Goal: Task Accomplishment & Management: Manage account settings

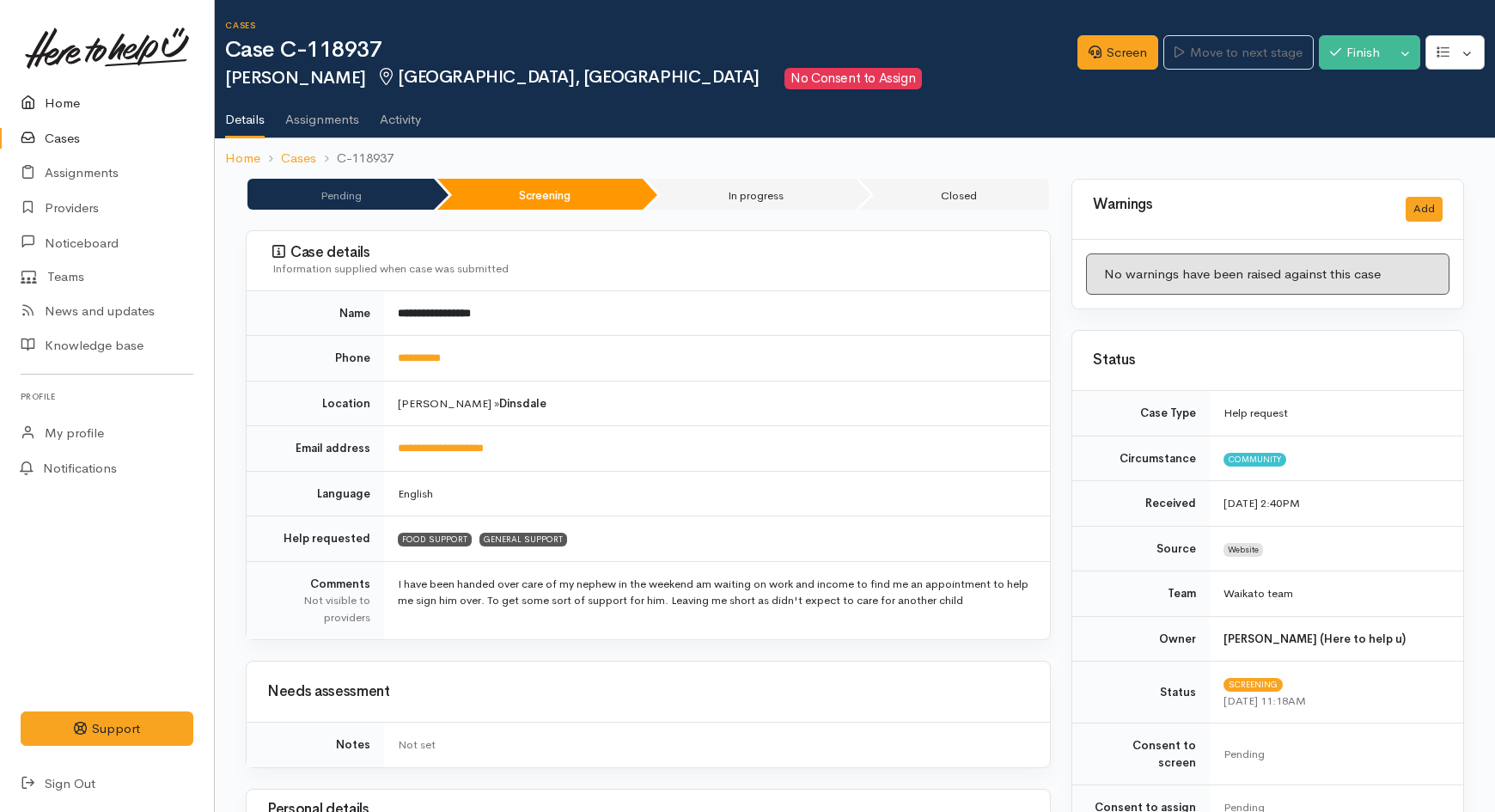
click at [57, 104] on link "Home" at bounding box center [106, 103] width 214 height 35
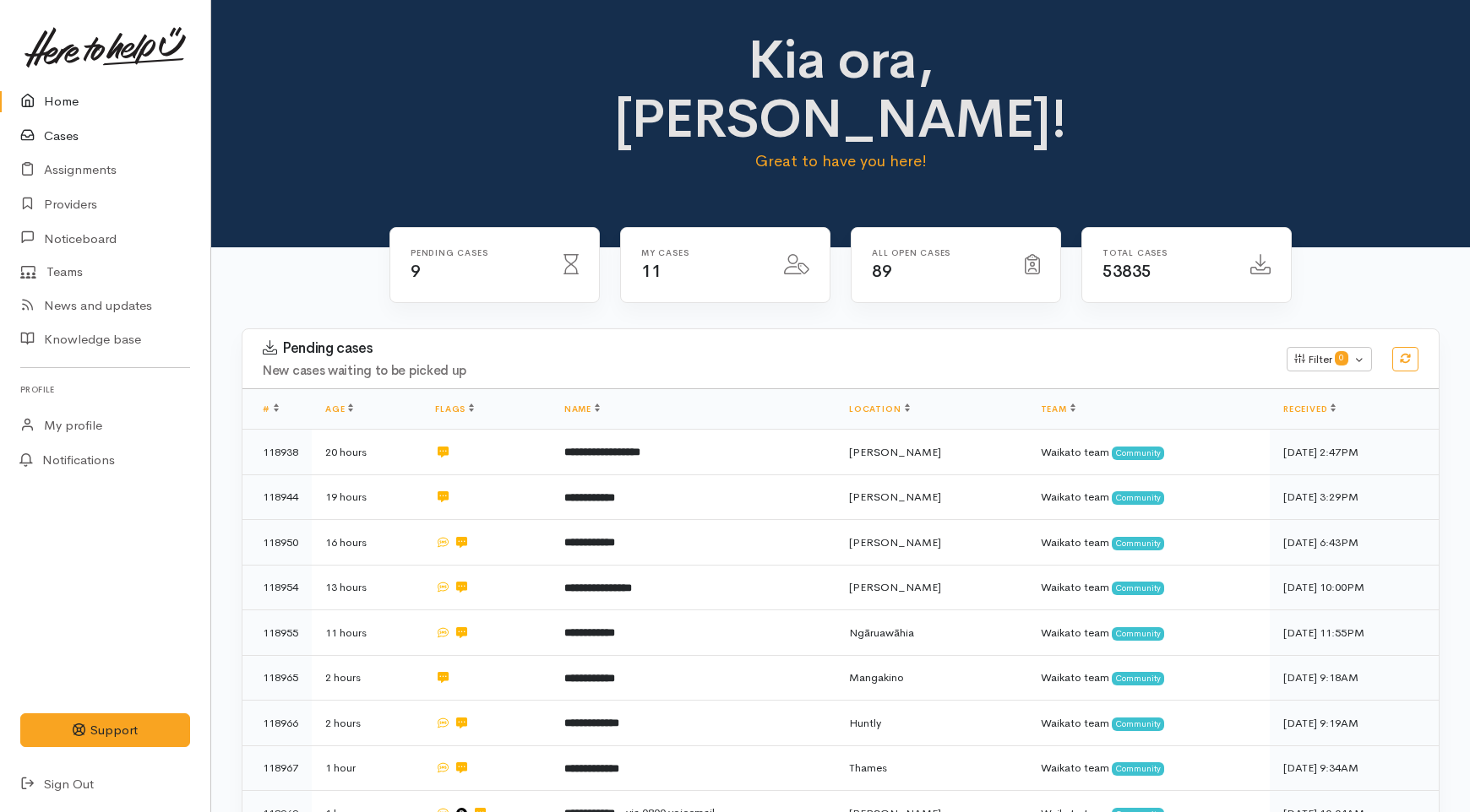
click at [63, 142] on link "Cases" at bounding box center [105, 136] width 210 height 35
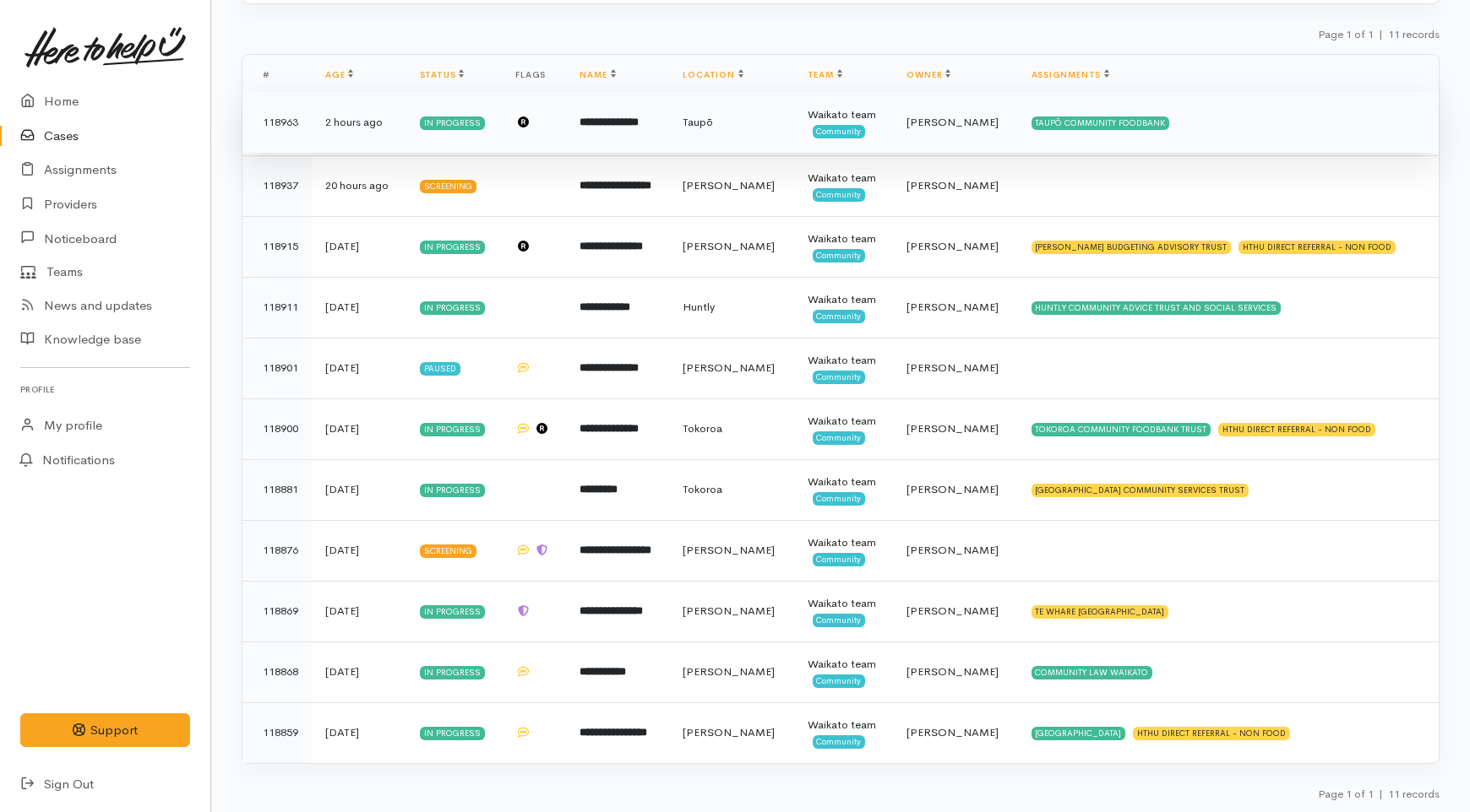
scroll to position [275, 0]
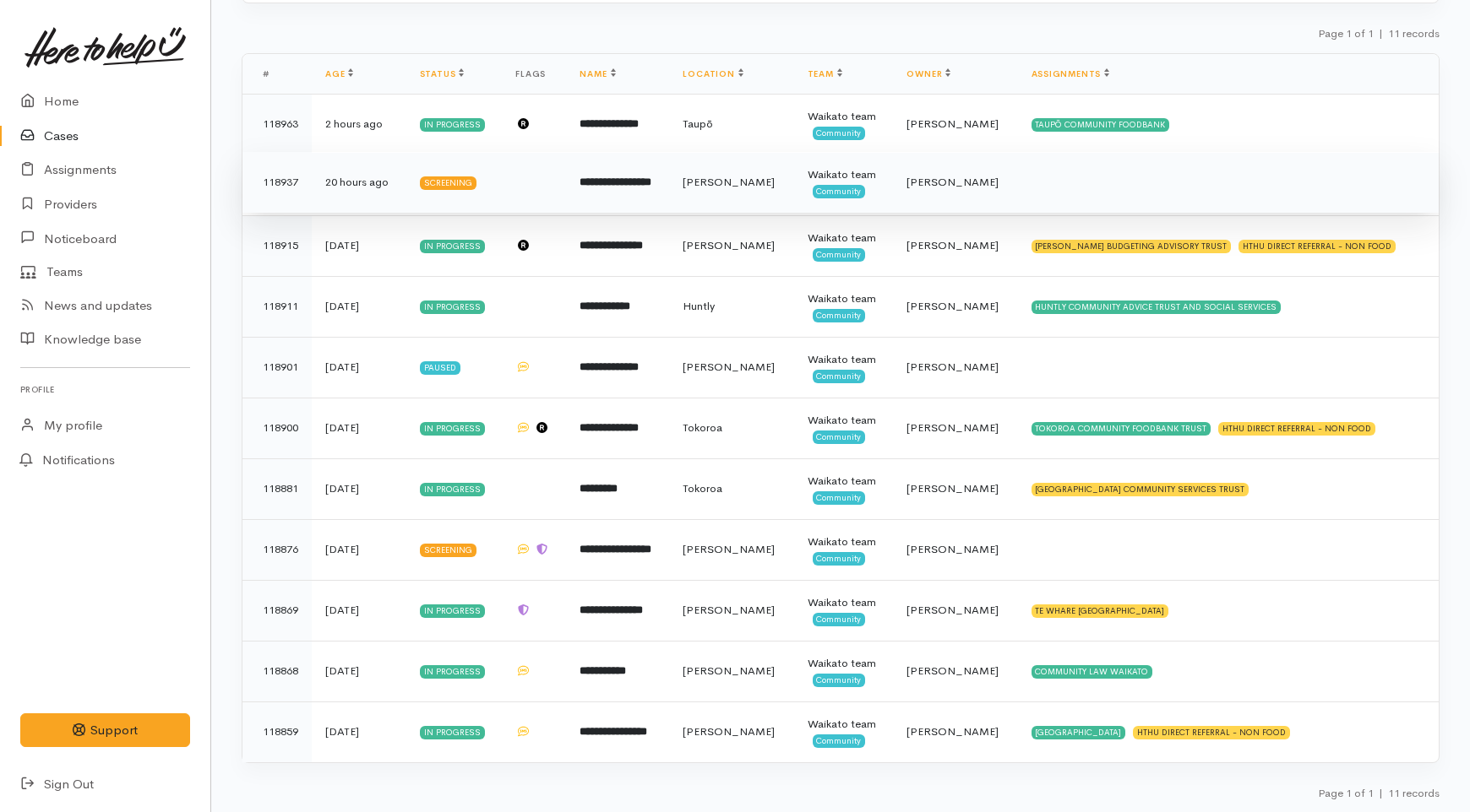
click at [669, 187] on td "**********" at bounding box center [618, 182] width 103 height 61
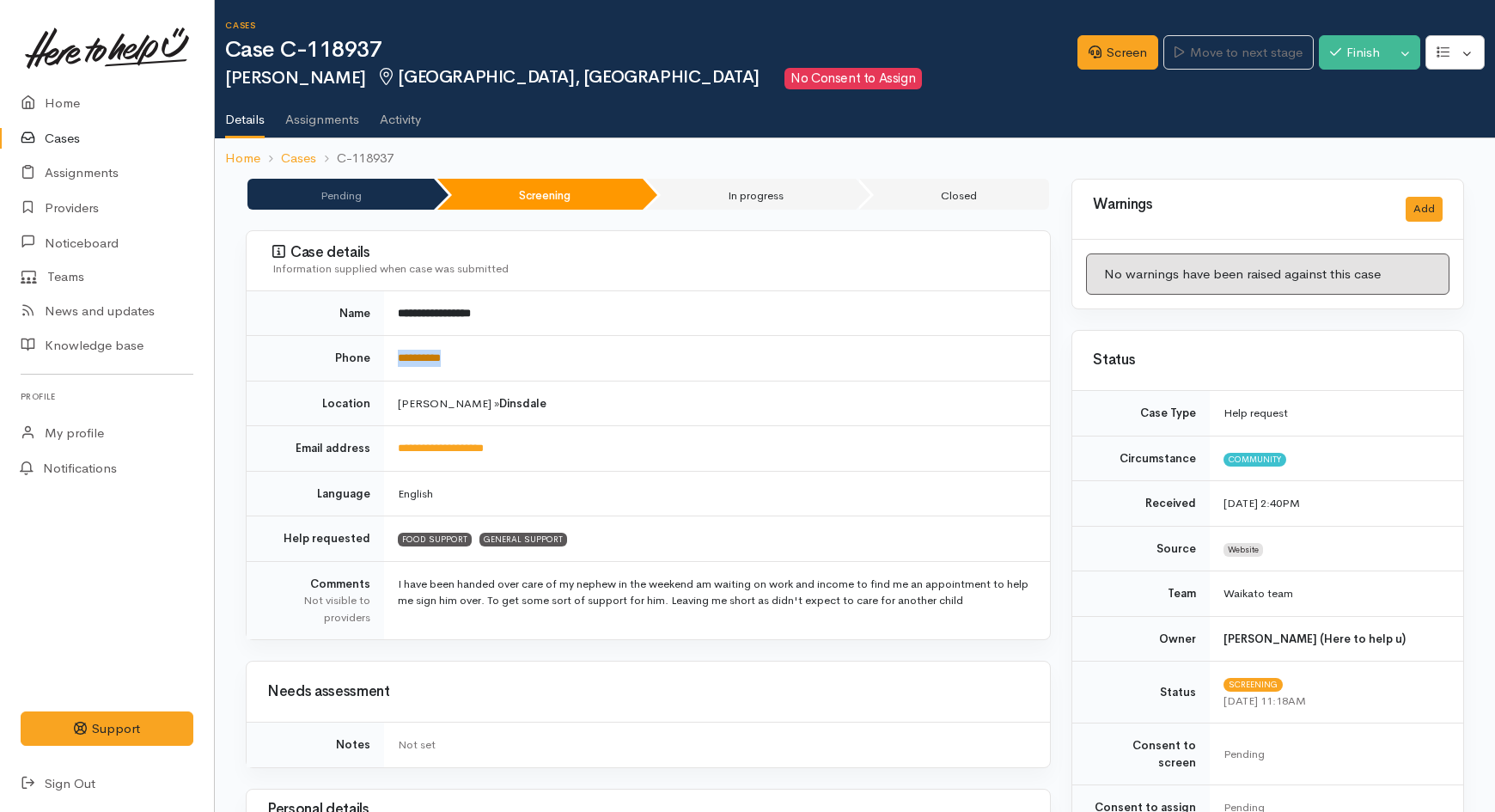
drag, startPoint x: 482, startPoint y: 370, endPoint x: 398, endPoint y: 362, distance: 84.4
click at [398, 362] on td "**********" at bounding box center [717, 358] width 666 height 45
copy link "**********"
click at [1117, 38] on link "Screen" at bounding box center [1118, 53] width 81 height 35
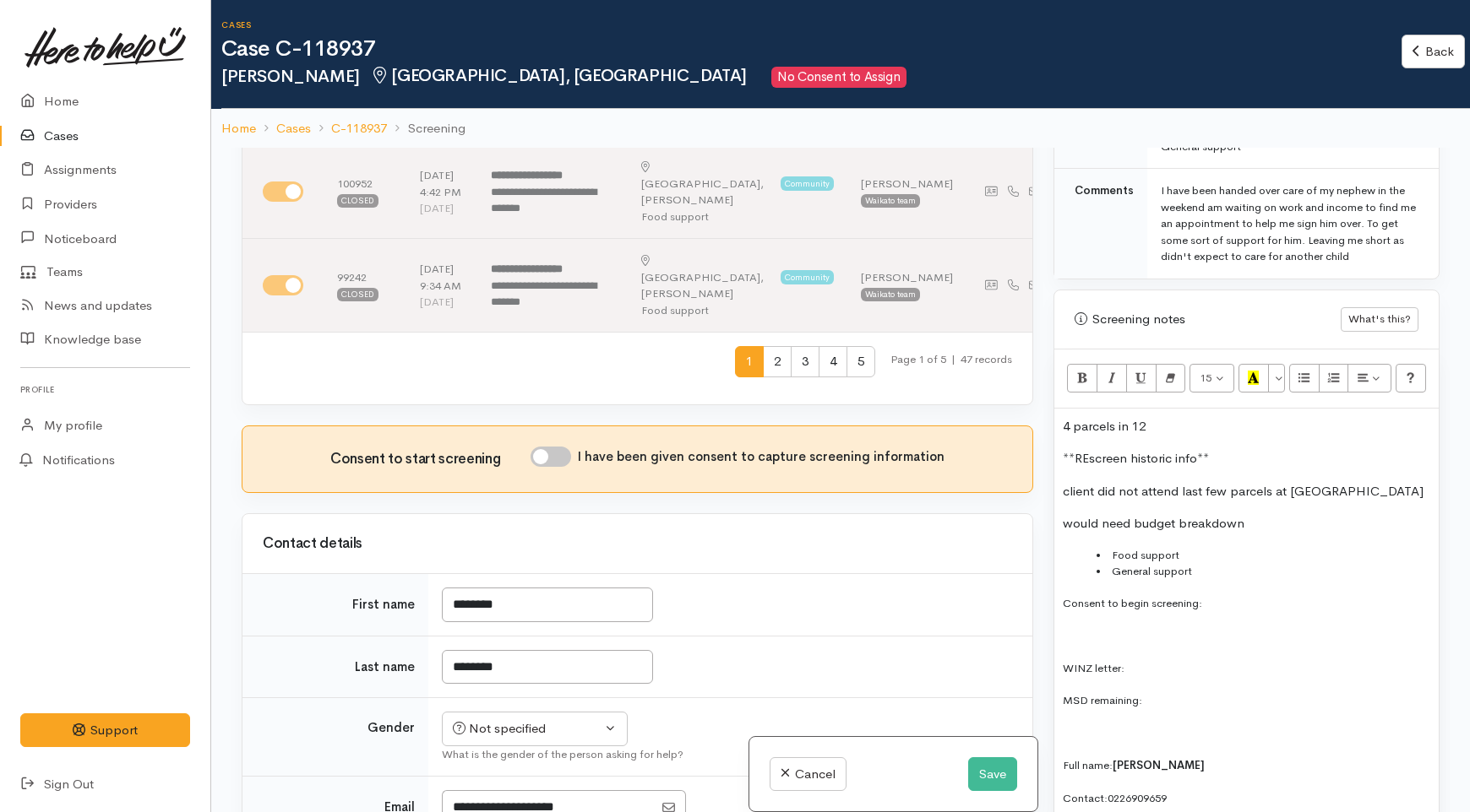
scroll to position [938, 0]
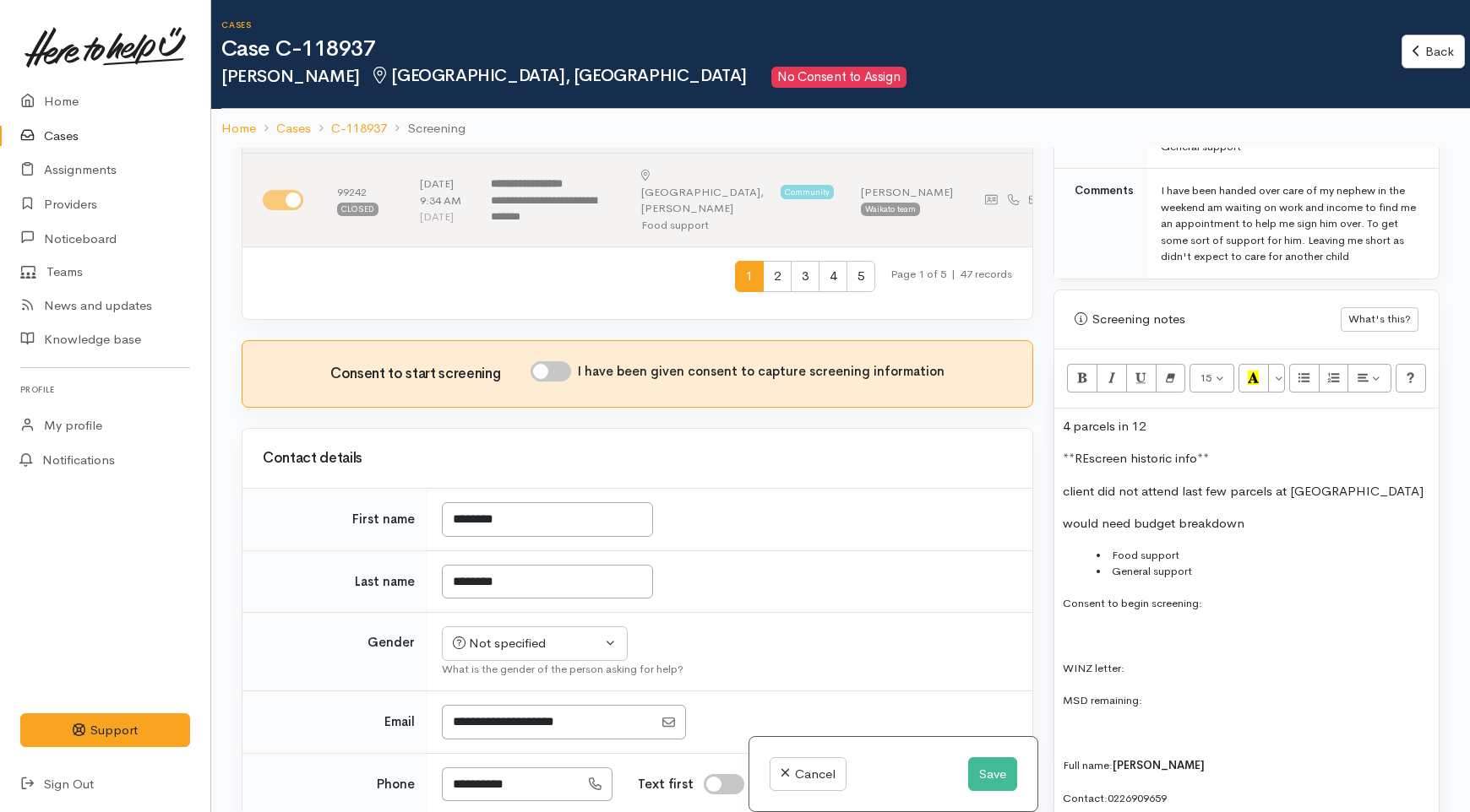
click at [1225, 449] on p "**REscreen historic info**" at bounding box center [1247, 459] width 368 height 19
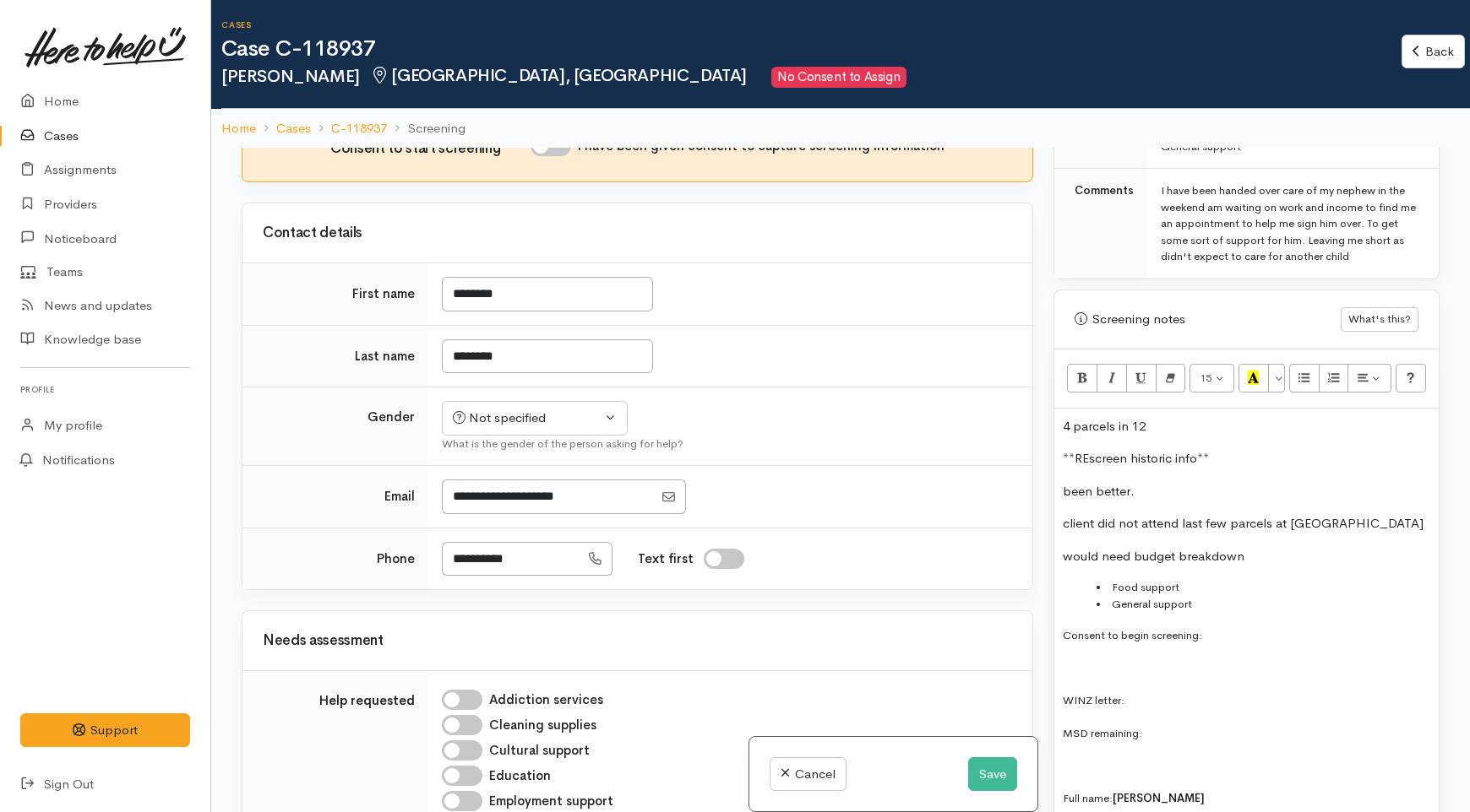
scroll to position [1219, 0]
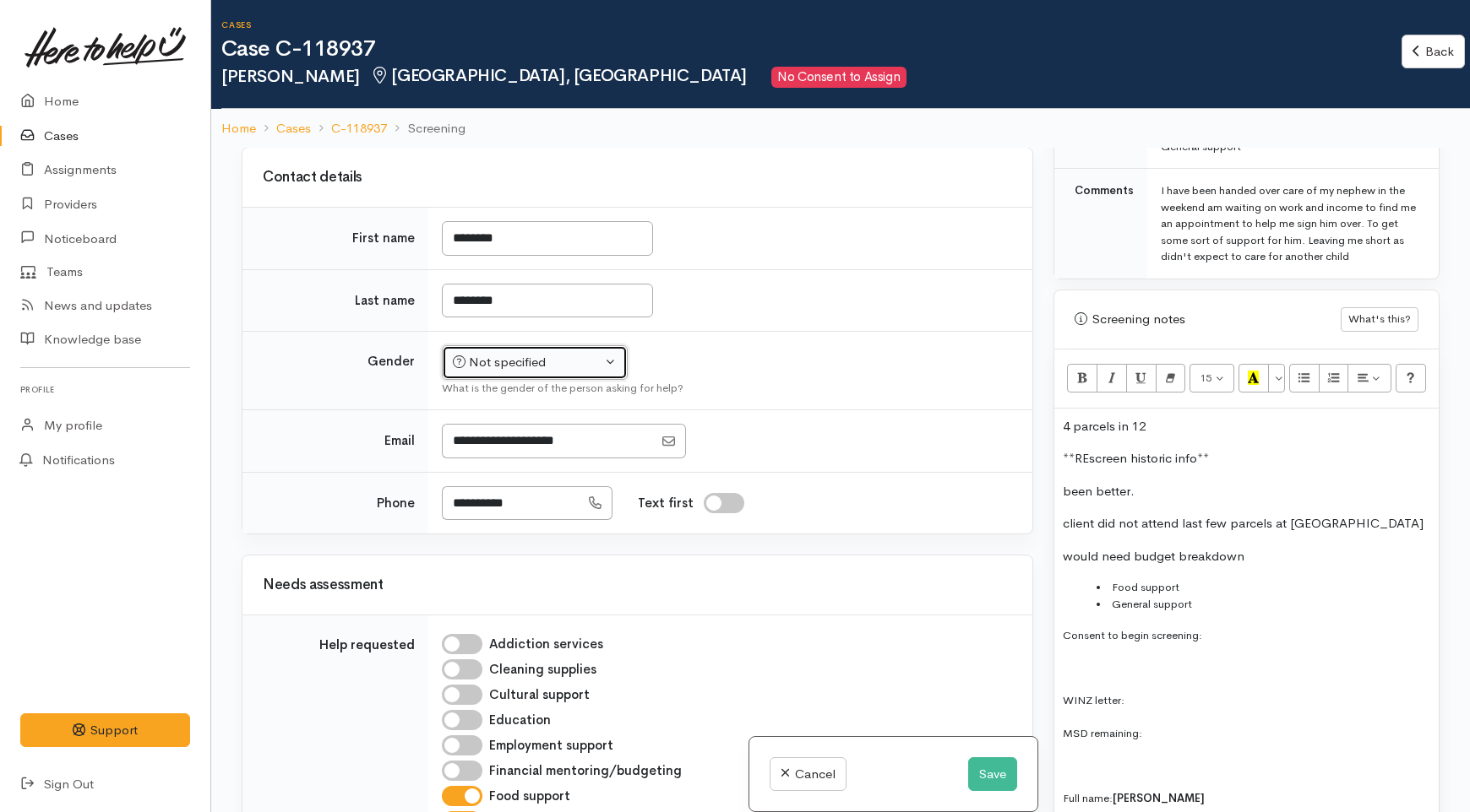
click at [546, 380] on button "Not specified" at bounding box center [535, 363] width 186 height 35
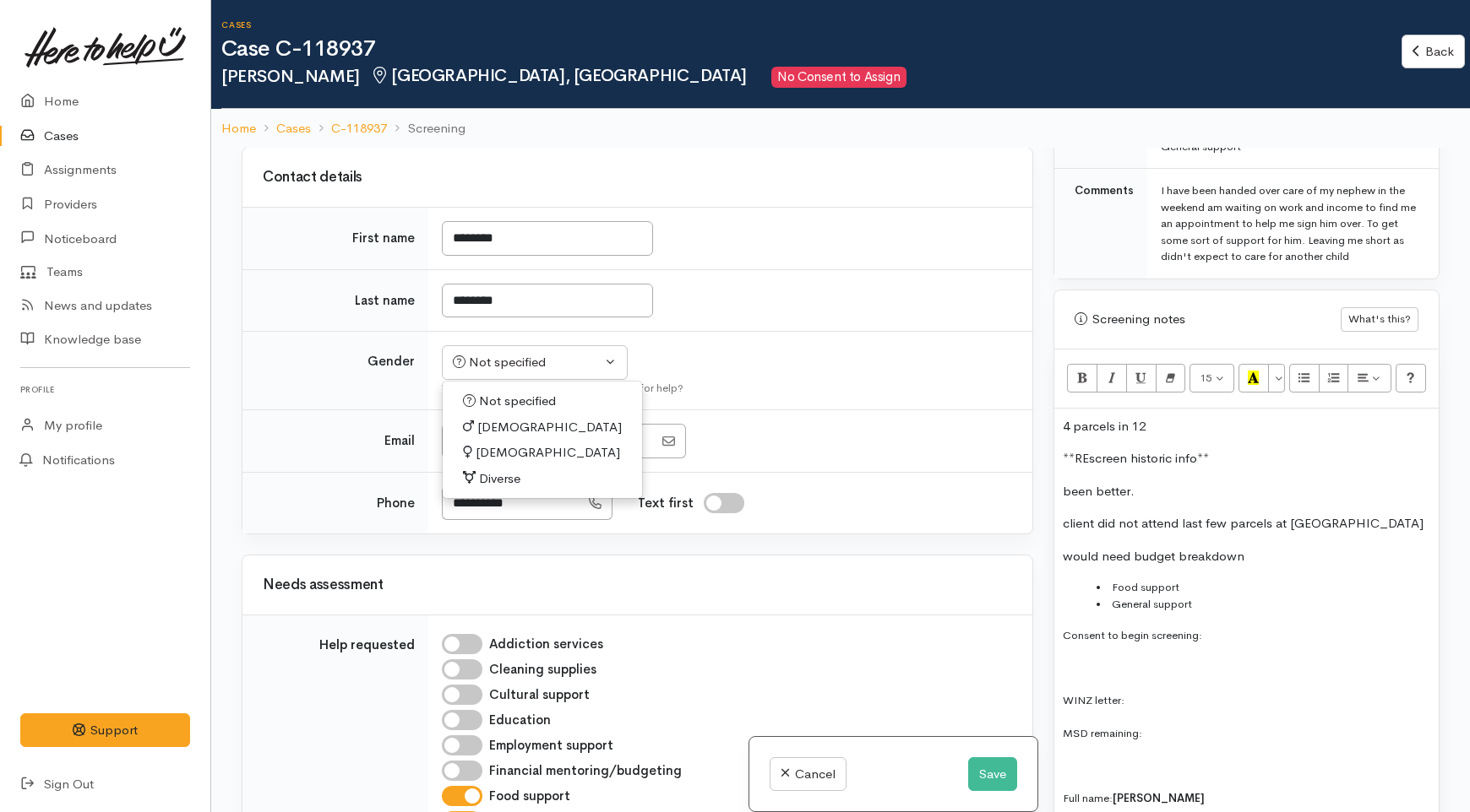
click at [1196, 482] on p "been better." at bounding box center [1247, 492] width 368 height 19
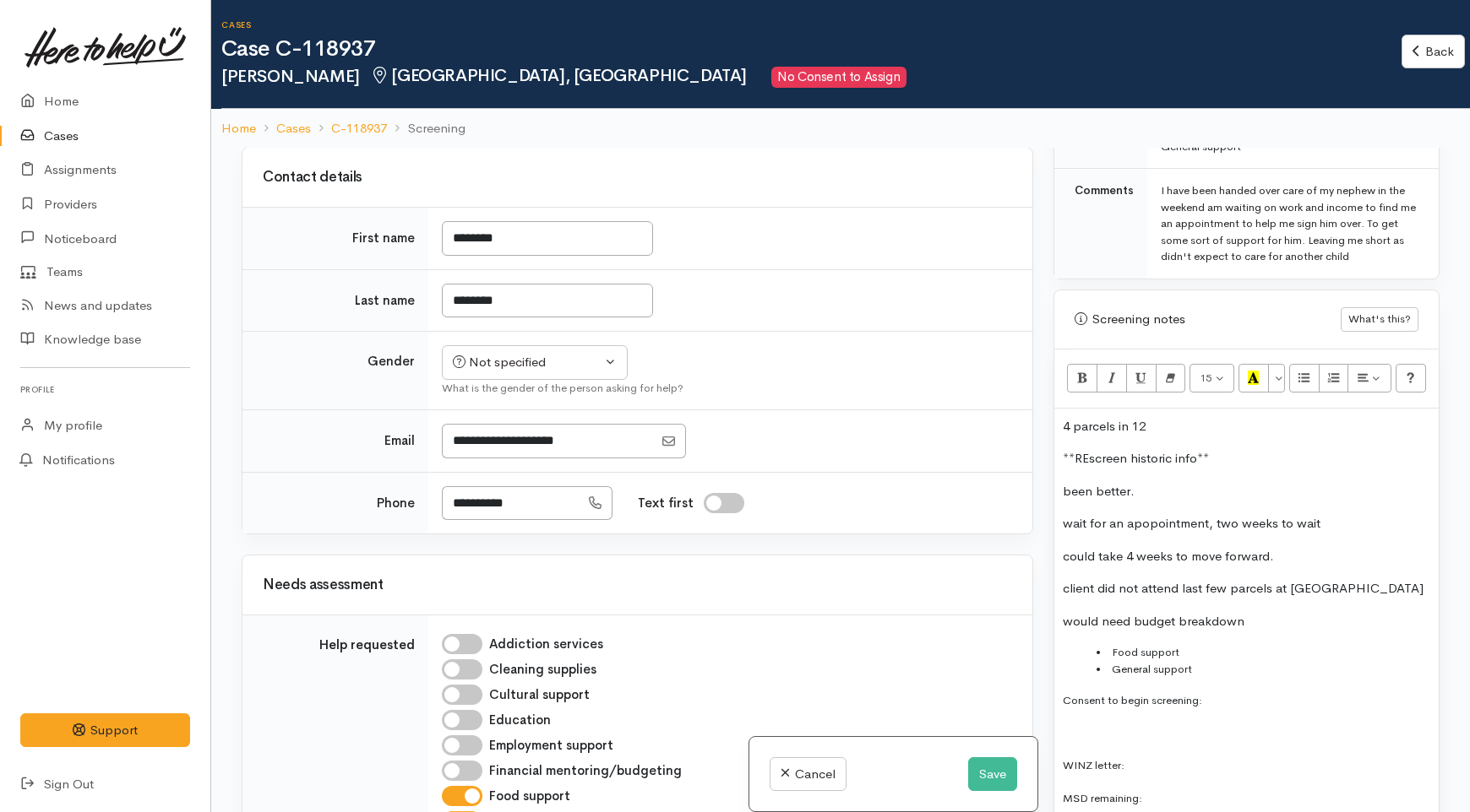
click at [1150, 514] on p "wait for an apopointment, two weeks to wait" at bounding box center [1247, 524] width 368 height 19
click at [1288, 547] on p "could take 4 weeks to move forward." at bounding box center [1247, 556] width 368 height 19
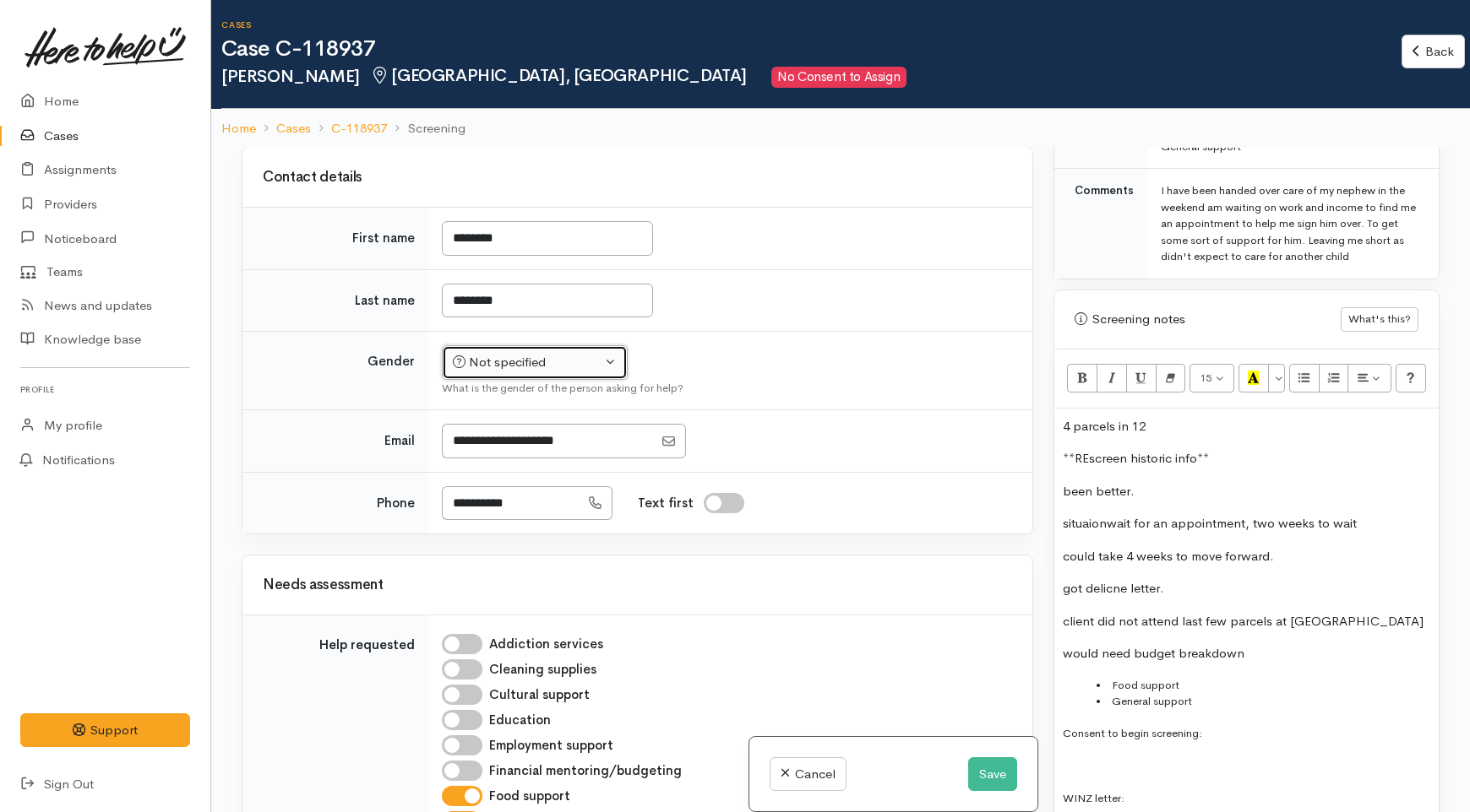
click at [567, 373] on div "Not specified" at bounding box center [528, 363] width 149 height 19
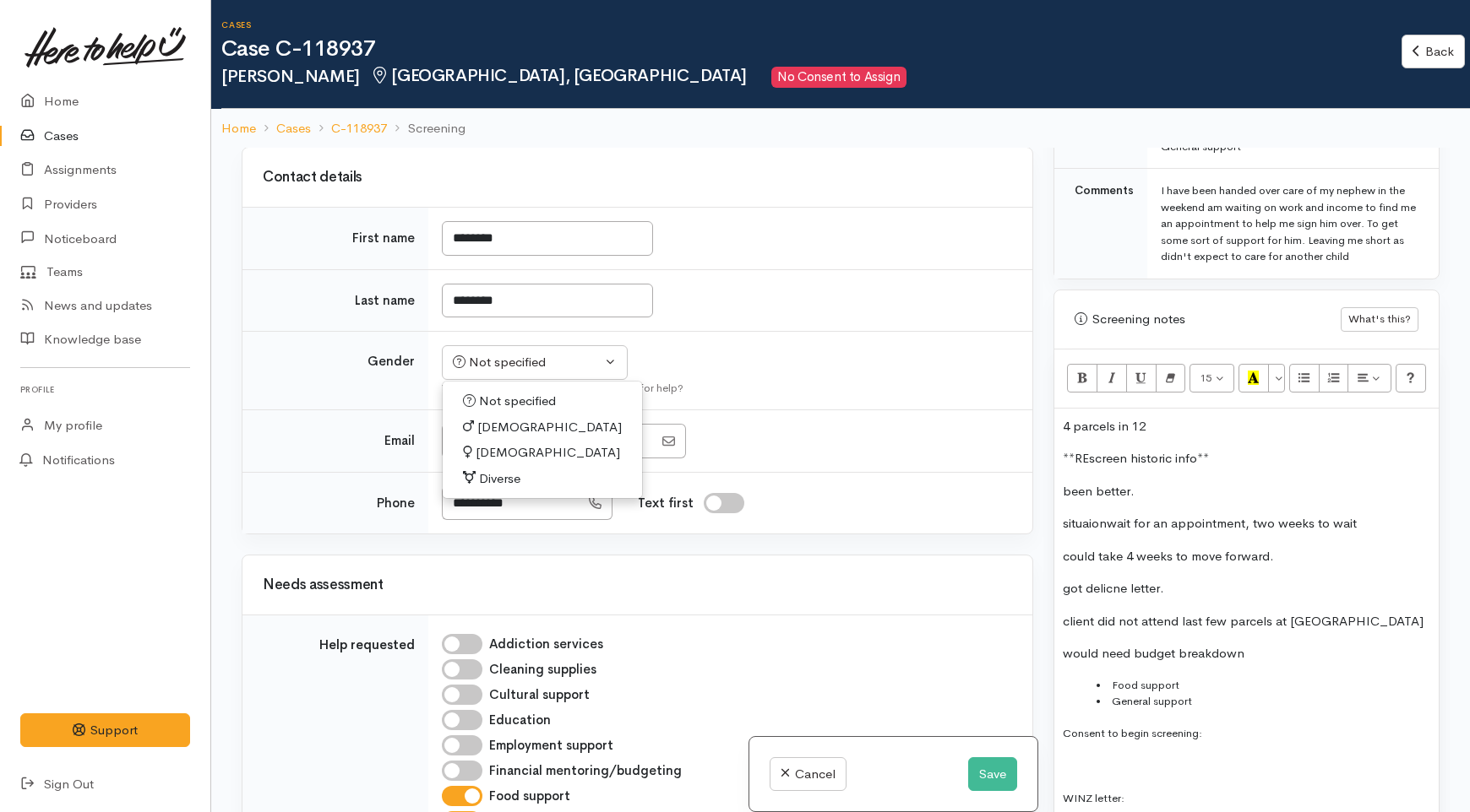
click at [512, 463] on span "[DEMOGRAPHIC_DATA]" at bounding box center [547, 453] width 144 height 19
select select "[DEMOGRAPHIC_DATA]"
click at [717, 332] on td "********" at bounding box center [730, 300] width 604 height 63
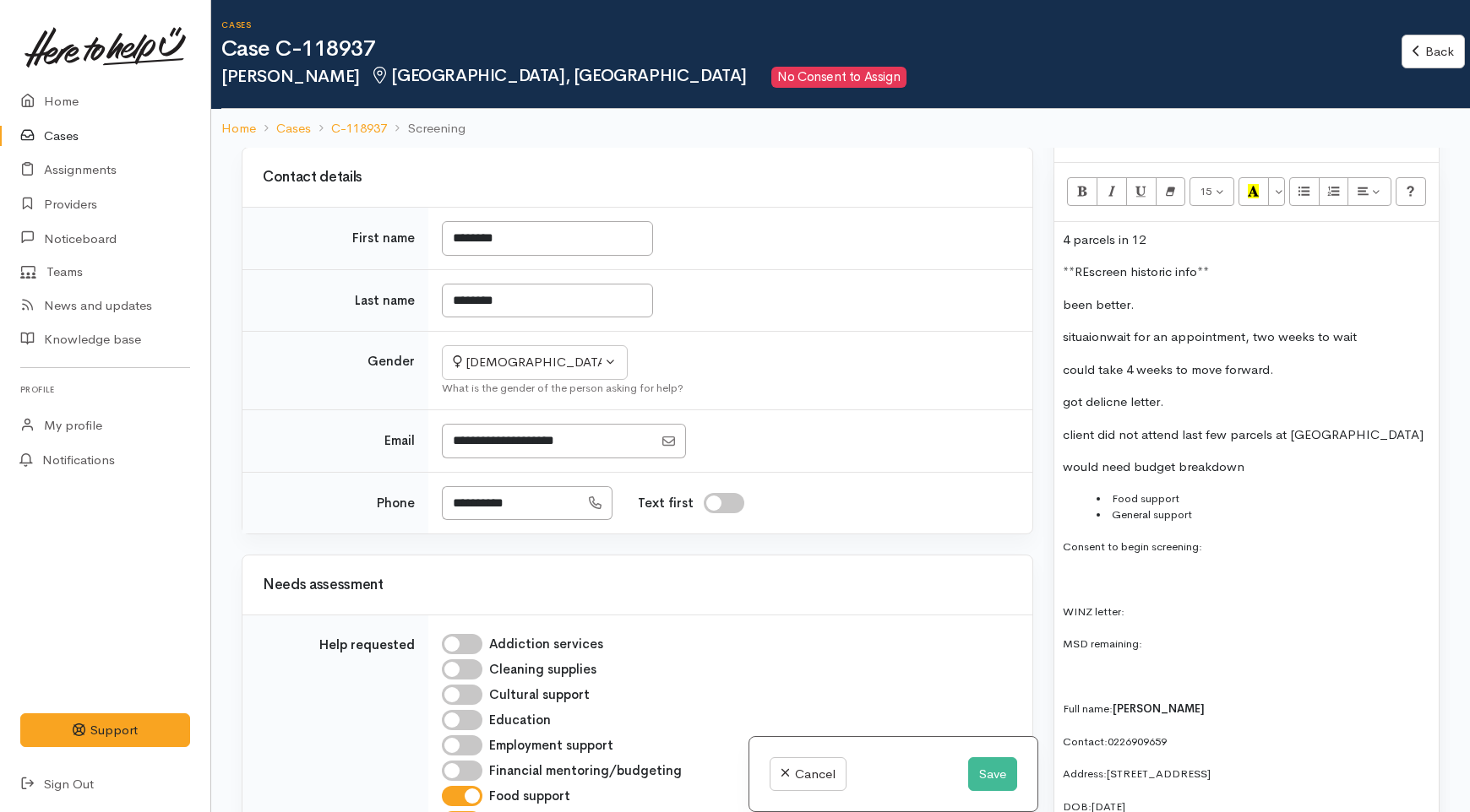
scroll to position [1126, 0]
click at [565, 101] on input "I have been given consent to capture screening information" at bounding box center [551, 90] width 41 height 20
checkbox input "true"
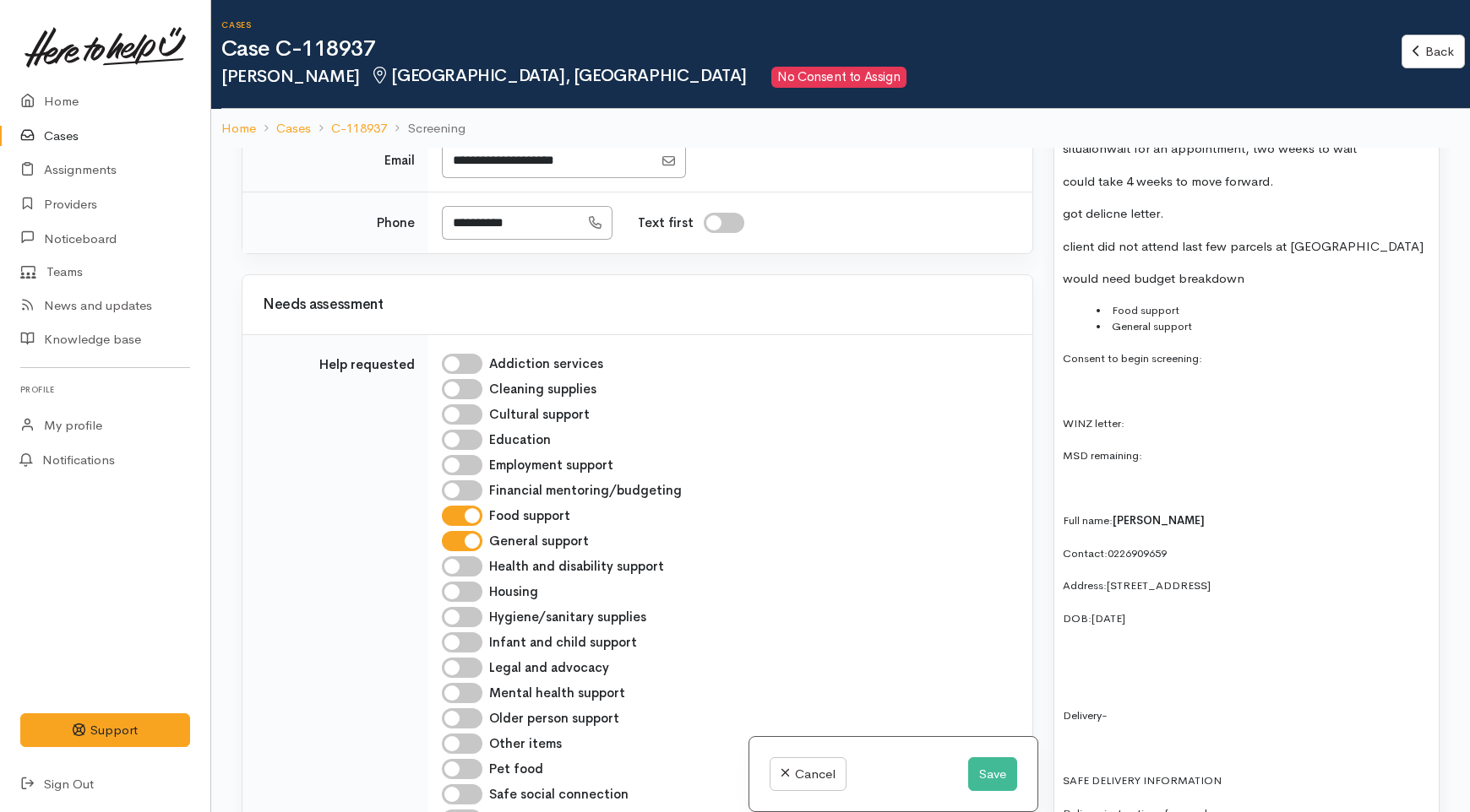
scroll to position [1500, 0]
click at [1108, 612] on span "26/7/1997" at bounding box center [1108, 618] width 34 height 15
click at [1110, 612] on span "26/7/1997" at bounding box center [1108, 618] width 34 height 15
click at [1237, 609] on p "DOB: 26/07/1997" at bounding box center [1247, 618] width 368 height 19
click at [1138, 579] on span "50C Bandon street Frankton" at bounding box center [1158, 586] width 104 height 15
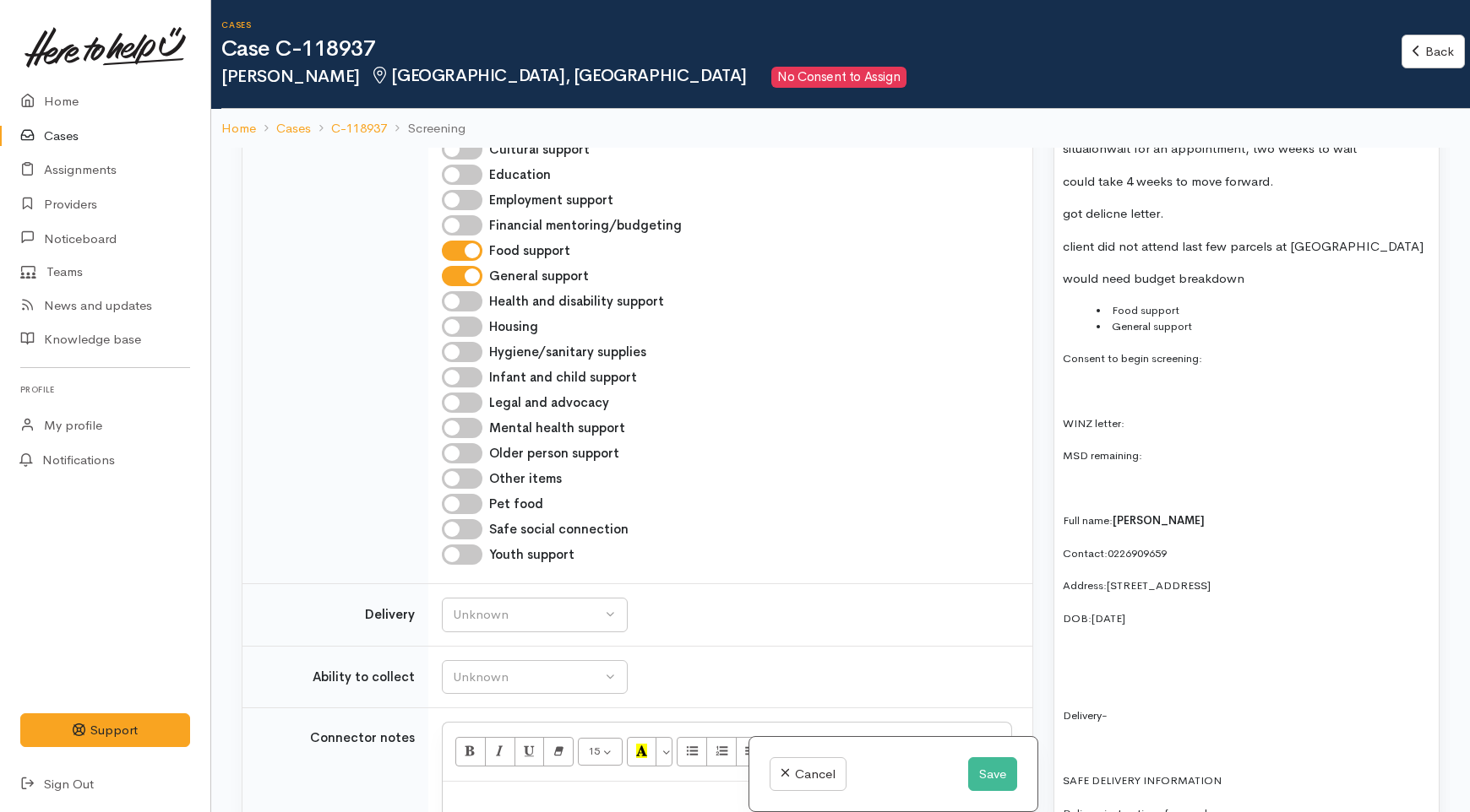
scroll to position [1783, 0]
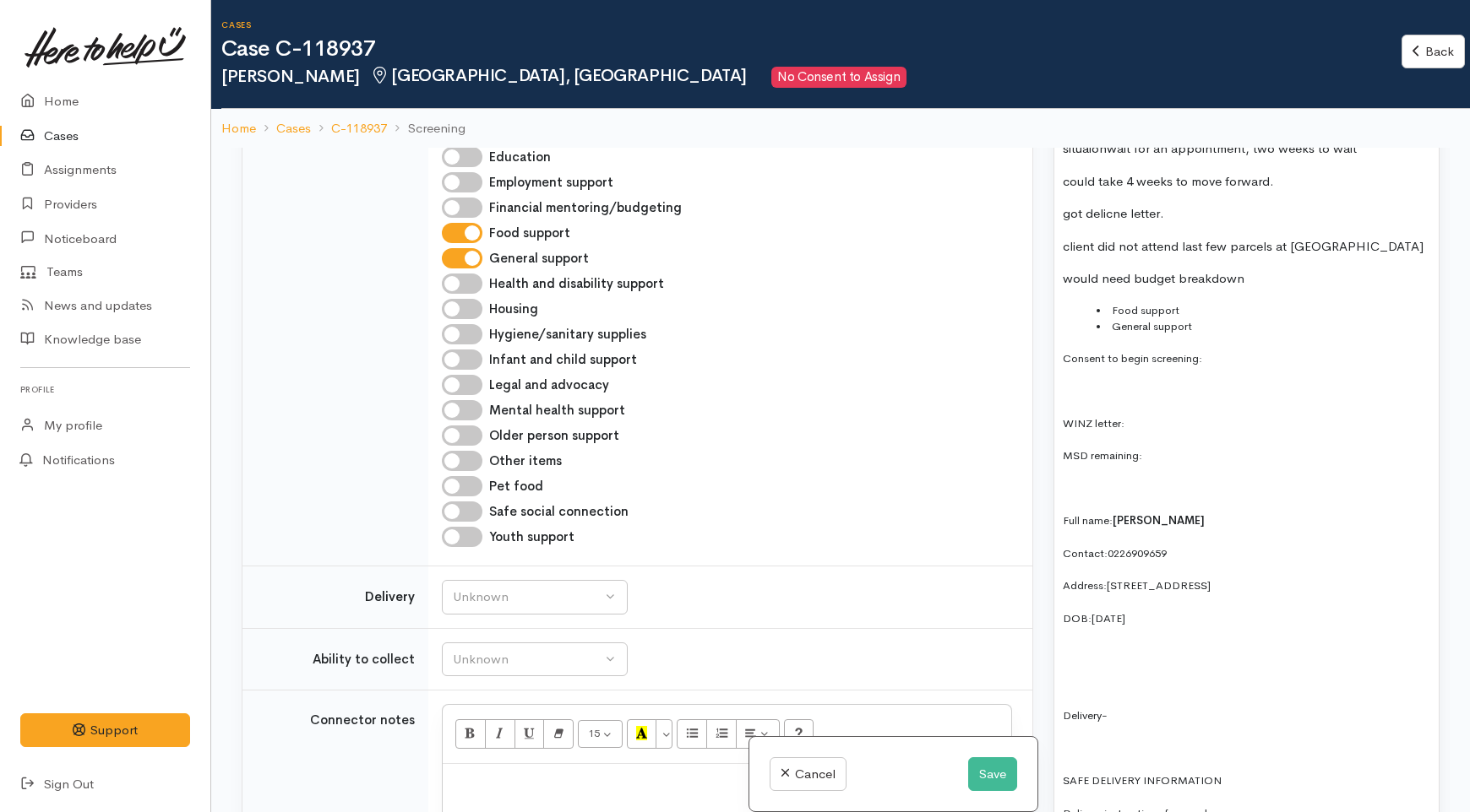
click at [1216, 545] on p "Contact: 0226909659" at bounding box center [1247, 554] width 368 height 19
click at [1253, 576] on p "Address: 50C Bandon street Frankton" at bounding box center [1247, 586] width 368 height 19
drag, startPoint x: 1253, startPoint y: 572, endPoint x: 1114, endPoint y: 569, distance: 139.0
click at [1114, 576] on p "Address: 50C Bandon street Frankton" at bounding box center [1247, 586] width 368 height 19
copy span "50C Bandon street Frankton"
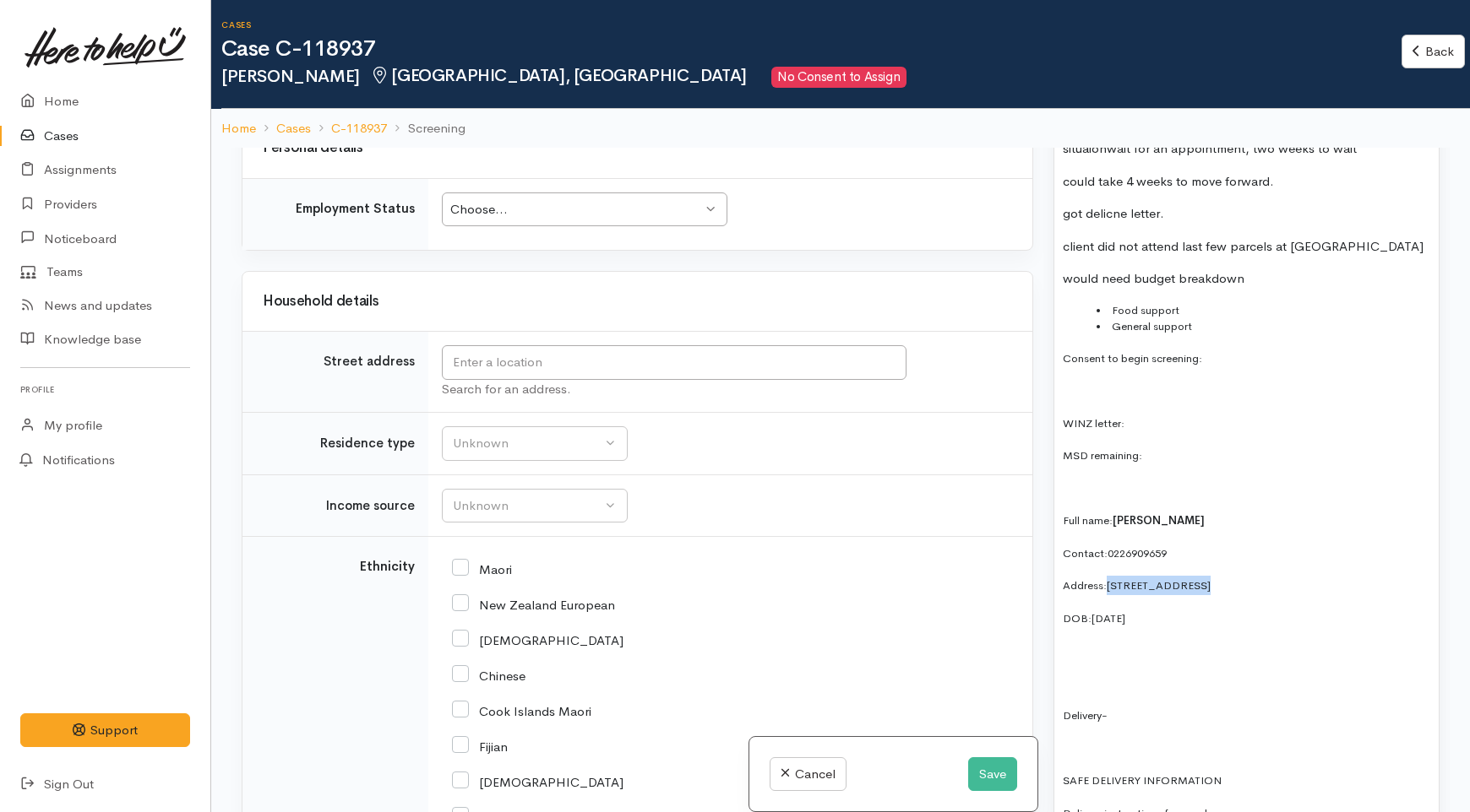
scroll to position [2721, 0]
click at [521, 379] on input "text" at bounding box center [674, 362] width 465 height 35
paste input "50C Bandon street Frankton"
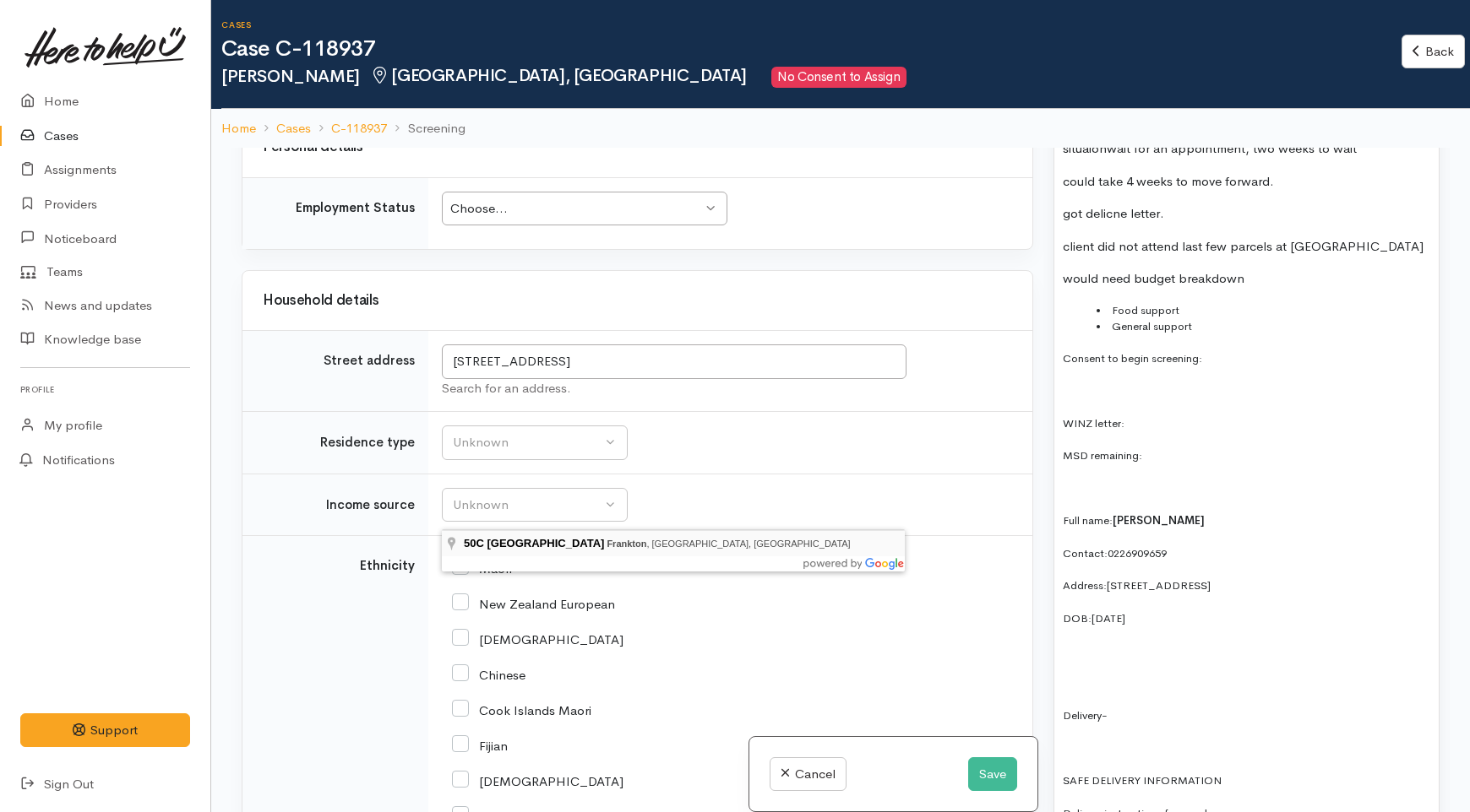
type input "50C Bandon Street, Frankton, Hamilton, New Zealand"
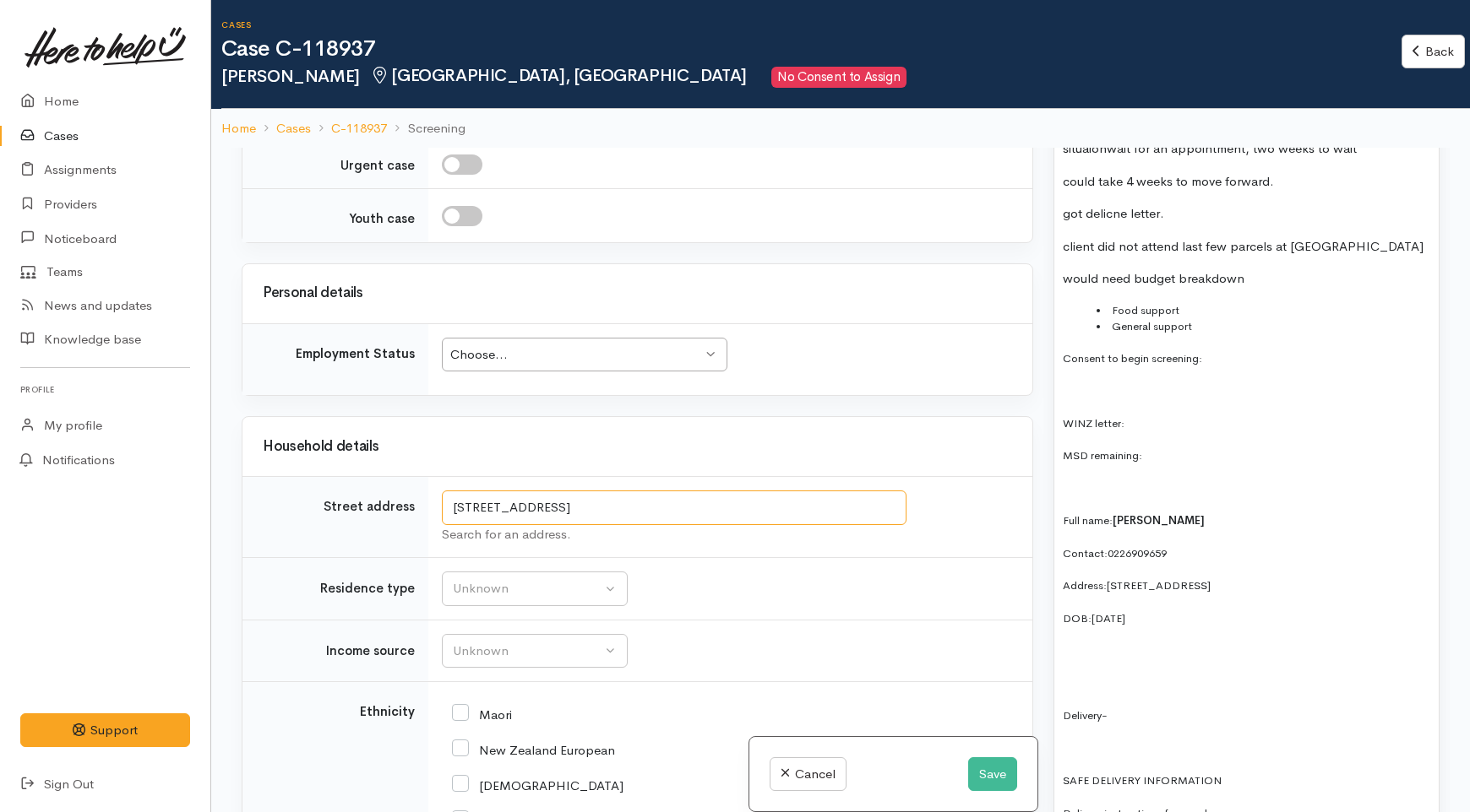
click at [689, 509] on input "50C Bandon Street, Frankton, Hamilton, New Zealand" at bounding box center [674, 508] width 465 height 35
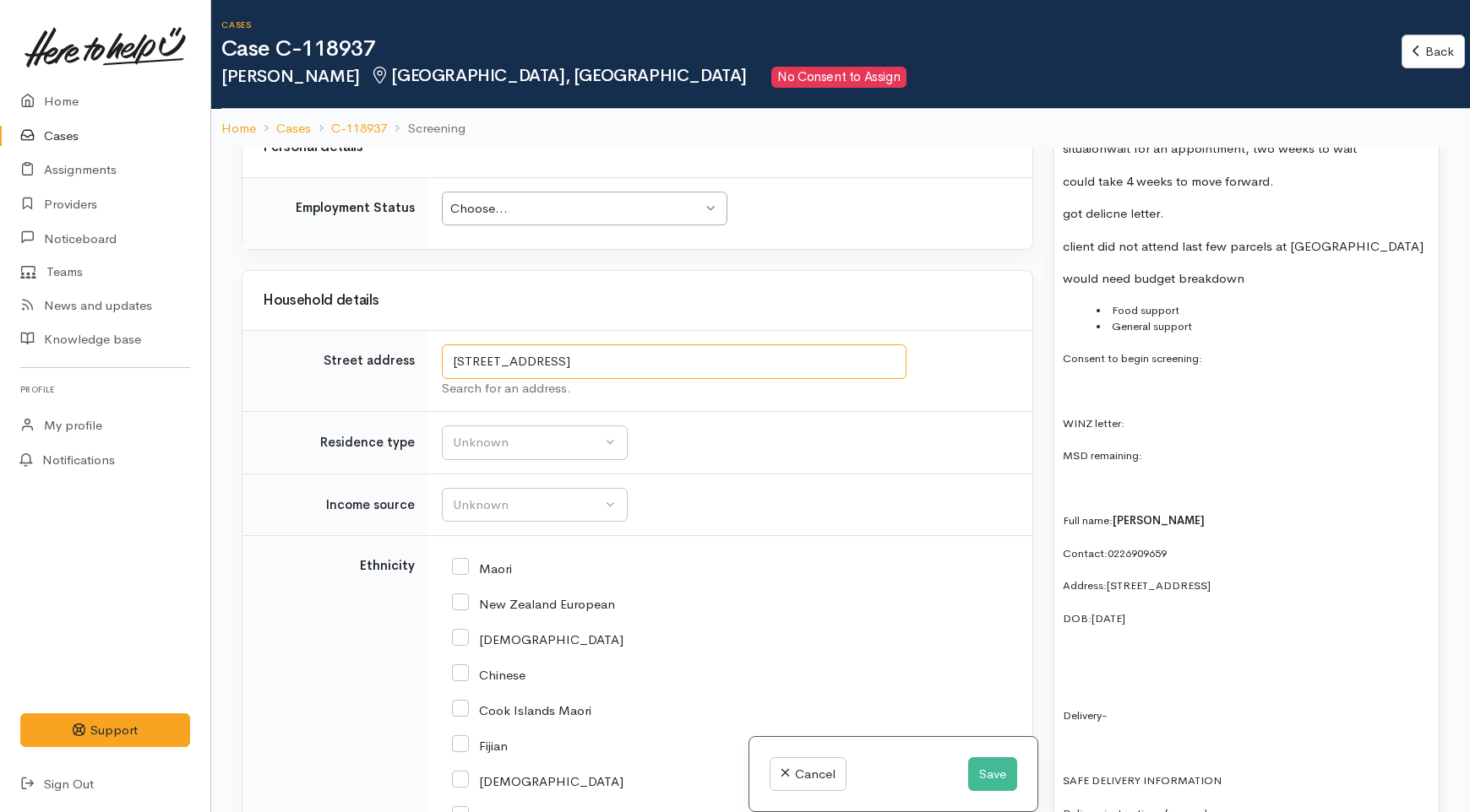
click at [854, 379] on input "50C Bandon Street, Frankton, Hamilton, New Zealand" at bounding box center [674, 362] width 465 height 35
click at [1222, 479] on p at bounding box center [1247, 489] width 368 height 19
click at [1168, 416] on p "WINZ letter:" at bounding box center [1247, 424] width 368 height 19
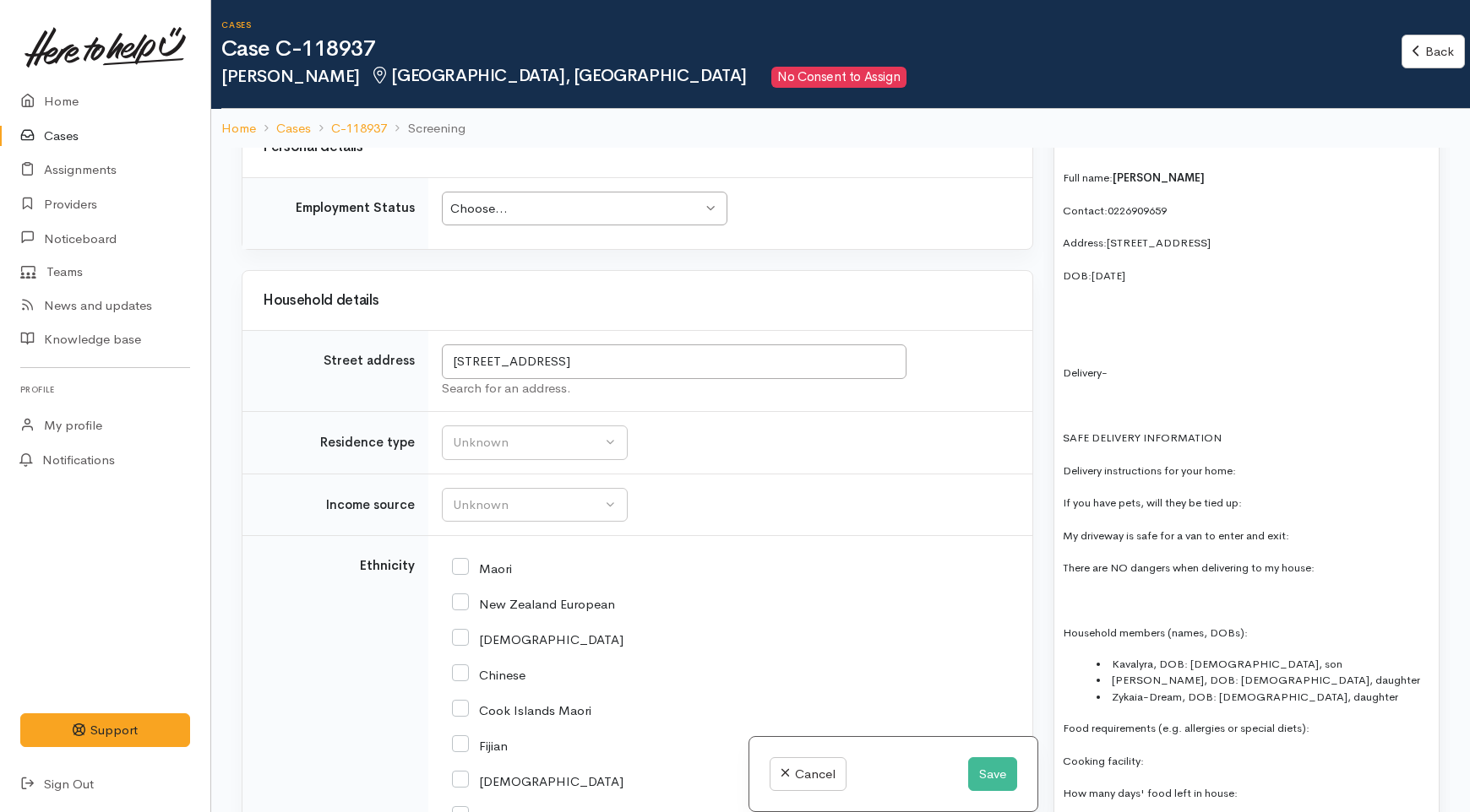
scroll to position [1689, 0]
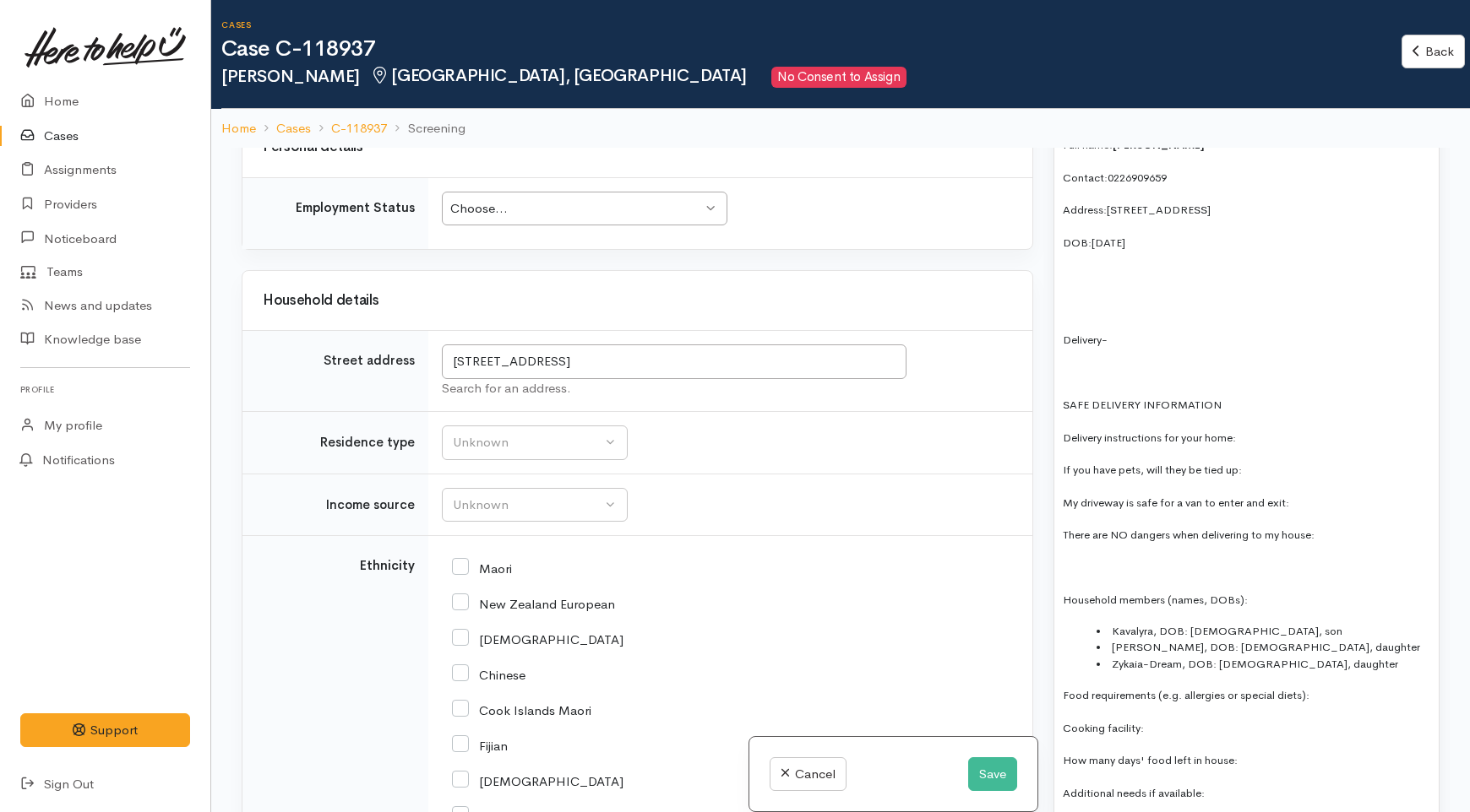
click at [1356, 656] on li "Zykaia-Dream, DOB: 21/12/2024, daughter" at bounding box center [1264, 664] width 334 height 16
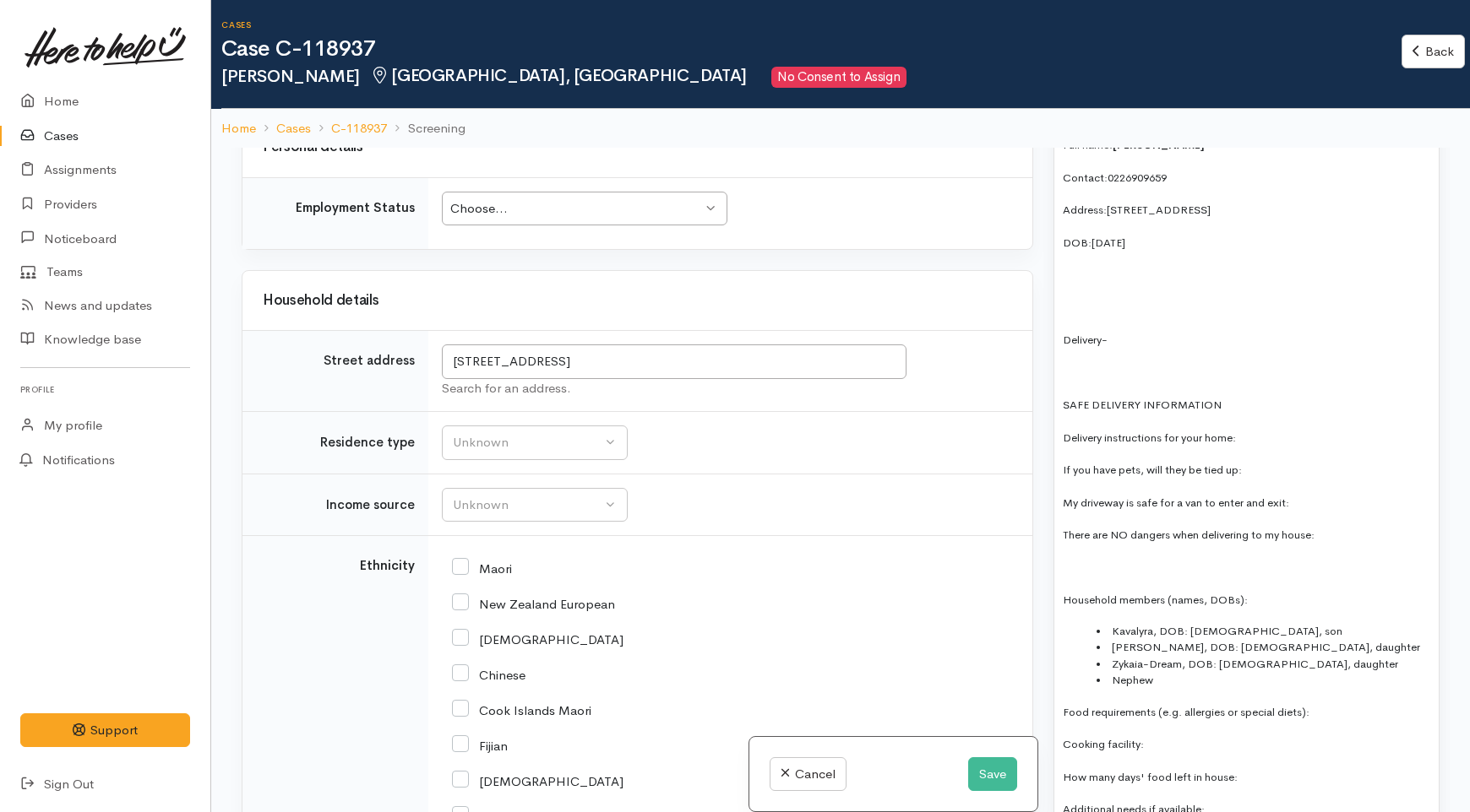
click at [1295, 590] on p "Household members (names, DOBs):" at bounding box center [1247, 600] width 368 height 19
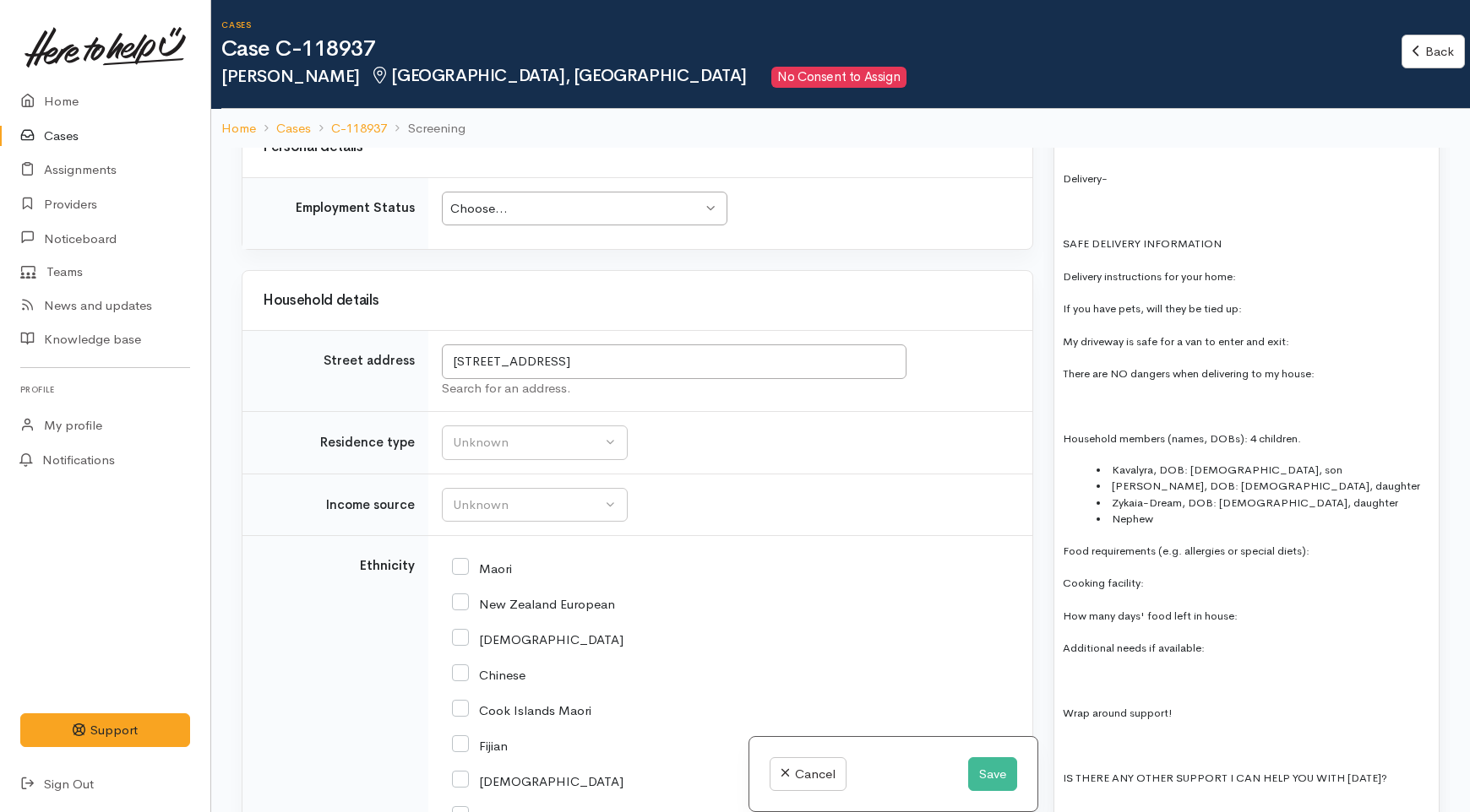
scroll to position [1877, 0]
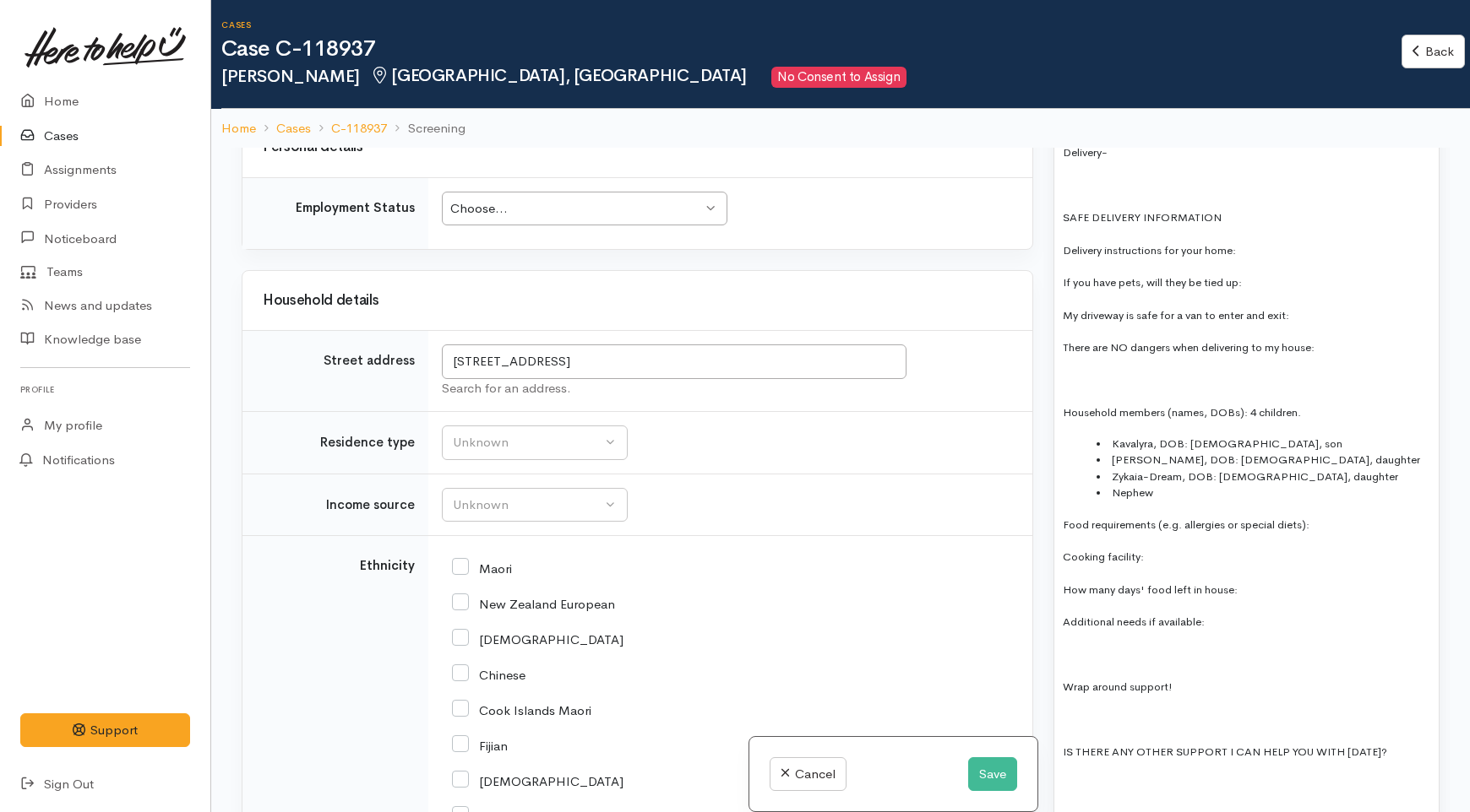
click at [1191, 419] on div "4 parcels in 12 **REscreen historic info** been better. situaionwait for an app…" at bounding box center [1246, 309] width 384 height 1676
click at [1297, 468] on li "Zykaia-Dream, DOB: 21/12/2024, daughter" at bounding box center [1264, 476] width 334 height 16
click at [1201, 436] on li "Kavalyra, DOB: 07/6/2016, son" at bounding box center [1264, 443] width 334 height 16
click at [1276, 436] on li "Kavalyra, DOB: 07/6/2016, son" at bounding box center [1264, 443] width 334 height 16
click at [1210, 436] on li "Kavalyra, DOB: 07/6/2016, son" at bounding box center [1264, 443] width 334 height 16
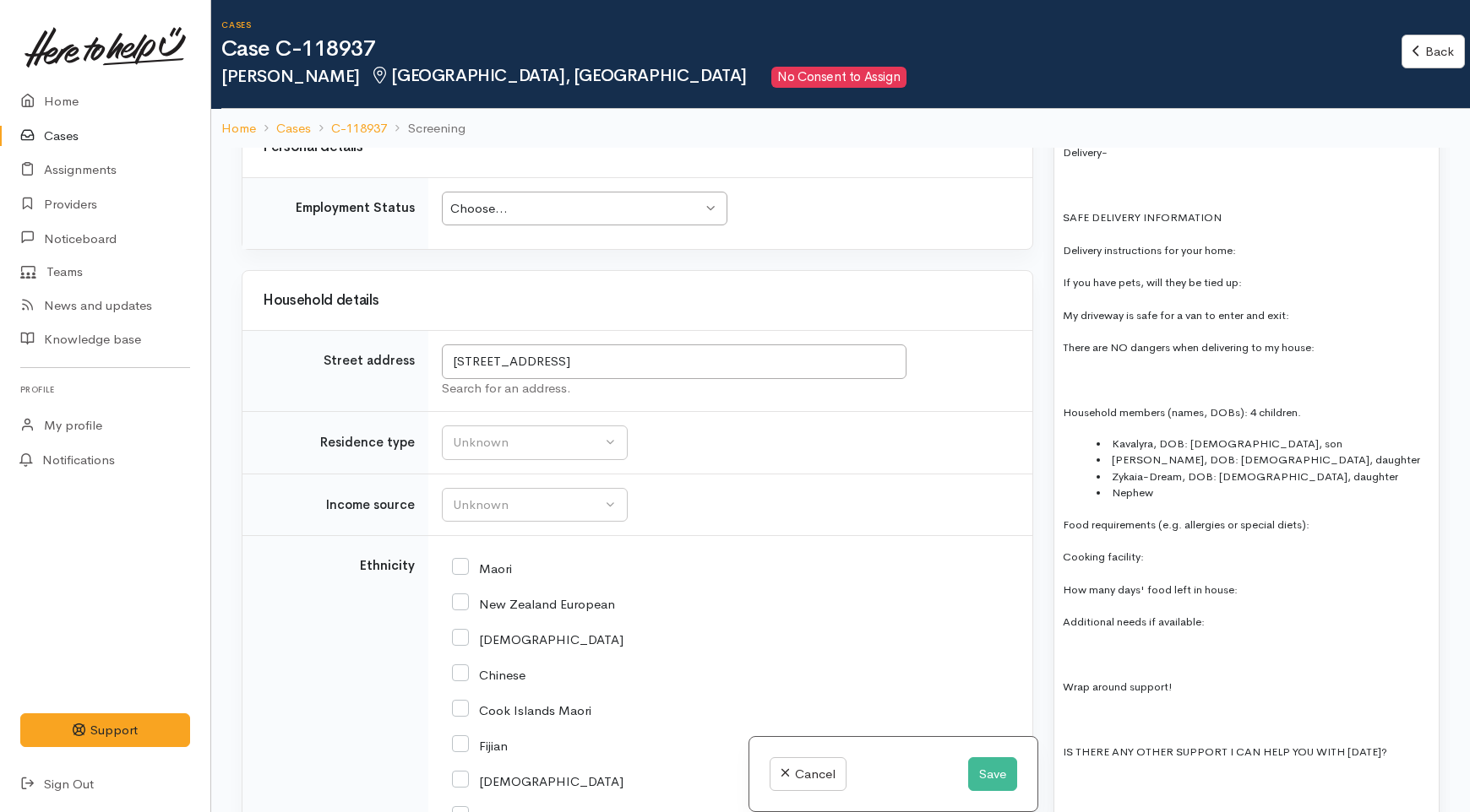
click at [1316, 436] on li "Kavalyra, DOB: 07/06/2016, son" at bounding box center [1264, 443] width 334 height 16
click at [1293, 436] on li "Kavalyra, DOB: 07/06/2016, son" at bounding box center [1264, 443] width 334 height 16
click at [1203, 452] on li "Amia-Rose, DOB: 6/3/2018, daughter" at bounding box center [1264, 460] width 334 height 16
click at [1222, 452] on li "Amia-Rose, DOB: 06/3/2018, daughter" at bounding box center [1264, 460] width 334 height 16
click at [1302, 452] on li "Amia-Rose, DOB: 06/03/2018, daughter" at bounding box center [1264, 460] width 334 height 16
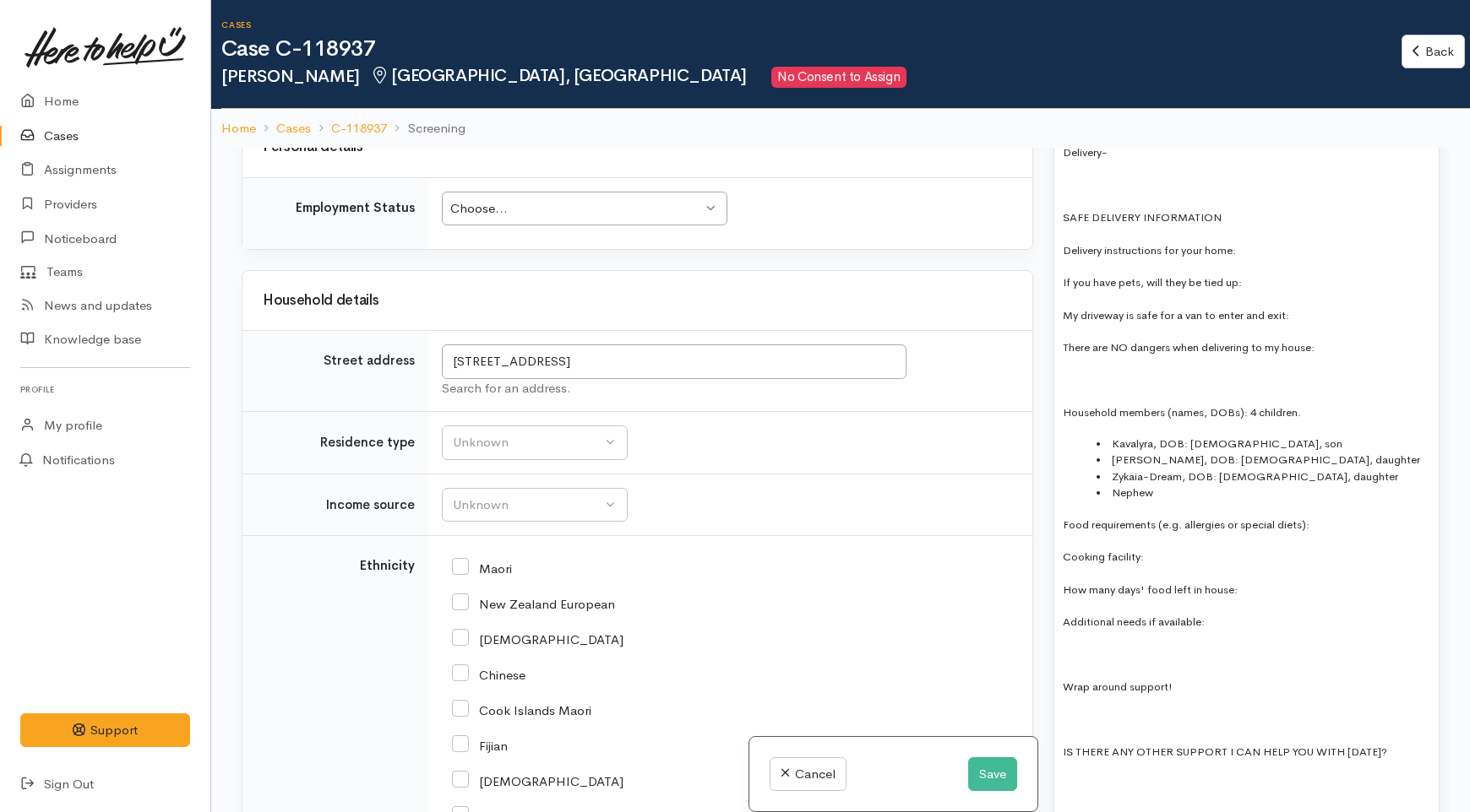
click at [1337, 468] on li "Zykaia-Dream, DOB: 21/12/2024, daughter" at bounding box center [1264, 476] width 334 height 16
click at [1157, 485] on li "Nephew" at bounding box center [1264, 493] width 334 height 16
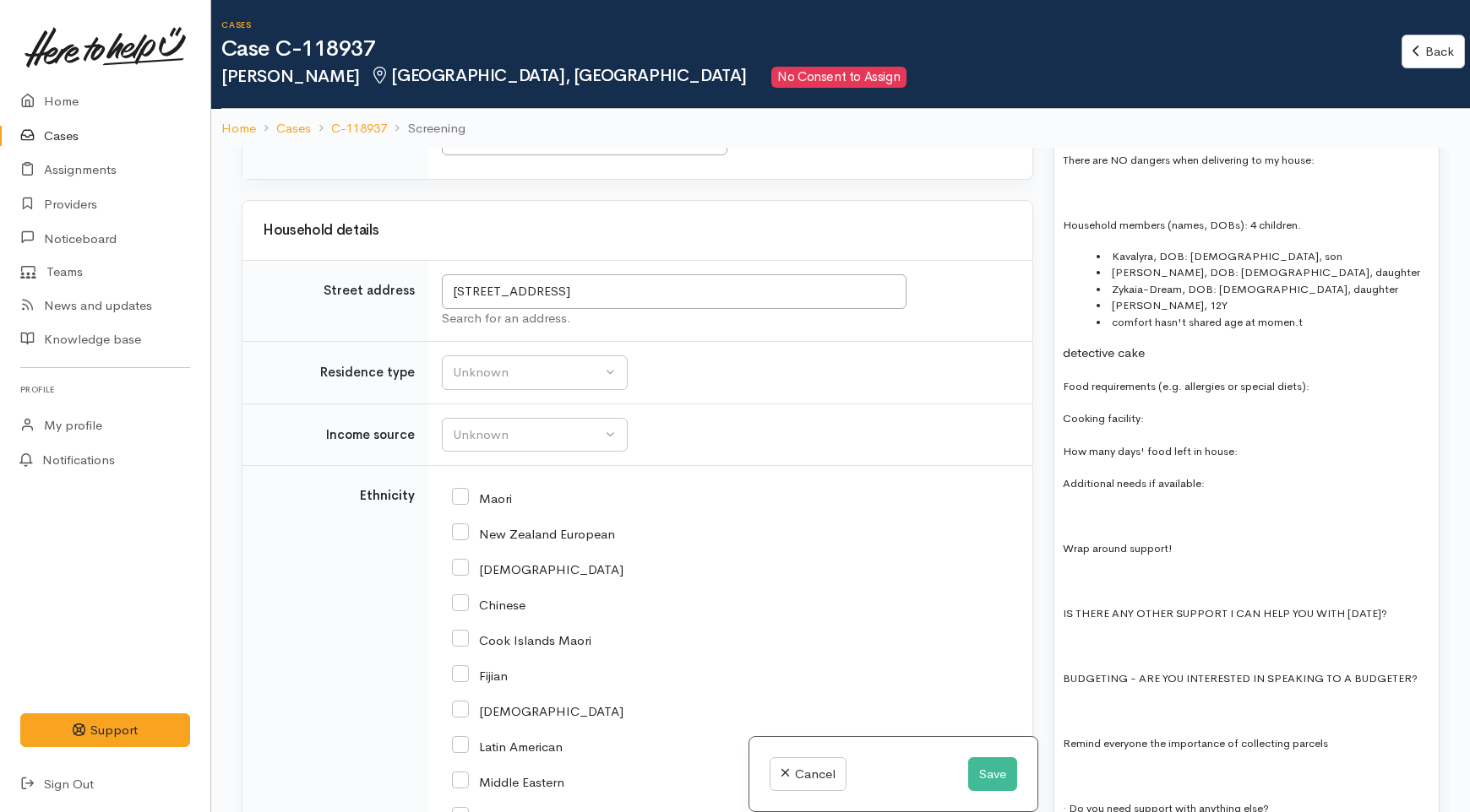
scroll to position [2908, 0]
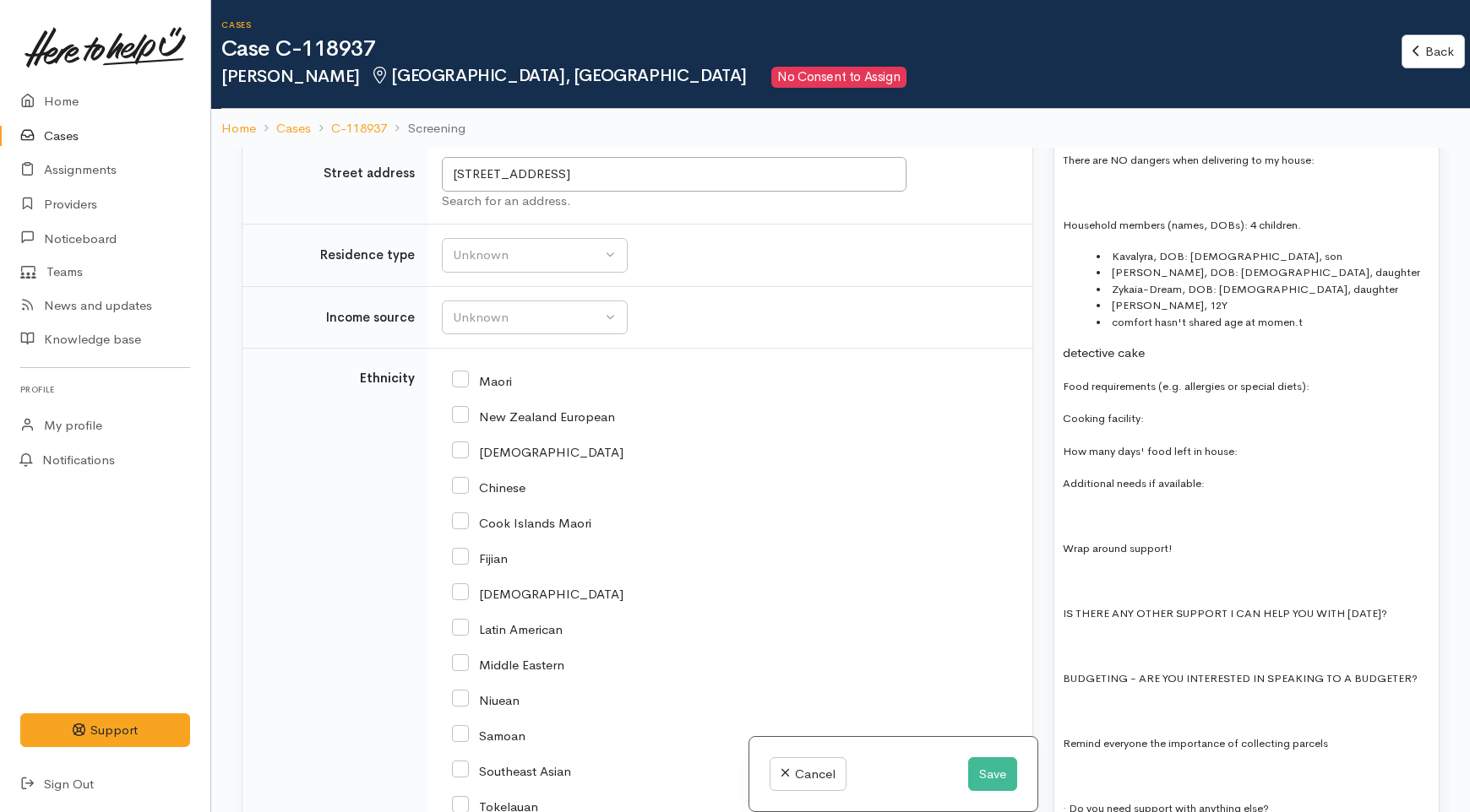
click at [1340, 376] on p "Food requirements (e.g. allergies or special diets):" at bounding box center [1247, 386] width 368 height 19
click at [1177, 408] on p "Cooking facility:" at bounding box center [1247, 418] width 368 height 19
drag, startPoint x: 1250, startPoint y: 437, endPoint x: 1033, endPoint y: 437, distance: 217.0
click at [1033, 437] on div "Related cases There are other cases potentially from the same person, address o…" at bounding box center [841, 554] width 1218 height 812
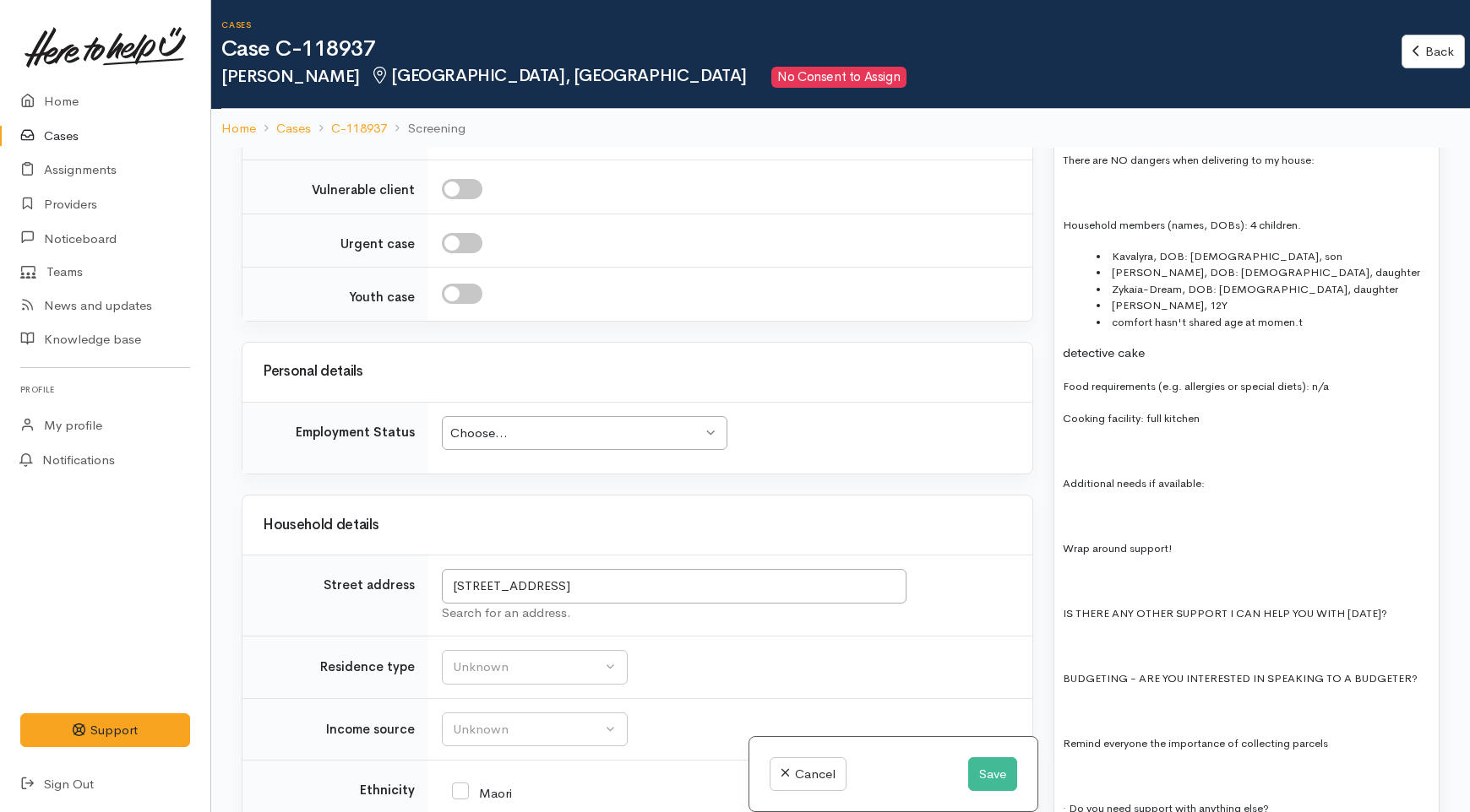
scroll to position [2439, 0]
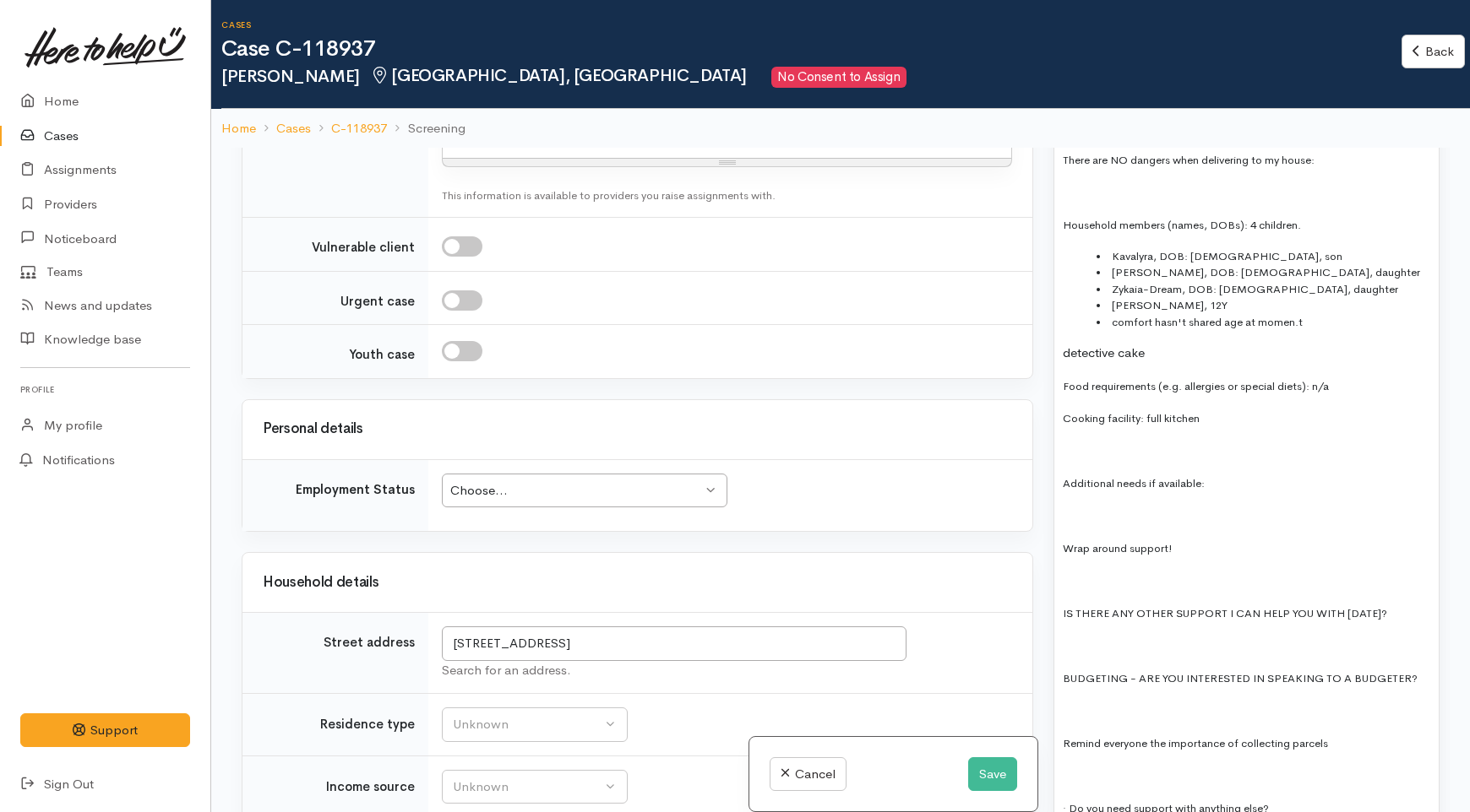
click at [1222, 473] on p "Additional needs if available:" at bounding box center [1247, 483] width 368 height 19
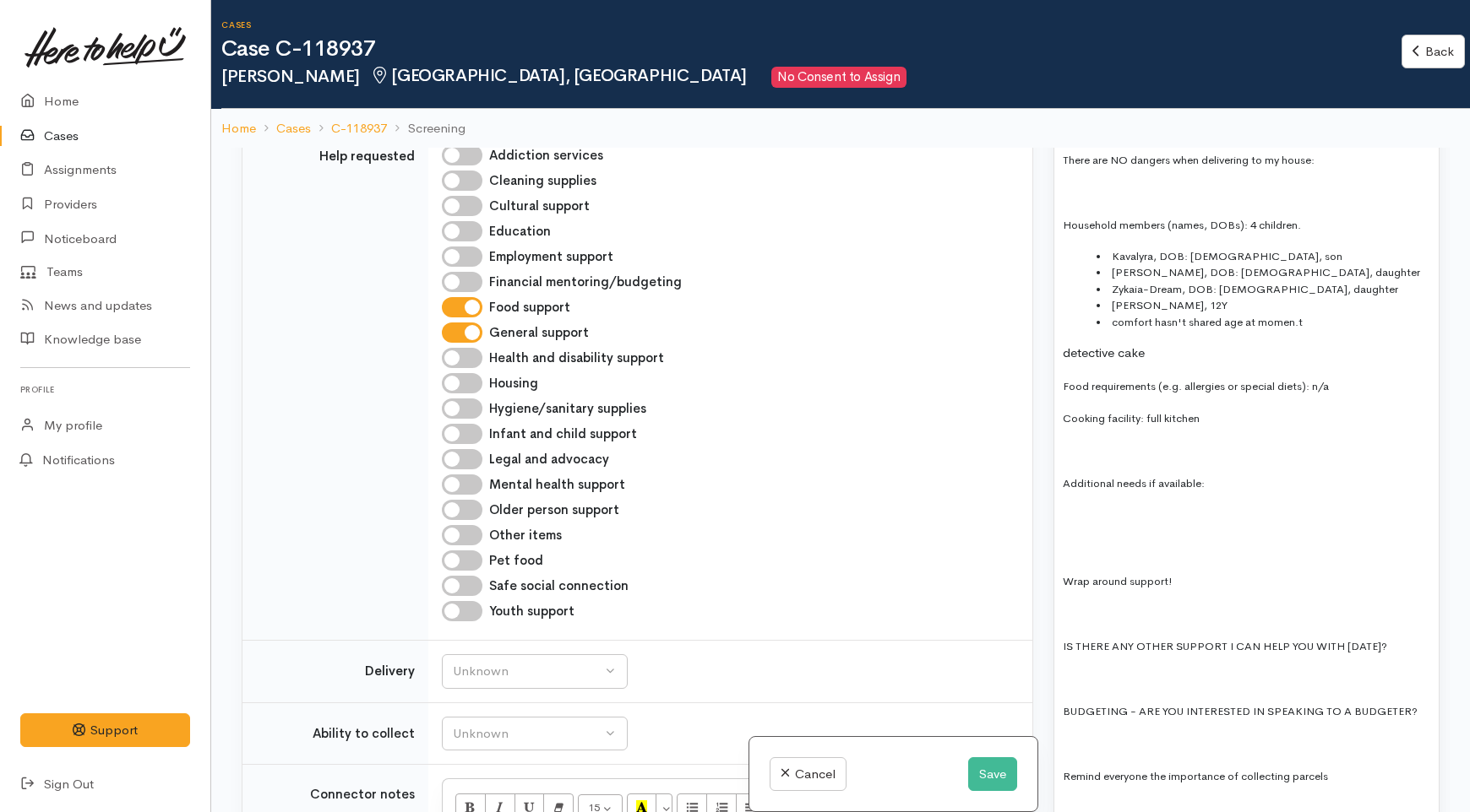
scroll to position [1689, 0]
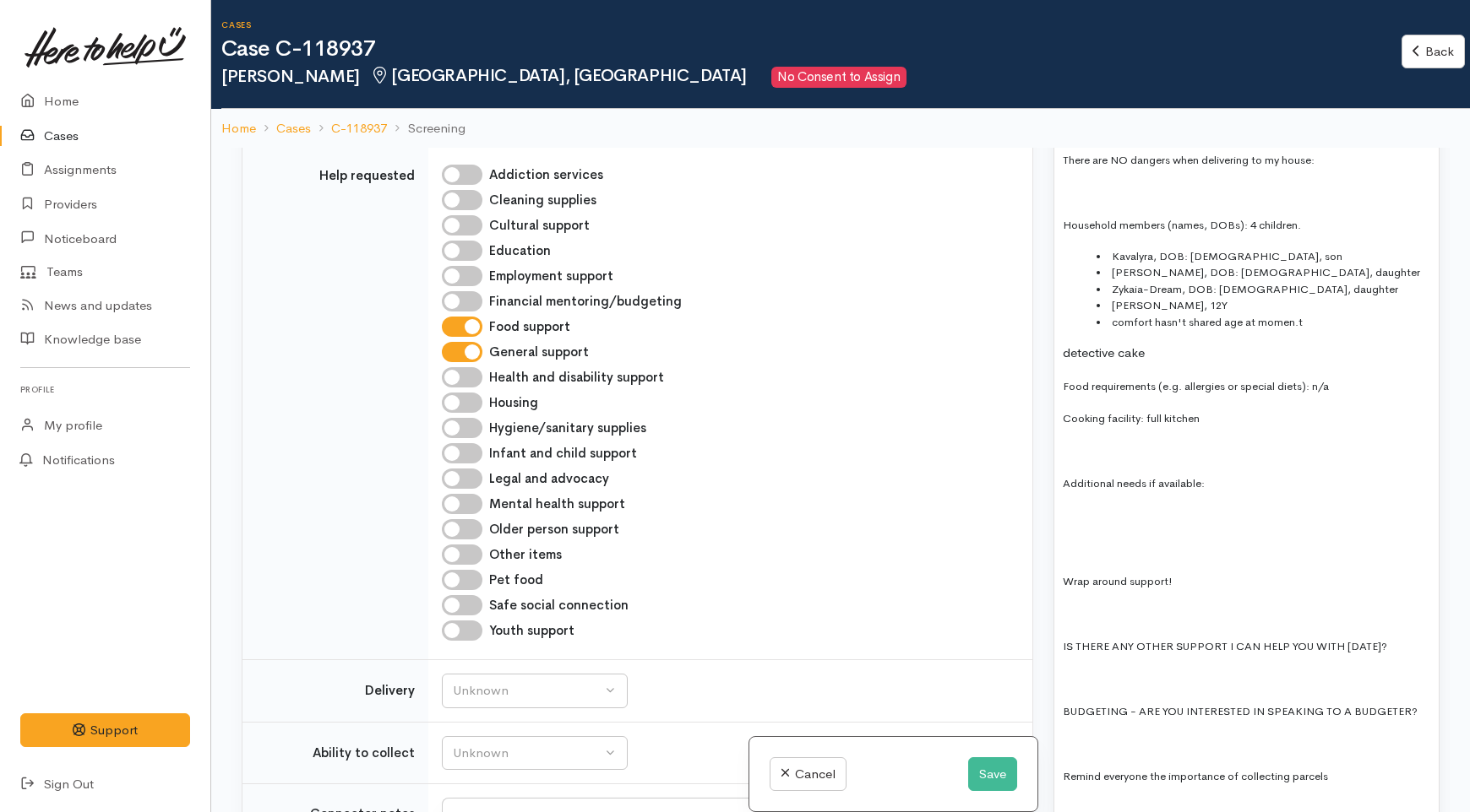
click at [469, 438] on input "Hygiene/sanitary supplies" at bounding box center [462, 428] width 41 height 20
checkbox input "true"
click at [1134, 507] on p at bounding box center [1247, 517] width 368 height 19
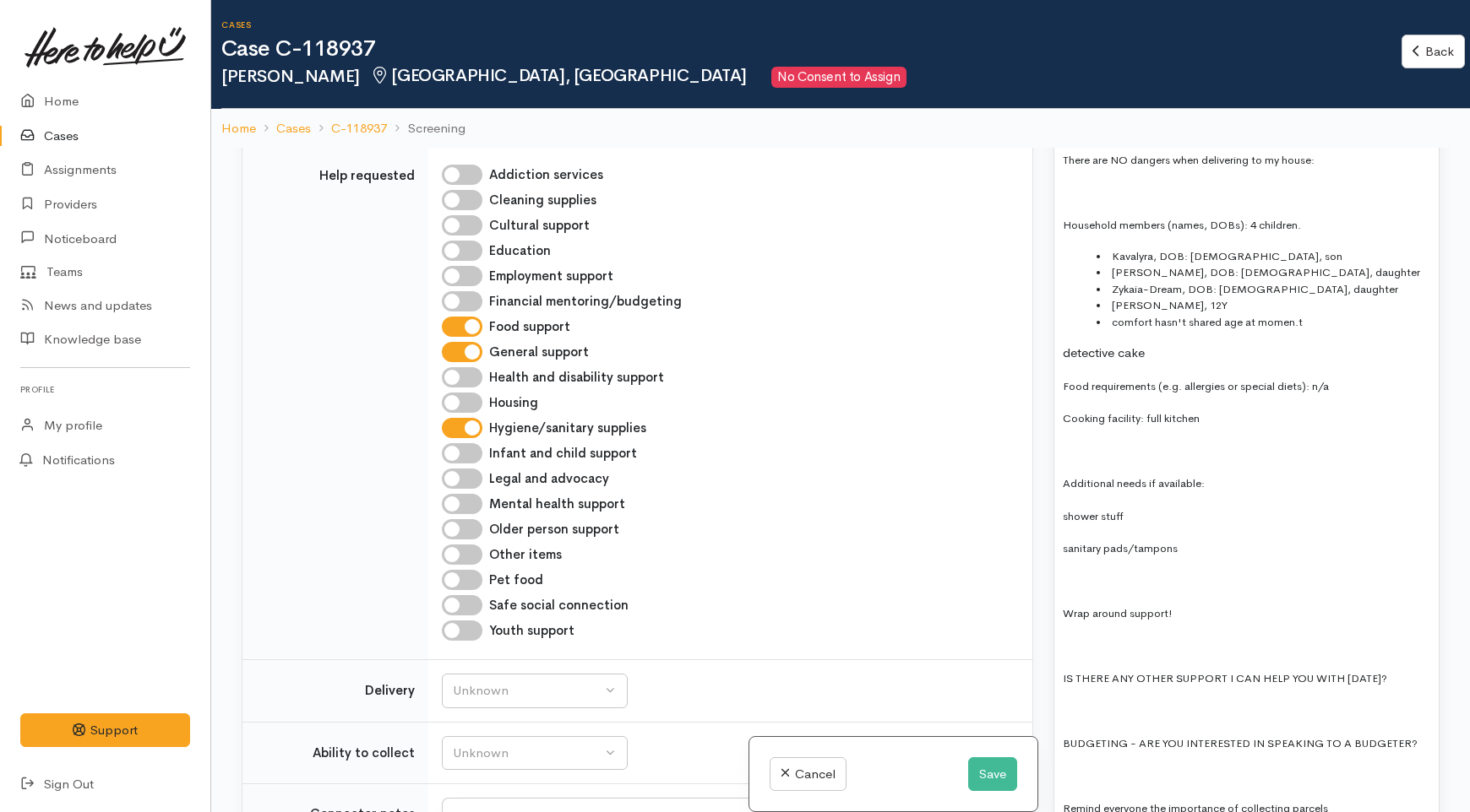
scroll to position [1783, 0]
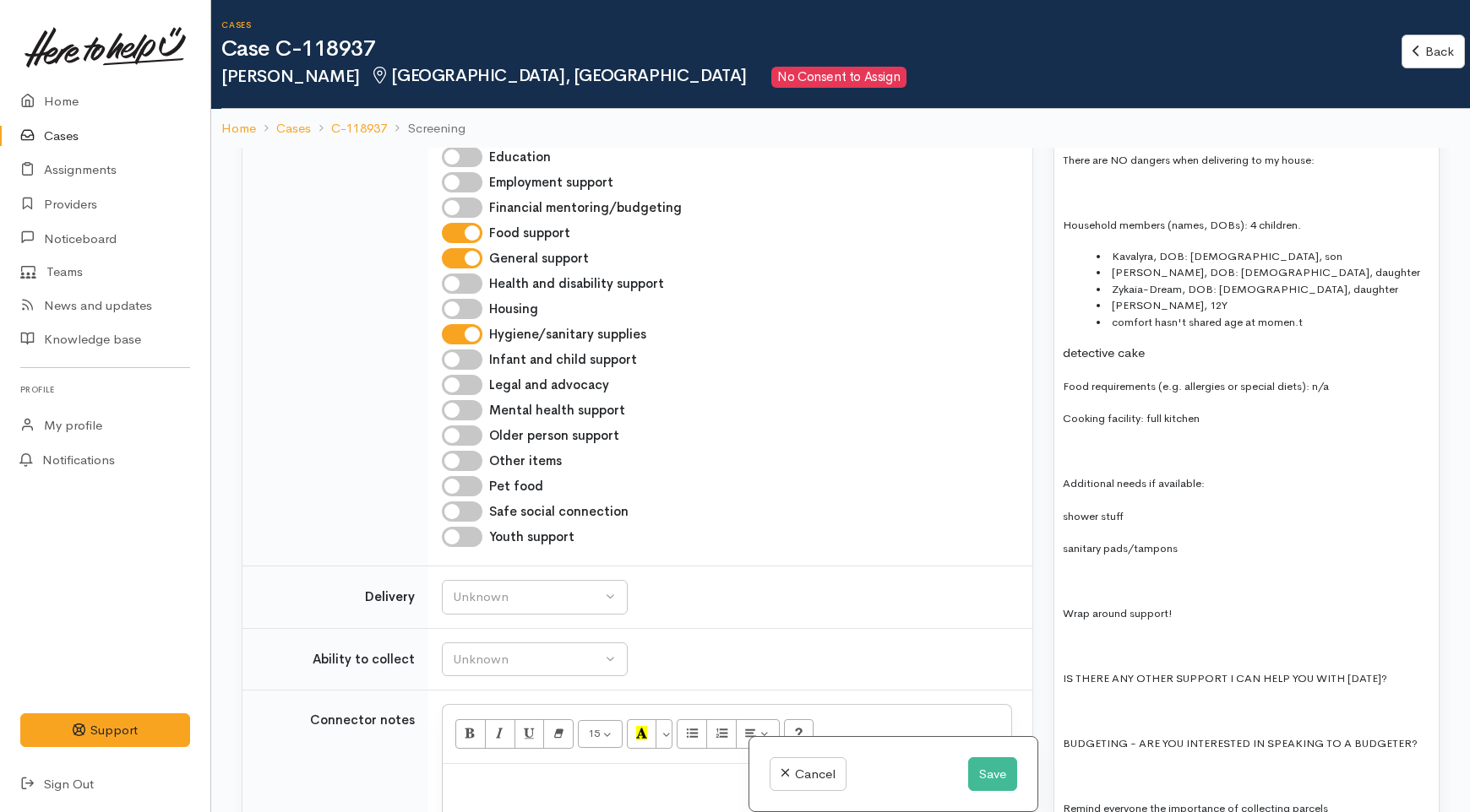
click at [1136, 541] on span "sanitary pads/tampons" at bounding box center [1120, 548] width 115 height 15
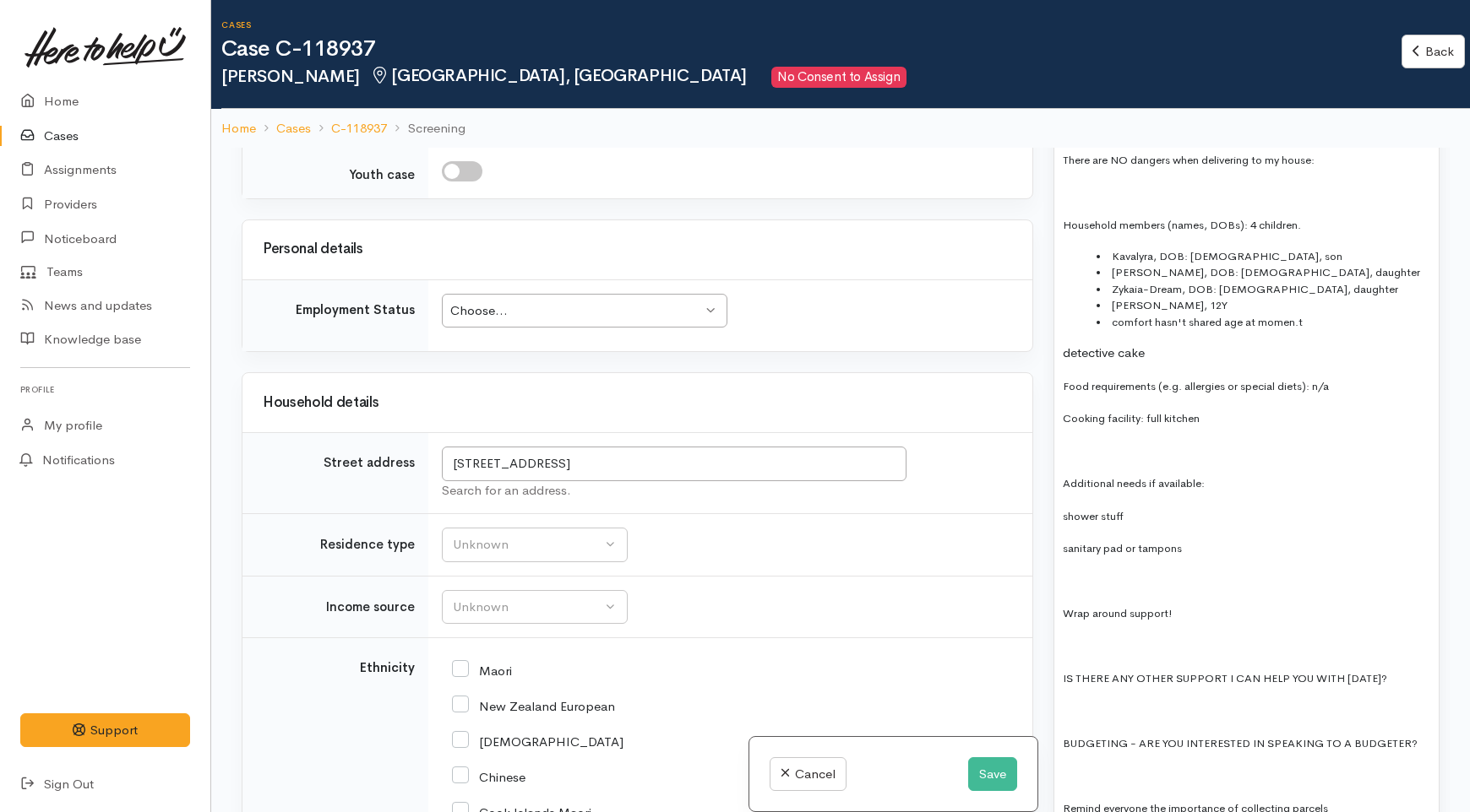
scroll to position [2627, 0]
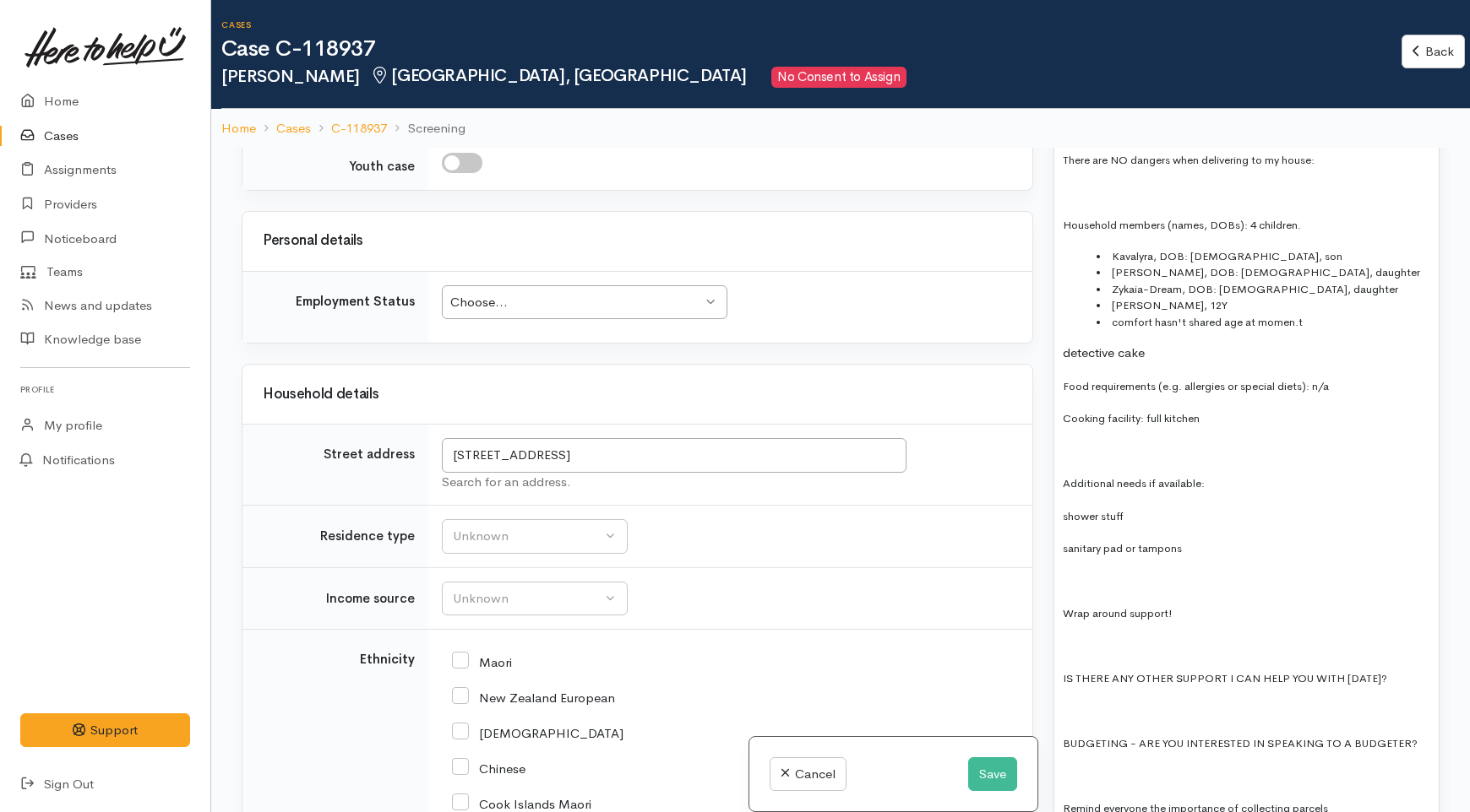
click at [569, 313] on div "Choose..." at bounding box center [576, 303] width 253 height 19
click at [893, 343] on td "Choose... Choose... Choose... Unknown Employed casually Employed full-time Empl…" at bounding box center [730, 307] width 604 height 72
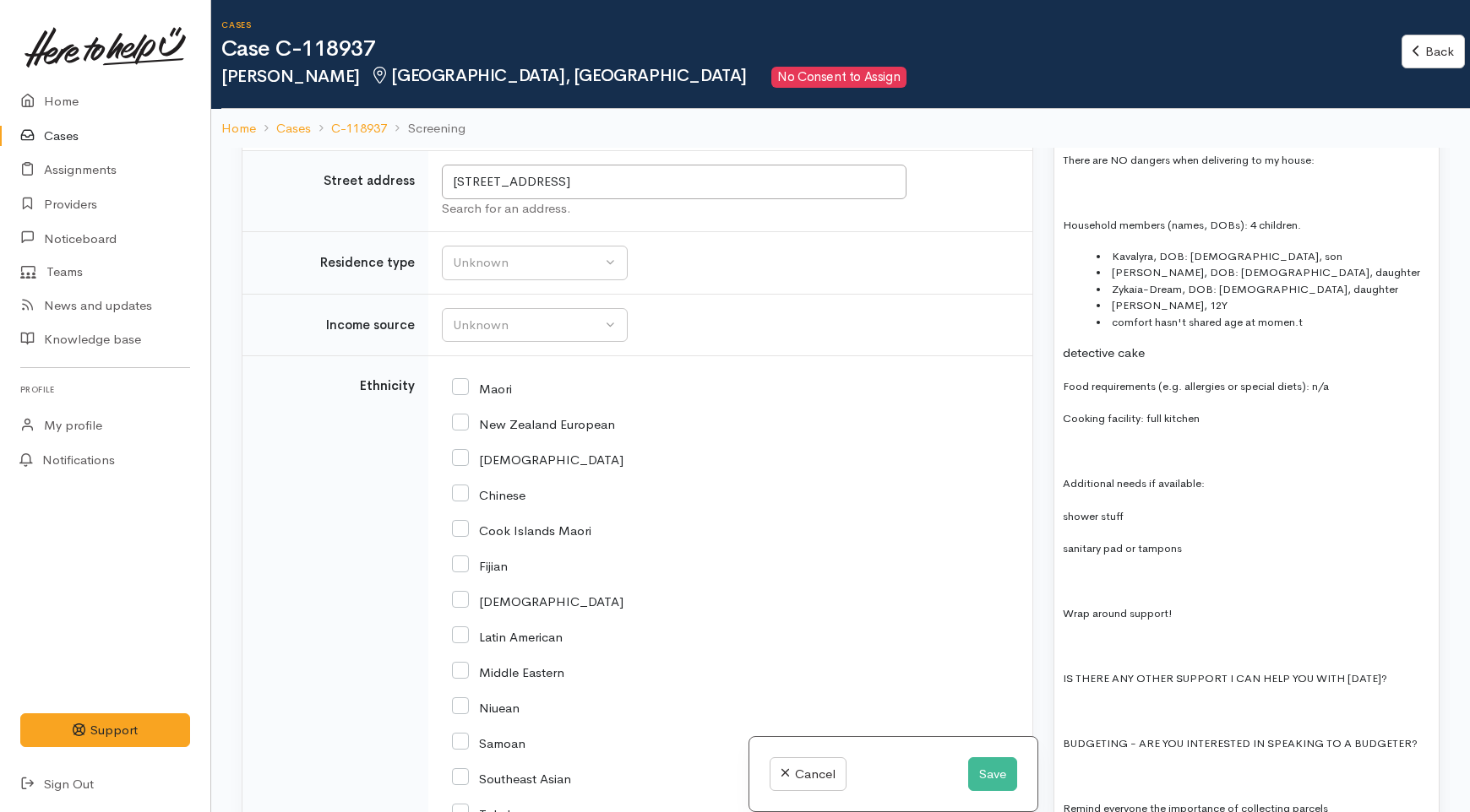
scroll to position [2908, 0]
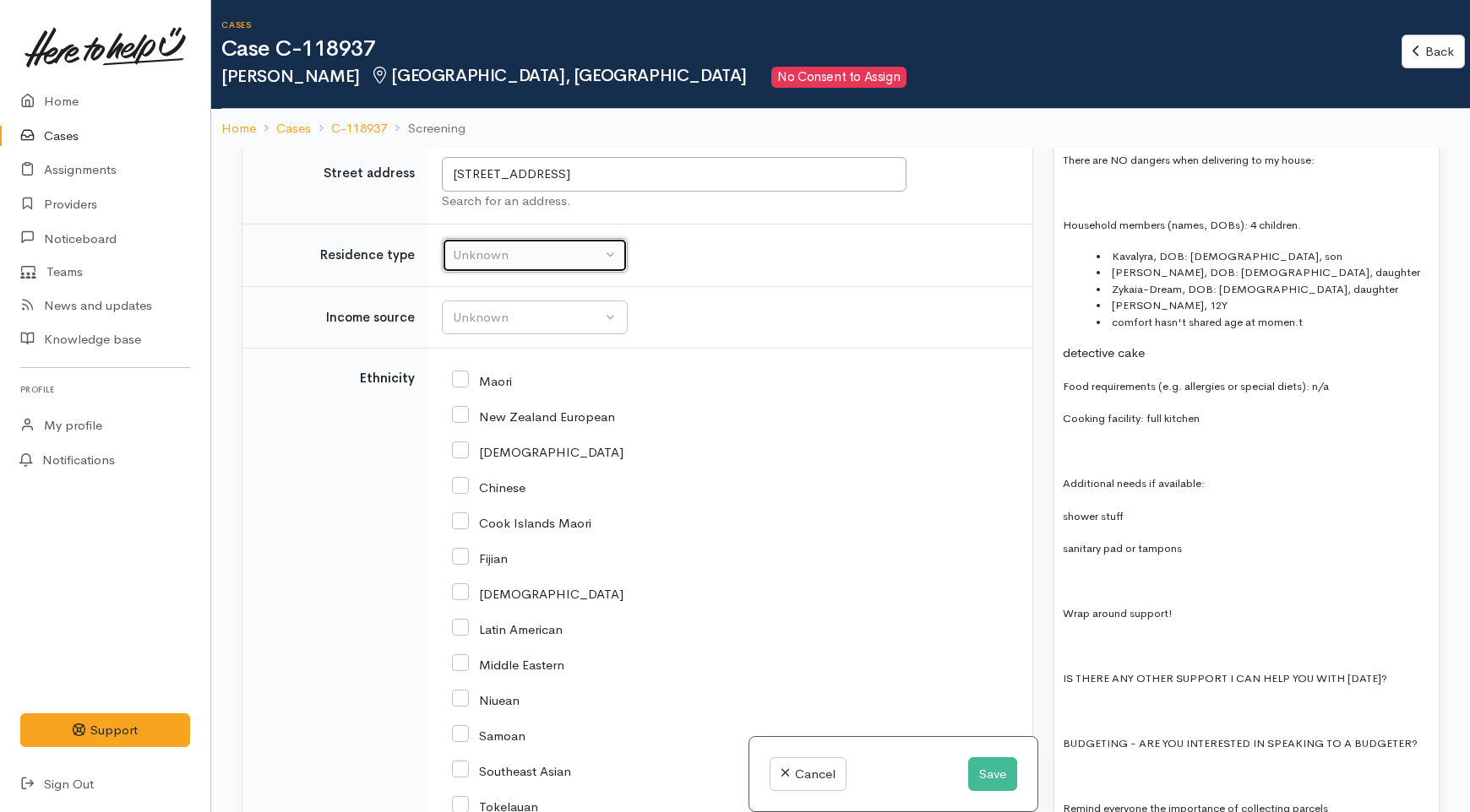
click at [501, 265] on div "Unknown" at bounding box center [528, 256] width 149 height 19
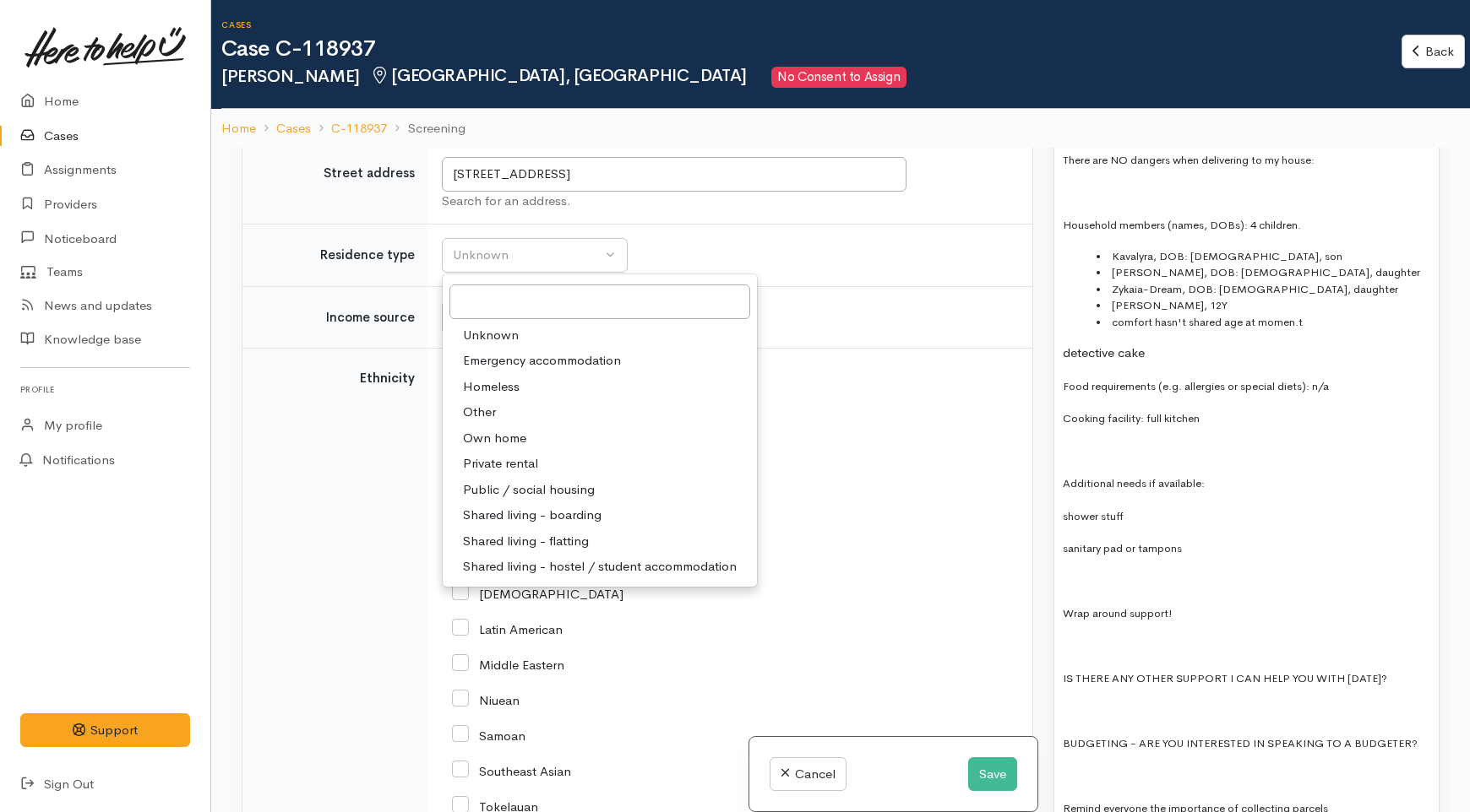
click at [540, 477] on link "Private rental" at bounding box center [599, 464] width 315 height 26
select select "2"
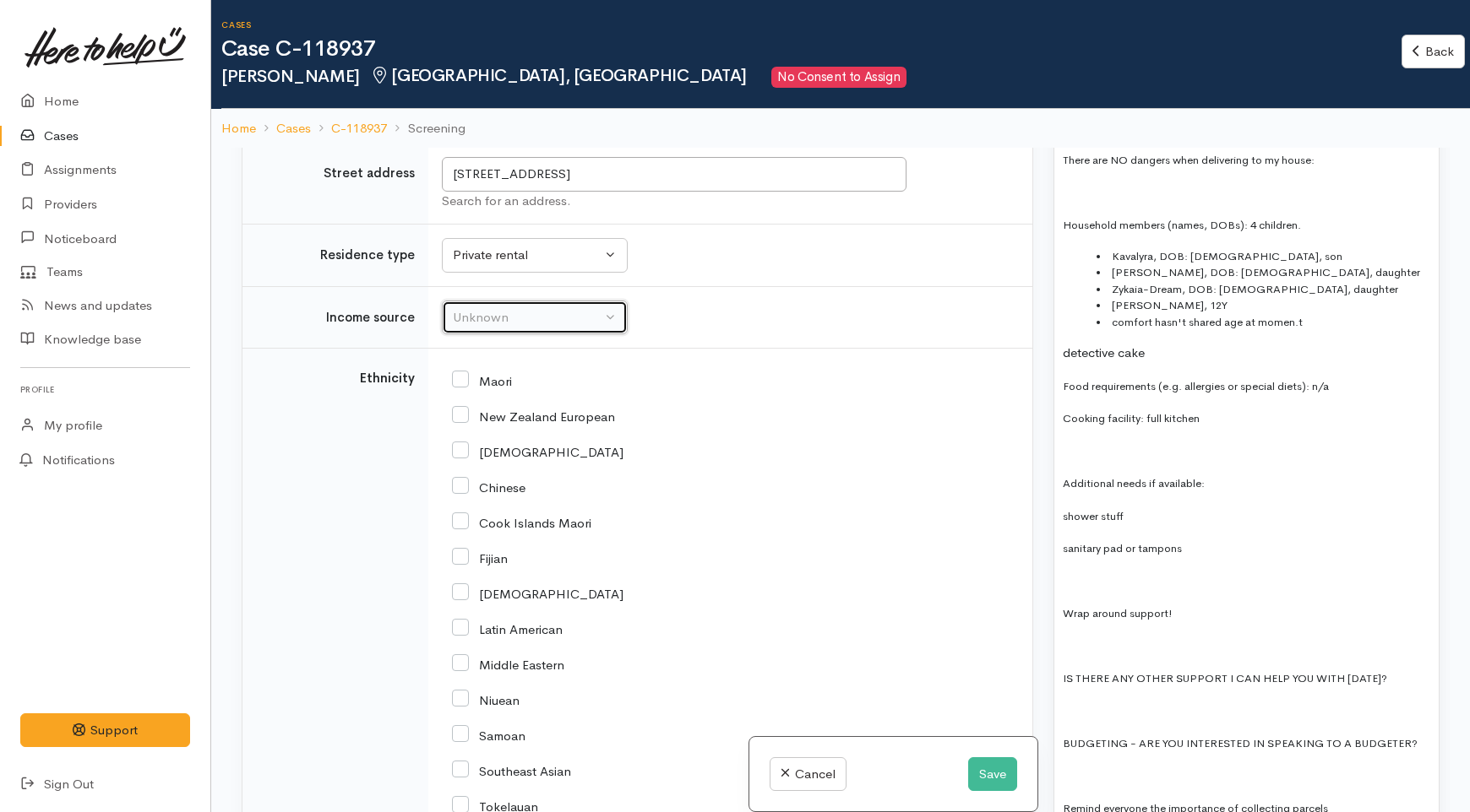
click at [545, 328] on div "Unknown" at bounding box center [528, 317] width 149 height 19
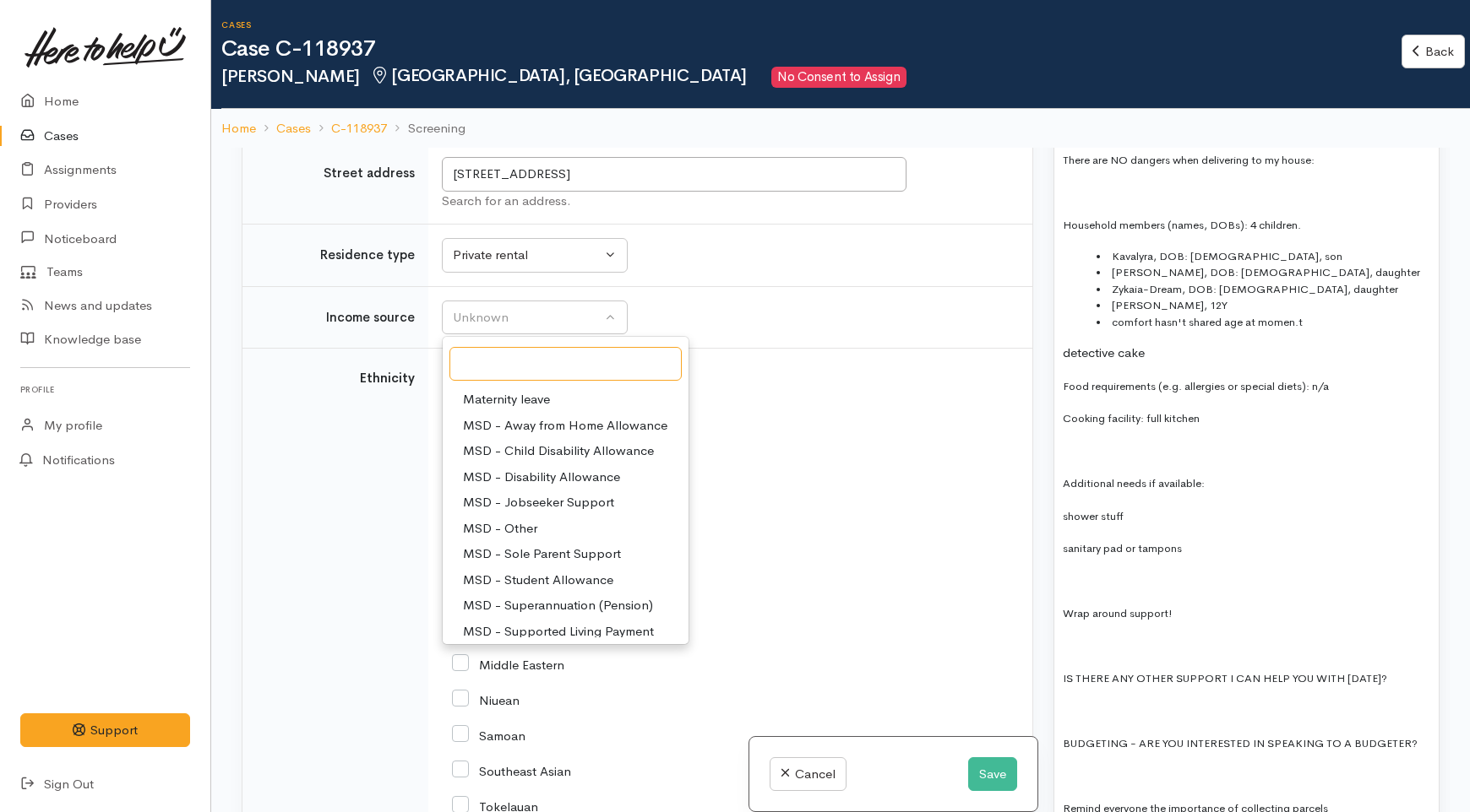
scroll to position [94, 0]
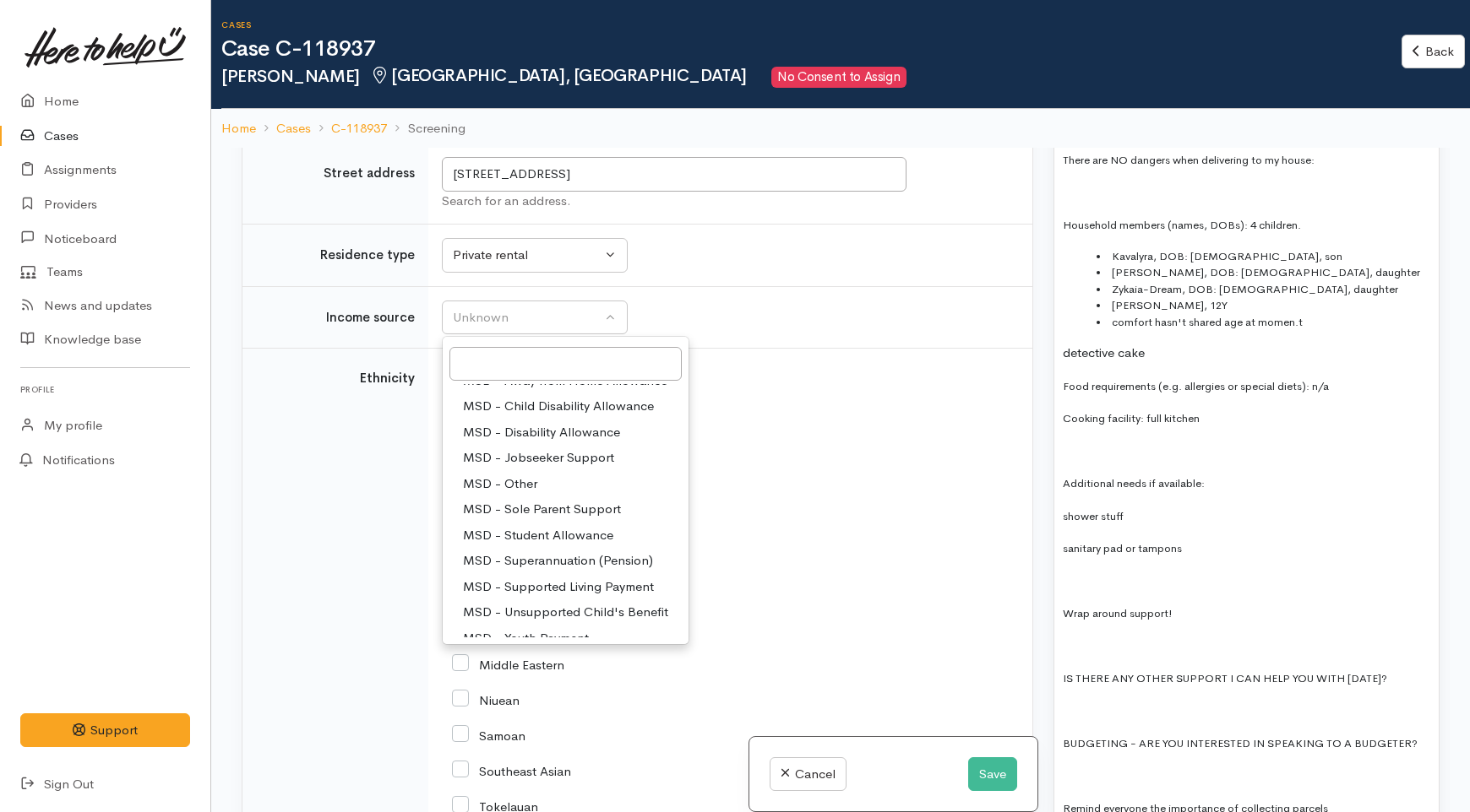
click at [580, 520] on span "MSD - Sole Parent Support" at bounding box center [541, 510] width 158 height 19
select select "7"
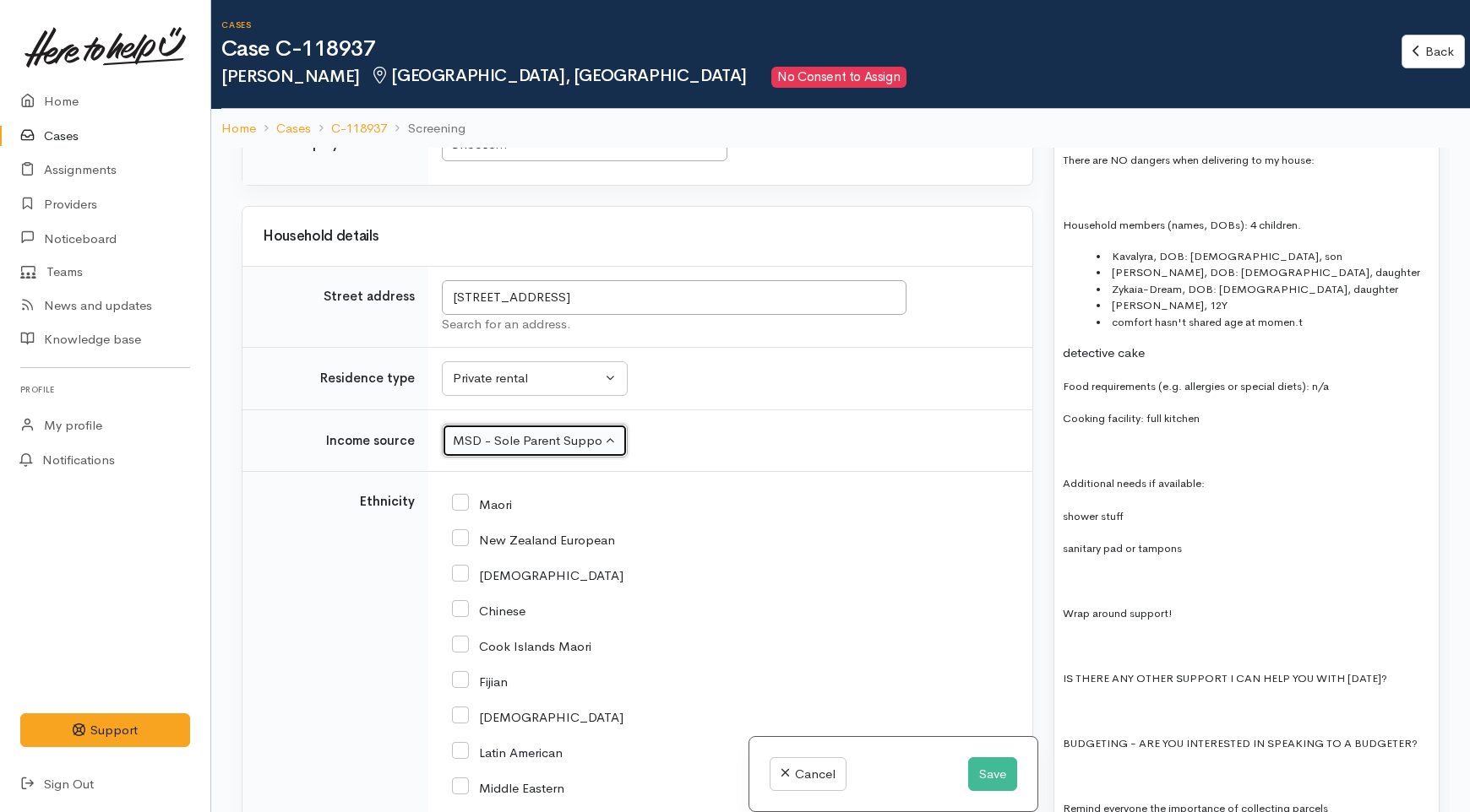
scroll to position [2627, 0]
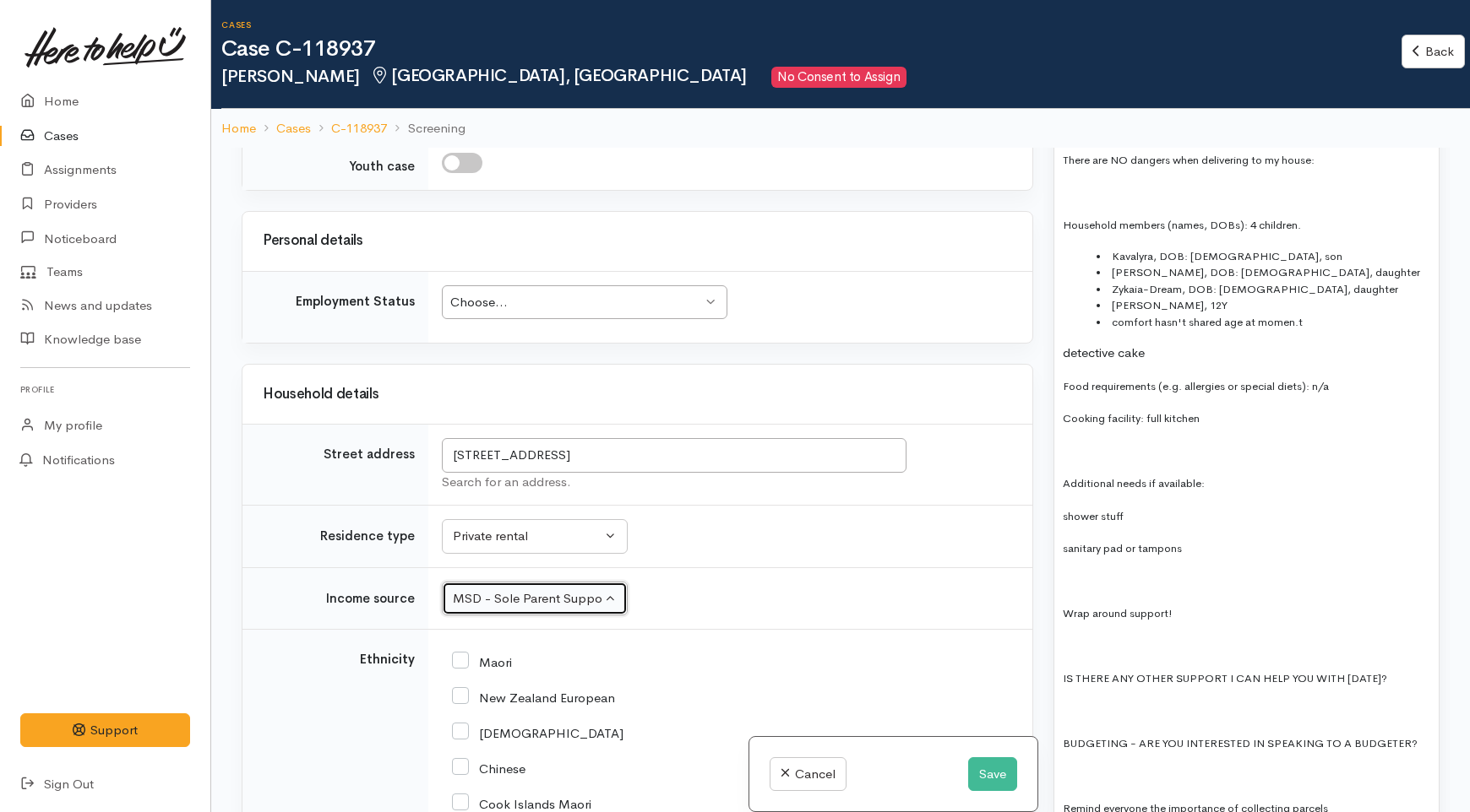
click at [575, 320] on div "Choose... Choose..." at bounding box center [584, 303] width 286 height 35
click at [776, 501] on div "Related cases There are other cases potentially from the same person, address o…" at bounding box center [637, 554] width 812 height 812
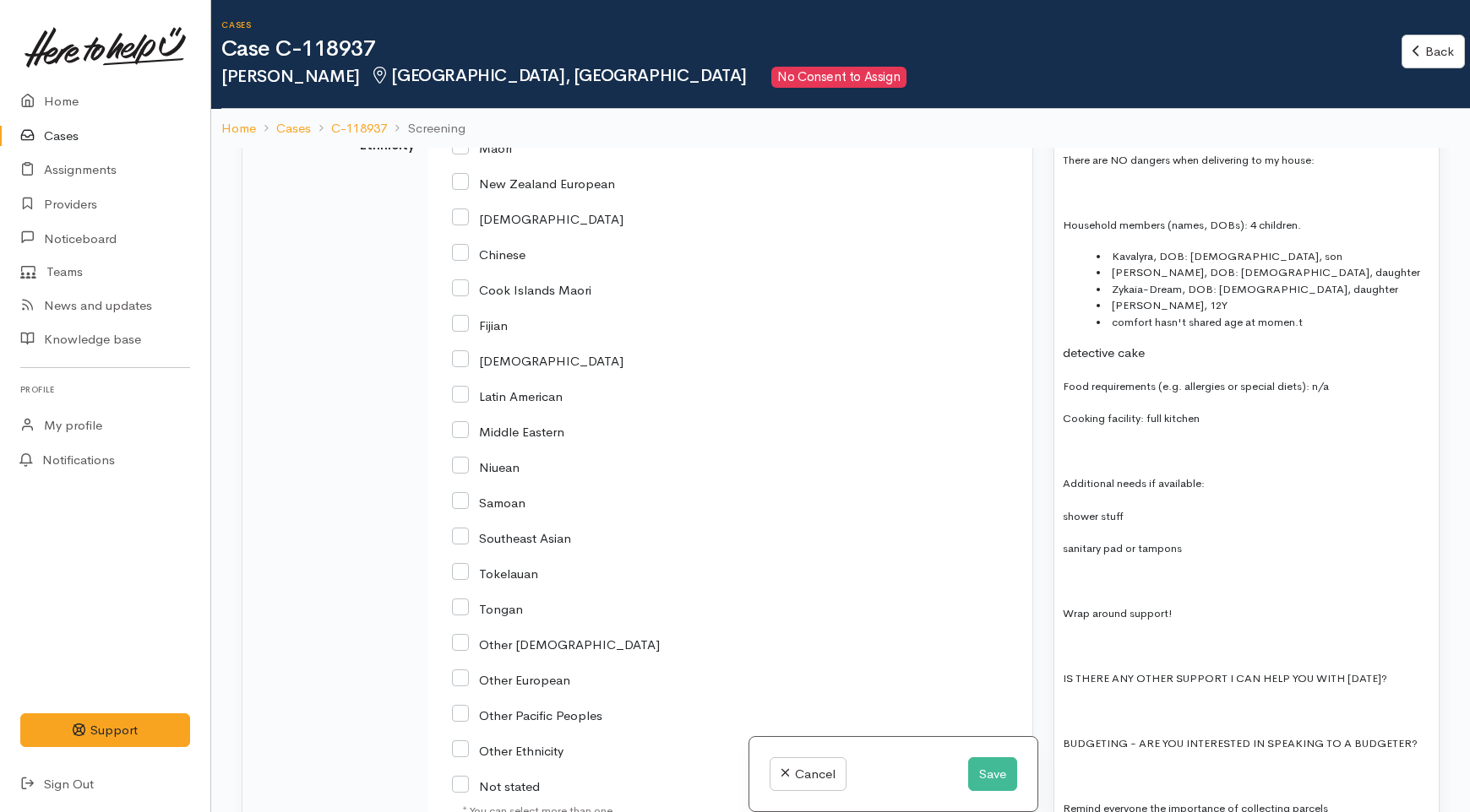
scroll to position [3096, 0]
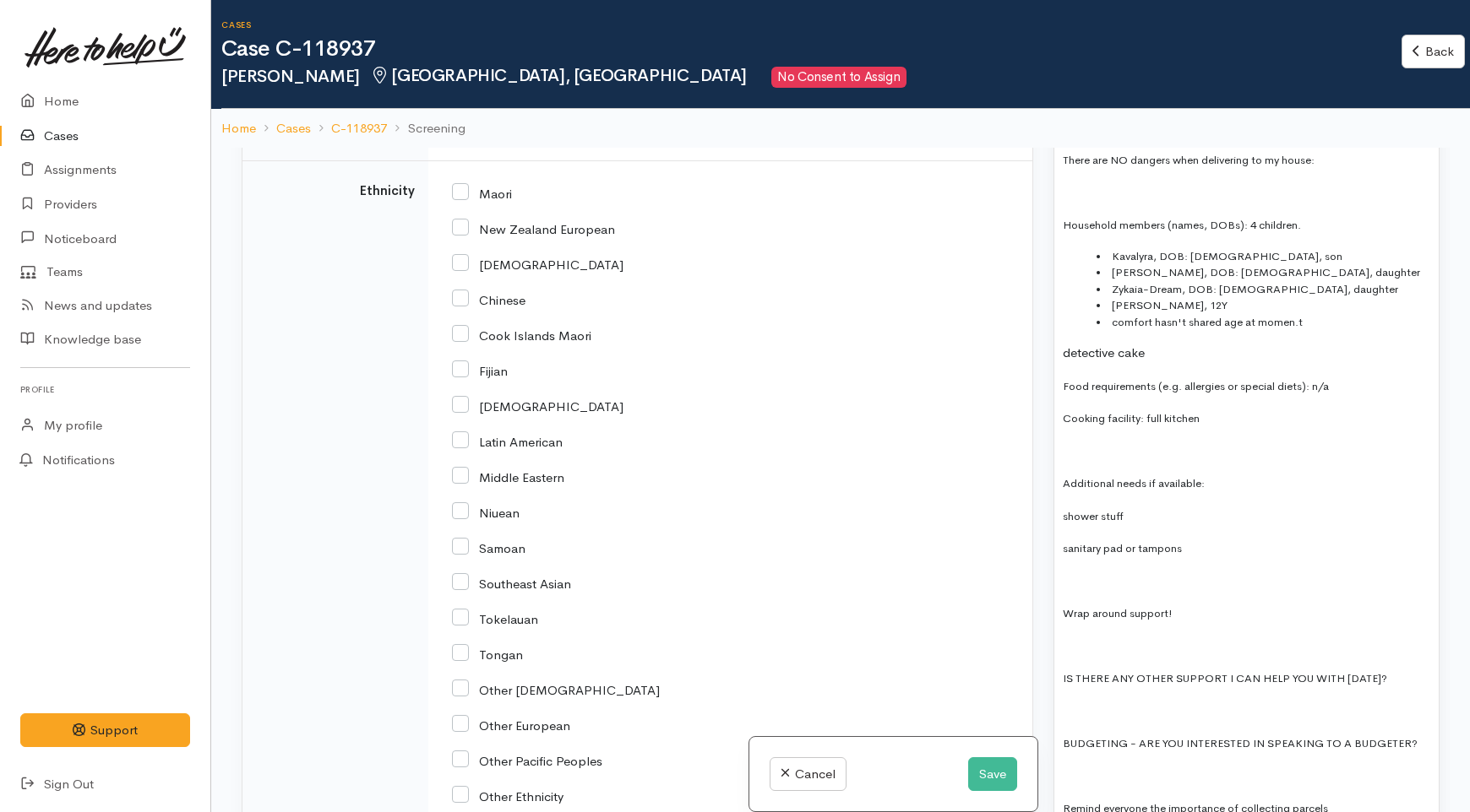
click at [1136, 572] on p at bounding box center [1247, 582] width 368 height 19
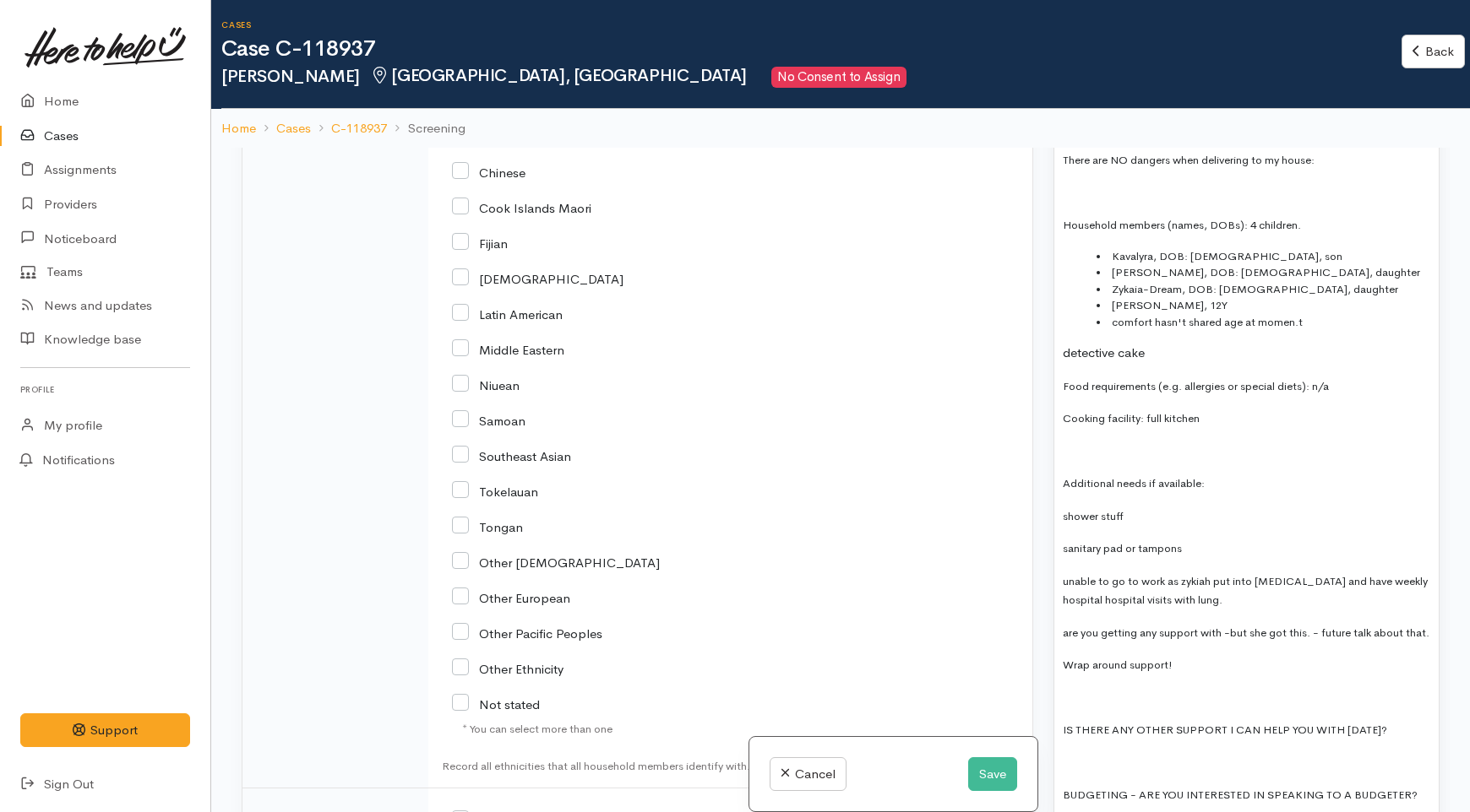
scroll to position [3190, 0]
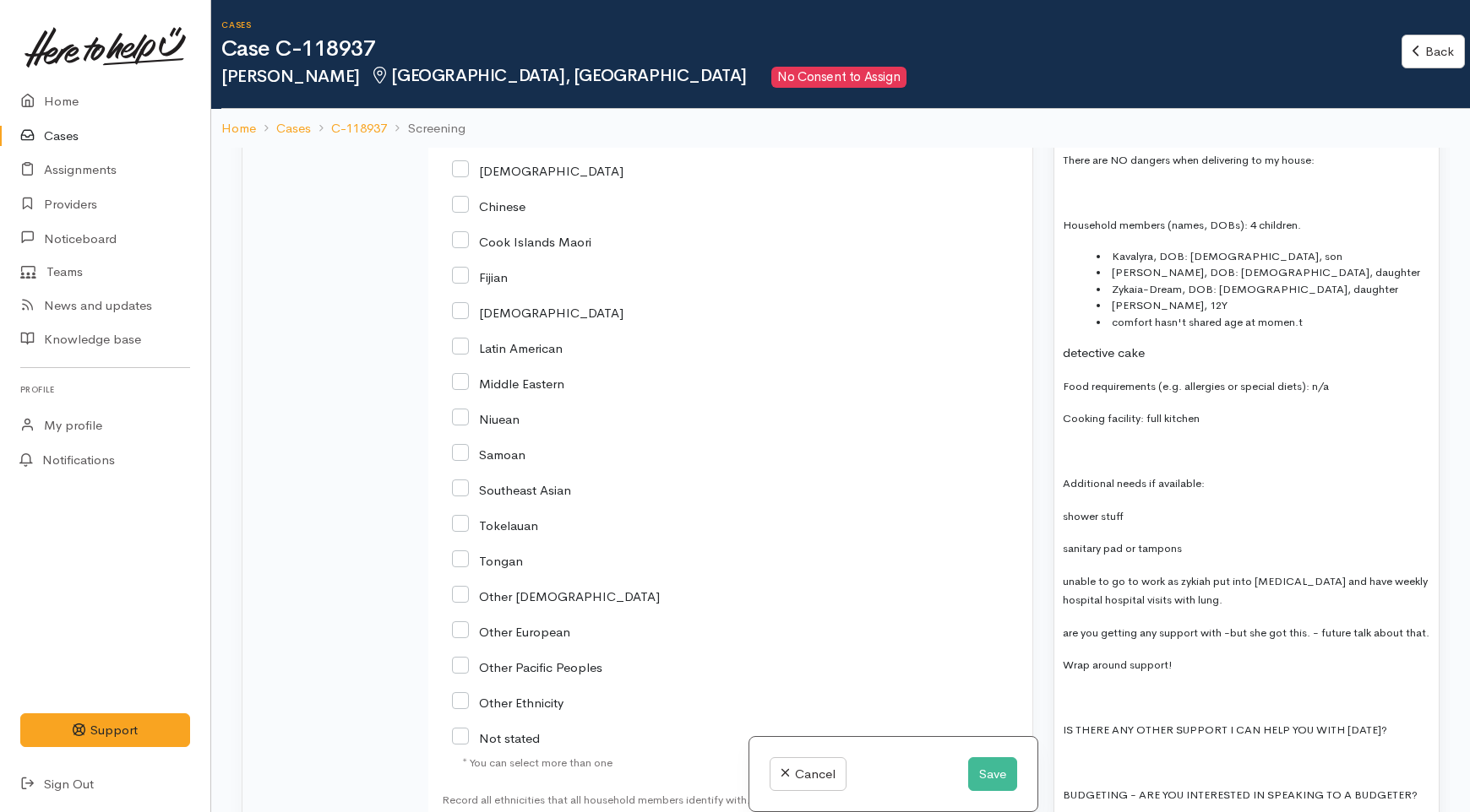
click at [465, 106] on input "Maori" at bounding box center [482, 99] width 60 height 15
checkbox input "true"
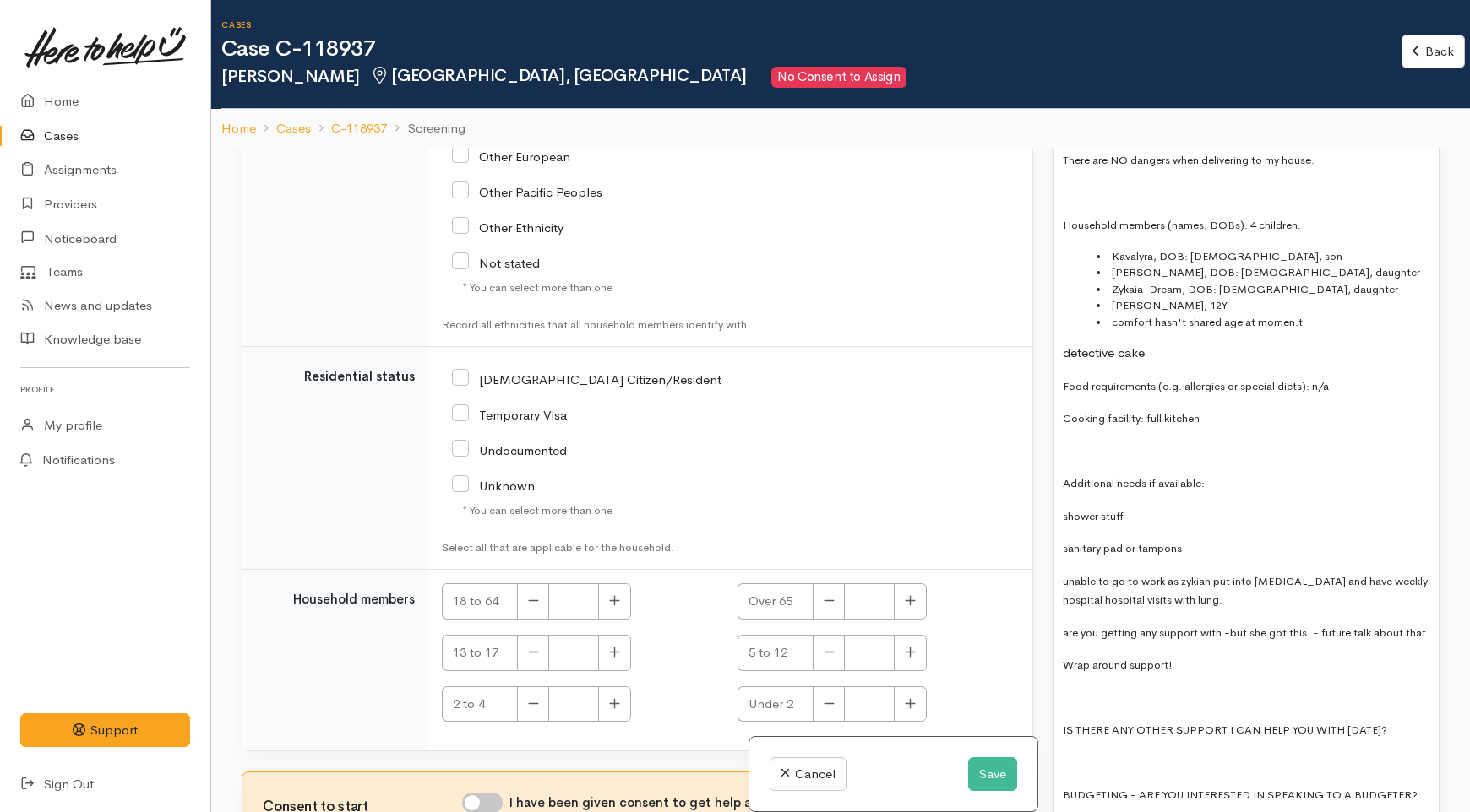
scroll to position [3753, 0]
click at [465, 383] on input "[DEMOGRAPHIC_DATA] Citizen/Resident" at bounding box center [587, 376] width 269 height 15
checkbox input "true"
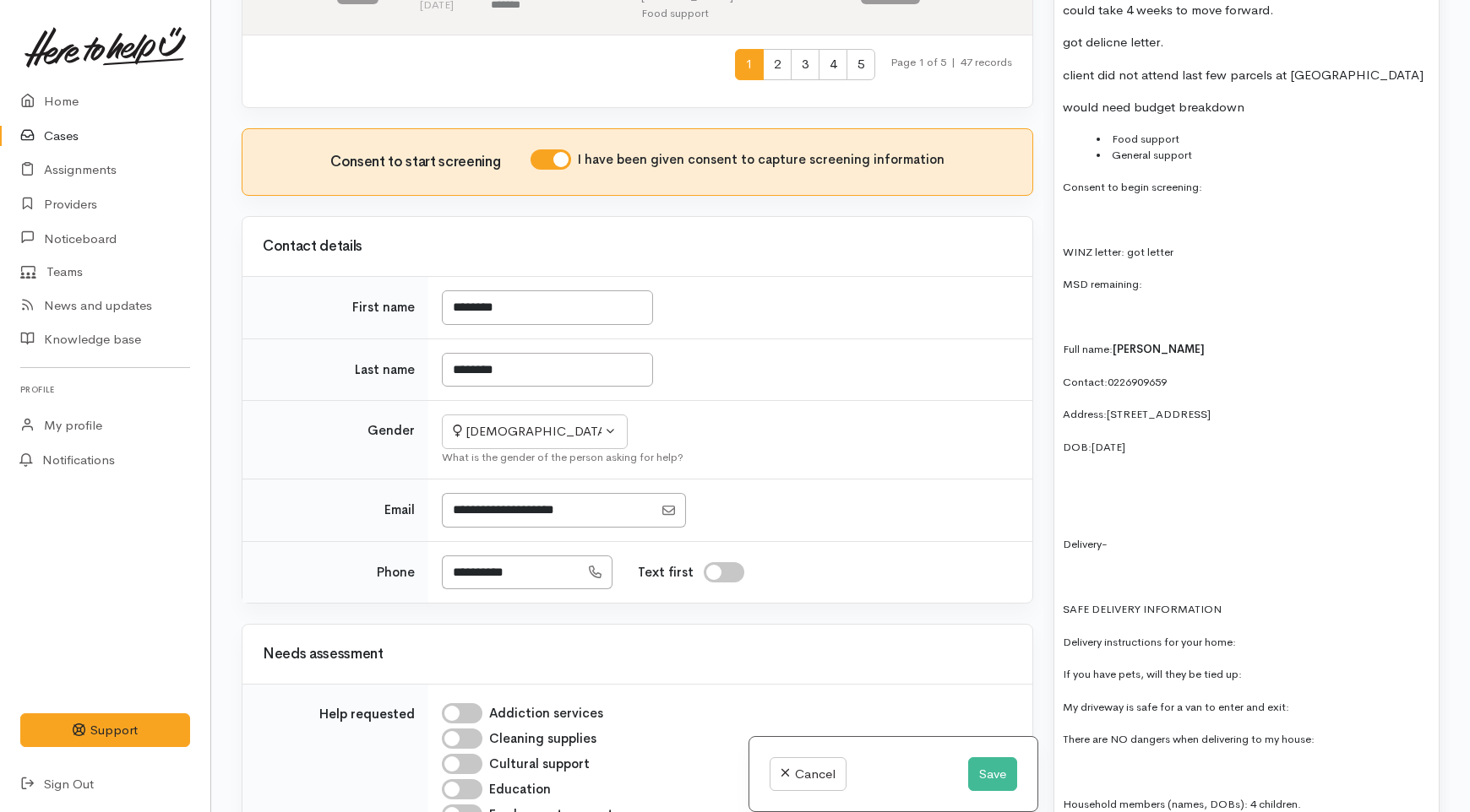
scroll to position [1313, 0]
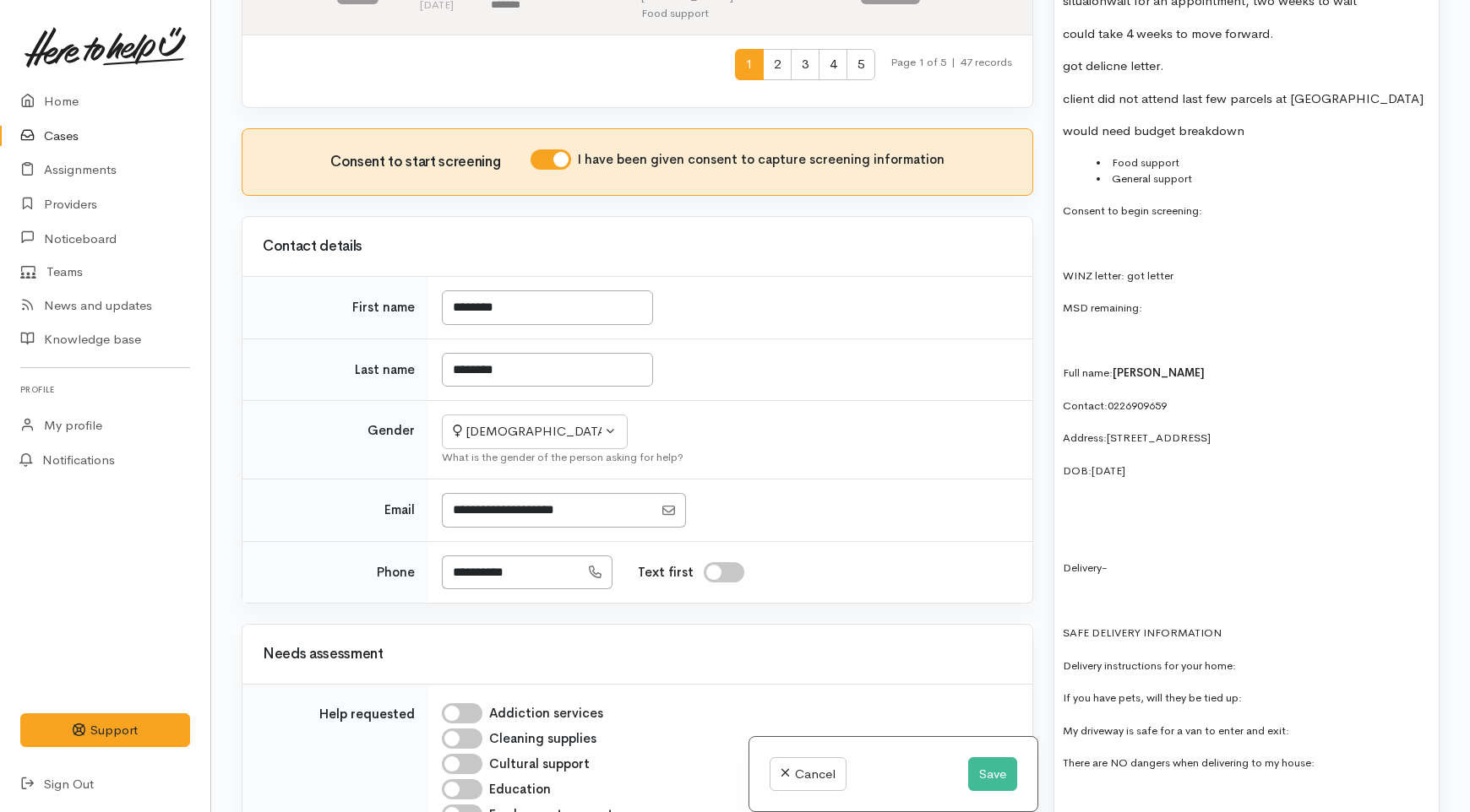
click at [1097, 526] on p at bounding box center [1247, 536] width 368 height 19
click at [1114, 558] on p "Delivery-" at bounding box center [1247, 568] width 368 height 19
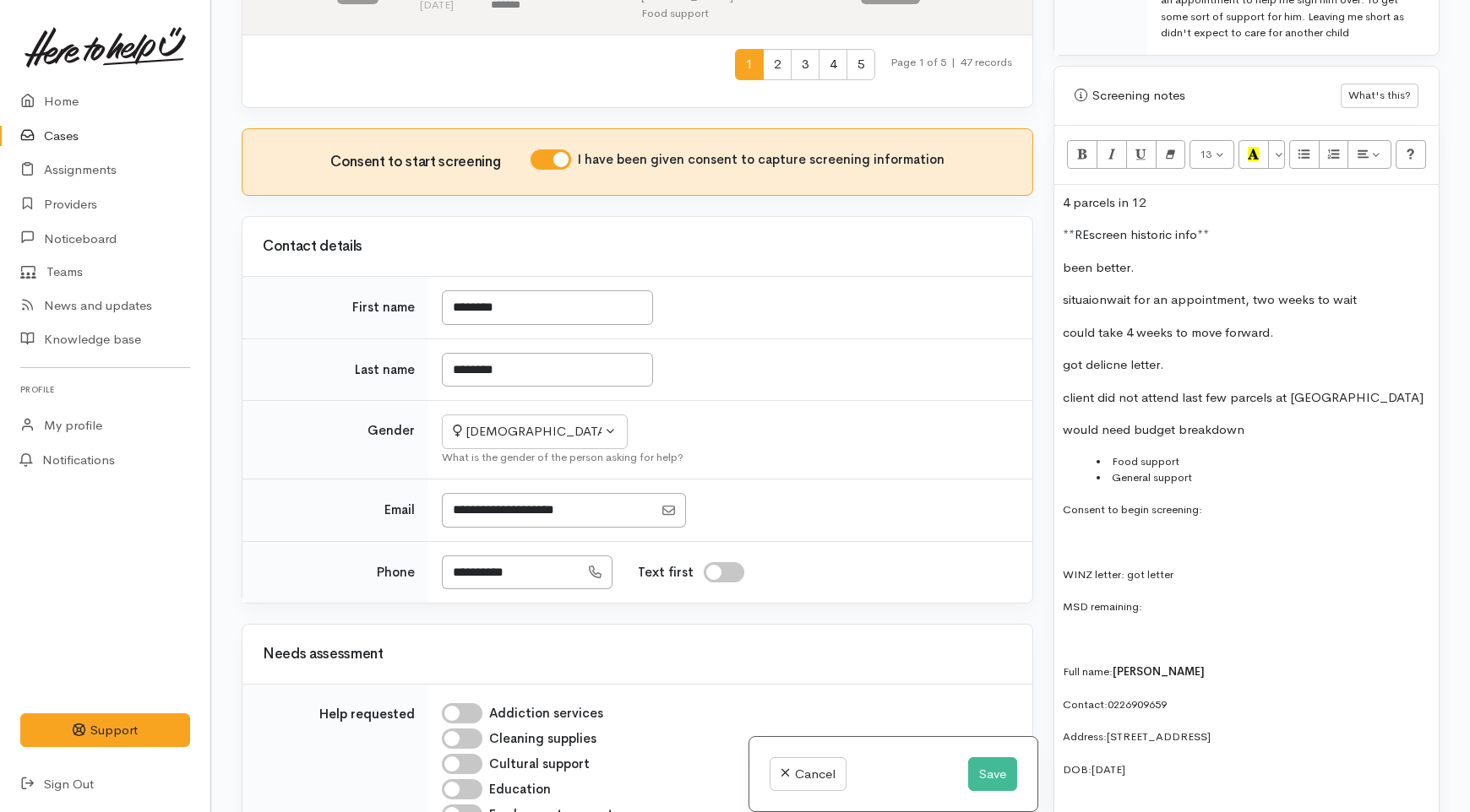
scroll to position [938, 0]
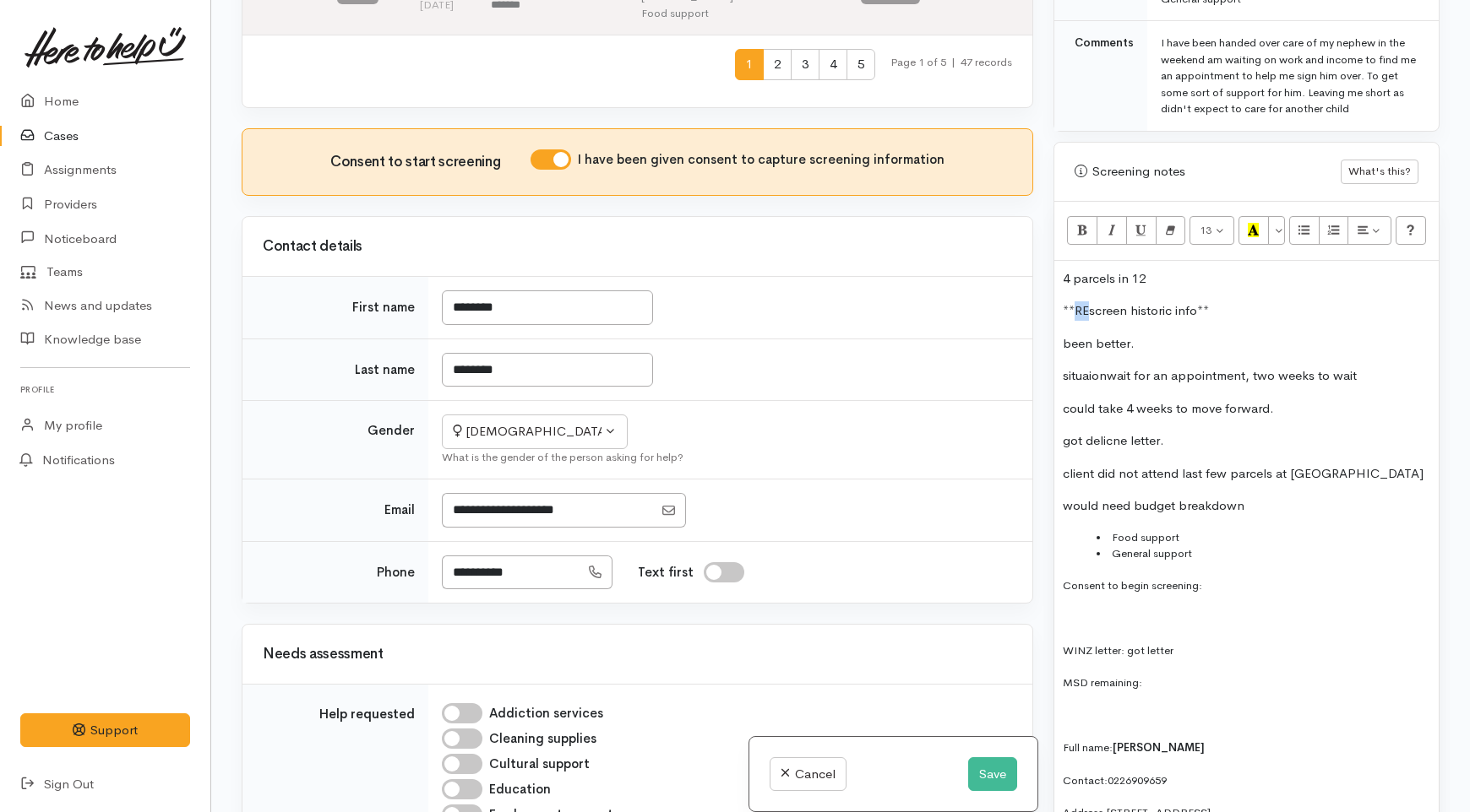
drag, startPoint x: 1088, startPoint y: 291, endPoint x: 1078, endPoint y: 291, distance: 10.0
click at [1078, 301] on p "**REscreen historic info**" at bounding box center [1247, 311] width 368 height 19
click at [1195, 335] on p "been better." at bounding box center [1247, 345] width 368 height 19
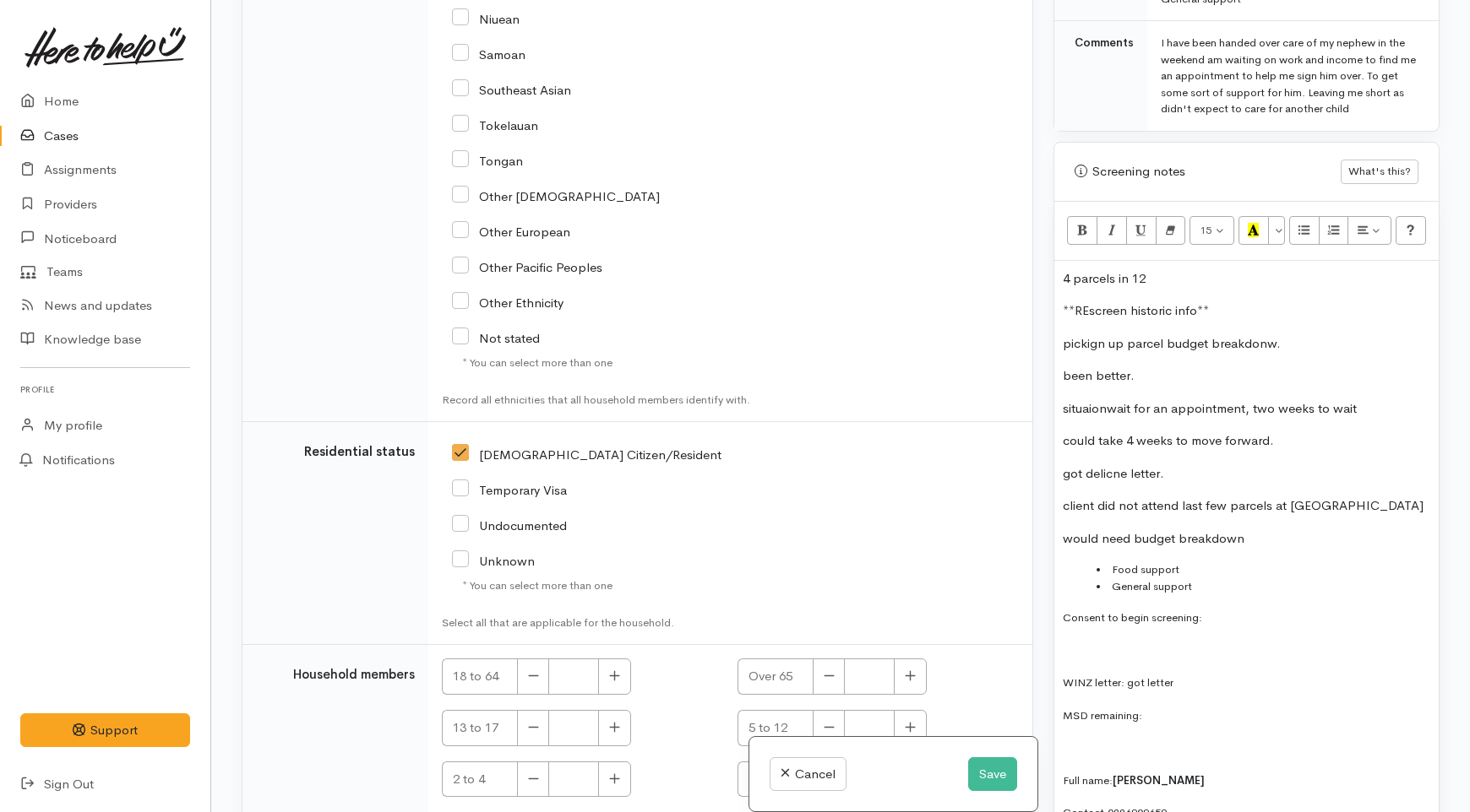
scroll to position [3818, 0]
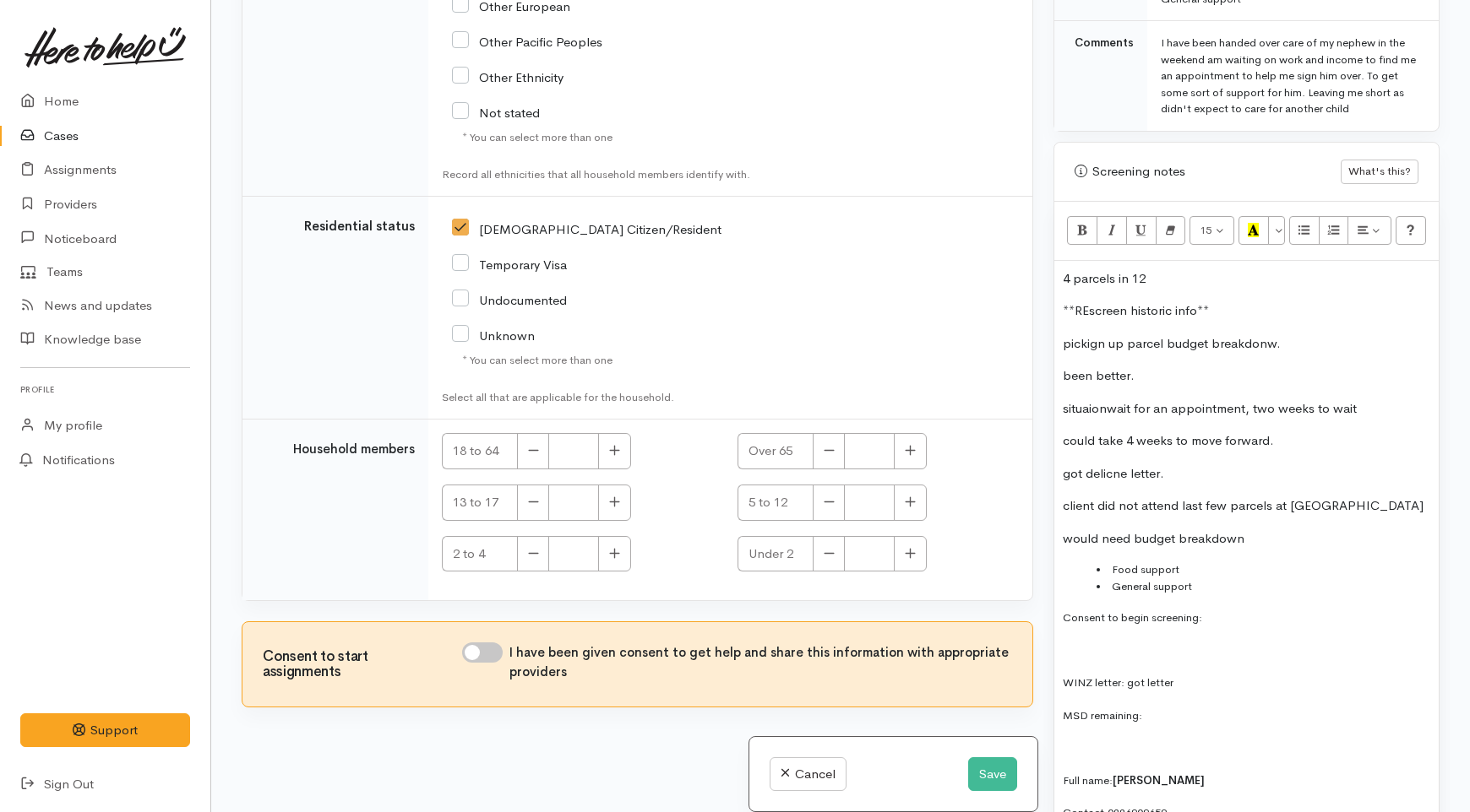
click at [482, 647] on input "I have been given consent to get help and share this information with appropria…" at bounding box center [482, 652] width 41 height 20
checkbox input "true"
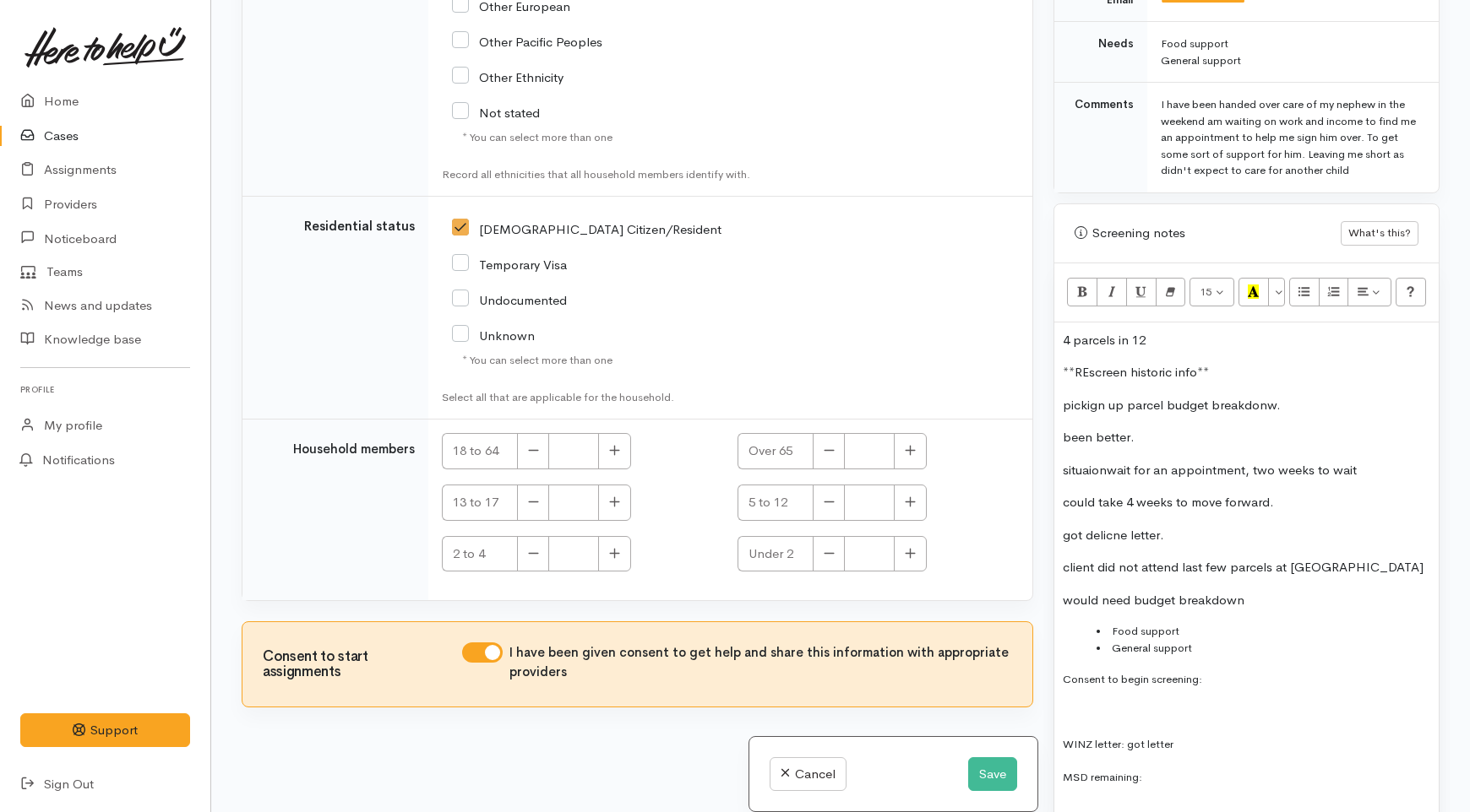
scroll to position [845, 0]
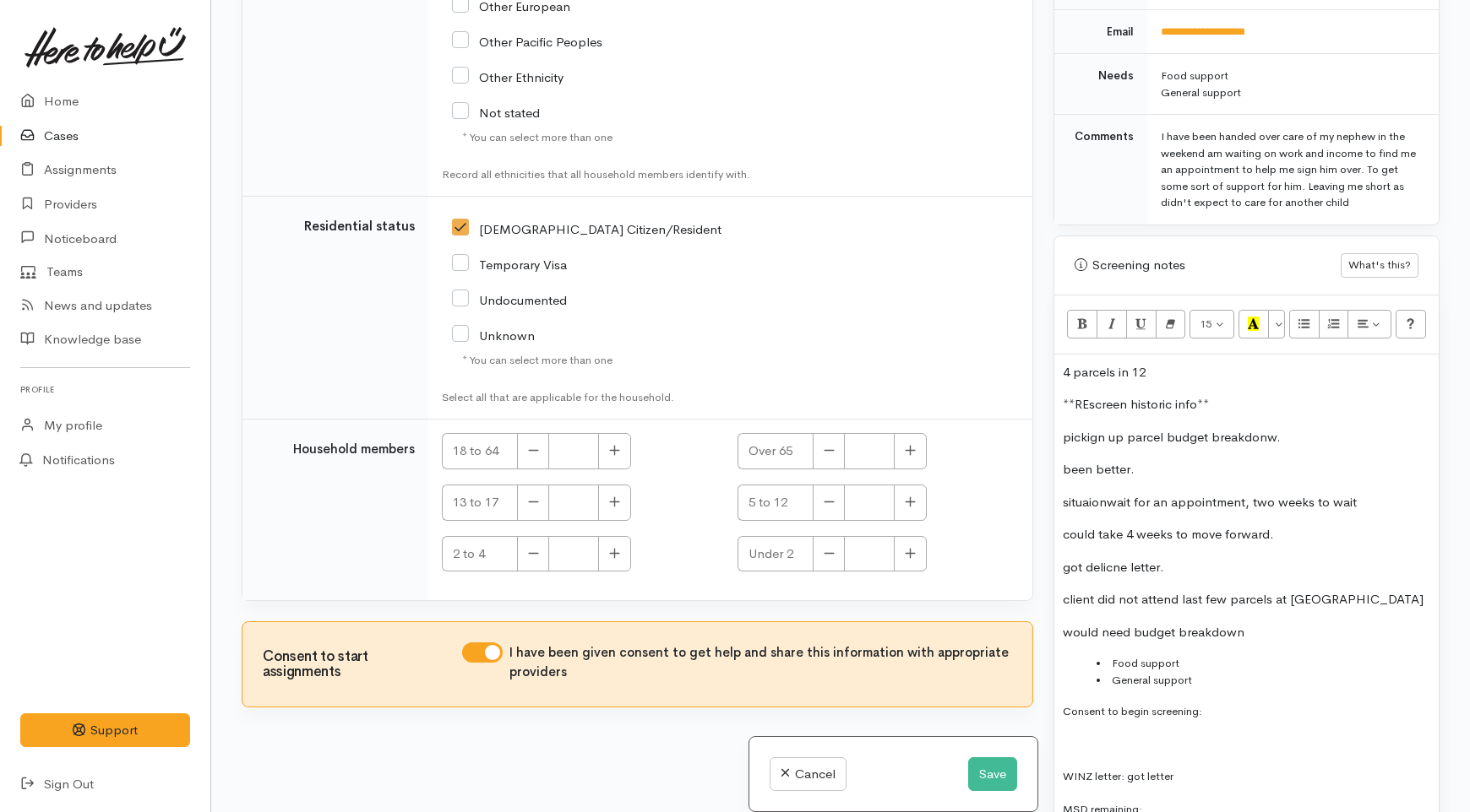
click at [1295, 428] on p "pickign up parcel budget breakdonw." at bounding box center [1247, 437] width 368 height 19
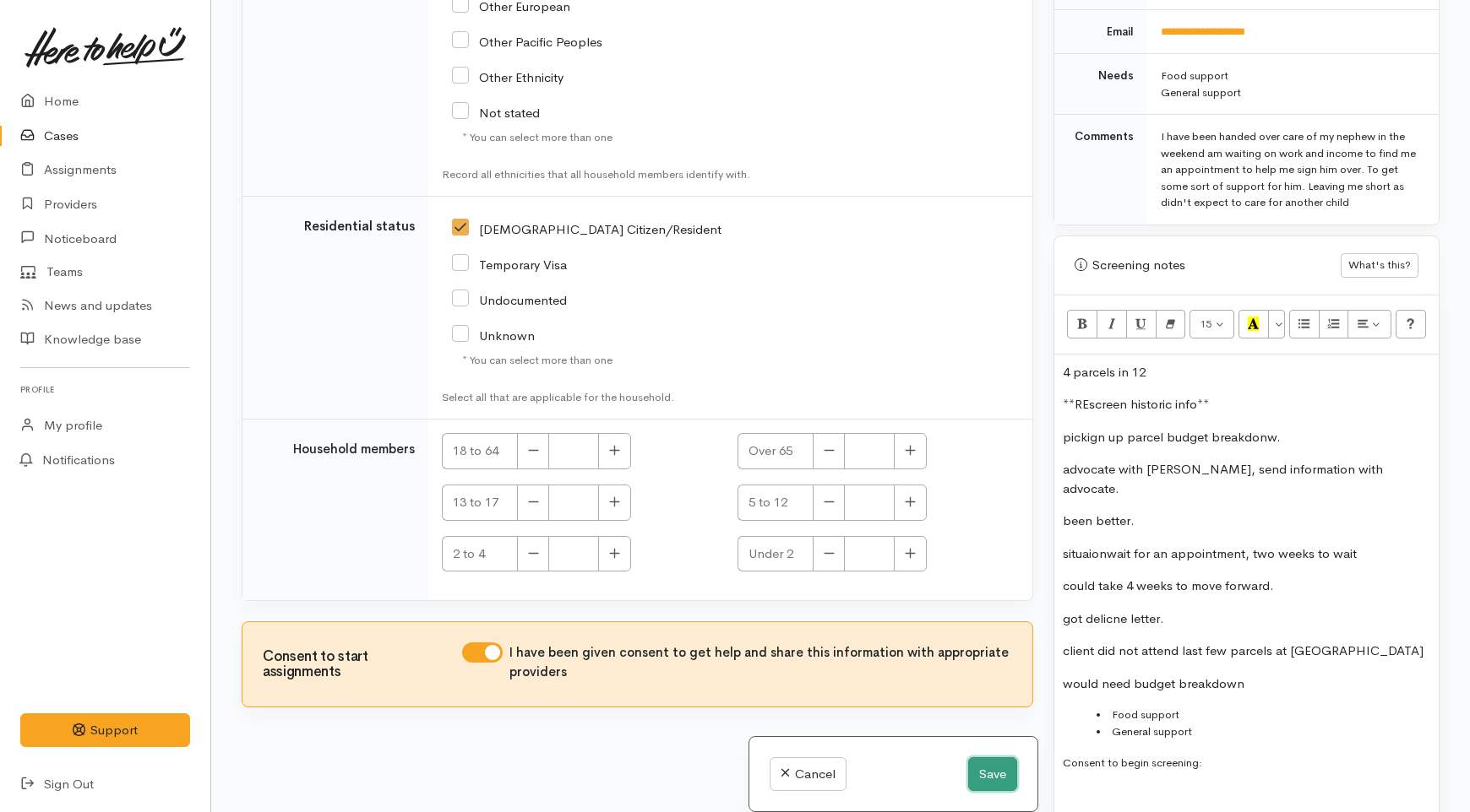
click at [992, 771] on button "Save" at bounding box center [993, 775] width 49 height 35
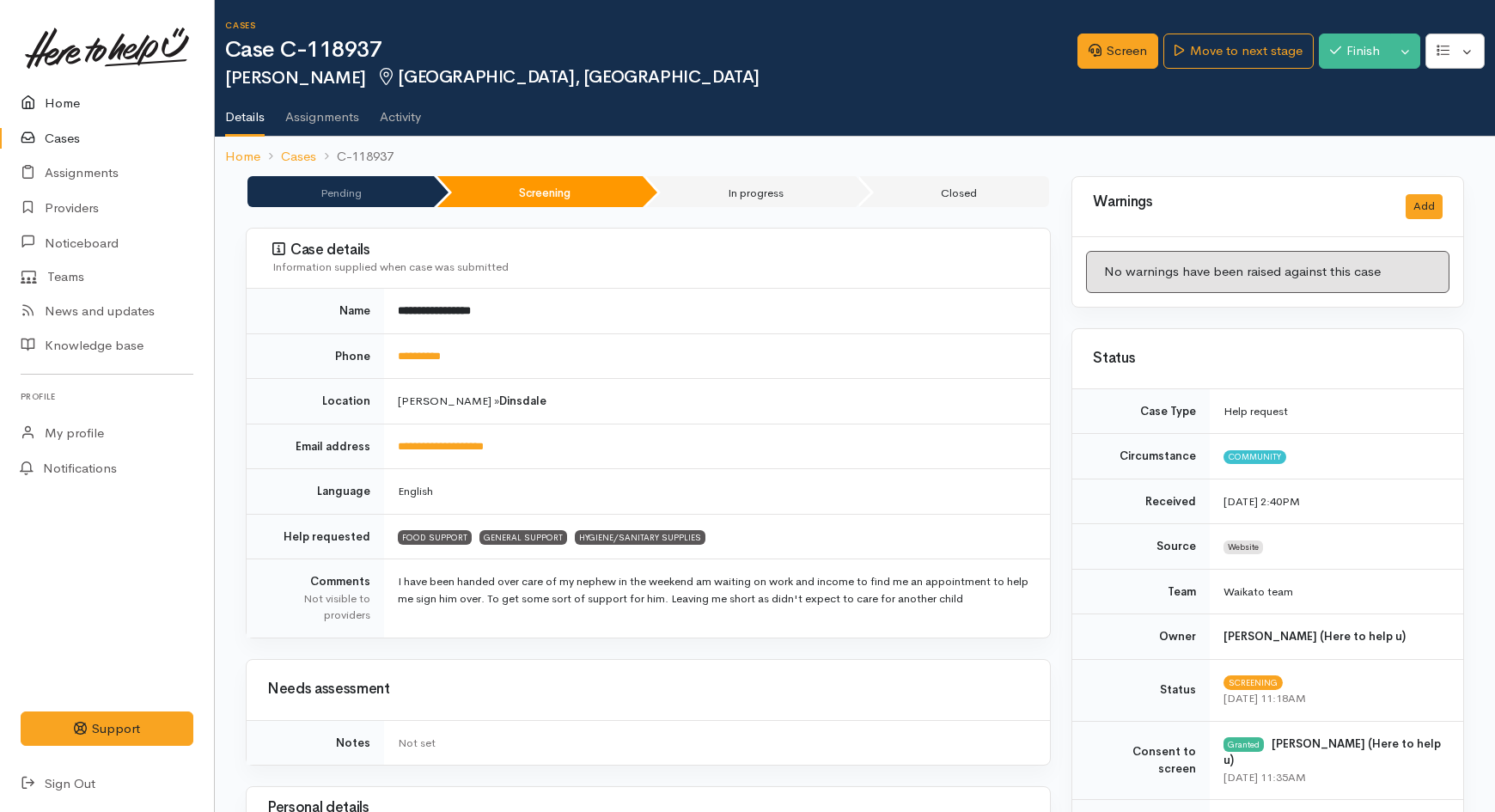
click at [76, 104] on link "Home" at bounding box center [106, 103] width 214 height 35
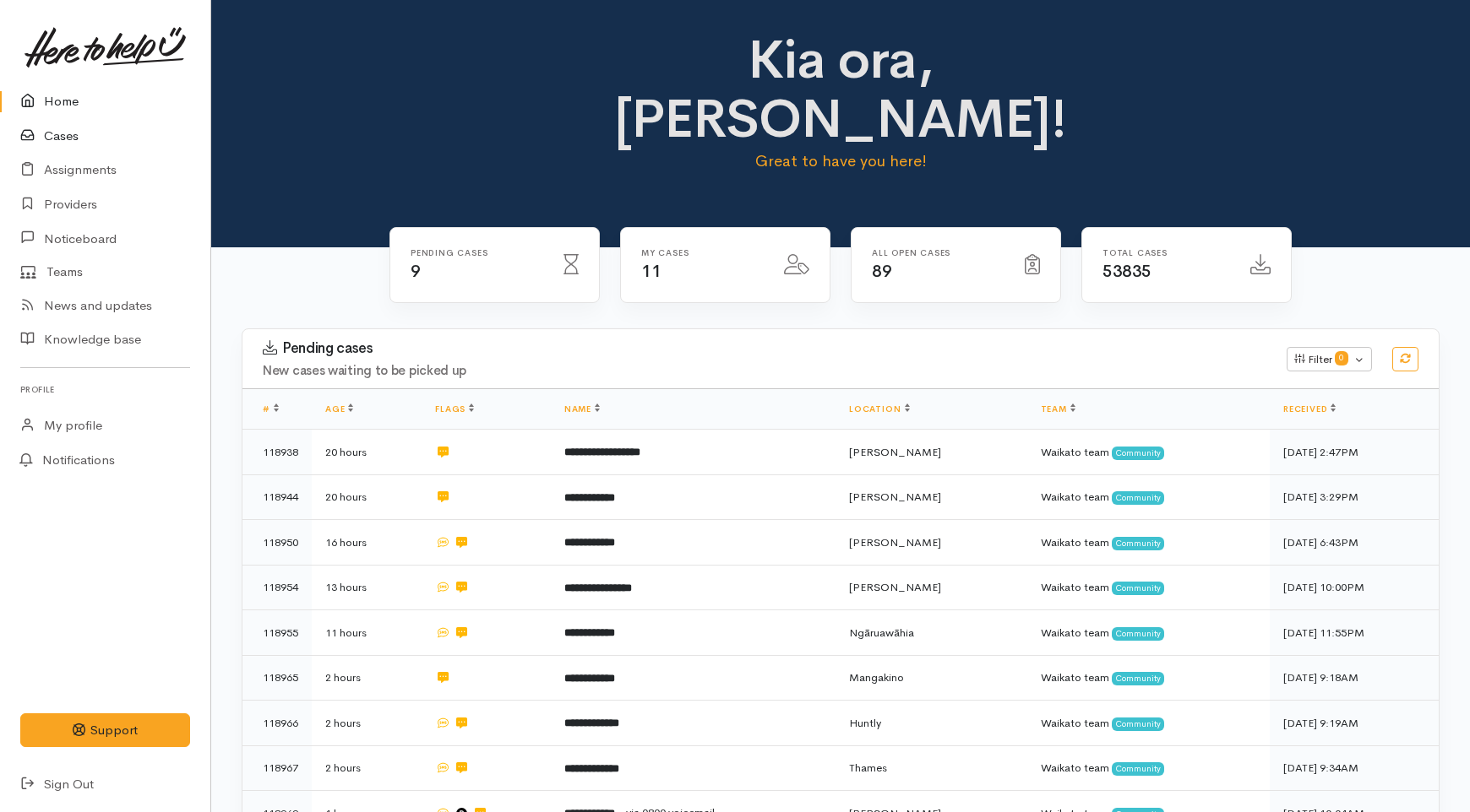
click at [66, 135] on link "Cases" at bounding box center [105, 136] width 210 height 35
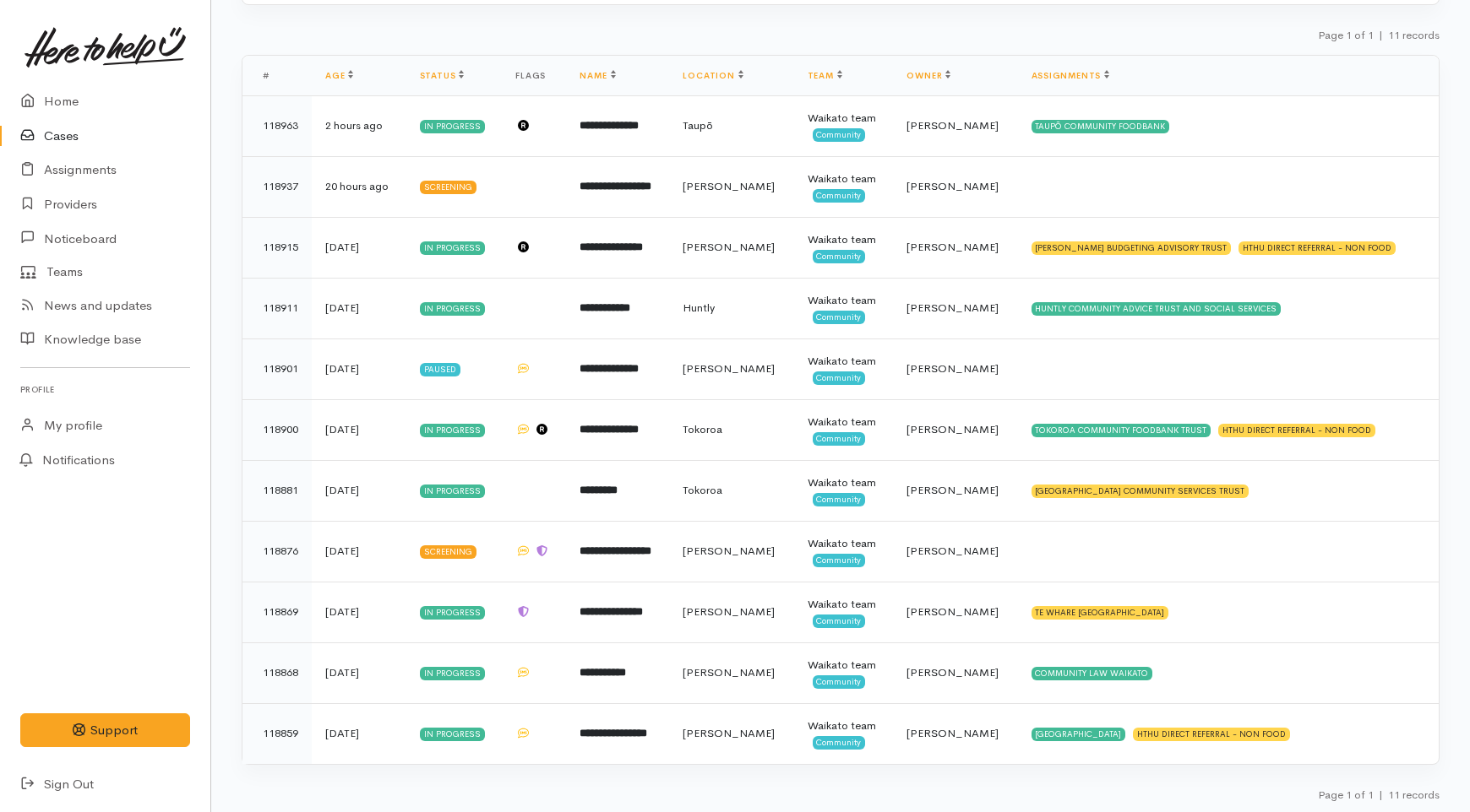
scroll to position [275, 0]
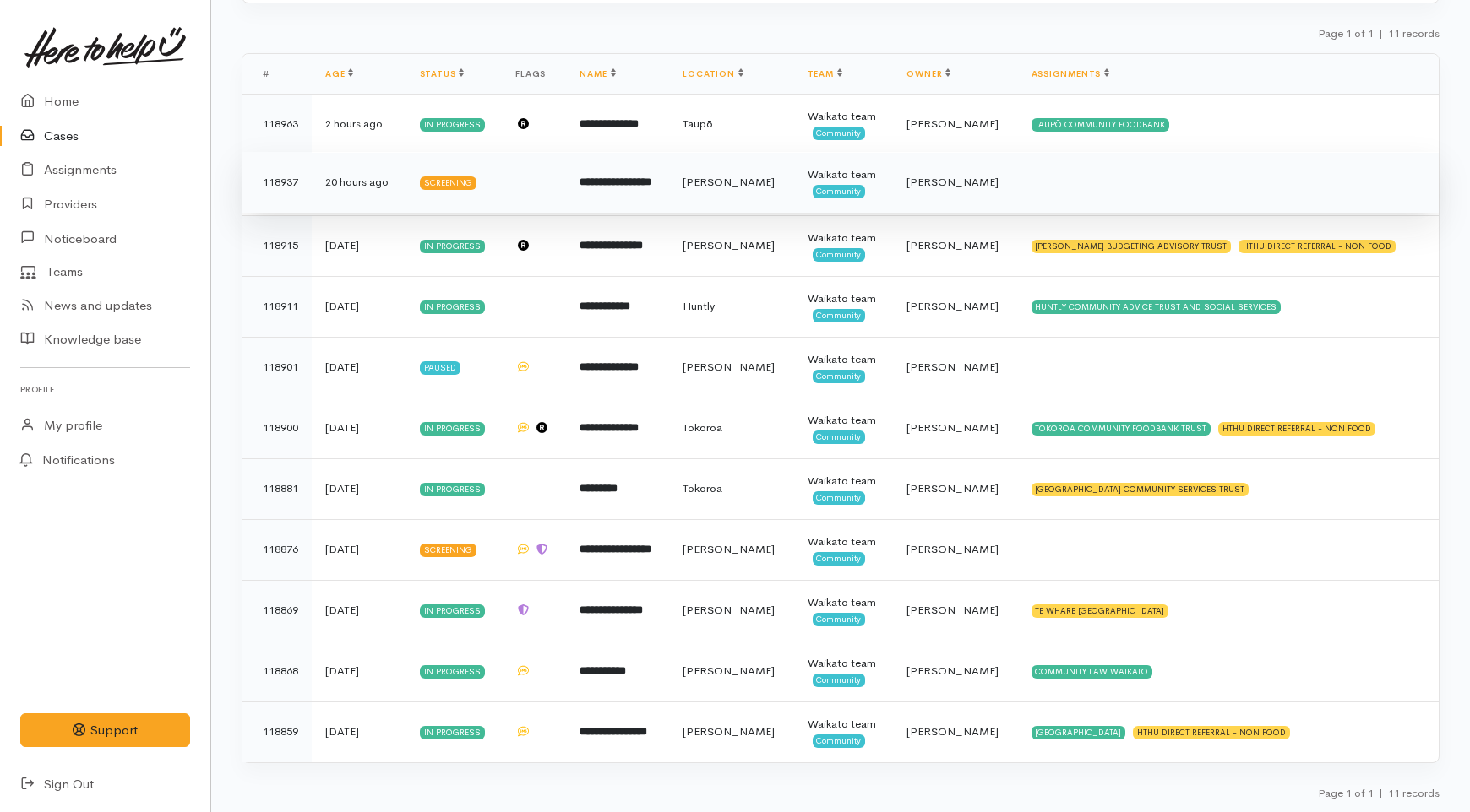
click at [728, 184] on td "[PERSON_NAME]" at bounding box center [731, 182] width 124 height 61
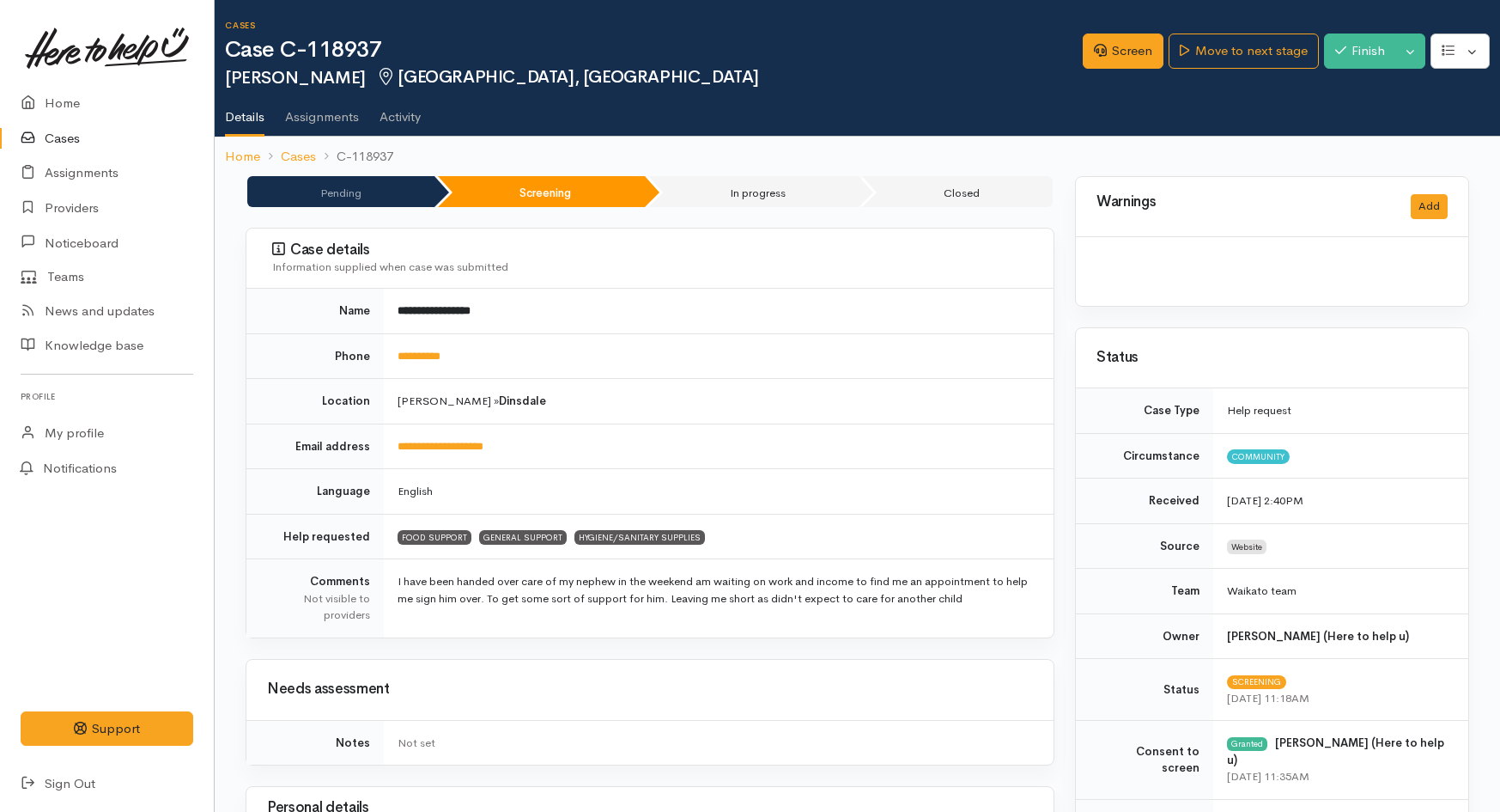
click at [60, 110] on link "Home" at bounding box center [106, 103] width 214 height 35
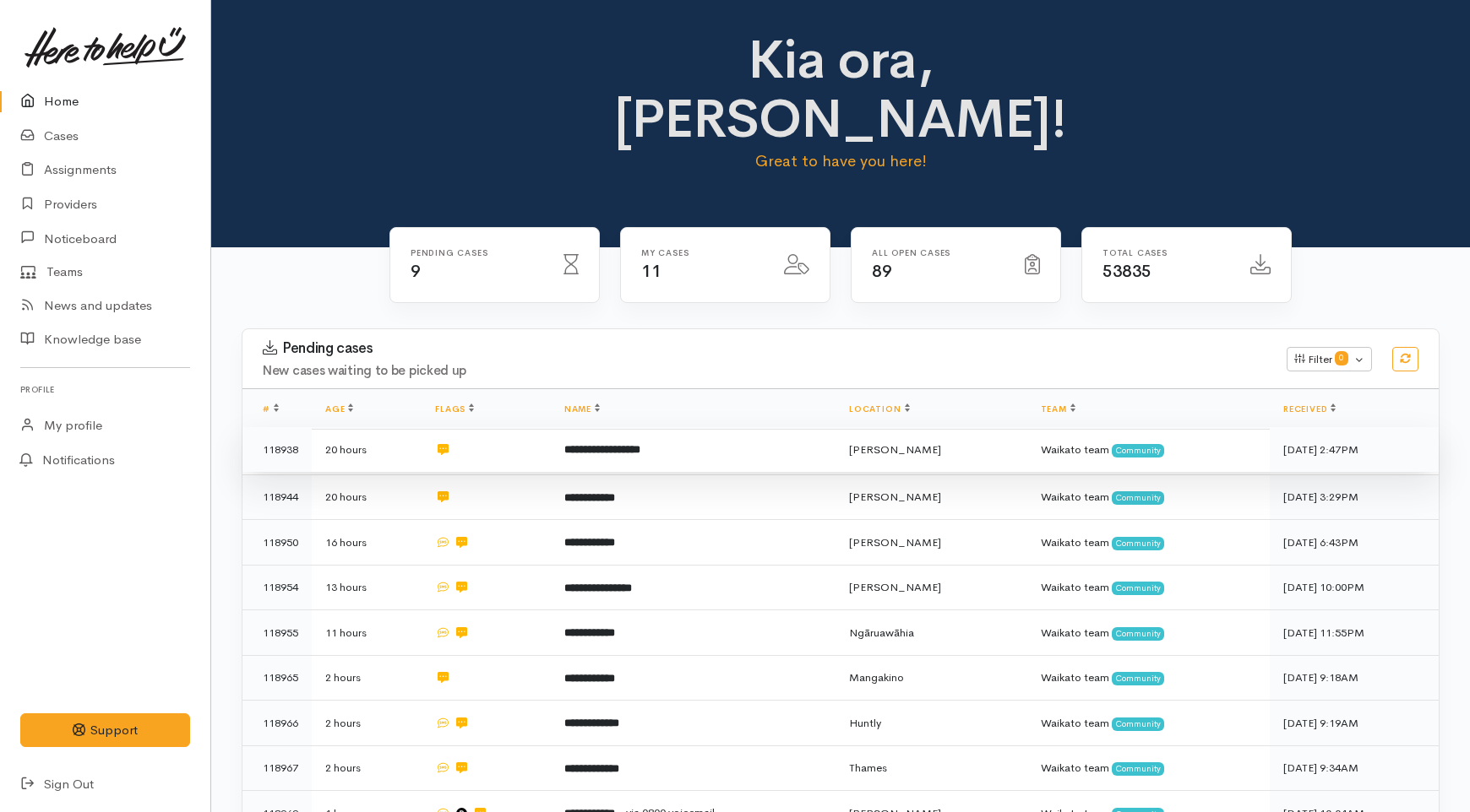
click at [634, 427] on td "**********" at bounding box center [693, 449] width 285 height 45
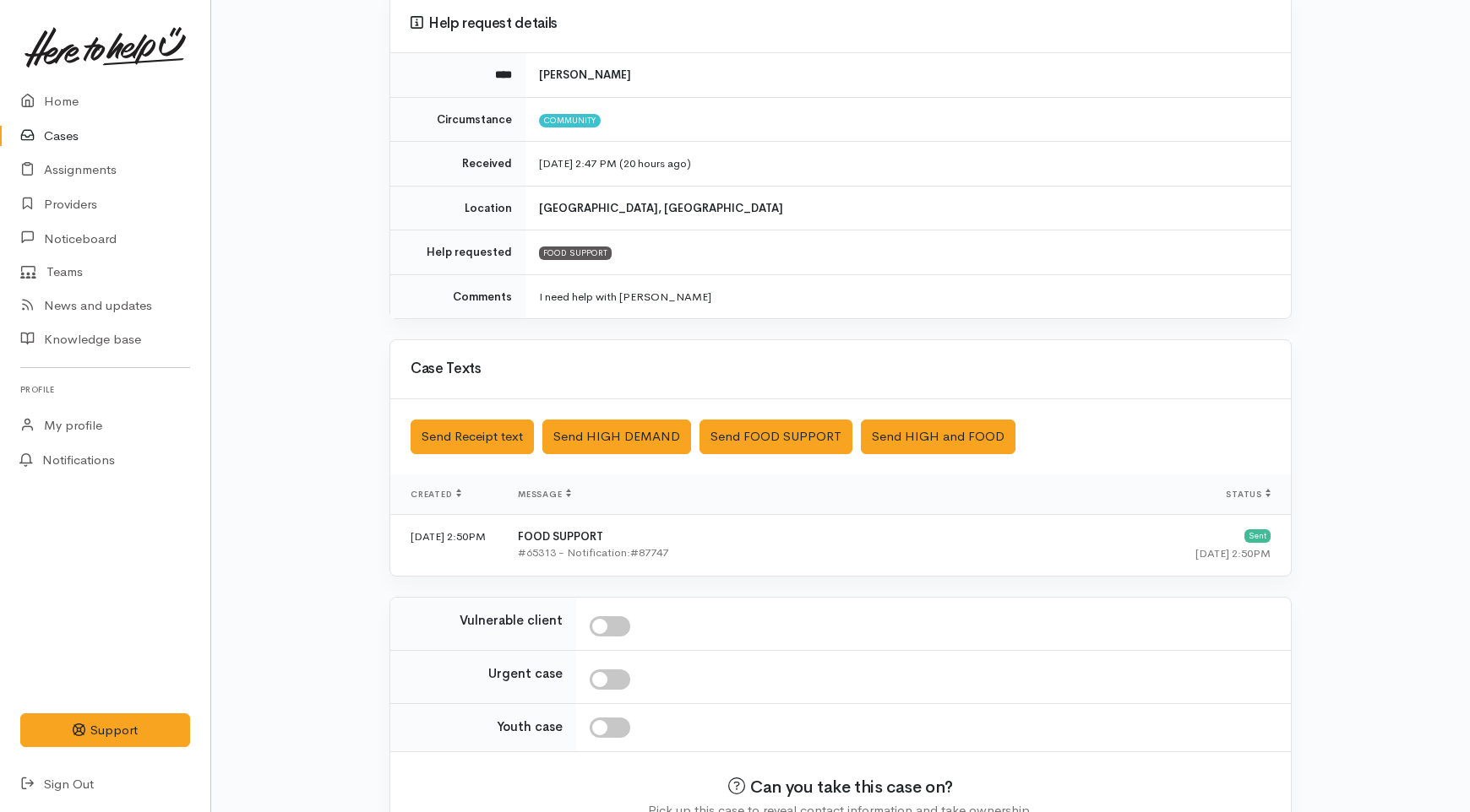
scroll to position [188, 0]
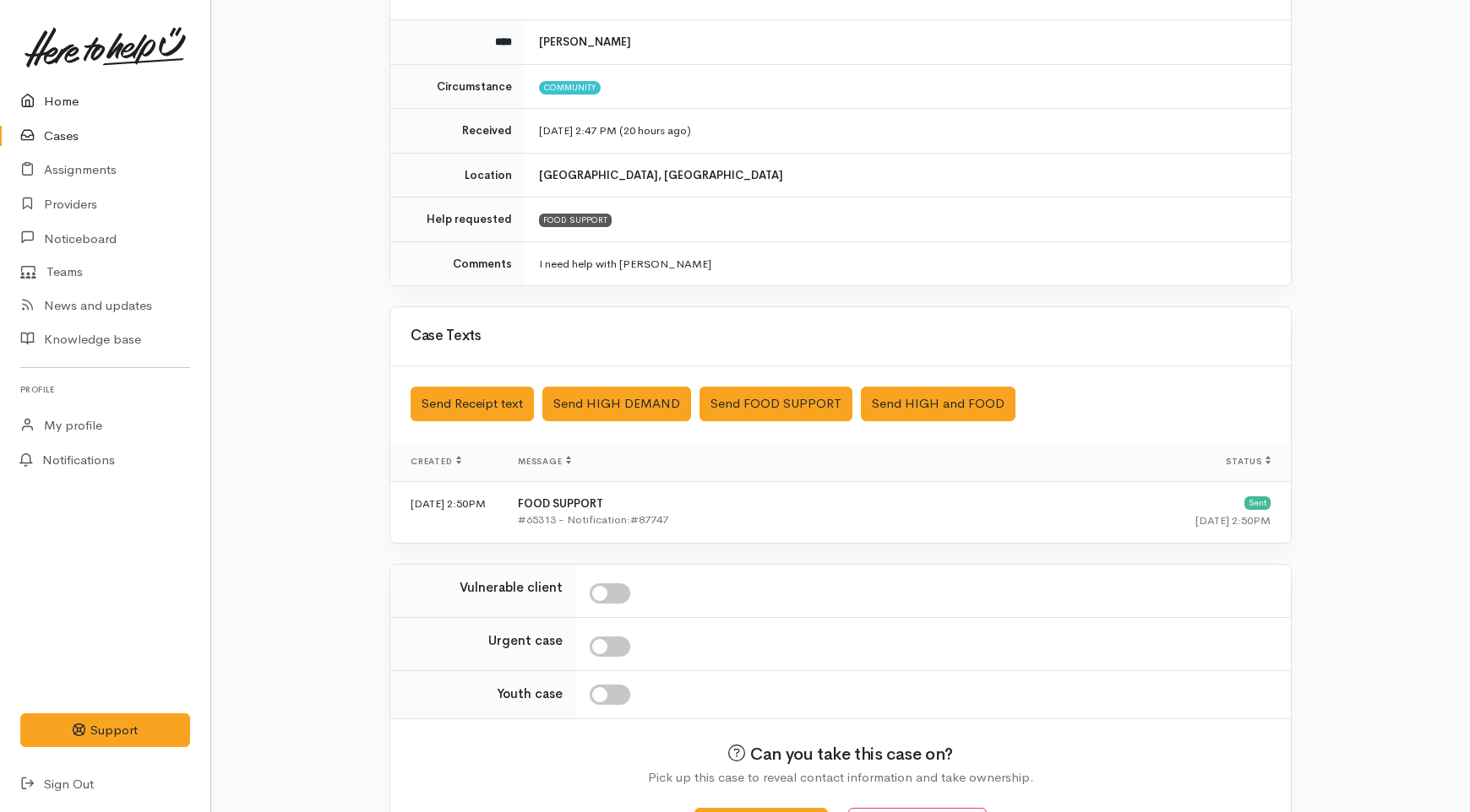
click at [65, 105] on link "Home" at bounding box center [105, 102] width 210 height 35
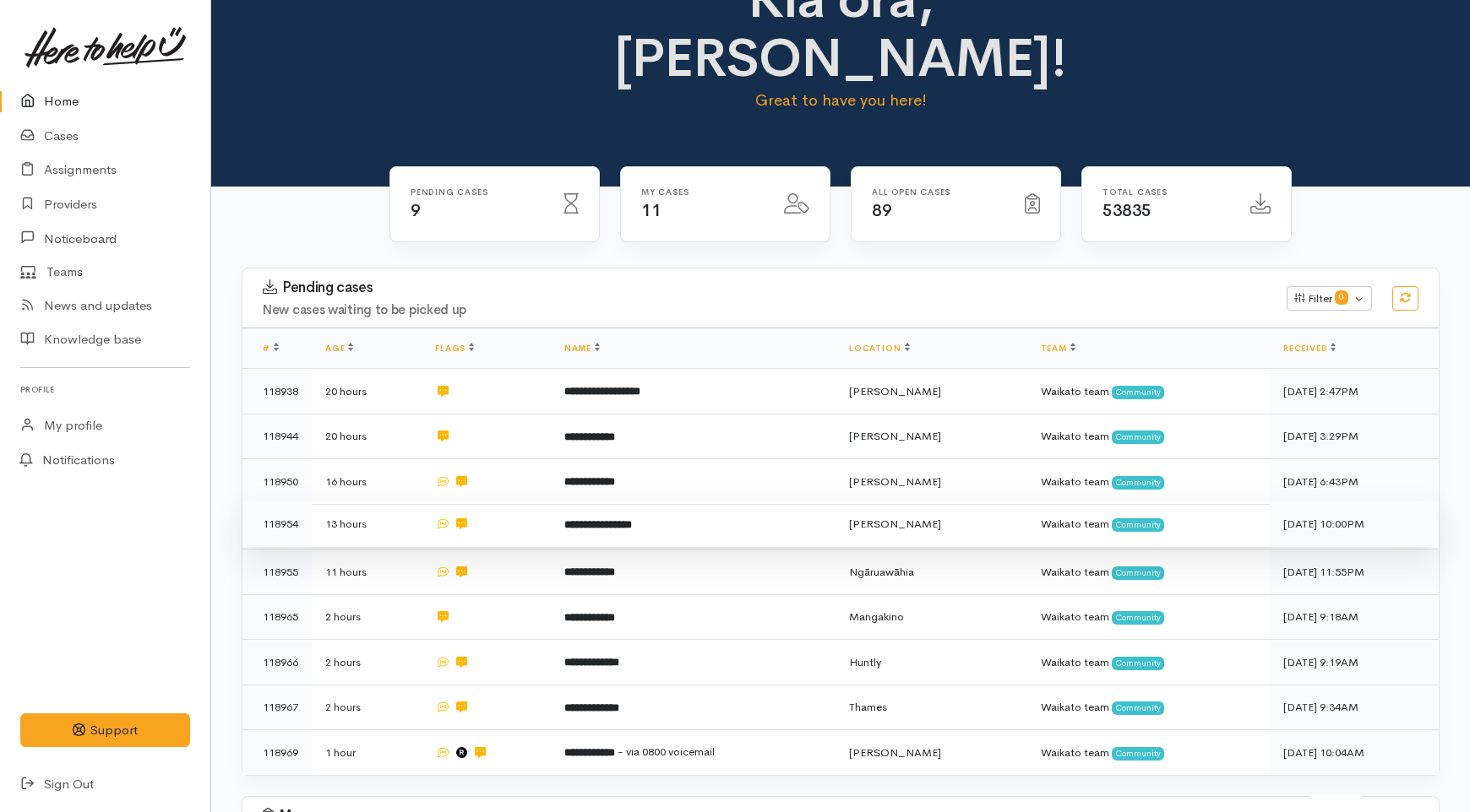
scroll to position [94, 0]
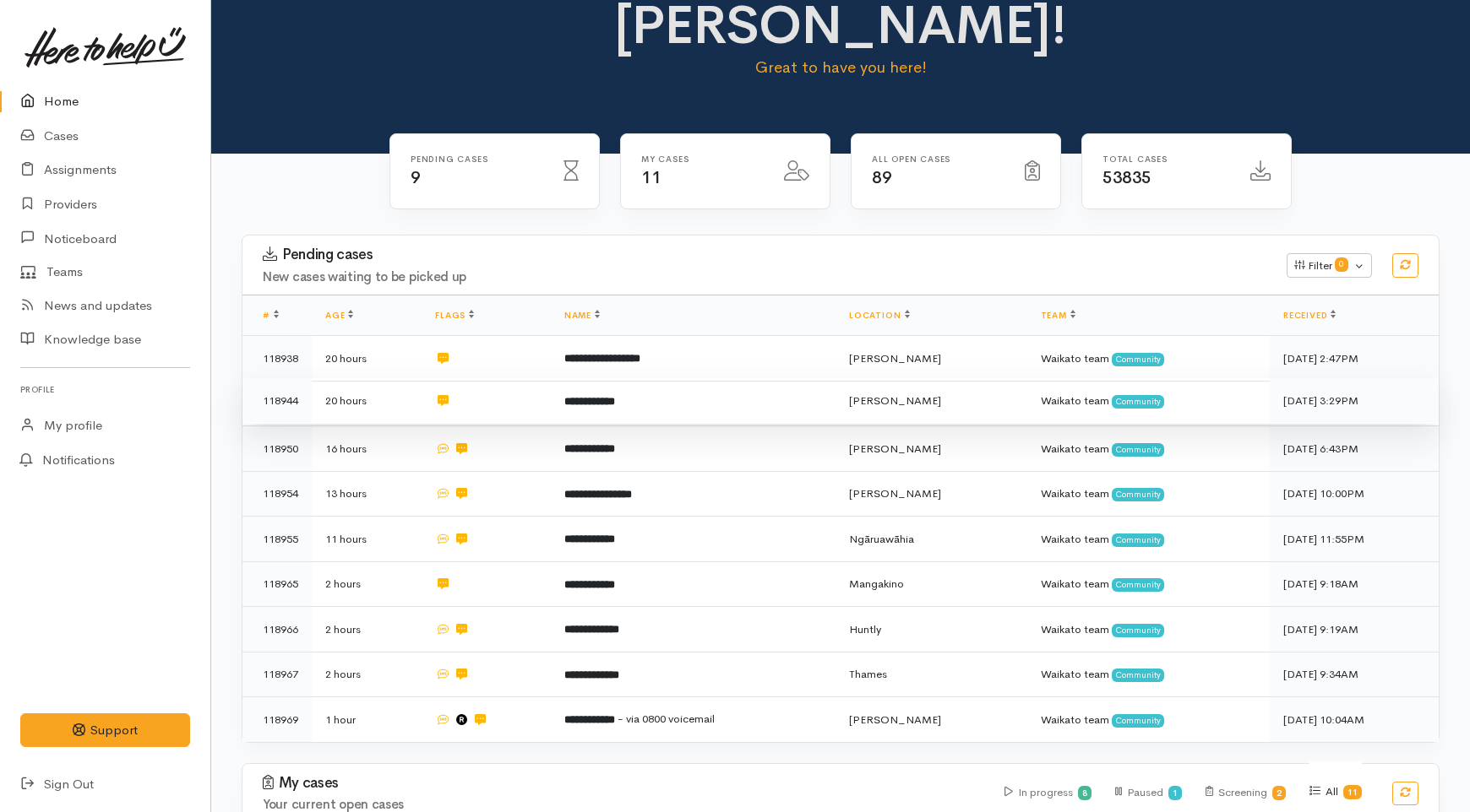
click at [615, 396] on b "**********" at bounding box center [590, 401] width 50 height 11
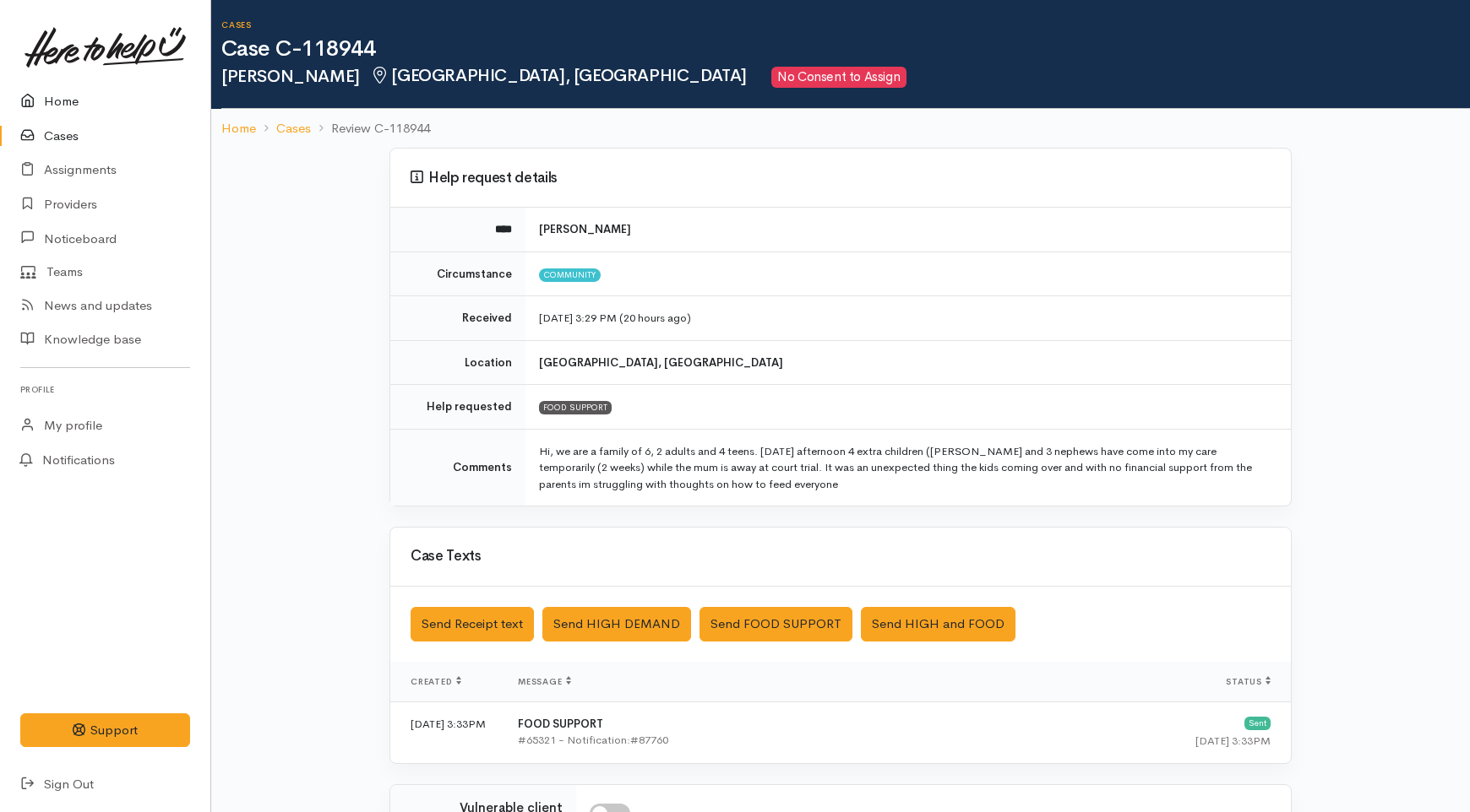
click at [70, 98] on link "Home" at bounding box center [105, 102] width 210 height 35
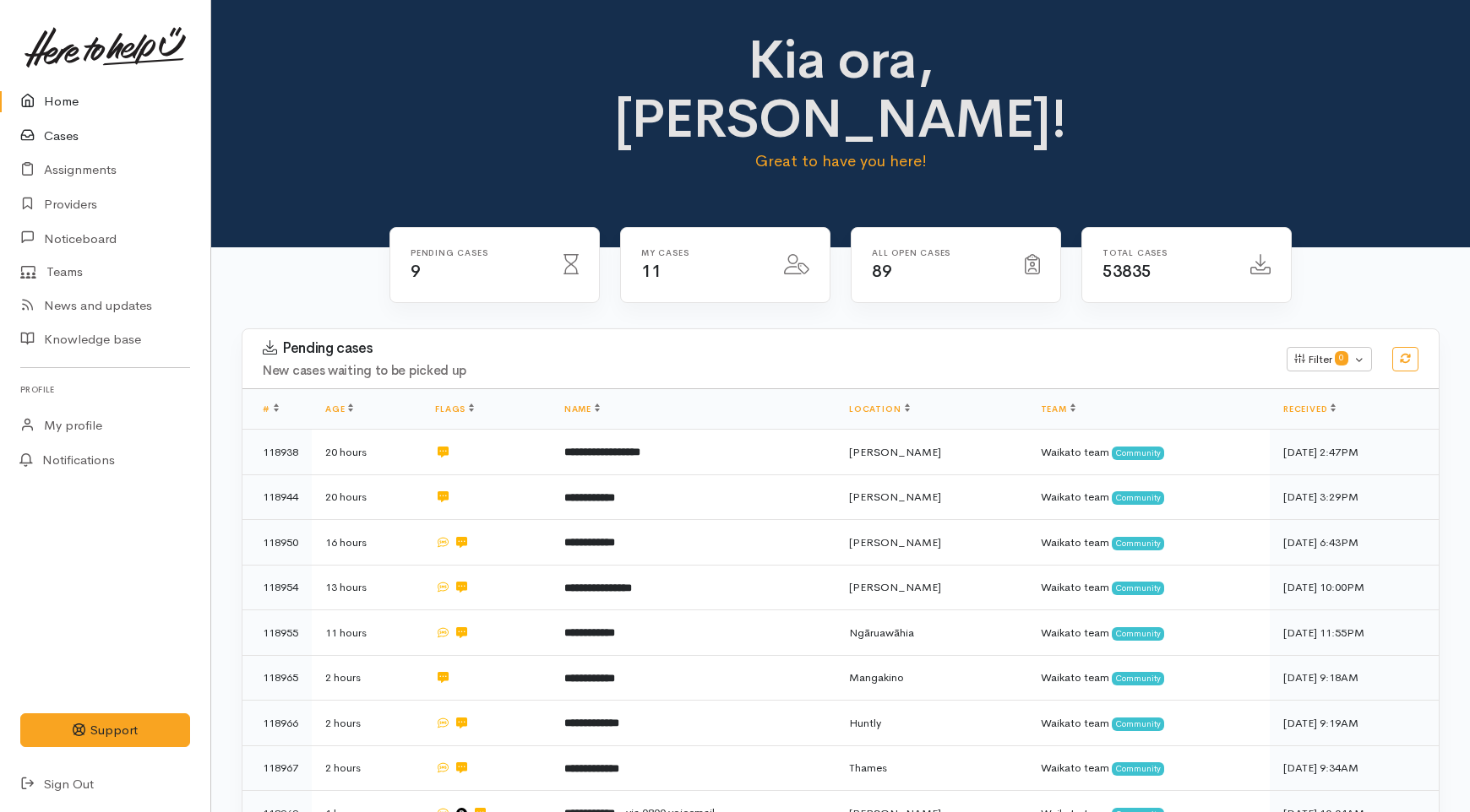
click at [69, 132] on link "Cases" at bounding box center [105, 136] width 210 height 35
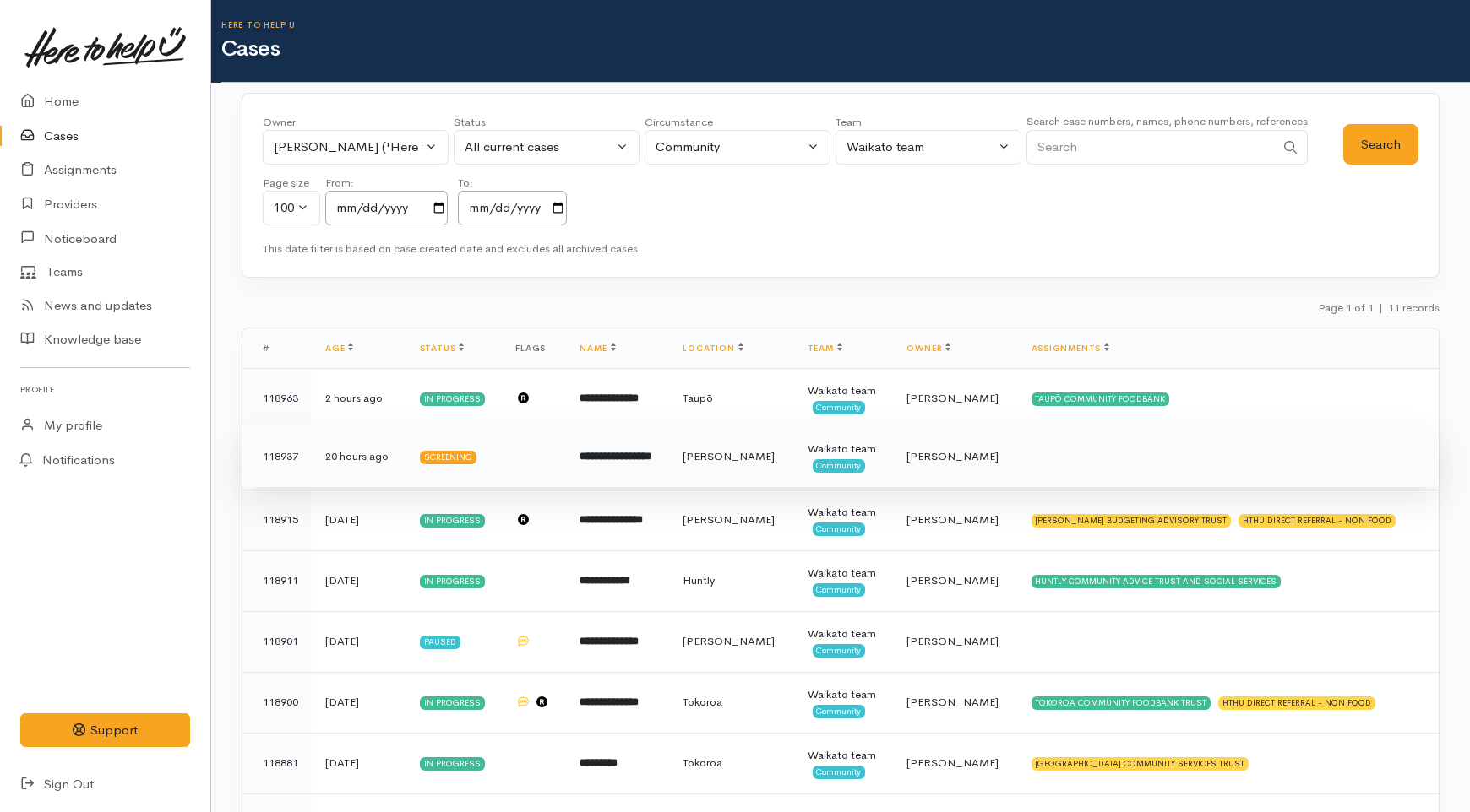
click at [793, 461] on td "[PERSON_NAME]" at bounding box center [731, 457] width 124 height 61
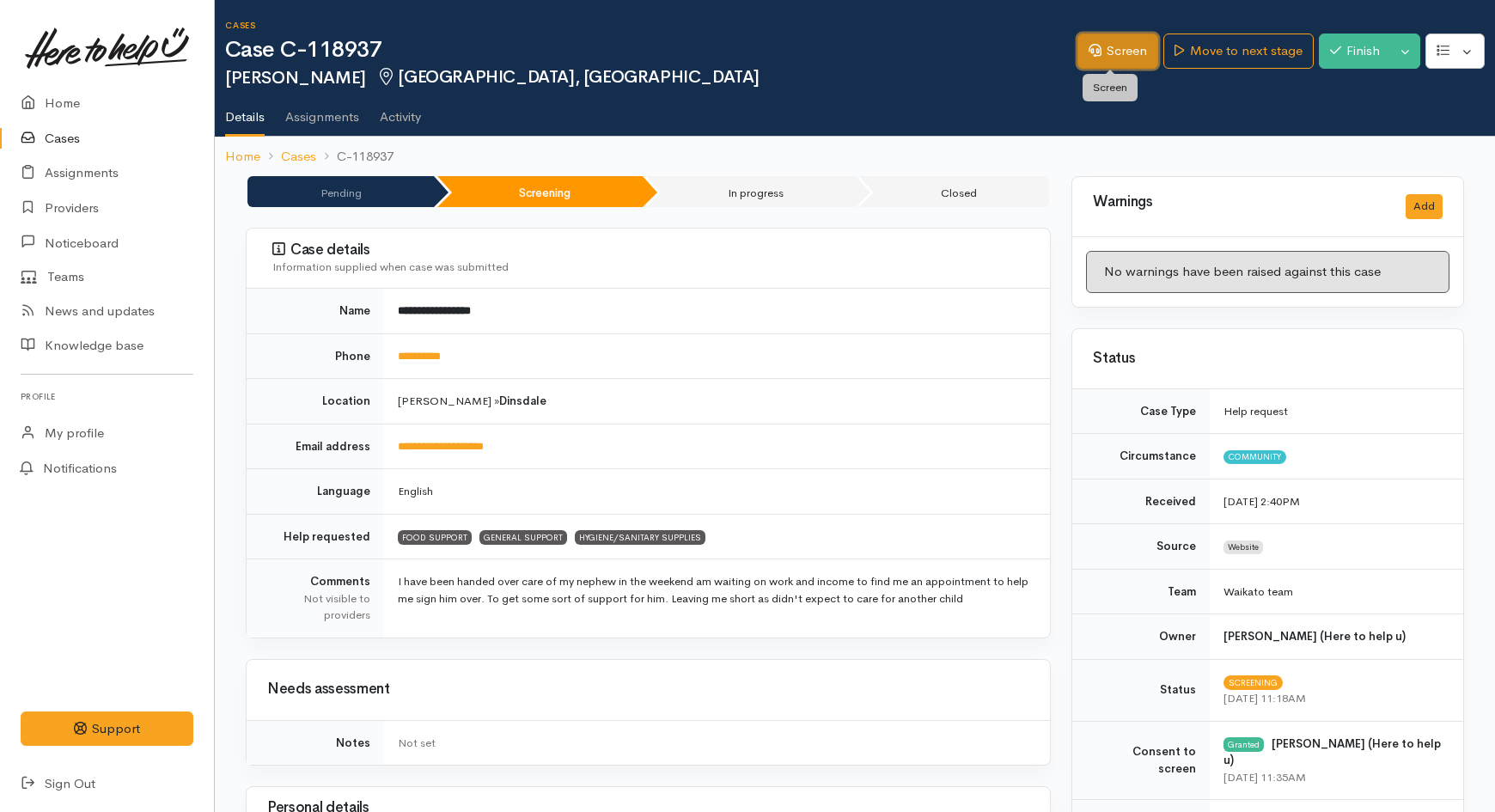
click at [1093, 63] on link "Screen" at bounding box center [1118, 51] width 81 height 35
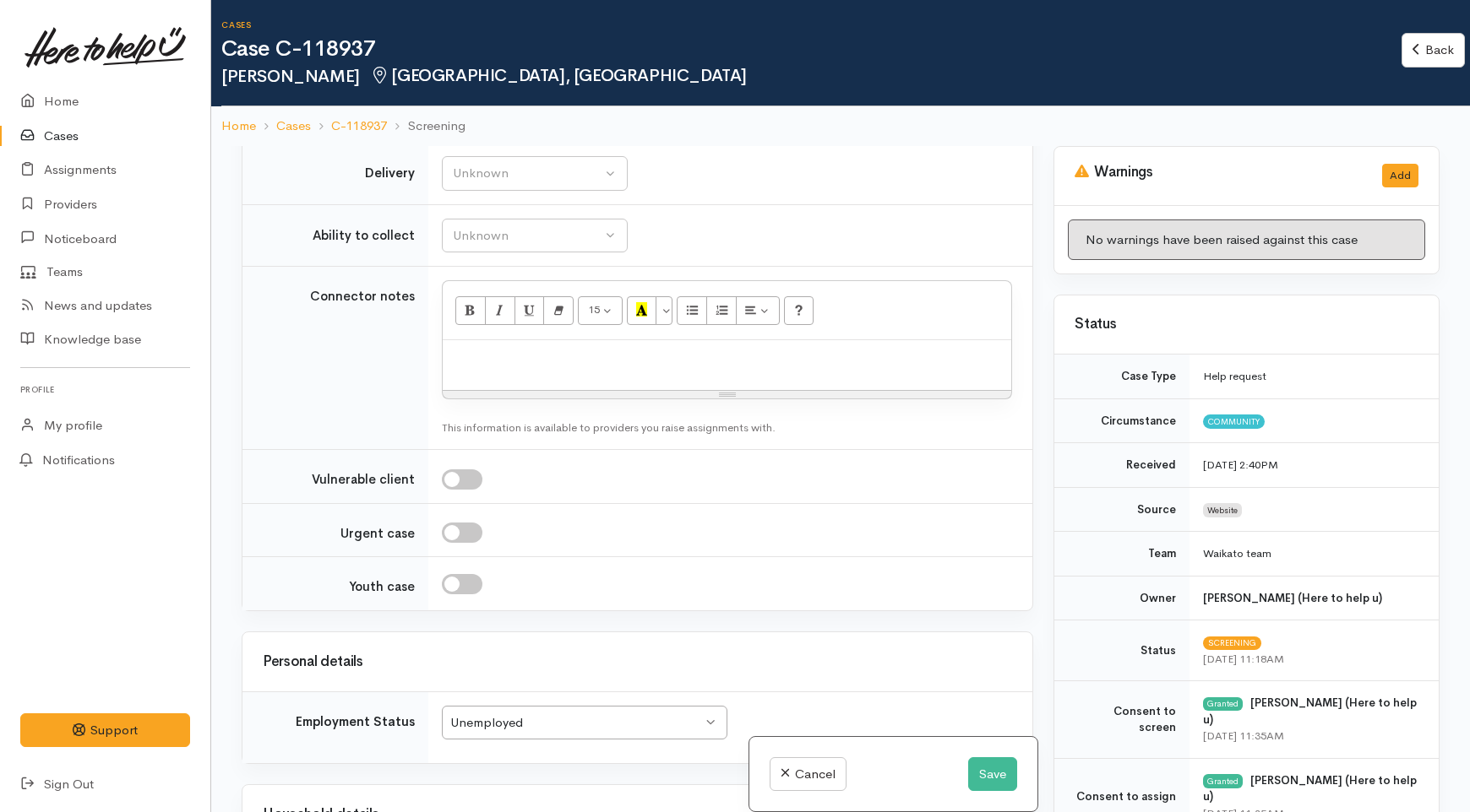
scroll to position [2251, 0]
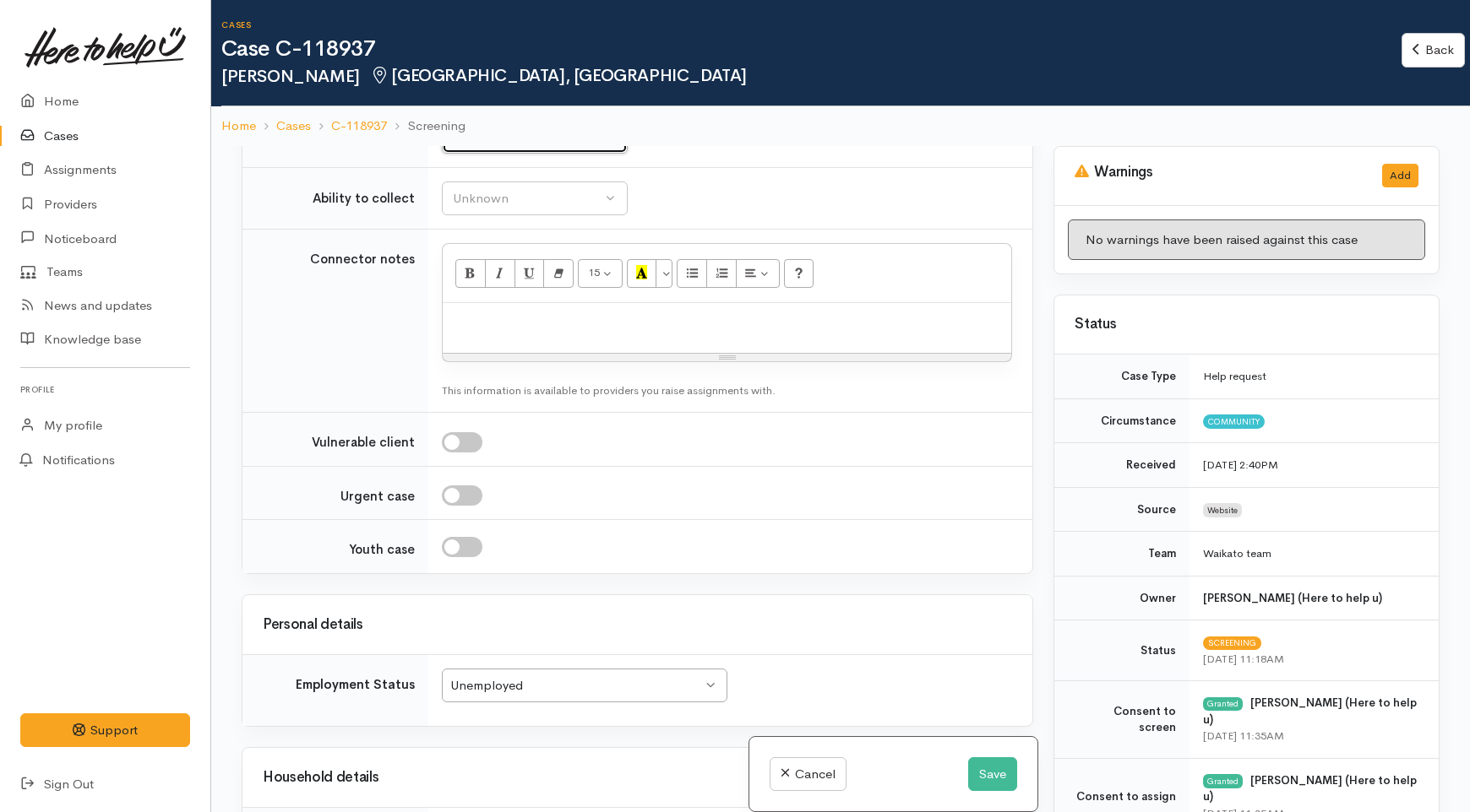
click at [487, 146] on div "Unknown" at bounding box center [528, 136] width 149 height 19
click at [509, 307] on link "No" at bounding box center [535, 293] width 184 height 26
select select "1"
click at [513, 216] on button "Unknown" at bounding box center [535, 199] width 186 height 35
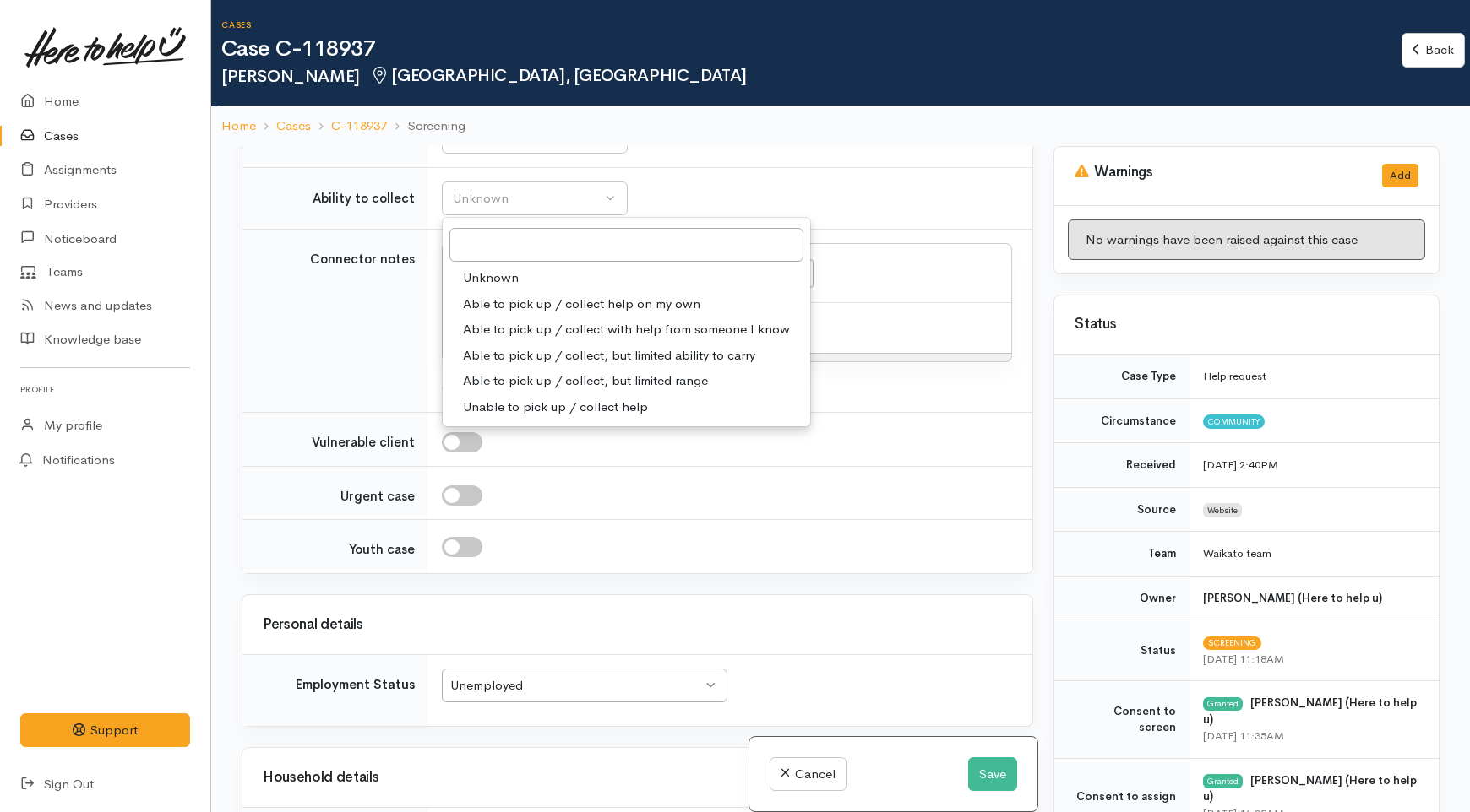
click at [567, 315] on span "Able to pick up / collect help on my own" at bounding box center [581, 305] width 237 height 19
select select "2"
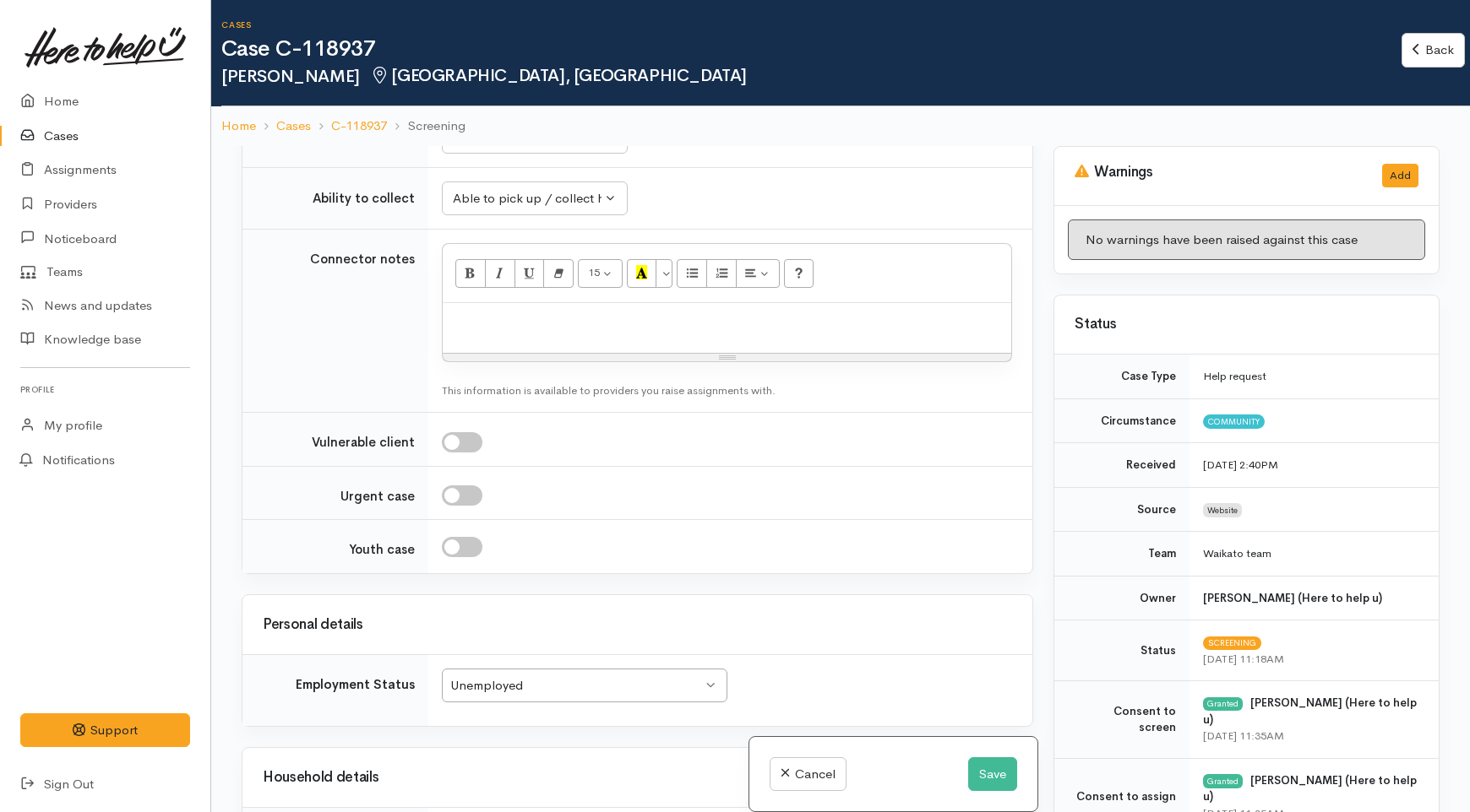
click at [655, 229] on td "Unknown Able to pick up / collect help on my own Able to pick up / collect with…" at bounding box center [730, 198] width 604 height 63
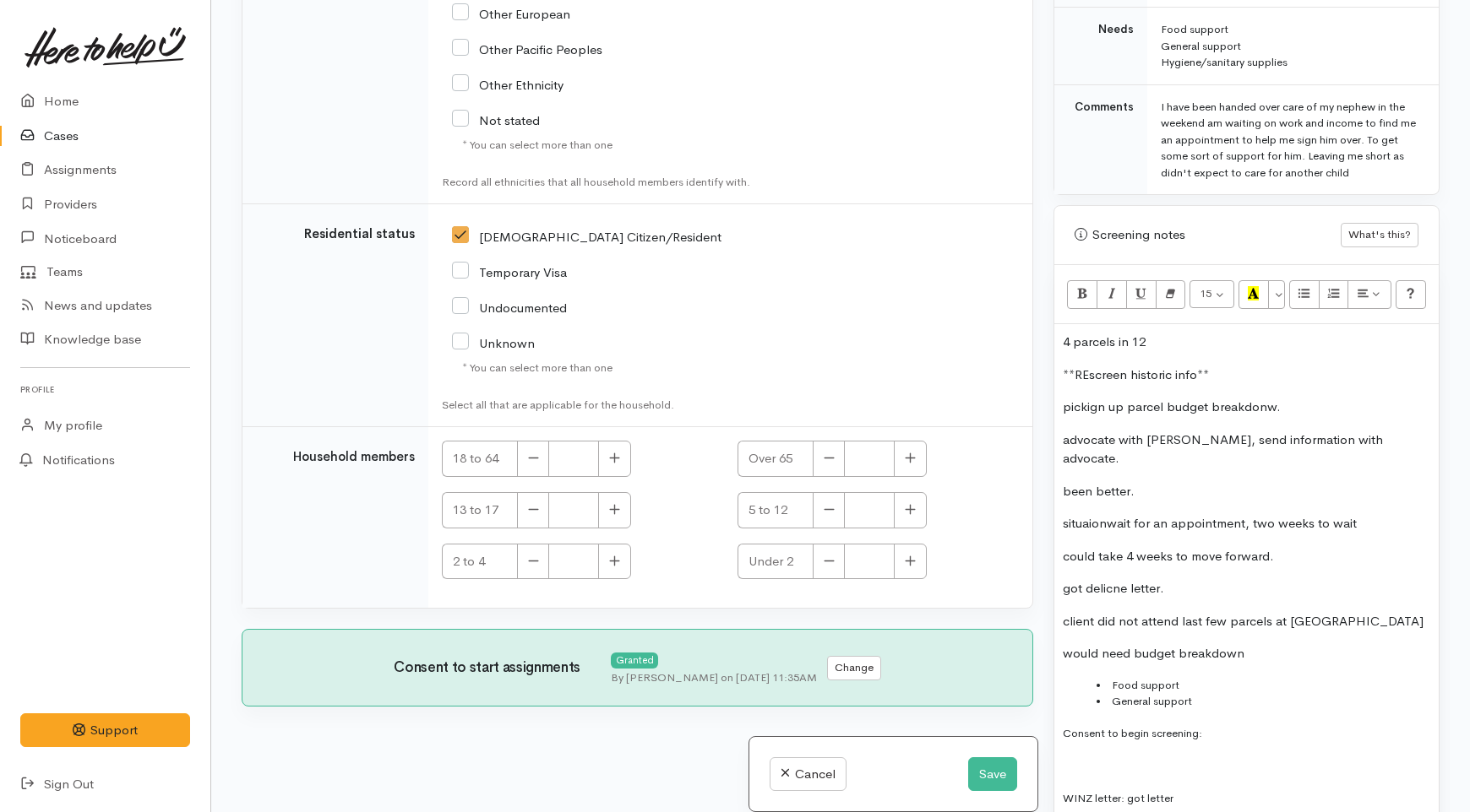
scroll to position [938, 0]
drag, startPoint x: 1152, startPoint y: 321, endPoint x: 1053, endPoint y: 316, distance: 99.1
drag, startPoint x: 1216, startPoint y: 345, endPoint x: 1037, endPoint y: 336, distance: 179.2
click at [1037, 336] on div "Related cases There are other cases potentially from the same person, address o…" at bounding box center [841, 406] width 1218 height 812
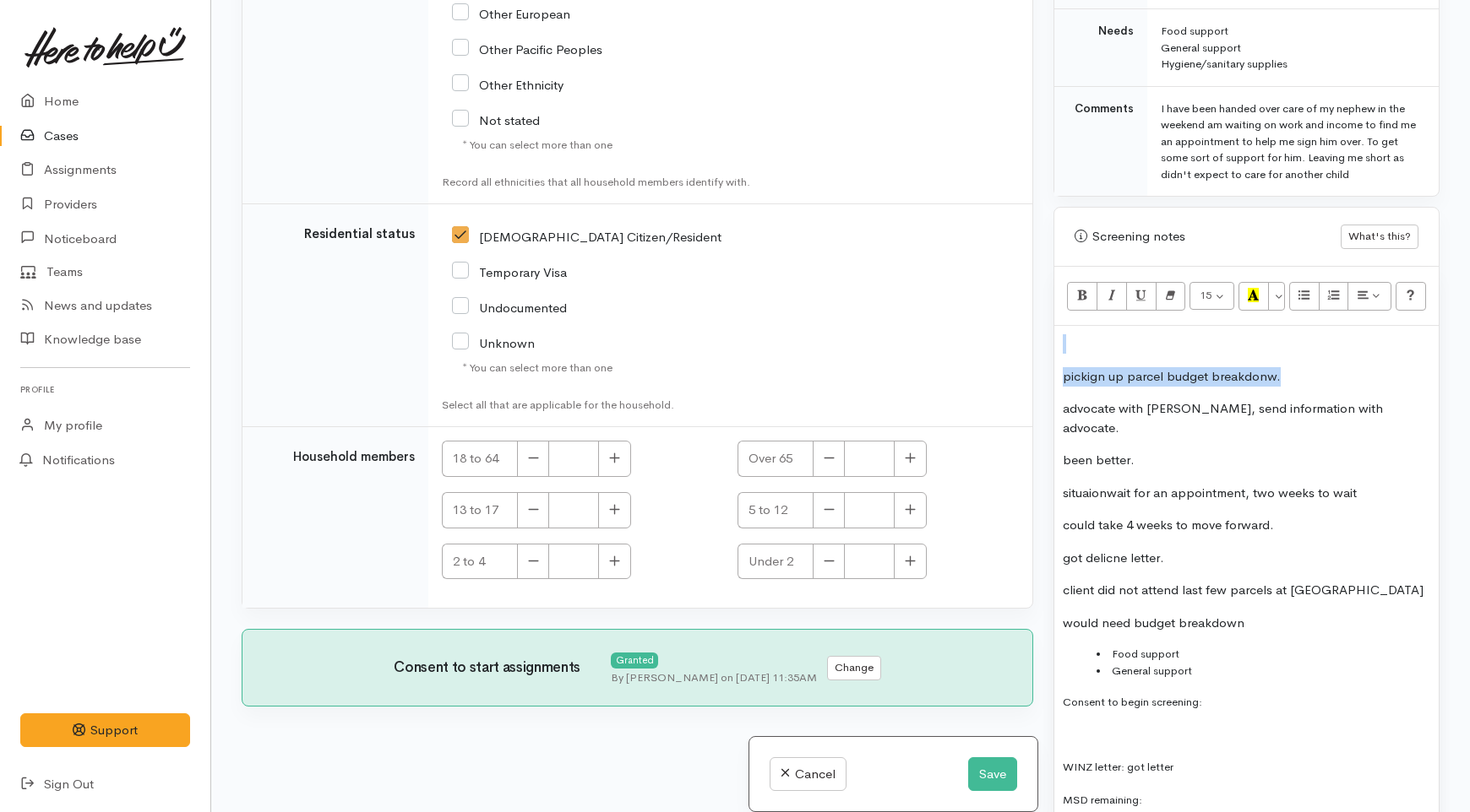
drag, startPoint x: 1278, startPoint y: 347, endPoint x: 1021, endPoint y: 308, distance: 259.9
click at [1021, 308] on div "Related cases There are other cases potentially from the same person, address o…" at bounding box center [841, 406] width 1218 height 812
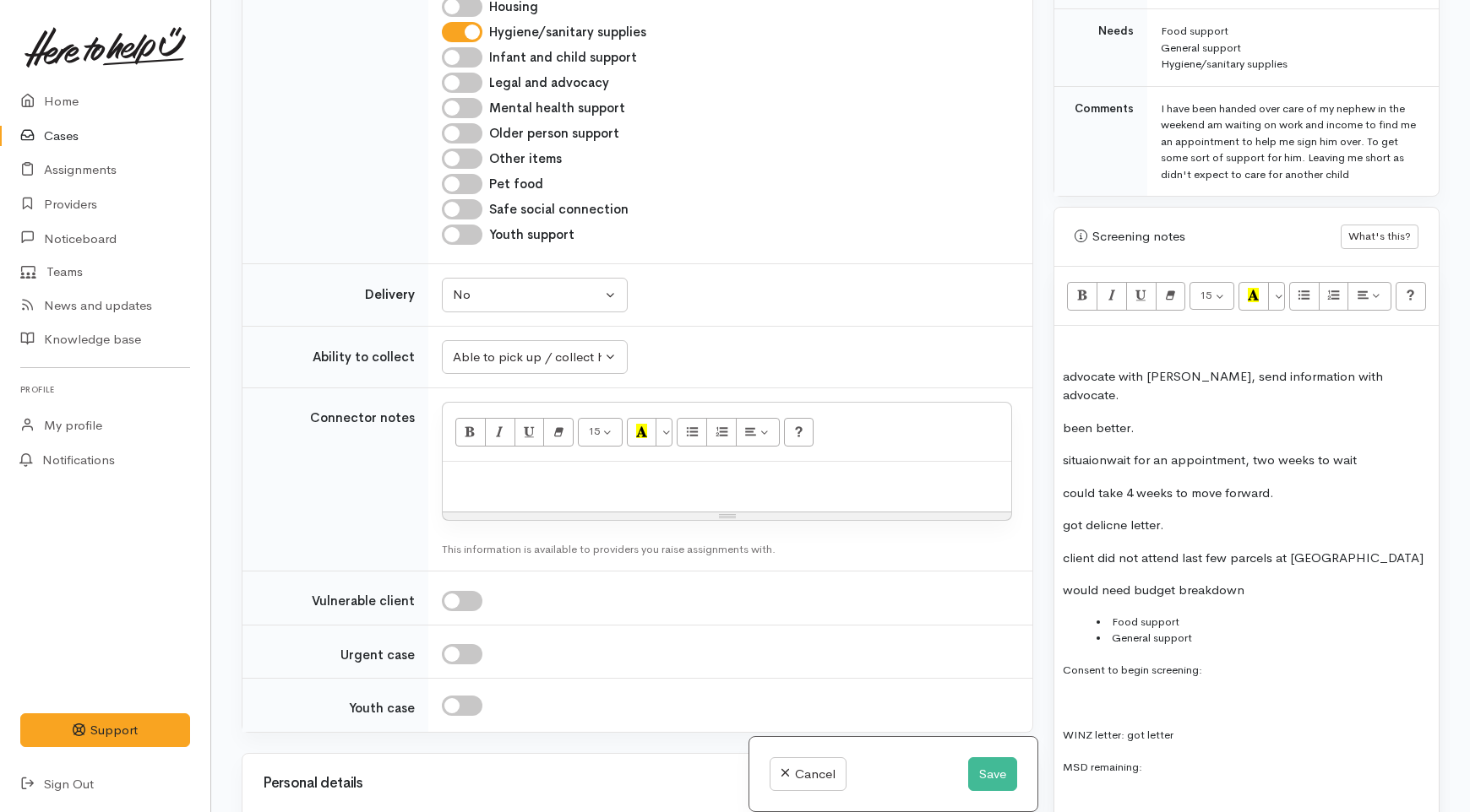
scroll to position [1906, 0]
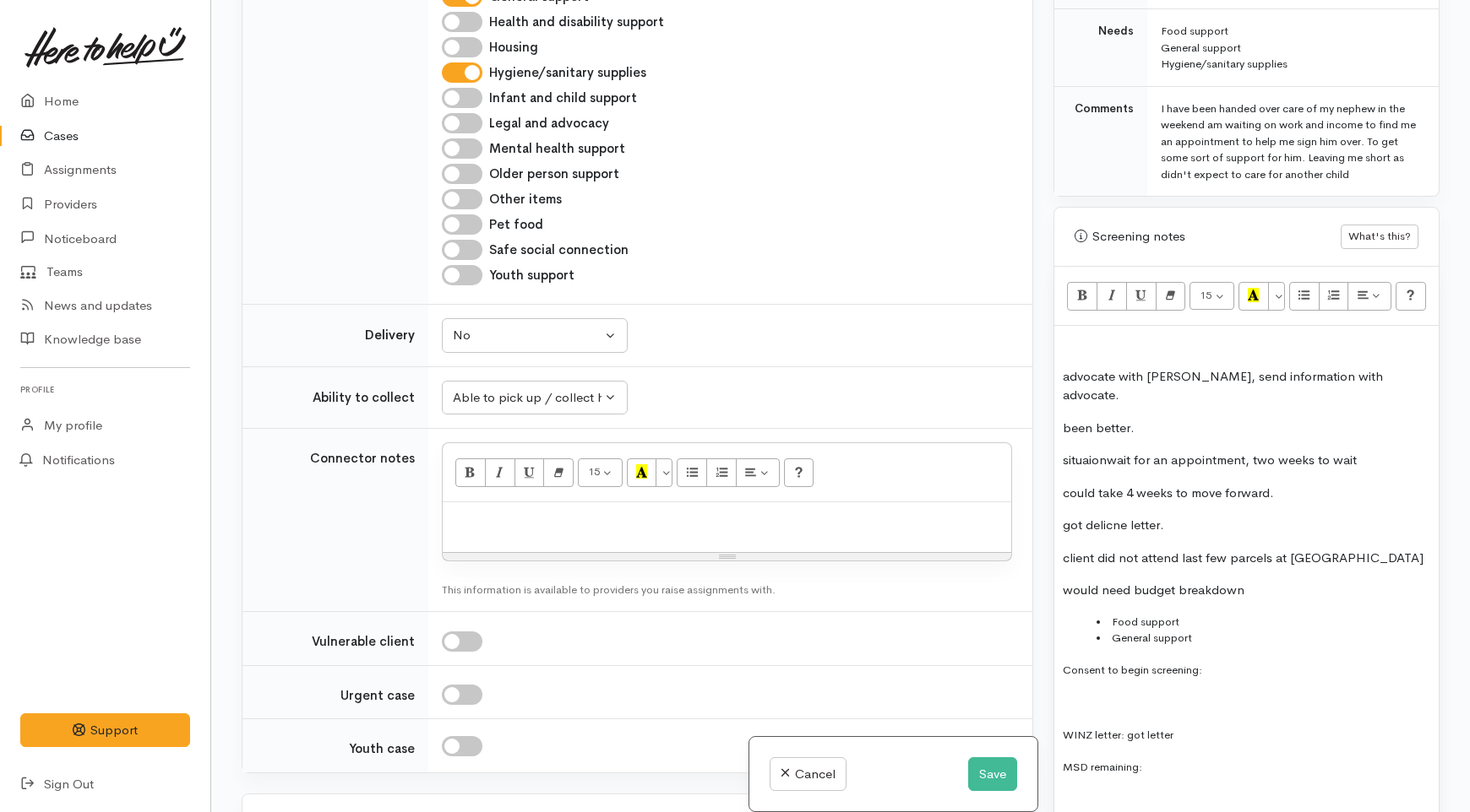
click at [479, 134] on input "Legal and advocacy" at bounding box center [462, 123] width 41 height 20
checkbox input "true"
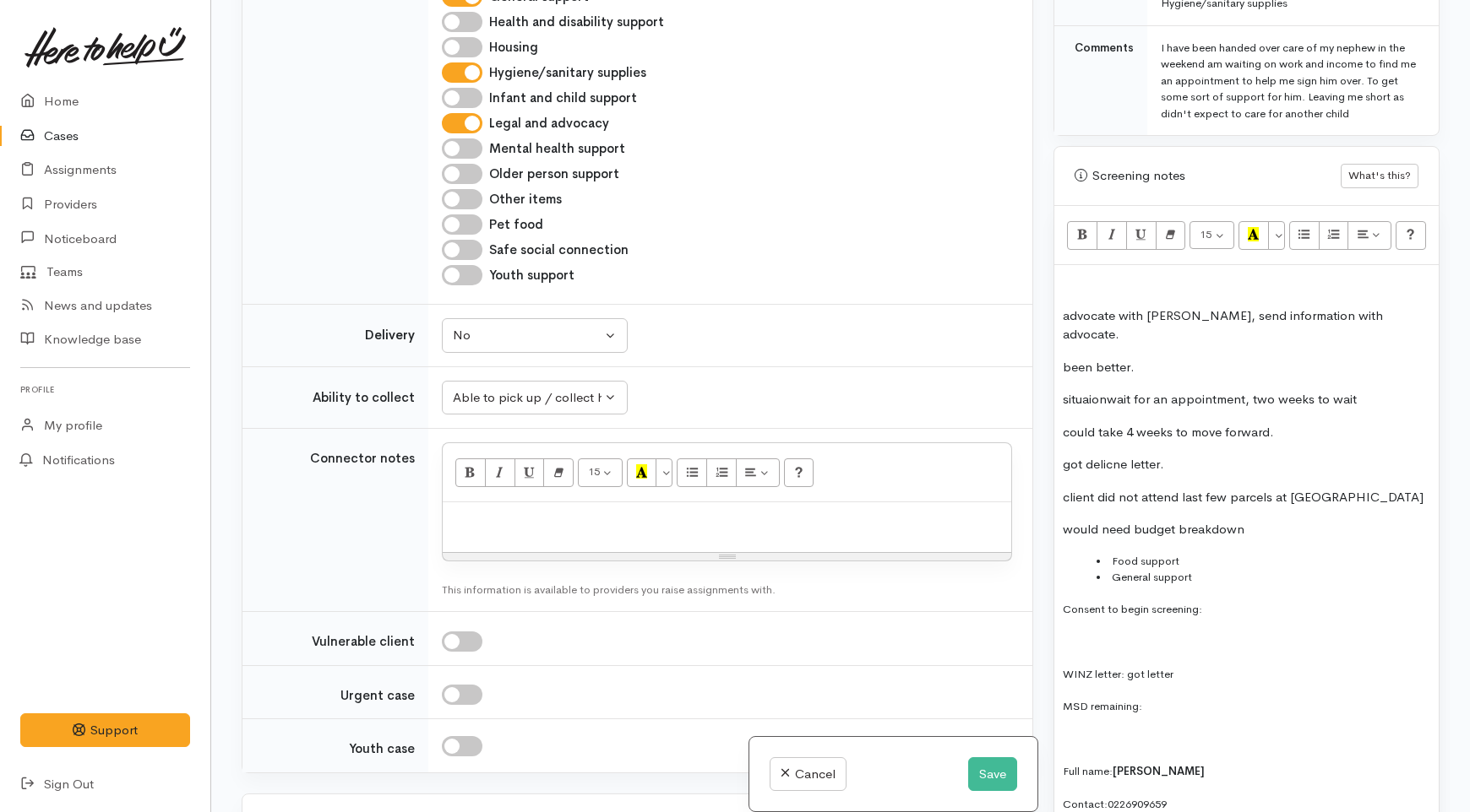
scroll to position [1032, 0]
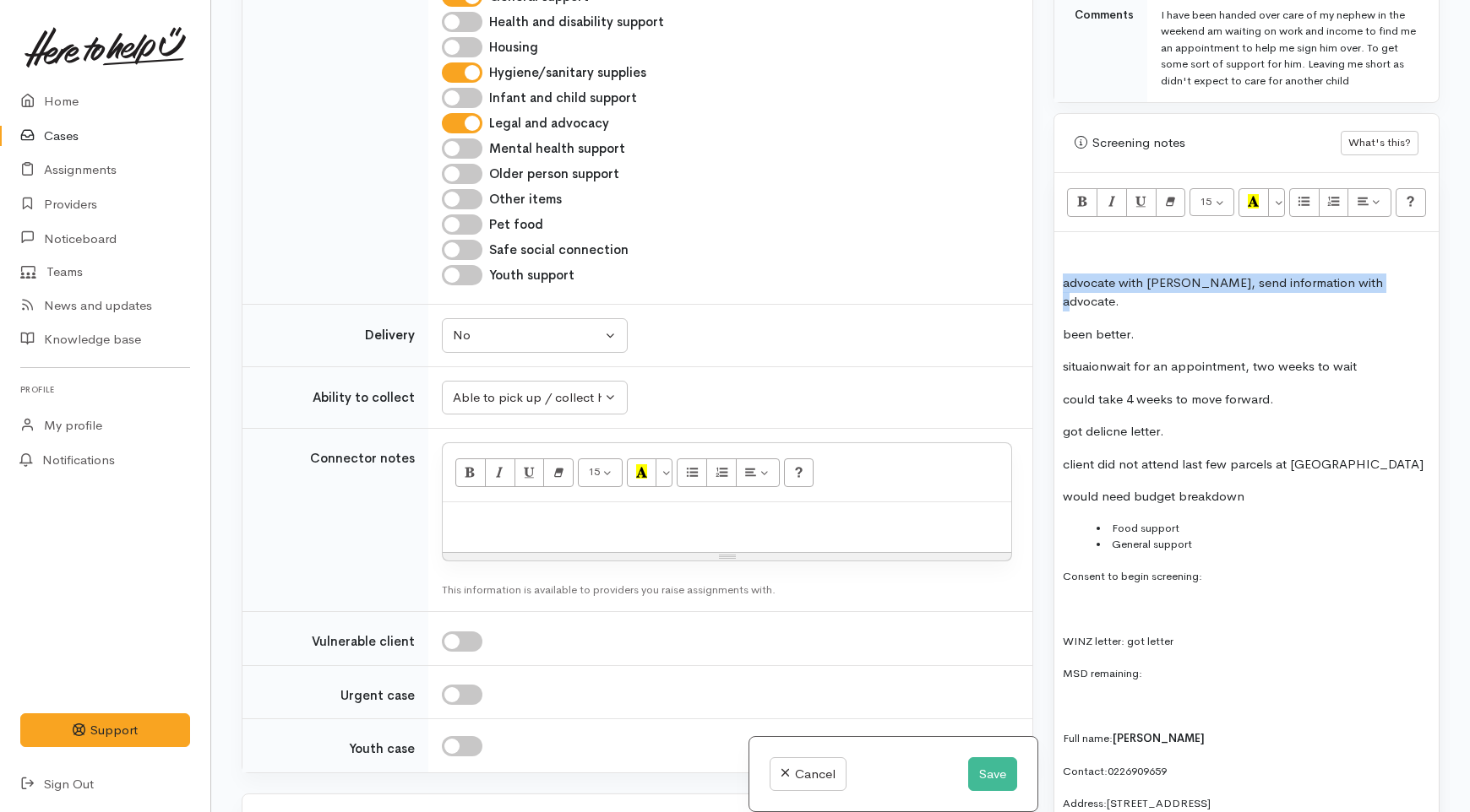
drag, startPoint x: 1058, startPoint y: 252, endPoint x: 1504, endPoint y: 249, distance: 446.0
click at [1469, 249] on html "Support Feedback I've got something to say Back" at bounding box center [735, 259] width 1470 height 812
click at [1107, 241] on p at bounding box center [1247, 251] width 368 height 19
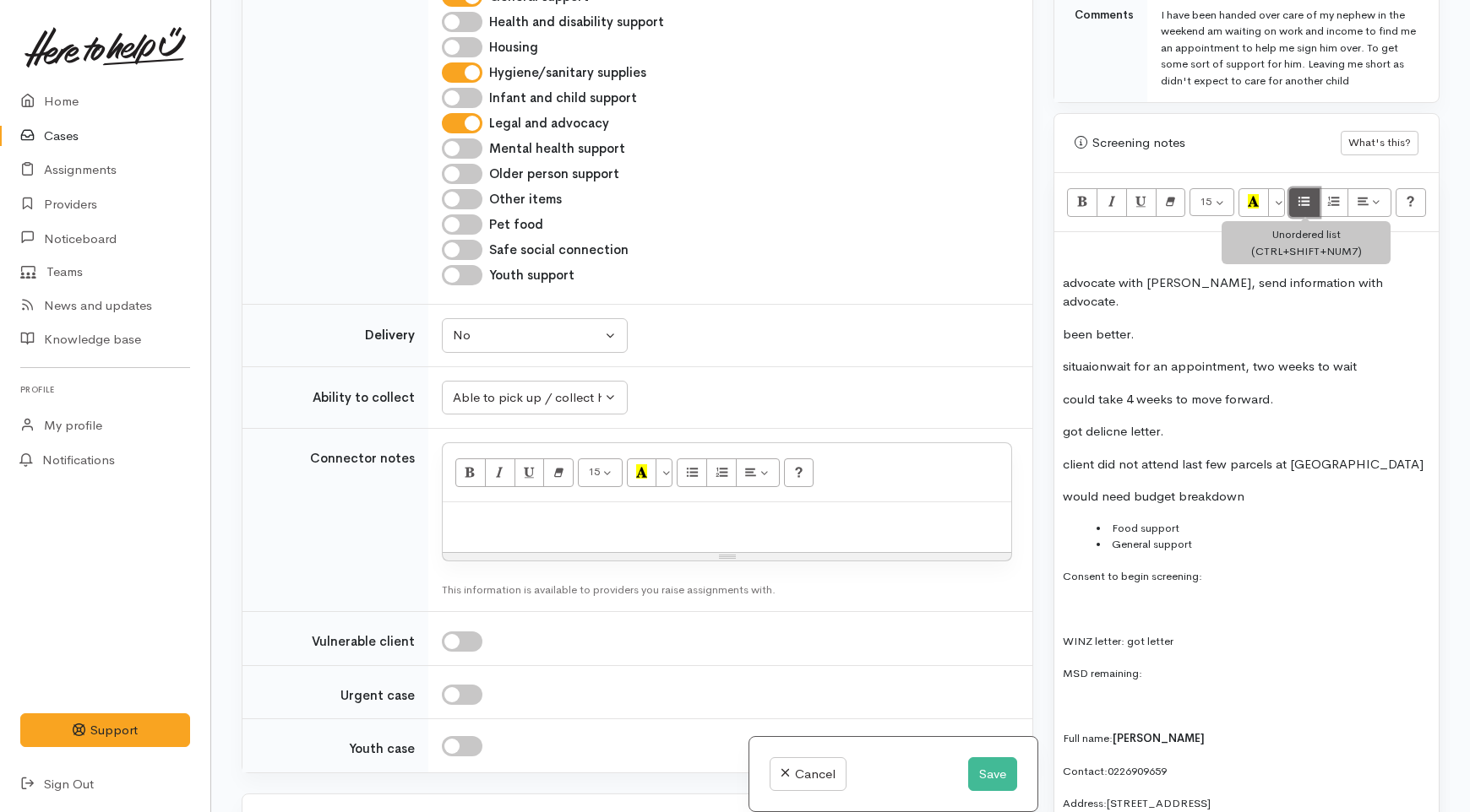
click at [1294, 189] on button "Unordered list (CTRL+SHIFT+NUM7)" at bounding box center [1303, 203] width 30 height 29
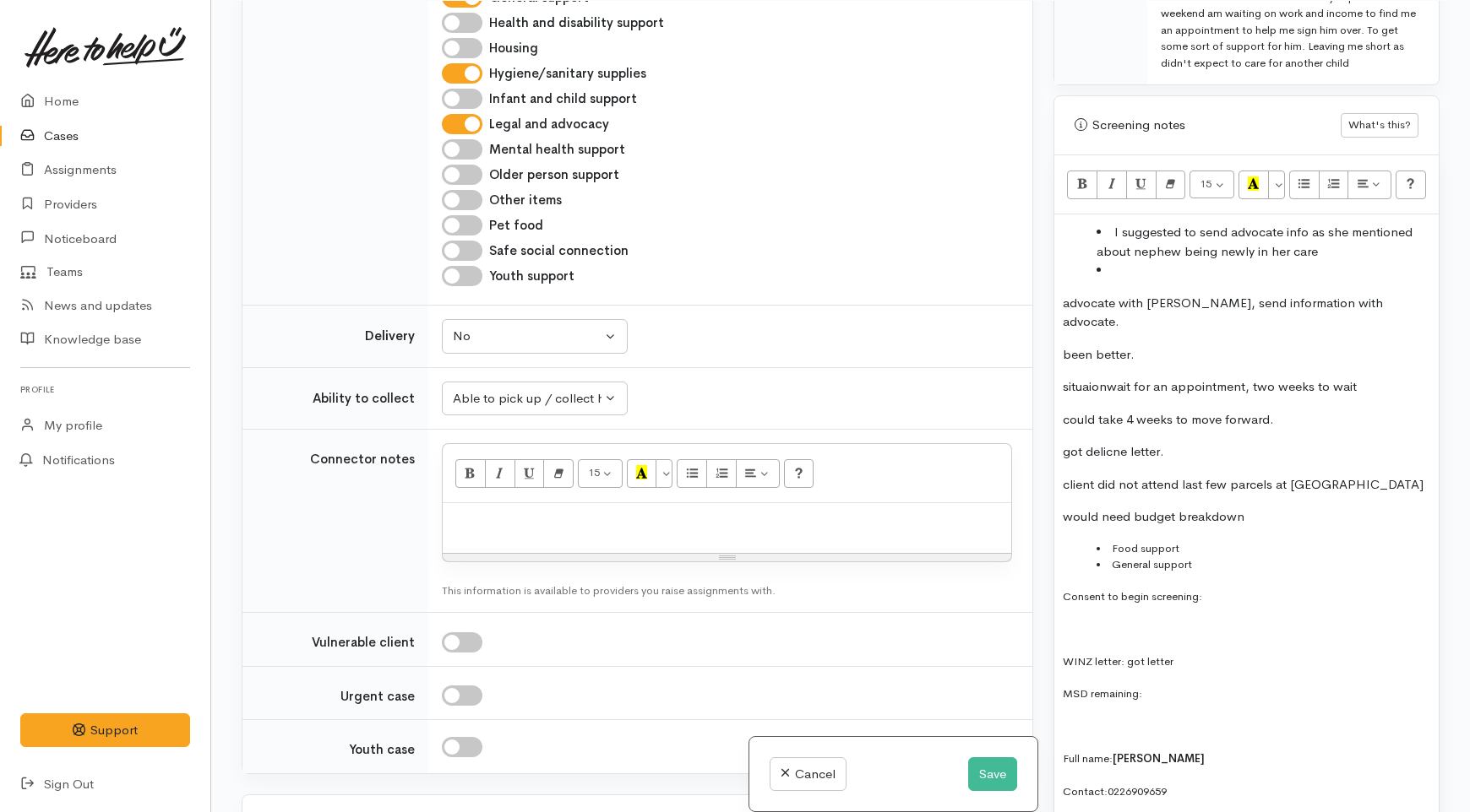
scroll to position [1069, 0]
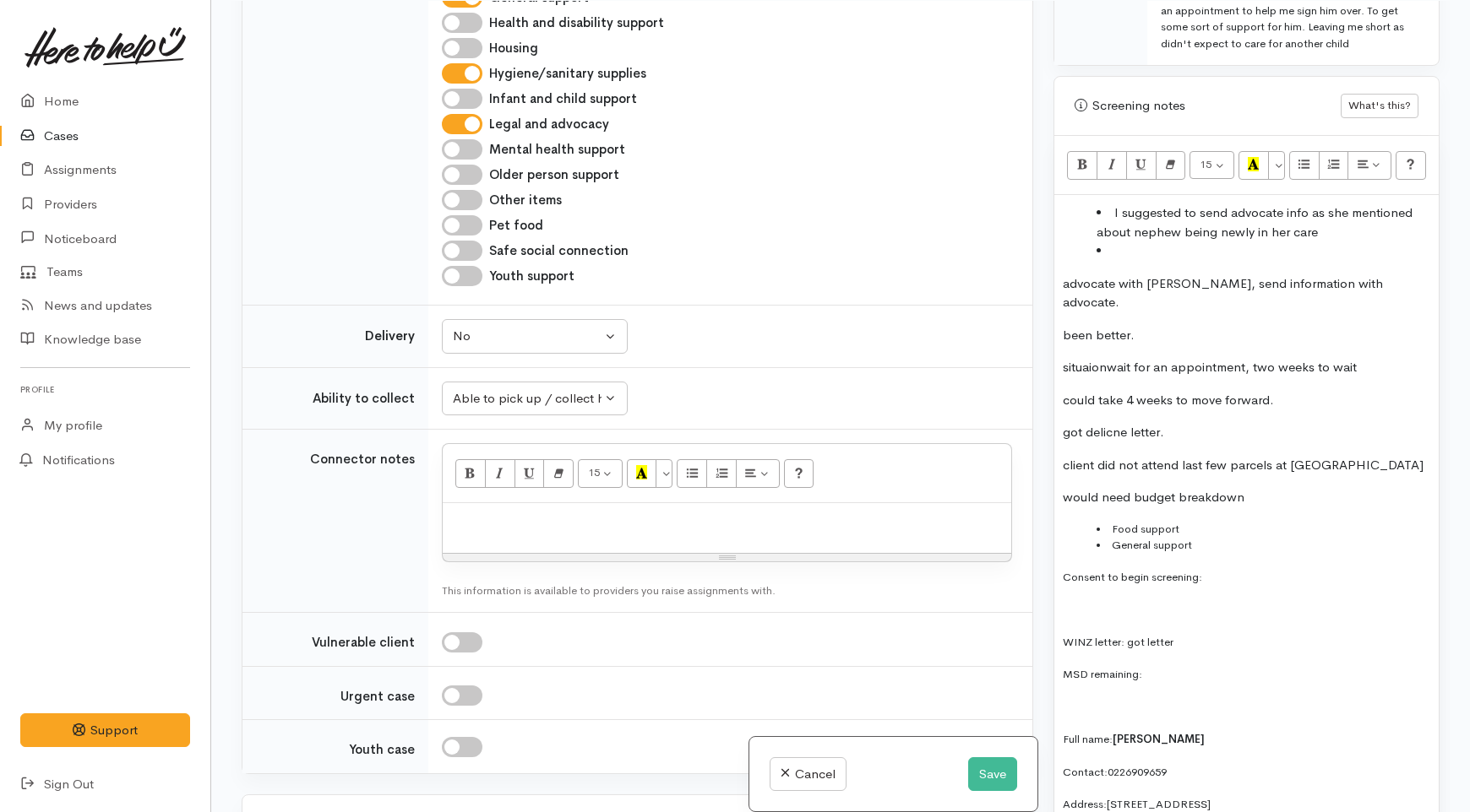
checkbox input "false"
drag, startPoint x: 1060, startPoint y: 254, endPoint x: 1428, endPoint y: 239, distance: 368.3
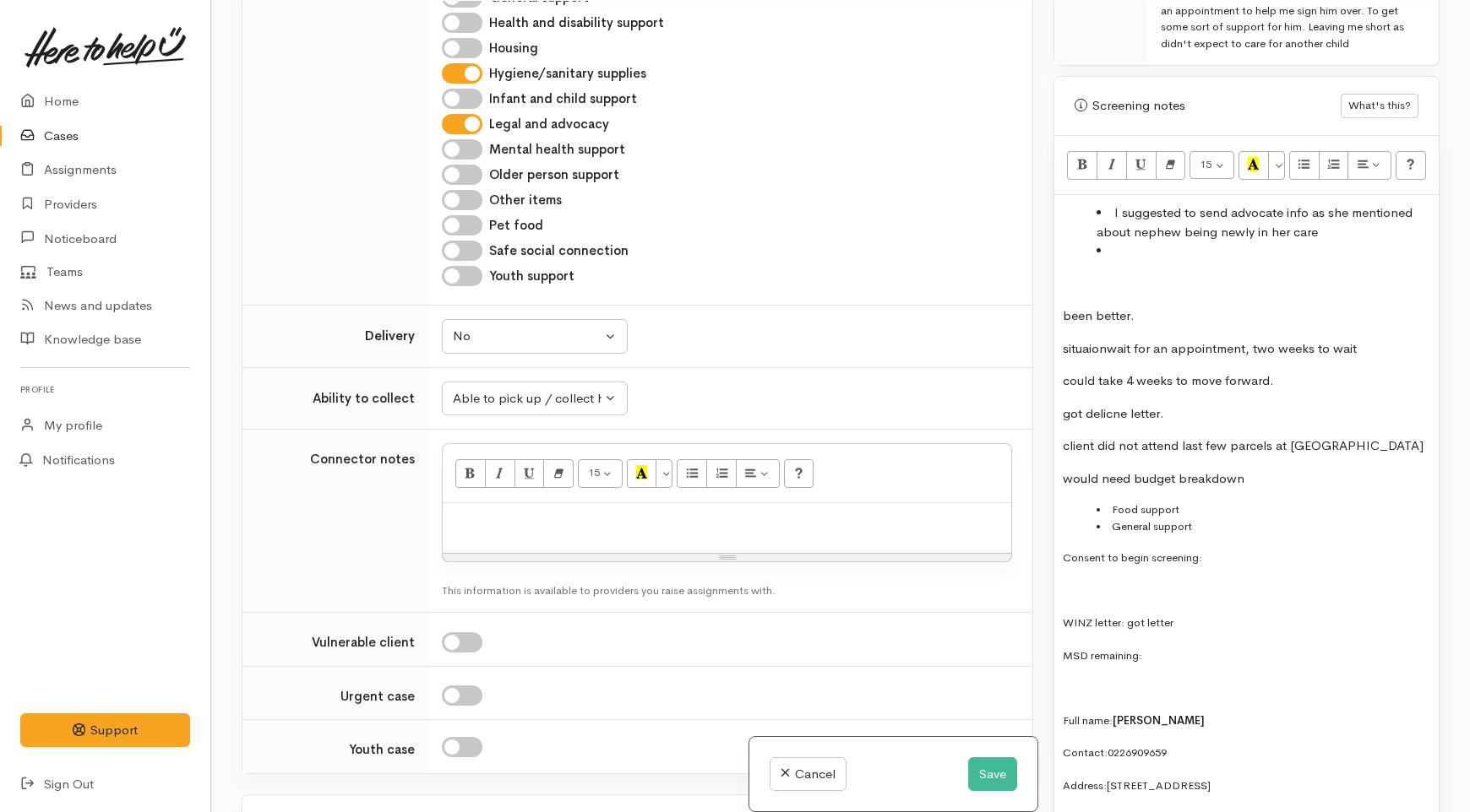
drag, startPoint x: 1144, startPoint y: 290, endPoint x: 1057, endPoint y: 282, distance: 87.4
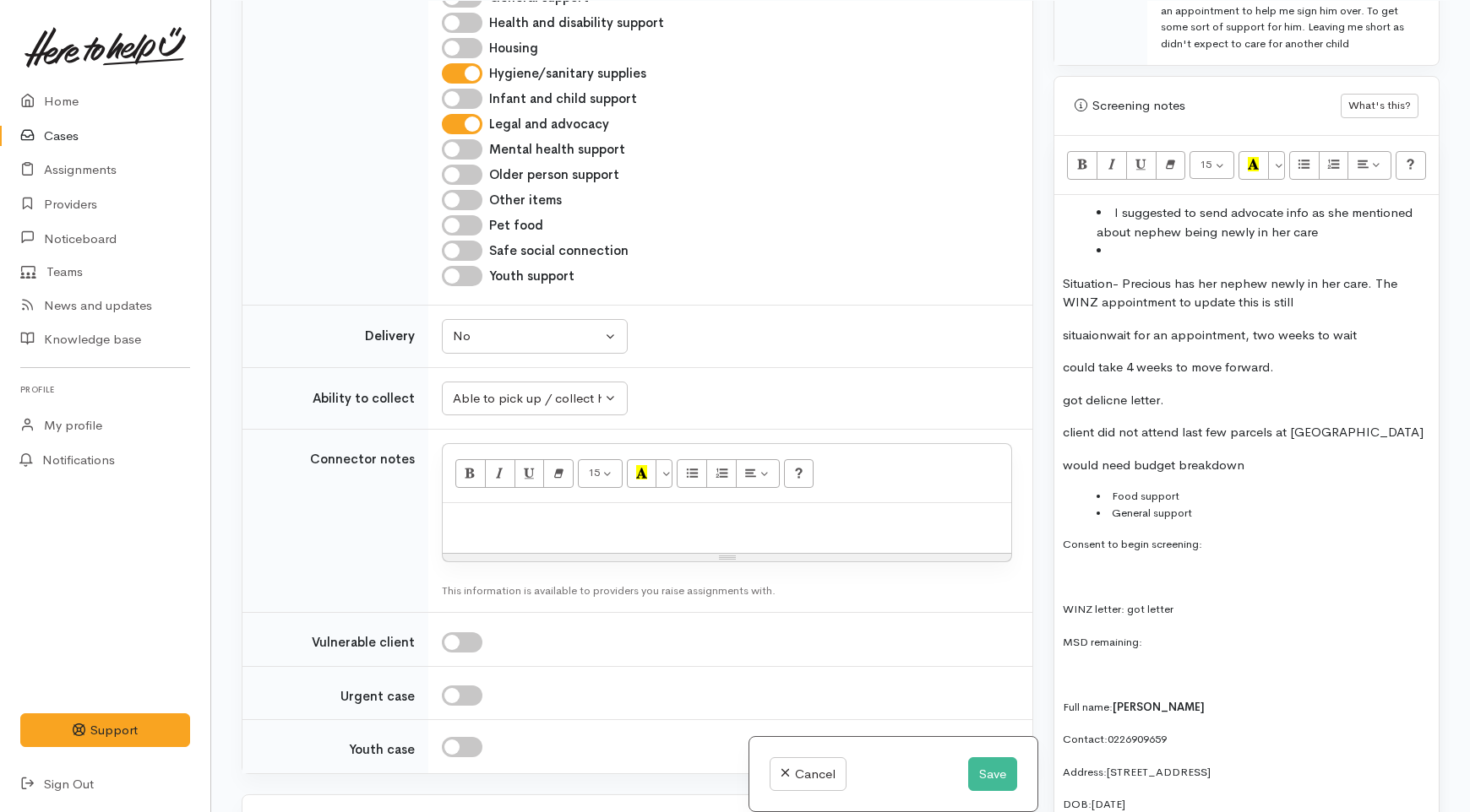
click at [1135, 242] on li at bounding box center [1264, 252] width 334 height 19
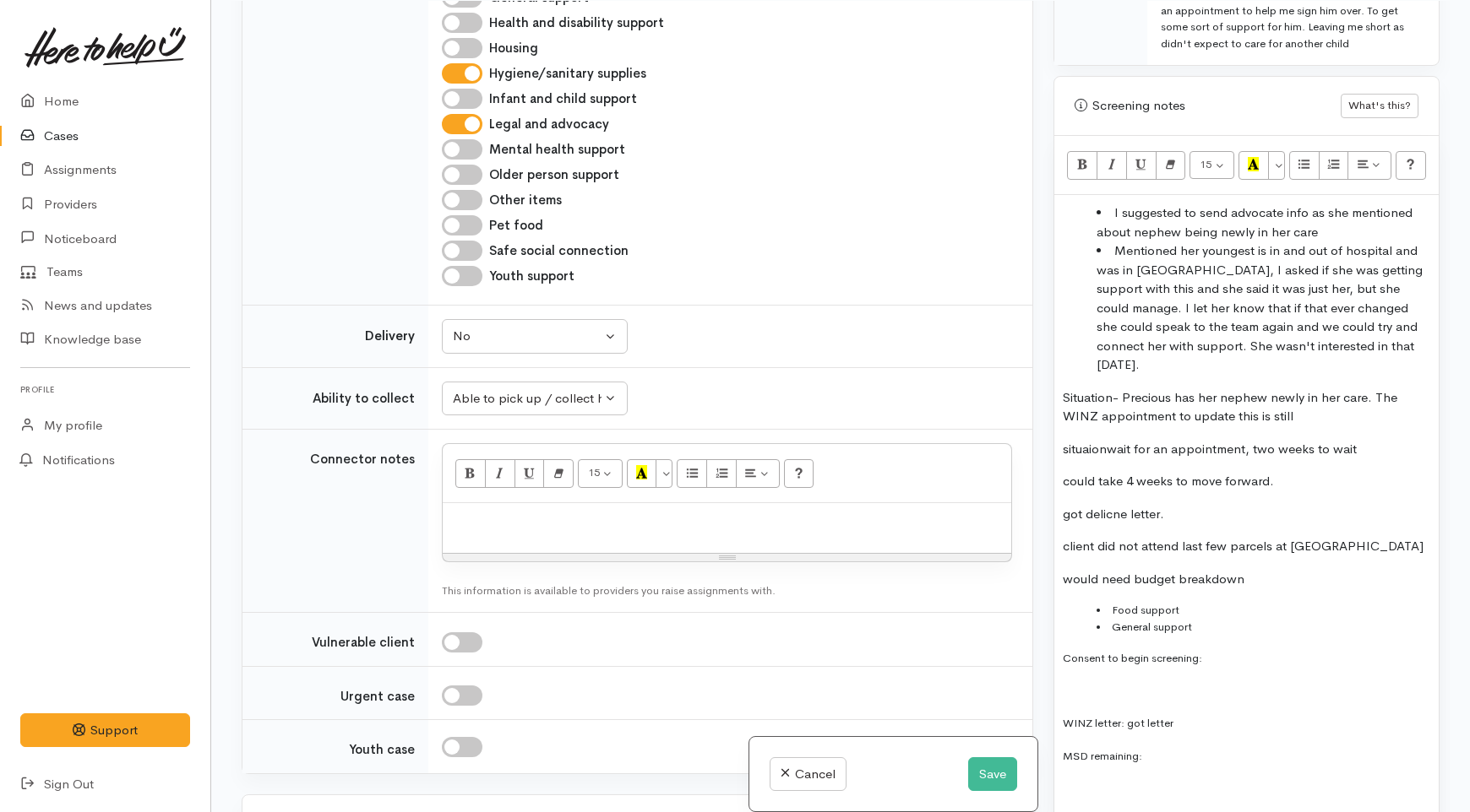
click at [1313, 388] on p "Situation- Precious has her nephew newly in her care. The WINZ appointment to u…" at bounding box center [1247, 406] width 368 height 38
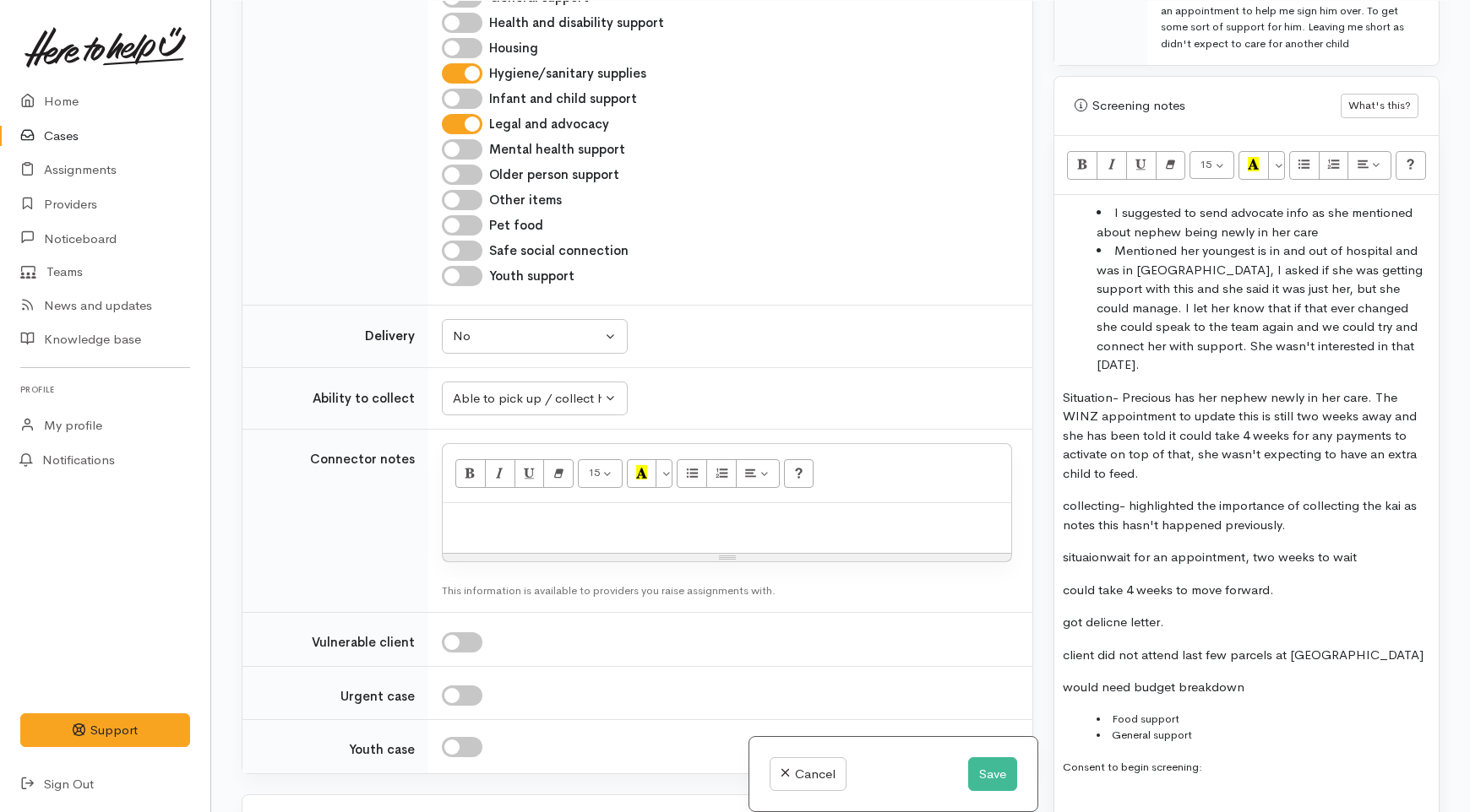
drag, startPoint x: 1175, startPoint y: 572, endPoint x: 1060, endPoint y: 498, distance: 136.8
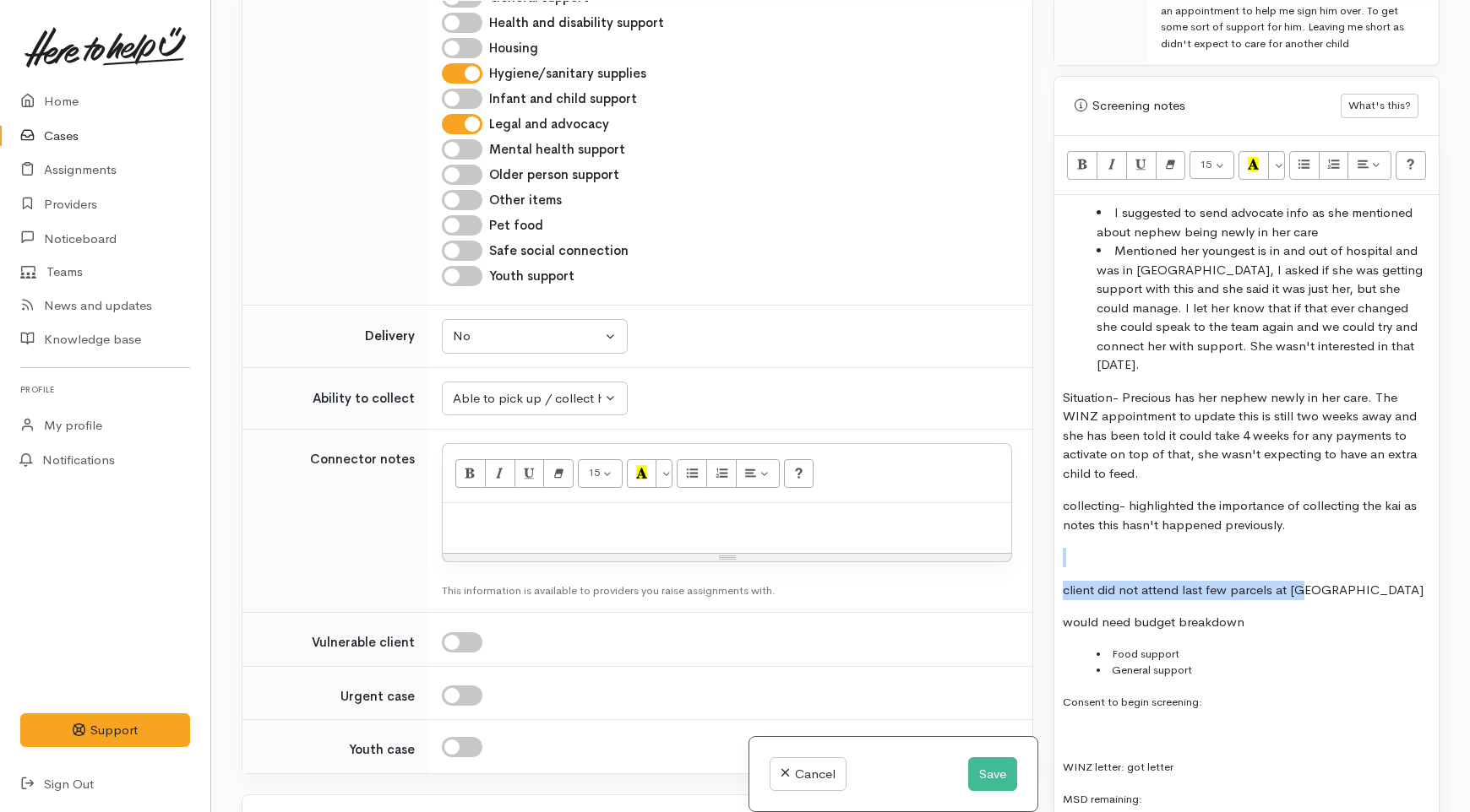
drag, startPoint x: 1310, startPoint y: 540, endPoint x: 1078, endPoint y: 499, distance: 235.6
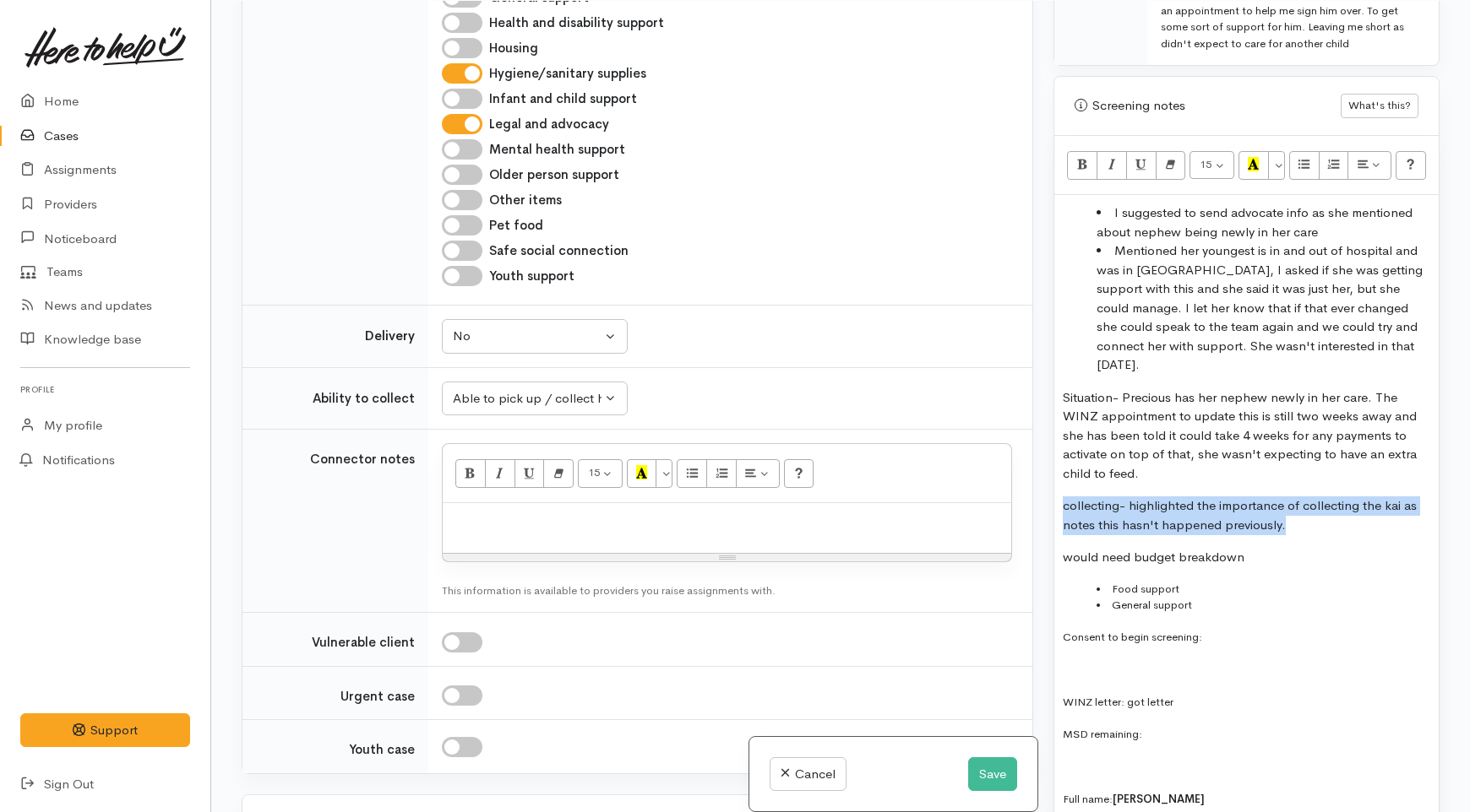
drag, startPoint x: 1291, startPoint y: 467, endPoint x: 1057, endPoint y: 449, distance: 234.7
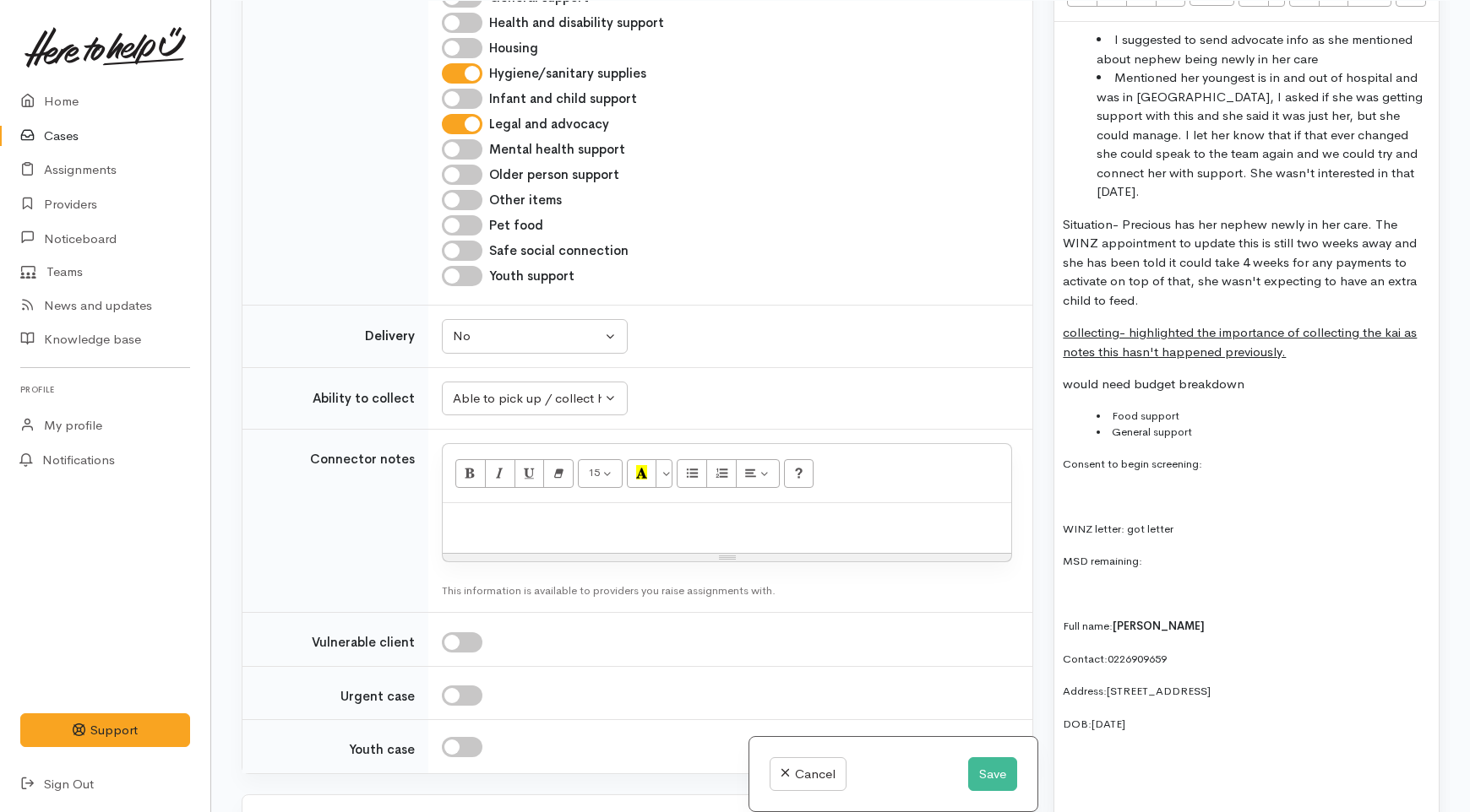
scroll to position [1258, 0]
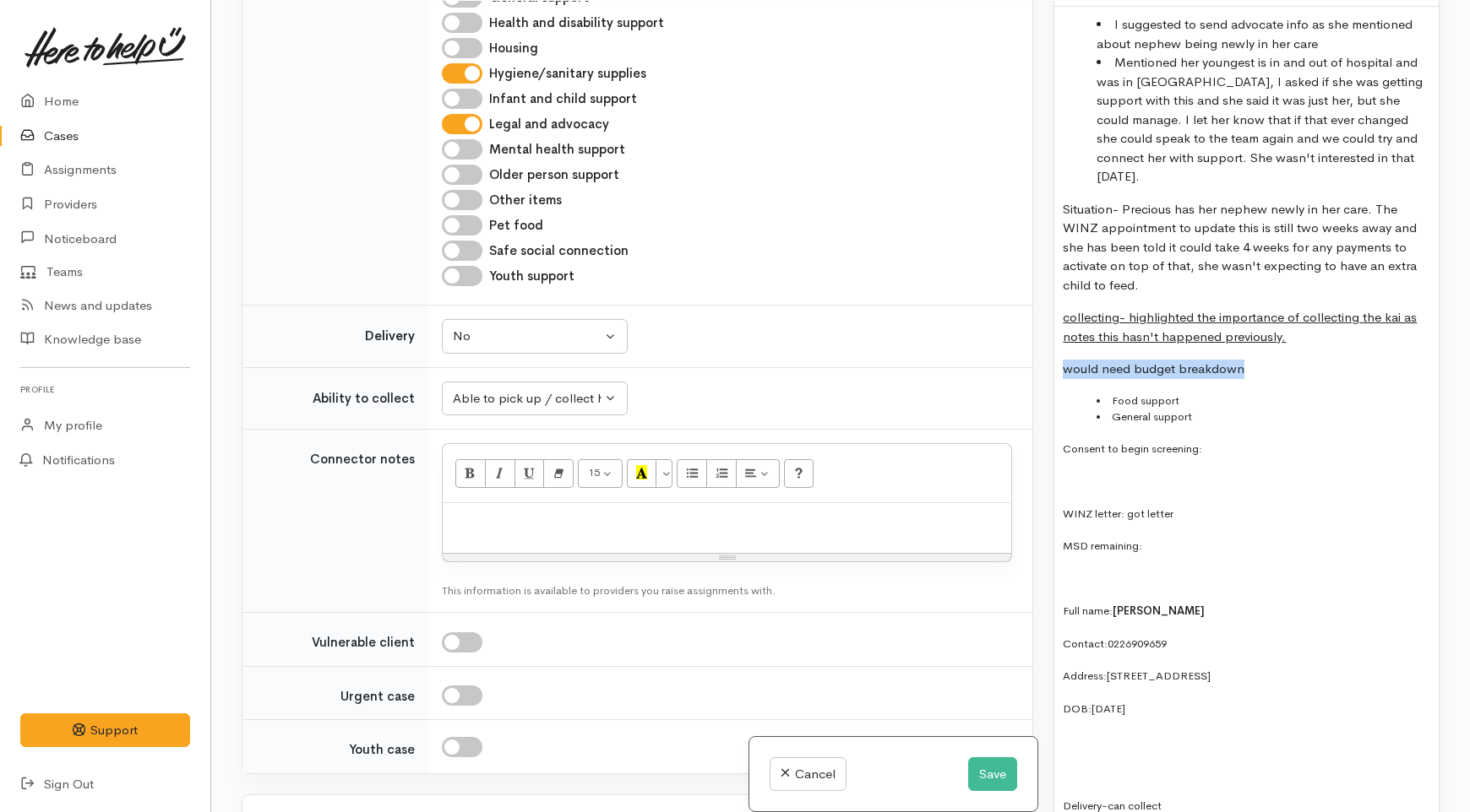
drag, startPoint x: 1243, startPoint y: 322, endPoint x: 1048, endPoint y: 316, distance: 195.1
click at [1048, 316] on div "Warnings Add No warnings have been raised against this case Add Warning Title ●…" at bounding box center [1247, 406] width 407 height 812
drag, startPoint x: 1217, startPoint y: 370, endPoint x: 1070, endPoint y: 308, distance: 159.5
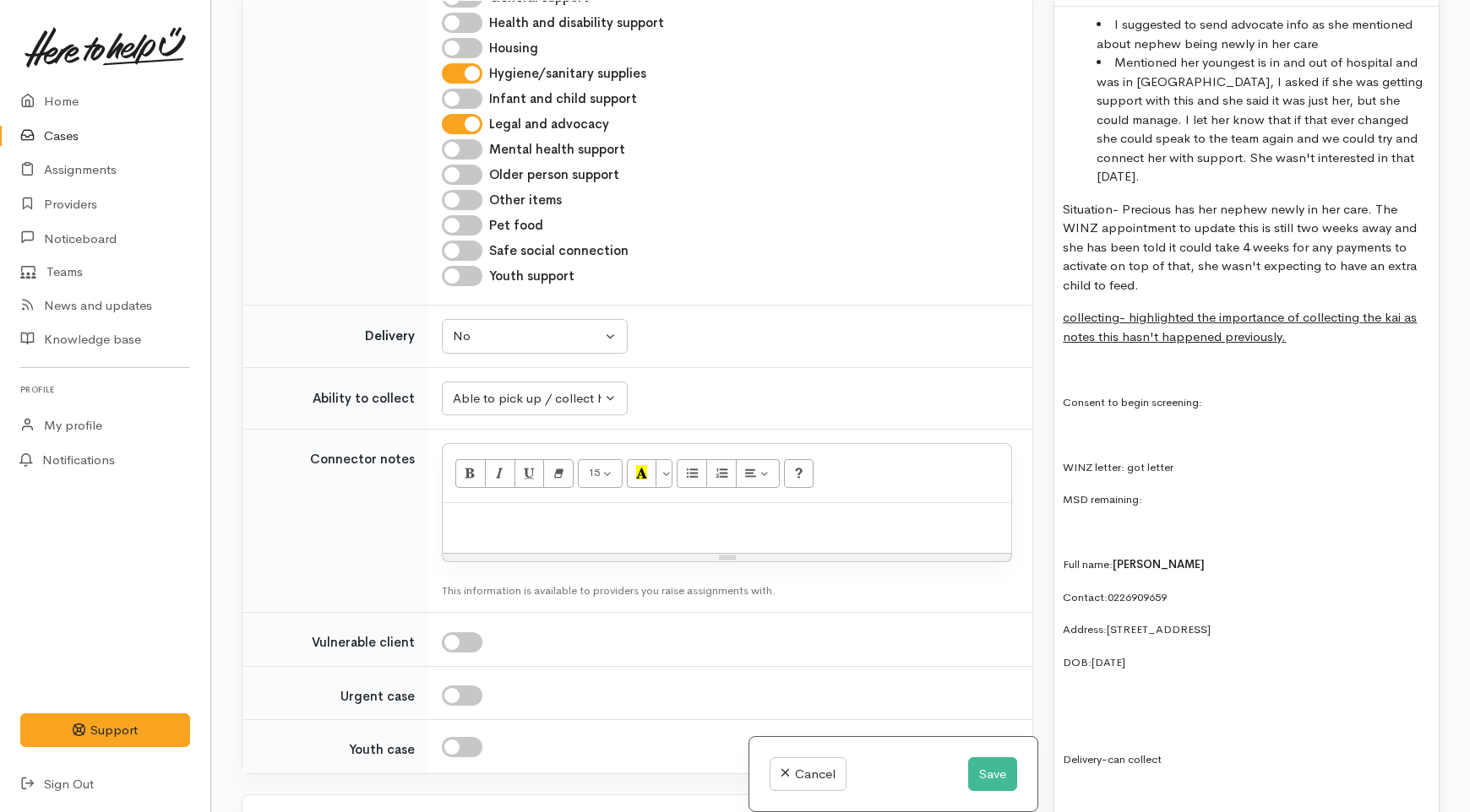
click at [1230, 393] on p "Consent to begin screening:" at bounding box center [1247, 403] width 368 height 19
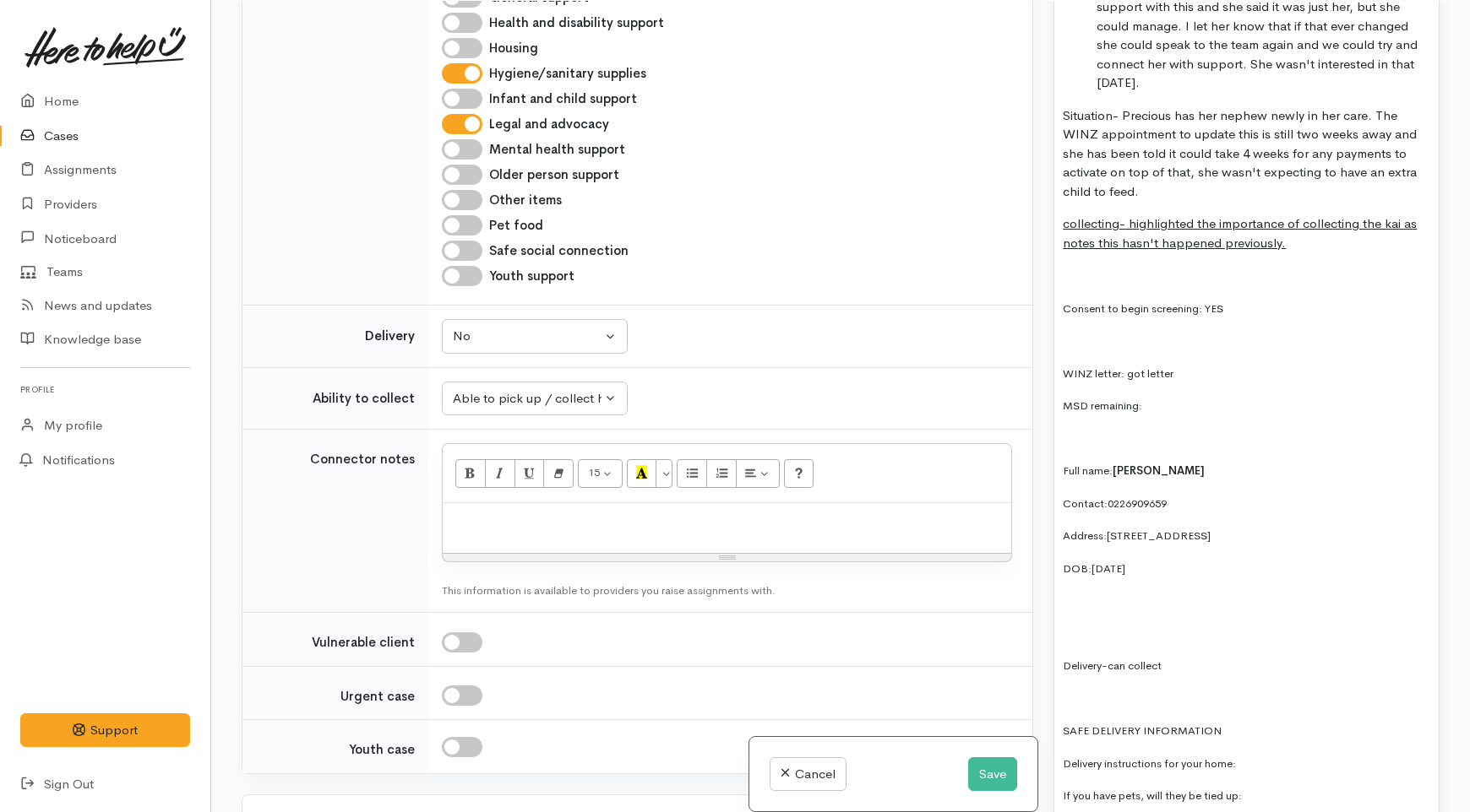
click at [1172, 396] on p "MSD remaining:" at bounding box center [1247, 406] width 368 height 19
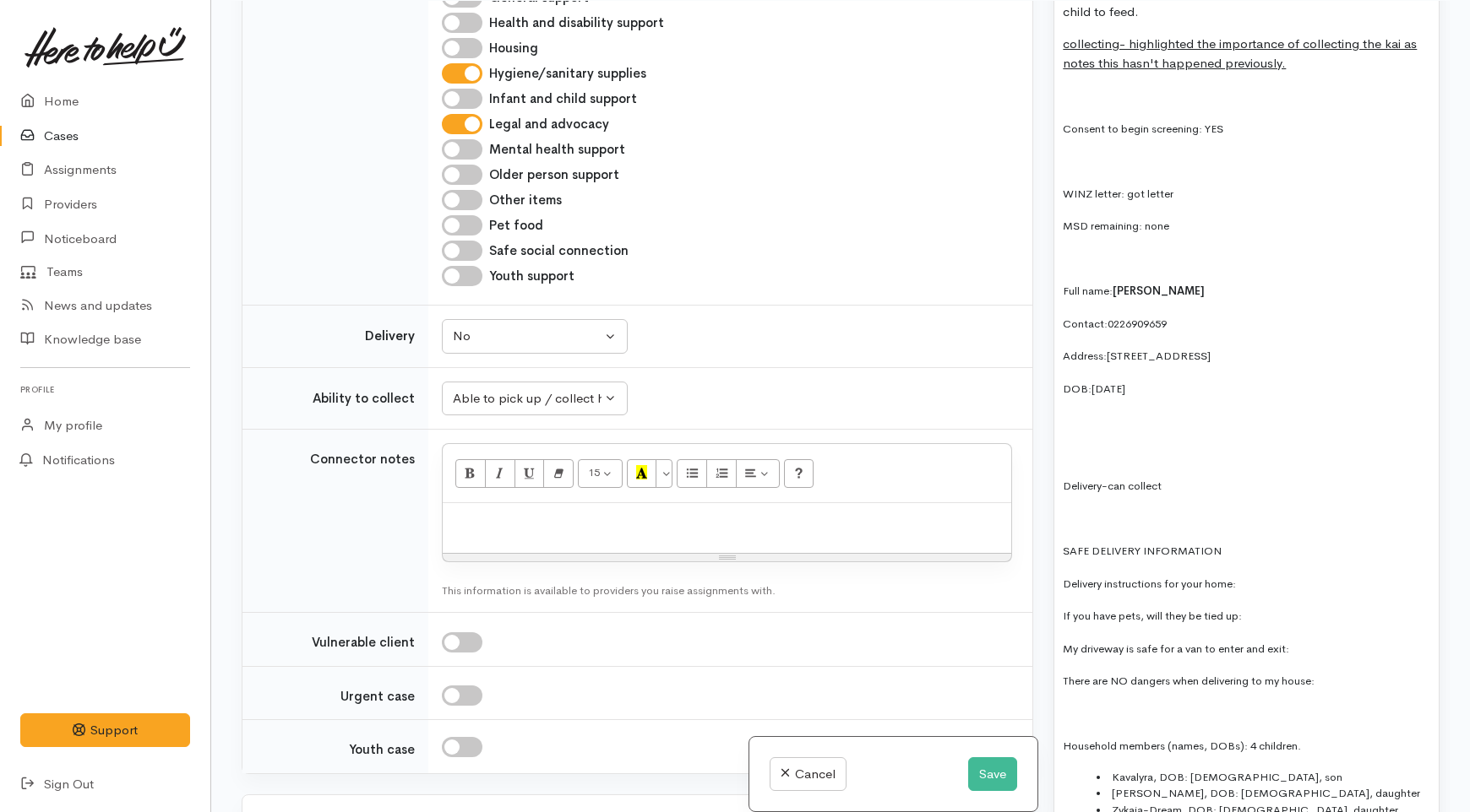
scroll to position [1633, 0]
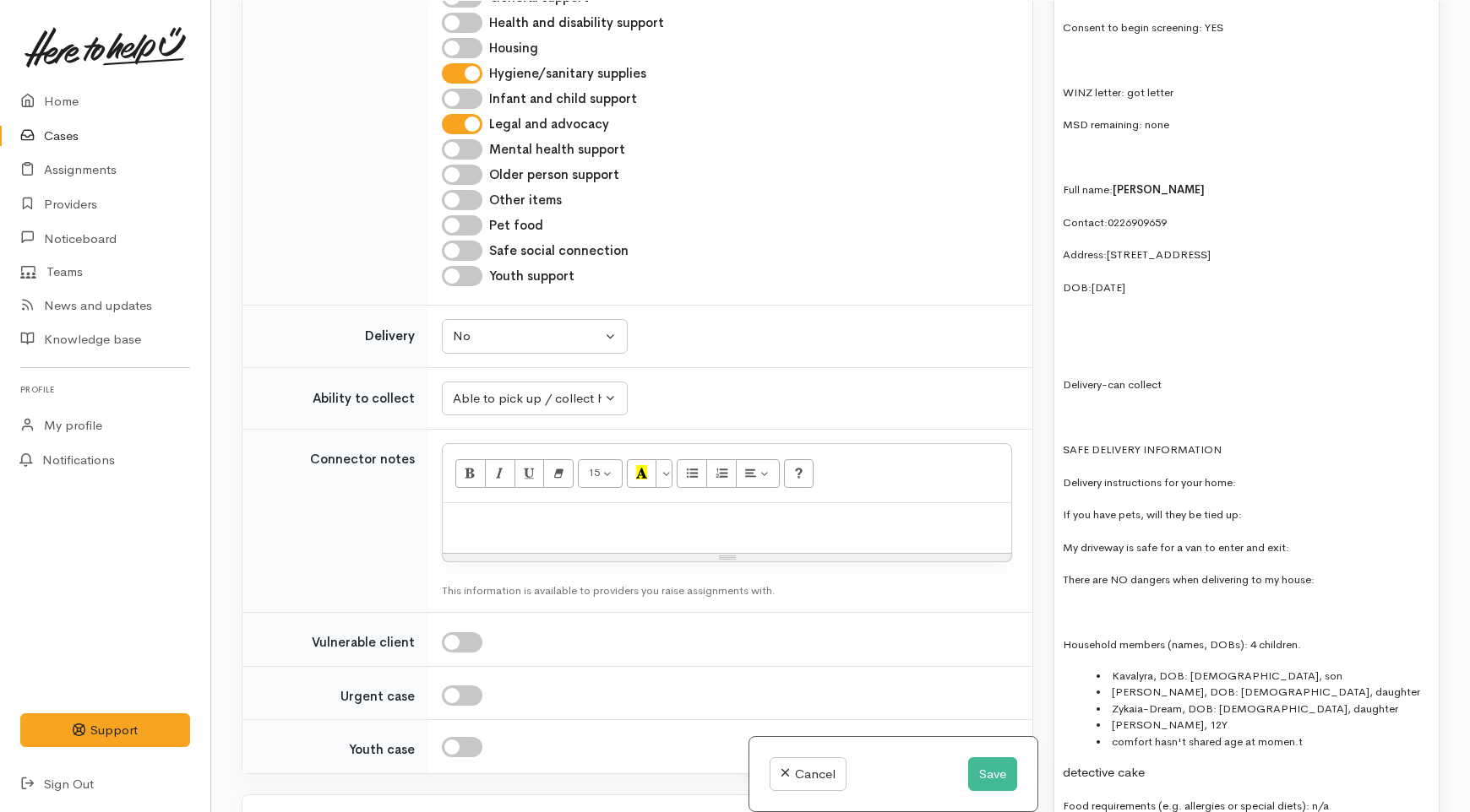
click at [1121, 343] on p at bounding box center [1247, 352] width 368 height 19
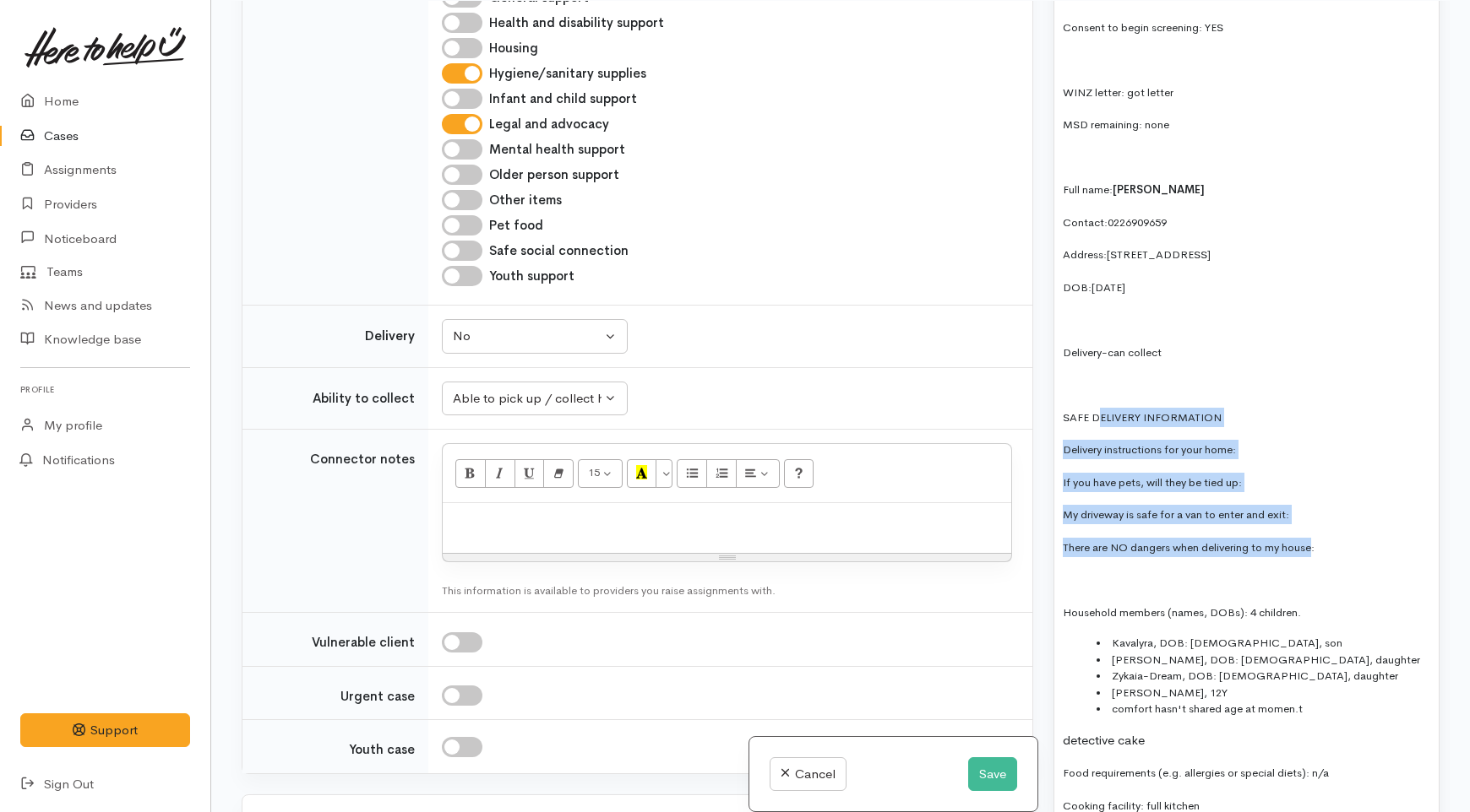
drag, startPoint x: 1313, startPoint y: 494, endPoint x: 1098, endPoint y: 349, distance: 259.3
click at [1098, 349] on div "I suggested to send advocate info as she mentioned about nephew being newly in …" at bounding box center [1246, 572] width 384 height 1880
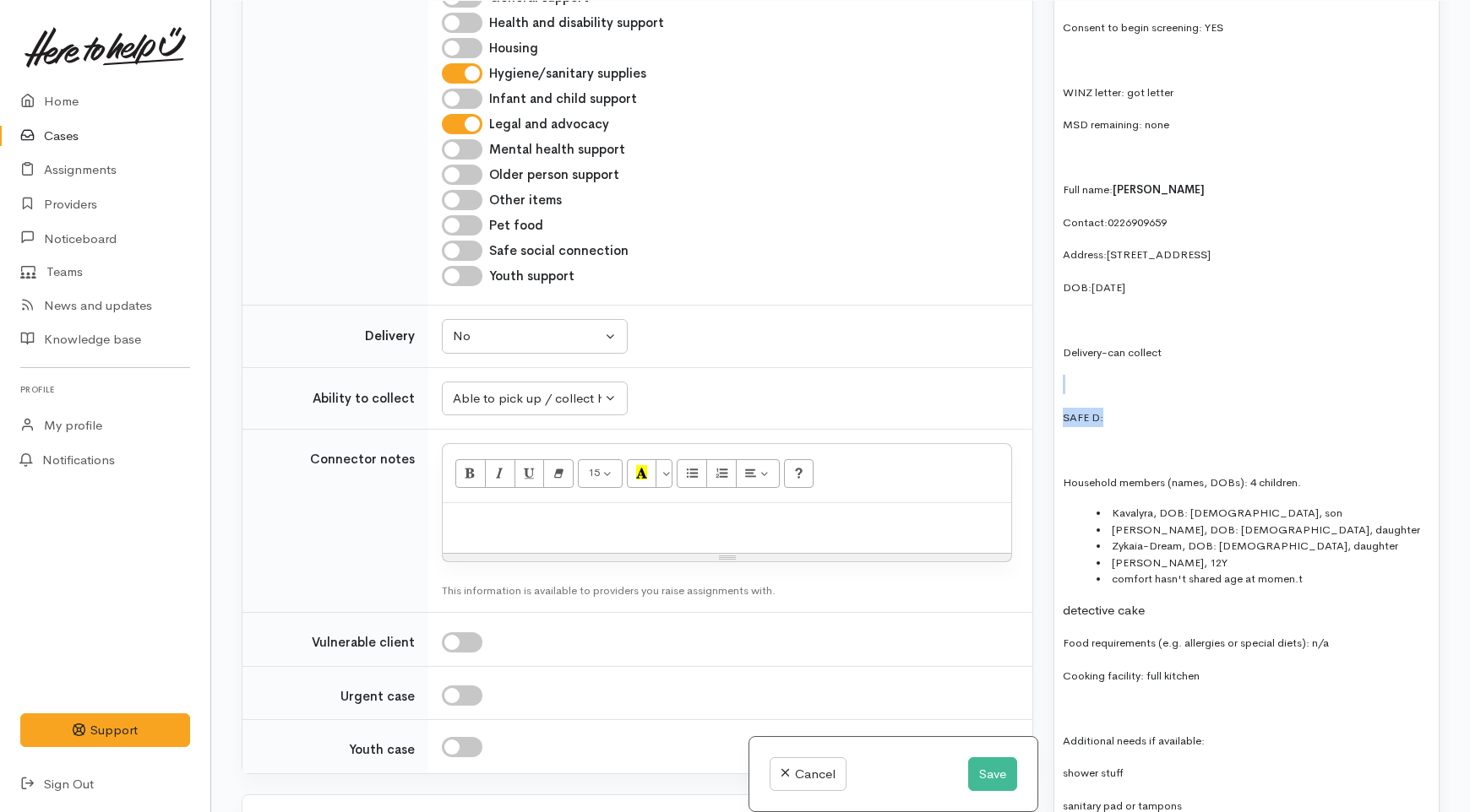
drag, startPoint x: 1173, startPoint y: 388, endPoint x: 1054, endPoint y: 330, distance: 132.4
click at [1055, 330] on div "I suggested to send advocate info as she mentioned about nephew being newly in …" at bounding box center [1246, 507] width 384 height 1750
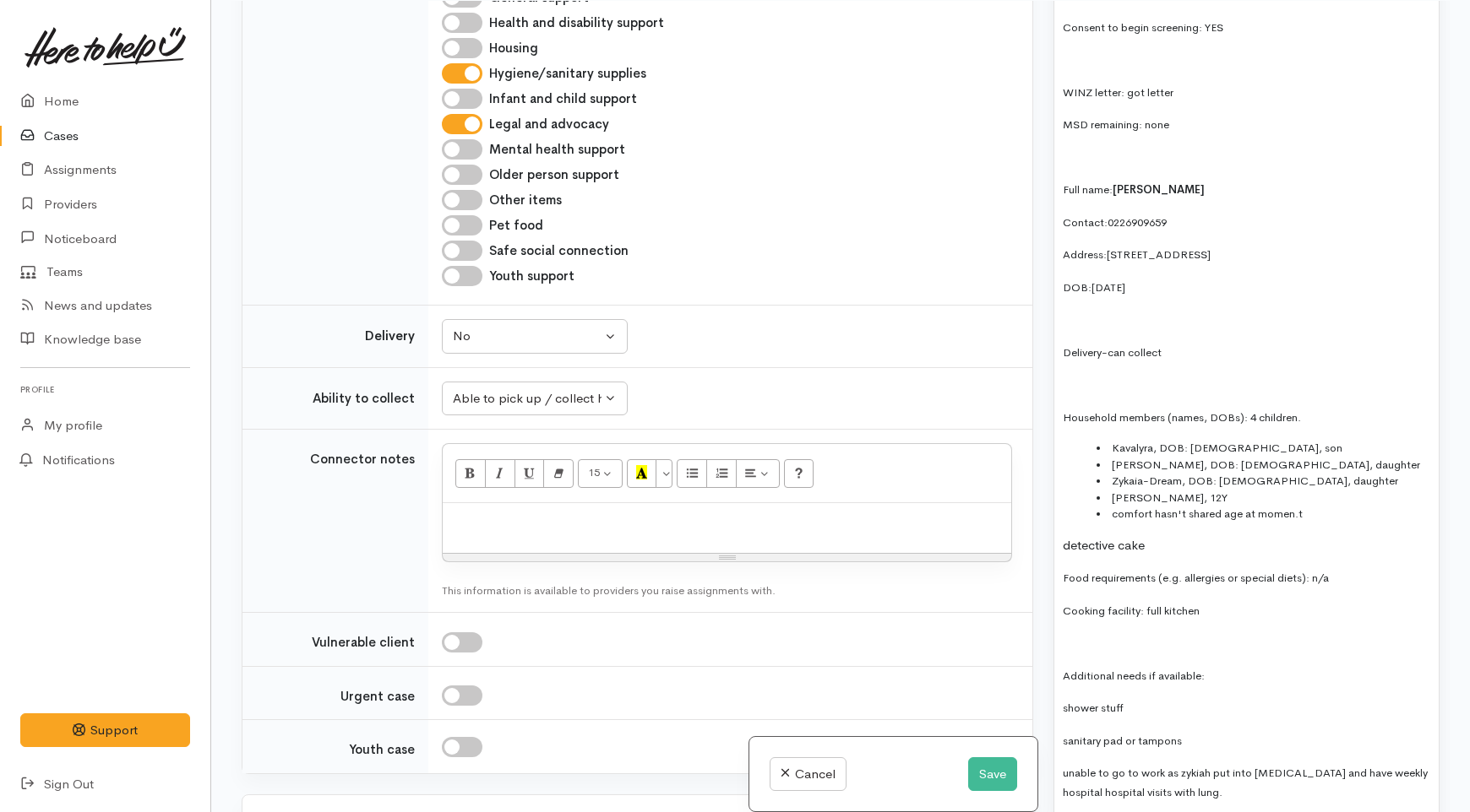
click at [1103, 375] on p at bounding box center [1247, 384] width 368 height 19
drag, startPoint x: 1319, startPoint y: 467, endPoint x: 1074, endPoint y: 466, distance: 245.0
click at [1074, 466] on ul "Kavalyra, DOB: 07/06/2016, son Amia-Rose, DOB: 06/03/2018, daughter Zykaia-Drea…" at bounding box center [1247, 482] width 368 height 83
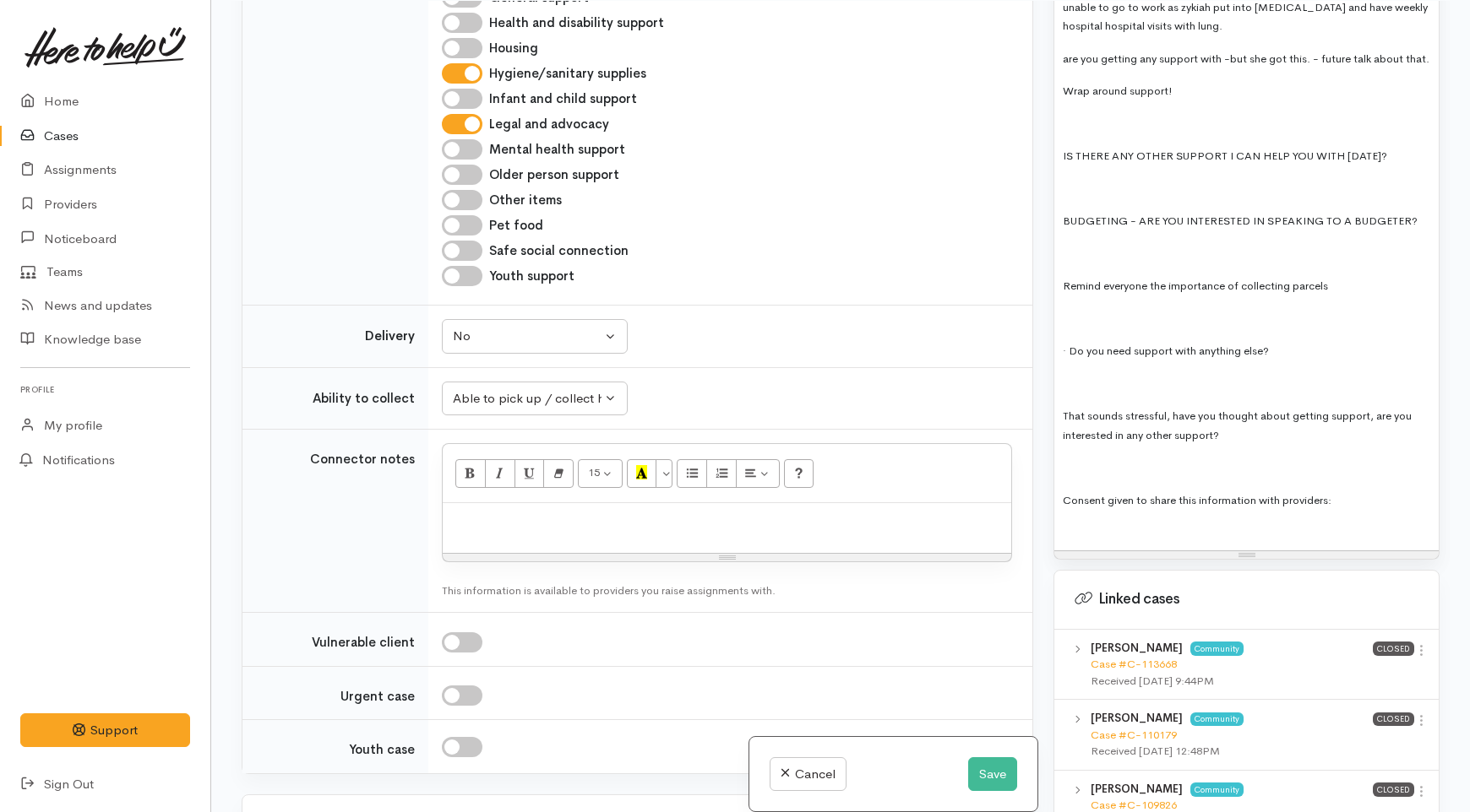
scroll to position [2384, 0]
click at [1384, 490] on p "Consent given to share this information with providers:" at bounding box center [1247, 499] width 368 height 19
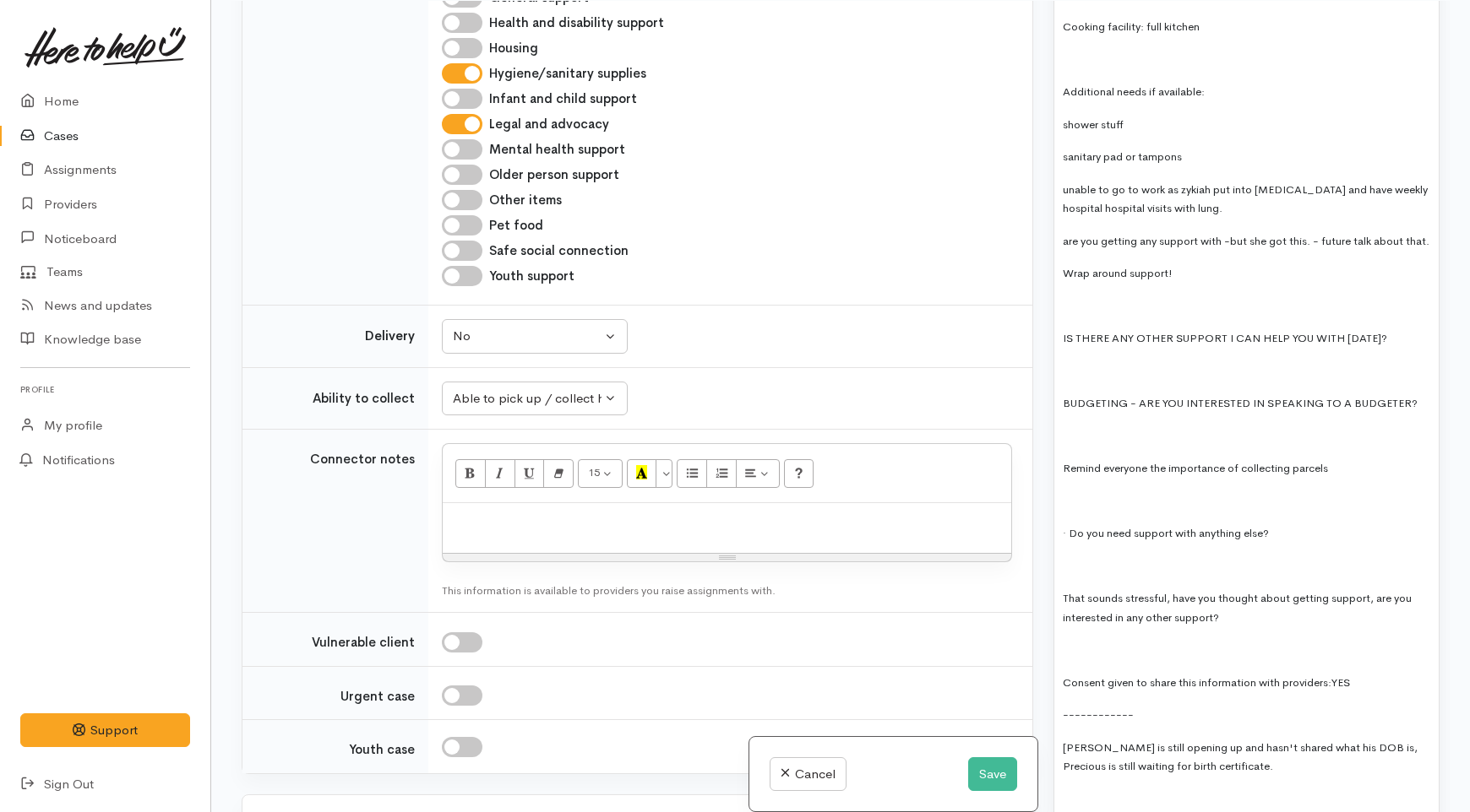
scroll to position [2196, 0]
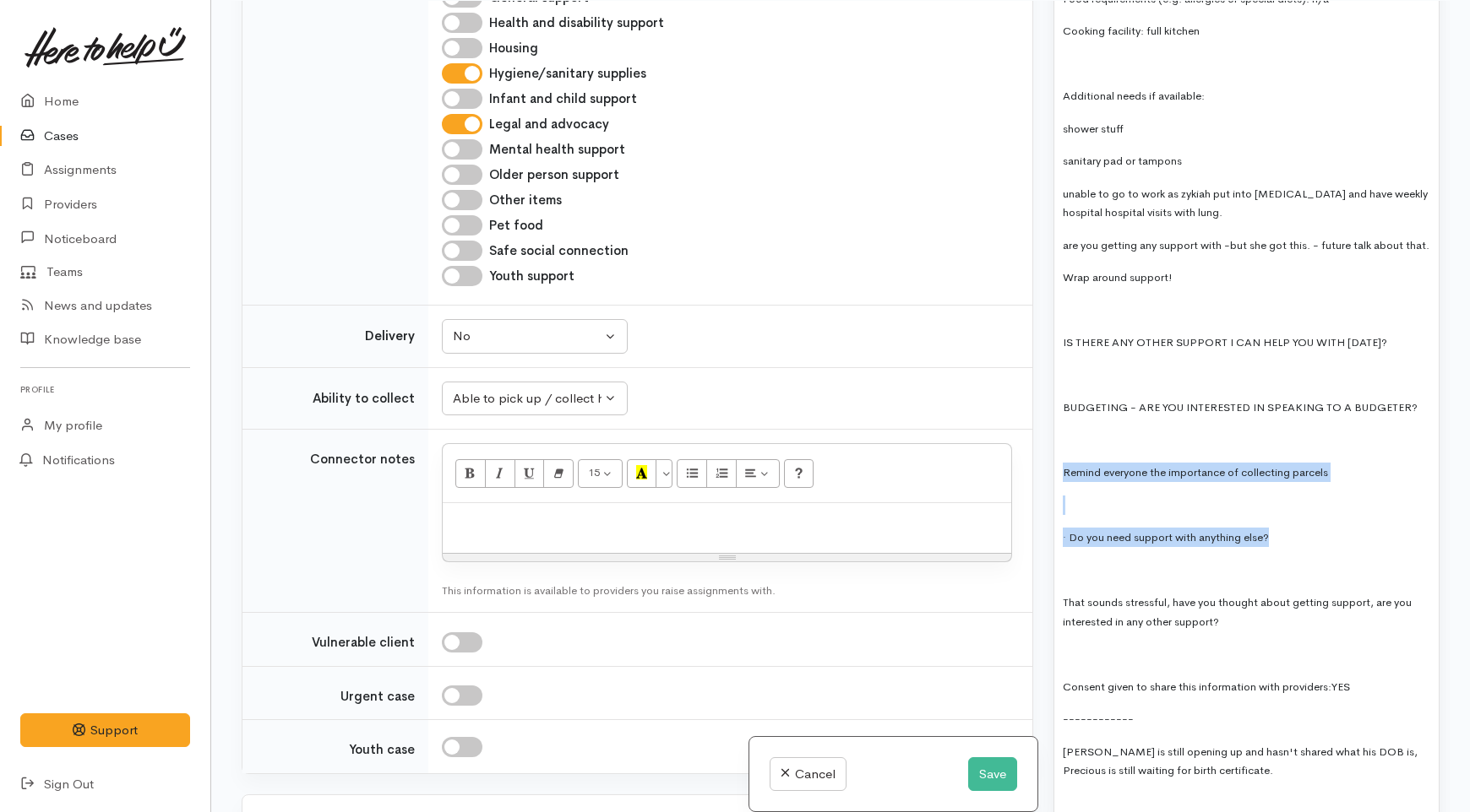
drag, startPoint x: 1310, startPoint y: 505, endPoint x: 1048, endPoint y: 427, distance: 273.4
click at [1048, 427] on div "Warnings Add No warnings have been raised against this case Add Warning Title ●…" at bounding box center [1247, 406] width 407 height 812
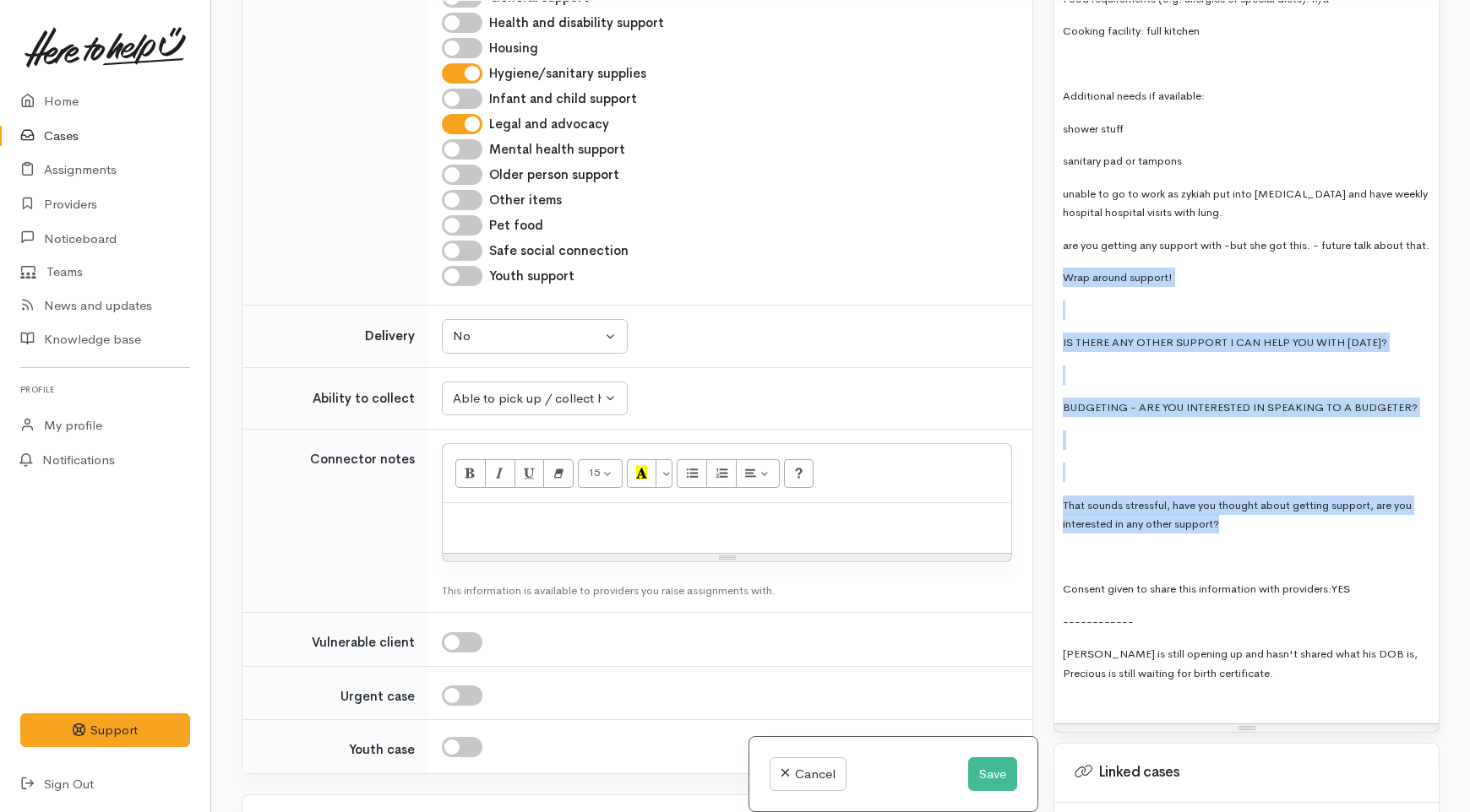
drag, startPoint x: 1150, startPoint y: 419, endPoint x: 1057, endPoint y: 245, distance: 197.3
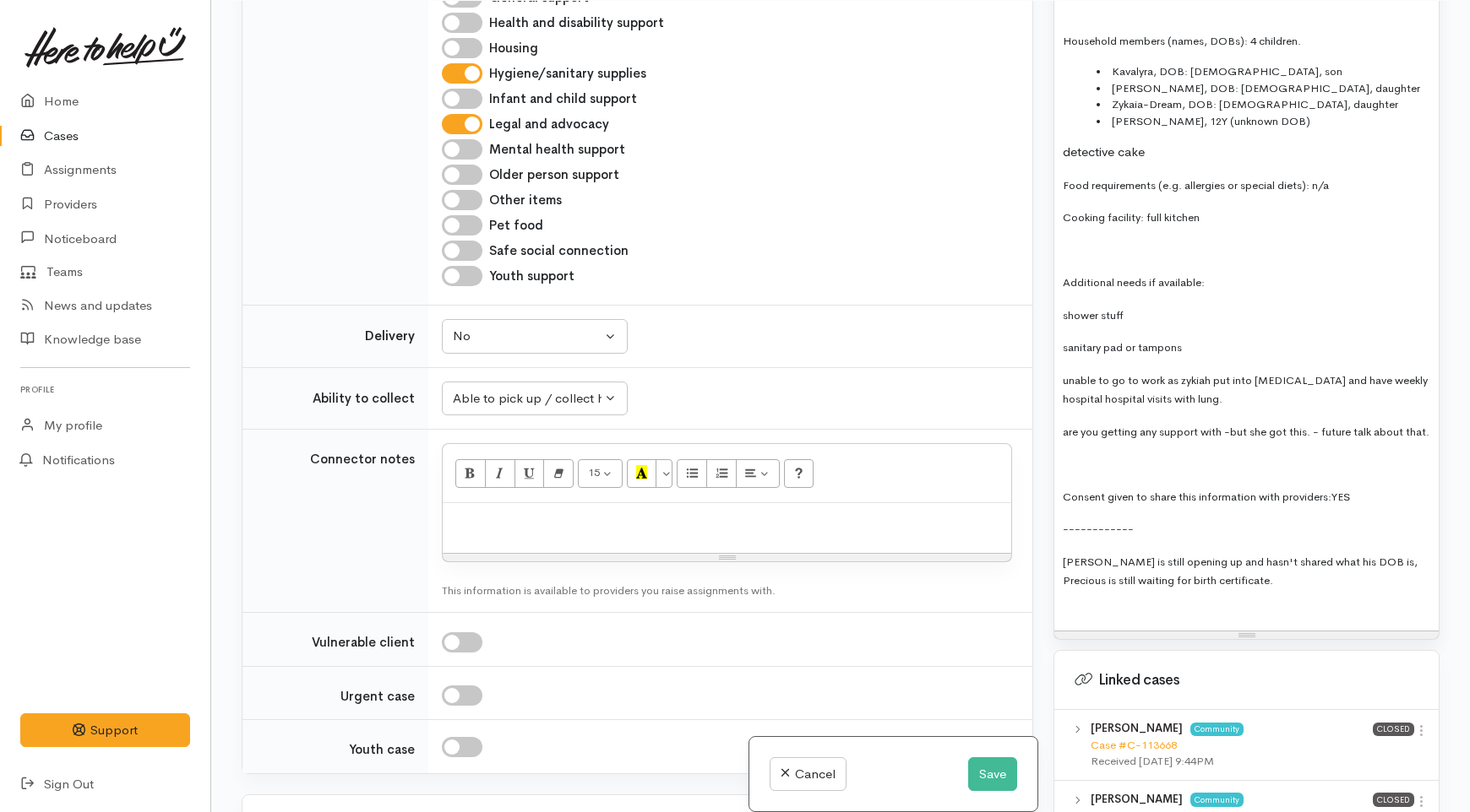
scroll to position [2008, 0]
click at [1102, 456] on p at bounding box center [1247, 466] width 368 height 19
drag, startPoint x: 1194, startPoint y: 352, endPoint x: 1064, endPoint y: 321, distance: 133.6
click at [1064, 373] on p "unable to go to work as zykiah put into ICU and have weekly hospital hospital v…" at bounding box center [1247, 391] width 368 height 38
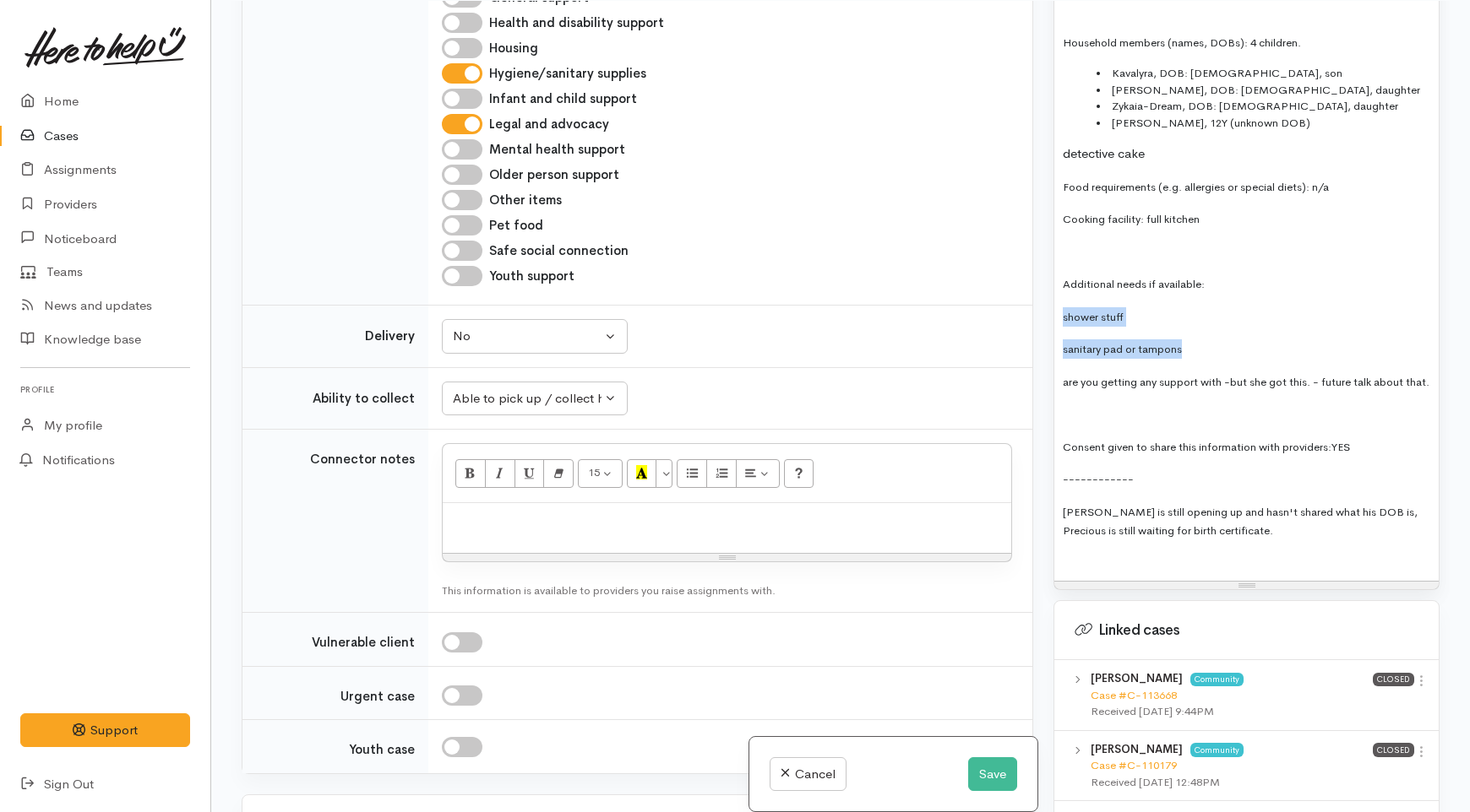
drag, startPoint x: 1187, startPoint y: 298, endPoint x: 1053, endPoint y: 263, distance: 138.5
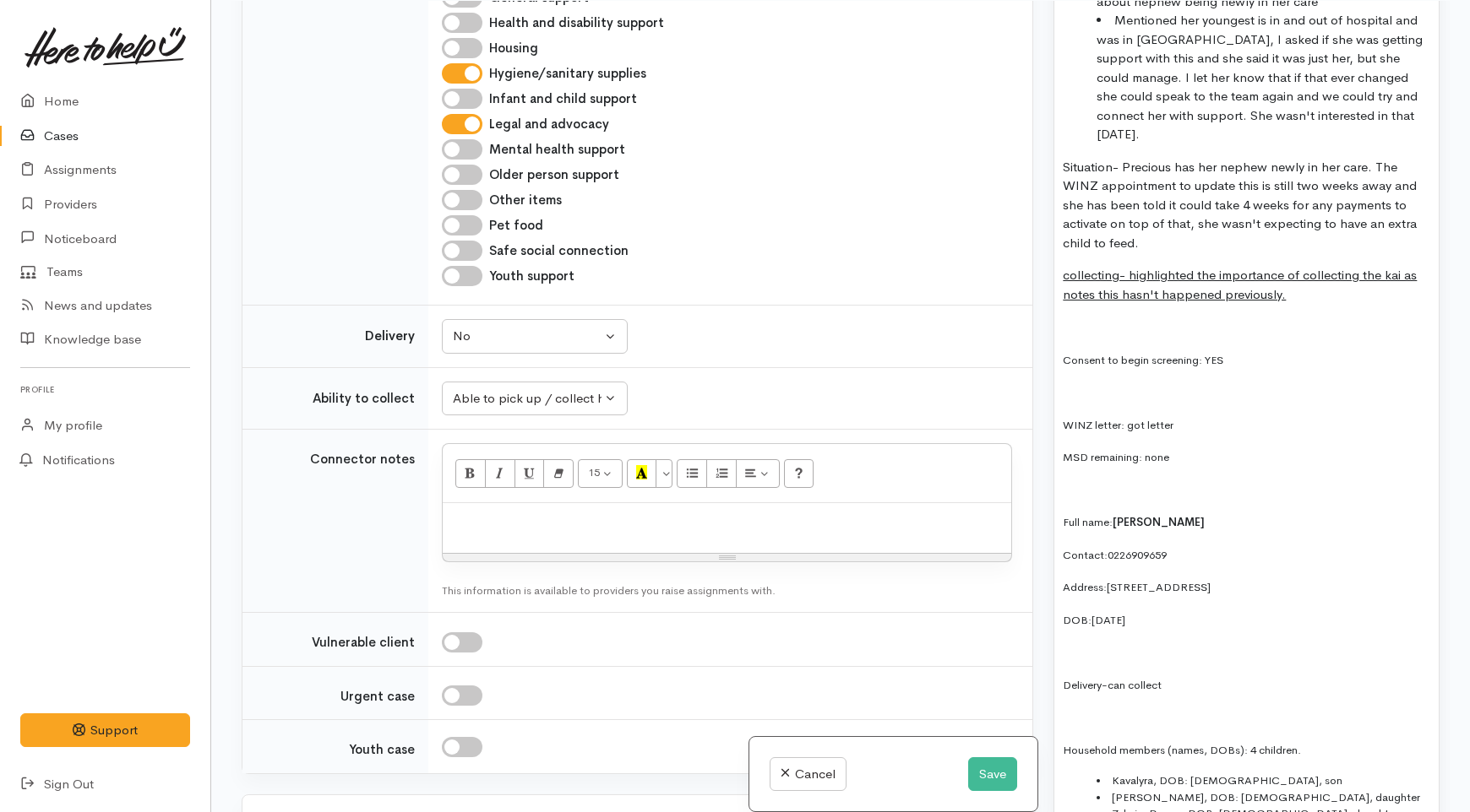
scroll to position [1069, 0]
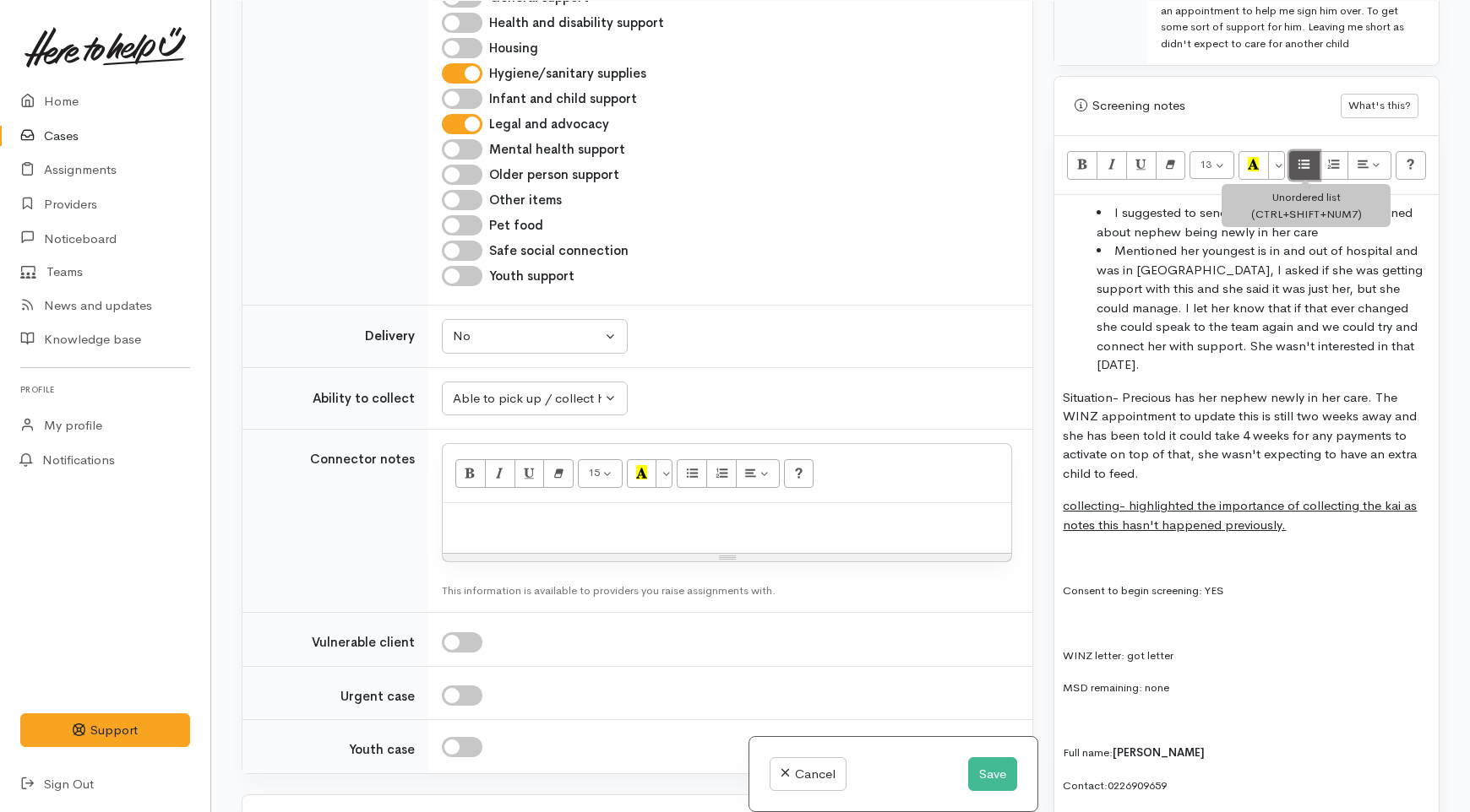
click at [1306, 157] on icon "Unordered list (CTRL+SHIFT+NUM7)" at bounding box center [1303, 164] width 11 height 15
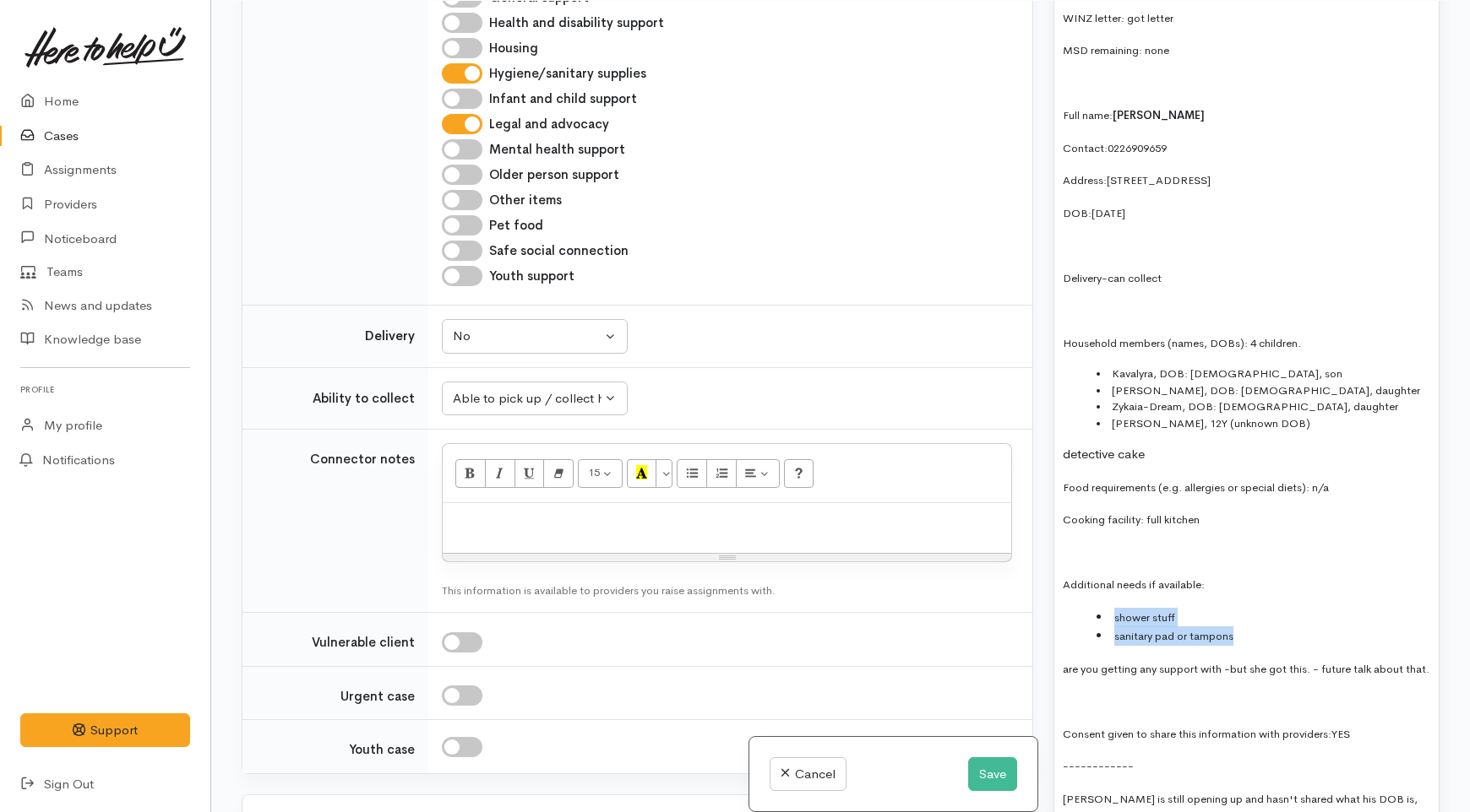
scroll to position [1727, 0]
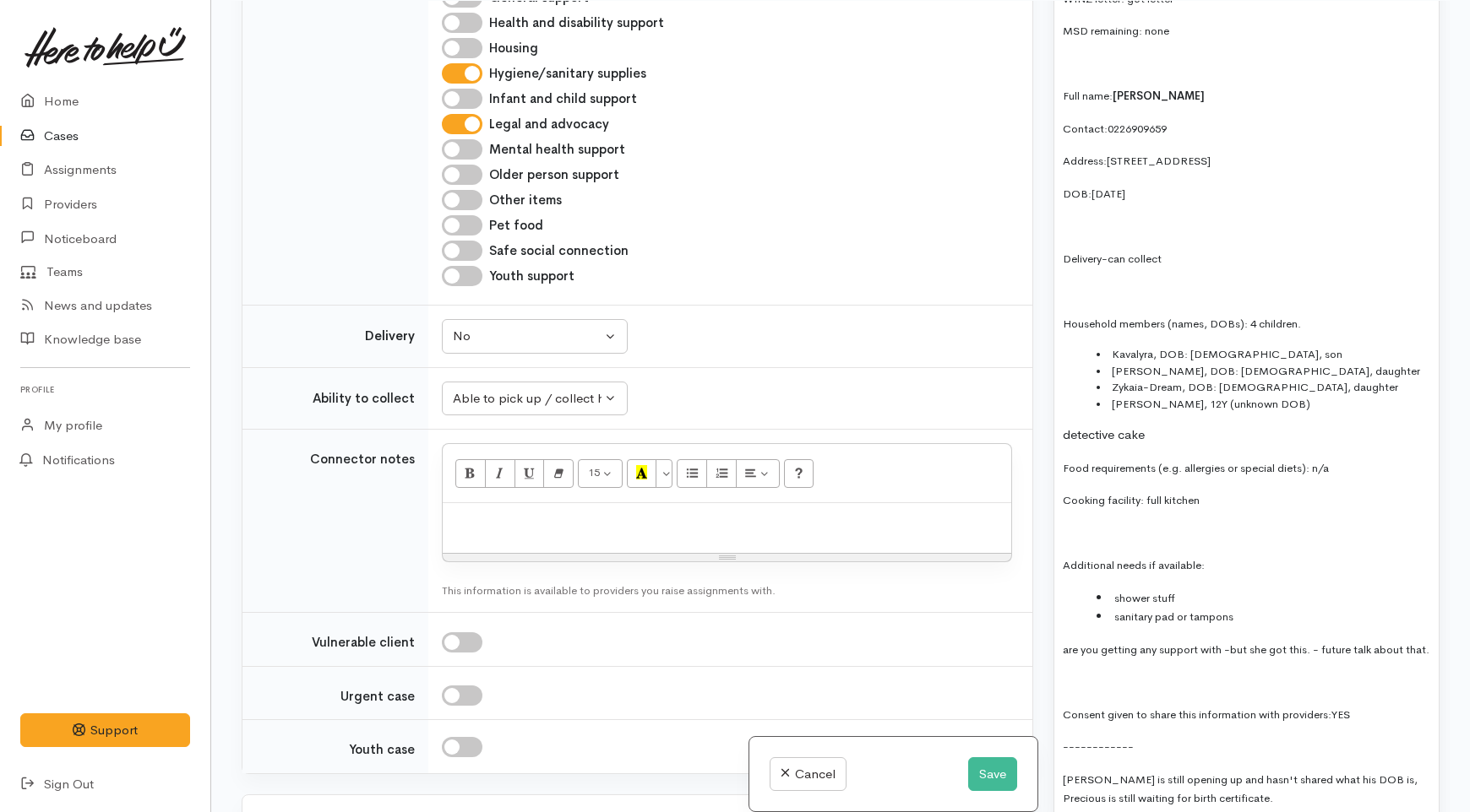
click at [1160, 524] on p at bounding box center [1247, 533] width 368 height 19
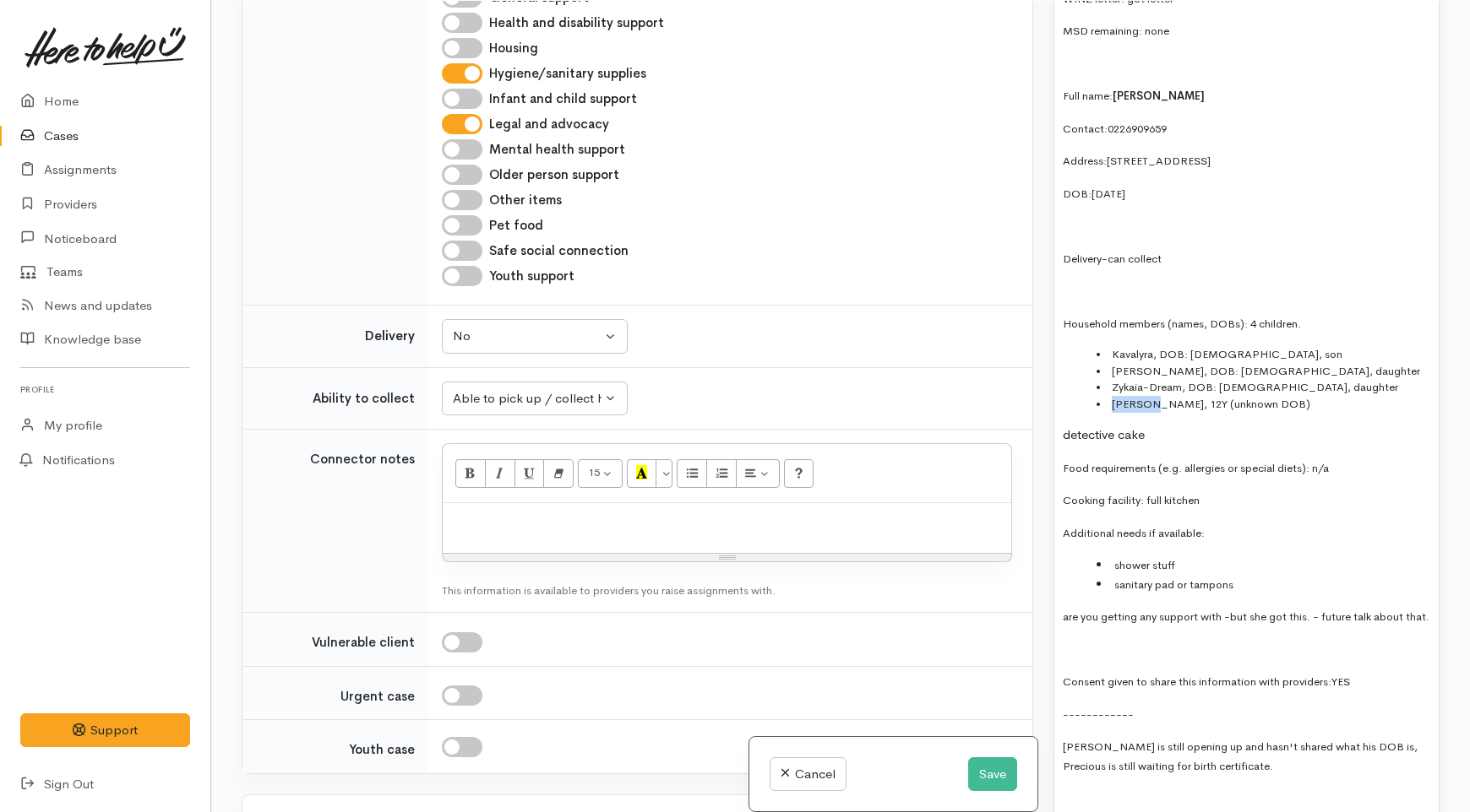
drag, startPoint x: 1159, startPoint y: 360, endPoint x: 1100, endPoint y: 360, distance: 59.0
click at [1100, 396] on li "Nephew Elijah, 12Y (unknown DOB)" at bounding box center [1264, 404] width 334 height 16
copy li "Nephew"
click at [1271, 396] on li "Elijah, 12Y (unknown DOB)" at bounding box center [1264, 404] width 334 height 16
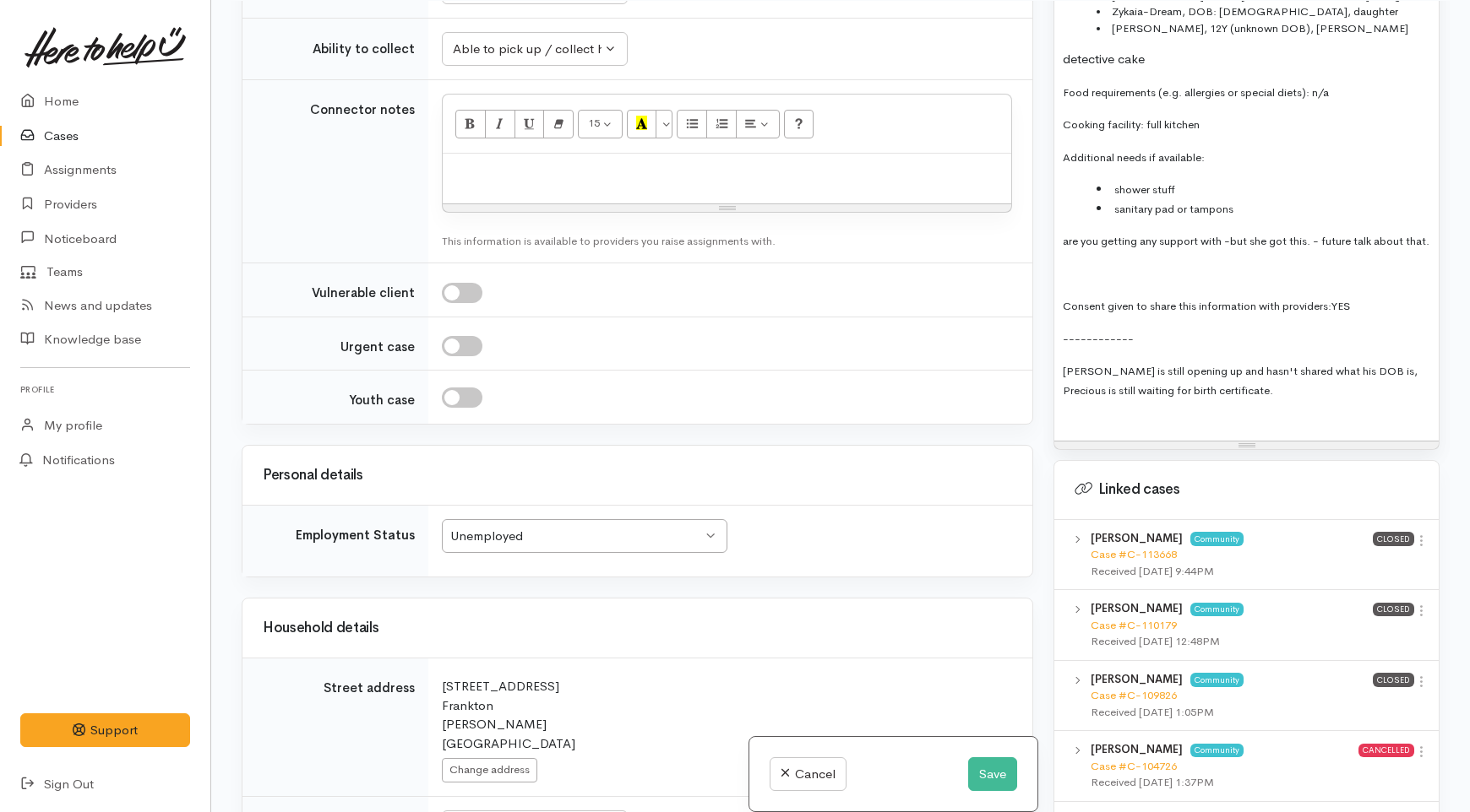
scroll to position [2282, 0]
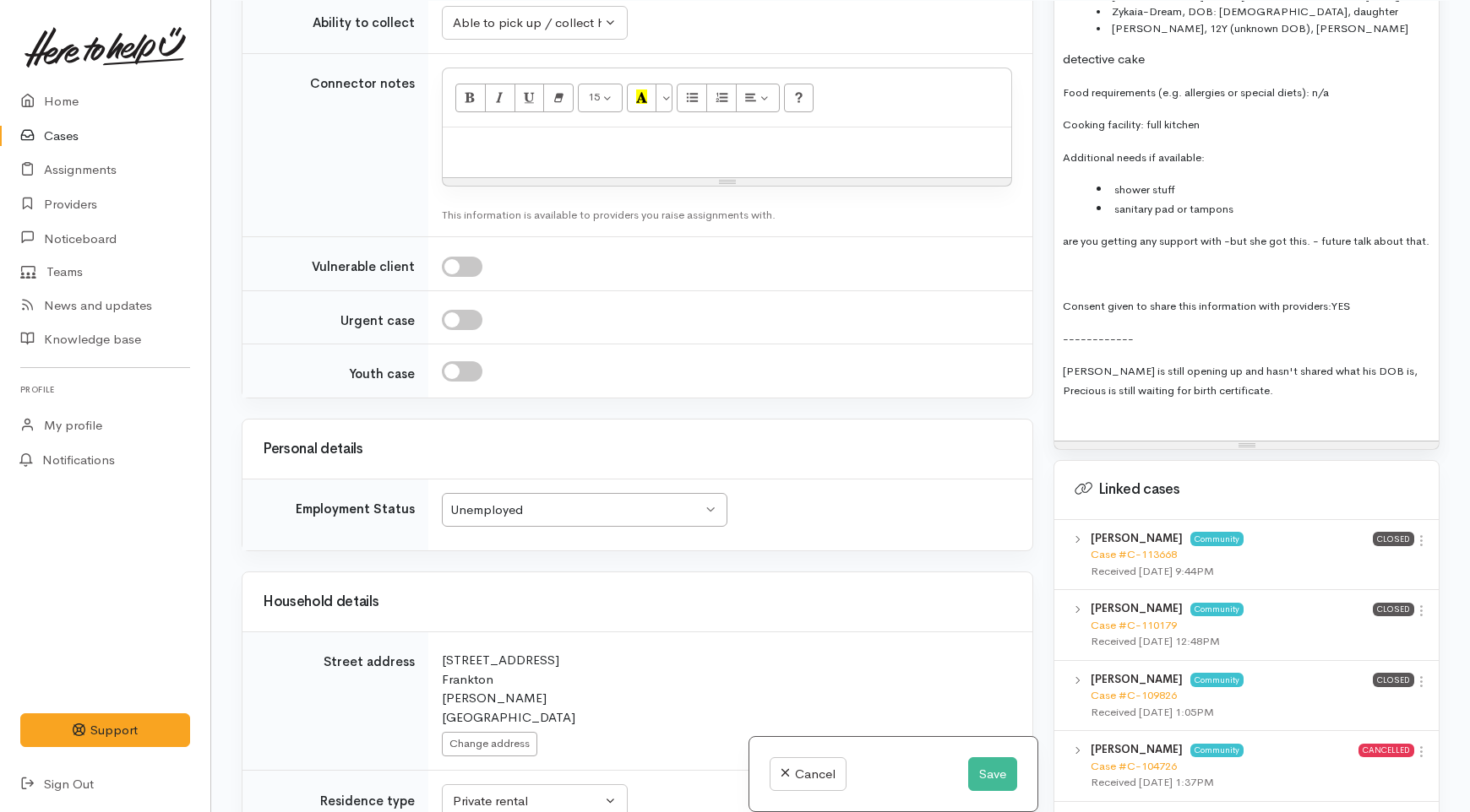
click at [1234, 231] on p "are you getting any support with -but she got this. - future talk about that." at bounding box center [1247, 241] width 368 height 19
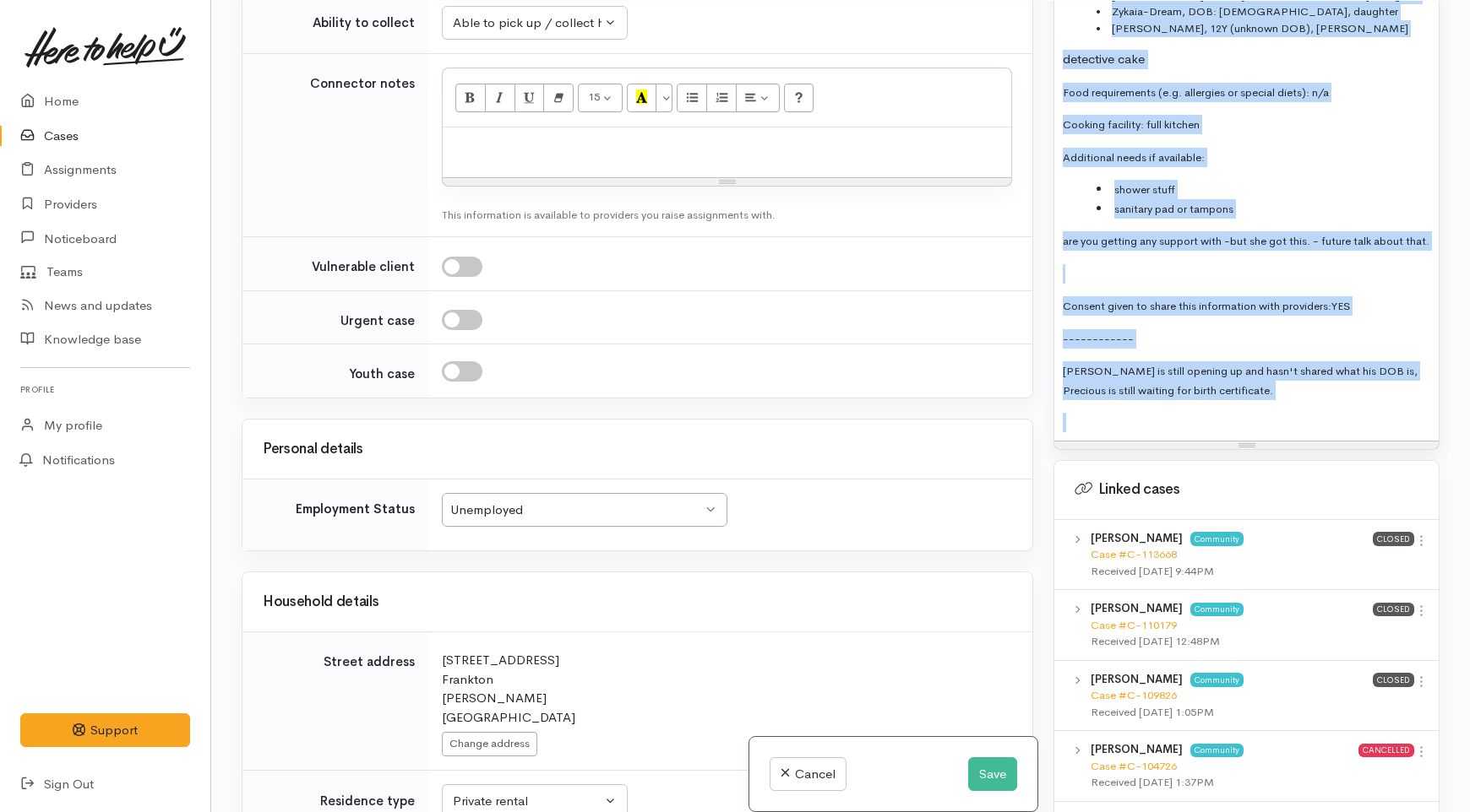
copy div "I suggested to send advocate info as she mentioned about nephew being newly in …"
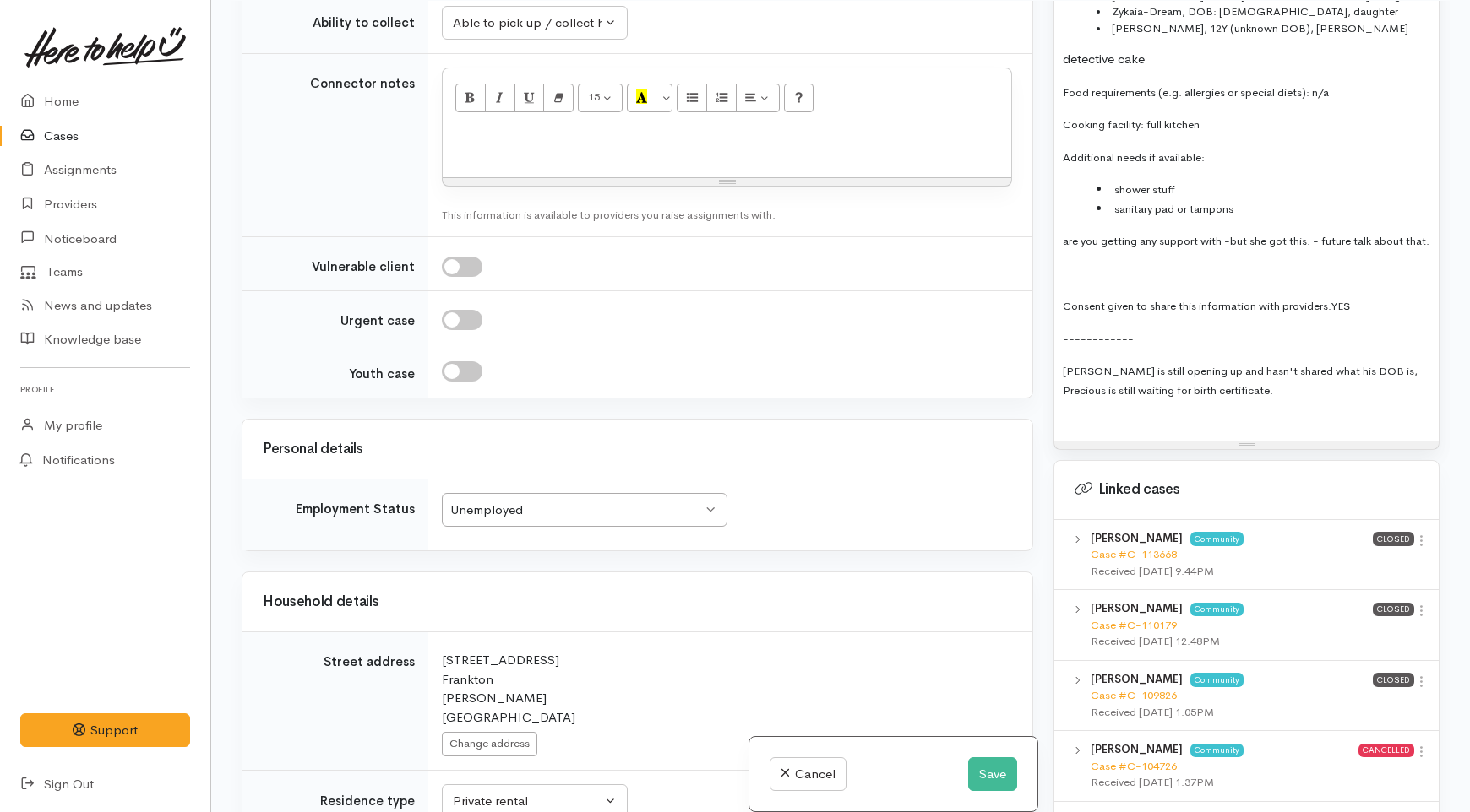
click at [595, 237] on td "15 8 9 10 11 12 14 18 24 36 Background Color Transparent Select #ffff00 Text Co…" at bounding box center [730, 145] width 604 height 183
click at [588, 177] on div at bounding box center [726, 152] width 568 height 49
paste div
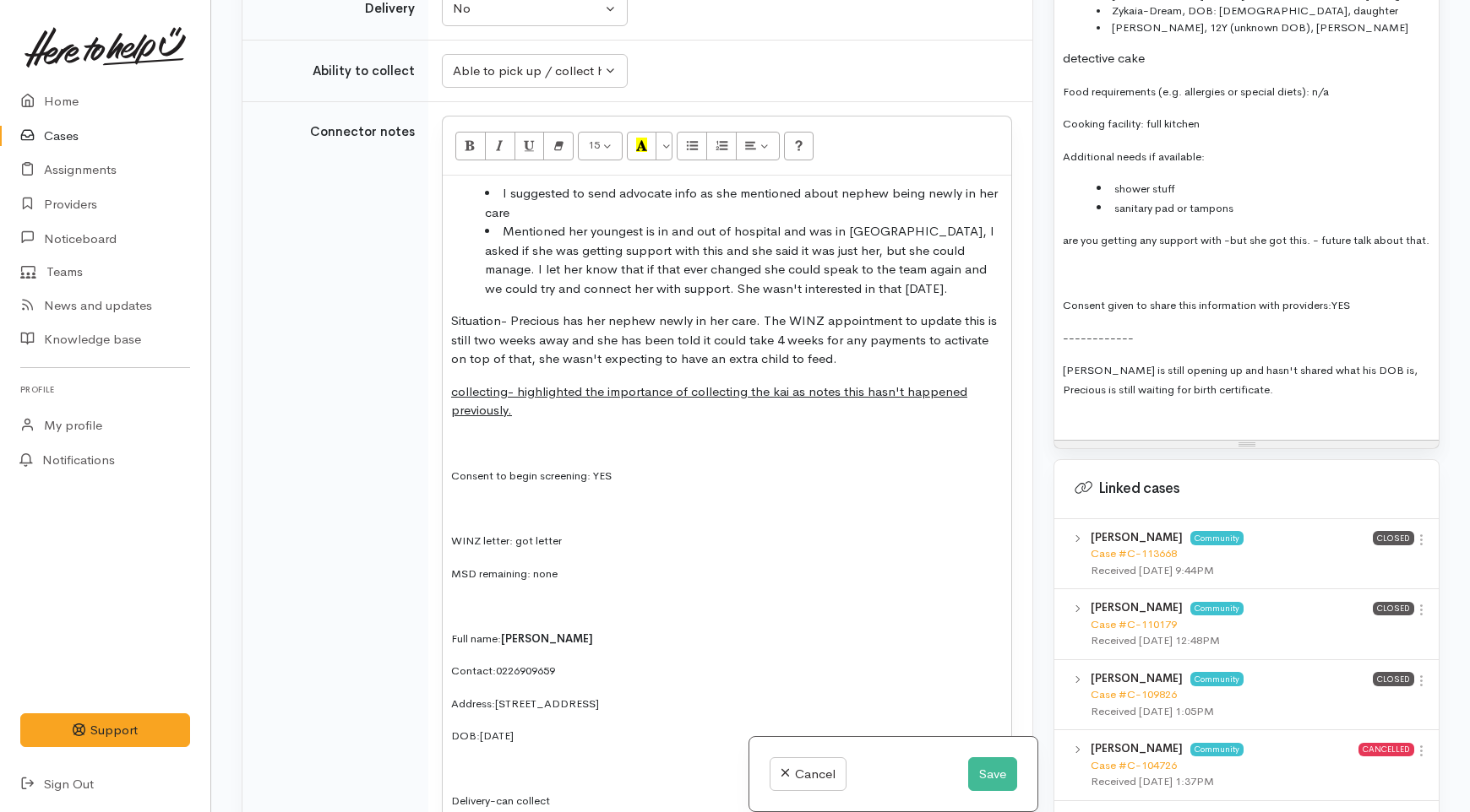
scroll to position [2167, 0]
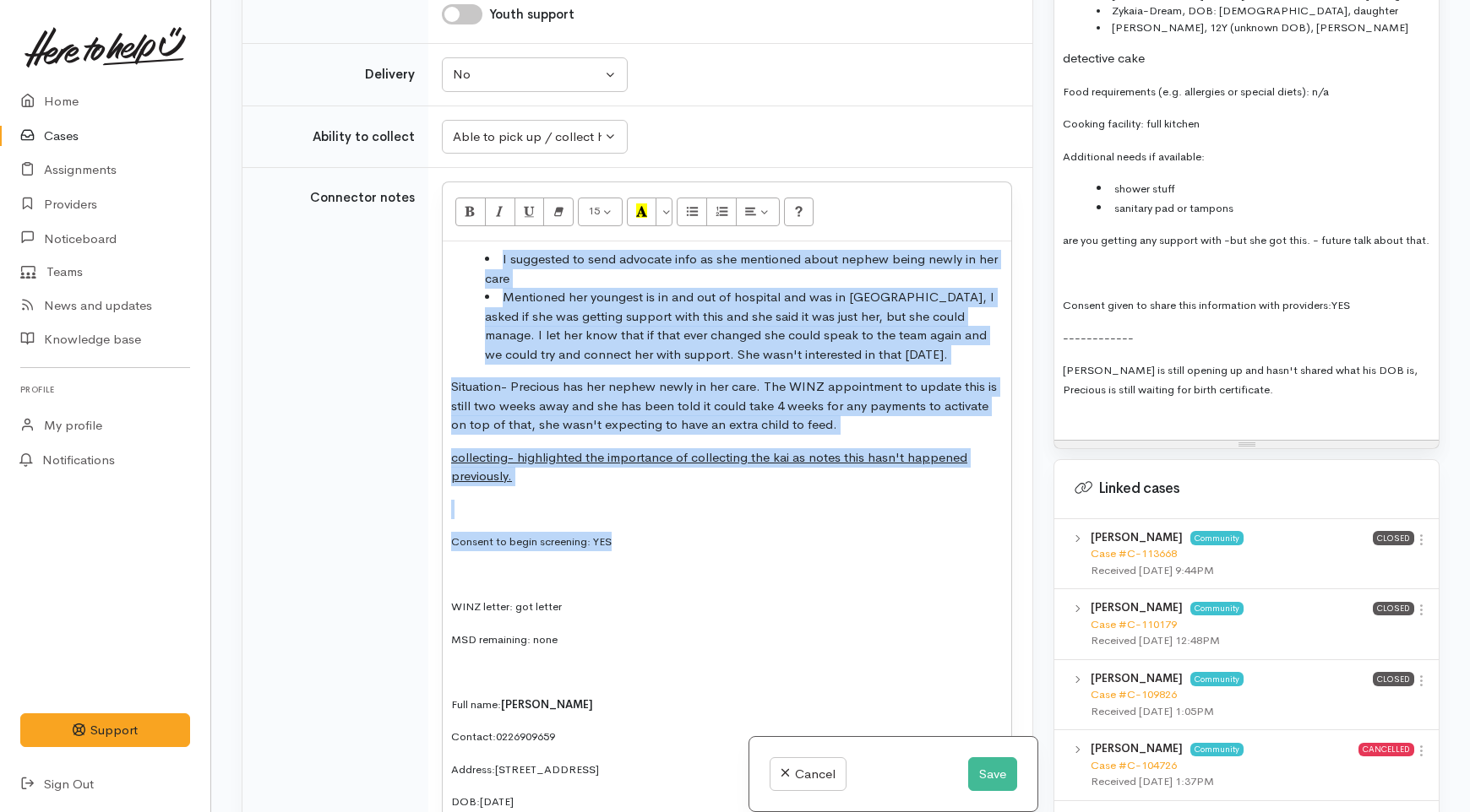
drag, startPoint x: 524, startPoint y: 605, endPoint x: 382, endPoint y: 351, distance: 291.0
click at [382, 351] on tr "Connector notes 15 8 9 10 11 12 14 18 24 36 Background Color Transparent Select…" at bounding box center [637, 827] width 790 height 1317
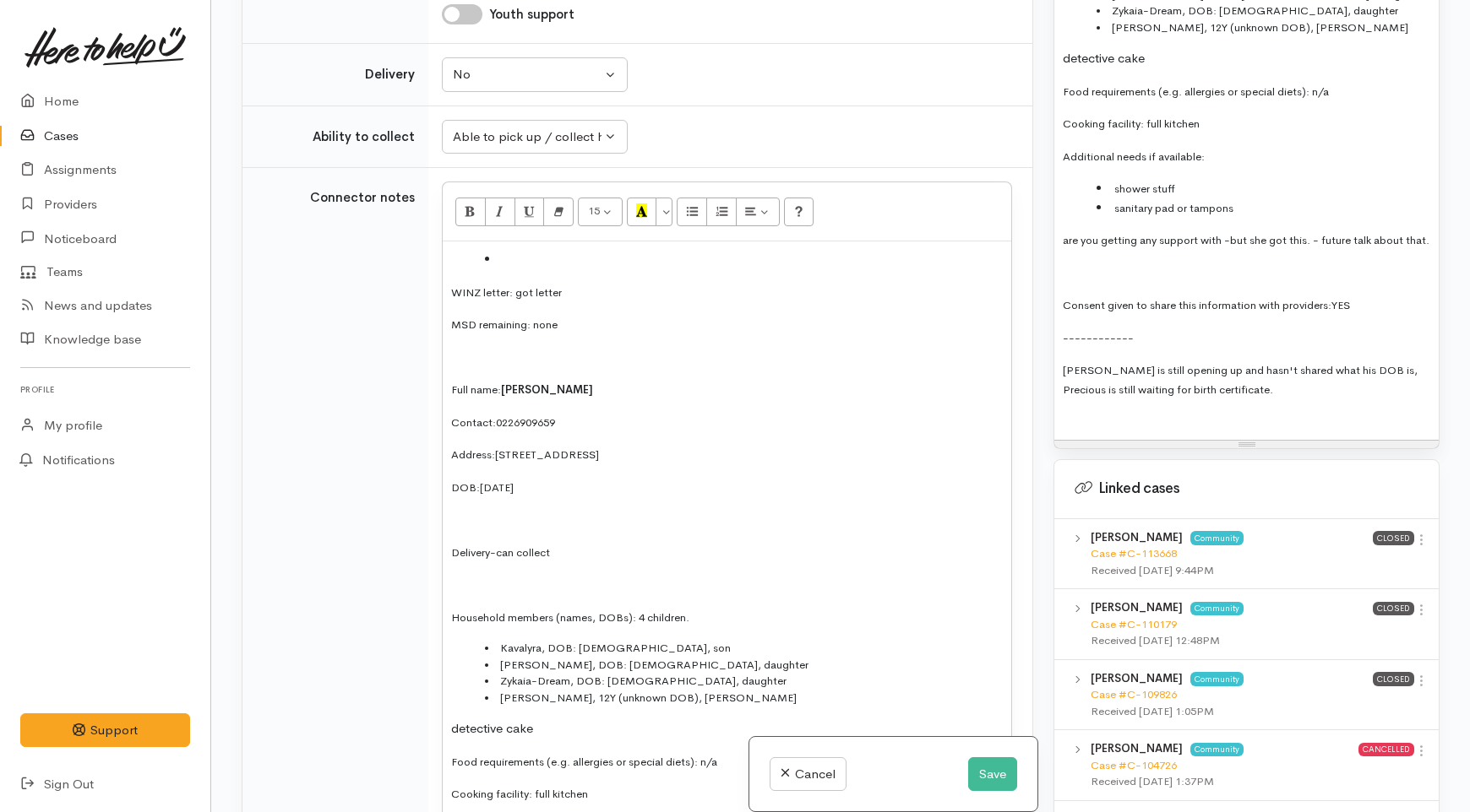
click at [451, 300] on span "WINZ letter: got letter" at bounding box center [506, 292] width 110 height 15
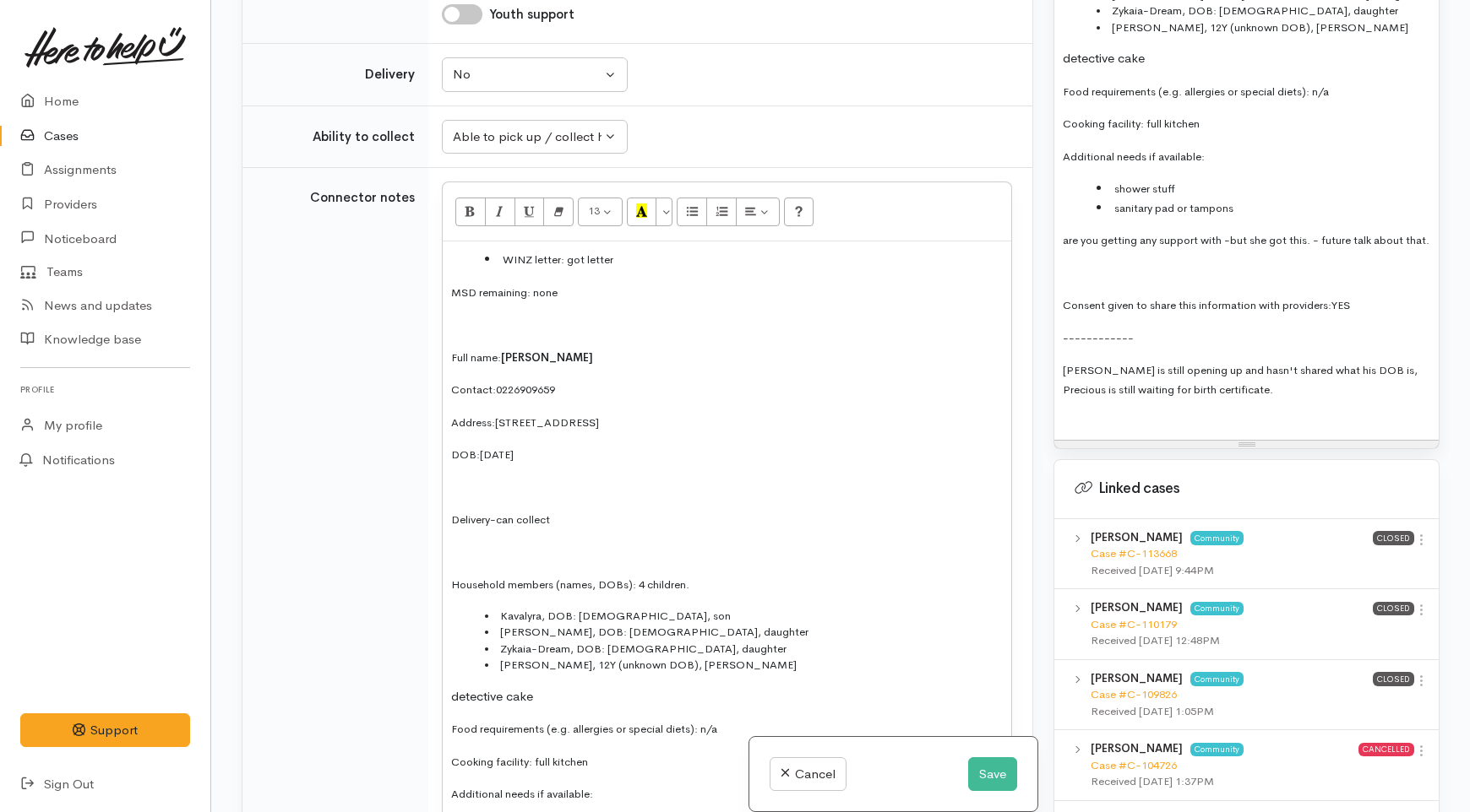
click at [451, 300] on span "MSD remaining: none" at bounding box center [505, 292] width 107 height 15
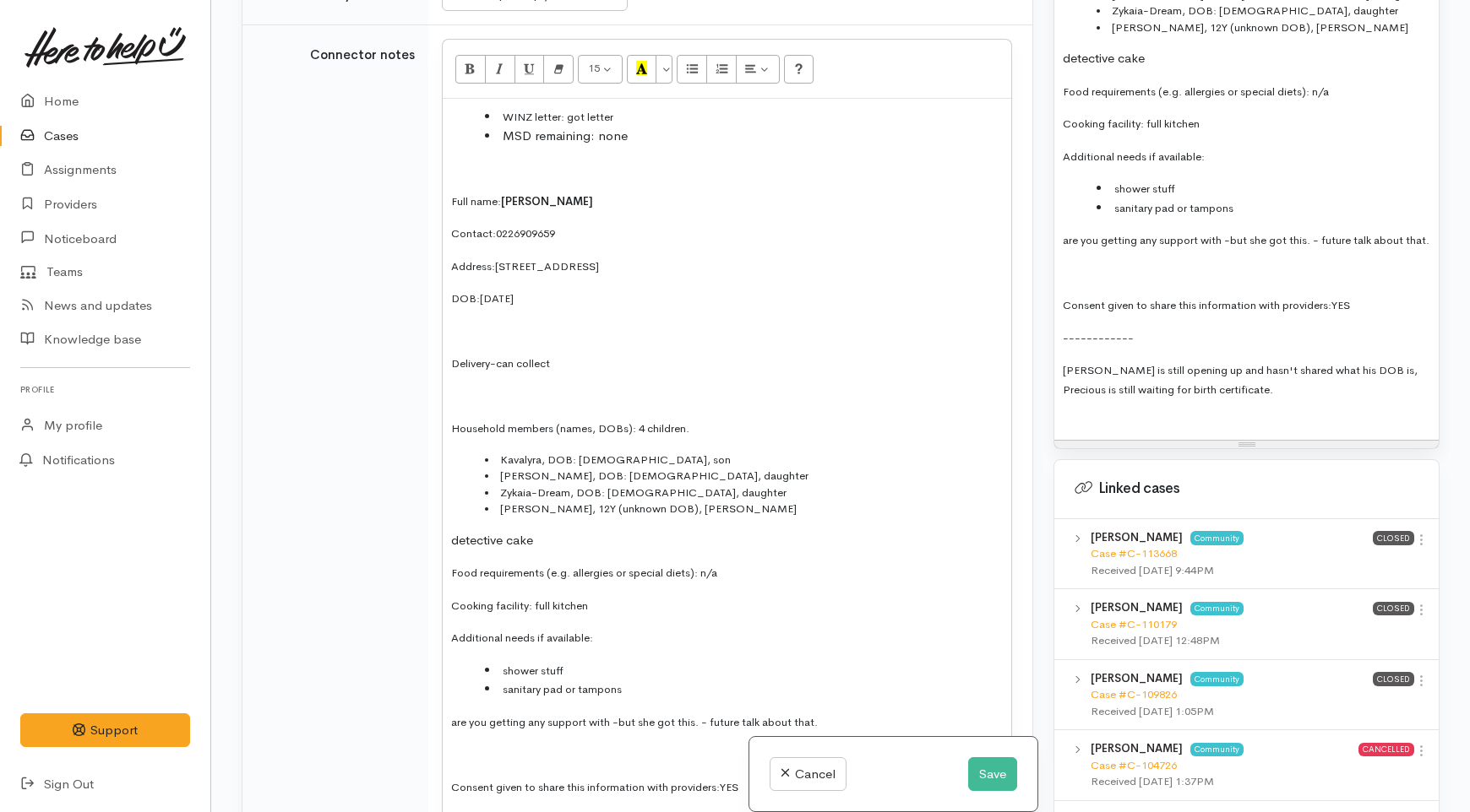
scroll to position [2355, 0]
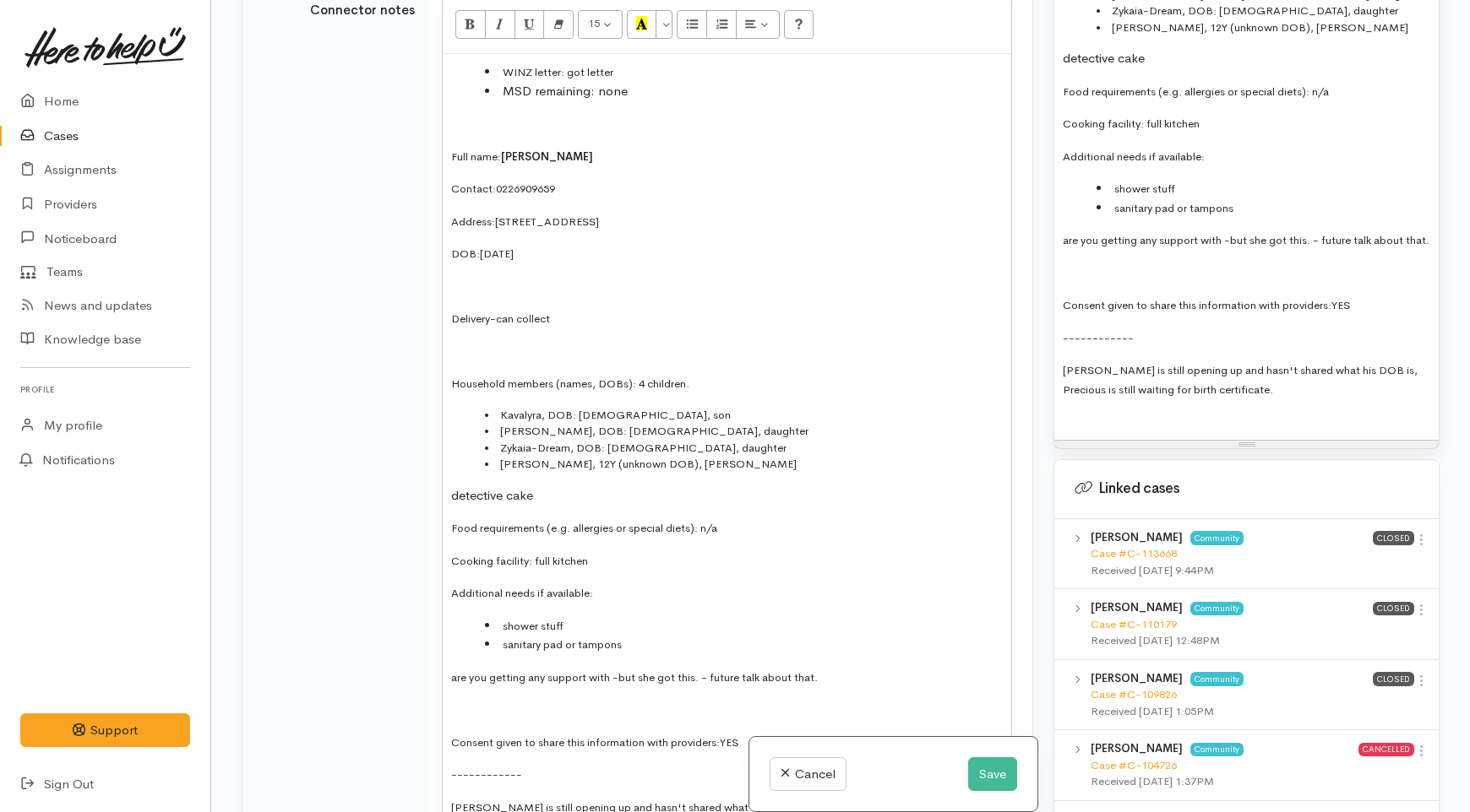
click at [484, 296] on p at bounding box center [727, 286] width 552 height 19
click at [445, 466] on div "WINZ letter: got letter MSD remaining: none Full name: Precious Phillips Contac…" at bounding box center [726, 466] width 568 height 823
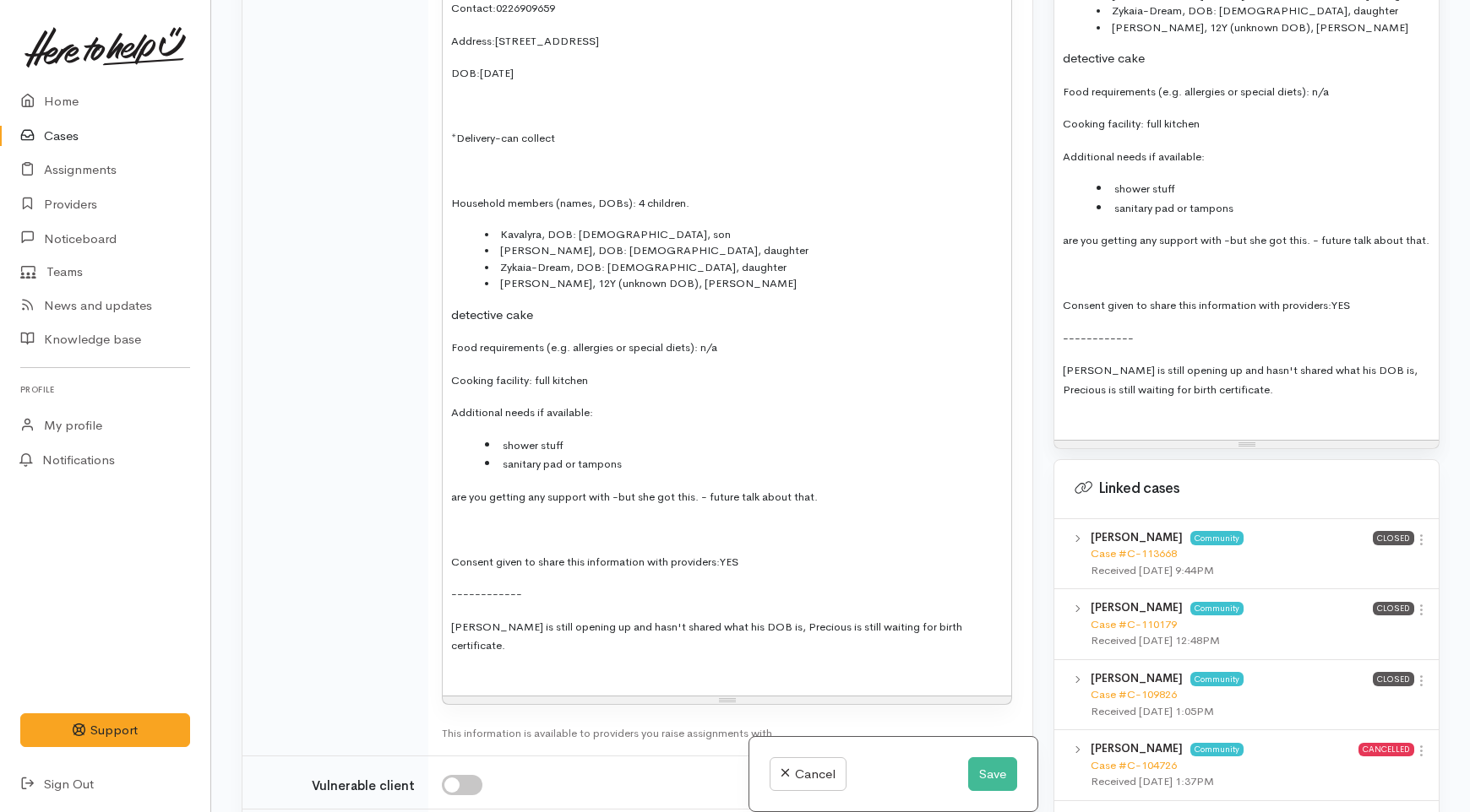
scroll to position [2542, 0]
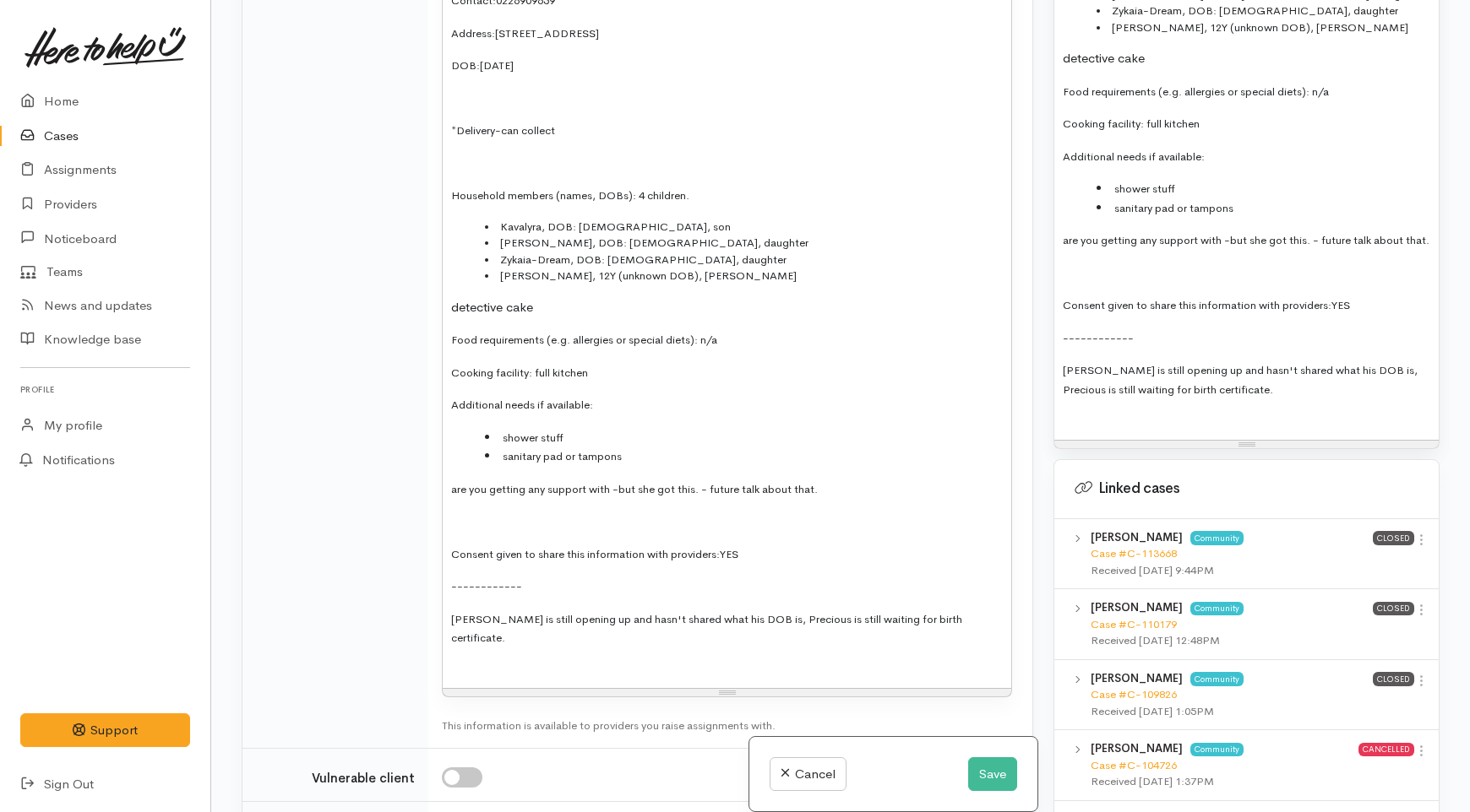
drag, startPoint x: 549, startPoint y: 457, endPoint x: 442, endPoint y: 454, distance: 107.0
click at [443, 454] on div "WINZ letter: got letter MSD remaining: none Full name: Precious Phillips Contac…" at bounding box center [726, 277] width 568 height 823
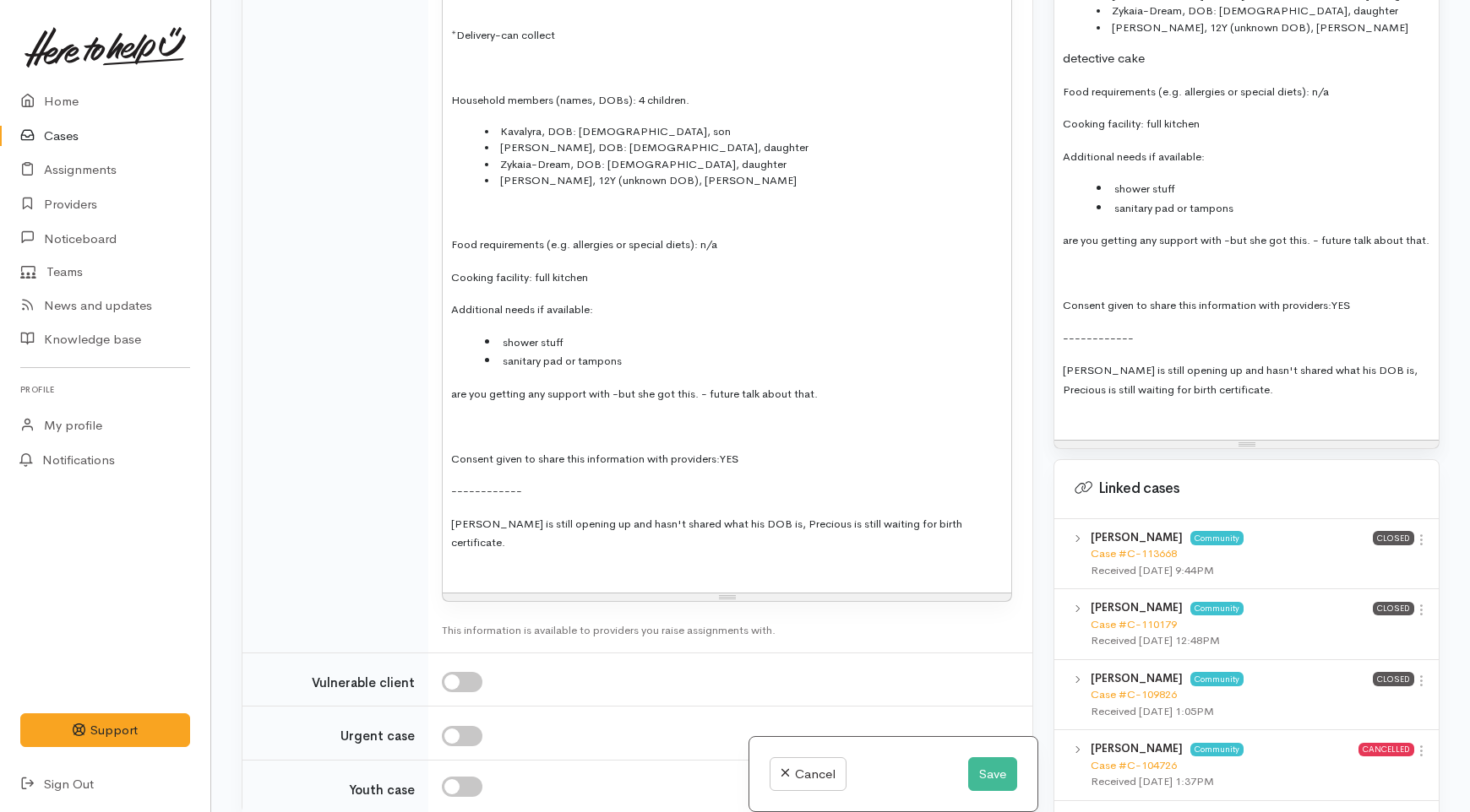
scroll to position [2730, 0]
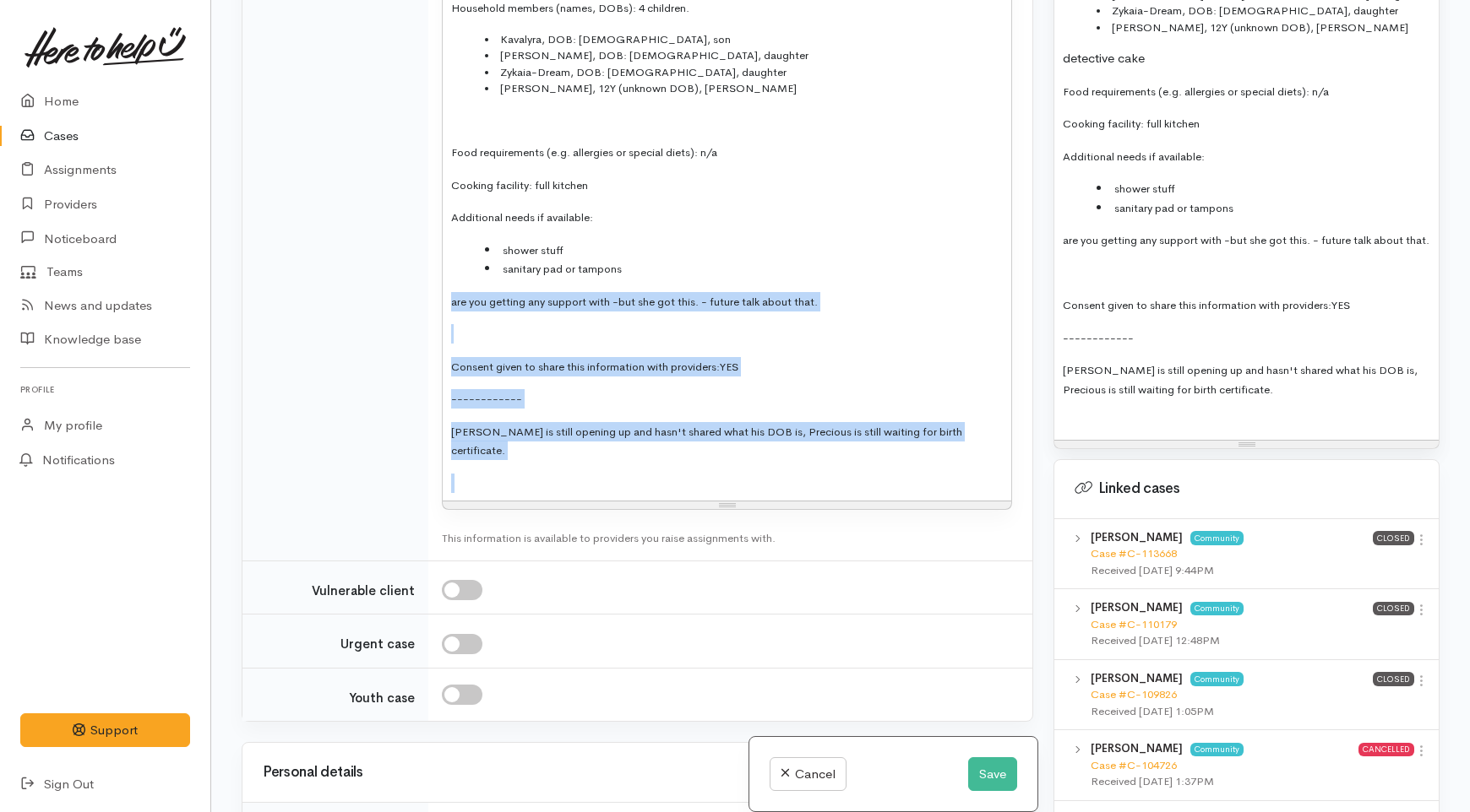
drag, startPoint x: 581, startPoint y: 615, endPoint x: 435, endPoint y: 445, distance: 224.1
click at [435, 445] on td "15 8 9 10 11 12 14 18 24 36 Background Color Transparent Select #ffff00 Text Co…" at bounding box center [730, 83] width 604 height 957
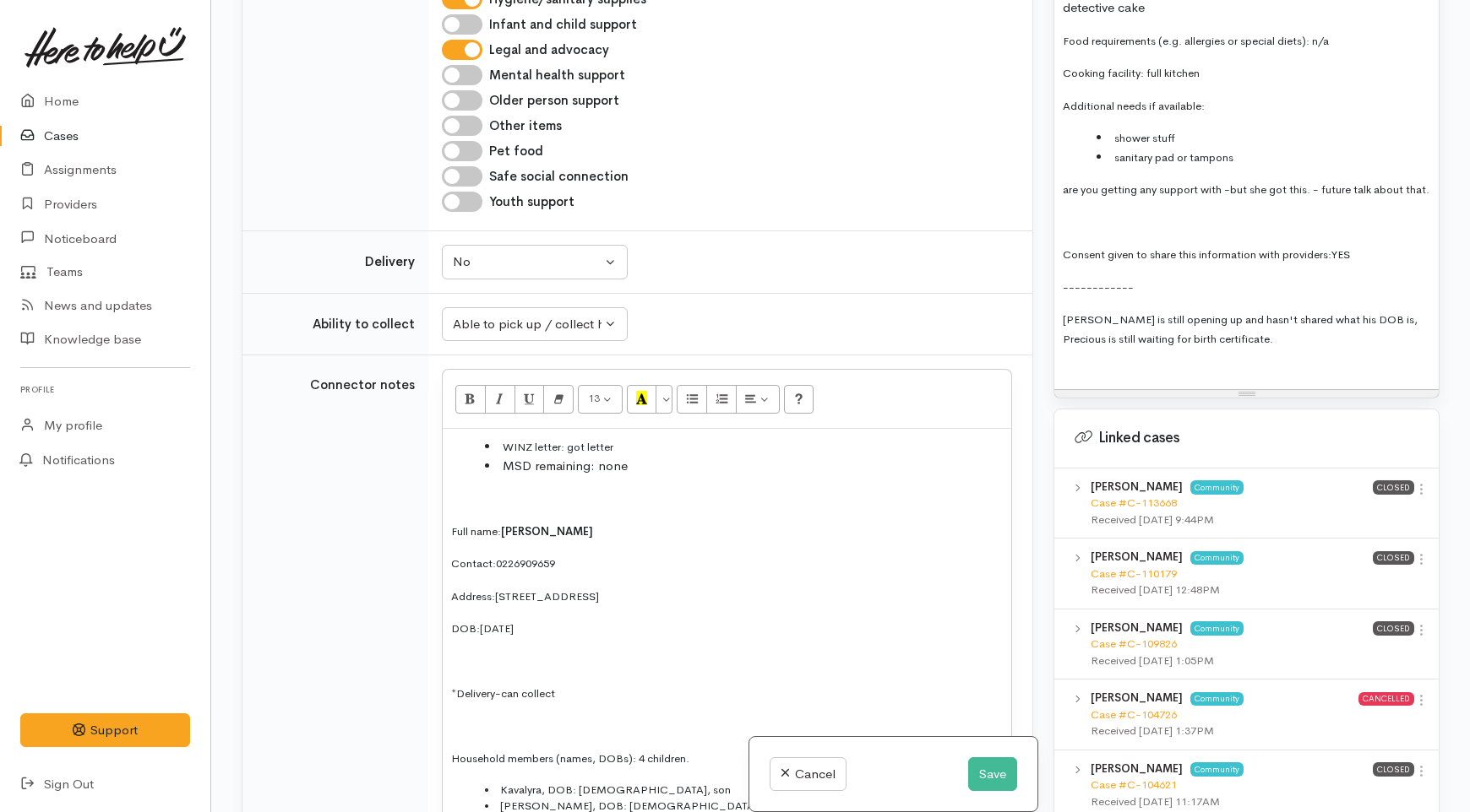
scroll to position [2196, 0]
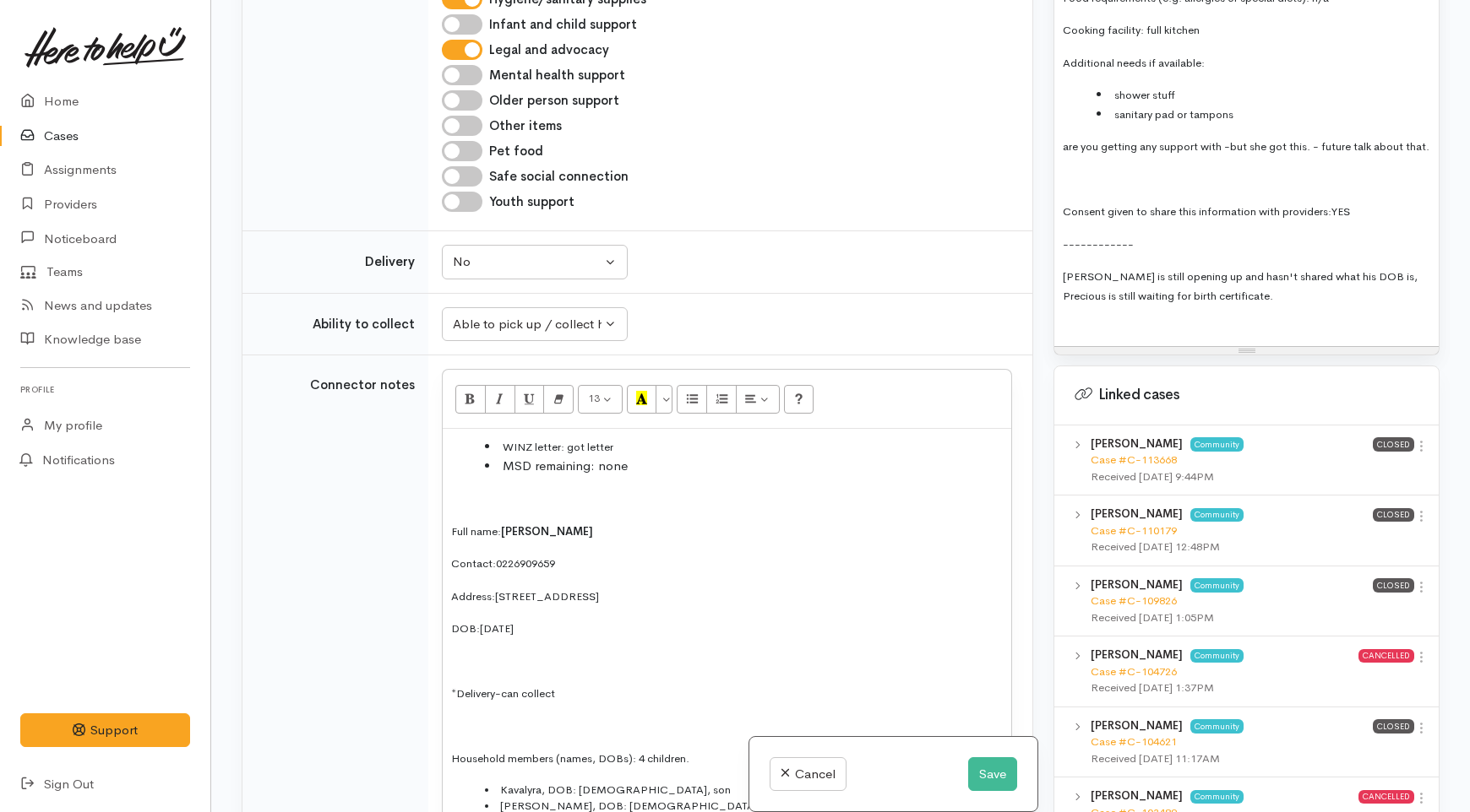
click at [1271, 269] on span "Nephew Elijah is still opening up and hasn't shared what his DOB is, Precious i…" at bounding box center [1240, 286] width 354 height 34
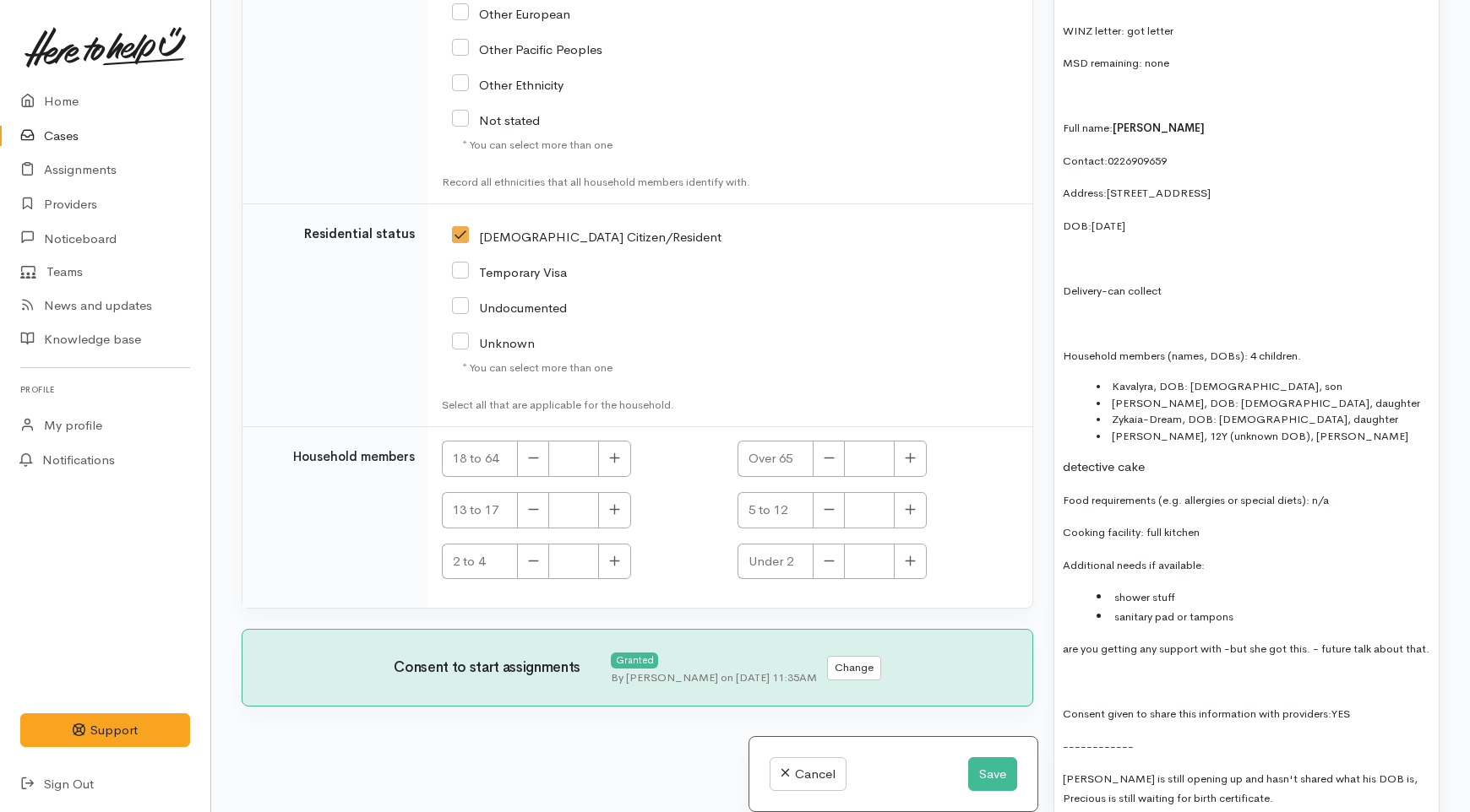
scroll to position [1727, 0]
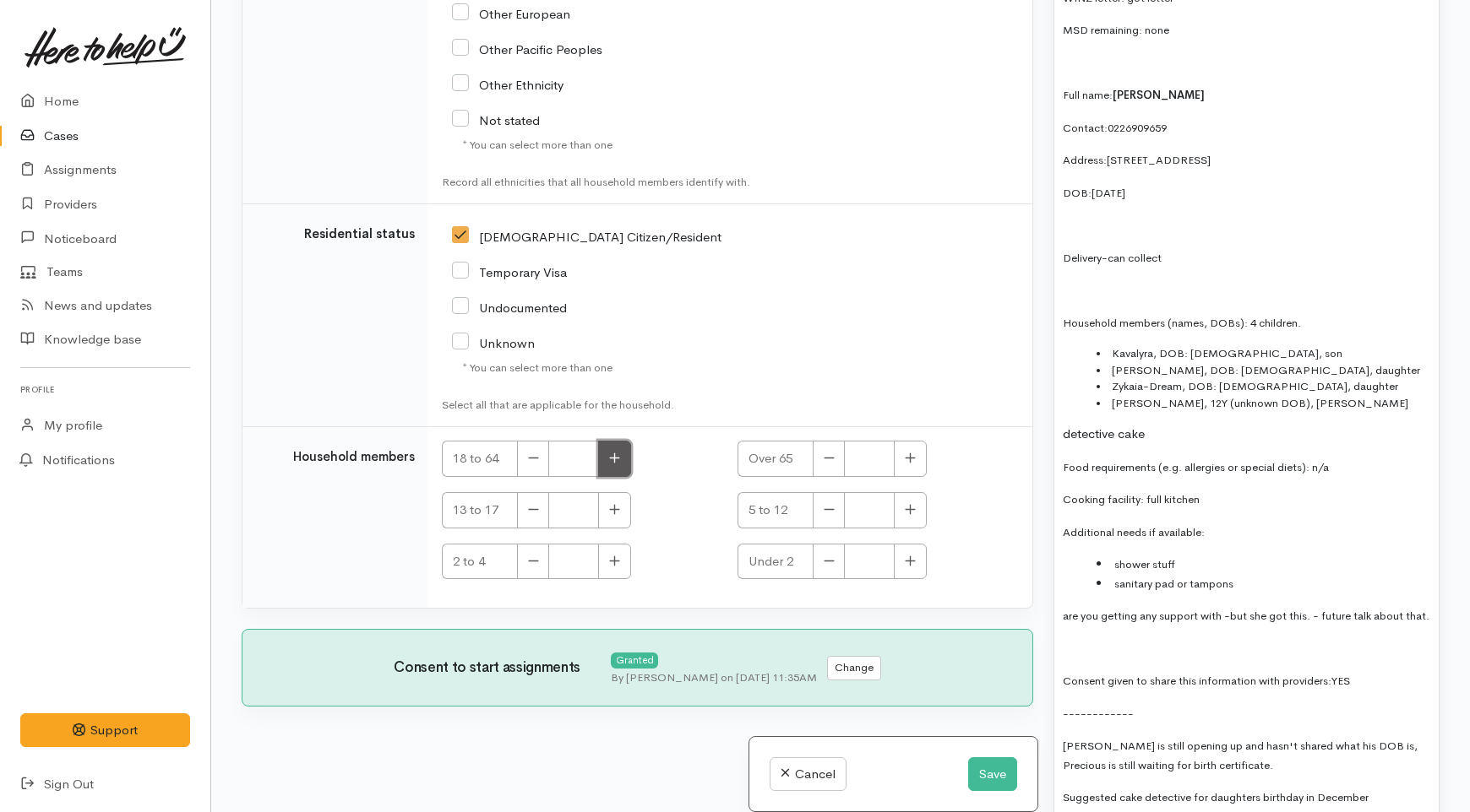
click at [603, 461] on button "button" at bounding box center [615, 459] width 33 height 37
type input "1"
click at [1293, 346] on li "Kavalyra, DOB: 07/06/2016, son" at bounding box center [1264, 353] width 334 height 16
click at [1261, 346] on li "Kavalyra, DOB: 07/06/2016, son" at bounding box center [1264, 353] width 334 height 16
click at [1254, 346] on li "Kavalyra, DOB: 07/06/2016, son" at bounding box center [1264, 353] width 334 height 16
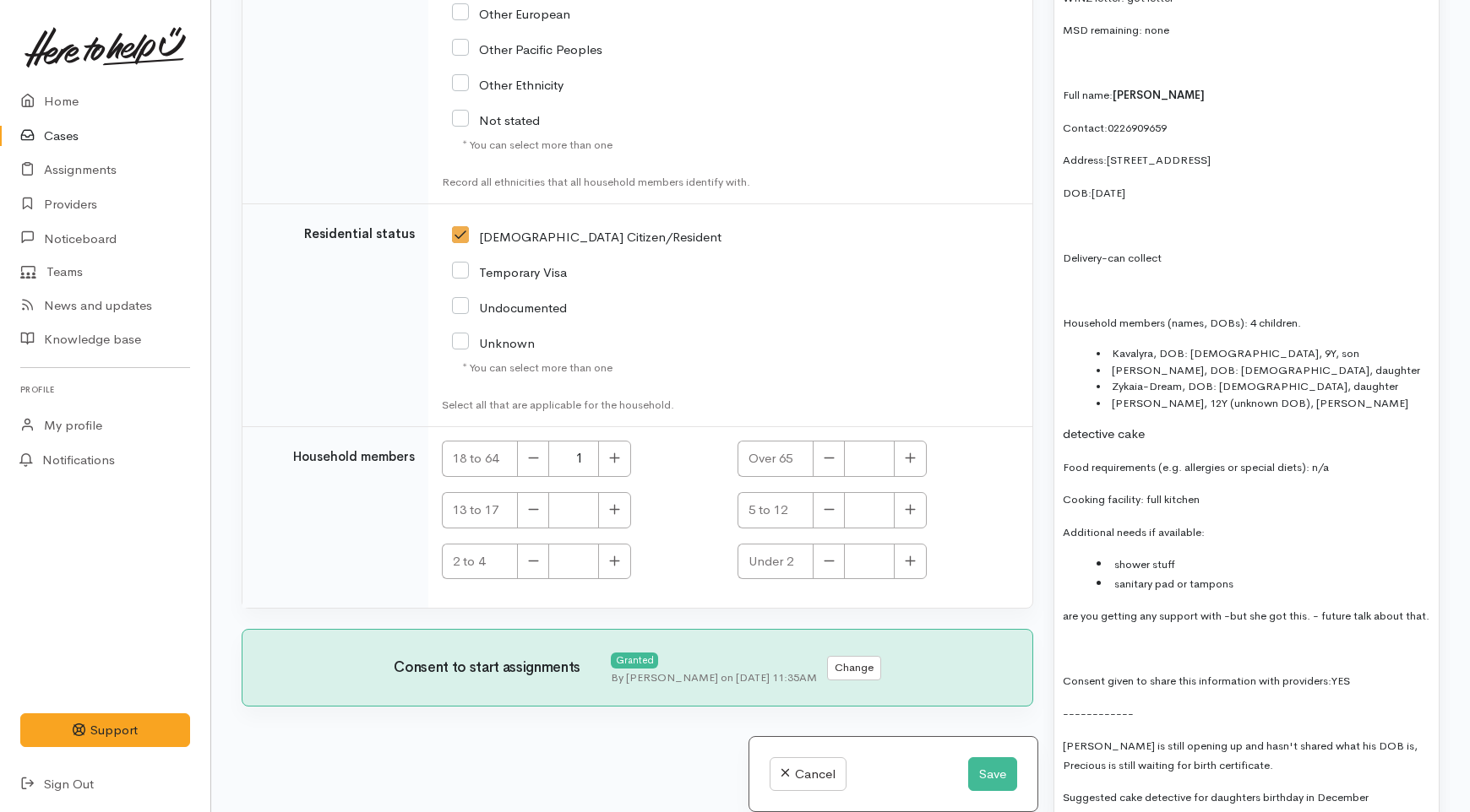
click at [1268, 362] on li "Amia-Rose, DOB: 06/03/2018, daughter" at bounding box center [1264, 370] width 334 height 16
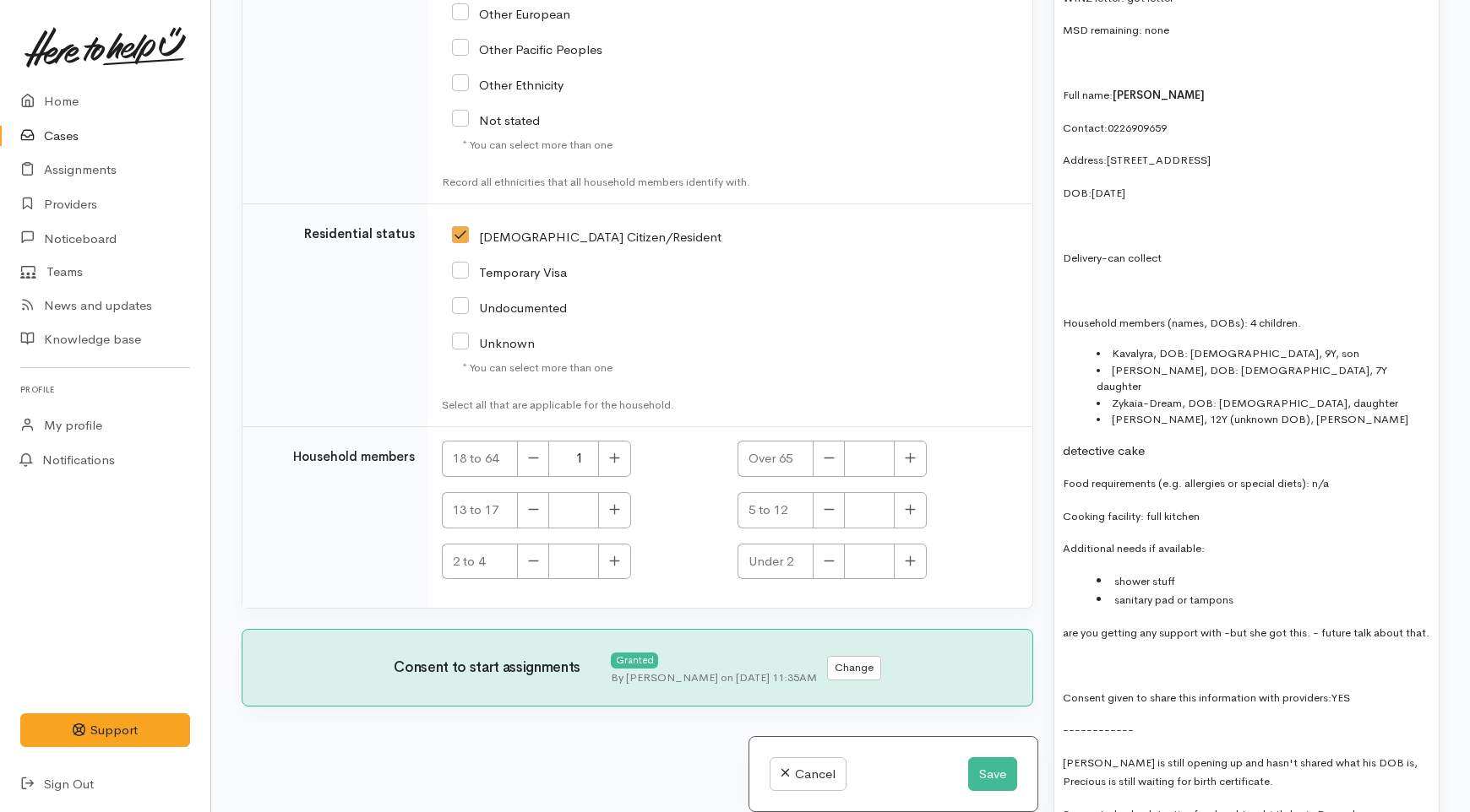
click at [1282, 395] on li "Zykaia-Dream, DOB: 21/12/2024, daughter" at bounding box center [1264, 403] width 334 height 16
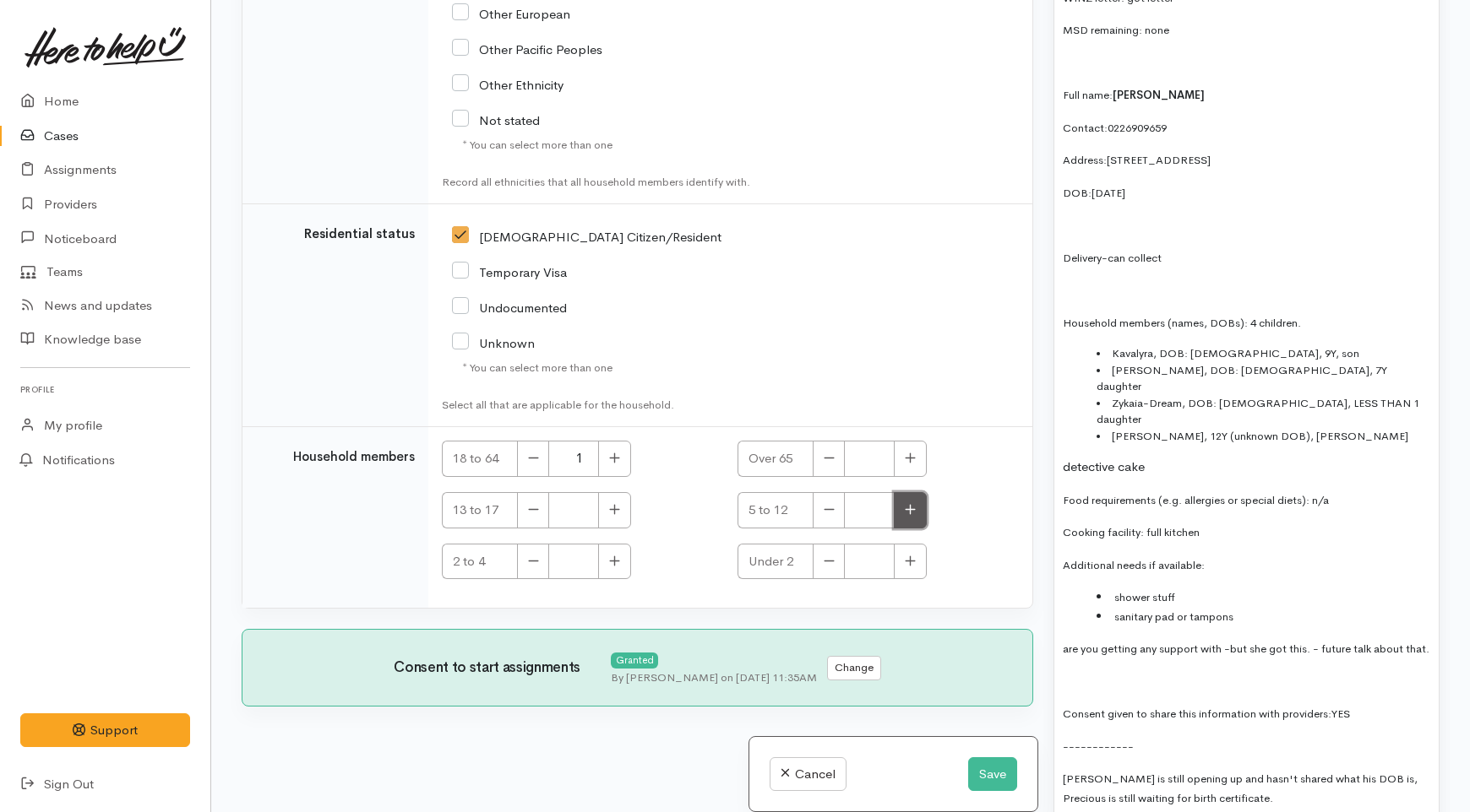
click at [901, 516] on button "button" at bounding box center [910, 511] width 33 height 37
type input "2"
click at [909, 557] on icon "button" at bounding box center [909, 560] width 11 height 13
type input "1"
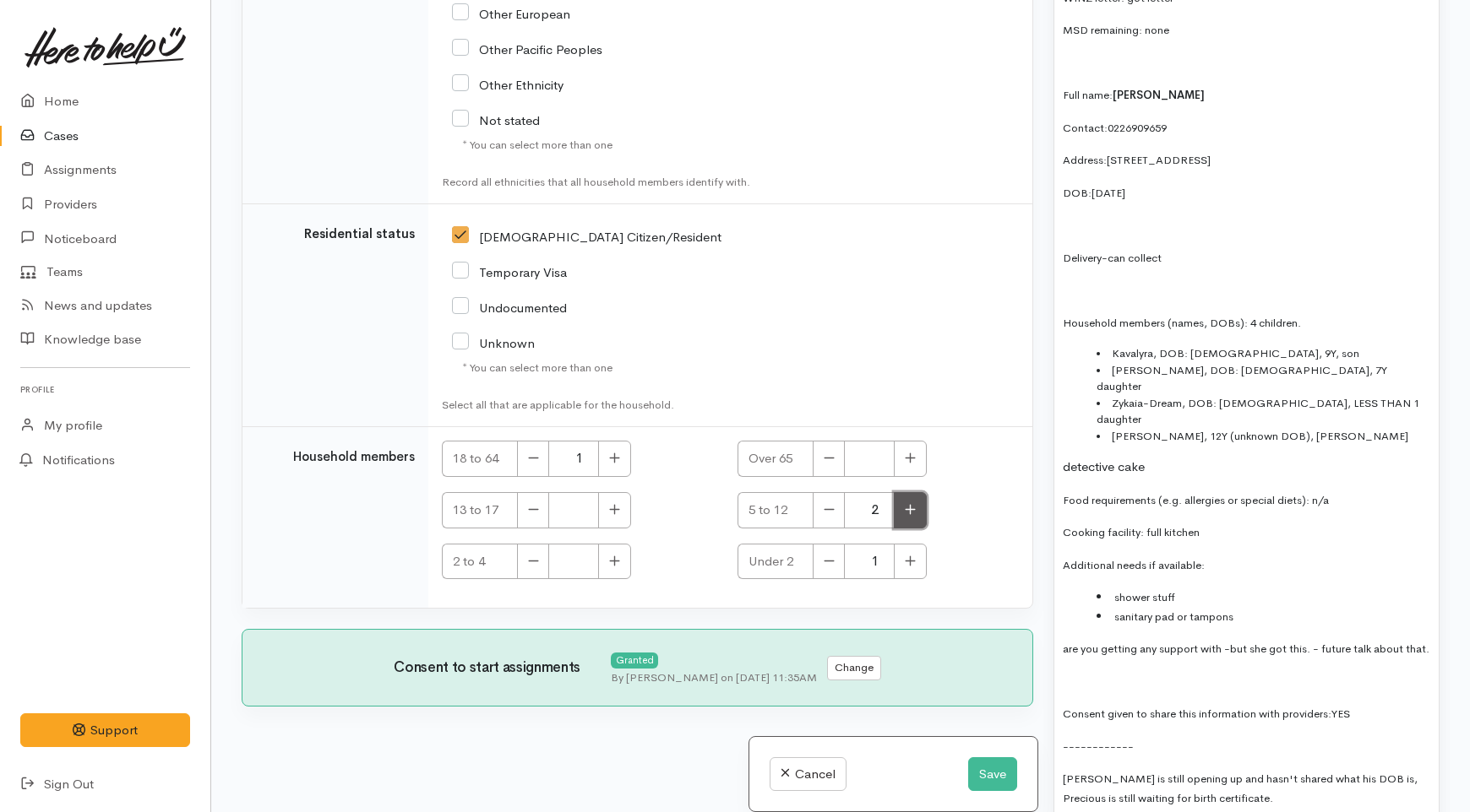
click at [899, 513] on button "button" at bounding box center [910, 511] width 33 height 37
type input "3"
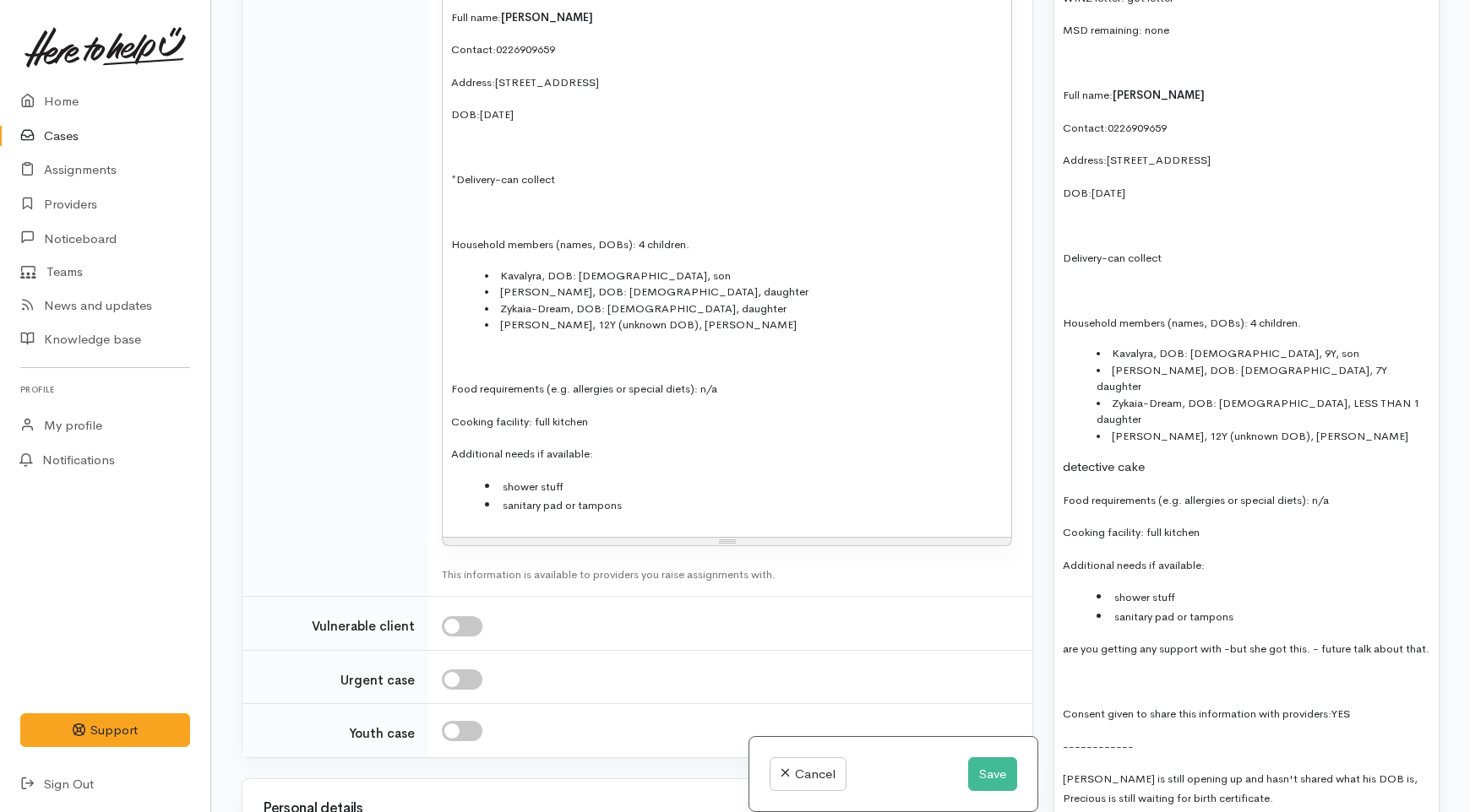
scroll to position [2479, 0]
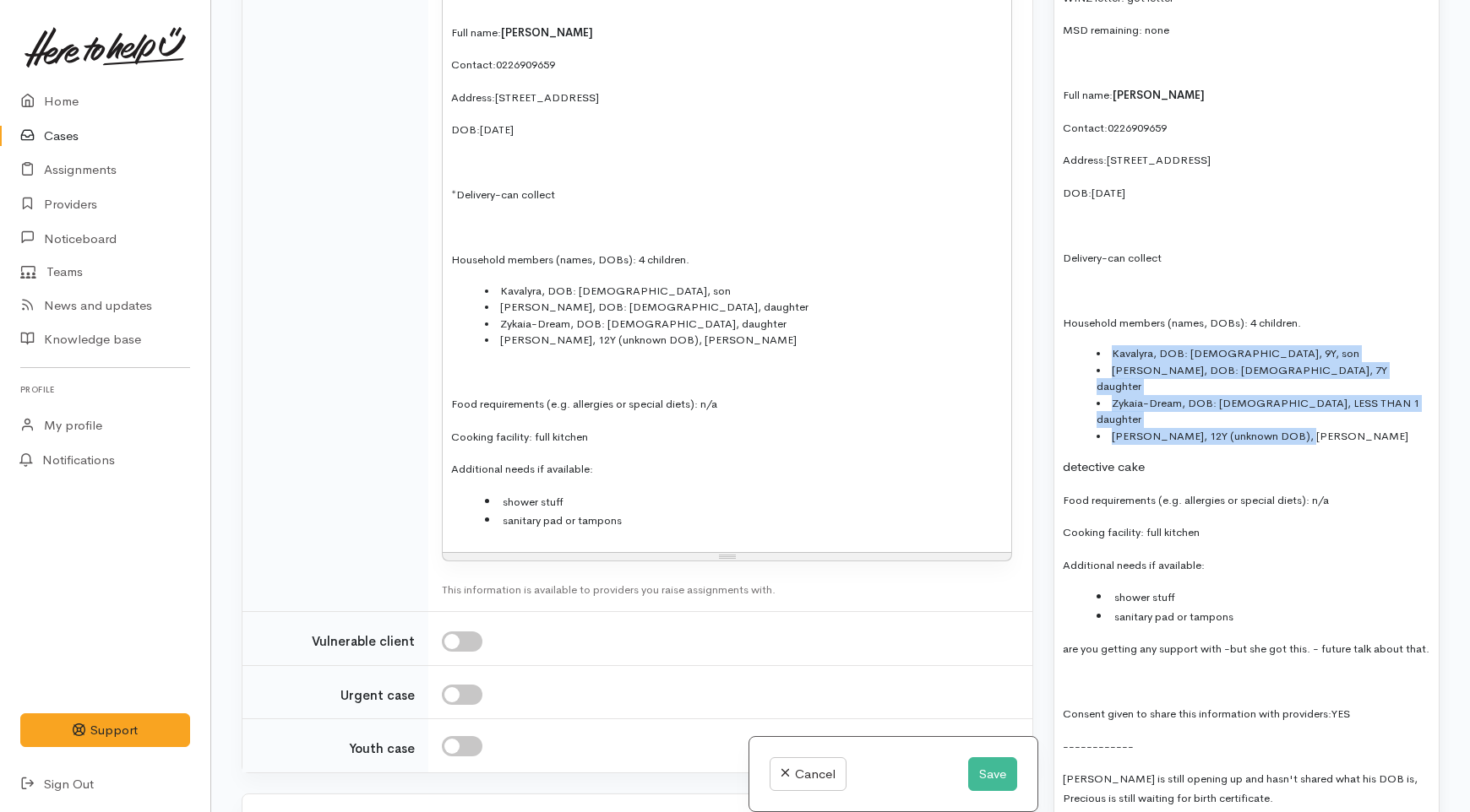
drag, startPoint x: 1261, startPoint y: 347, endPoint x: 1103, endPoint y: 292, distance: 167.3
click at [1103, 292] on div "I suggested to send advocate info as she mentioned about nephew being newly in …" at bounding box center [1246, 226] width 384 height 1376
copy ul "Kavalyra, DOB: 07/06/2016, 9Y, son Amia-Rose, DOB: 06/03/2018, 7Y daughter Zyka…"
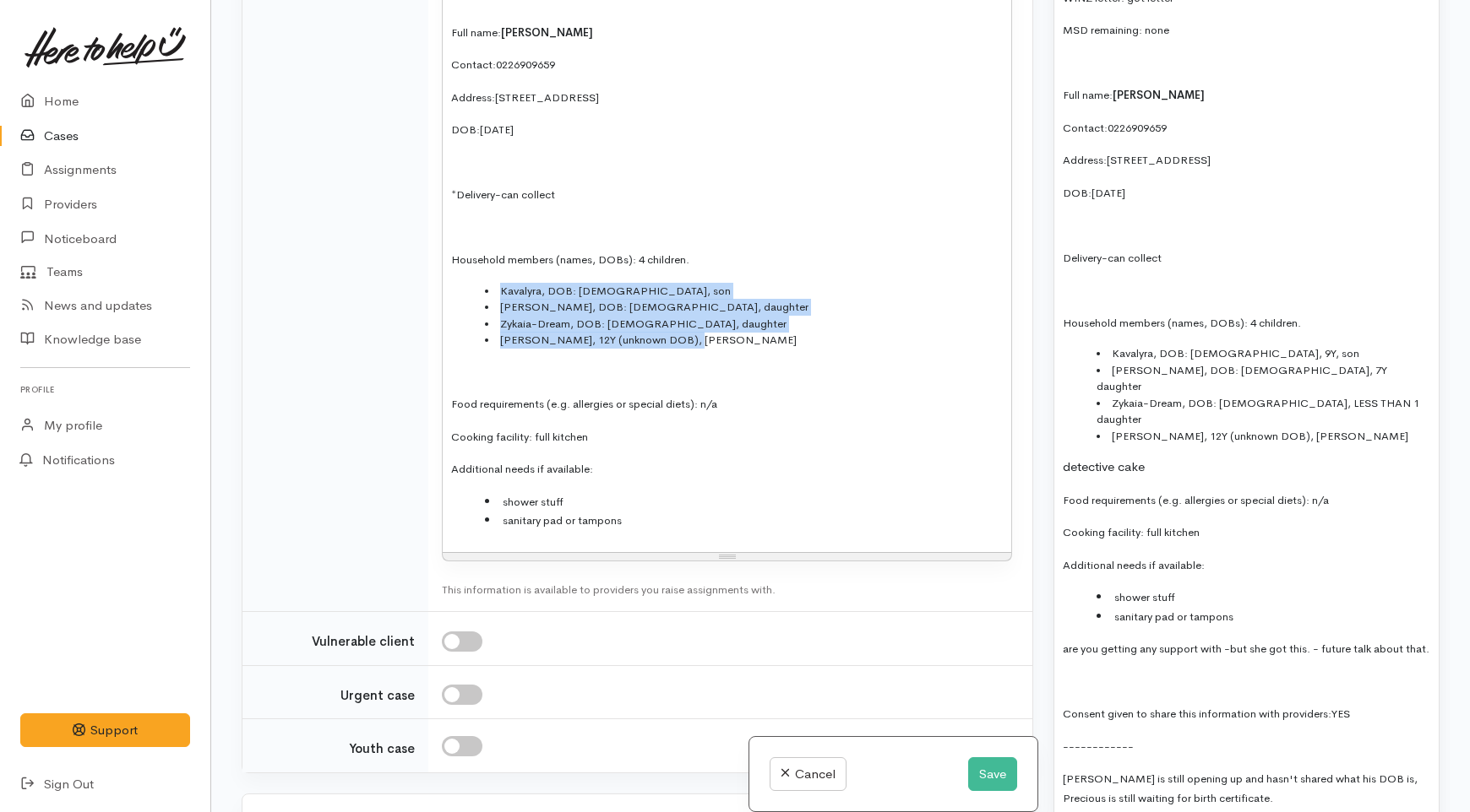
drag, startPoint x: 568, startPoint y: 473, endPoint x: 472, endPoint y: 435, distance: 103.2
click at [472, 348] on ul "Kavalyra, DOB: 07/06/2016, son Amia-Rose, DOB: 06/03/2018, daughter Zykaia-Drea…" at bounding box center [727, 316] width 552 height 66
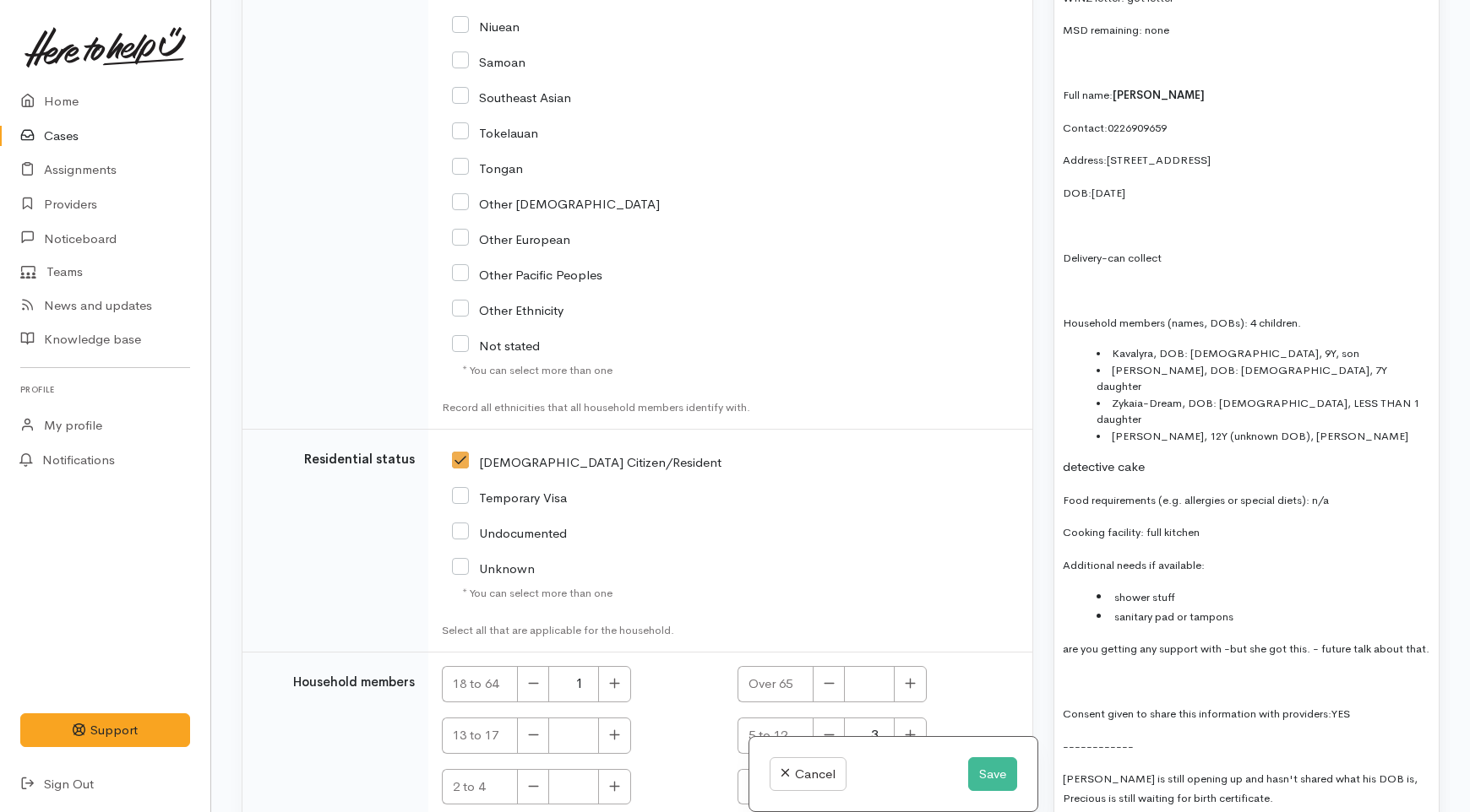
scroll to position [4448, 0]
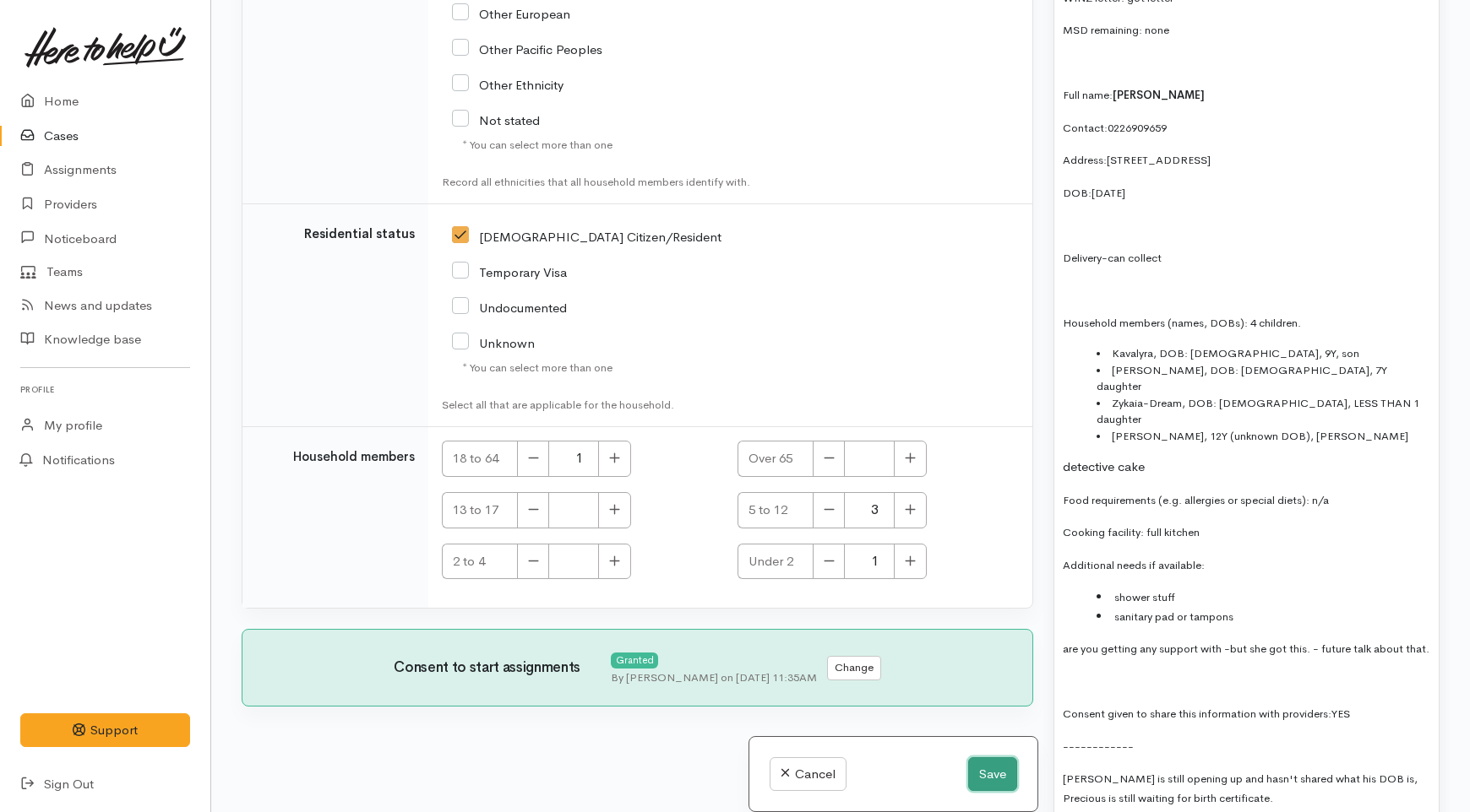
click at [981, 782] on button "Save" at bounding box center [993, 775] width 49 height 35
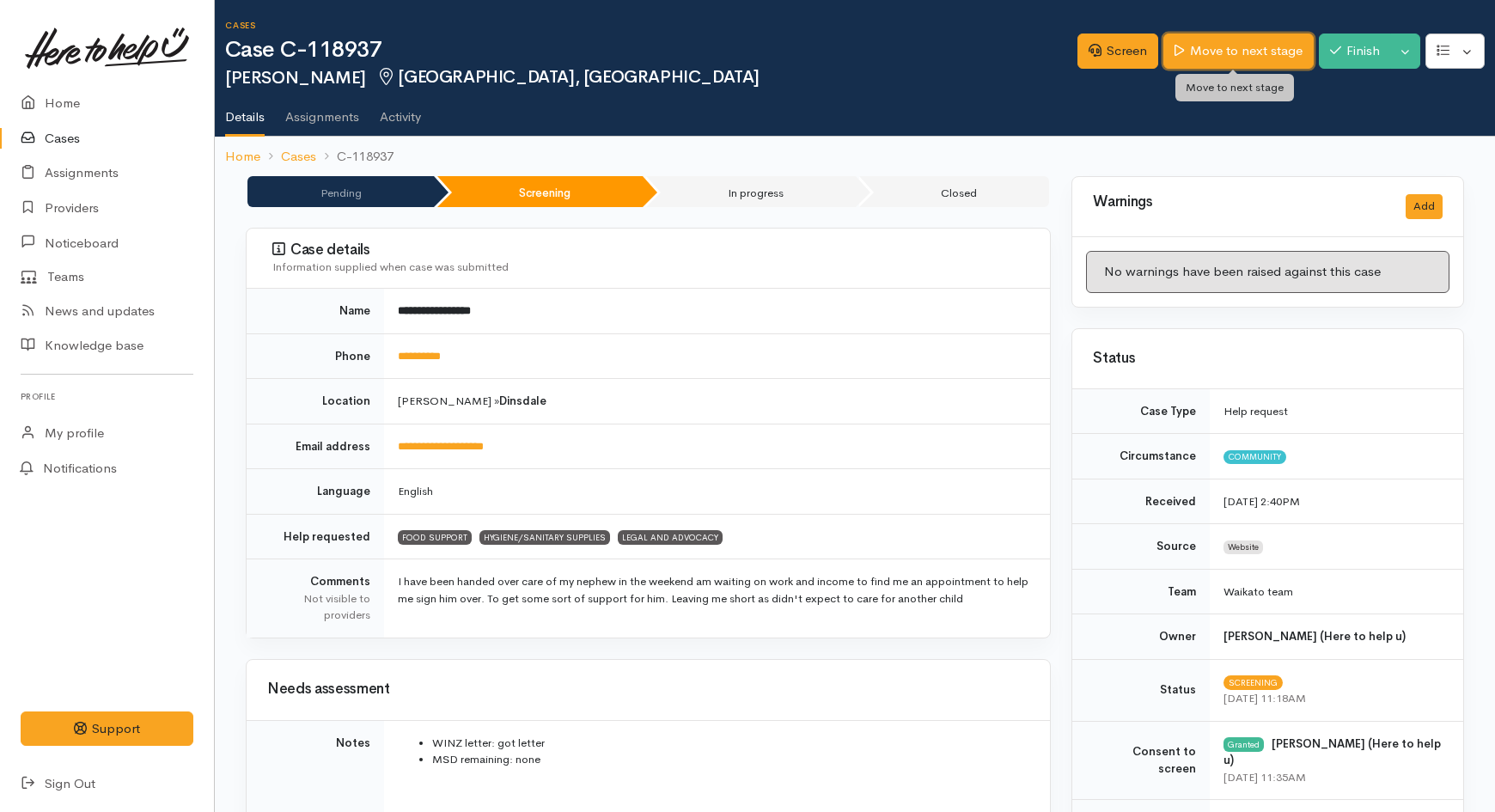
click at [1226, 49] on link "Move to next stage" at bounding box center [1238, 51] width 150 height 35
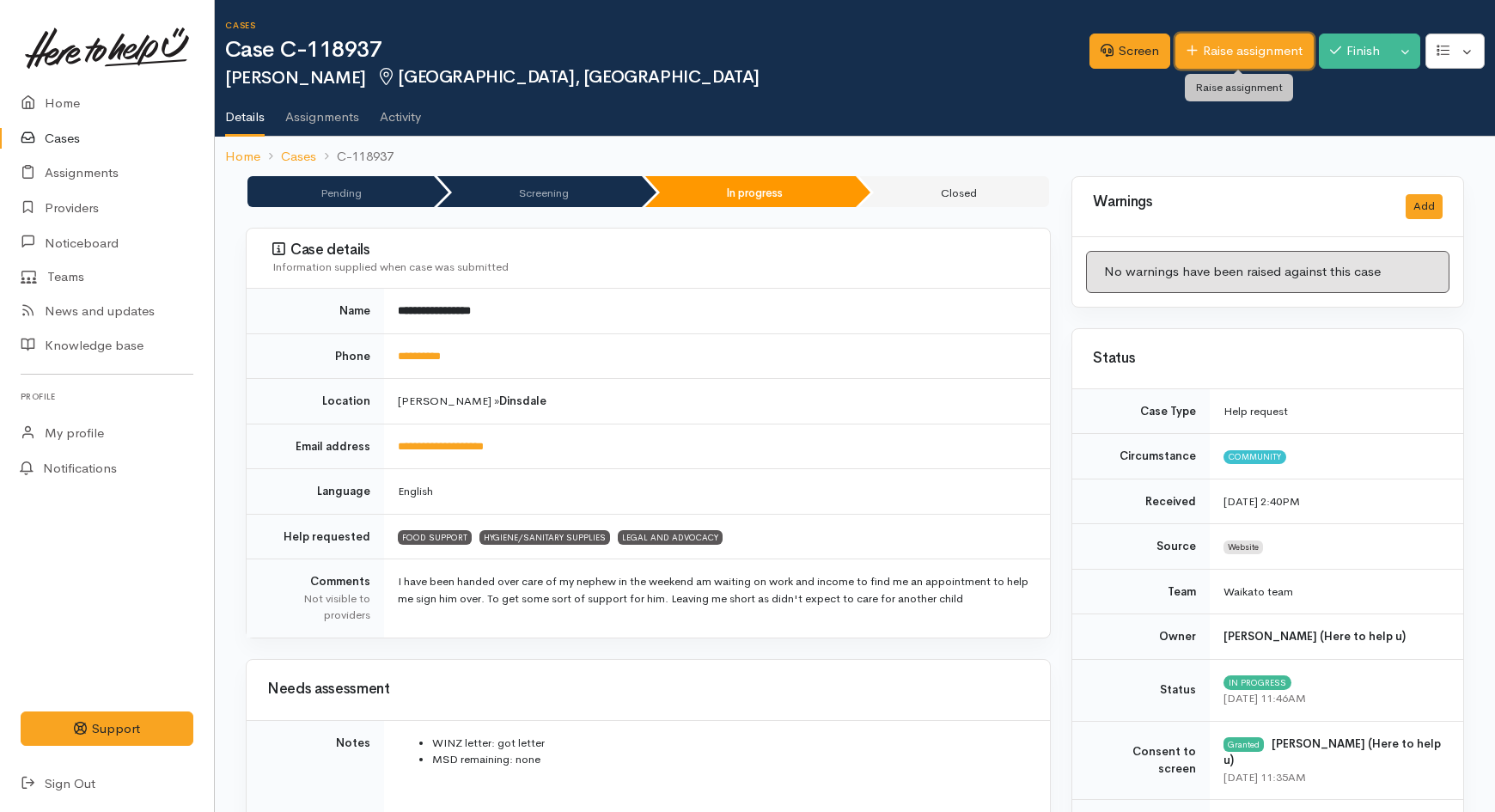
click at [1214, 51] on link "Raise assignment" at bounding box center [1245, 51] width 138 height 35
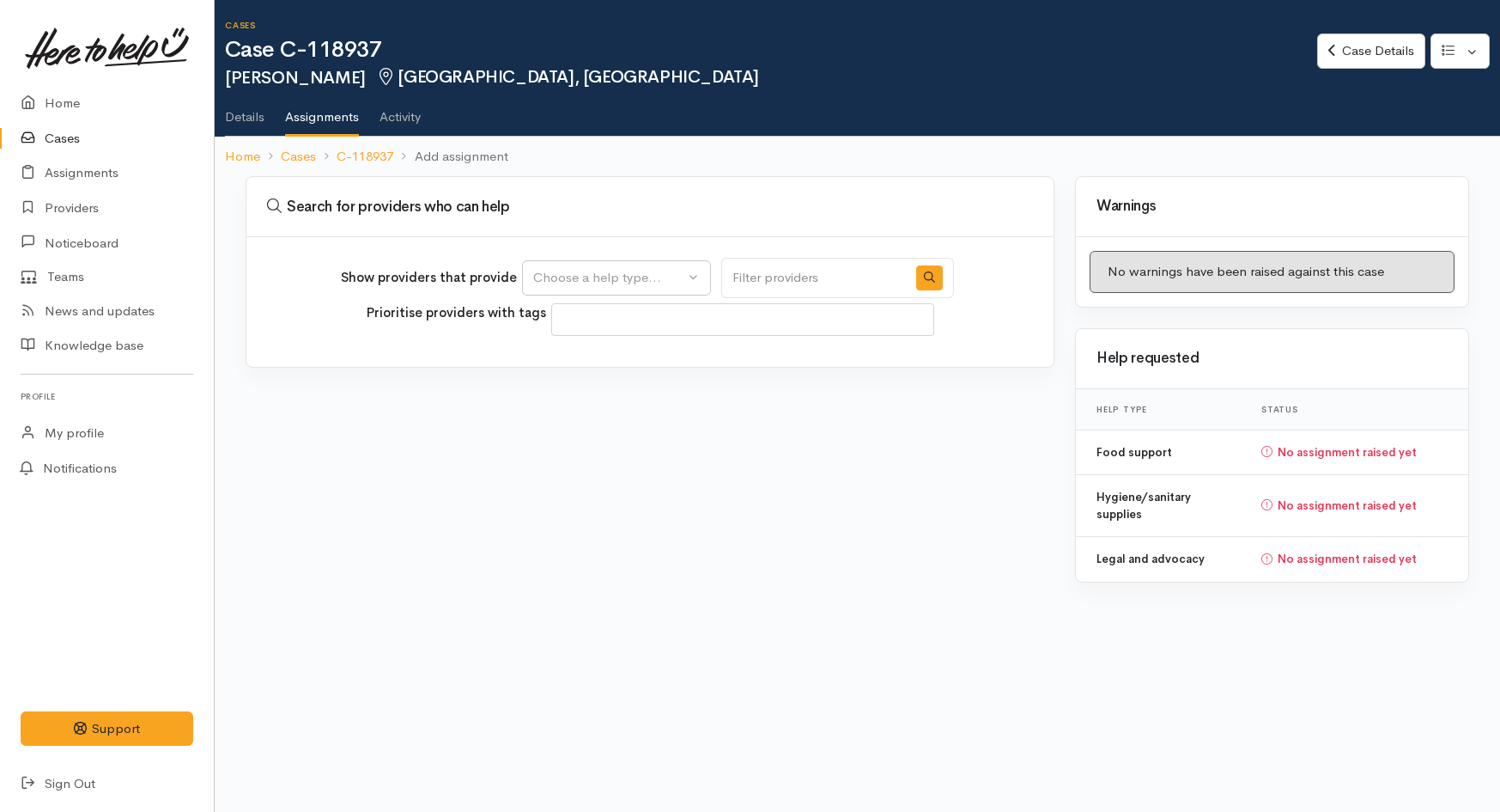
select select
click at [597, 285] on div "Choose a help type..." at bounding box center [609, 278] width 152 height 20
click at [584, 359] on span "Food support" at bounding box center [583, 359] width 80 height 20
select select "3"
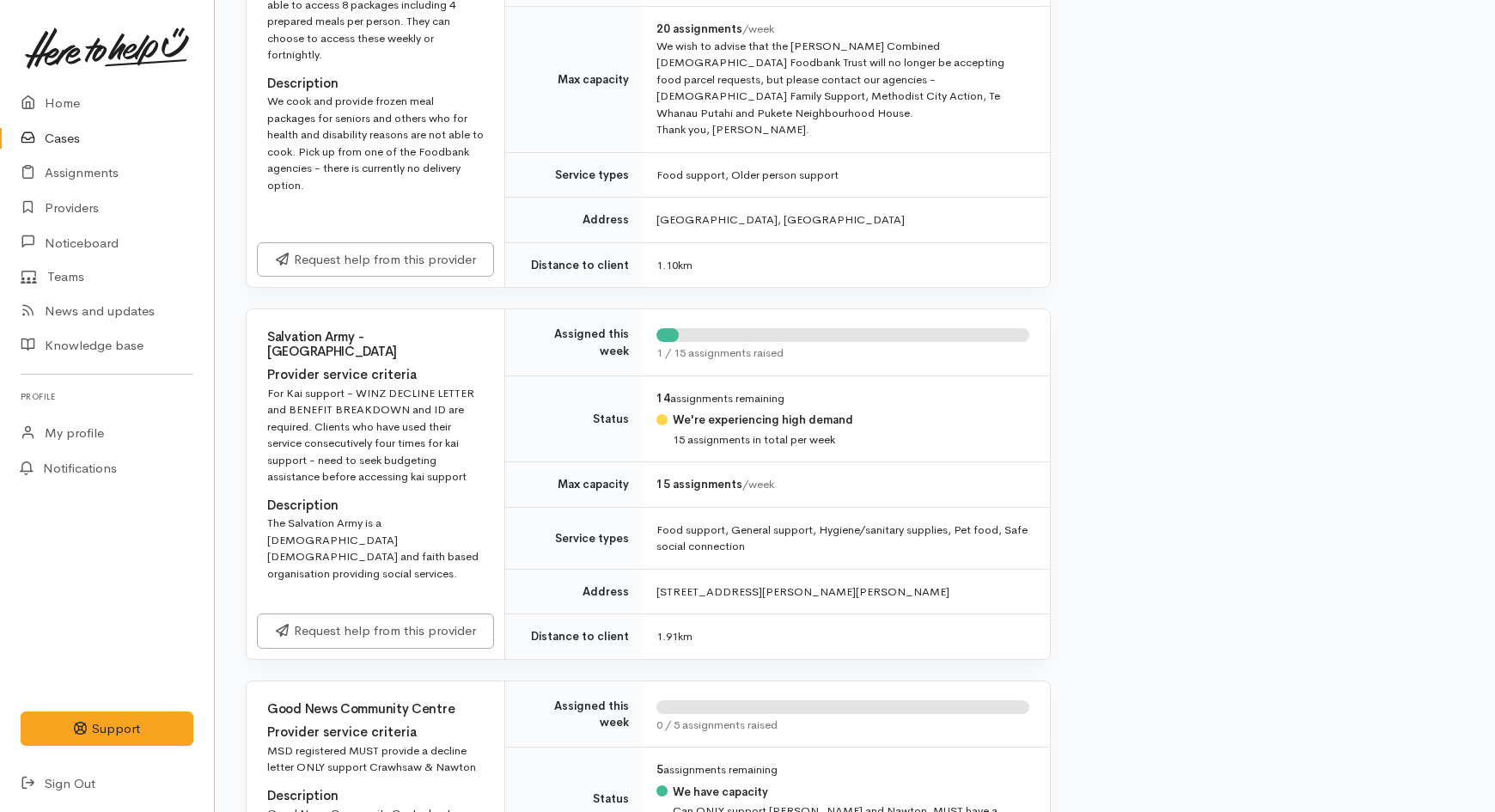
scroll to position [1240, 0]
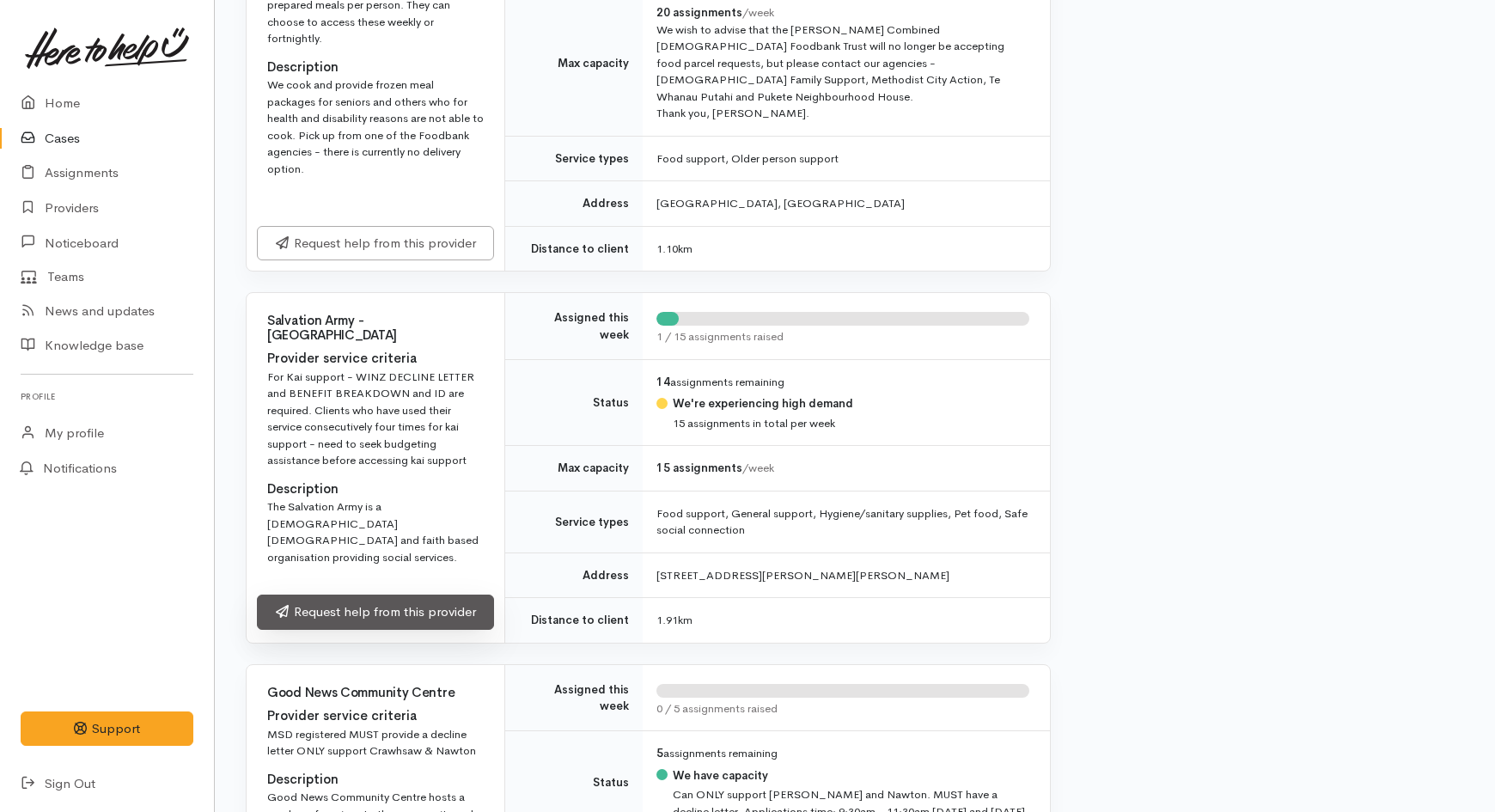
click at [385, 594] on link "Request help from this provider" at bounding box center [375, 612] width 237 height 35
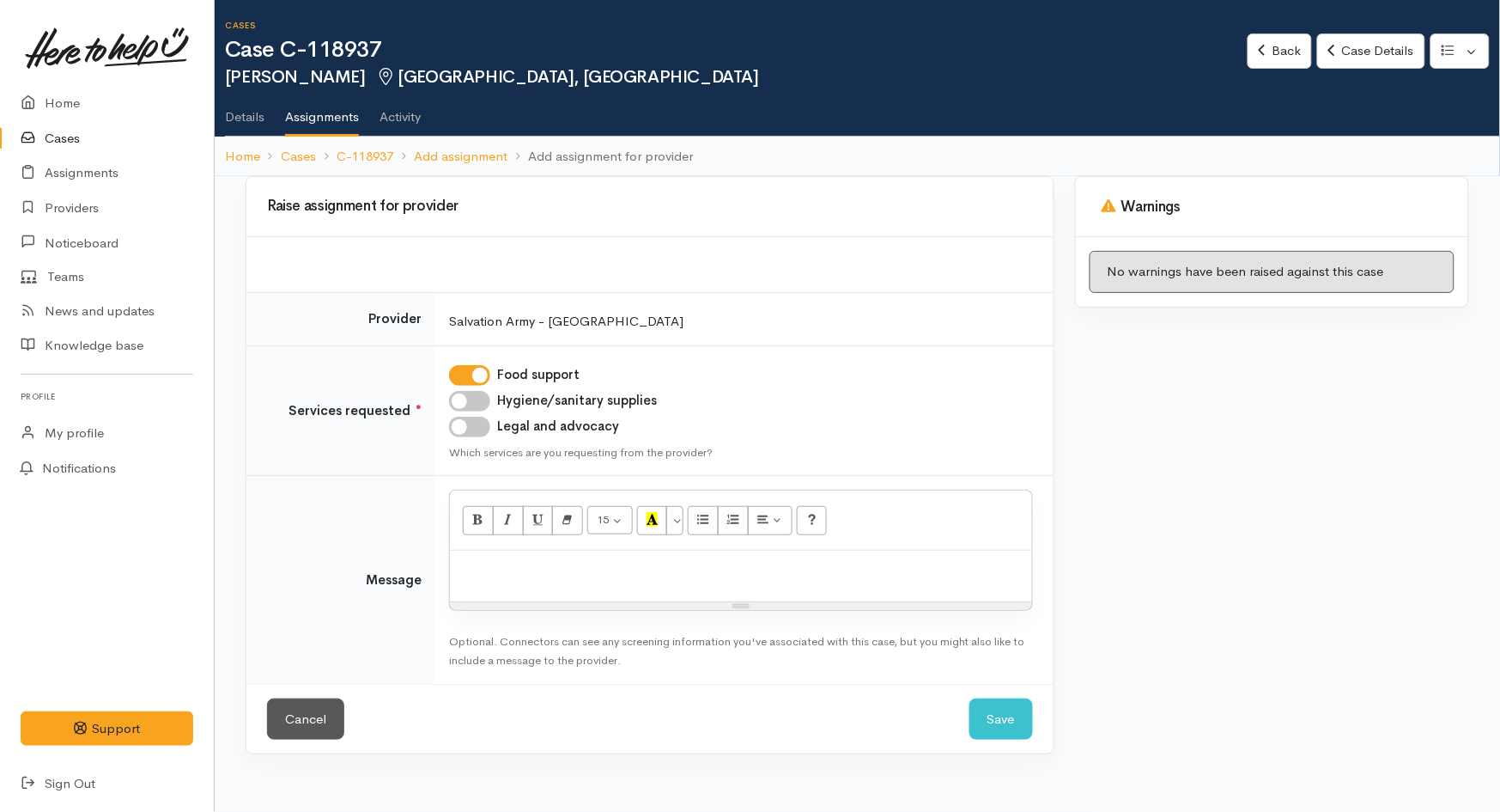
click at [464, 406] on input "Hygiene/sanitary supplies" at bounding box center [469, 401] width 41 height 21
checkbox input "true"
click at [494, 563] on p at bounding box center [741, 569] width 565 height 20
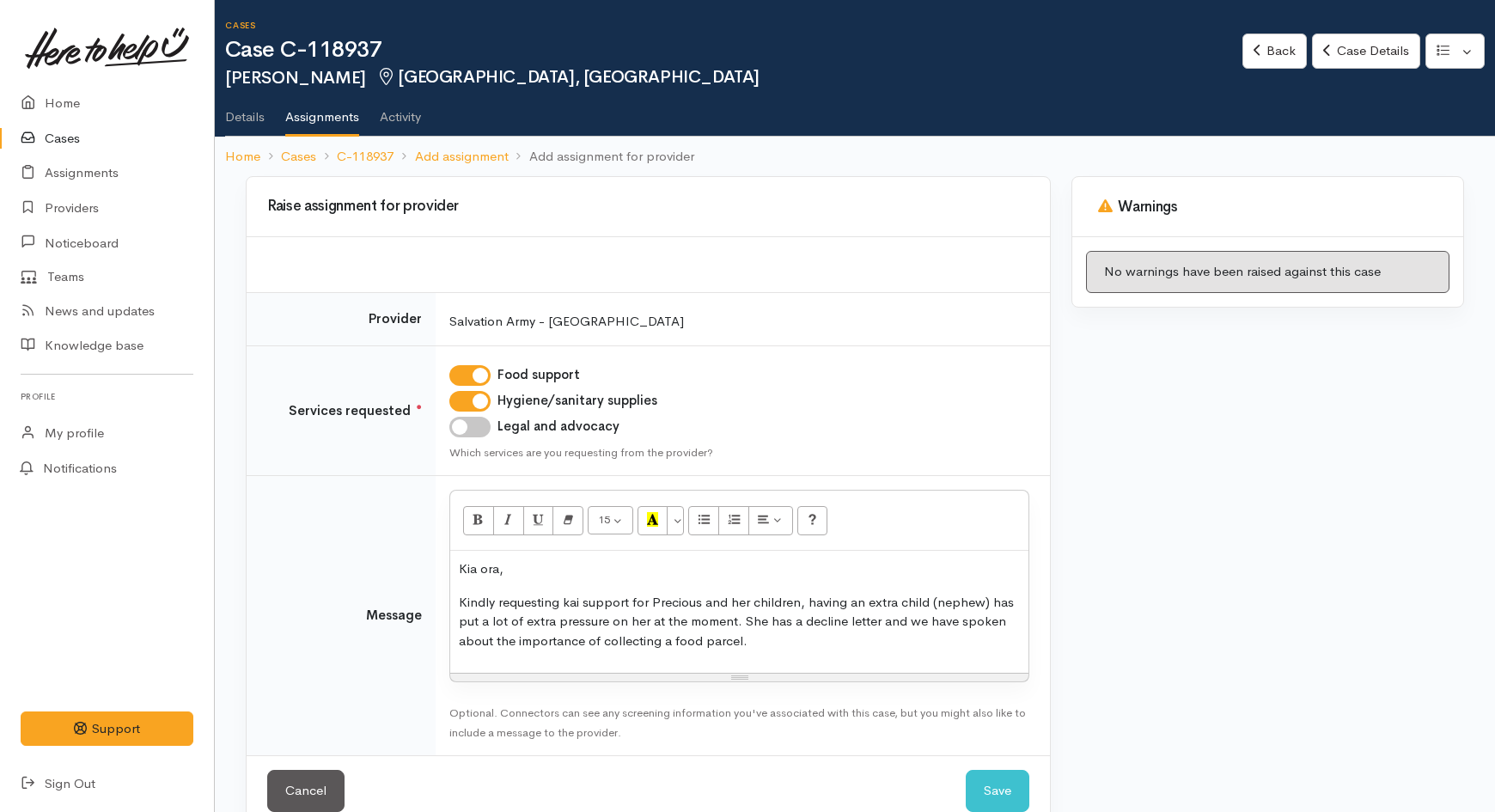
click at [785, 638] on p "Kindly requesting kai support for Precious and her children, having an extra ch…" at bounding box center [740, 621] width 561 height 58
drag, startPoint x: 785, startPoint y: 638, endPoint x: 741, endPoint y: 640, distance: 44.0
click at [741, 640] on p "Kindly requesting kai support for Precious and her children, having an extra ch…" at bounding box center [740, 621] width 561 height 58
click at [765, 640] on p "Kindly requesting kai support for Precious and her children, having an extra ch…" at bounding box center [740, 621] width 561 height 58
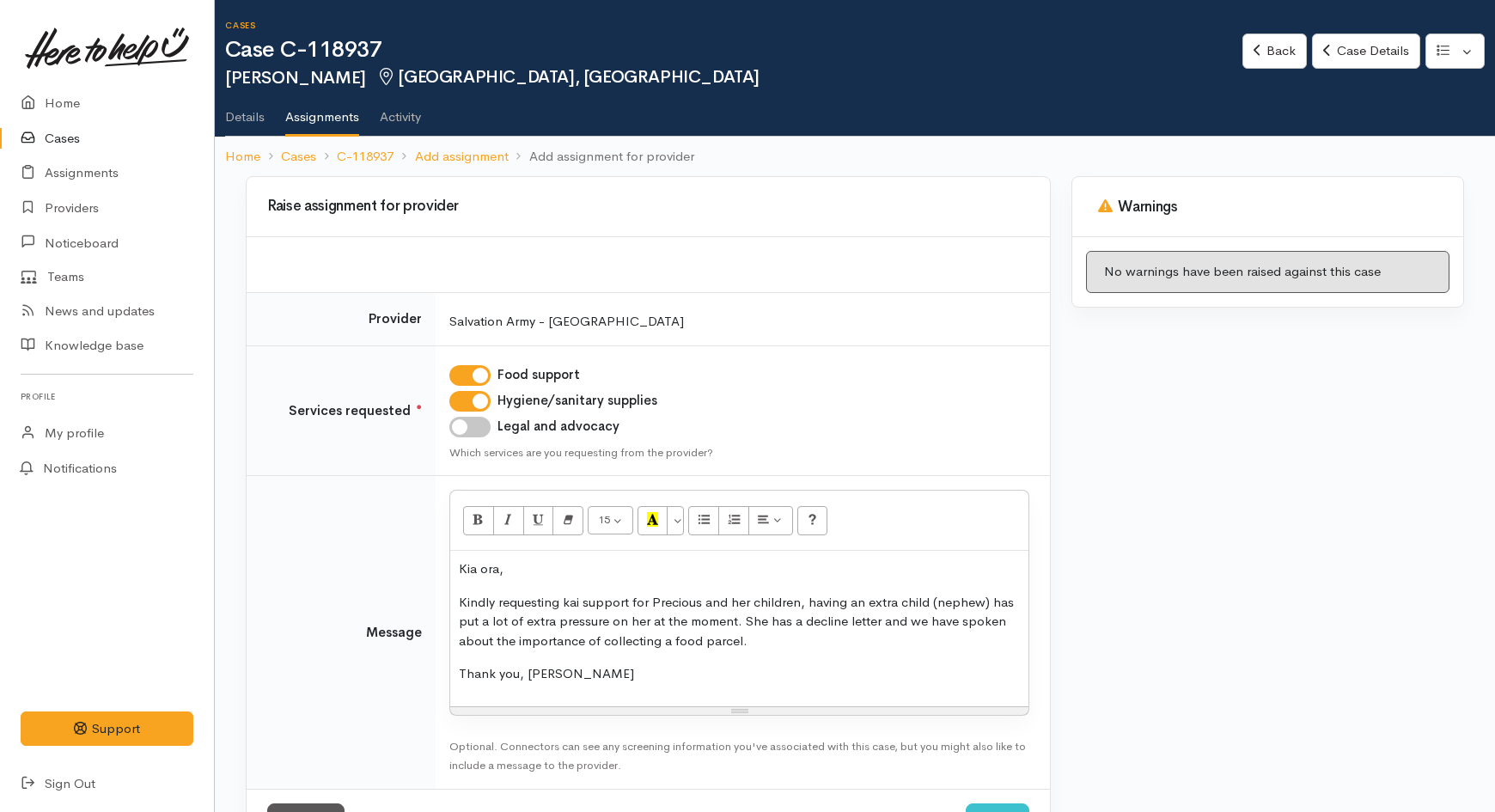
click at [765, 640] on p "Kindly requesting kai support for Precious and her children, having an extra ch…" at bounding box center [740, 621] width 561 height 58
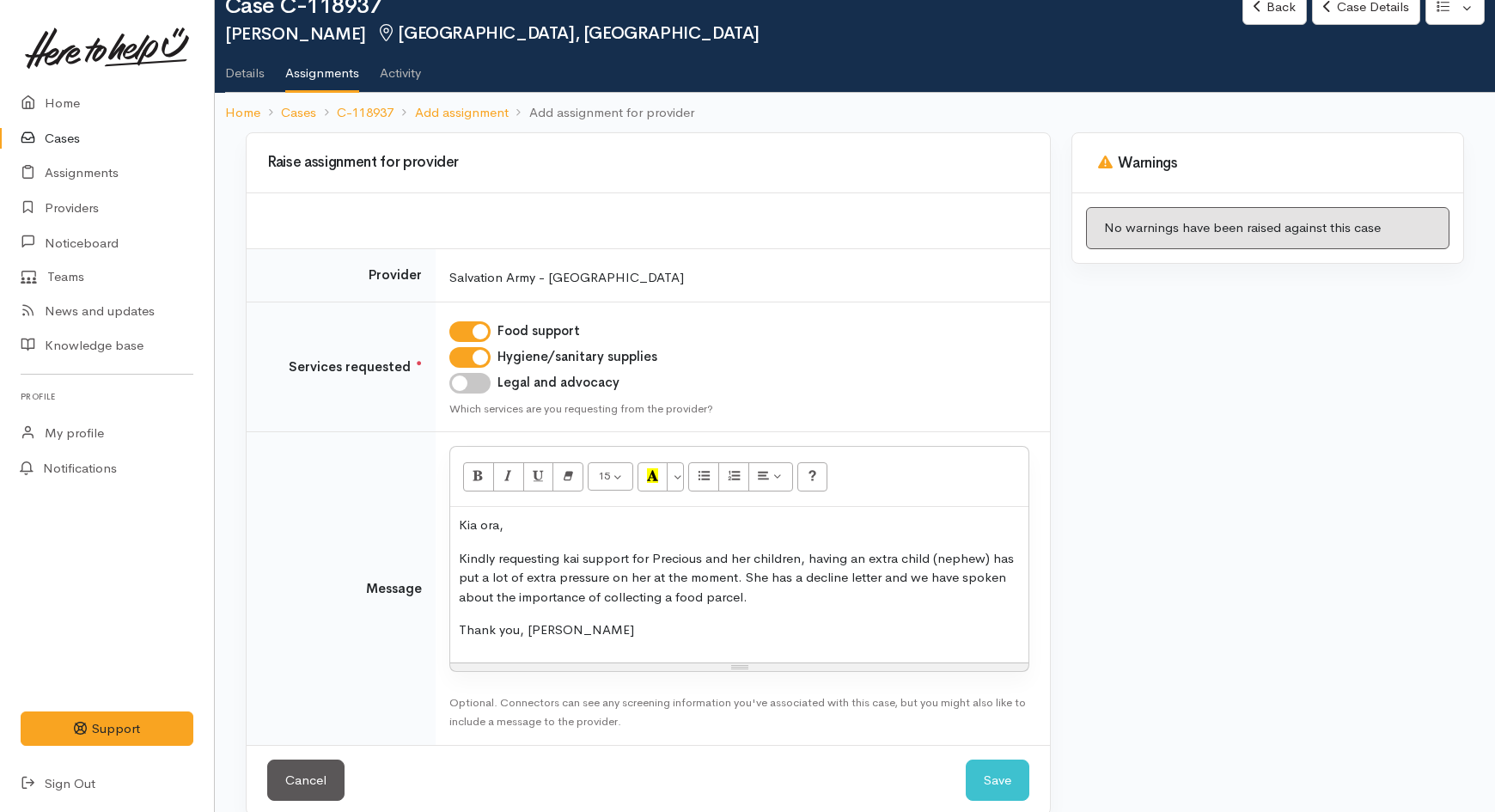
scroll to position [67, 0]
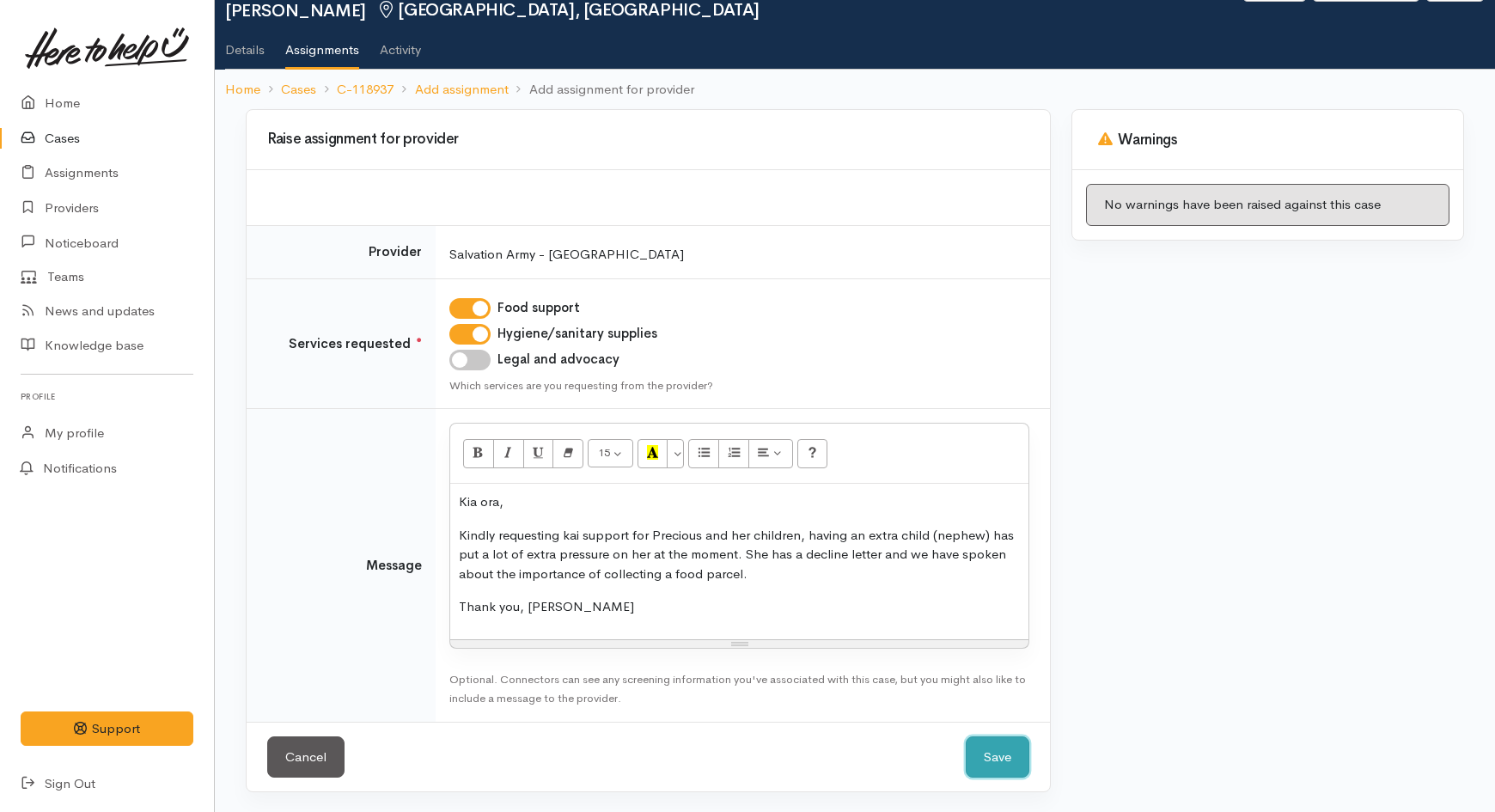
click at [984, 762] on button "Save" at bounding box center [998, 757] width 64 height 42
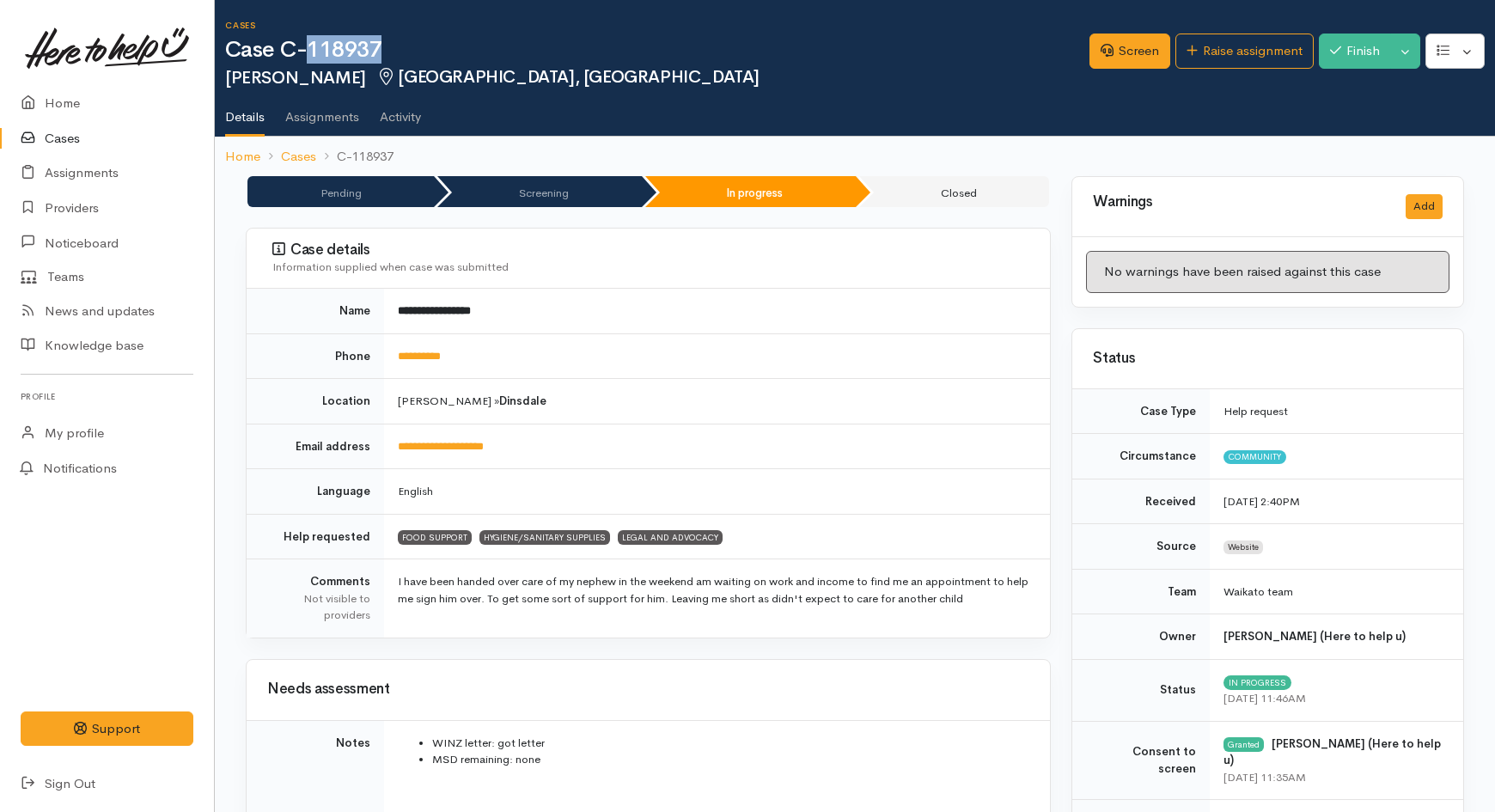
drag, startPoint x: 387, startPoint y: 46, endPoint x: 305, endPoint y: 46, distance: 82.0
click at [305, 46] on h1 "Case C-118937" at bounding box center [658, 49] width 865 height 25
copy h1 "118937"
drag, startPoint x: 468, startPoint y: 349, endPoint x: 404, endPoint y: 365, distance: 66.0
click at [404, 365] on td "**********" at bounding box center [717, 356] width 666 height 45
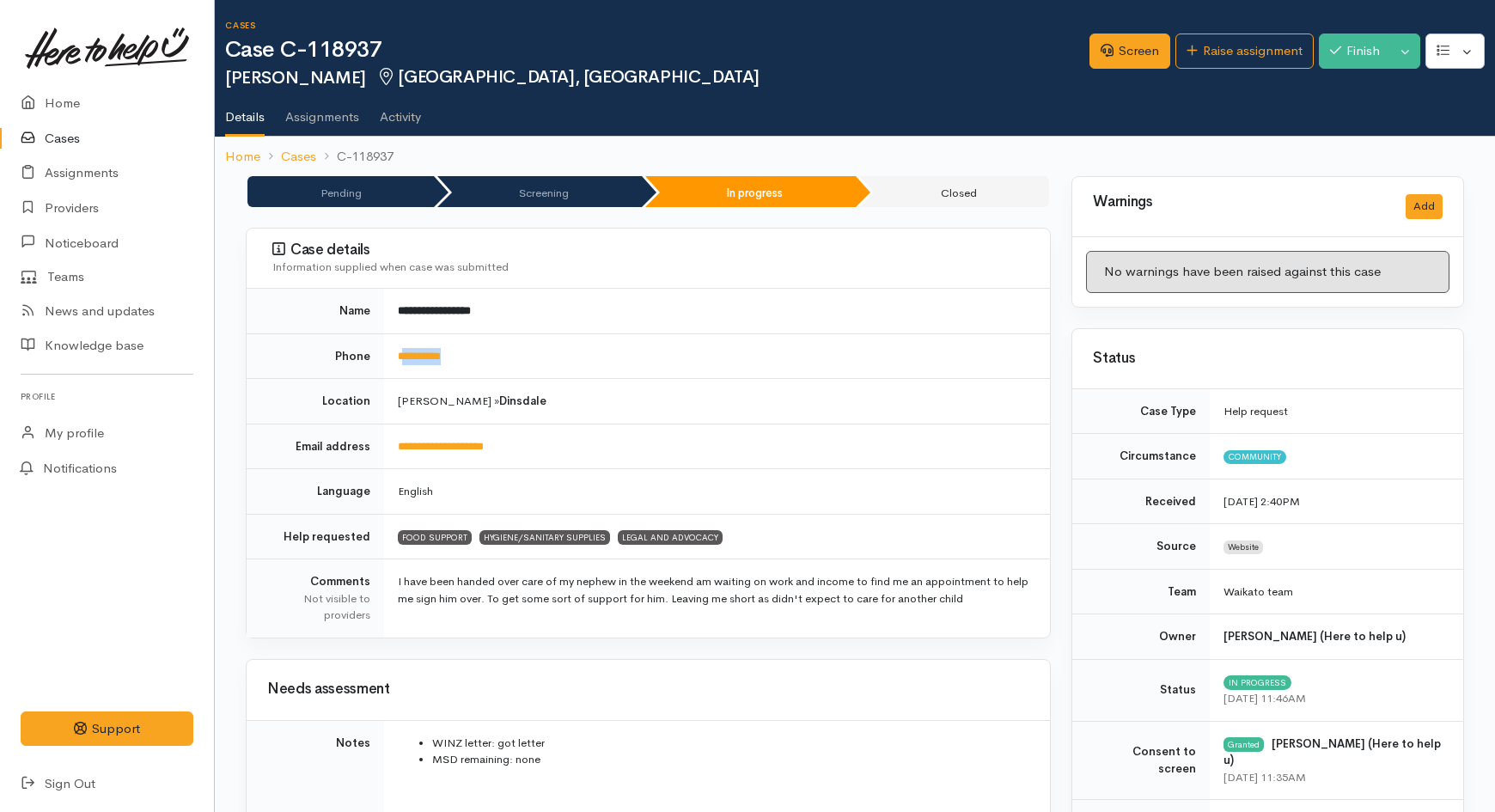
copy link "*********"
click at [1216, 67] on link "Raise assignment" at bounding box center [1245, 51] width 138 height 35
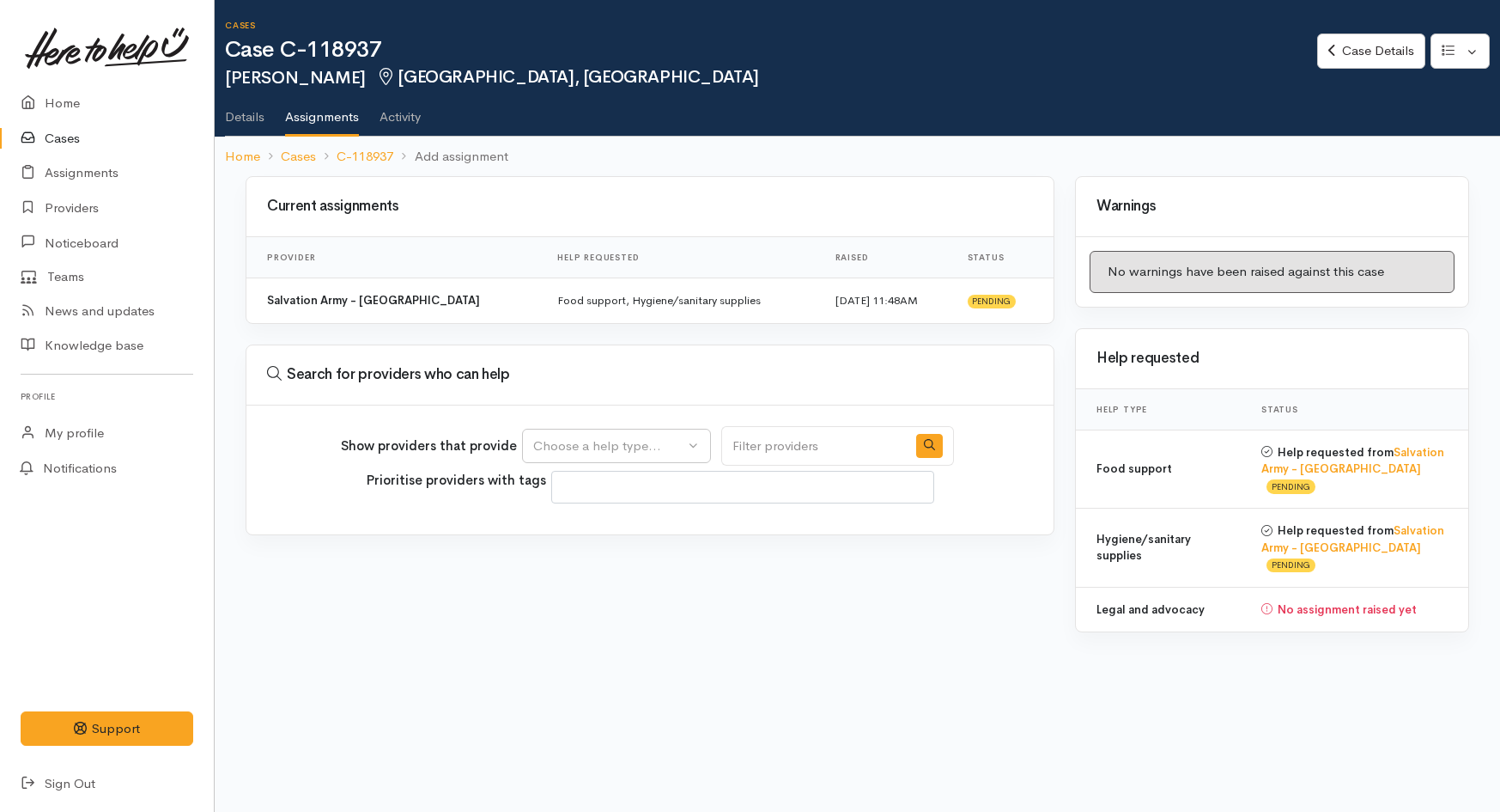
select select
click at [618, 455] on div "Choose a help type..." at bounding box center [609, 446] width 152 height 20
click at [598, 577] on span "Legal and advocacy" at bounding box center [600, 579] width 115 height 20
select select "27"
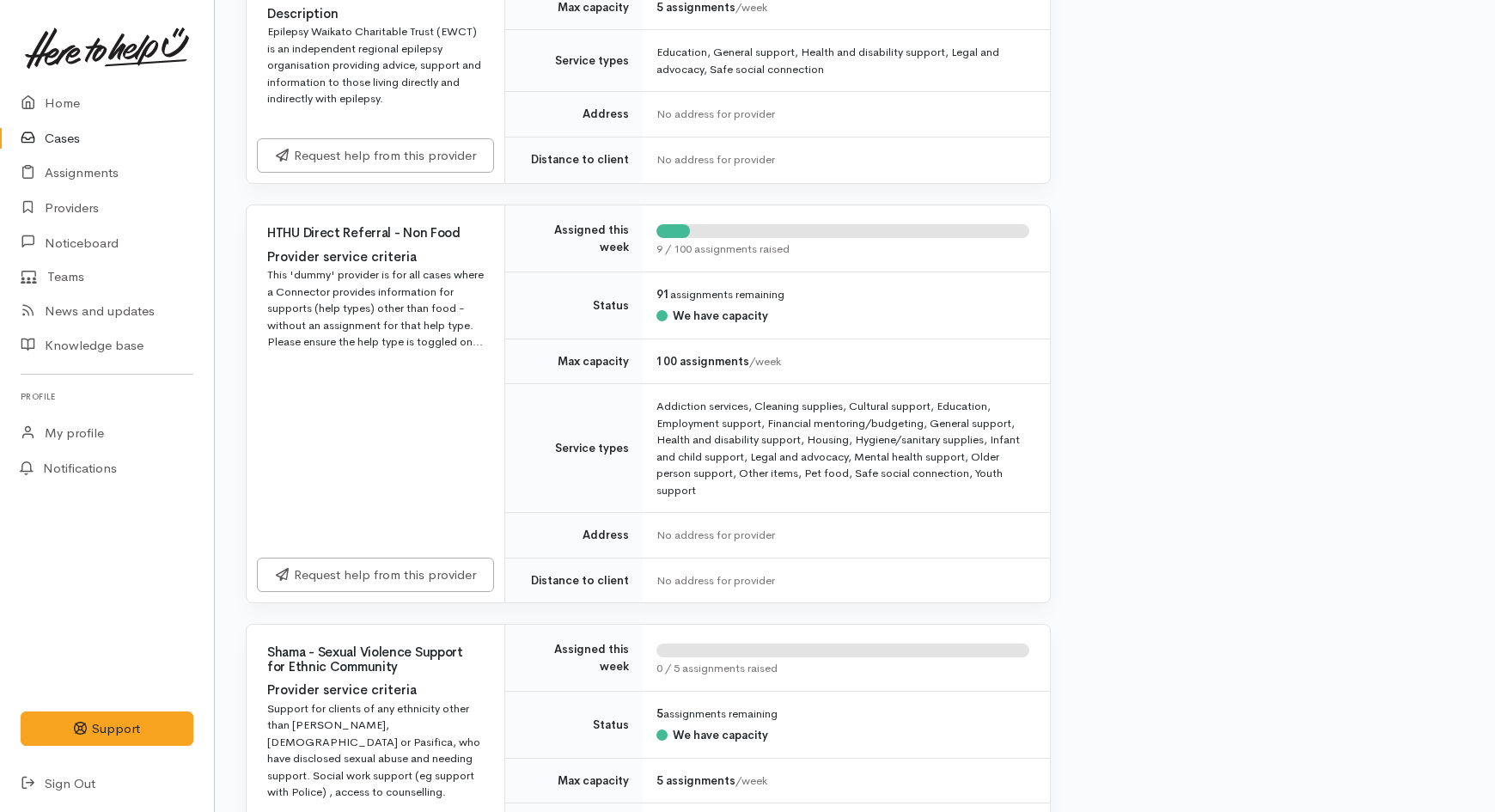
scroll to position [763, 0]
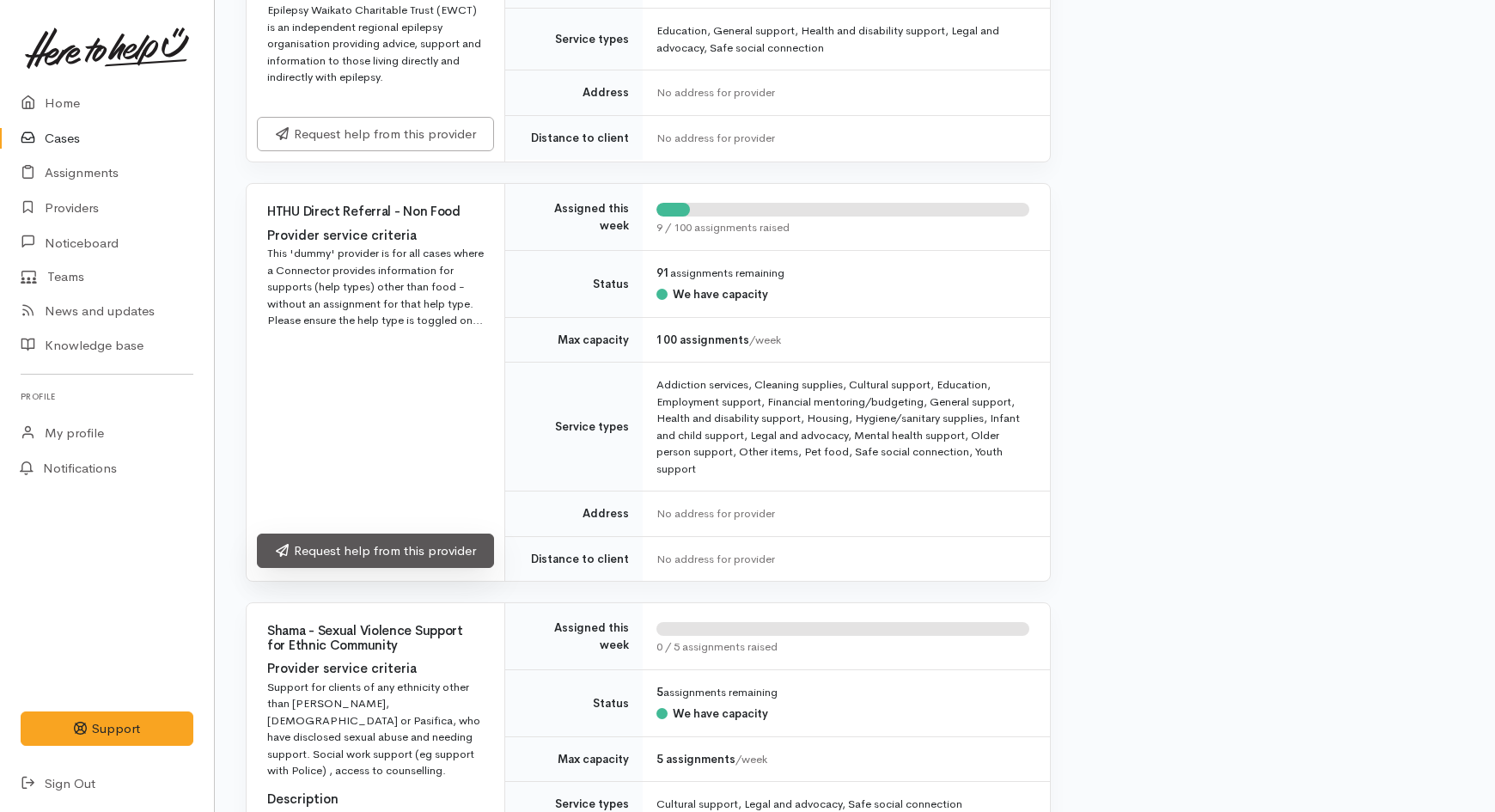
click at [422, 546] on link "Request help from this provider" at bounding box center [375, 551] width 237 height 35
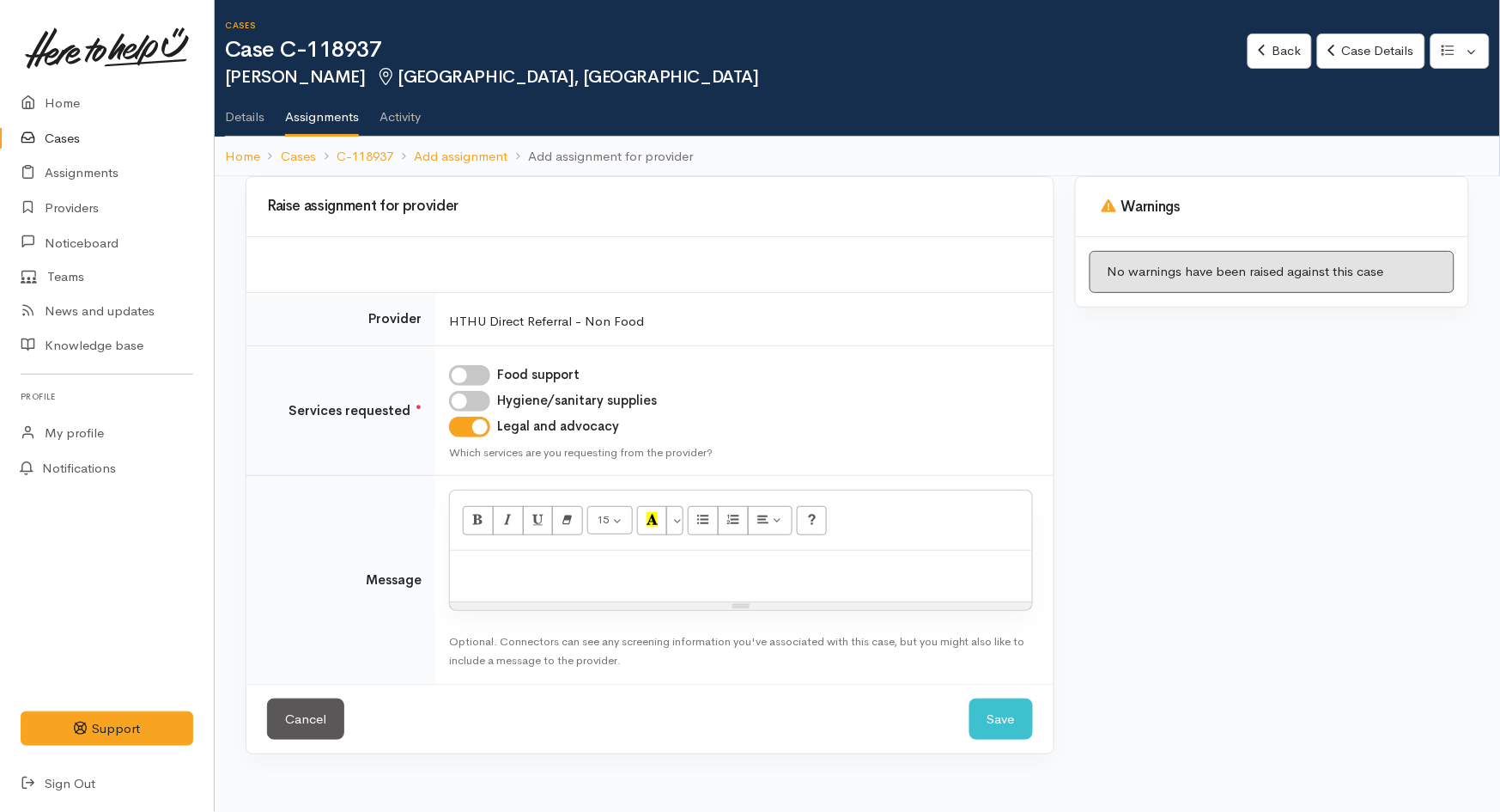
click at [791, 576] on p at bounding box center [741, 569] width 565 height 20
click at [987, 710] on button "Save" at bounding box center [1001, 718] width 64 height 42
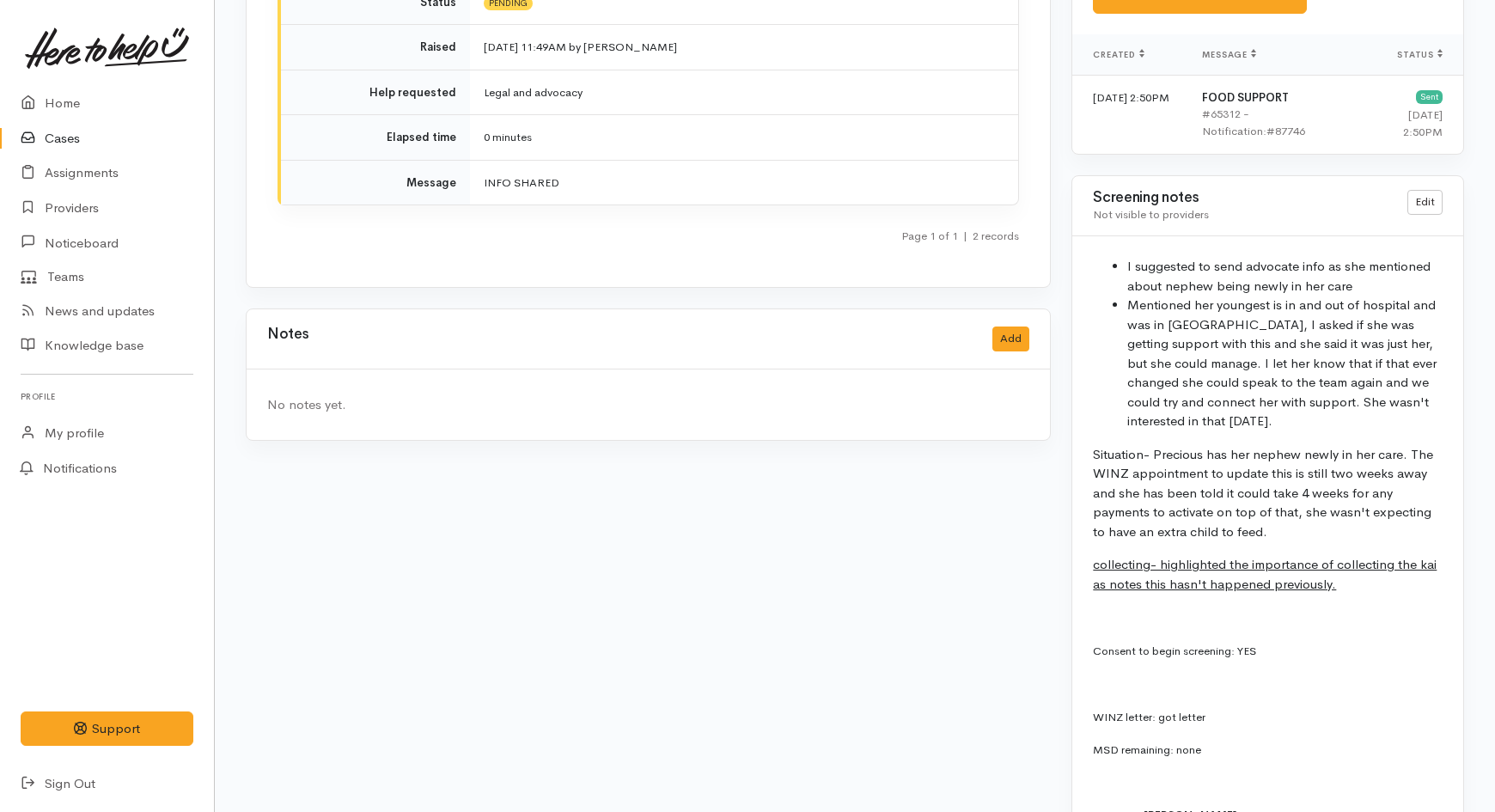
scroll to position [2862, 0]
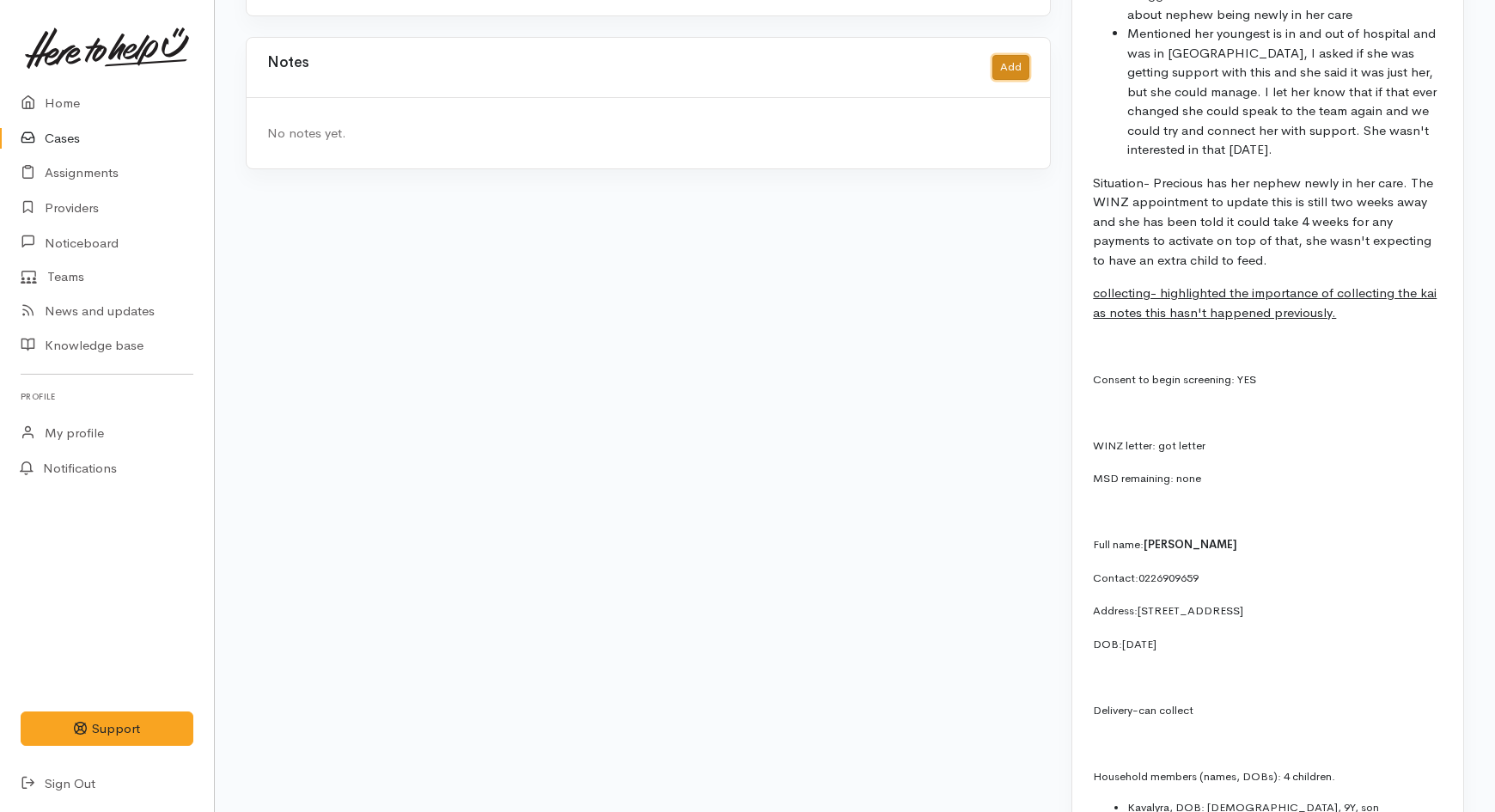
click at [1017, 55] on button "Add" at bounding box center [1011, 67] width 37 height 25
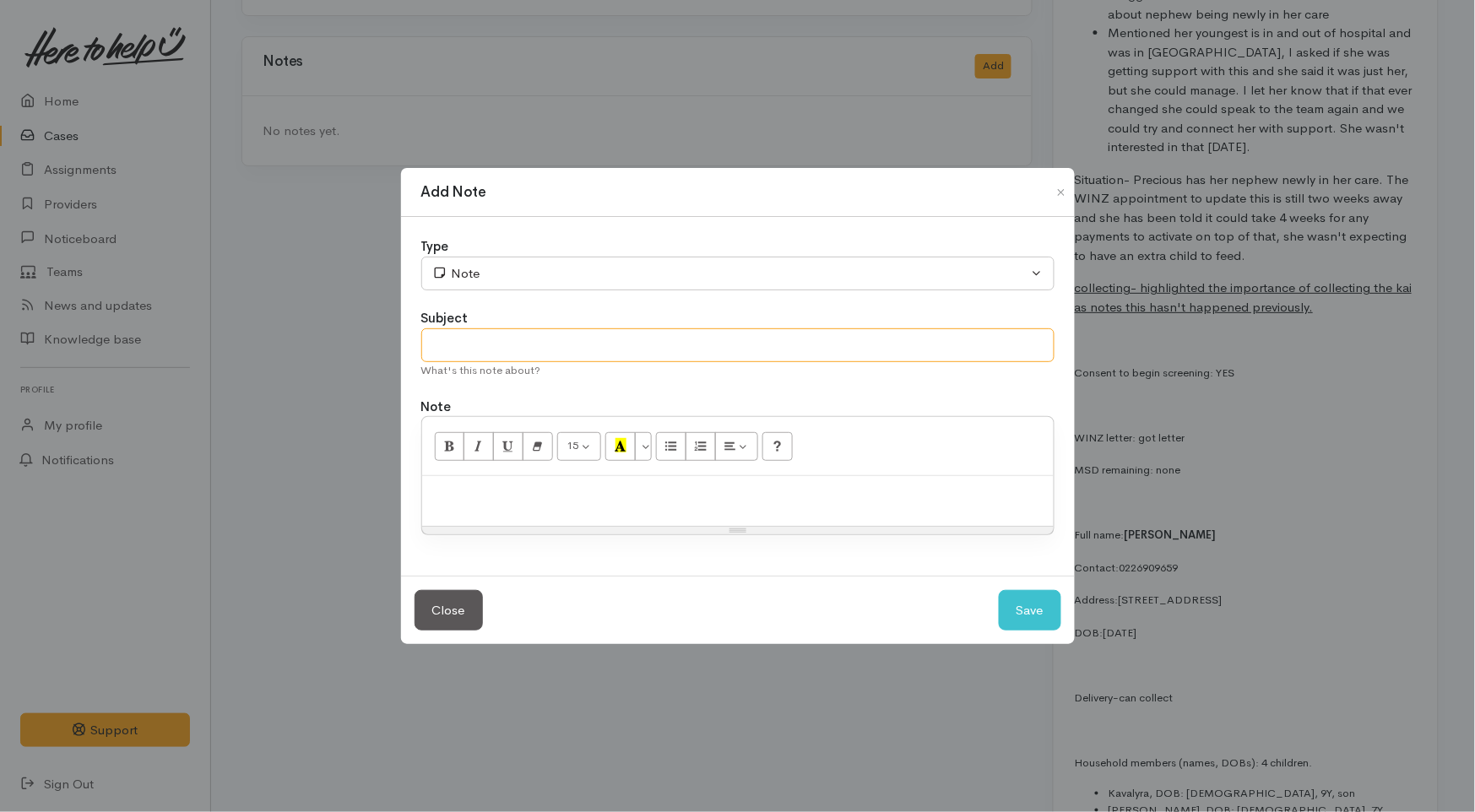
click at [507, 349] on input "text" at bounding box center [738, 346] width 633 height 35
type input "Advocate info shared as agreed"
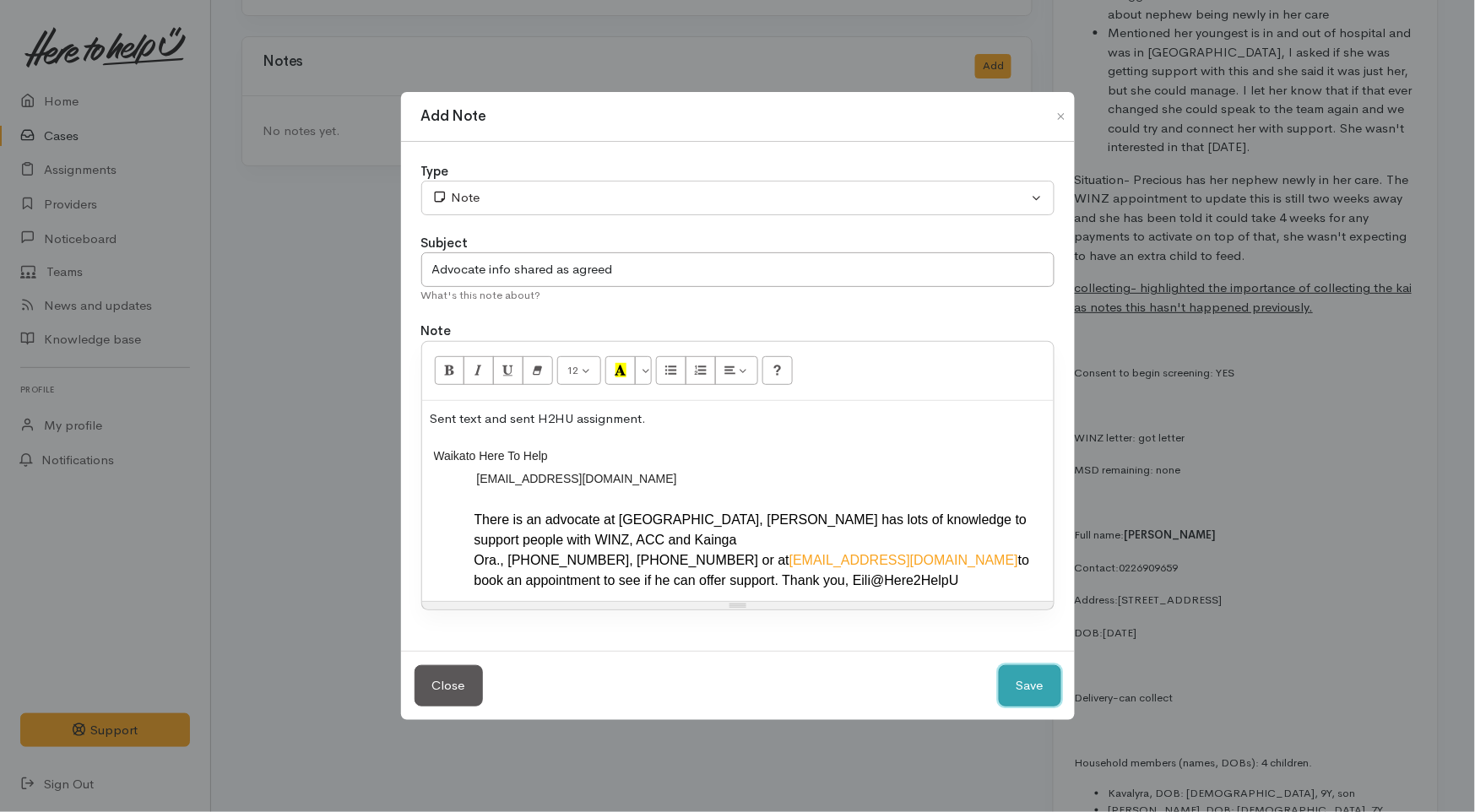
click at [1019, 699] on button "Save" at bounding box center [1030, 686] width 63 height 42
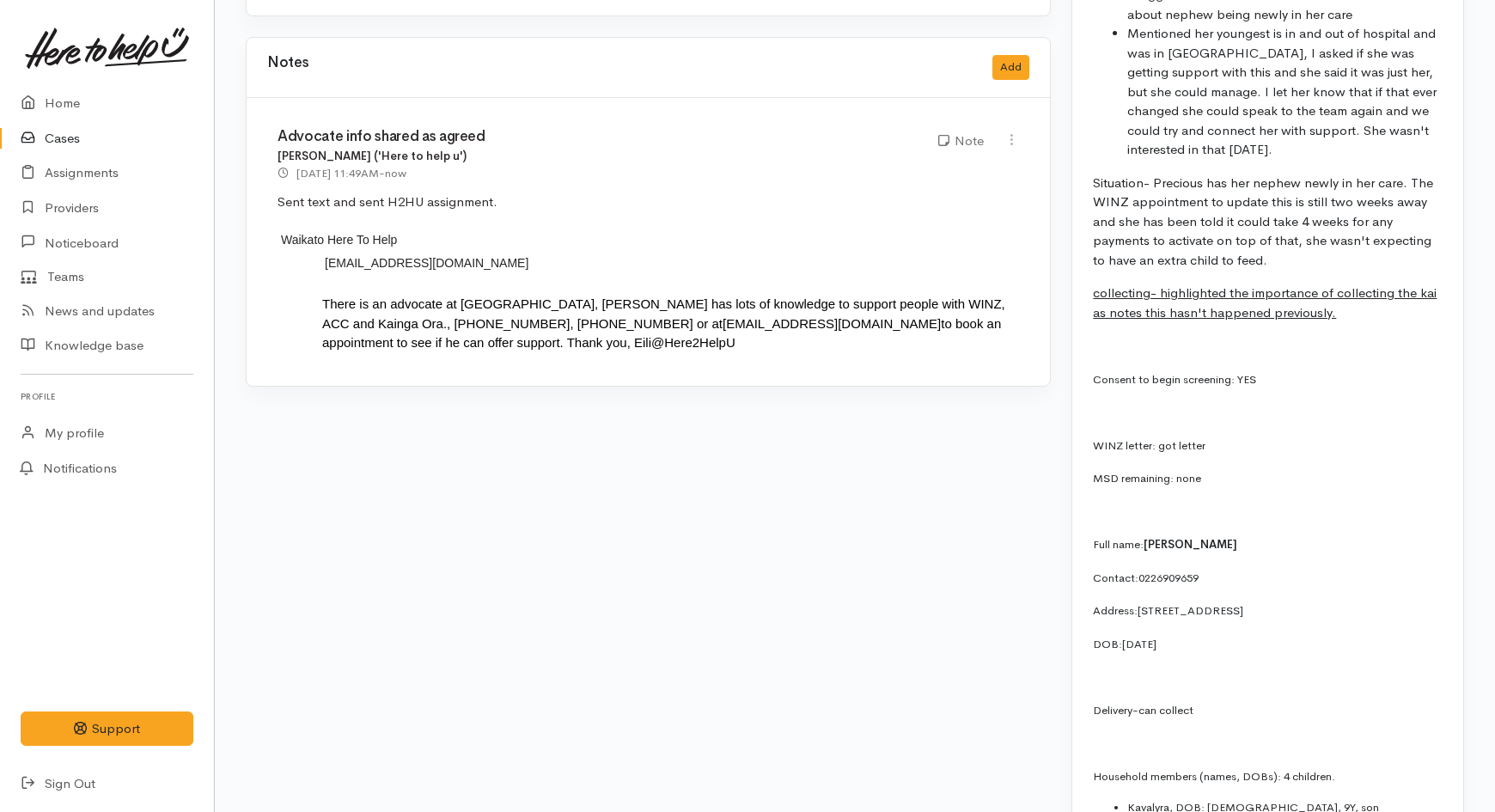
click at [76, 130] on link "Cases" at bounding box center [106, 139] width 214 height 35
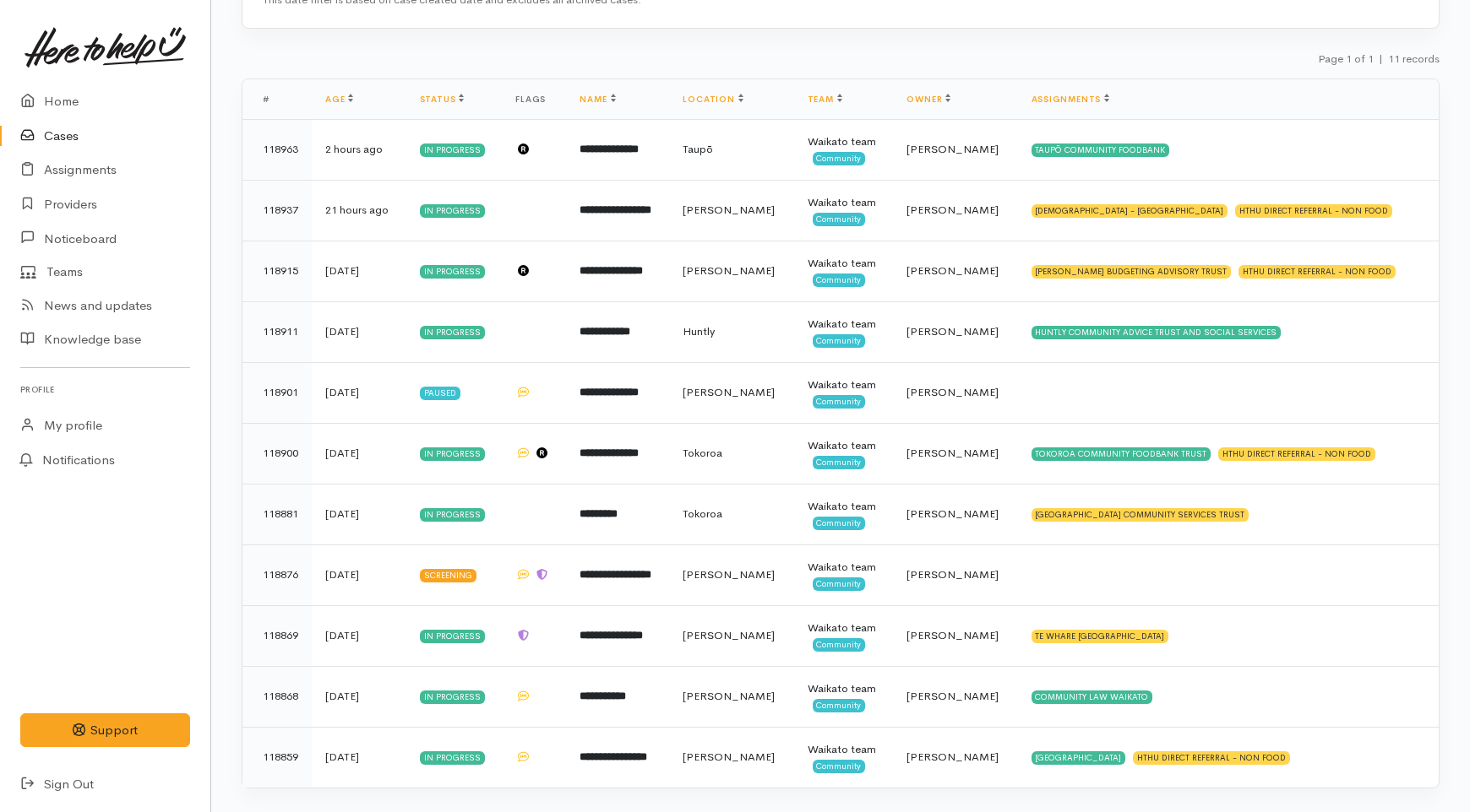
scroll to position [275, 0]
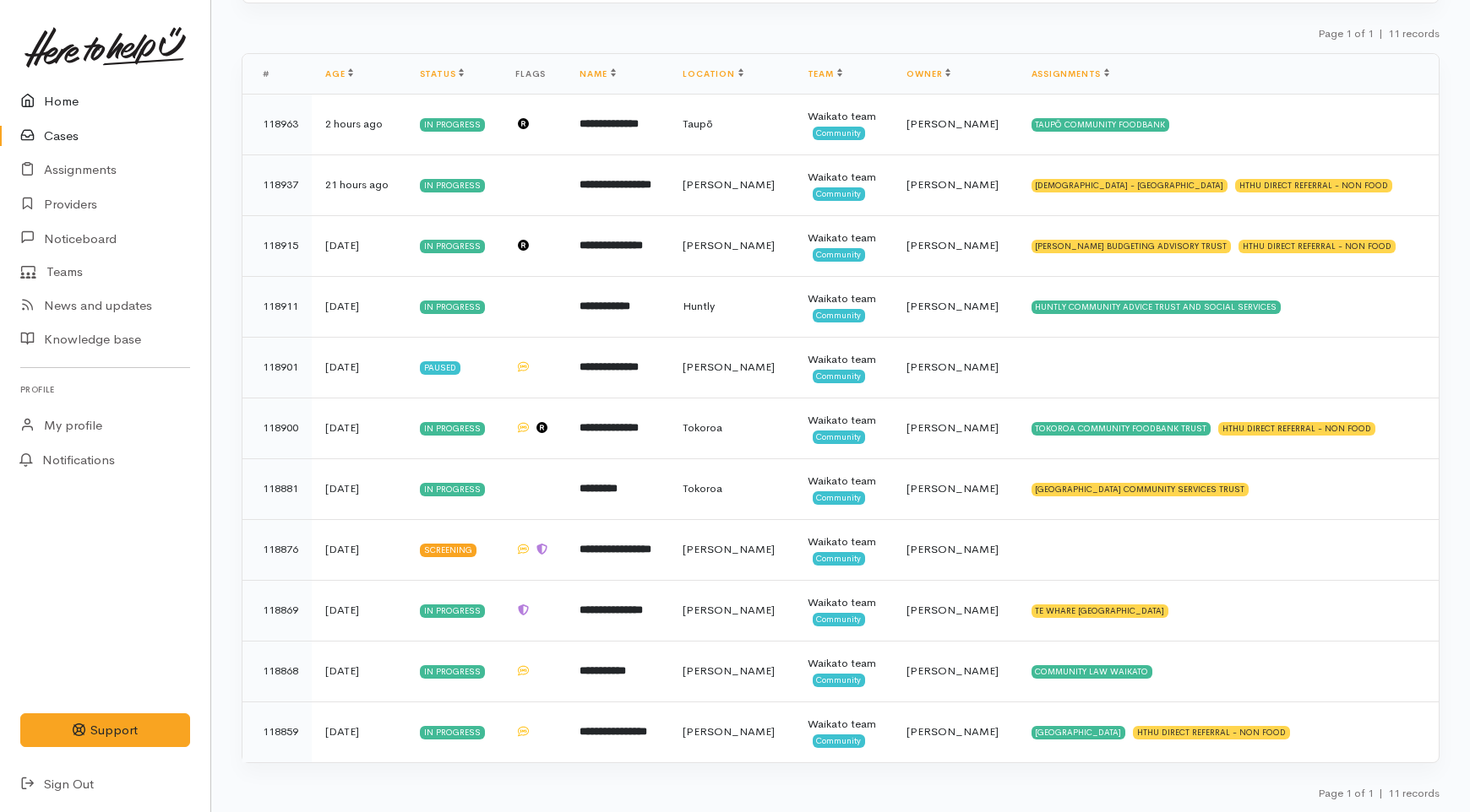
click at [106, 91] on link "Home" at bounding box center [105, 102] width 210 height 35
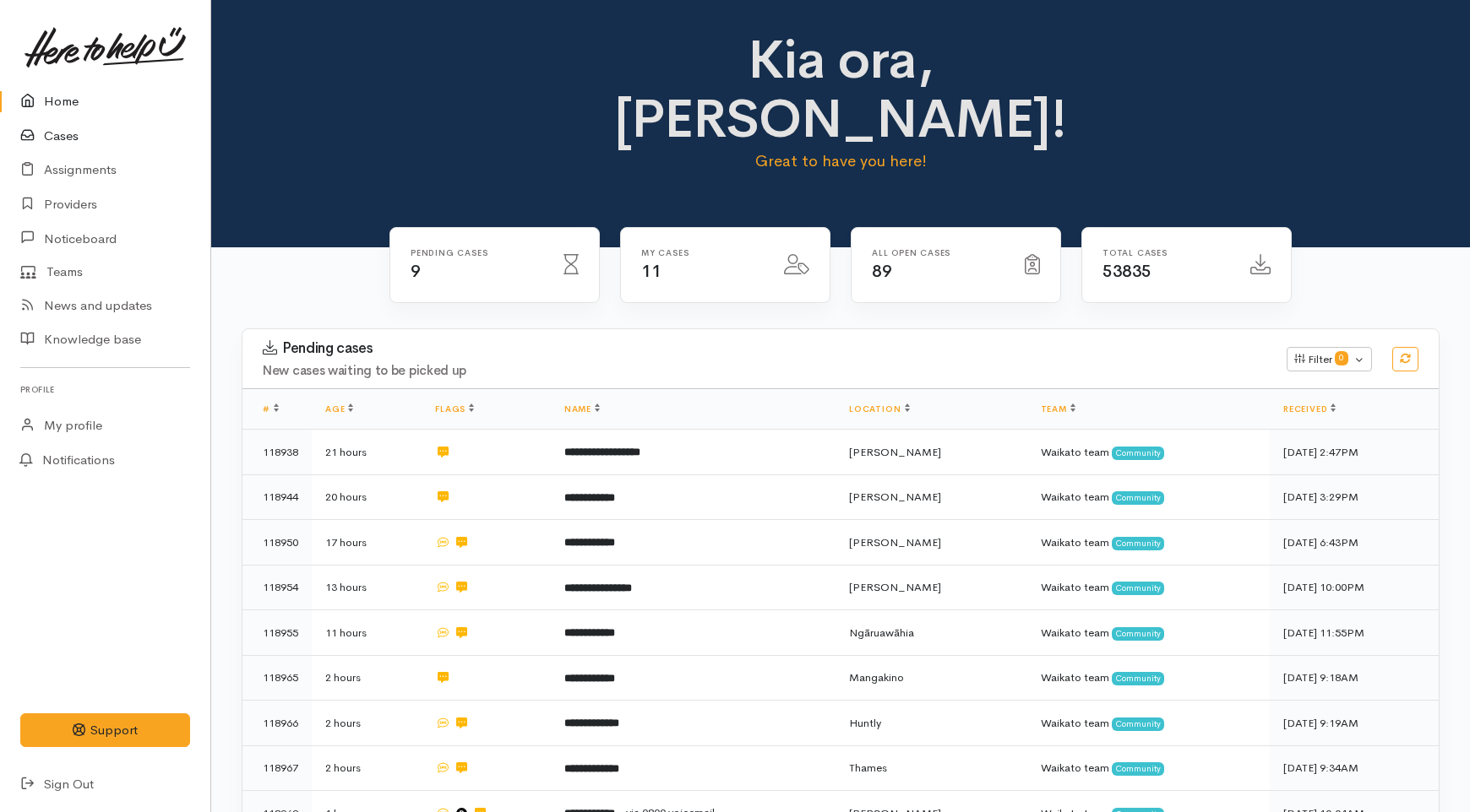
click at [103, 130] on link "Cases" at bounding box center [105, 136] width 210 height 35
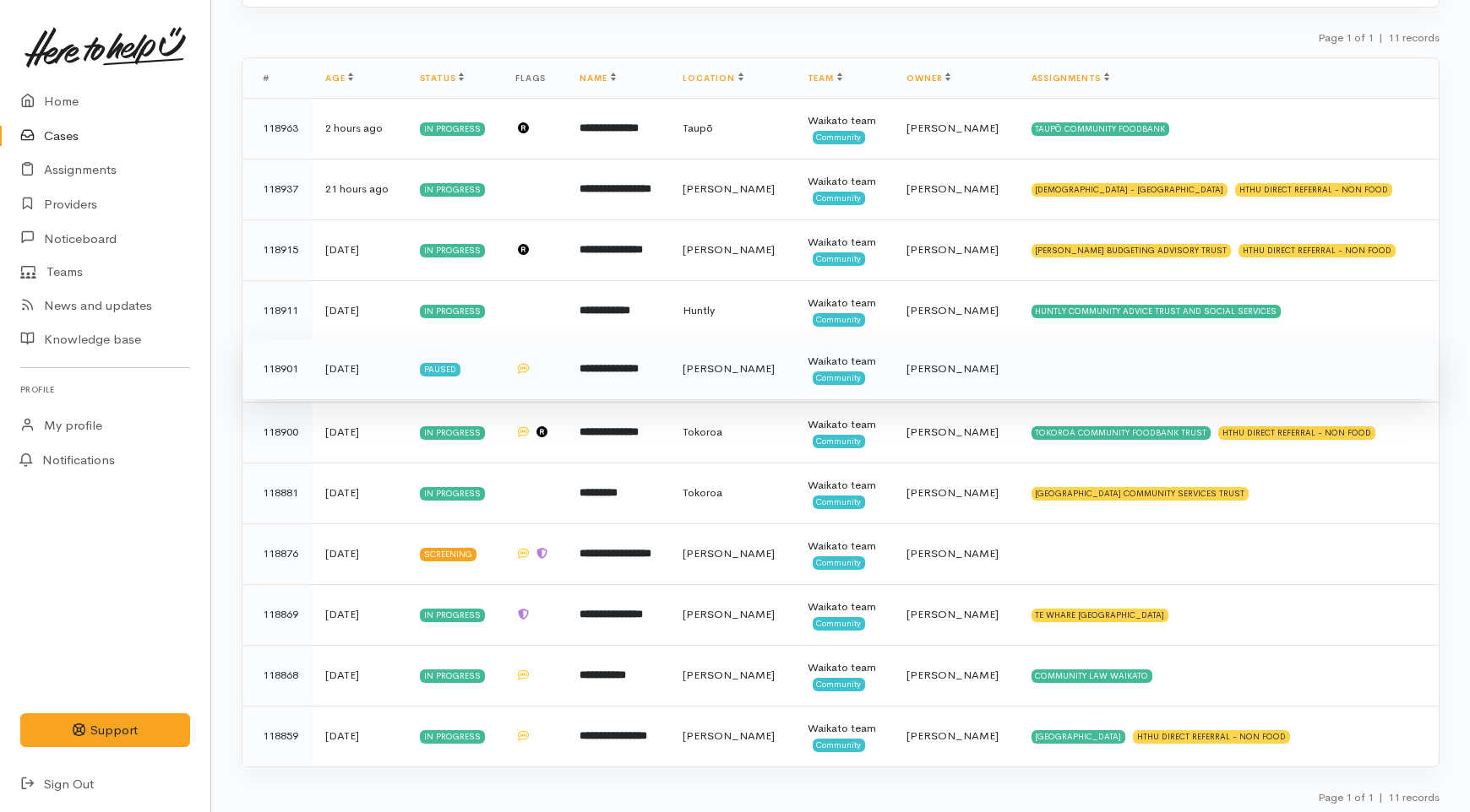
scroll to position [275, 0]
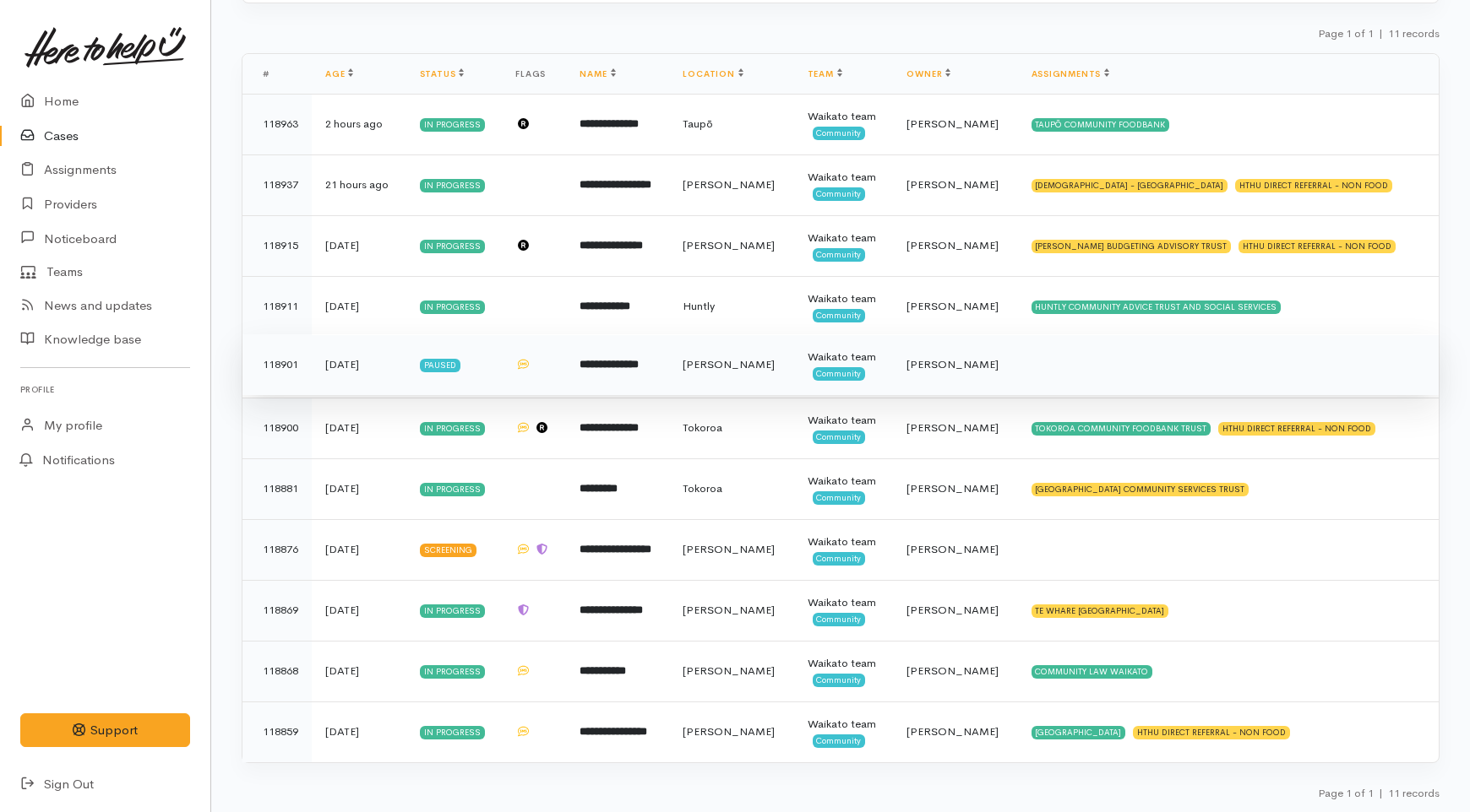
click at [669, 364] on td "**********" at bounding box center [618, 365] width 103 height 61
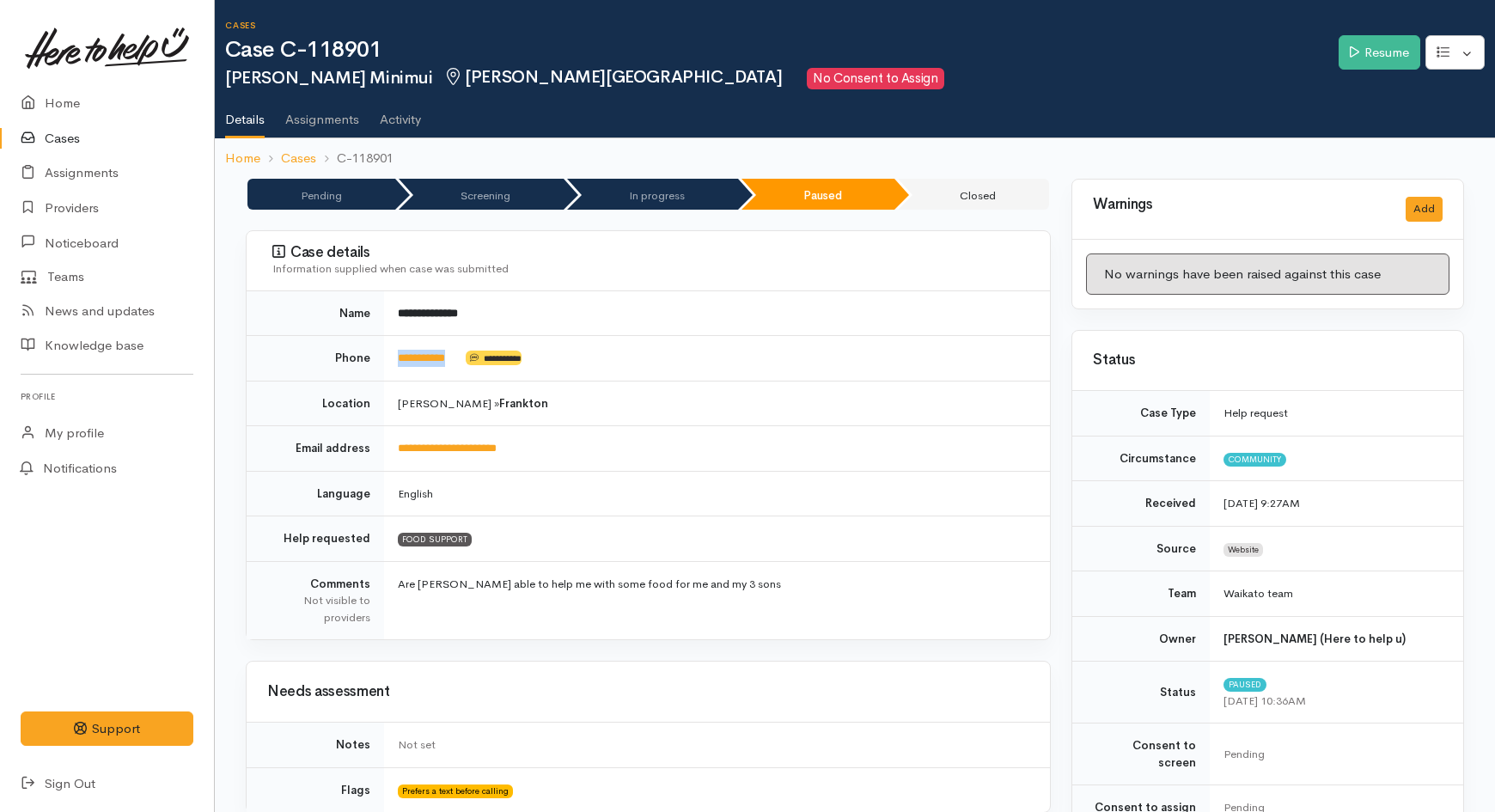
drag, startPoint x: 470, startPoint y: 369, endPoint x: 391, endPoint y: 371, distance: 79.0
click at [391, 371] on td "**********" at bounding box center [717, 358] width 666 height 45
copy td "**********"
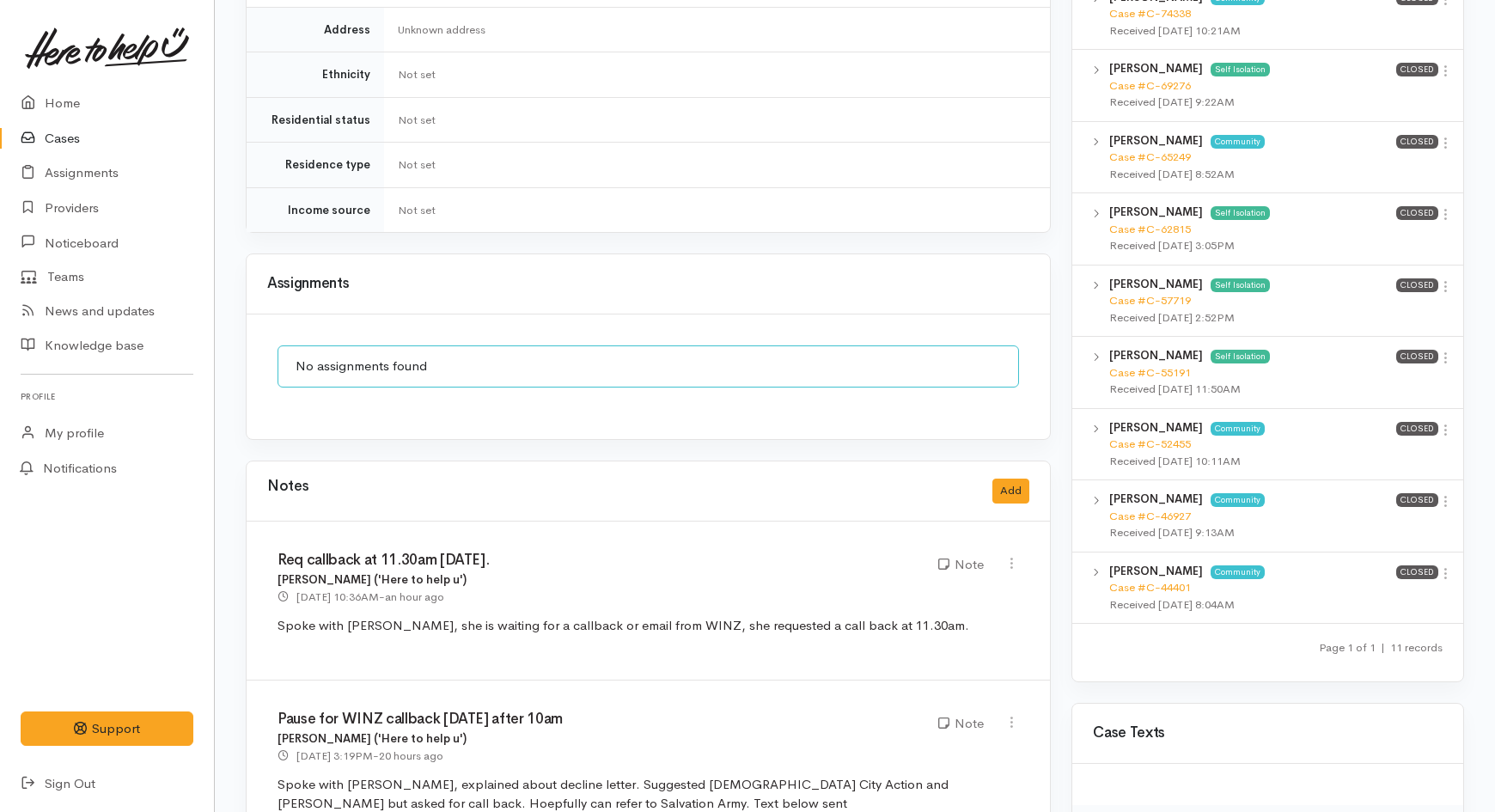
scroll to position [1431, 0]
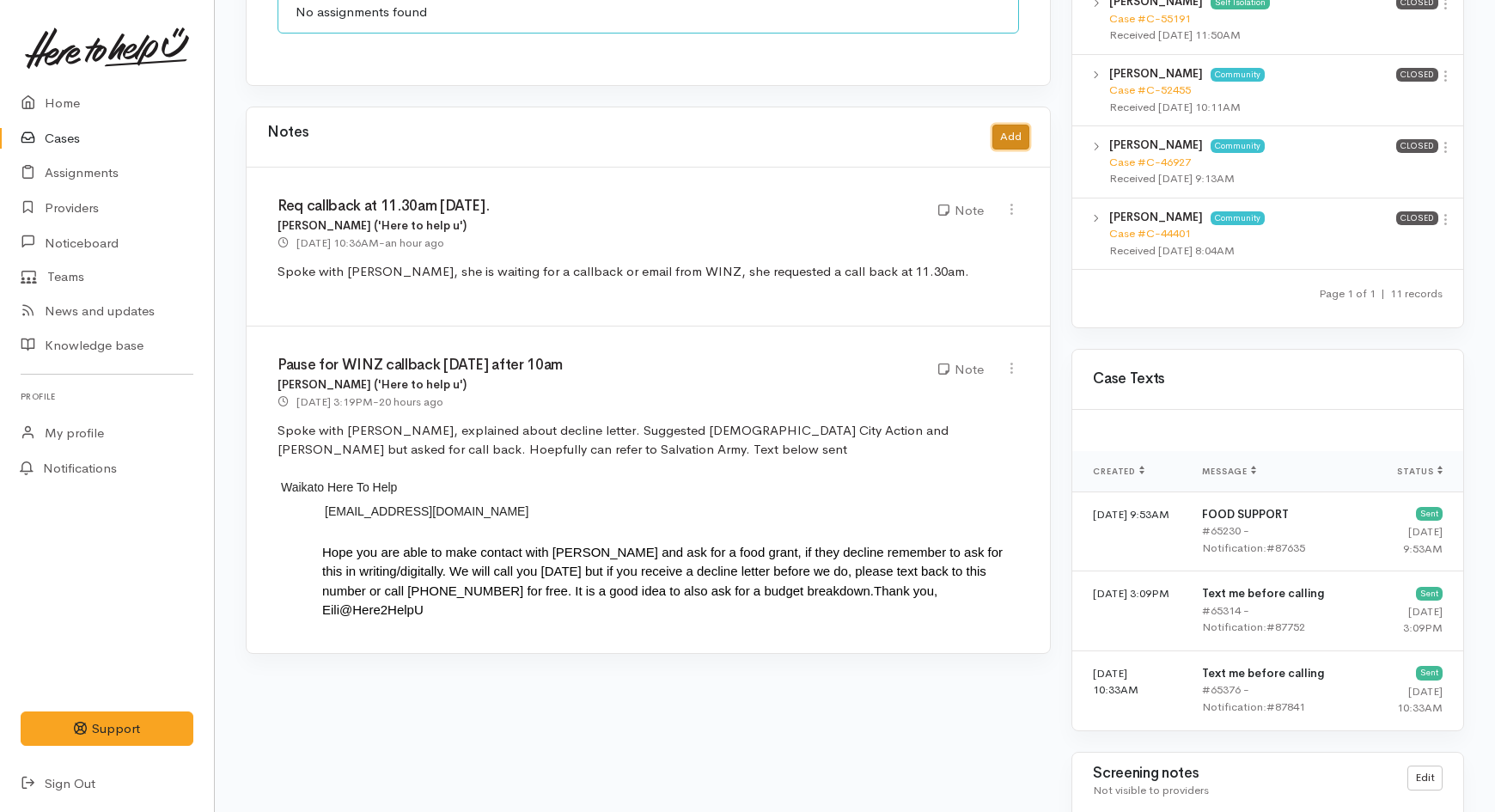
click at [1004, 127] on button "Add" at bounding box center [1011, 137] width 37 height 25
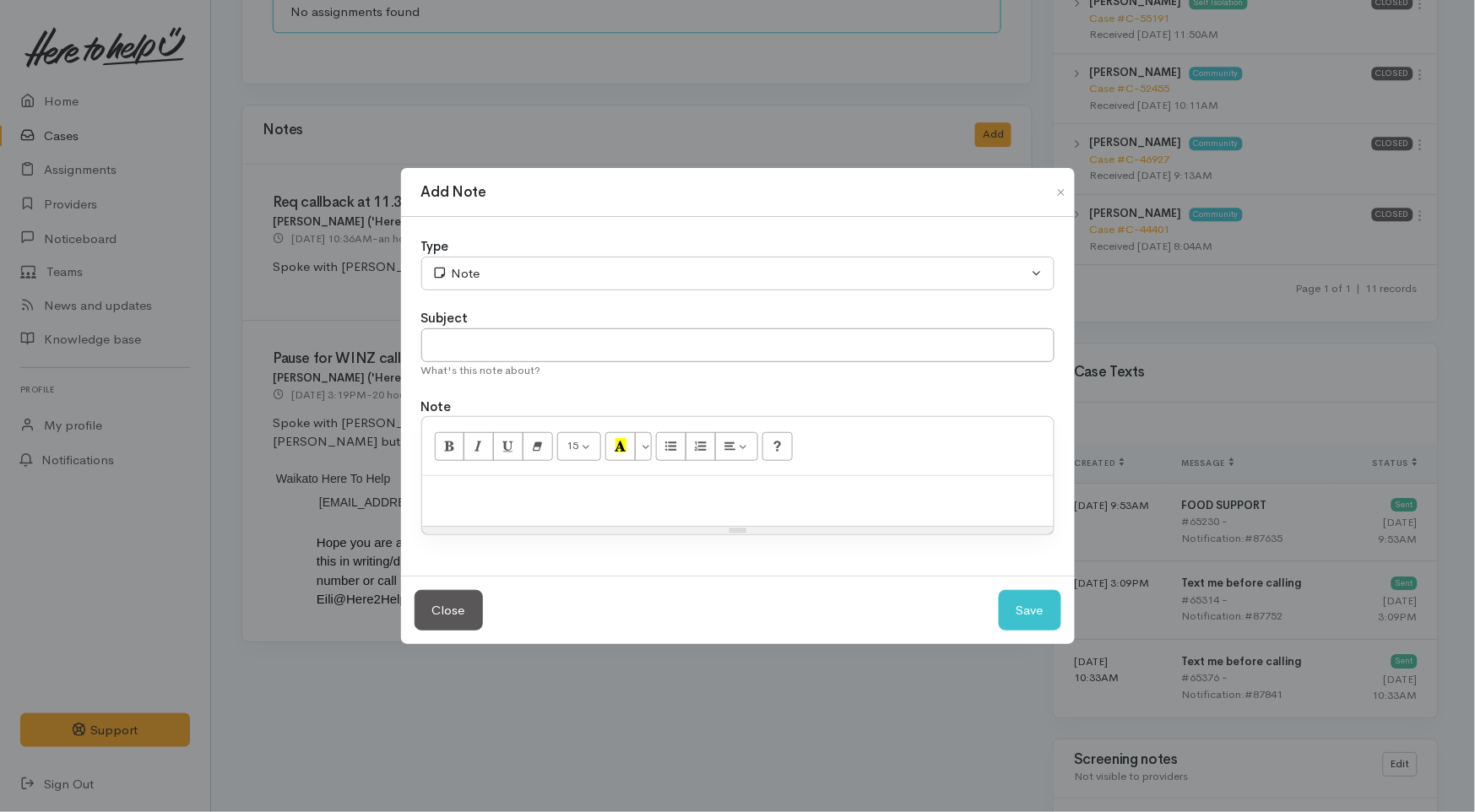
click at [454, 480] on div at bounding box center [738, 500] width 632 height 49
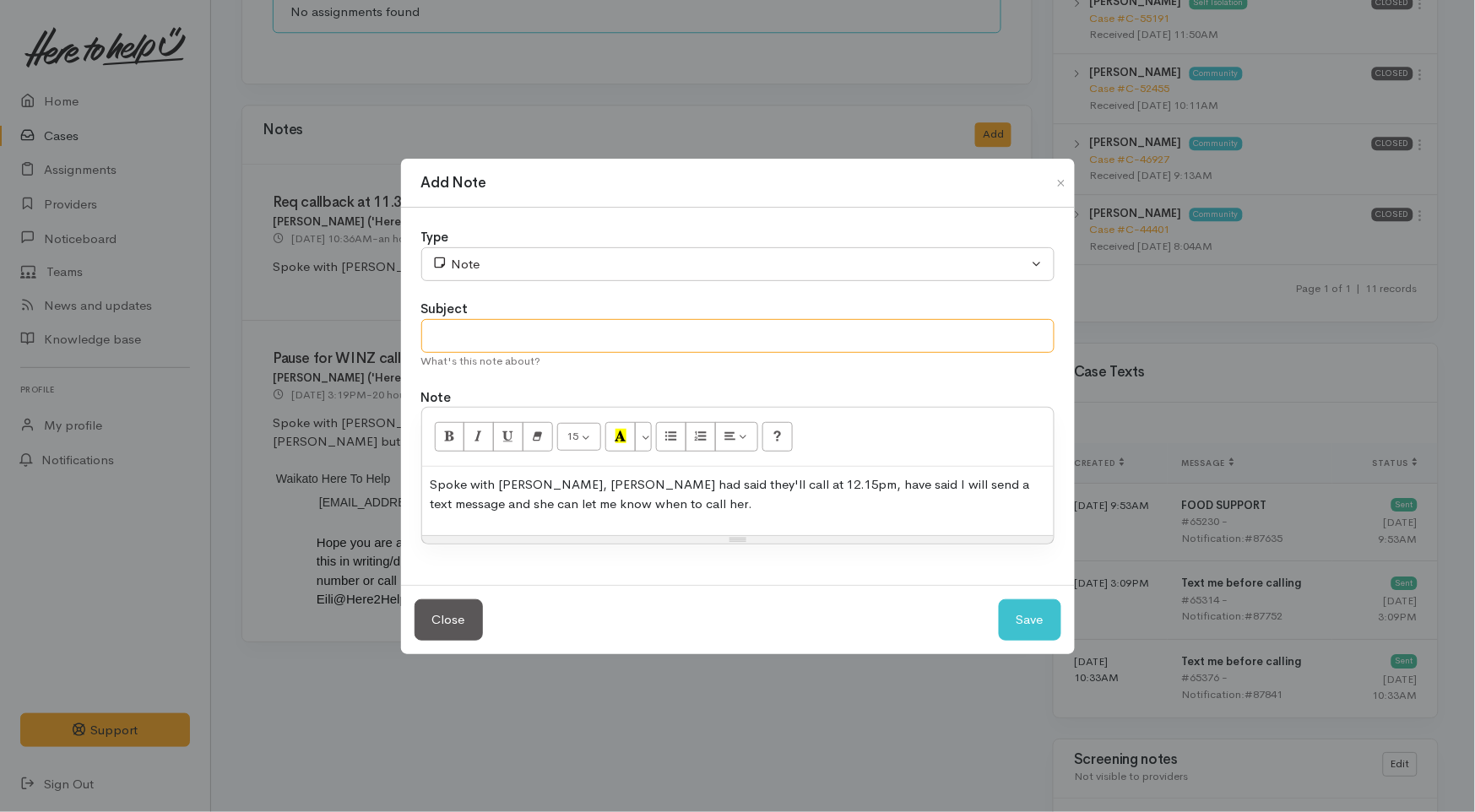
click at [601, 342] on input "text" at bounding box center [738, 337] width 633 height 35
type input "Waiting for text"
click at [1015, 621] on button "Save" at bounding box center [1030, 619] width 63 height 42
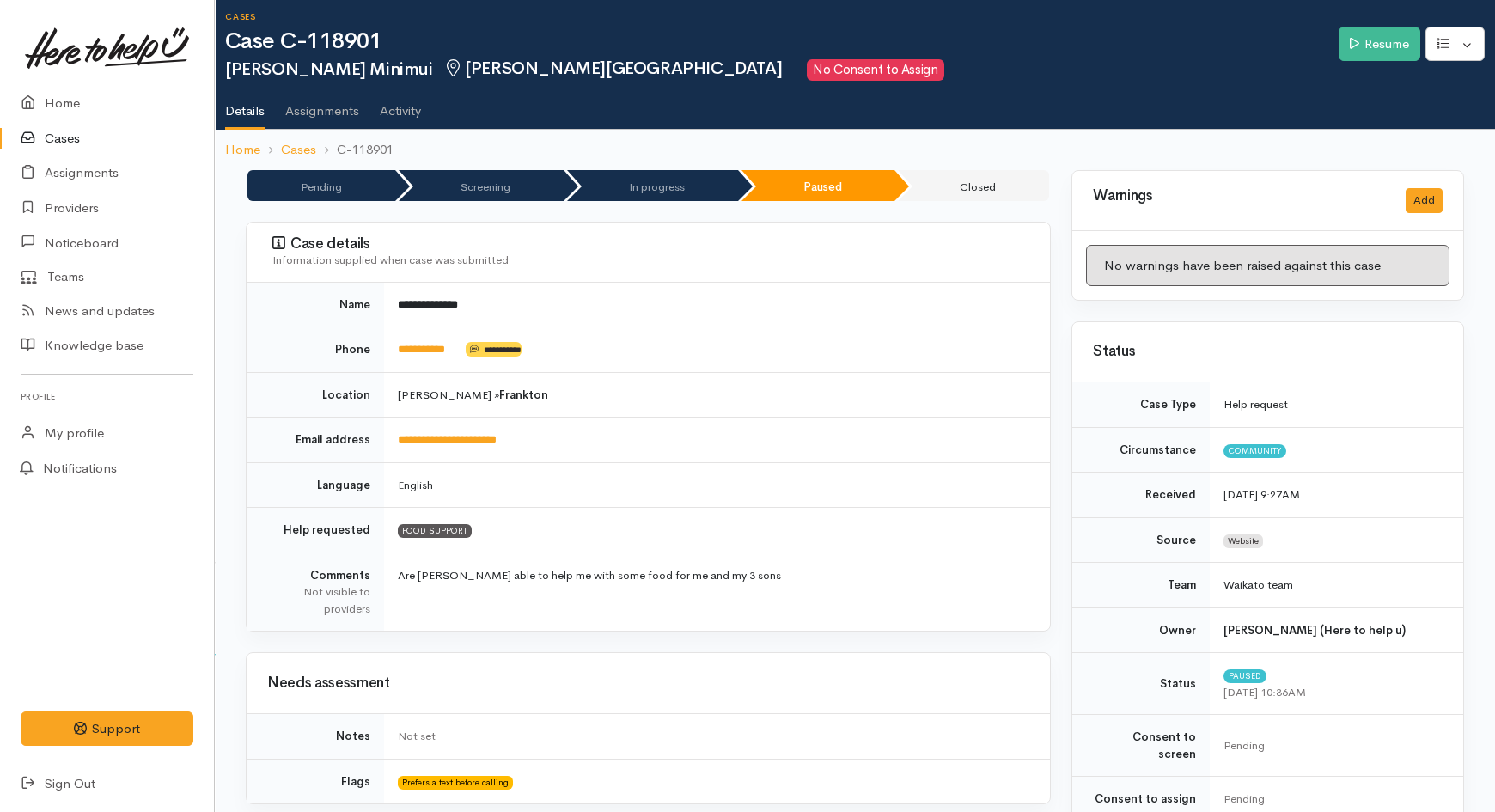
scroll to position [0, 0]
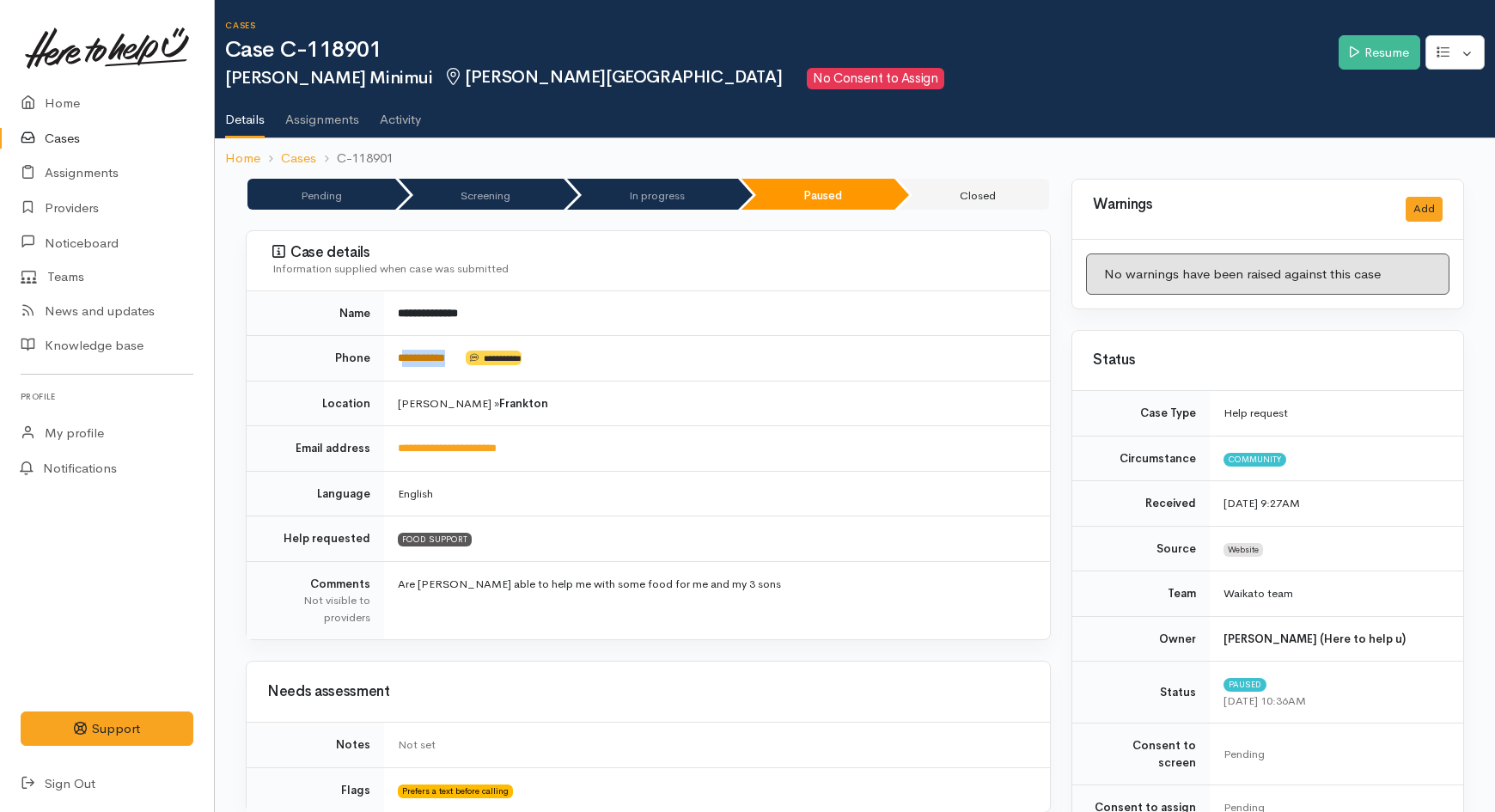
drag, startPoint x: 469, startPoint y: 354, endPoint x: 407, endPoint y: 360, distance: 62.3
click at [407, 360] on td "**********" at bounding box center [717, 358] width 666 height 45
copy td "*********"
drag, startPoint x: 363, startPoint y: 51, endPoint x: 312, endPoint y: 57, distance: 51.4
click at [312, 57] on h1 "Case C-118901" at bounding box center [782, 49] width 1114 height 25
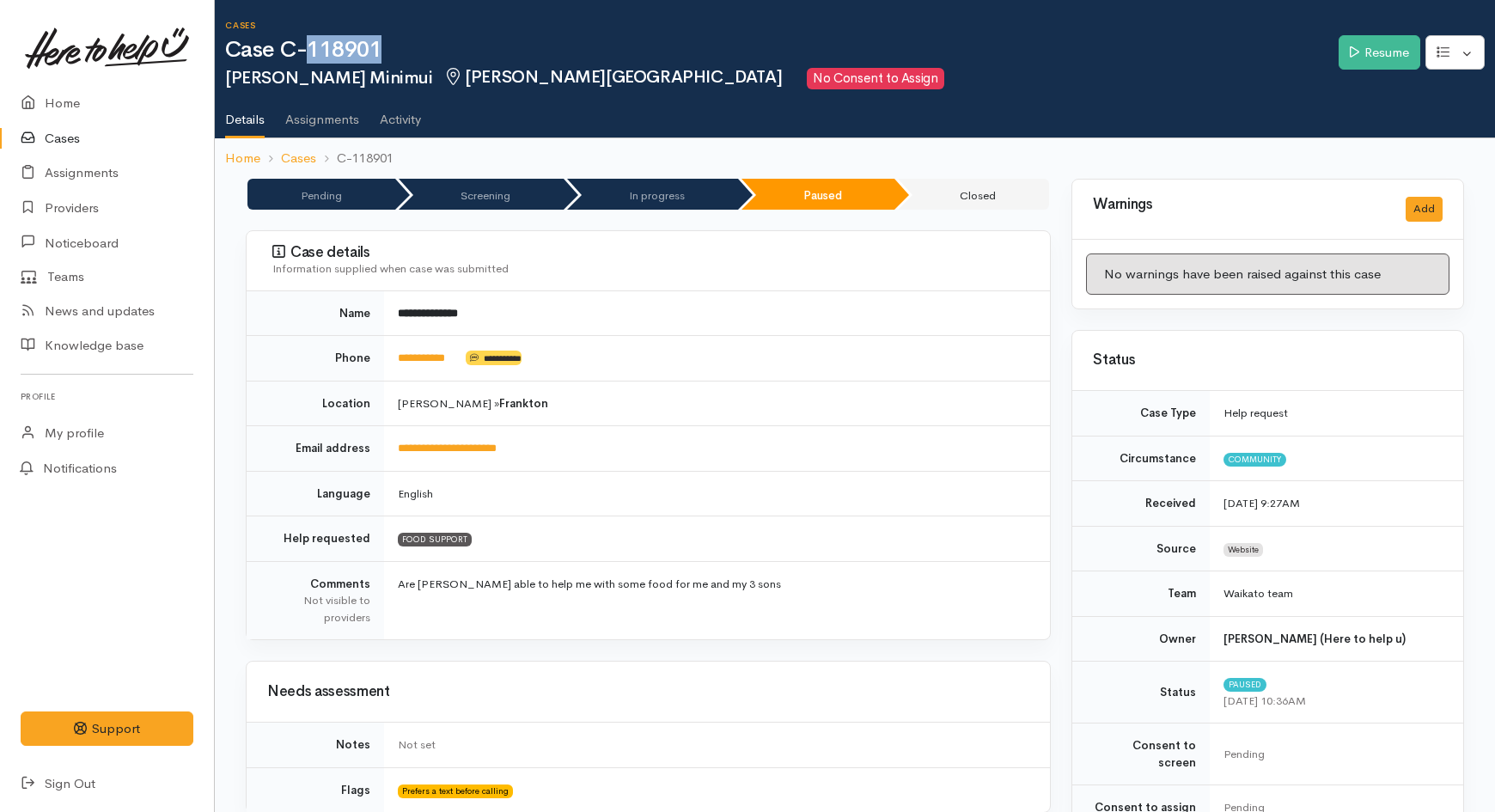
copy h1 "118901"
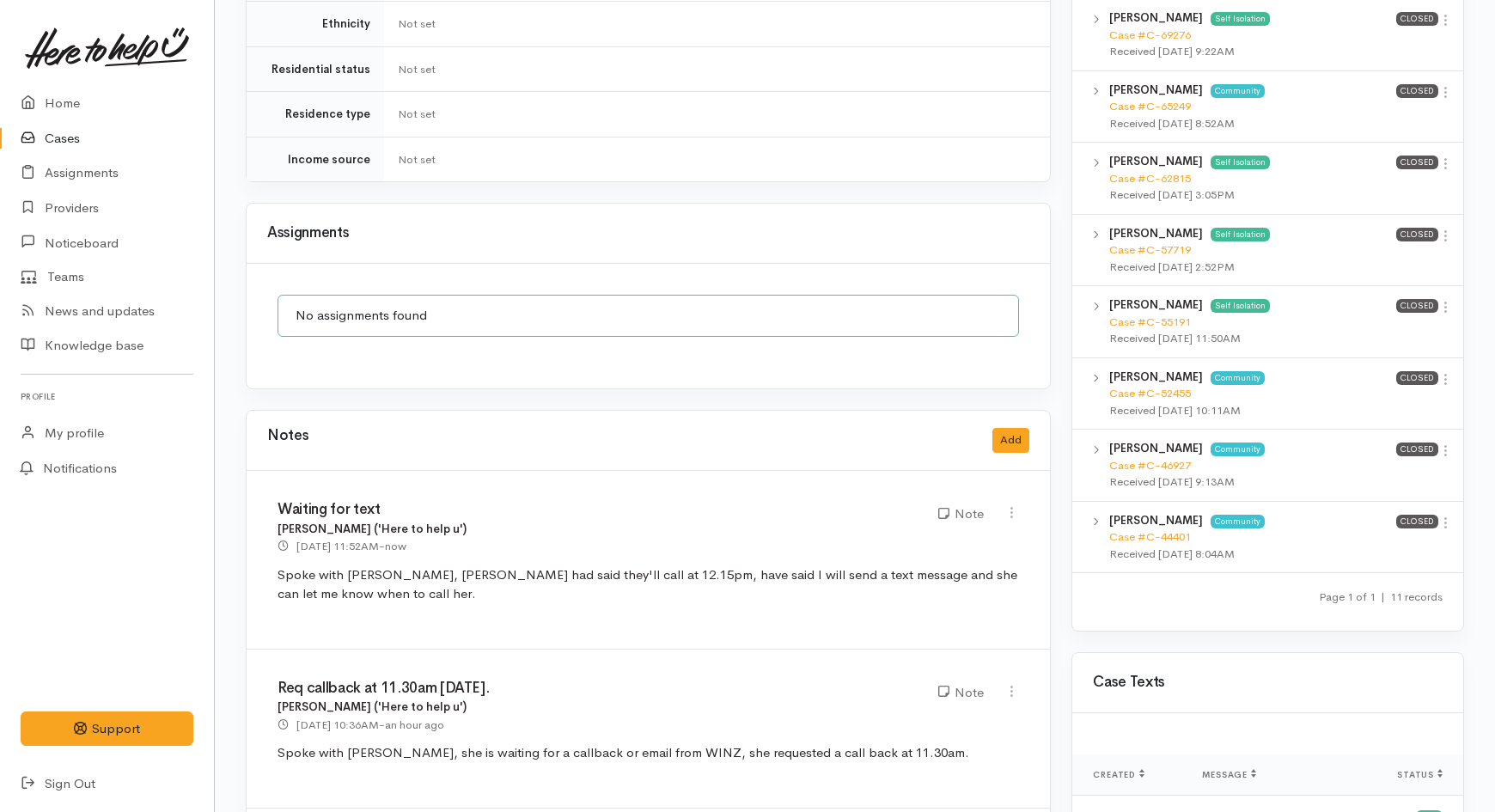
scroll to position [1336, 0]
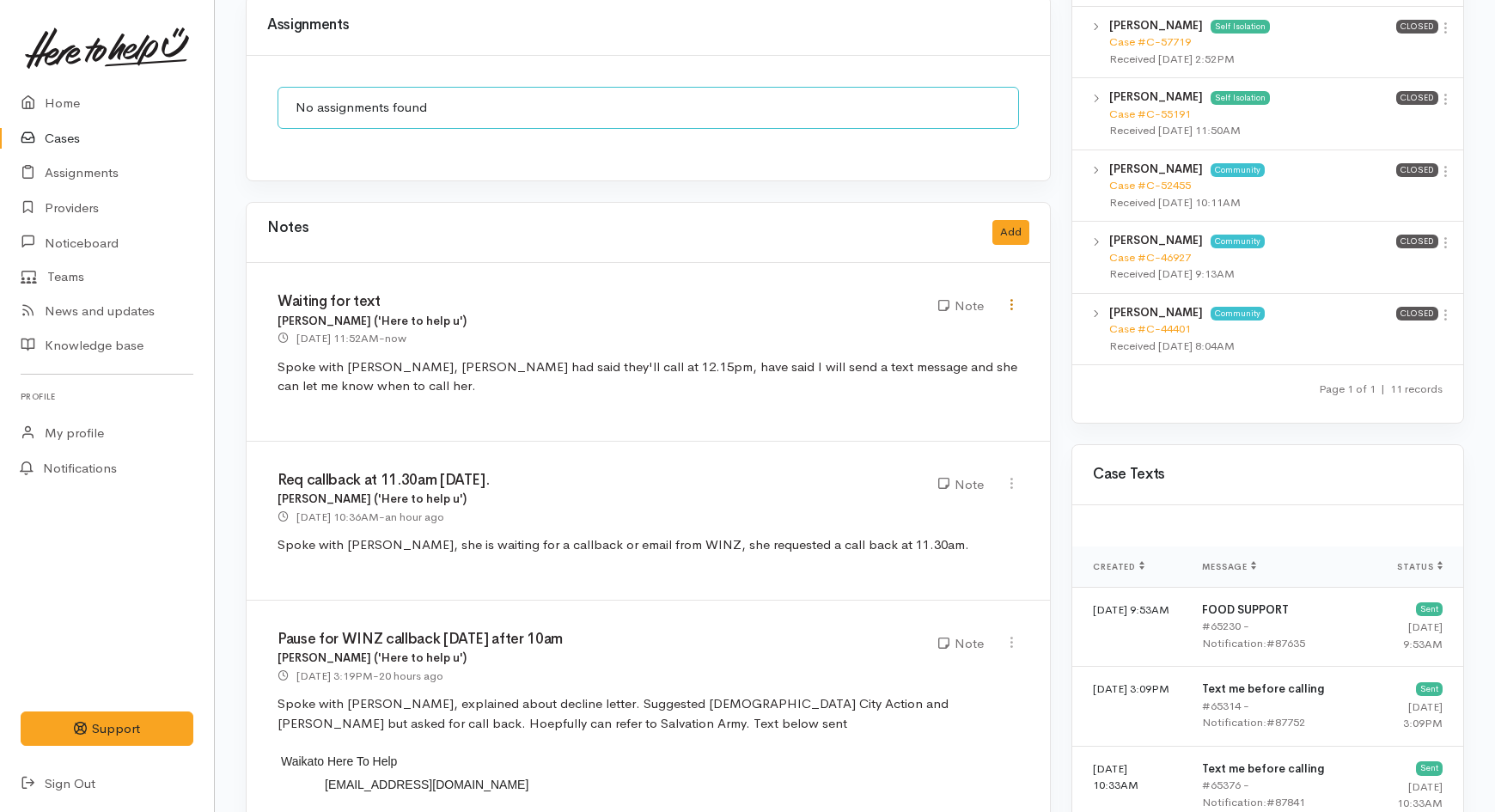
click at [1012, 297] on icon at bounding box center [1011, 304] width 15 height 15
click at [918, 325] on link "Edit" at bounding box center [950, 338] width 136 height 27
type input "Waiting for text"
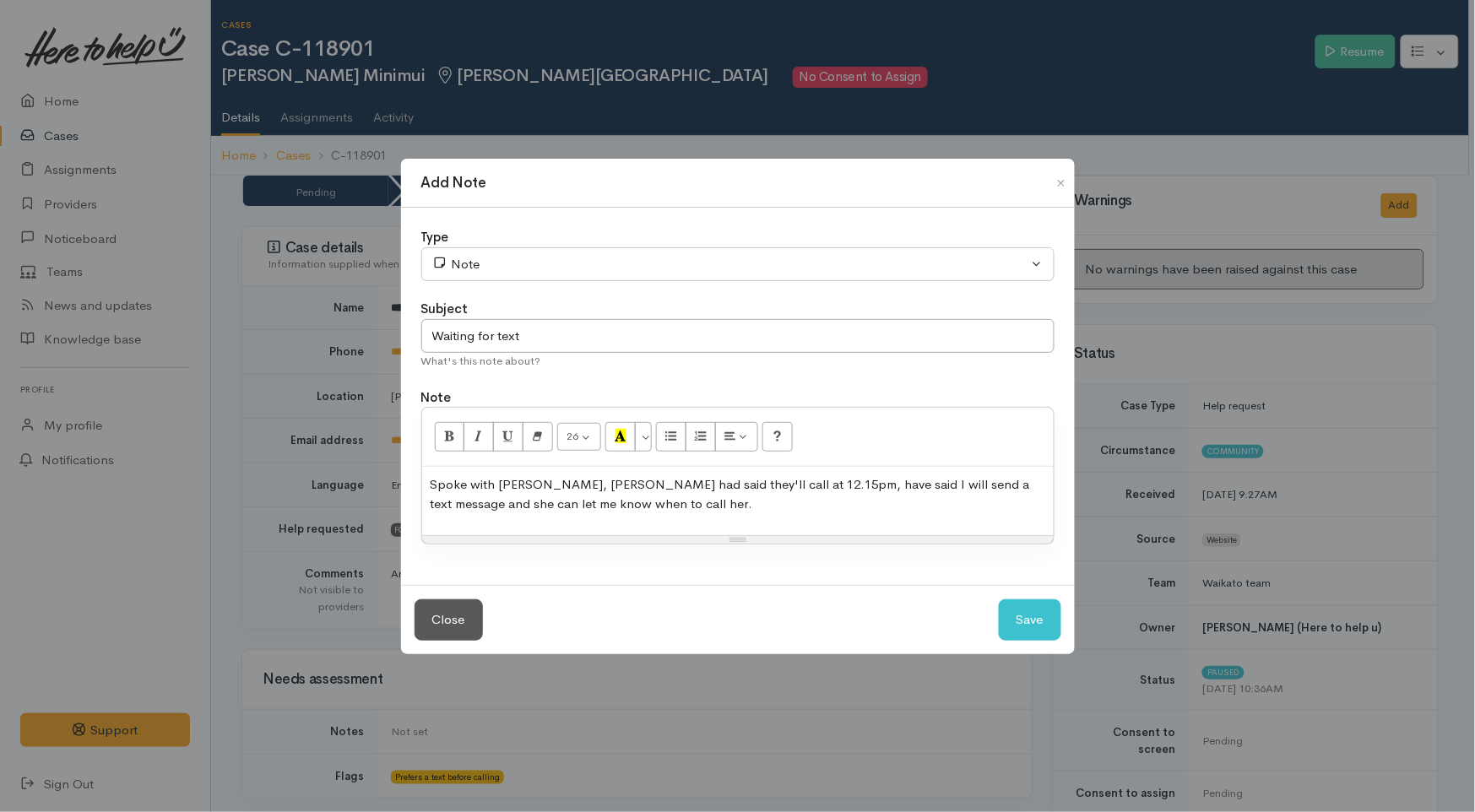
click at [600, 517] on div "Spoke with Ashlea, WINZ had said they'll call at 12.15pm, have said I will send…" at bounding box center [738, 501] width 632 height 69
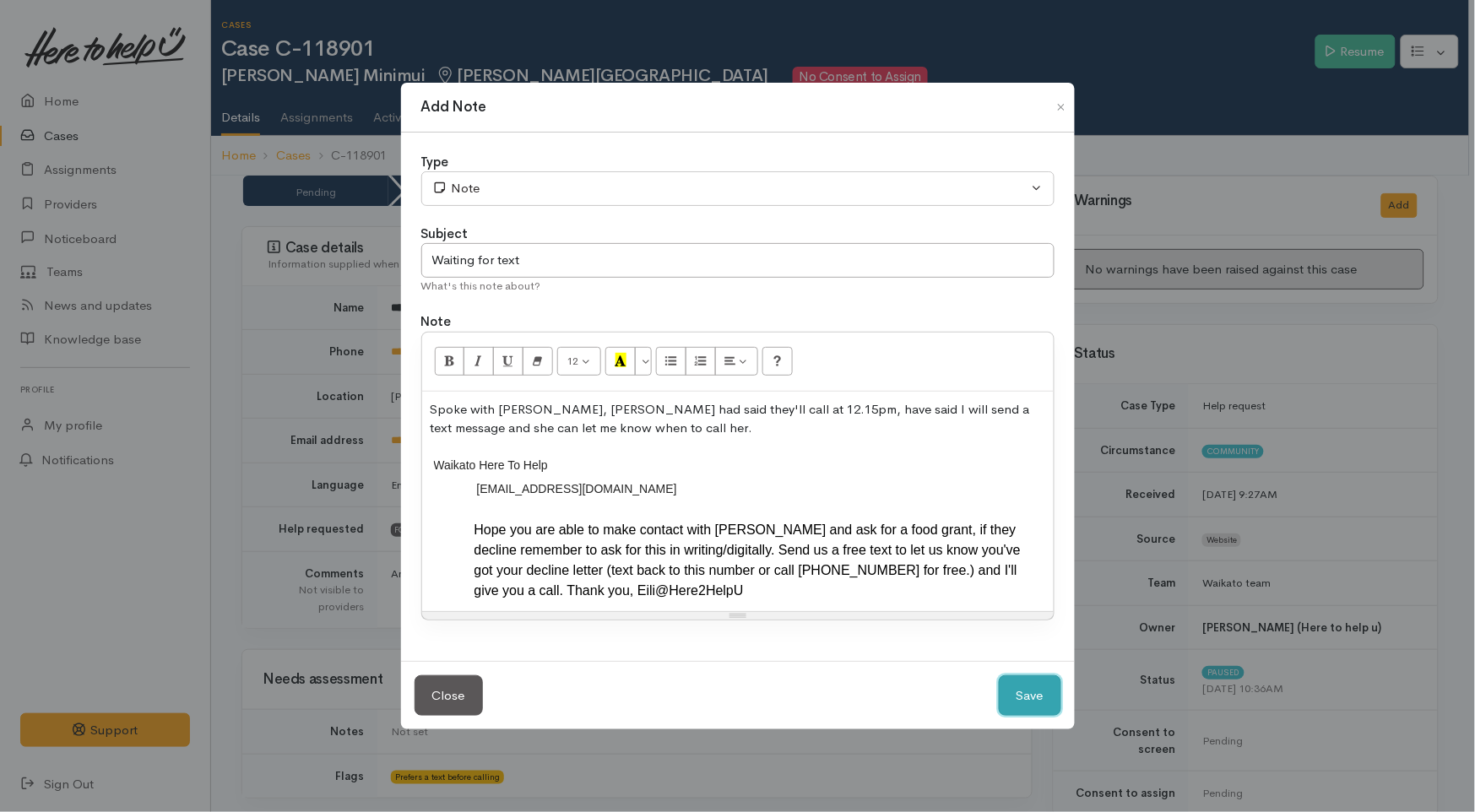
click at [1034, 692] on button "Save" at bounding box center [1030, 696] width 63 height 42
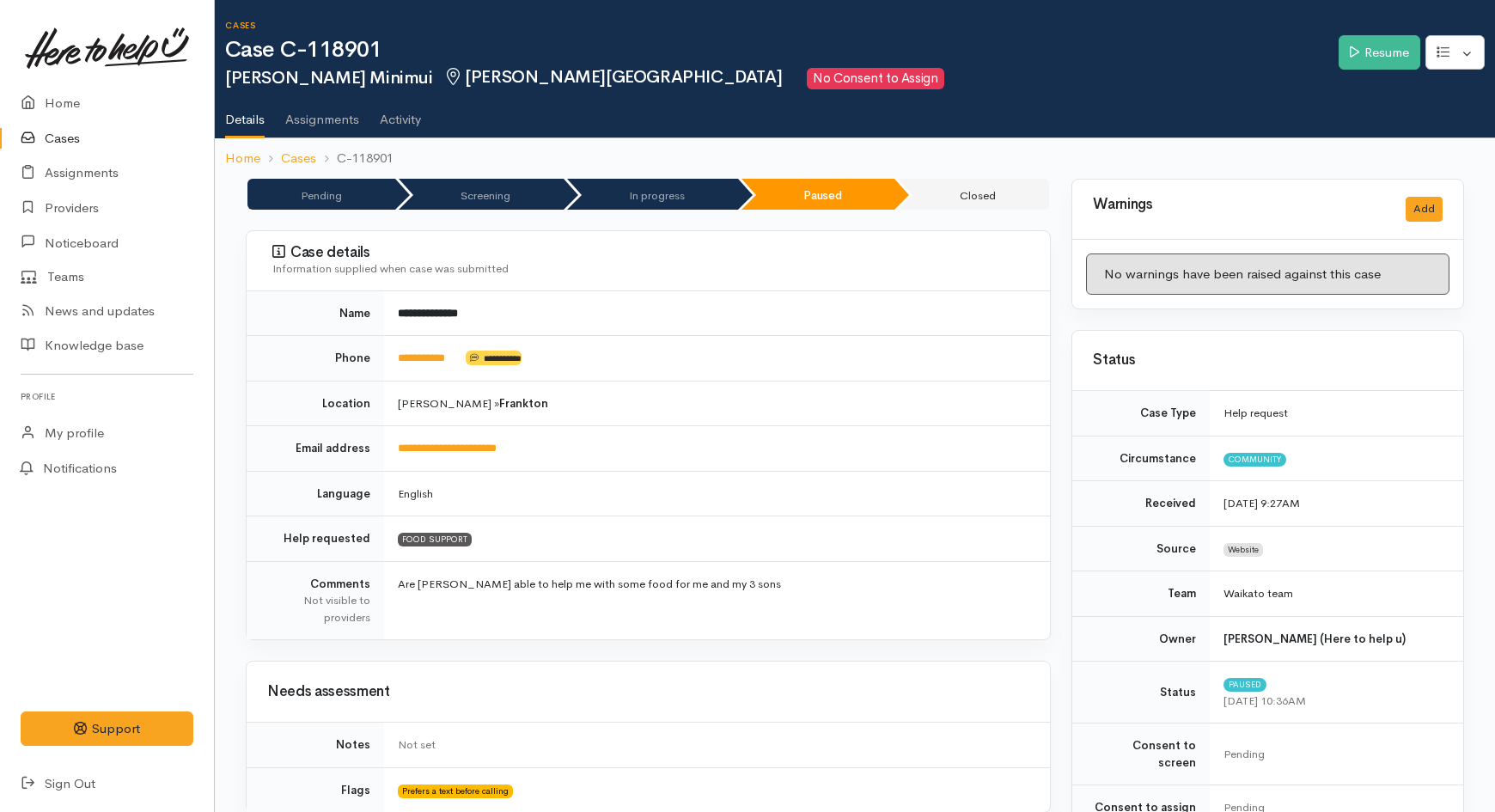
click at [78, 132] on link "Cases" at bounding box center [106, 139] width 214 height 35
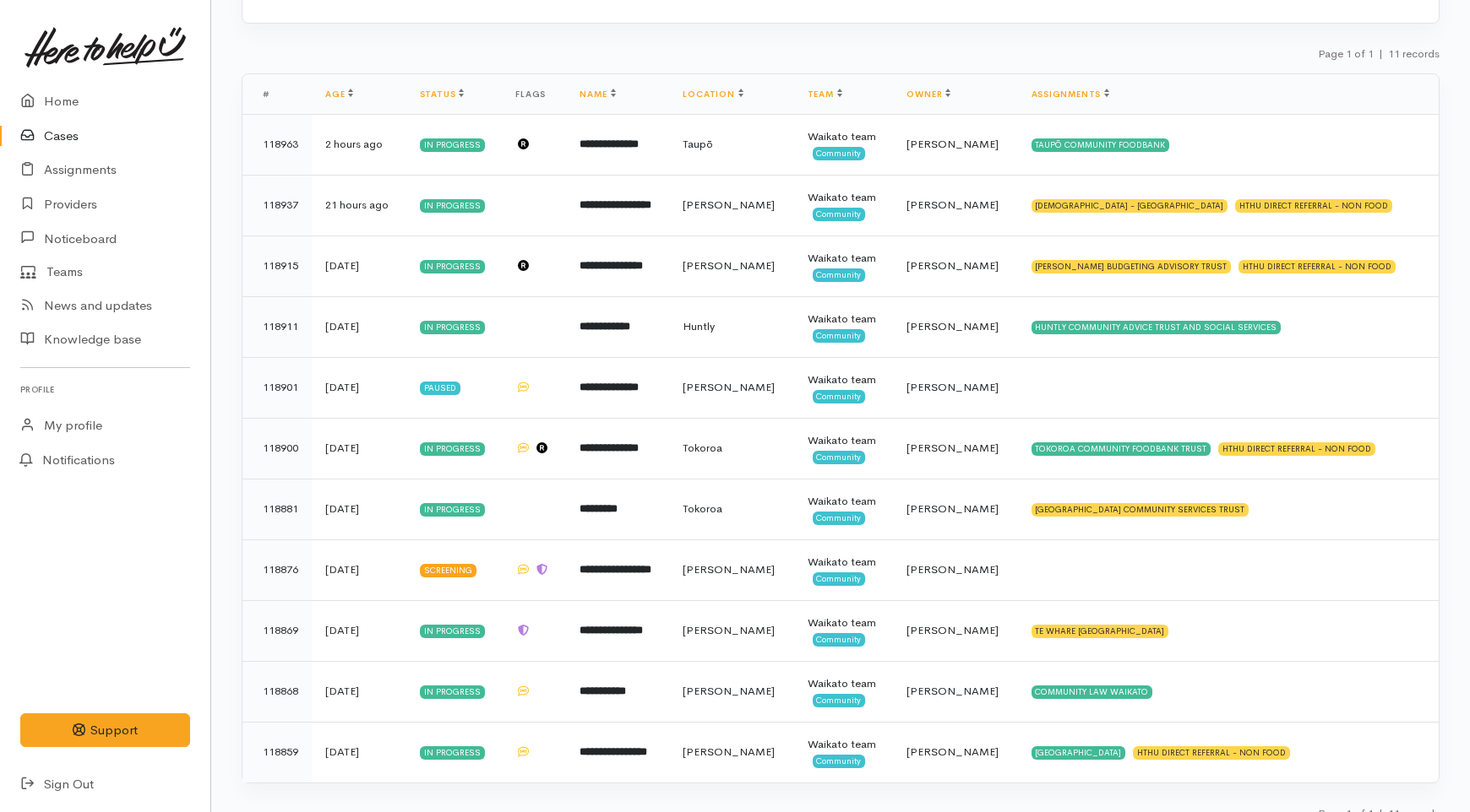
scroll to position [275, 0]
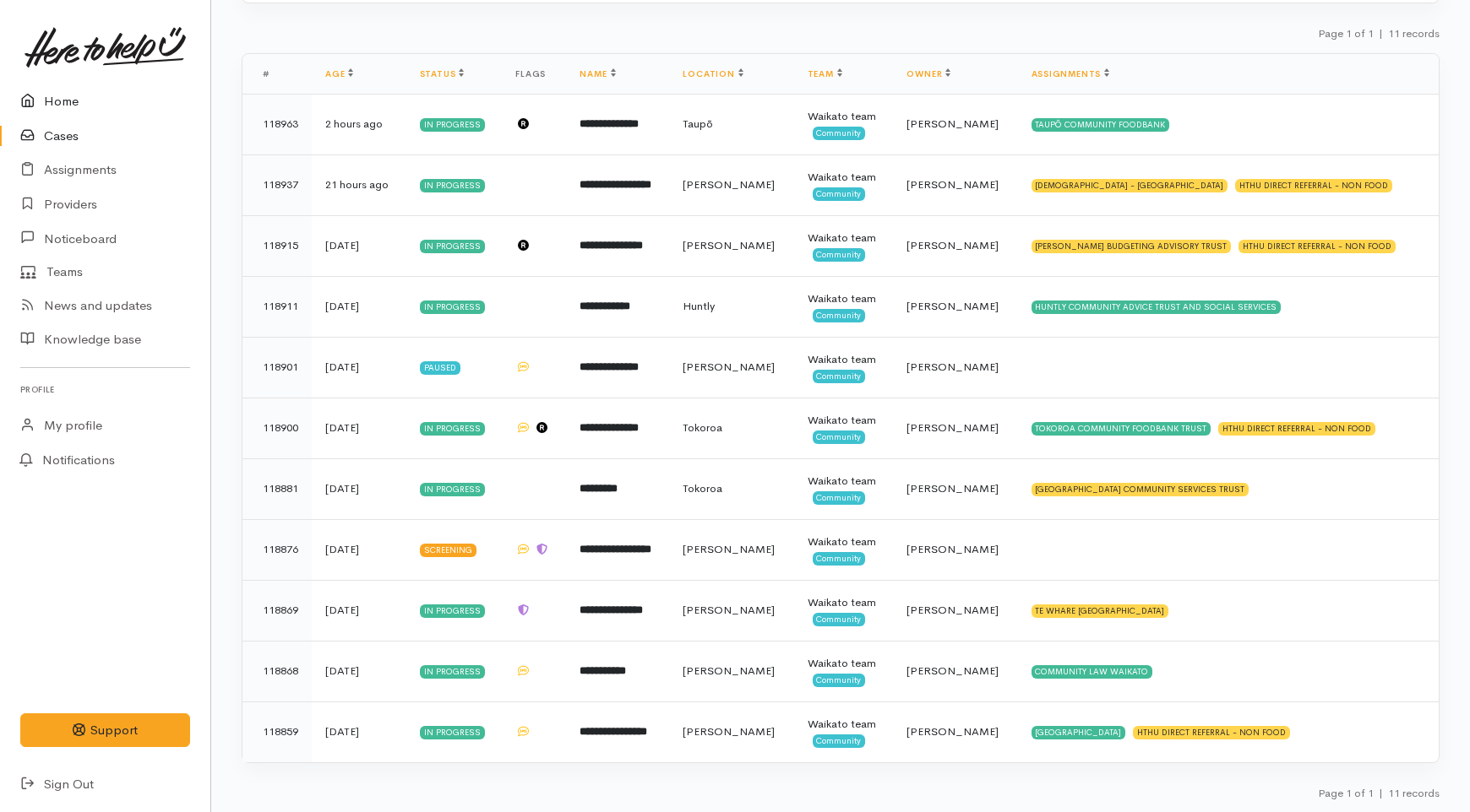
click at [79, 93] on link "Home" at bounding box center [105, 102] width 210 height 35
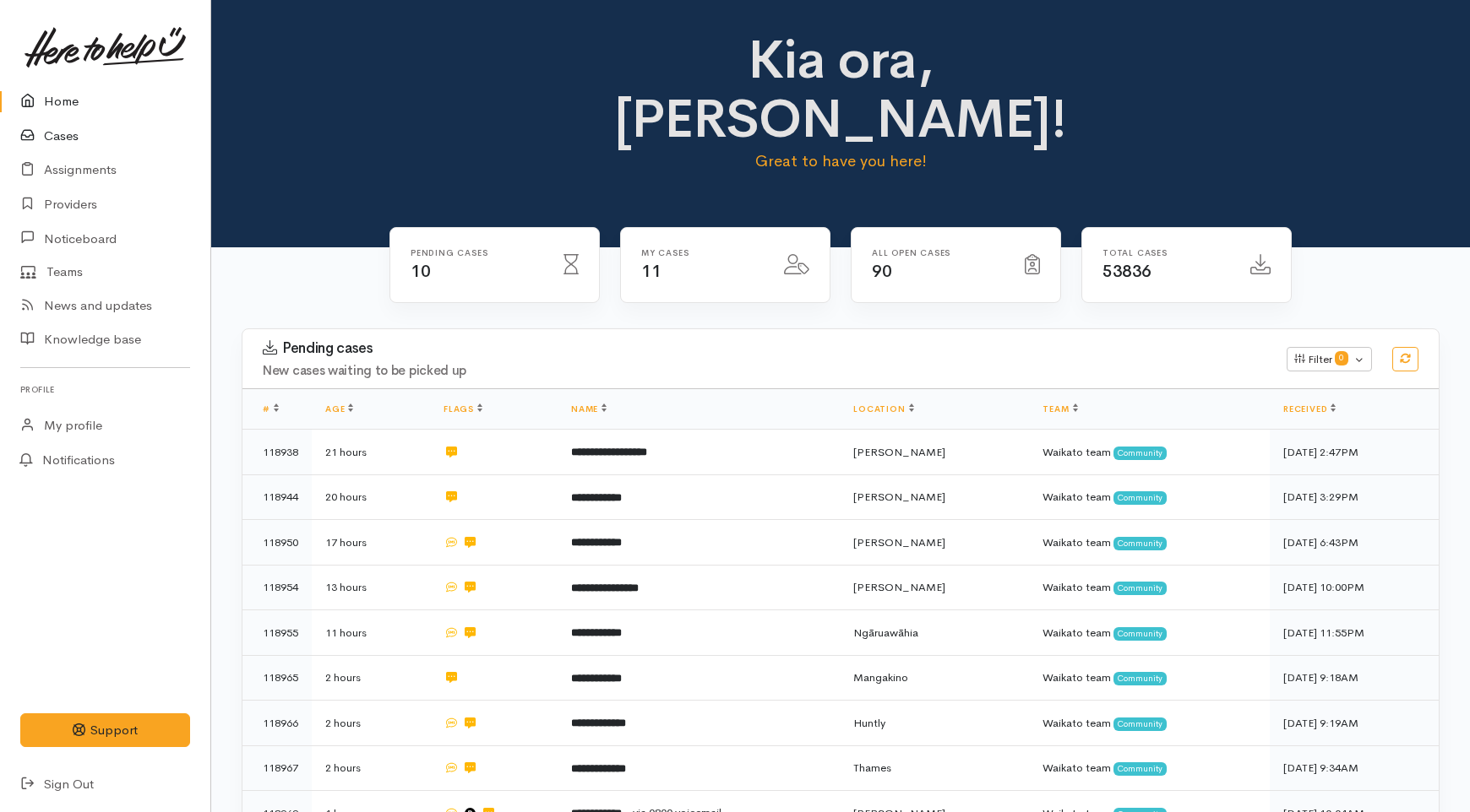
click at [82, 142] on link "Cases" at bounding box center [105, 136] width 210 height 35
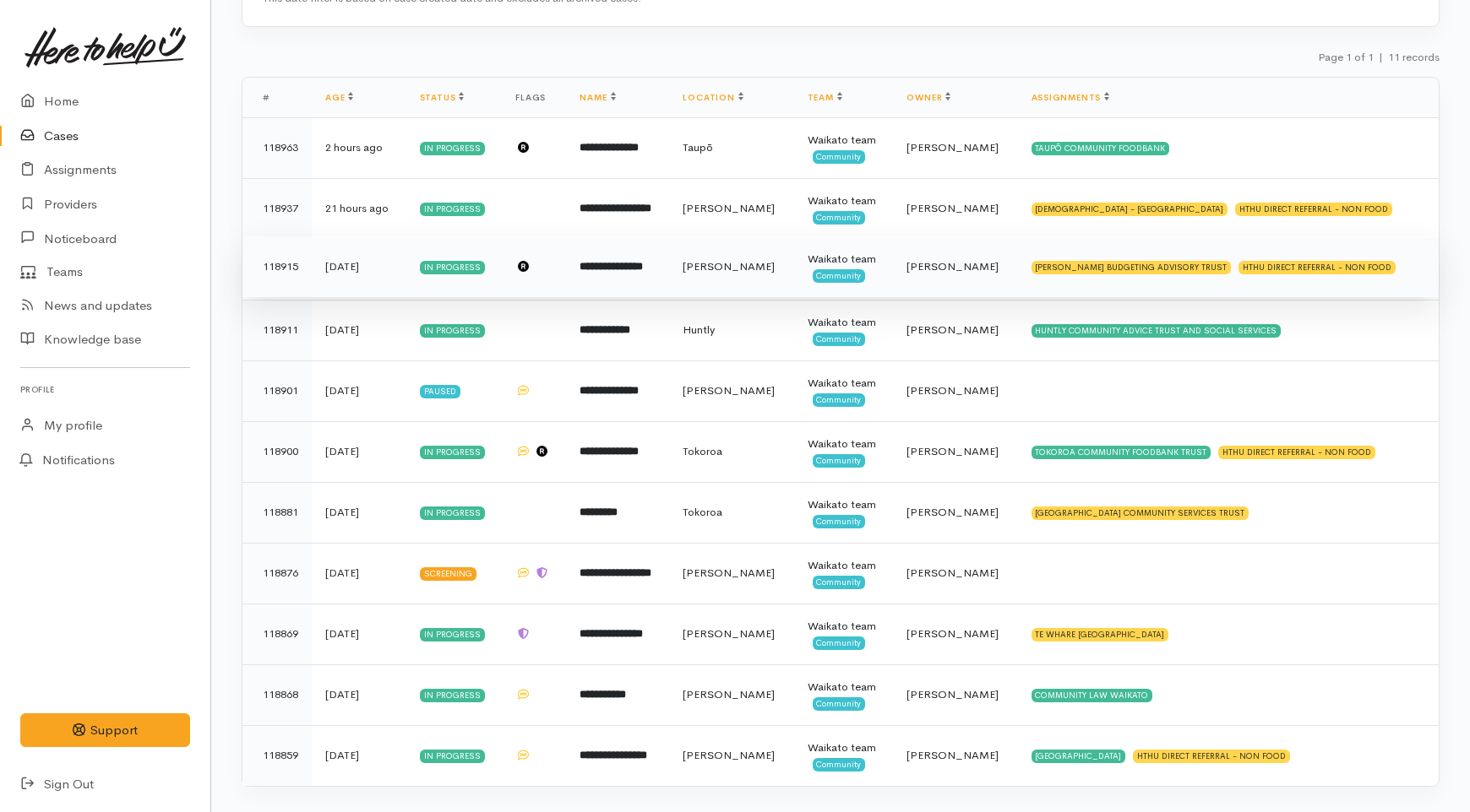
scroll to position [275, 0]
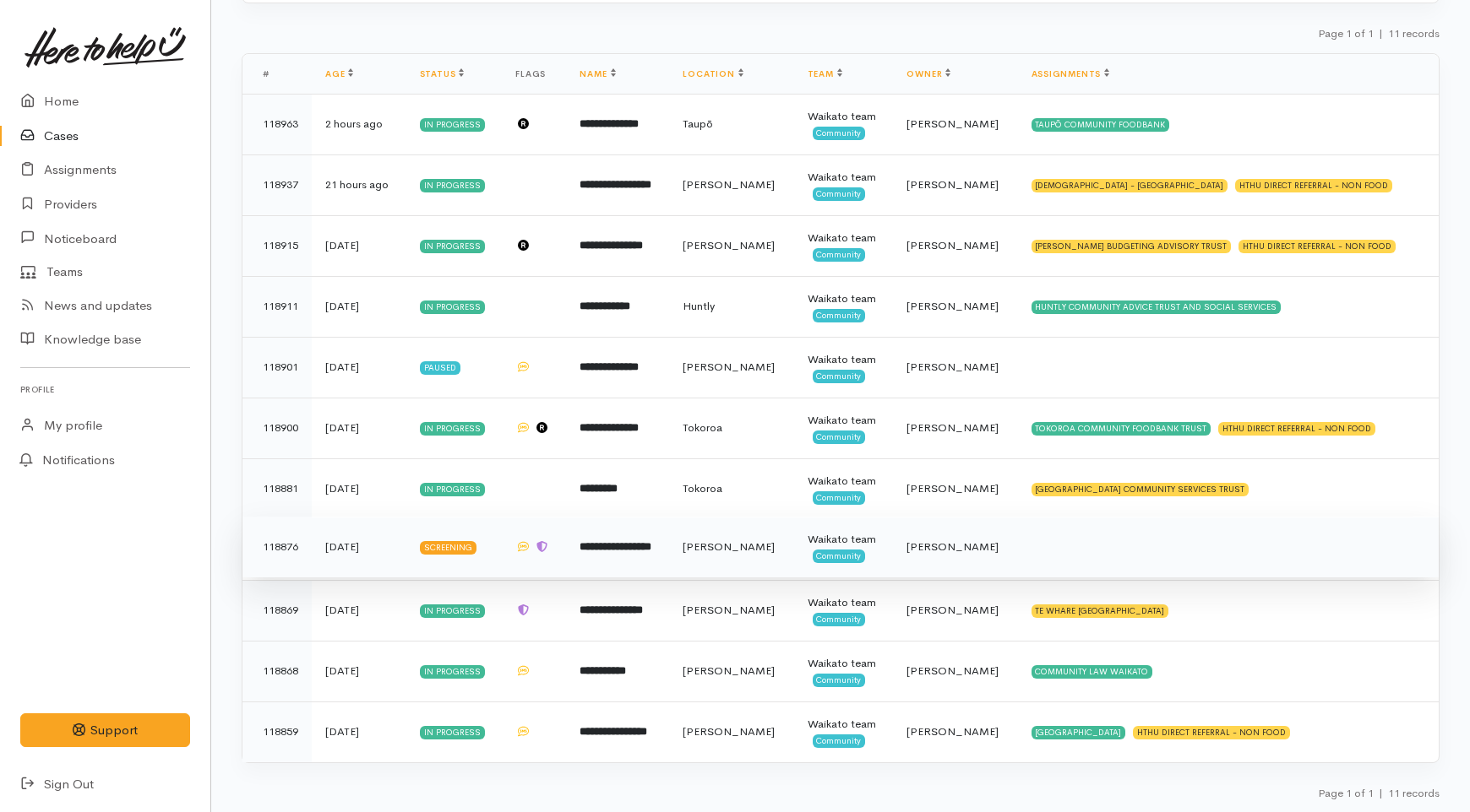
click at [839, 558] on span "Community" at bounding box center [839, 556] width 53 height 14
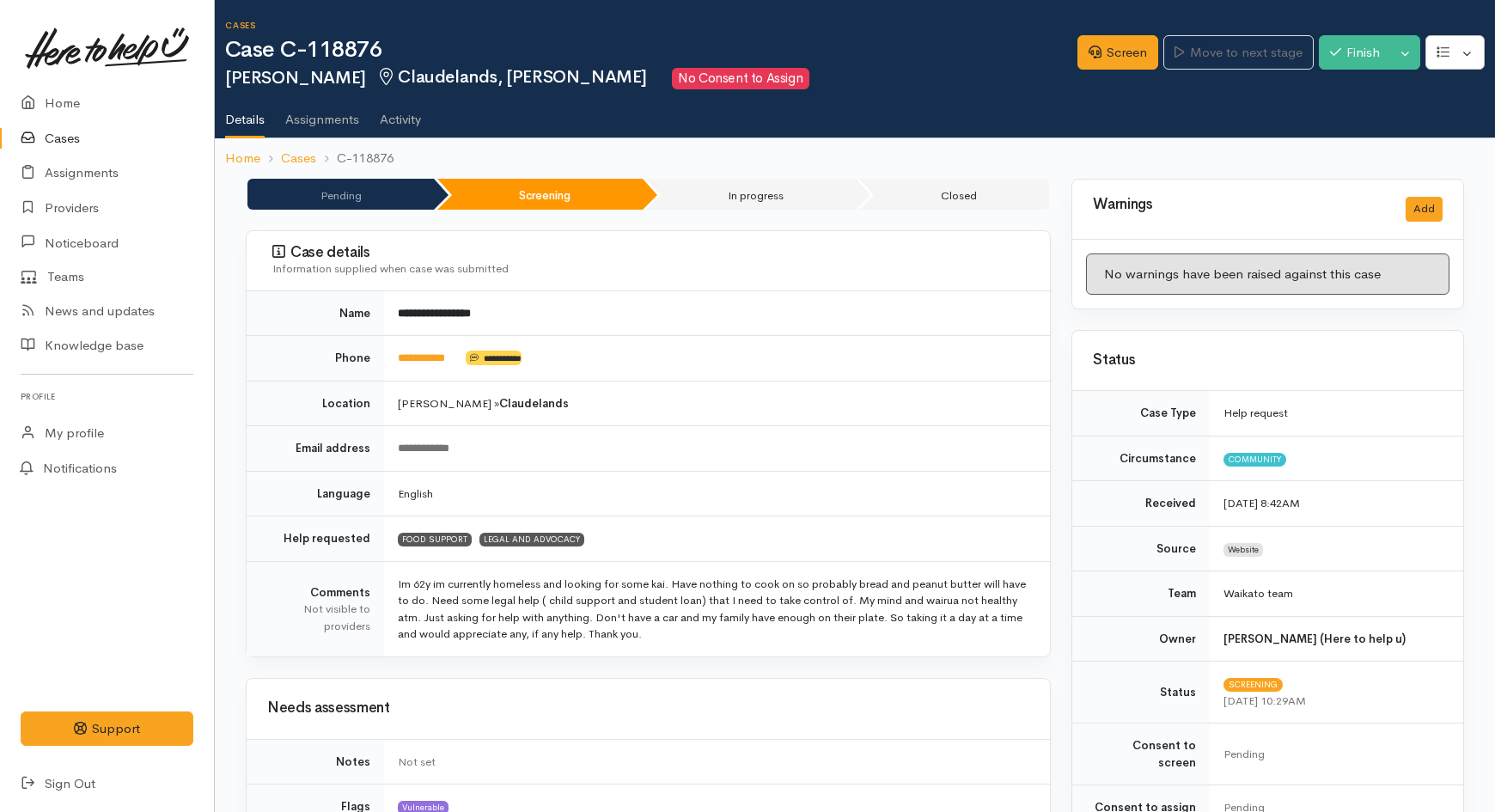
click at [470, 361] on td "**********" at bounding box center [717, 358] width 666 height 45
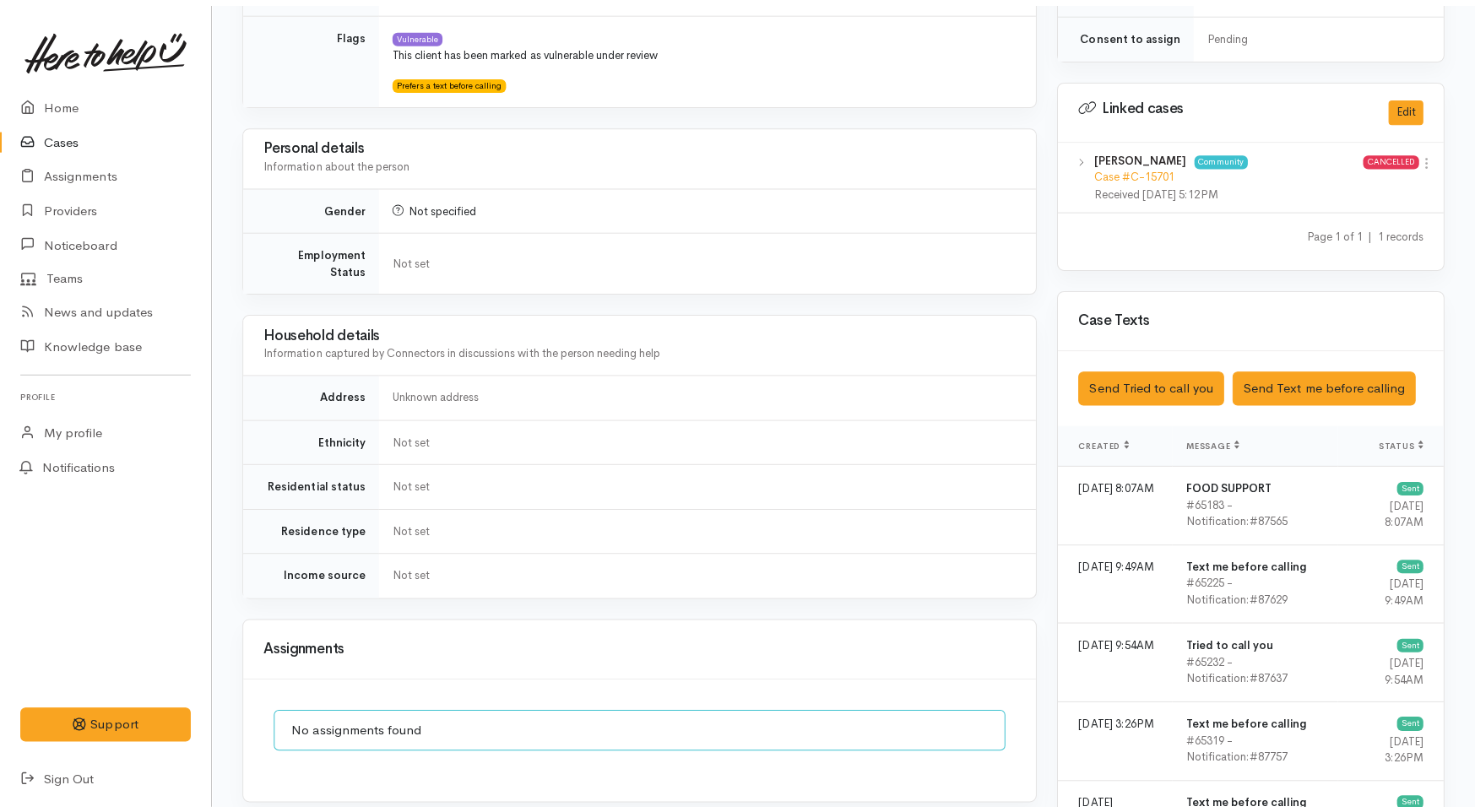
scroll to position [656, 0]
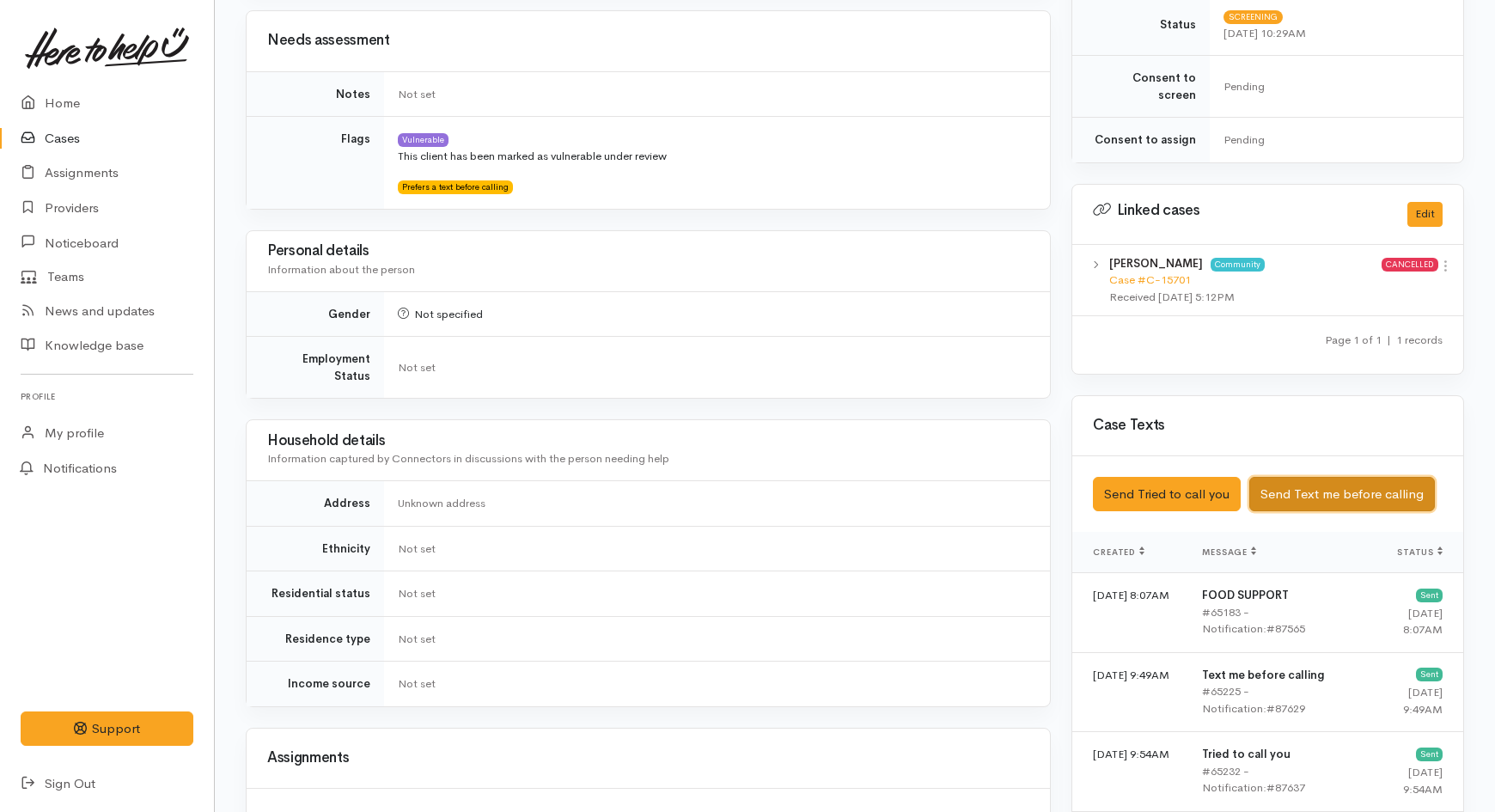
click at [1377, 488] on button "Send Text me before calling" at bounding box center [1342, 494] width 185 height 35
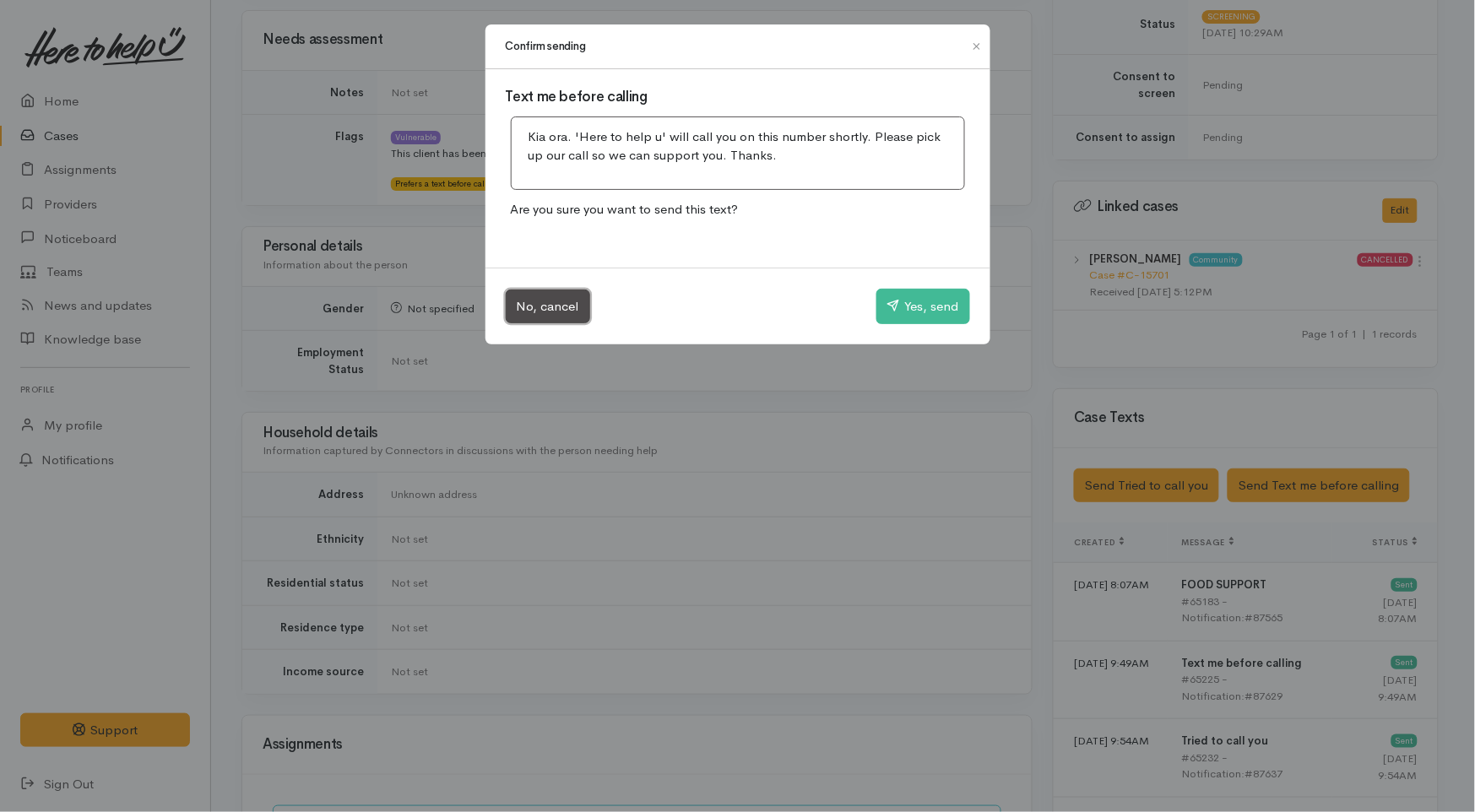
click at [569, 310] on button "No, cancel" at bounding box center [548, 307] width 84 height 35
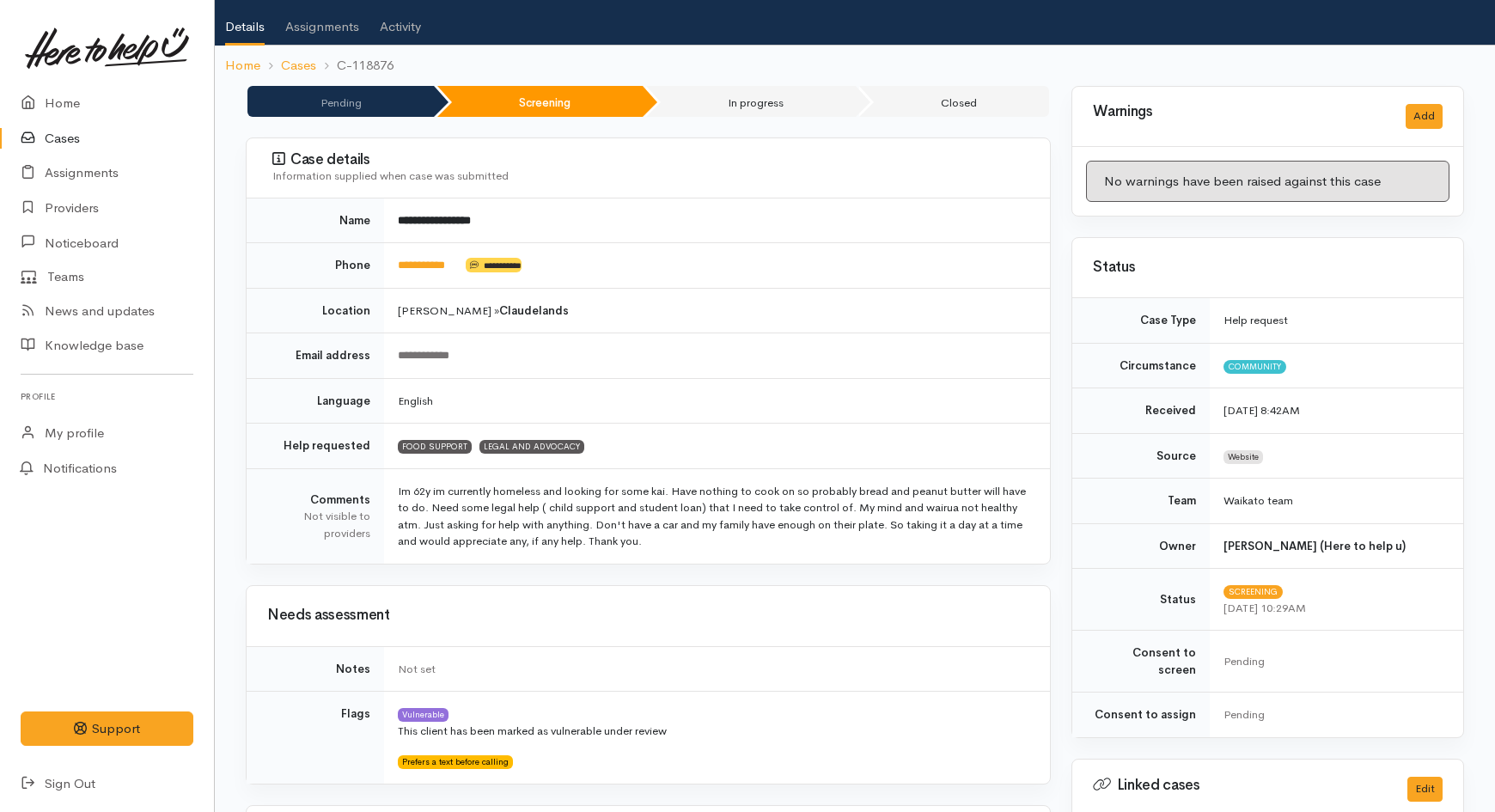
scroll to position [0, 0]
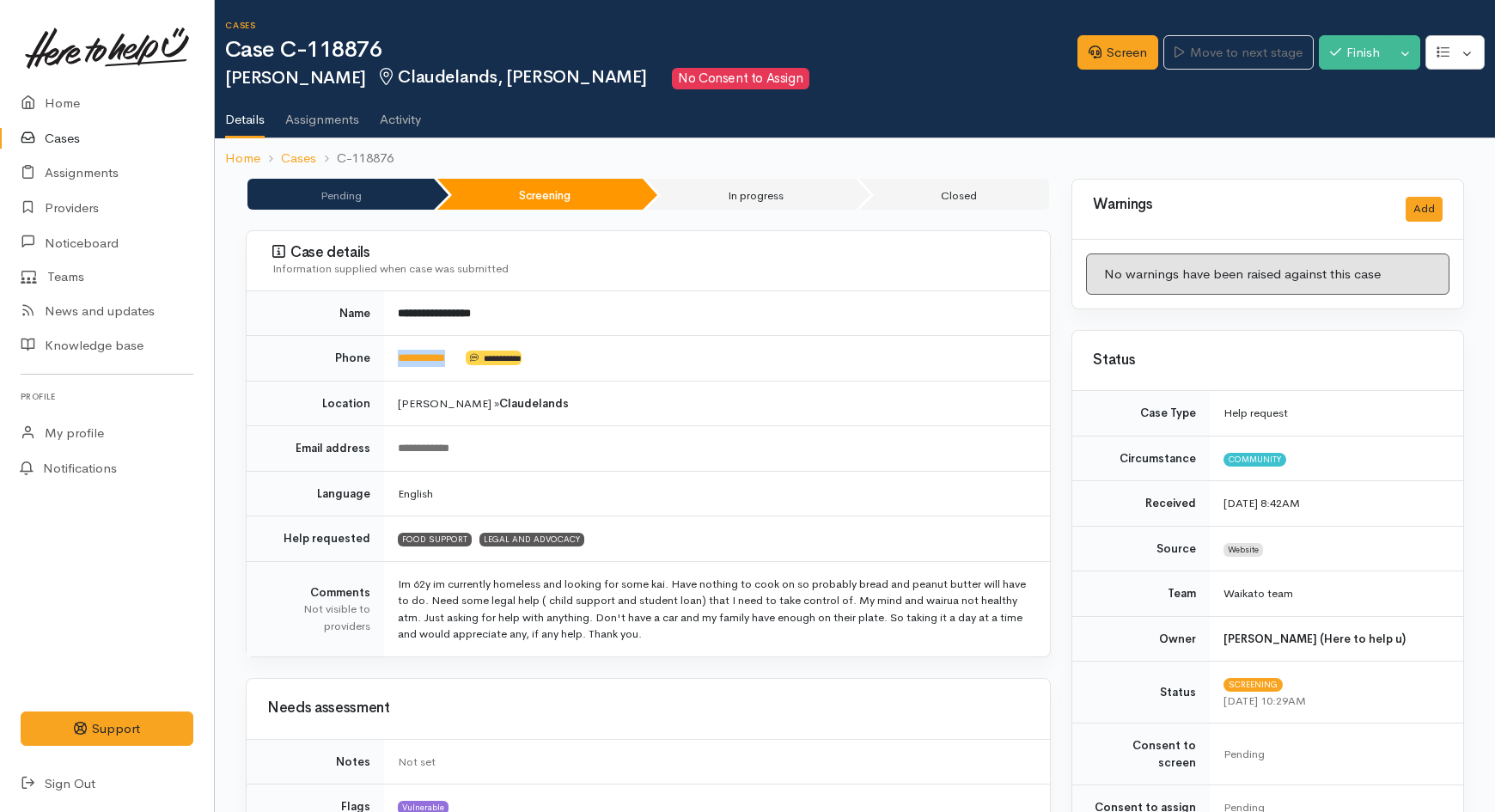
drag, startPoint x: 469, startPoint y: 360, endPoint x: 394, endPoint y: 357, distance: 75.1
click at [394, 357] on td "**********" at bounding box center [717, 358] width 666 height 45
copy td "**********"
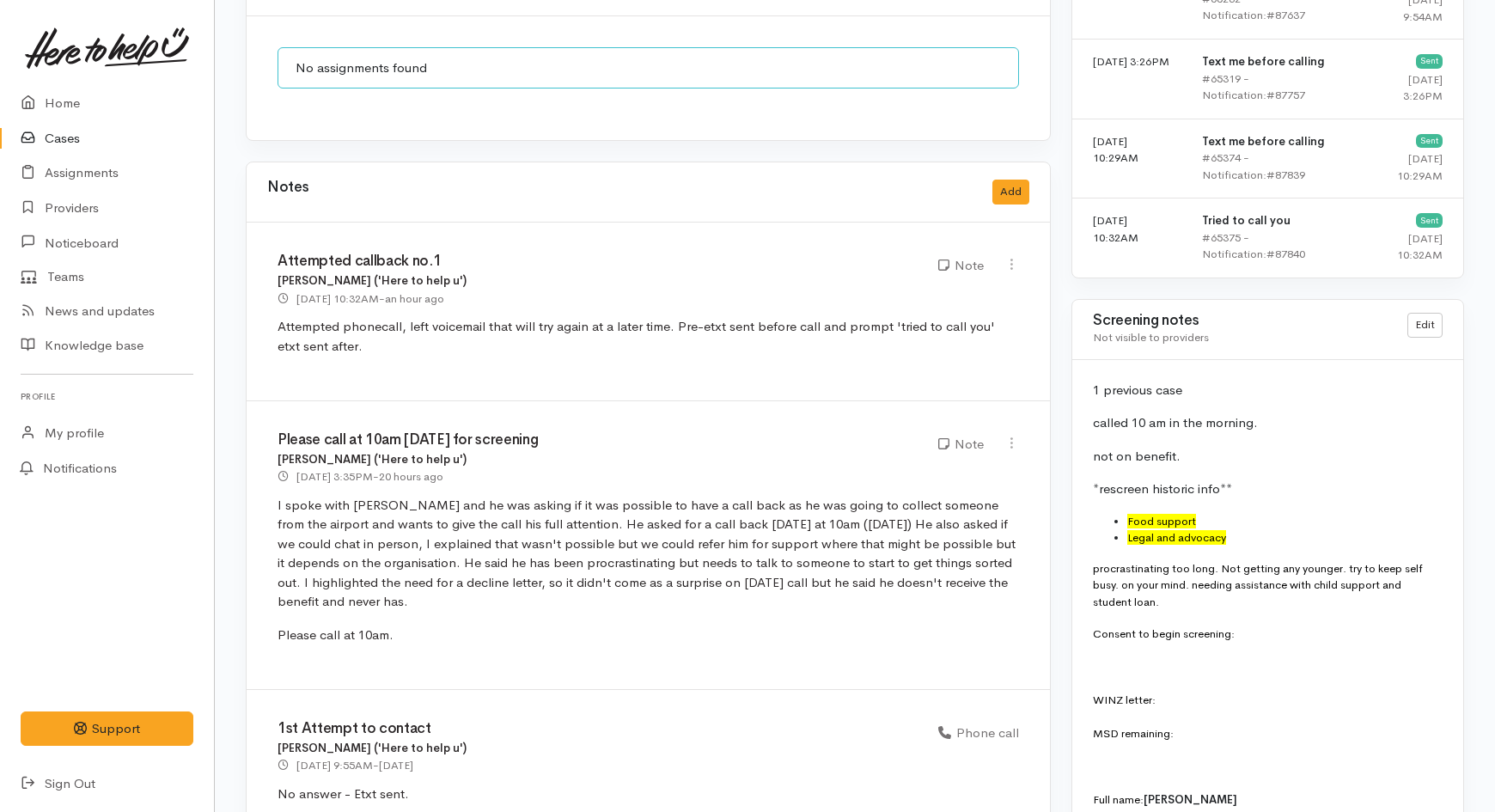
scroll to position [1240, 0]
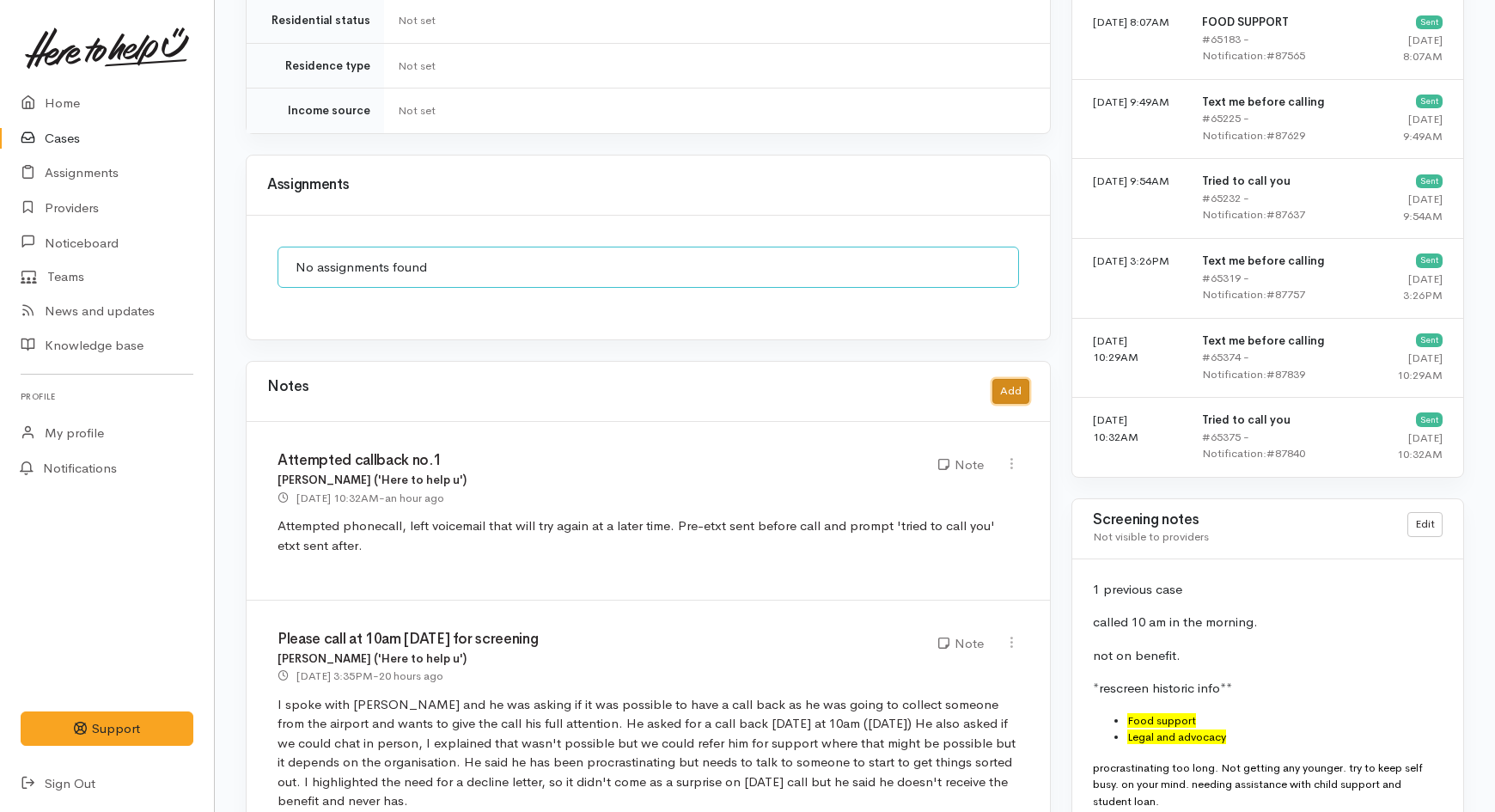
click at [1010, 379] on button "Add" at bounding box center [1011, 391] width 37 height 25
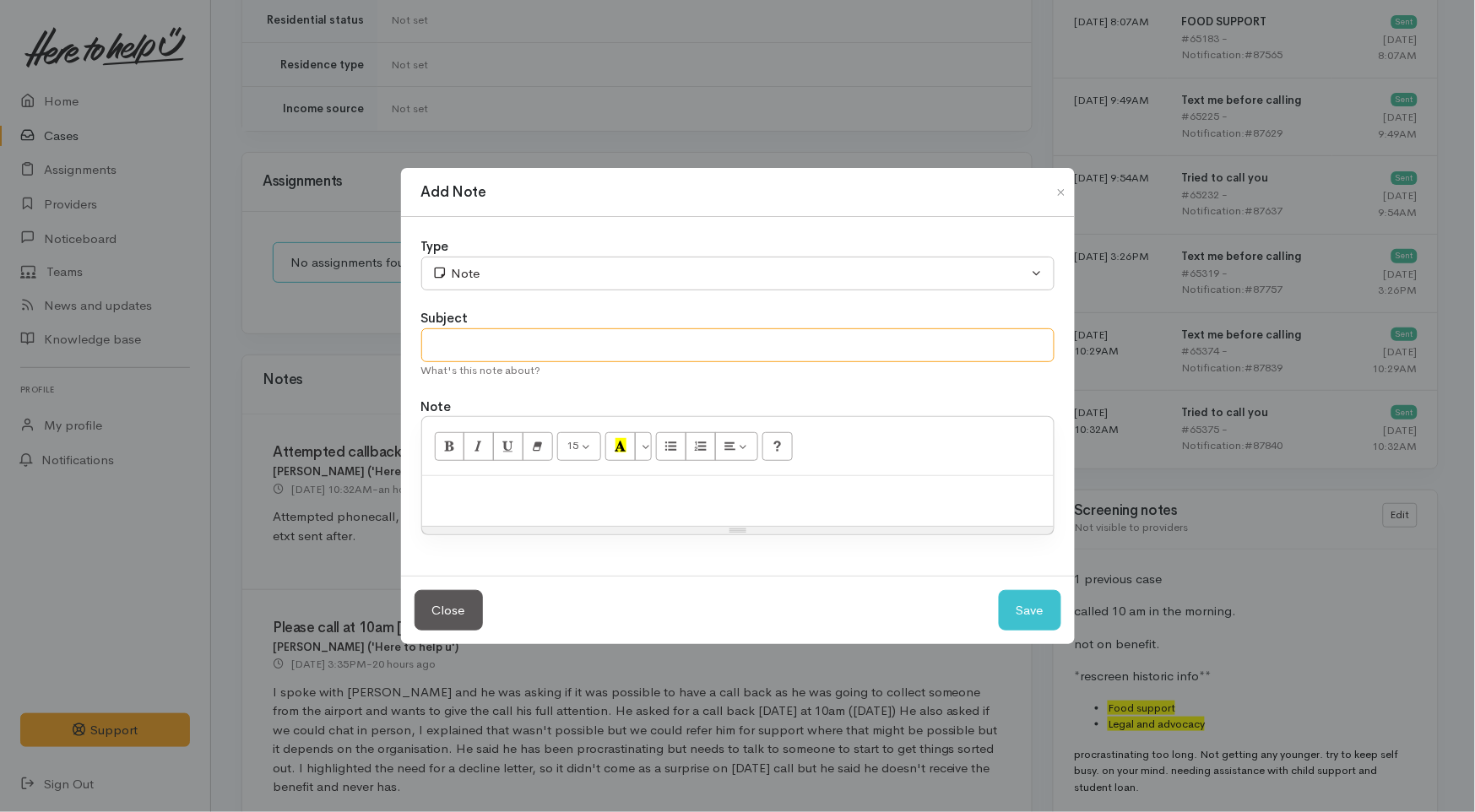
click at [632, 350] on input "text" at bounding box center [738, 346] width 633 height 35
type input "Attempted contact no.2"
paste div
drag, startPoint x: 923, startPoint y: 498, endPoint x: 557, endPoint y: 499, distance: 366.0
click at [557, 499] on p "Attempted phonecall, left voicemail that will try again at a later time. Prompt…" at bounding box center [738, 495] width 615 height 19
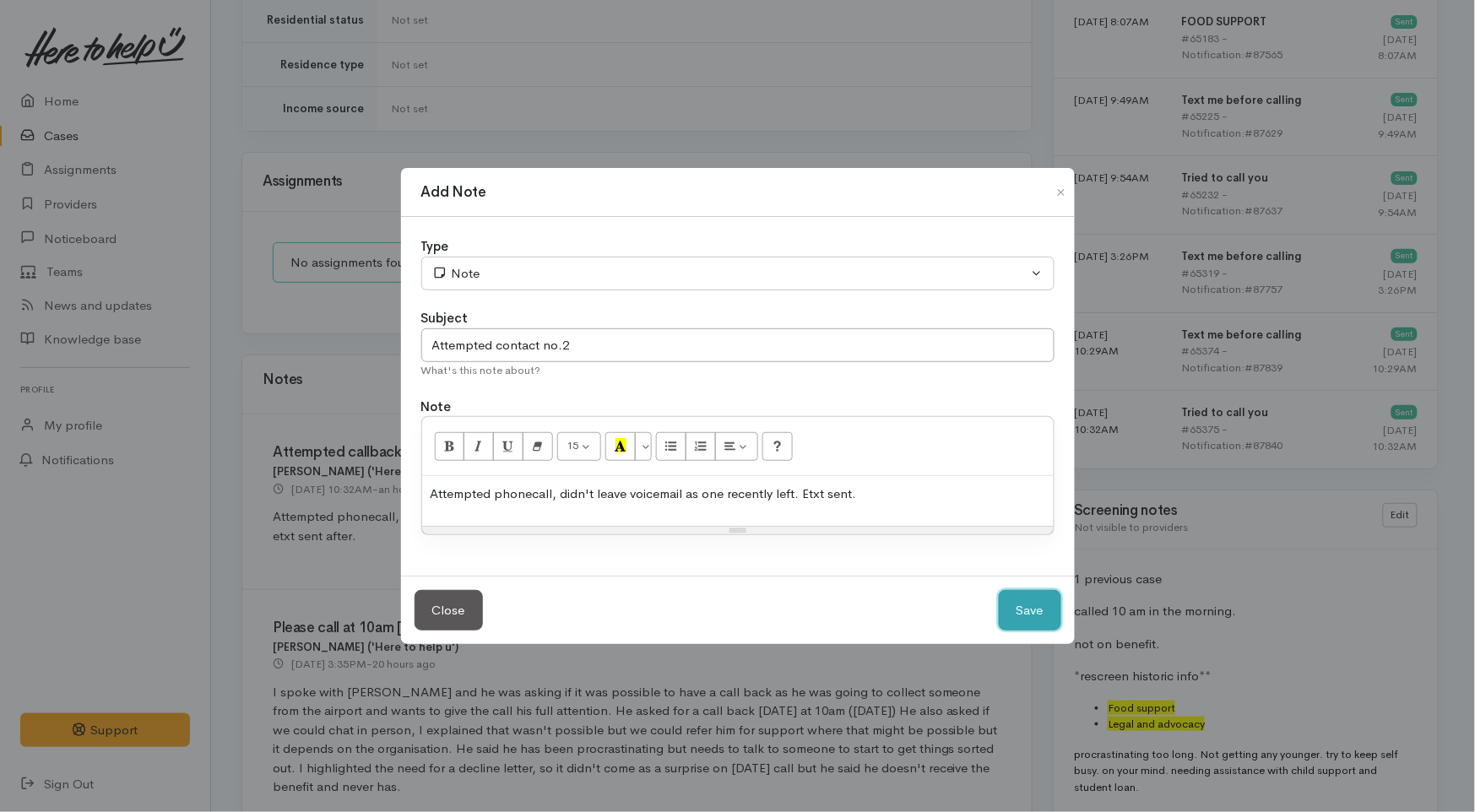
click at [1050, 603] on button "Save" at bounding box center [1030, 611] width 63 height 42
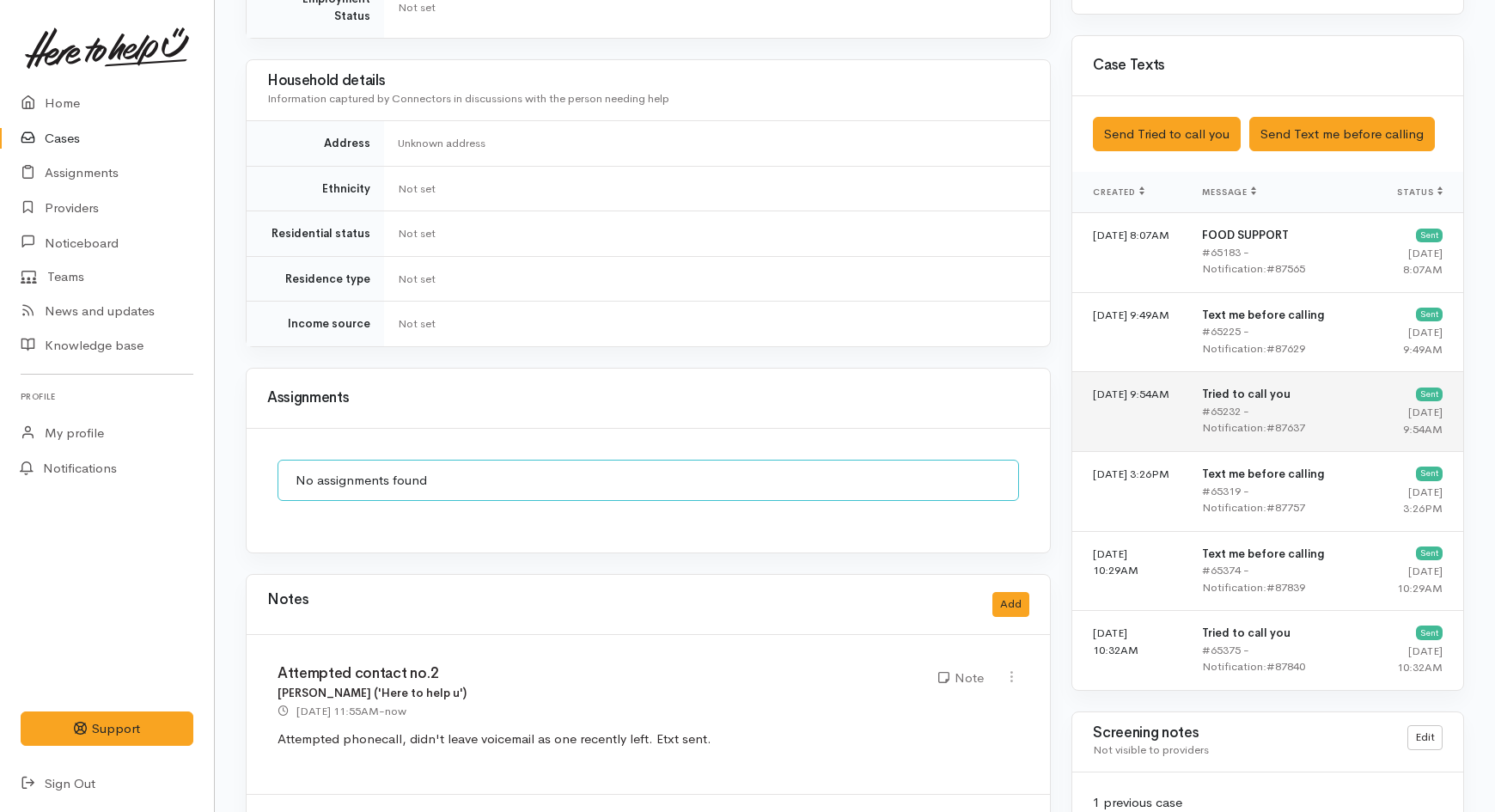
scroll to position [906, 0]
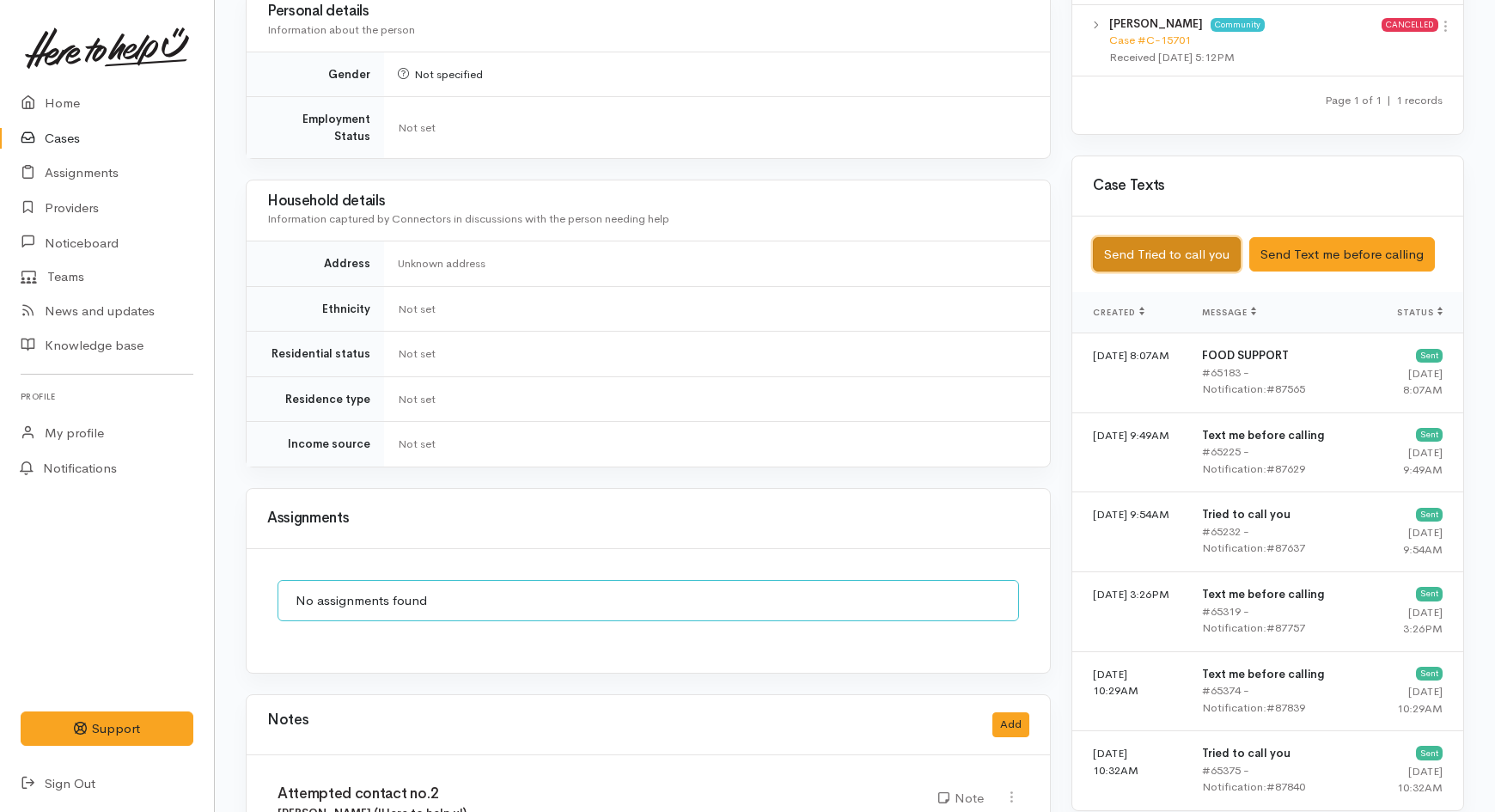
click at [1163, 244] on button "Send Tried to call you" at bounding box center [1167, 255] width 148 height 35
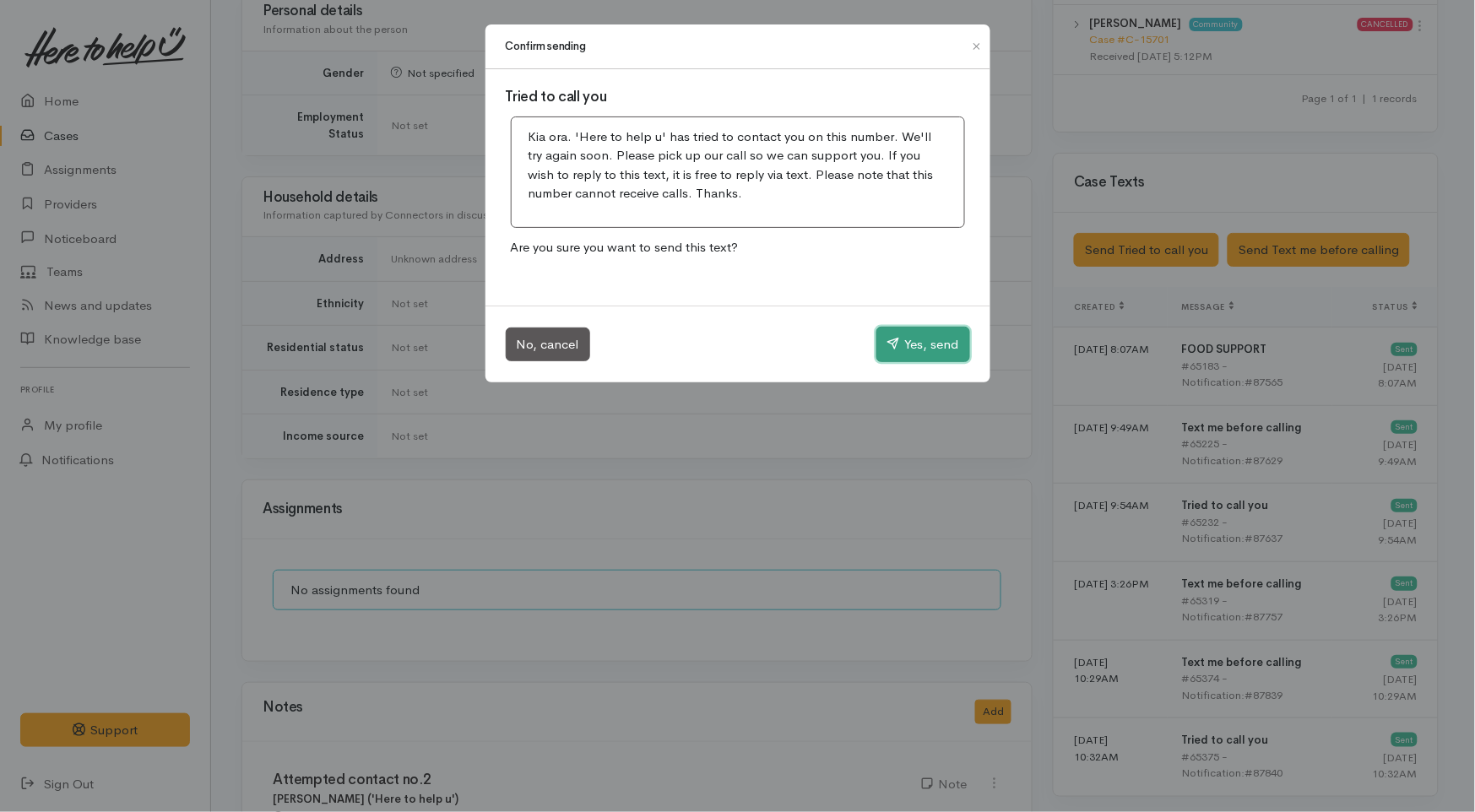
click at [909, 347] on button "Yes, send" at bounding box center [923, 345] width 94 height 36
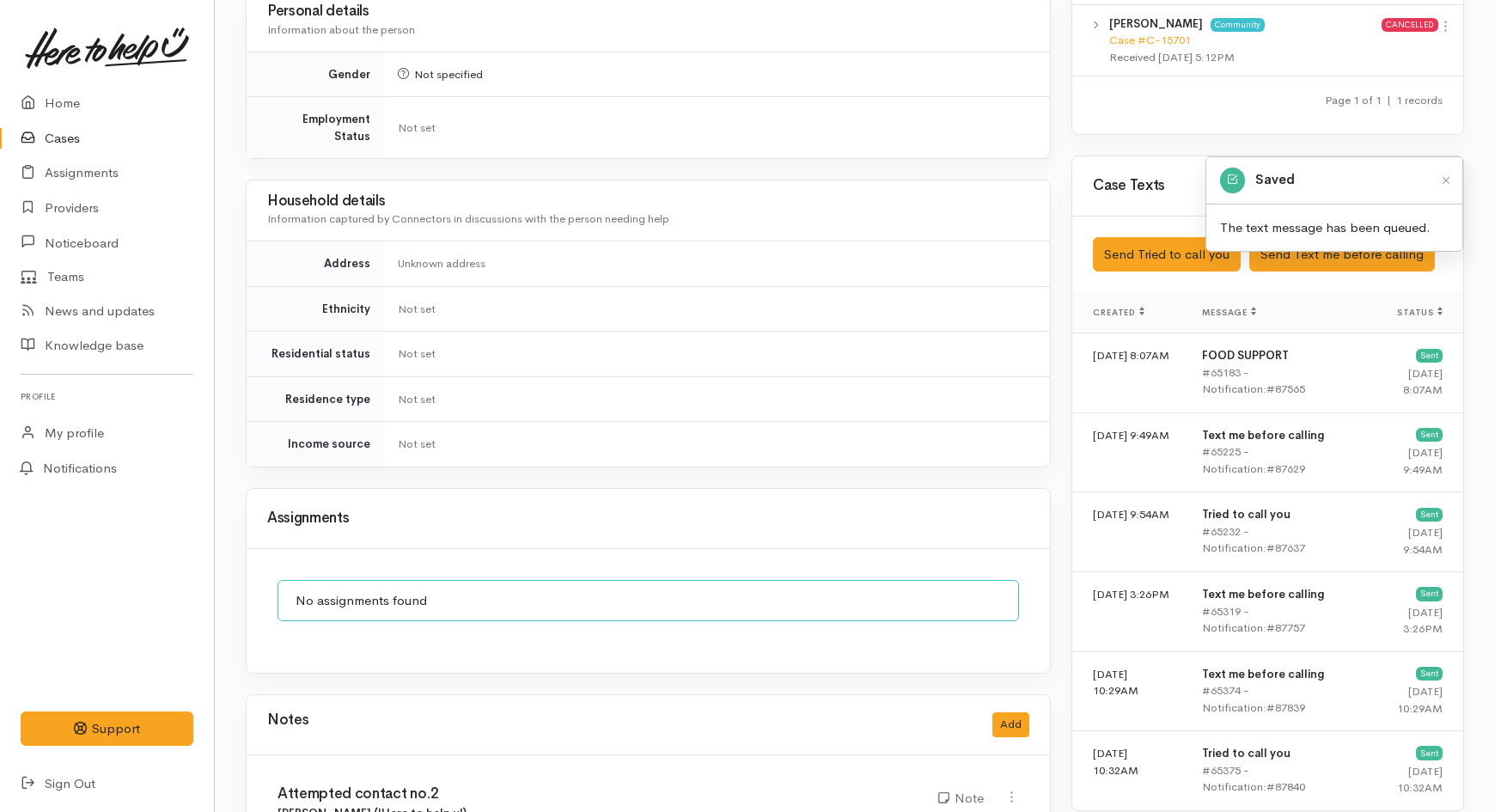
click at [57, 142] on link "Cases" at bounding box center [106, 139] width 214 height 35
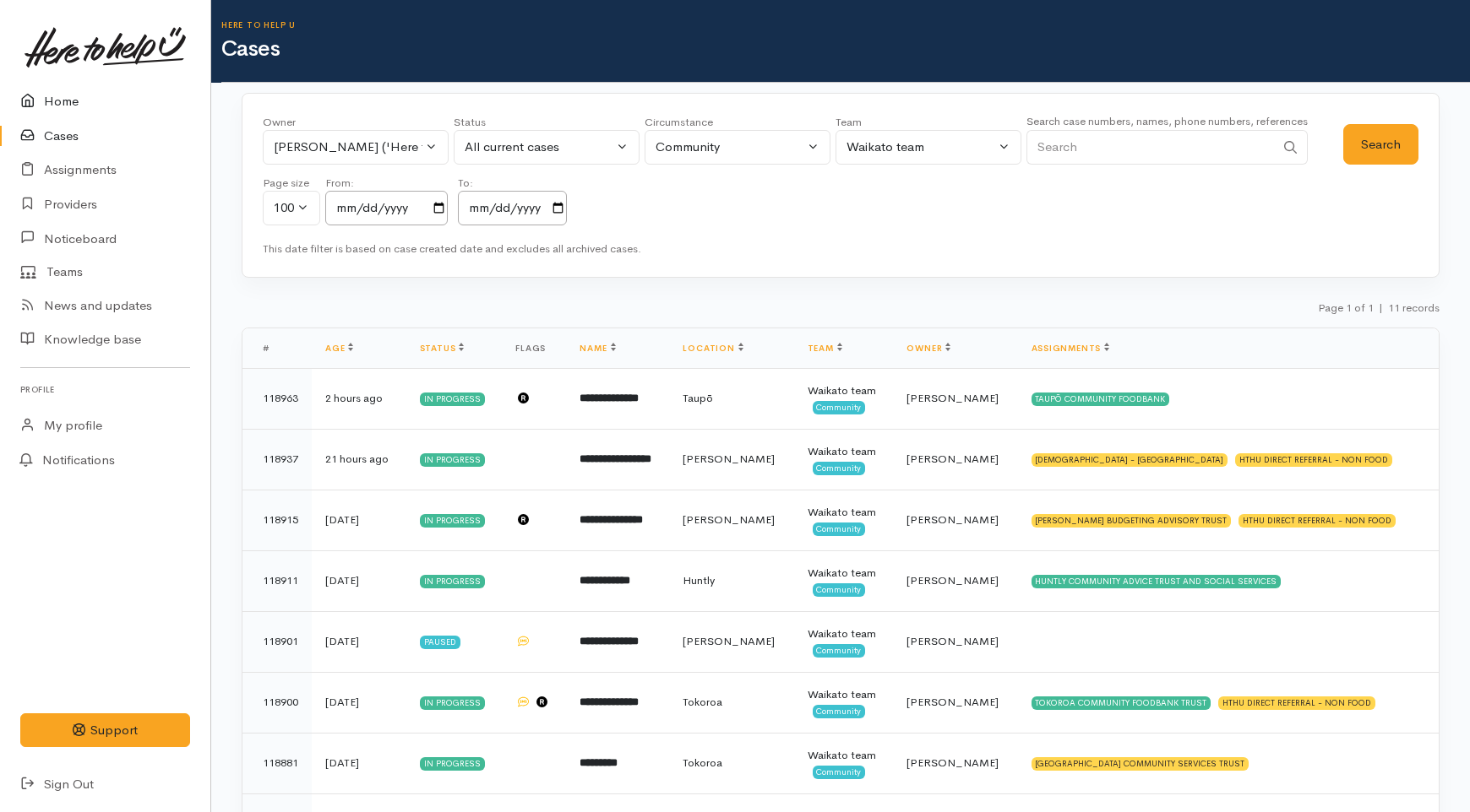
click at [68, 84] on link "Home" at bounding box center [105, 102] width 210 height 35
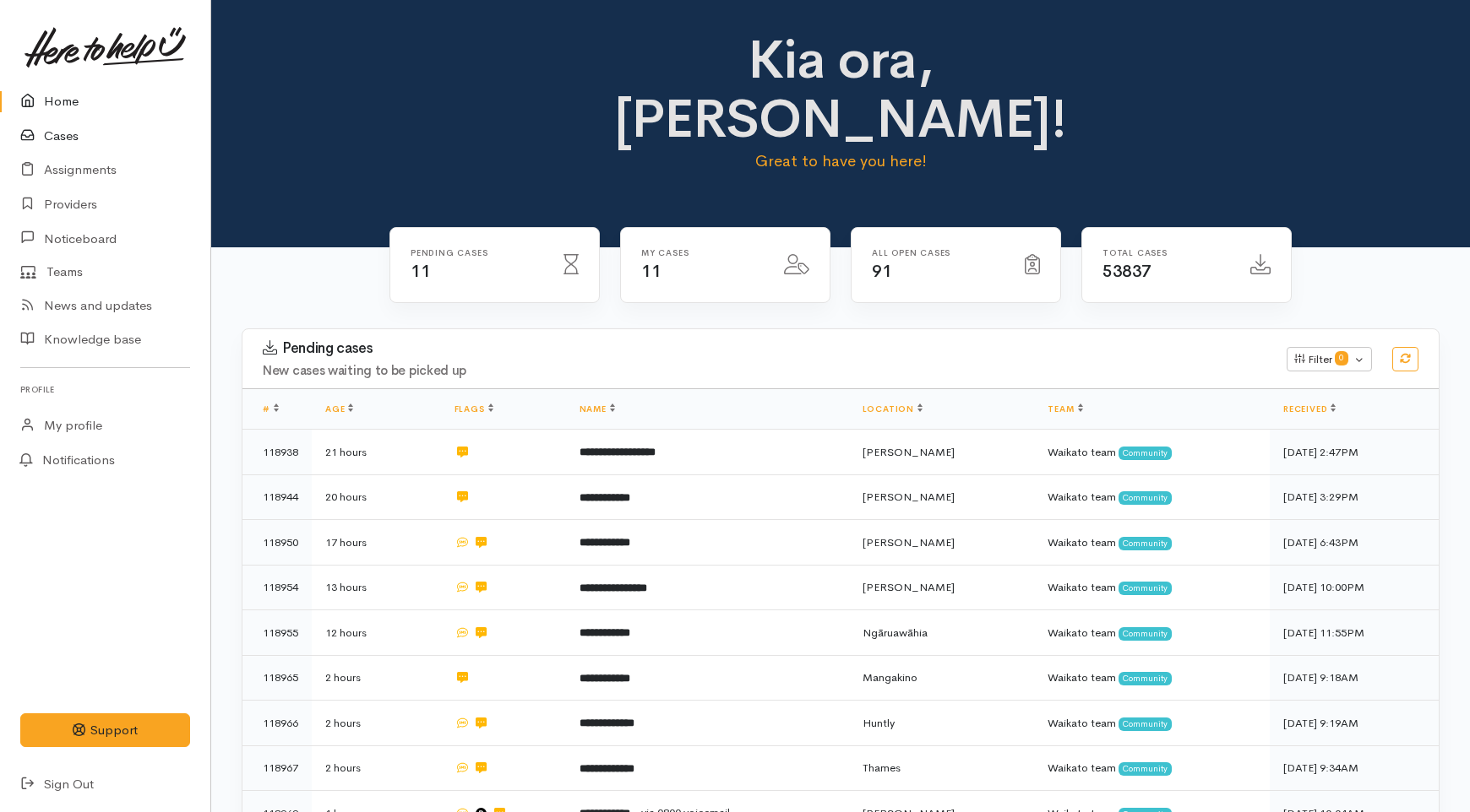
click at [80, 135] on link "Cases" at bounding box center [105, 136] width 210 height 35
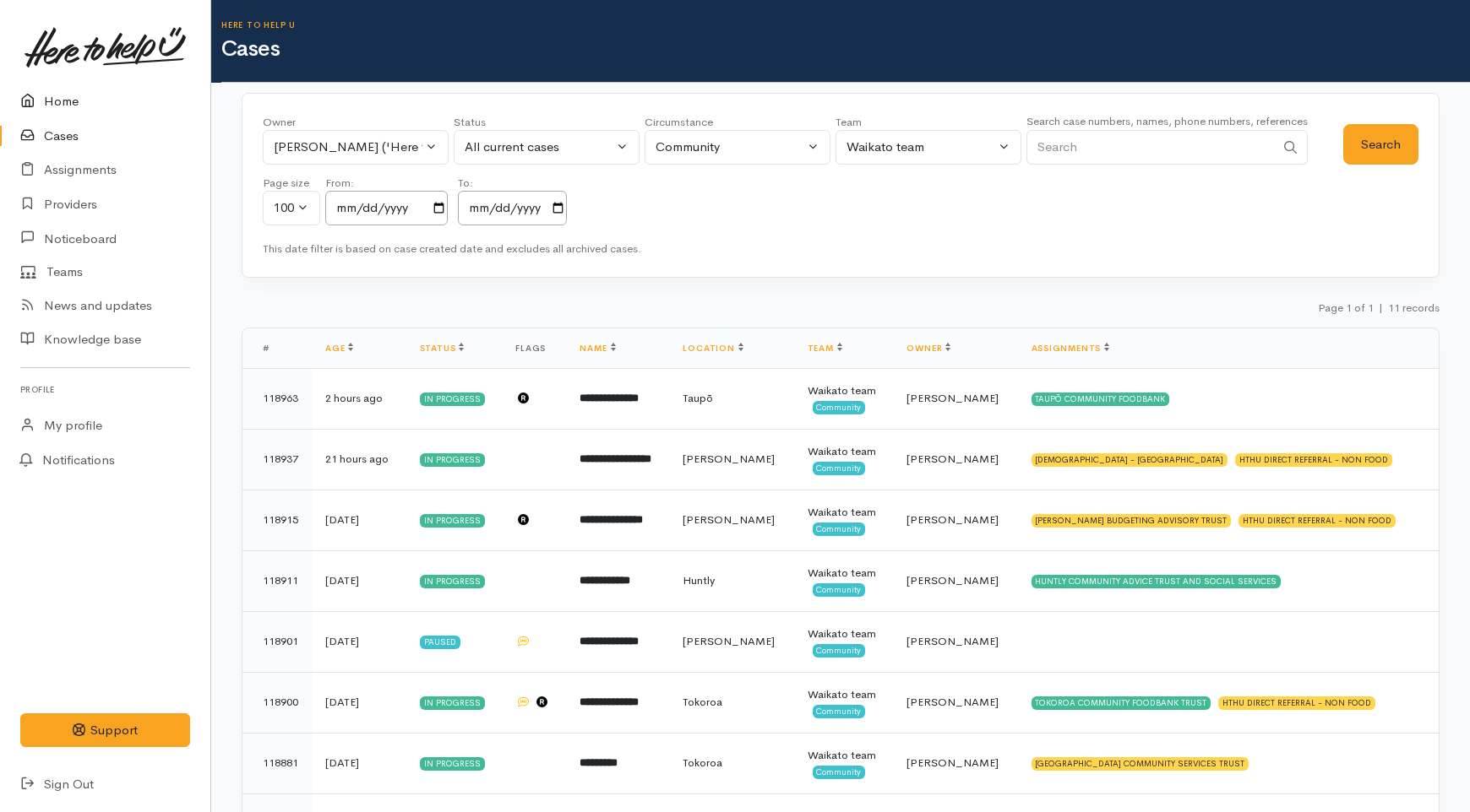
click at [61, 98] on link "Home" at bounding box center [105, 102] width 210 height 35
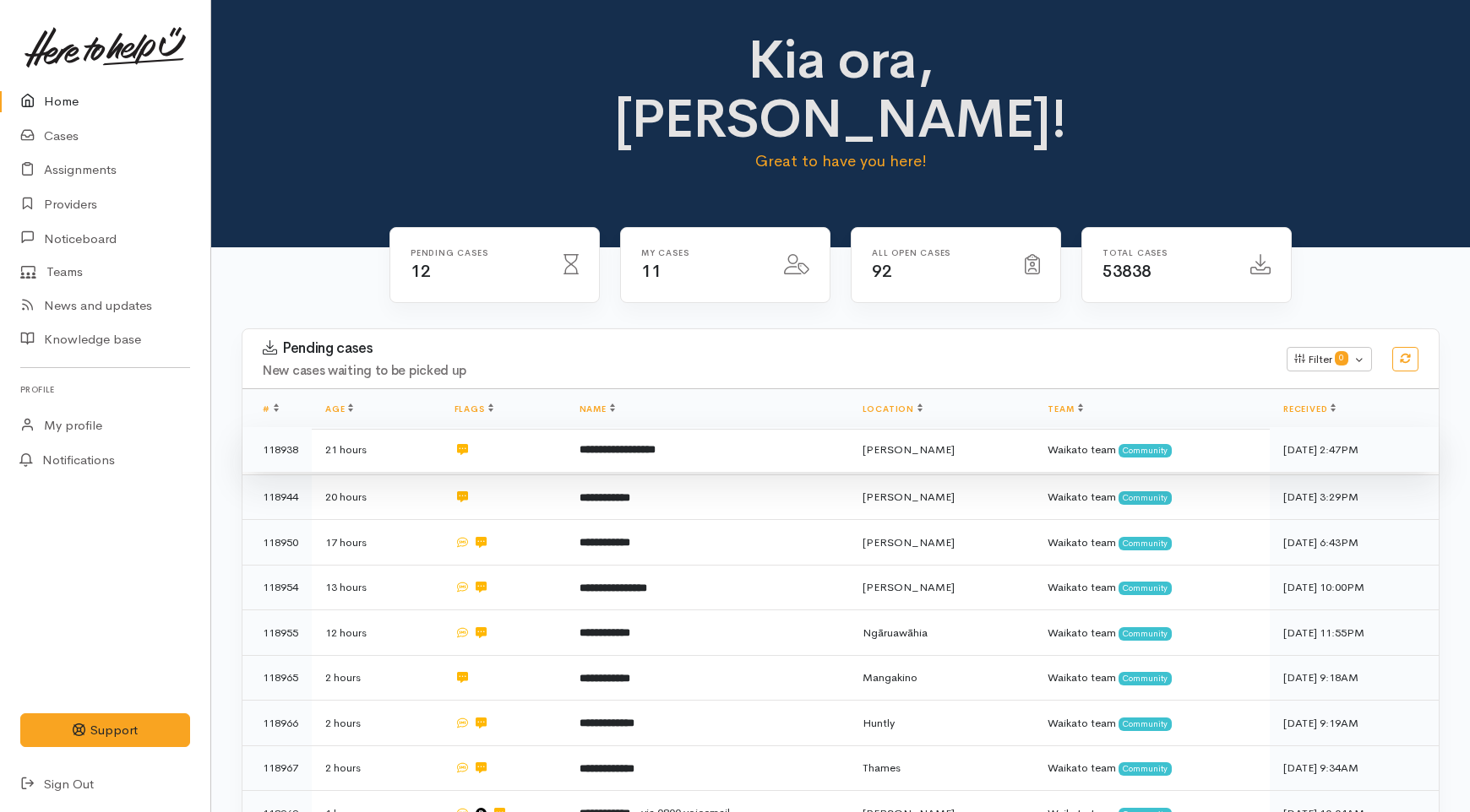
click at [535, 427] on td at bounding box center [503, 449] width 125 height 45
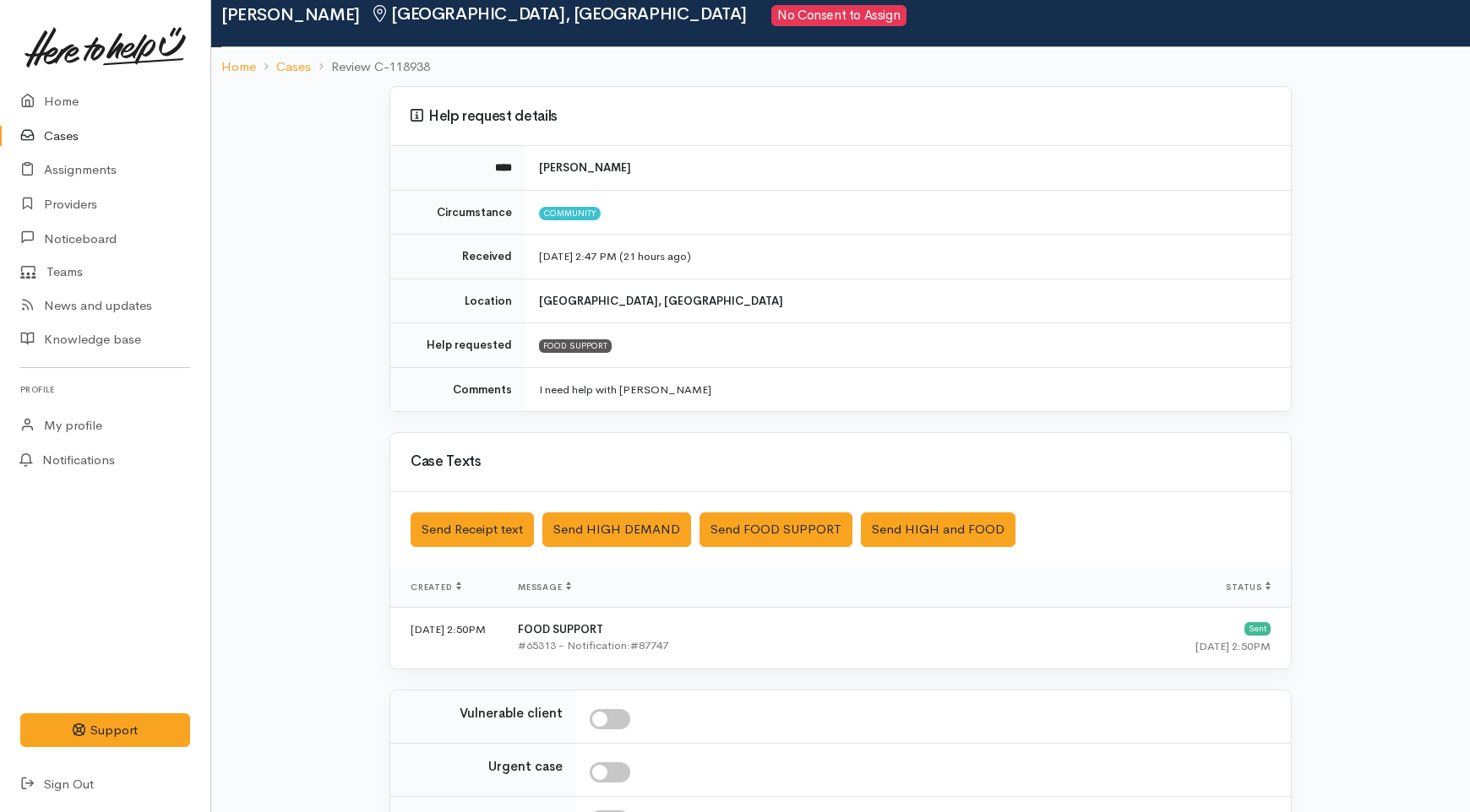
scroll to position [249, 0]
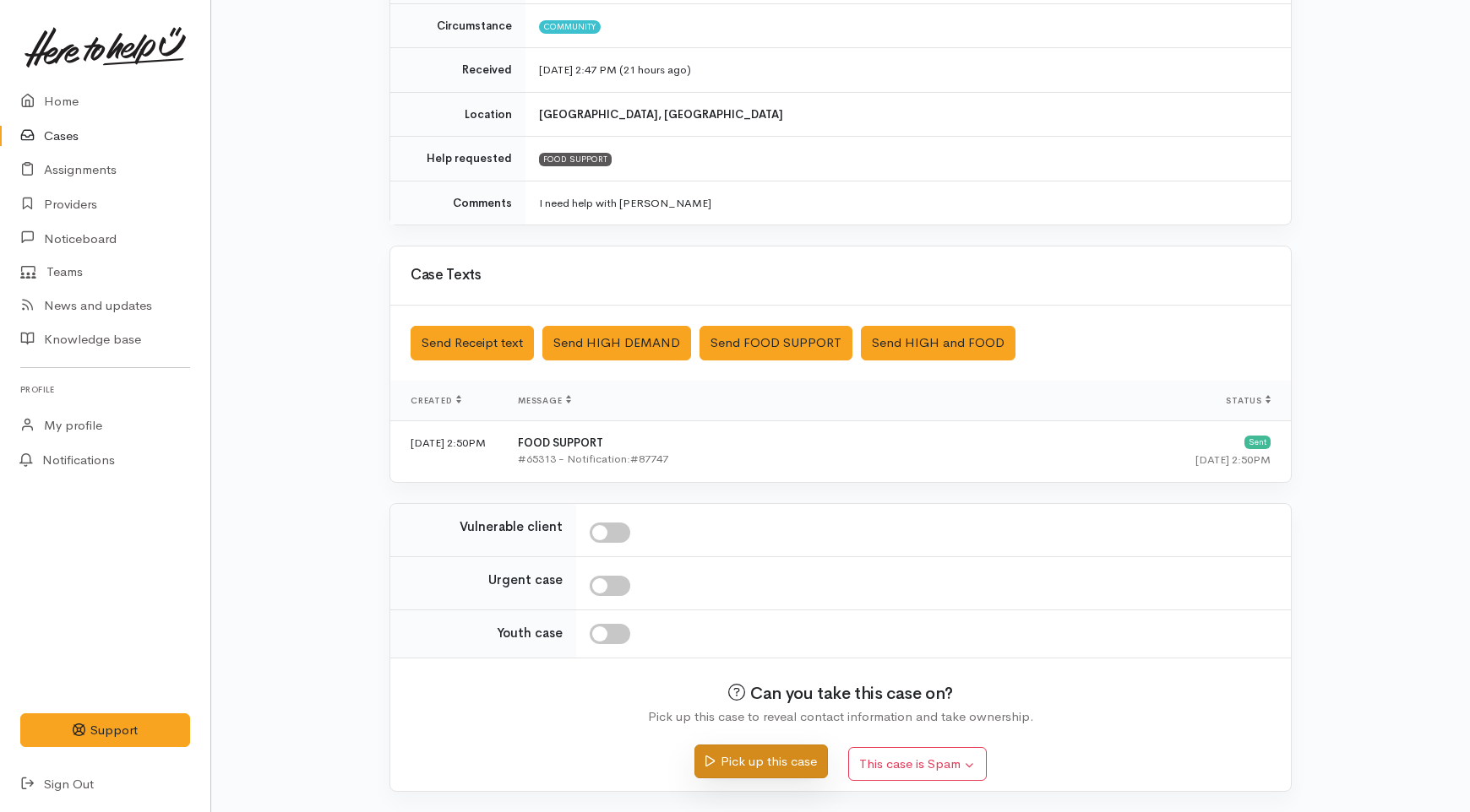
click at [765, 760] on button "Pick up this case" at bounding box center [760, 763] width 133 height 35
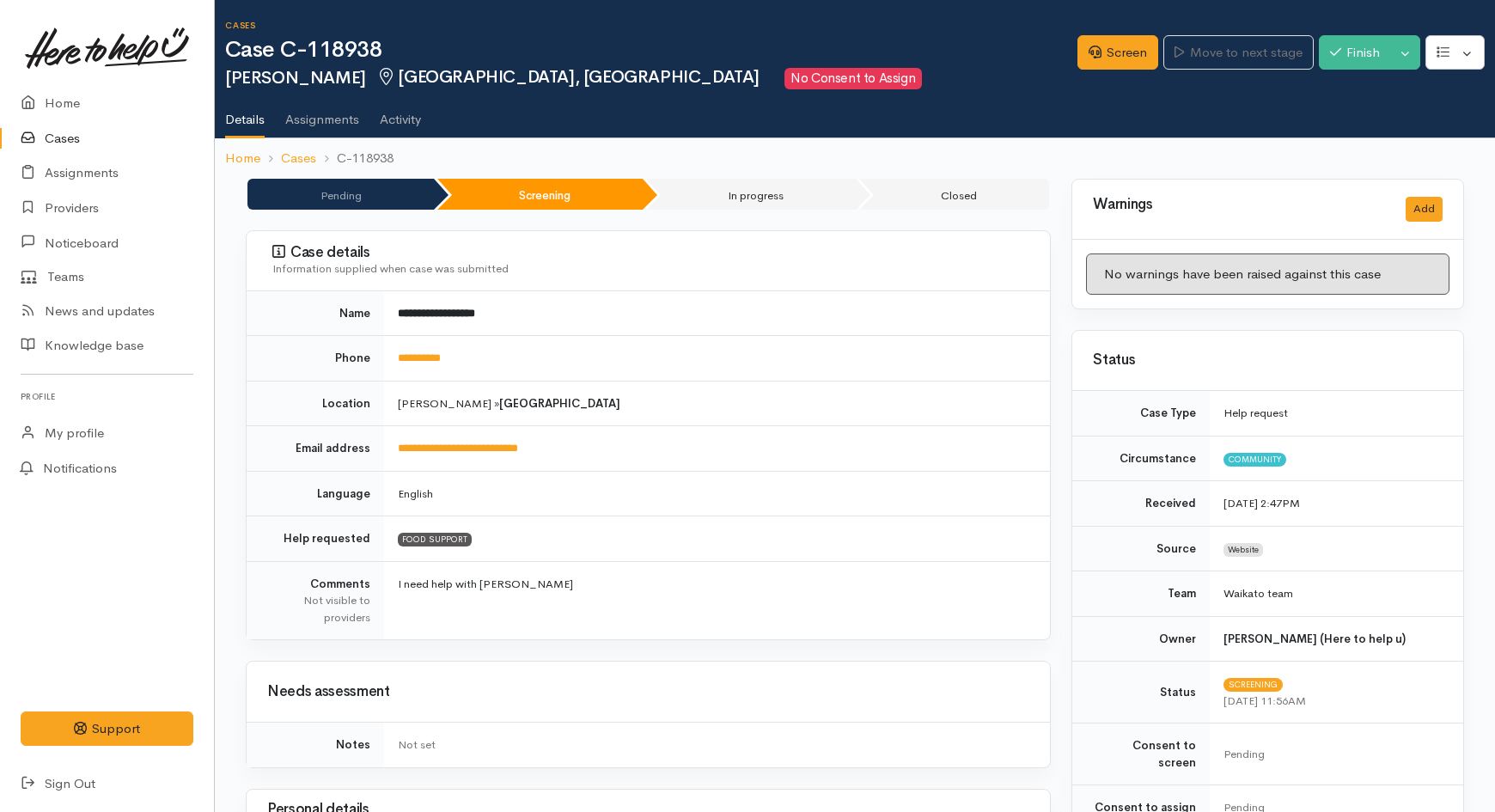
click at [62, 127] on link "Cases" at bounding box center [106, 139] width 214 height 35
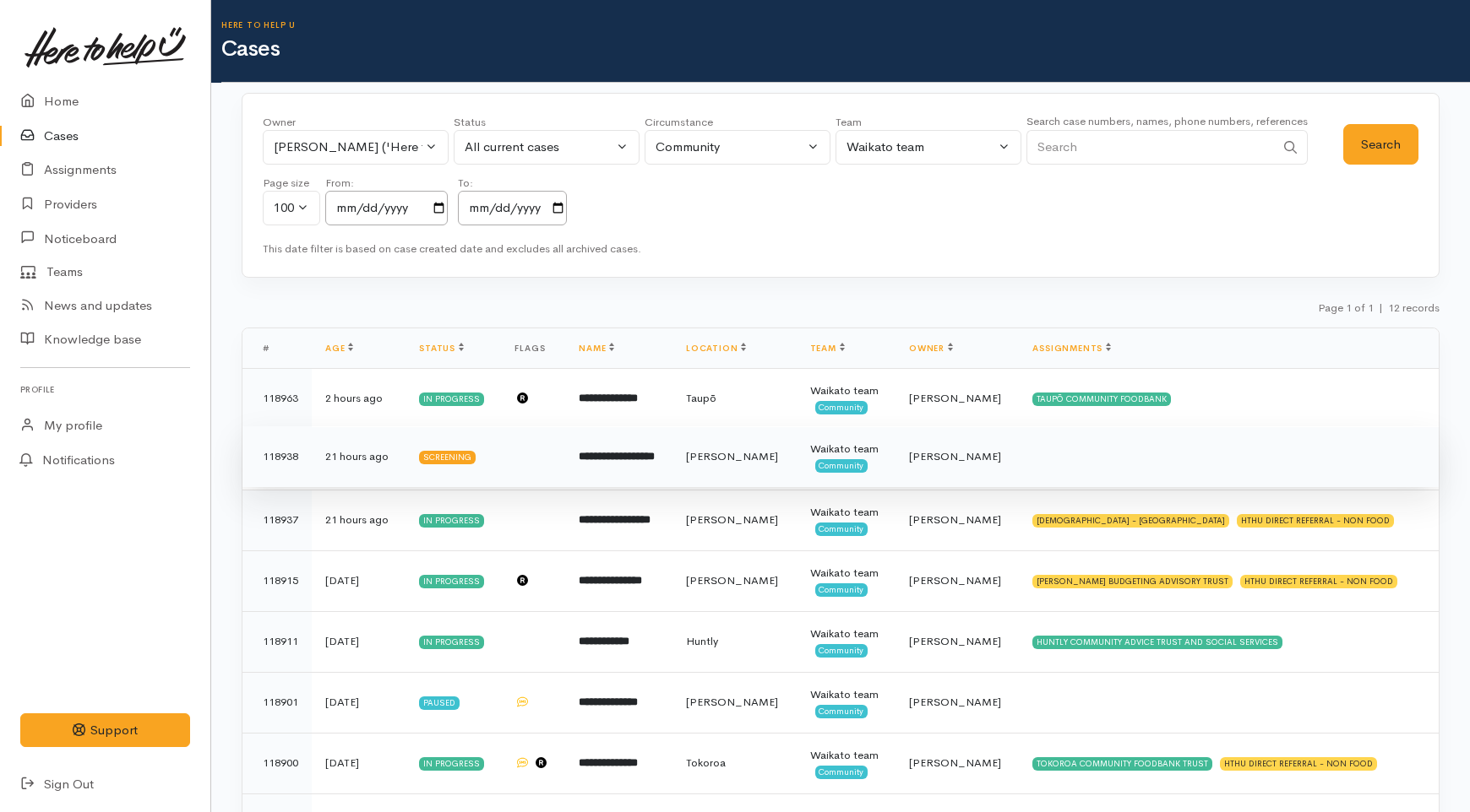
click at [547, 444] on td at bounding box center [533, 457] width 64 height 61
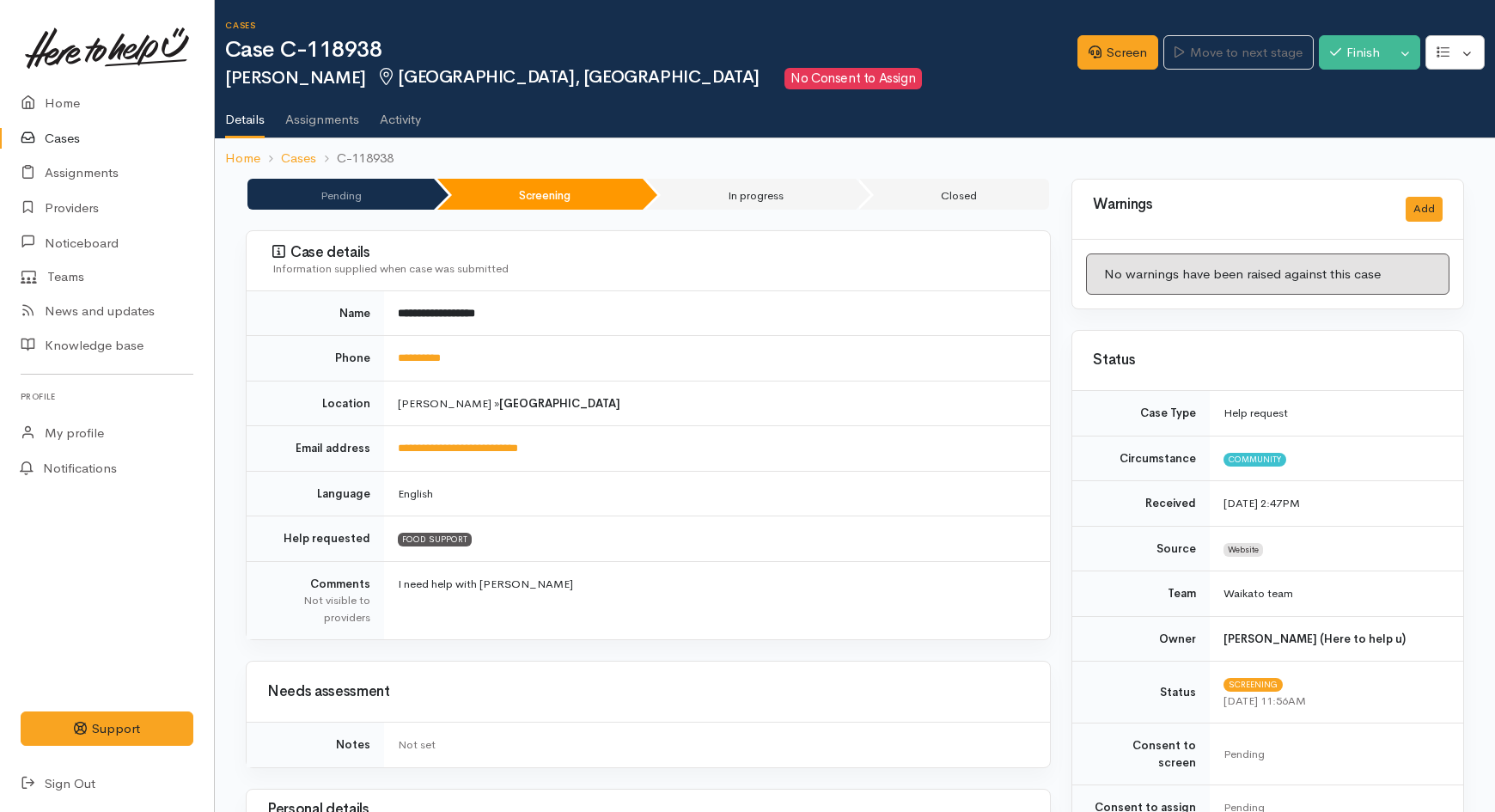
click at [89, 129] on link "Cases" at bounding box center [106, 139] width 214 height 35
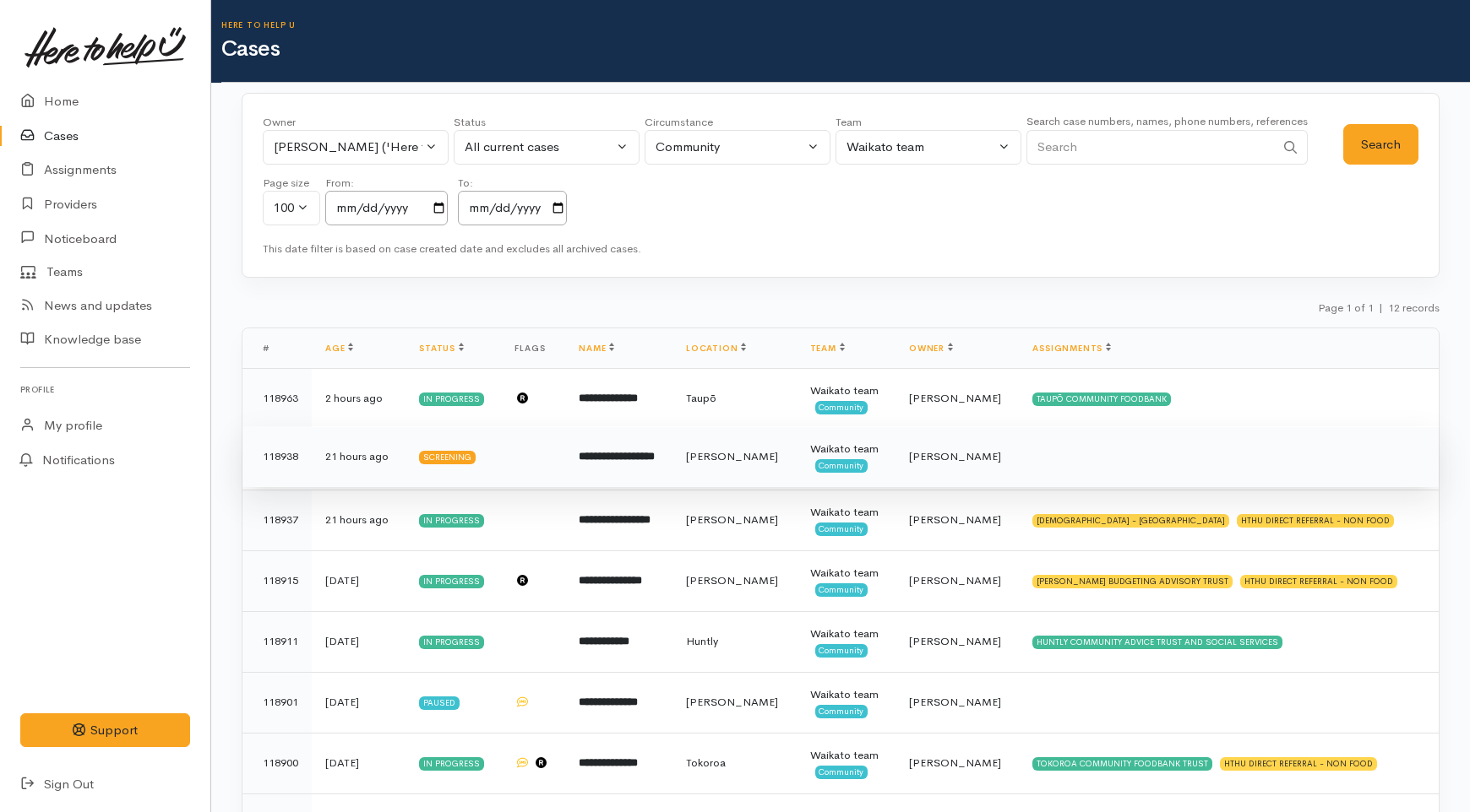
click at [655, 460] on b "**********" at bounding box center [617, 456] width 77 height 11
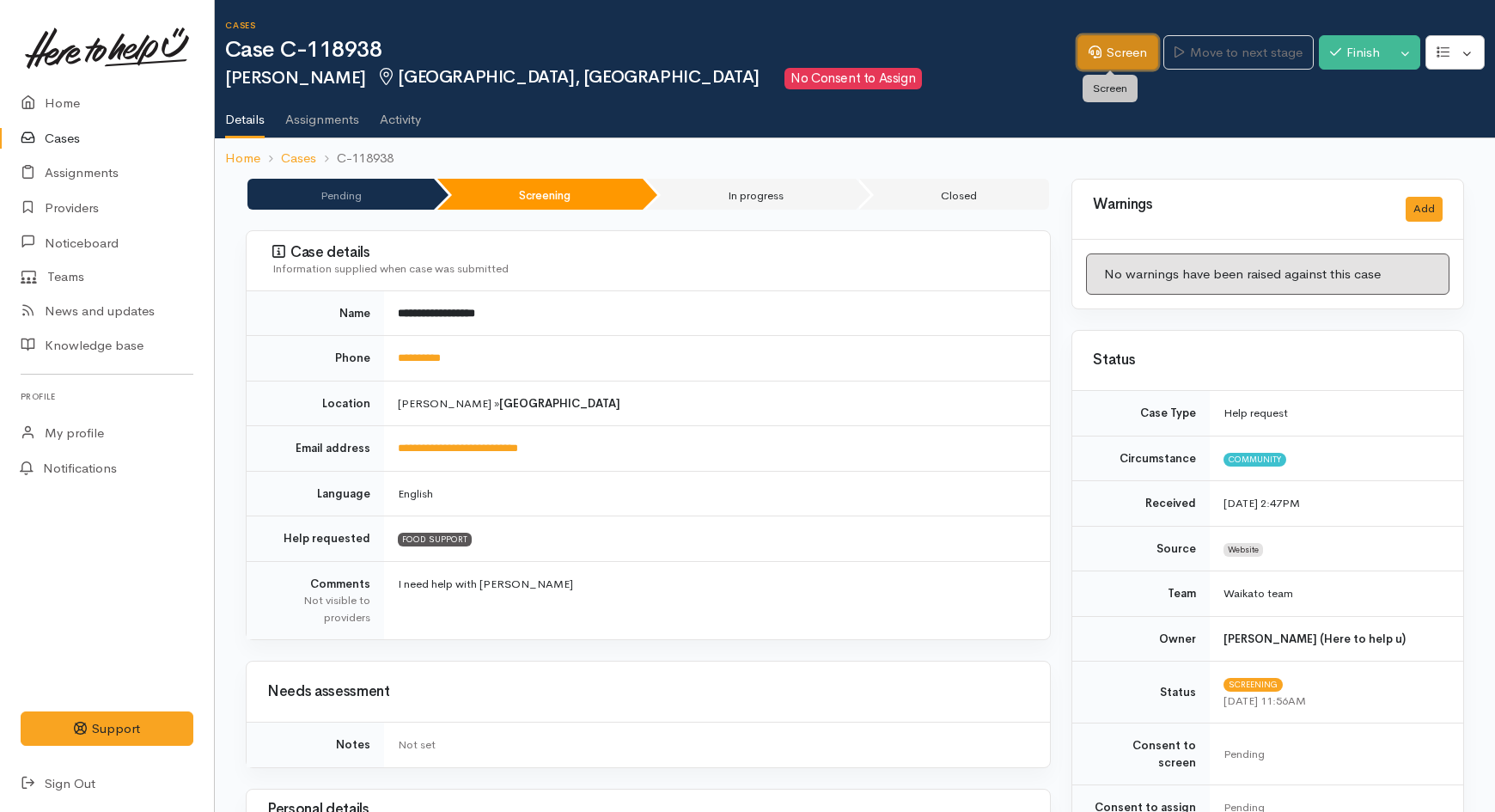
click at [1129, 43] on link "Screen" at bounding box center [1118, 53] width 81 height 35
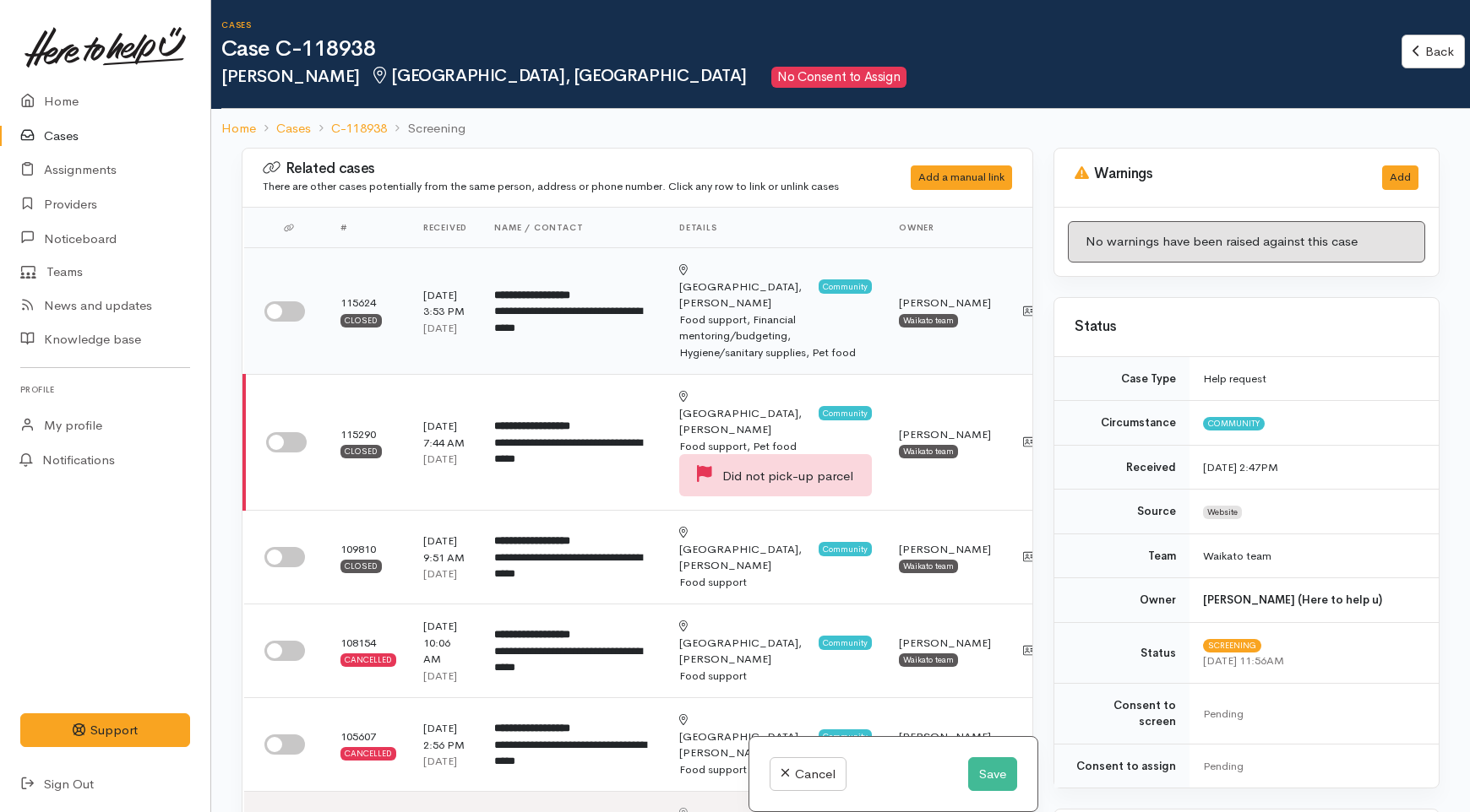
click at [270, 301] on input "checkbox" at bounding box center [285, 311] width 41 height 20
checkbox input "true"
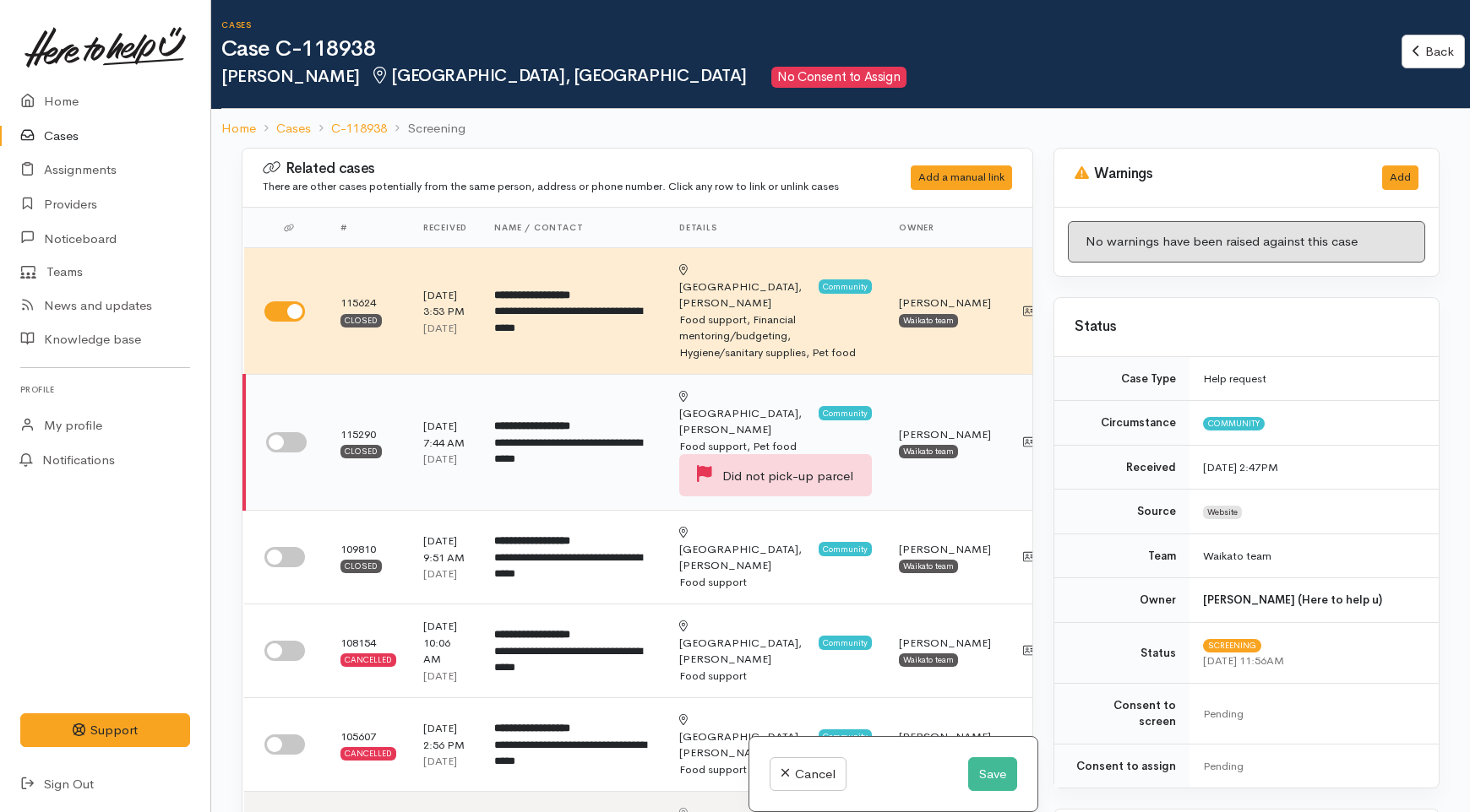
click at [285, 433] on input "checkbox" at bounding box center [287, 442] width 41 height 20
checkbox input "true"
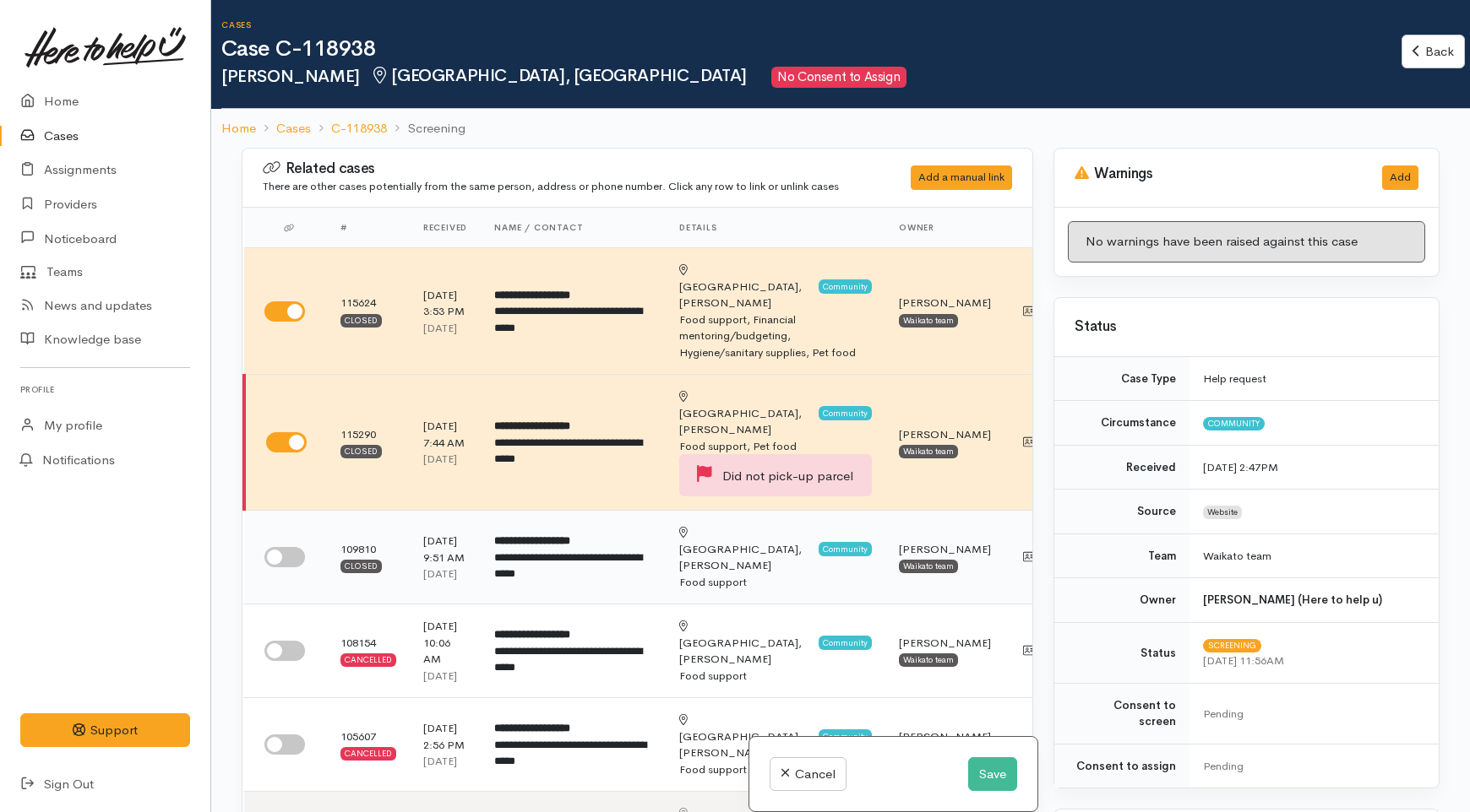
click at [284, 547] on input "checkbox" at bounding box center [285, 556] width 41 height 20
checkbox input "true"
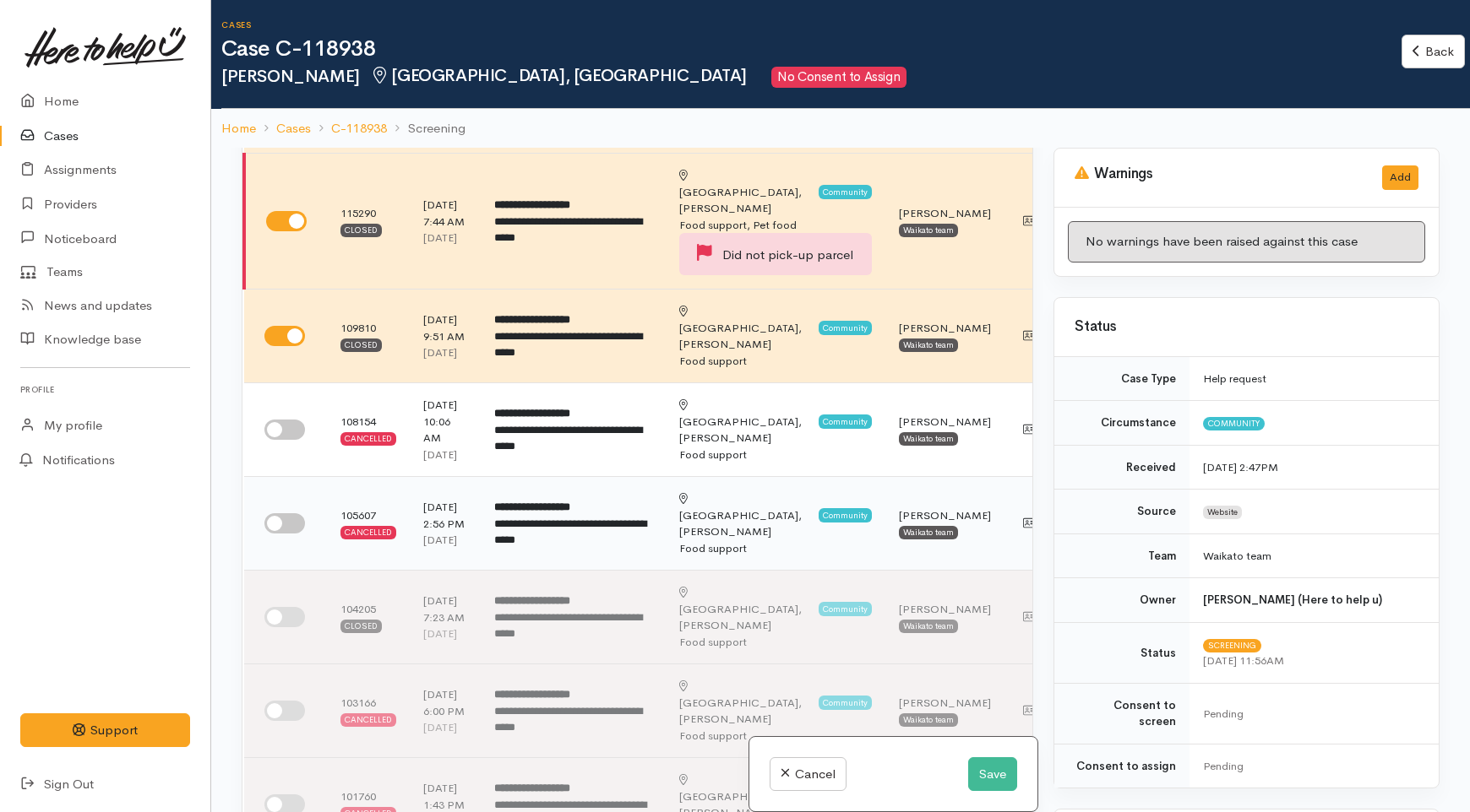
scroll to position [282, 0]
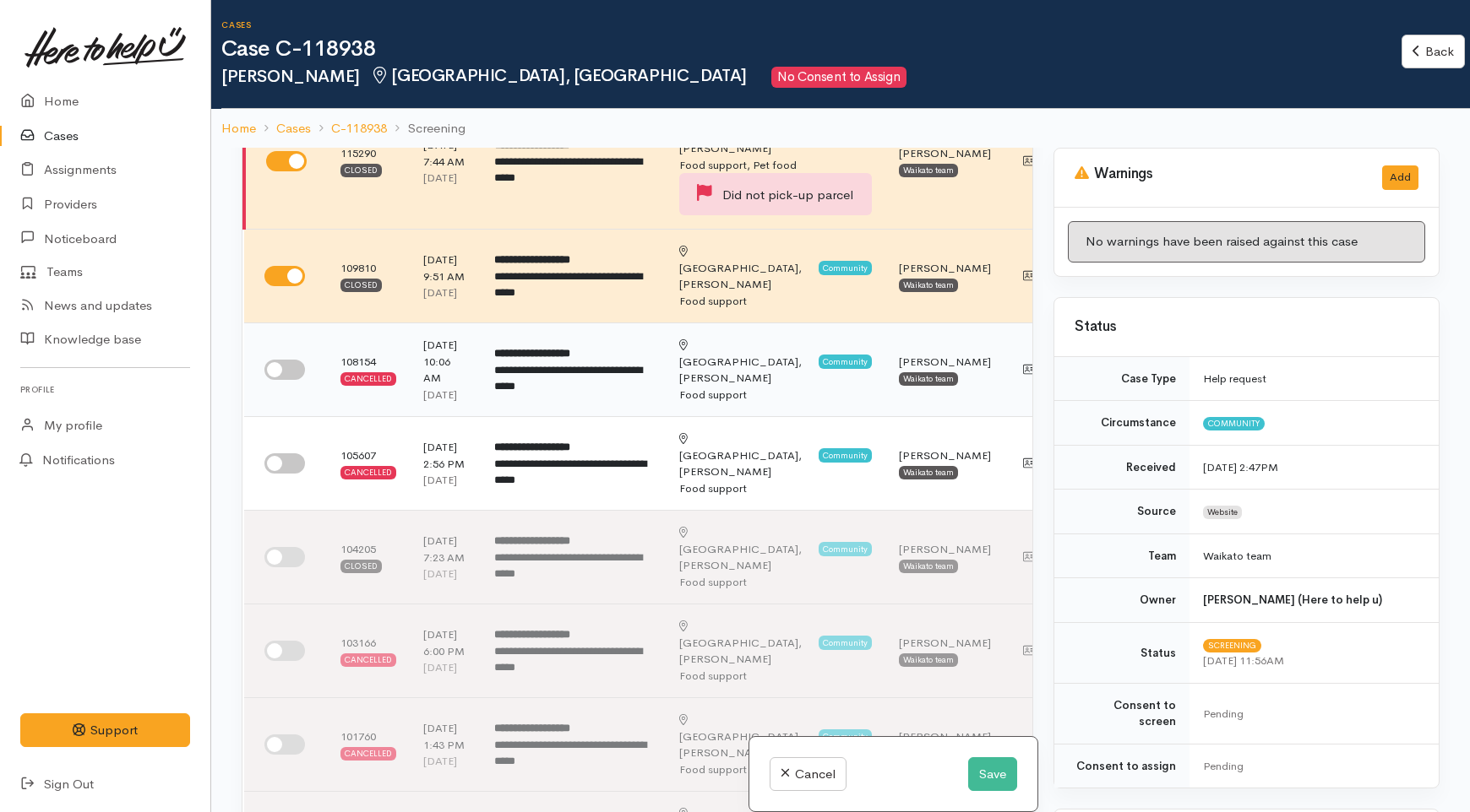
click at [280, 336] on td at bounding box center [286, 370] width 83 height 94
drag, startPoint x: 277, startPoint y: 469, endPoint x: 311, endPoint y: 417, distance: 62.1
click at [280, 469] on input "checkbox" at bounding box center [285, 464] width 41 height 20
checkbox input "true"
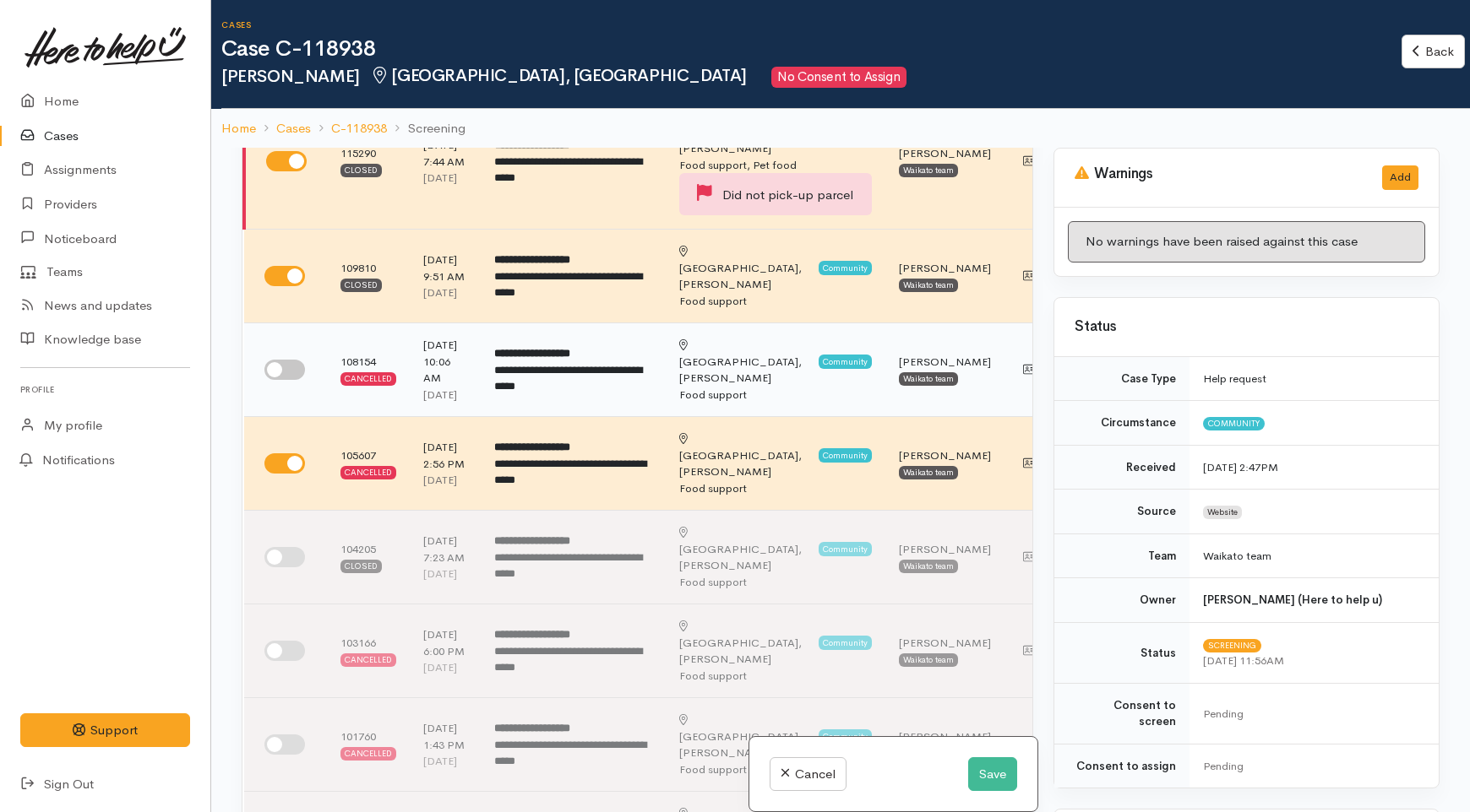
click at [299, 360] on input "checkbox" at bounding box center [285, 370] width 41 height 20
checkbox input "true"
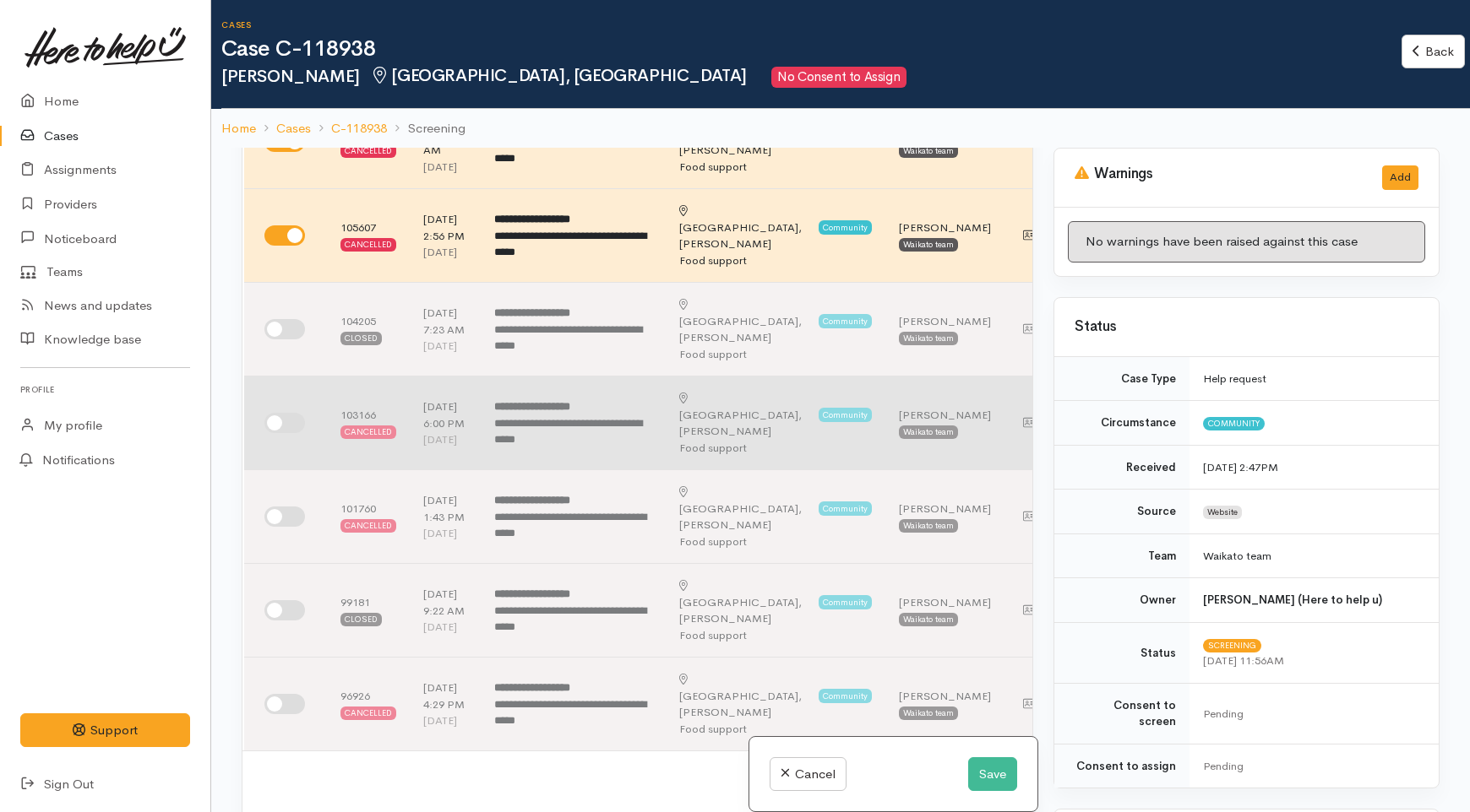
scroll to position [562, 0]
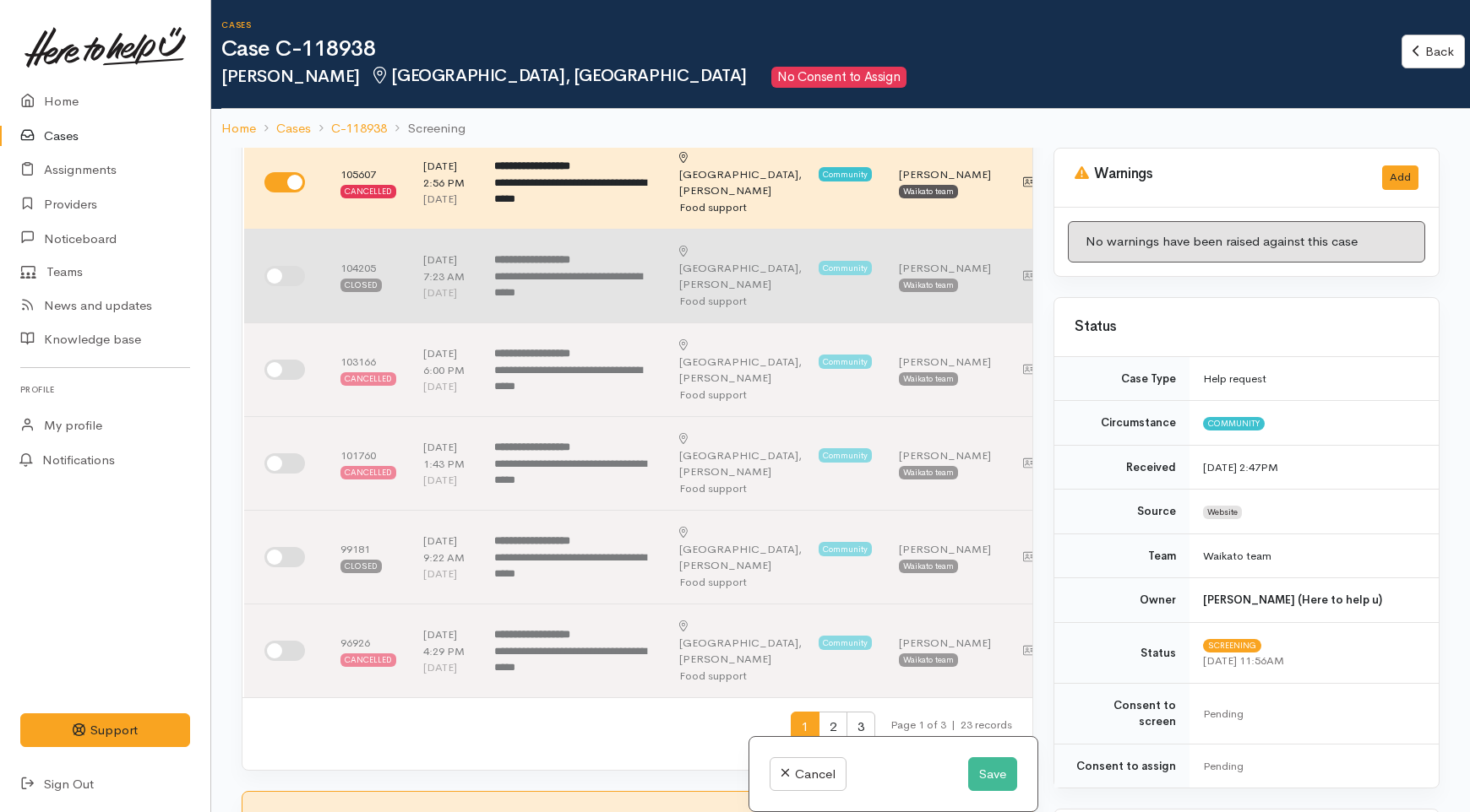
click at [288, 286] on input "checkbox" at bounding box center [285, 276] width 41 height 20
checkbox input "true"
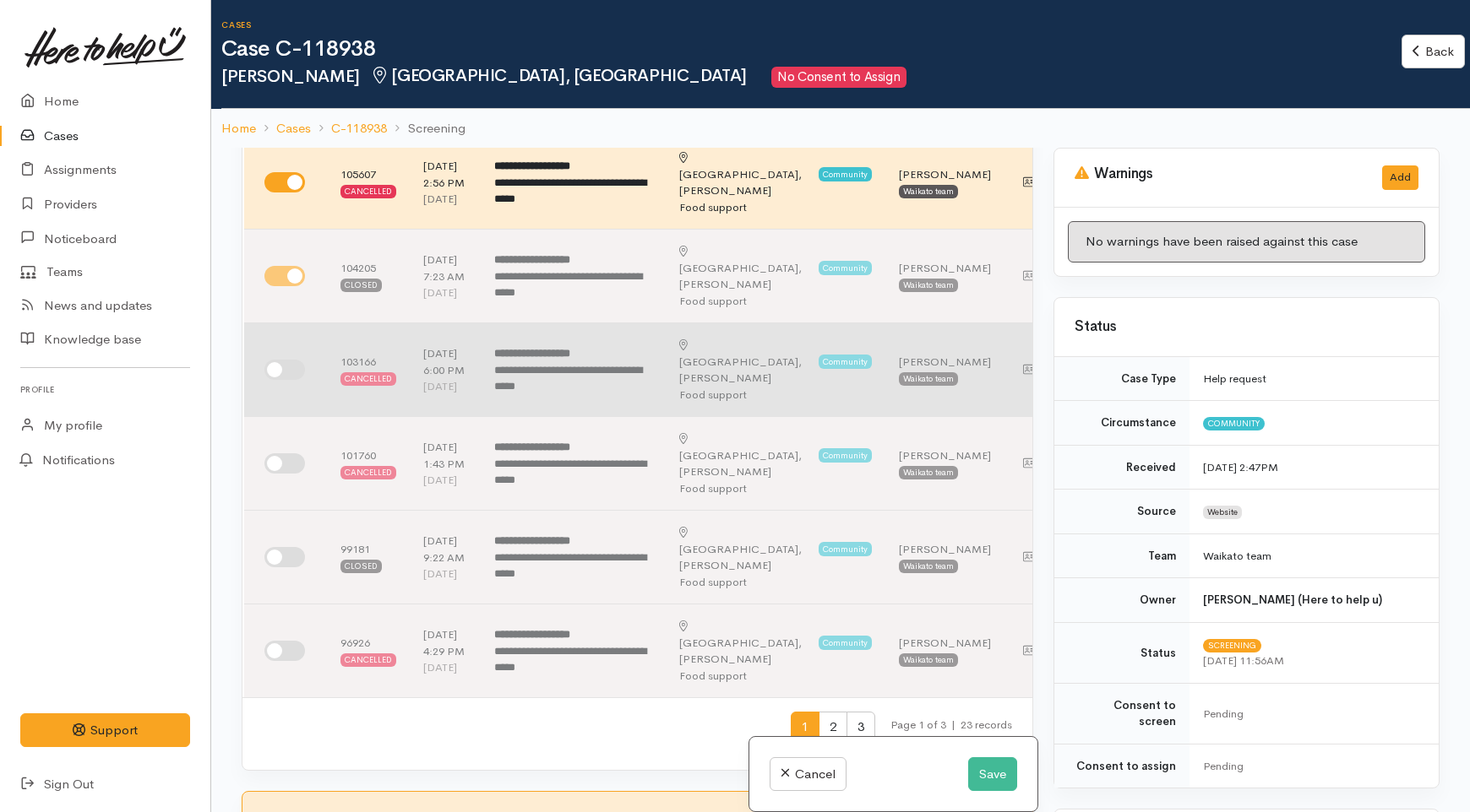
click at [283, 380] on input "checkbox" at bounding box center [285, 370] width 41 height 20
checkbox input "true"
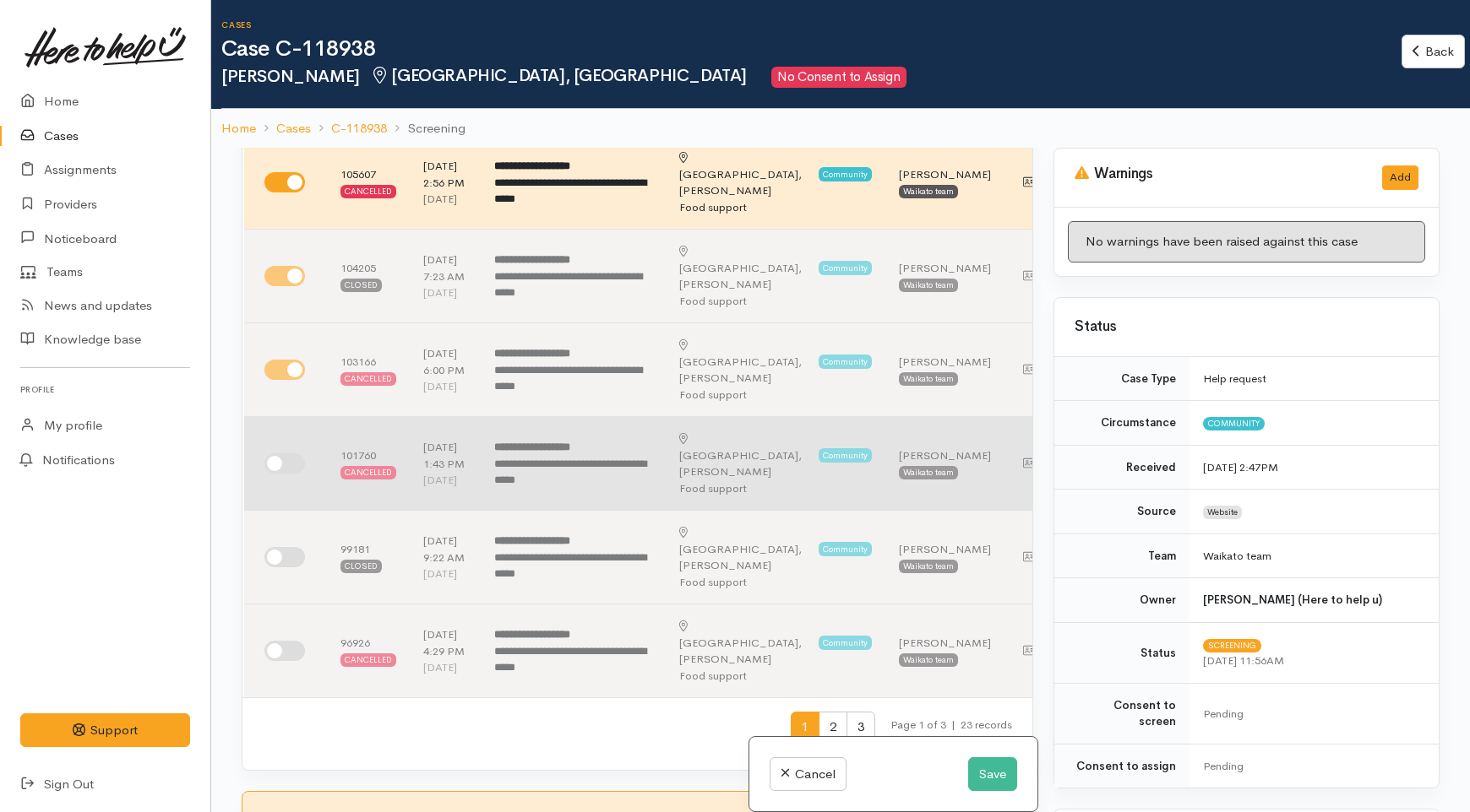
click at [279, 473] on input "checkbox" at bounding box center [285, 464] width 41 height 20
checkbox input "true"
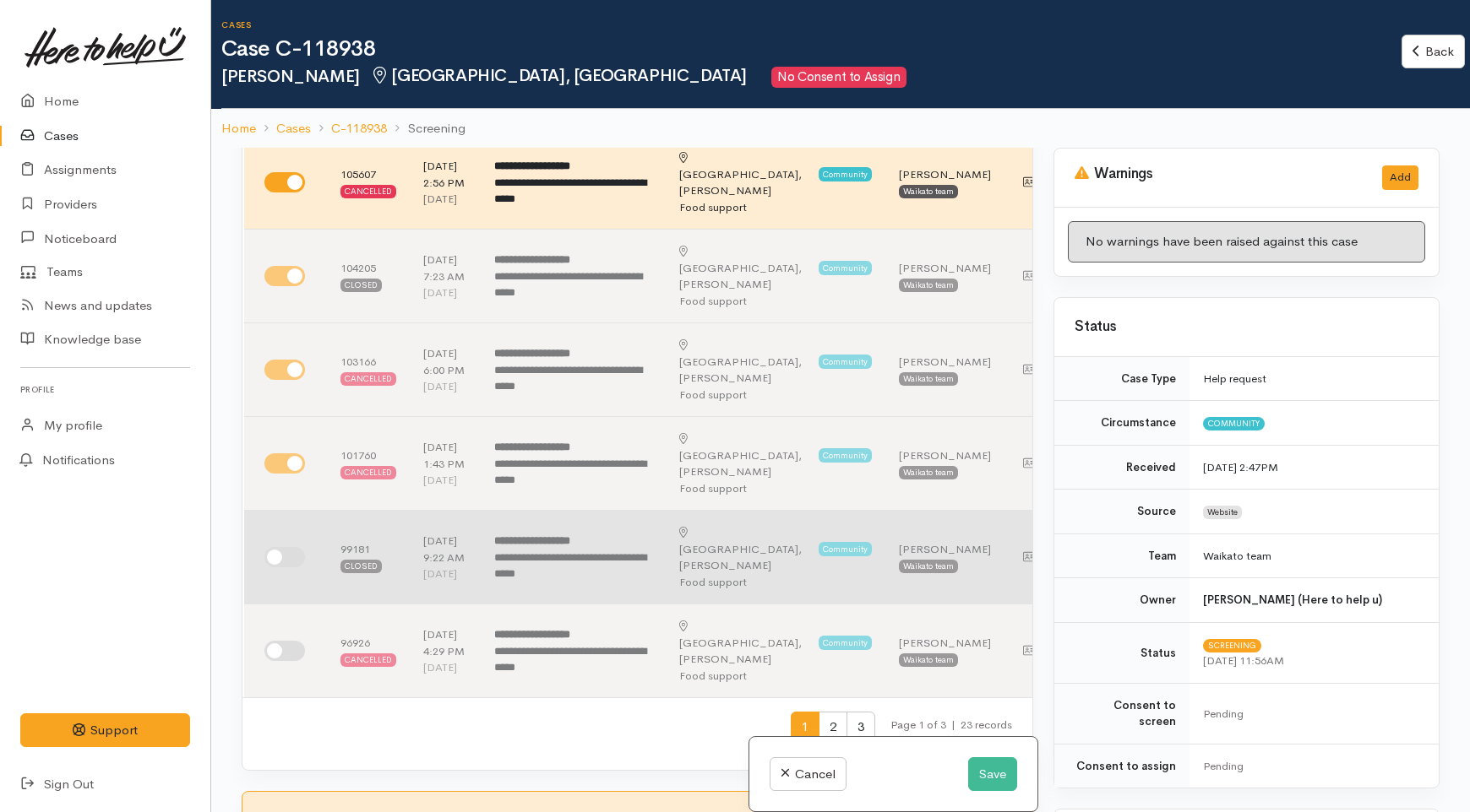
click at [286, 567] on input "checkbox" at bounding box center [285, 556] width 41 height 20
checkbox input "true"
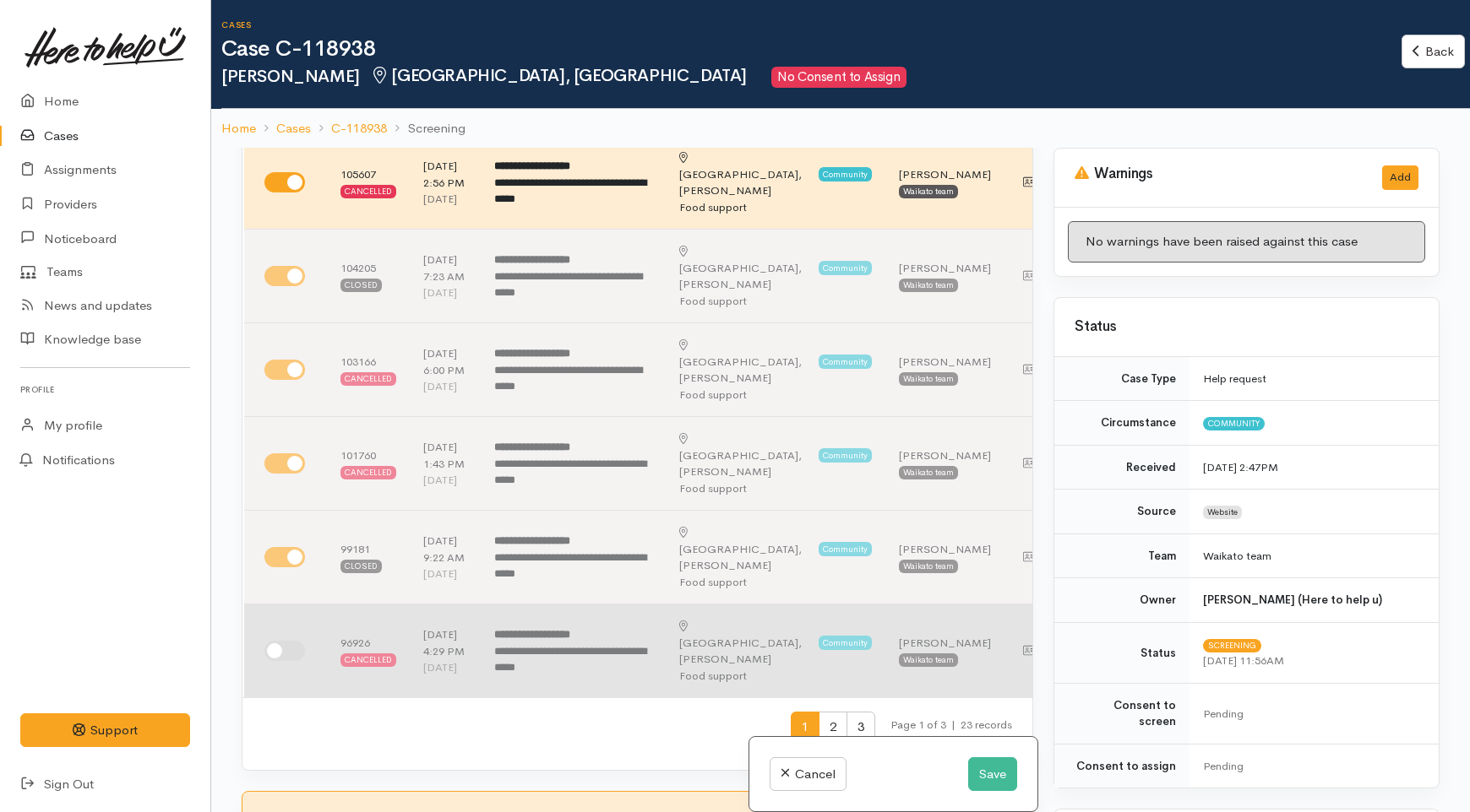
click at [292, 678] on td at bounding box center [286, 651] width 83 height 94
click at [293, 661] on input "checkbox" at bounding box center [285, 650] width 41 height 20
checkbox input "true"
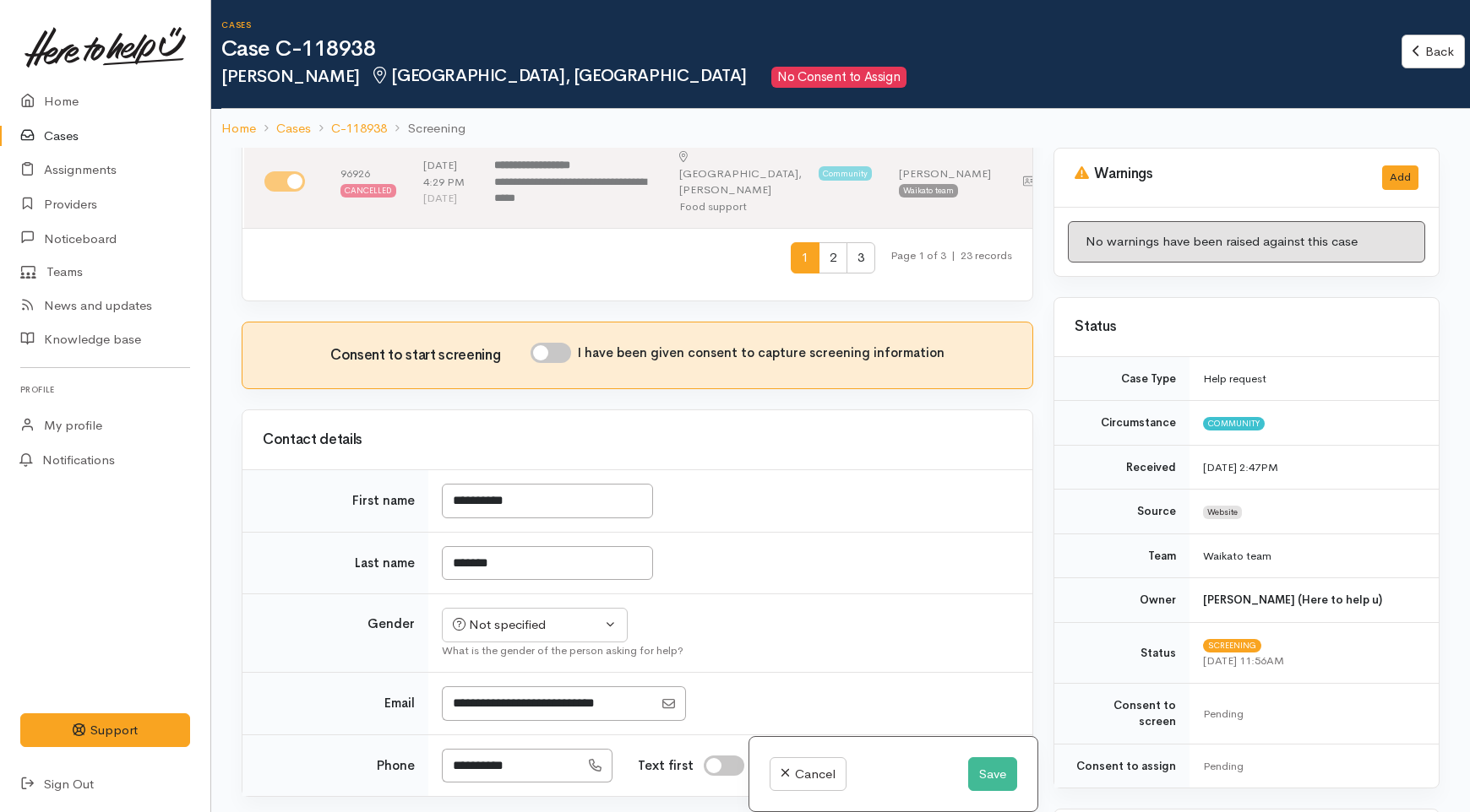
click at [804, 274] on span "1" at bounding box center [806, 257] width 29 height 31
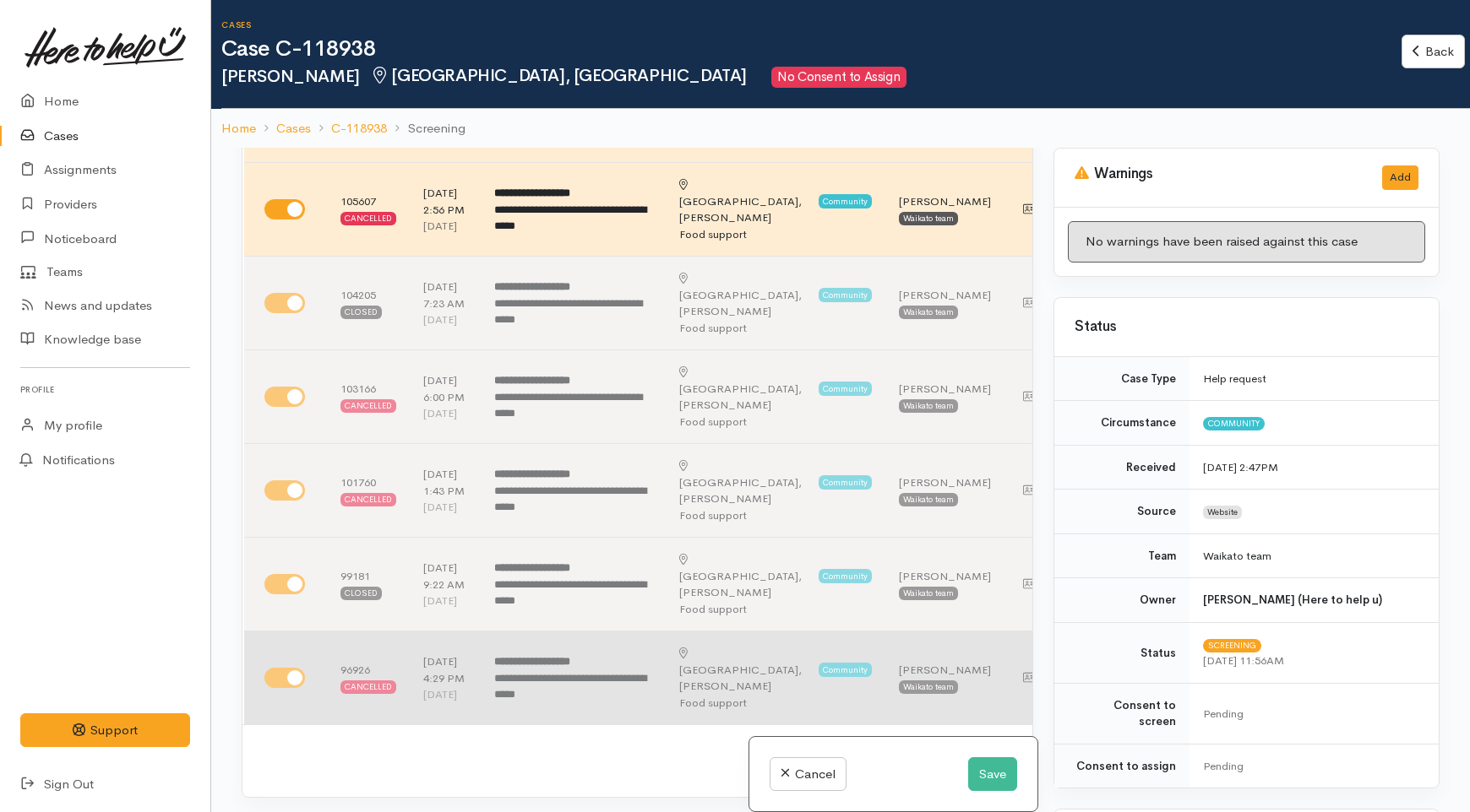
scroll to position [845, 0]
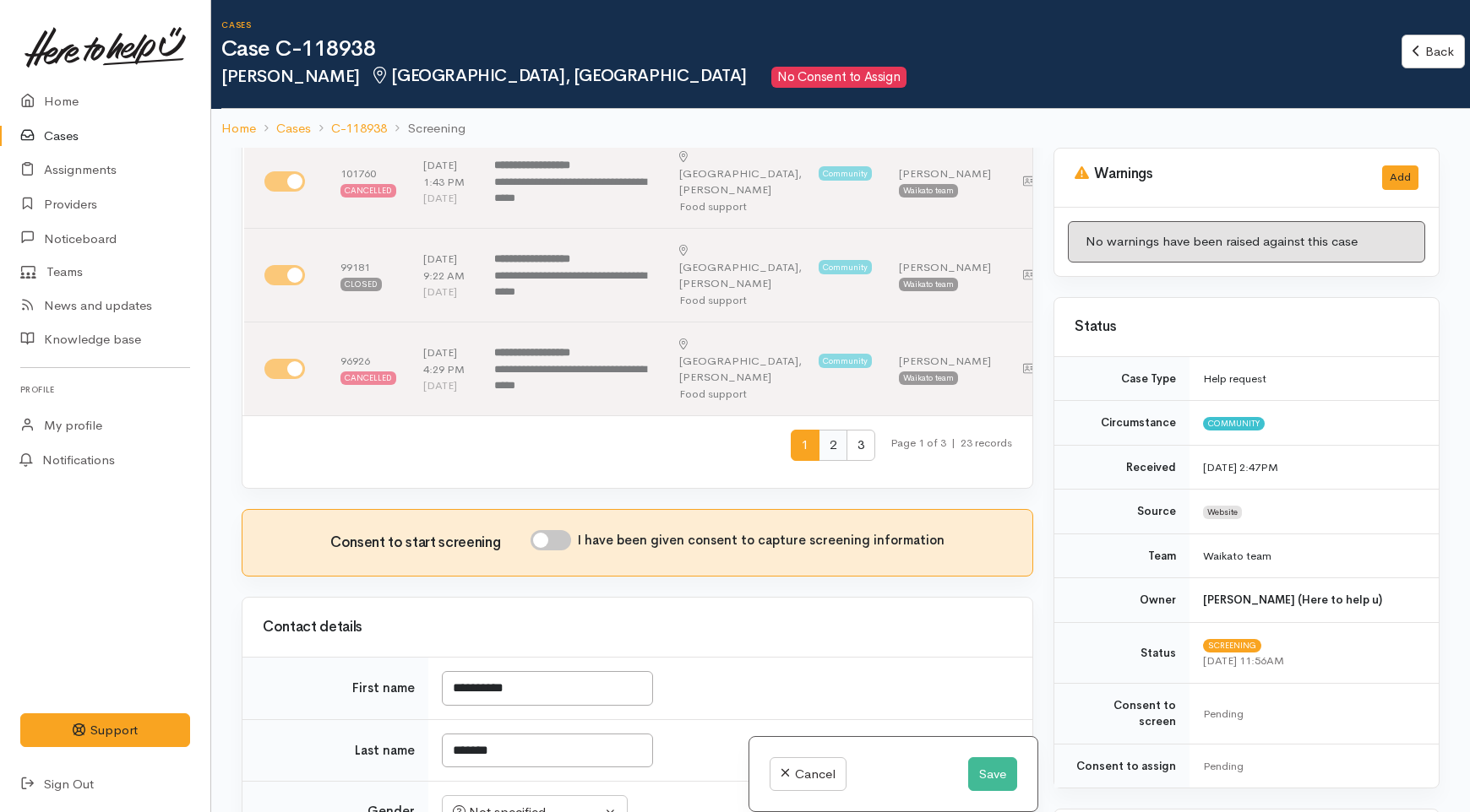
click at [823, 461] on span "2" at bounding box center [833, 445] width 29 height 31
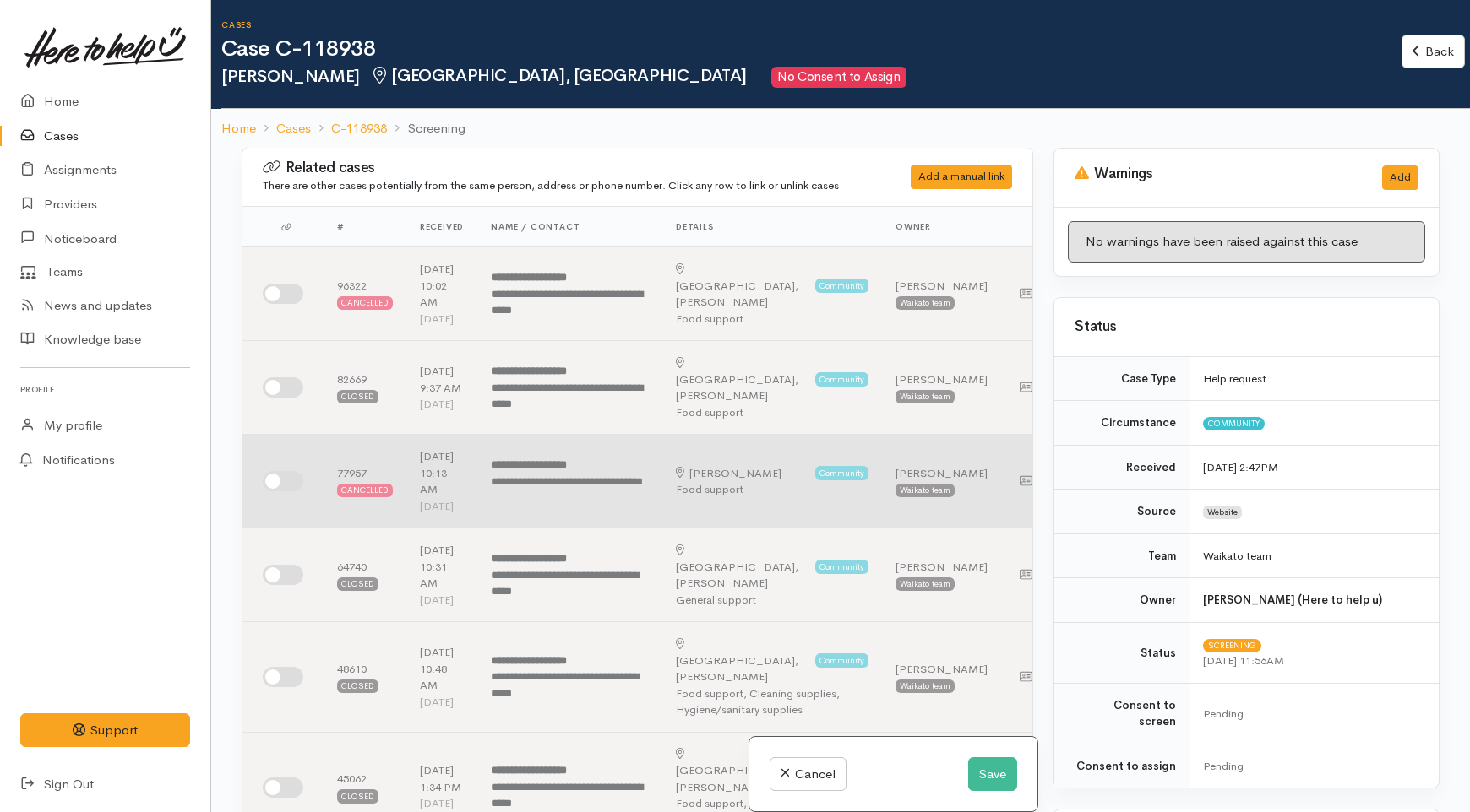
scroll to position [0, 0]
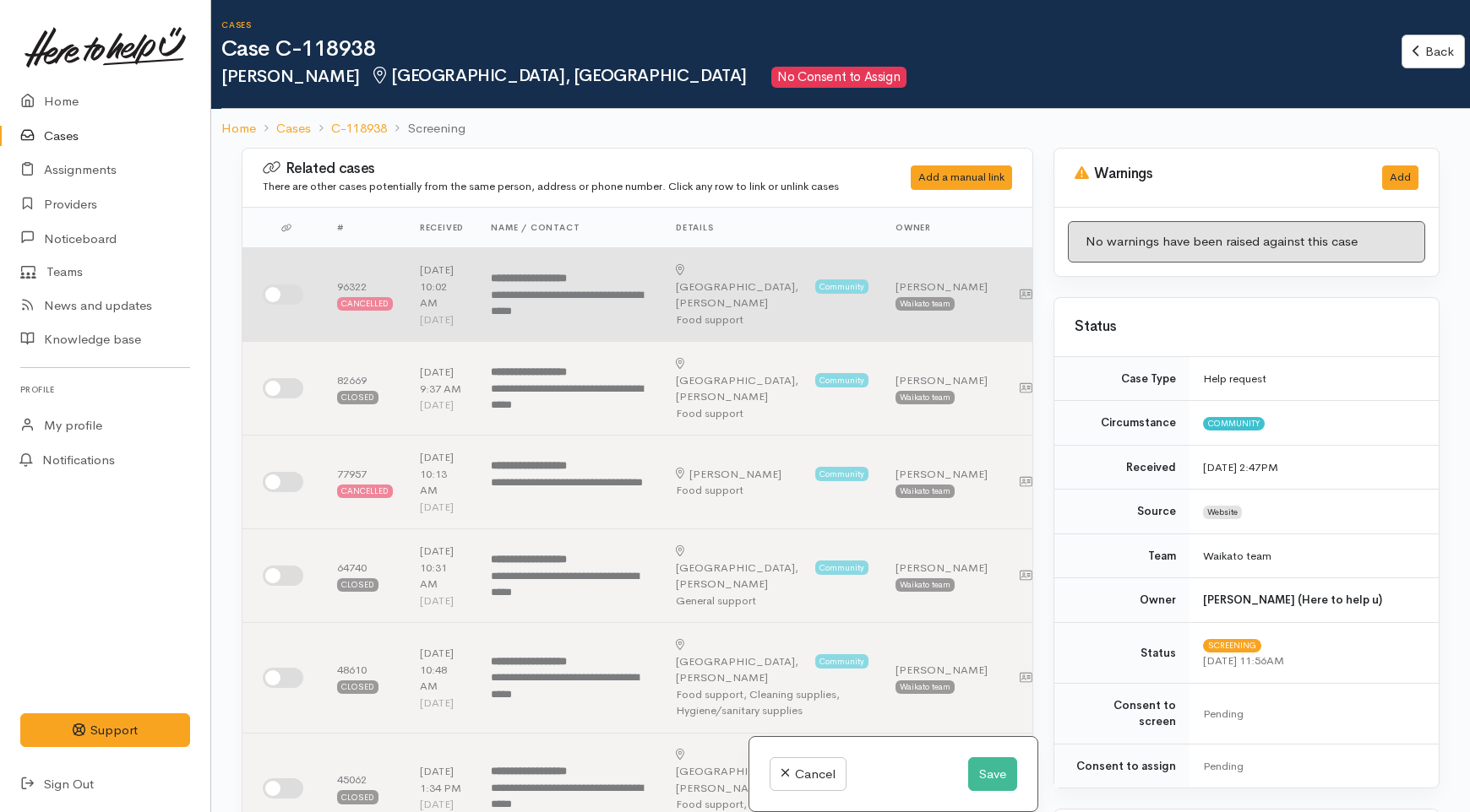
click at [282, 305] on input "checkbox" at bounding box center [283, 294] width 41 height 20
checkbox input "true"
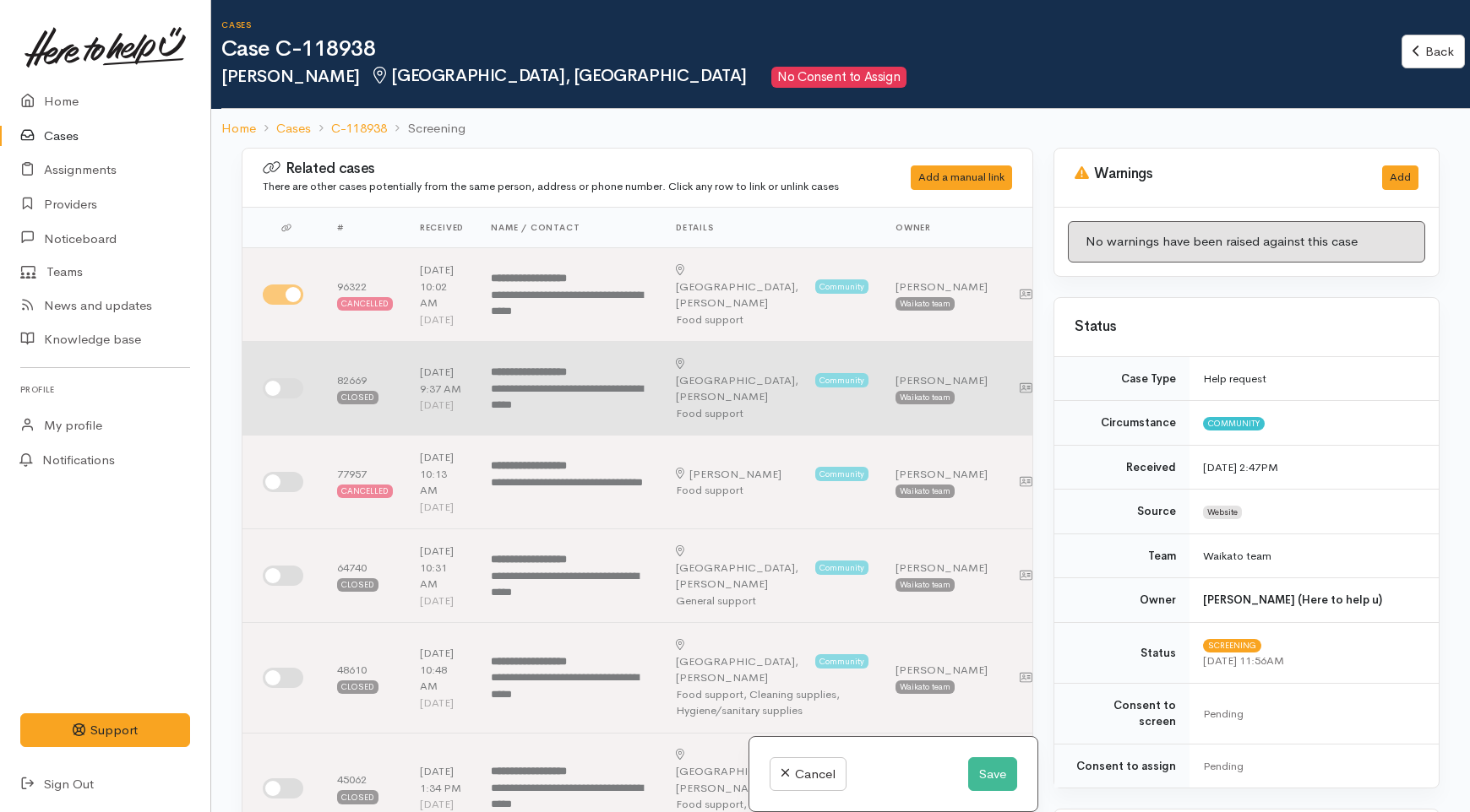
click at [293, 399] on input "checkbox" at bounding box center [283, 388] width 41 height 20
checkbox input "true"
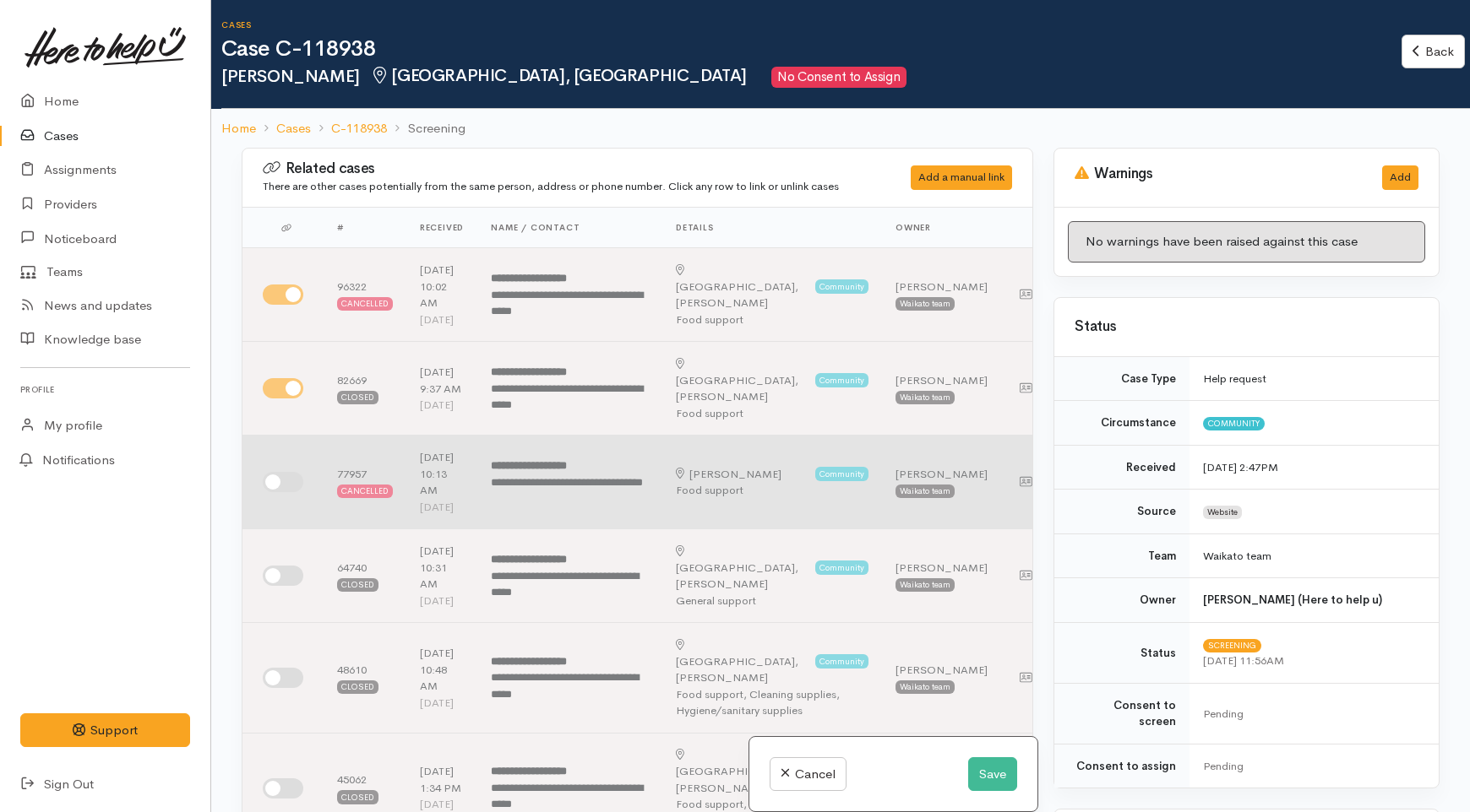
click at [290, 493] on input "checkbox" at bounding box center [283, 482] width 41 height 20
checkbox input "true"
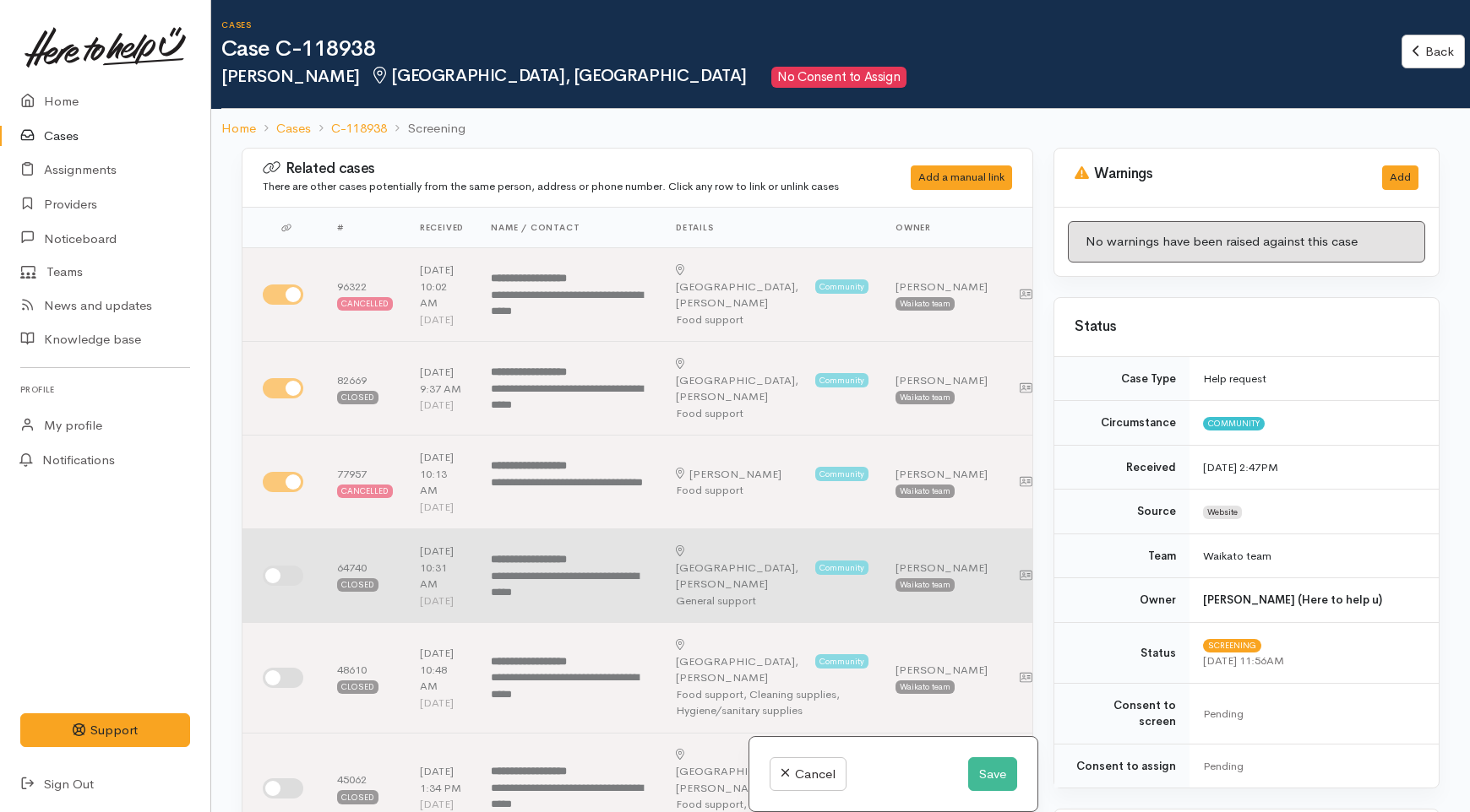
click at [285, 586] on input "checkbox" at bounding box center [283, 576] width 41 height 20
checkbox input "true"
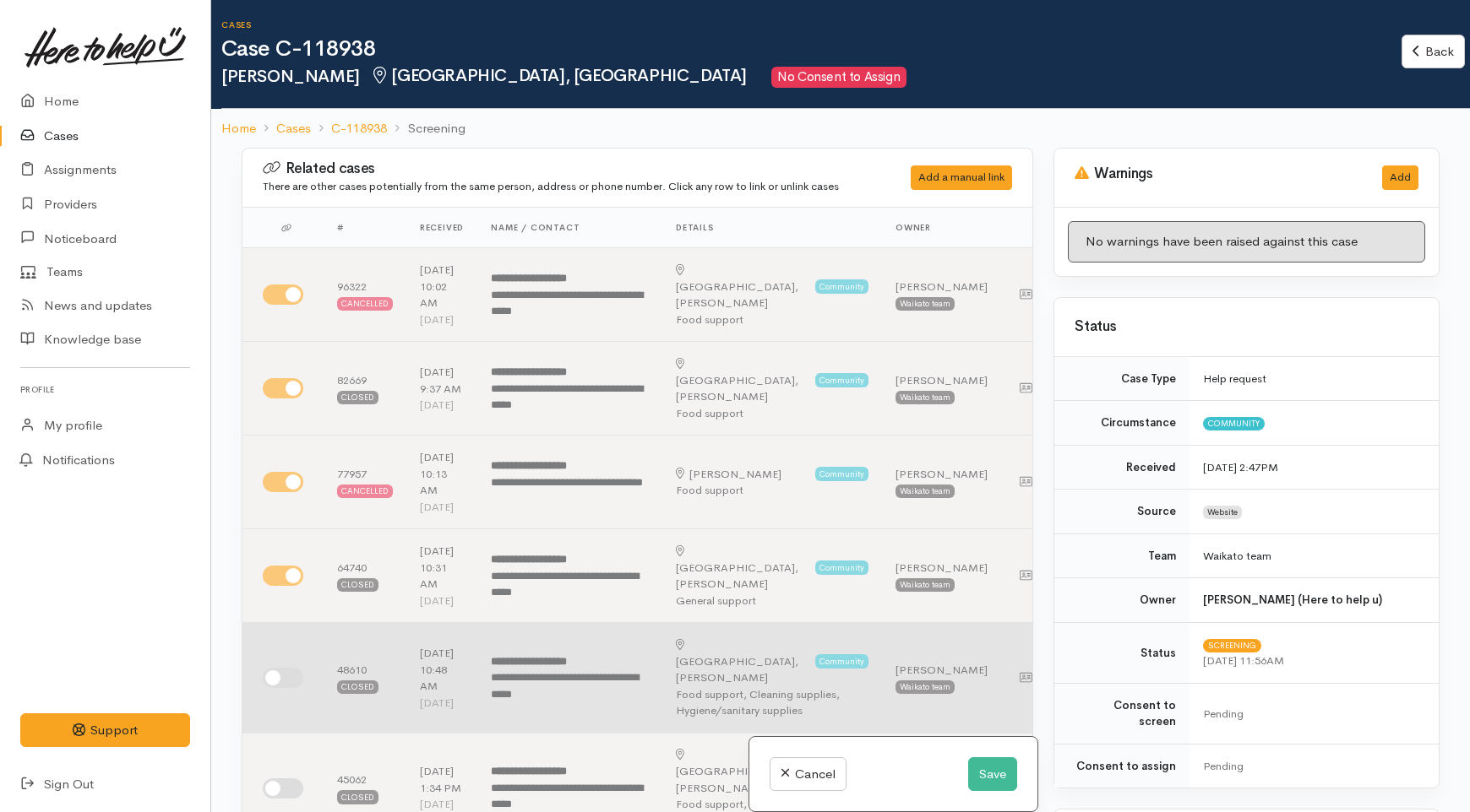
click at [294, 688] on input "checkbox" at bounding box center [283, 677] width 41 height 20
checkbox input "true"
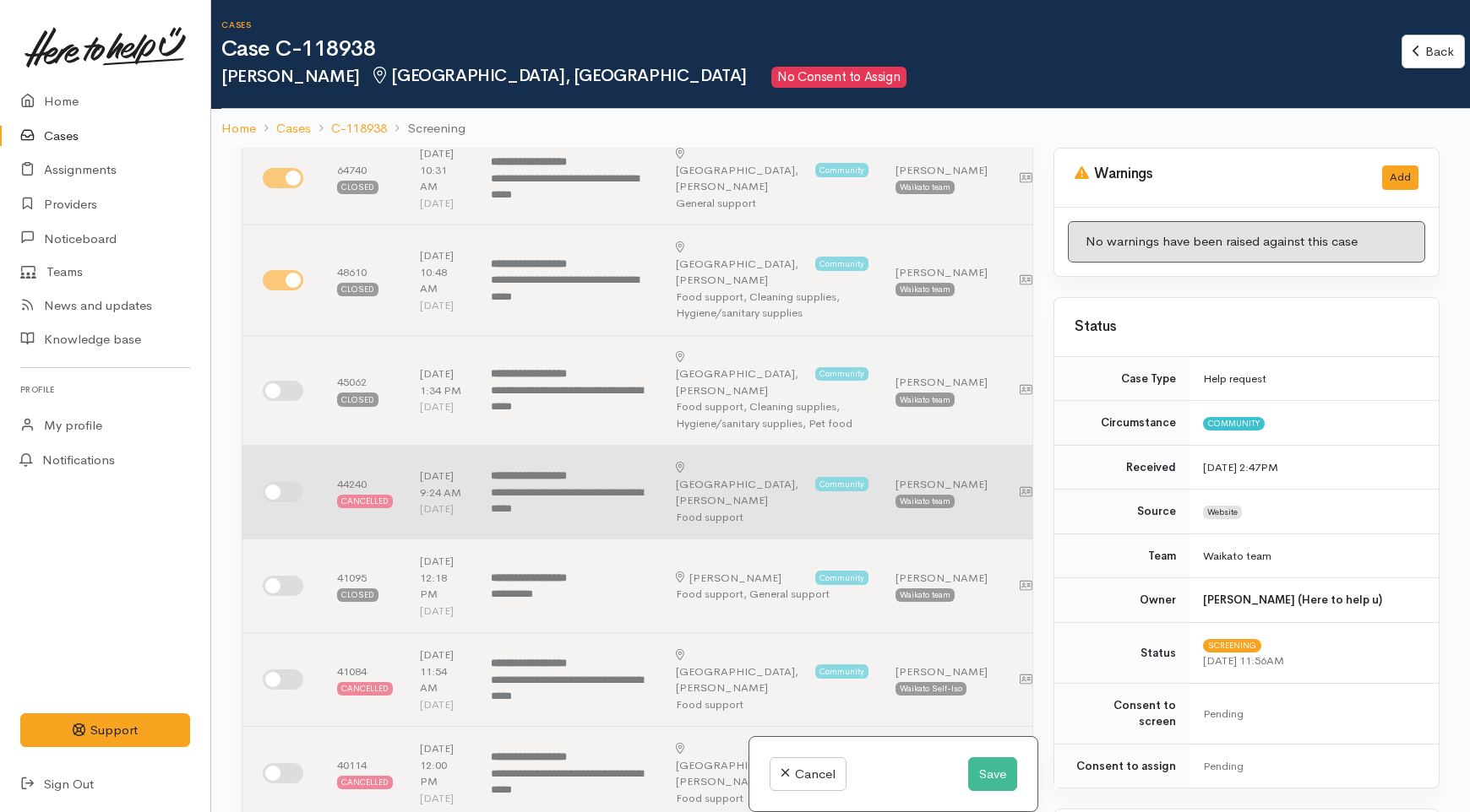
scroll to position [468, 0]
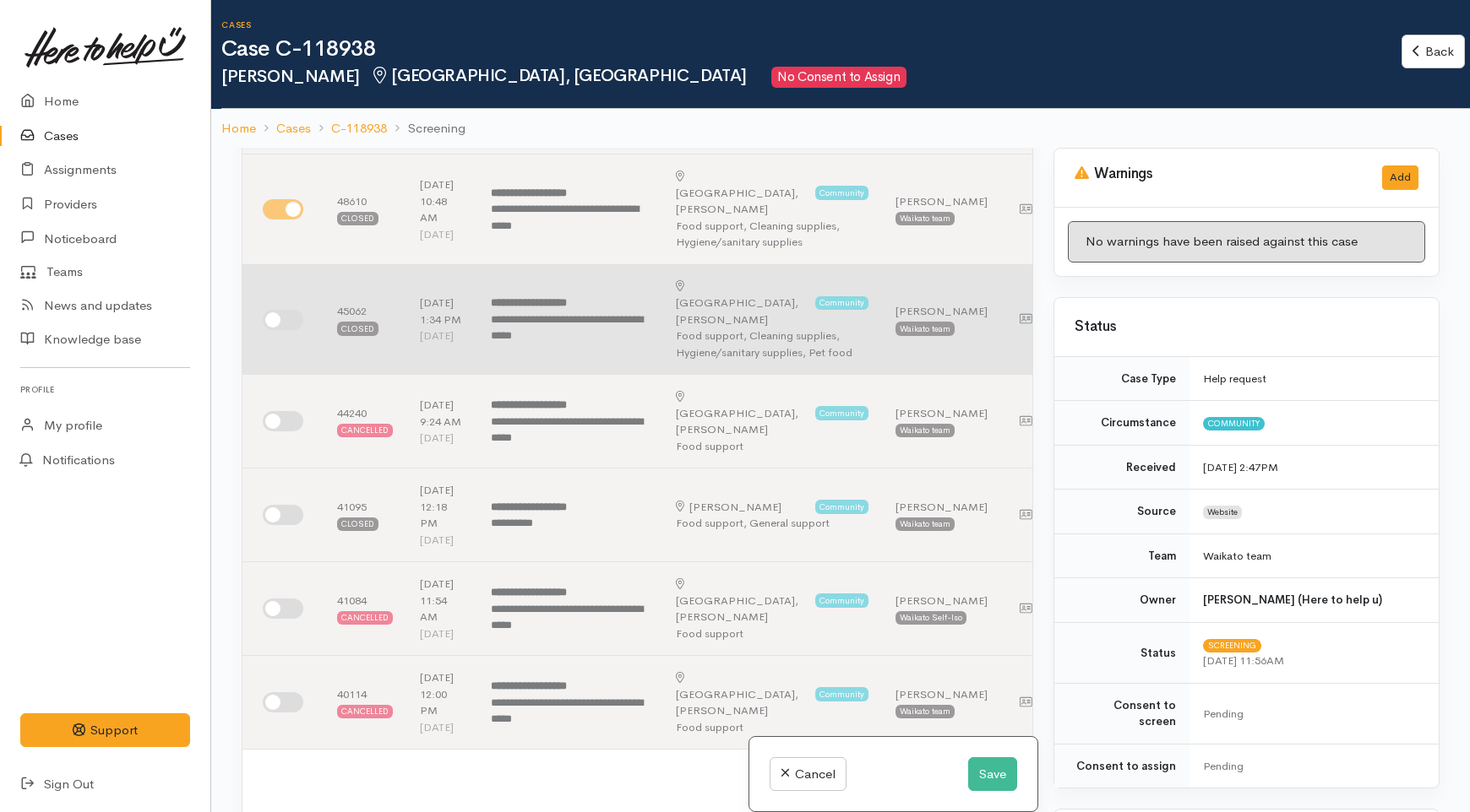
click at [288, 330] on input "checkbox" at bounding box center [283, 319] width 41 height 20
checkbox input "true"
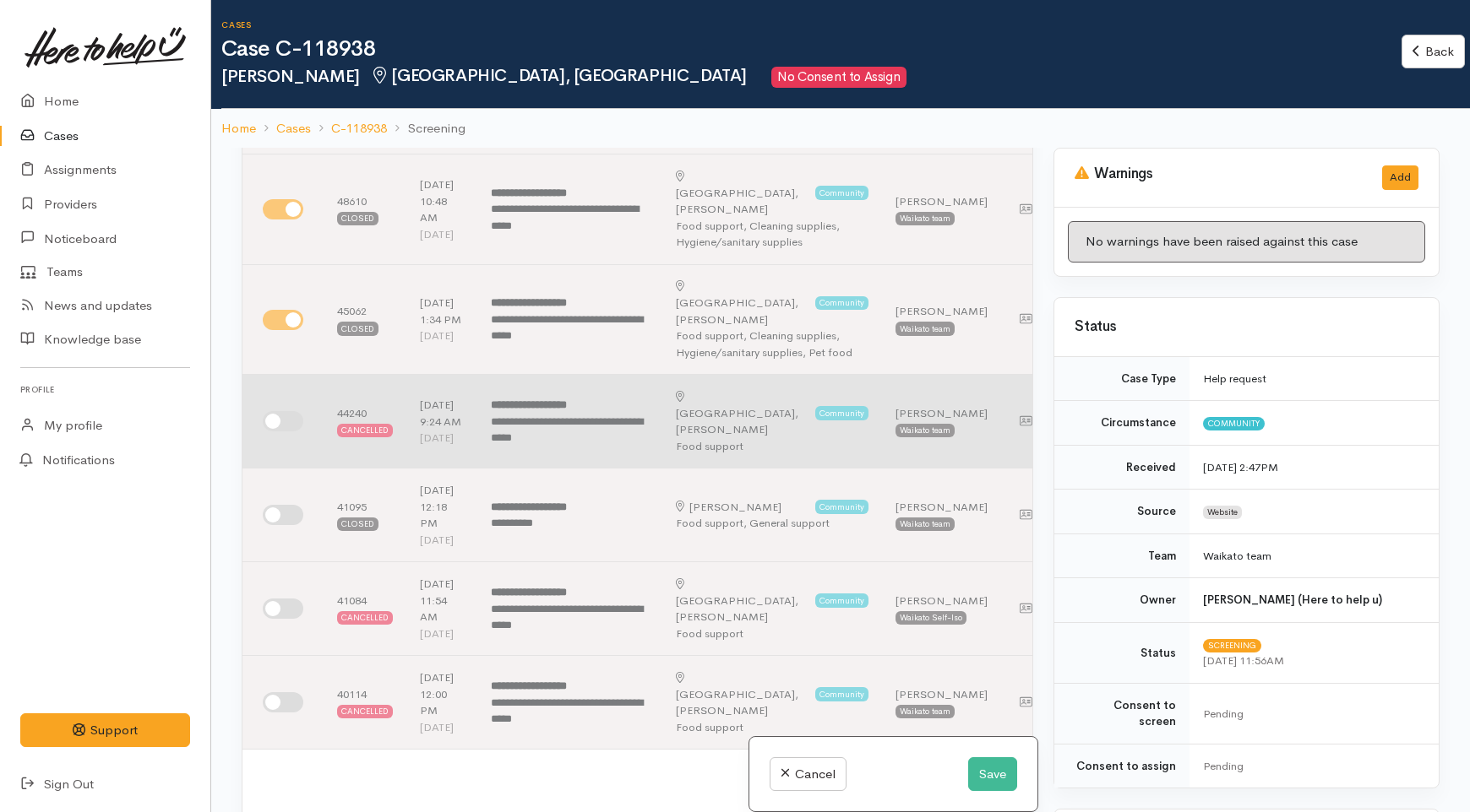
click at [291, 432] on input "checkbox" at bounding box center [283, 421] width 41 height 20
checkbox input "true"
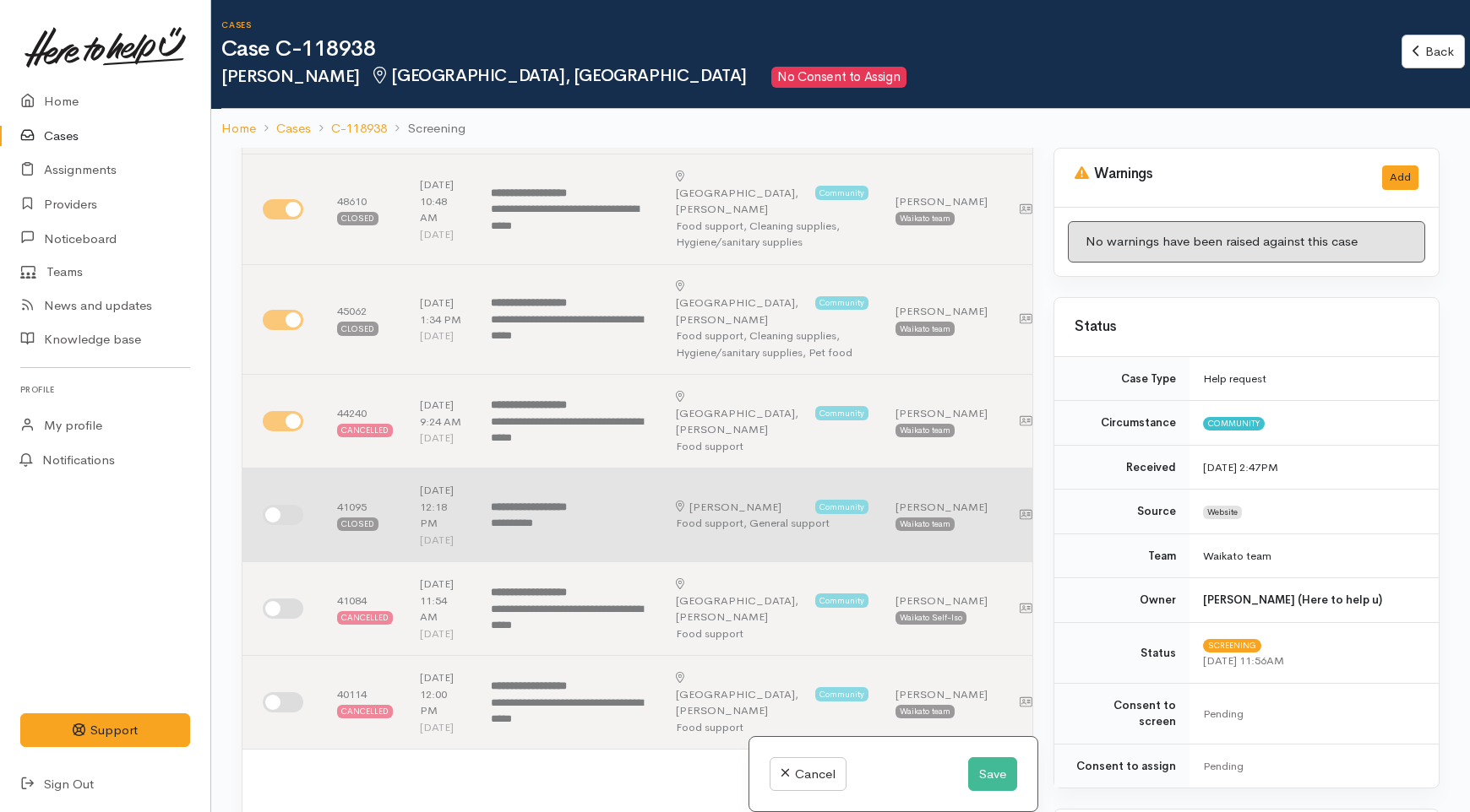
click at [277, 526] on input "checkbox" at bounding box center [283, 515] width 41 height 20
checkbox input "true"
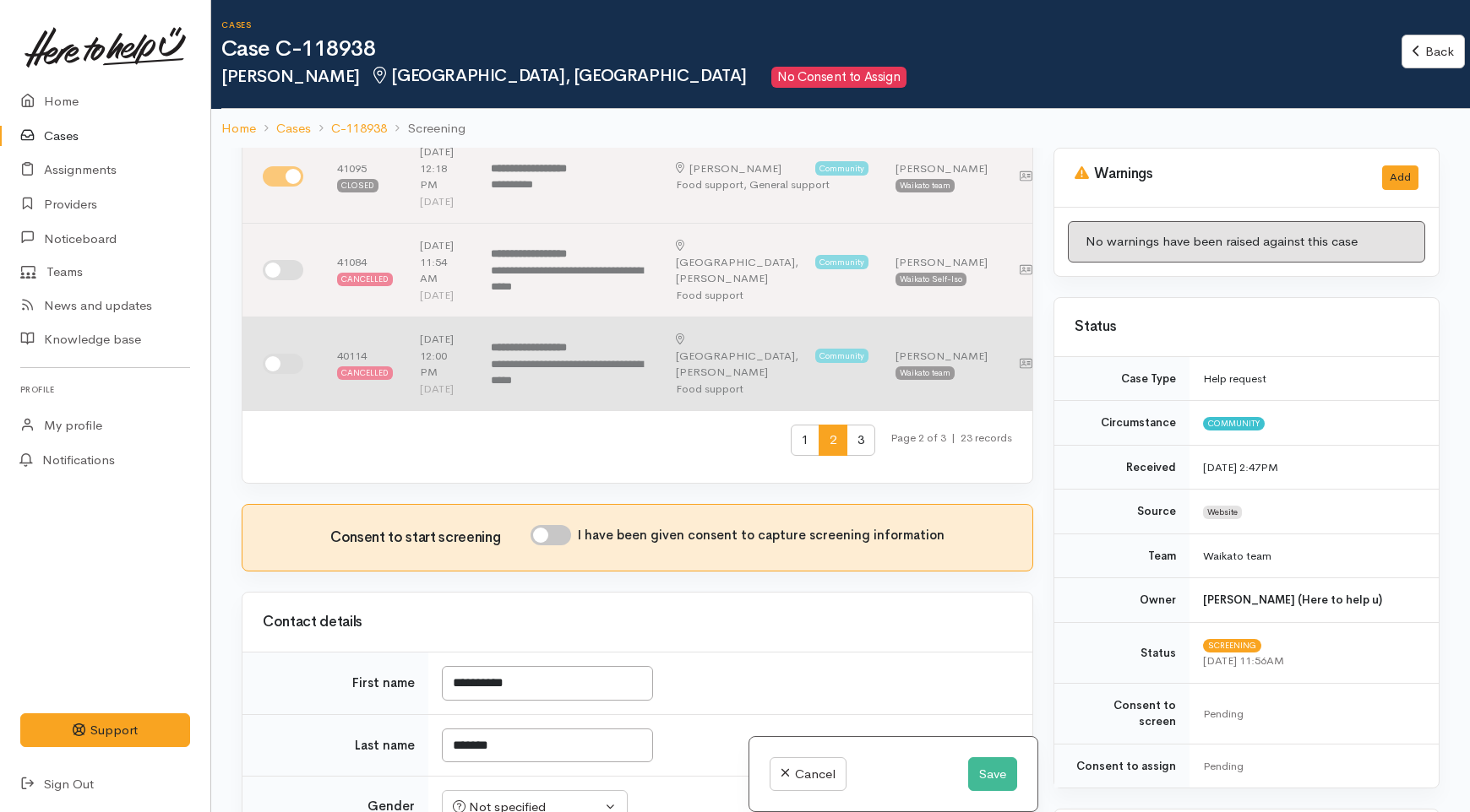
scroll to position [845, 0]
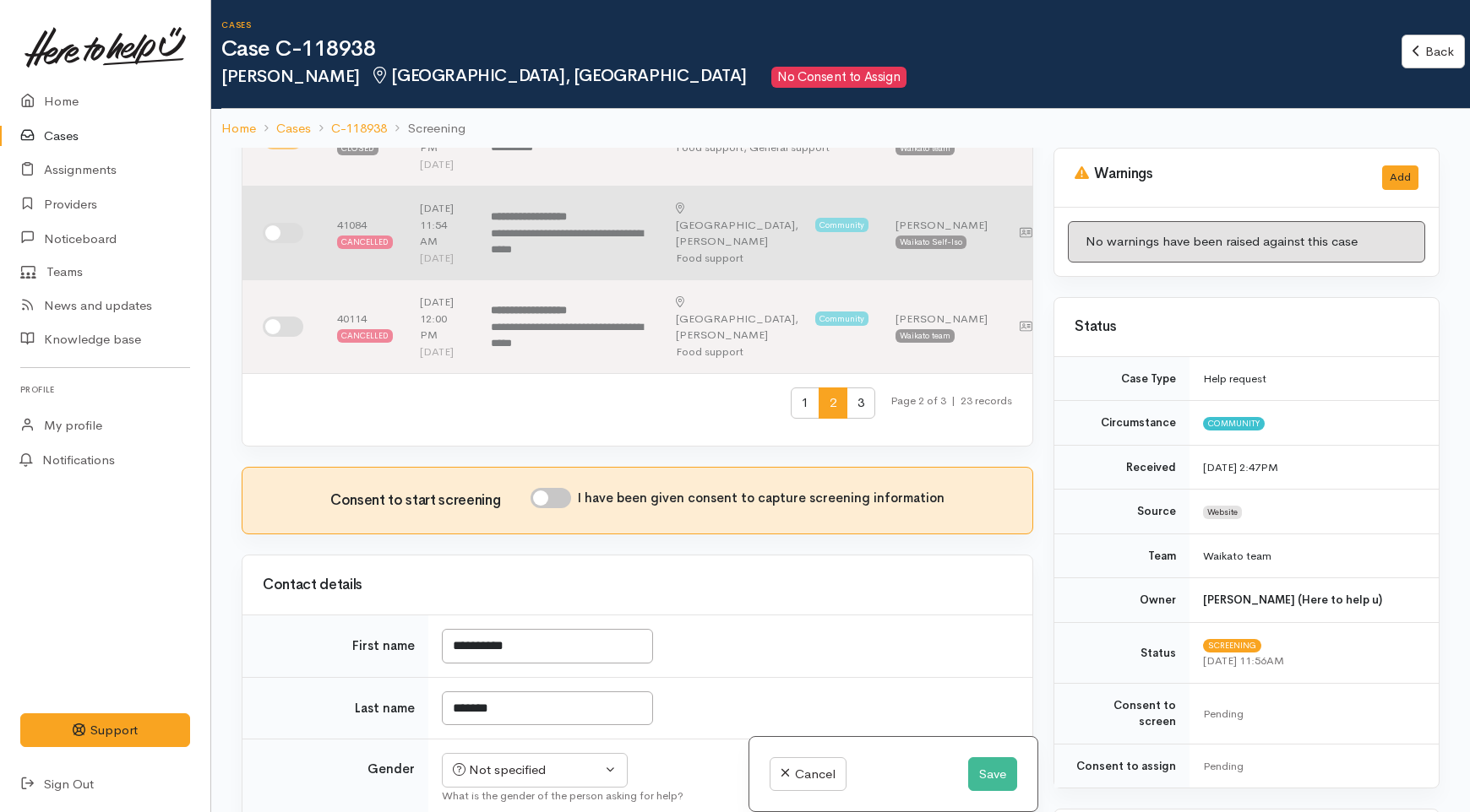
click at [288, 243] on input "checkbox" at bounding box center [283, 232] width 41 height 20
checkbox input "true"
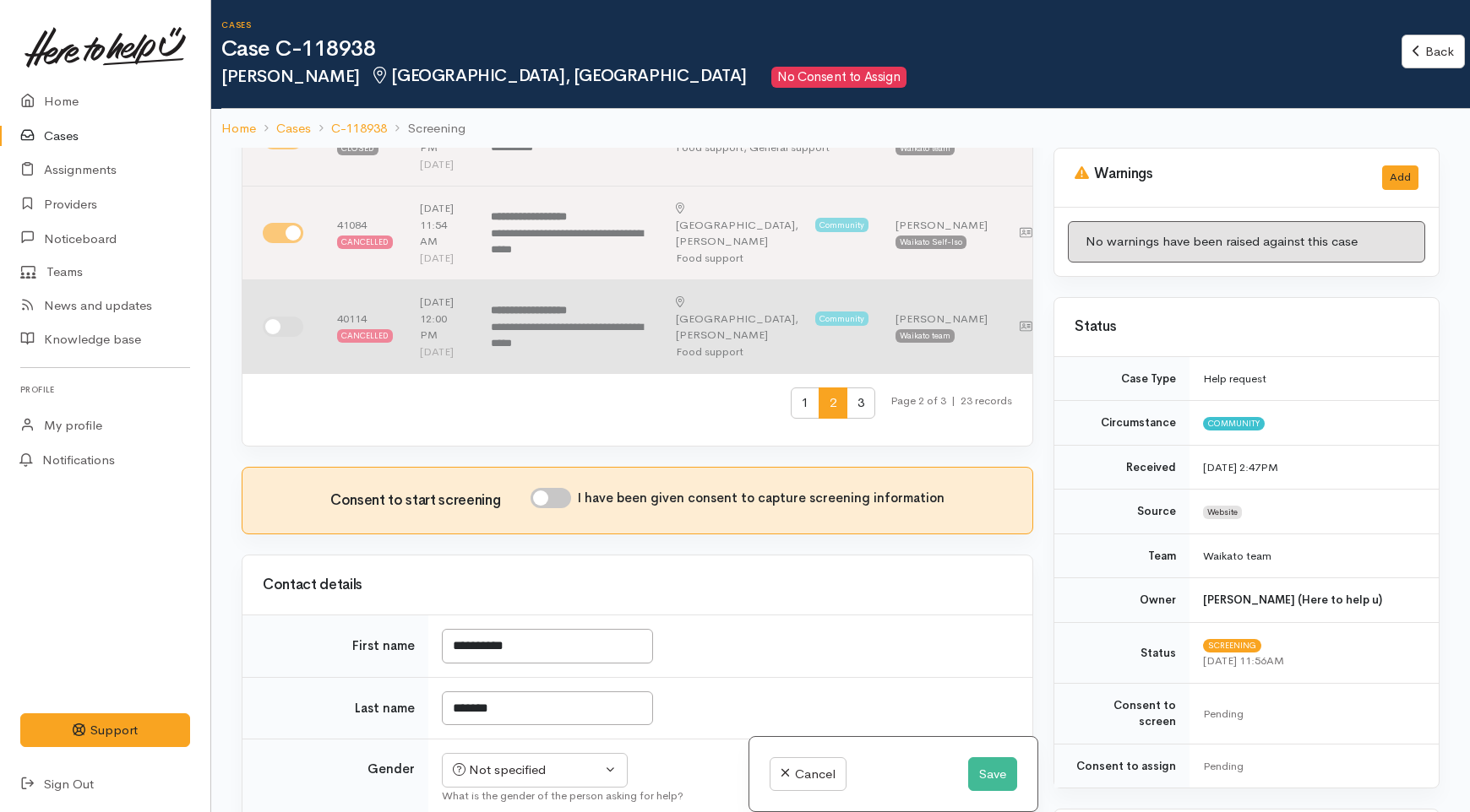
click at [275, 337] on input "checkbox" at bounding box center [283, 326] width 41 height 20
checkbox input "true"
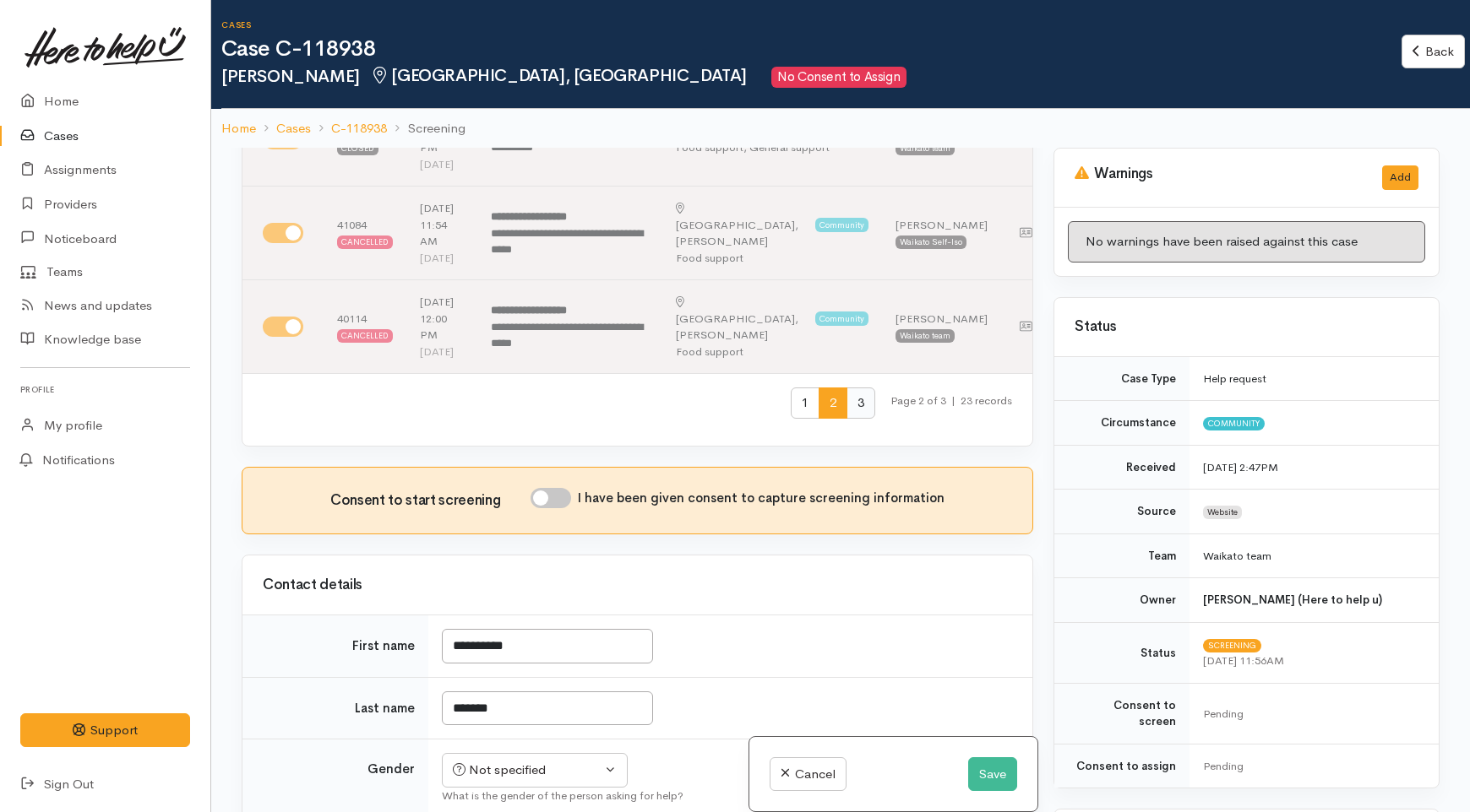
click at [846, 419] on span "3" at bounding box center [861, 403] width 29 height 31
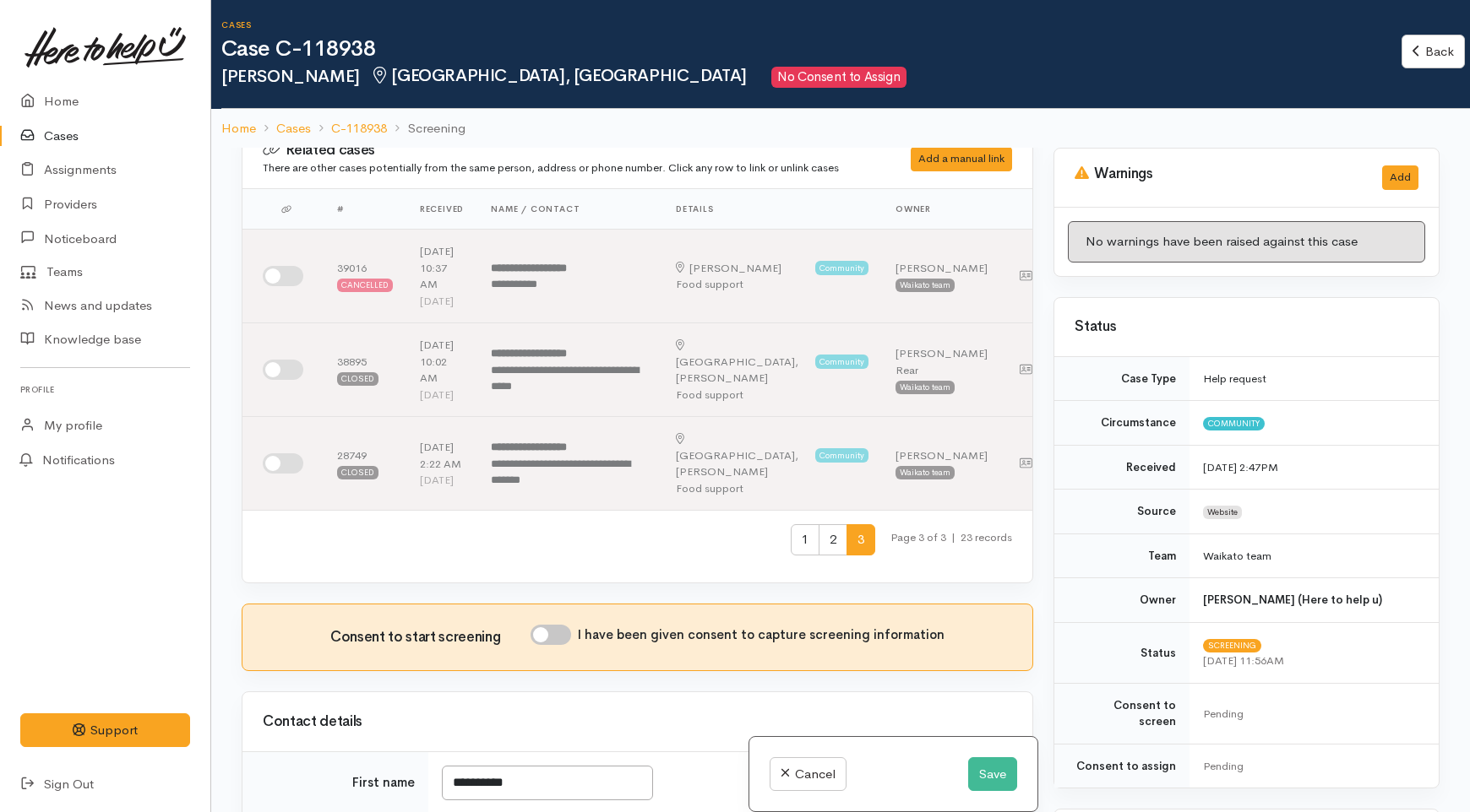
scroll to position [0, 0]
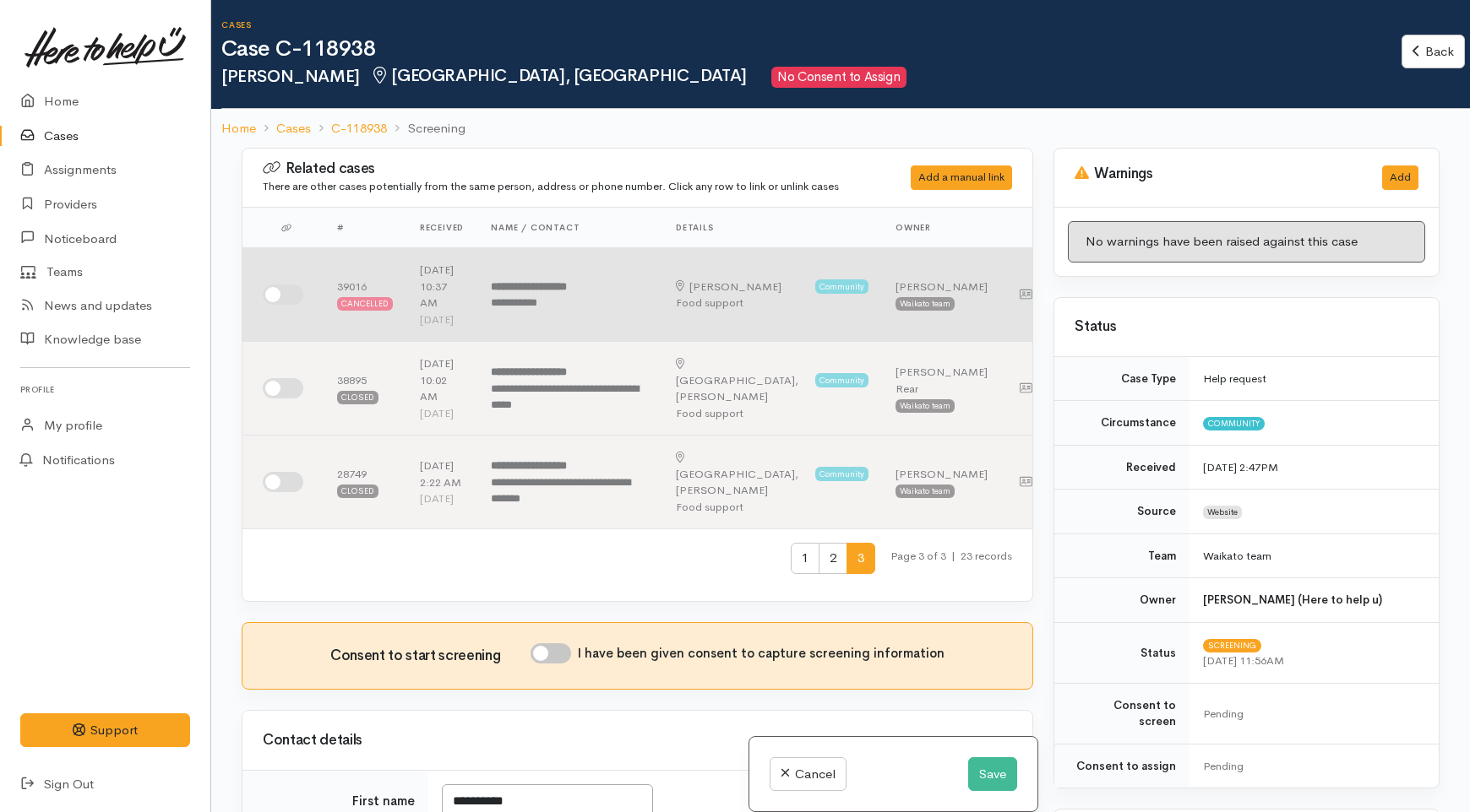
click at [283, 305] on input "checkbox" at bounding box center [283, 294] width 41 height 20
checkbox input "true"
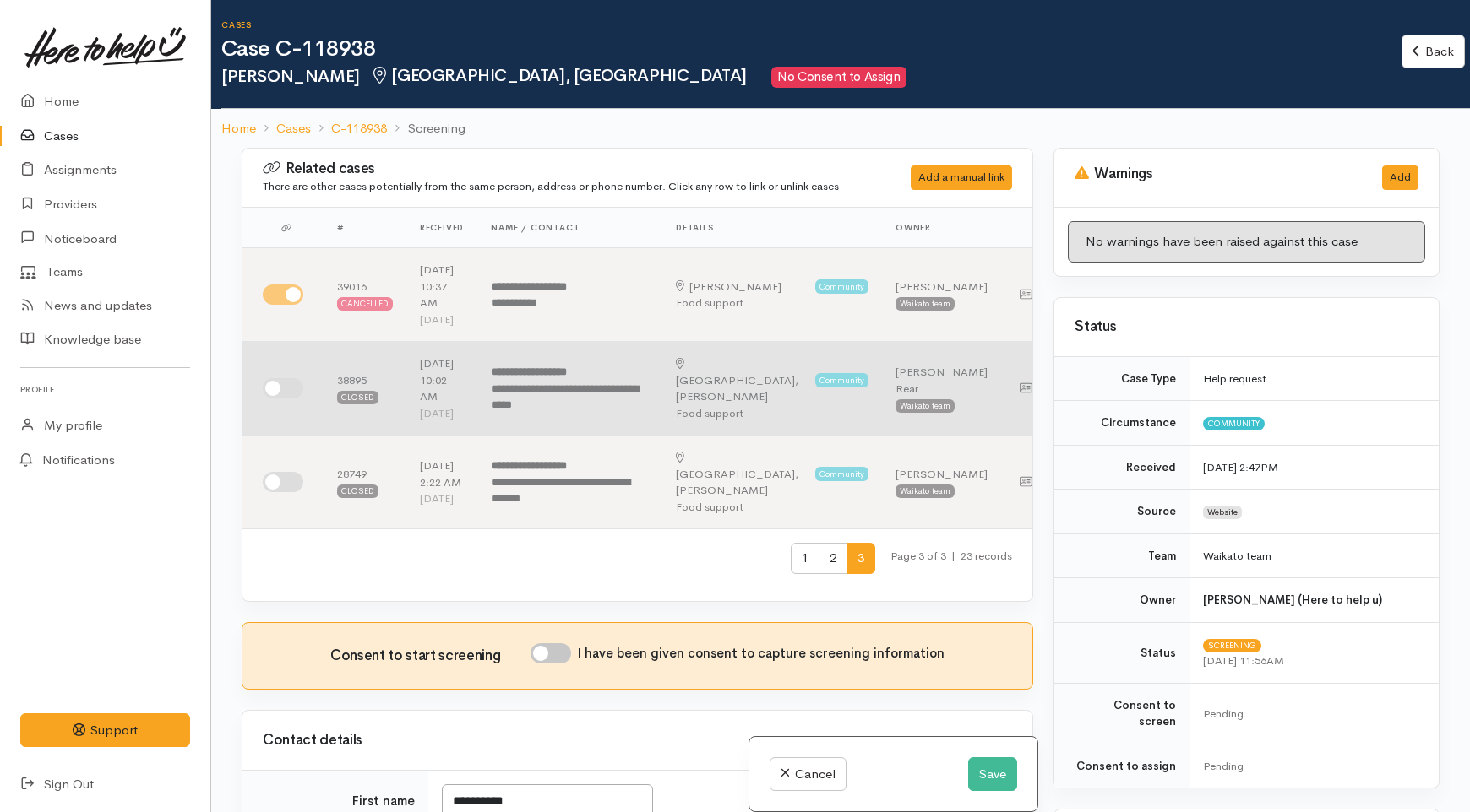
click at [285, 399] on input "checkbox" at bounding box center [283, 388] width 41 height 20
checkbox input "true"
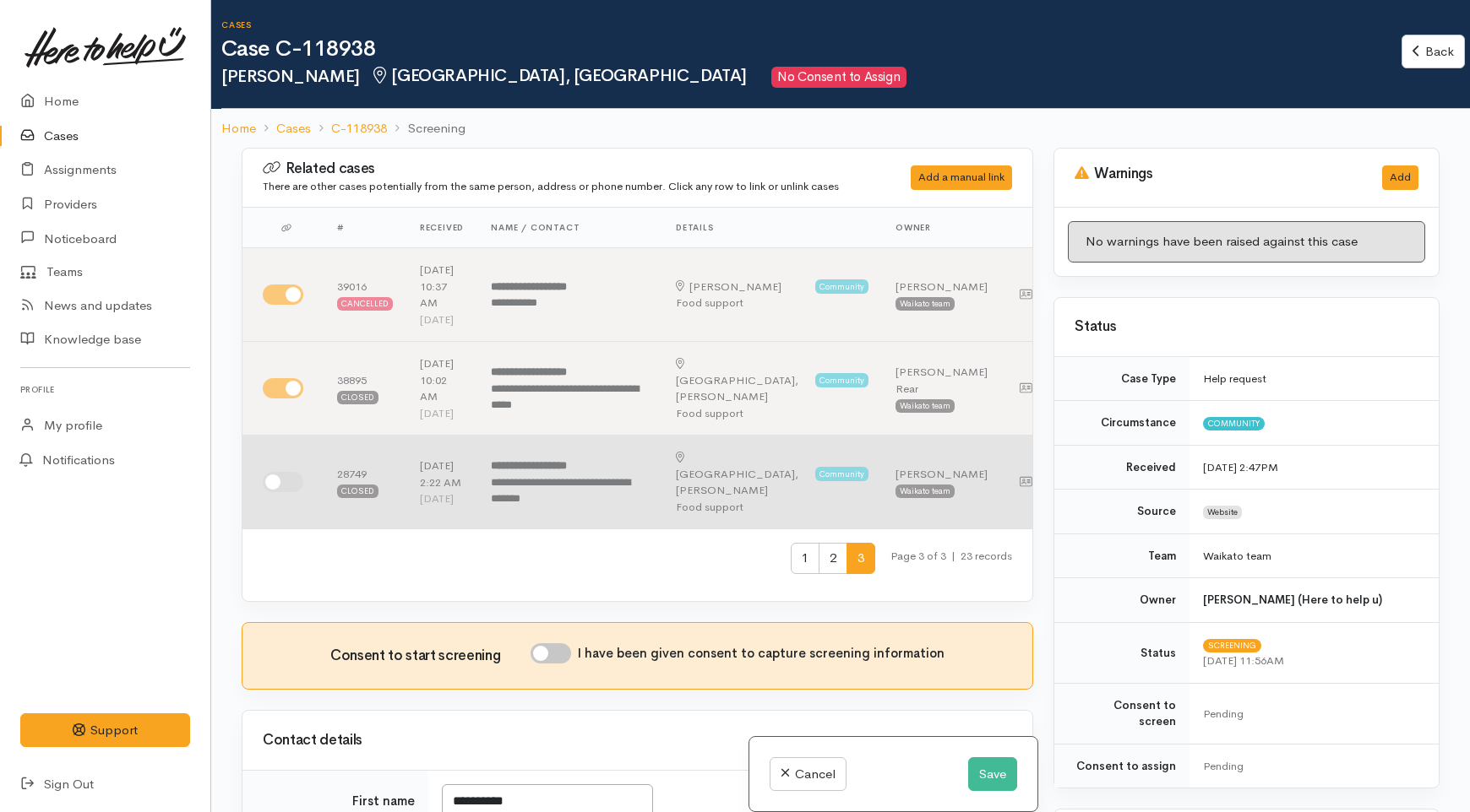
click at [292, 493] on input "checkbox" at bounding box center [283, 482] width 41 height 20
checkbox input "true"
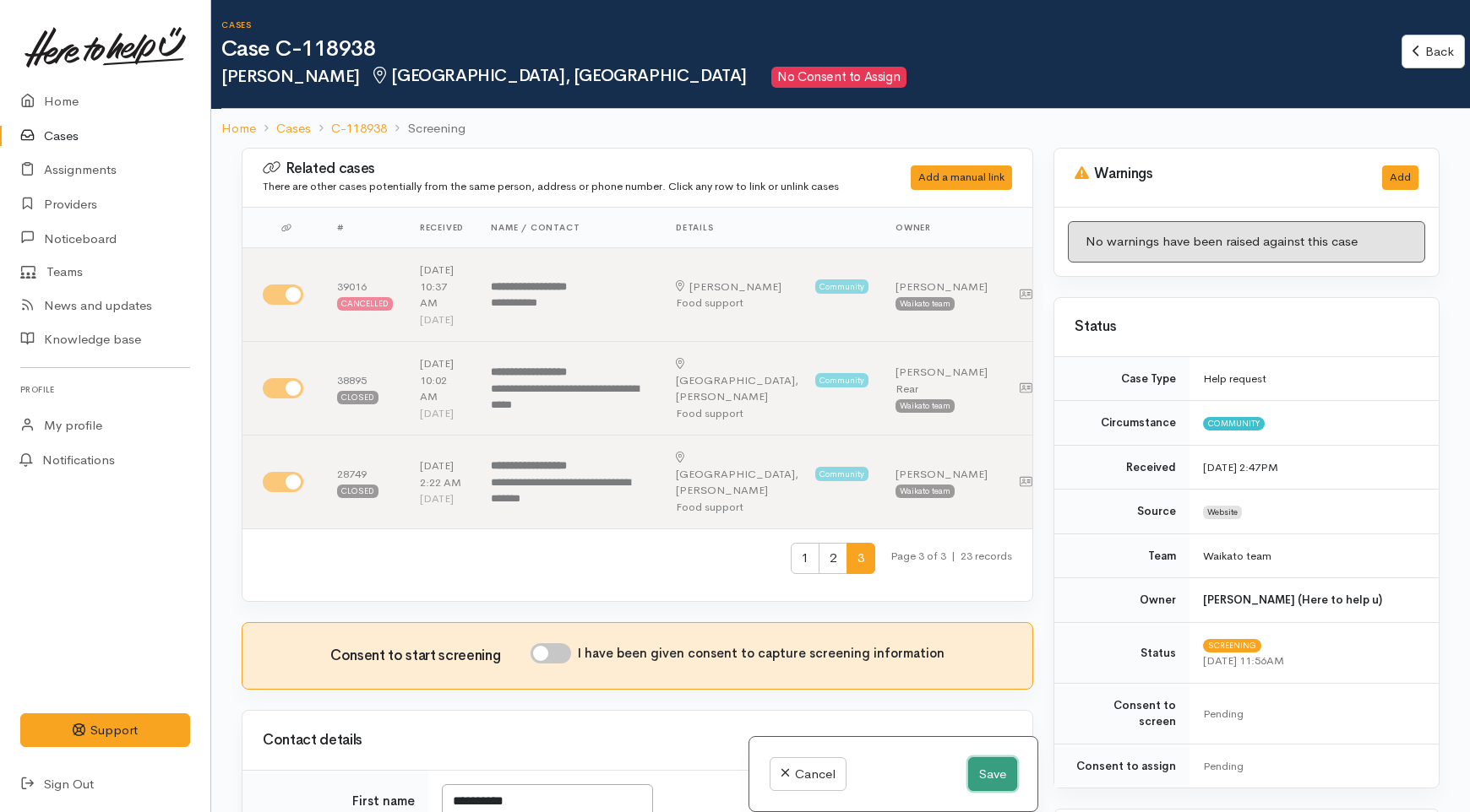
click at [973, 775] on button "Save" at bounding box center [993, 775] width 49 height 35
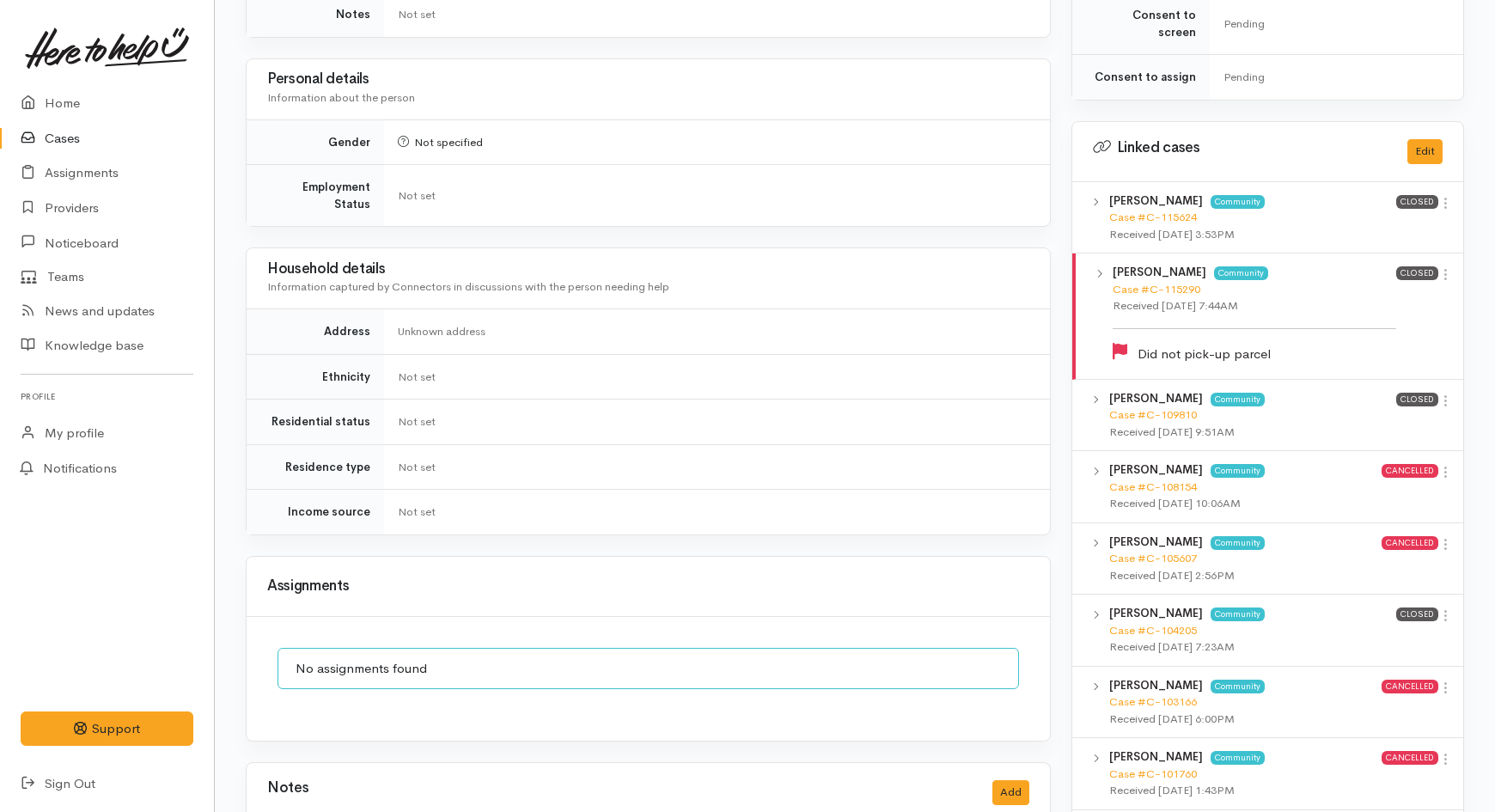
scroll to position [763, 0]
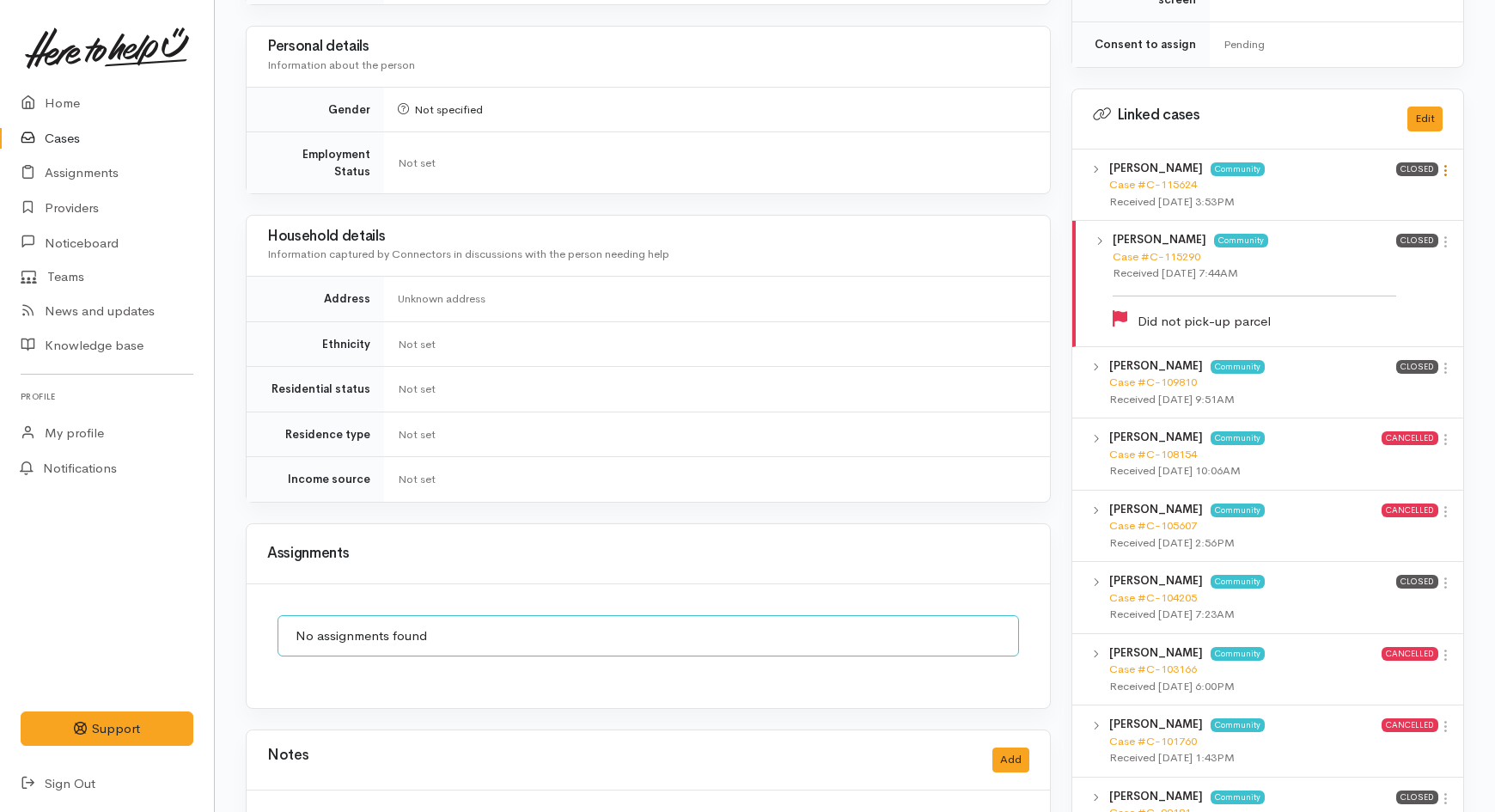
click at [1449, 163] on icon at bounding box center [1446, 170] width 15 height 15
click at [1400, 191] on link "View case" at bounding box center [1385, 204] width 136 height 27
click at [1449, 234] on link at bounding box center [1446, 243] width 15 height 18
click at [1367, 262] on link "View case" at bounding box center [1385, 275] width 136 height 27
click at [70, 101] on link "Home" at bounding box center [106, 103] width 214 height 35
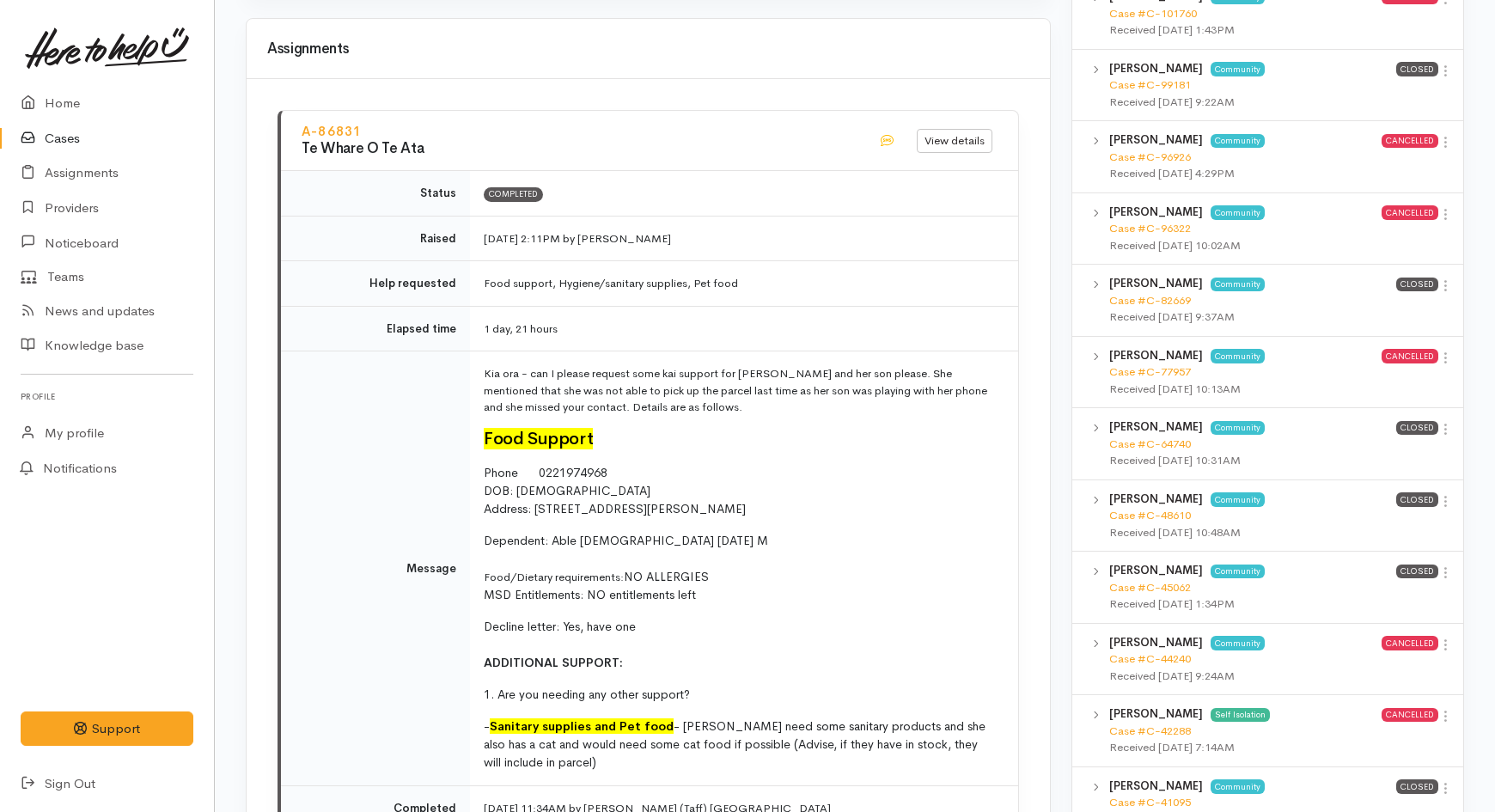
scroll to position [1621, 0]
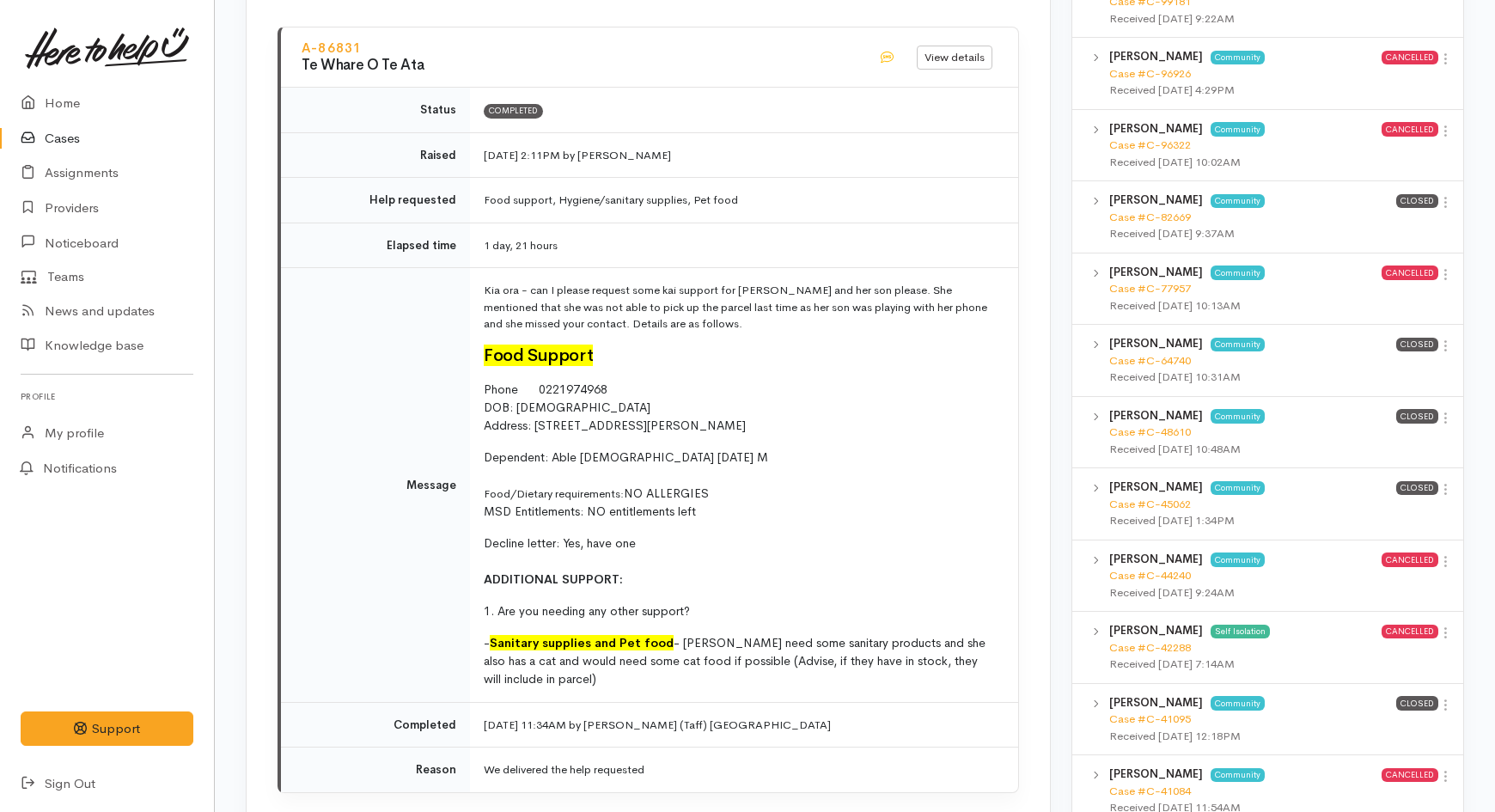
drag, startPoint x: 849, startPoint y: 406, endPoint x: 533, endPoint y: 414, distance: 316.1
click at [533, 414] on p "Phone [PHONE_NUMBER] DOB: [DEMOGRAPHIC_DATA] Address: [STREET_ADDRESS][PERSON_N…" at bounding box center [741, 407] width 514 height 54
copy span "[STREET_ADDRESS][PERSON_NAME]"
click at [771, 474] on p "Dependent: Able [DEMOGRAPHIC_DATA] [DATE] M Food/Dietary requirements: NO ALLER…" at bounding box center [741, 483] width 514 height 72
drag, startPoint x: 731, startPoint y: 448, endPoint x: 552, endPoint y: 440, distance: 179.2
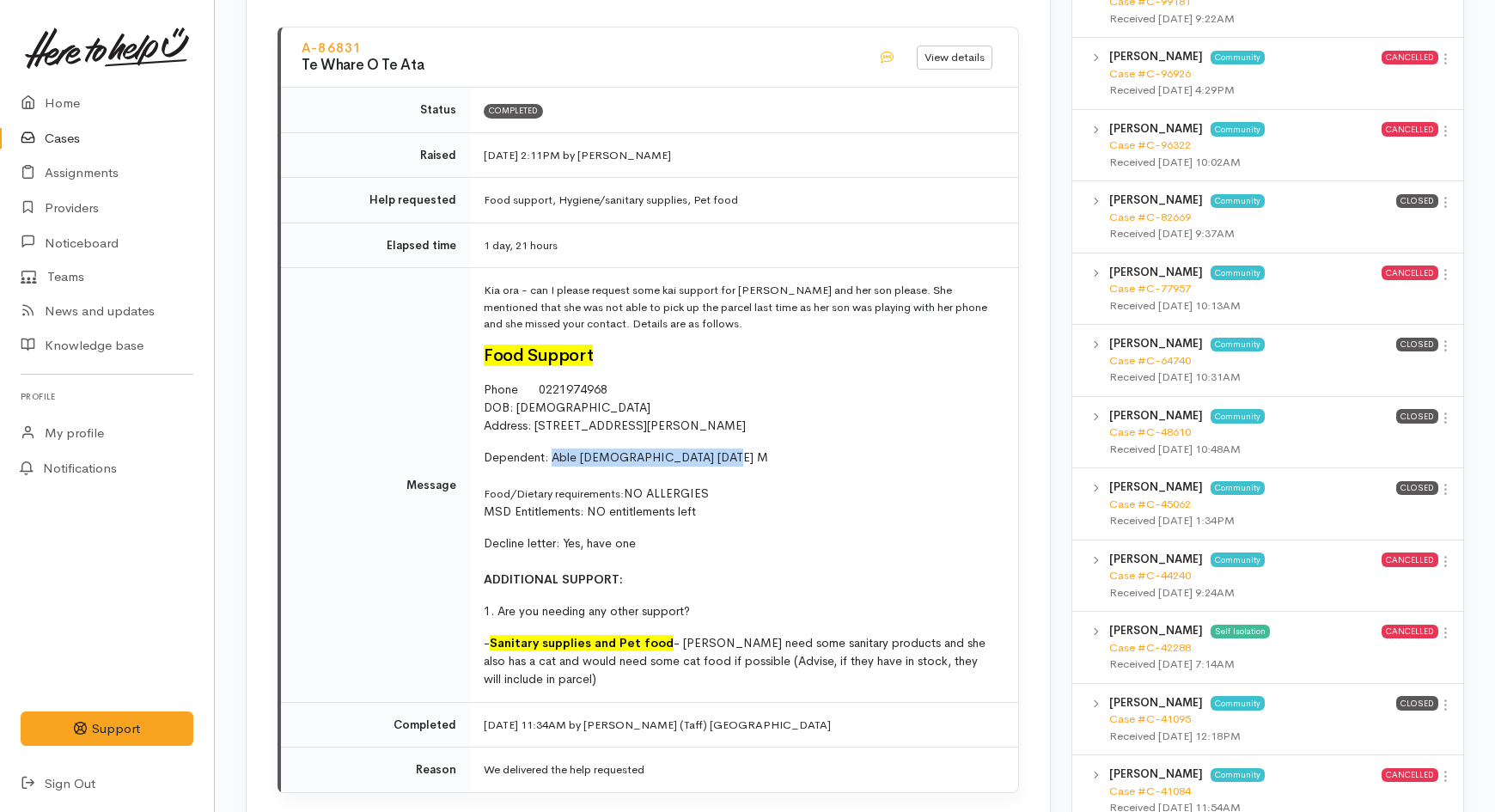
click at [552, 448] on p "Dependent: Able [DEMOGRAPHIC_DATA] [DATE] M Food/Dietary requirements: NO ALLER…" at bounding box center [741, 483] width 514 height 72
copy span "Able [DEMOGRAPHIC_DATA] [DATE] M"
drag, startPoint x: 783, startPoint y: 410, endPoint x: 596, endPoint y: 409, distance: 187.0
click at [596, 409] on p "Phone [PHONE_NUMBER] DOB: [DEMOGRAPHIC_DATA] Address: [STREET_ADDRESS][PERSON_N…" at bounding box center [741, 407] width 514 height 54
click at [585, 391] on p "Phone [PHONE_NUMBER] DOB: [DEMOGRAPHIC_DATA] Address: [STREET_ADDRESS][PERSON_N…" at bounding box center [741, 407] width 514 height 54
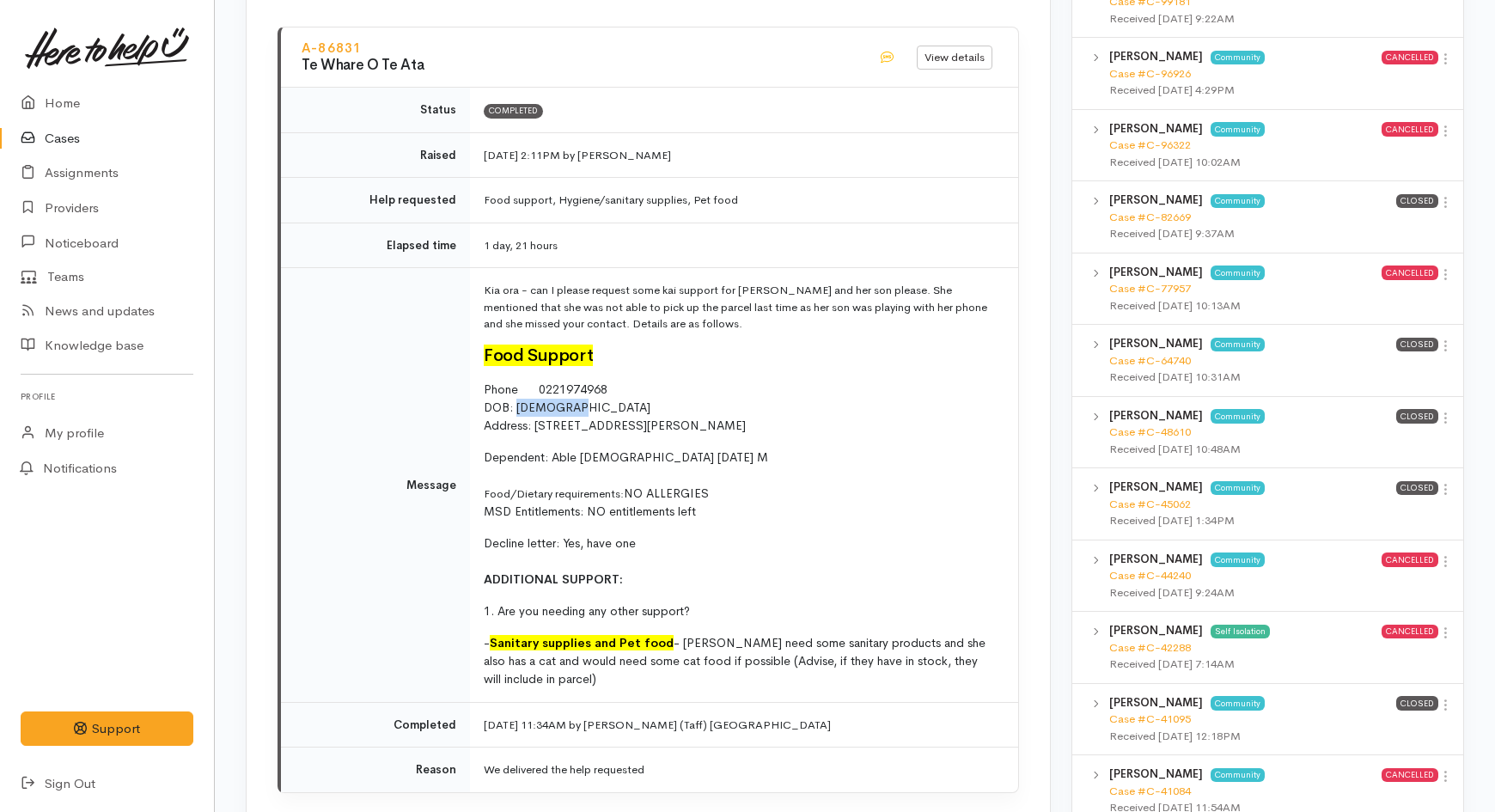
drag, startPoint x: 585, startPoint y: 391, endPoint x: 514, endPoint y: 391, distance: 71.0
click at [514, 391] on p "Phone [PHONE_NUMBER] DOB: [DEMOGRAPHIC_DATA] Address: [STREET_ADDRESS][PERSON_N…" at bounding box center [741, 407] width 514 height 54
copy span "[DATE]"
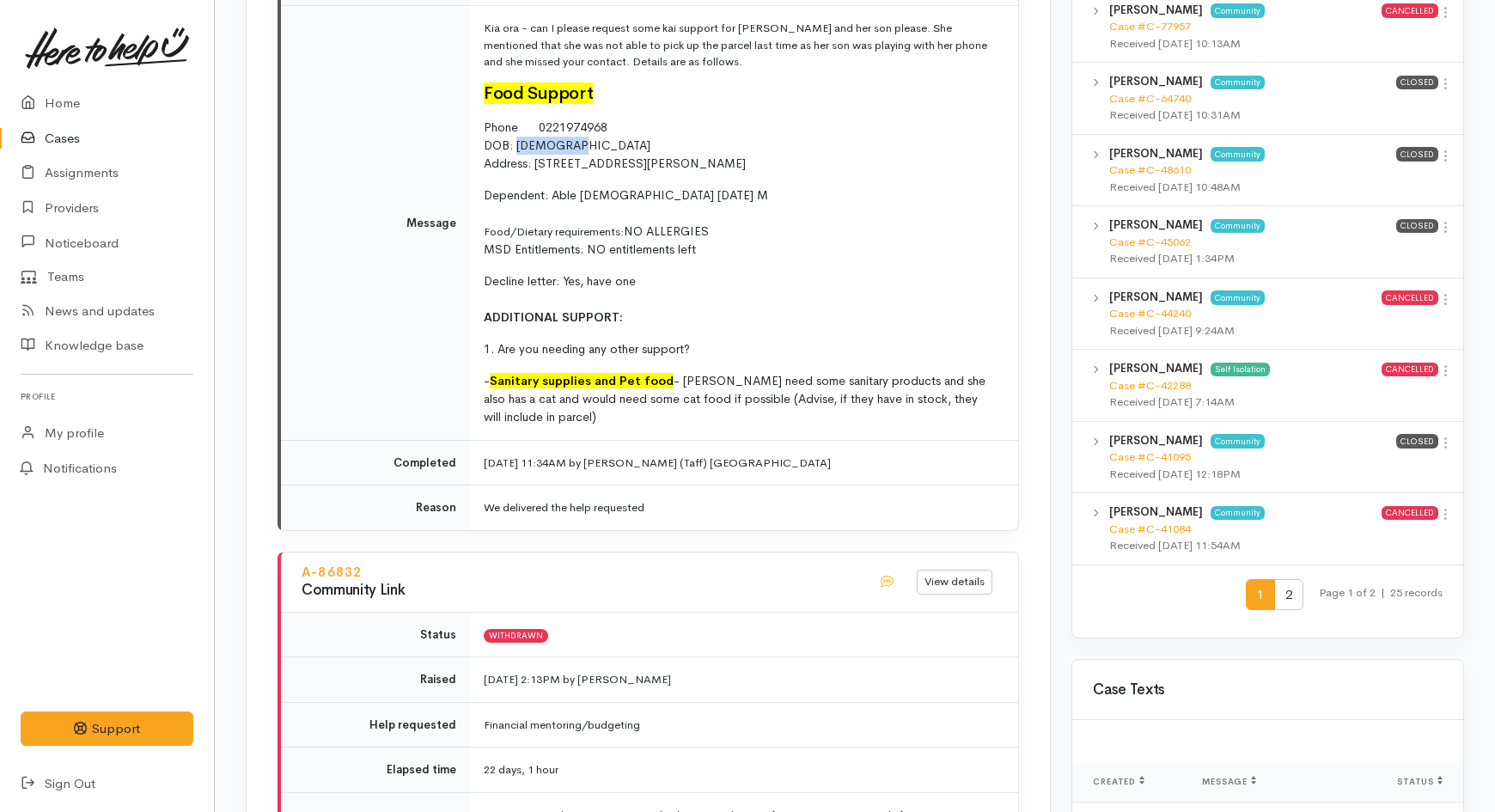
scroll to position [1908, 0]
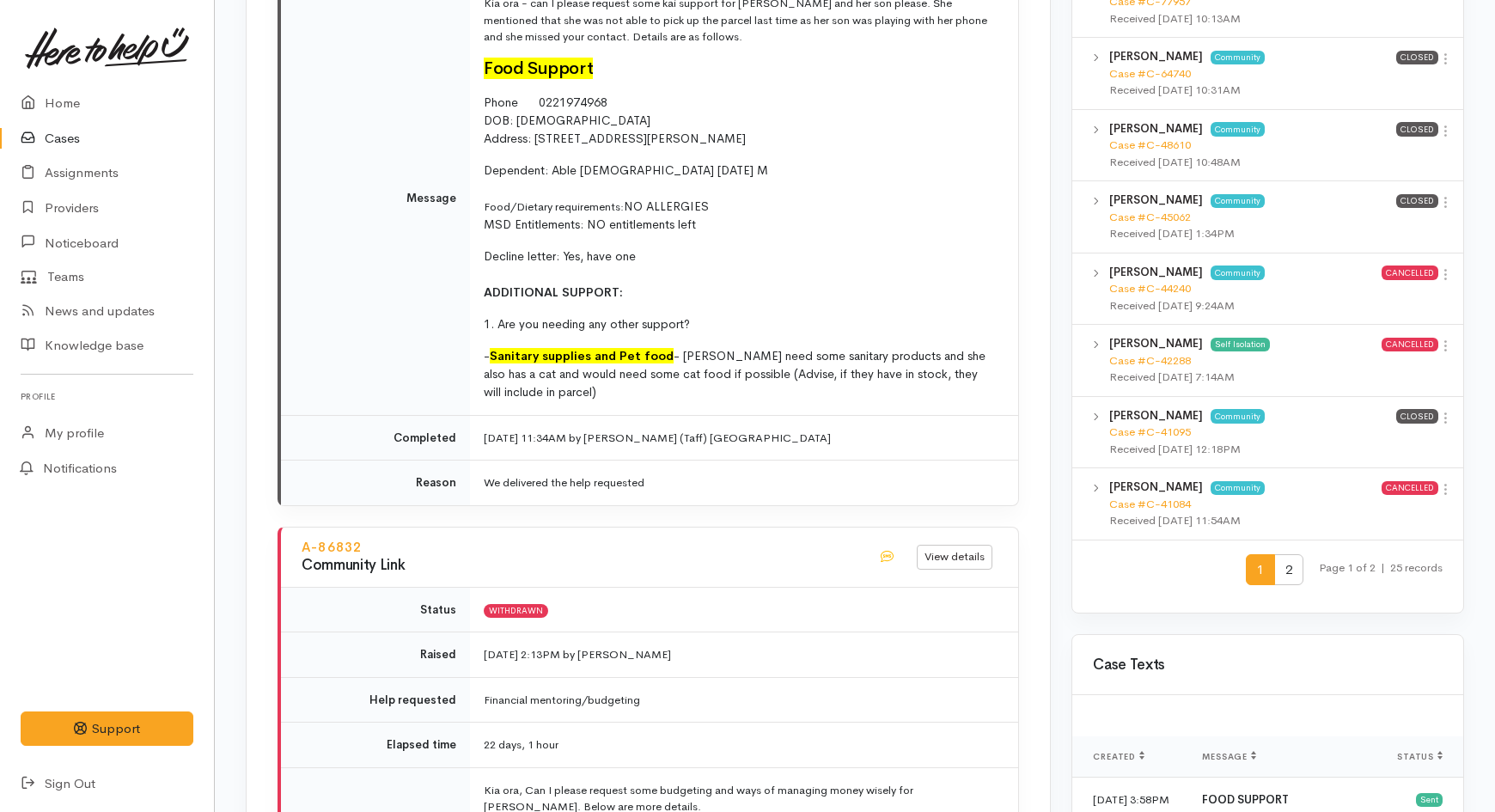
click at [746, 131] on span "Address: [STREET_ADDRESS][PERSON_NAME]" at bounding box center [615, 139] width 262 height 16
drag, startPoint x: 568, startPoint y: 95, endPoint x: 540, endPoint y: 97, distance: 28.1
click at [540, 97] on p "Phone [PHONE_NUMBER] DOB: [DEMOGRAPHIC_DATA] Address: [STREET_ADDRESS][PERSON_N…" at bounding box center [741, 120] width 514 height 54
click at [584, 107] on p "Phone [PHONE_NUMBER] DOB: [DEMOGRAPHIC_DATA] Address: [STREET_ADDRESS][PERSON_N…" at bounding box center [741, 120] width 514 height 54
drag, startPoint x: 584, startPoint y: 107, endPoint x: 513, endPoint y: 104, distance: 71.1
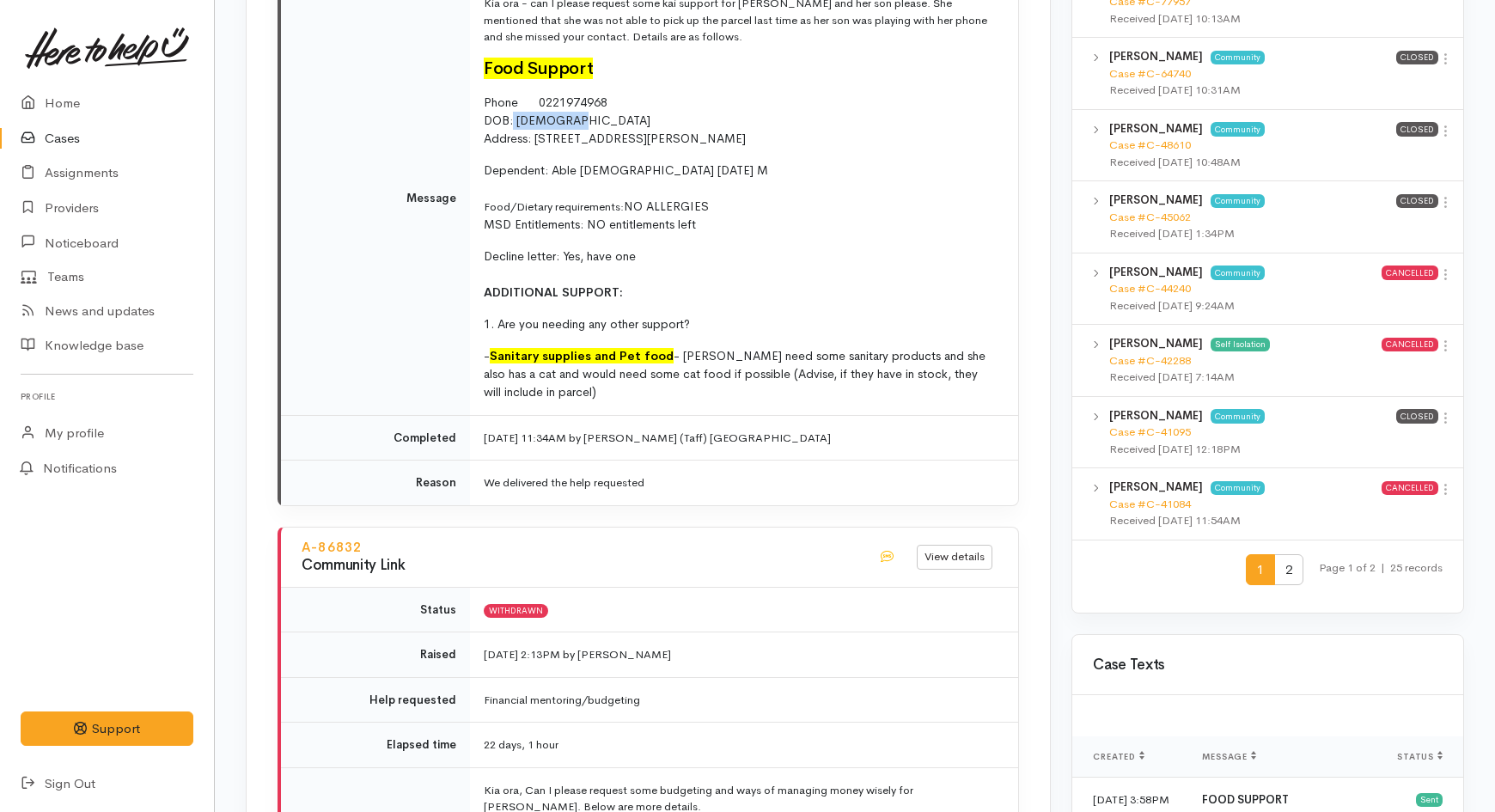
click at [513, 104] on p "Phone [PHONE_NUMBER] DOB: [DEMOGRAPHIC_DATA] Address: [STREET_ADDRESS][PERSON_N…" at bounding box center [741, 120] width 514 height 54
copy span "[DATE]"
click at [735, 223] on td "Kia ora - can I please request some kai support for [PERSON_NAME] and her son p…" at bounding box center [744, 198] width 549 height 434
drag, startPoint x: 840, startPoint y: 126, endPoint x: 536, endPoint y: 131, distance: 304.0
click at [536, 131] on p "Phone [PHONE_NUMBER] DOB: [DEMOGRAPHIC_DATA] Address: [STREET_ADDRESS][PERSON_N…" at bounding box center [741, 120] width 514 height 54
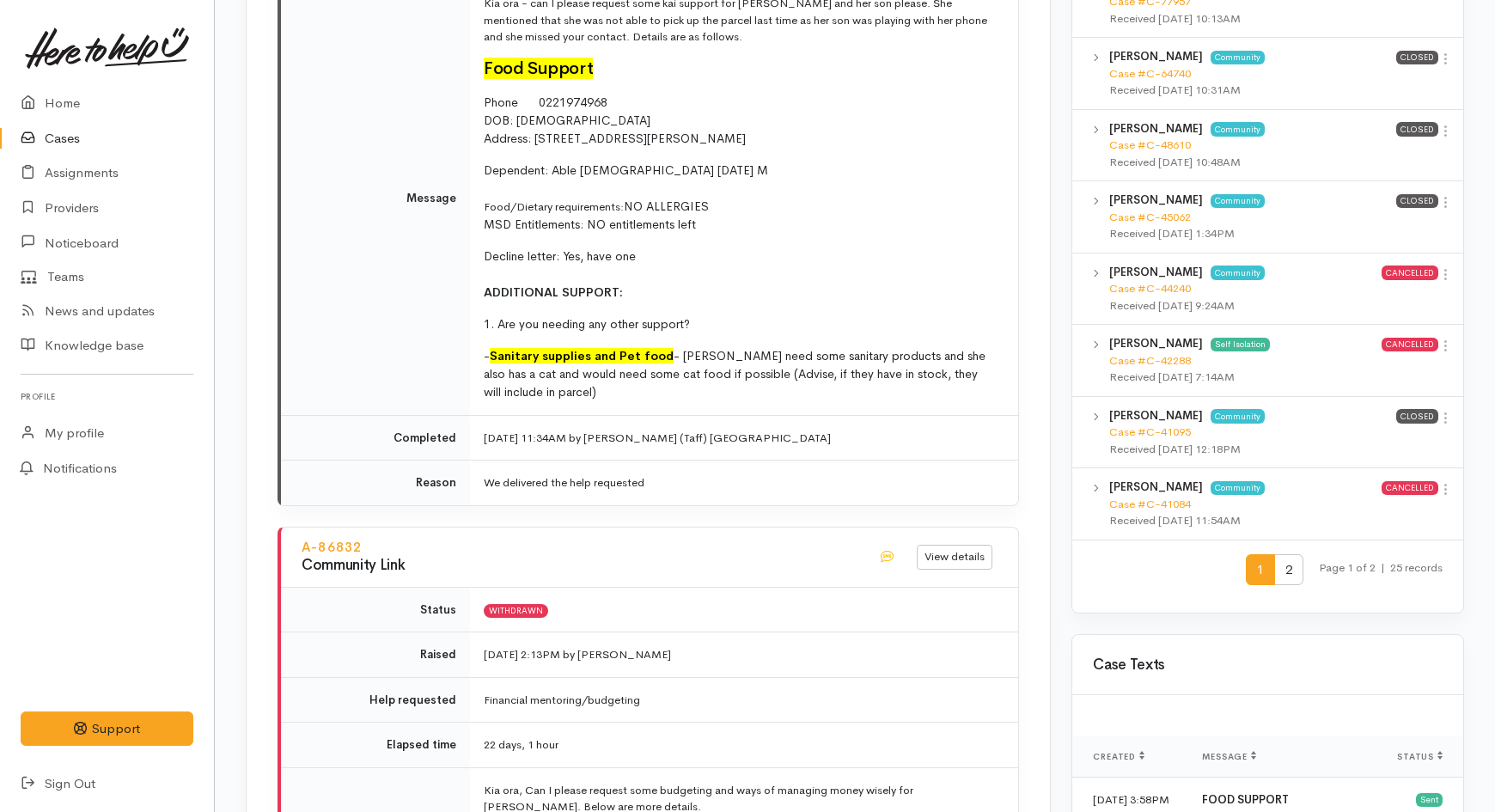
copy span "[STREET_ADDRESS][PERSON_NAME]"
click at [684, 262] on p "Decline letter: Yes, have one ADDITIONAL SUPPORT:" at bounding box center [741, 274] width 514 height 54
drag, startPoint x: 720, startPoint y: 161, endPoint x: 549, endPoint y: 158, distance: 171.0
click at [549, 161] on p "Dependent: Able [DEMOGRAPHIC_DATA] [DATE] M Food/Dietary requirements: NO ALLER…" at bounding box center [741, 197] width 514 height 72
copy span "Able [DEMOGRAPHIC_DATA] [DATE] M"
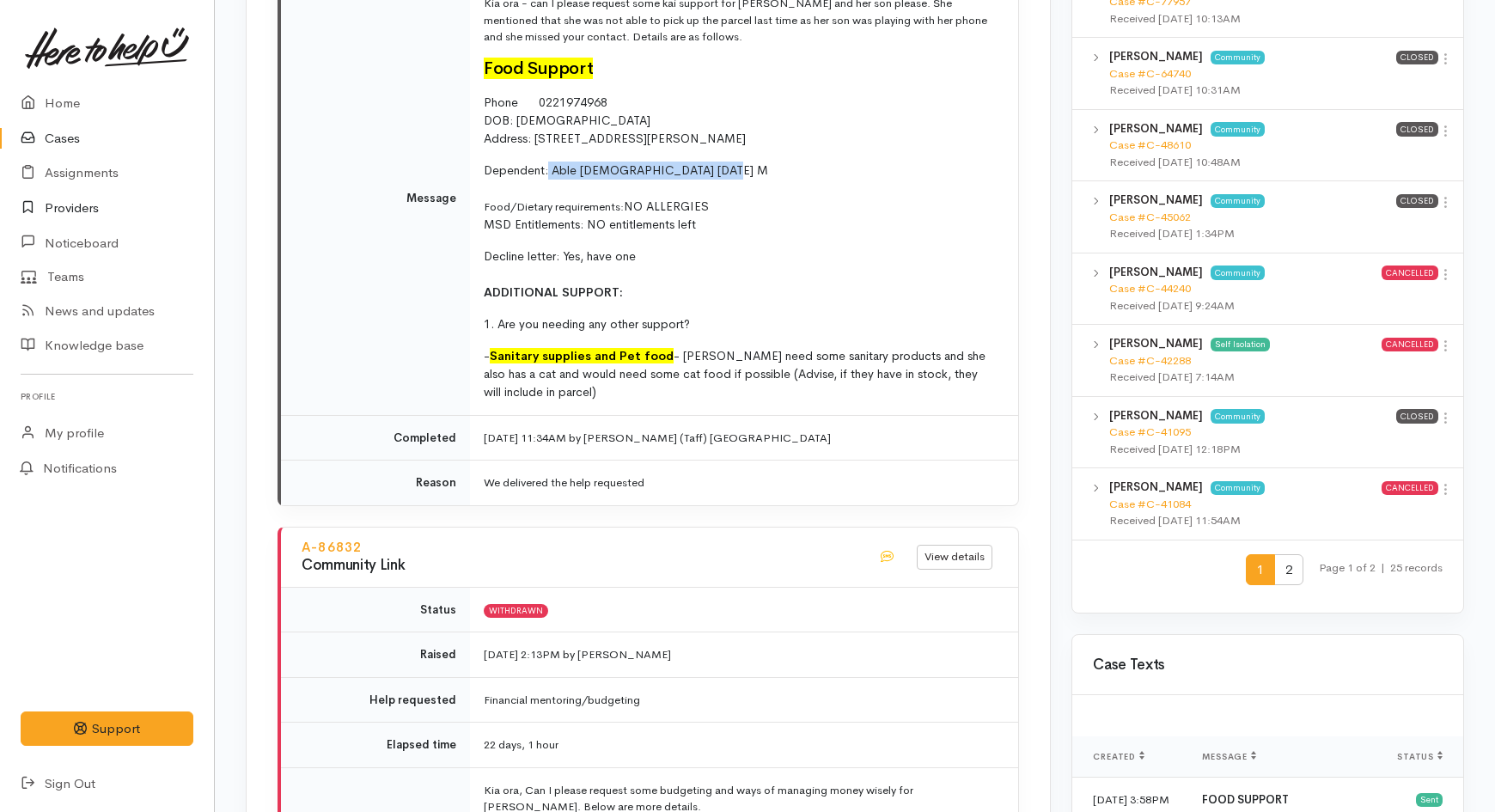
click at [71, 205] on link "Providers" at bounding box center [106, 209] width 214 height 35
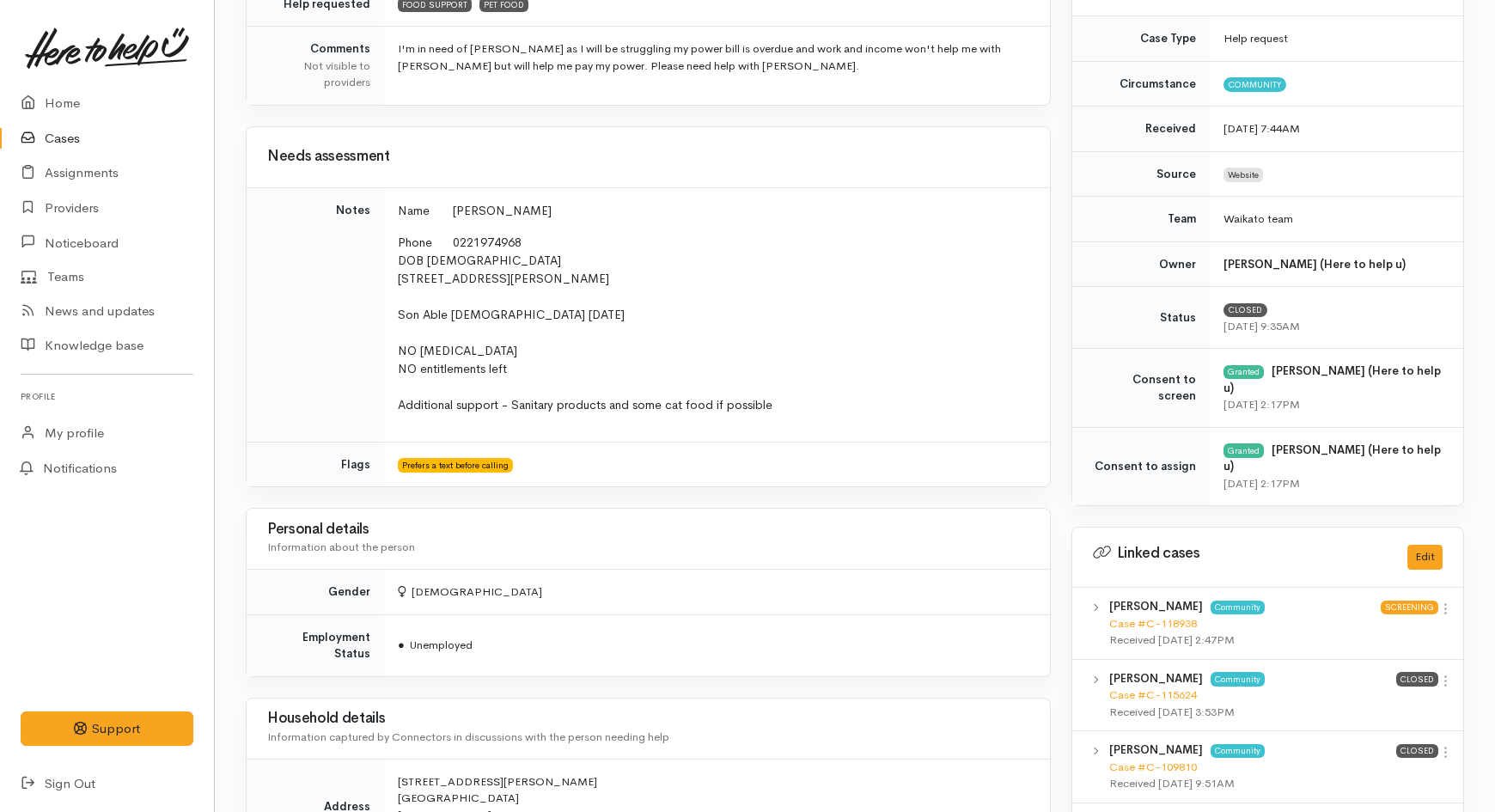
scroll to position [572, 0]
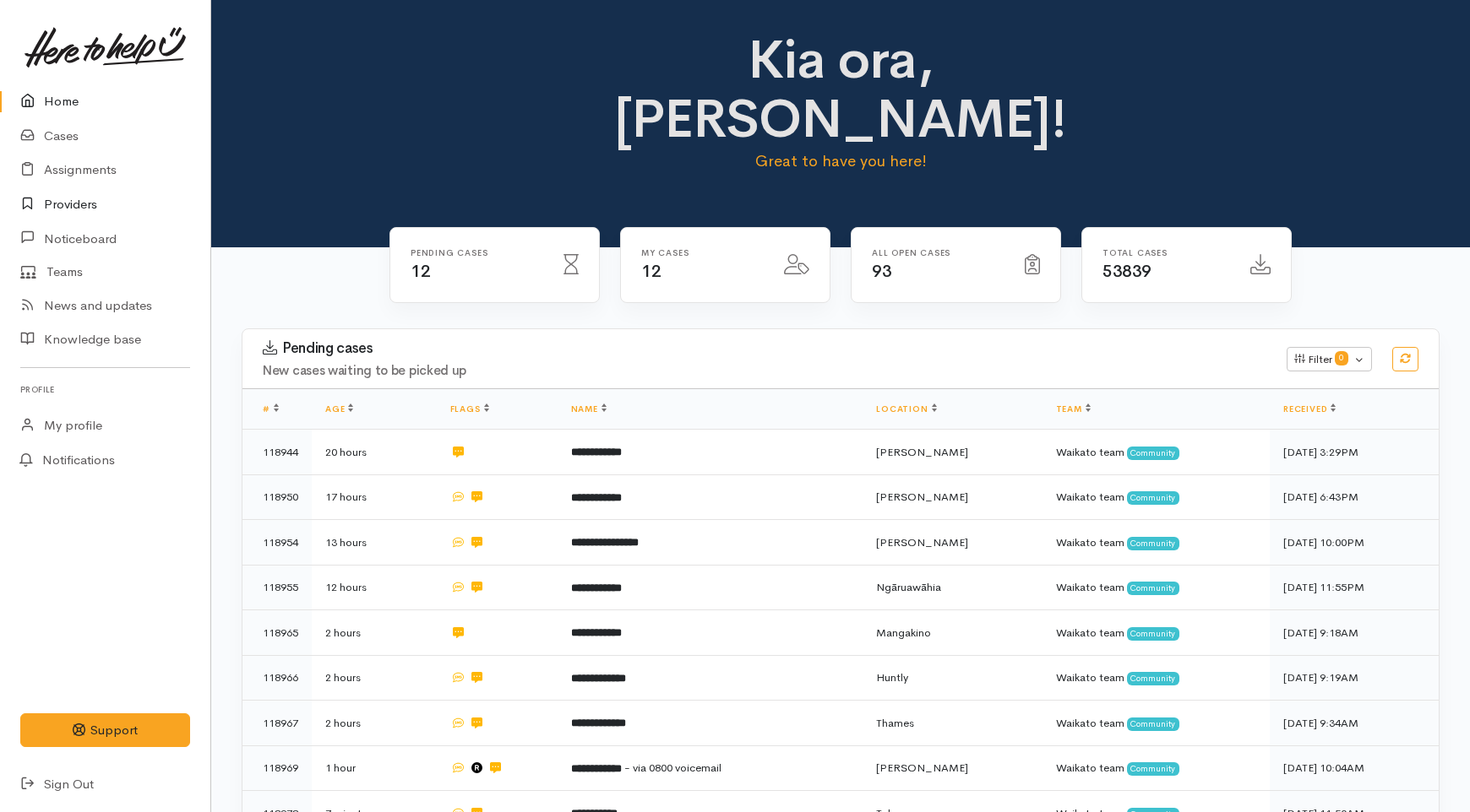
click at [80, 211] on link "Providers" at bounding box center [105, 205] width 210 height 35
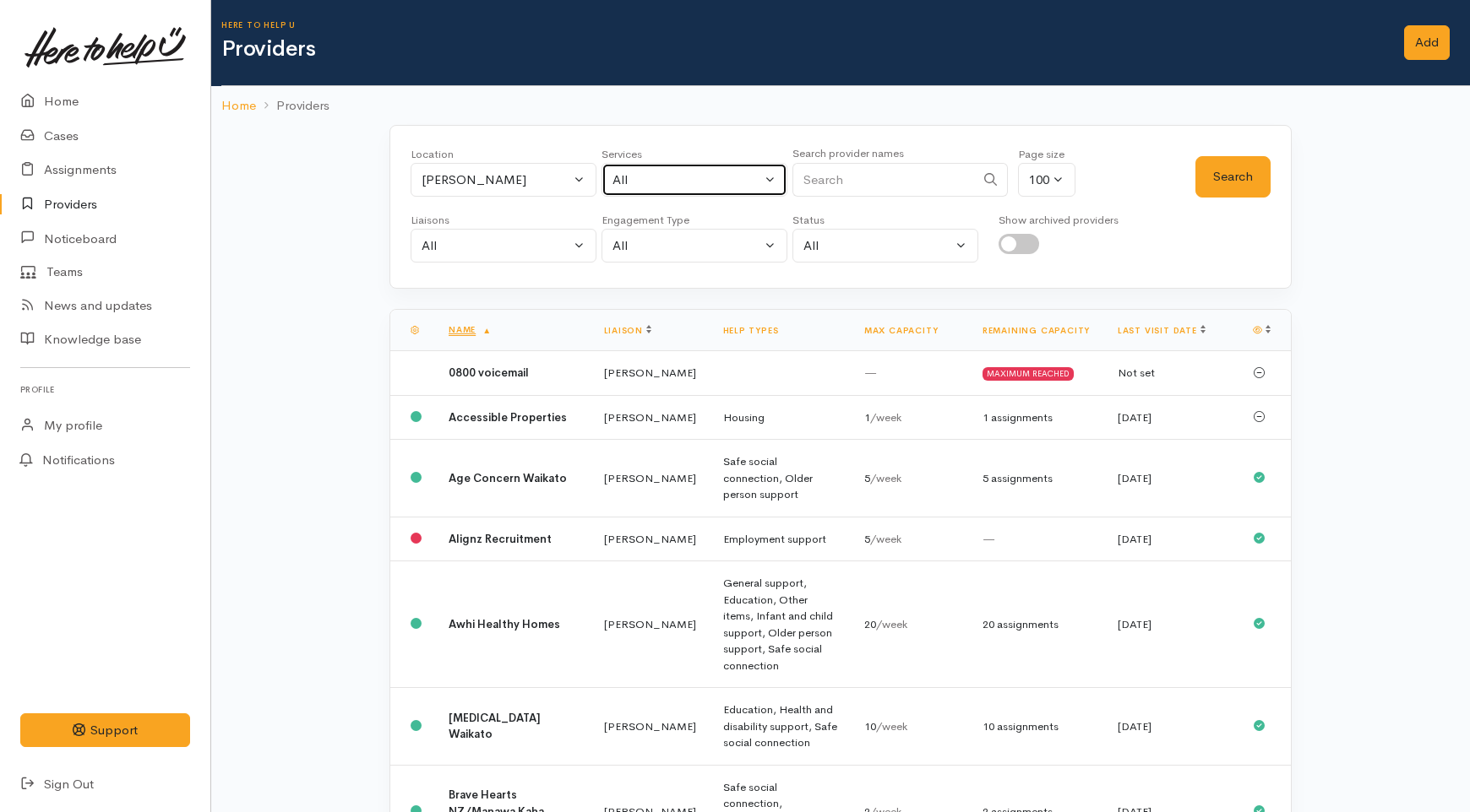
click at [622, 174] on div "All" at bounding box center [688, 180] width 149 height 19
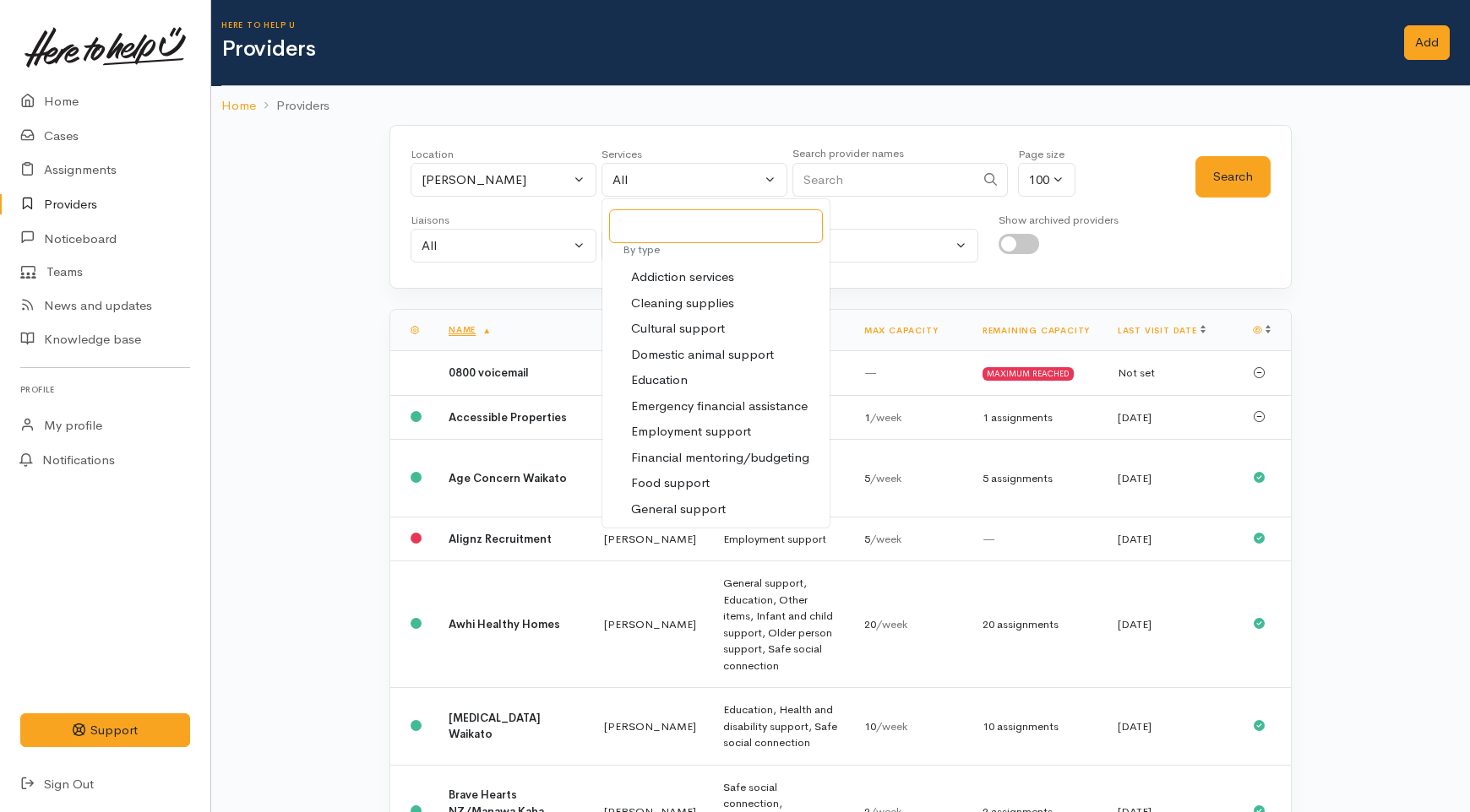
scroll to position [188, 0]
click at [665, 355] on span "Food support" at bounding box center [670, 355] width 78 height 19
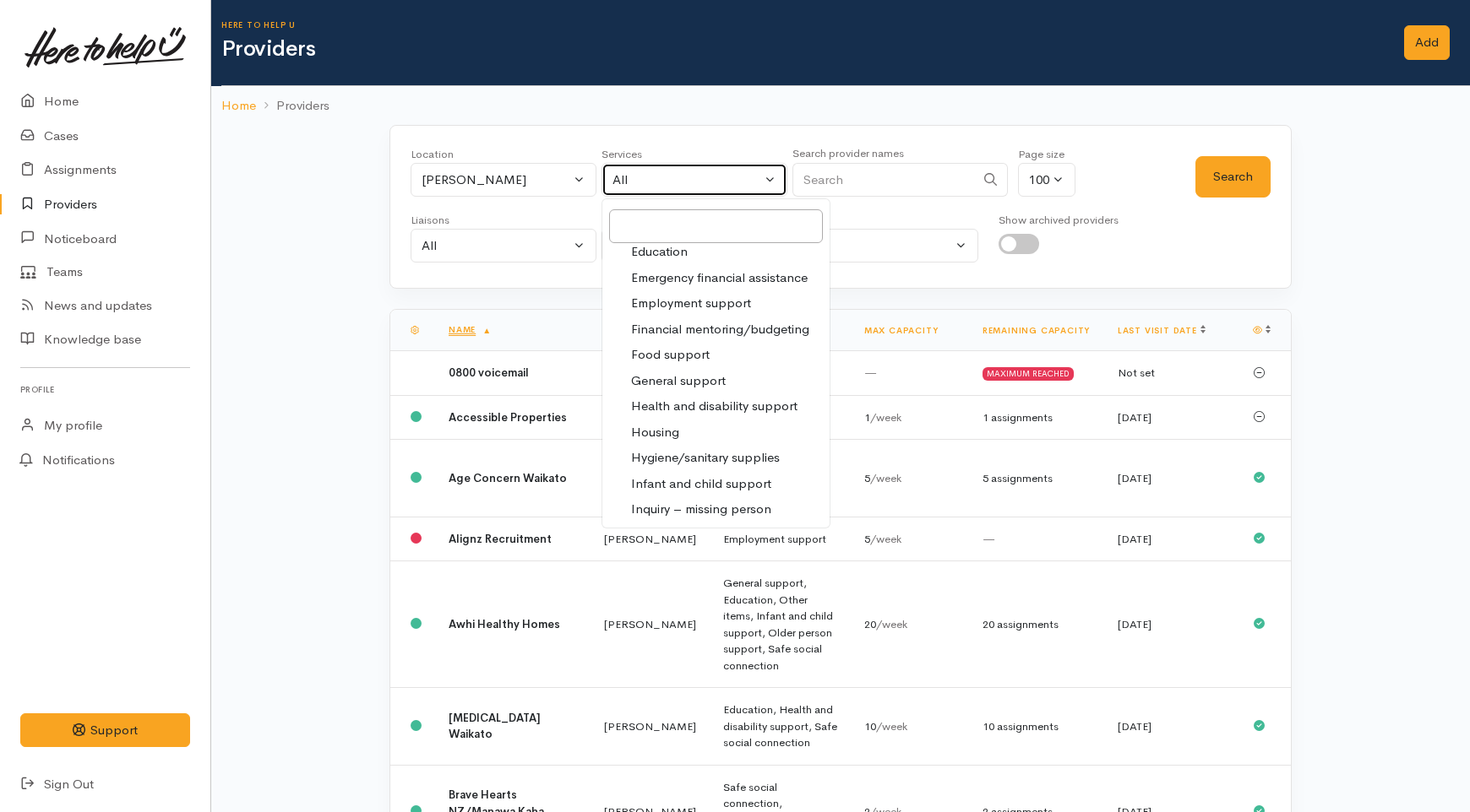
select select "3"
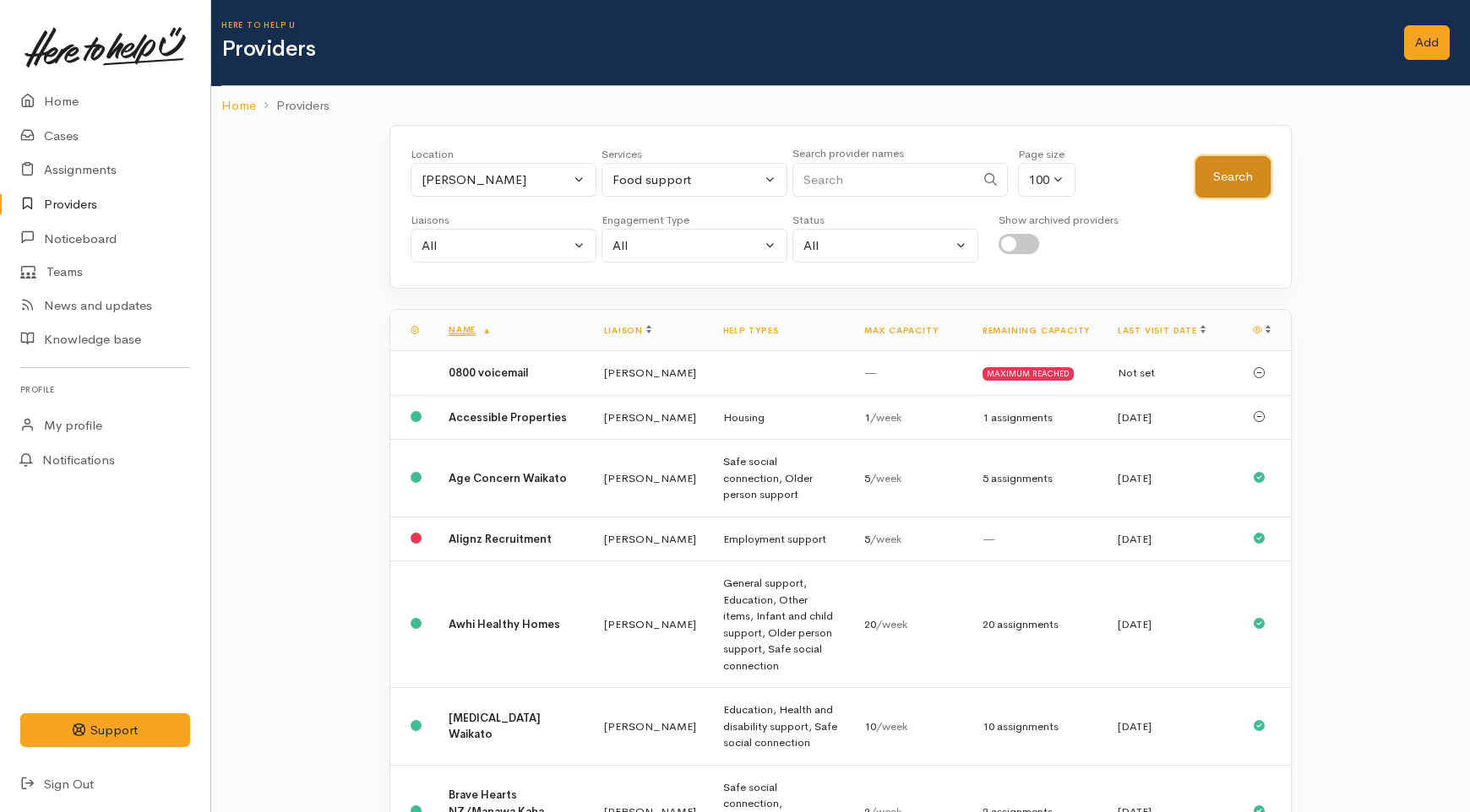
click at [1263, 178] on button "Search" at bounding box center [1234, 176] width 76 height 42
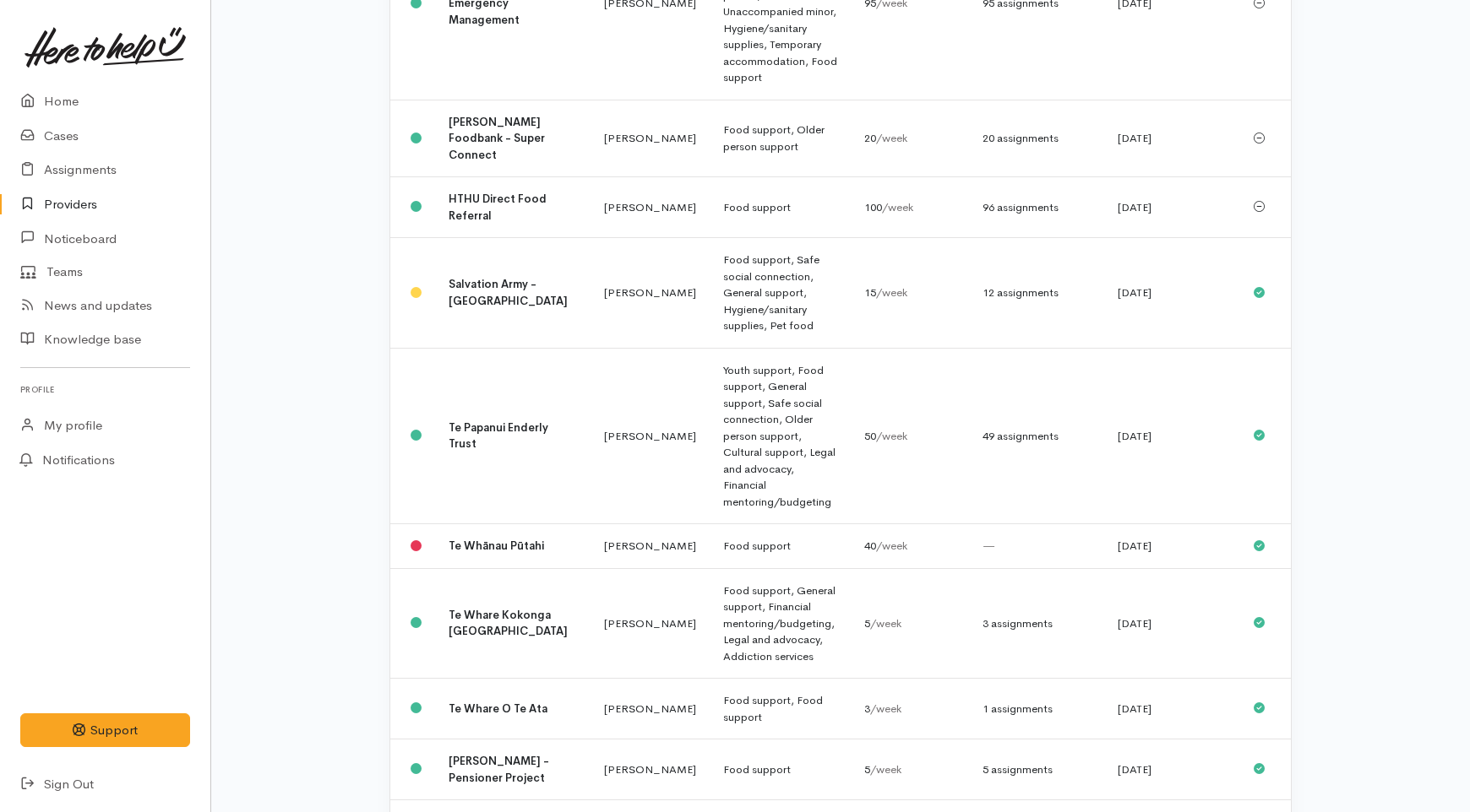
scroll to position [647, 0]
click at [591, 678] on td "[PERSON_NAME]" at bounding box center [650, 708] width 119 height 61
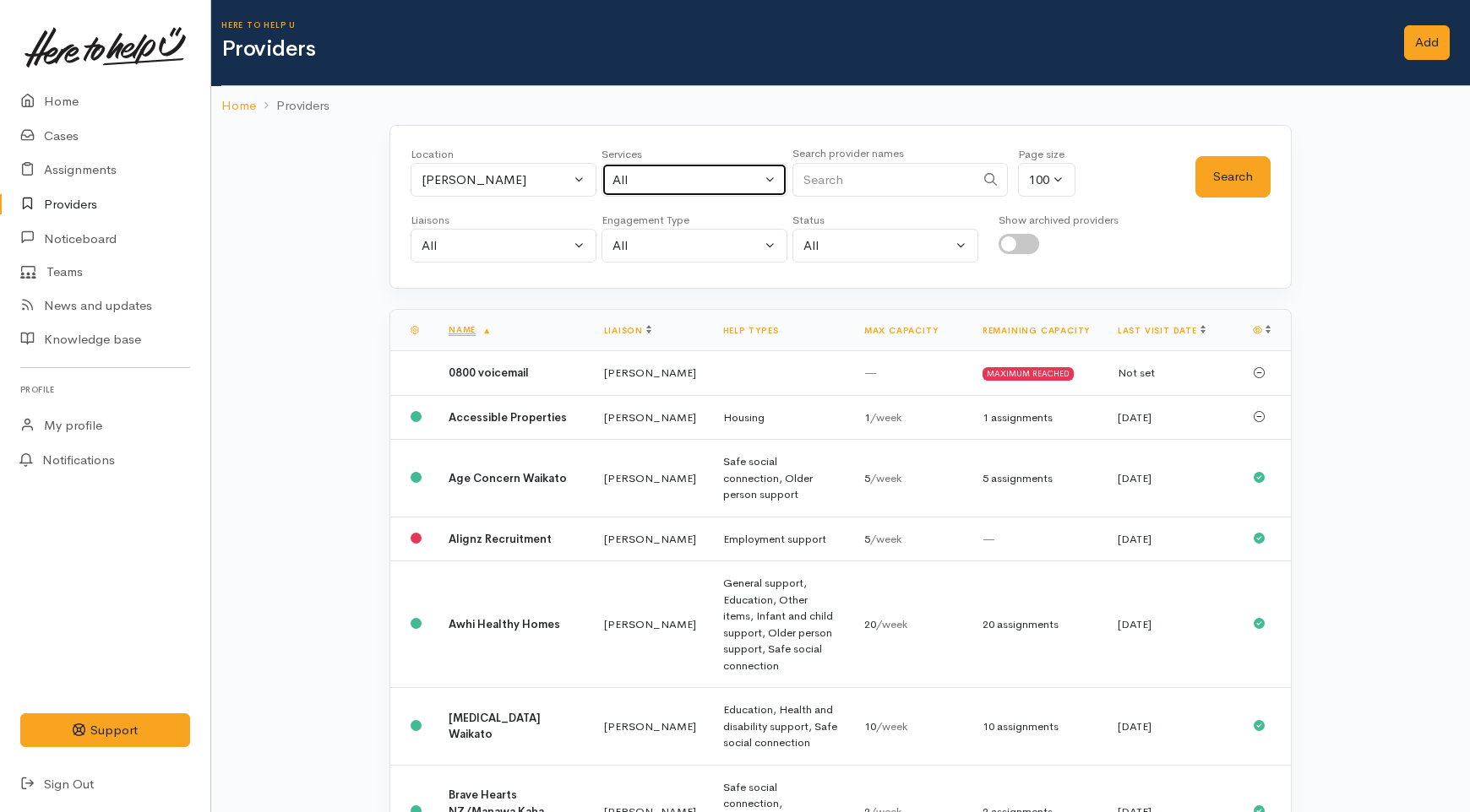
click at [667, 167] on button "All" at bounding box center [694, 180] width 186 height 35
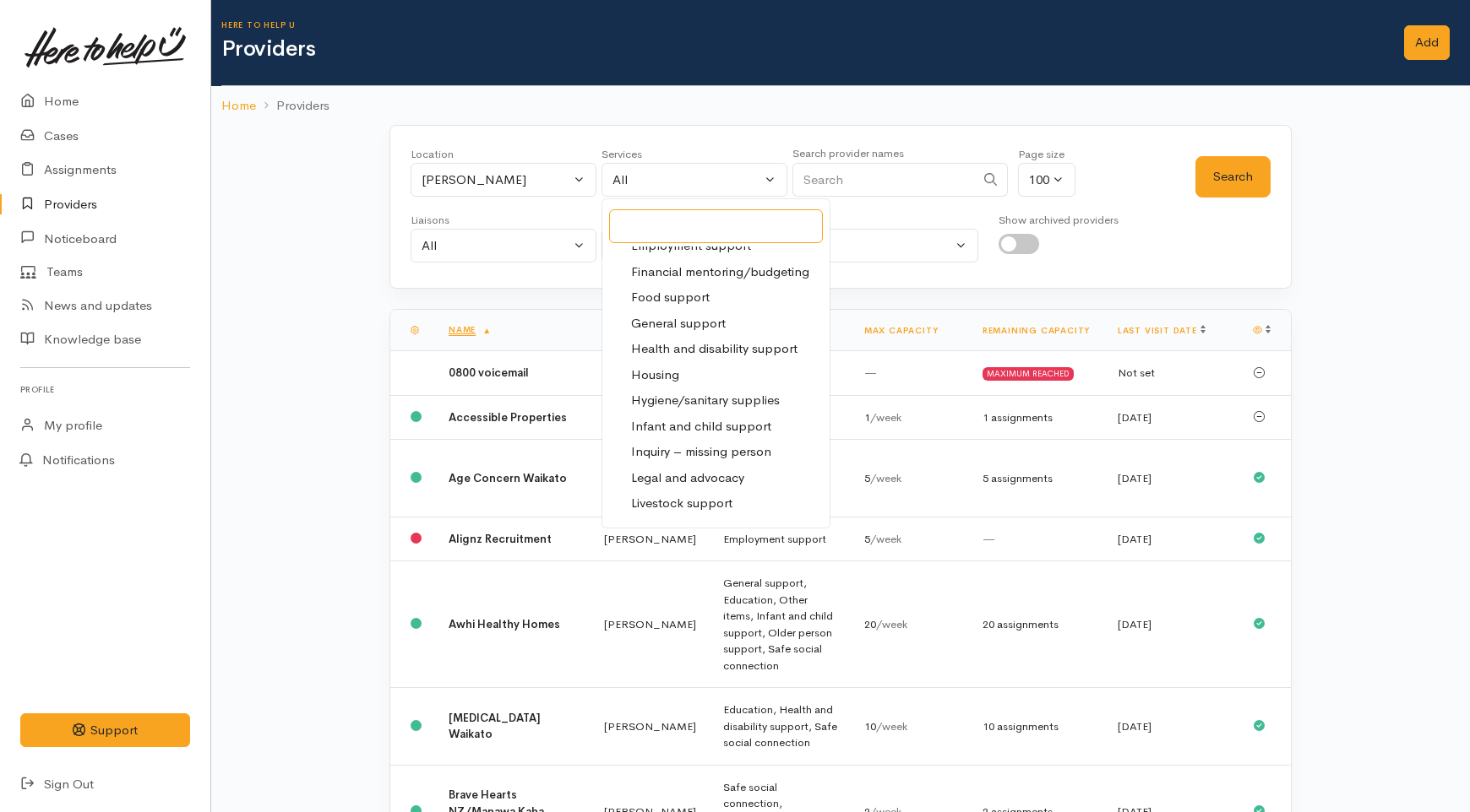
scroll to position [282, 0]
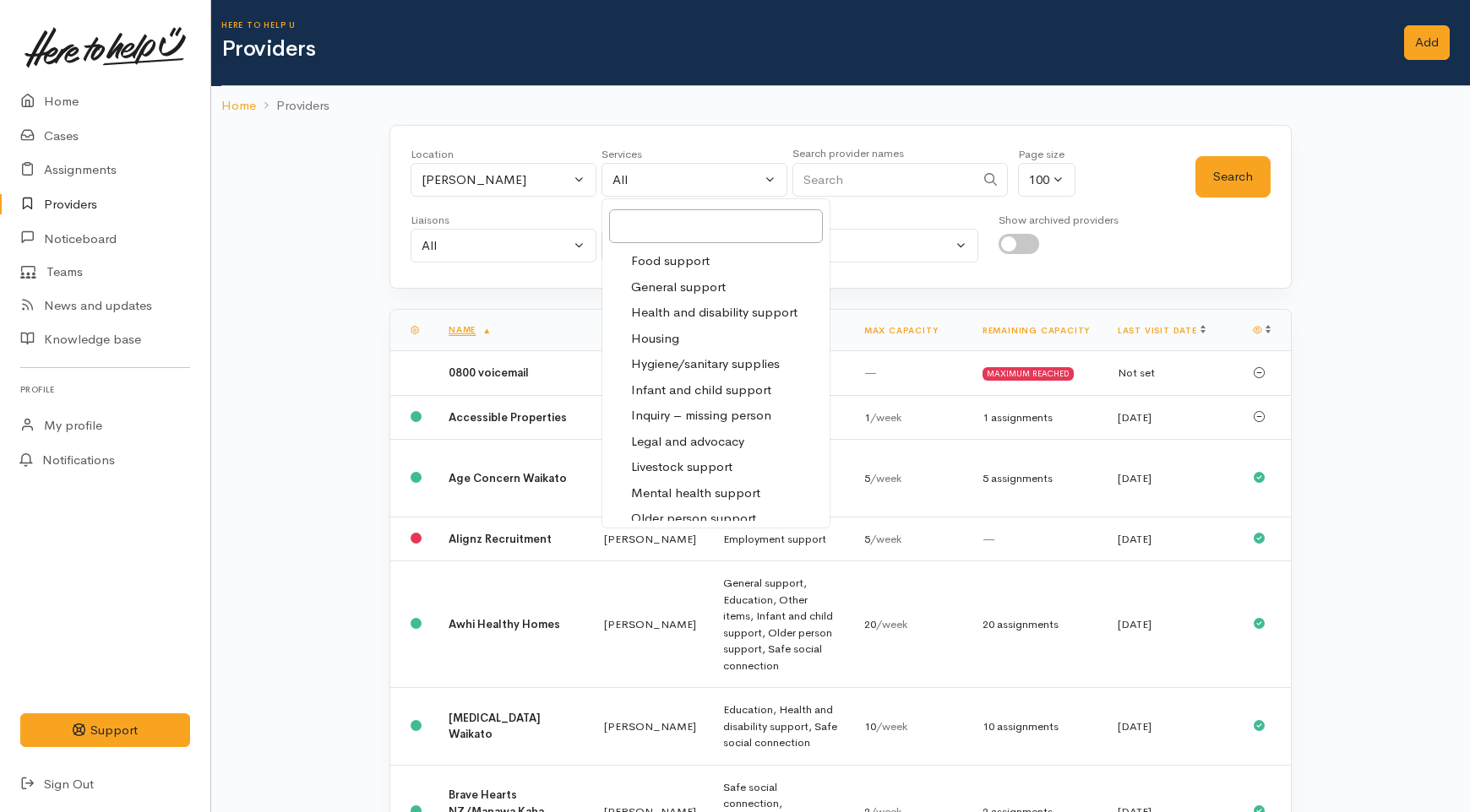
click at [667, 260] on span "Food support" at bounding box center [670, 261] width 78 height 19
select select "3"
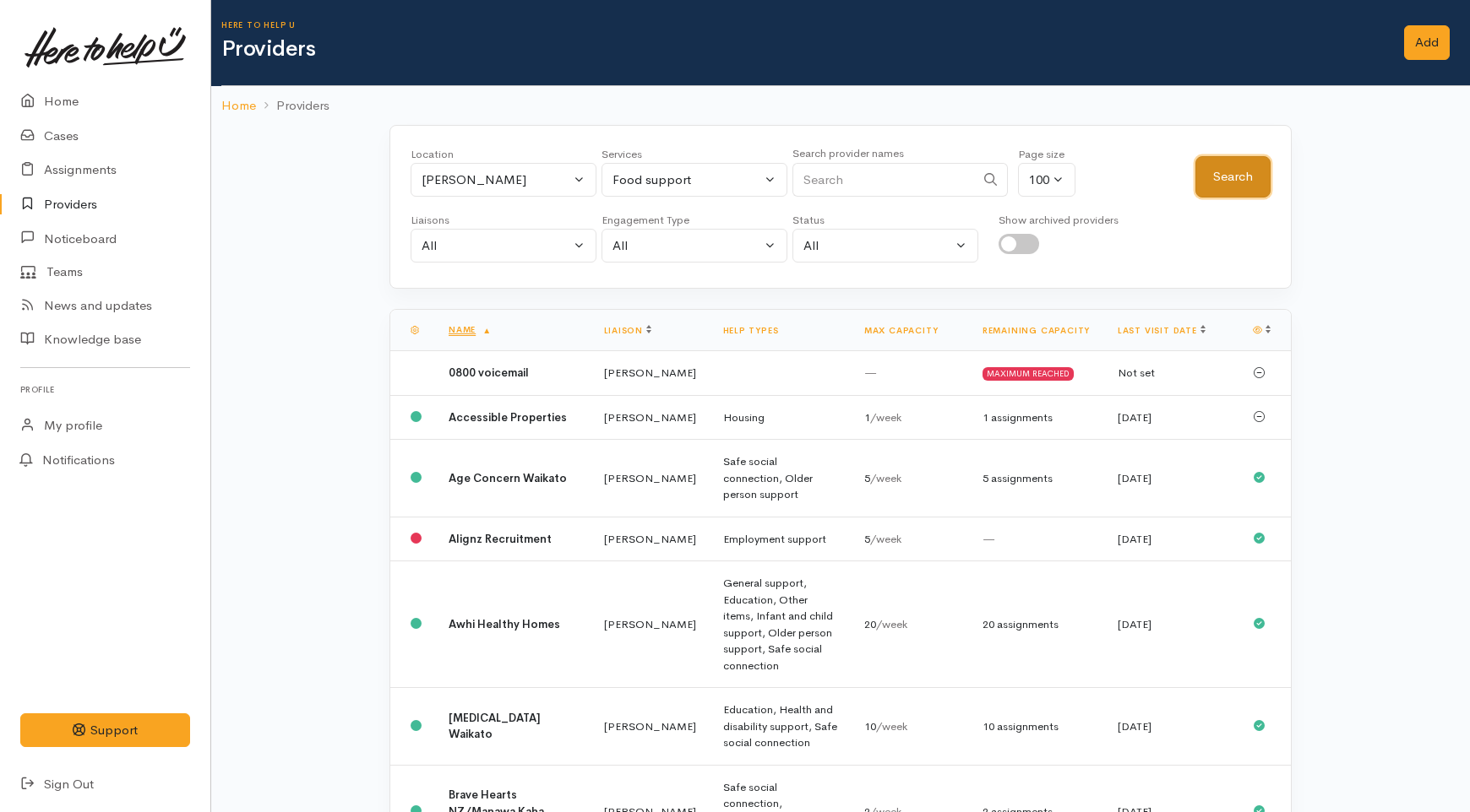
click at [1237, 177] on button "Search" at bounding box center [1234, 176] width 76 height 42
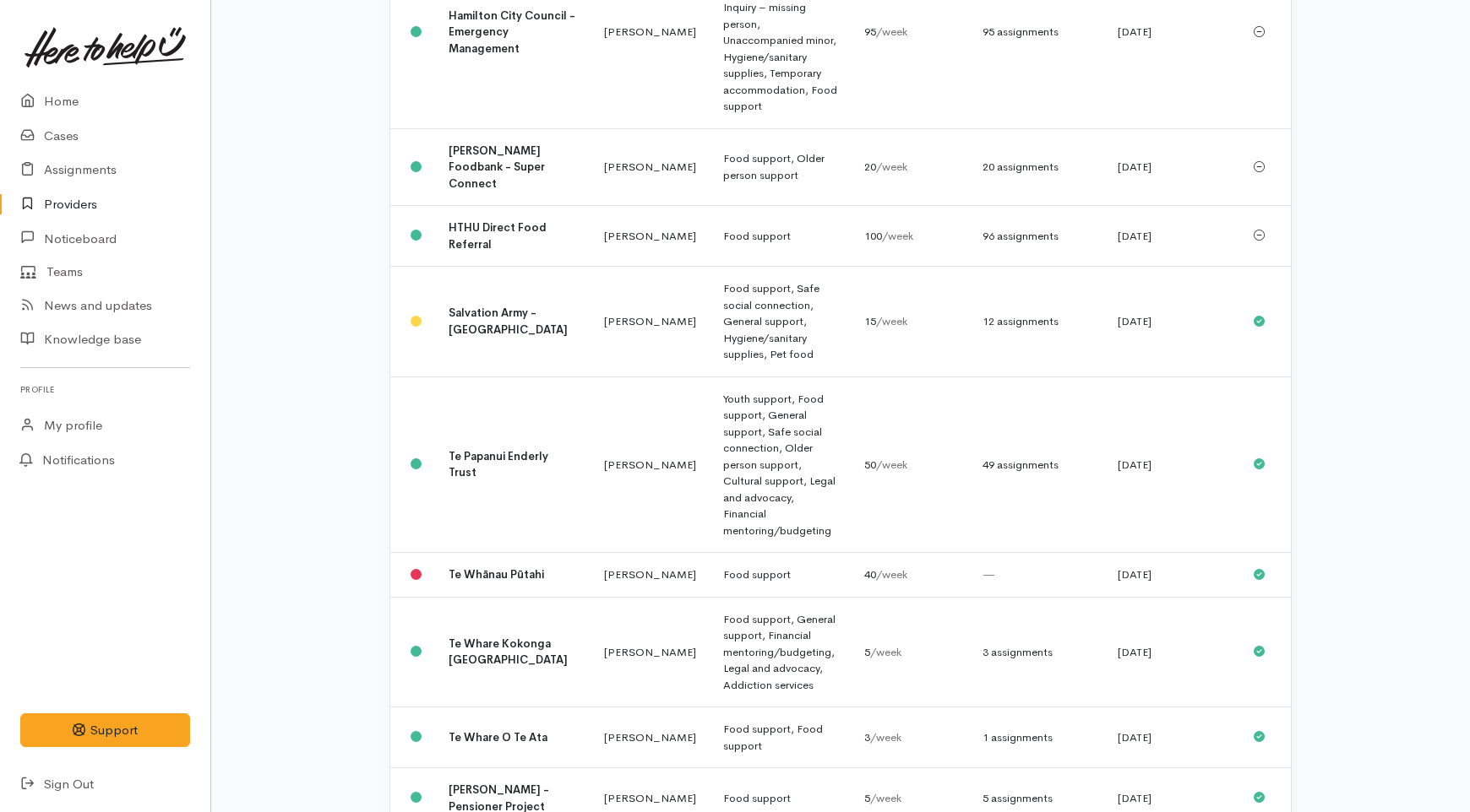
scroll to position [647, 0]
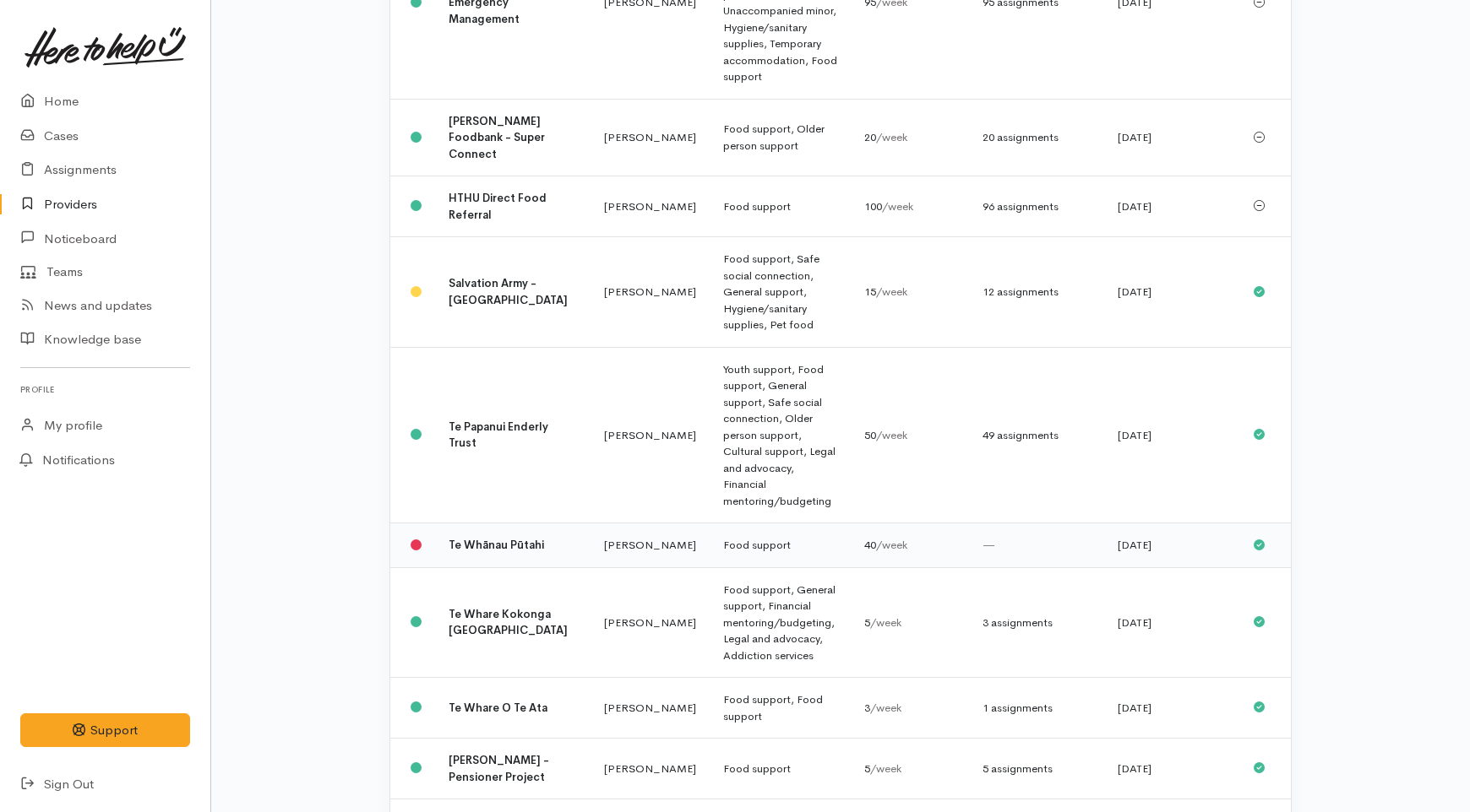
click at [491, 524] on td "Te Whānau Pūtahi" at bounding box center [512, 546] width 156 height 45
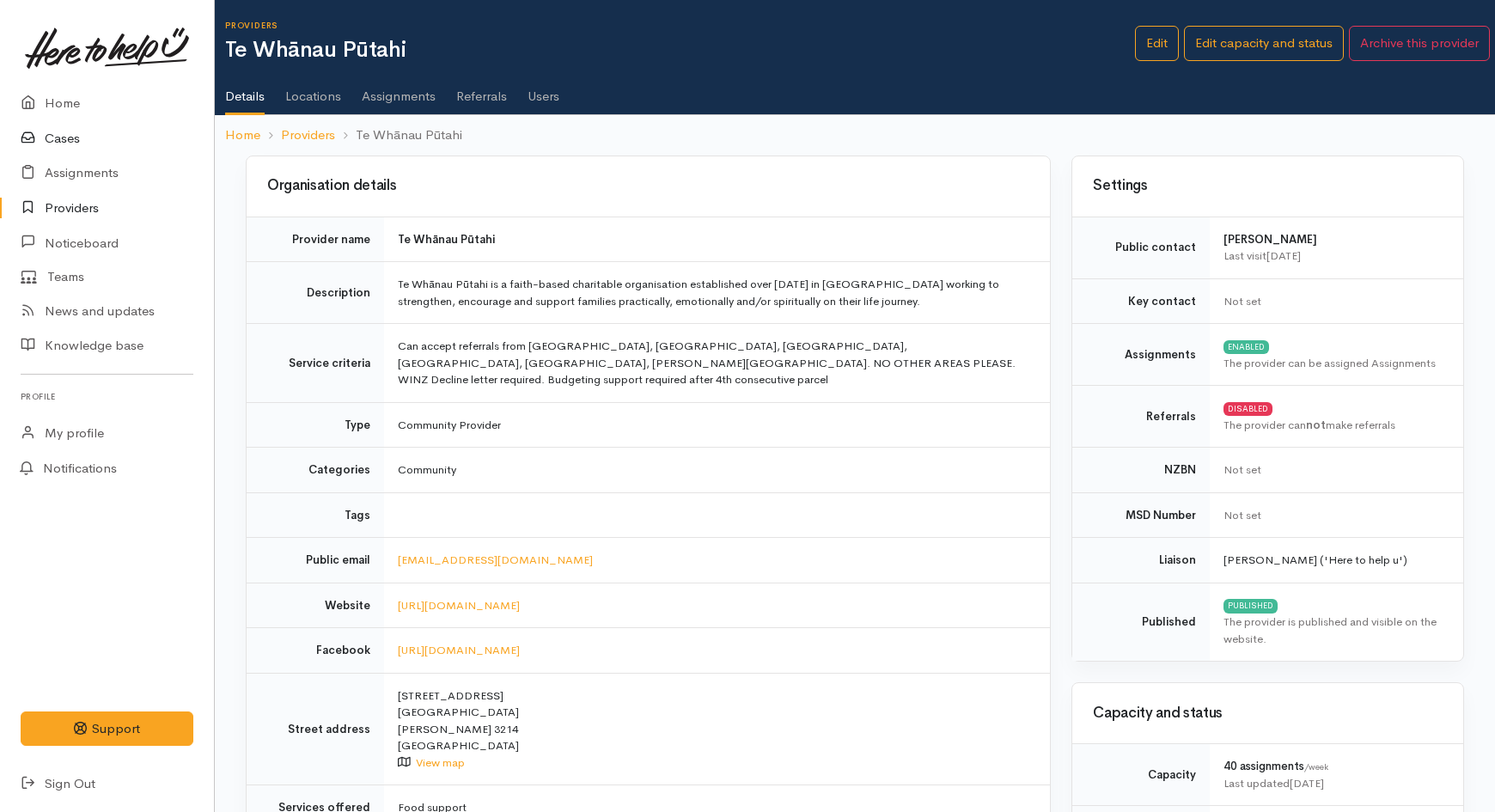
click at [63, 135] on link "Cases" at bounding box center [106, 139] width 214 height 35
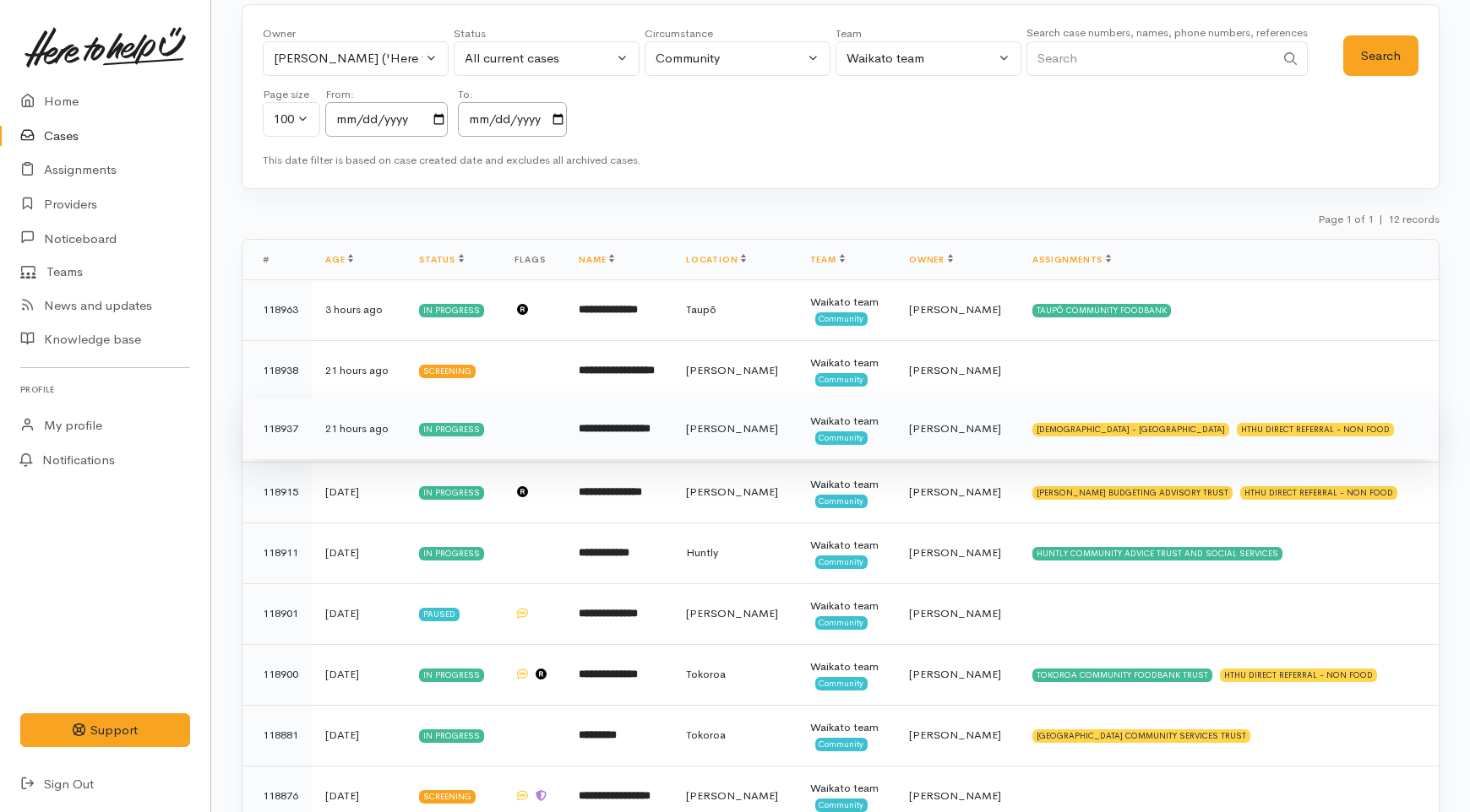
scroll to position [55, 0]
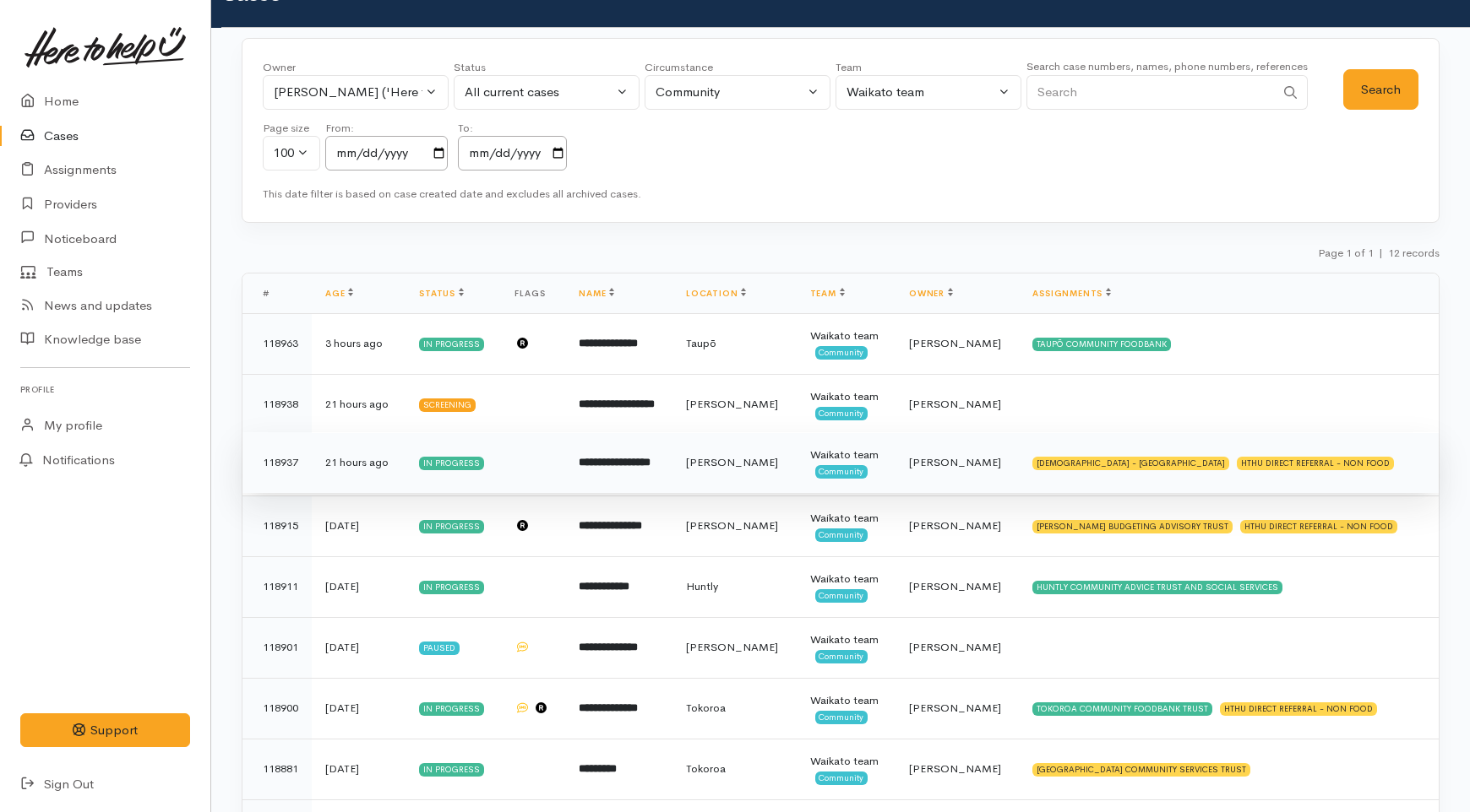
click at [724, 415] on td "[PERSON_NAME]" at bounding box center [735, 405] width 124 height 61
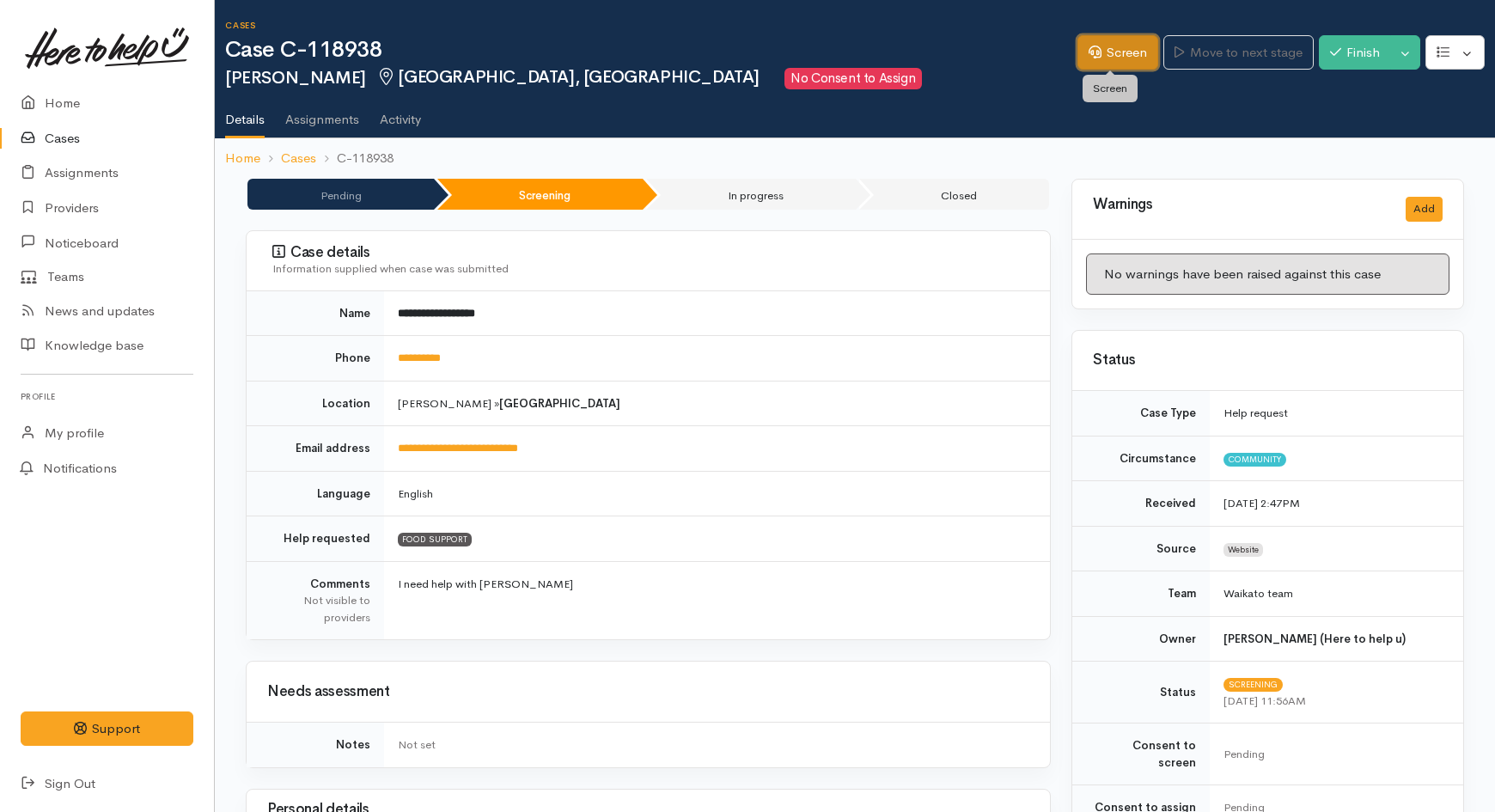
click at [1106, 56] on link "Screen" at bounding box center [1118, 53] width 81 height 35
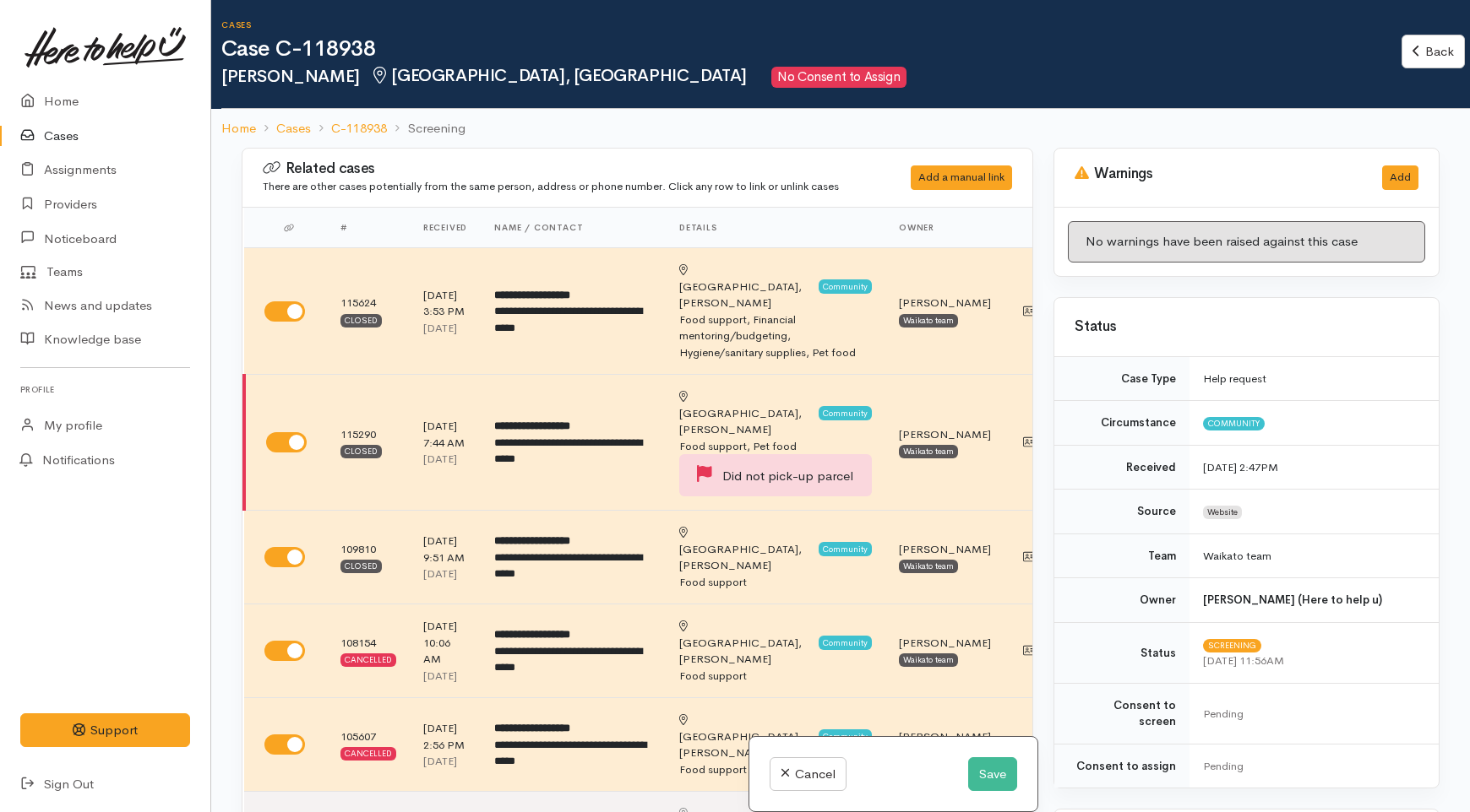
click at [852, 149] on div "Related cases There are other cases potentially from the same person, address o…" at bounding box center [637, 178] width 790 height 59
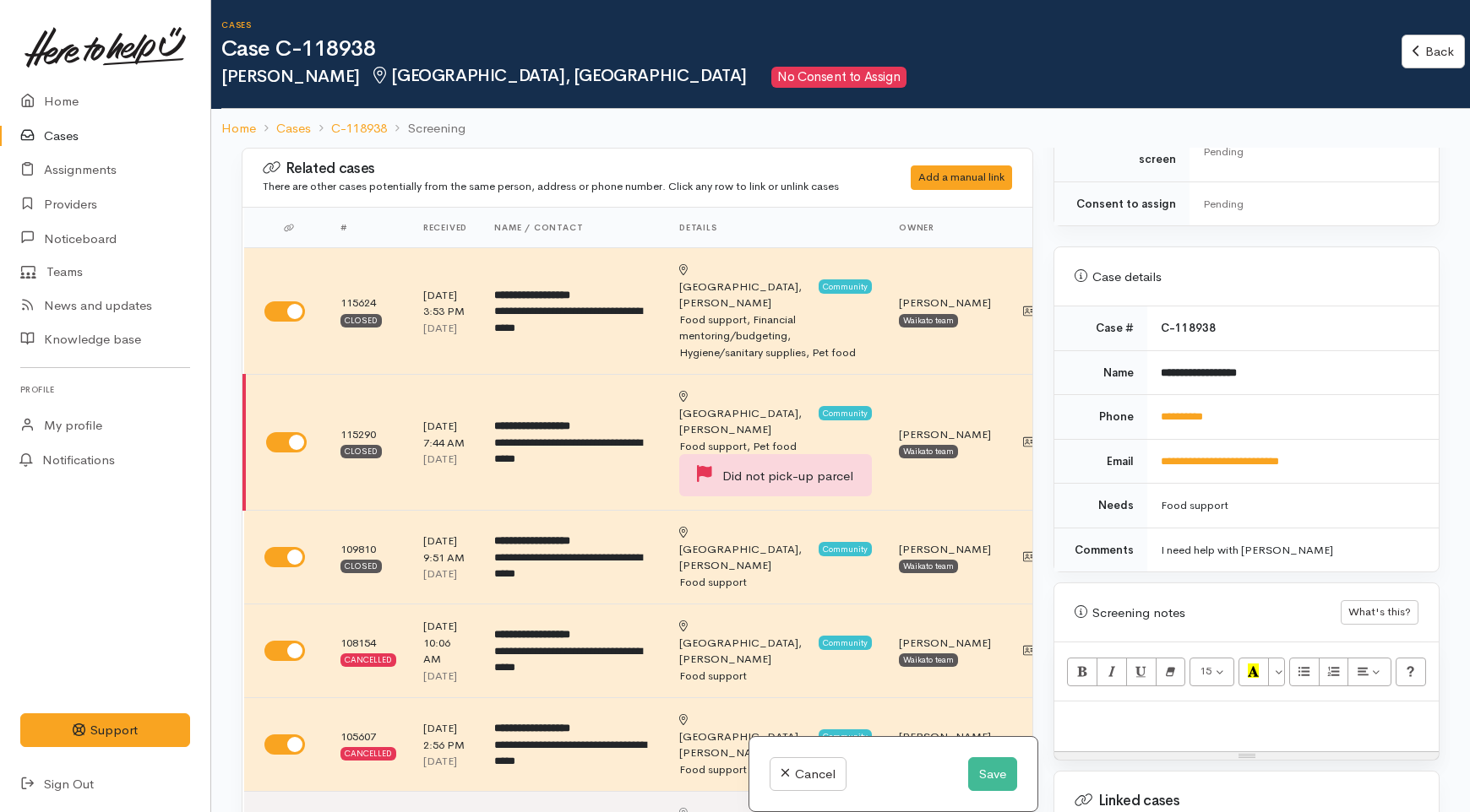
scroll to position [1032, 0]
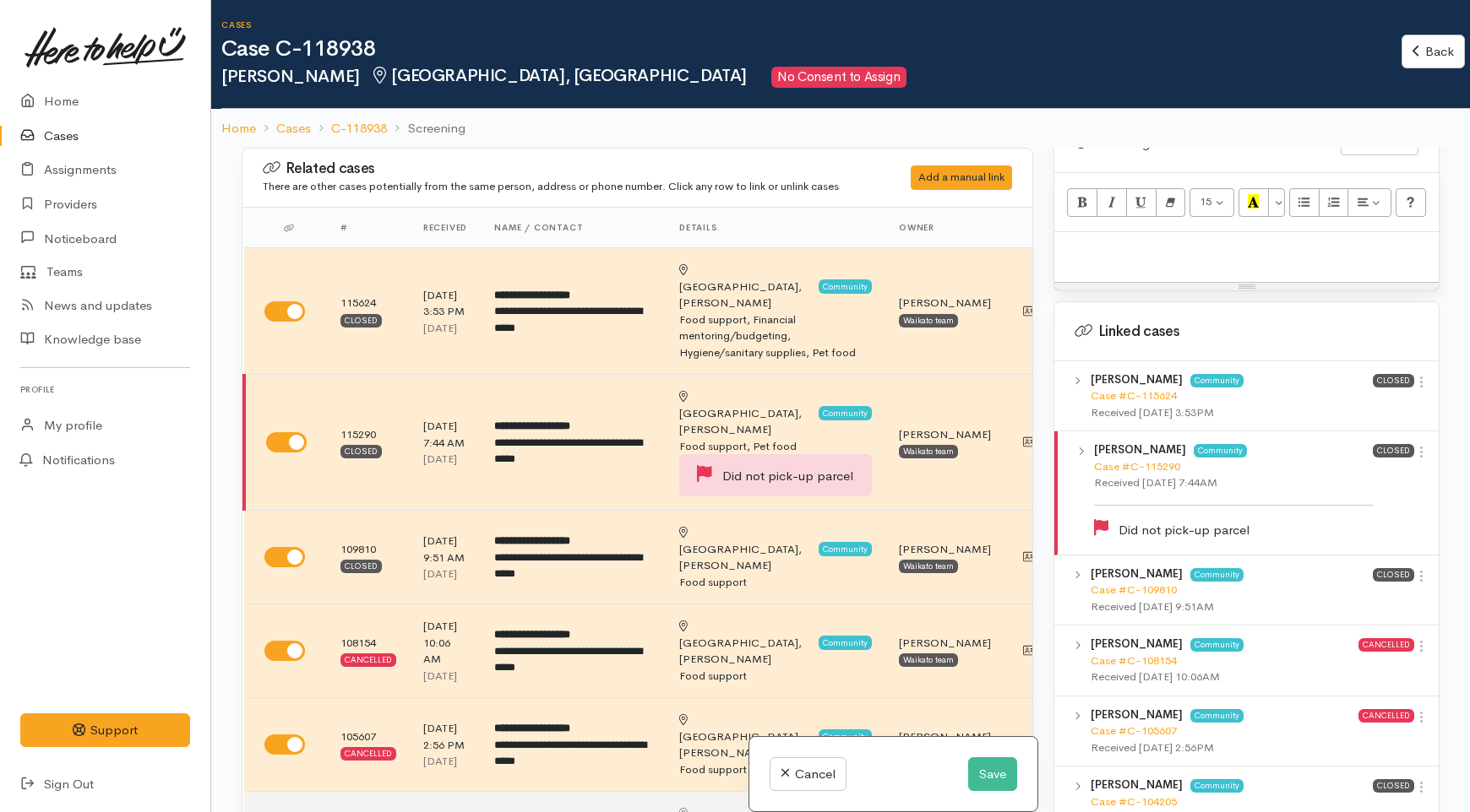
click at [1111, 241] on p at bounding box center [1247, 251] width 368 height 19
paste div
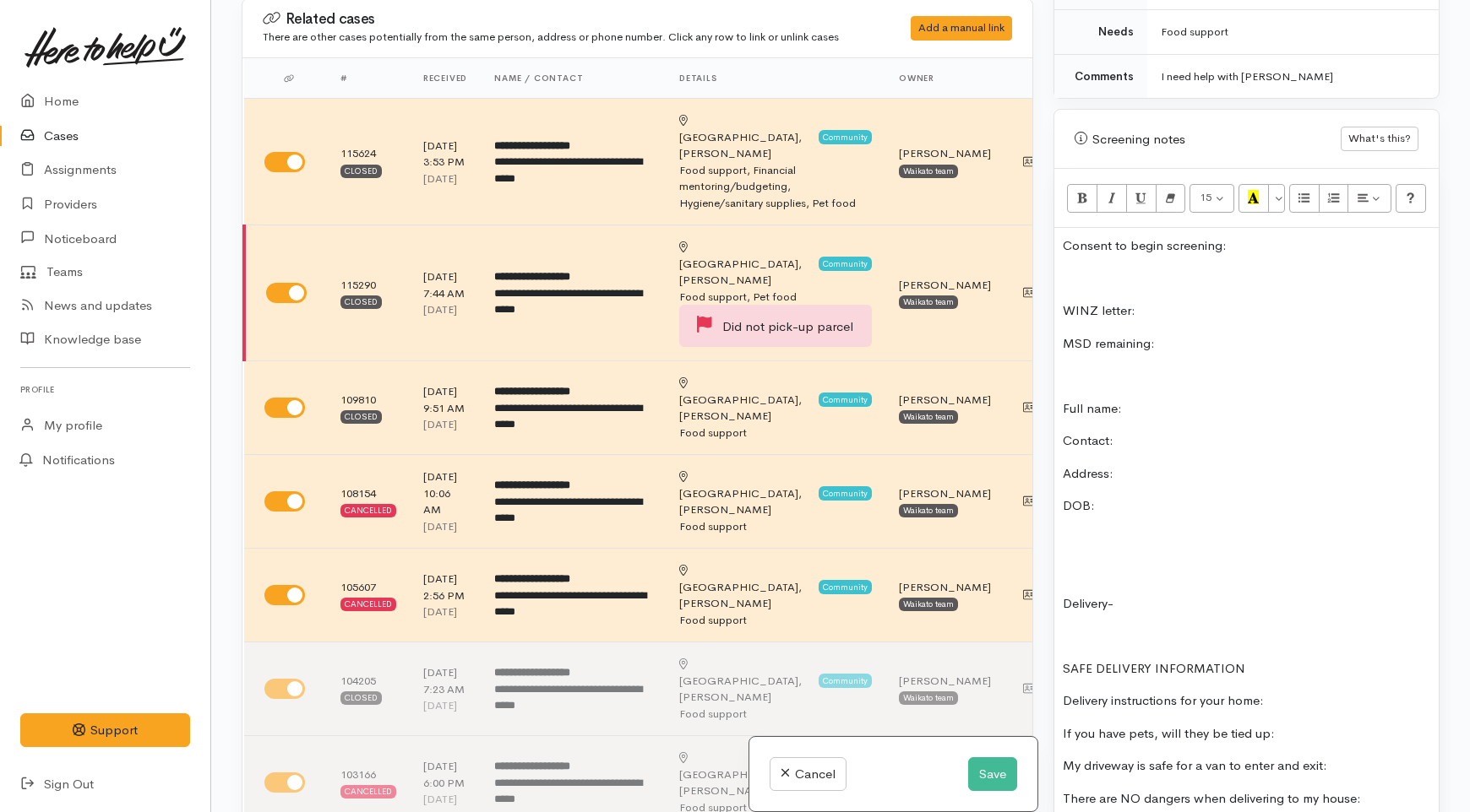
scroll to position [0, 0]
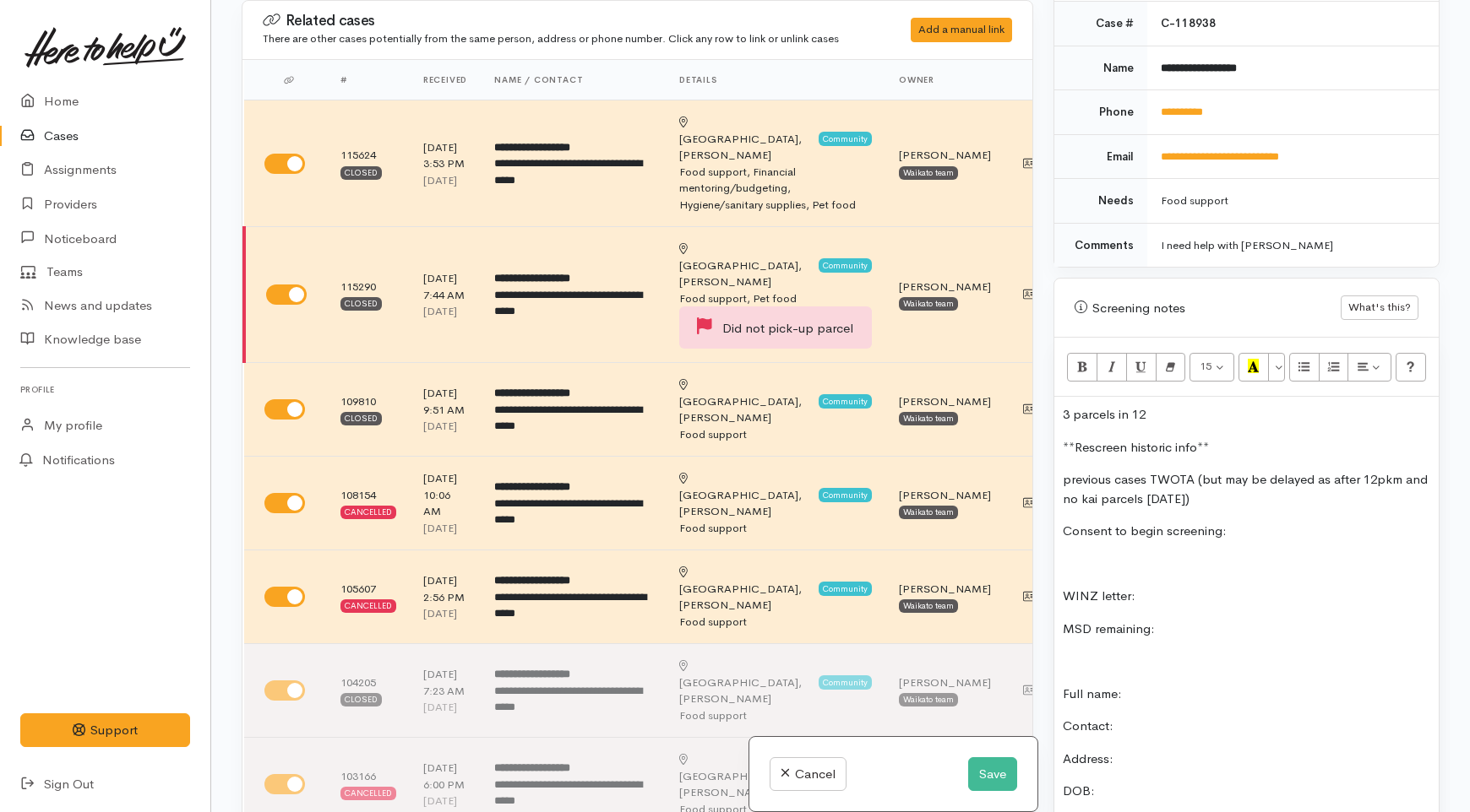
scroll to position [701, 0]
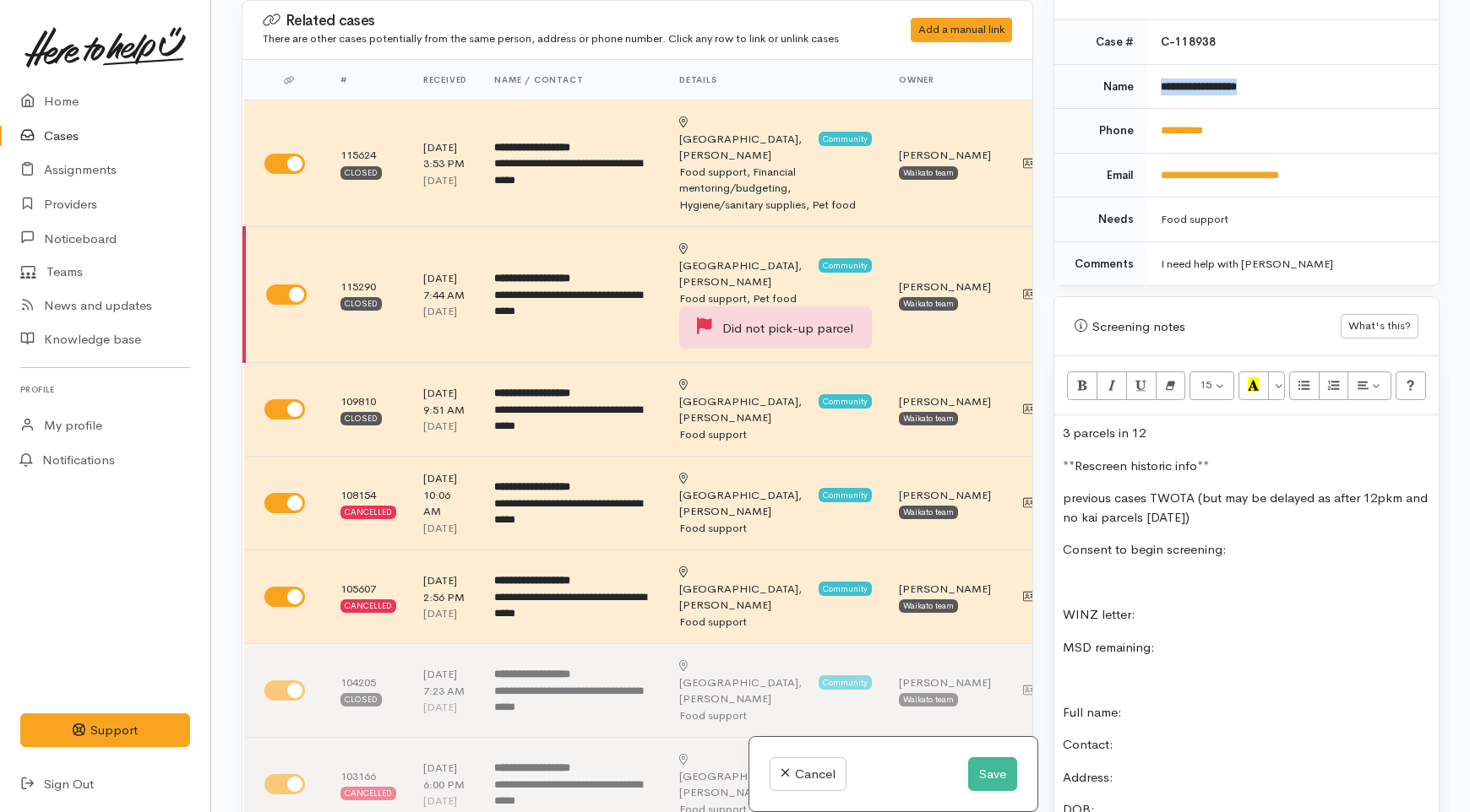
drag, startPoint x: 1282, startPoint y: 77, endPoint x: 1146, endPoint y: 78, distance: 136.0
click at [1148, 78] on td "**********" at bounding box center [1293, 86] width 291 height 45
copy b "**********"
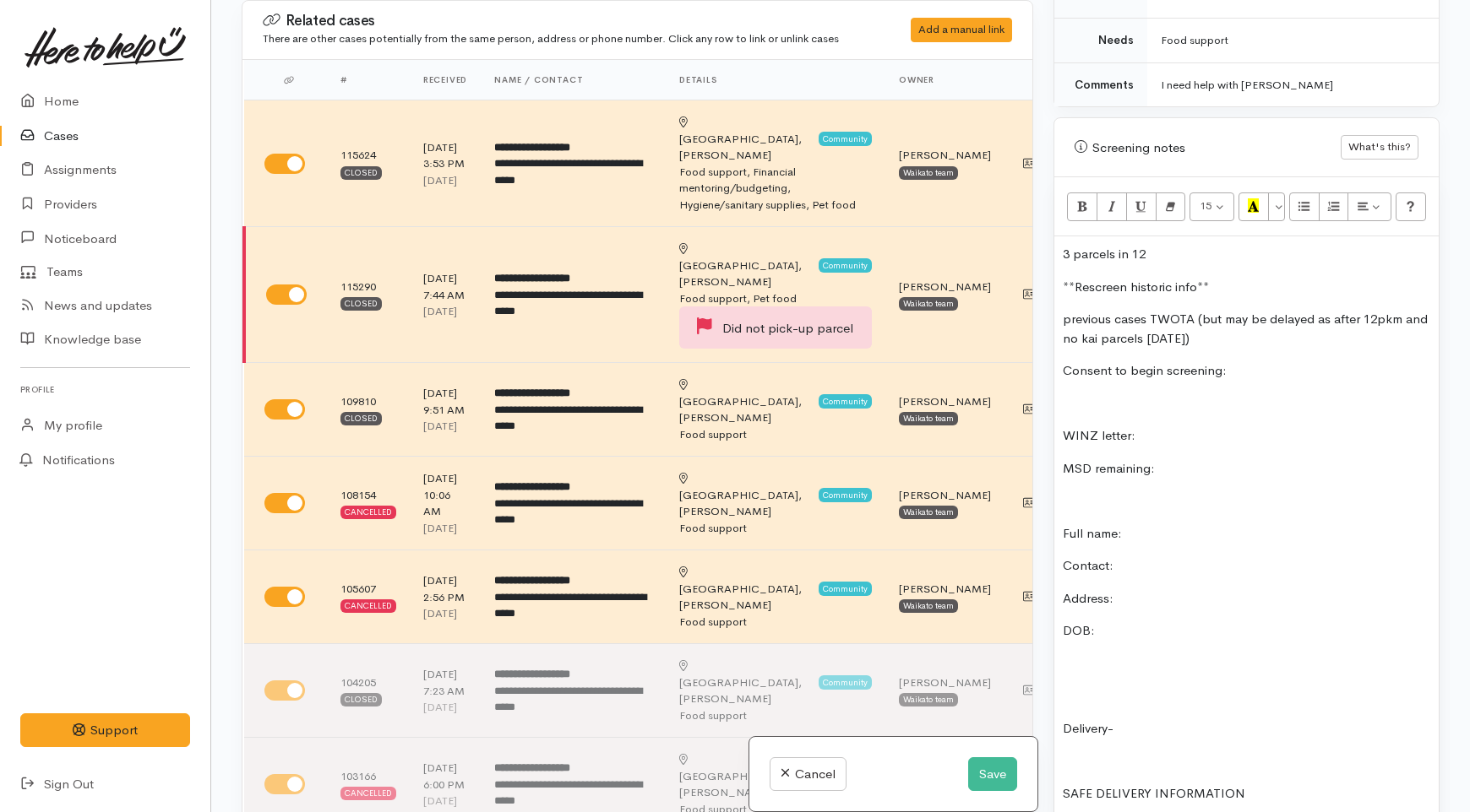
scroll to position [888, 0]
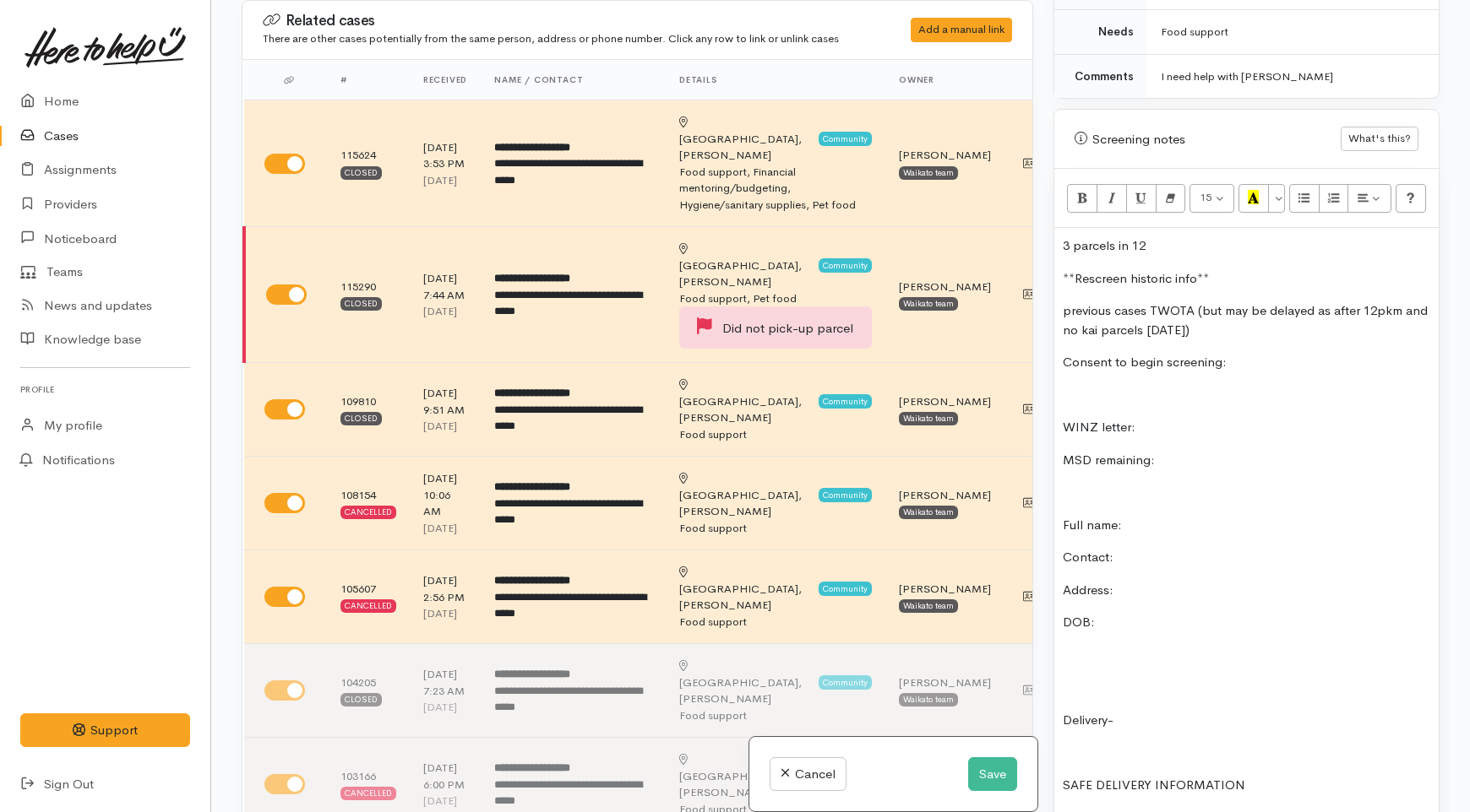
click at [1144, 516] on p "Full name:" at bounding box center [1247, 526] width 368 height 19
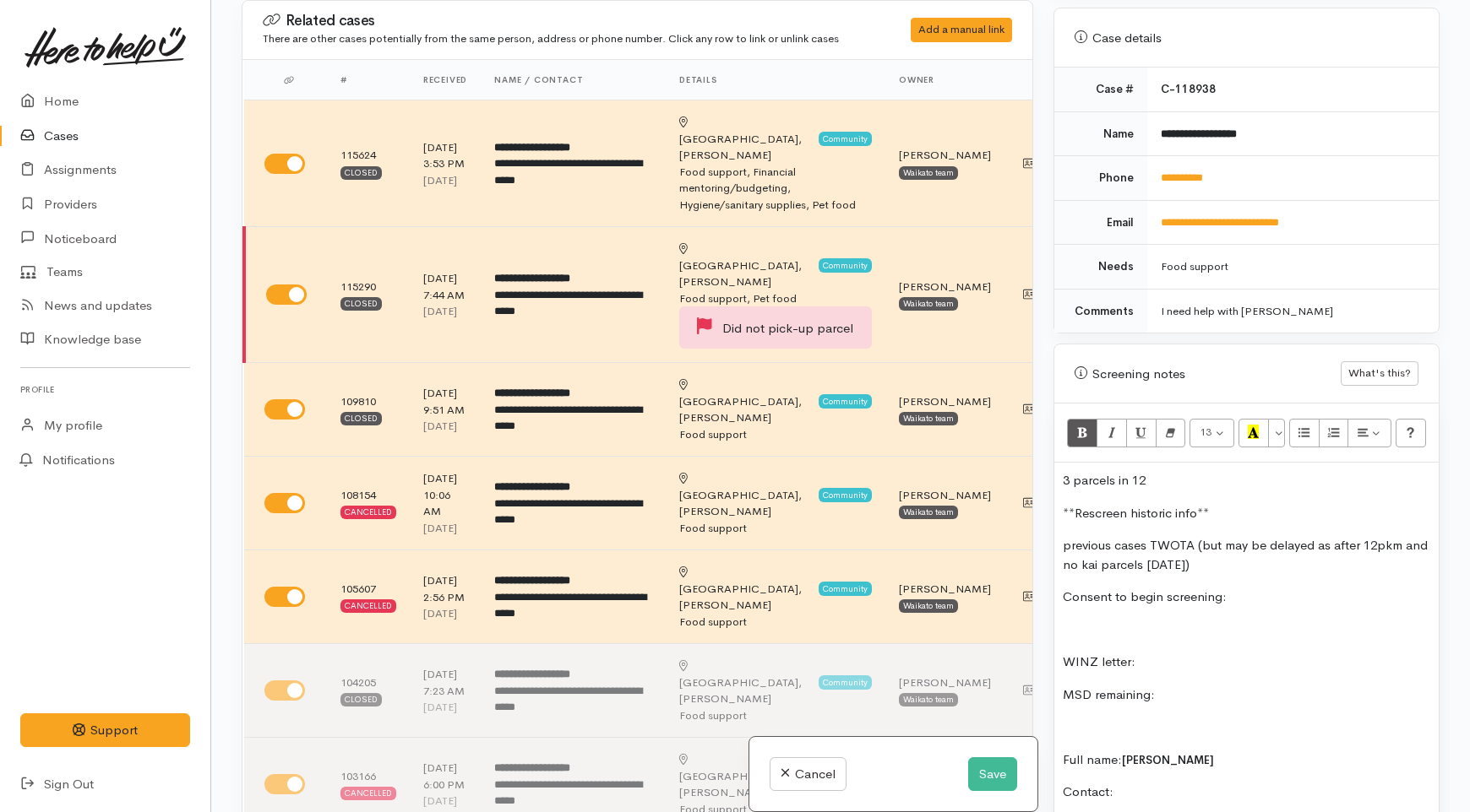
scroll to position [606, 0]
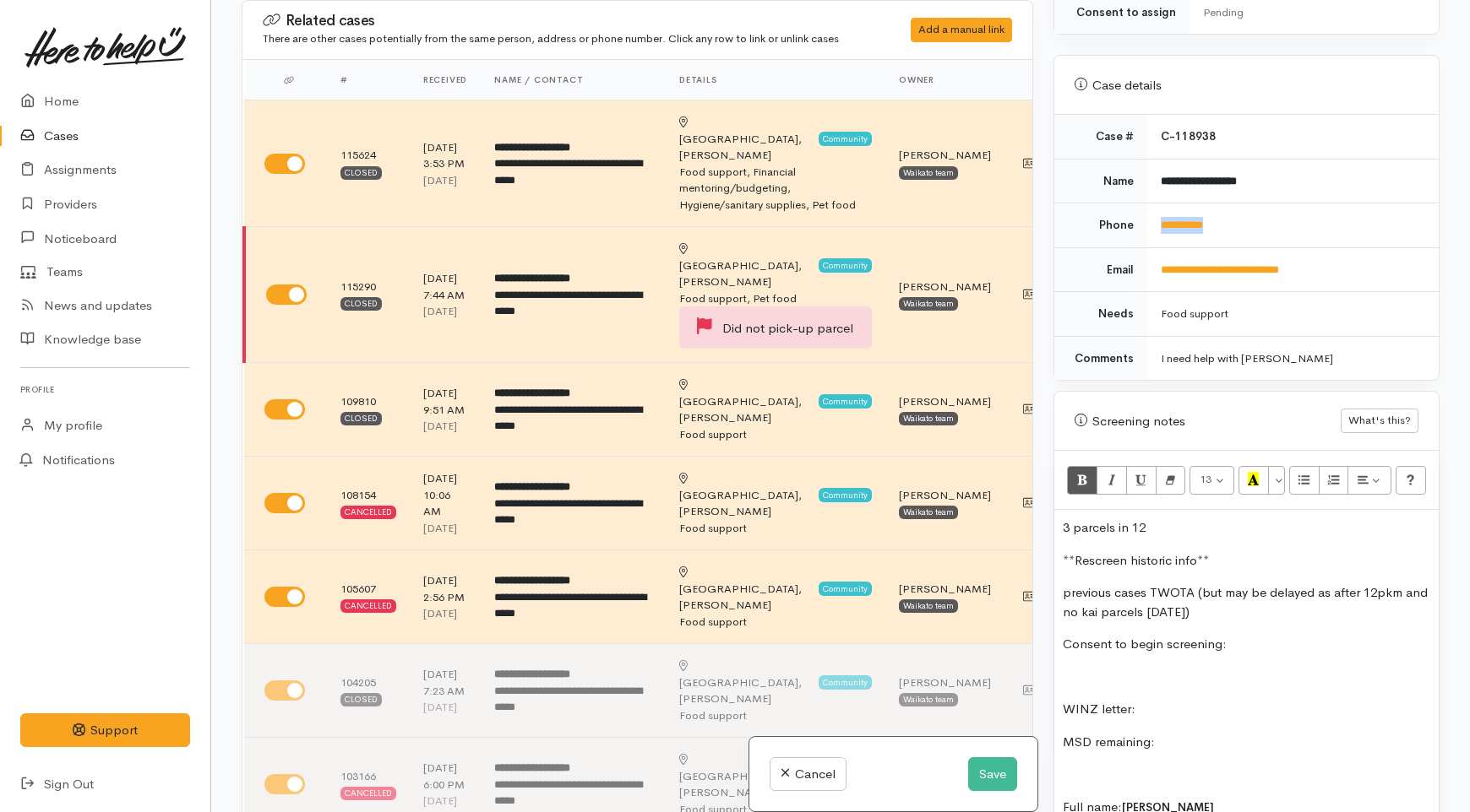
drag, startPoint x: 1237, startPoint y: 198, endPoint x: 1151, endPoint y: 214, distance: 87.5
click at [1151, 214] on td "**********" at bounding box center [1293, 226] width 291 height 45
copy link "**********"
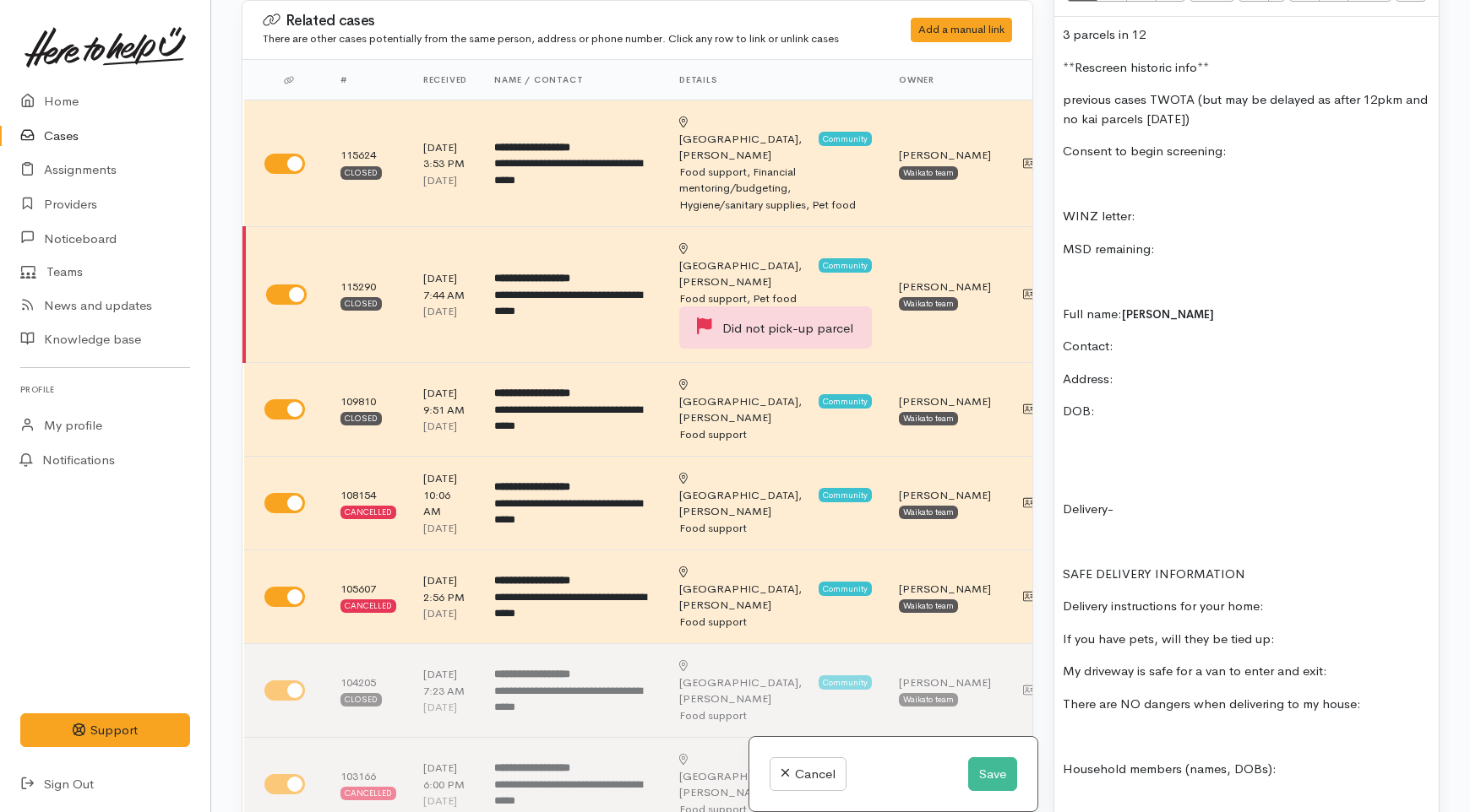
scroll to position [1169, 0]
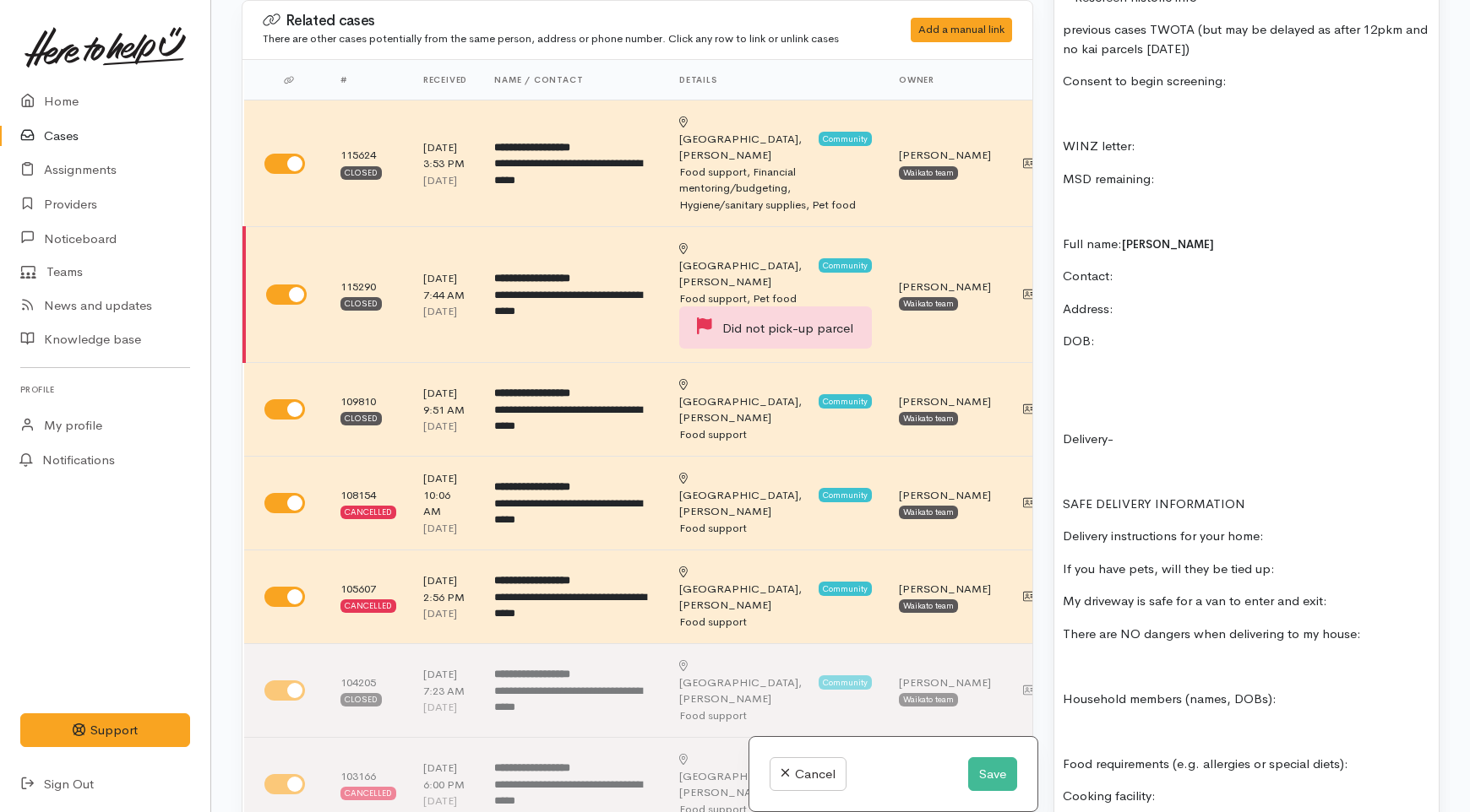
click at [1146, 267] on p "Contact:" at bounding box center [1247, 277] width 368 height 19
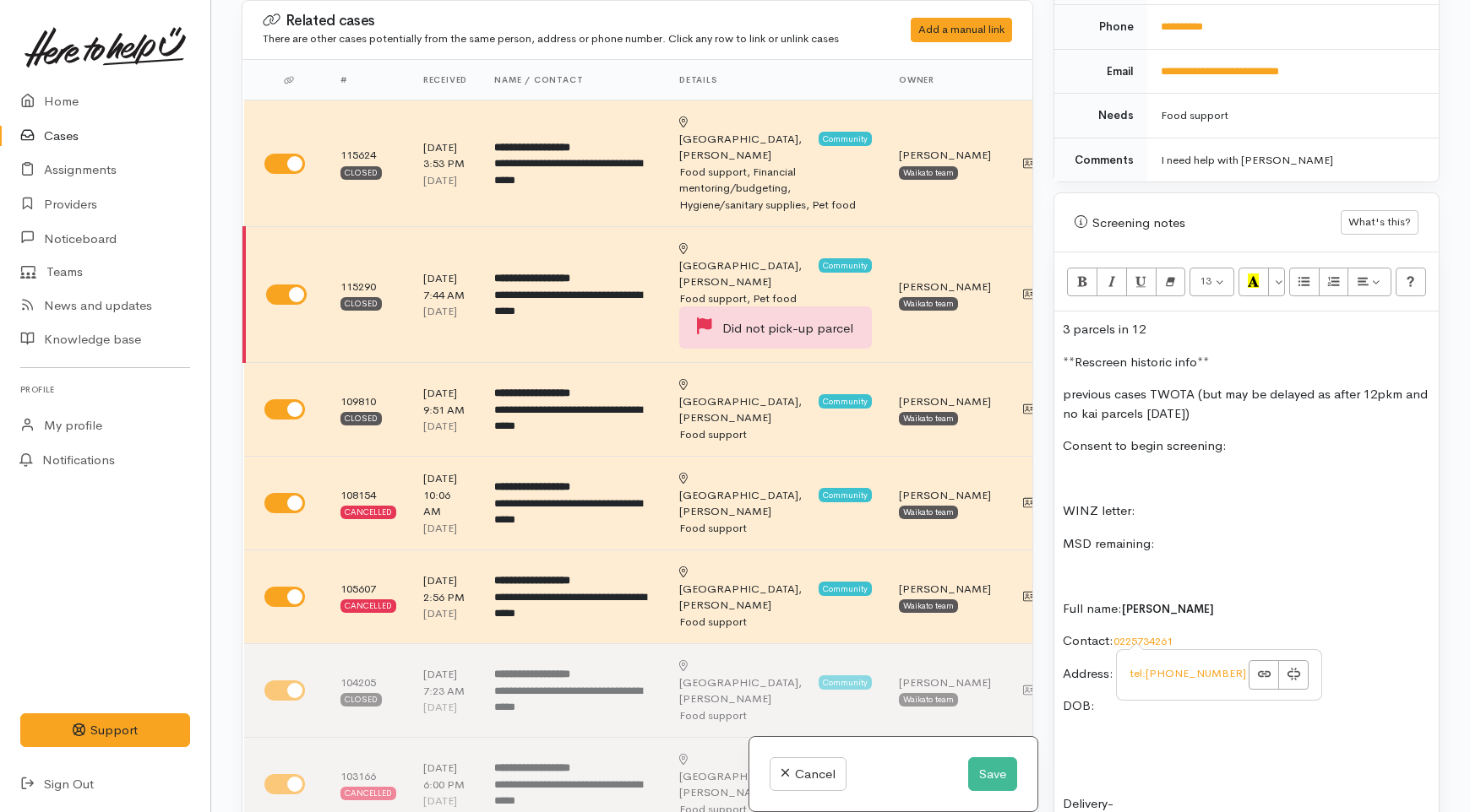
scroll to position [795, 0]
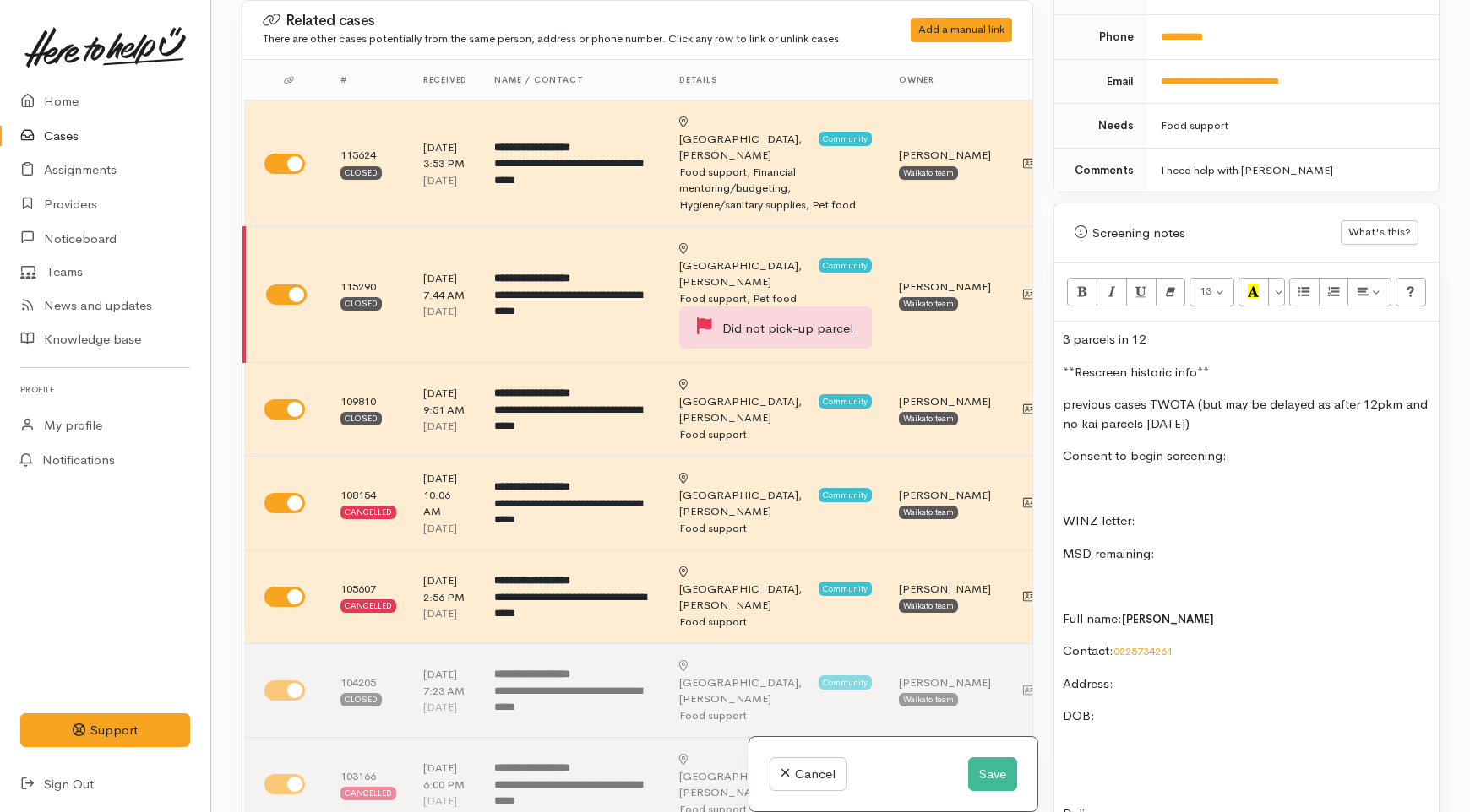
click at [1129, 675] on p "Address:" at bounding box center [1247, 684] width 368 height 19
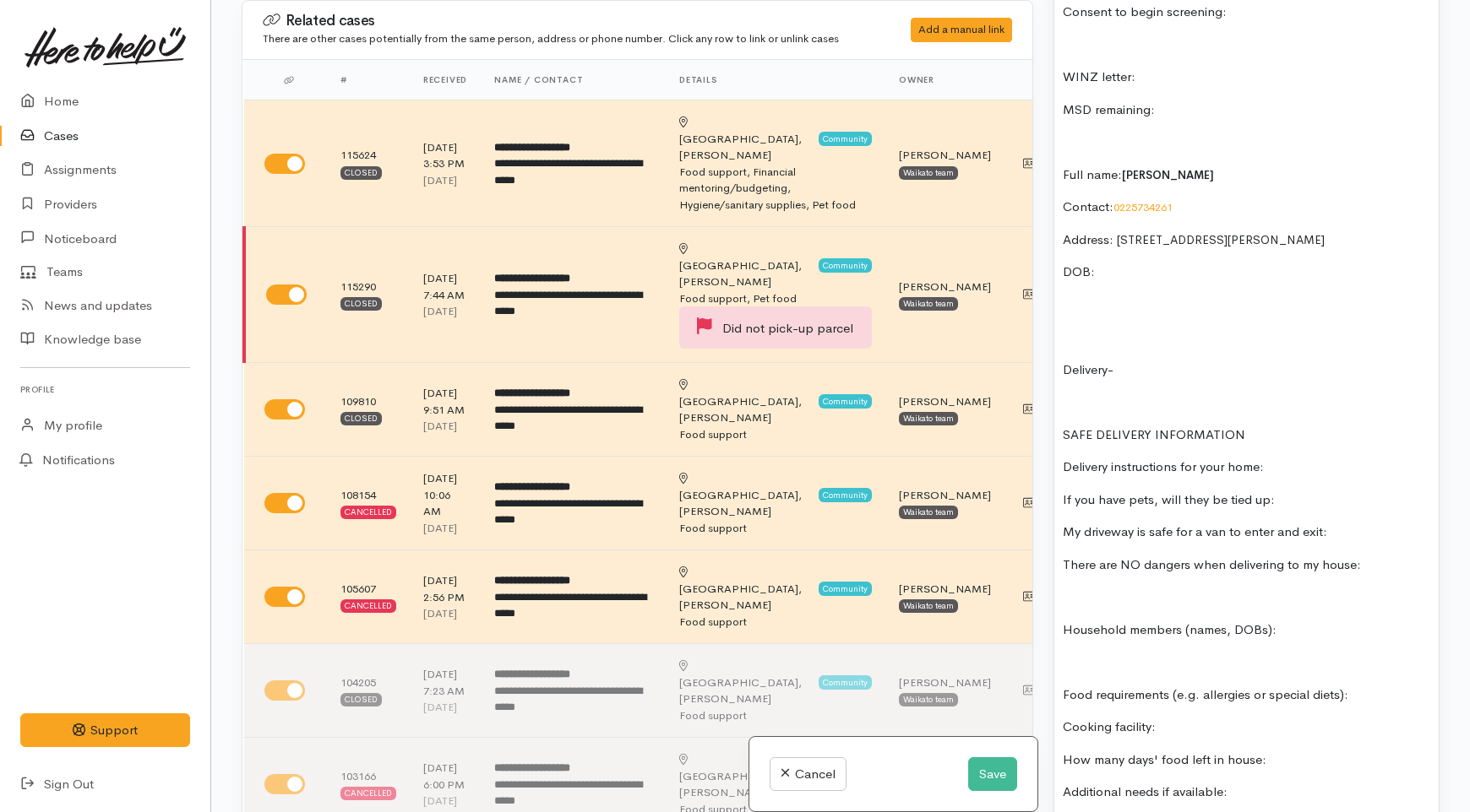
scroll to position [1263, 0]
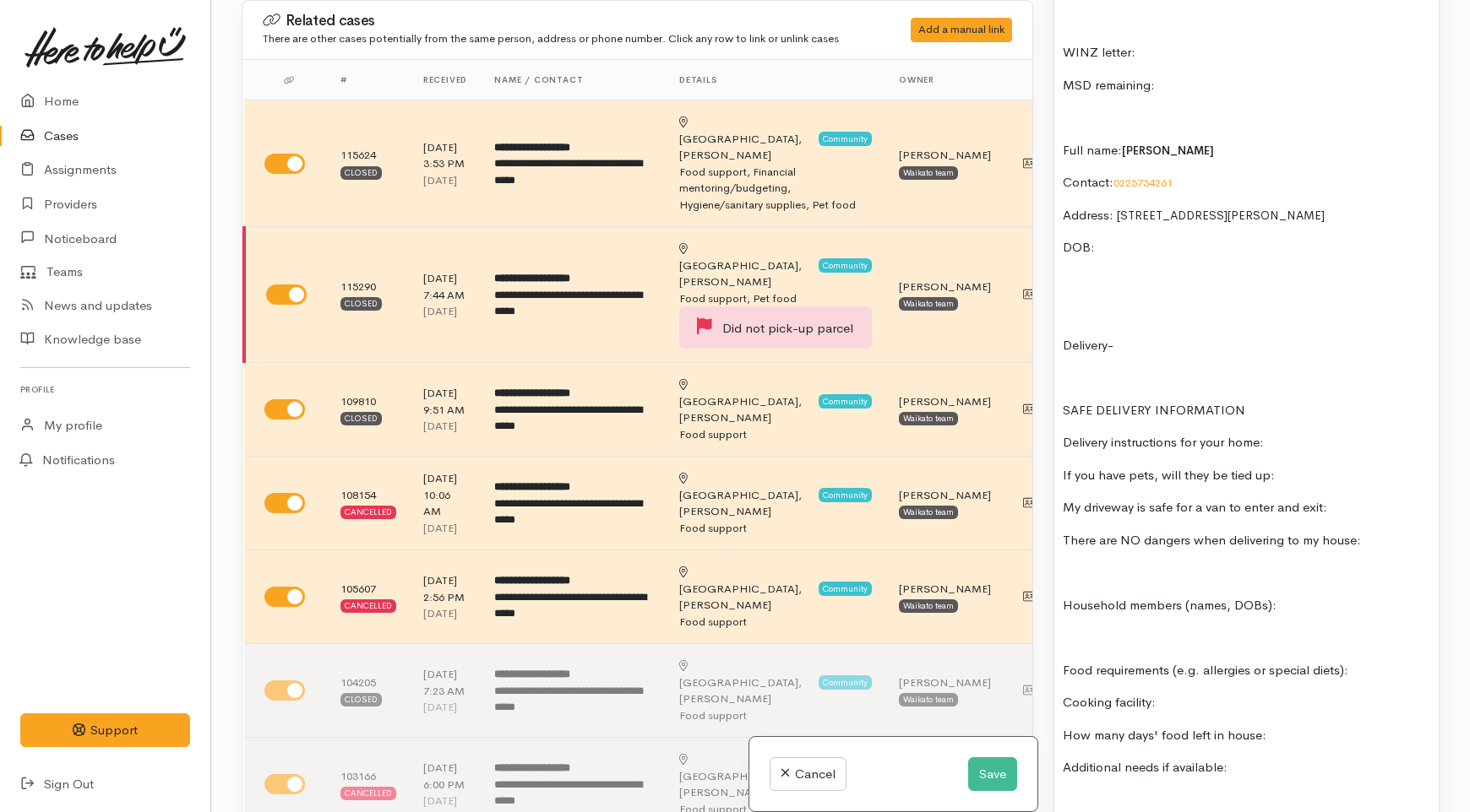
click at [1091, 628] on p at bounding box center [1247, 638] width 368 height 19
click at [1122, 214] on div "3 parcels in 12 **Rescreen historic info** previous cases TWOTA (but may be del…" at bounding box center [1246, 591] width 384 height 1478
click at [63, 147] on link "Cases" at bounding box center [105, 136] width 210 height 35
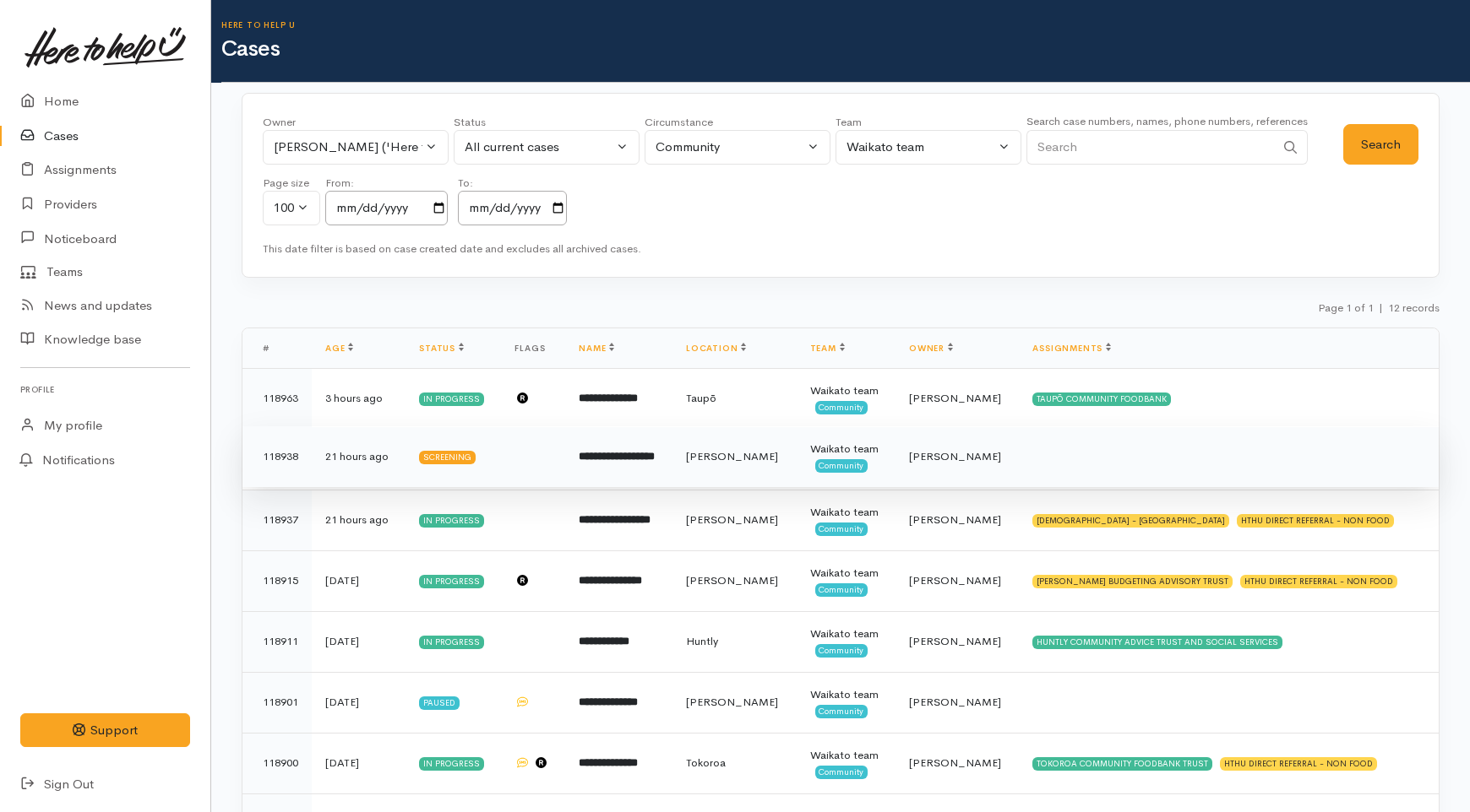
click at [792, 439] on td "[PERSON_NAME]" at bounding box center [735, 457] width 124 height 61
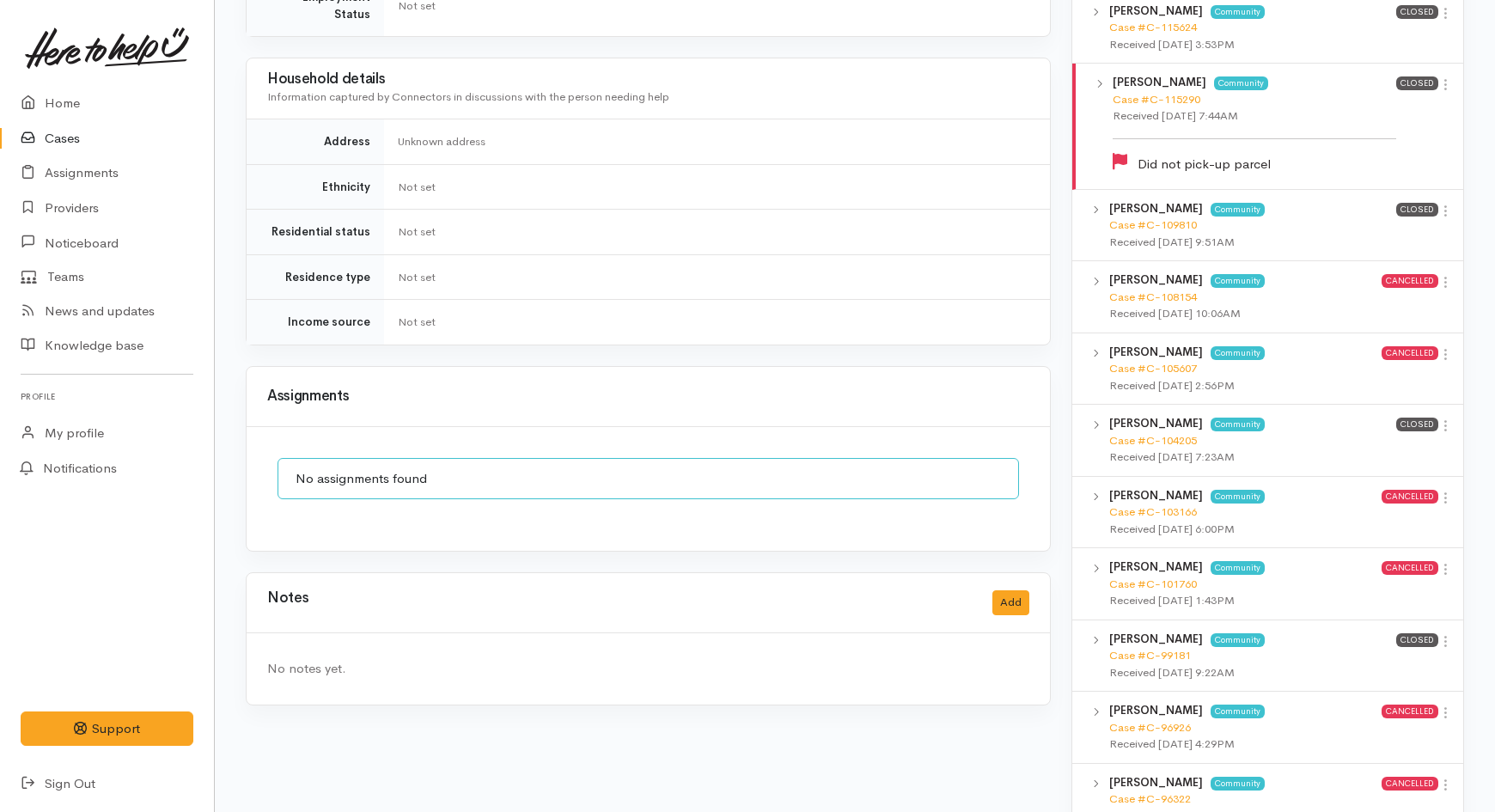
scroll to position [516, 0]
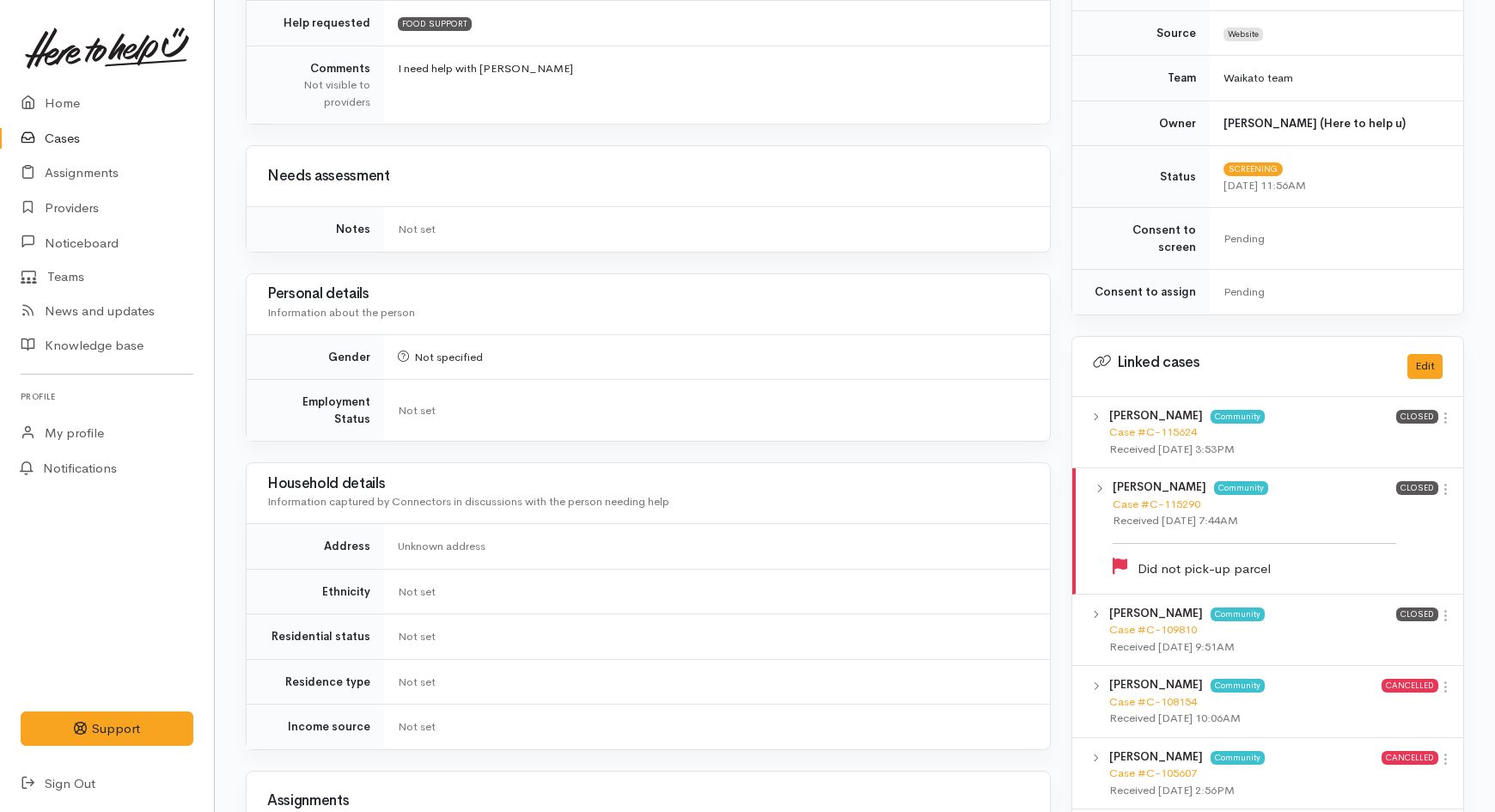
click at [95, 138] on link "Cases" at bounding box center [106, 139] width 214 height 35
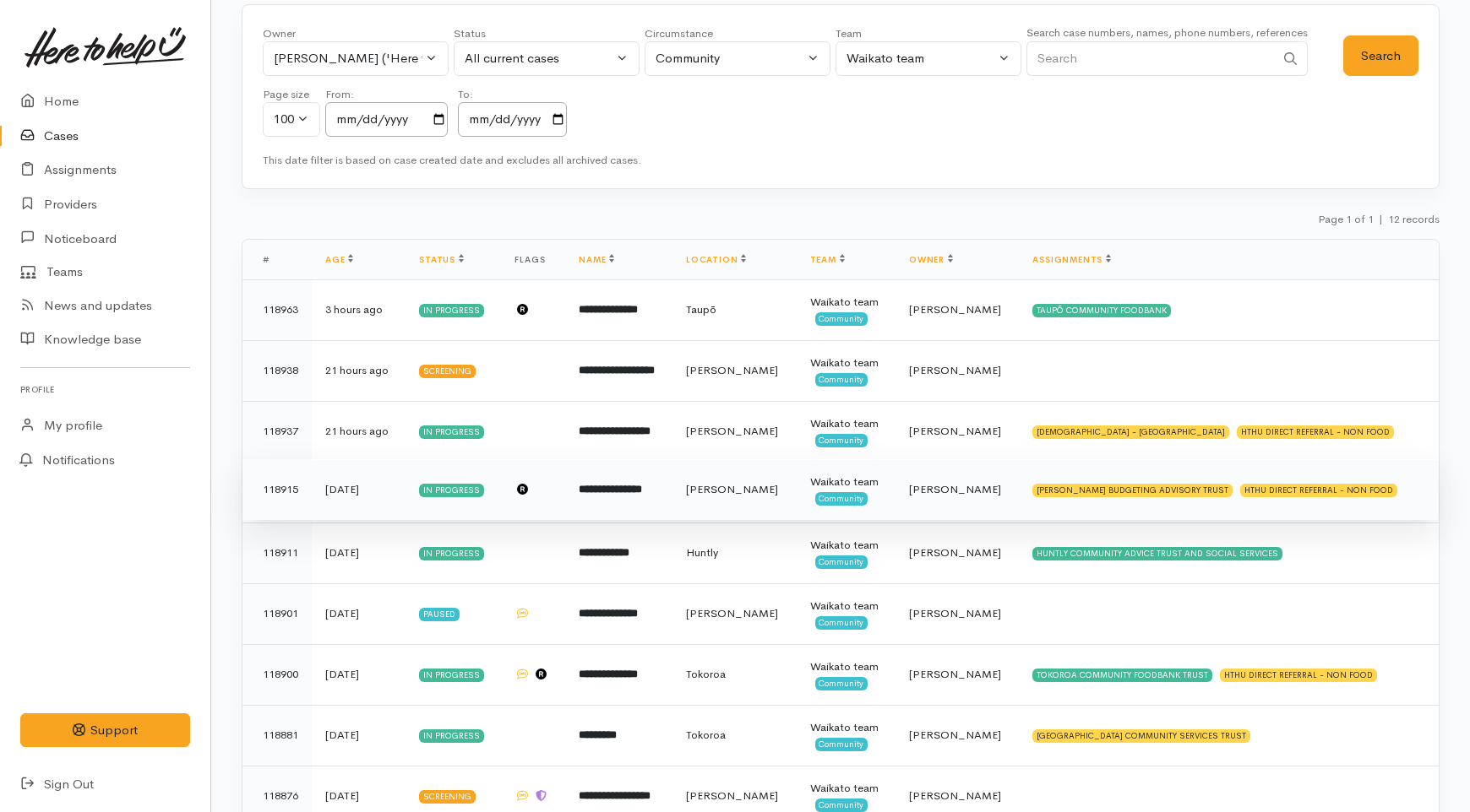
scroll to position [94, 0]
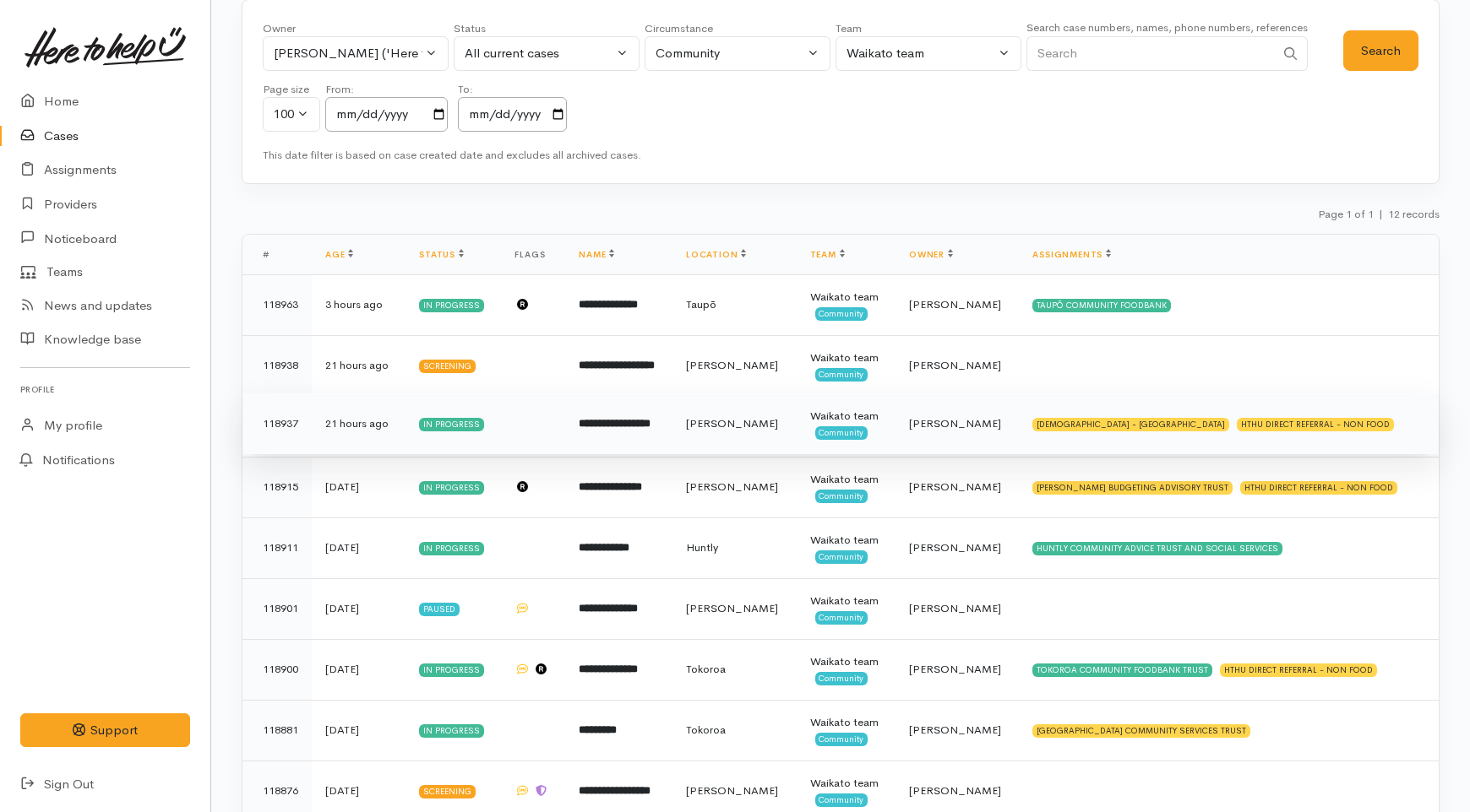
click at [673, 434] on td "**********" at bounding box center [619, 424] width 107 height 61
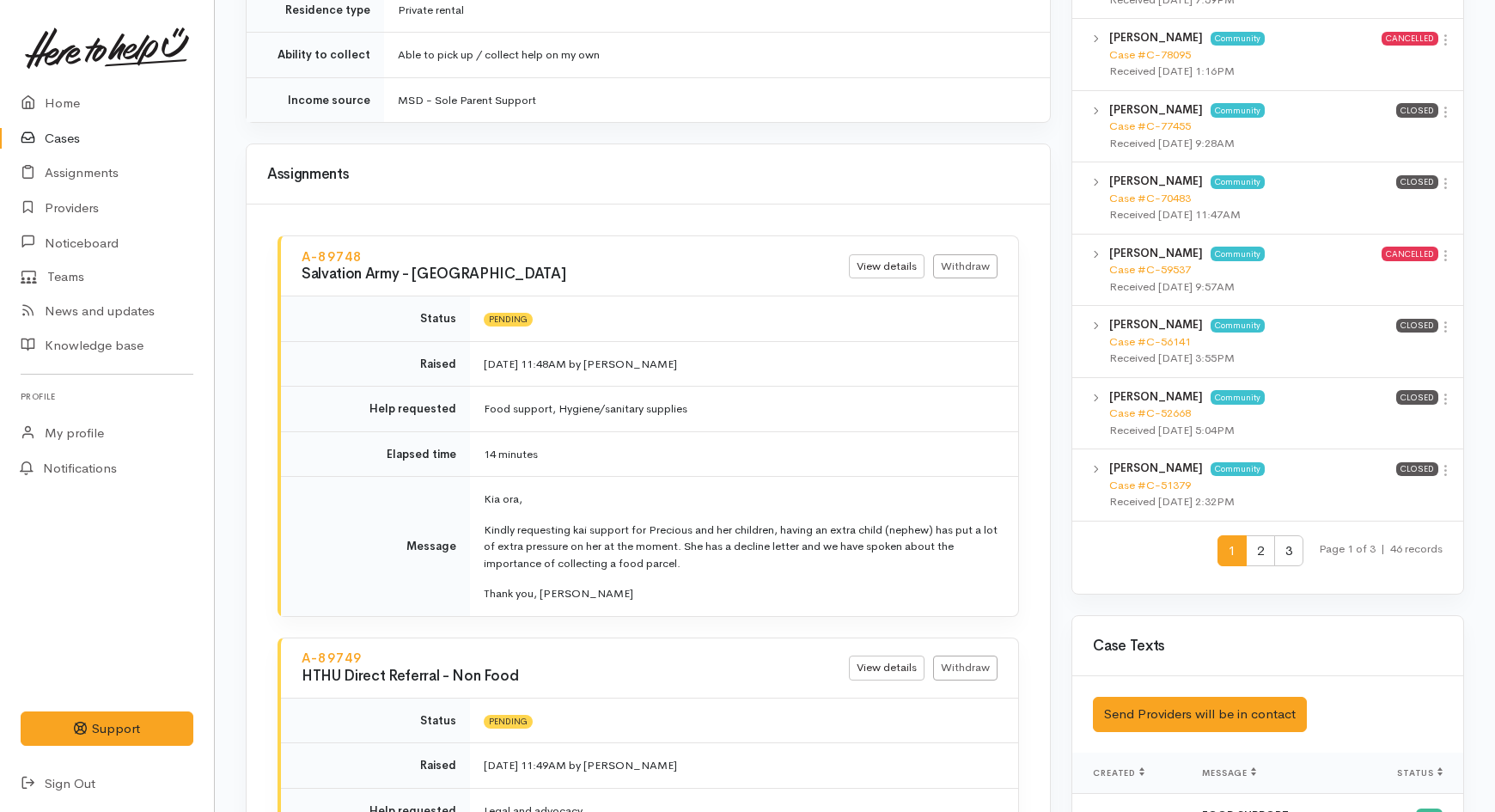
scroll to position [1908, 0]
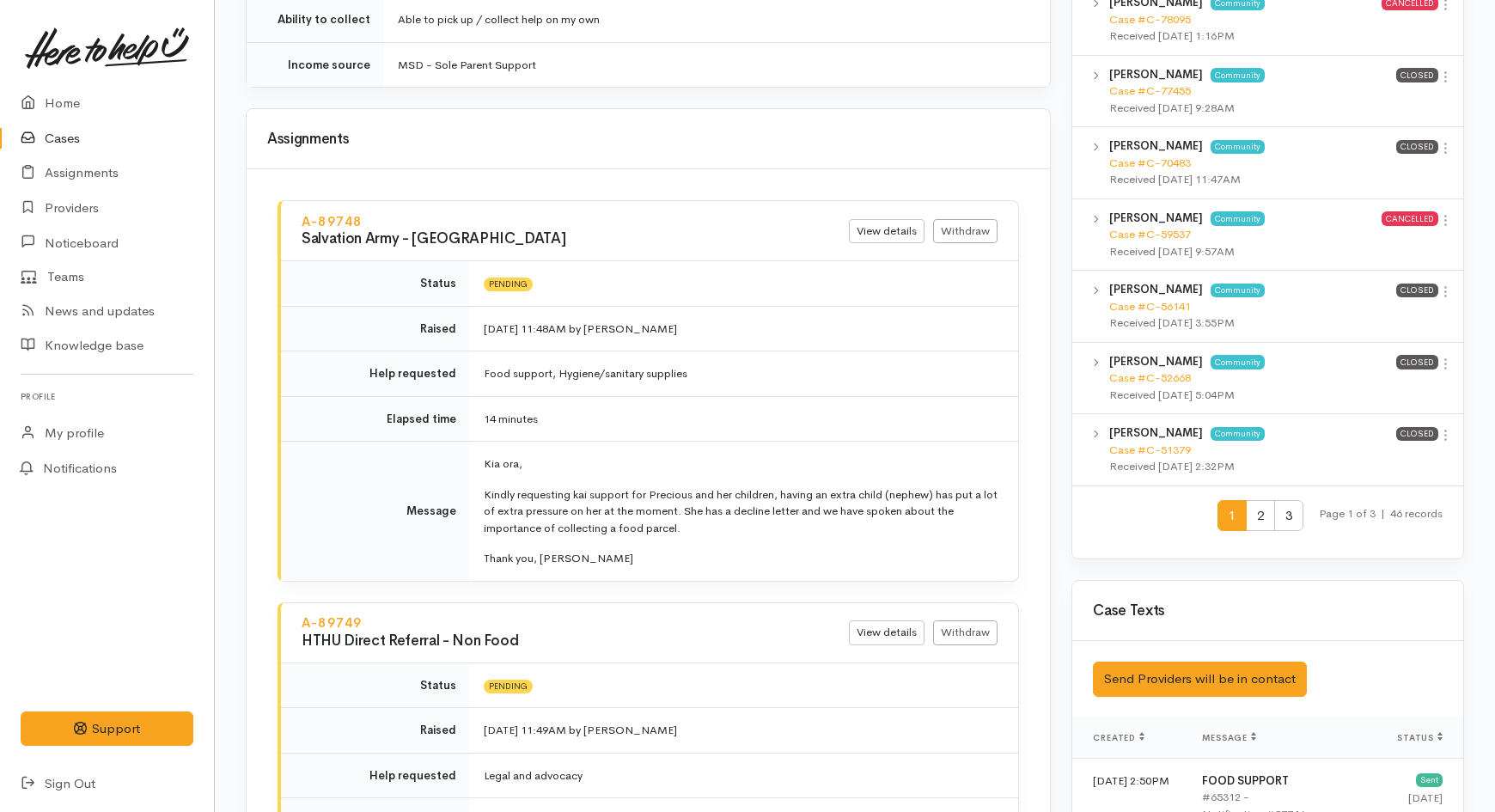
click at [56, 131] on link "Cases" at bounding box center [106, 139] width 214 height 35
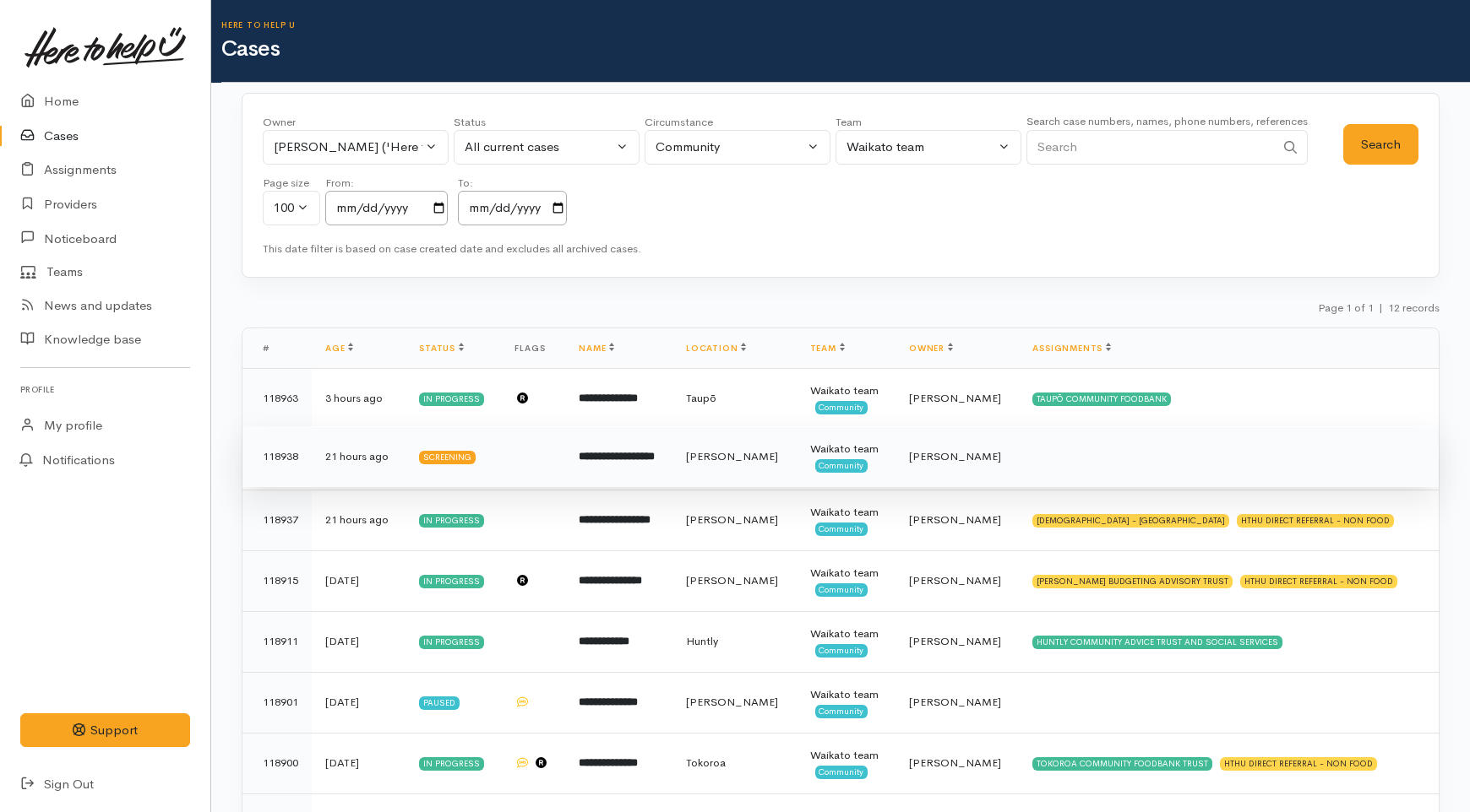
click at [727, 454] on td "[PERSON_NAME]" at bounding box center [735, 457] width 124 height 61
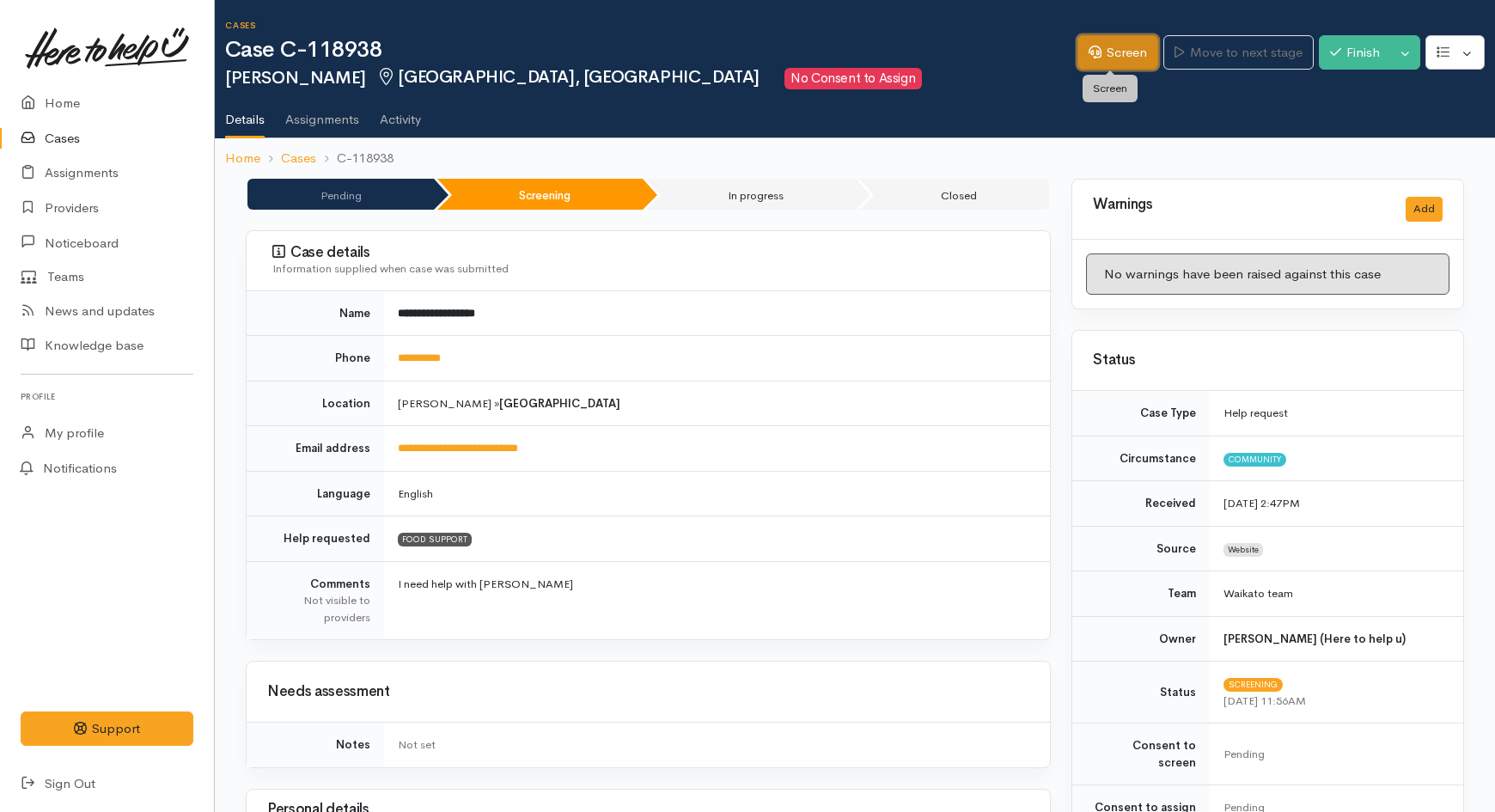
click at [1109, 62] on link "Screen" at bounding box center [1118, 53] width 81 height 35
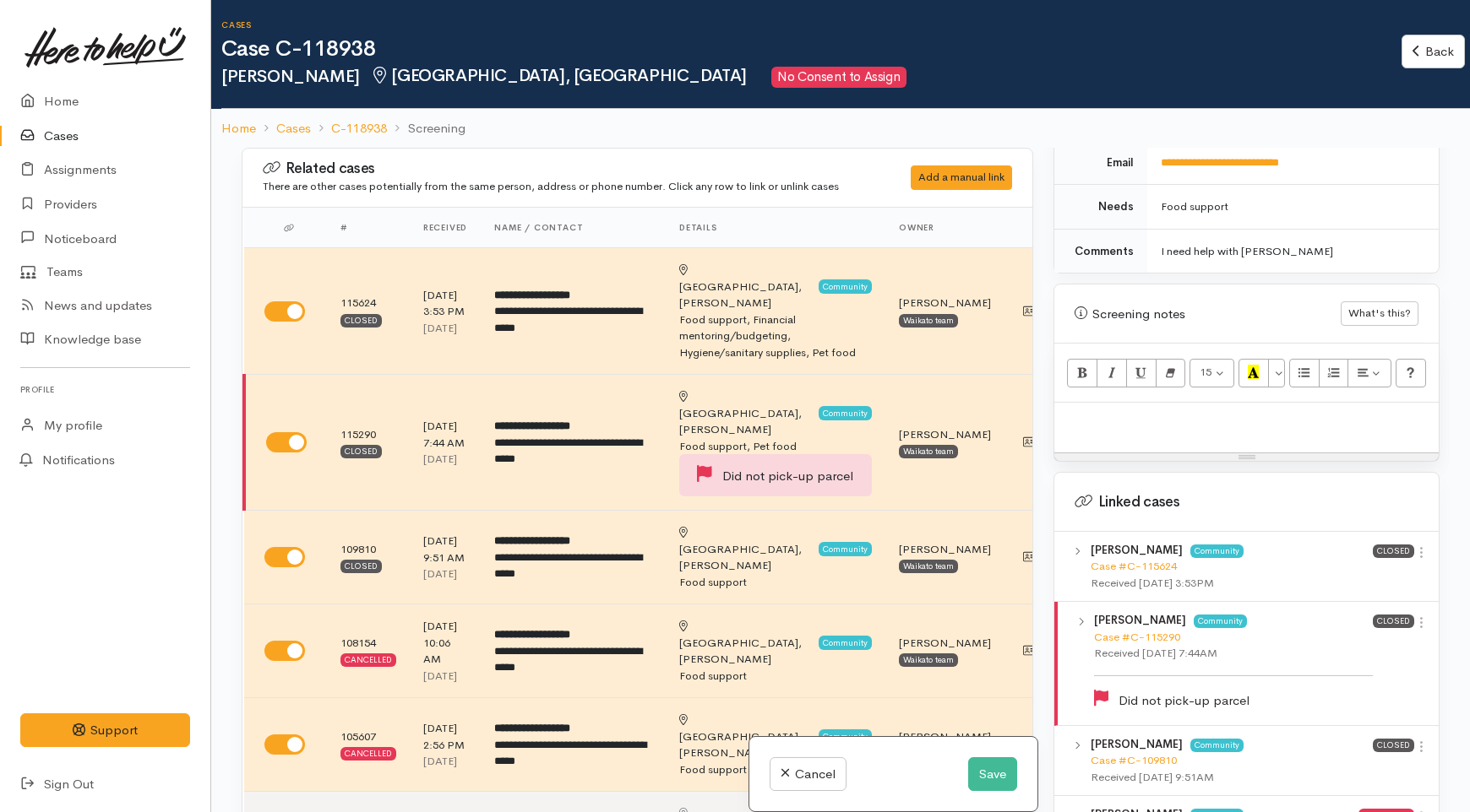
scroll to position [1032, 0]
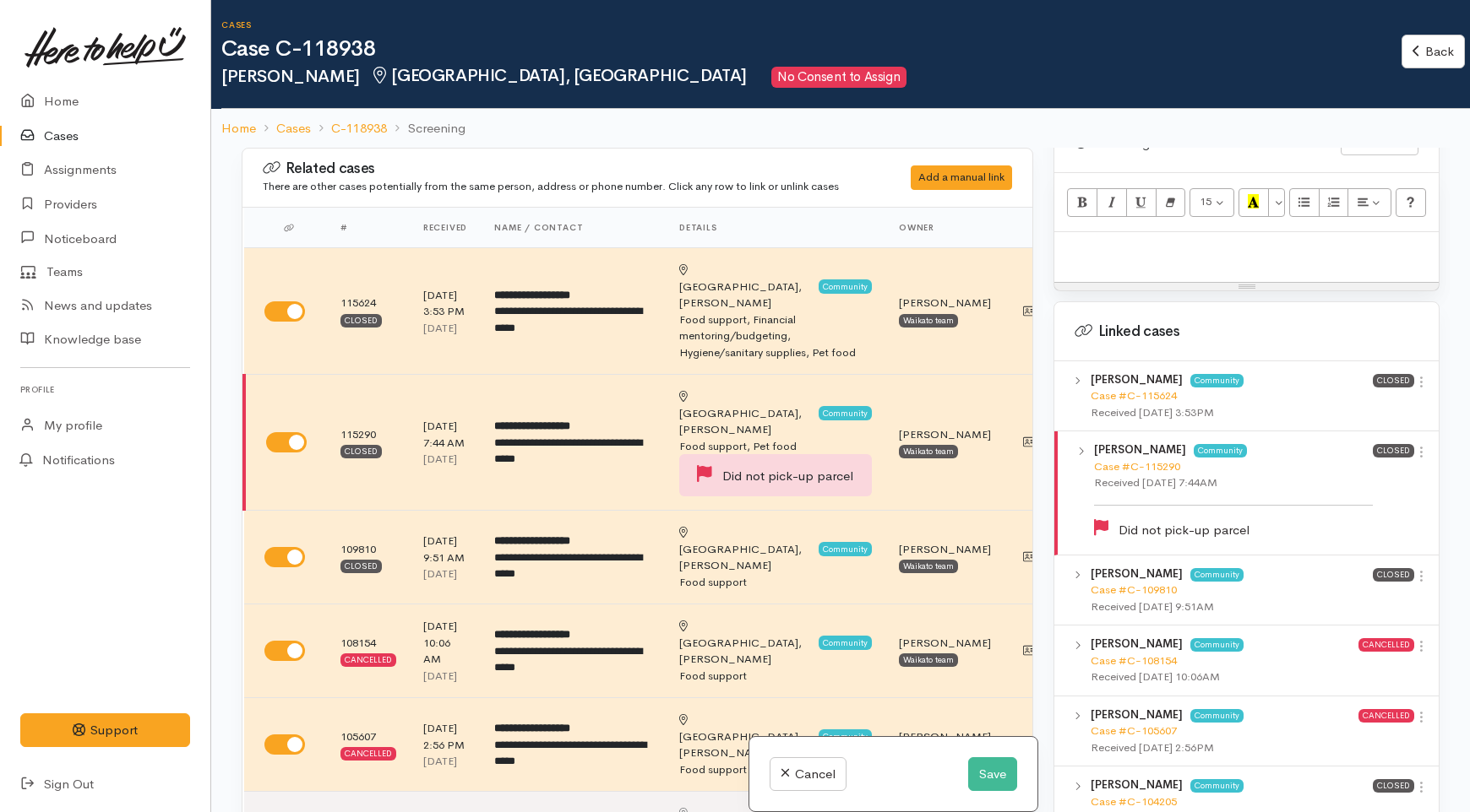
click at [1135, 241] on p at bounding box center [1247, 251] width 368 height 19
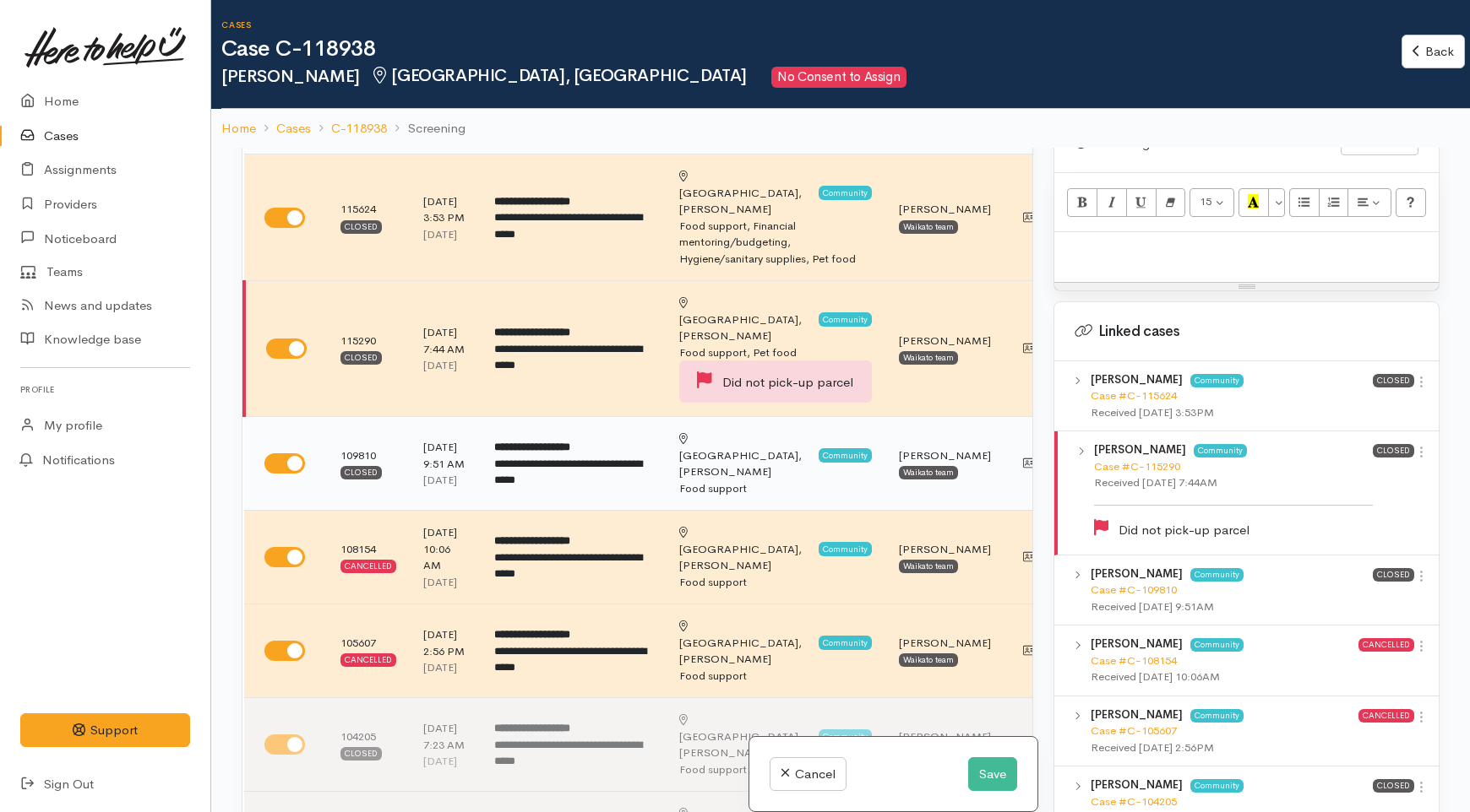
scroll to position [188, 0]
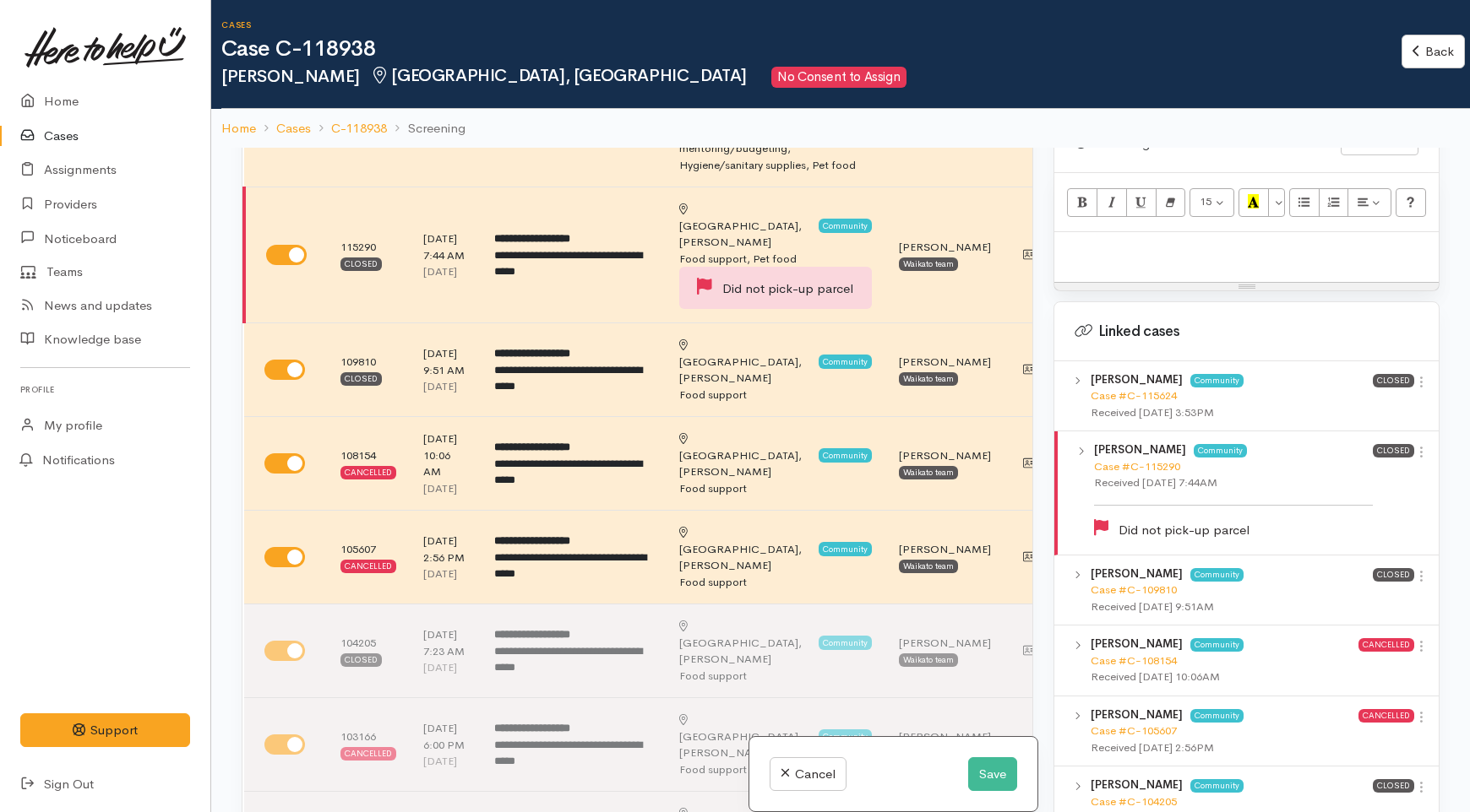
click at [1110, 246] on div at bounding box center [1246, 256] width 384 height 49
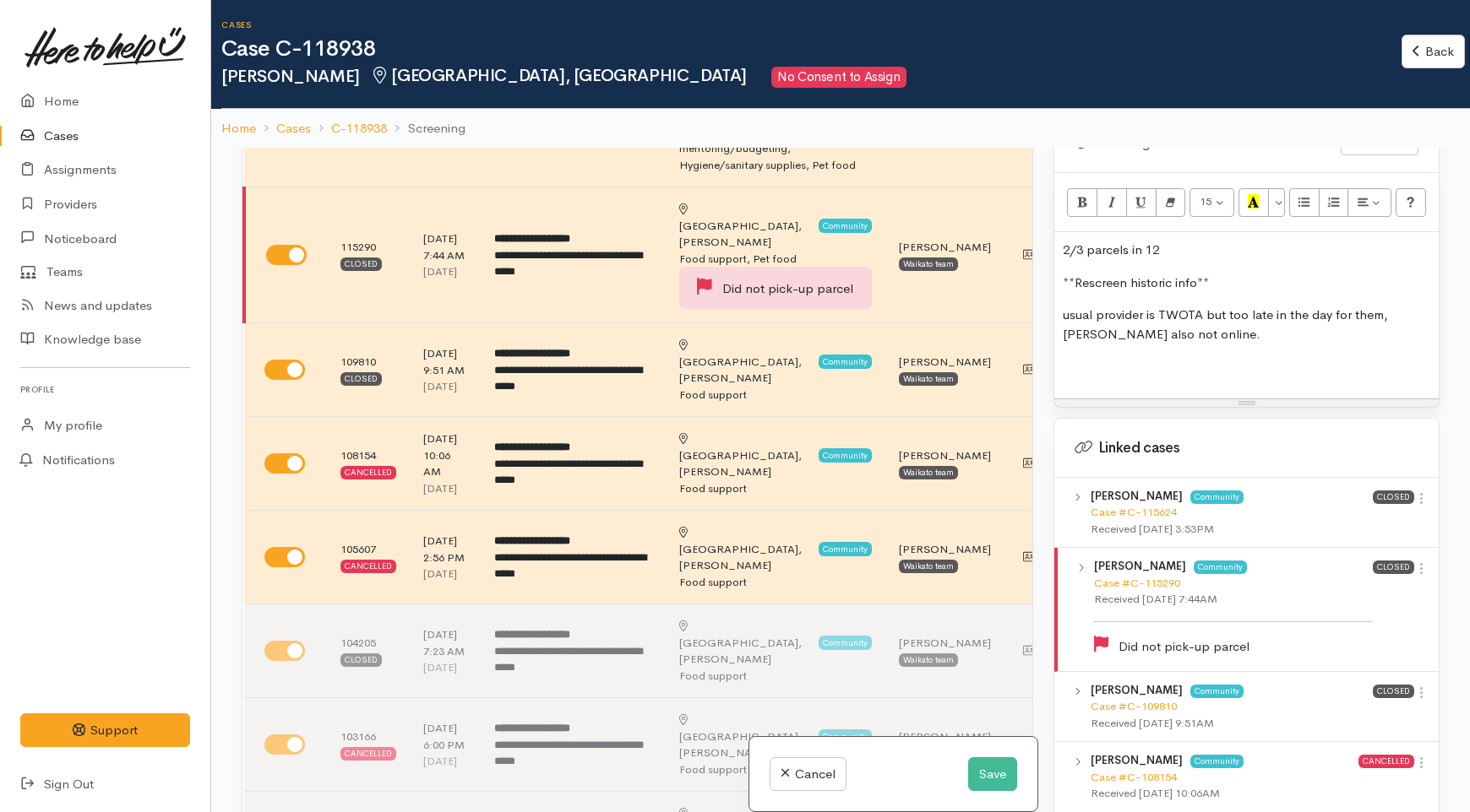
click at [1127, 358] on p at bounding box center [1247, 367] width 368 height 19
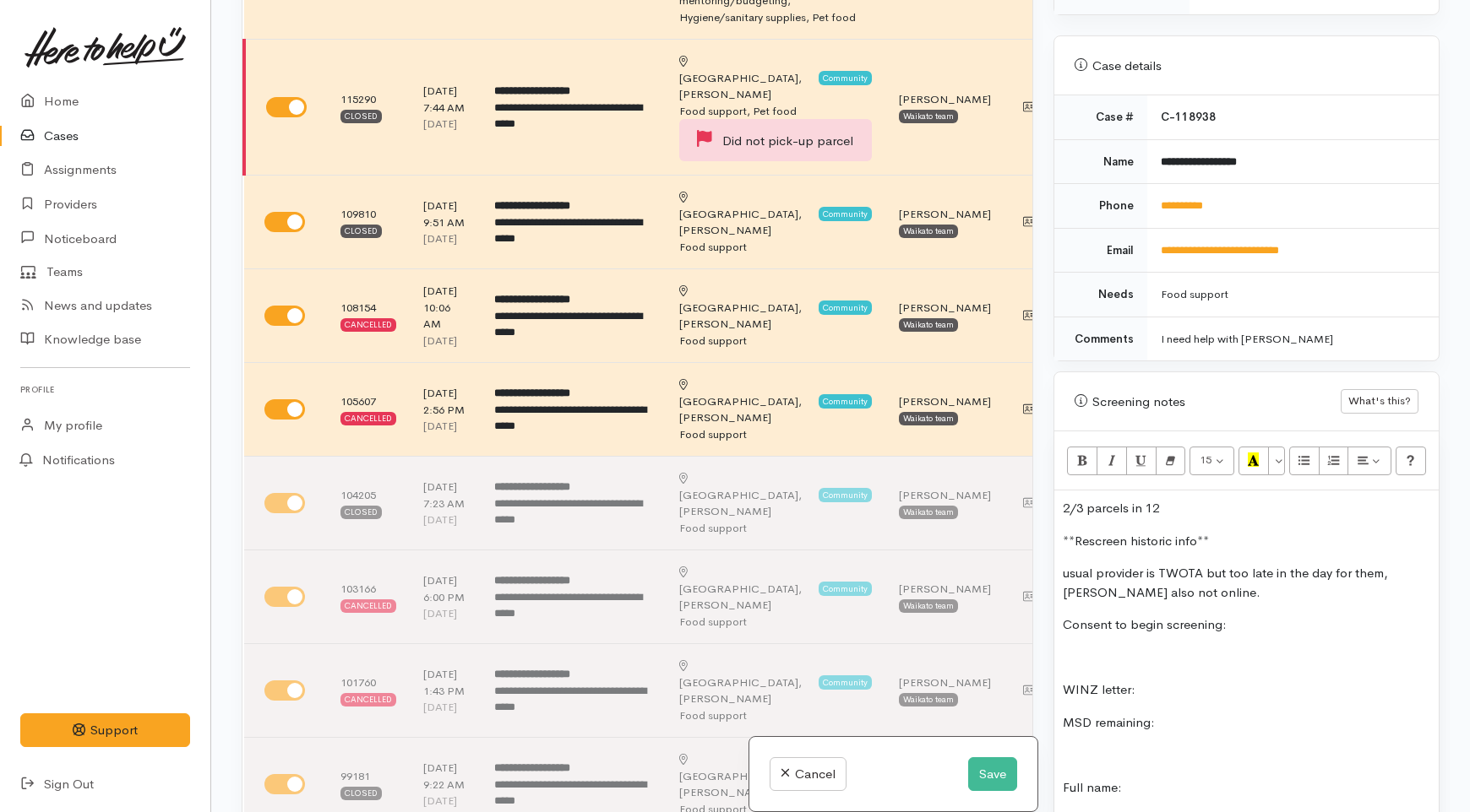
scroll to position [535, 0]
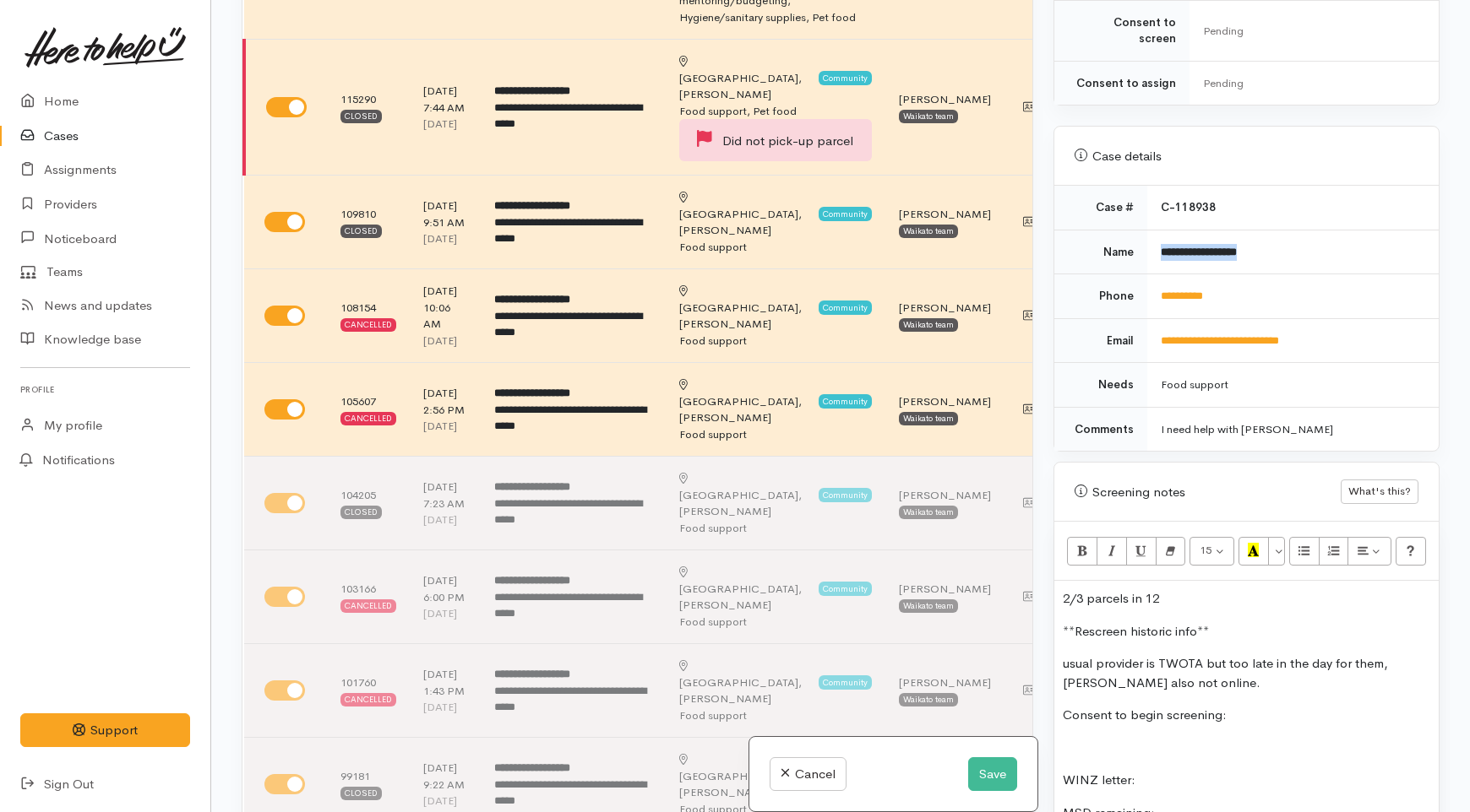
drag, startPoint x: 1264, startPoint y: 237, endPoint x: 1151, endPoint y: 239, distance: 113.0
click at [1151, 239] on td "**********" at bounding box center [1293, 252] width 291 height 45
copy b "**********"
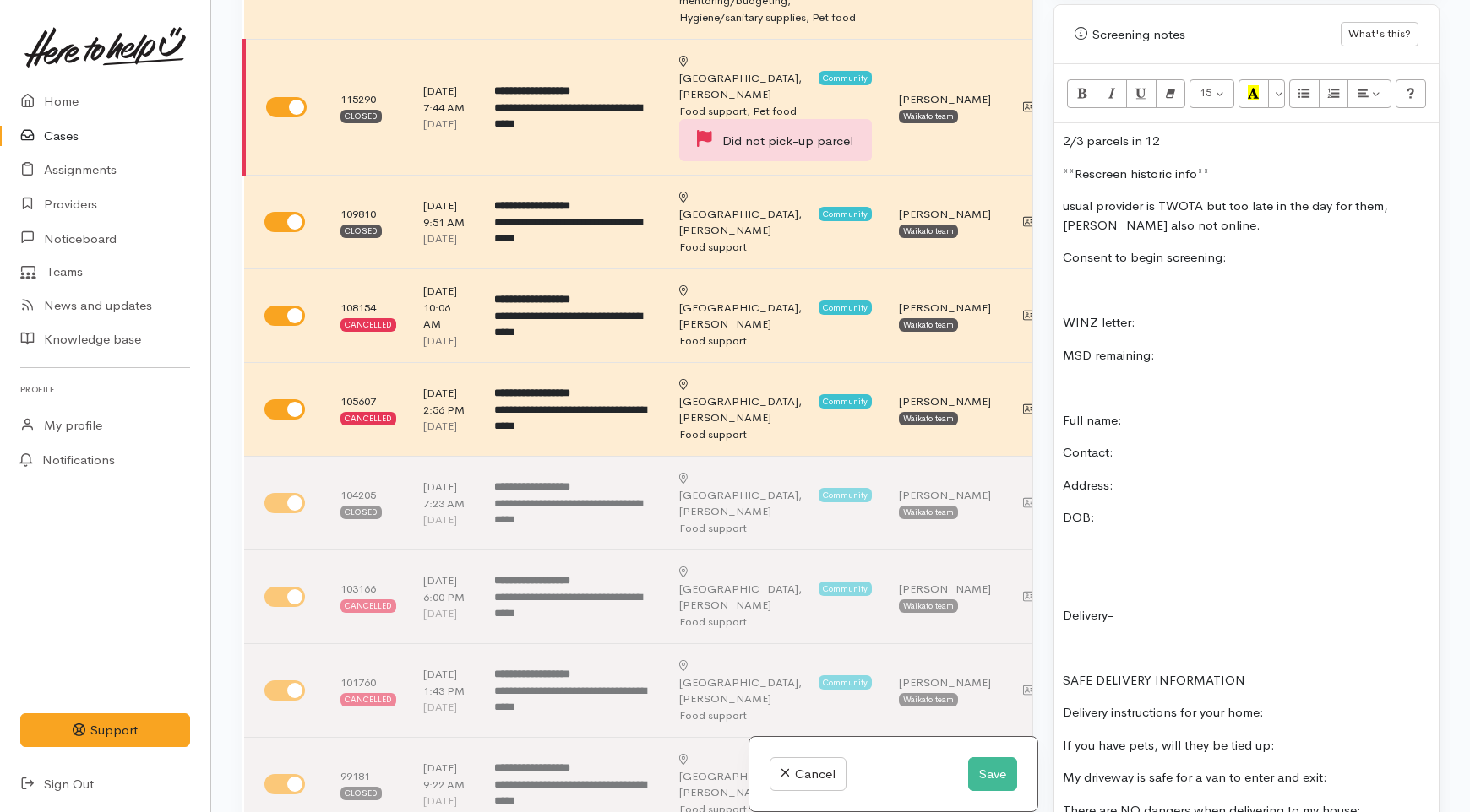
scroll to position [1005, 0]
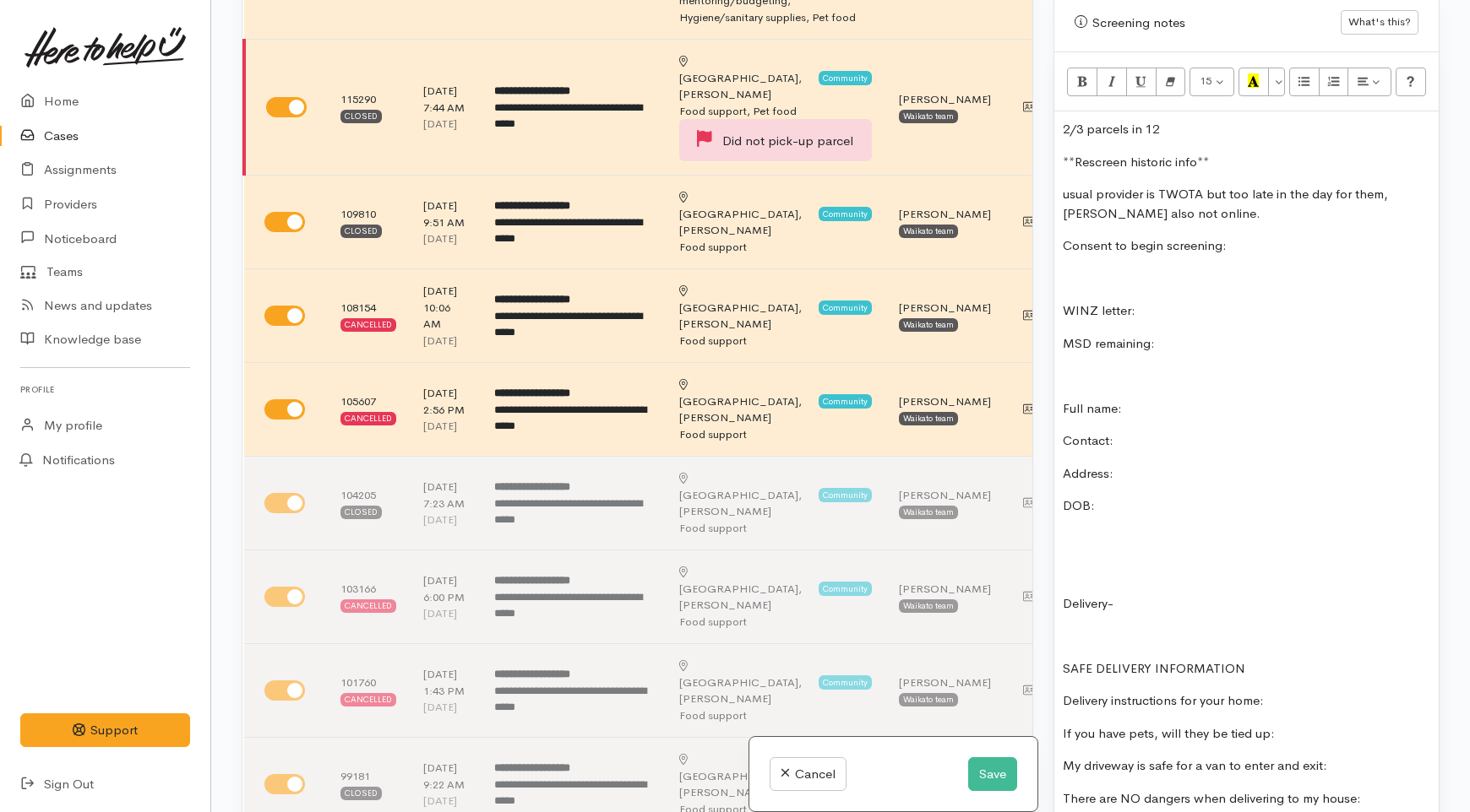
click at [1155, 400] on p "Full name:" at bounding box center [1247, 409] width 368 height 19
click at [1129, 496] on p "DOB:" at bounding box center [1247, 506] width 368 height 19
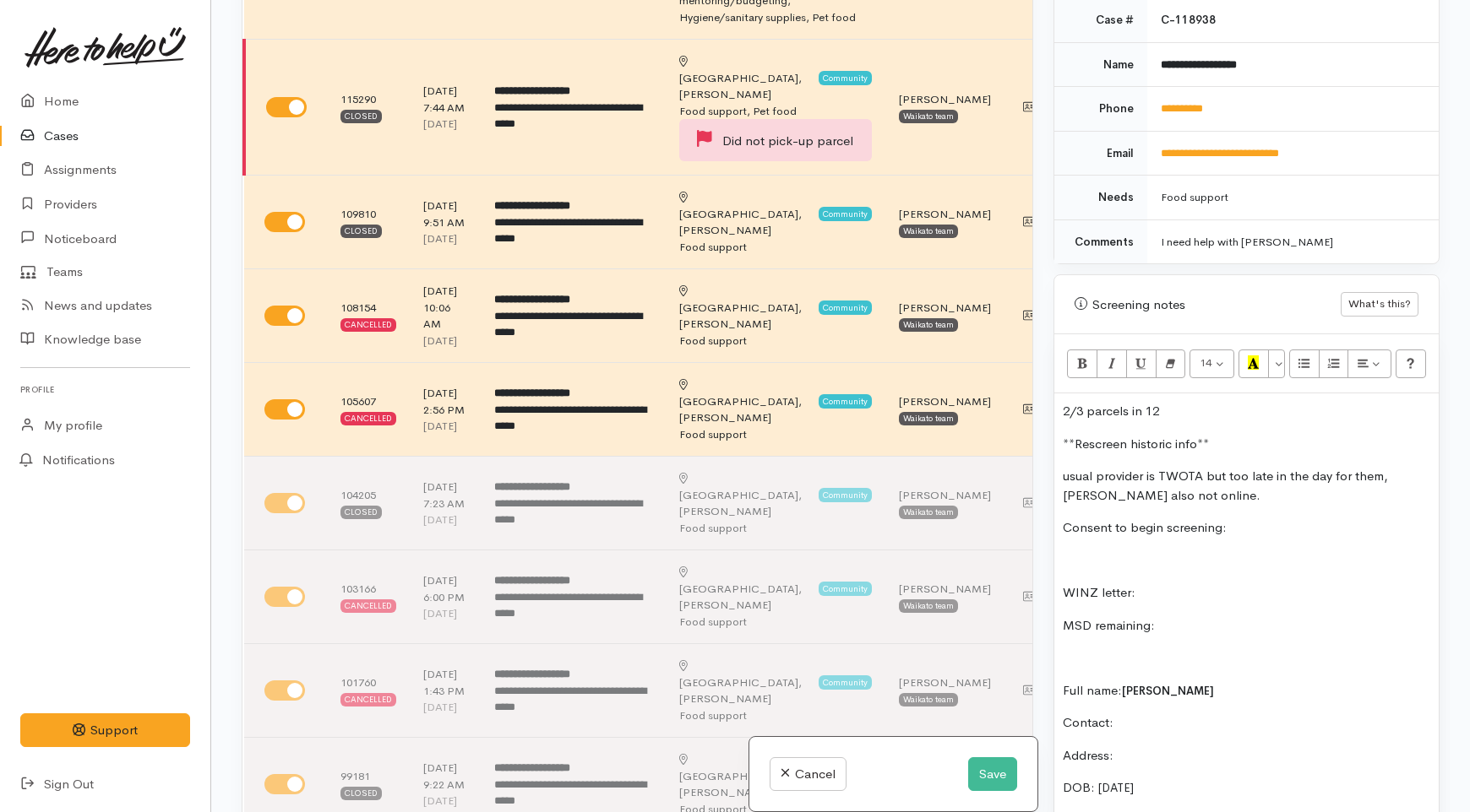
scroll to position [629, 0]
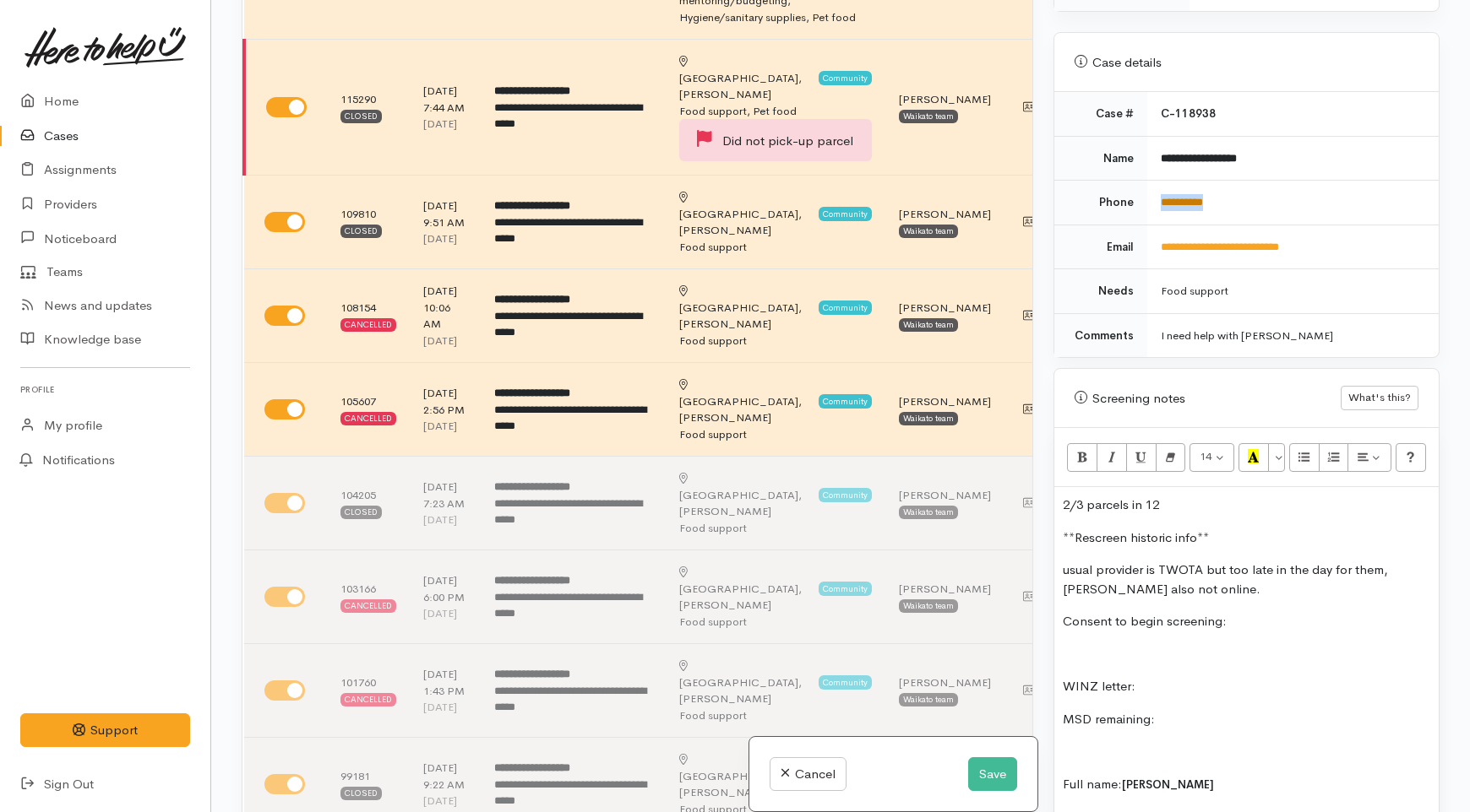
drag, startPoint x: 1240, startPoint y: 181, endPoint x: 1157, endPoint y: 182, distance: 83.0
click at [1157, 182] on td "**********" at bounding box center [1293, 203] width 291 height 45
copy link "**********"
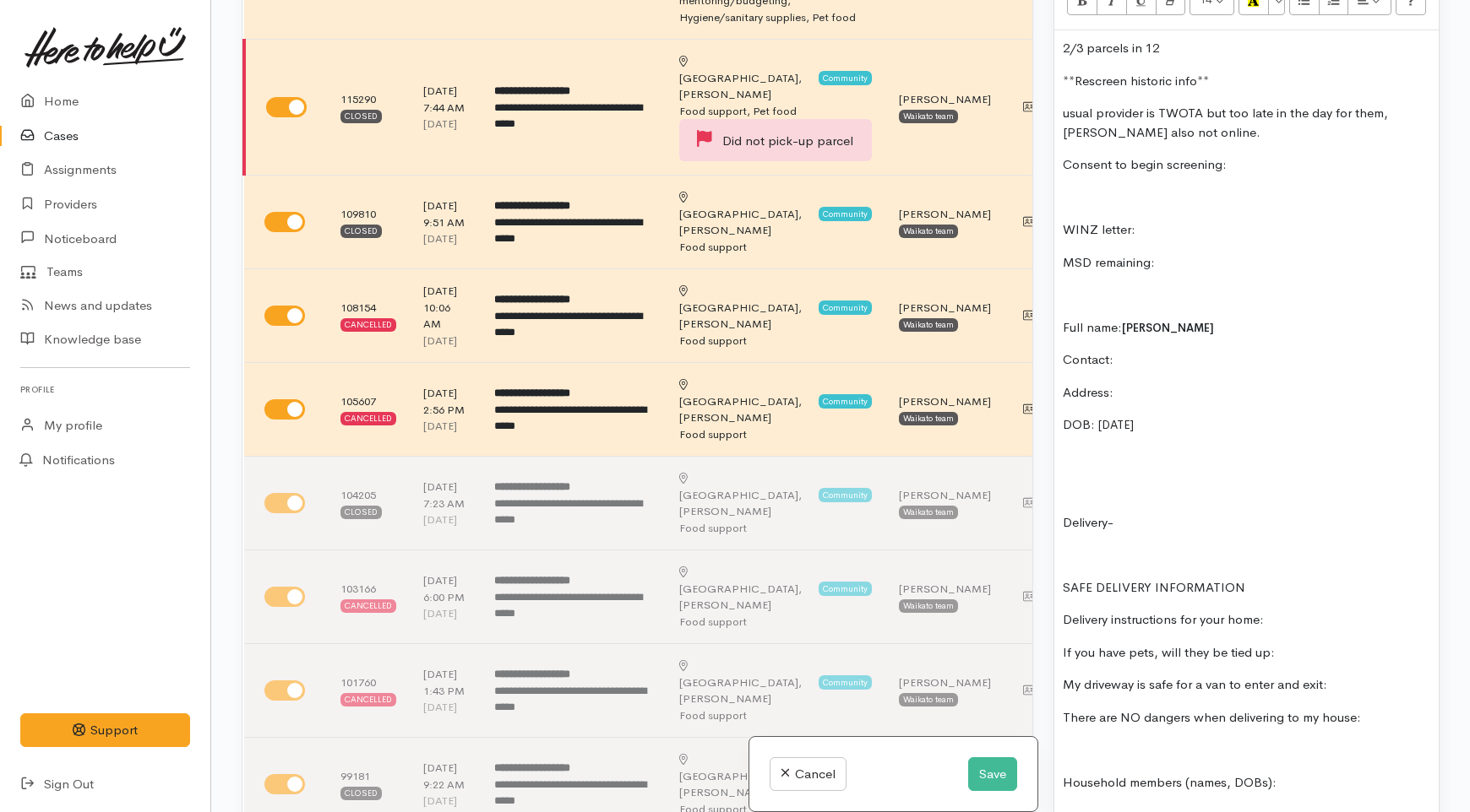
scroll to position [1098, 0]
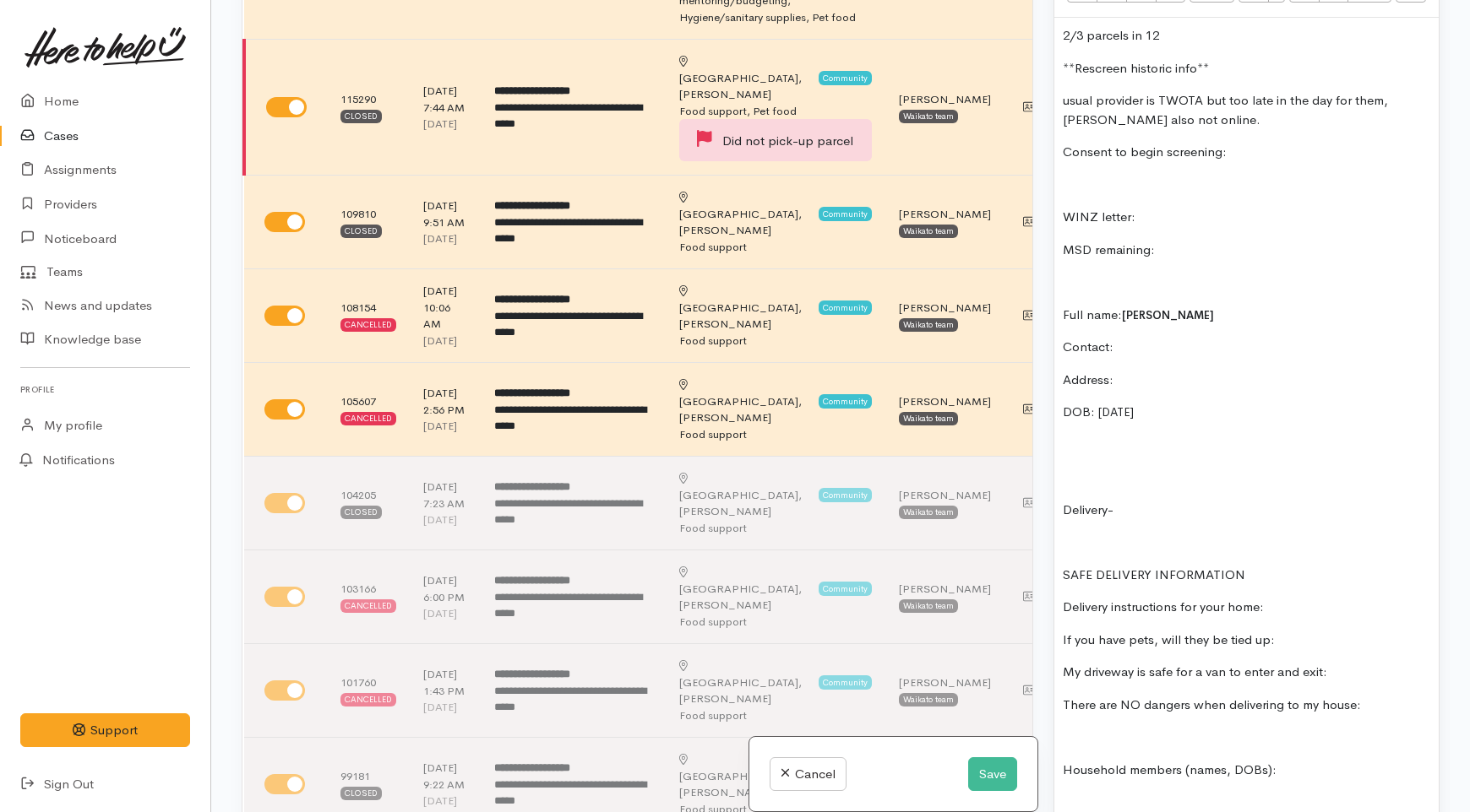
click at [1132, 338] on p "Contact:" at bounding box center [1247, 347] width 368 height 19
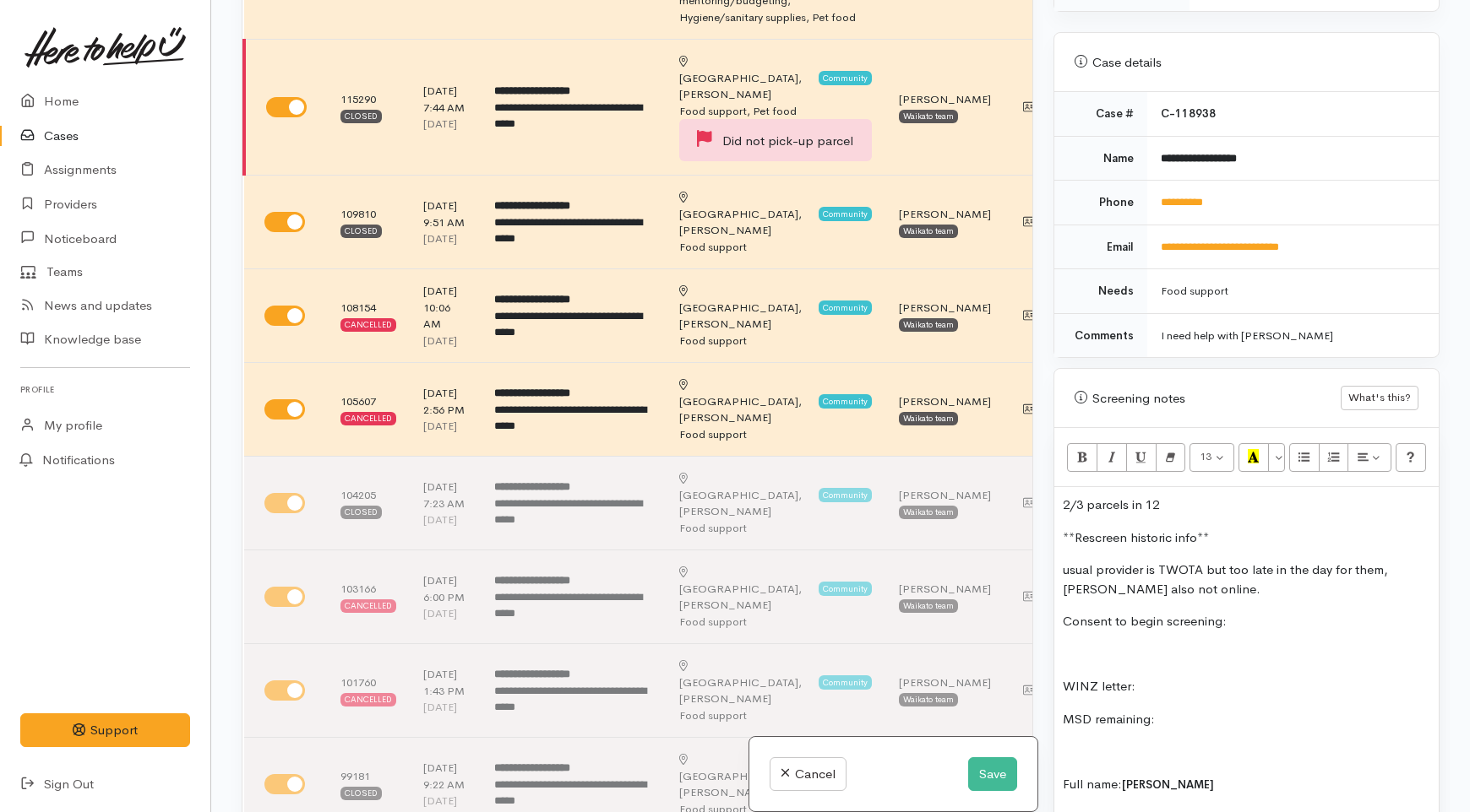
scroll to position [911, 0]
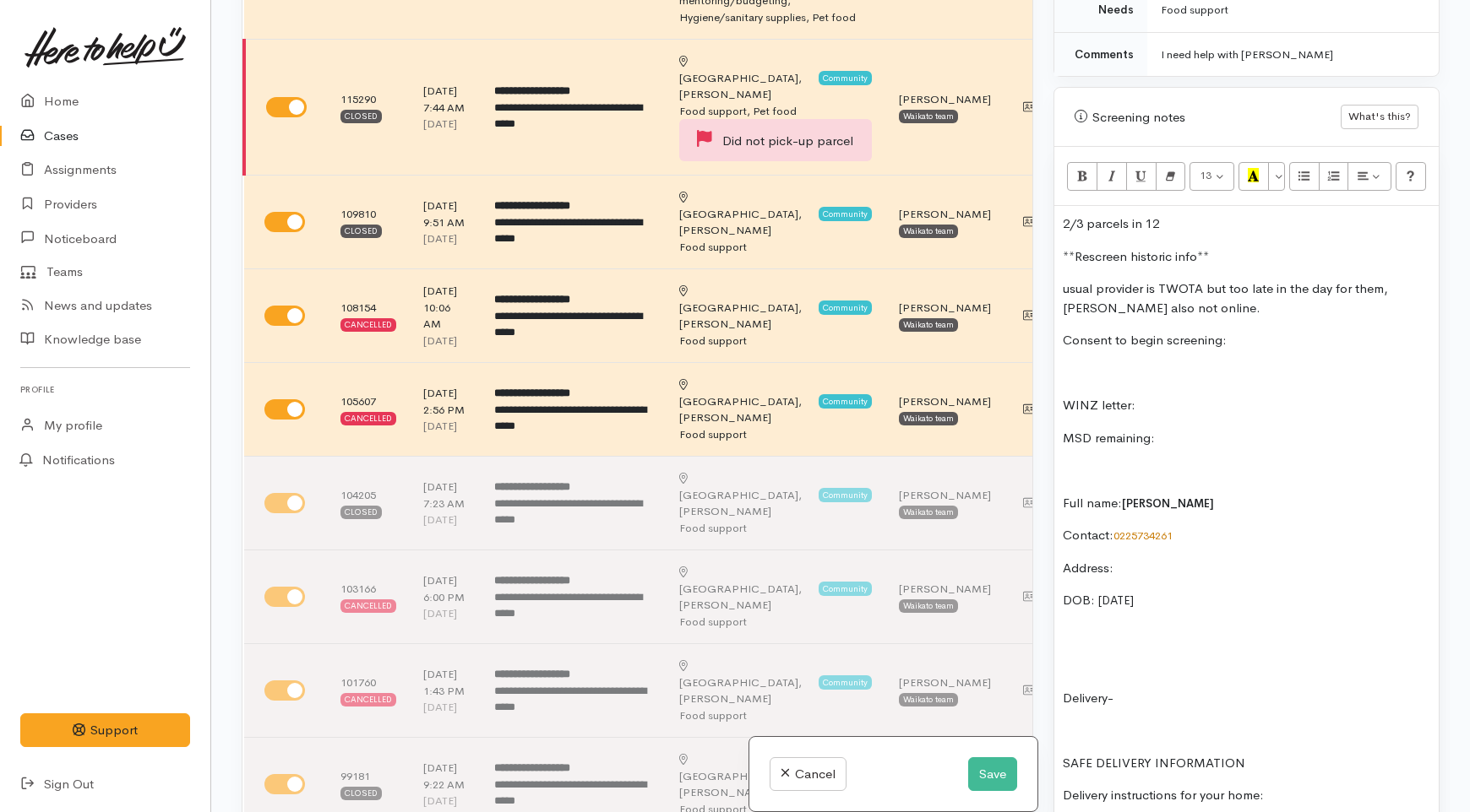
click at [1153, 559] on p "Address:" at bounding box center [1247, 569] width 368 height 19
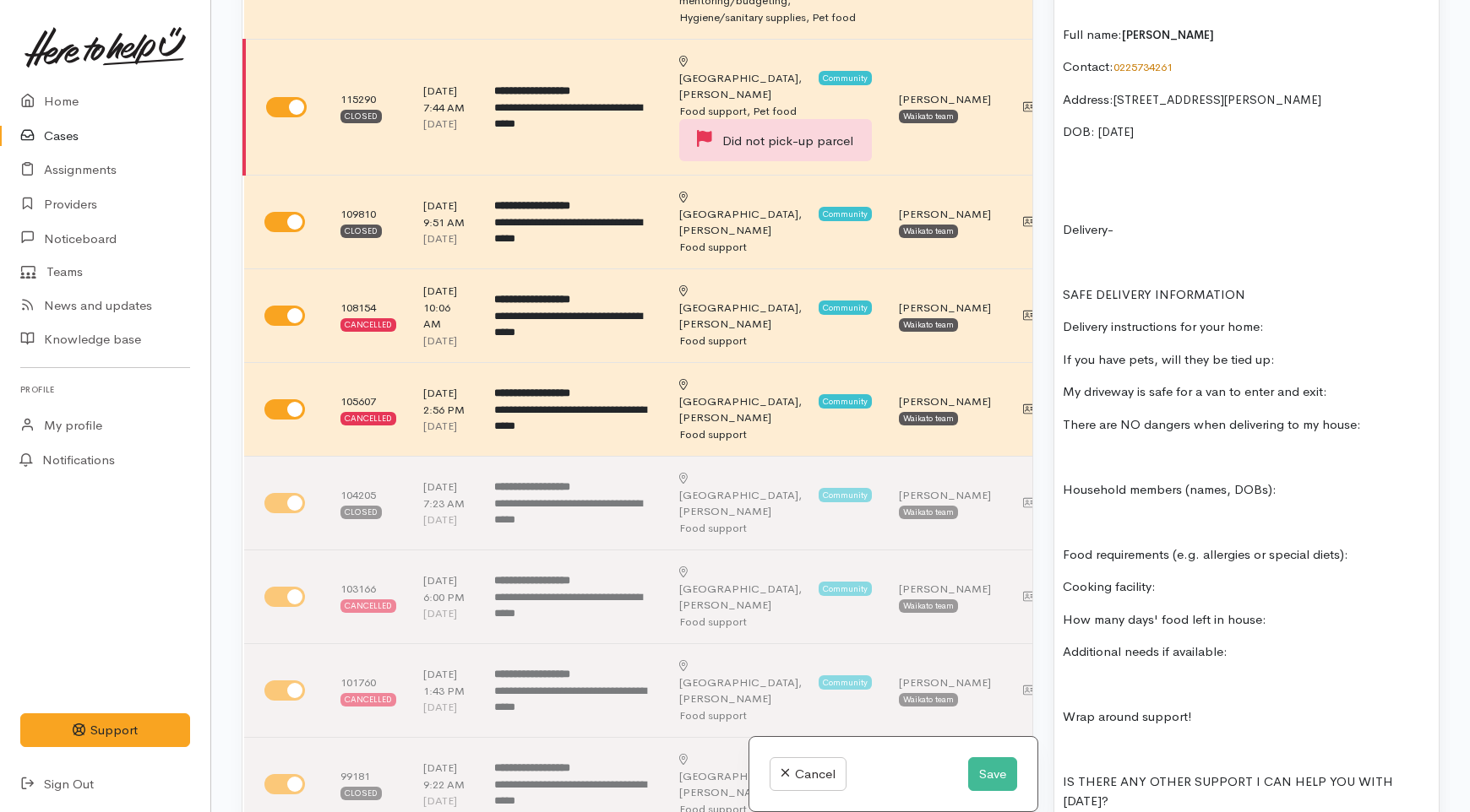
scroll to position [1380, 0]
click at [1203, 512] on p at bounding box center [1247, 522] width 368 height 19
click at [980, 772] on button "Save" at bounding box center [993, 775] width 49 height 35
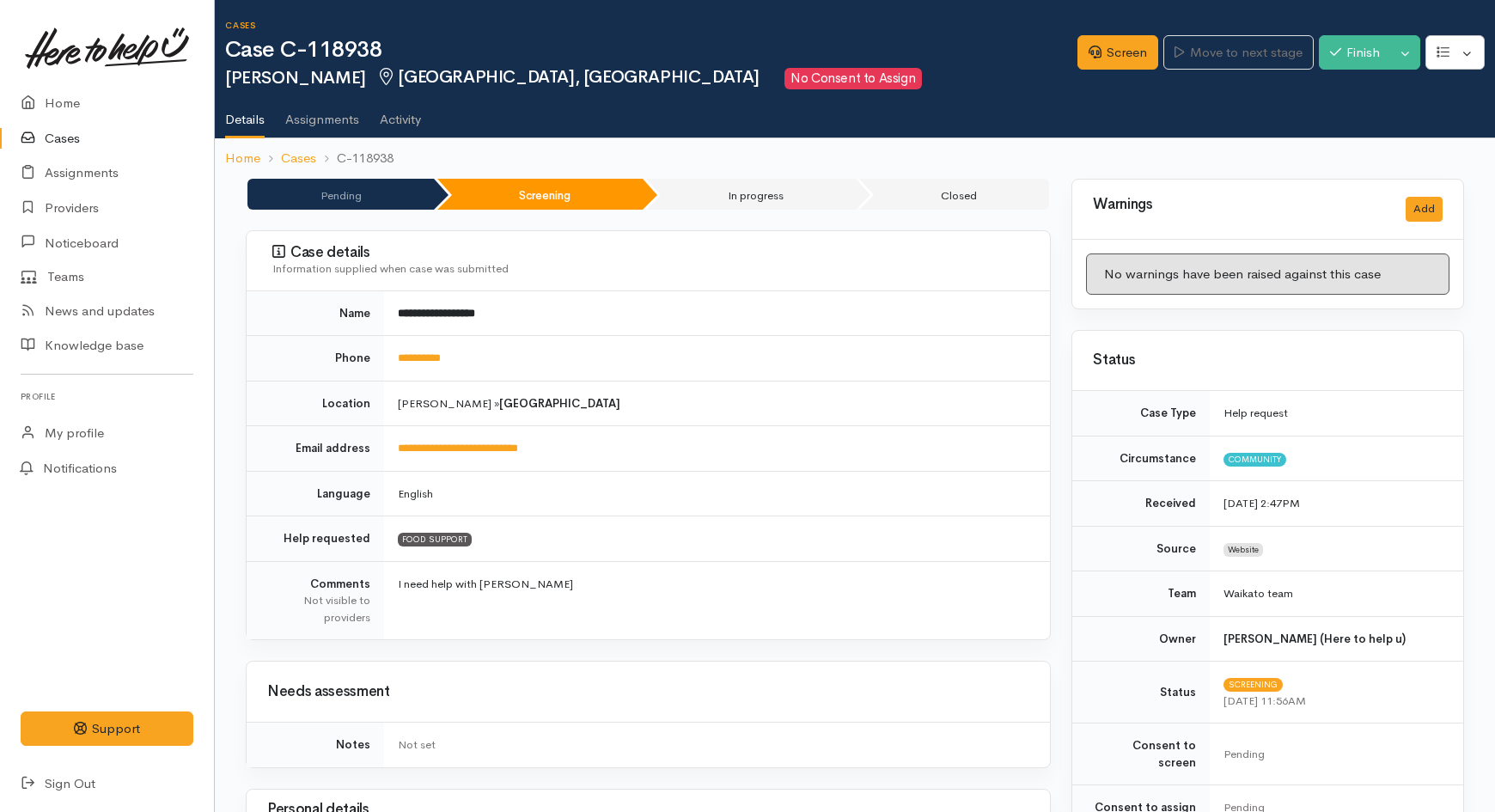
click at [99, 143] on link "Cases" at bounding box center [106, 139] width 214 height 35
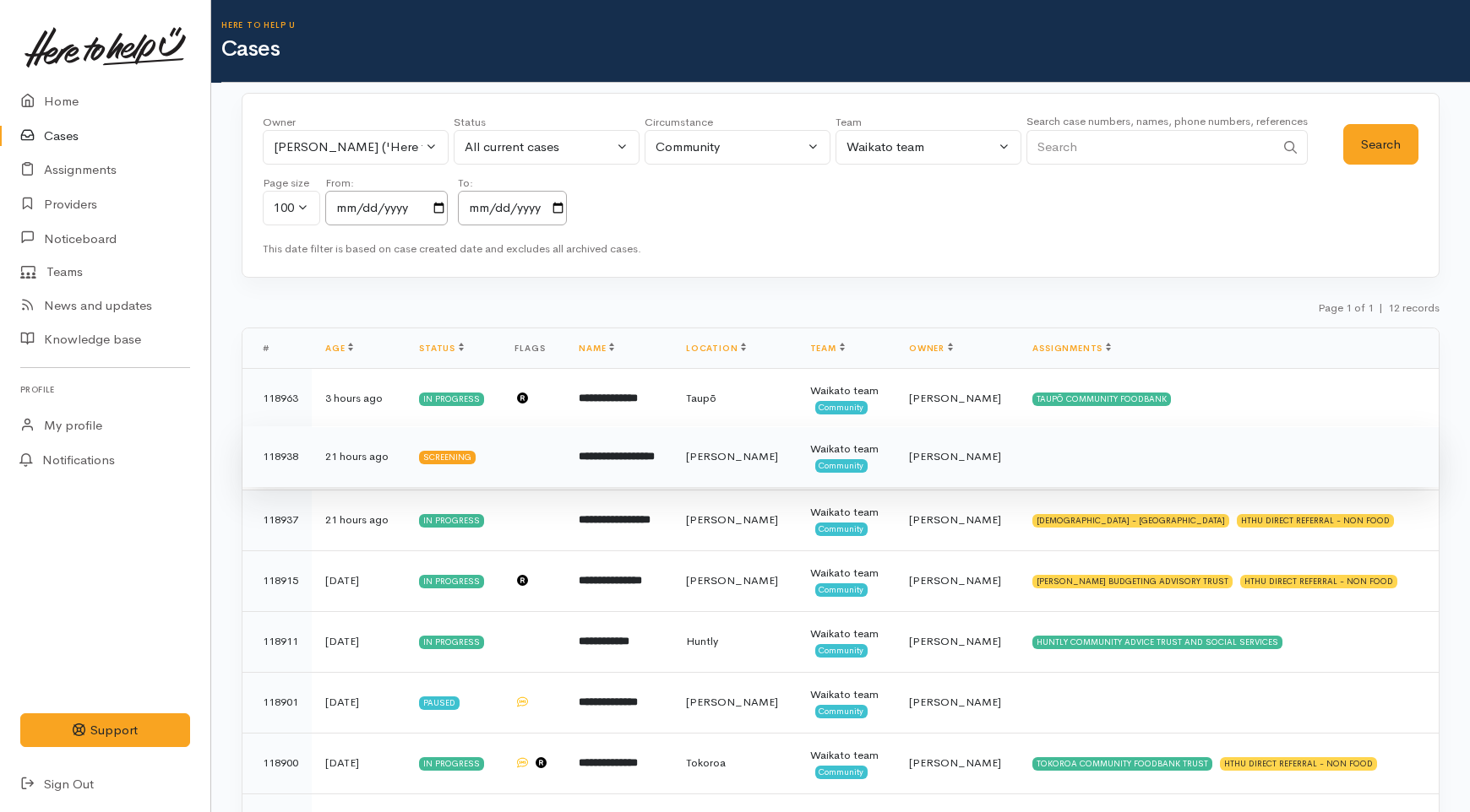
click at [788, 466] on td "[PERSON_NAME]" at bounding box center [735, 457] width 124 height 61
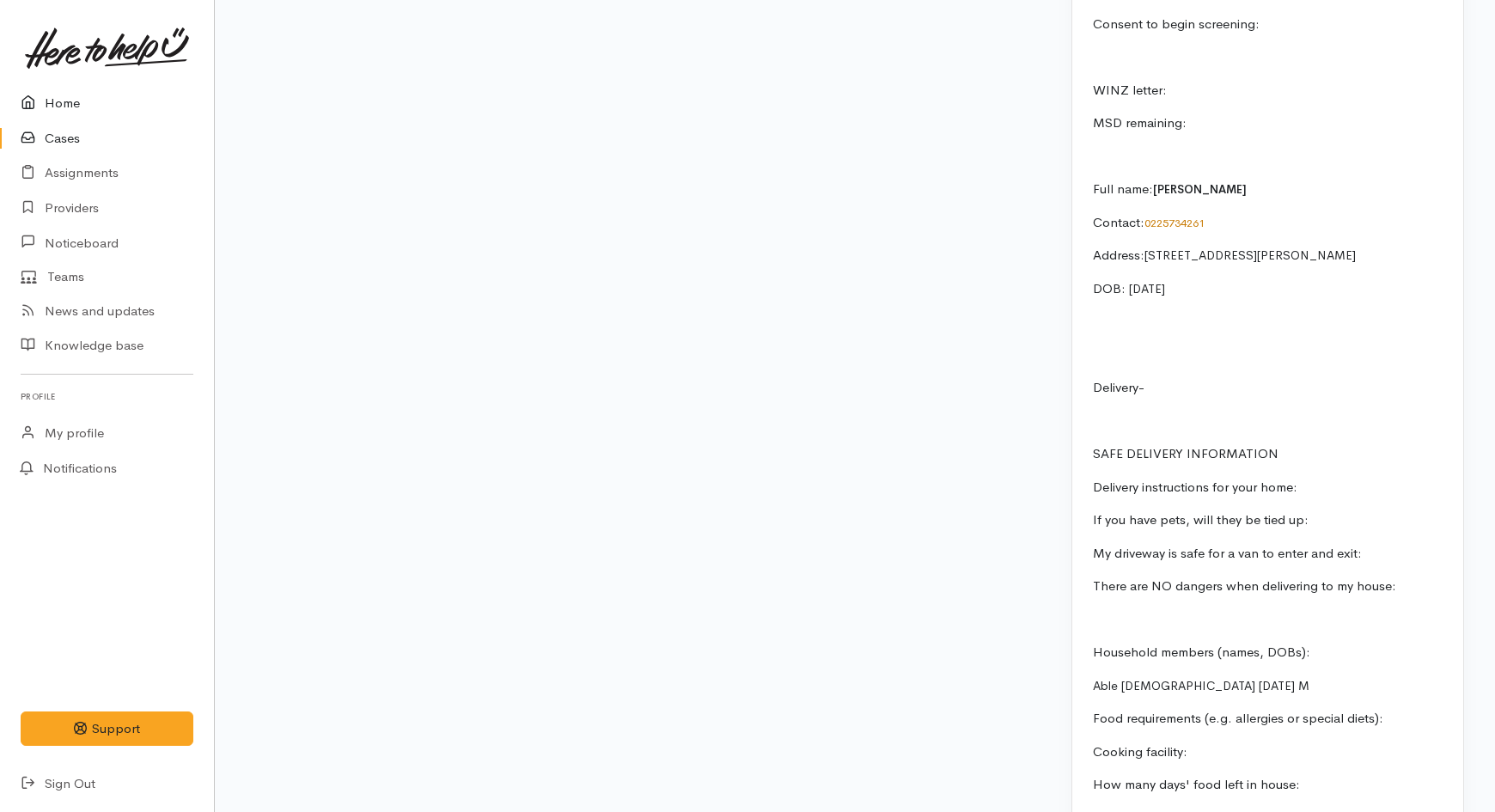
scroll to position [2958, 0]
click at [57, 106] on link "Home" at bounding box center [106, 103] width 214 height 35
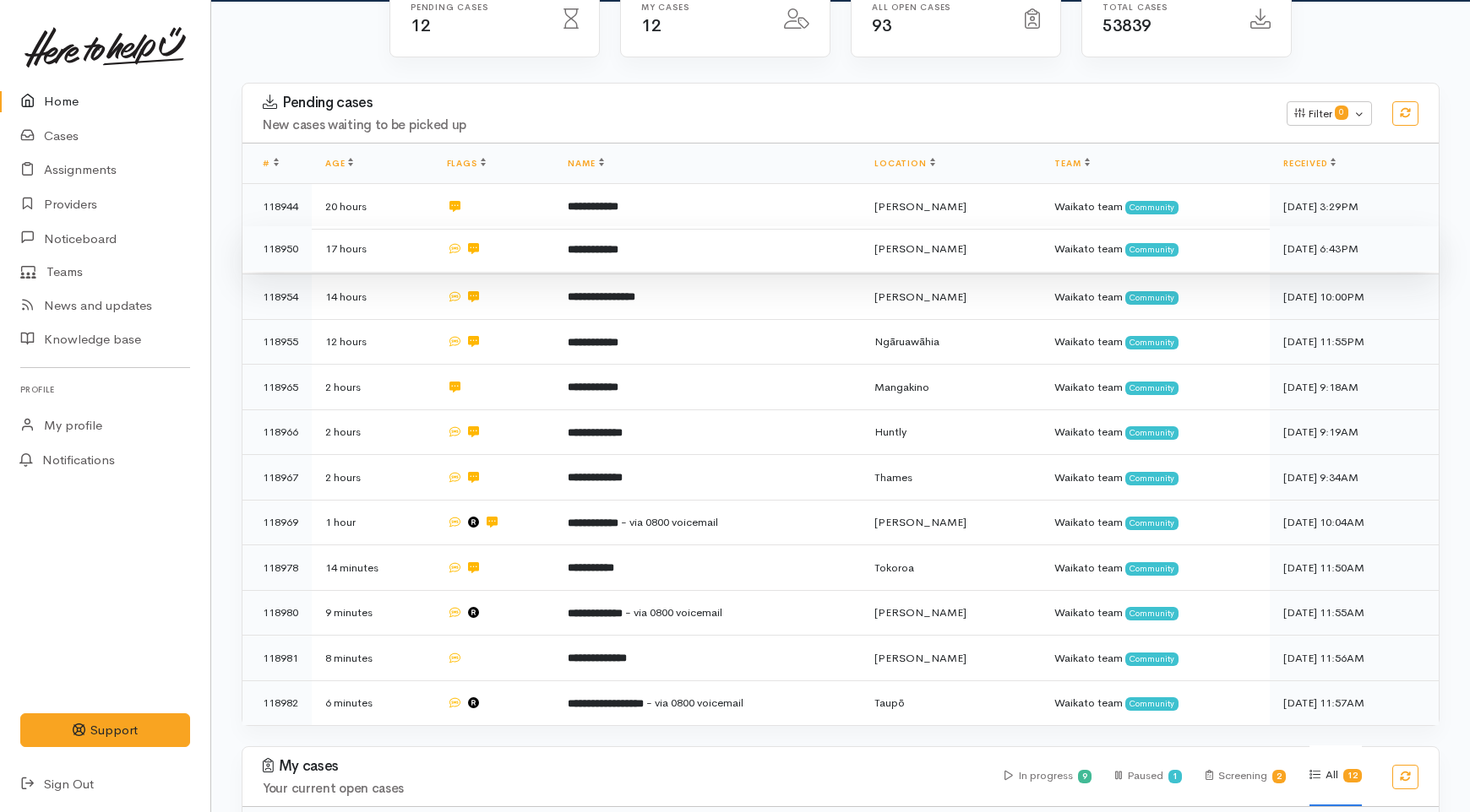
scroll to position [282, 0]
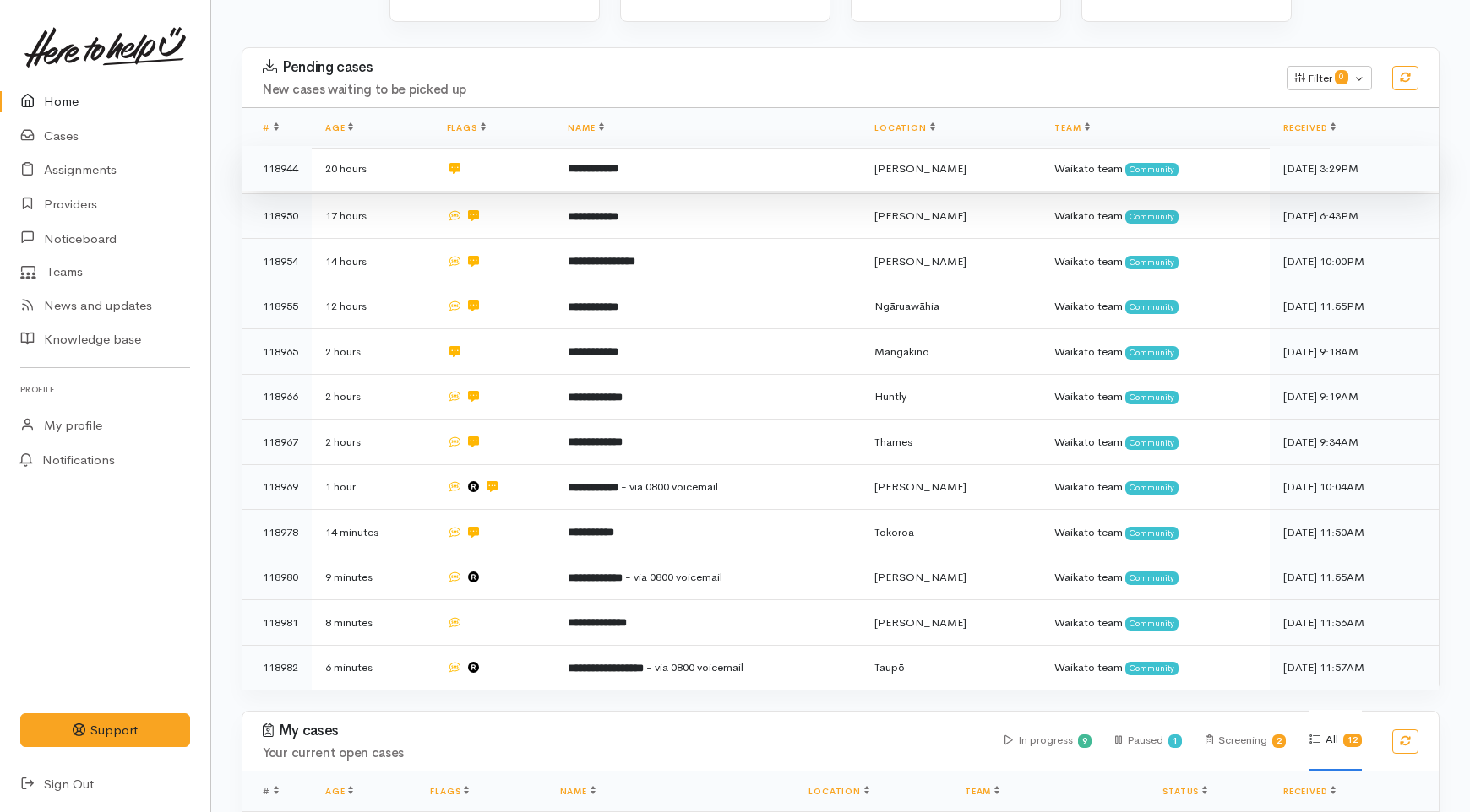
click at [574, 146] on td "**********" at bounding box center [707, 168] width 307 height 45
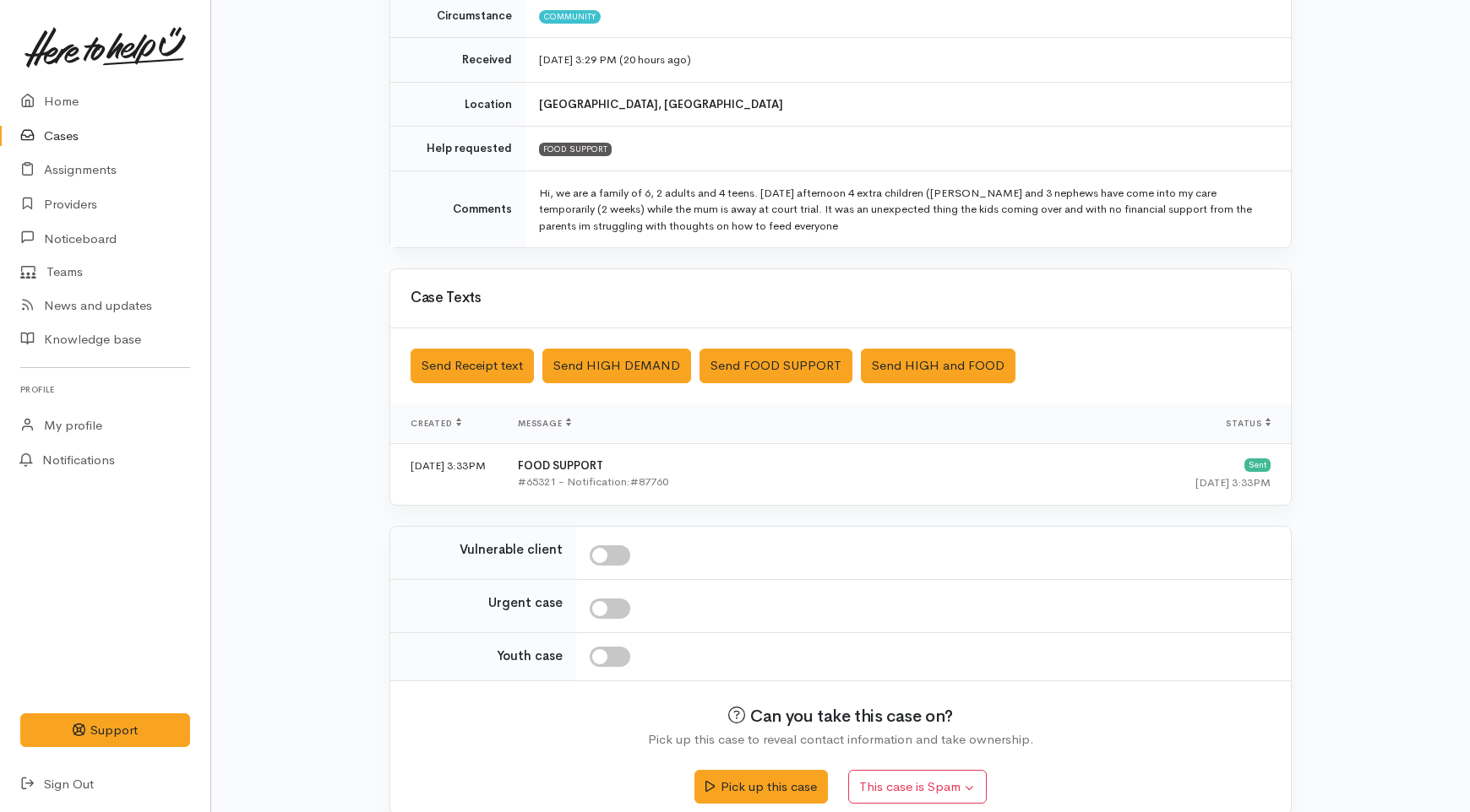
scroll to position [282, 0]
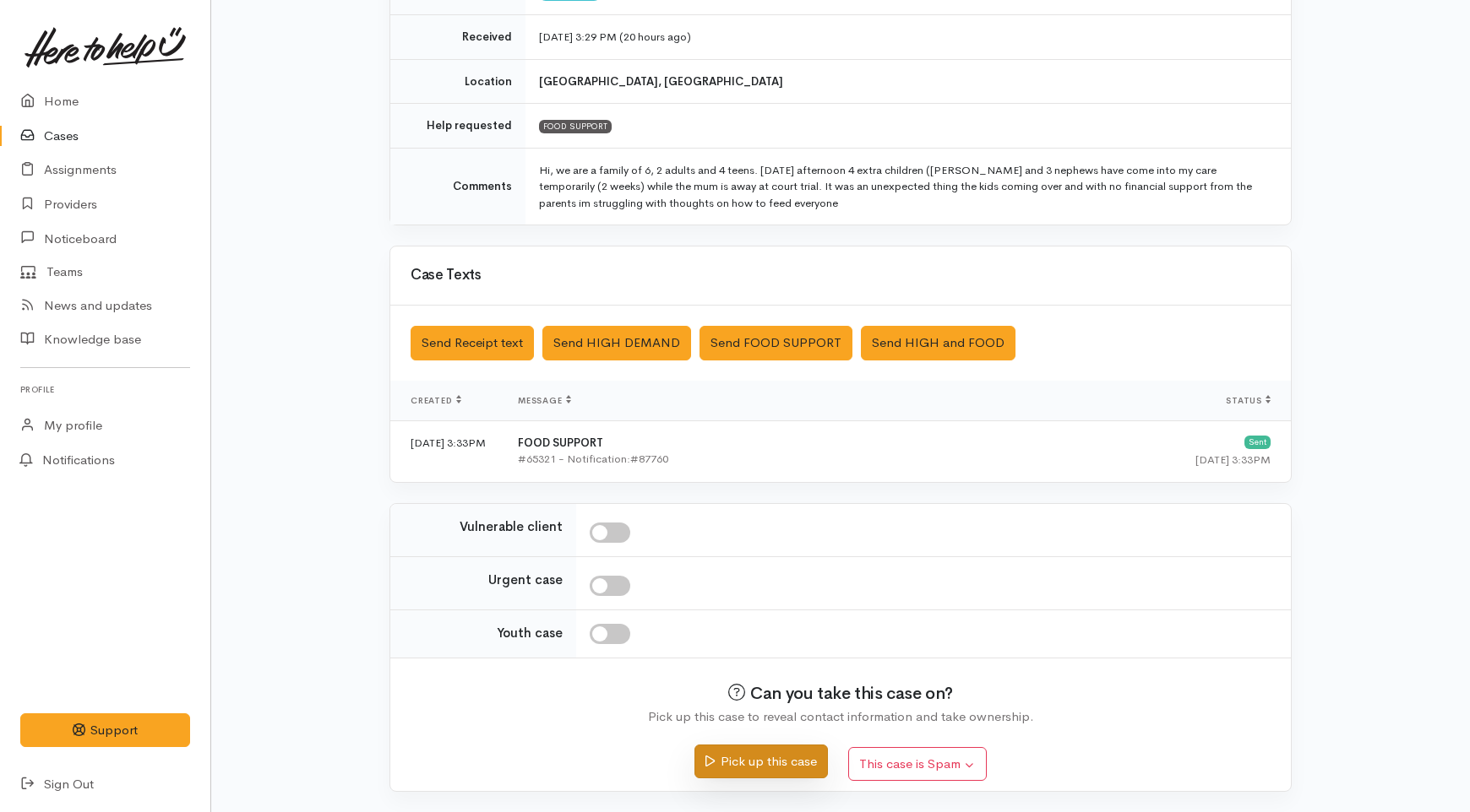
click at [780, 761] on button "Pick up this case" at bounding box center [760, 763] width 133 height 35
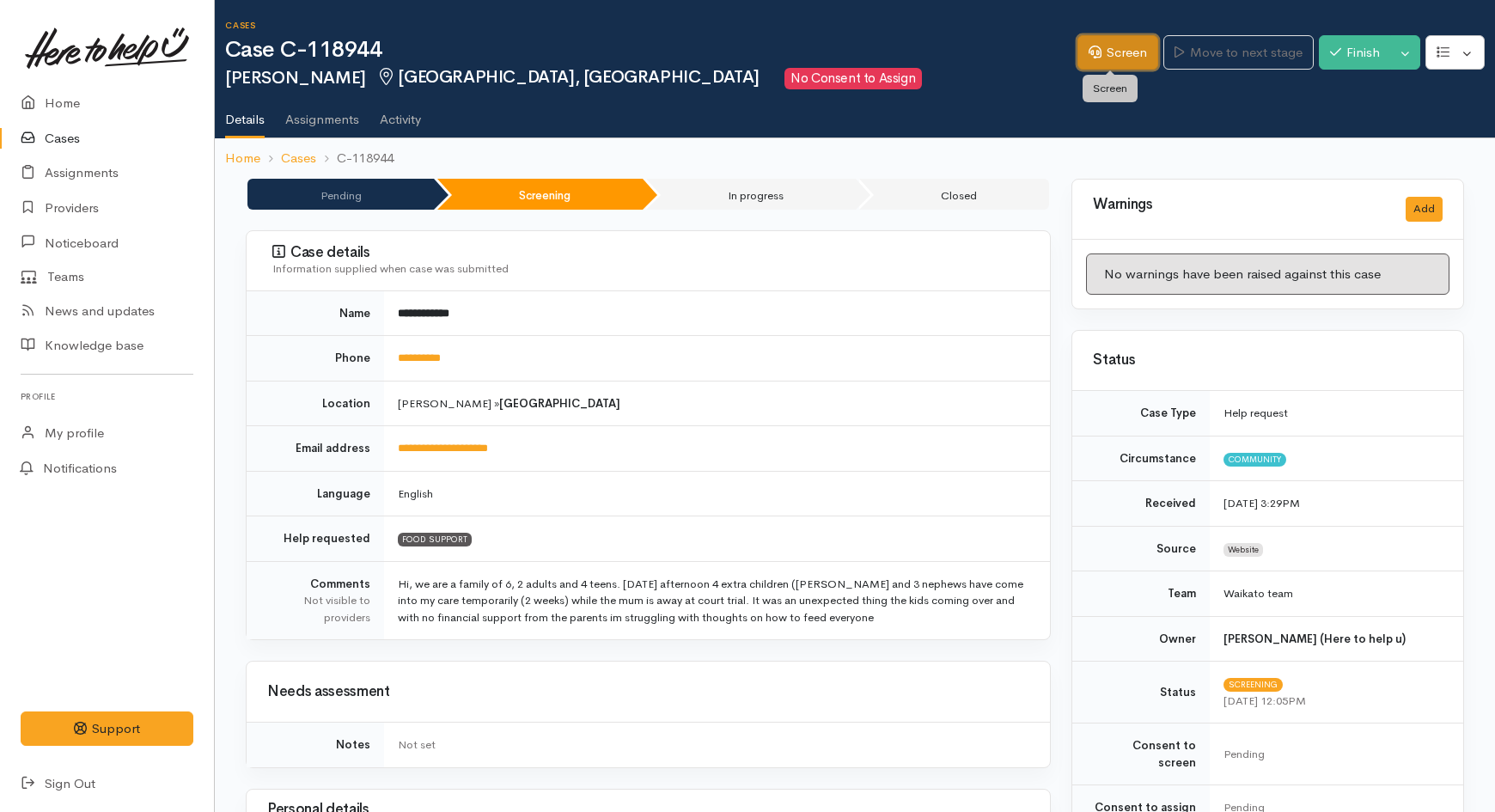
click at [1103, 50] on link "Screen" at bounding box center [1118, 53] width 81 height 35
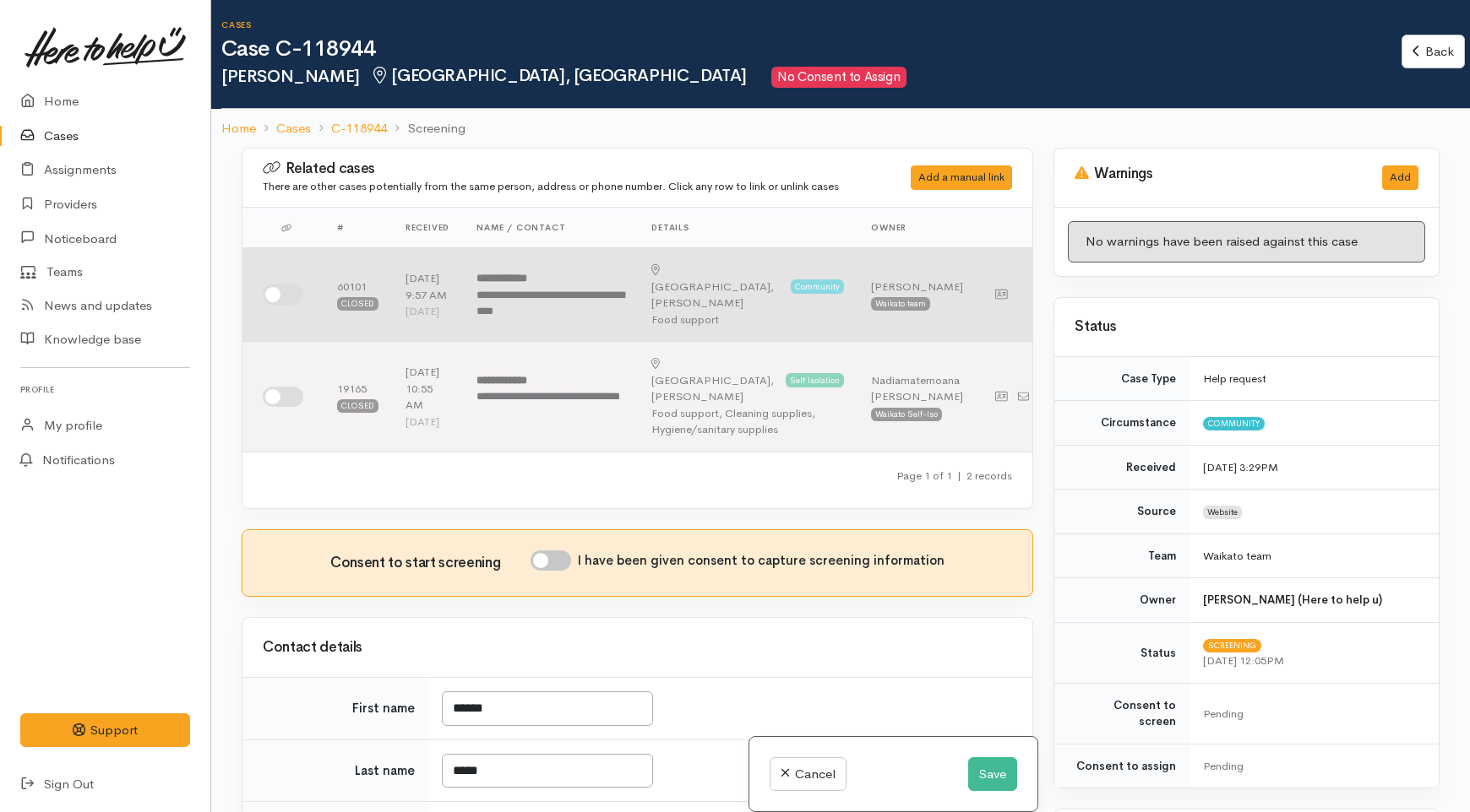
click at [300, 294] on input "checkbox" at bounding box center [283, 294] width 41 height 20
checkbox input "true"
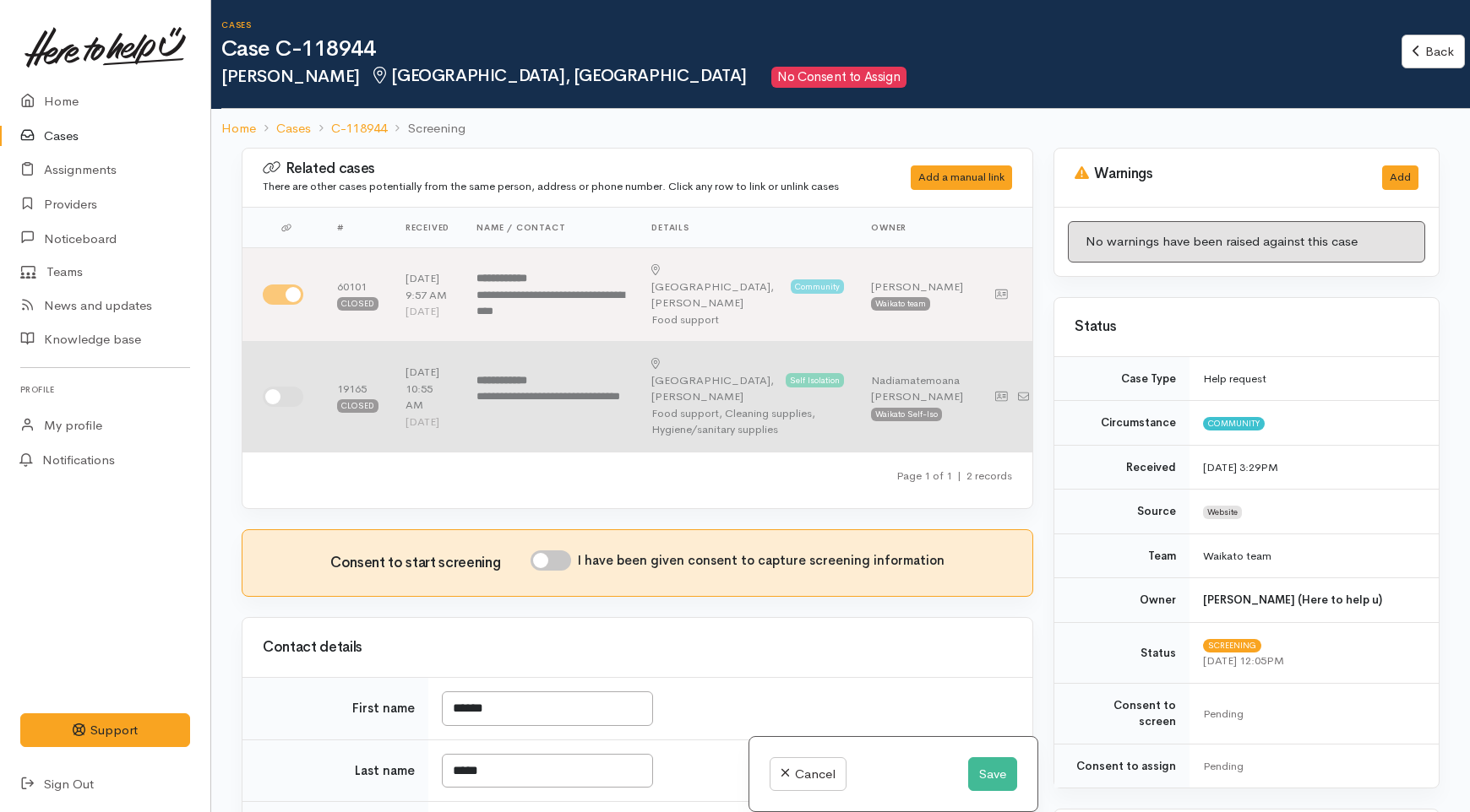
click at [288, 398] on input "checkbox" at bounding box center [283, 397] width 41 height 20
checkbox input "true"
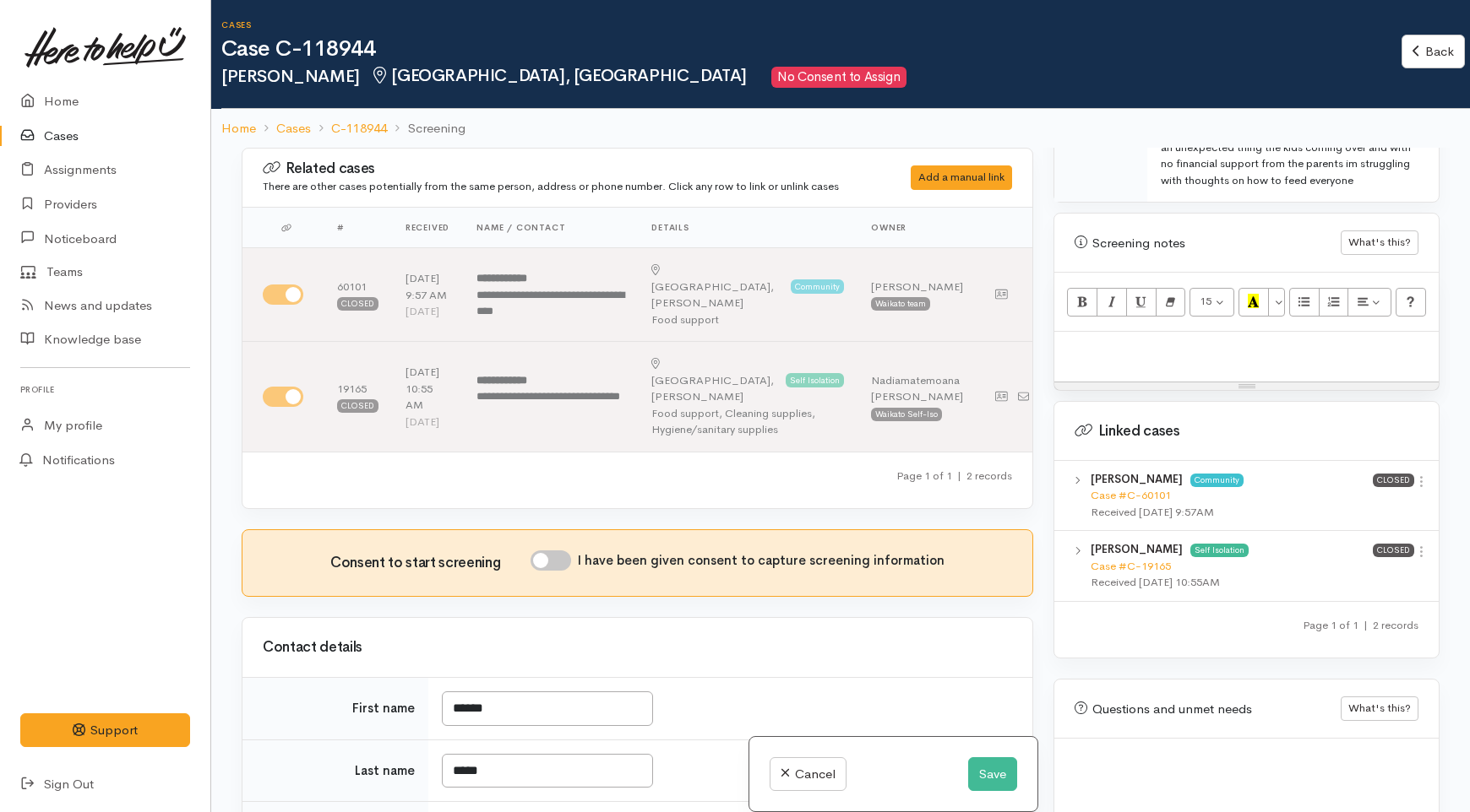
scroll to position [1032, 0]
click at [1150, 340] on p at bounding box center [1247, 349] width 368 height 19
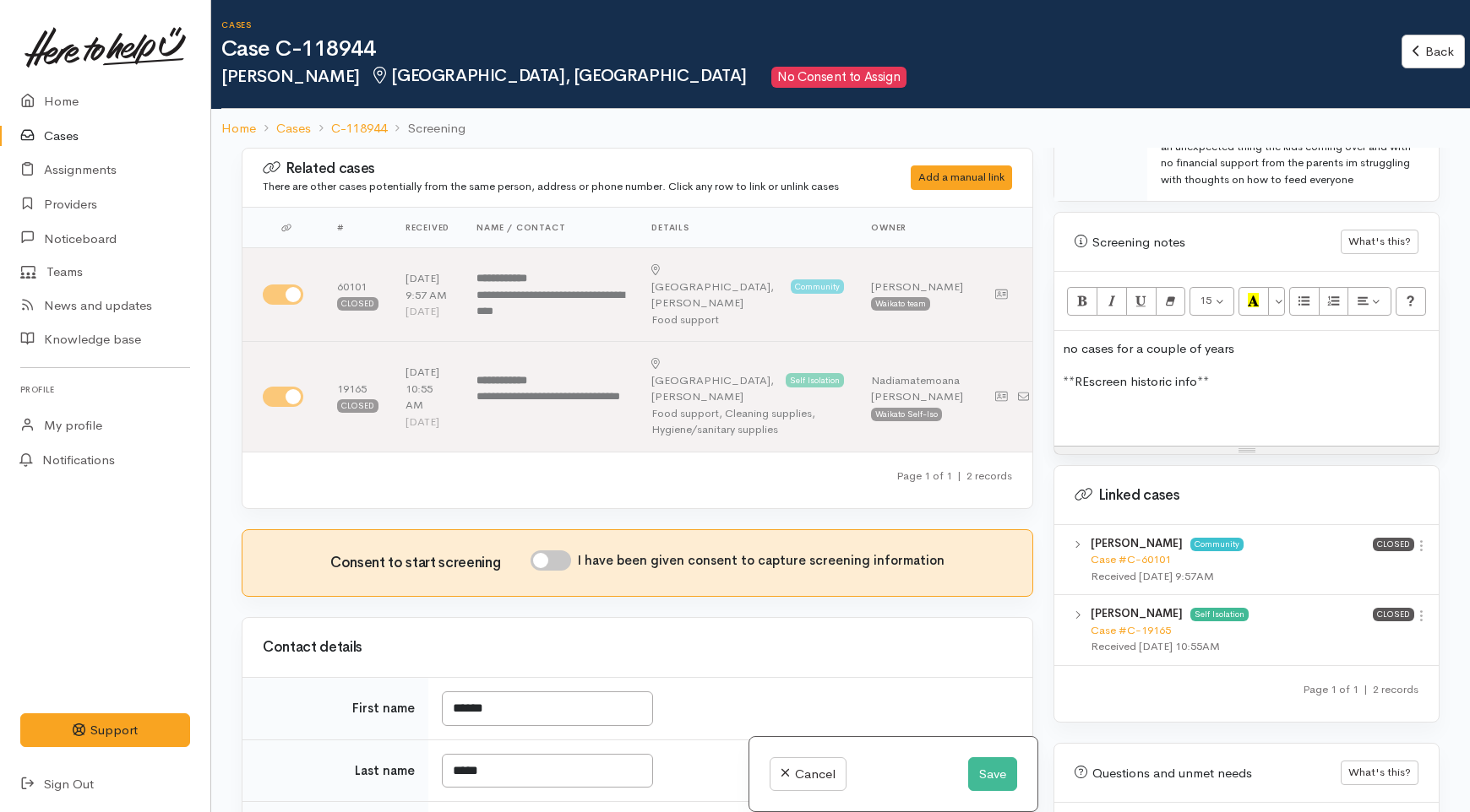
click at [1090, 411] on div "no cases for a couple of years **REscreen historic info**" at bounding box center [1246, 388] width 384 height 115
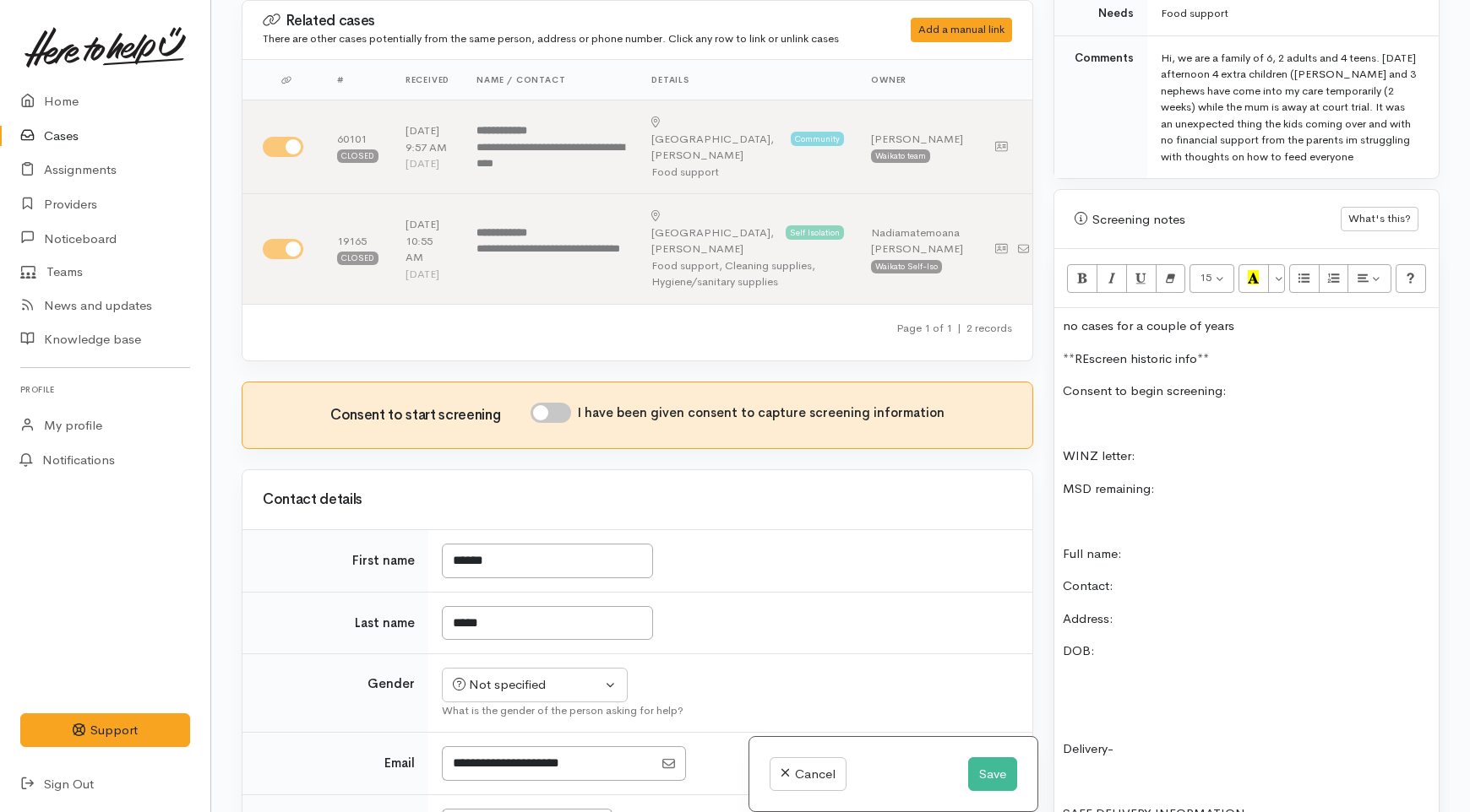
scroll to position [958, 0]
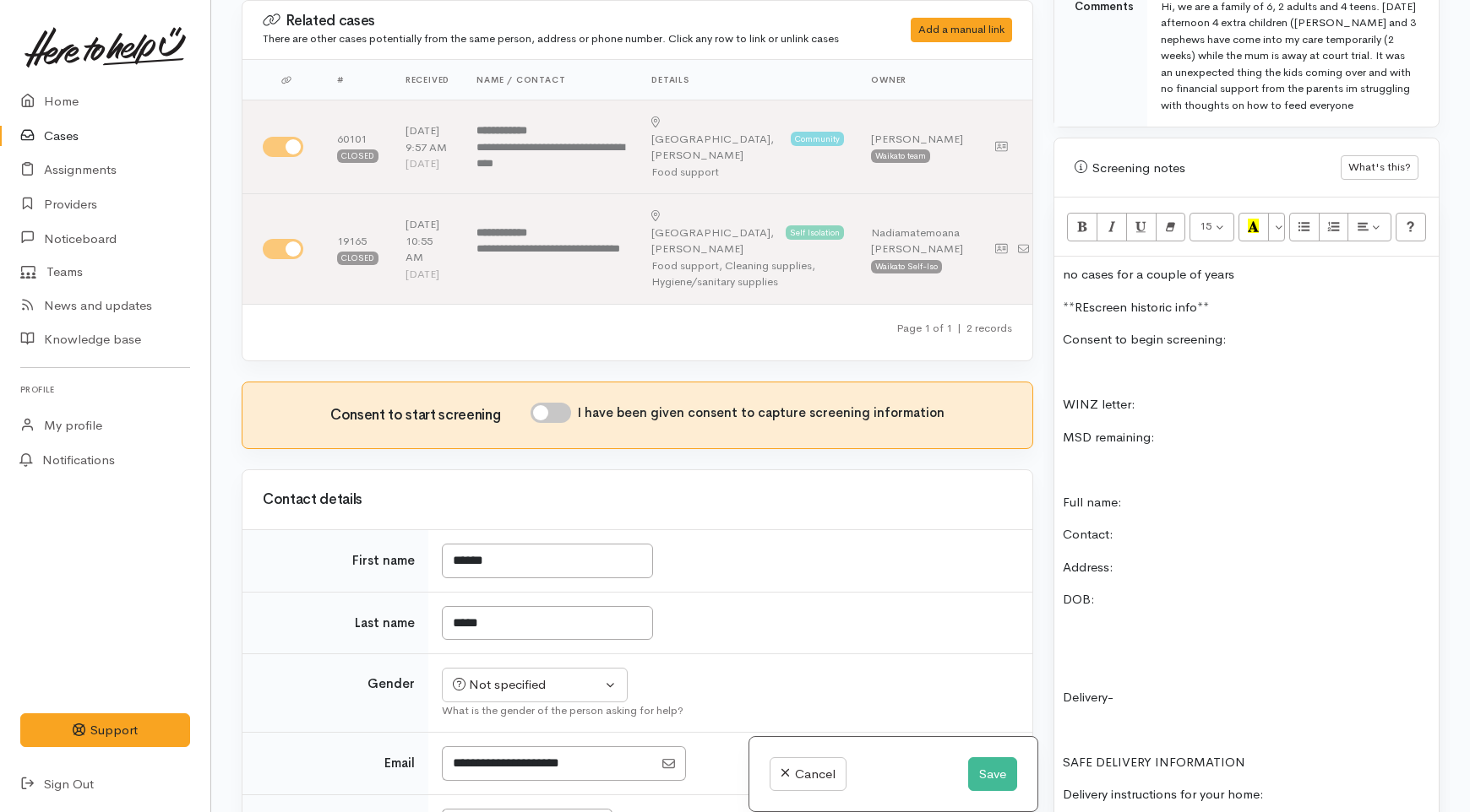
click at [1231, 298] on p "**REscreen historic info**" at bounding box center [1247, 308] width 368 height 19
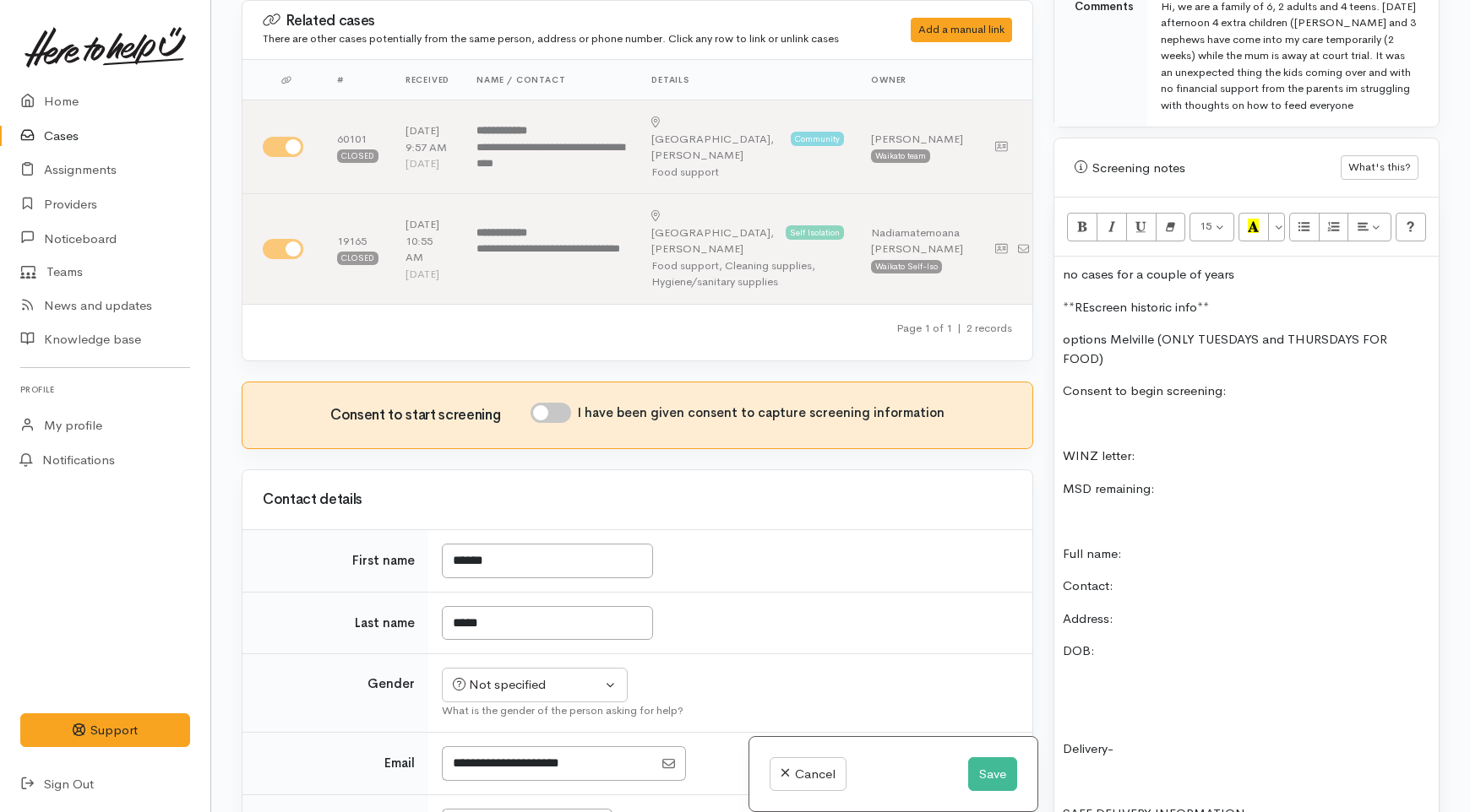
click at [1175, 344] on p "options Melville (ONLY TUESDAYS and THURSDAYS FOR FOOD)" at bounding box center [1247, 348] width 368 height 38
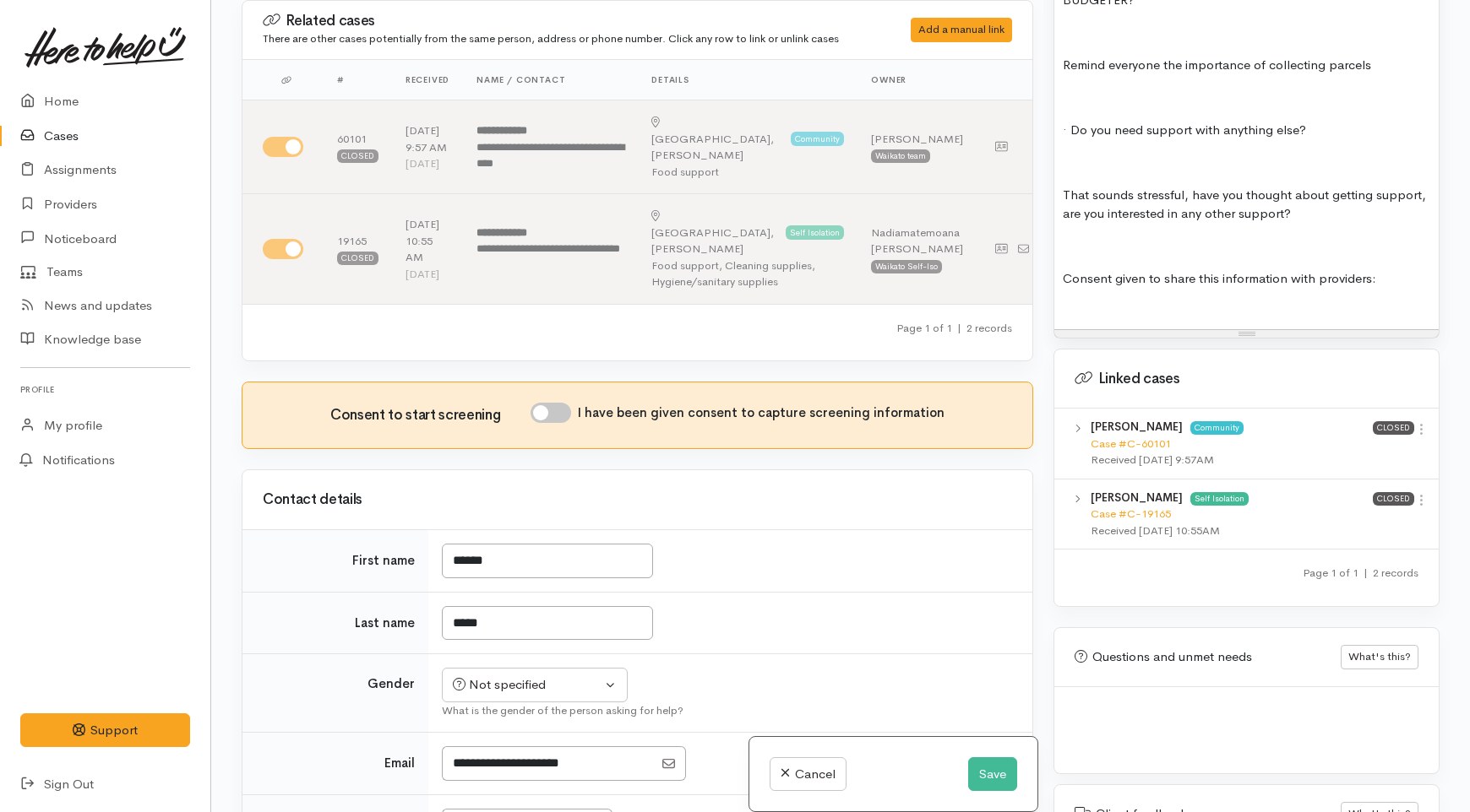
scroll to position [2460, 0]
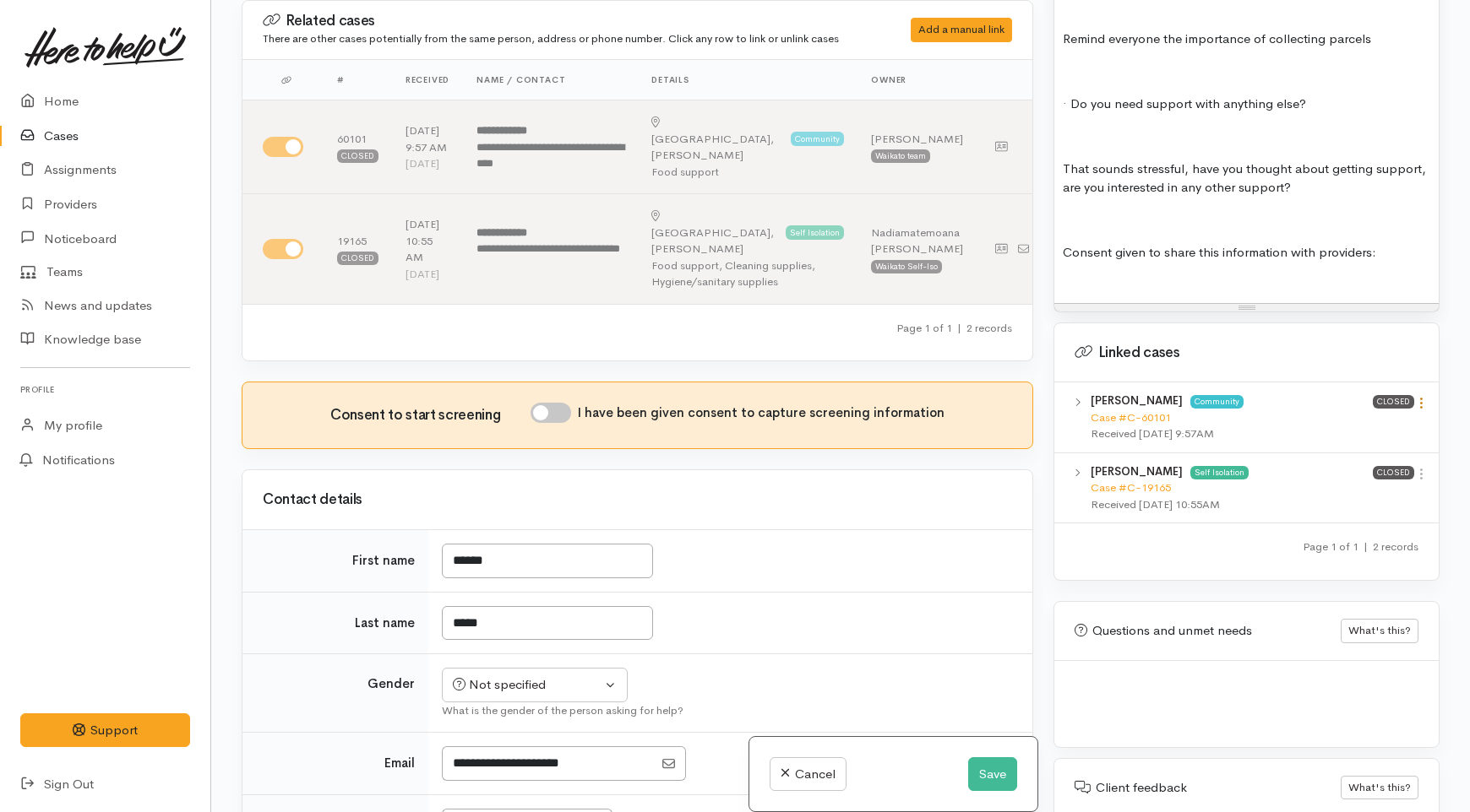
click at [1420, 396] on icon at bounding box center [1422, 403] width 15 height 15
click at [1361, 423] on link "View case" at bounding box center [1362, 436] width 134 height 26
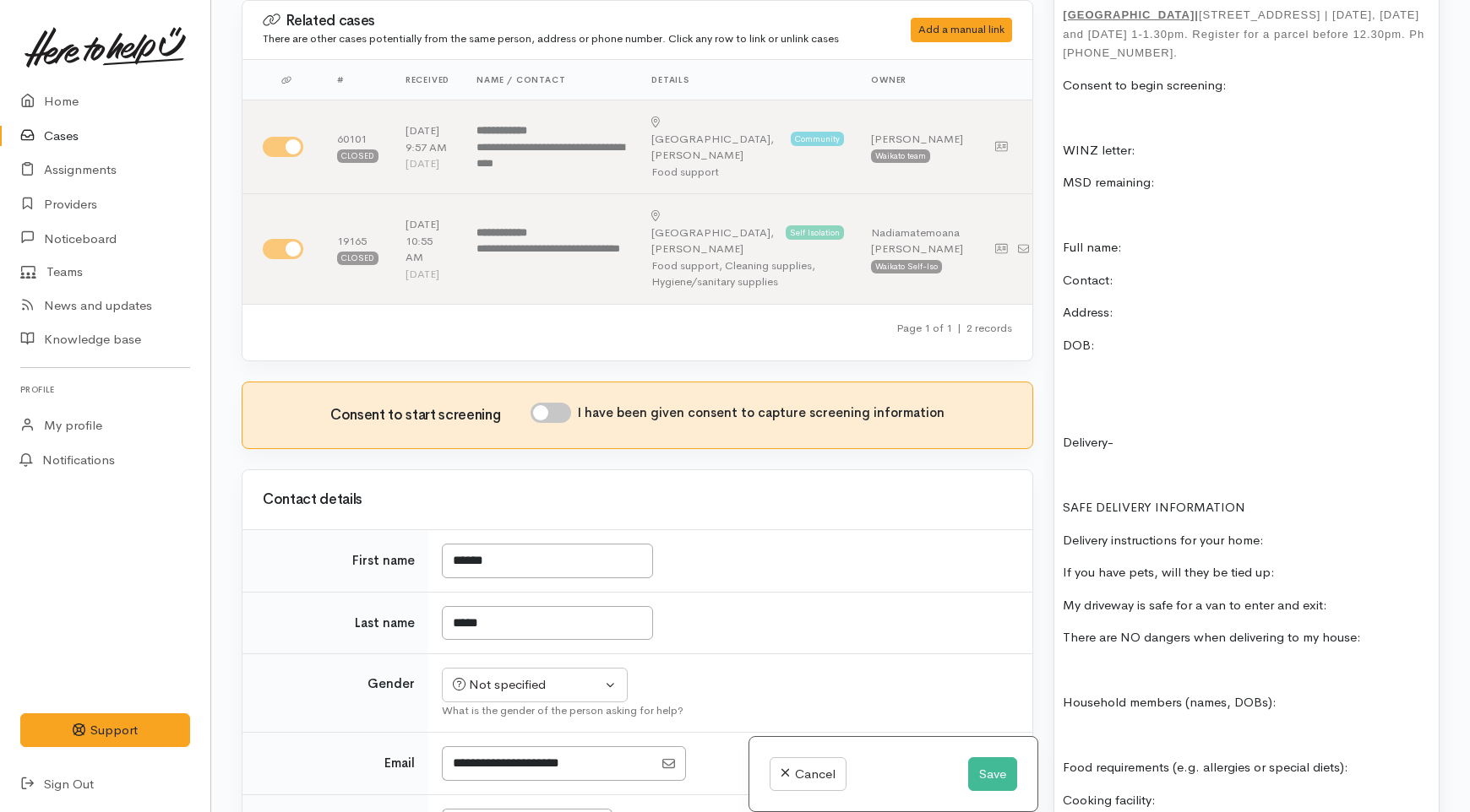
scroll to position [1335, 0]
click at [1132, 304] on p "Address:" at bounding box center [1247, 314] width 368 height 19
click at [1117, 317] on div "no cases for a couple of years **REscreen historic info** options Melville (ONL…" at bounding box center [1246, 654] width 384 height 1548
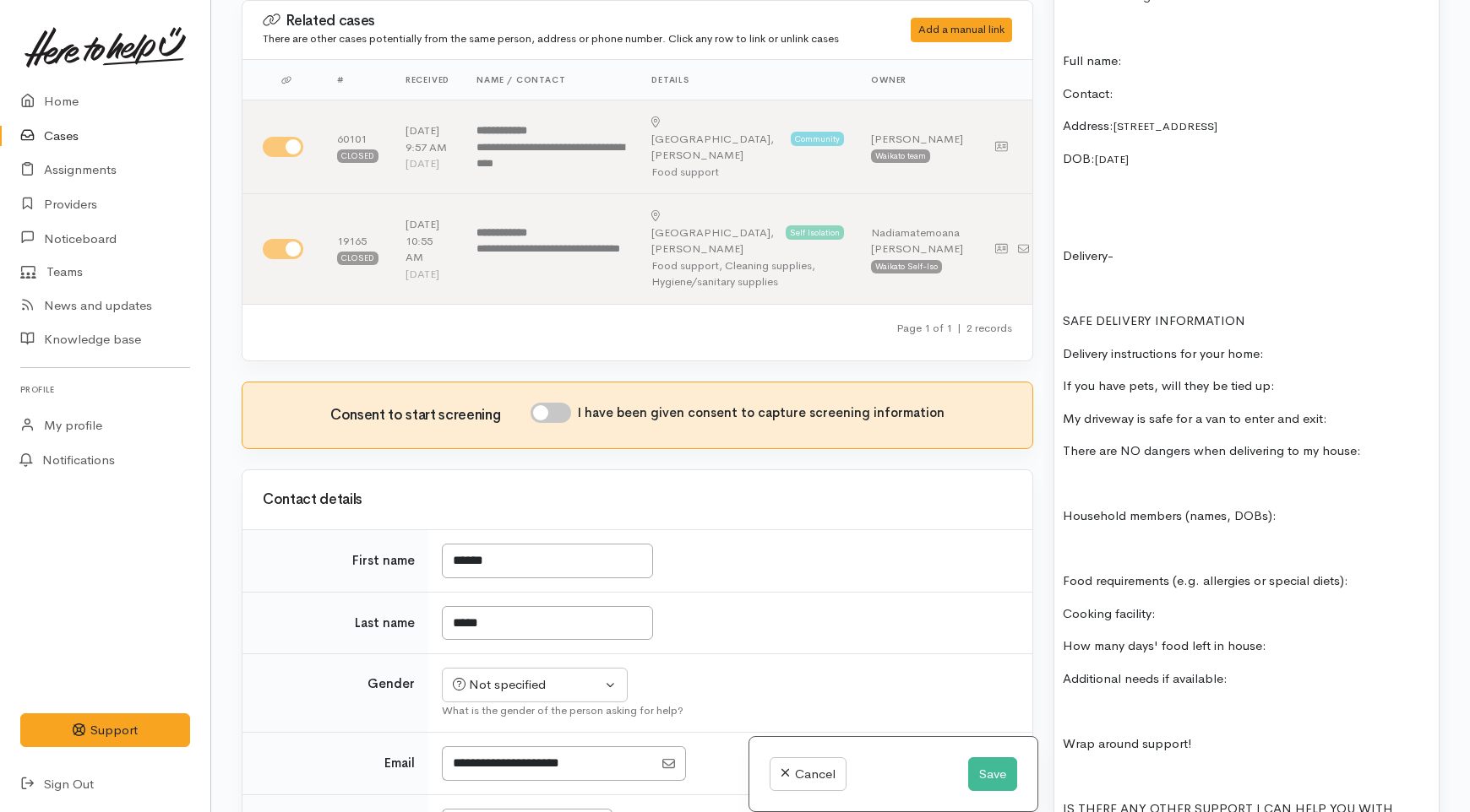
click at [1096, 542] on p at bounding box center [1247, 550] width 368 height 19
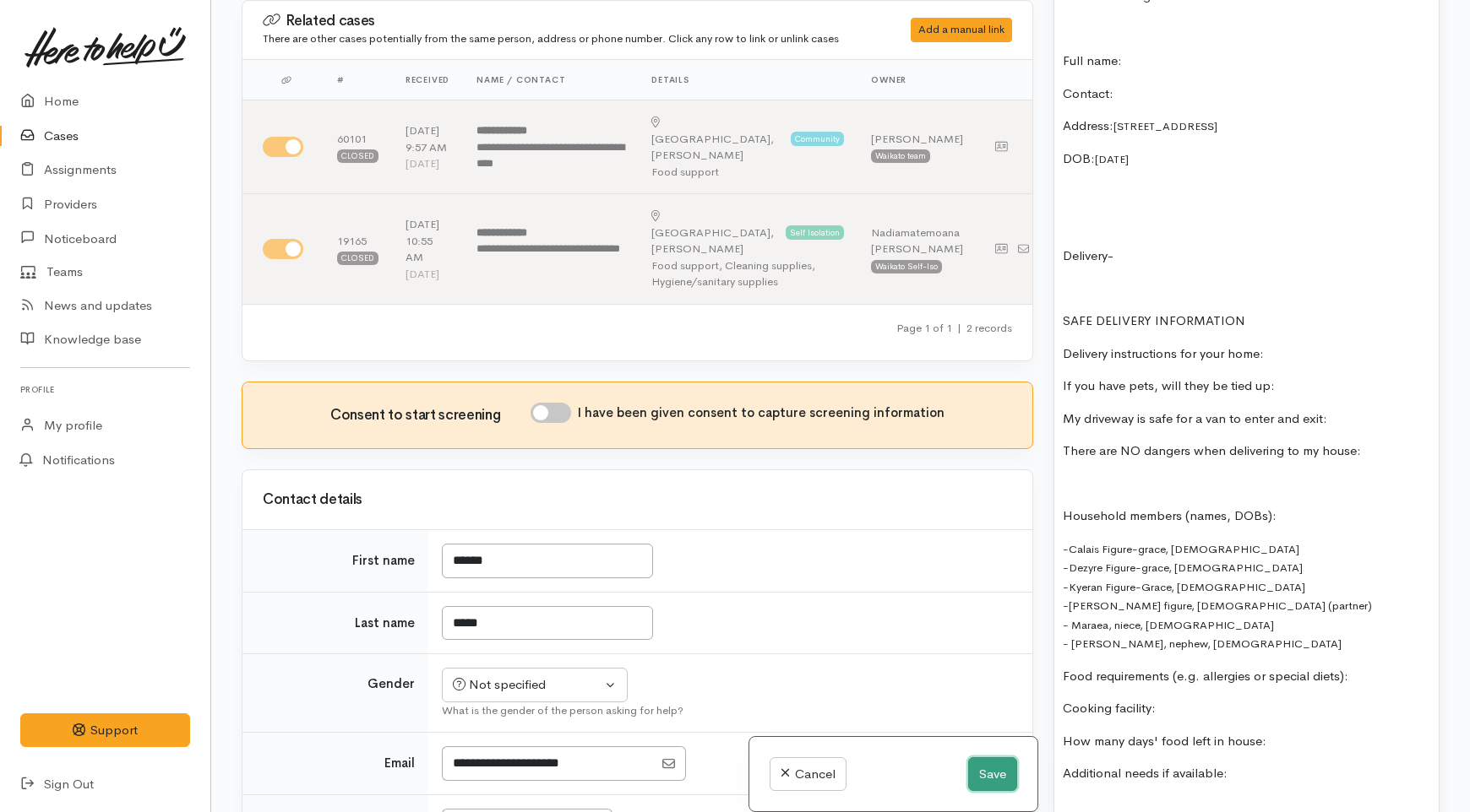
click at [1007, 775] on button "Save" at bounding box center [993, 775] width 49 height 35
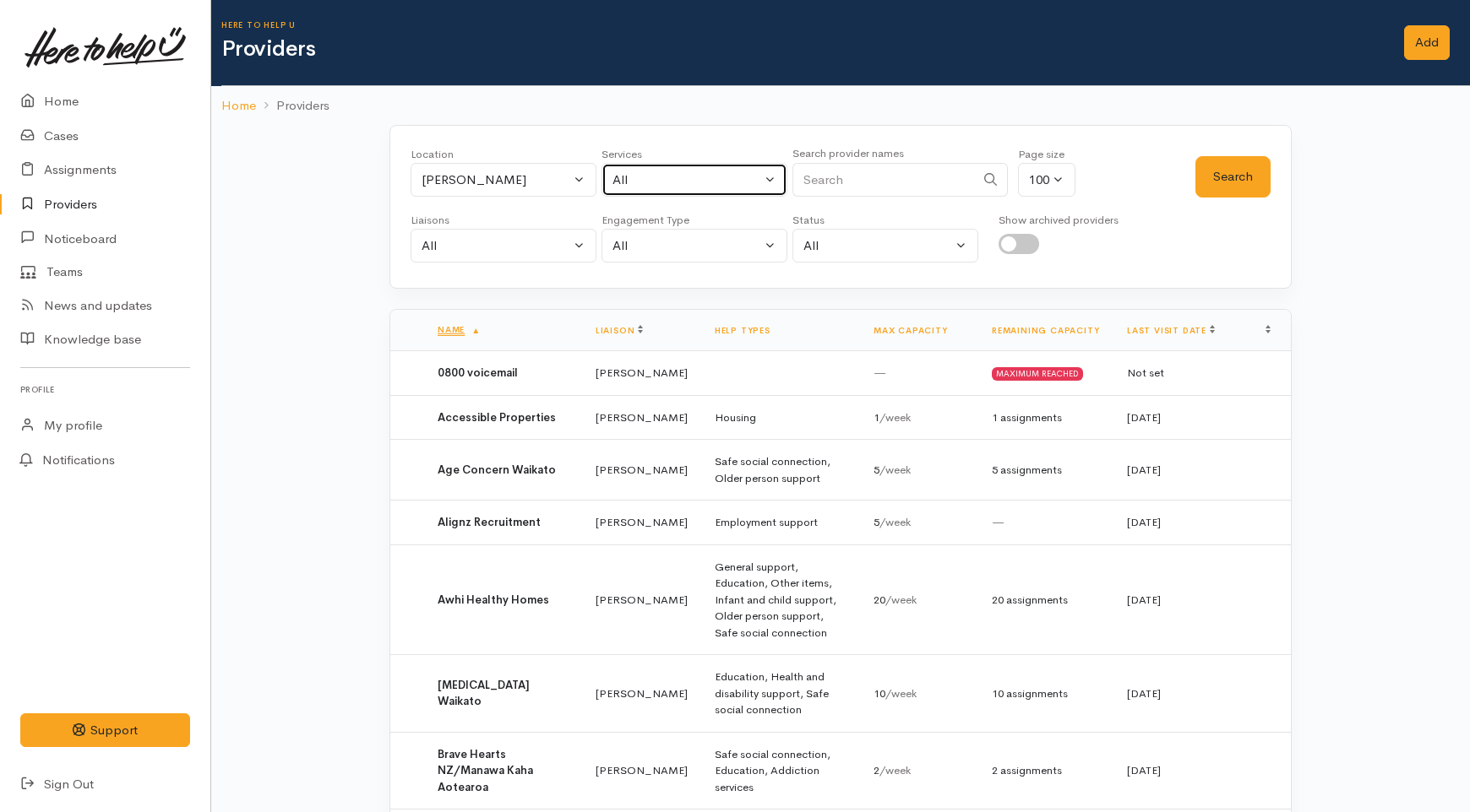
drag, startPoint x: 636, startPoint y: 179, endPoint x: 637, endPoint y: 195, distance: 16.0
click at [637, 180] on div "All" at bounding box center [688, 180] width 149 height 19
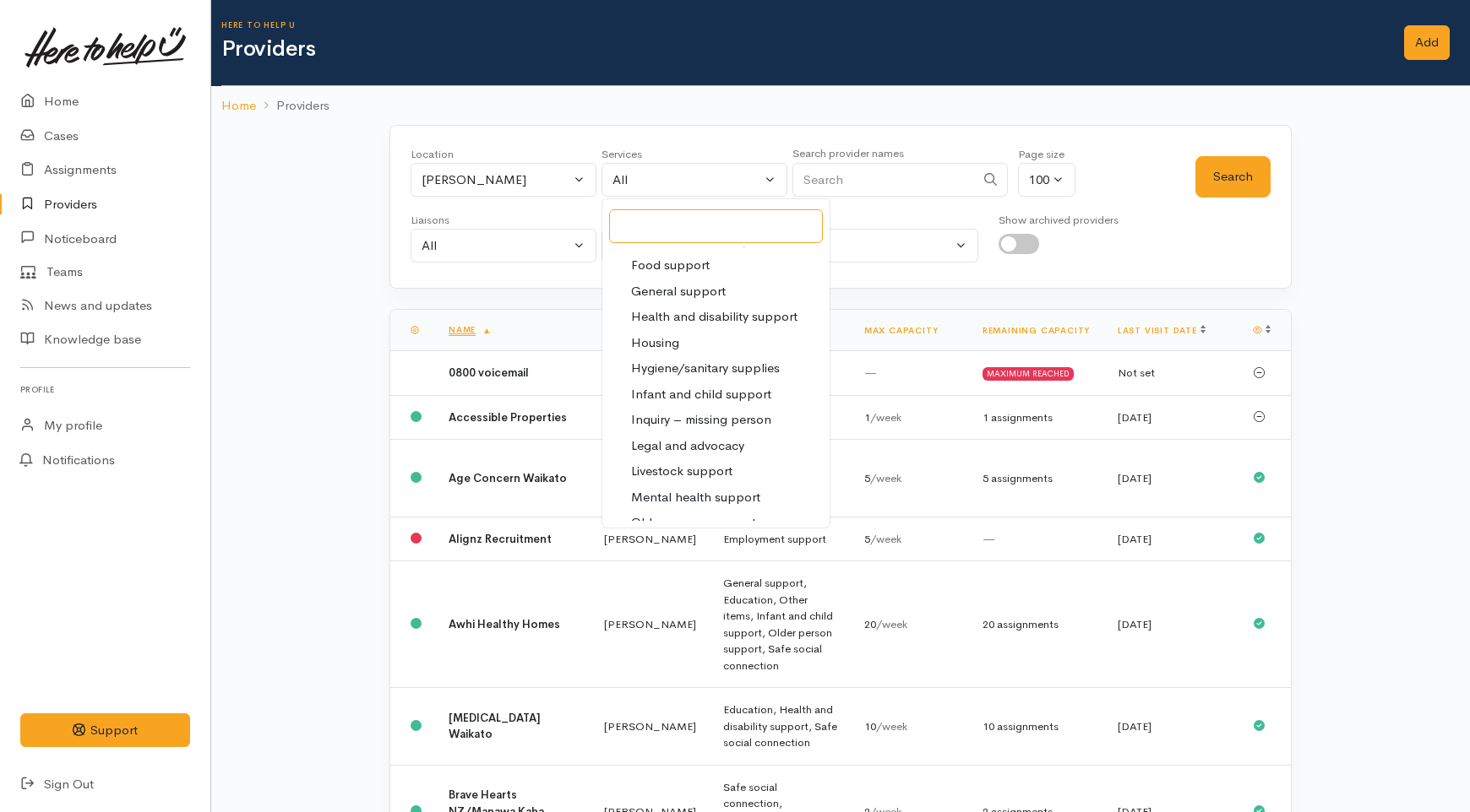
scroll to position [282, 0]
click at [663, 259] on span "Food support" at bounding box center [670, 261] width 78 height 19
select select "3"
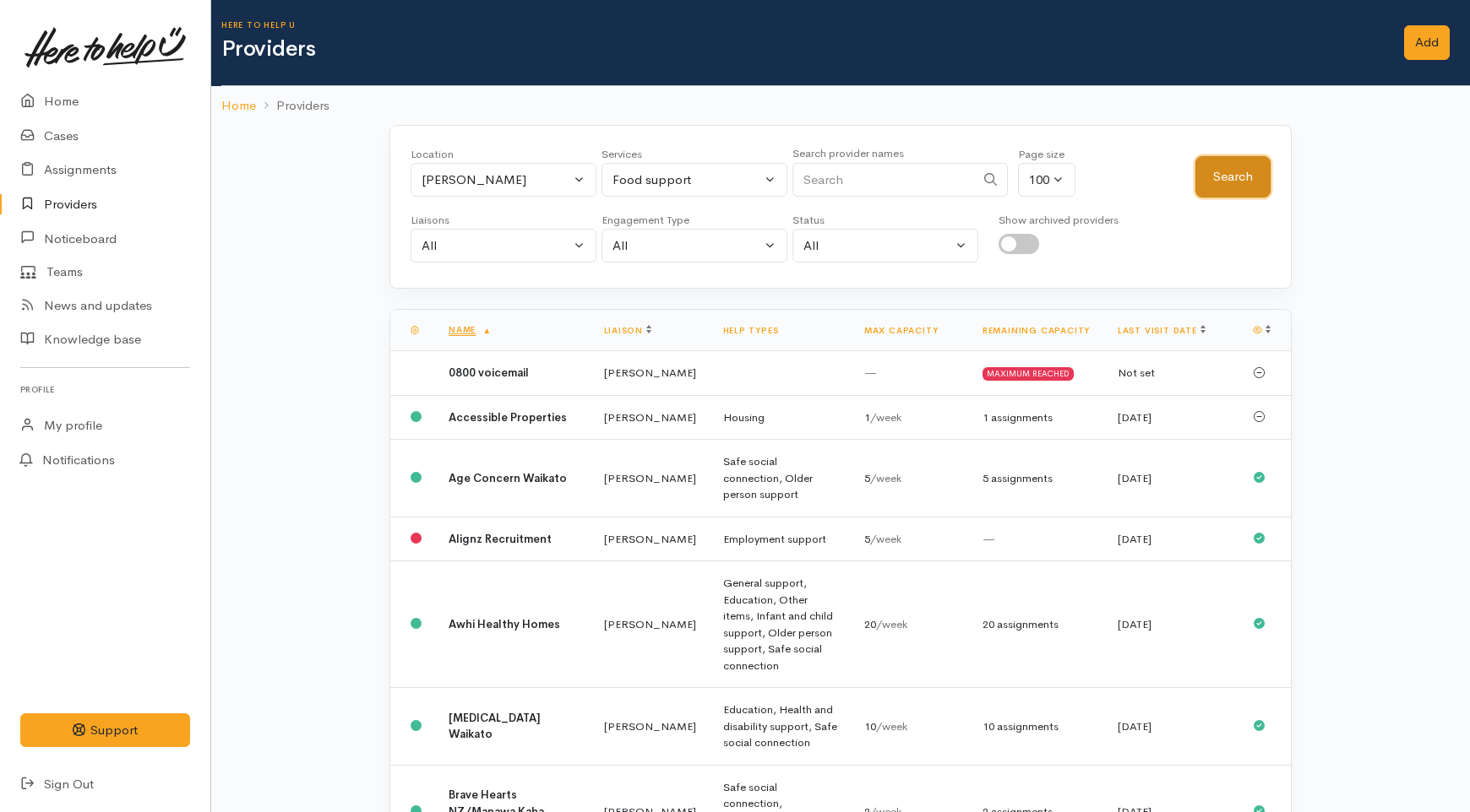
click at [1214, 173] on button "Search" at bounding box center [1234, 176] width 76 height 42
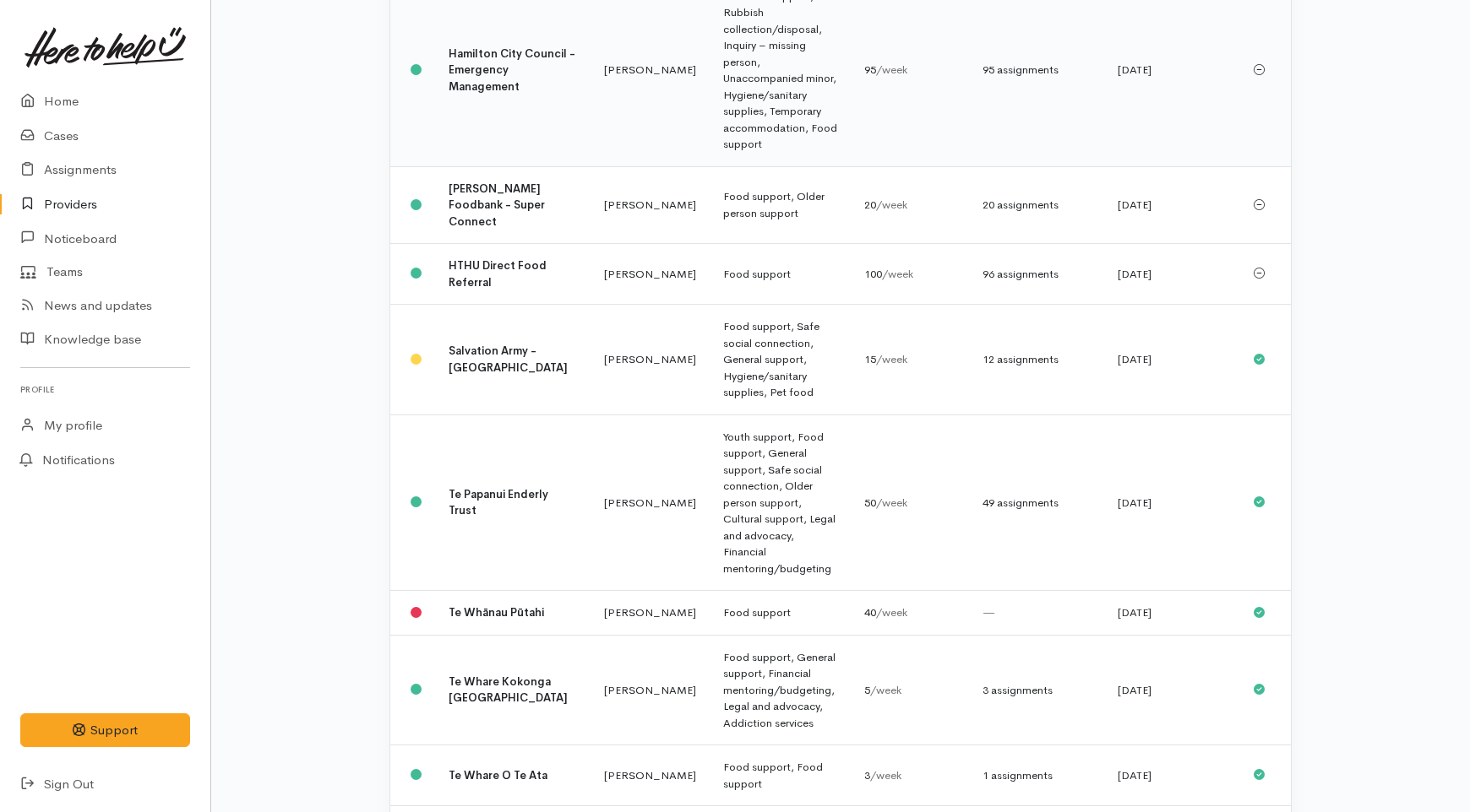
scroll to position [647, 0]
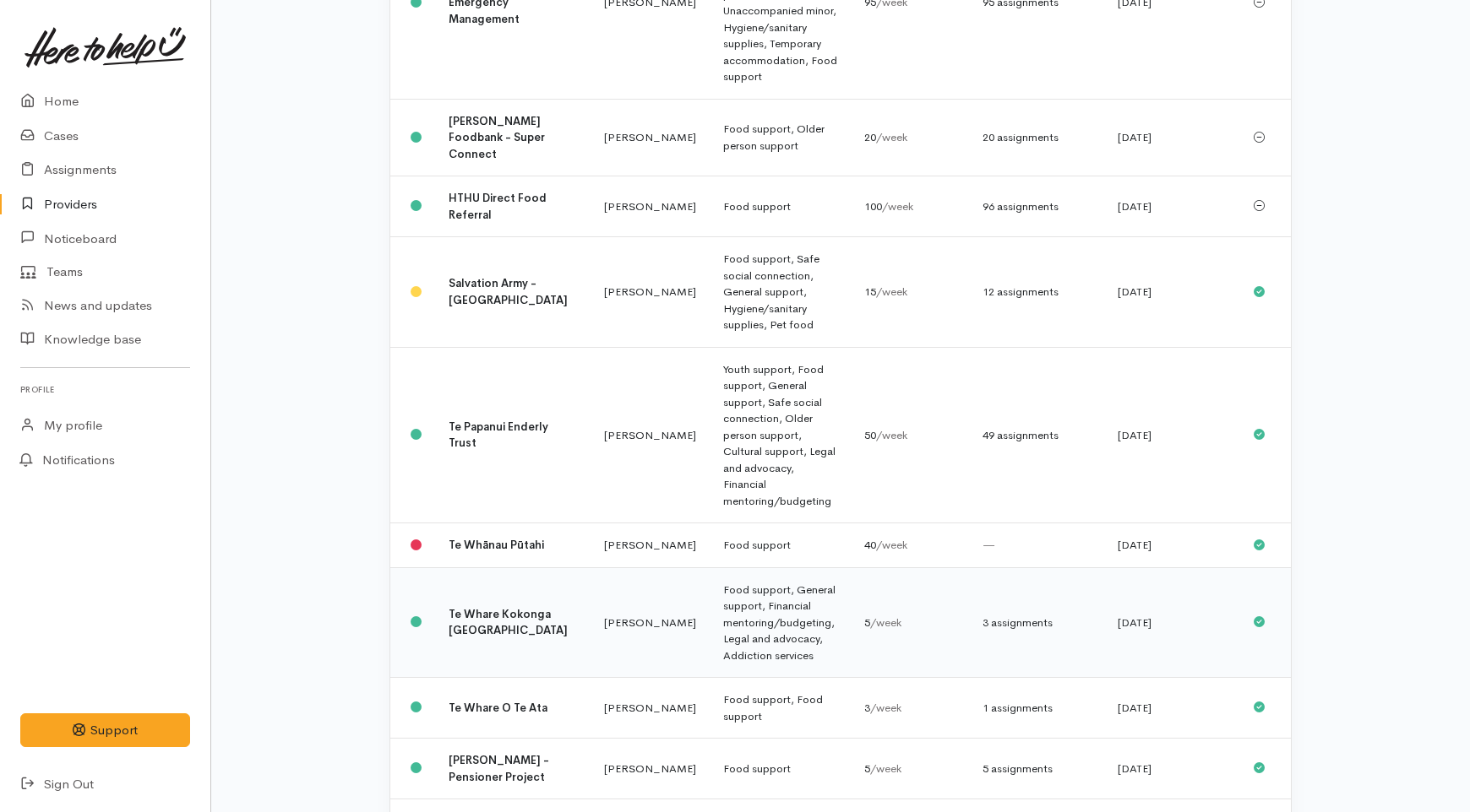
click at [591, 567] on td "[PERSON_NAME]" at bounding box center [650, 622] width 119 height 110
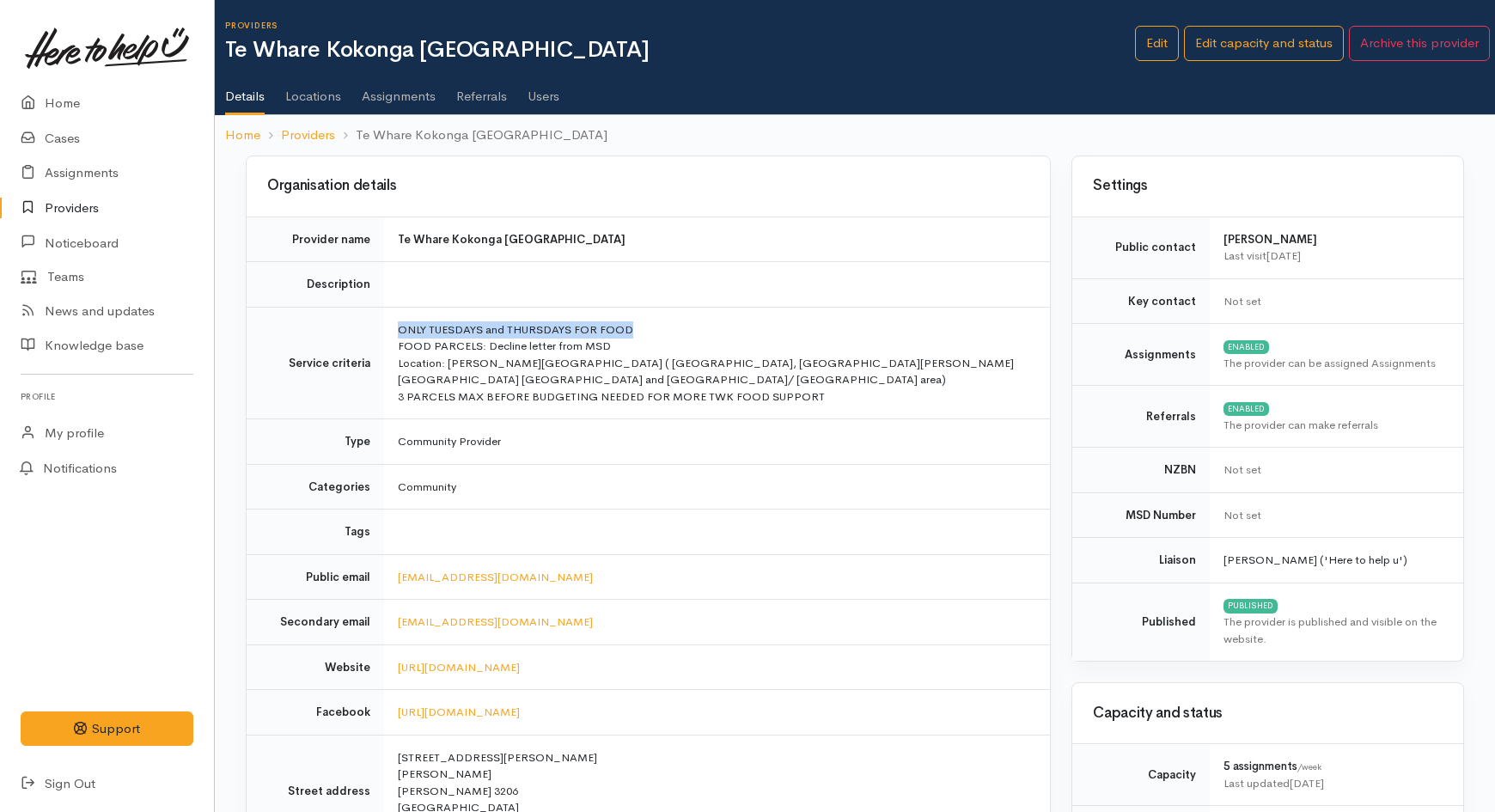
drag, startPoint x: 637, startPoint y: 325, endPoint x: 394, endPoint y: 333, distance: 243.1
click at [394, 333] on td "ONLY TUESDAYS and THURSDAYS FOR FOOD FOOD PARCELS: Decline letter from MSD Loca…" at bounding box center [717, 362] width 666 height 112
copy td "ONLY TUESDAYS and THURSDAYS FOR FOOD"
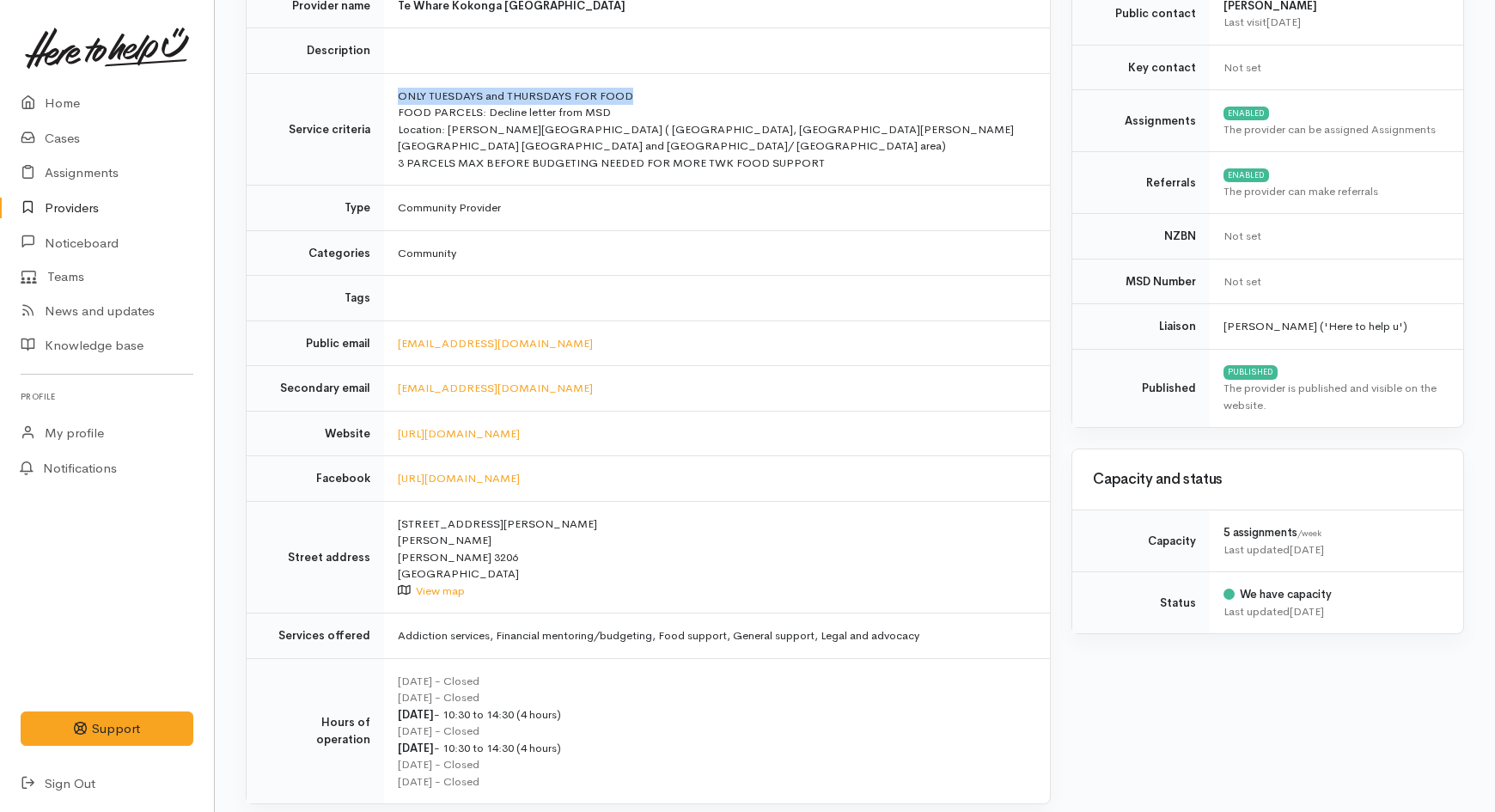
scroll to position [381, 0]
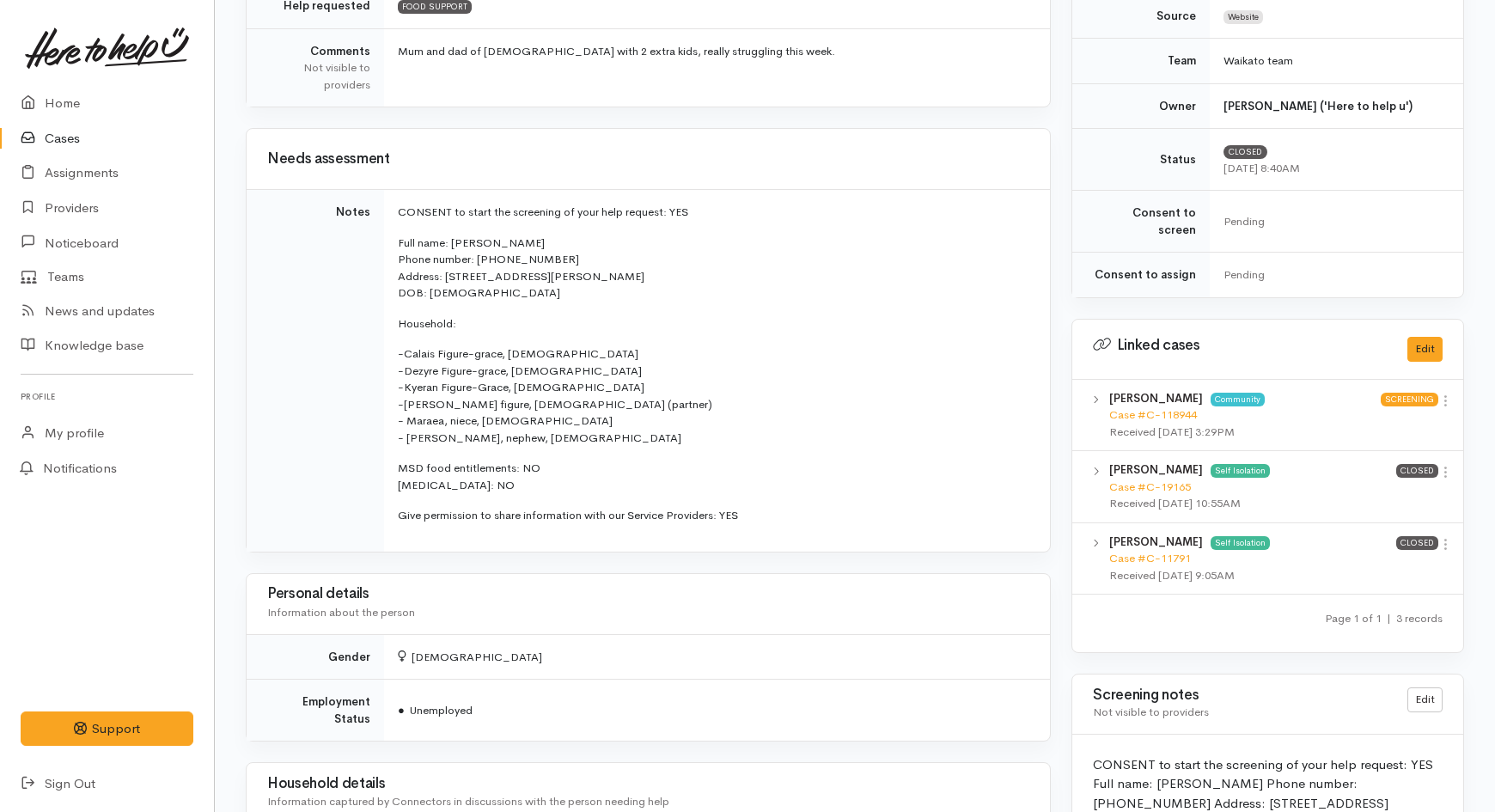
scroll to position [572, 0]
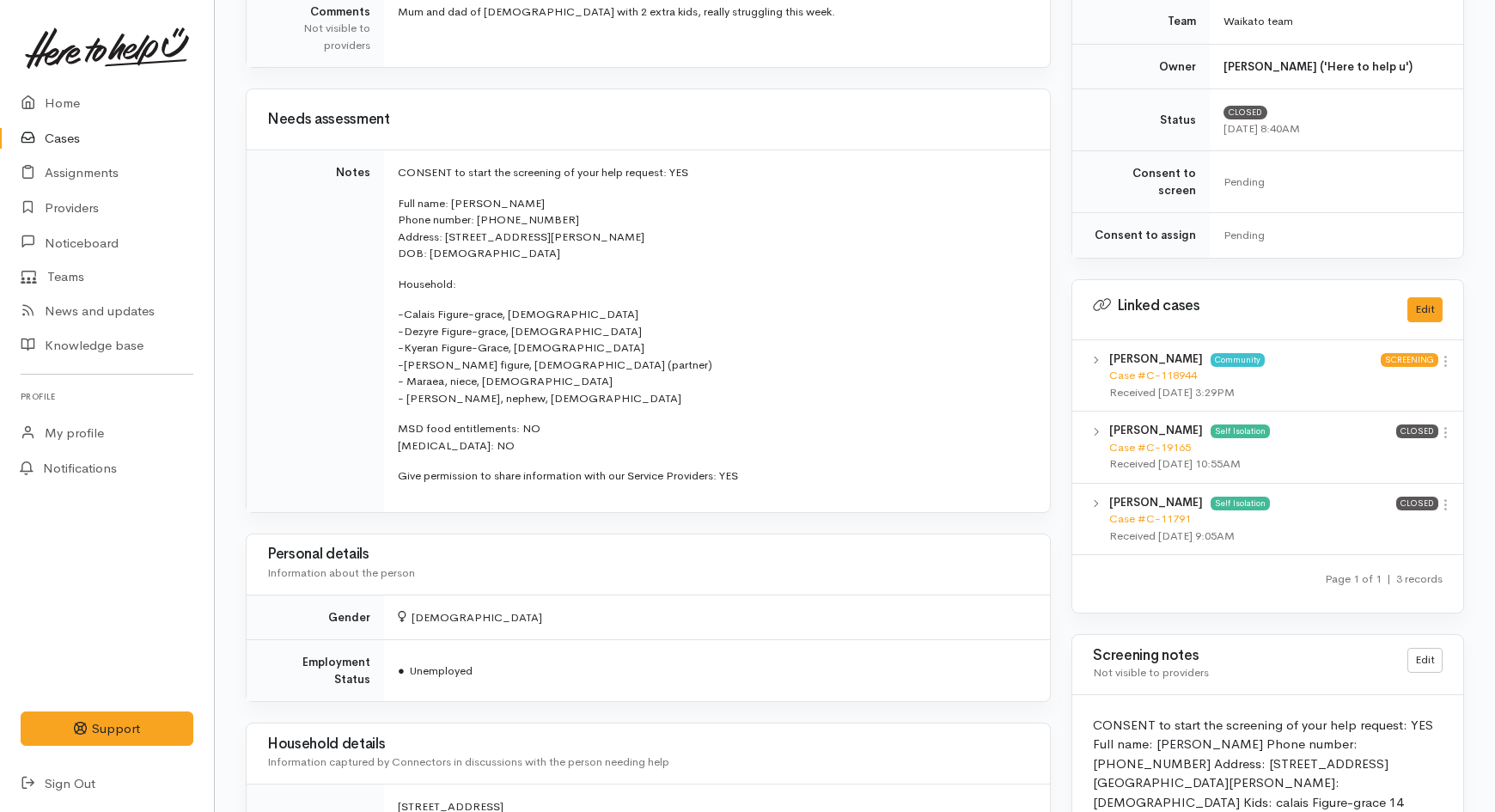
drag, startPoint x: 649, startPoint y: 232, endPoint x: 447, endPoint y: 237, distance: 202.1
click at [447, 237] on p "Full name: [PERSON_NAME] Phone number: 0272485708 Address: [STREET_ADDRESS][GEO…" at bounding box center [713, 228] width 631 height 67
copy p "[STREET_ADDRESS]"
drag, startPoint x: 509, startPoint y: 256, endPoint x: 428, endPoint y: 255, distance: 81.0
click at [428, 255] on p "Full name: Zeraya Grace Phone number: 0272485708 Address: 71 Peacockes Road, Fi…" at bounding box center [713, 228] width 631 height 67
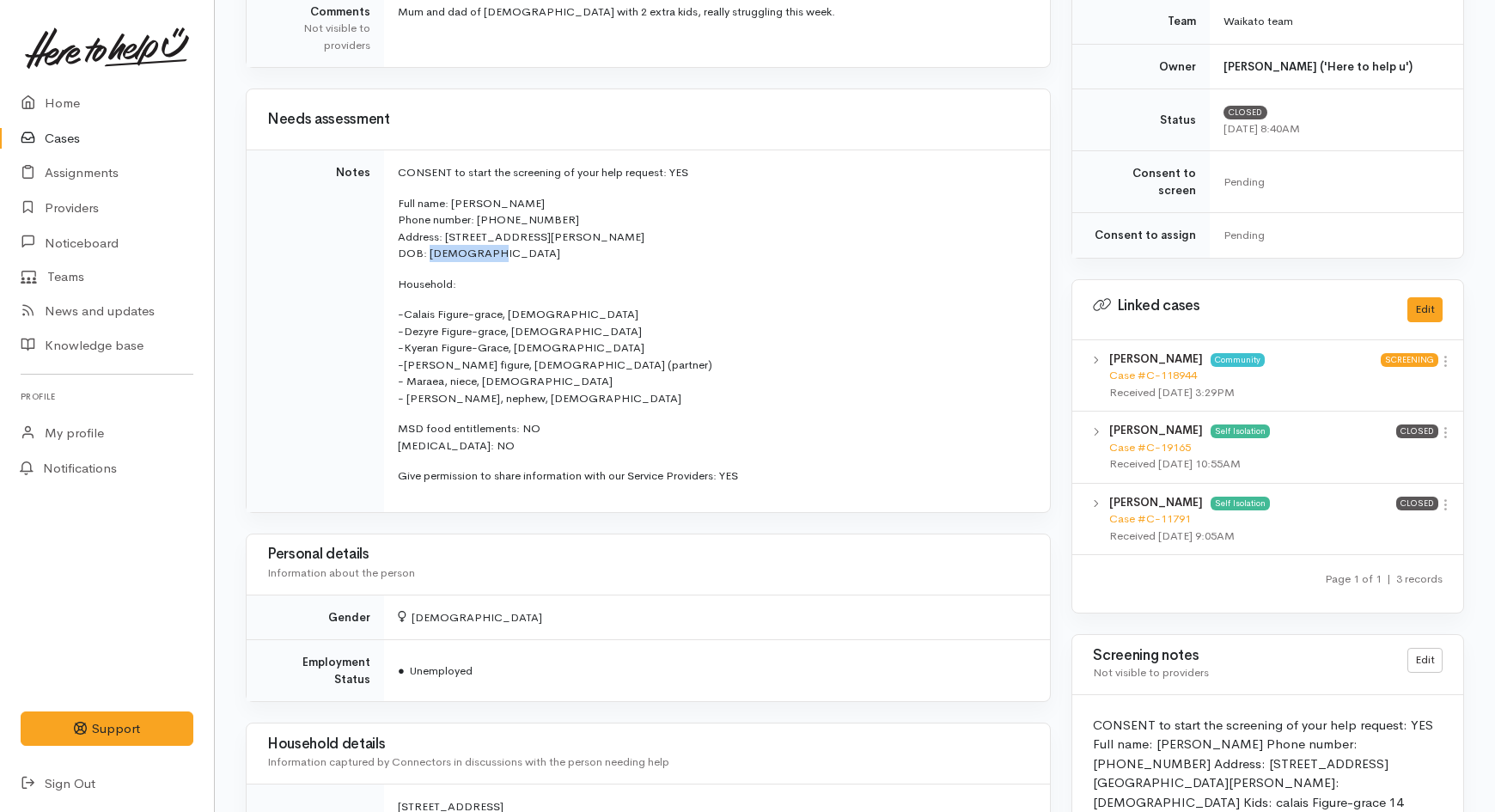
copy p "[DATE]"
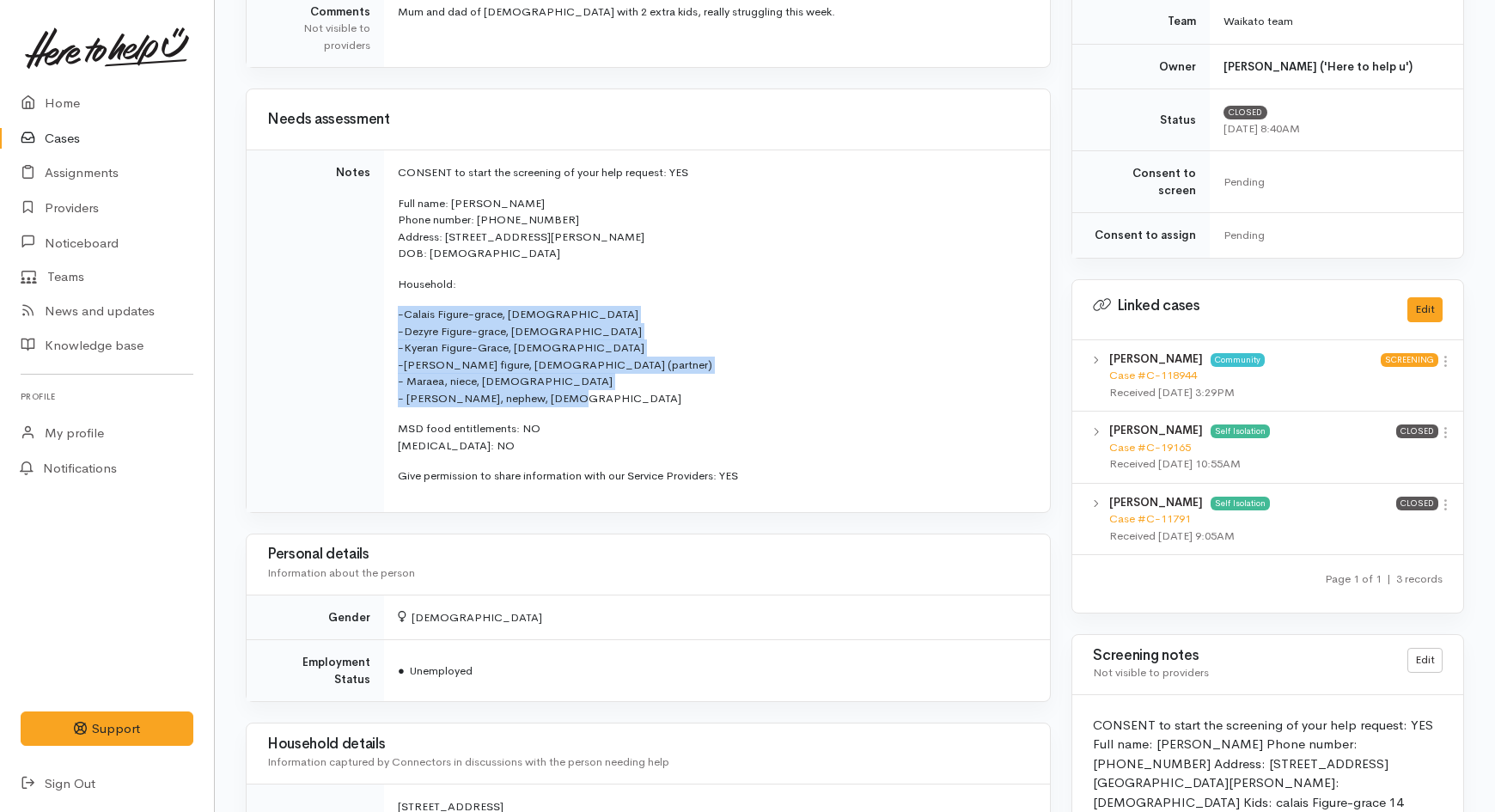
drag, startPoint x: 554, startPoint y: 394, endPoint x: 394, endPoint y: 315, distance: 178.4
click at [394, 315] on td "CONSENT to start the screening of your help request: YES Full name: Zeraya Grac…" at bounding box center [717, 331] width 666 height 361
copy p "-Calais Figure-grace, 14 years old -Dezyre Figure-grace, 13 years old -Kyeran F…"
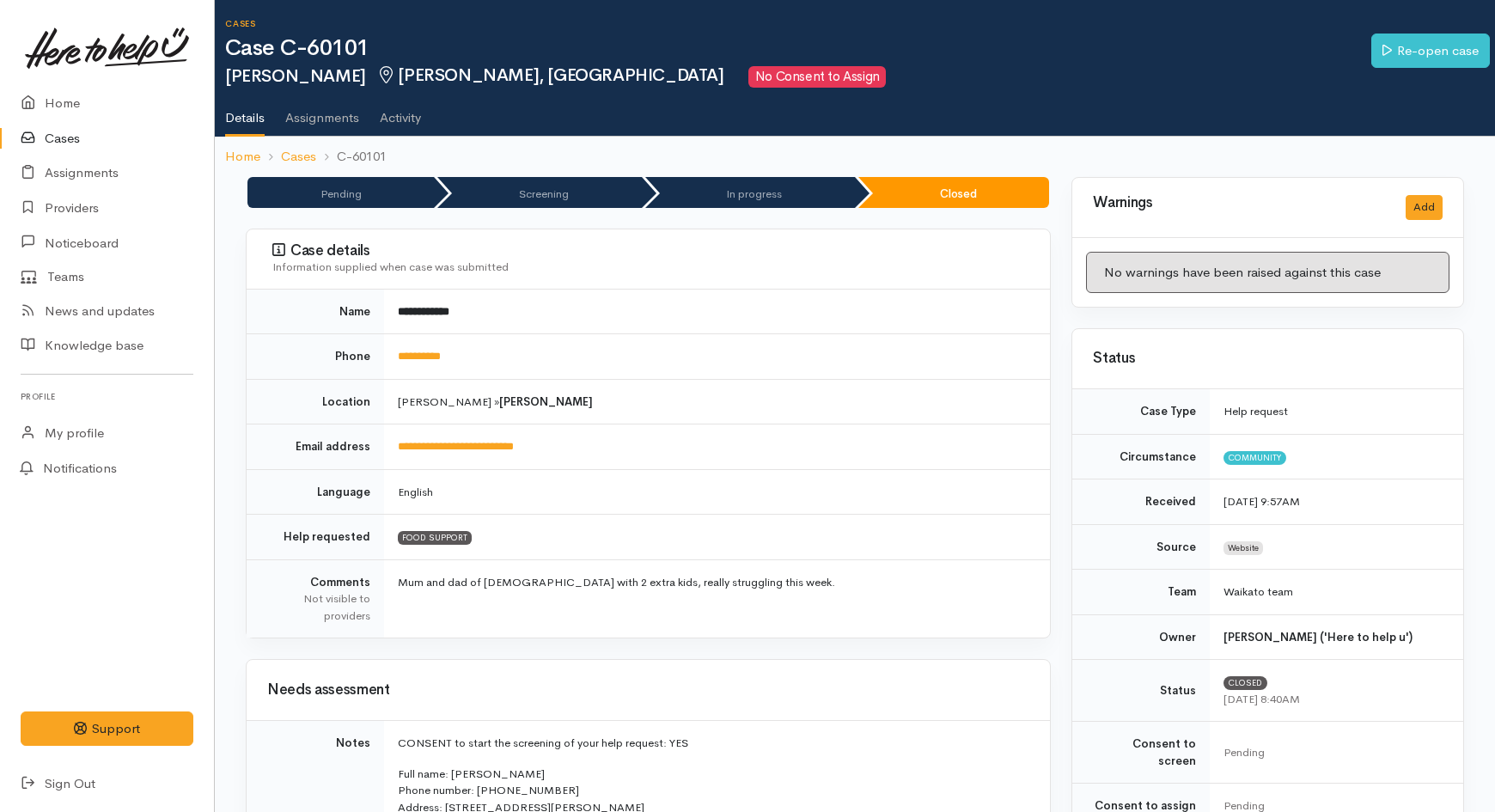
scroll to position [0, 0]
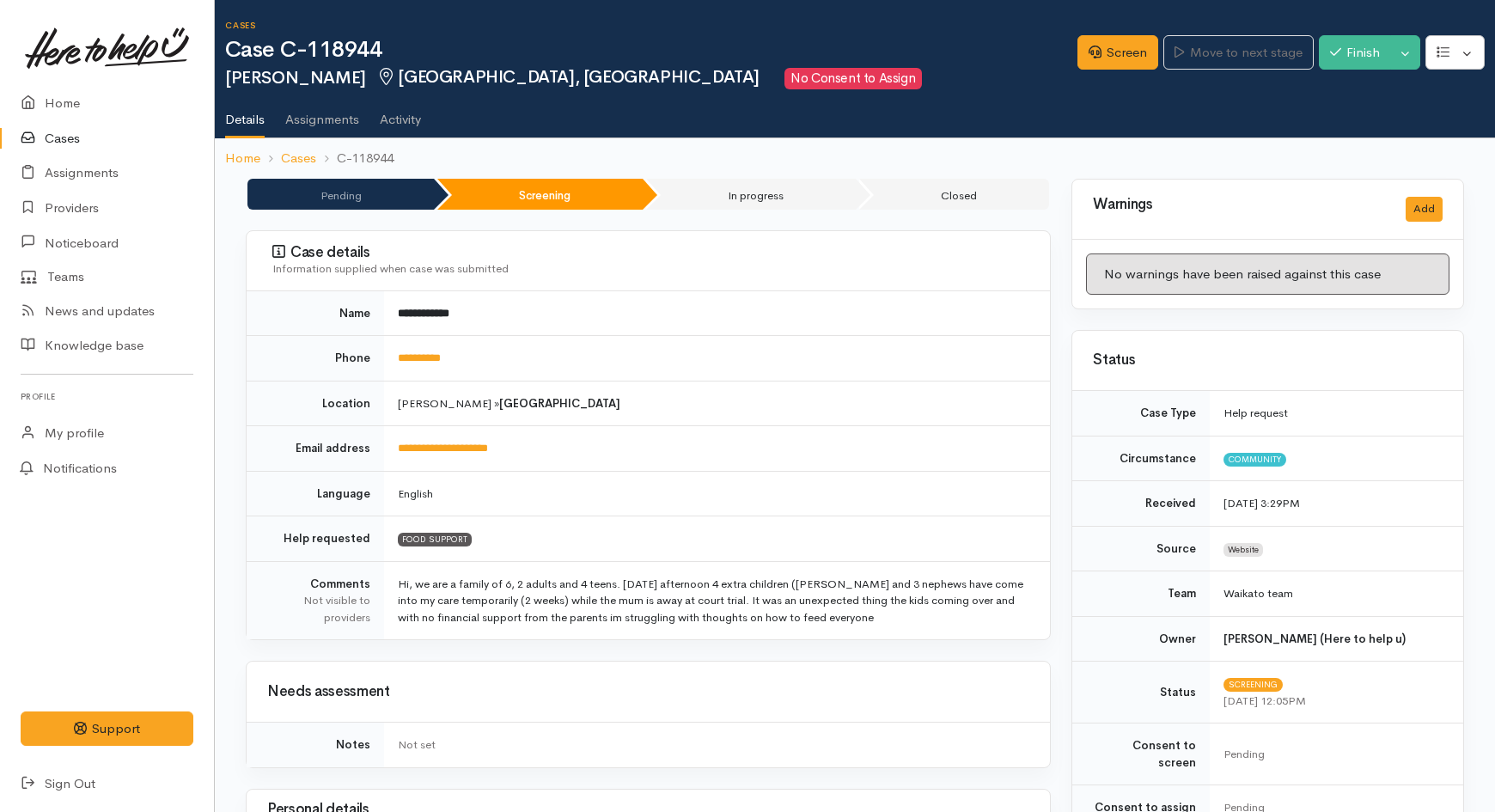
click at [55, 127] on link "Cases" at bounding box center [106, 139] width 214 height 35
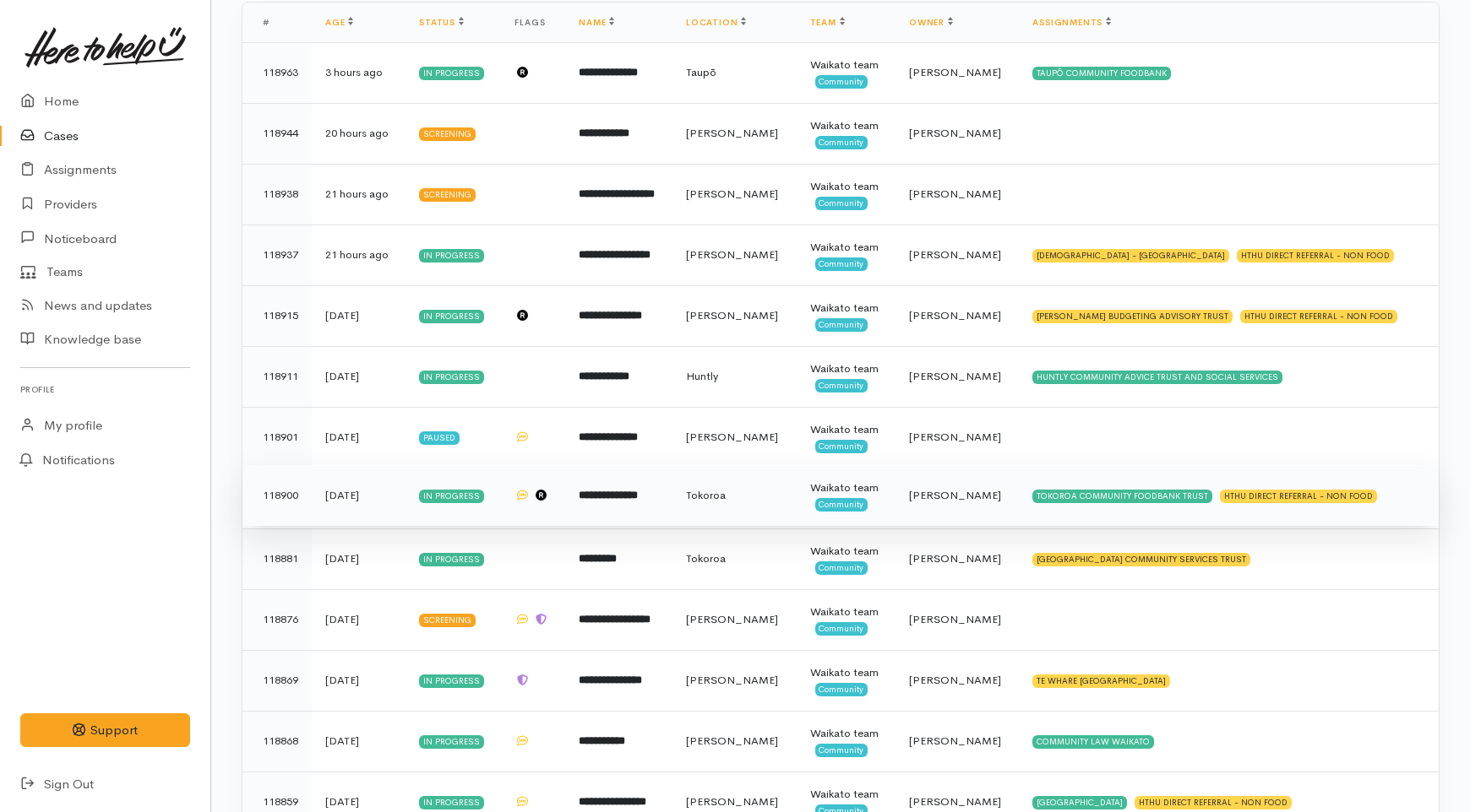
scroll to position [116, 0]
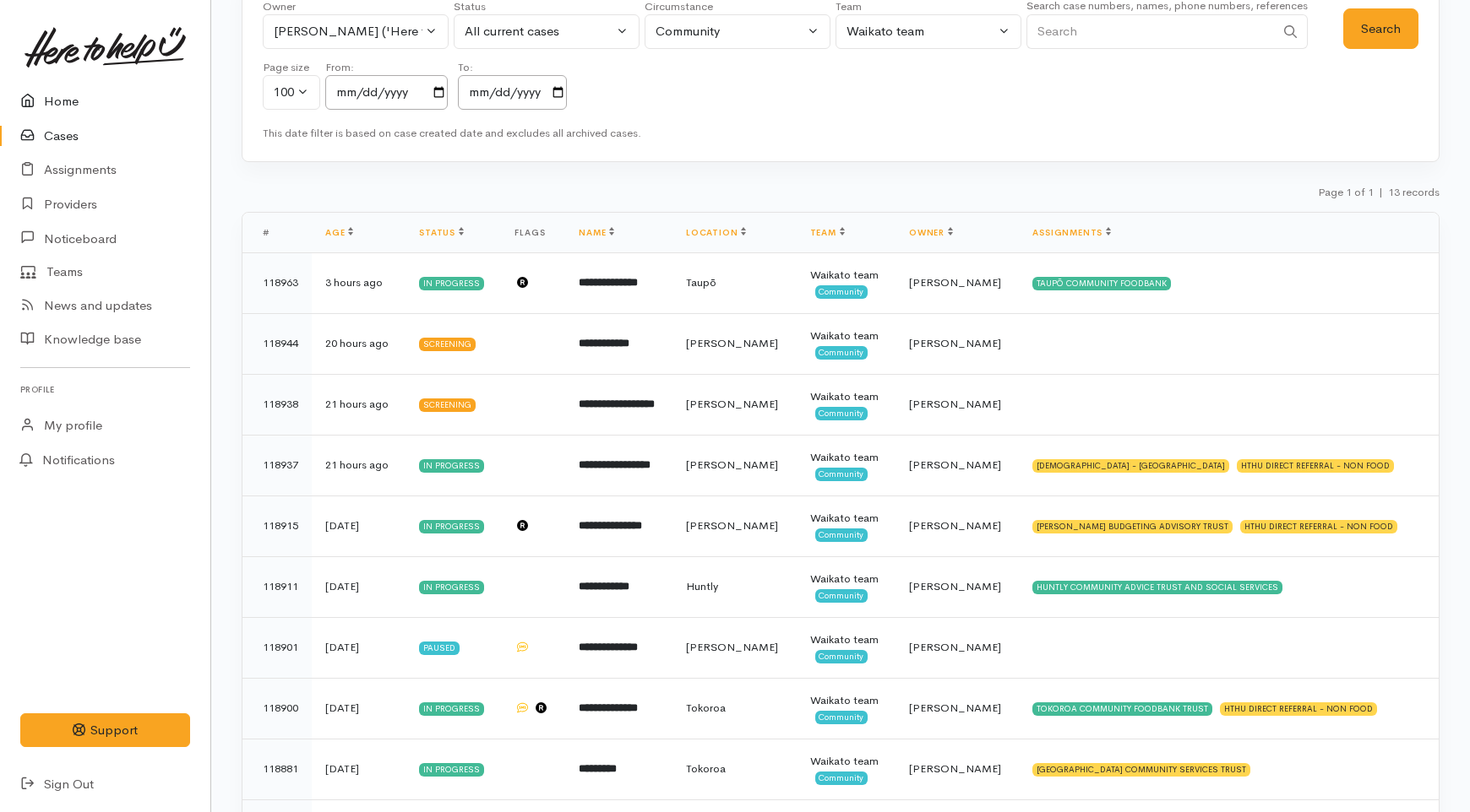
click at [95, 91] on link "Home" at bounding box center [105, 102] width 210 height 35
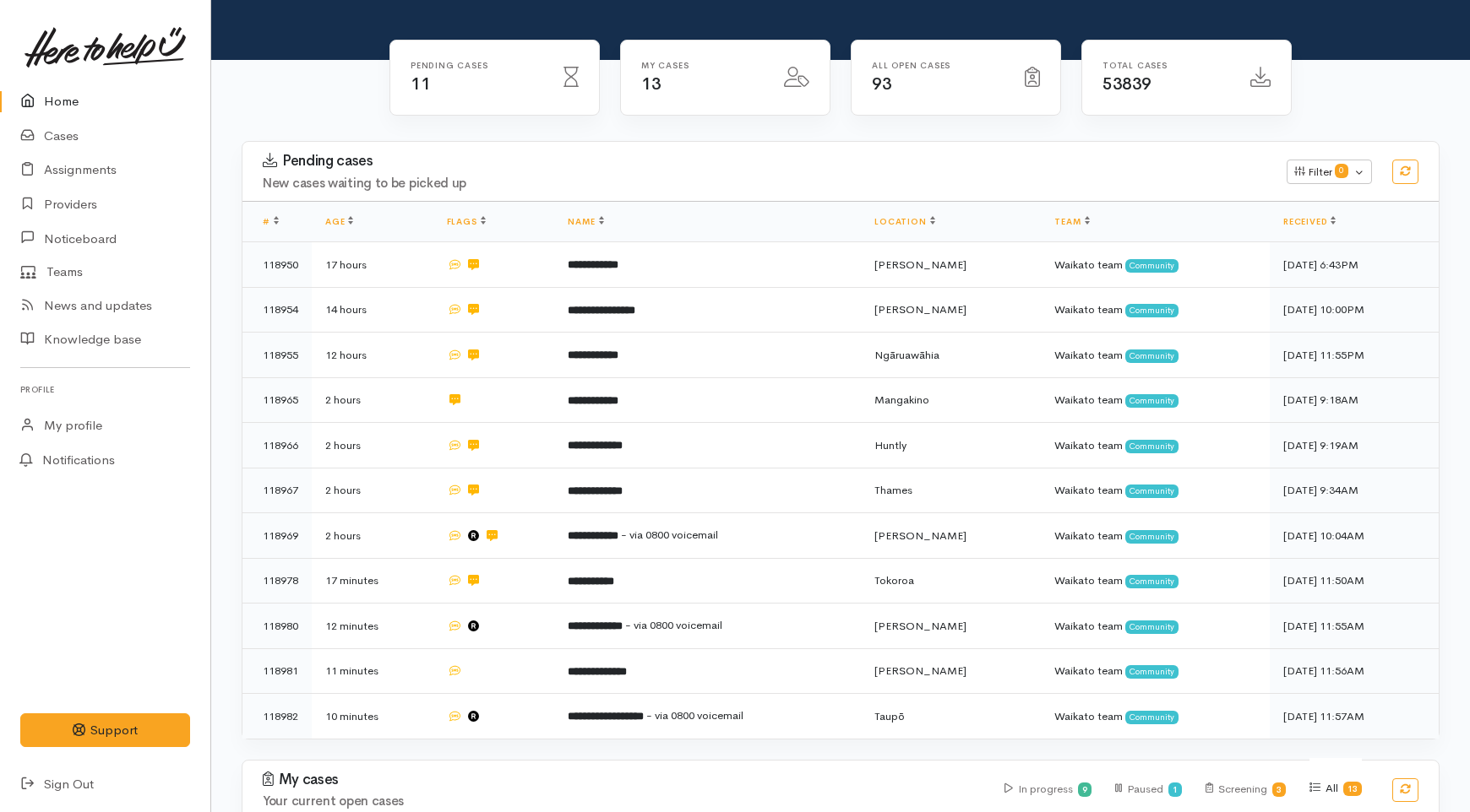
scroll to position [282, 0]
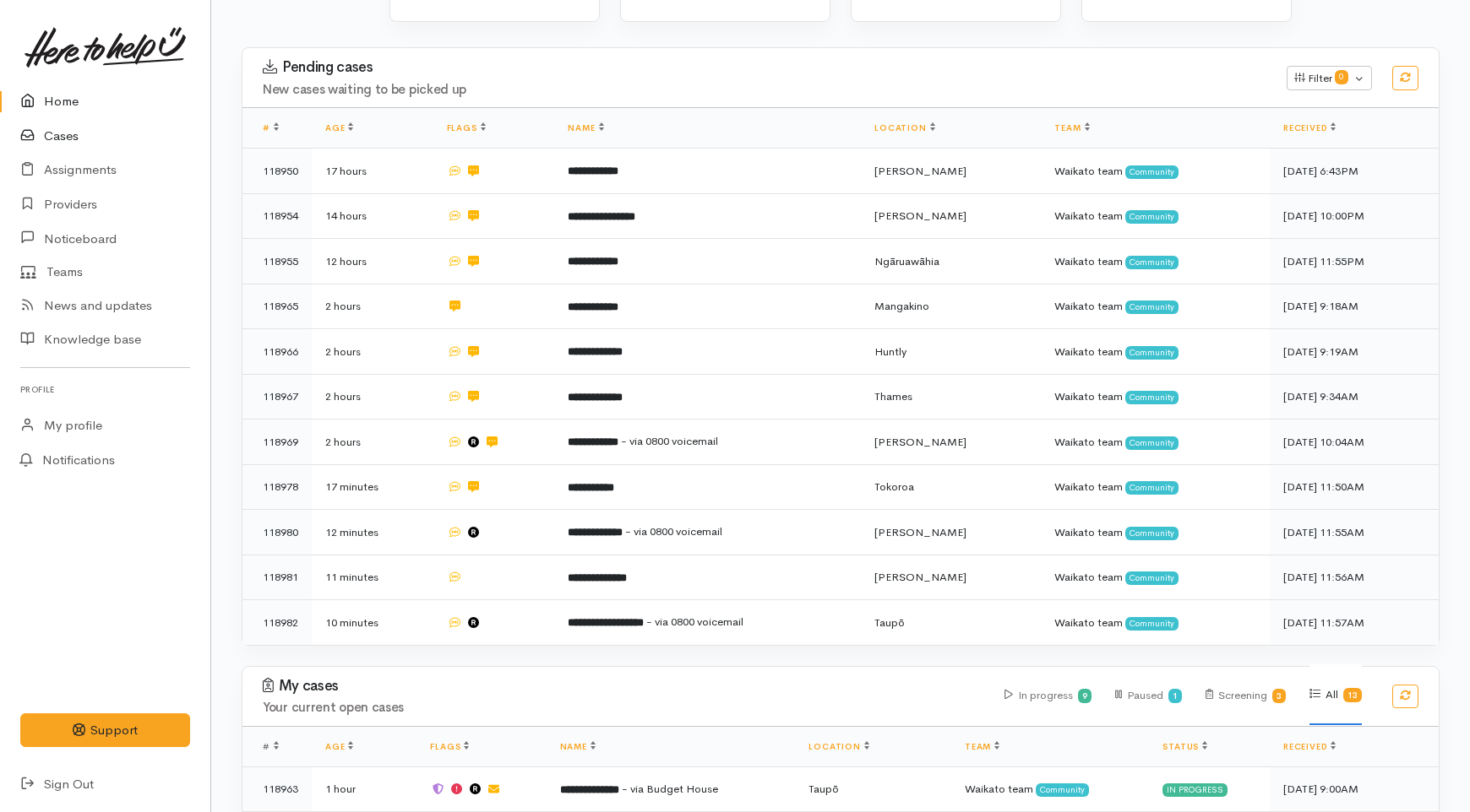
click at [63, 129] on link "Cases" at bounding box center [105, 136] width 210 height 35
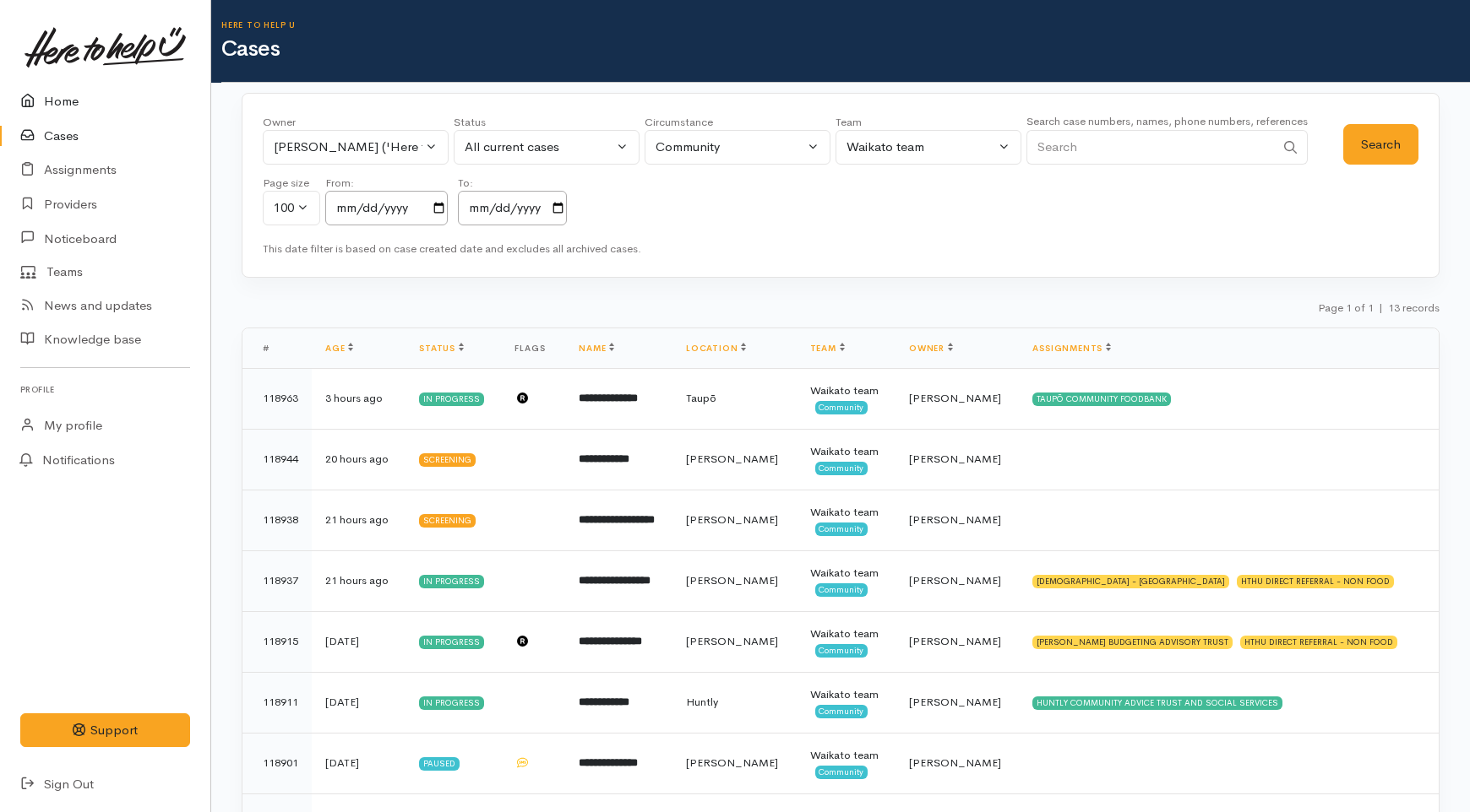
click at [61, 99] on link "Home" at bounding box center [105, 102] width 210 height 35
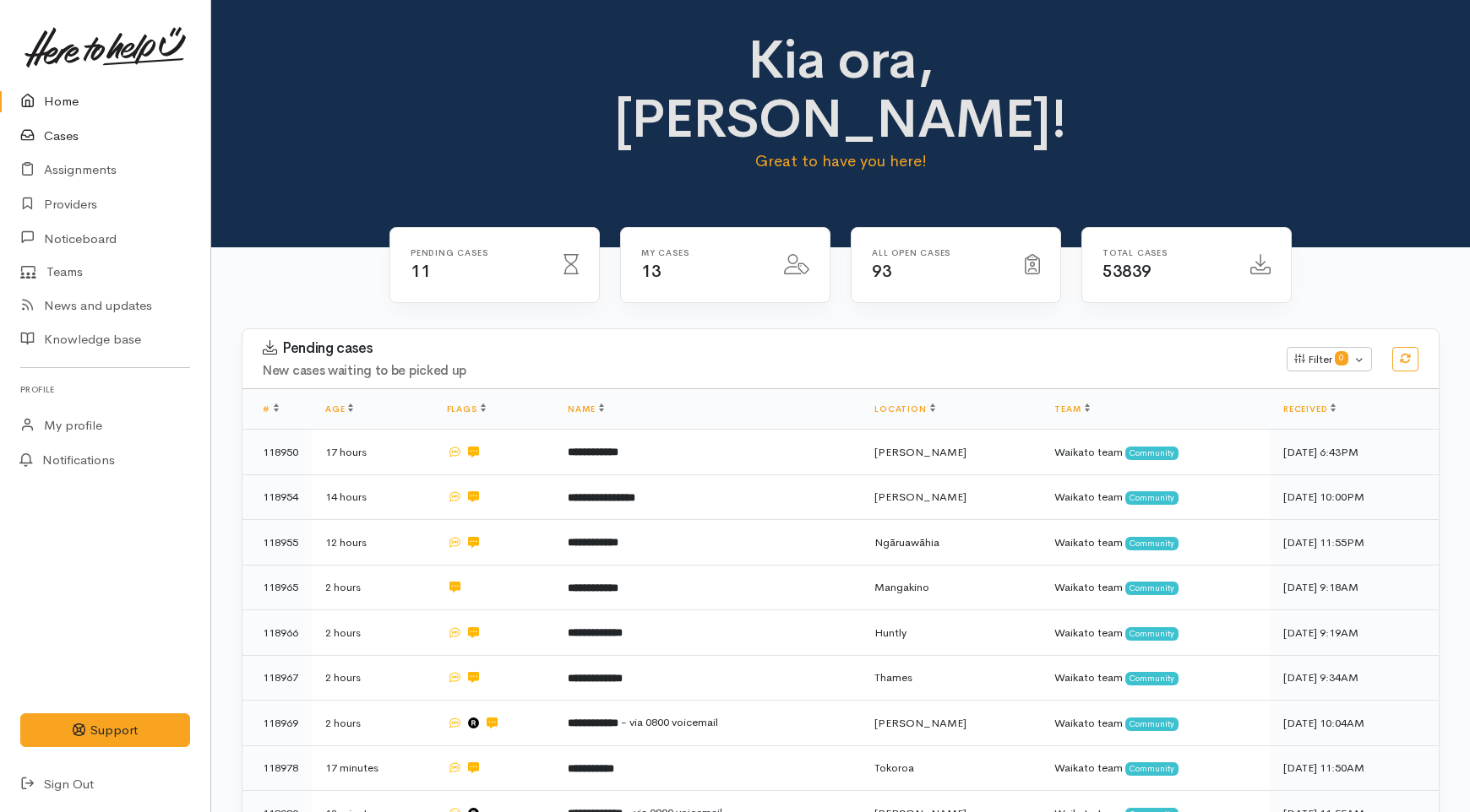
click at [68, 125] on link "Cases" at bounding box center [105, 136] width 210 height 35
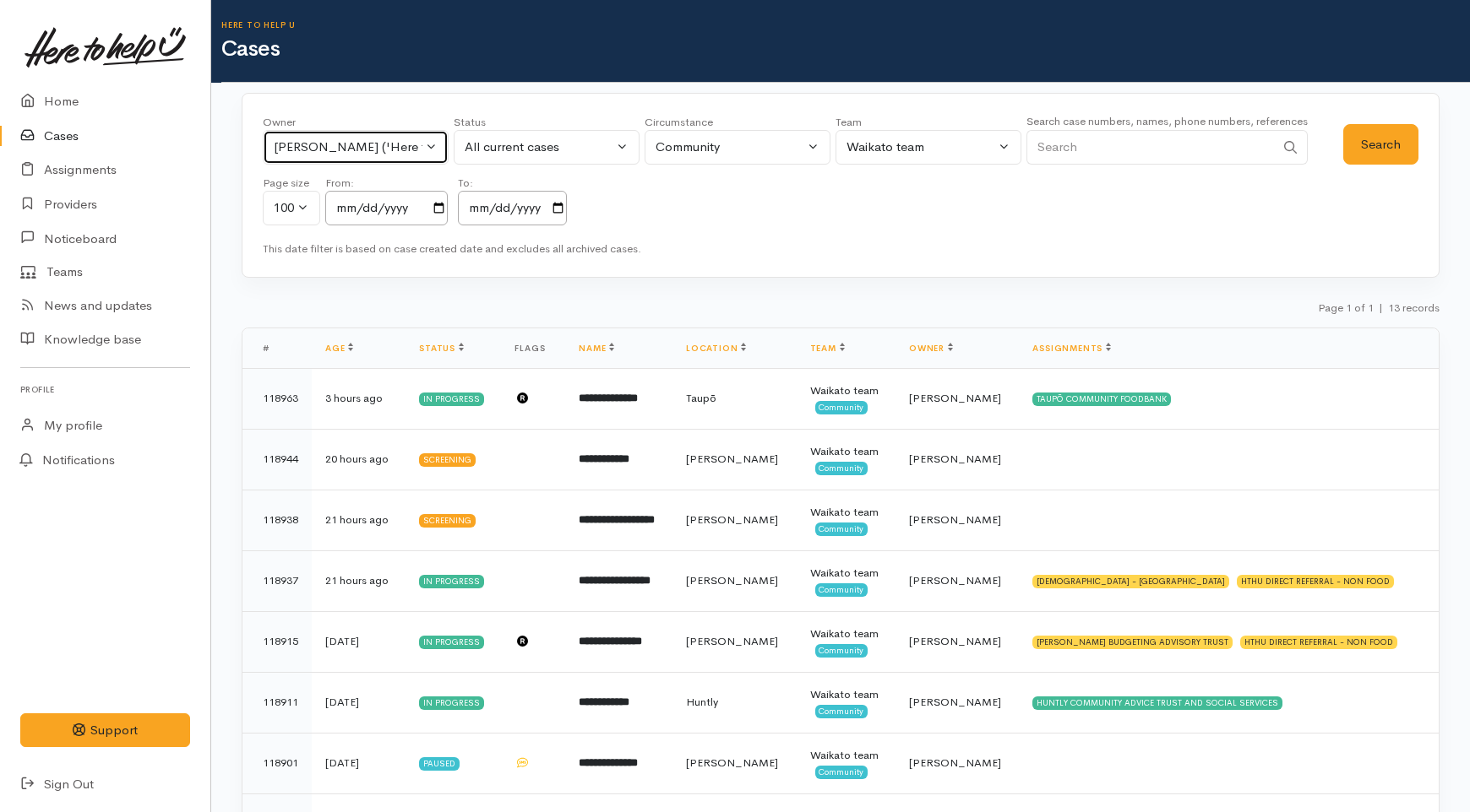
click at [326, 136] on button "Eilidh Botha ('Here to help u')" at bounding box center [355, 147] width 186 height 35
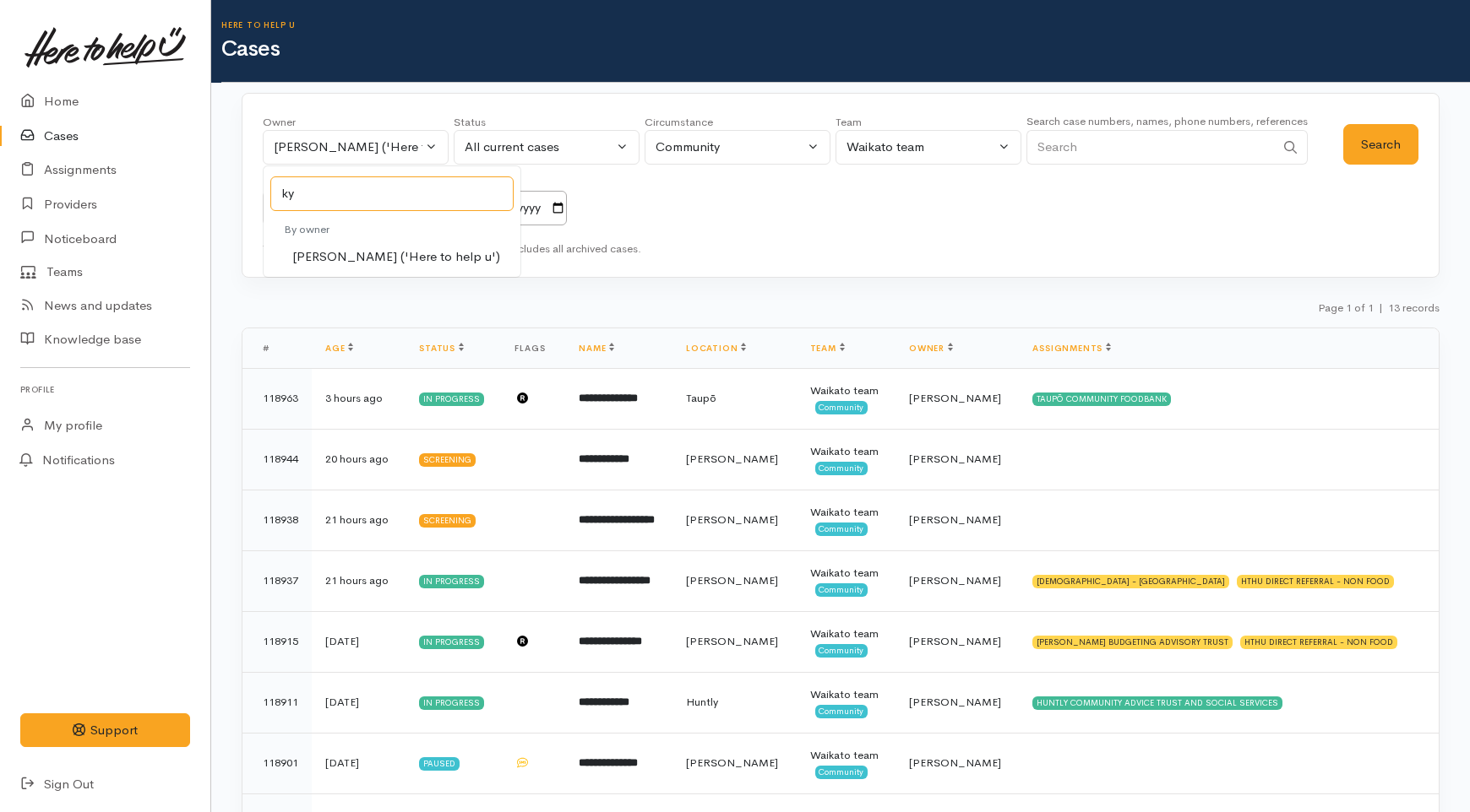
type input "ky"
click at [404, 259] on span "Kyleigh Pike ('Here to help u')" at bounding box center [396, 257] width 208 height 19
select select "1759"
click at [1382, 136] on button "Search" at bounding box center [1381, 144] width 76 height 42
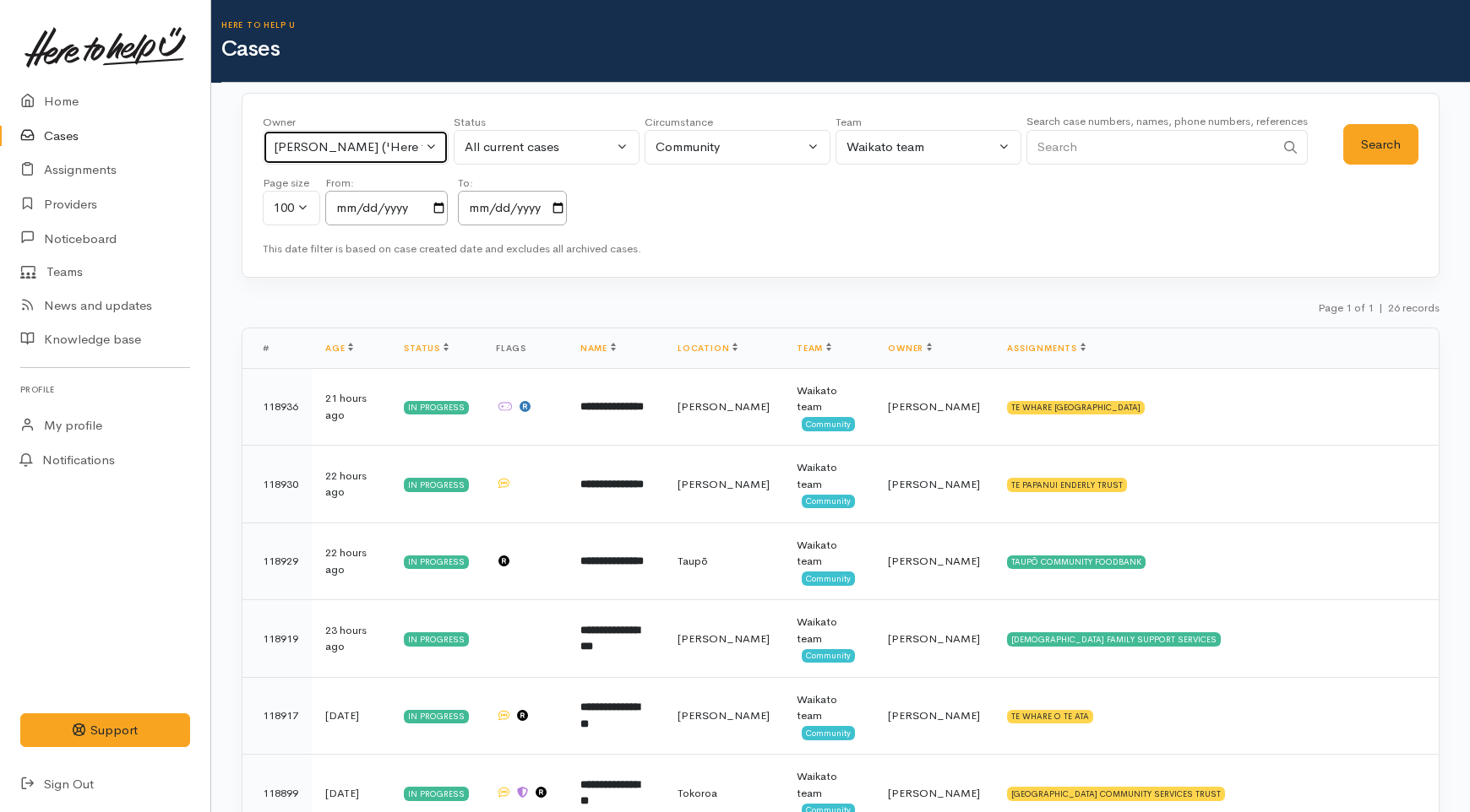
click at [366, 156] on div "Kyleigh Pike ('Here to help u')" at bounding box center [349, 147] width 149 height 19
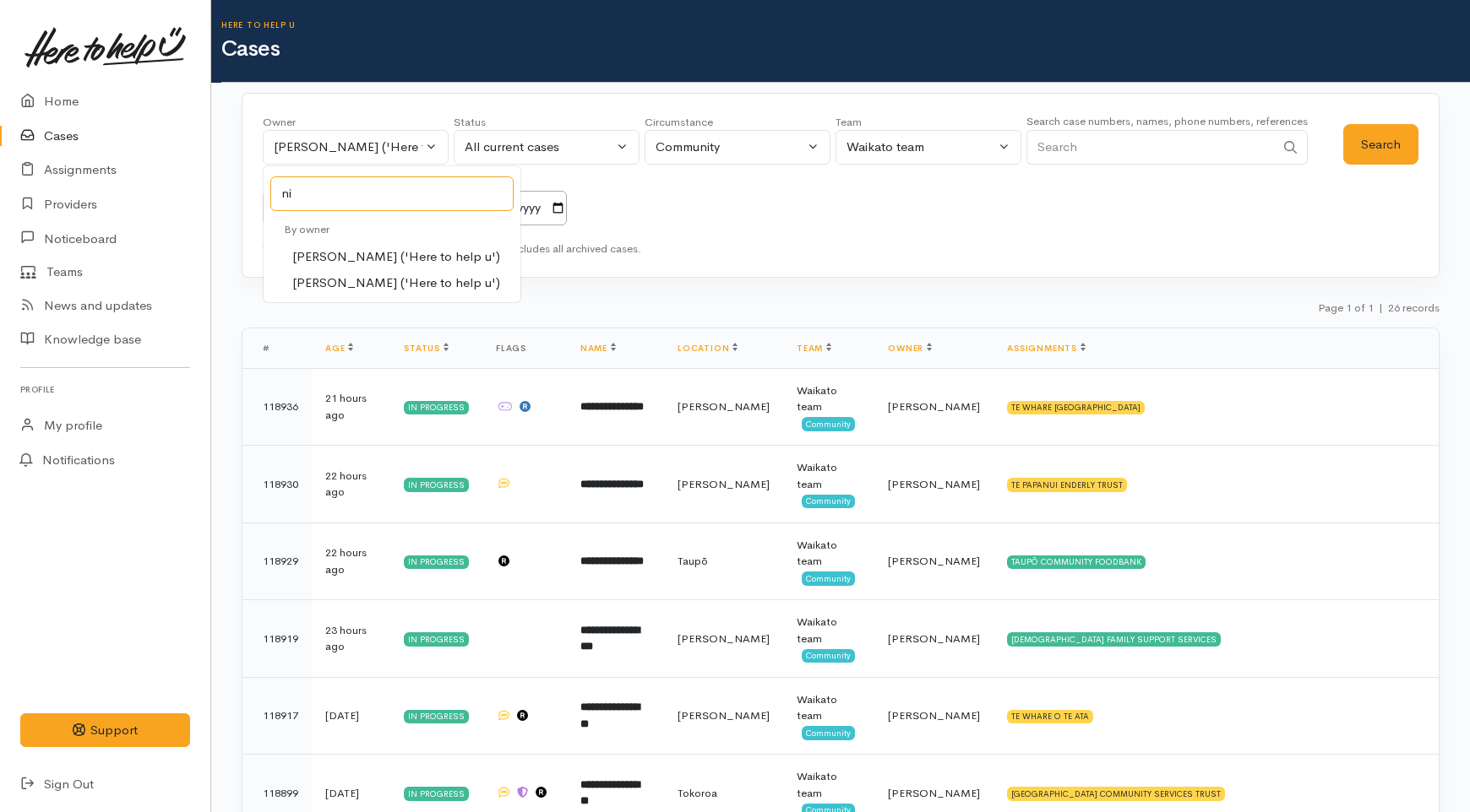
type input "nic"
click at [408, 282] on span "Nicole Rusk ('Here to help u')" at bounding box center [396, 284] width 208 height 19
select select "2314"
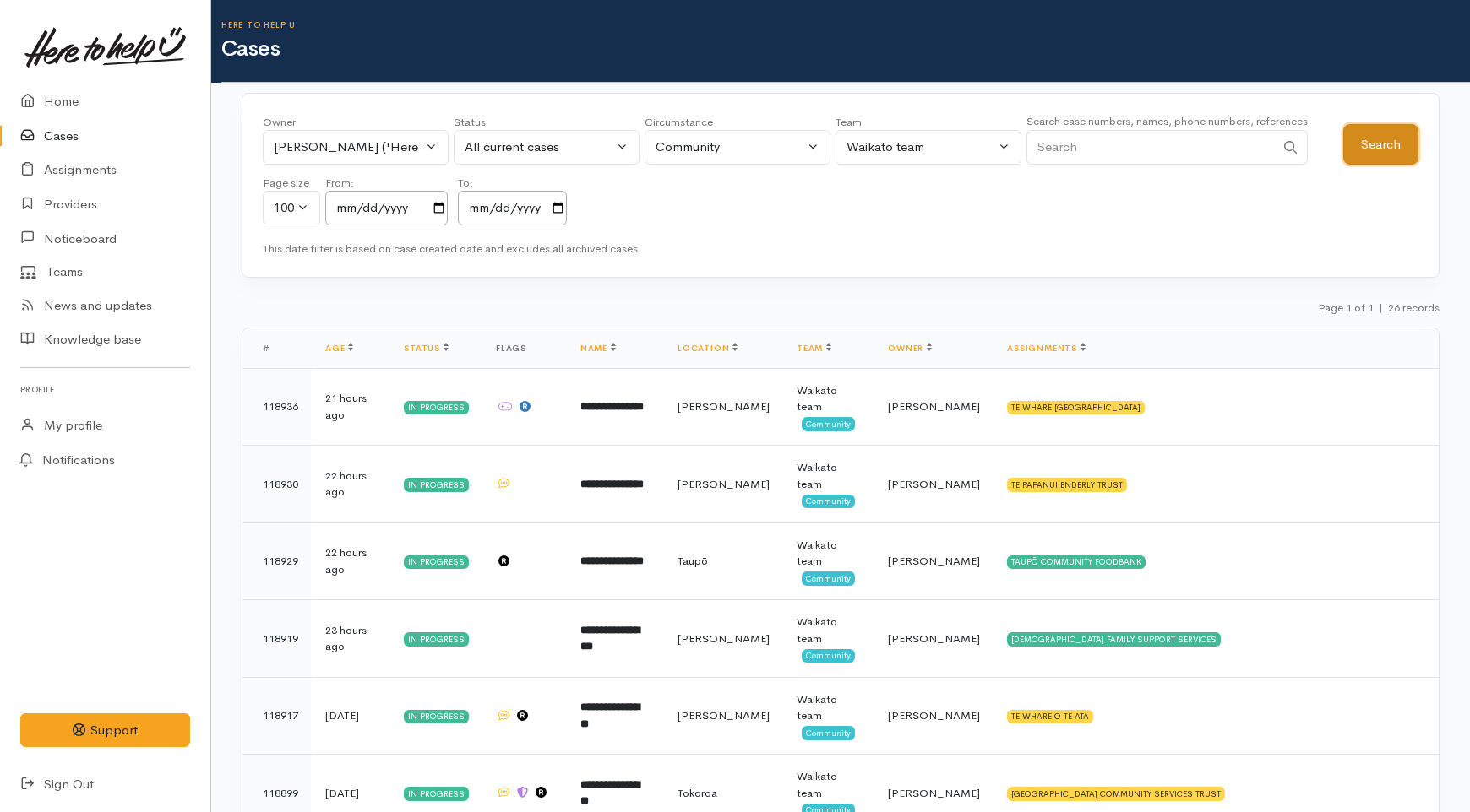
click at [1381, 145] on button "Search" at bounding box center [1381, 144] width 76 height 42
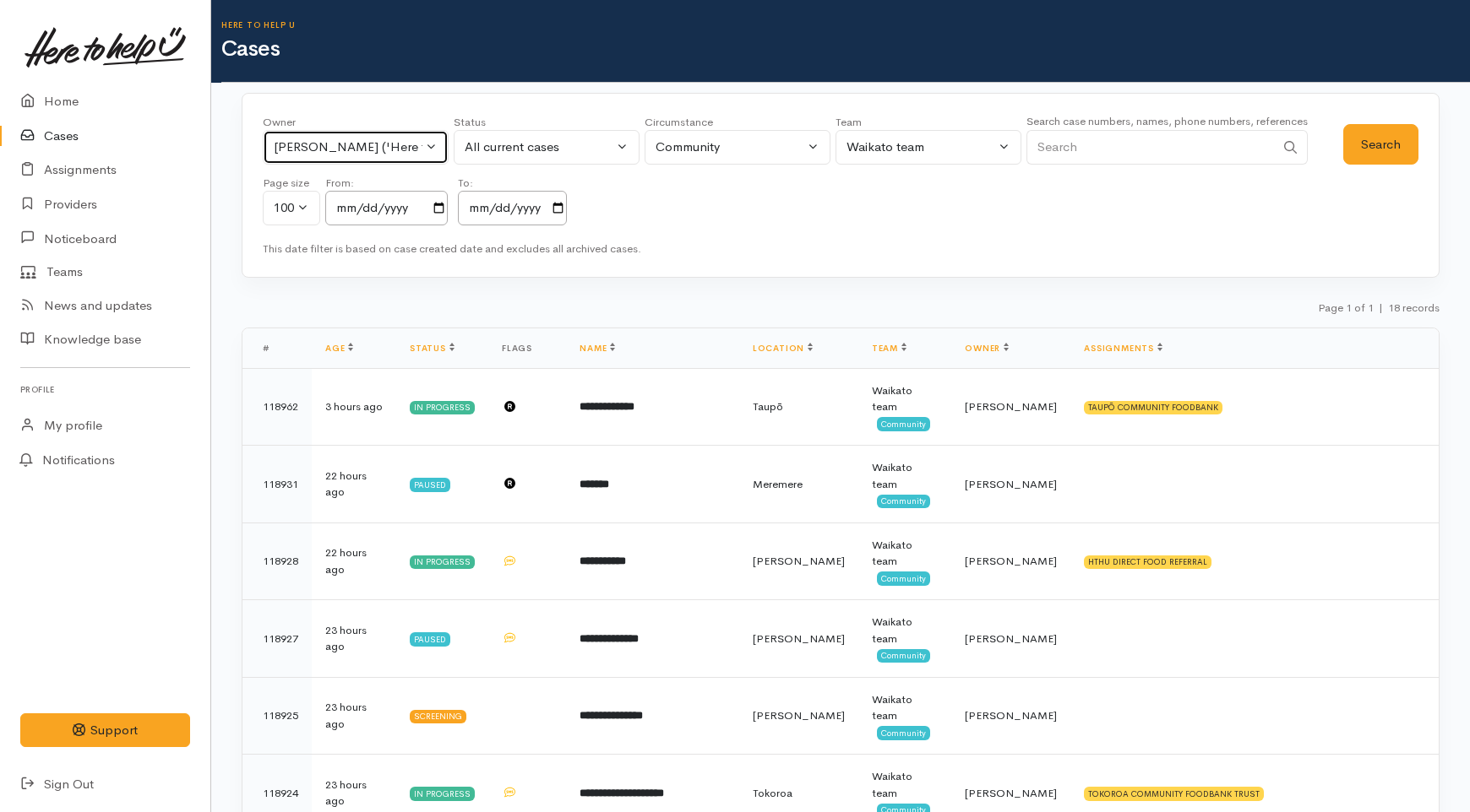
click at [374, 149] on div "Nicole Rusk ('Here to help u')" at bounding box center [349, 147] width 149 height 19
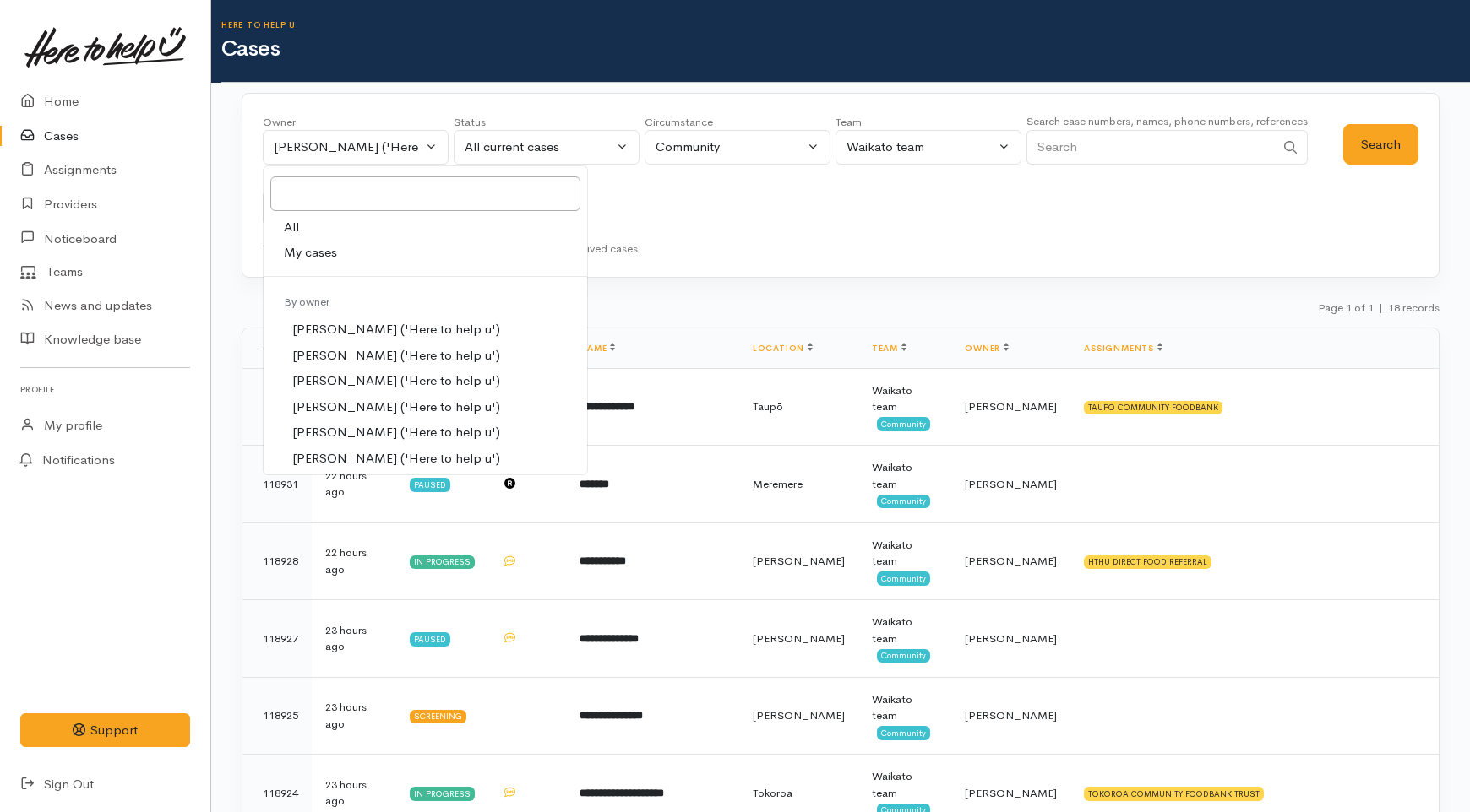
click at [351, 250] on link "My cases" at bounding box center [425, 253] width 323 height 26
select select "1648"
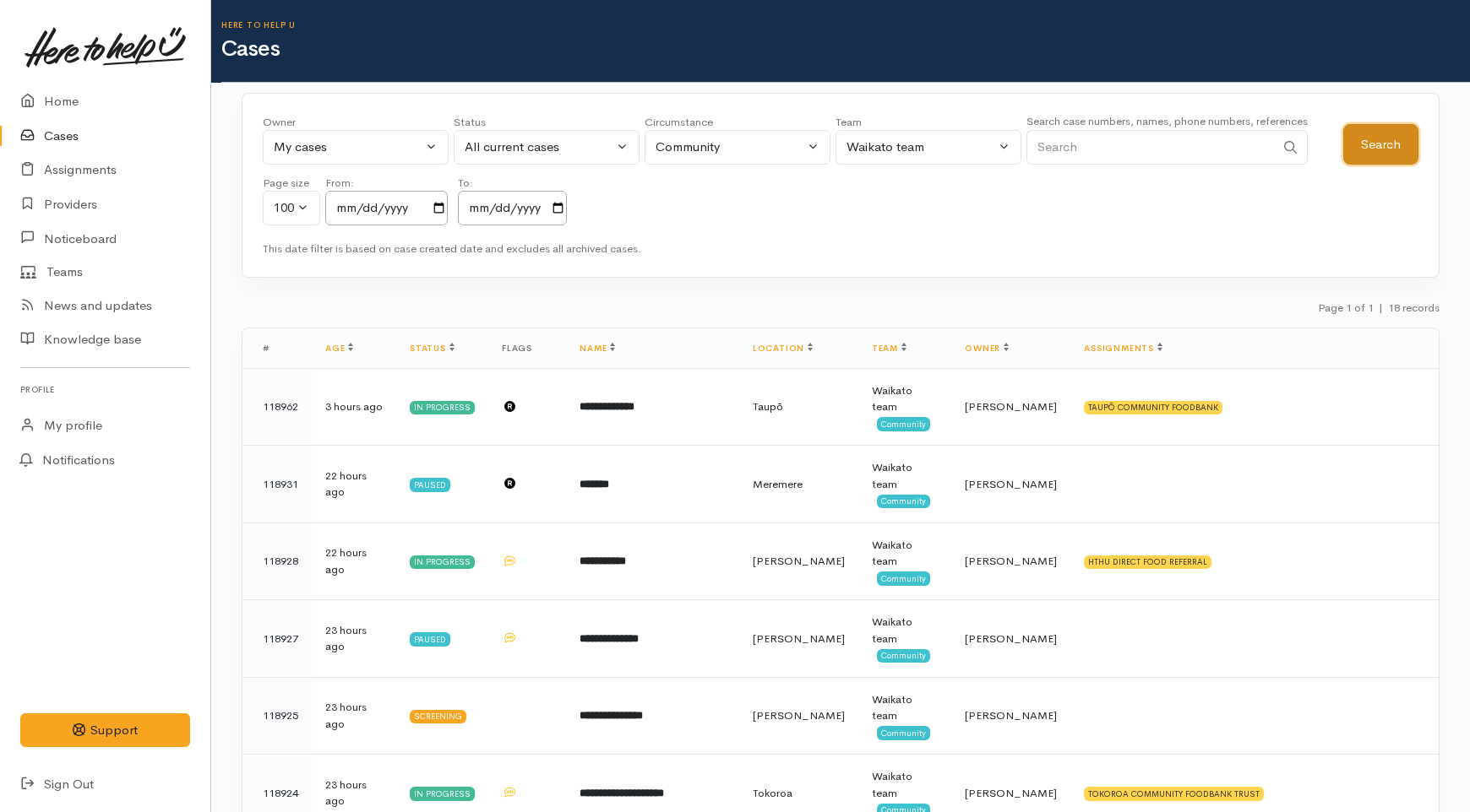
click at [1374, 162] on button "Search" at bounding box center [1381, 144] width 76 height 42
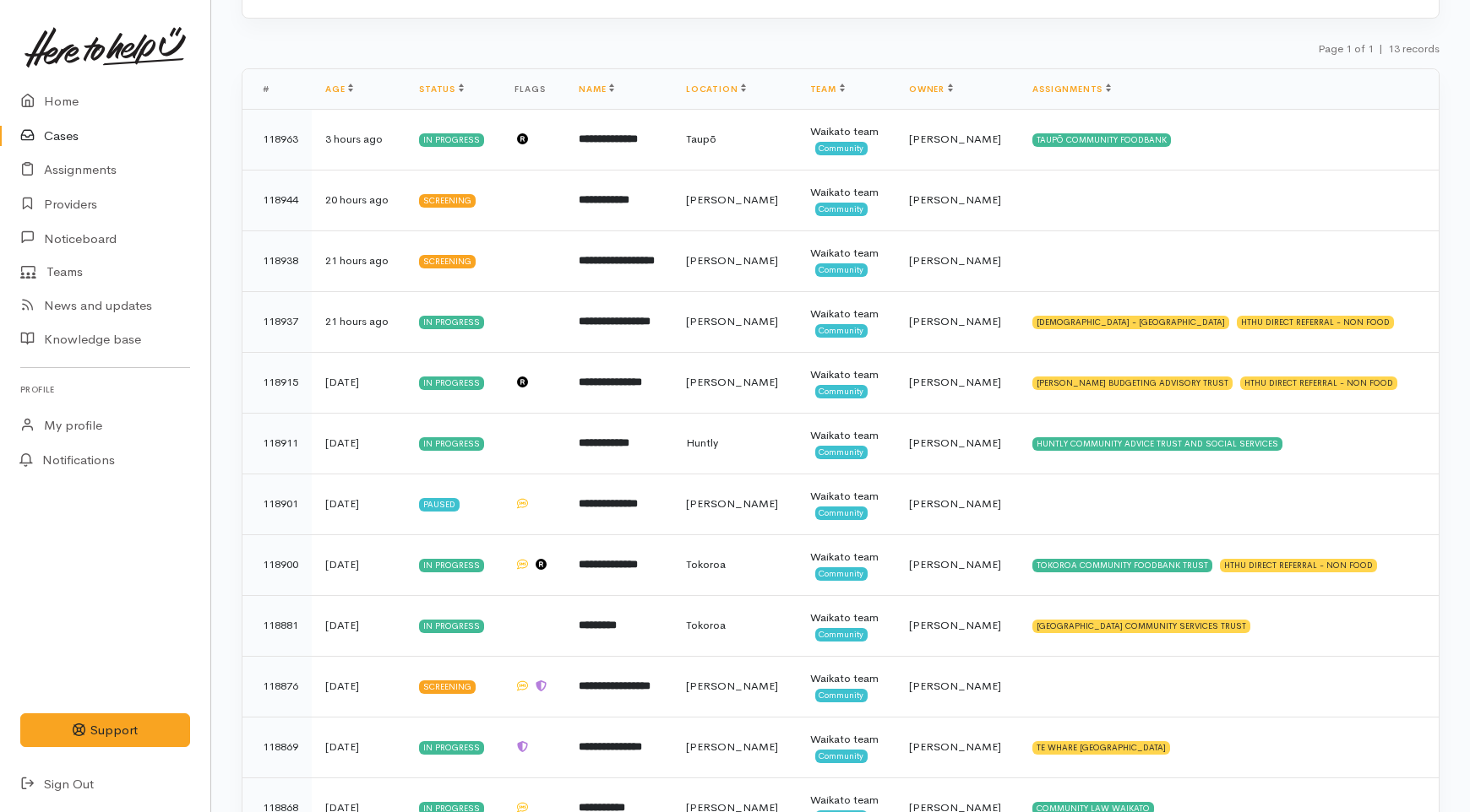
scroll to position [282, 0]
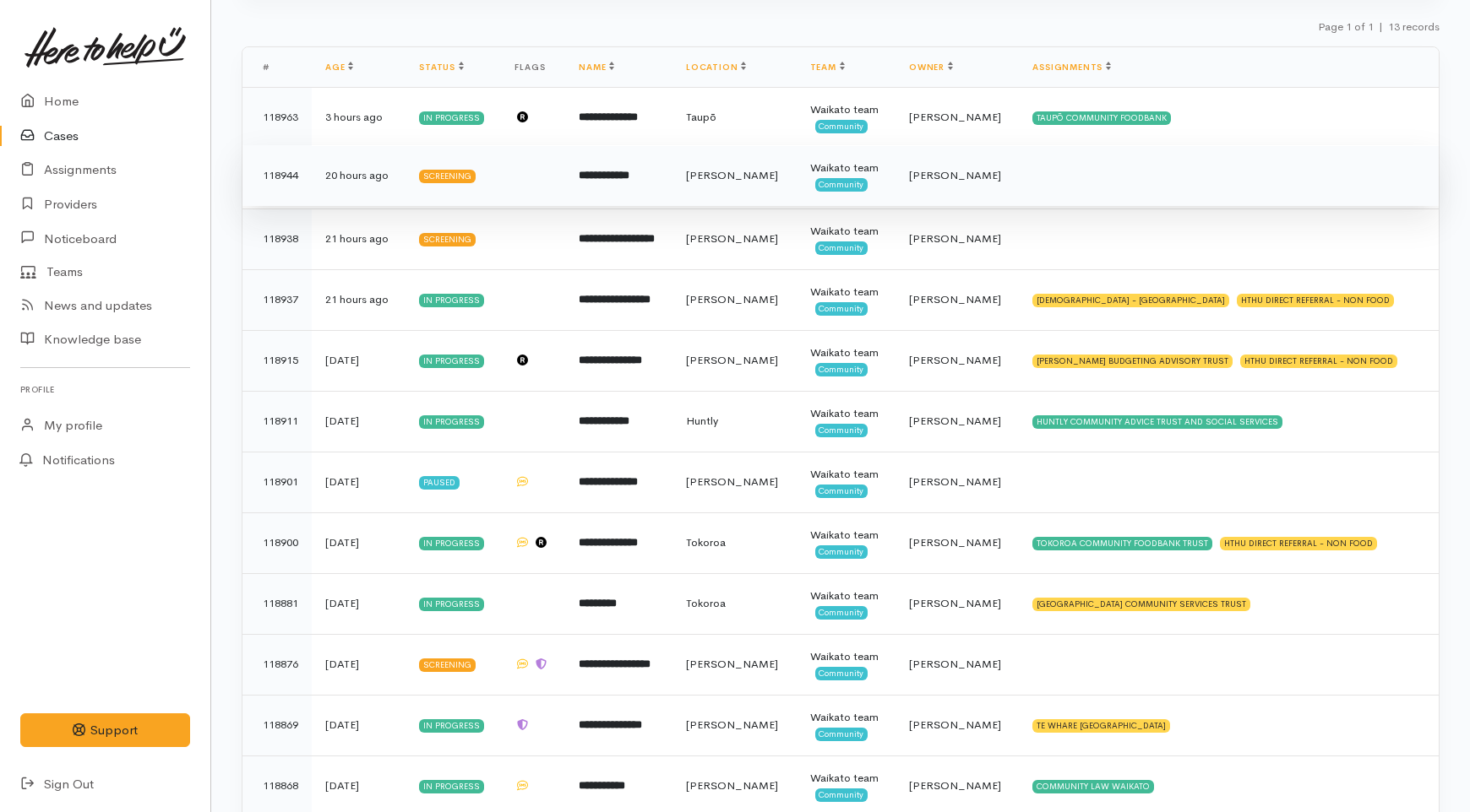
click at [729, 189] on td "[PERSON_NAME]" at bounding box center [735, 175] width 124 height 61
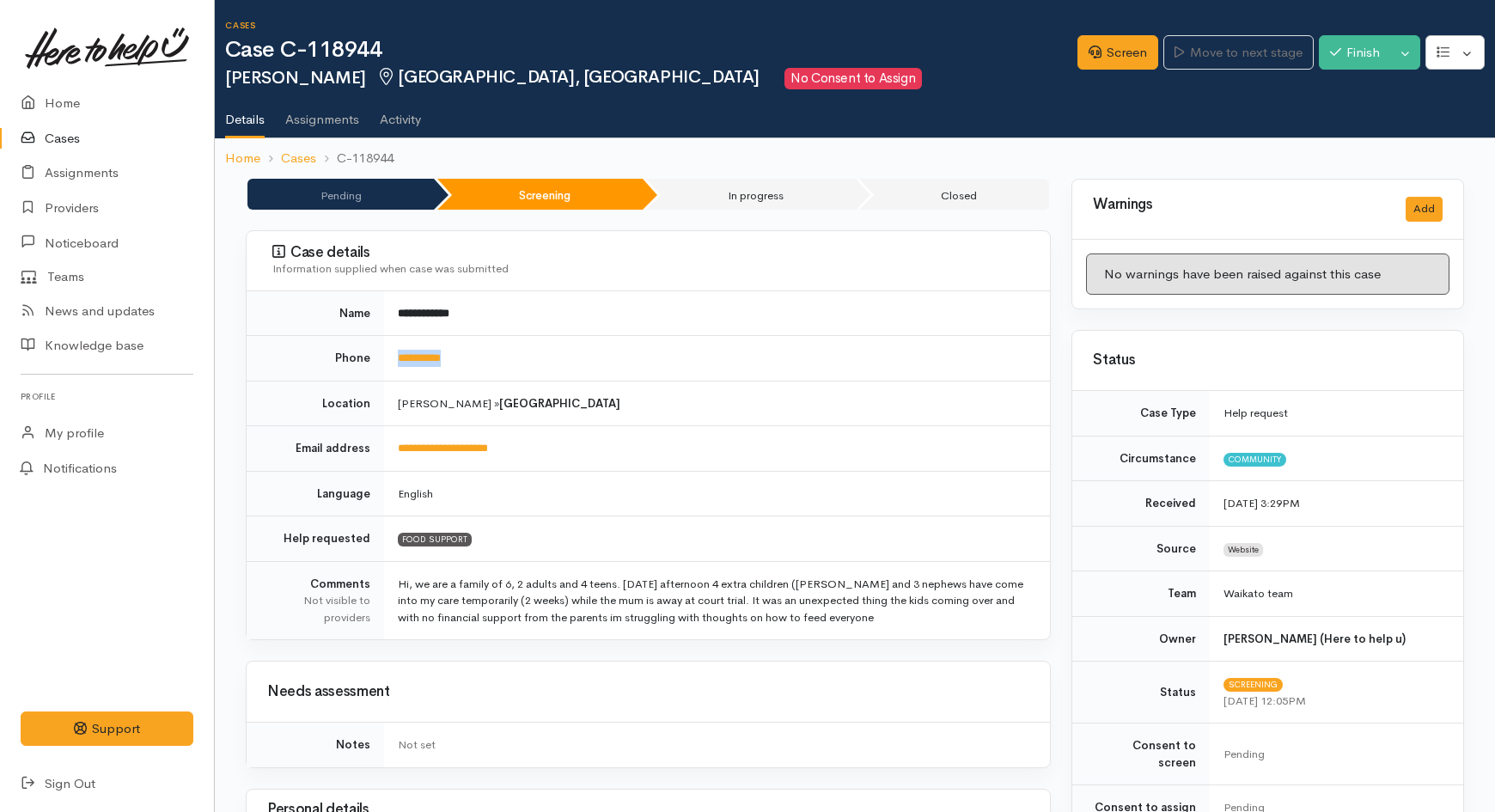
drag, startPoint x: 484, startPoint y: 362, endPoint x: 382, endPoint y: 374, distance: 102.7
click at [382, 374] on tr "**********" at bounding box center [648, 358] width 804 height 45
copy tr "**********"
click at [1088, 46] on icon at bounding box center [1094, 51] width 13 height 13
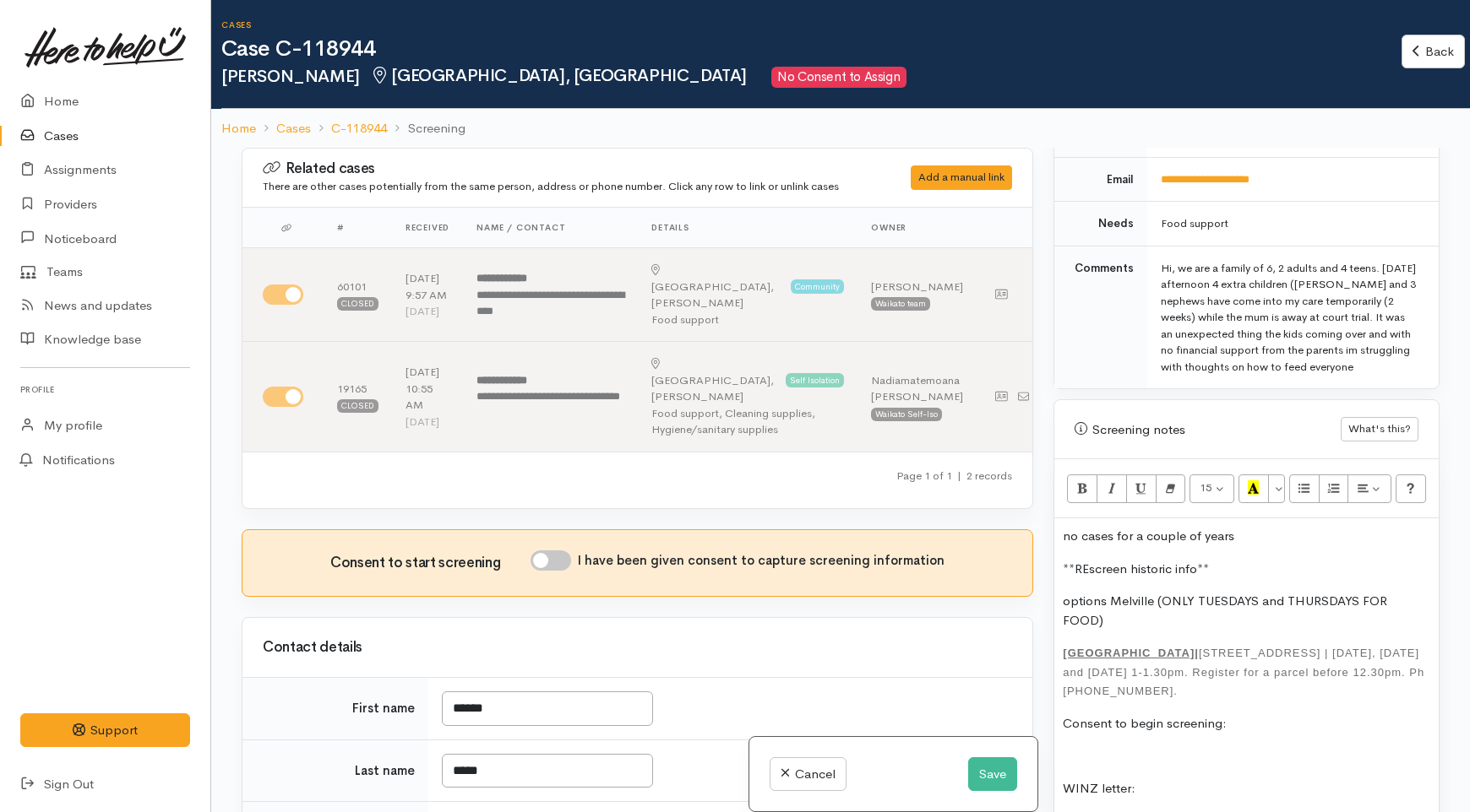
scroll to position [938, 0]
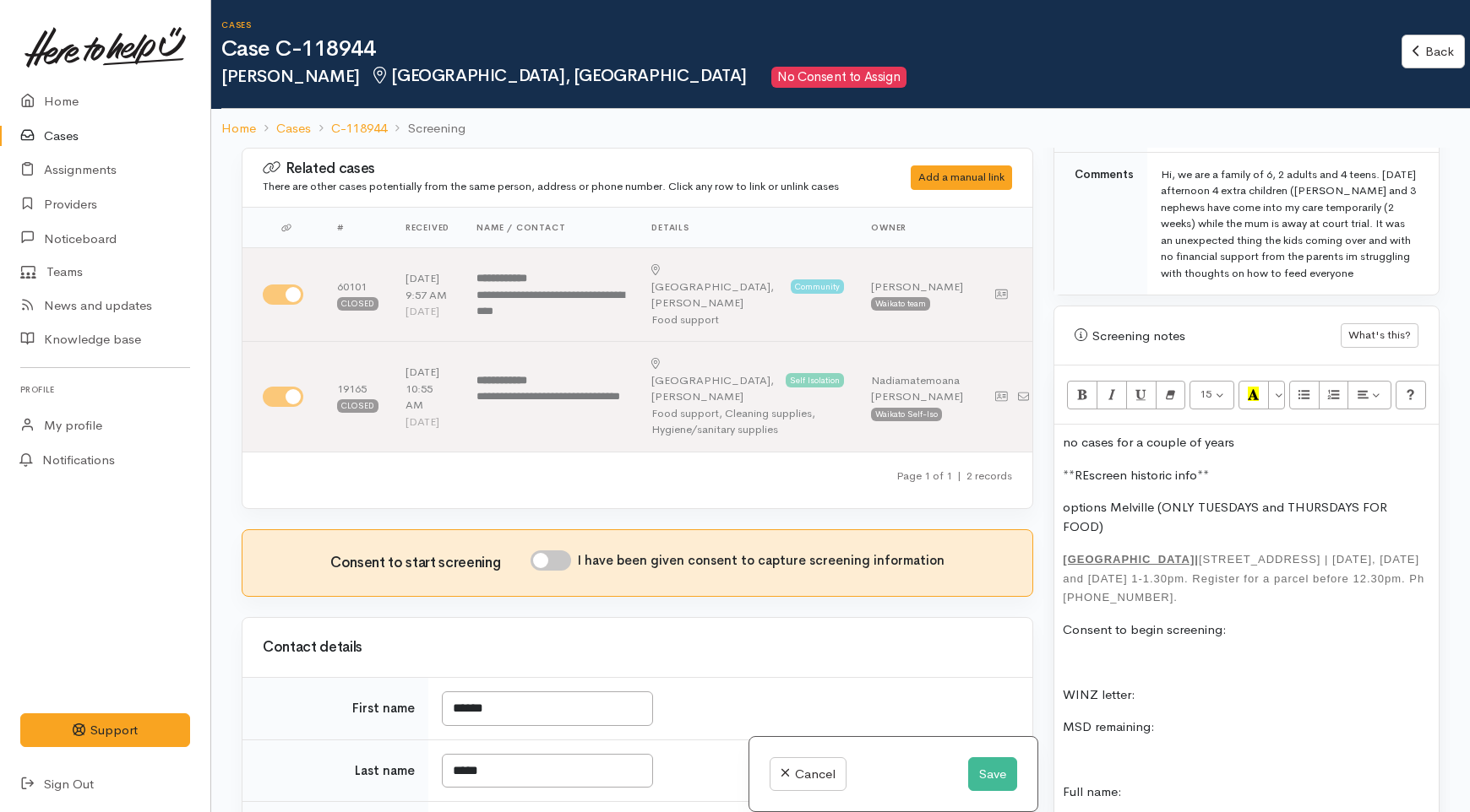
click at [1257, 434] on p "no cases for a couple of years" at bounding box center [1247, 443] width 368 height 19
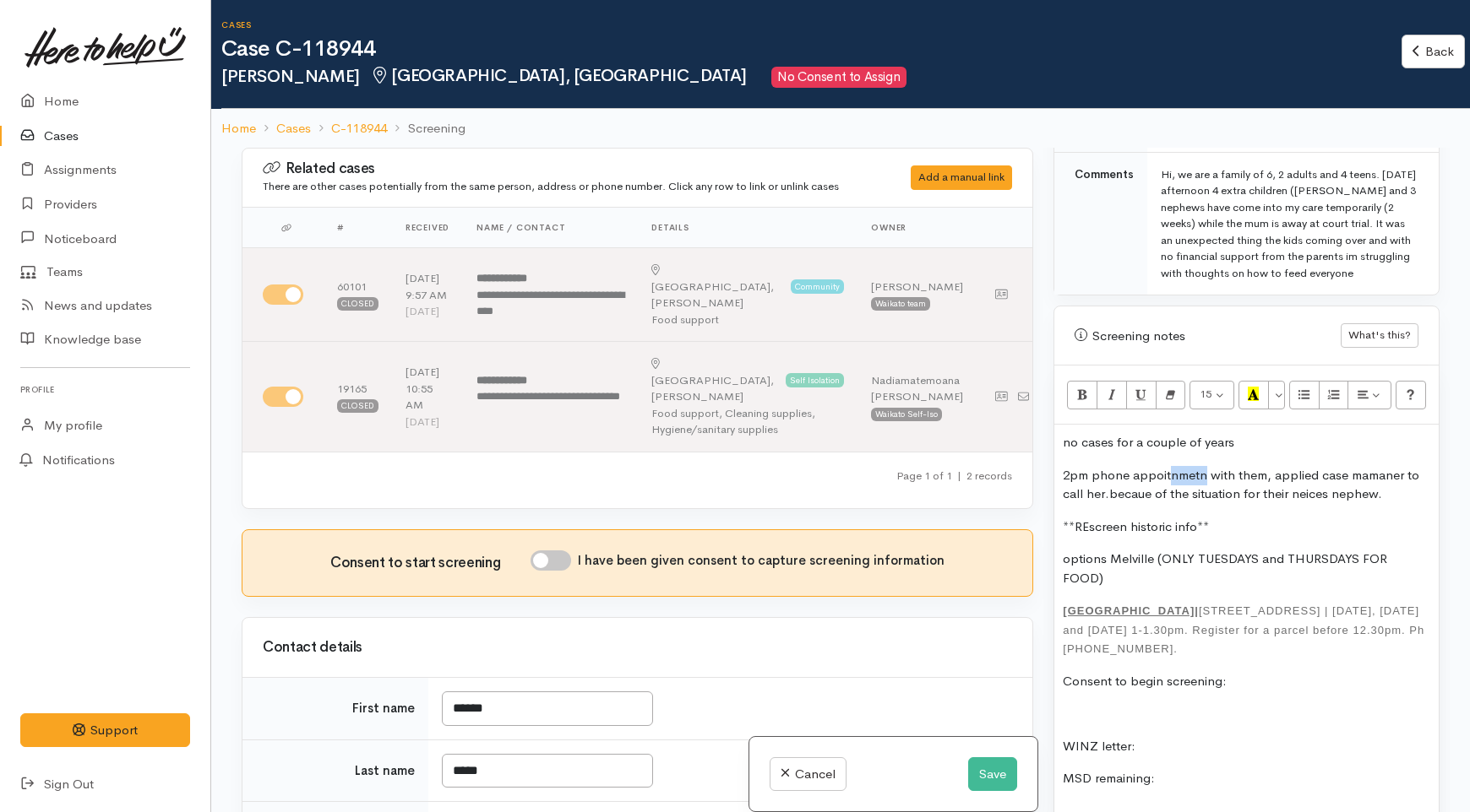
drag, startPoint x: 1204, startPoint y: 463, endPoint x: 1167, endPoint y: 462, distance: 37.0
click at [1167, 466] on p "2pm phone appoitnmetn with them, applied case mamaner to call her.becaue of the…" at bounding box center [1247, 485] width 368 height 38
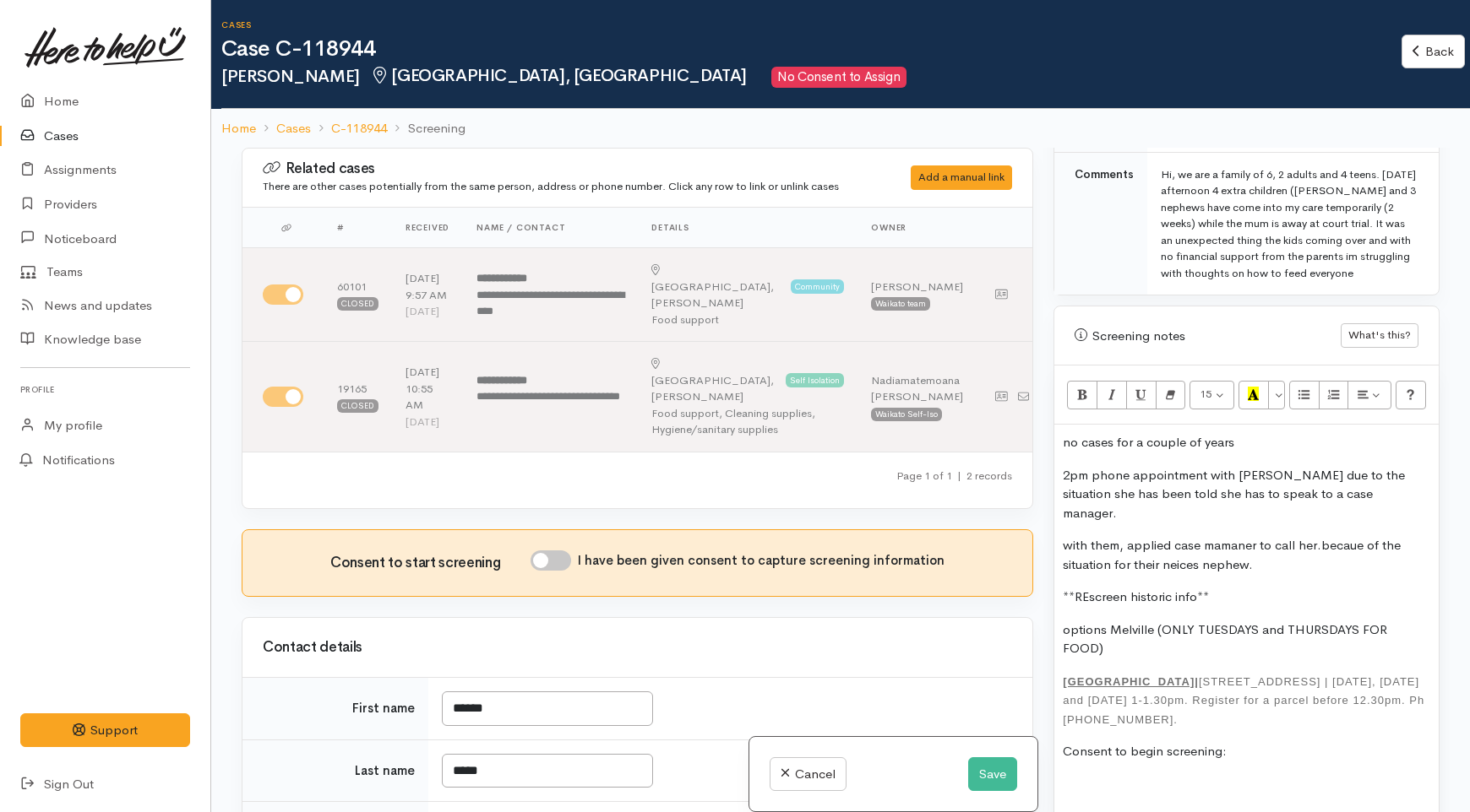
click at [1356, 475] on p "2pm phone appointment with WINZ due to the situation she has been told she has …" at bounding box center [1247, 495] width 368 height 57
drag, startPoint x: 1243, startPoint y: 552, endPoint x: 1060, endPoint y: 519, distance: 186.0
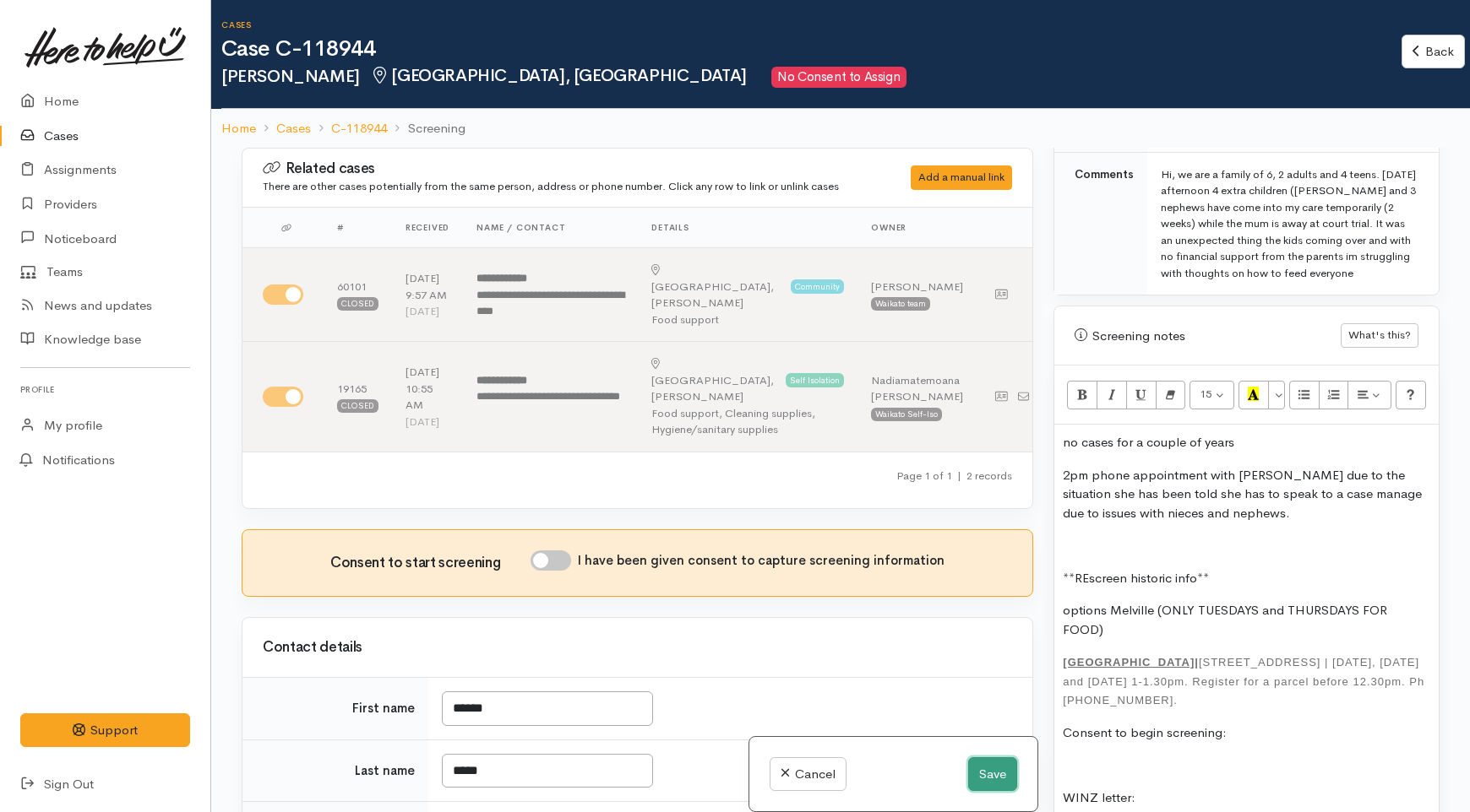
click at [971, 766] on button "Save" at bounding box center [993, 775] width 49 height 35
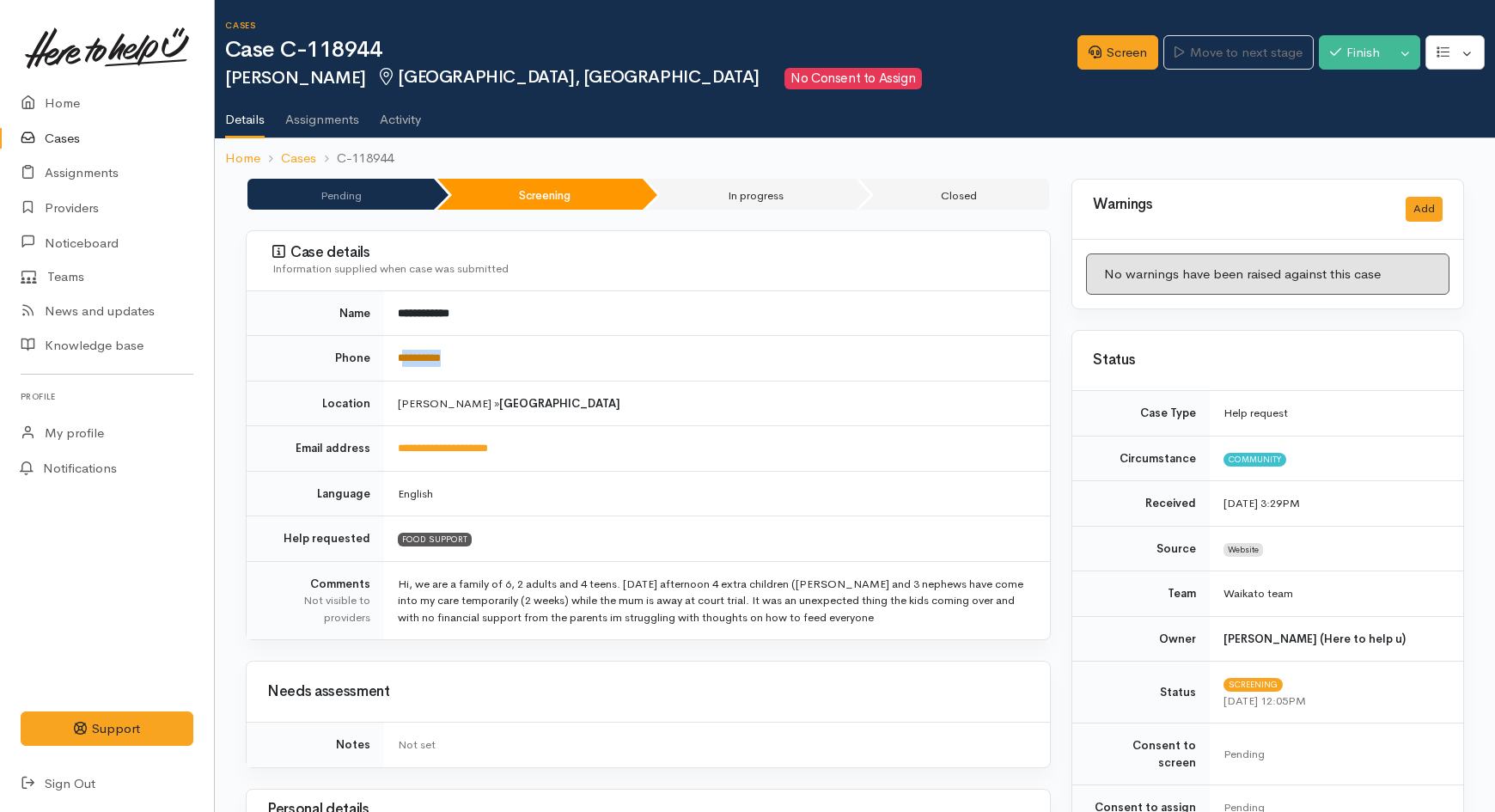
drag, startPoint x: 420, startPoint y: 367, endPoint x: 402, endPoint y: 364, distance: 18.2
click at [402, 364] on td "**********" at bounding box center [717, 358] width 666 height 45
copy link "*********"
drag, startPoint x: 393, startPoint y: 62, endPoint x: 311, endPoint y: 54, distance: 82.4
click at [311, 54] on h1 "Case C-118944" at bounding box center [652, 49] width 853 height 25
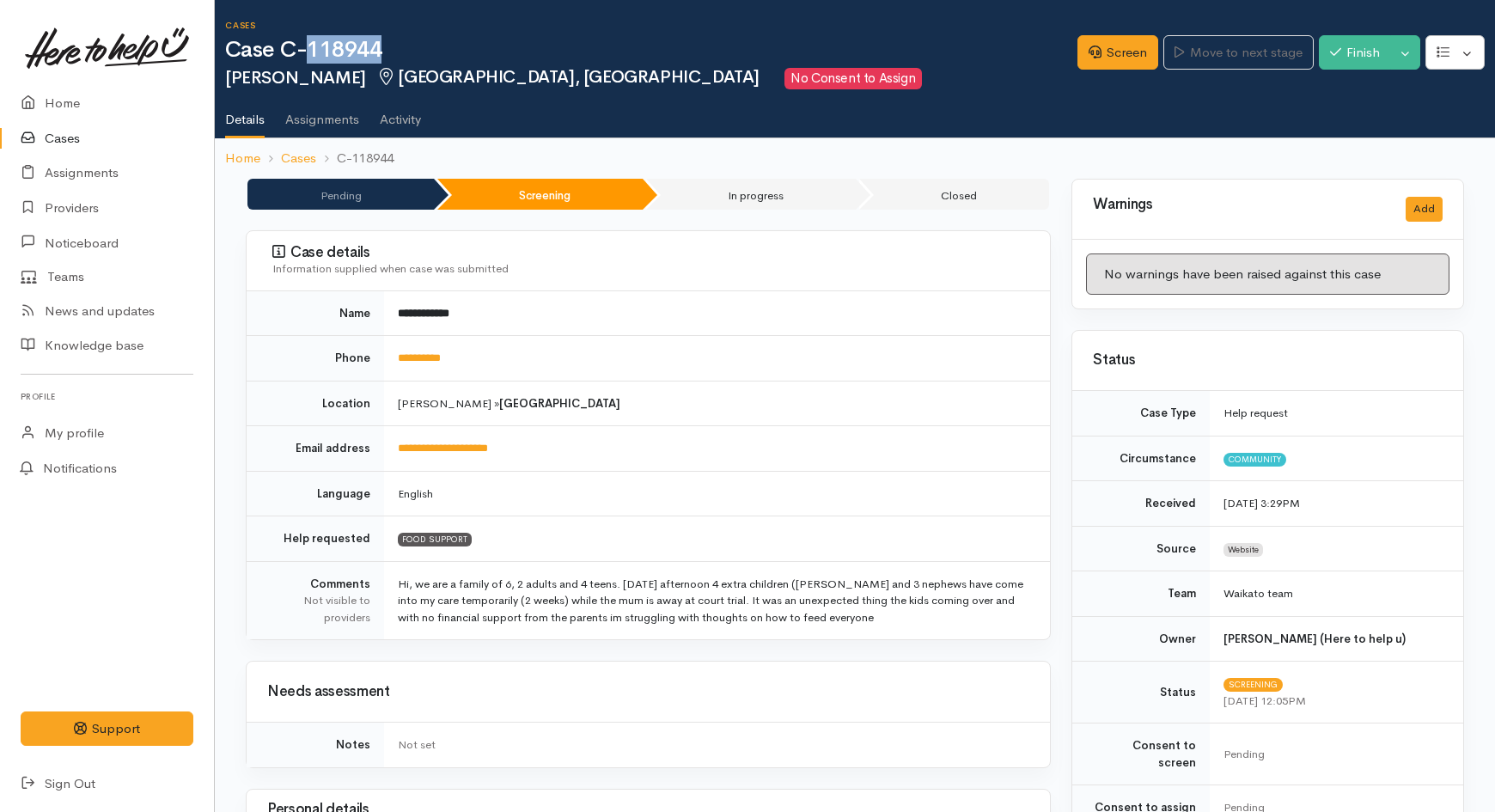
copy h1 "118944"
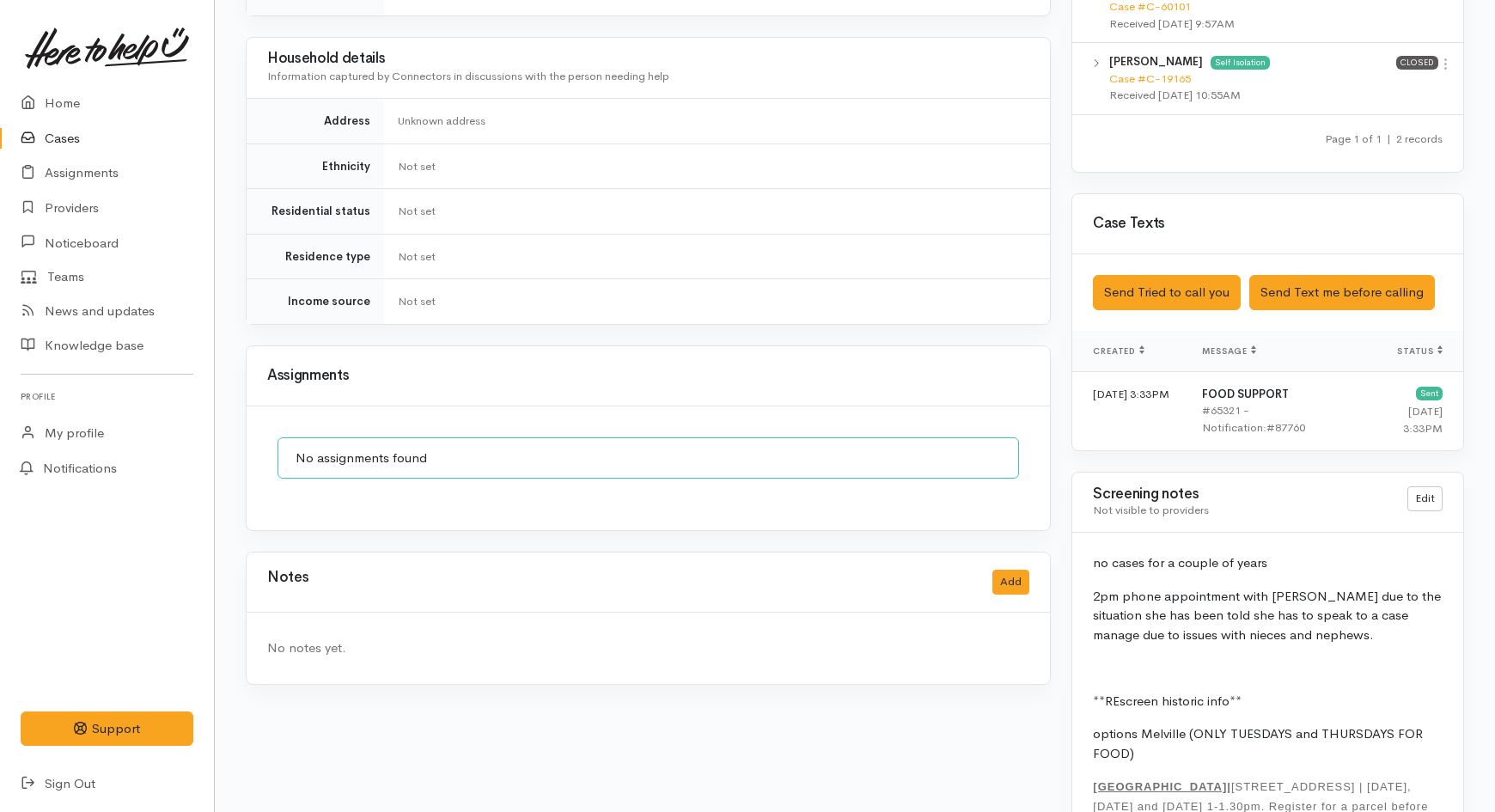
scroll to position [1336, 0]
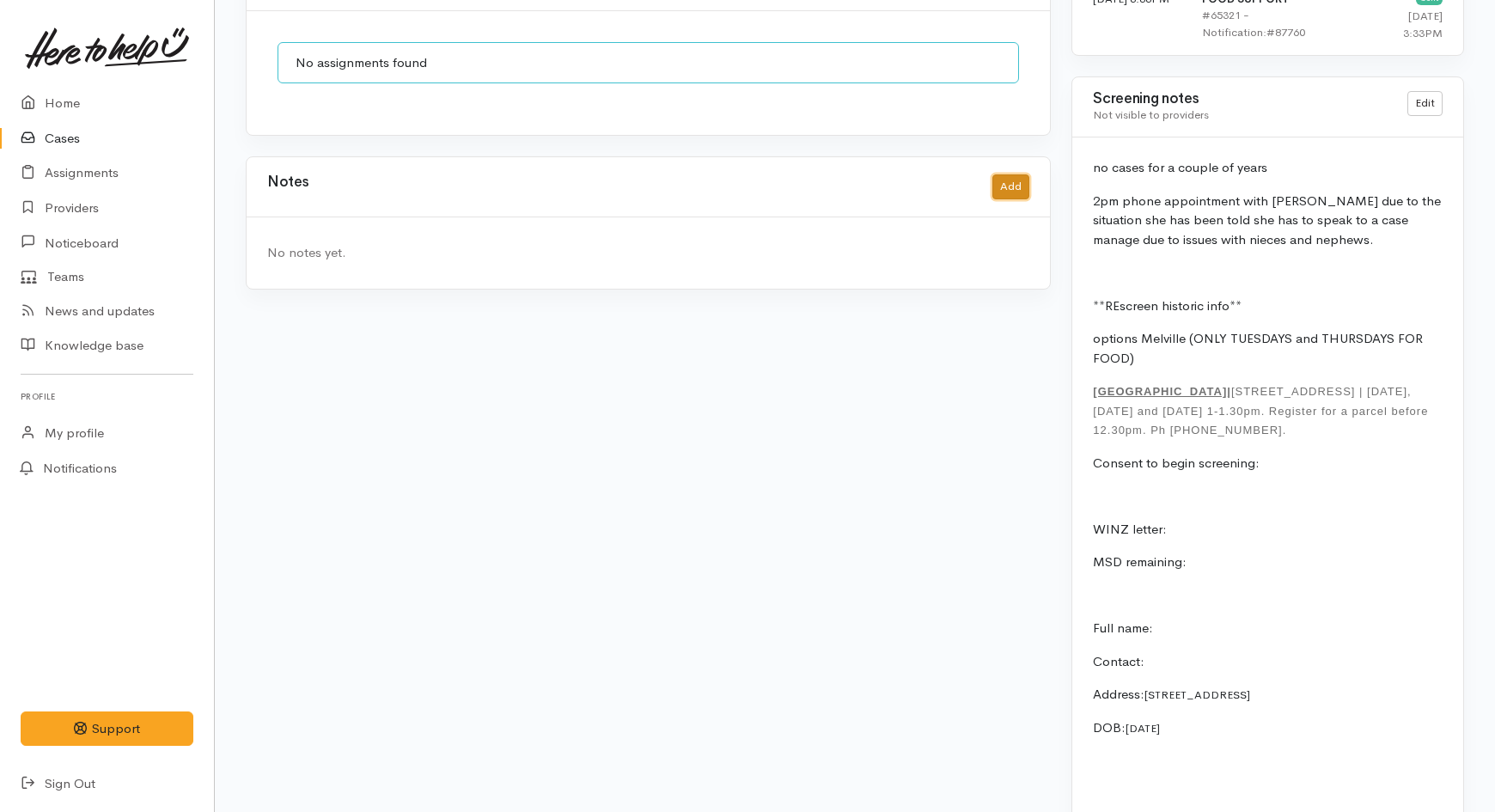
click at [999, 174] on button "Add" at bounding box center [1011, 186] width 37 height 25
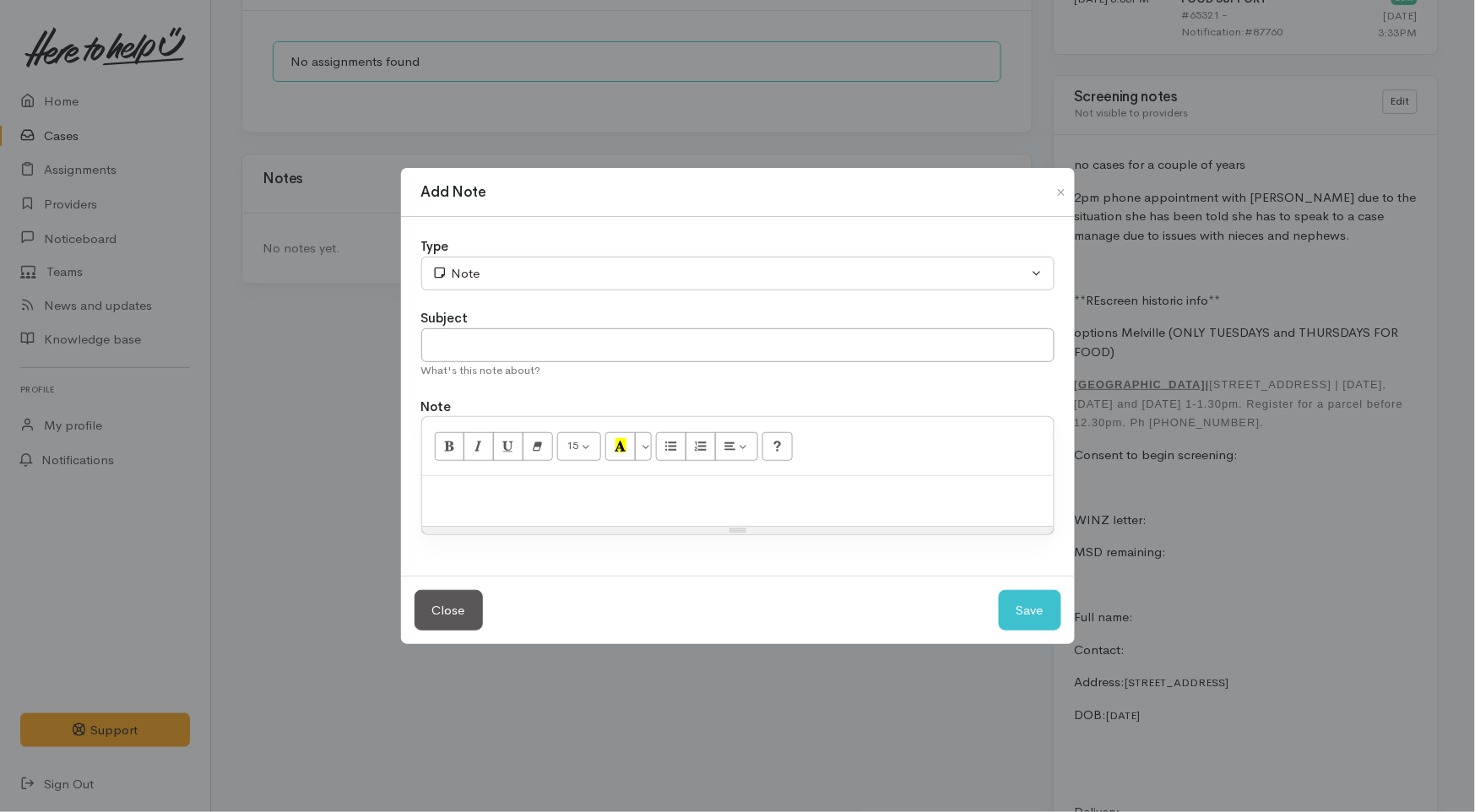
click at [477, 491] on p at bounding box center [738, 495] width 615 height 19
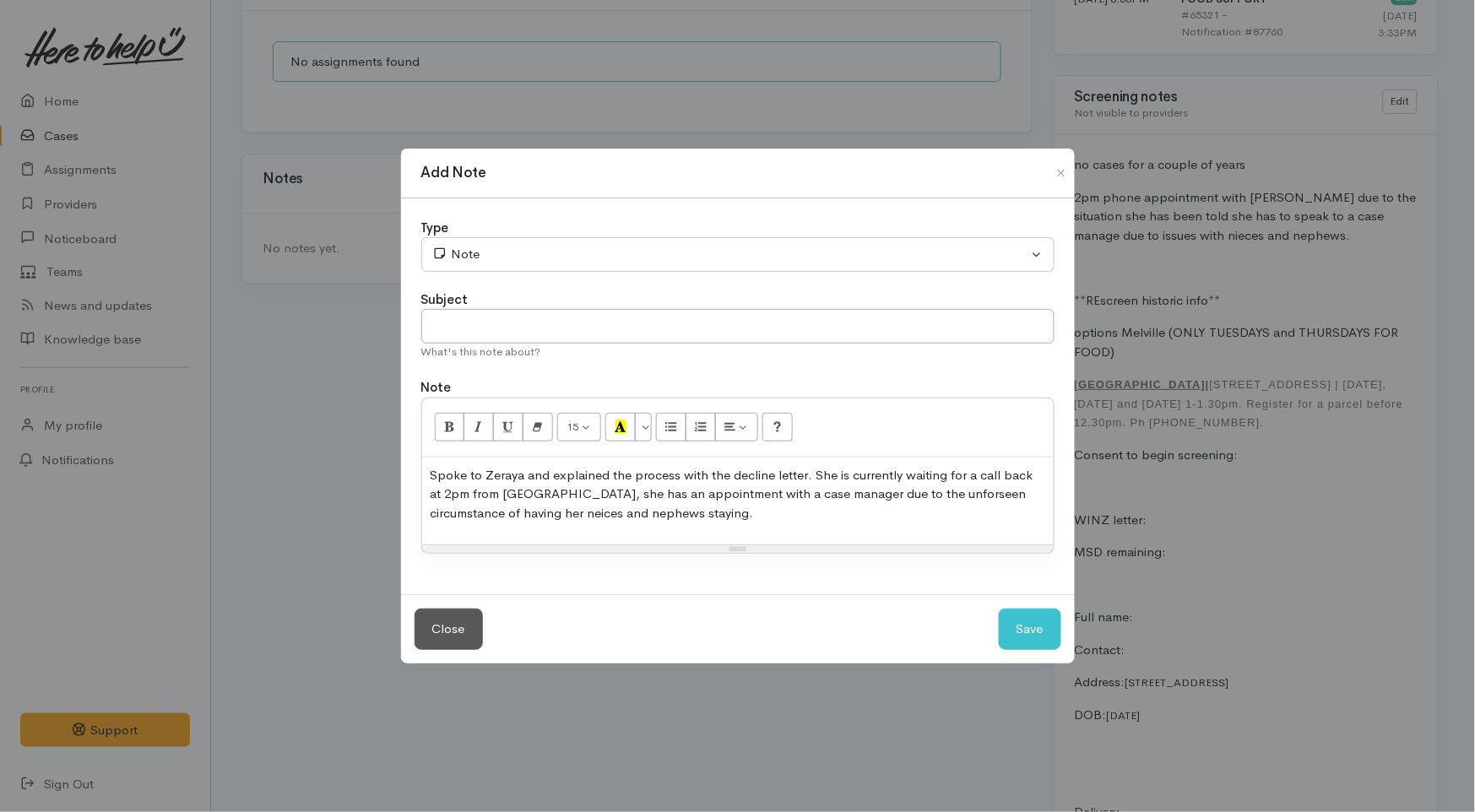
click at [897, 496] on p "Spoke to Zeraya and explained the process with the decline letter. She is curre…" at bounding box center [738, 495] width 615 height 57
click at [897, 501] on p "Spoke to Zeraya and explained the process with the decline letter. She is curre…" at bounding box center [738, 495] width 615 height 57
click at [669, 507] on p "Spoke to Zeraya and explained the process with the decline letter. She is curre…" at bounding box center [738, 495] width 615 height 57
click at [509, 508] on p "Spoke to Zeraya and explained the process with the decline letter. She is curre…" at bounding box center [738, 495] width 615 height 57
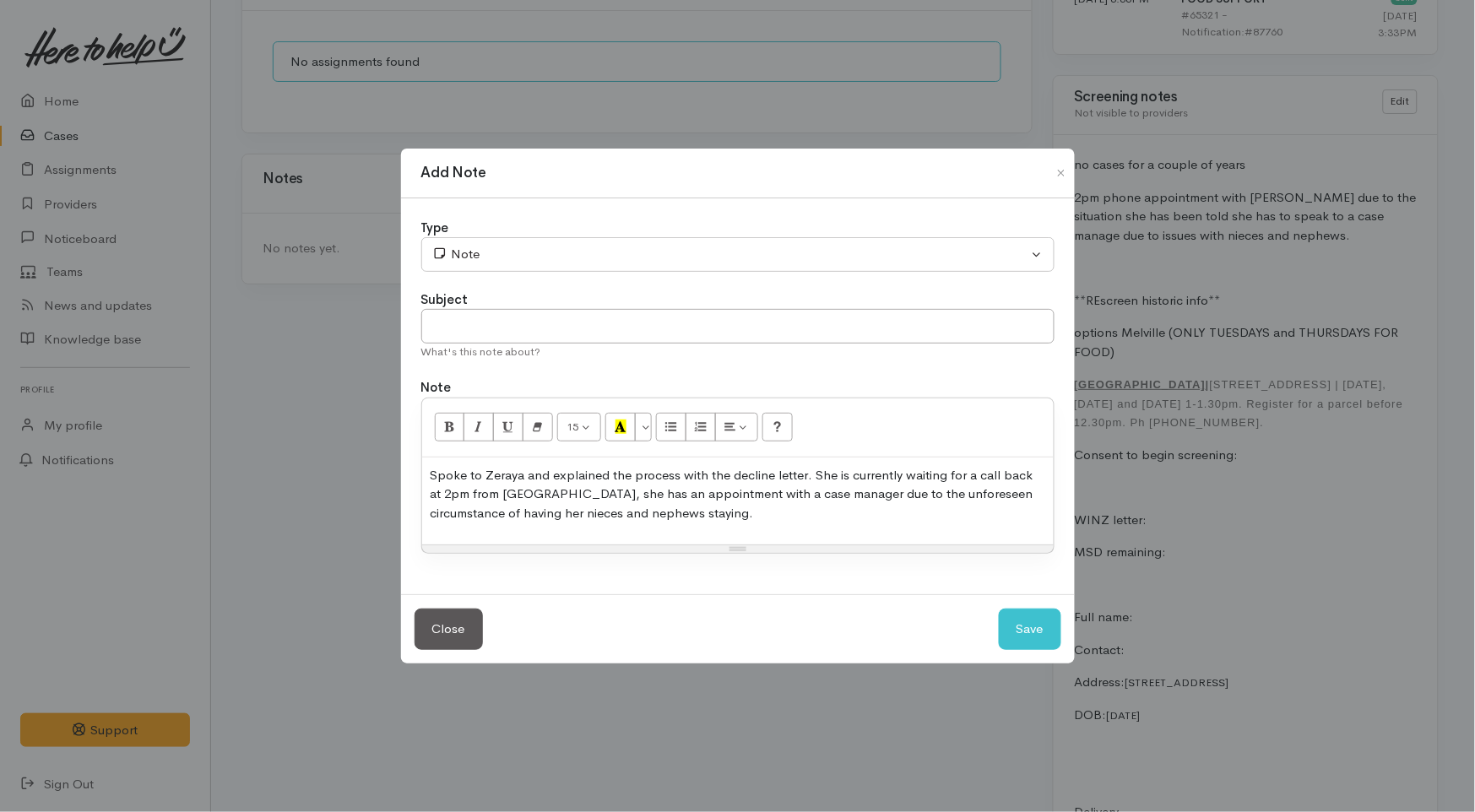
click at [680, 511] on p "Spoke to Zeraya and explained the process with the decline letter. She is curre…" at bounding box center [738, 495] width 615 height 57
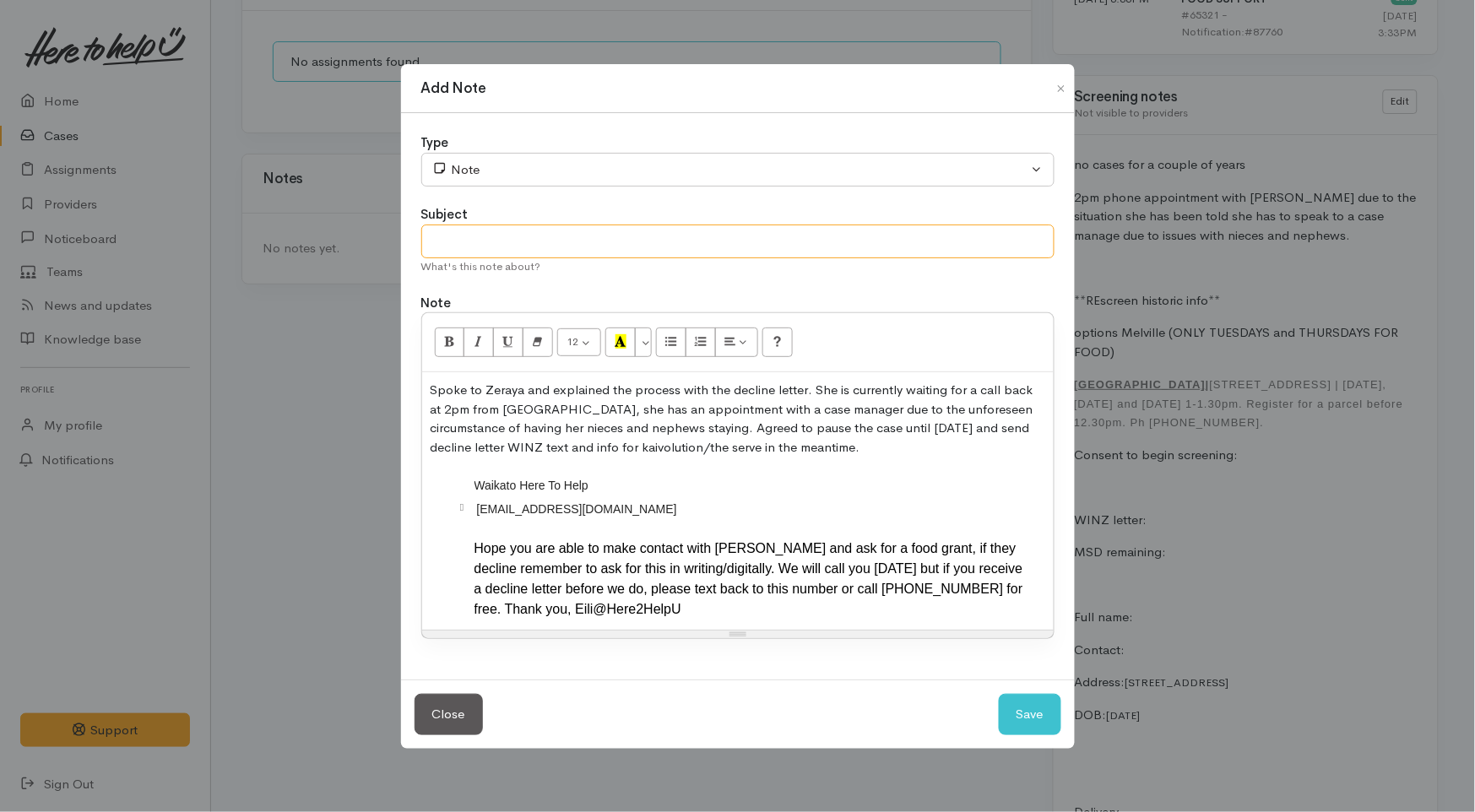
click at [552, 237] on input "text" at bounding box center [738, 242] width 633 height 35
click at [808, 453] on p "Spoke to Zeraya and explained the process with the decline letter. She is curre…" at bounding box center [738, 419] width 615 height 76
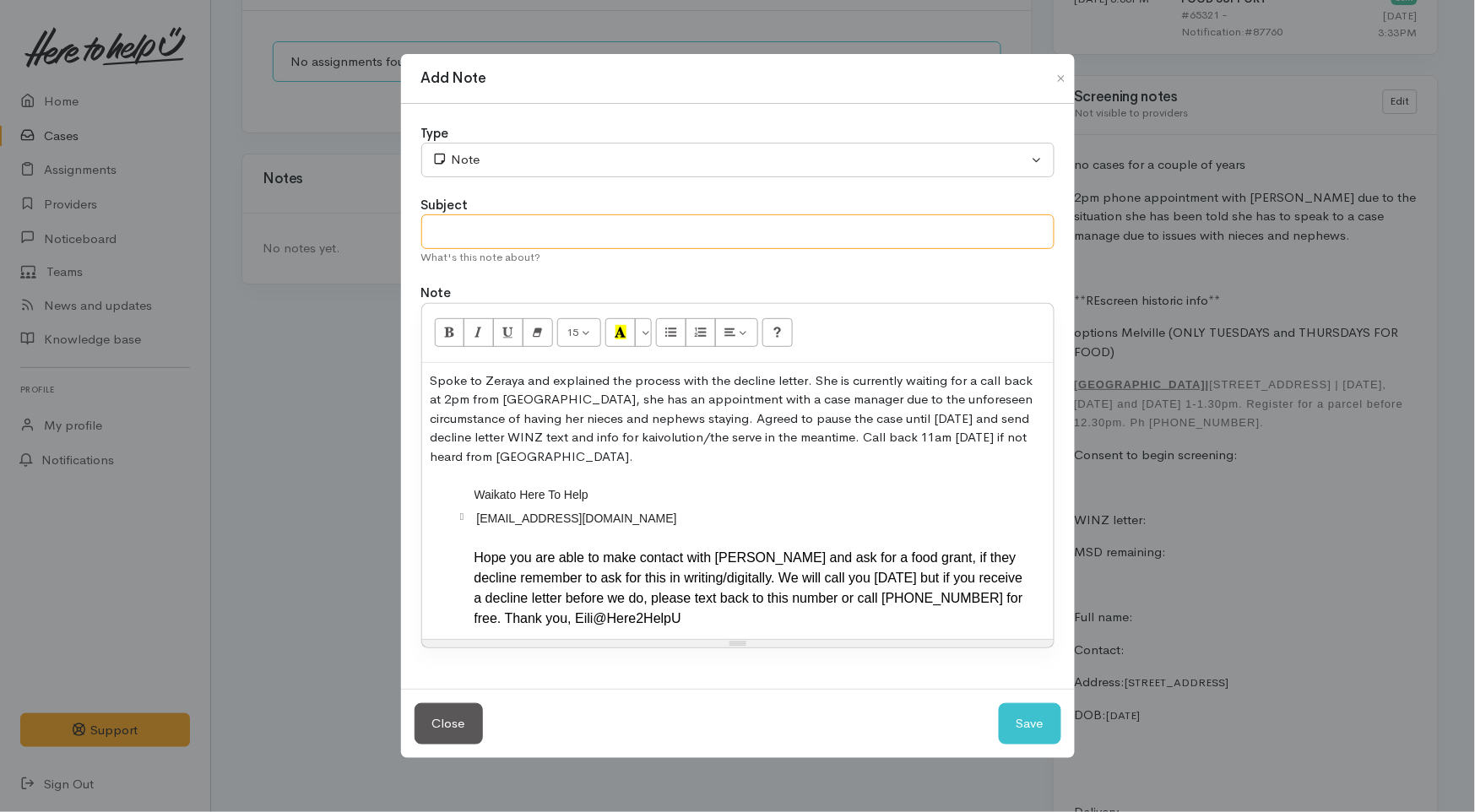
click at [643, 221] on input "text" at bounding box center [738, 232] width 633 height 35
type input "P"
type input "PAUSE for WINZ callback 15/10/2025"
click at [1035, 727] on button "Save" at bounding box center [1030, 724] width 63 height 42
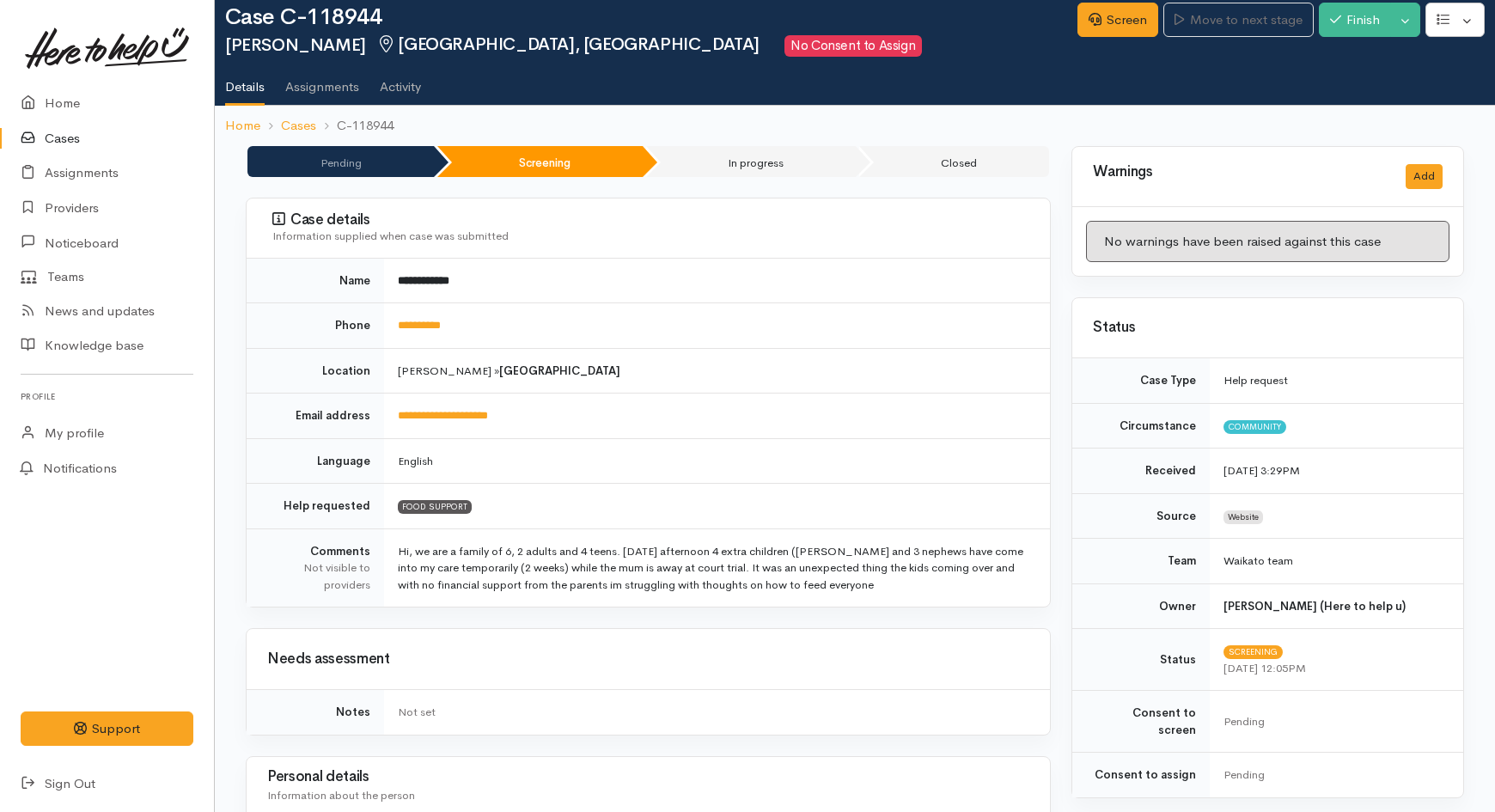
scroll to position [0, 0]
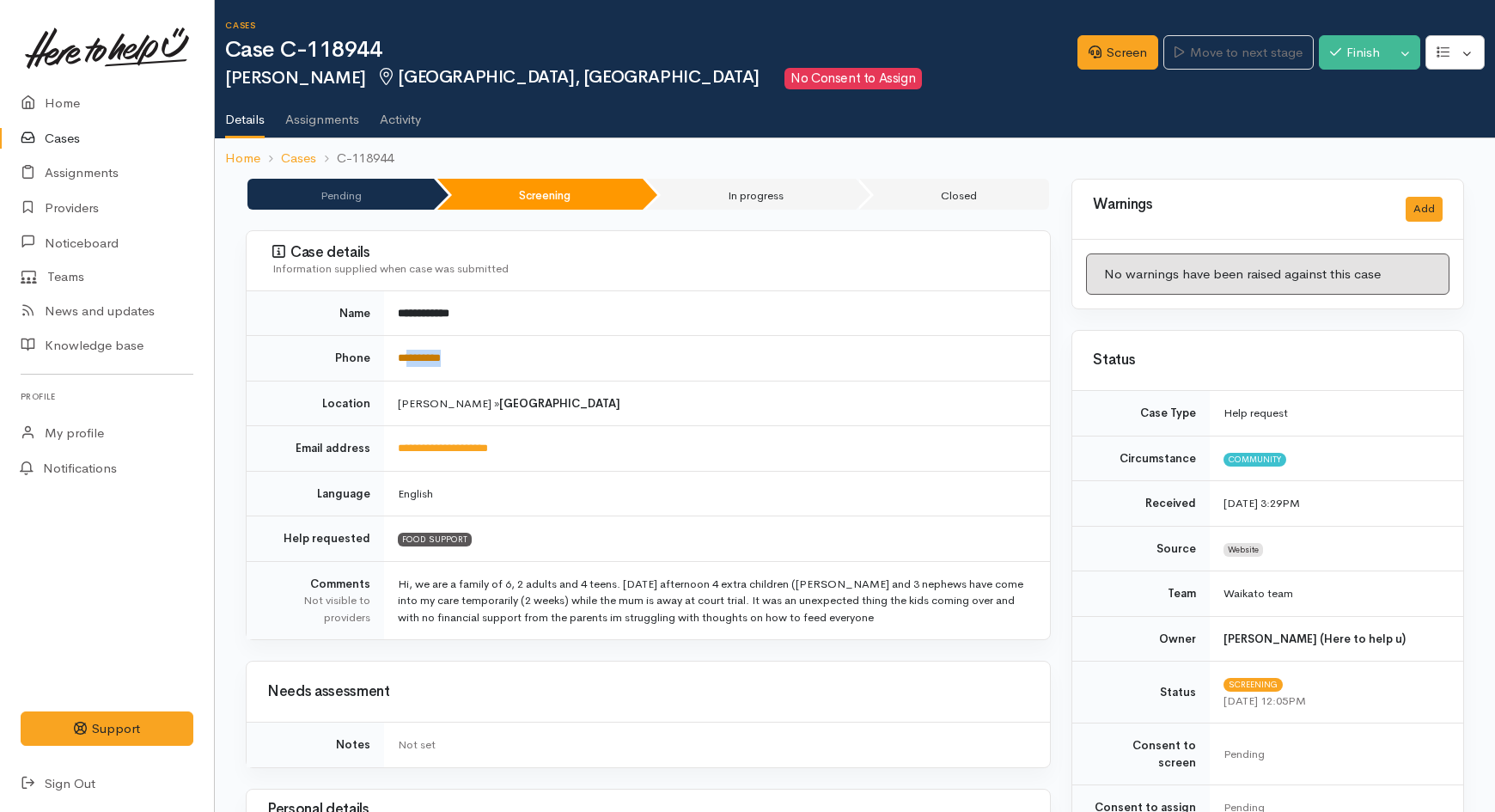
drag, startPoint x: 474, startPoint y: 356, endPoint x: 408, endPoint y: 357, distance: 66.0
click at [408, 357] on td "**********" at bounding box center [717, 358] width 666 height 45
click at [516, 367] on td "**********" at bounding box center [717, 358] width 666 height 45
drag, startPoint x: 433, startPoint y: 358, endPoint x: 401, endPoint y: 357, distance: 32.0
click at [401, 357] on td "**********" at bounding box center [717, 358] width 666 height 45
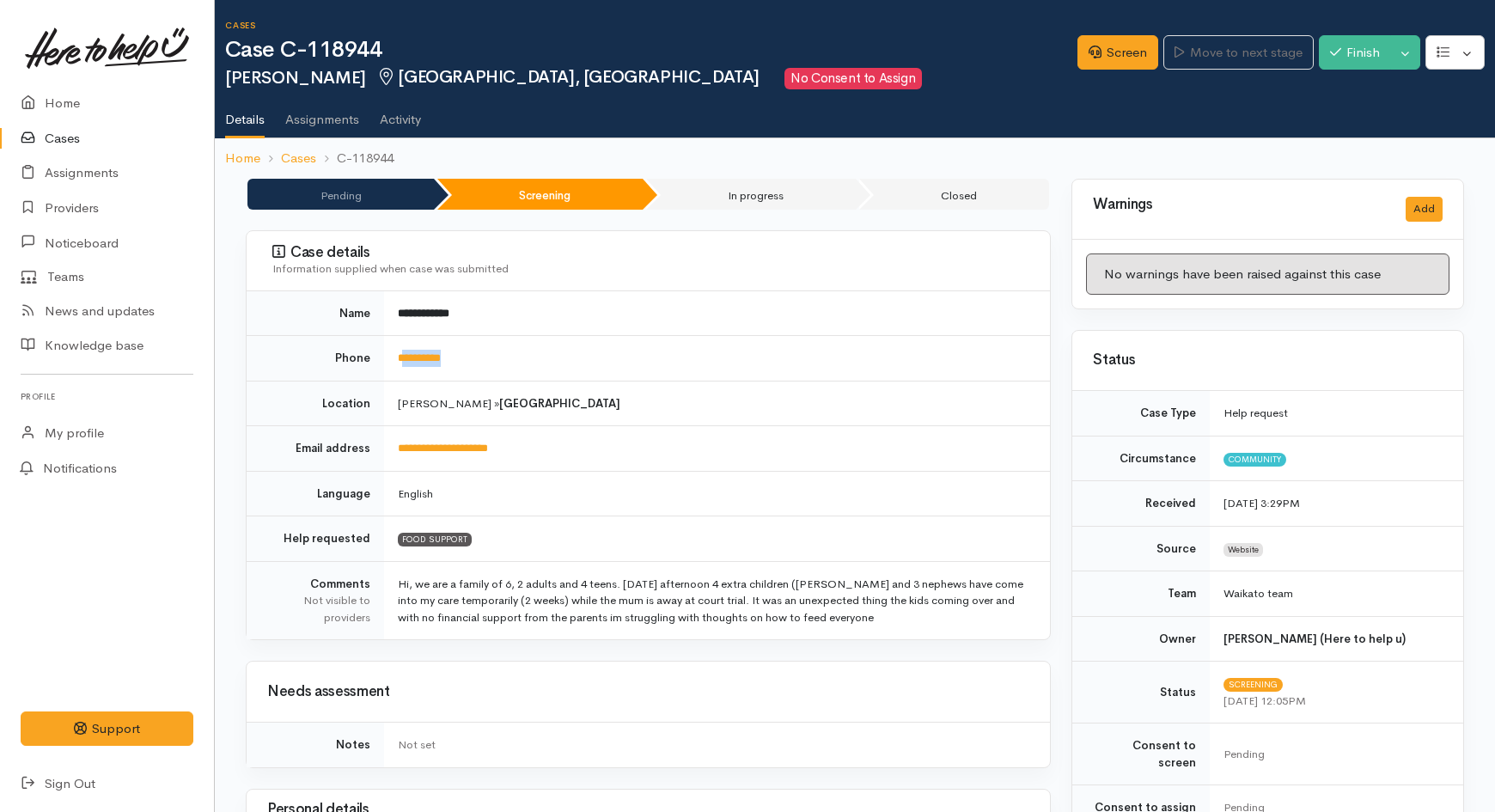
copy link "*********"
drag, startPoint x: 387, startPoint y: 56, endPoint x: 306, endPoint y: 54, distance: 81.0
click at [306, 54] on h1 "Case C-118944" at bounding box center [652, 49] width 853 height 25
copy h1 "118944"
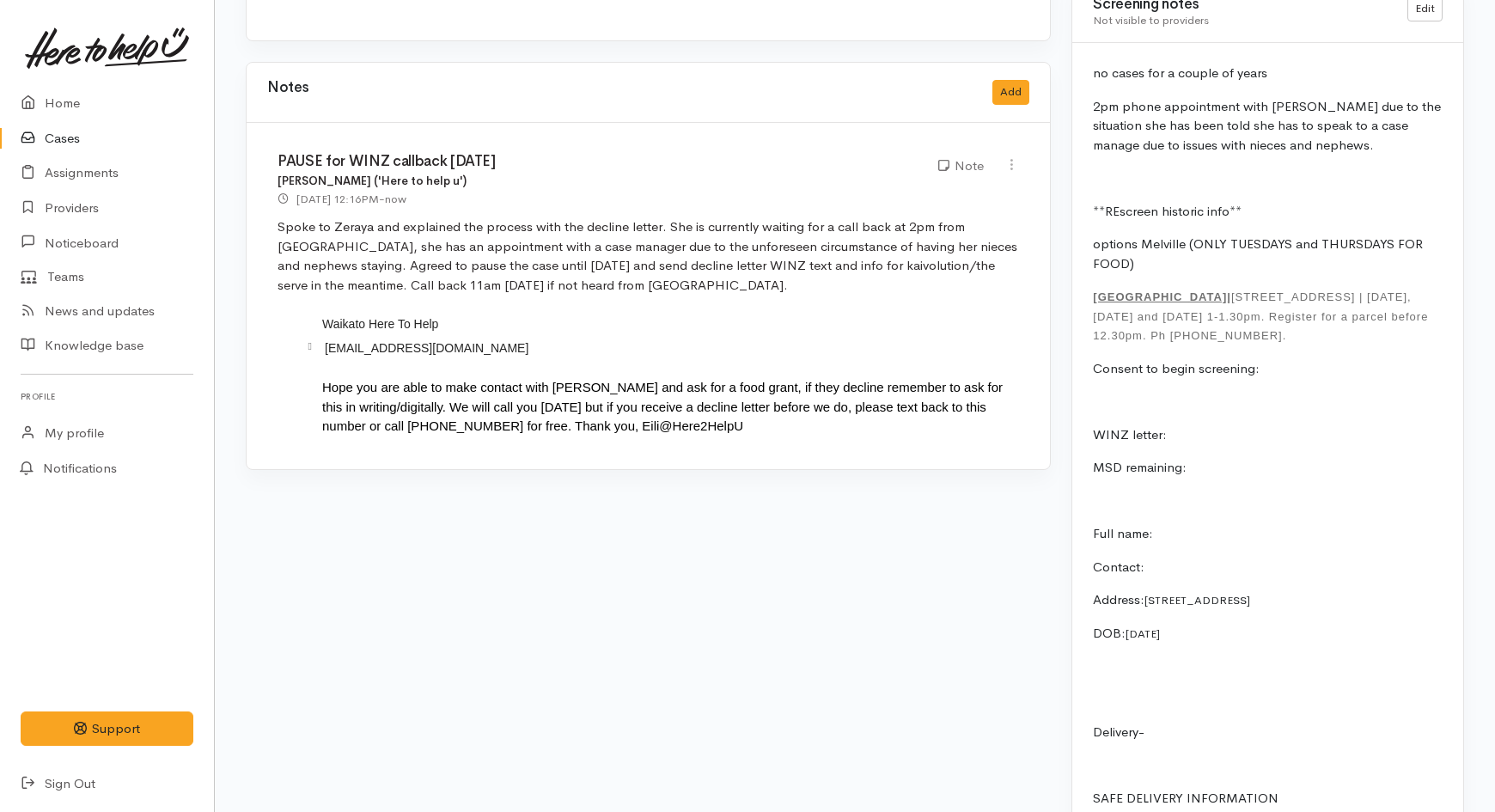
scroll to position [1431, 0]
drag, startPoint x: 1088, startPoint y: 275, endPoint x: 1358, endPoint y: 321, distance: 273.9
copy p "Glenview Community Centre | 12 Tomin Road, Glenview | Monday, Wednesday and Fri…"
click at [1011, 156] on icon at bounding box center [1011, 163] width 15 height 15
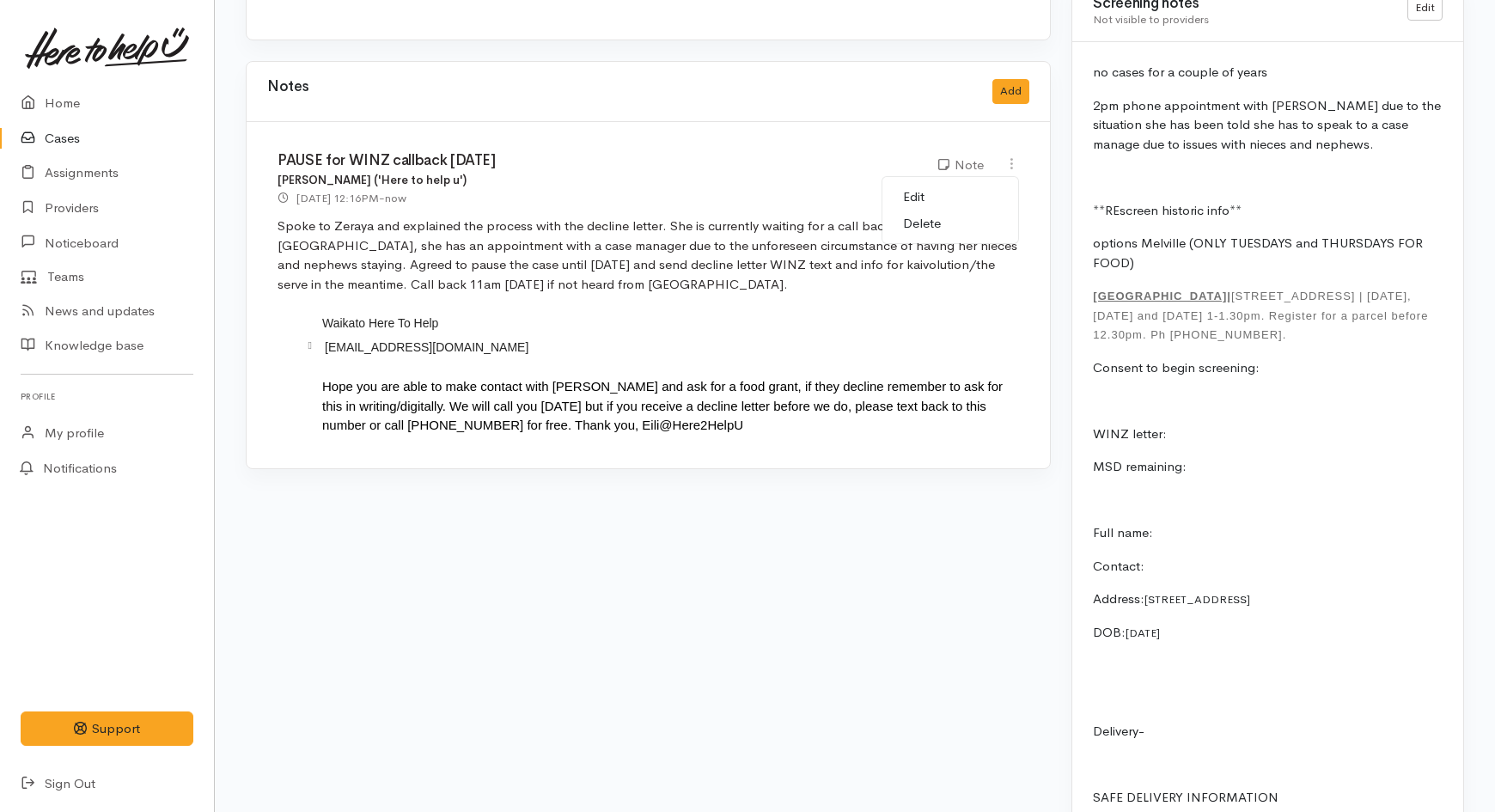
click at [932, 184] on link "Edit" at bounding box center [950, 197] width 136 height 27
type input "PAUSE for WINZ callback 15/10/2025"
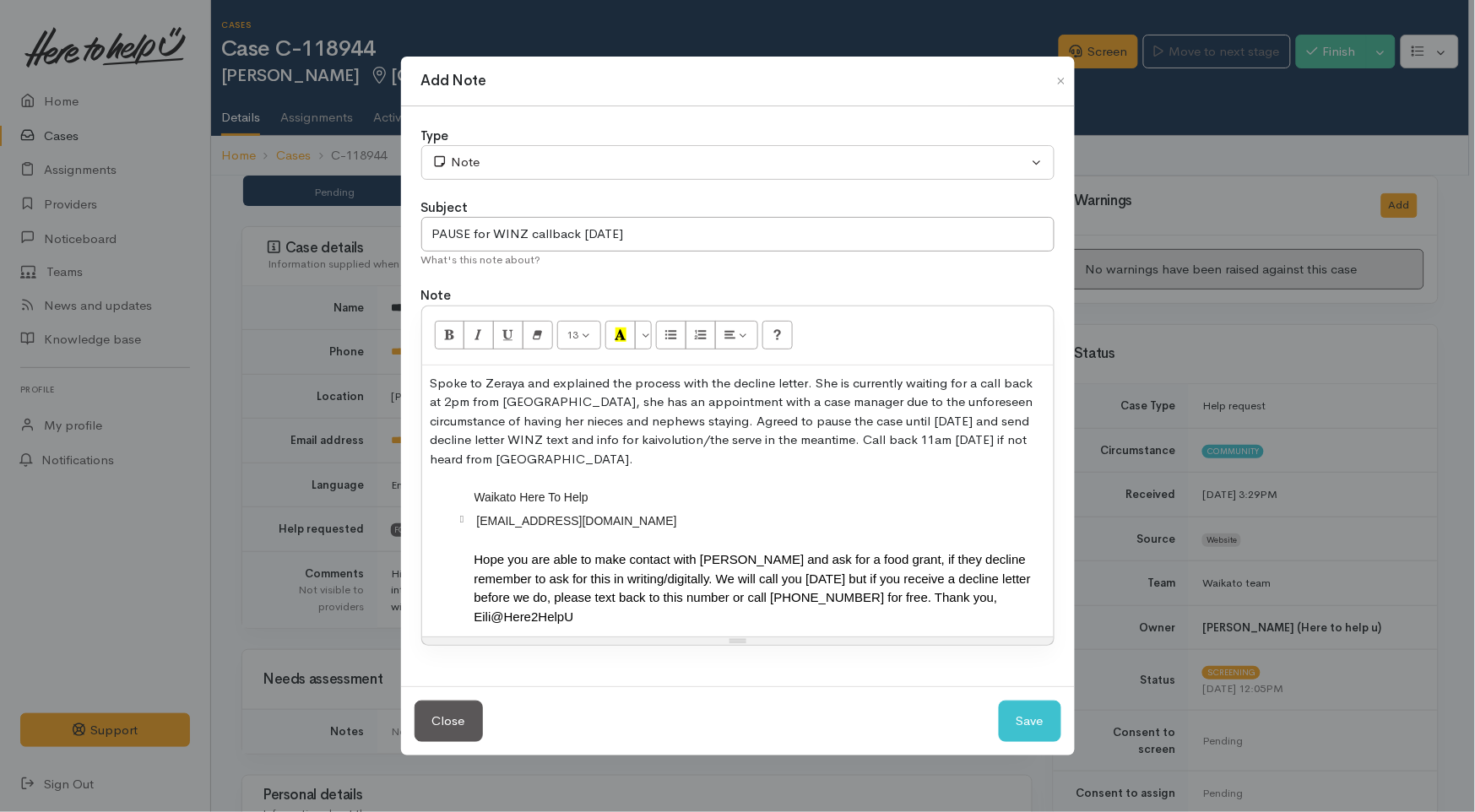
click at [798, 621] on div "Spoke to Zeraya and explained the process with the decline letter. She is curre…" at bounding box center [738, 501] width 632 height 272
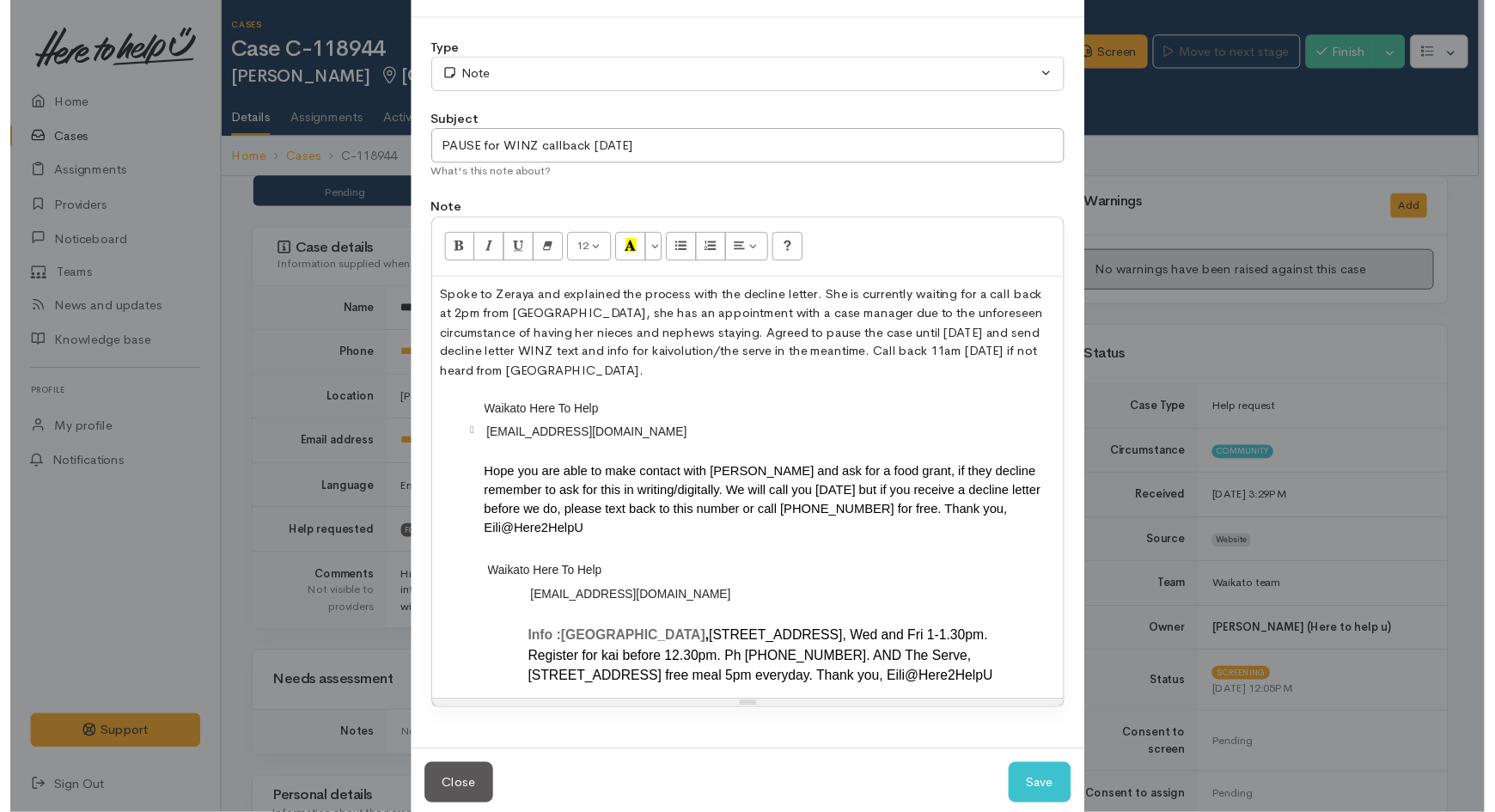
scroll to position [116, 0]
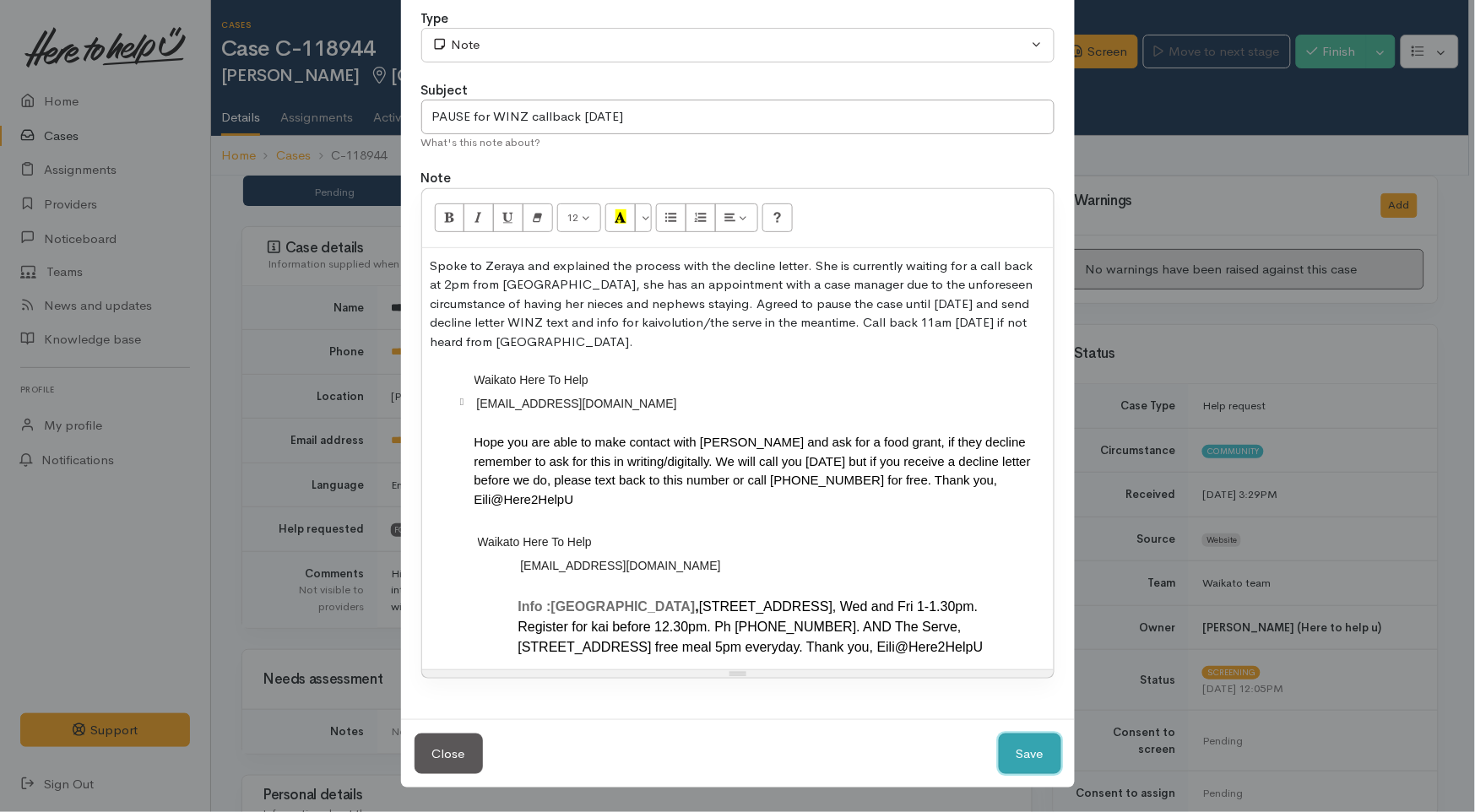
click at [1013, 760] on button "Save" at bounding box center [1030, 754] width 63 height 42
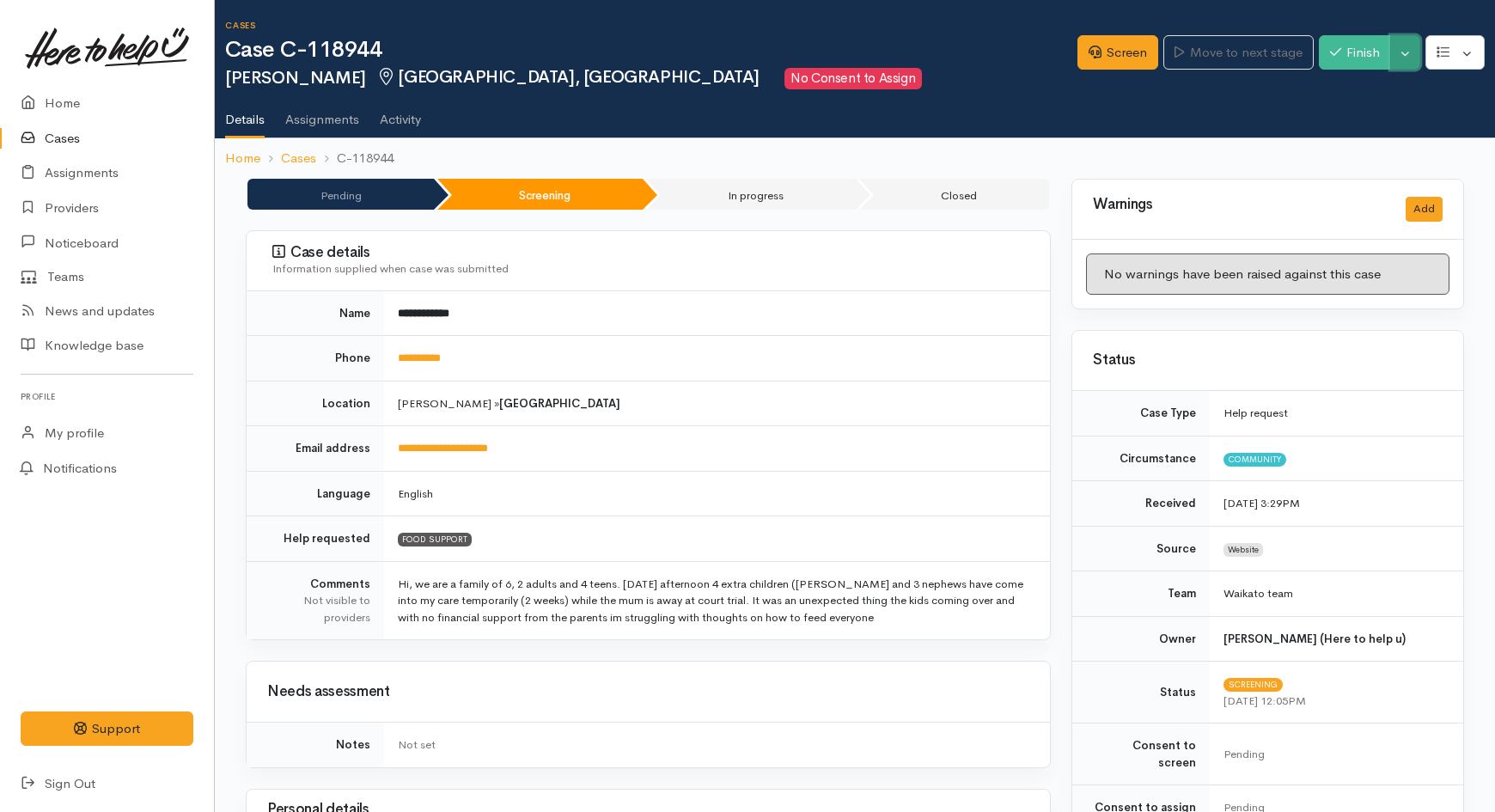
click at [1401, 53] on button "Toggle Dropdown" at bounding box center [1405, 53] width 31 height 35
click at [1347, 88] on link "Pause" at bounding box center [1351, 92] width 136 height 27
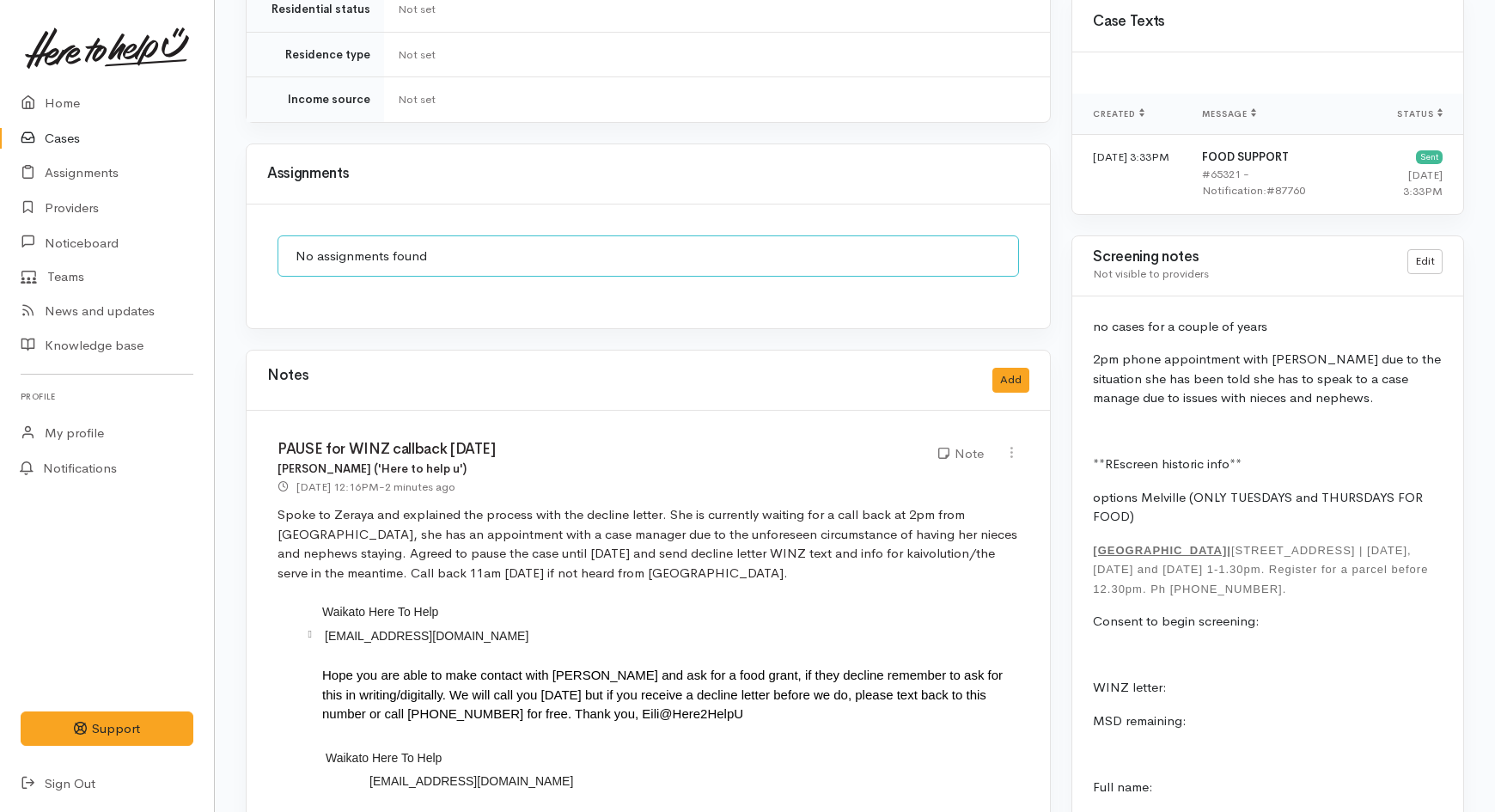
scroll to position [1240, 0]
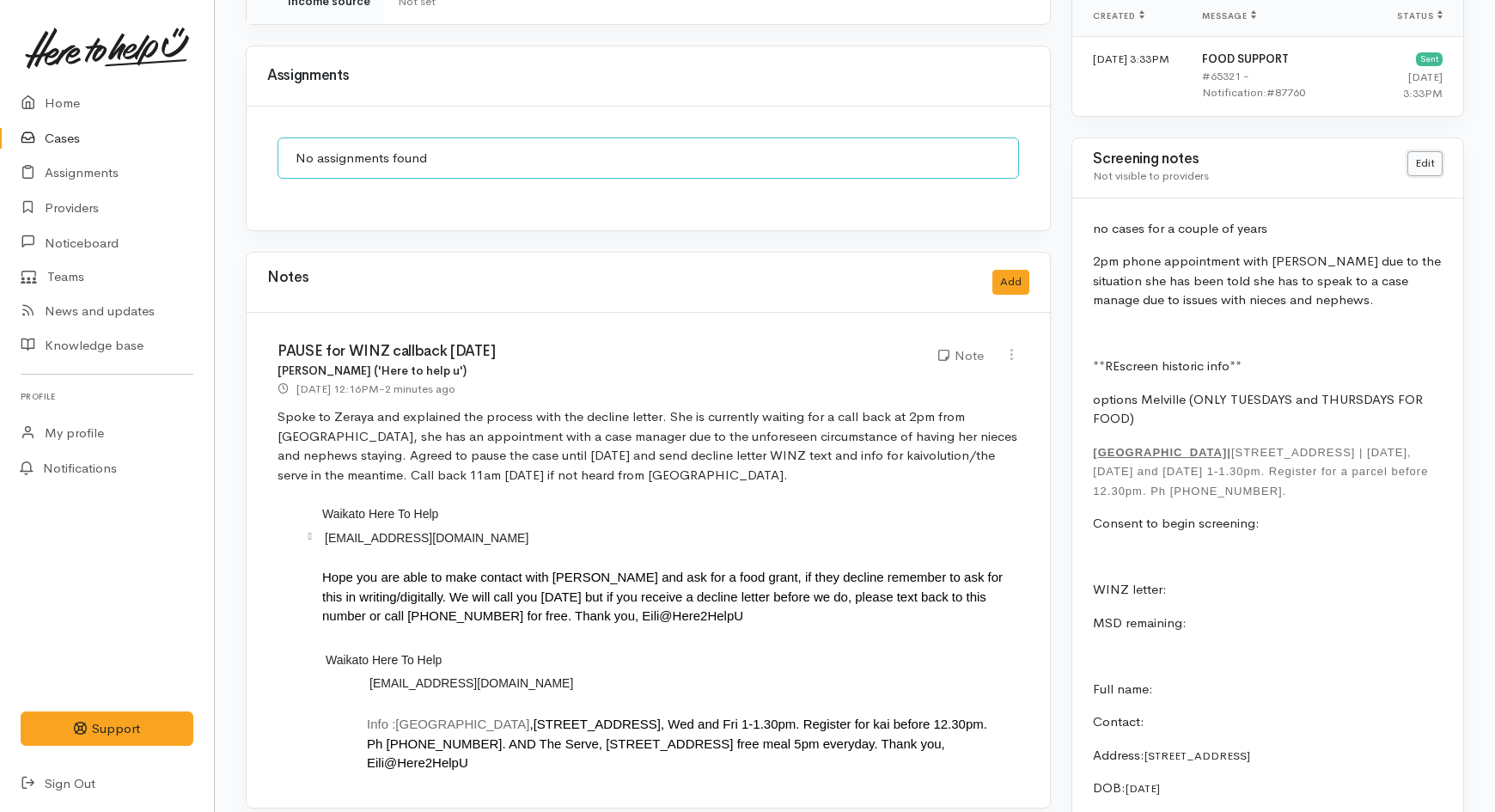
click at [1416, 152] on link "Edit" at bounding box center [1425, 163] width 35 height 25
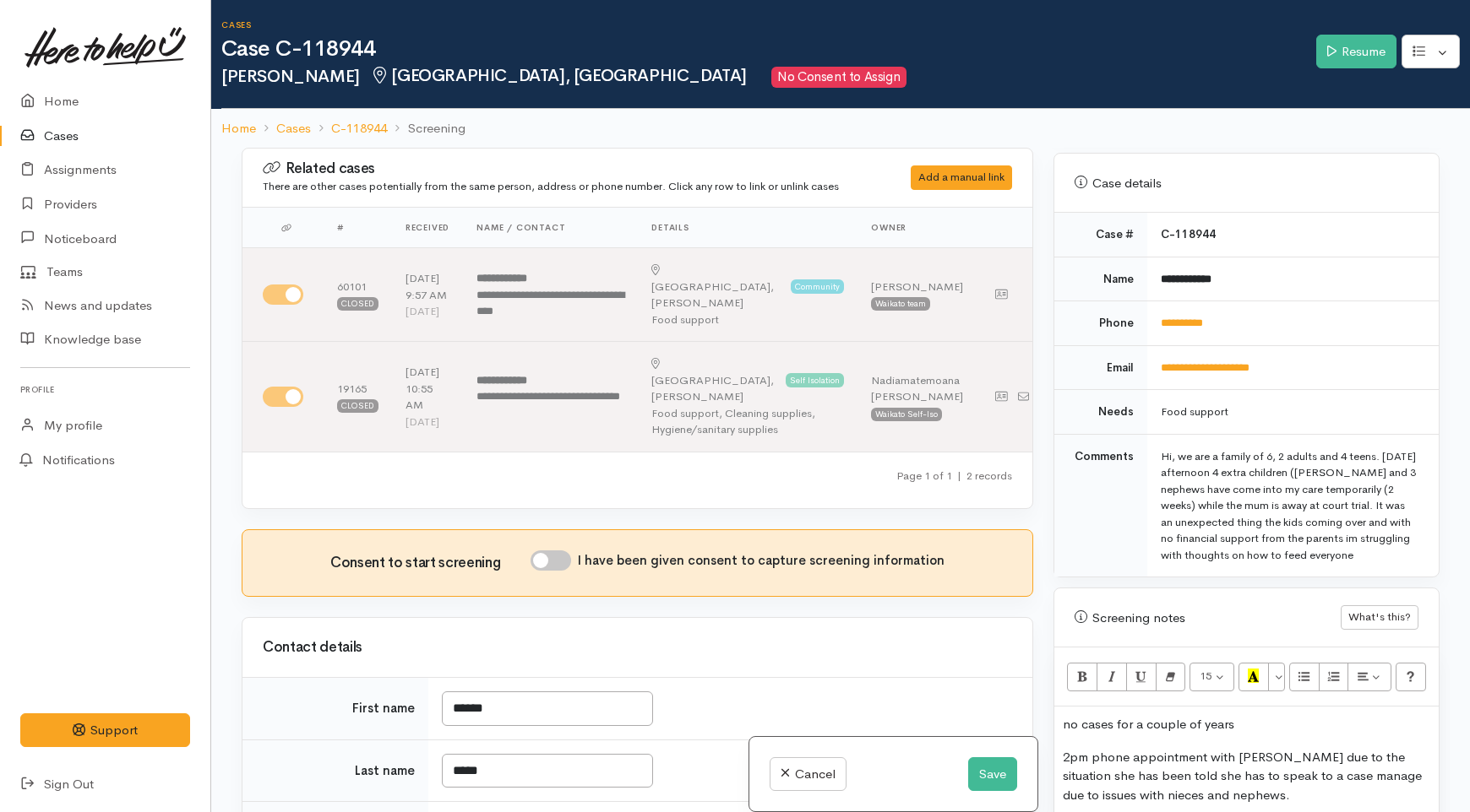
scroll to position [845, 0]
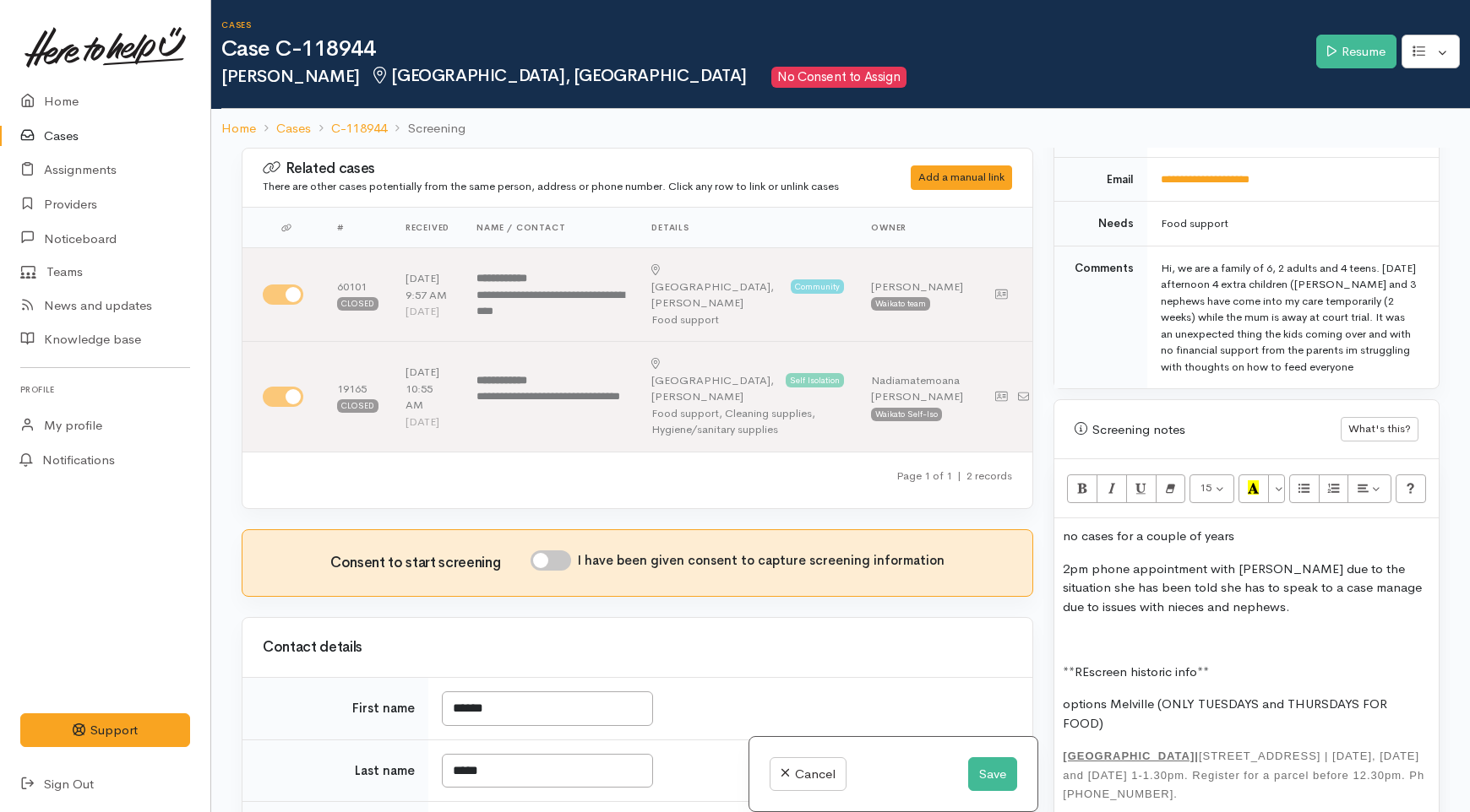
click at [1276, 559] on p "2pm phone appointment with WINZ due to the situation she has been told she has …" at bounding box center [1247, 587] width 368 height 57
click at [993, 765] on button "Save" at bounding box center [993, 775] width 49 height 35
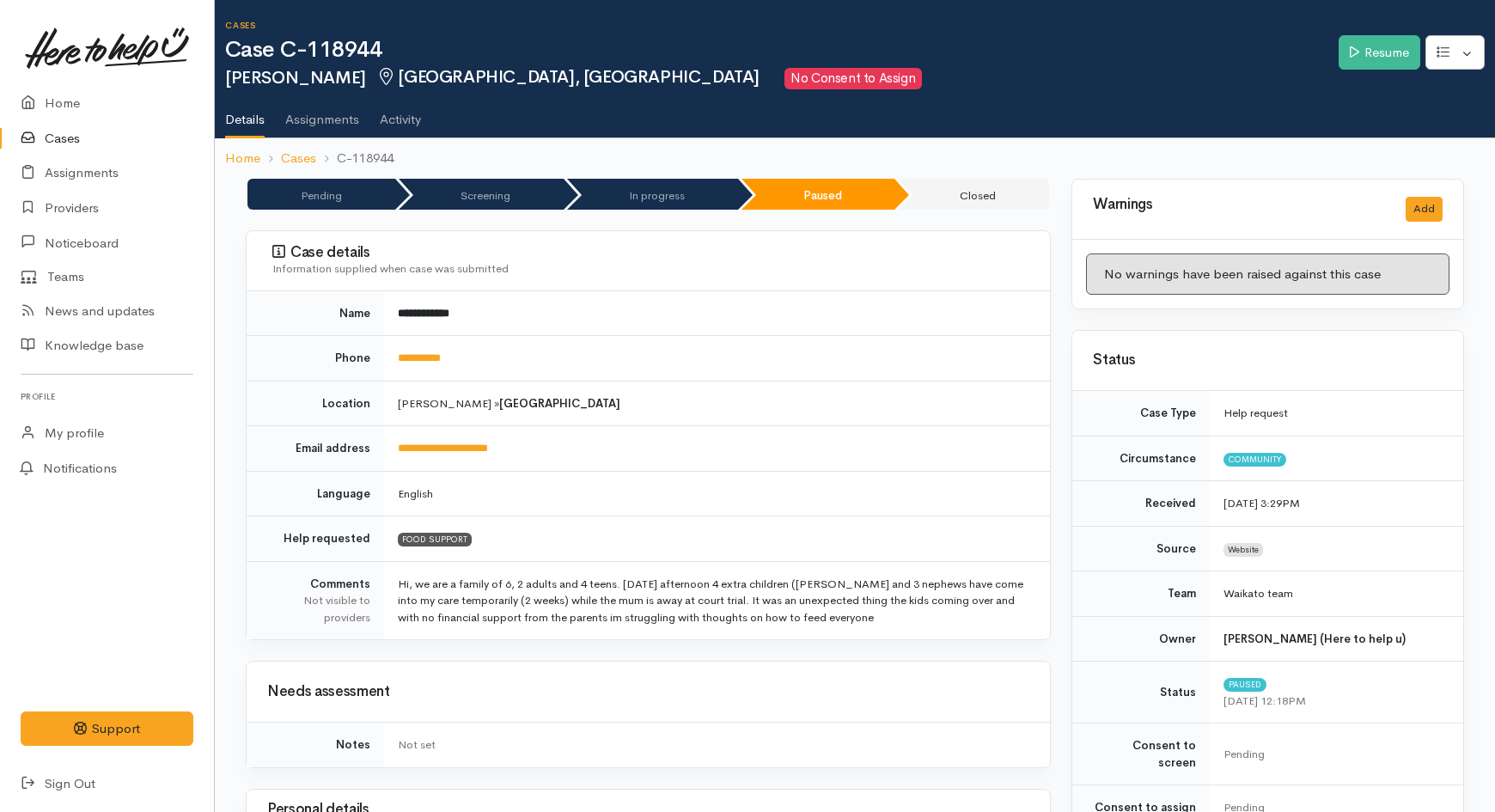
click at [64, 133] on link "Cases" at bounding box center [106, 139] width 214 height 35
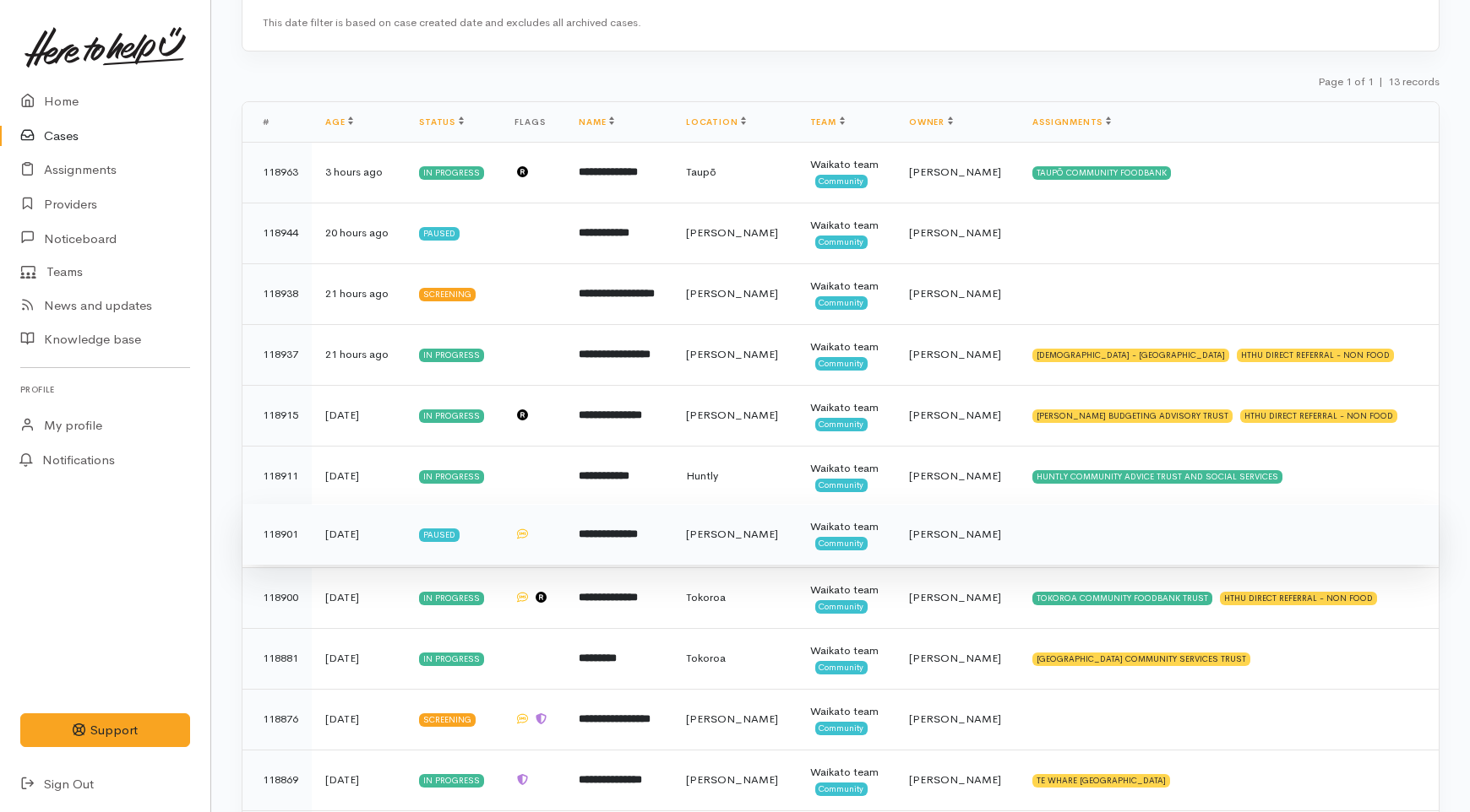
scroll to position [209, 0]
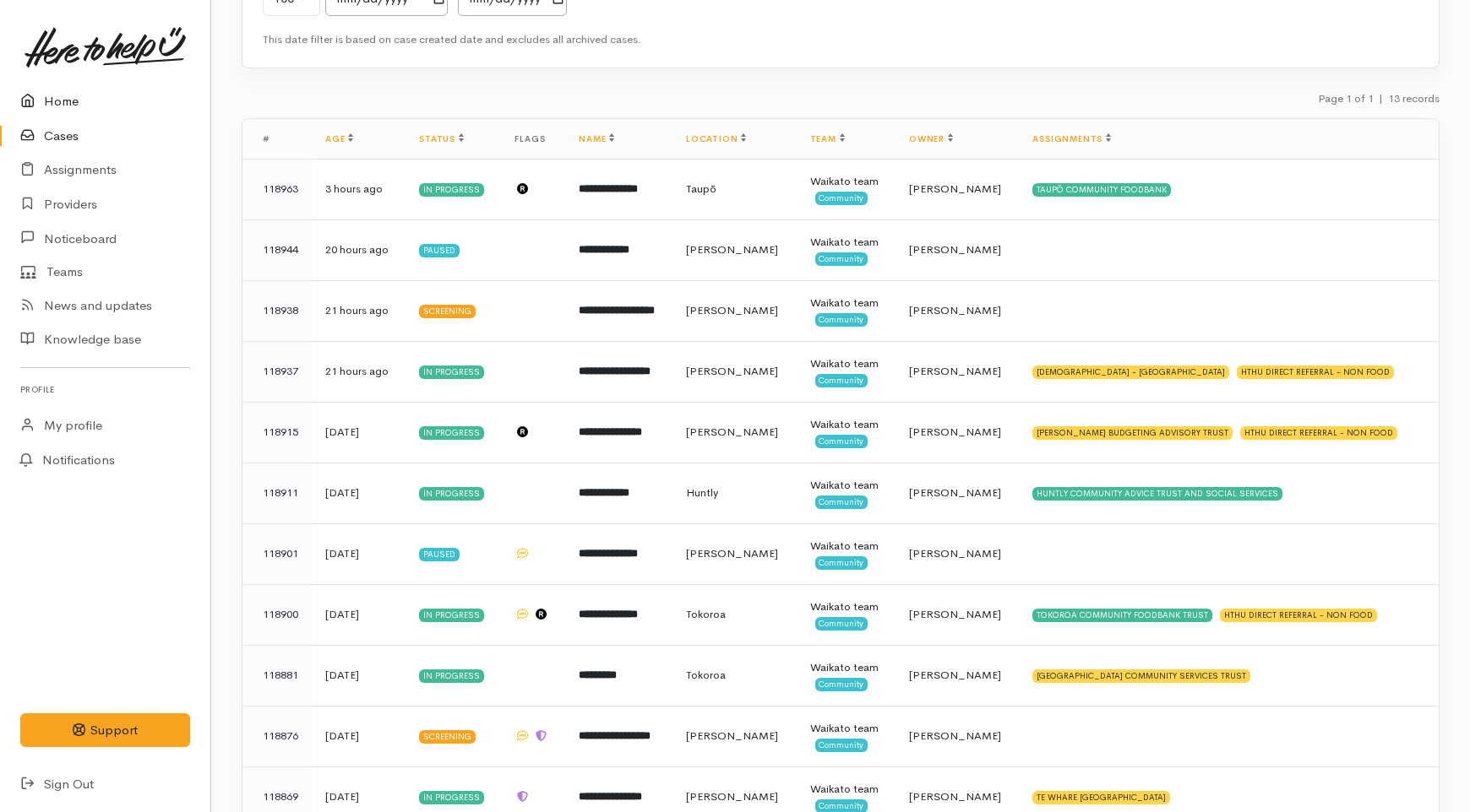
click at [61, 100] on link "Home" at bounding box center [105, 102] width 210 height 35
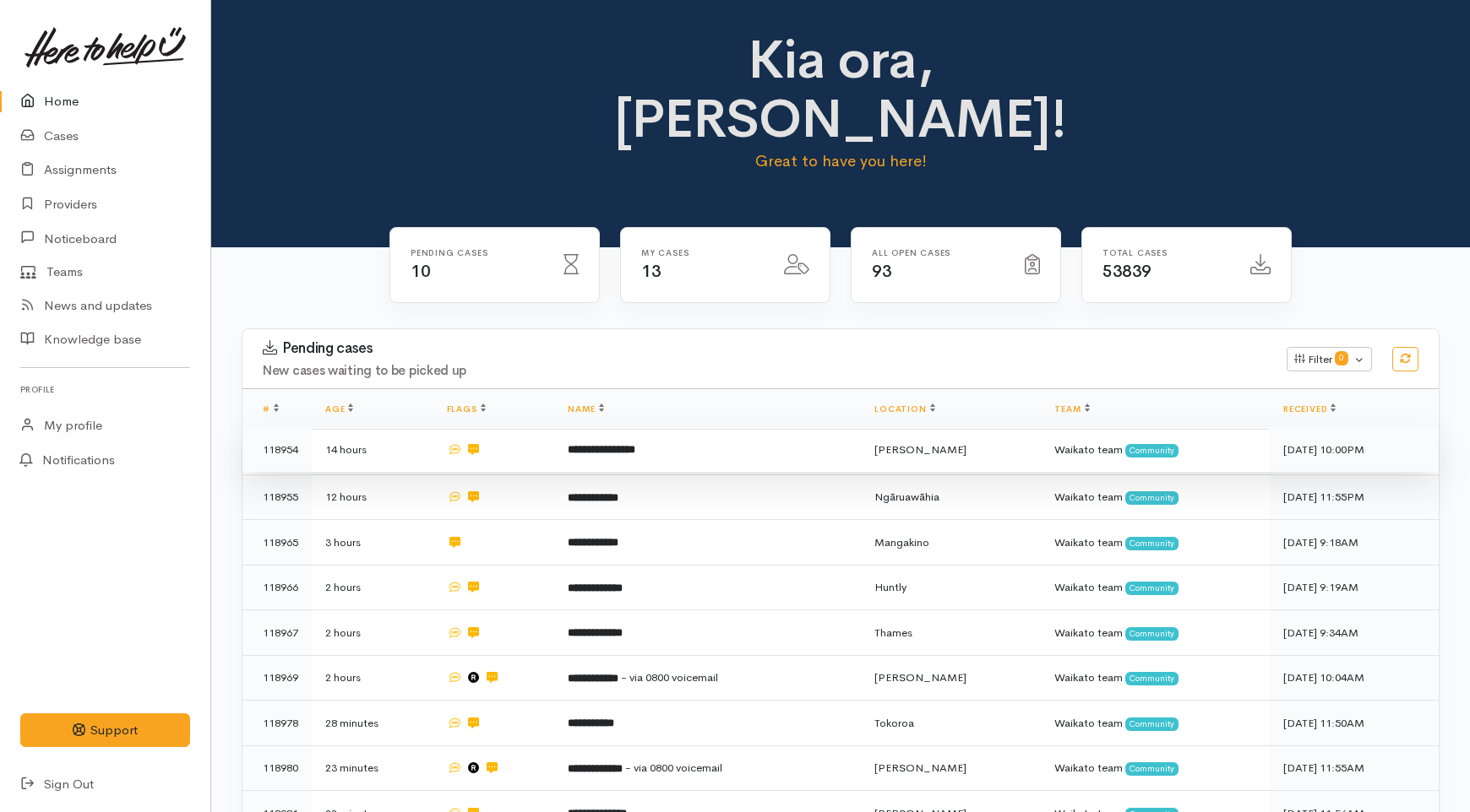
click at [658, 427] on td "**********" at bounding box center [707, 449] width 307 height 45
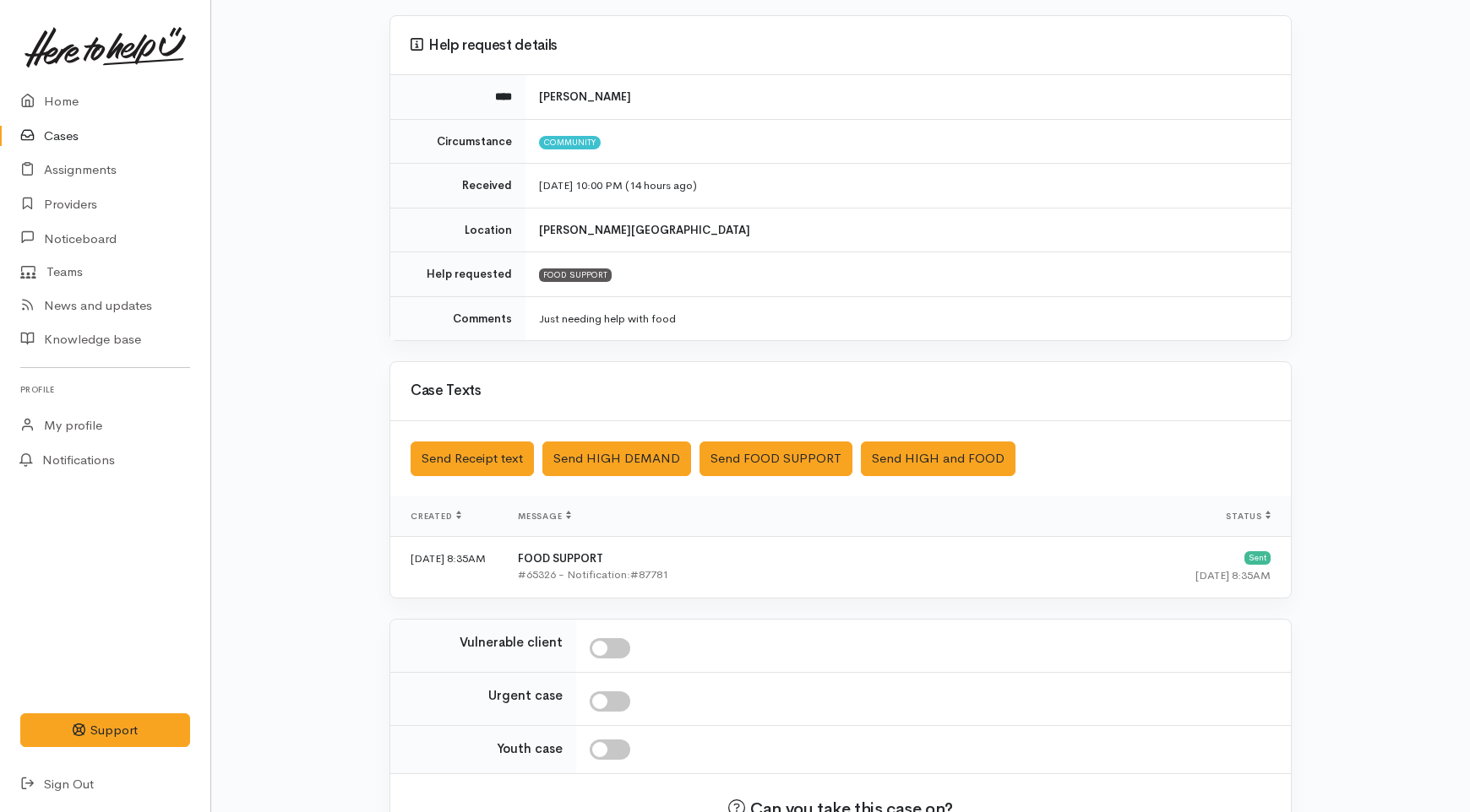
scroll to position [249, 0]
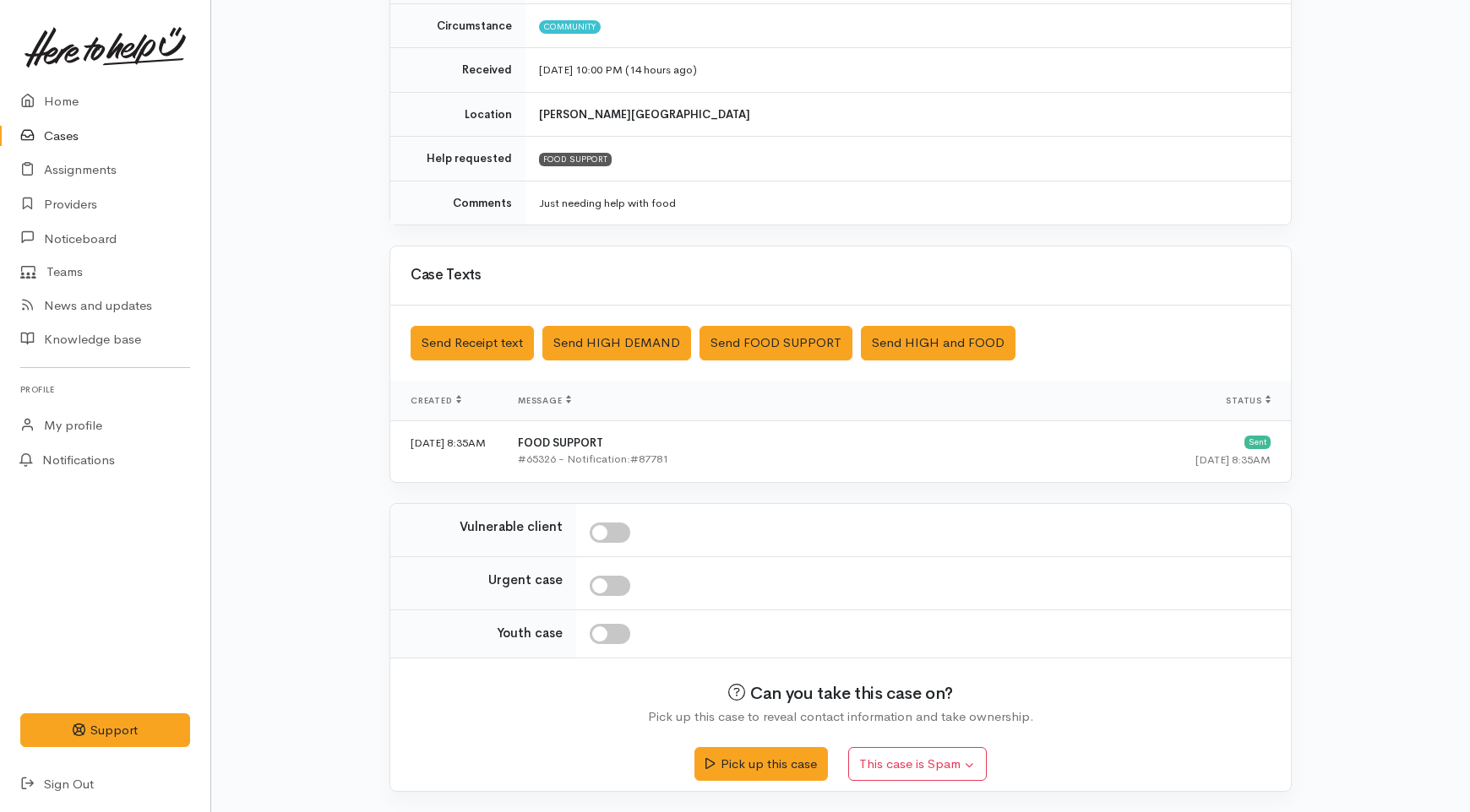
click at [56, 132] on link "Cases" at bounding box center [105, 136] width 210 height 35
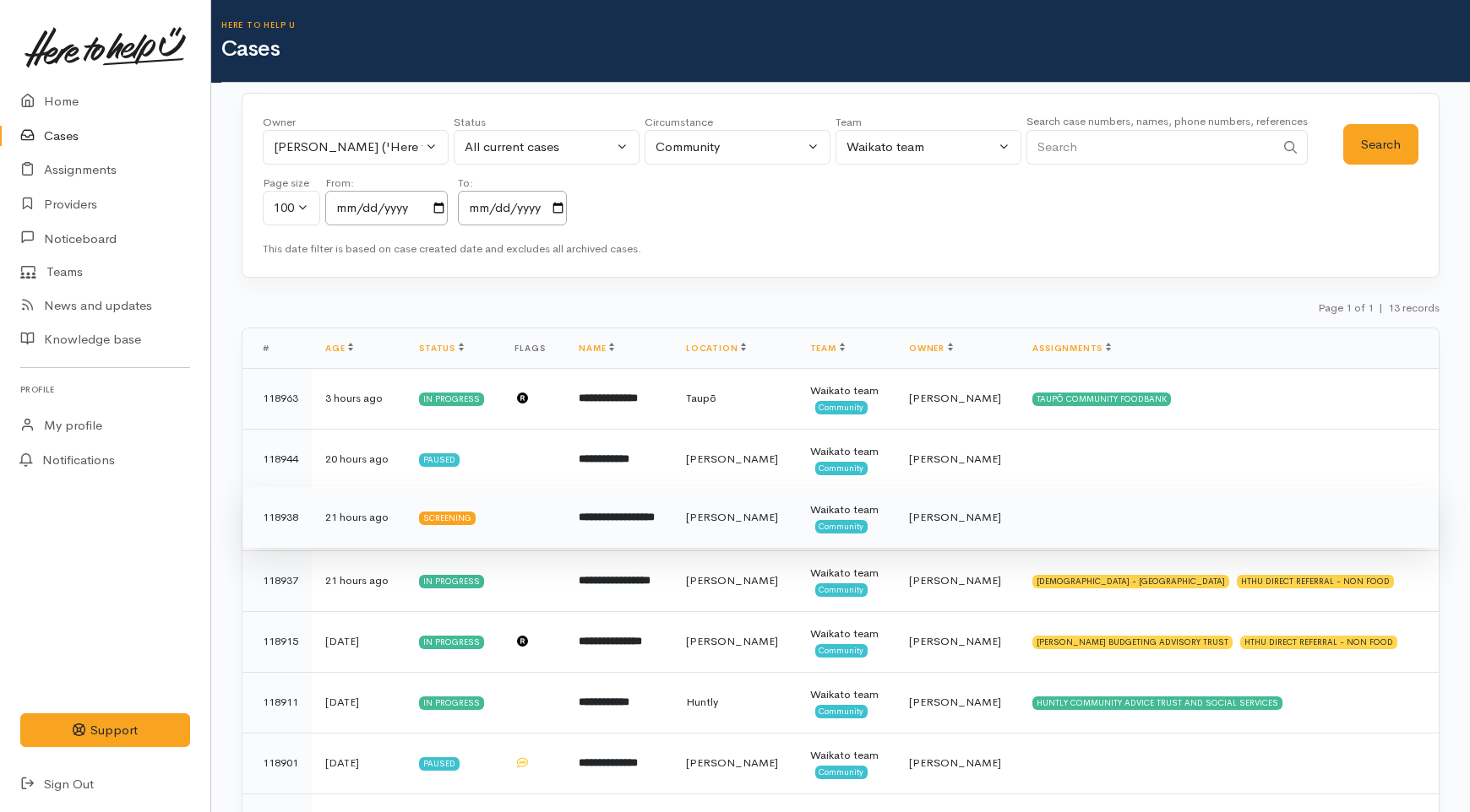
click at [655, 520] on b "**********" at bounding box center [617, 517] width 77 height 11
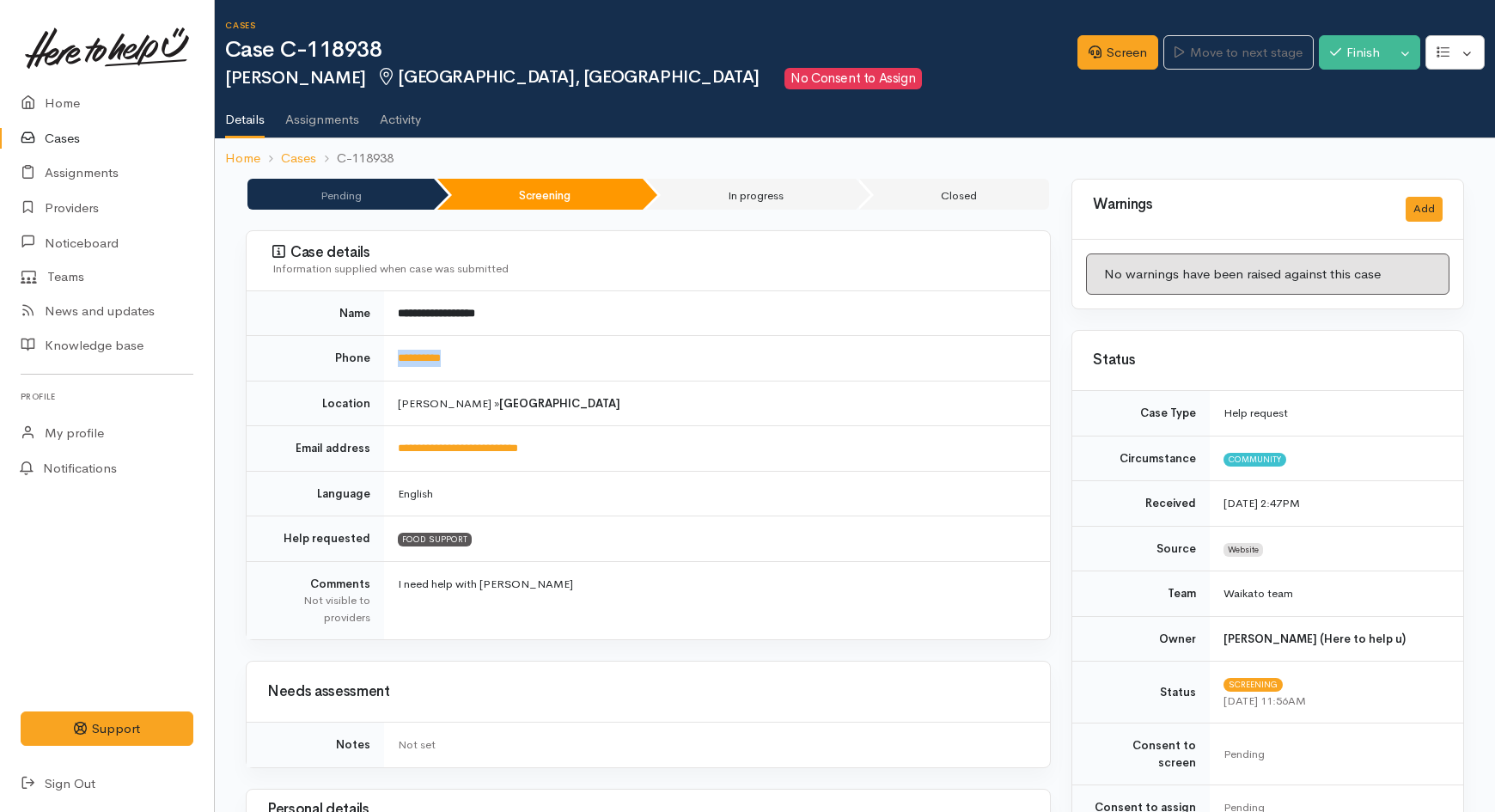
drag, startPoint x: 489, startPoint y: 363, endPoint x: 385, endPoint y: 362, distance: 104.0
click at [385, 362] on td "**********" at bounding box center [717, 358] width 666 height 45
copy link "**********"
click at [1112, 56] on link "Screen" at bounding box center [1118, 53] width 81 height 35
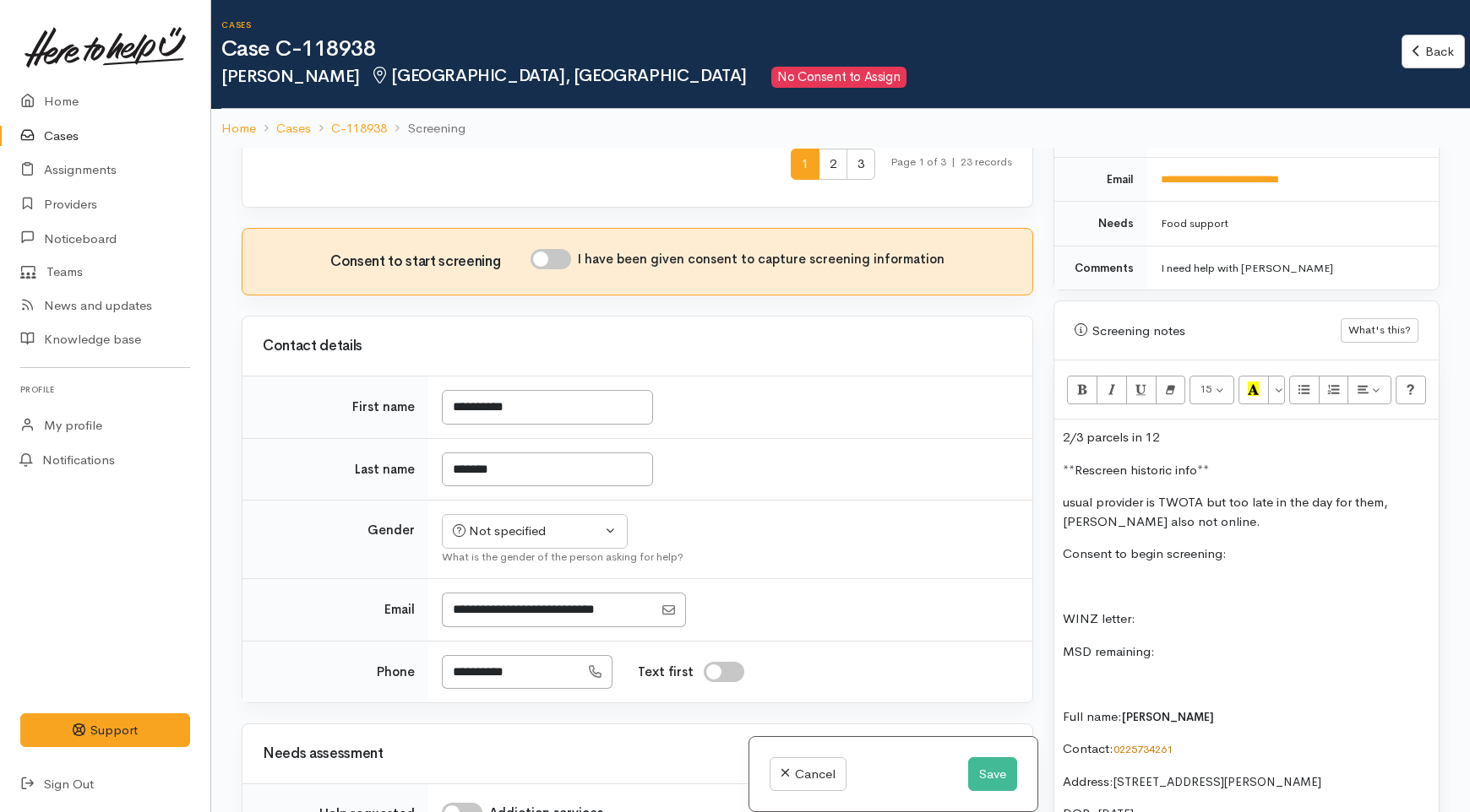
scroll to position [938, 0]
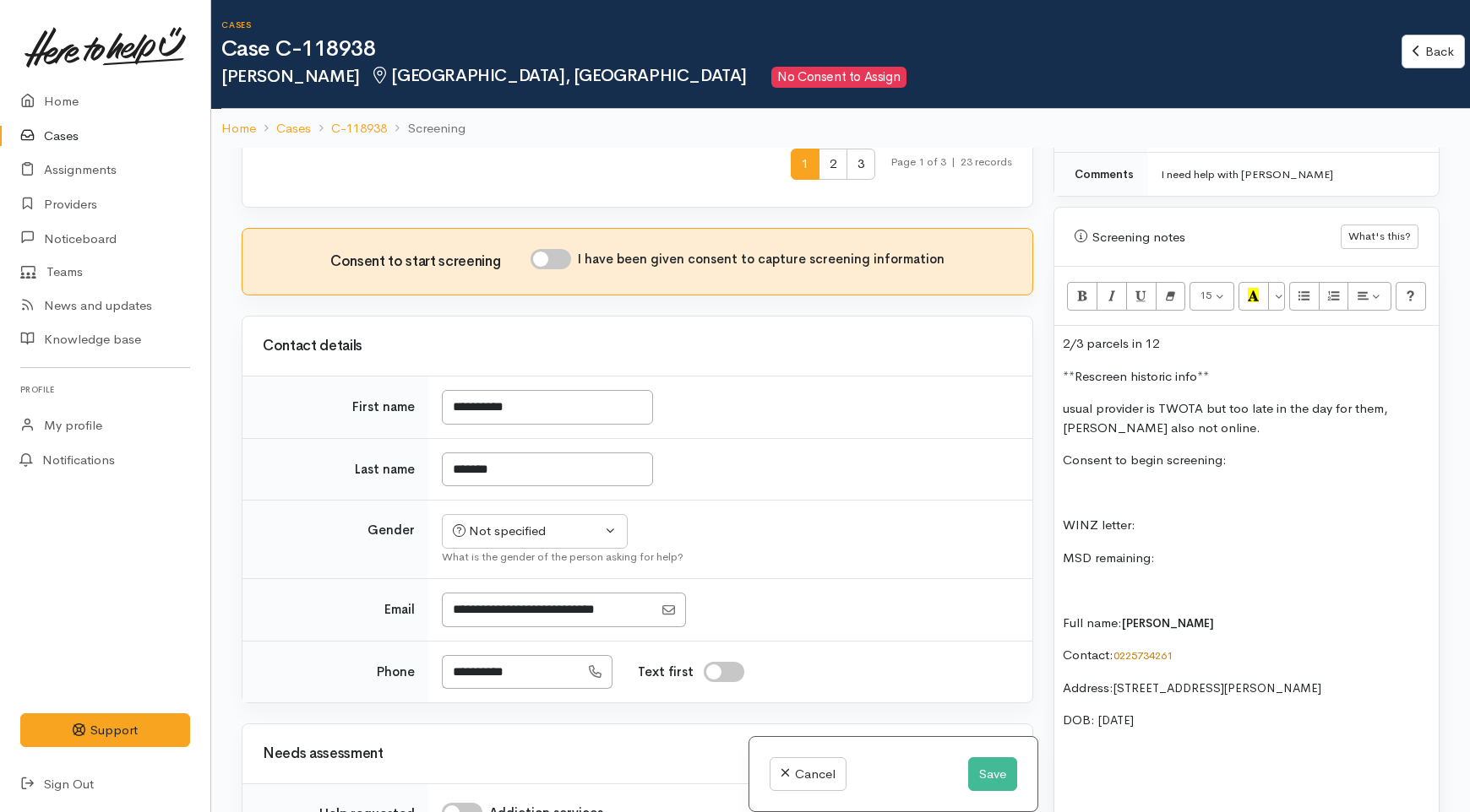
click at [1183, 335] on p "2/3 parcels in 12" at bounding box center [1247, 345] width 368 height 19
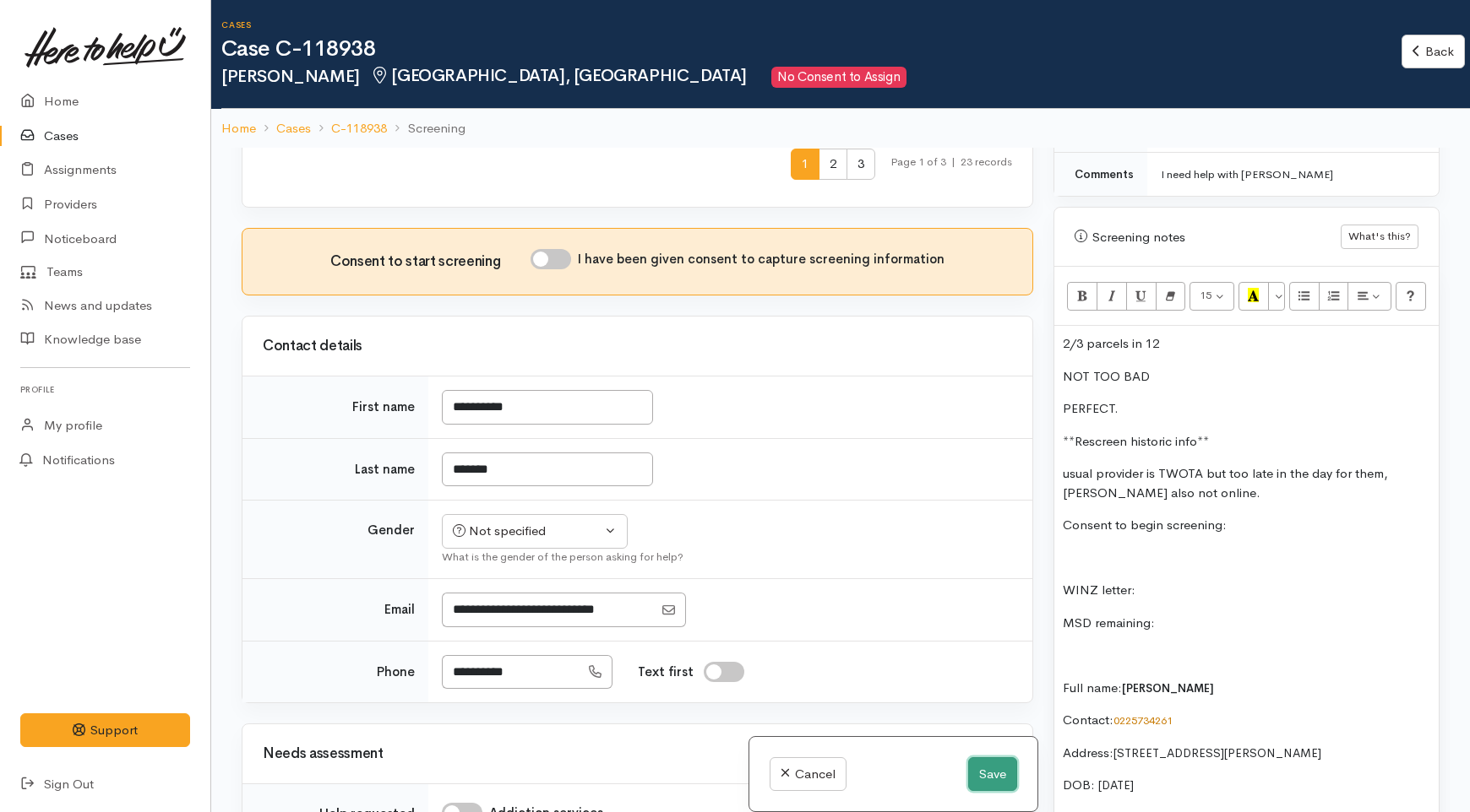
click at [992, 771] on button "Save" at bounding box center [993, 775] width 49 height 35
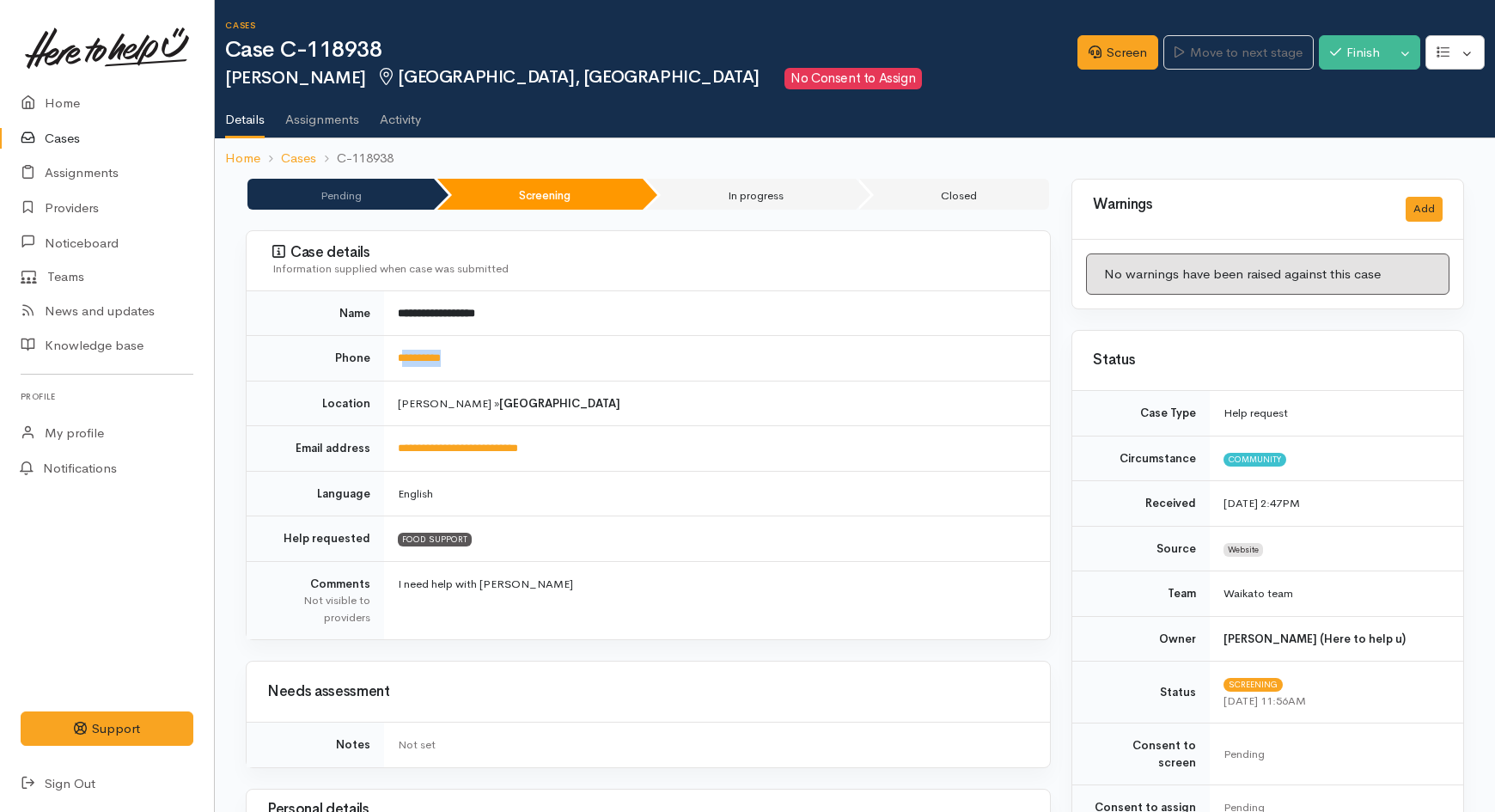
drag, startPoint x: 512, startPoint y: 357, endPoint x: 407, endPoint y: 365, distance: 105.3
click at [407, 365] on td "**********" at bounding box center [717, 358] width 666 height 45
copy link "*********"
drag, startPoint x: 392, startPoint y: 54, endPoint x: 312, endPoint y: 48, distance: 80.2
click at [312, 48] on h1 "Case C-118938" at bounding box center [652, 49] width 853 height 25
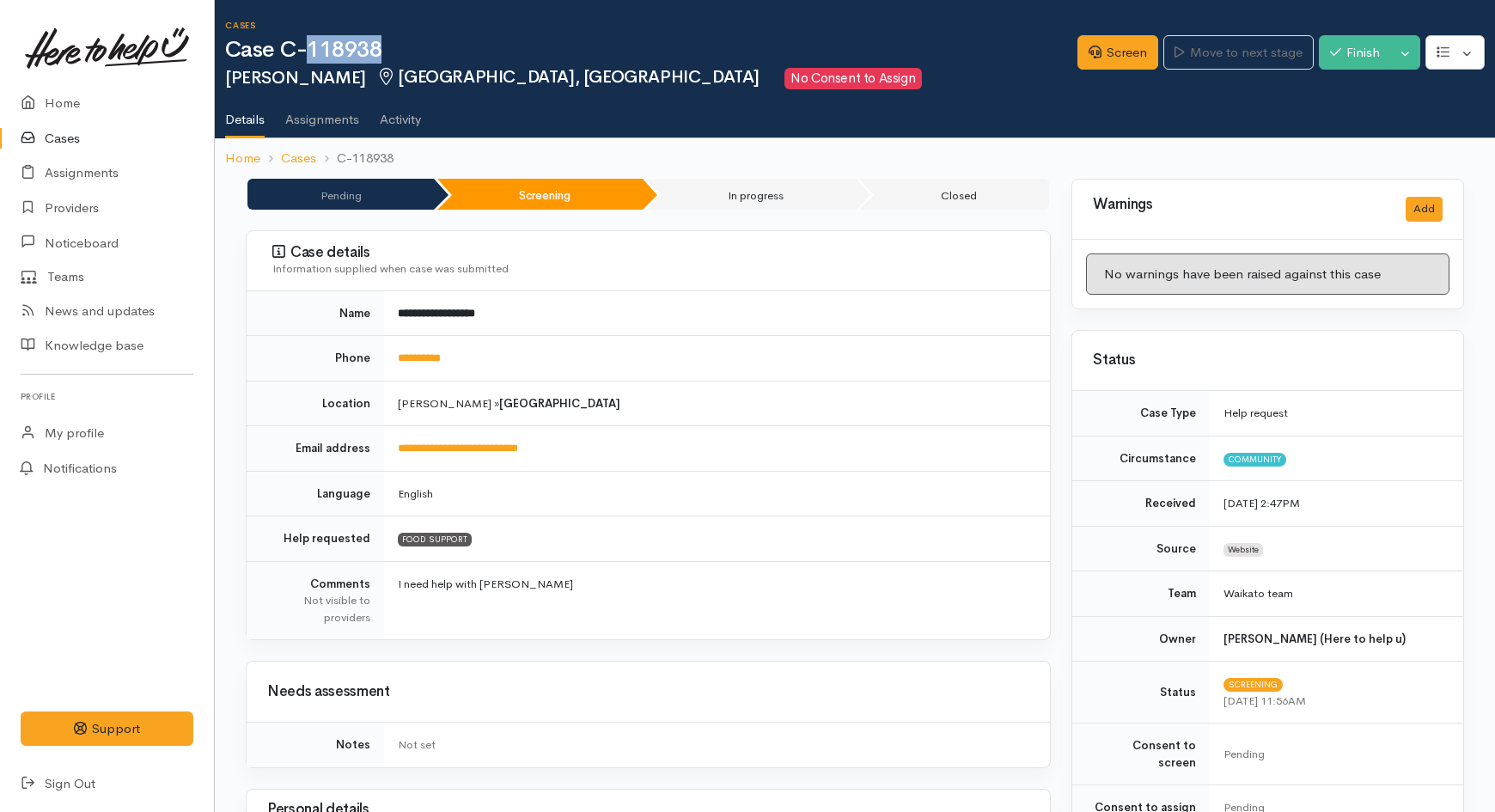
copy h1 "118938"
click at [35, 96] on icon at bounding box center [32, 103] width 24 height 22
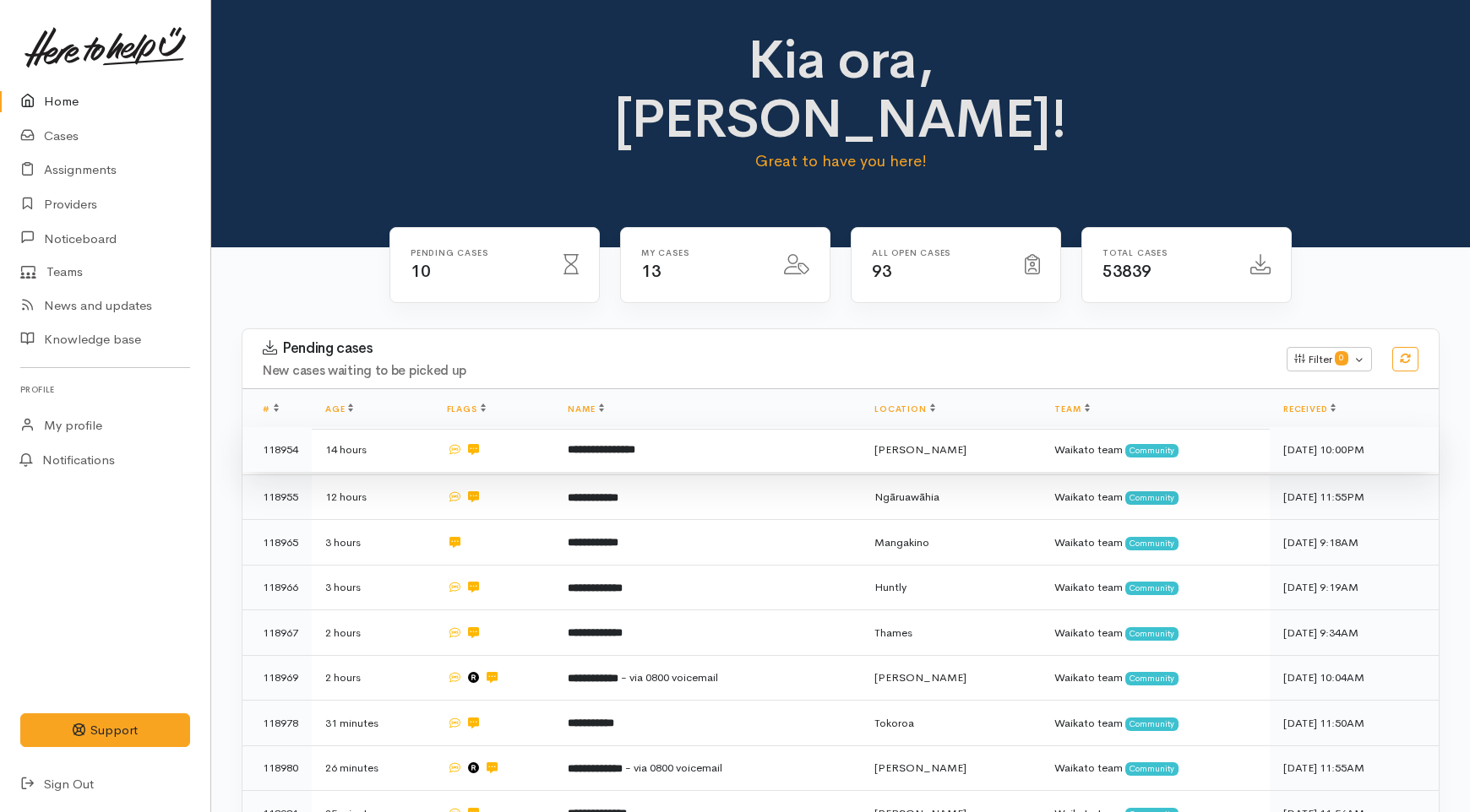
click at [686, 427] on td "**********" at bounding box center [707, 449] width 307 height 45
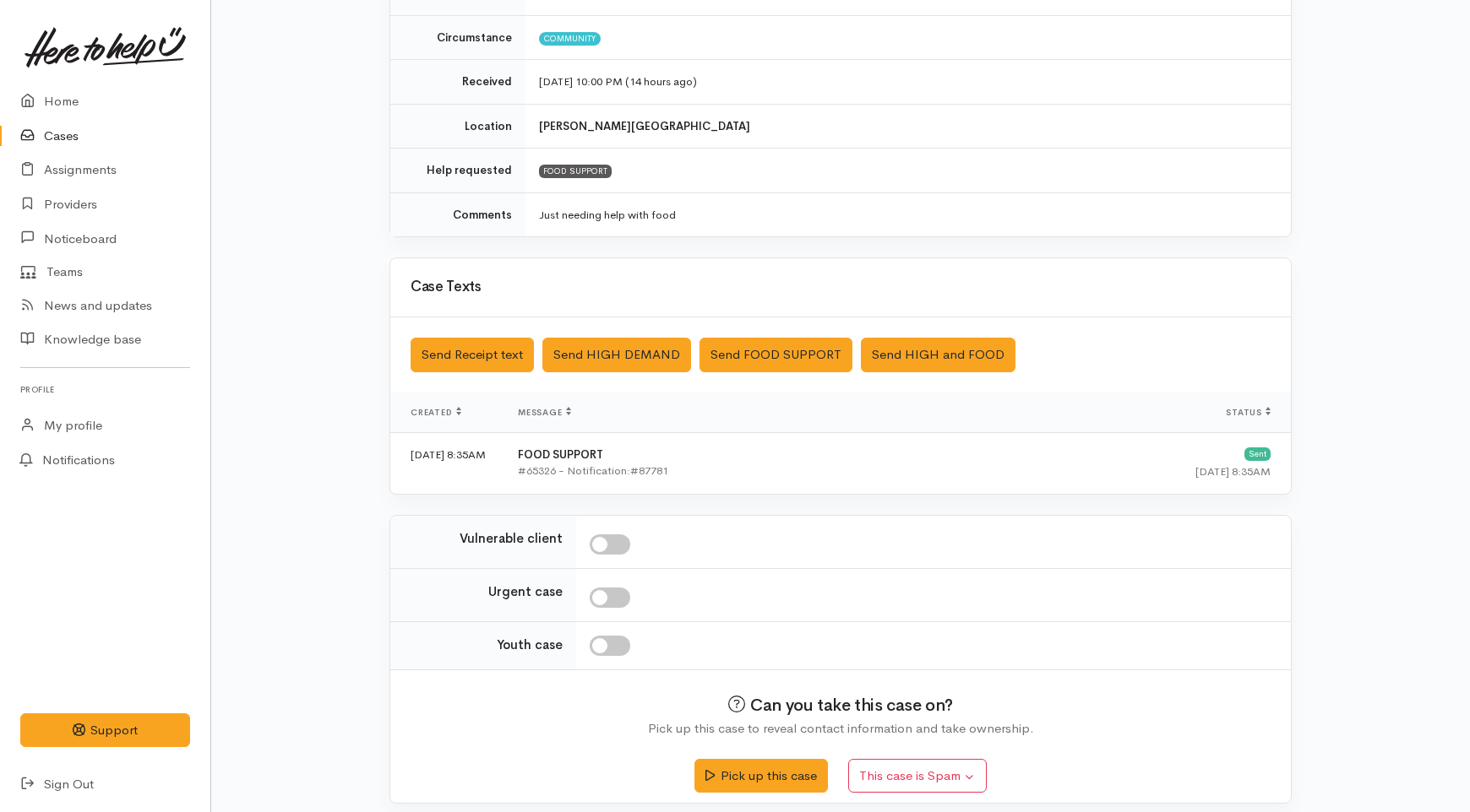
scroll to position [249, 0]
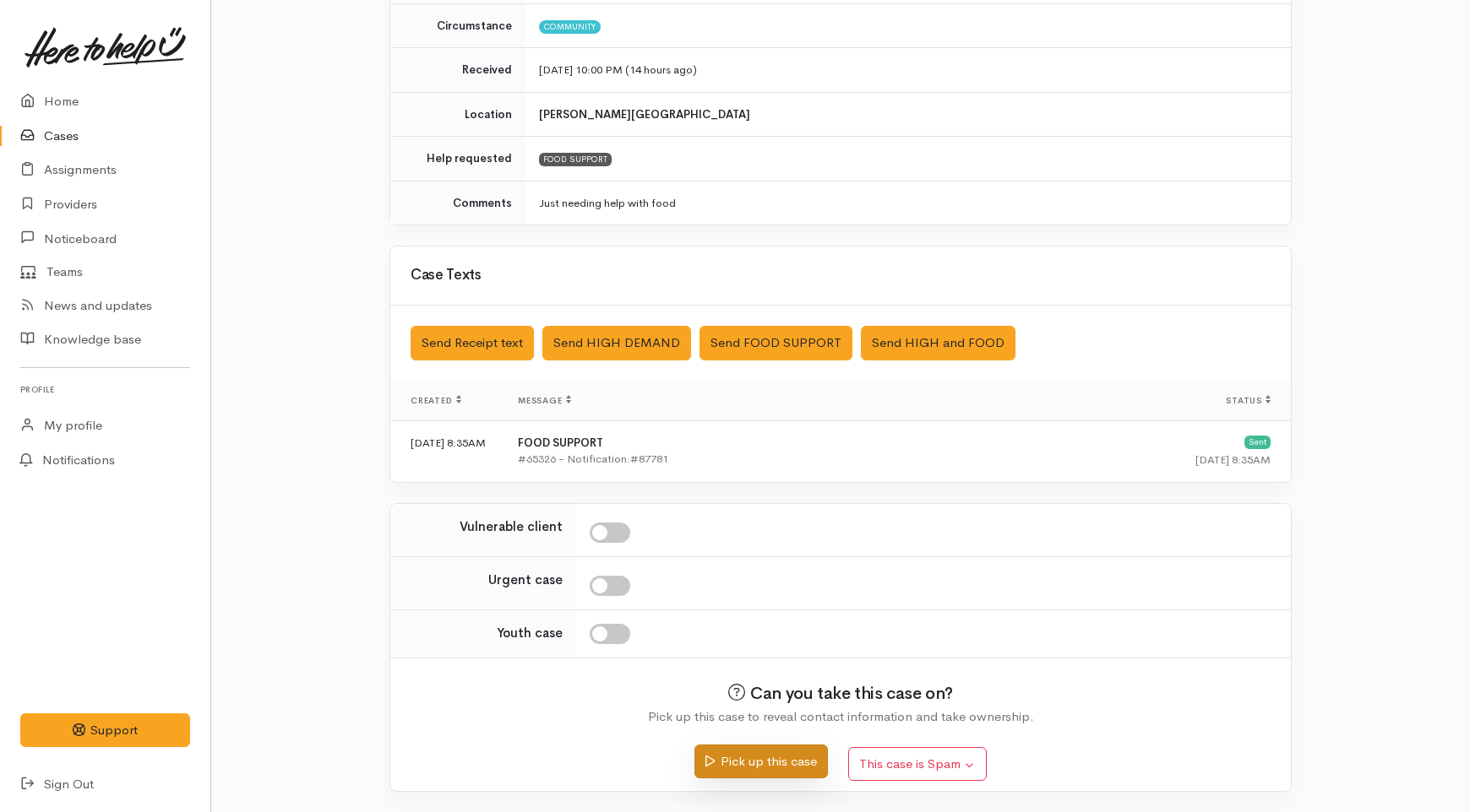
click at [748, 765] on button "Pick up this case" at bounding box center [760, 763] width 133 height 35
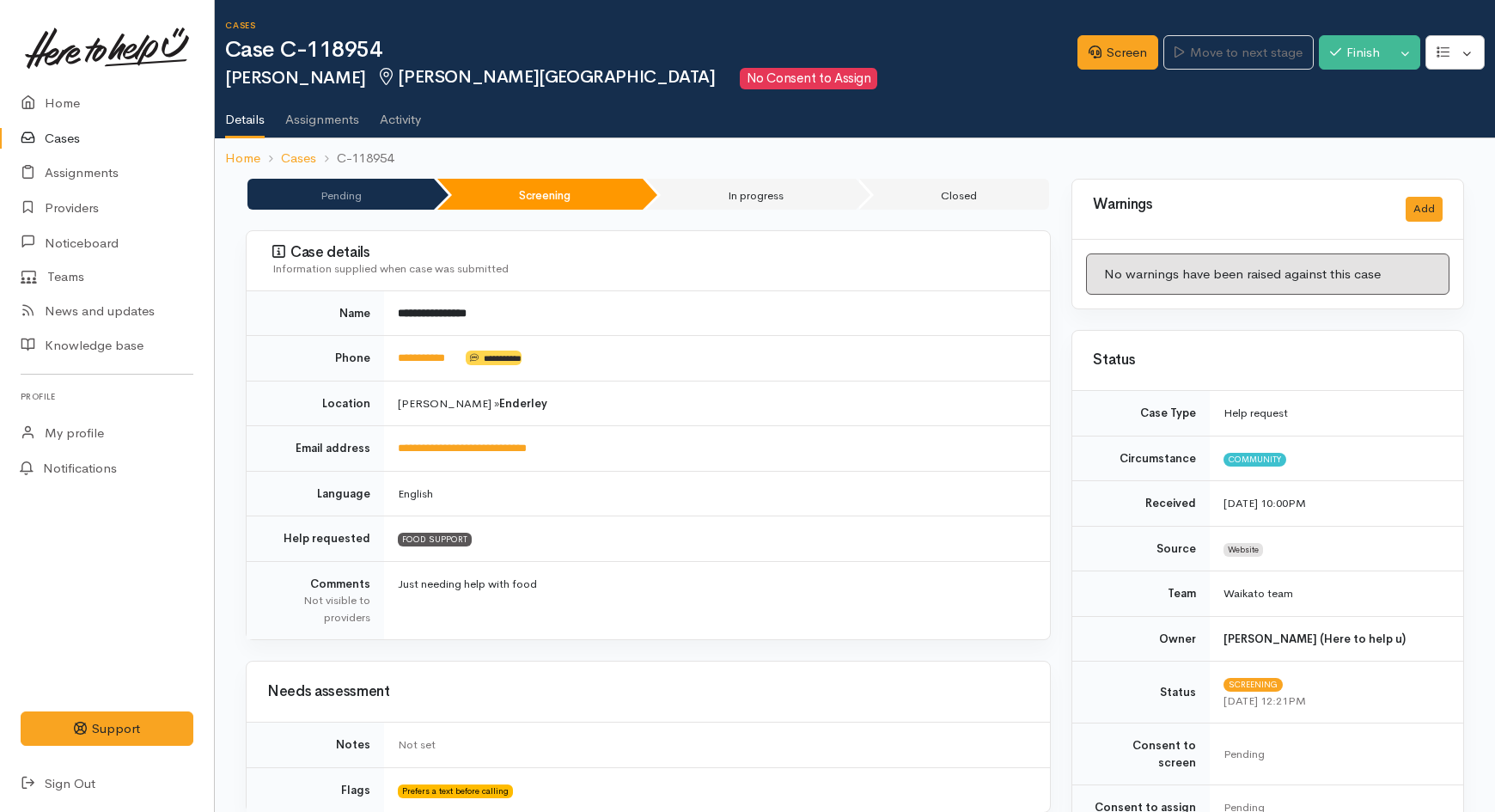
click at [61, 138] on link "Cases" at bounding box center [106, 139] width 214 height 35
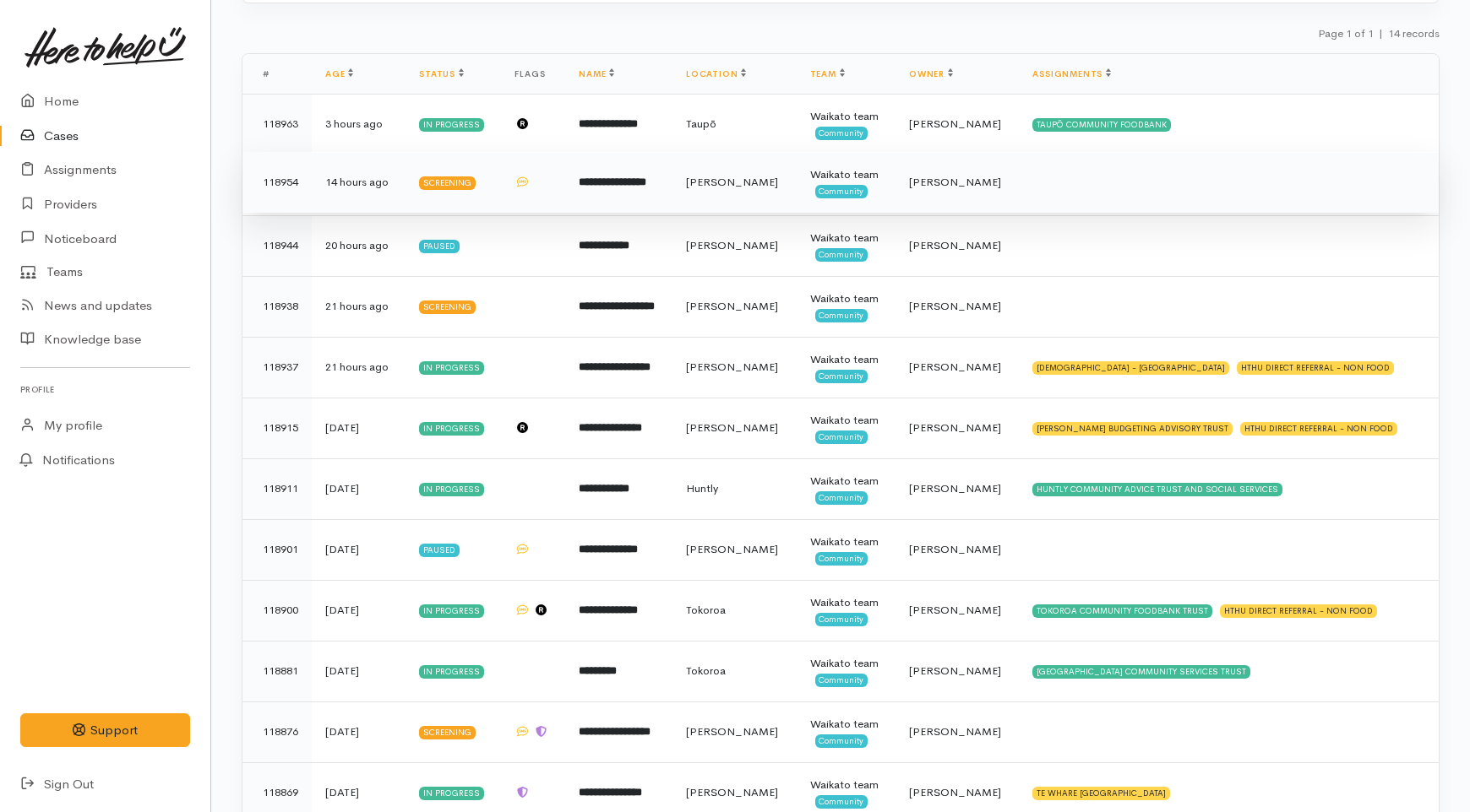
scroll to position [282, 0]
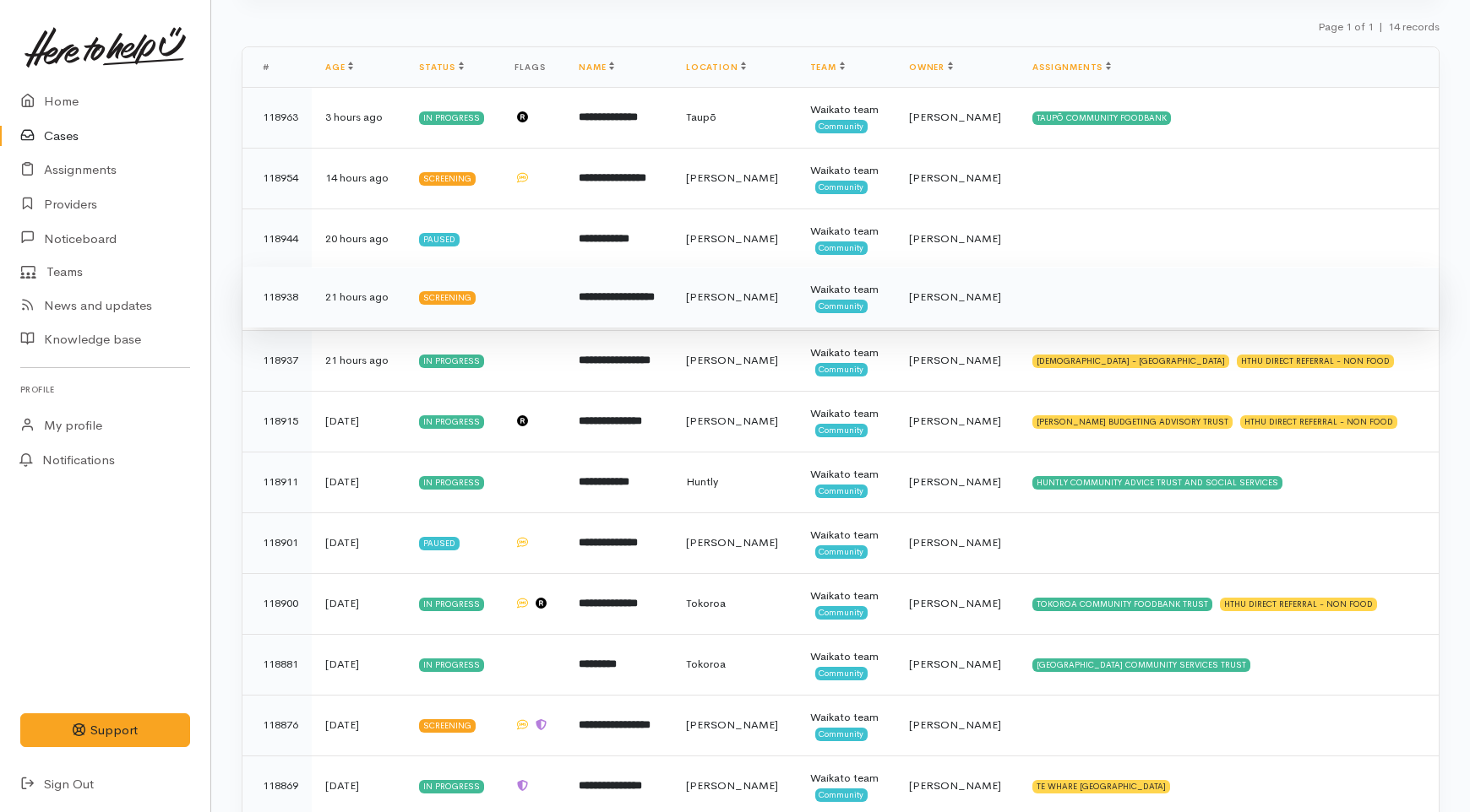
click at [673, 301] on td "**********" at bounding box center [619, 297] width 107 height 61
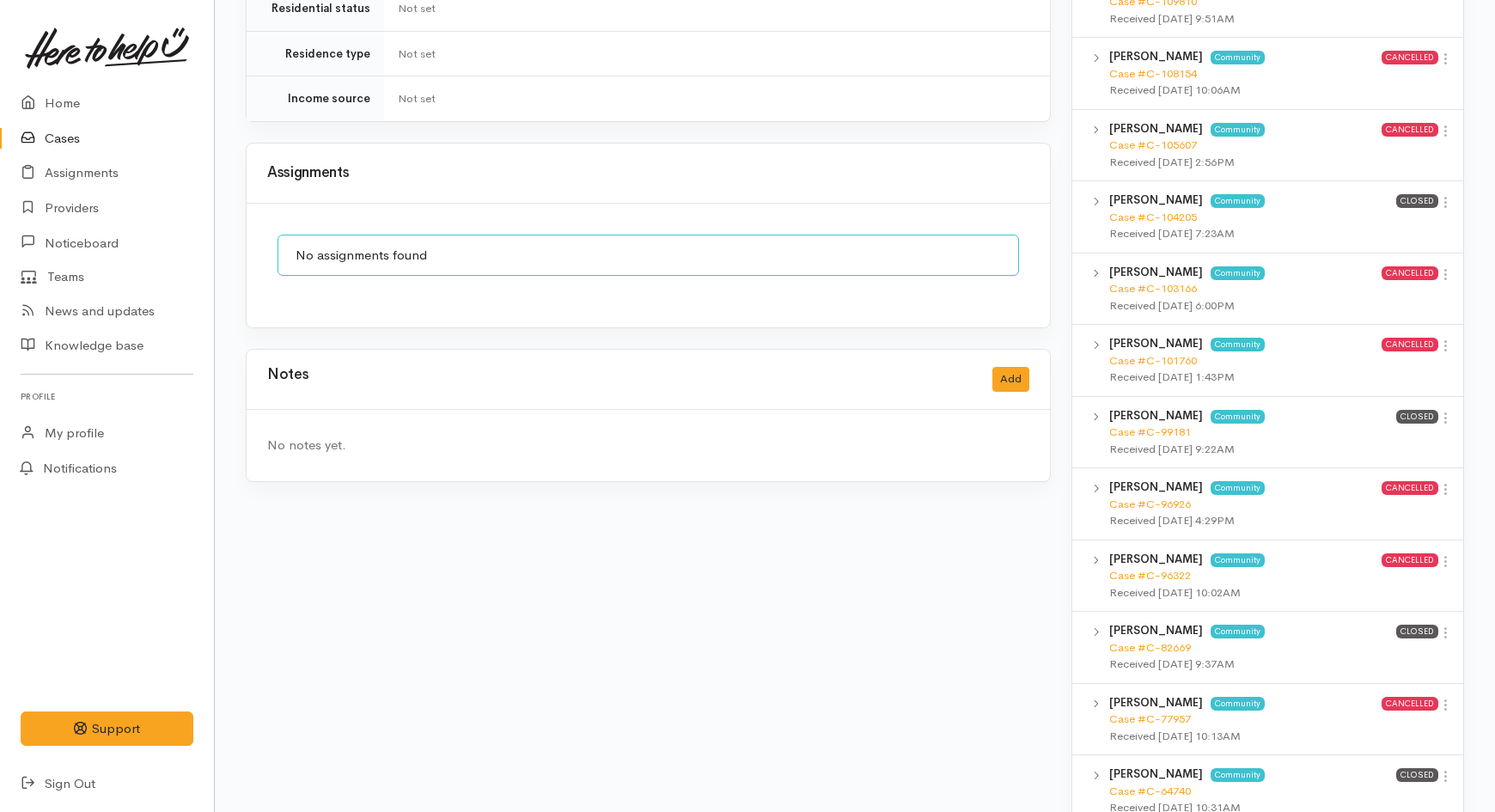
scroll to position [1145, 0]
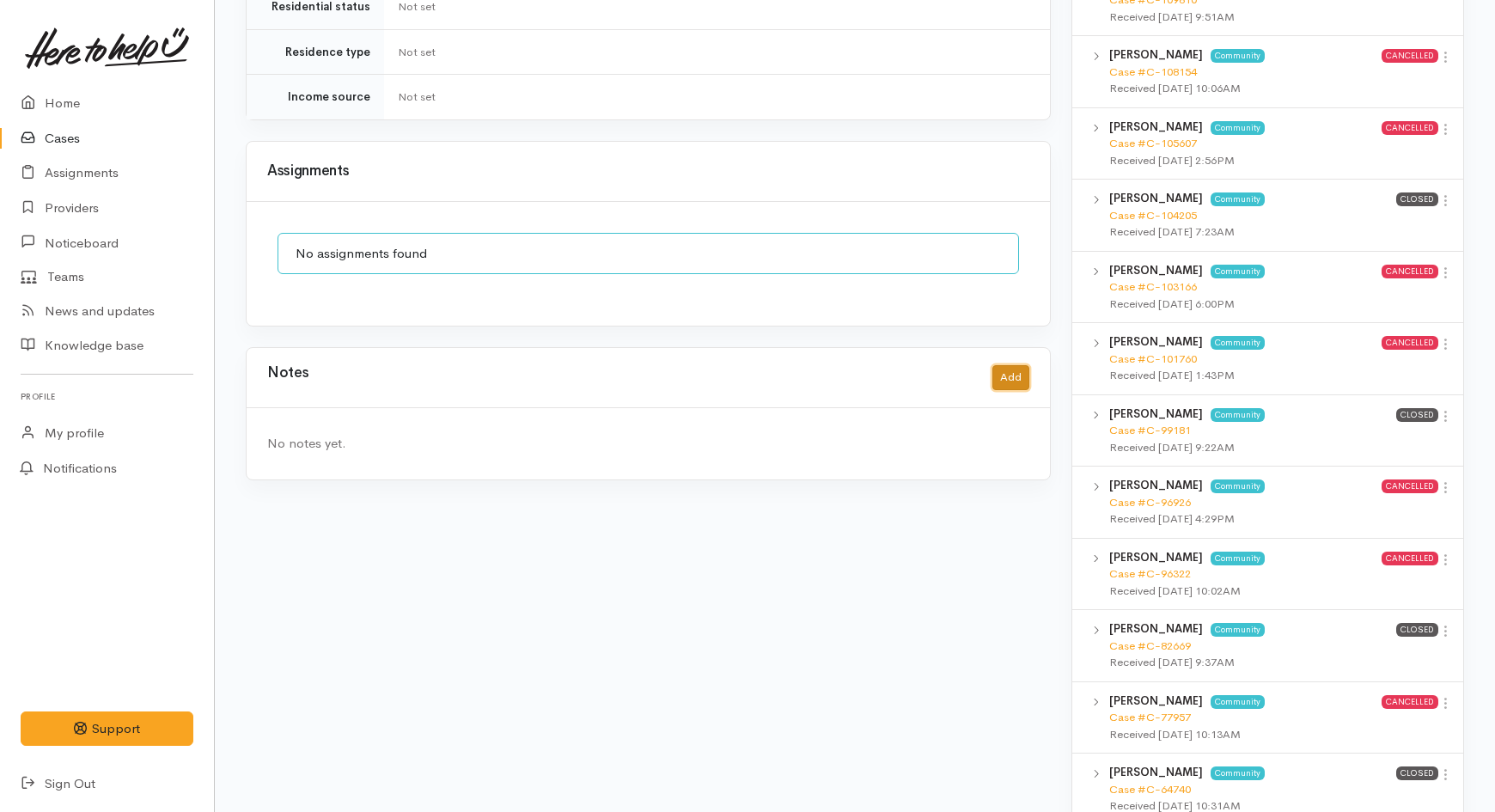
click at [1016, 370] on button "Add" at bounding box center [1011, 377] width 37 height 25
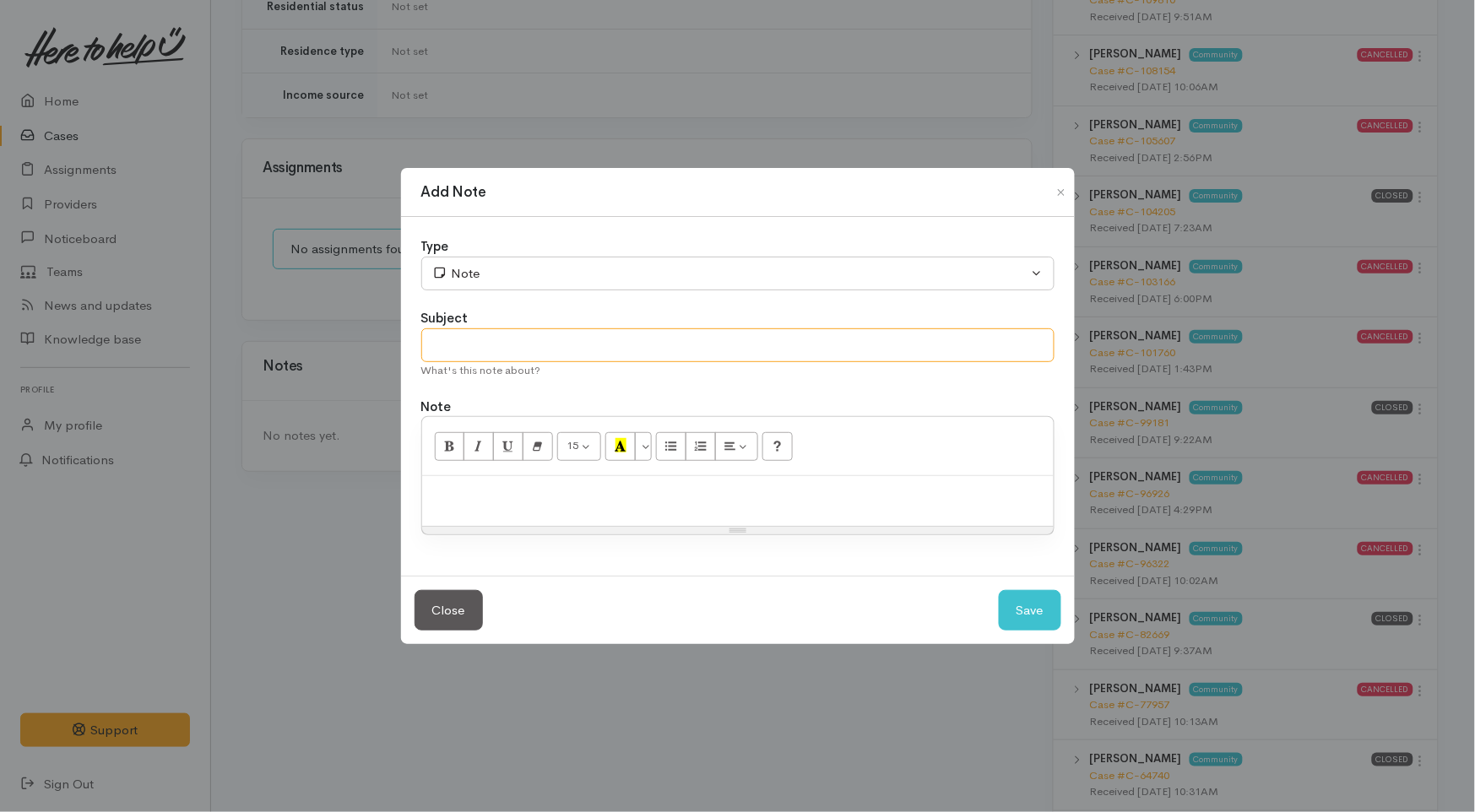
click at [520, 336] on input "text" at bounding box center [738, 346] width 633 height 35
type input "PAUSE for WINZ callback 15/10/2025"
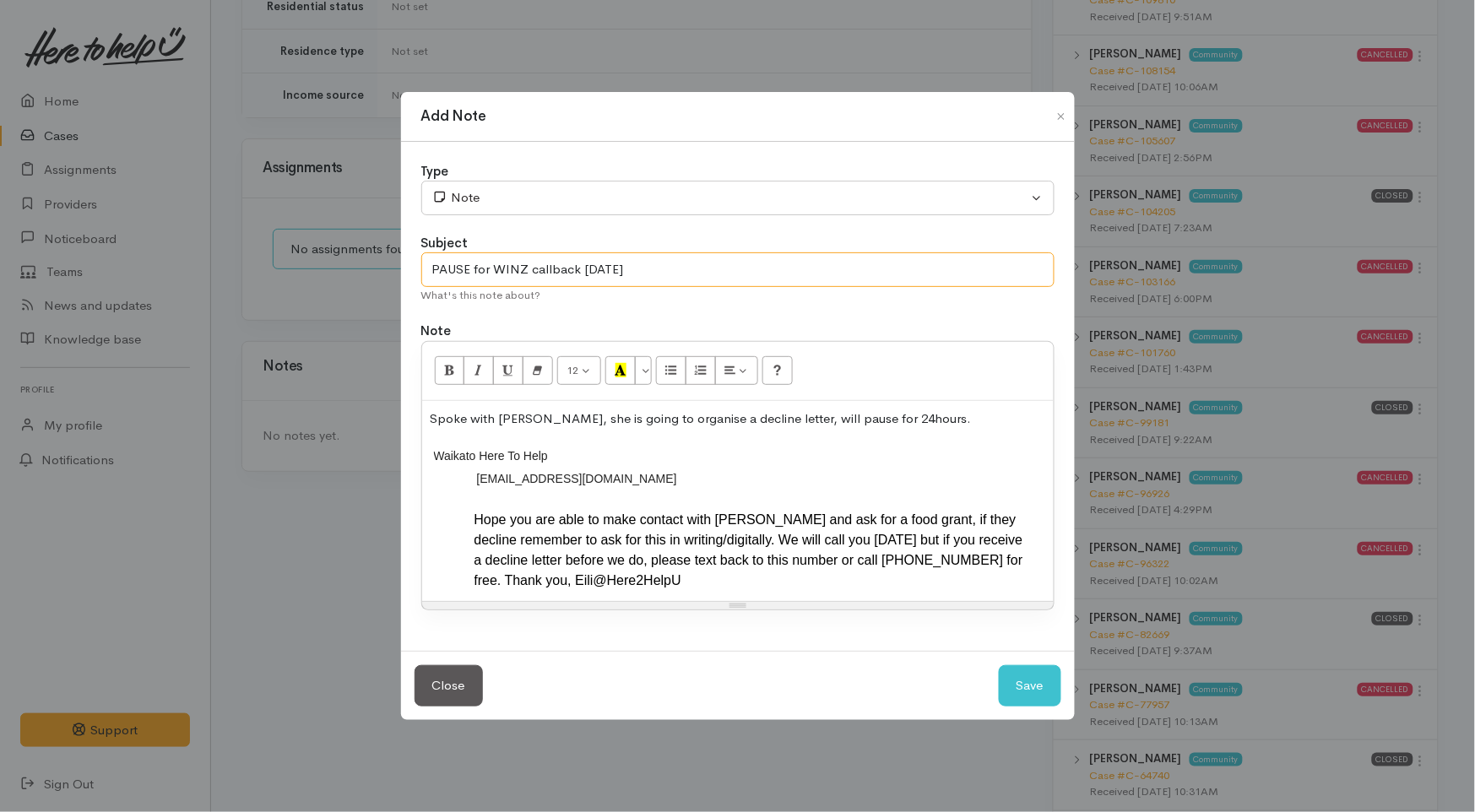
click at [673, 268] on input "PAUSE for WINZ callback 15/10/2025" at bounding box center [738, 270] width 633 height 35
type input "PAUSE for WINZ callback 15/10/2025 call back 10am"
click at [1039, 679] on button "Save" at bounding box center [1030, 686] width 63 height 42
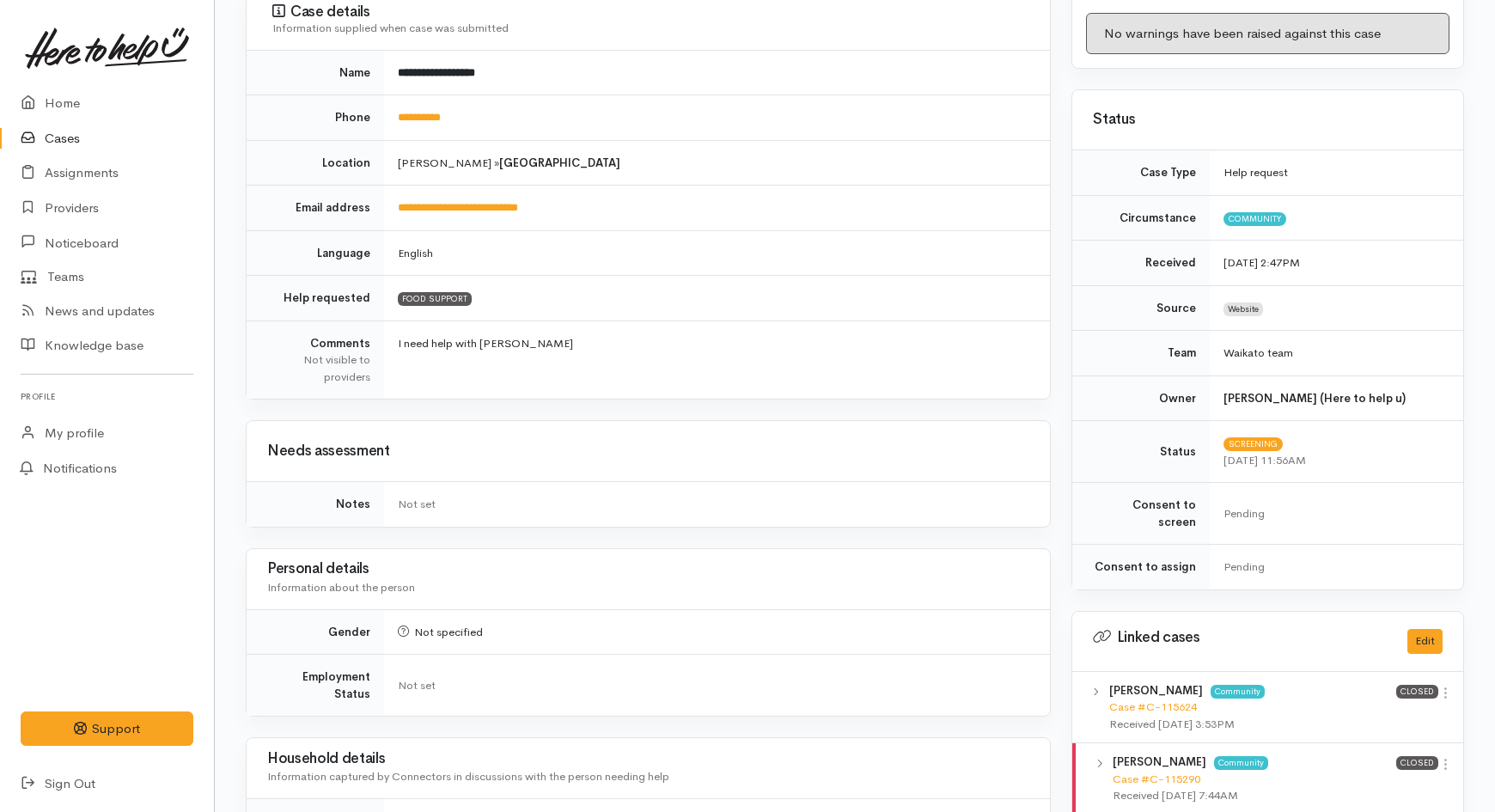
scroll to position [0, 0]
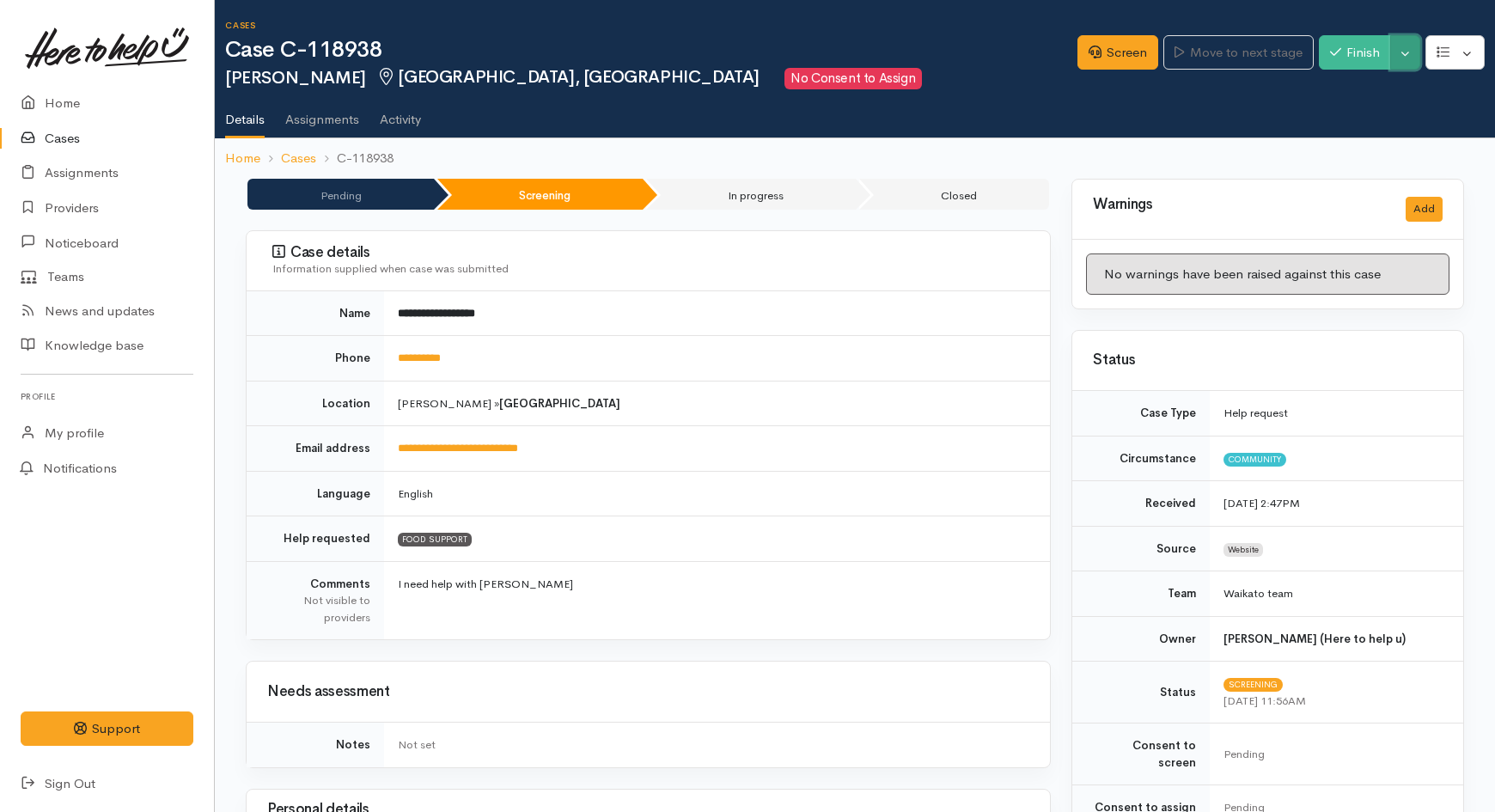
click at [1398, 52] on button "Toggle Dropdown" at bounding box center [1405, 53] width 31 height 35
click at [1346, 93] on link "Pause" at bounding box center [1351, 92] width 136 height 27
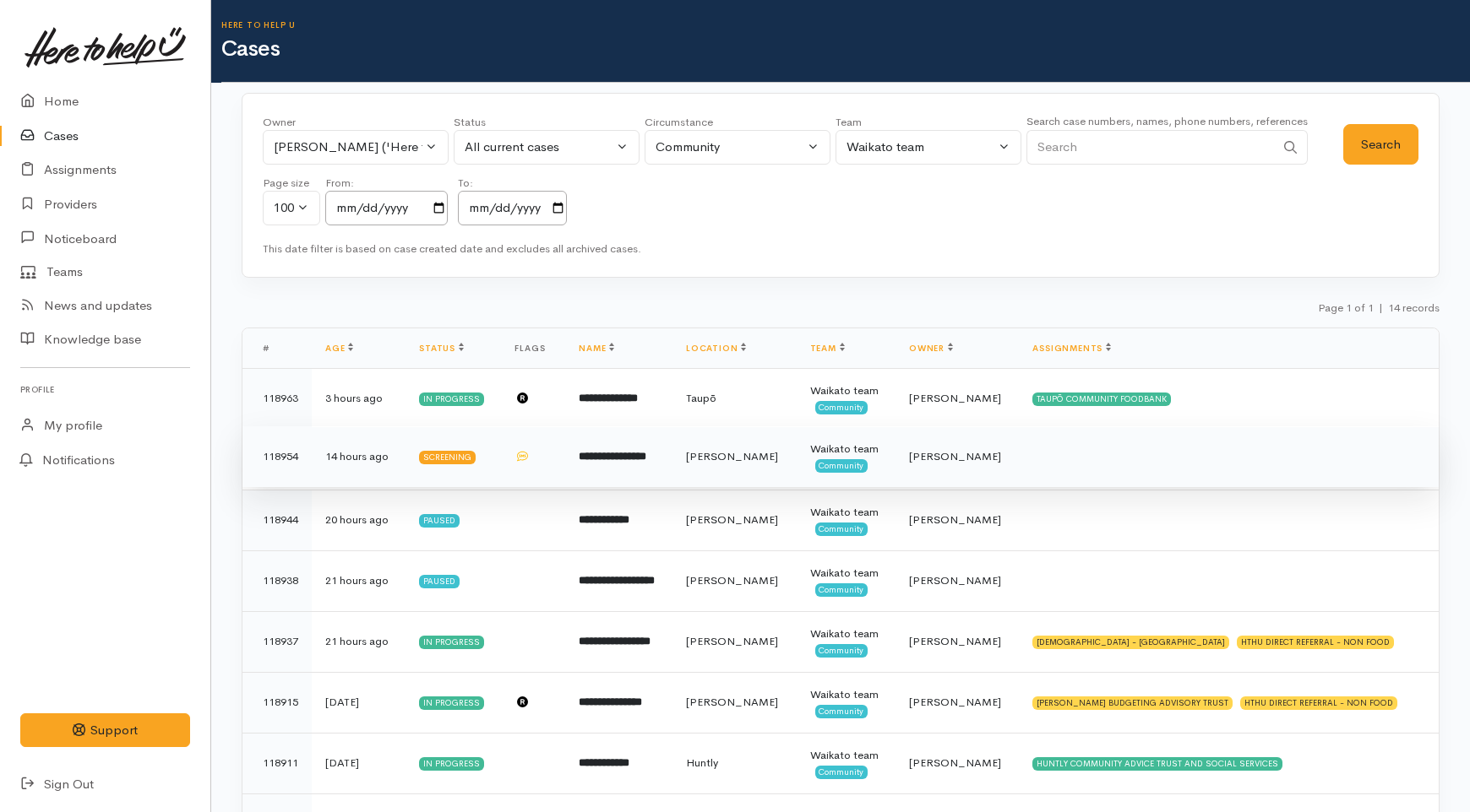
click at [647, 473] on td "**********" at bounding box center [619, 457] width 107 height 61
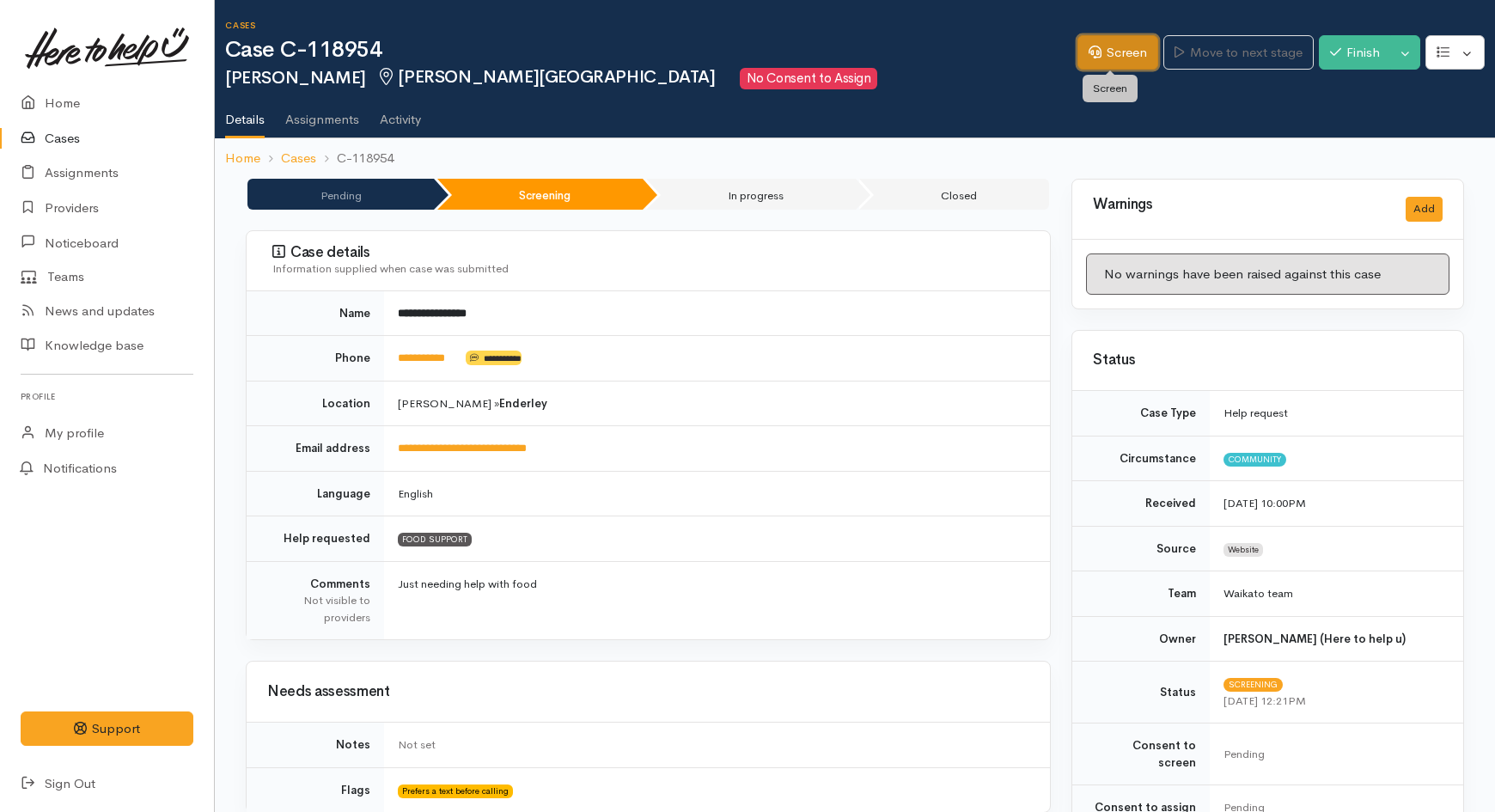
click at [1101, 45] on link "Screen" at bounding box center [1118, 53] width 81 height 35
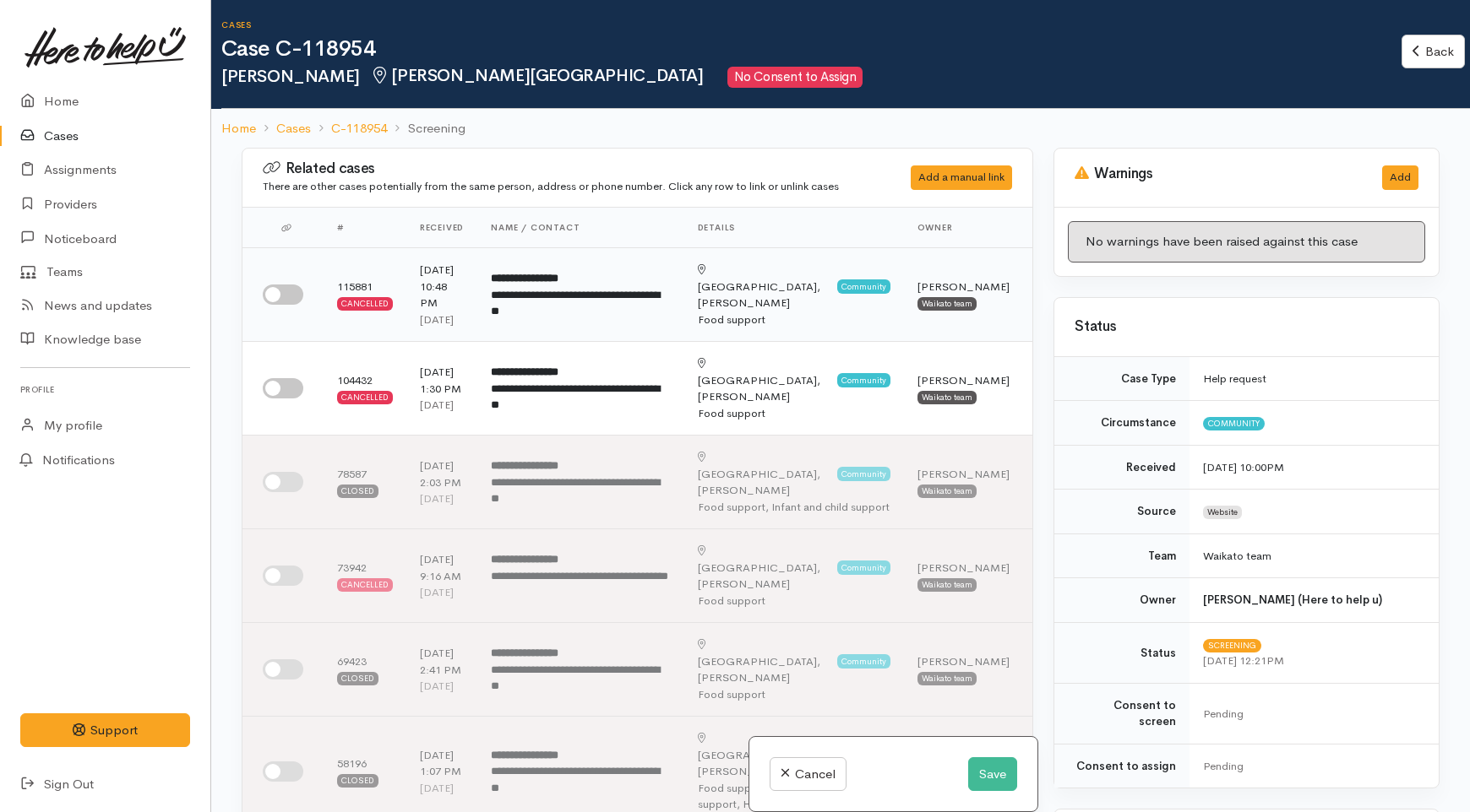
click at [281, 304] on input "checkbox" at bounding box center [283, 294] width 41 height 20
checkbox input "true"
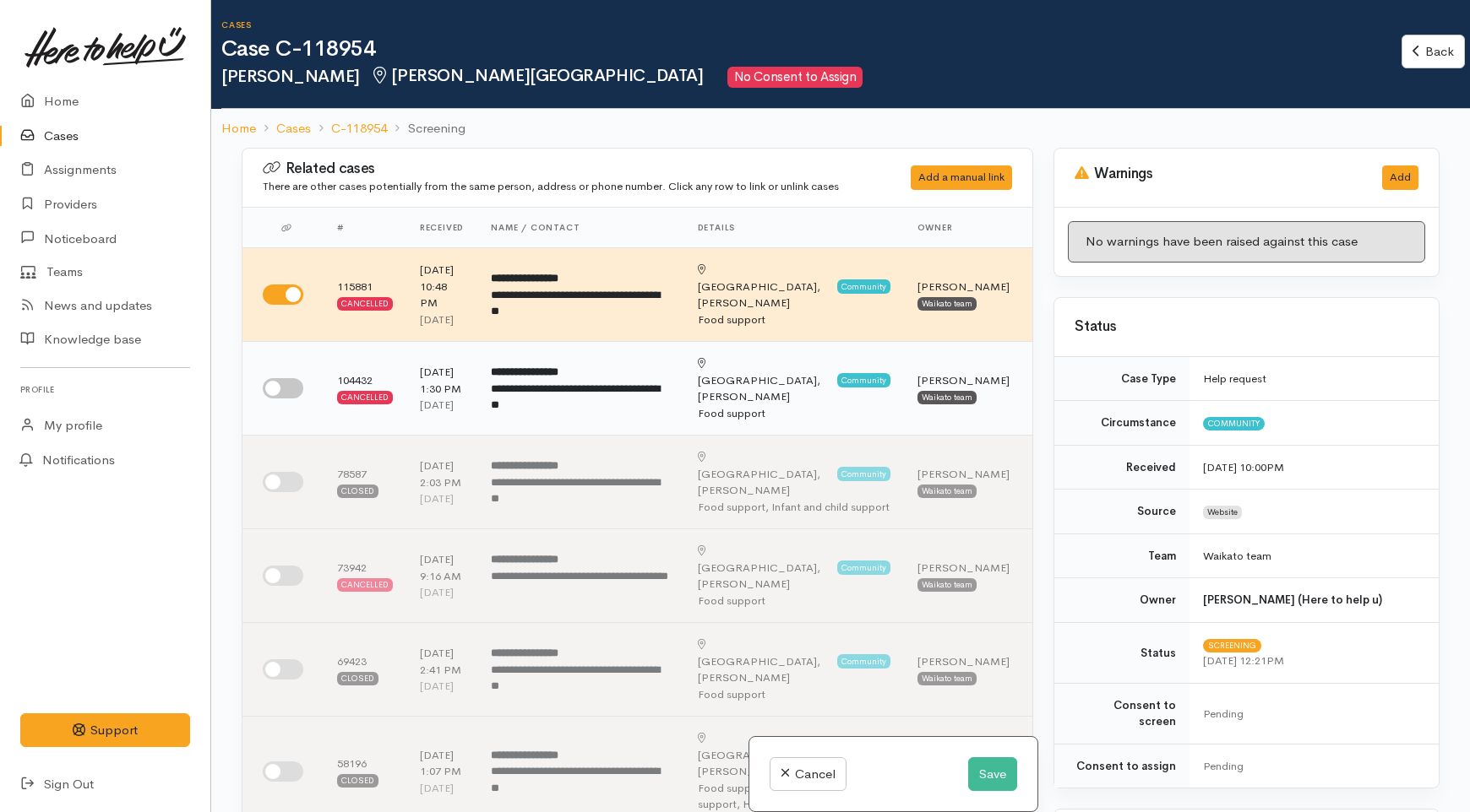
click at [281, 399] on input "checkbox" at bounding box center [283, 388] width 41 height 20
checkbox input "true"
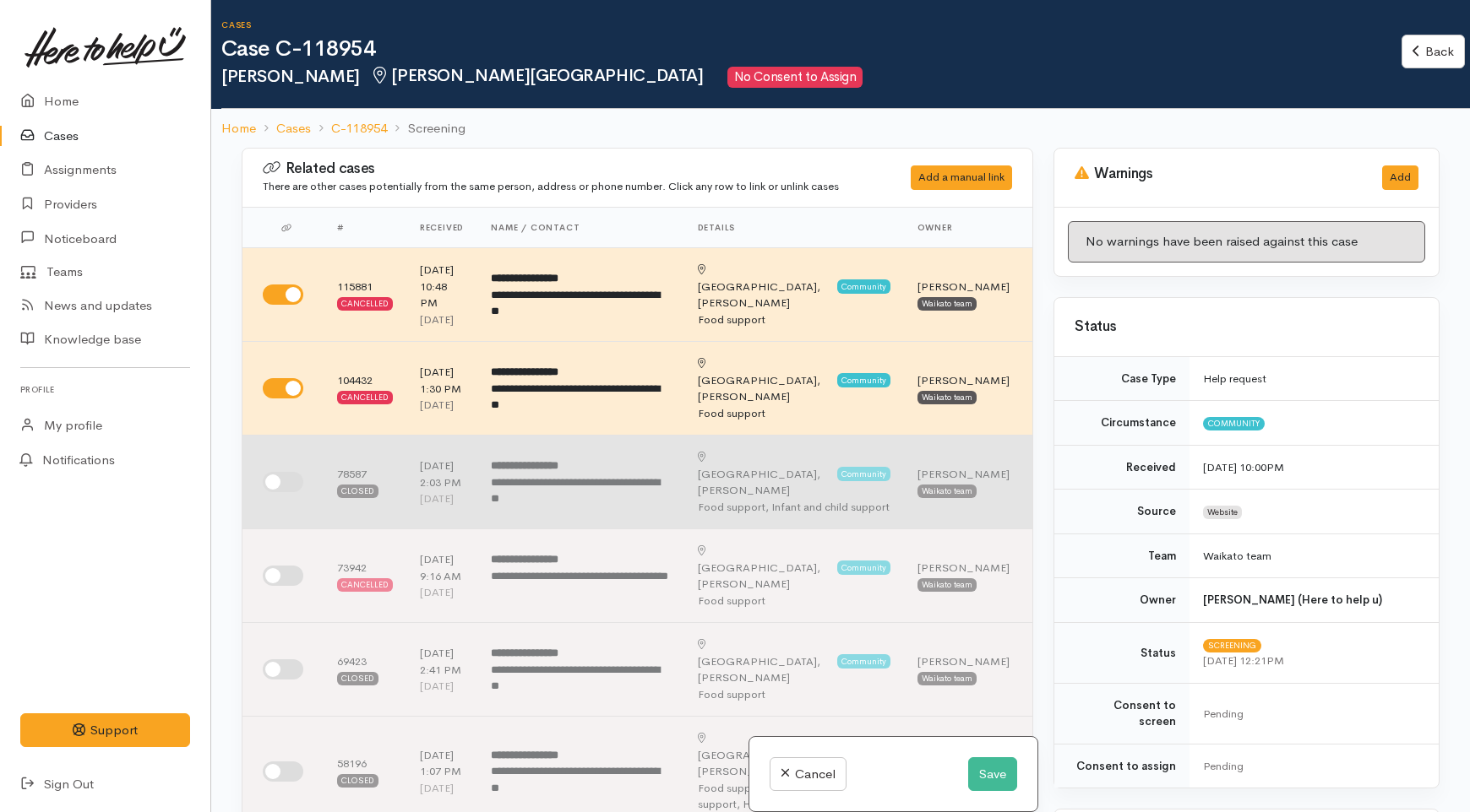
click at [288, 493] on input "checkbox" at bounding box center [283, 482] width 41 height 20
checkbox input "true"
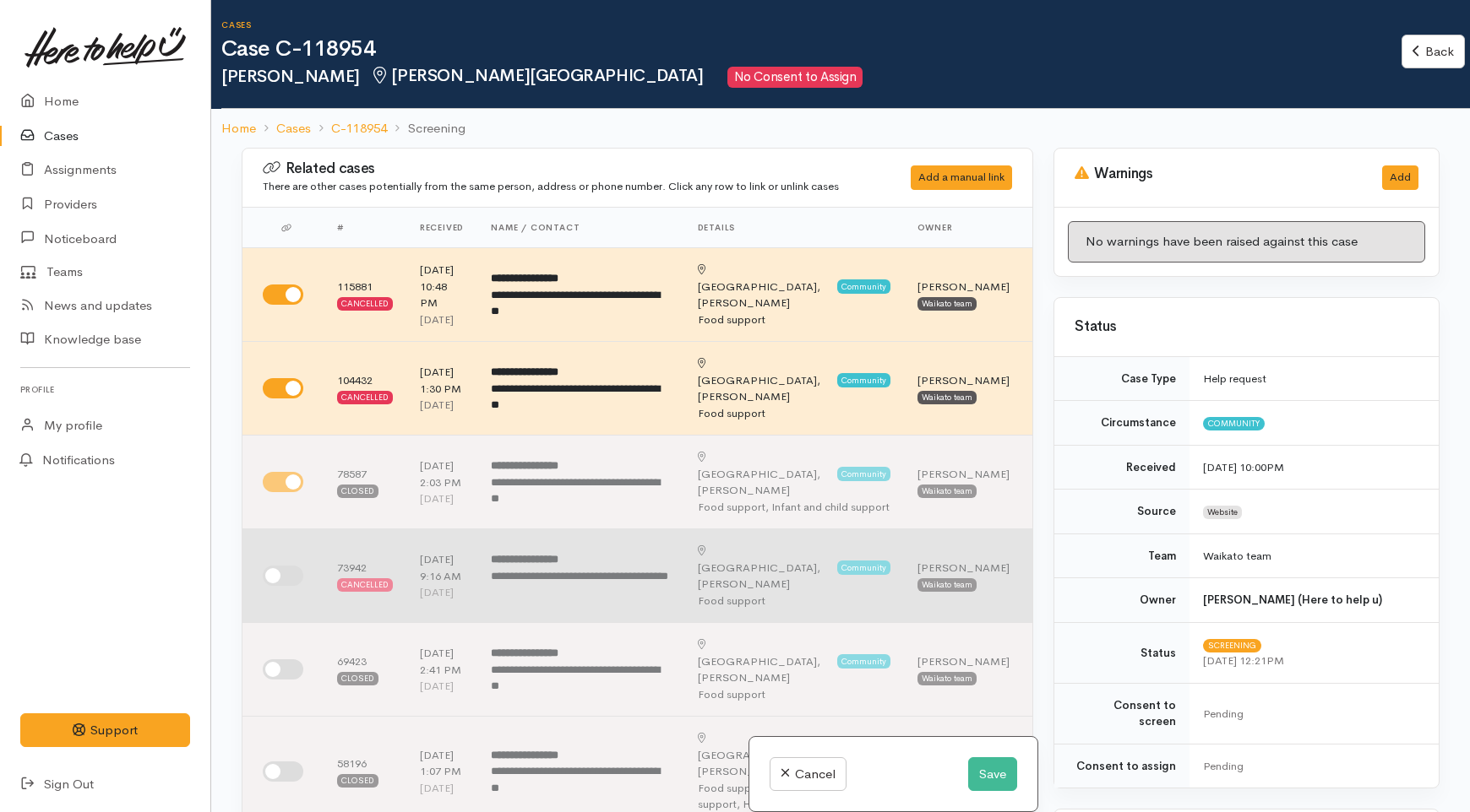
click at [286, 586] on input "checkbox" at bounding box center [283, 576] width 41 height 20
checkbox input "true"
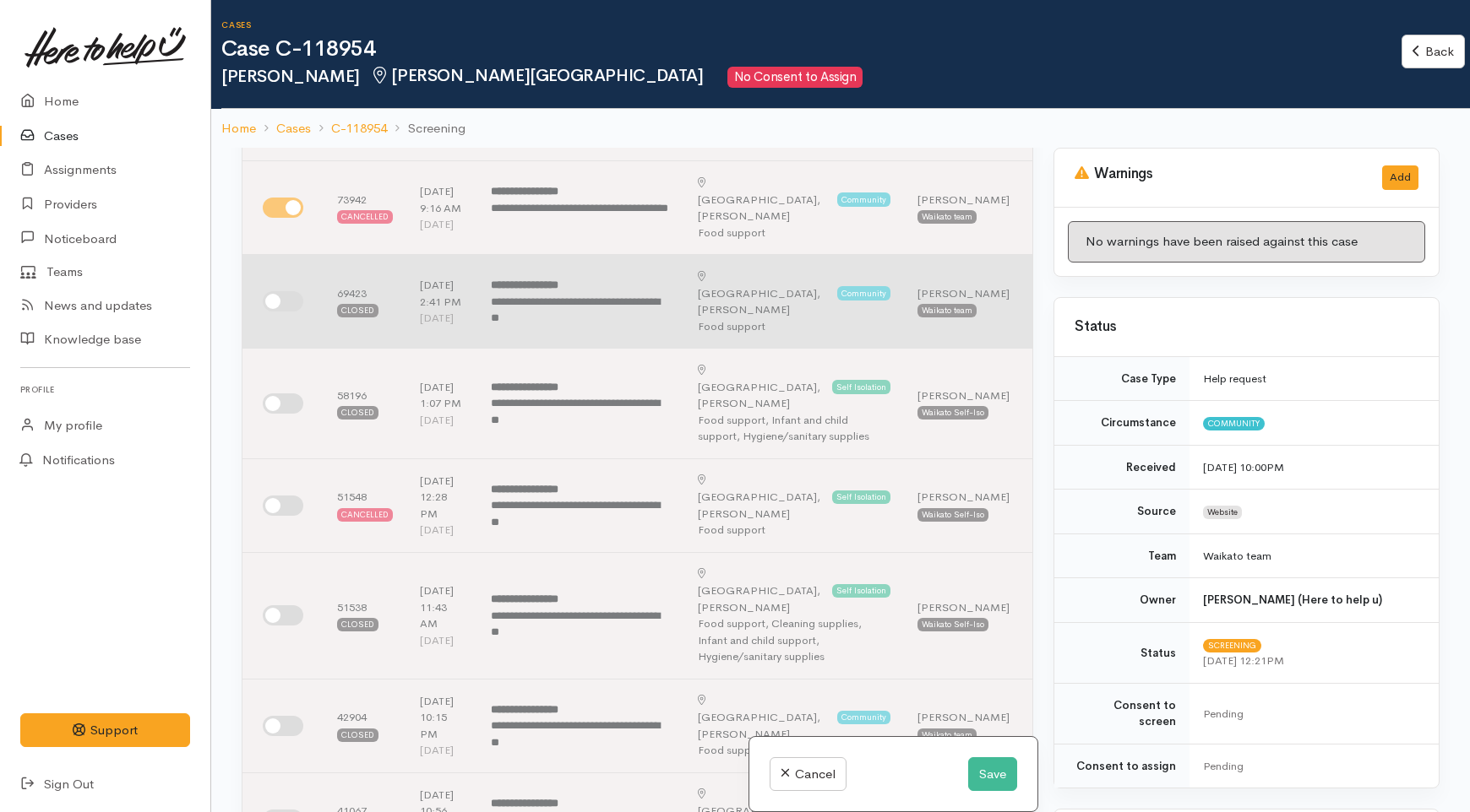
scroll to position [375, 0]
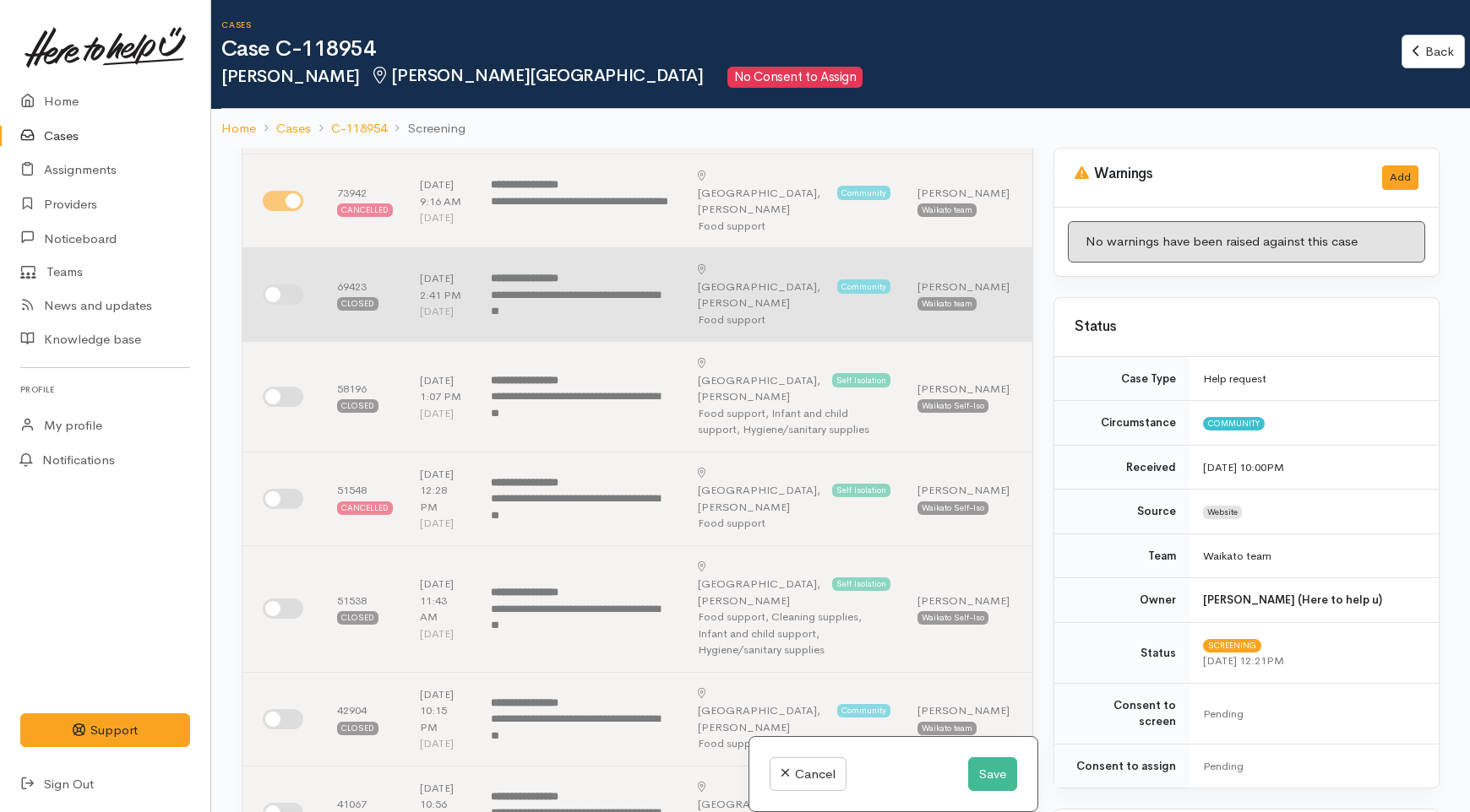
click at [282, 305] on input "checkbox" at bounding box center [283, 294] width 41 height 20
checkbox input "true"
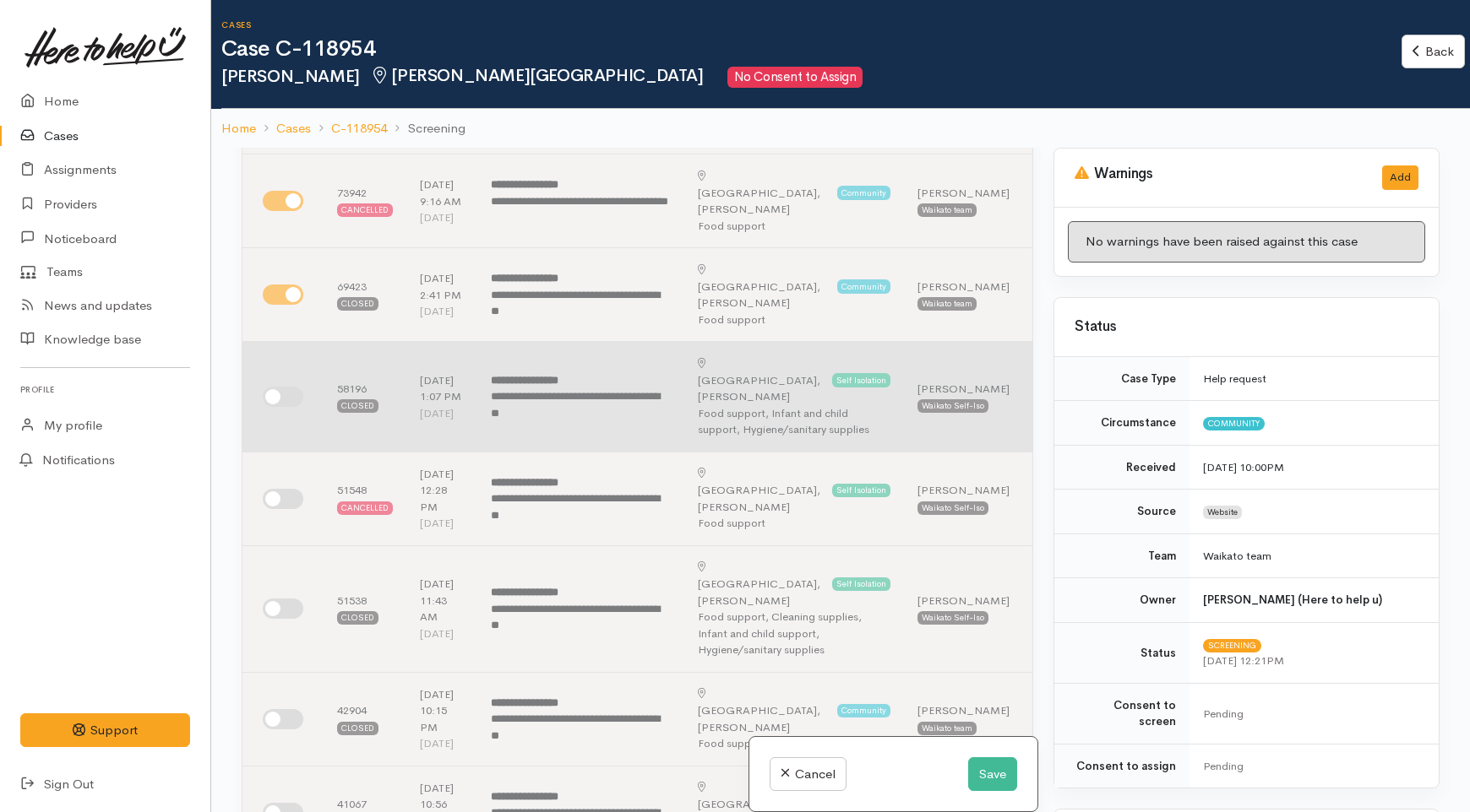
click at [276, 453] on td at bounding box center [283, 397] width 81 height 110
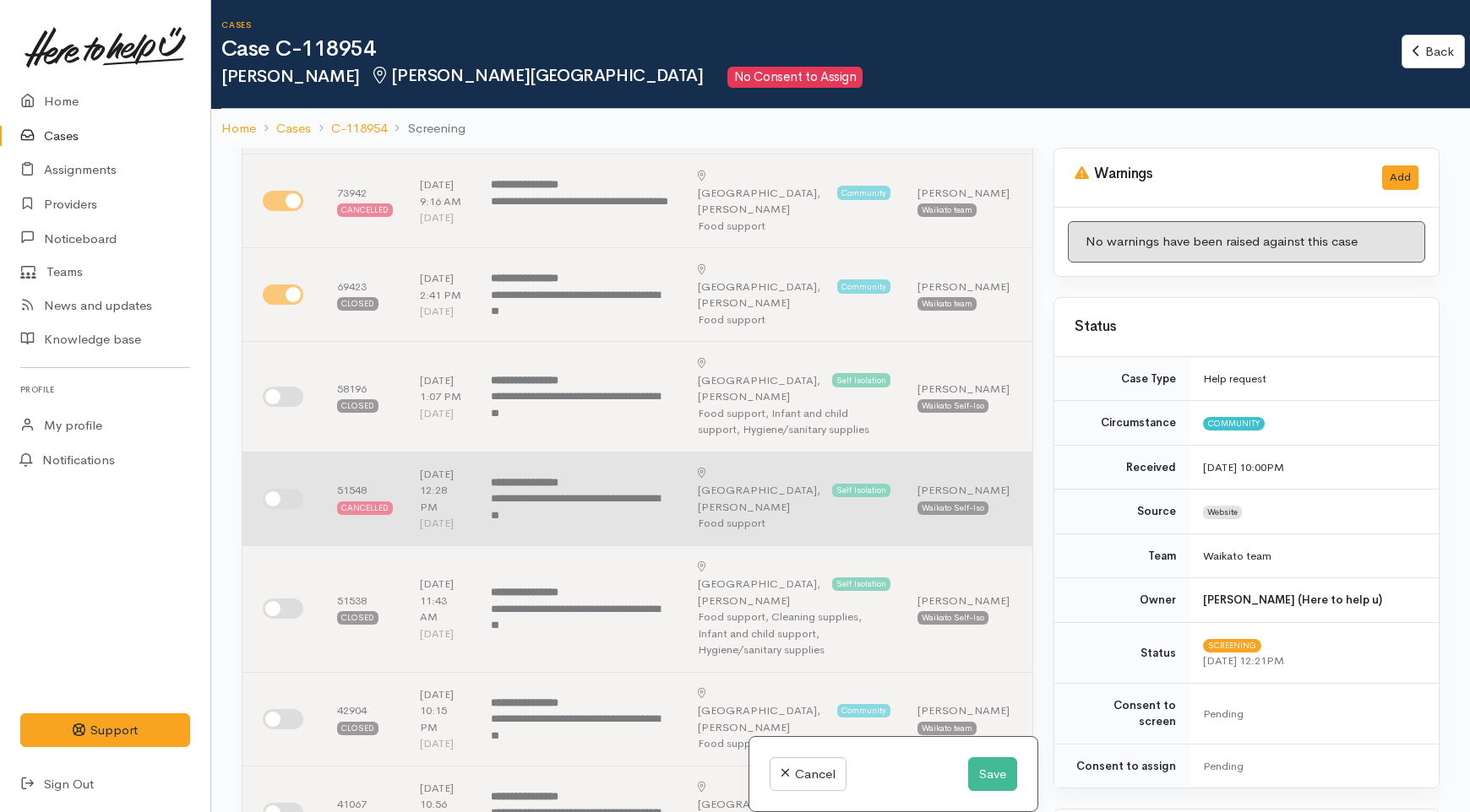
click at [279, 509] on input "checkbox" at bounding box center [283, 498] width 41 height 20
checkbox input "true"
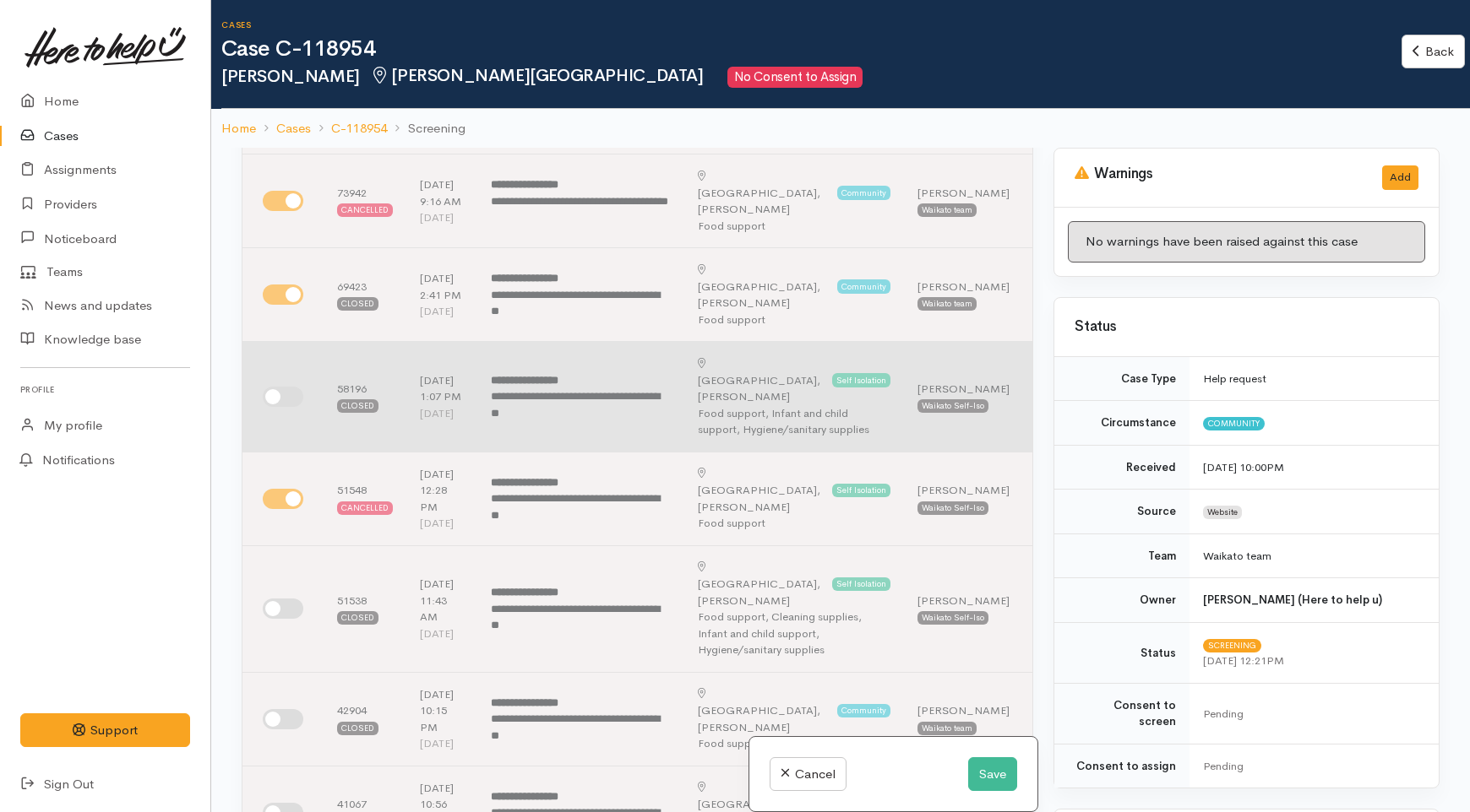
click at [279, 407] on input "checkbox" at bounding box center [283, 397] width 41 height 20
checkbox input "true"
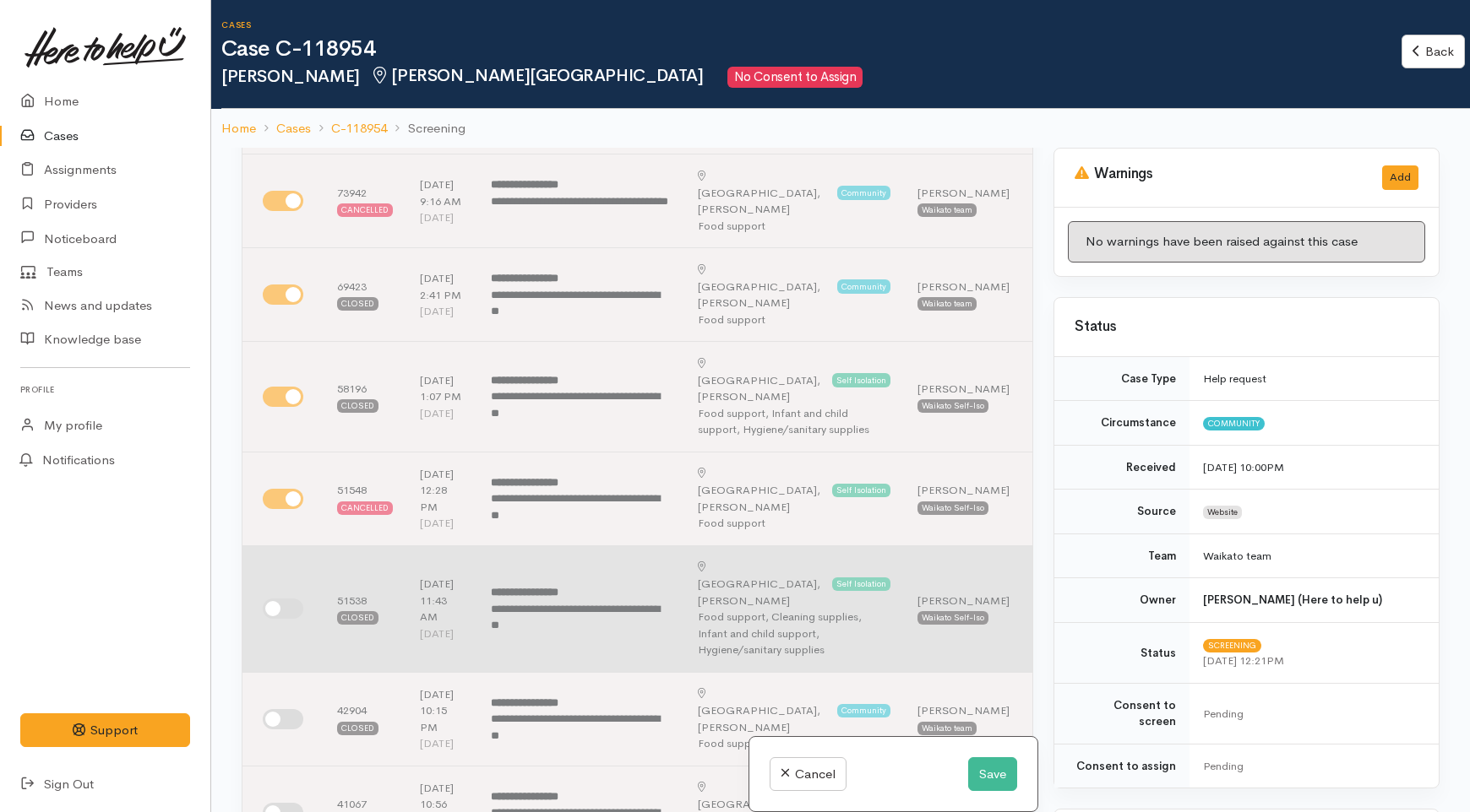
click at [284, 619] on input "checkbox" at bounding box center [283, 609] width 41 height 20
checkbox input "true"
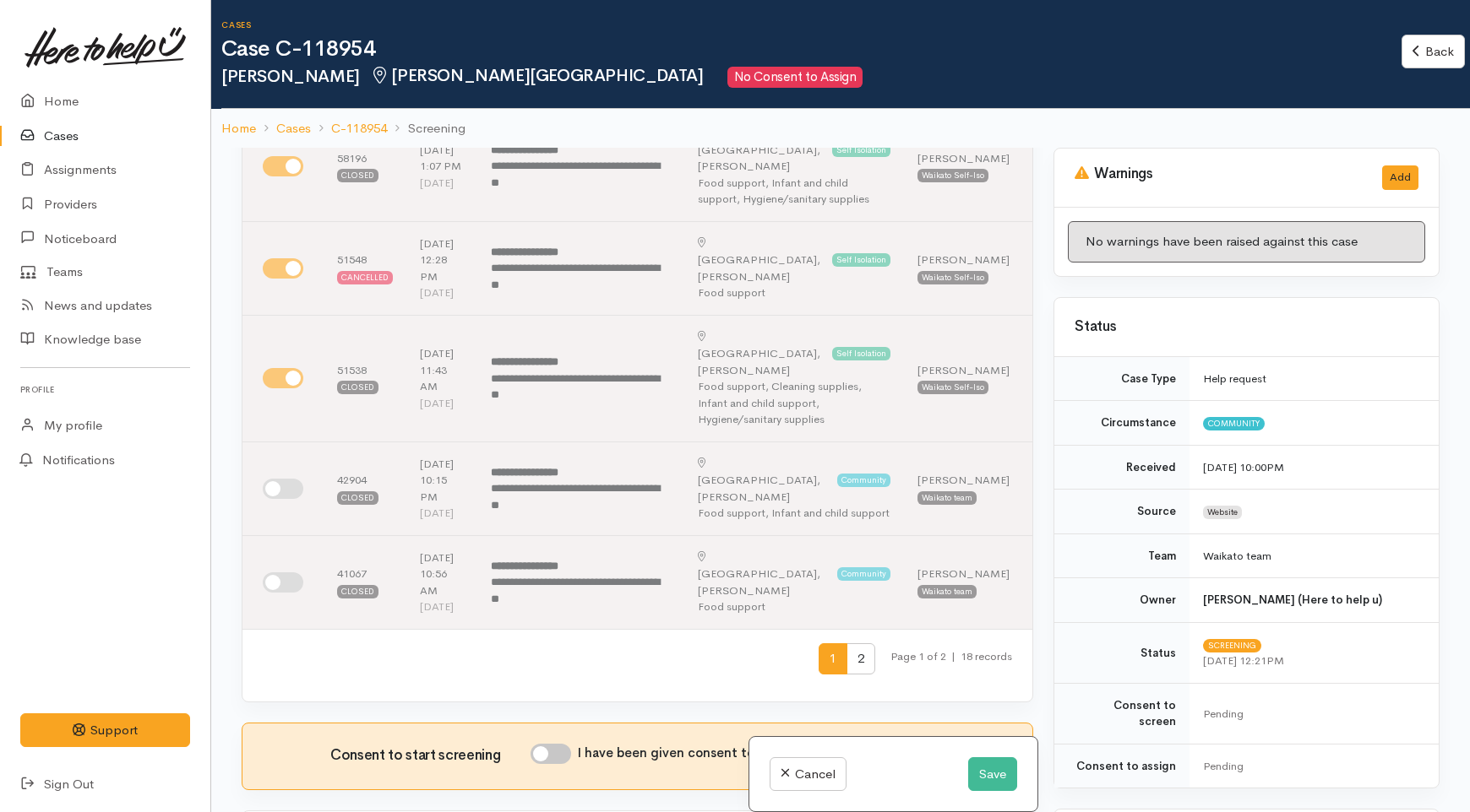
scroll to position [750, 0]
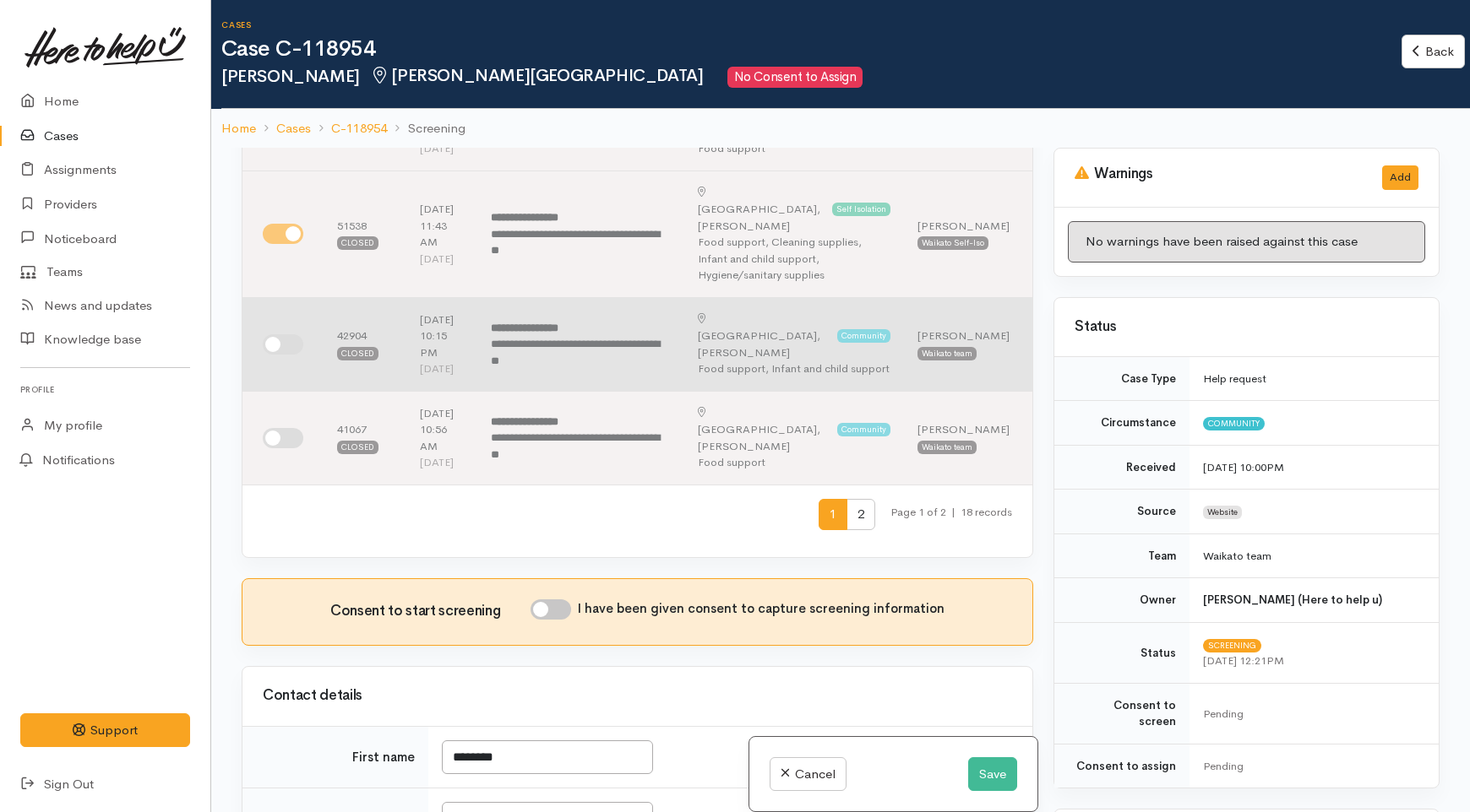
click at [291, 354] on input "checkbox" at bounding box center [283, 345] width 41 height 20
checkbox input "true"
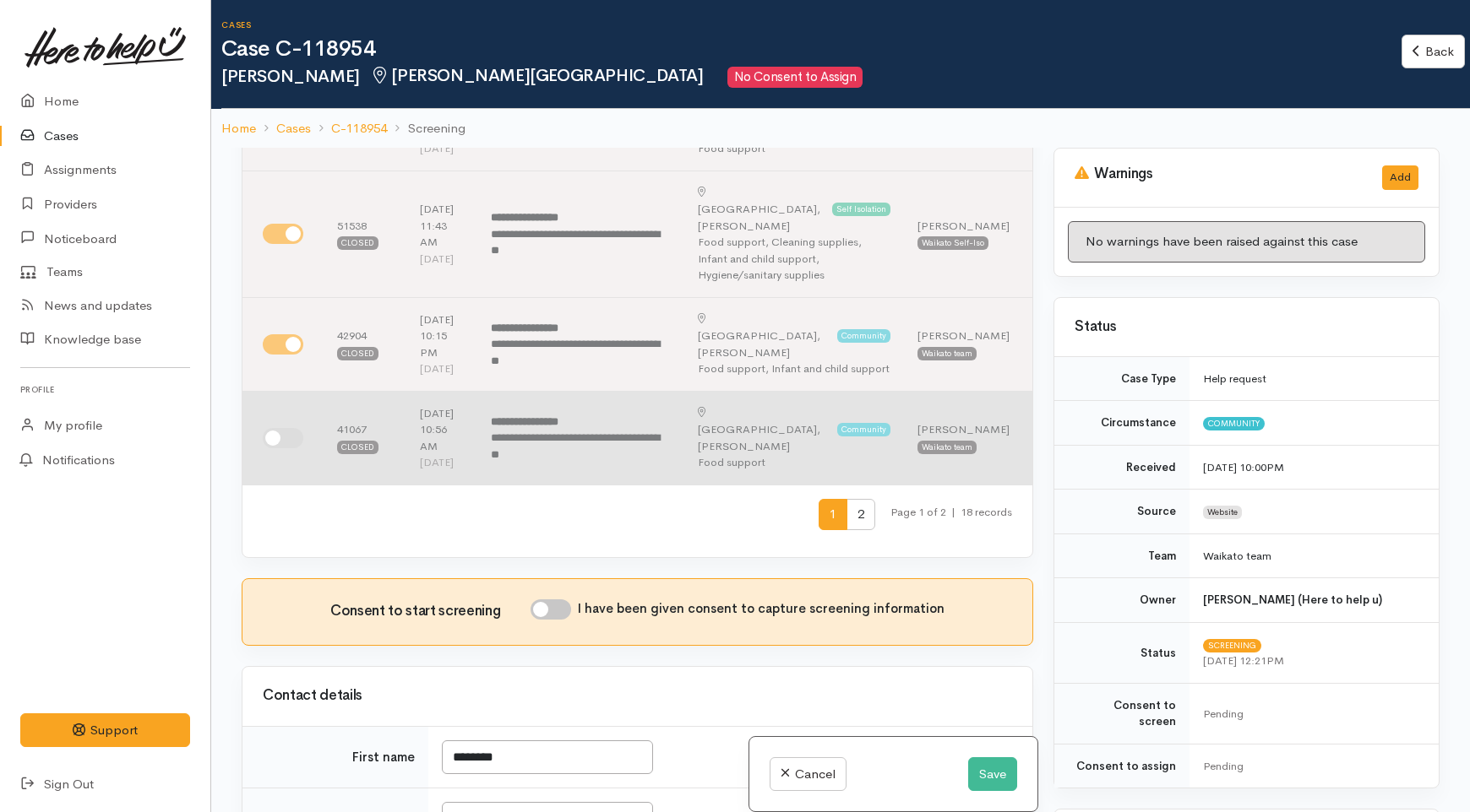
click at [279, 448] on input "checkbox" at bounding box center [283, 437] width 41 height 20
checkbox input "true"
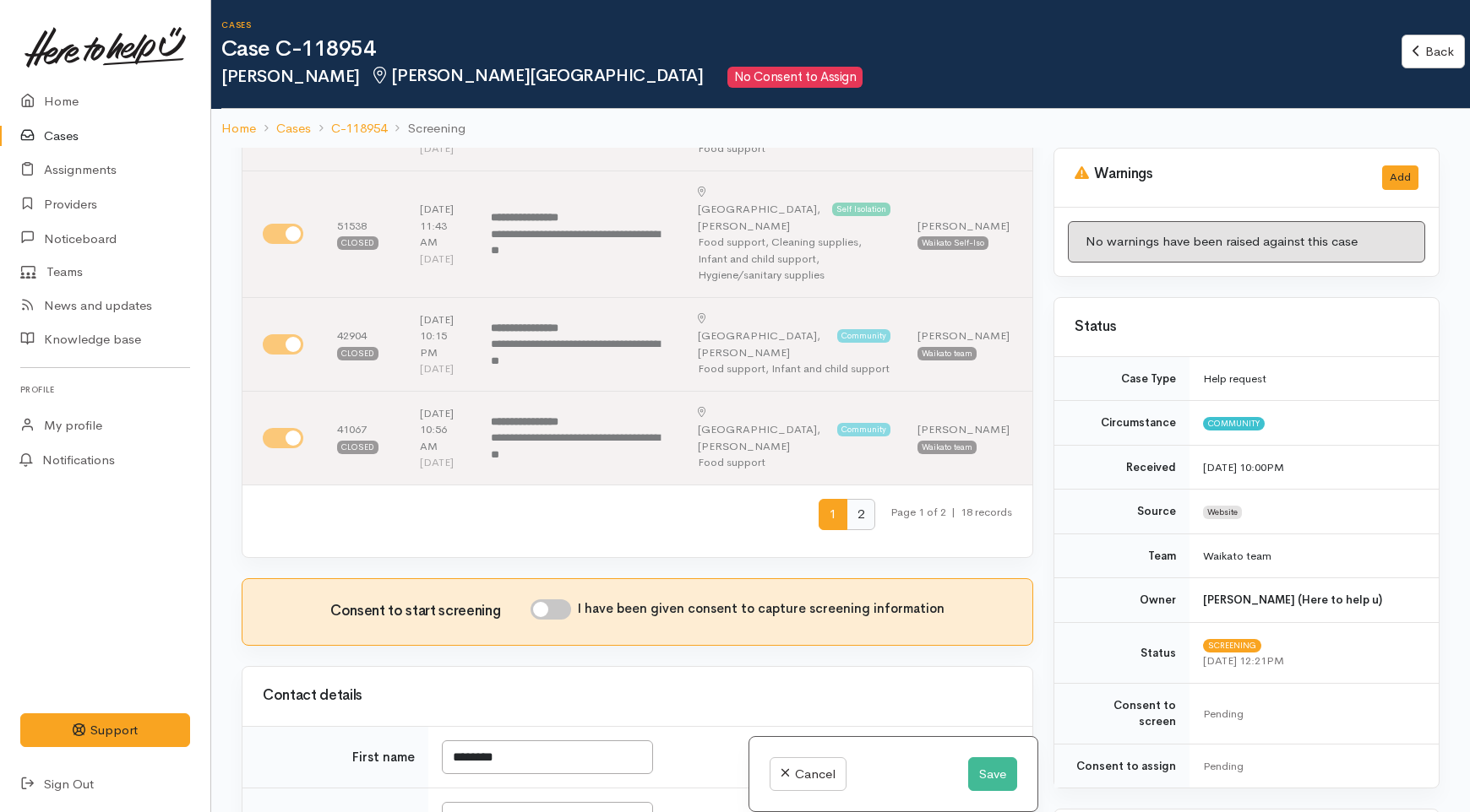
click at [846, 530] on span "2" at bounding box center [861, 515] width 29 height 31
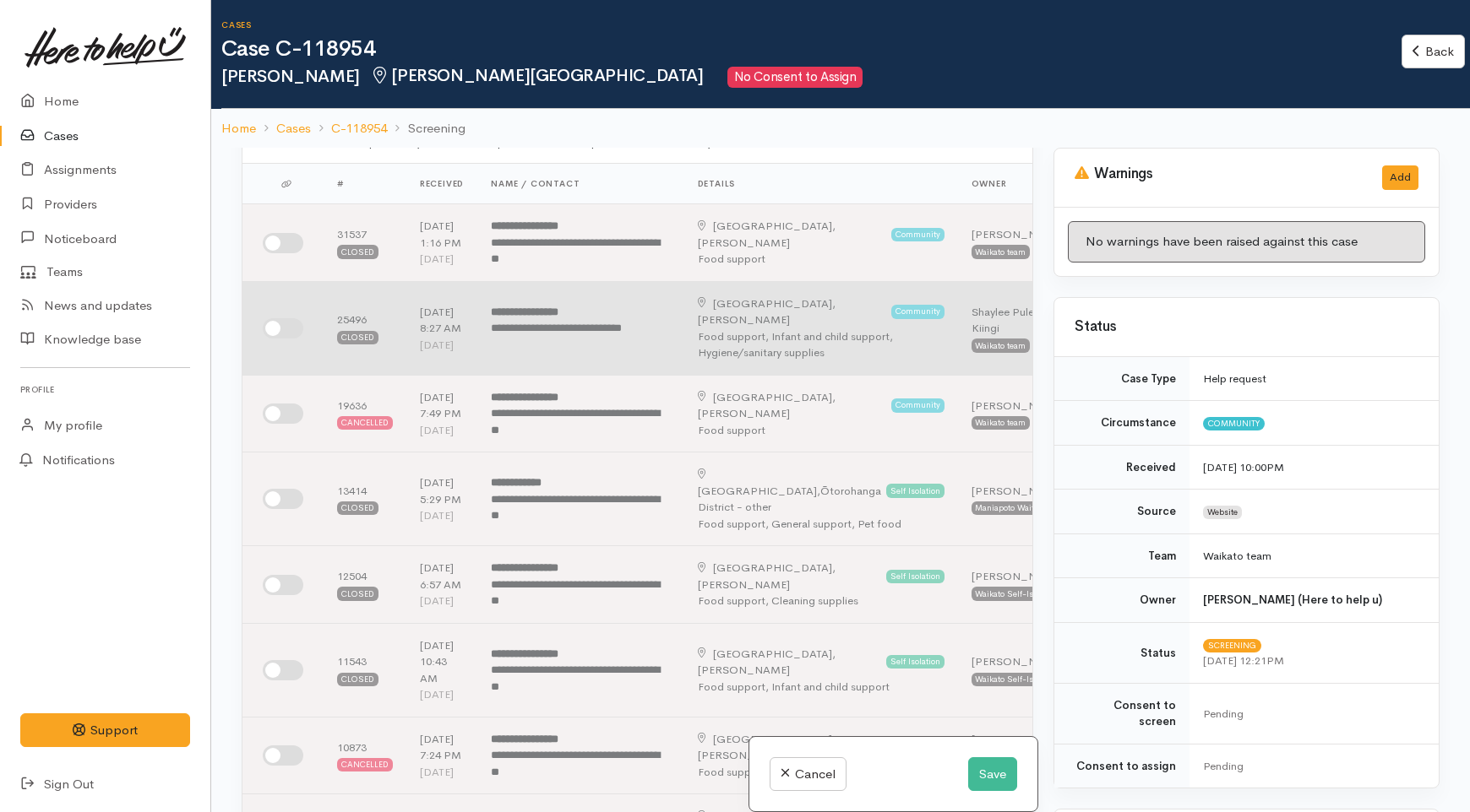
scroll to position [0, 0]
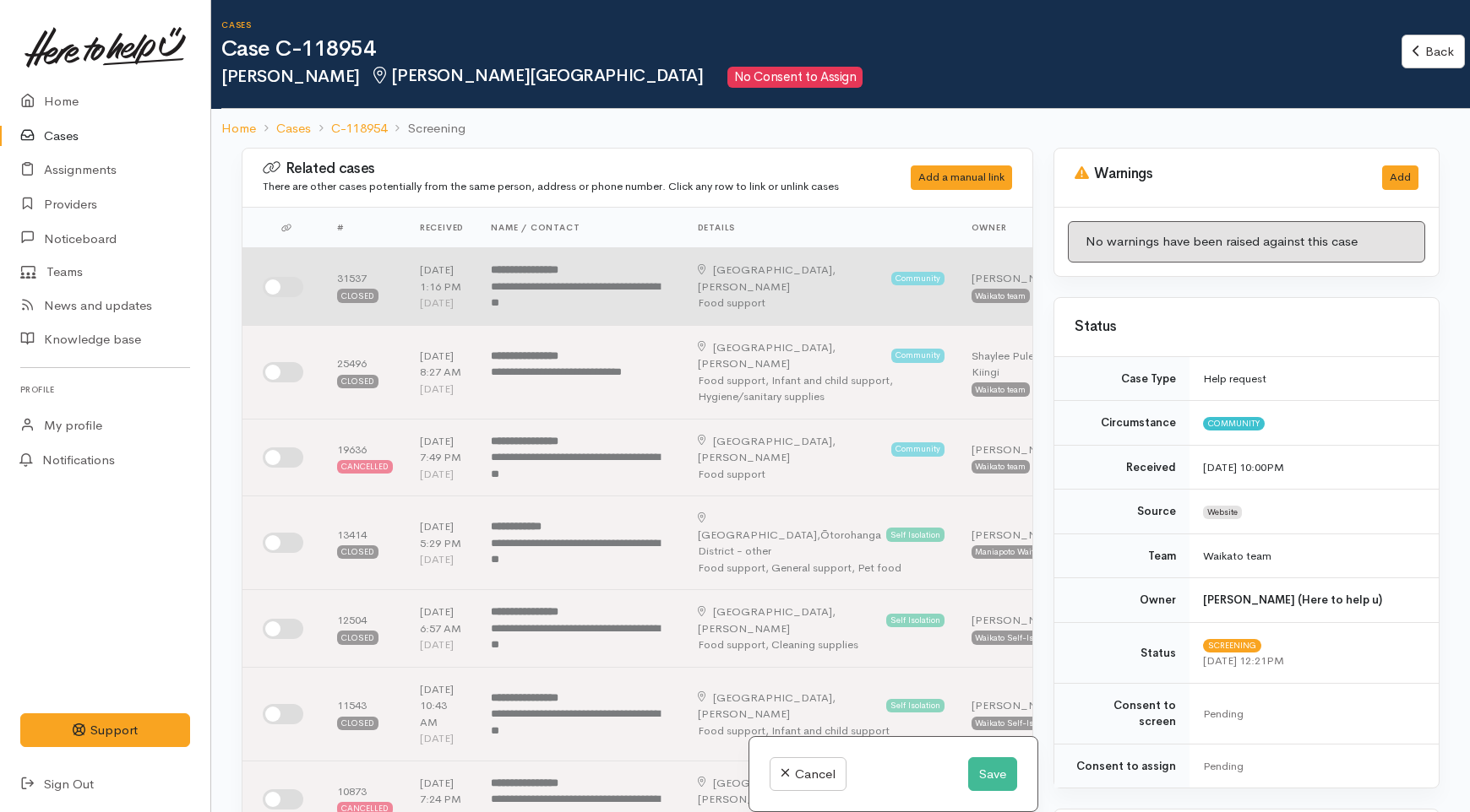
click at [291, 296] on input "checkbox" at bounding box center [283, 286] width 41 height 20
checkbox input "true"
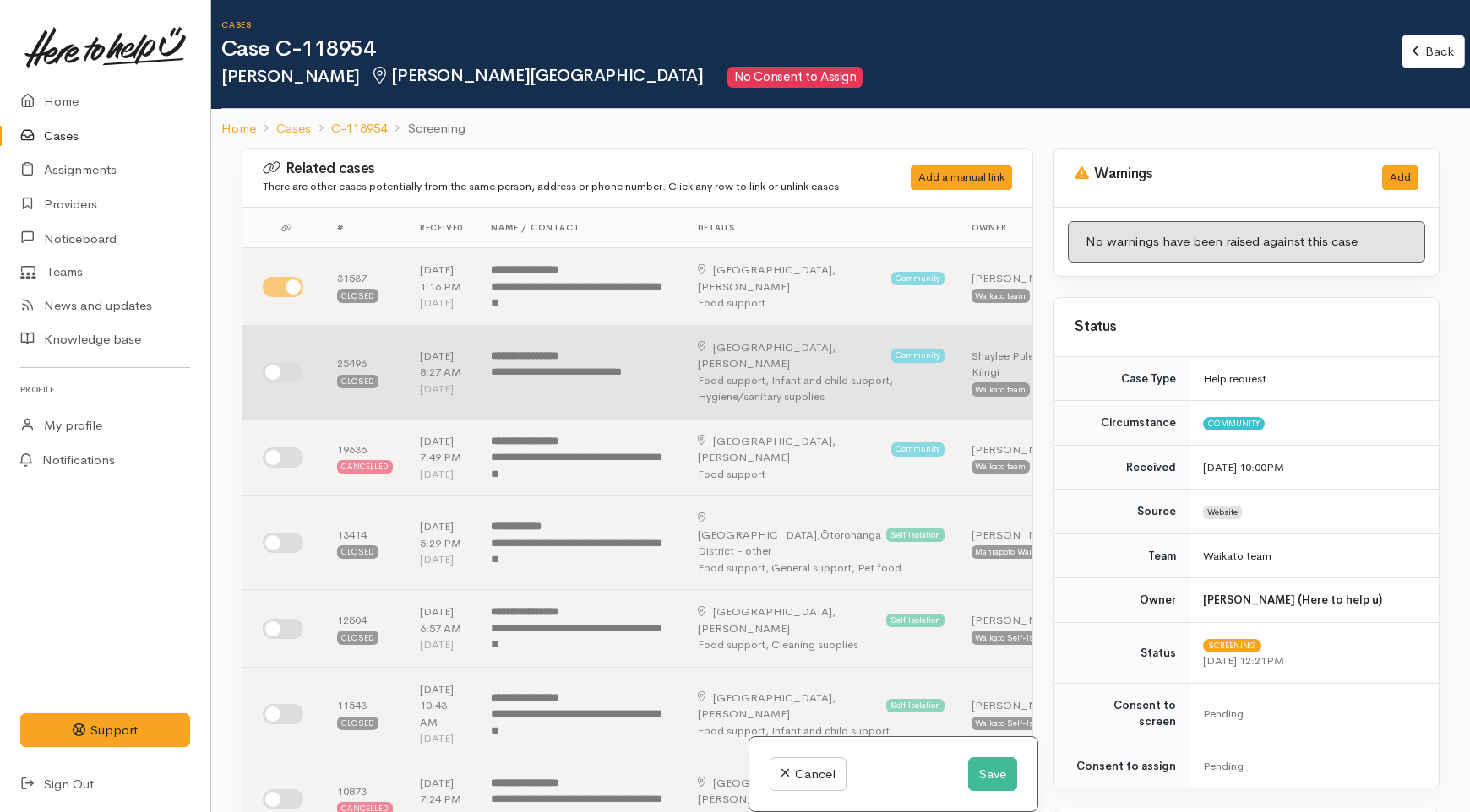
click at [280, 382] on input "checkbox" at bounding box center [283, 372] width 41 height 20
checkbox input "true"
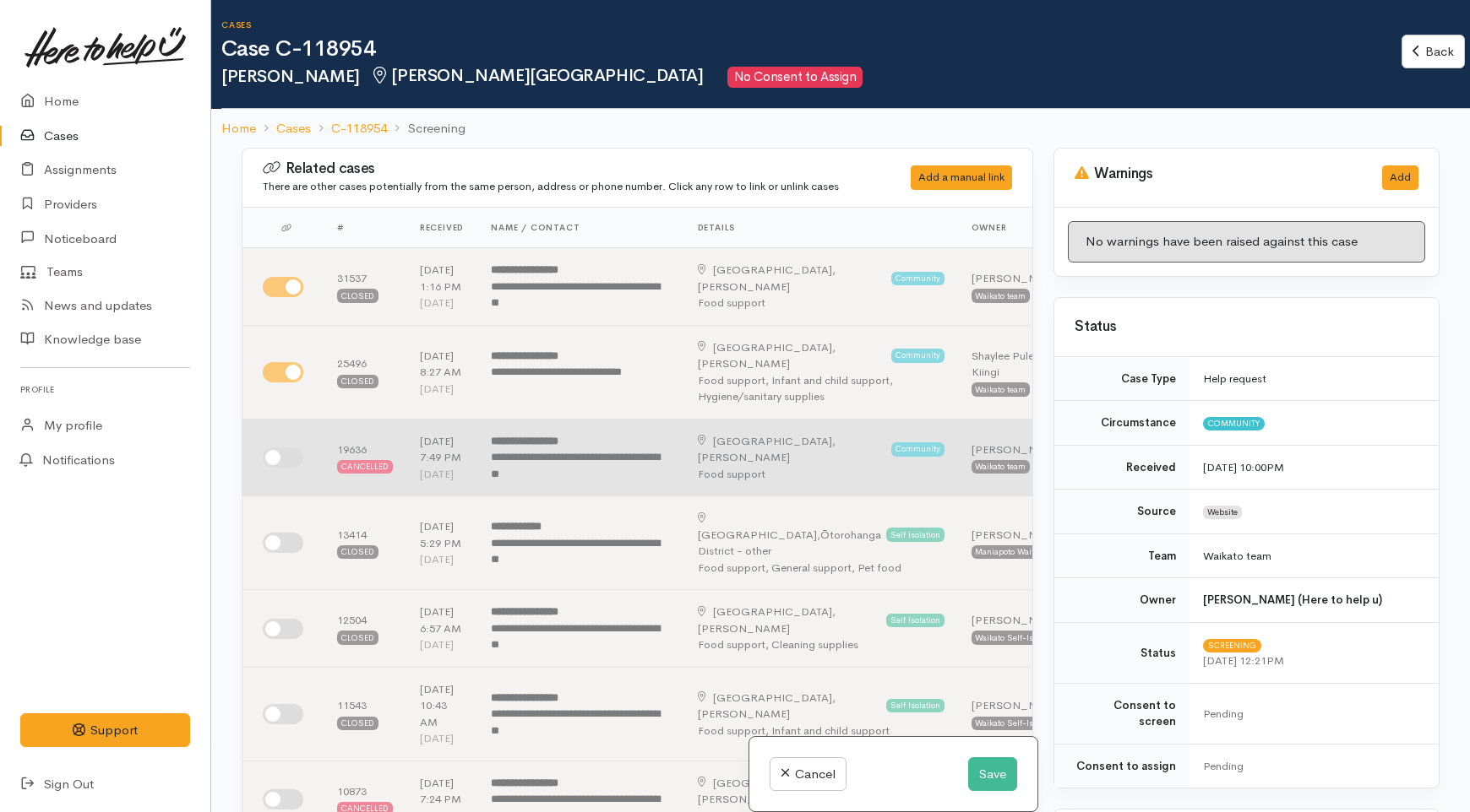
click at [280, 467] on input "checkbox" at bounding box center [283, 457] width 41 height 20
checkbox input "true"
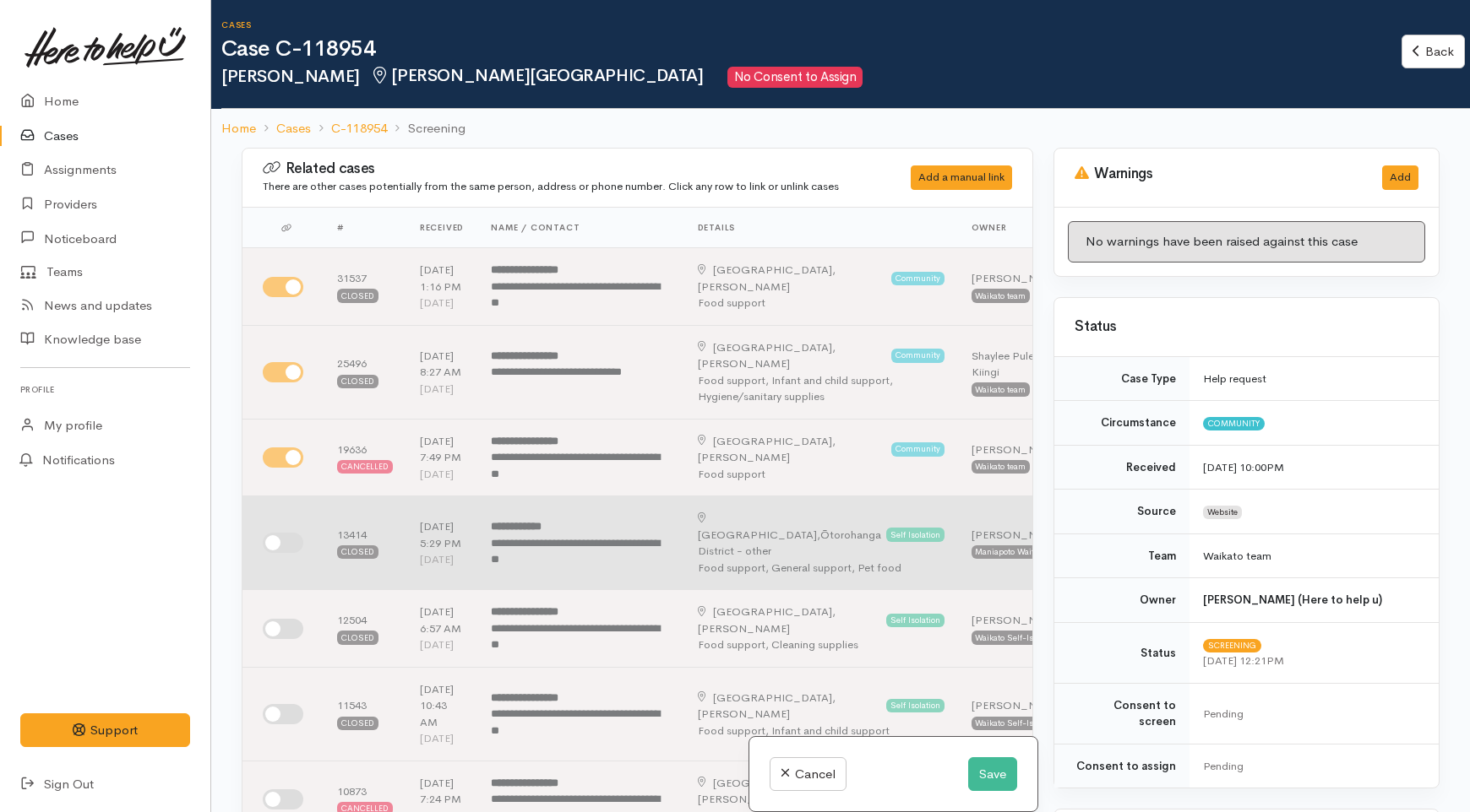
click at [282, 554] on input "checkbox" at bounding box center [283, 543] width 41 height 20
checkbox input "true"
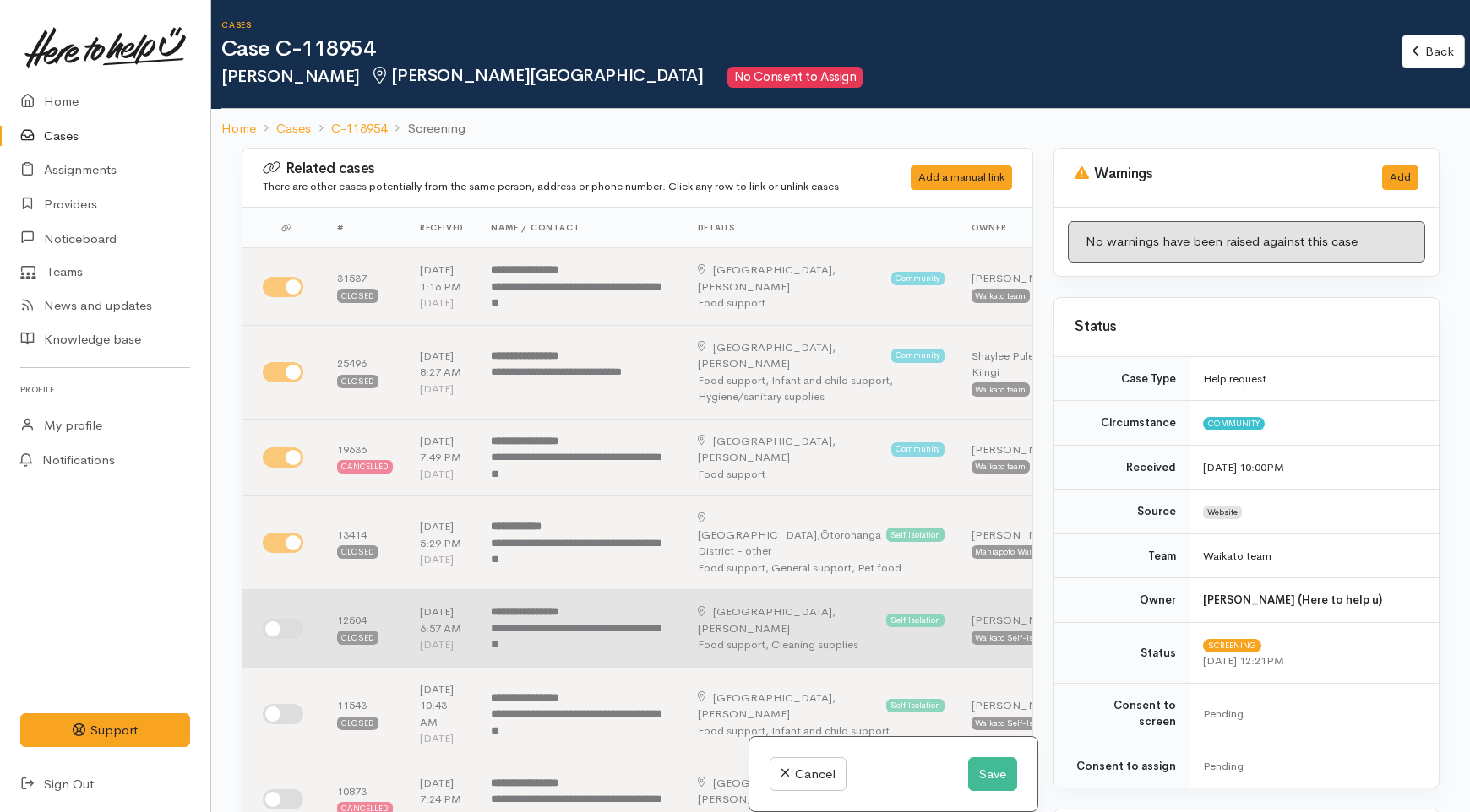
scroll to position [375, 0]
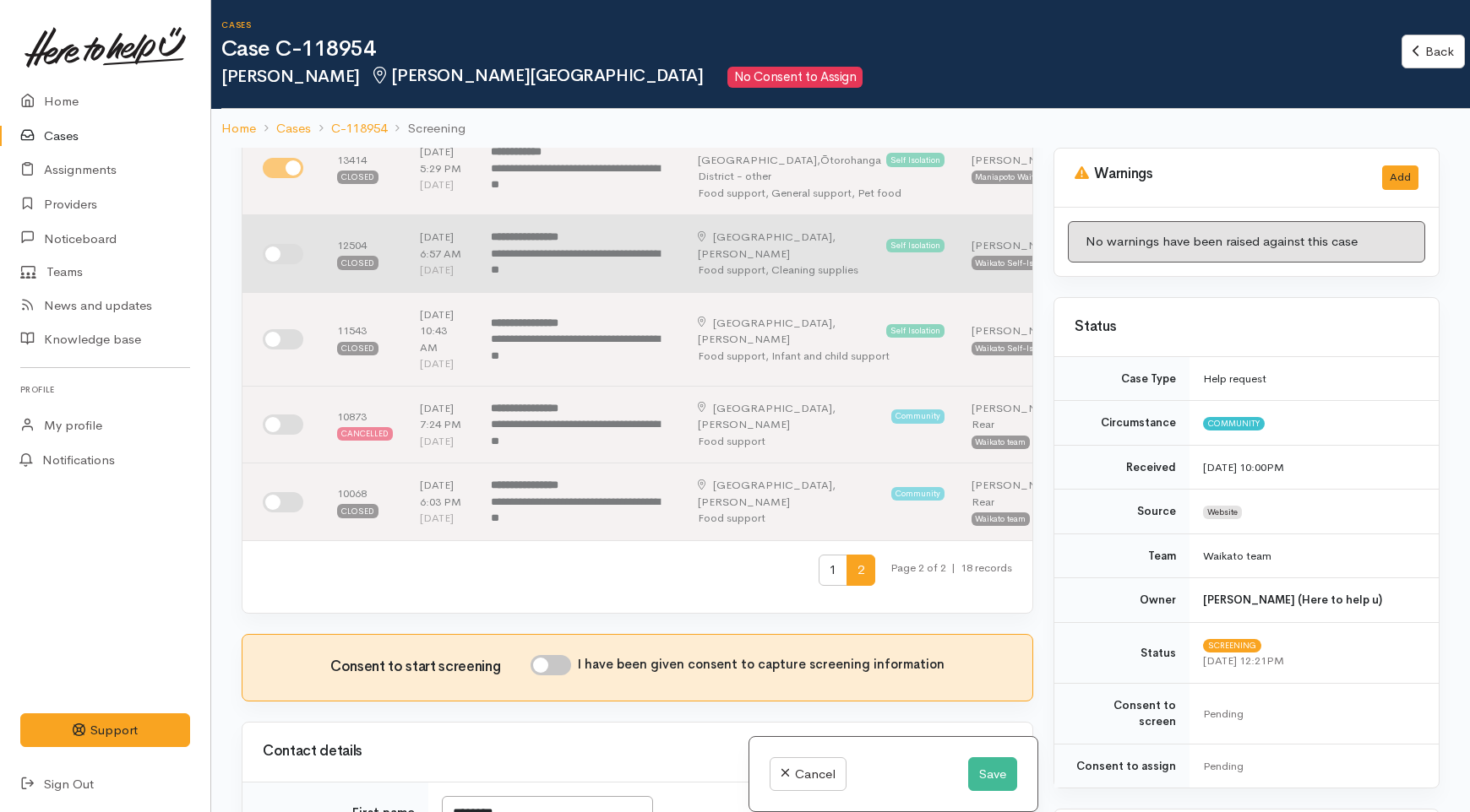
click at [285, 264] on input "checkbox" at bounding box center [283, 254] width 41 height 20
checkbox input "true"
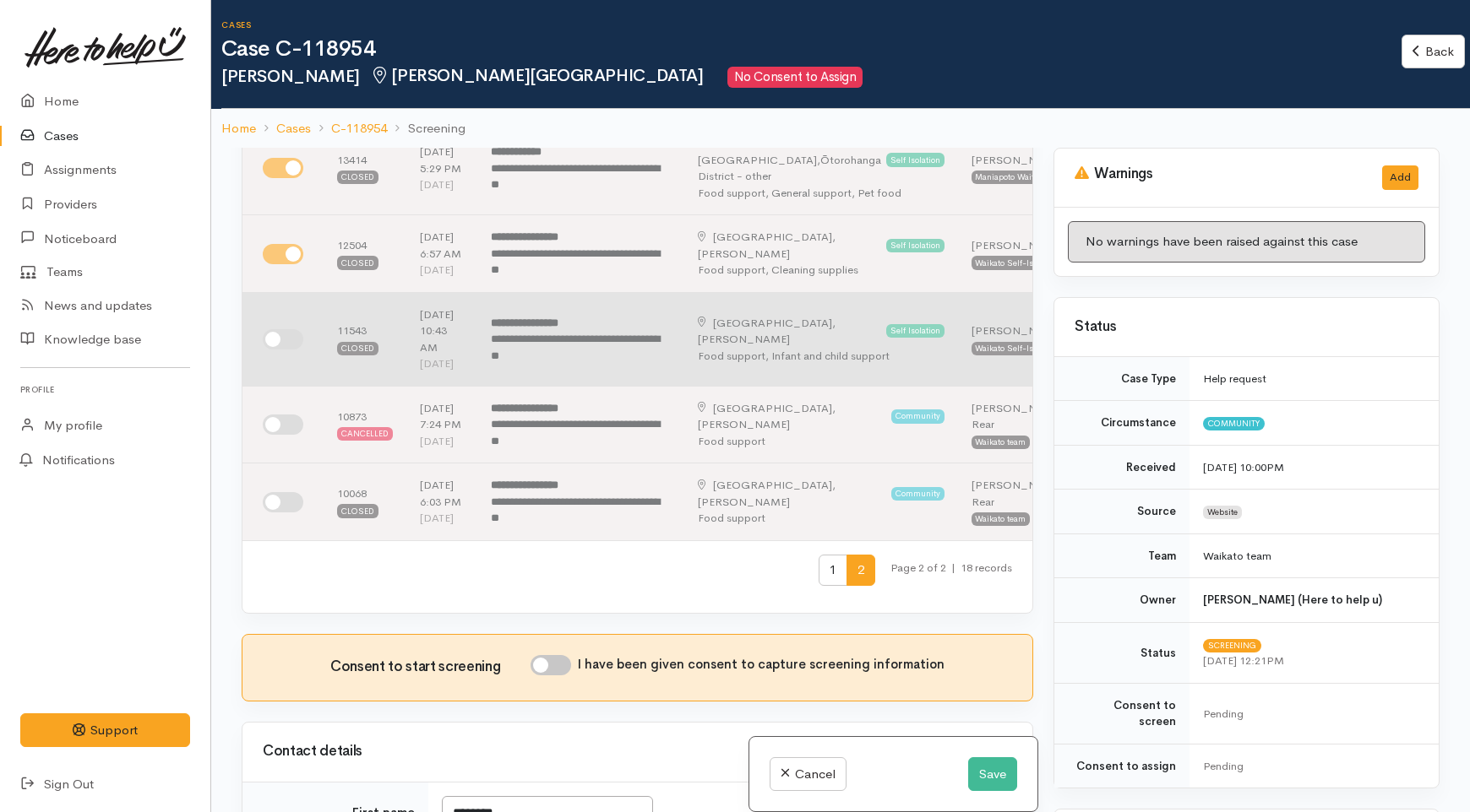
click at [282, 349] on input "checkbox" at bounding box center [283, 339] width 41 height 20
checkbox input "true"
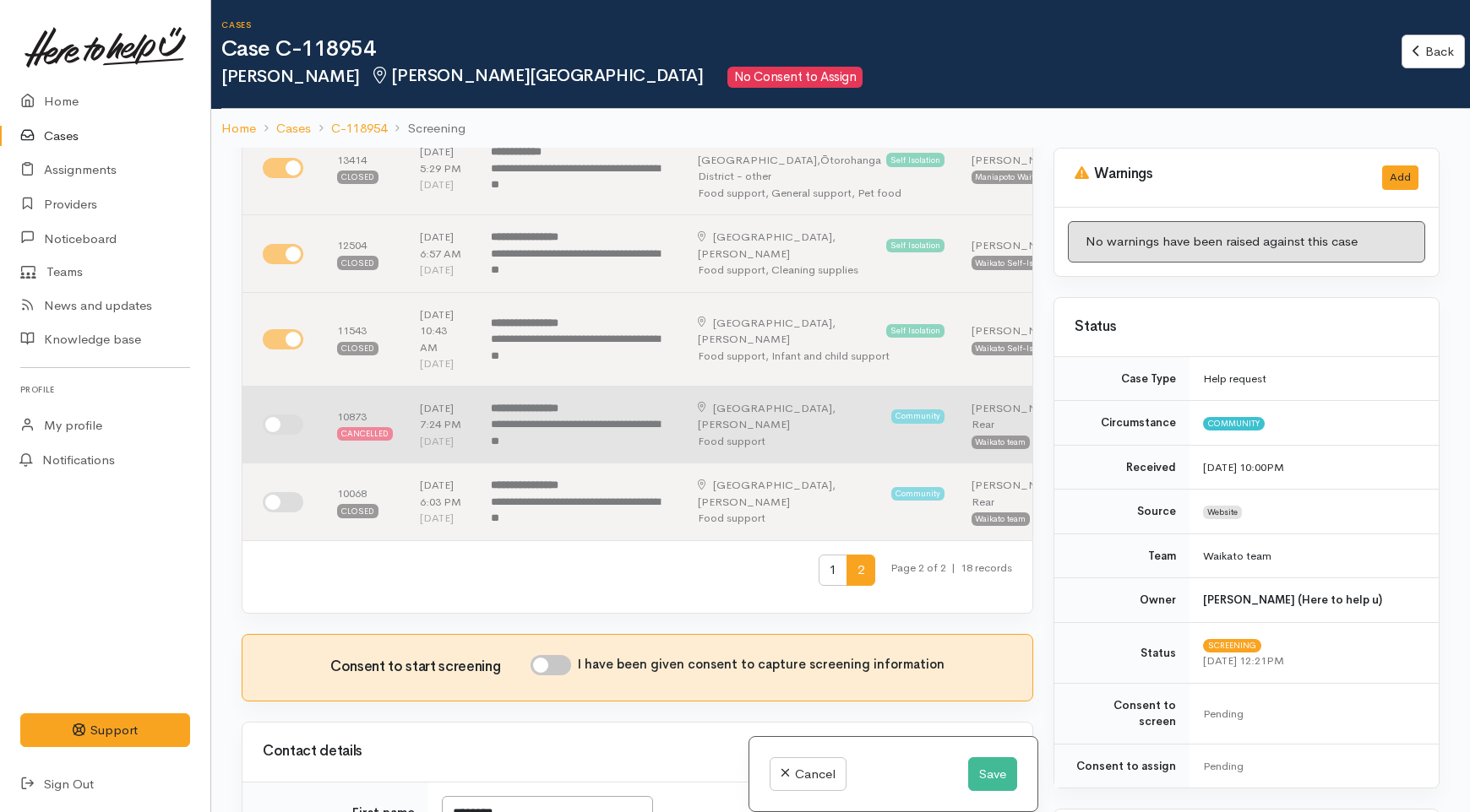
click at [282, 435] on input "checkbox" at bounding box center [283, 424] width 41 height 20
checkbox input "true"
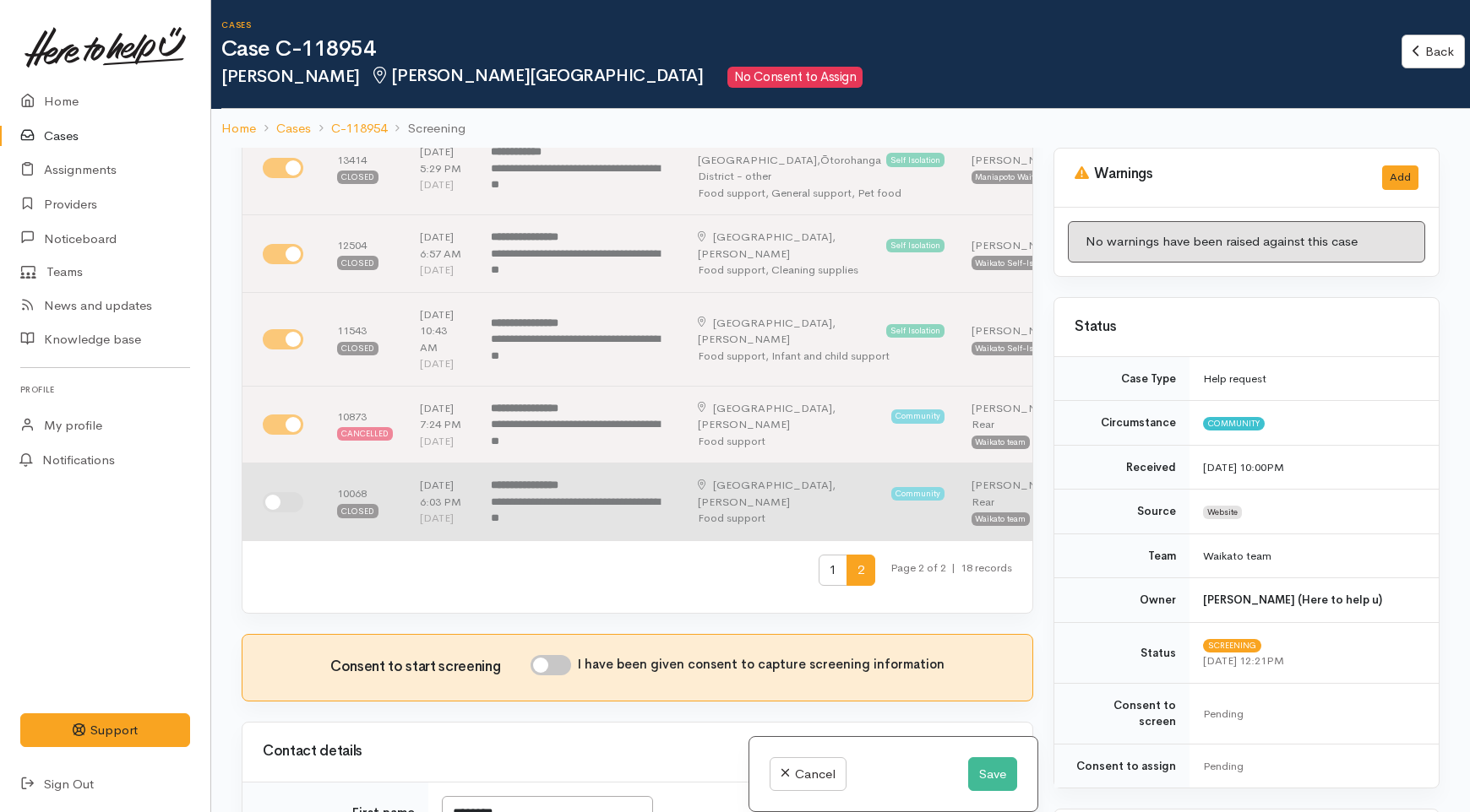
click at [288, 513] on input "checkbox" at bounding box center [283, 502] width 41 height 20
checkbox input "true"
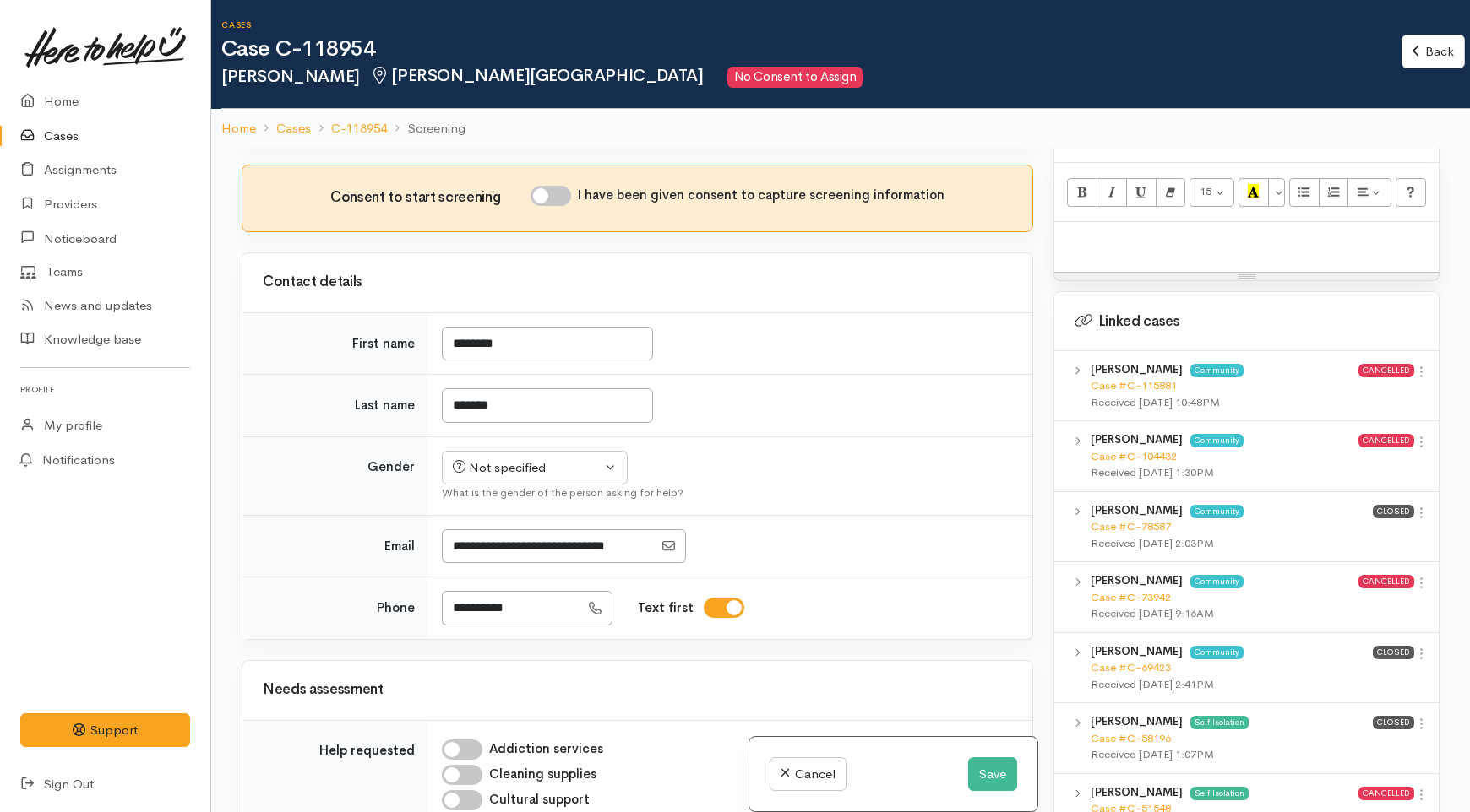
scroll to position [1126, 0]
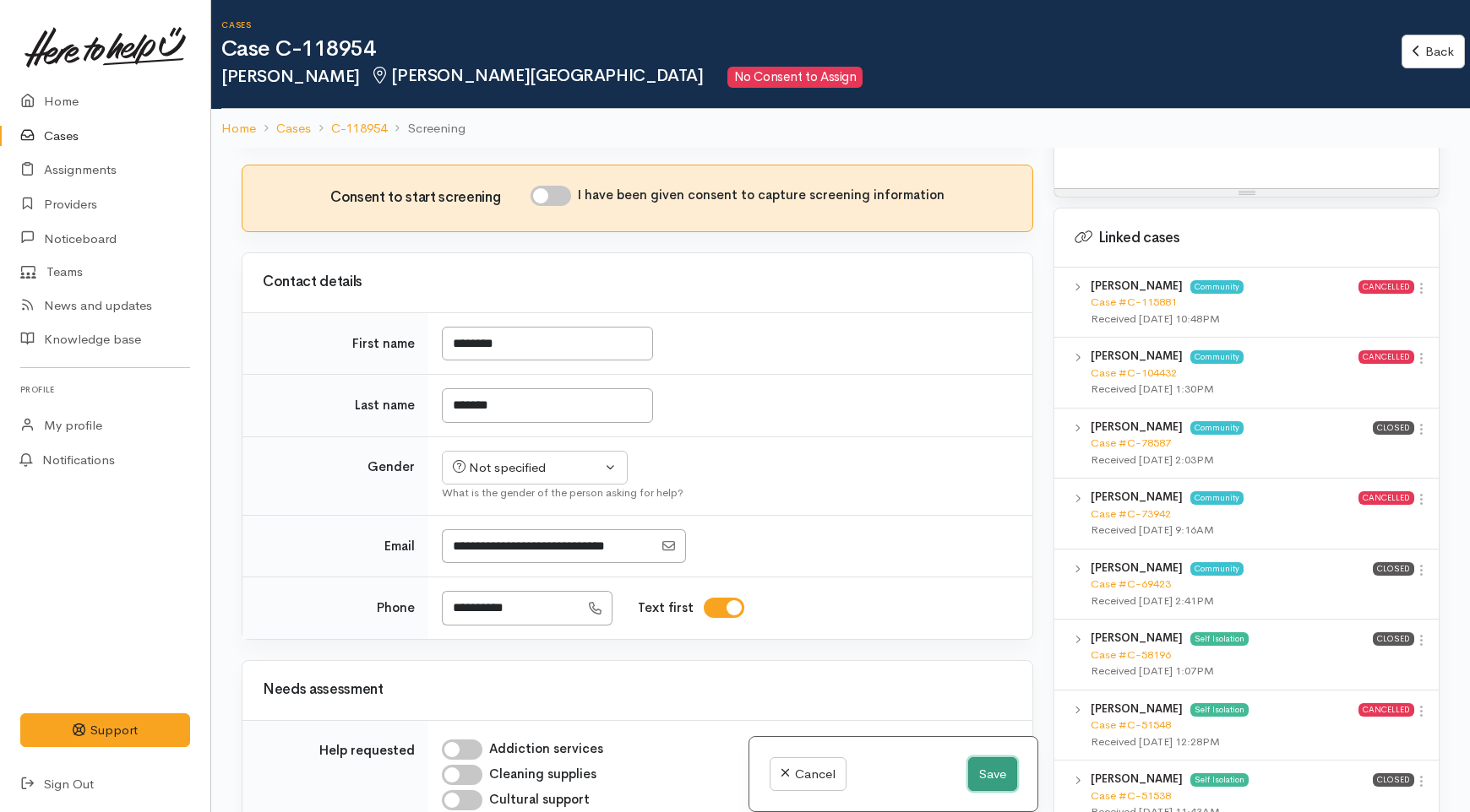
click at [1000, 769] on button "Save" at bounding box center [993, 775] width 49 height 35
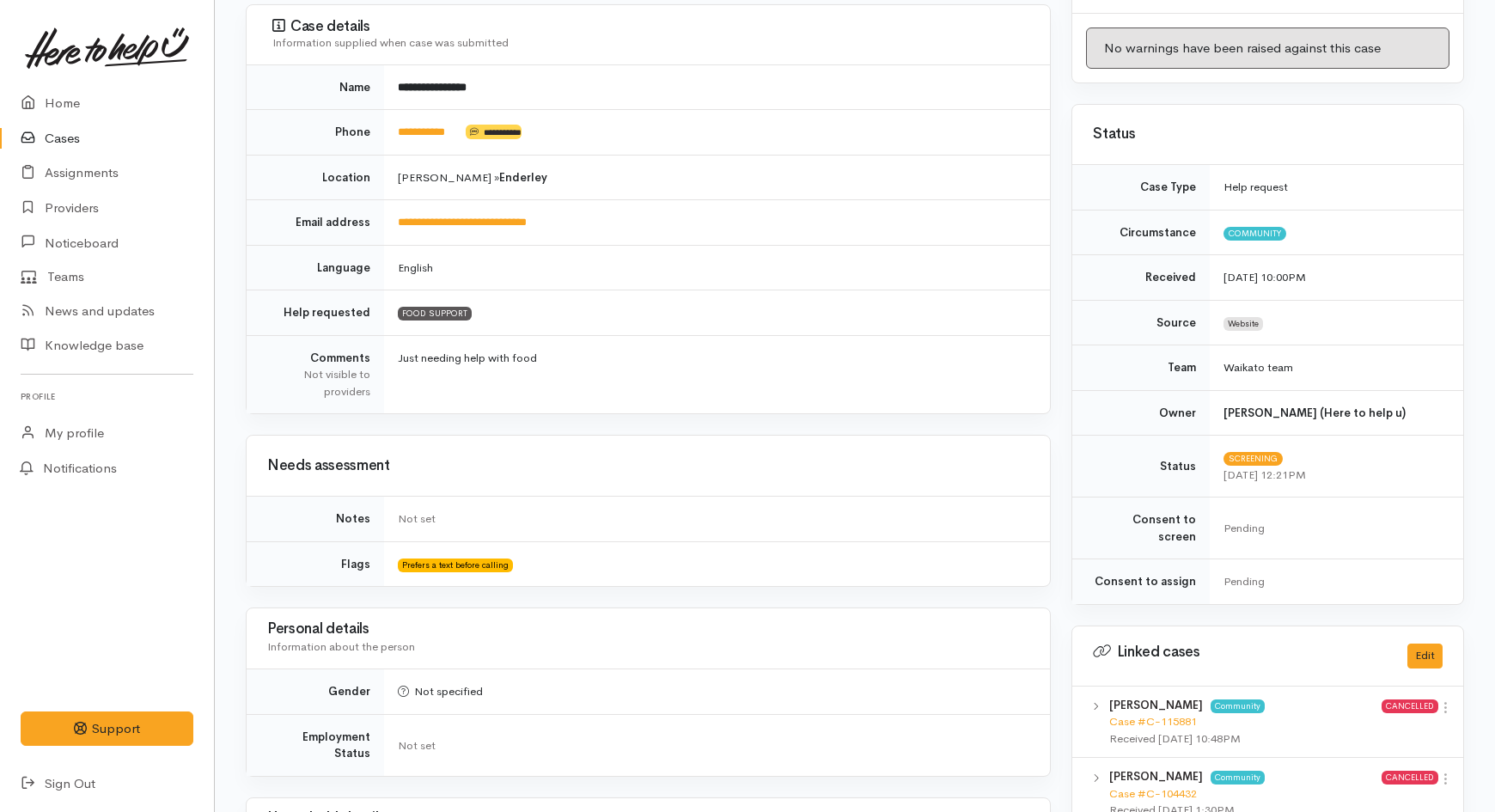
scroll to position [667, 0]
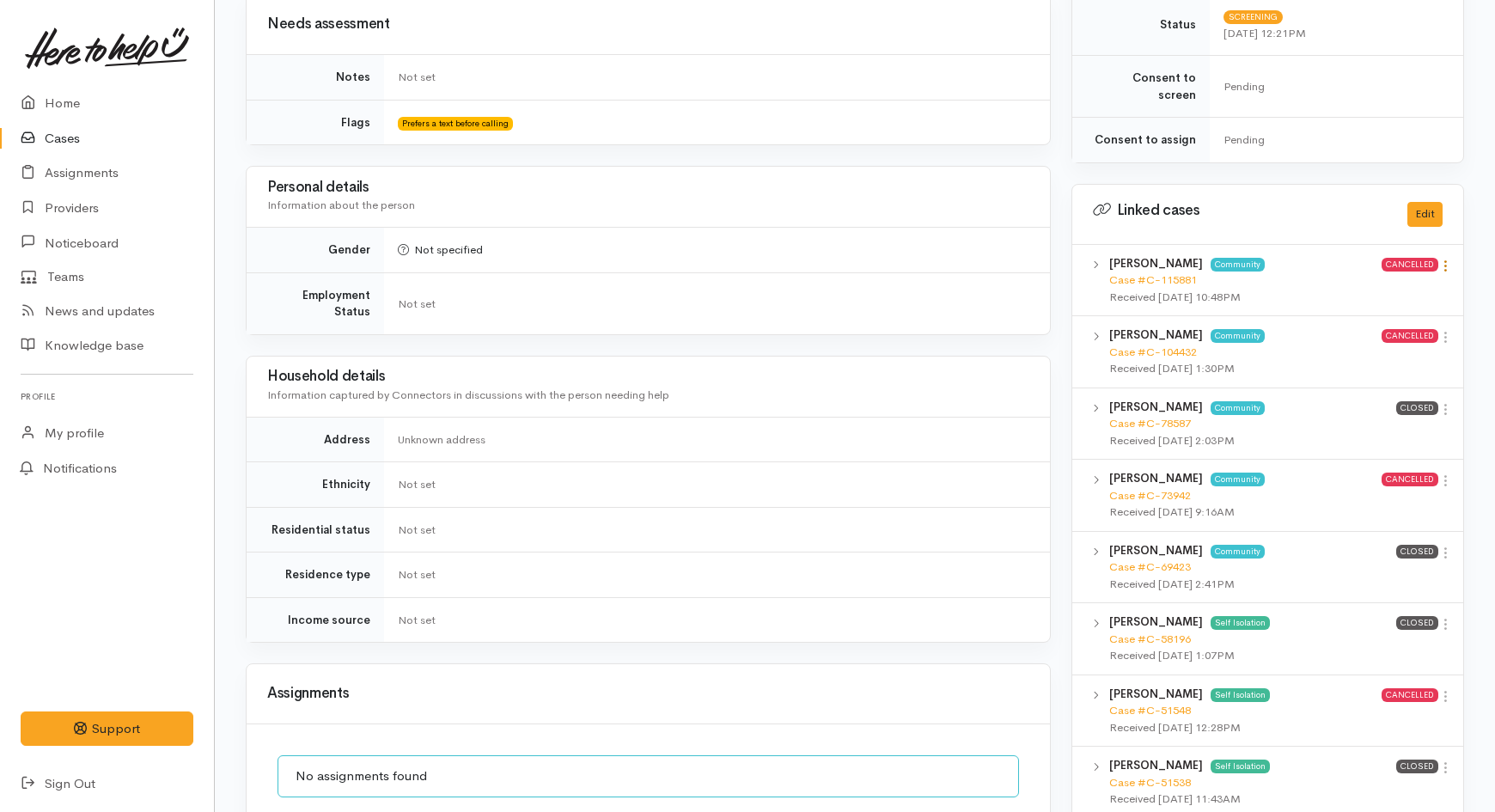
click at [1441, 259] on icon at bounding box center [1446, 266] width 15 height 15
click at [1397, 286] on link "View case" at bounding box center [1385, 299] width 136 height 27
click at [1447, 330] on icon at bounding box center [1446, 337] width 15 height 15
click at [1375, 357] on link "View case" at bounding box center [1385, 370] width 136 height 27
click at [1446, 402] on icon at bounding box center [1446, 408] width 15 height 15
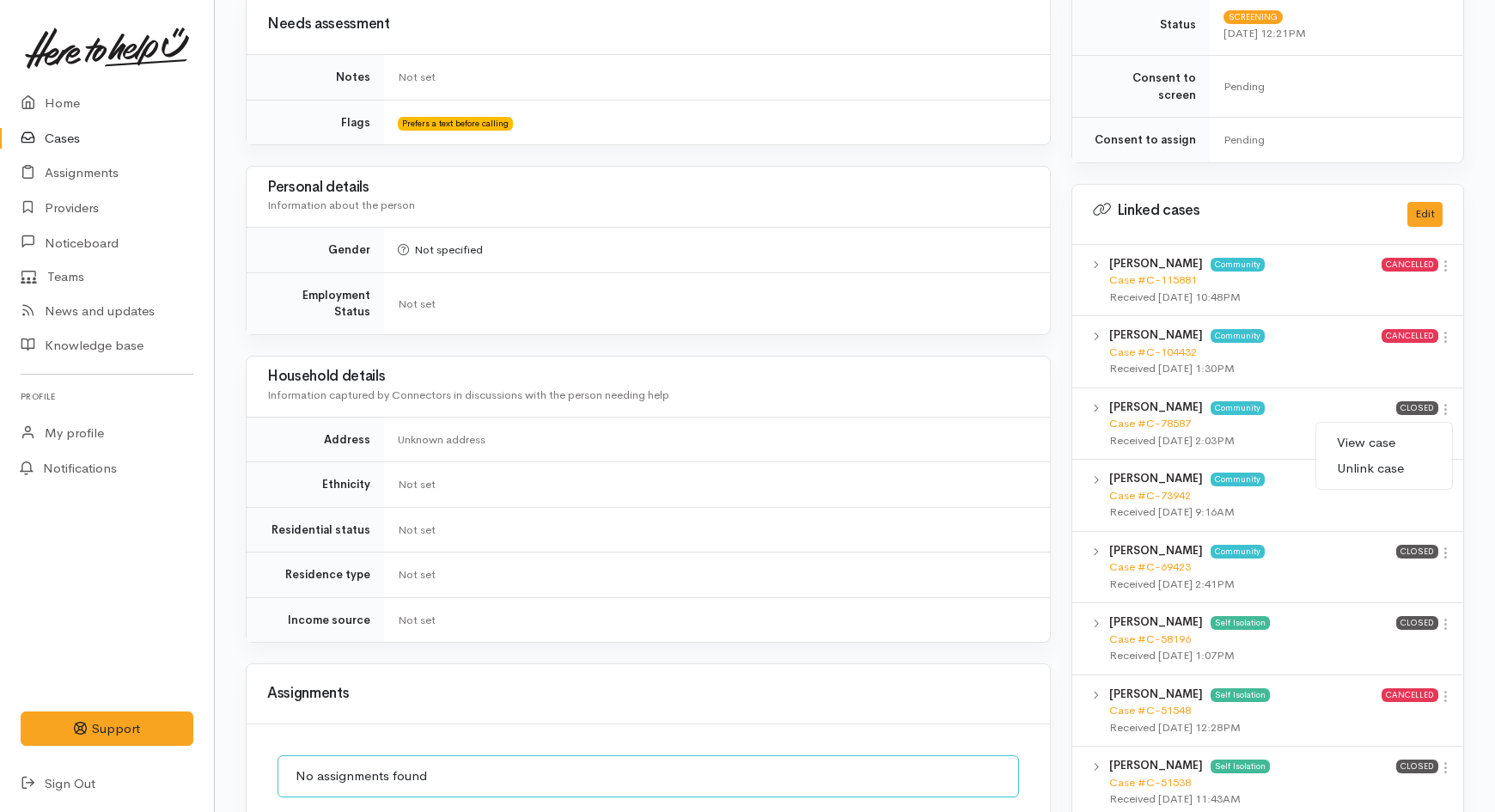
click at [1388, 429] on link "View case" at bounding box center [1385, 442] width 136 height 27
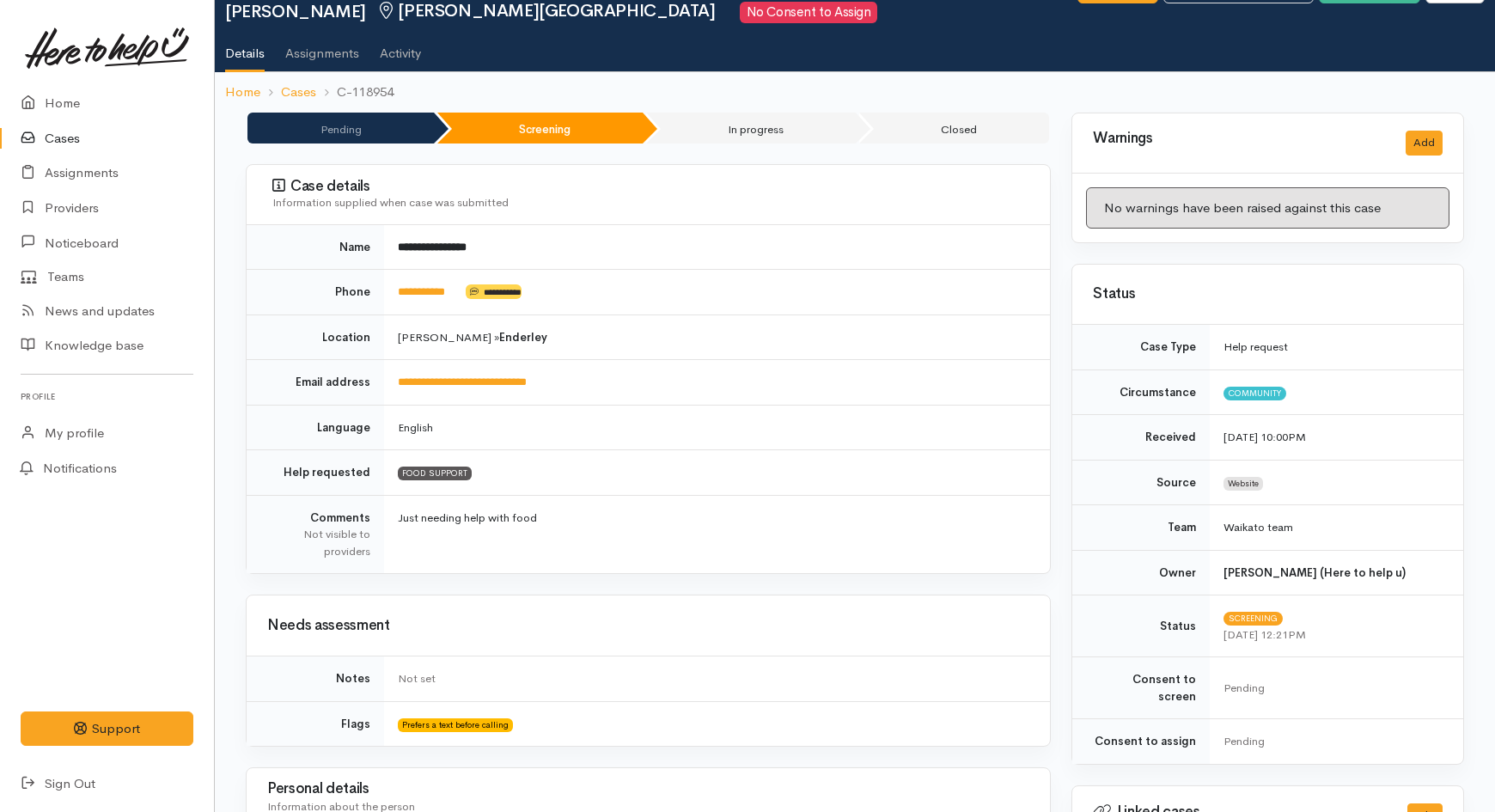
scroll to position [0, 0]
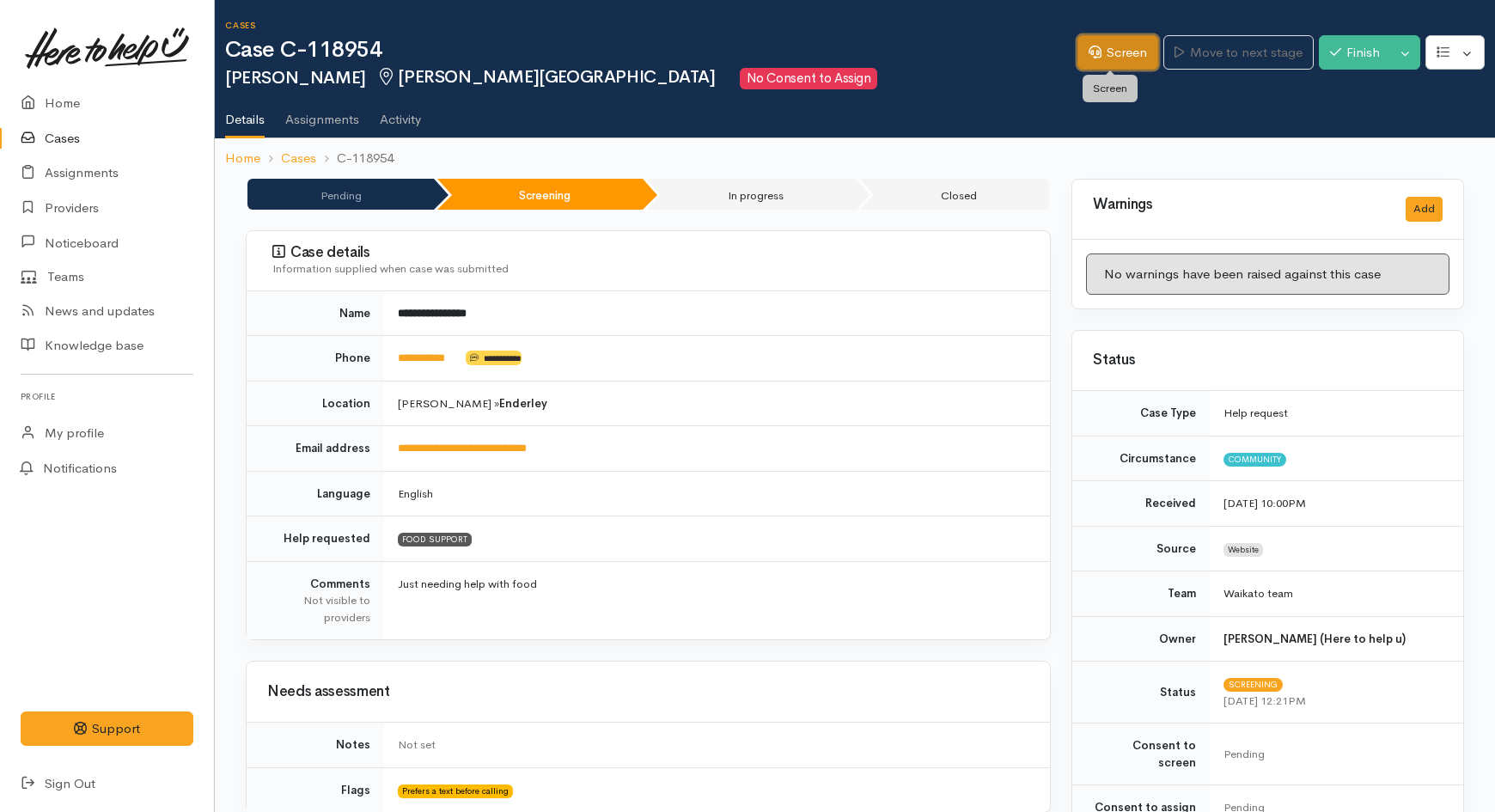
click at [1094, 67] on link "Screen" at bounding box center [1118, 53] width 81 height 35
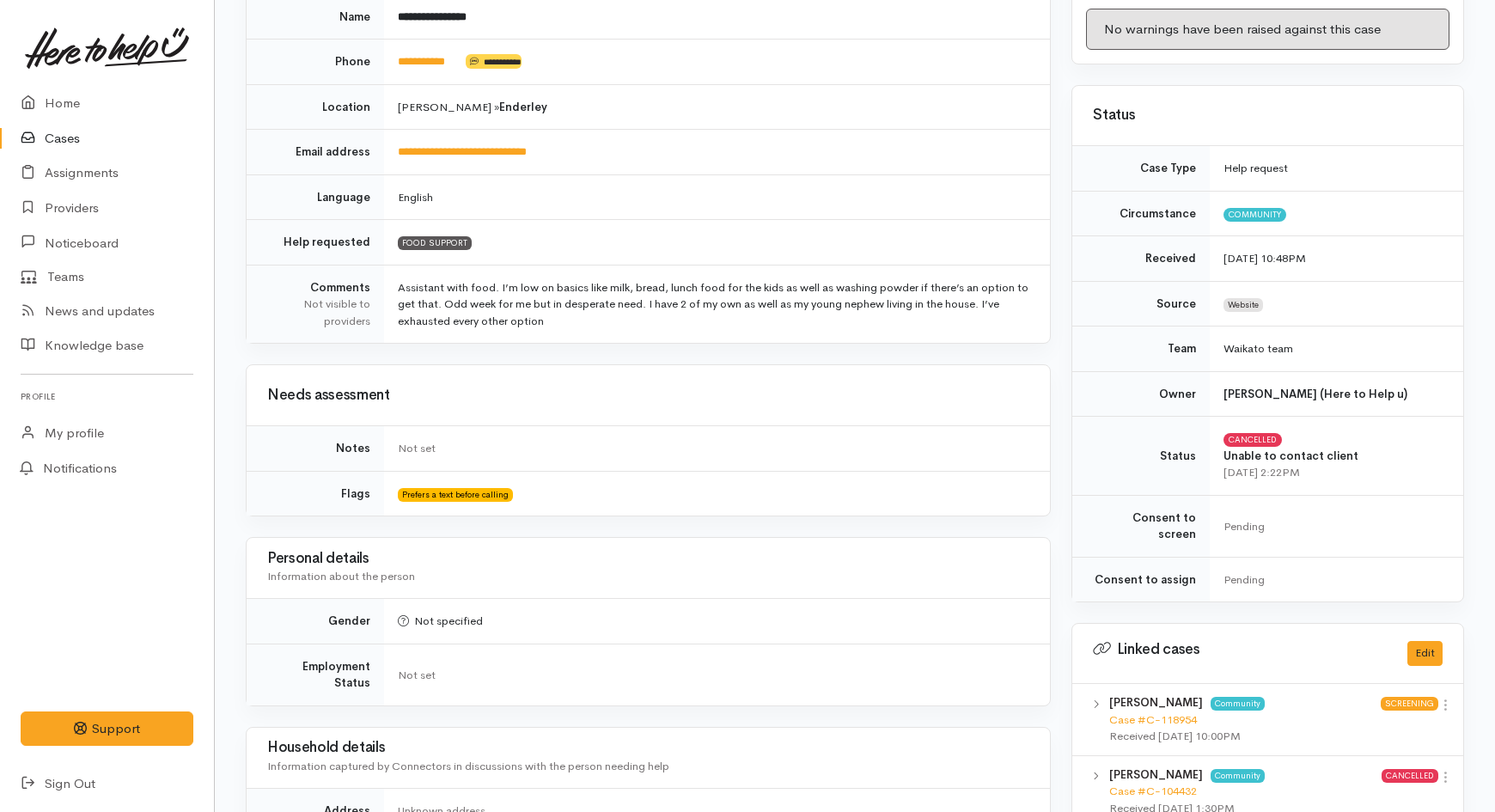
scroll to position [286, 0]
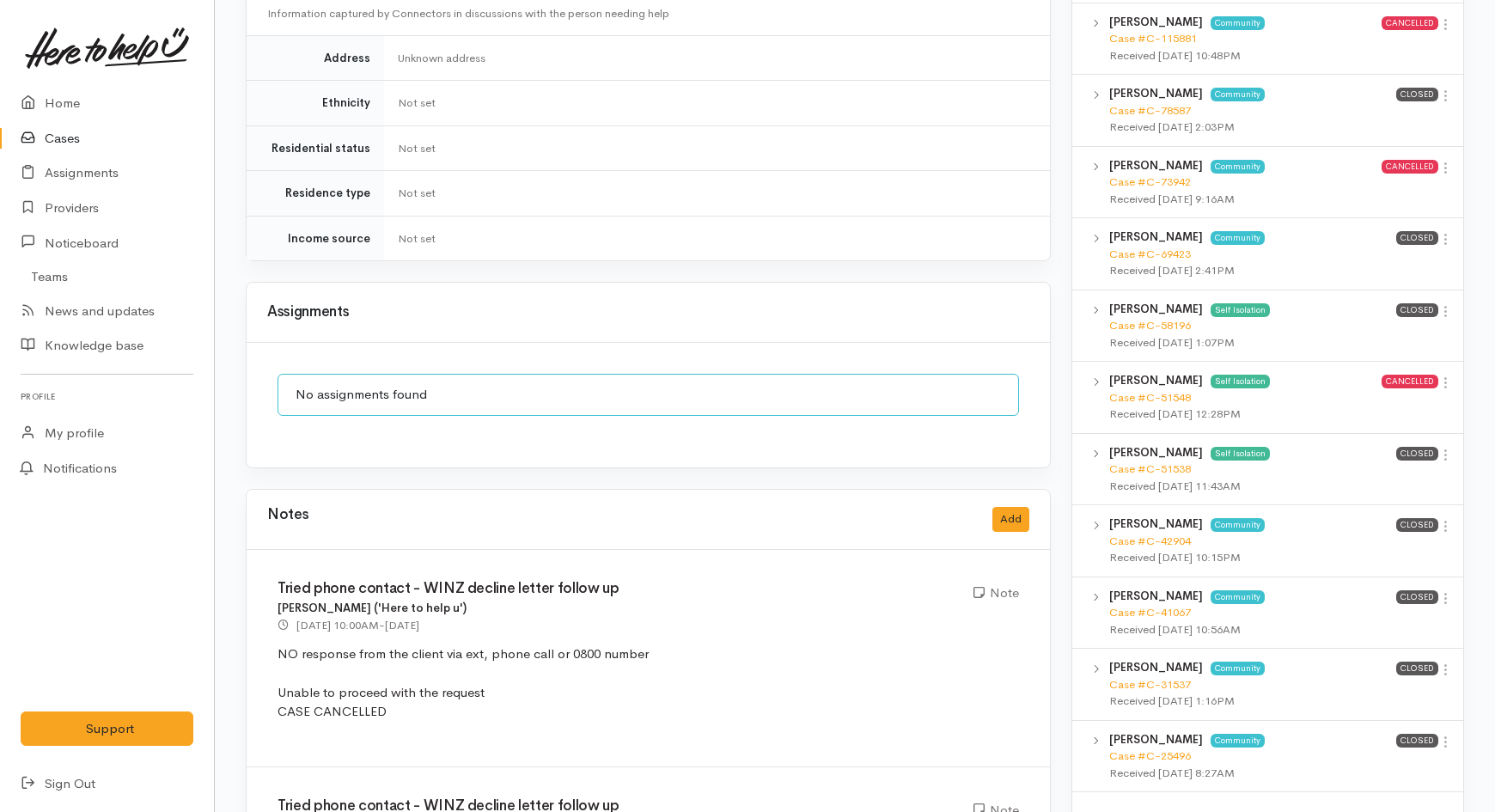
scroll to position [1336, 0]
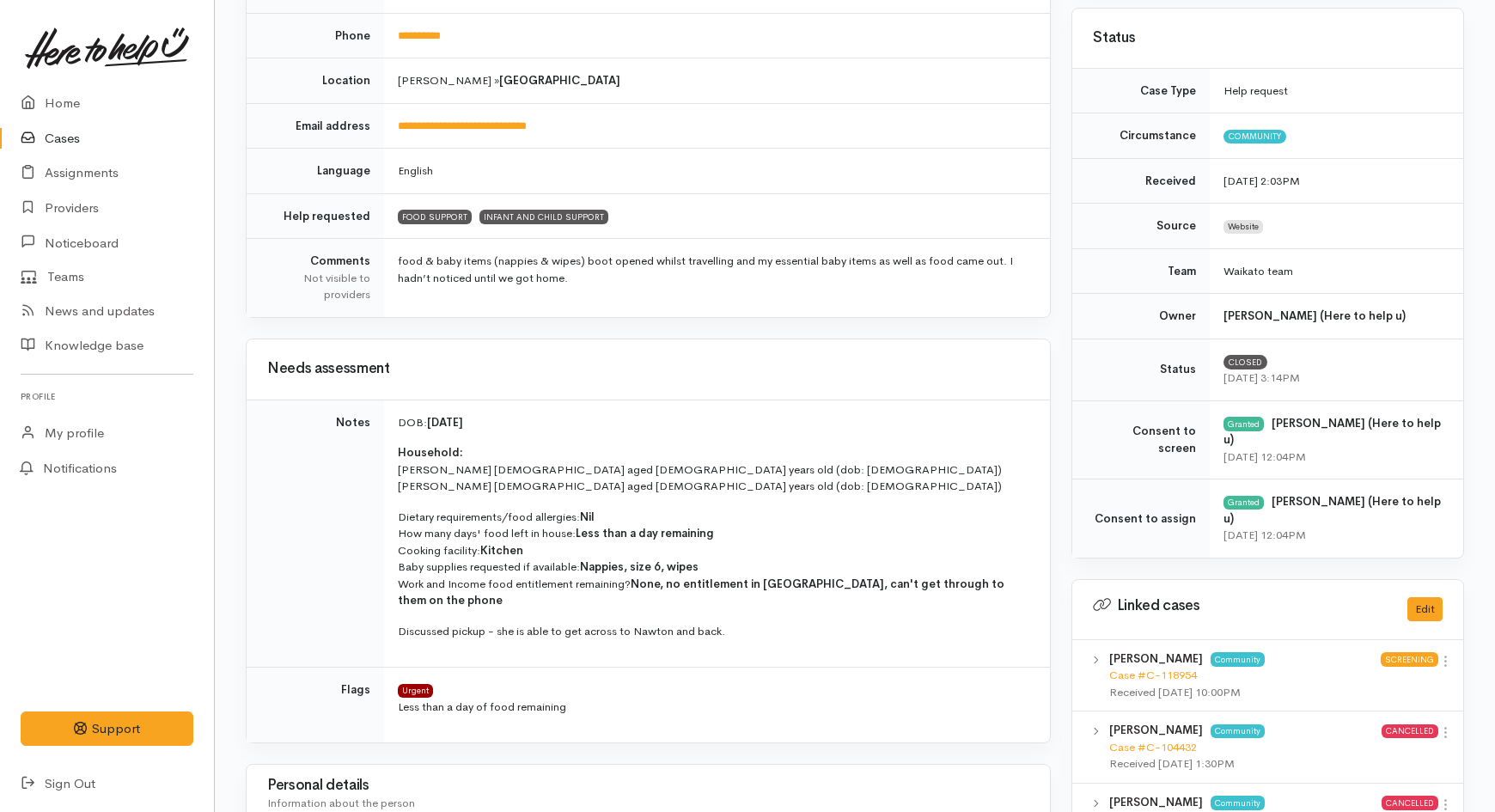
scroll to position [381, 0]
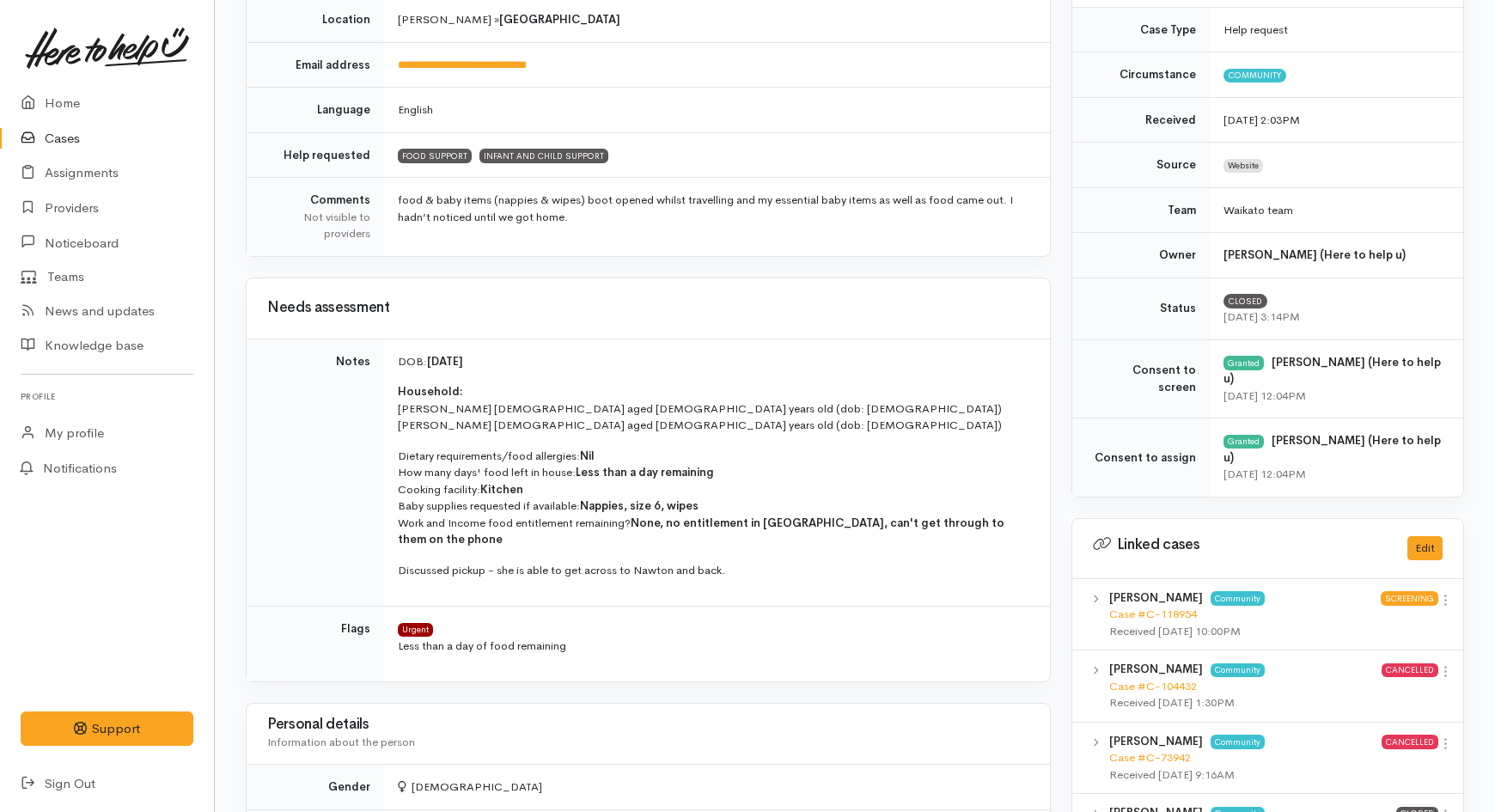
drag, startPoint x: 494, startPoint y: 357, endPoint x: 428, endPoint y: 363, distance: 66.3
click at [428, 363] on p "DOB: 09/02/1998" at bounding box center [713, 361] width 631 height 17
copy strong "[DATE]"
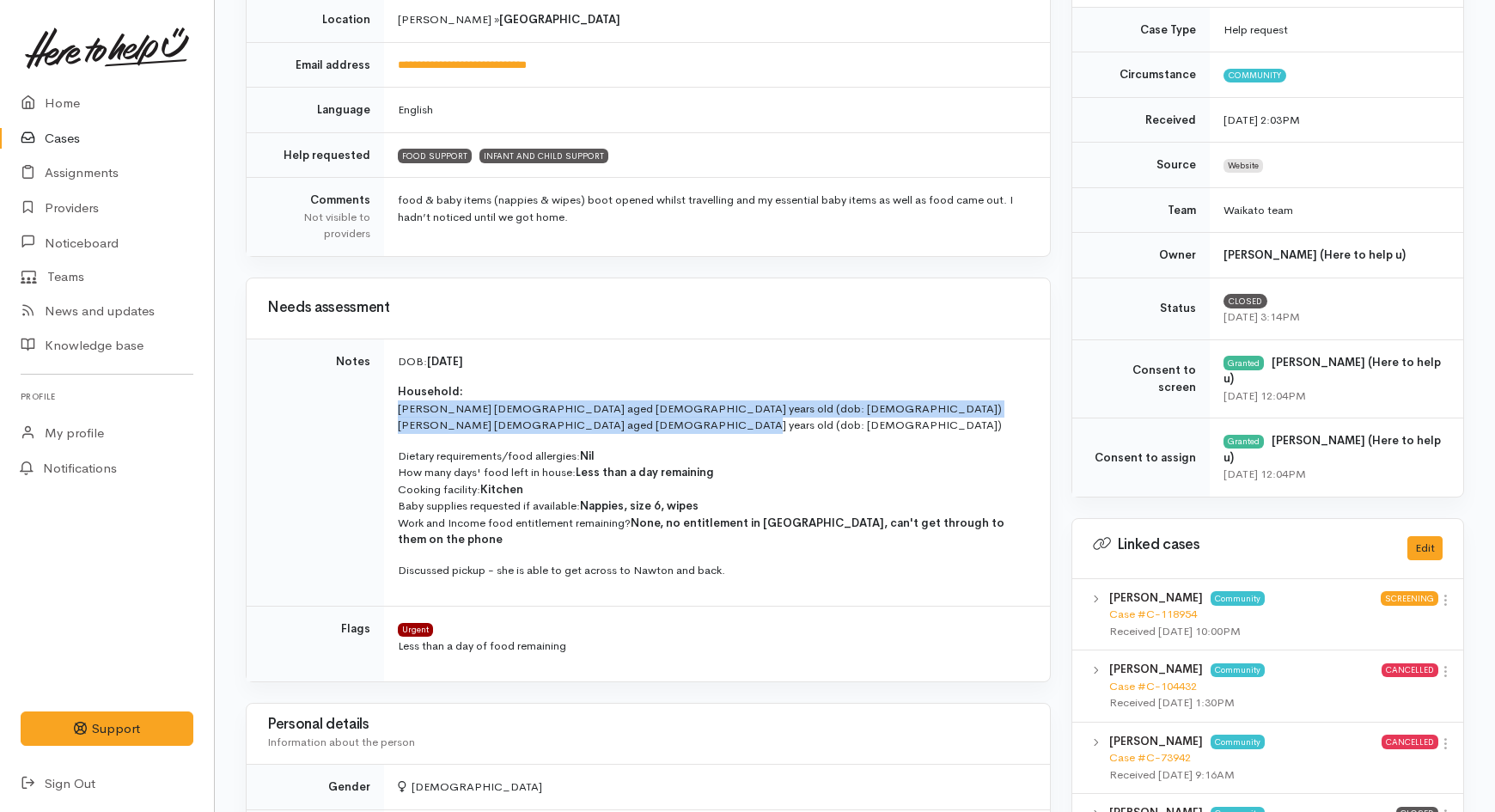
drag, startPoint x: 398, startPoint y: 407, endPoint x: 734, endPoint y: 421, distance: 336.3
click at [734, 421] on p "Household: Elias Tehira male aged 6 years old (dob: 26/11/2017) Jeremiah Tehira…" at bounding box center [713, 407] width 631 height 50
copy p "Elias Tehira male aged 6 years old (dob: 26/11/2017) Jeremiah Tehira male aged …"
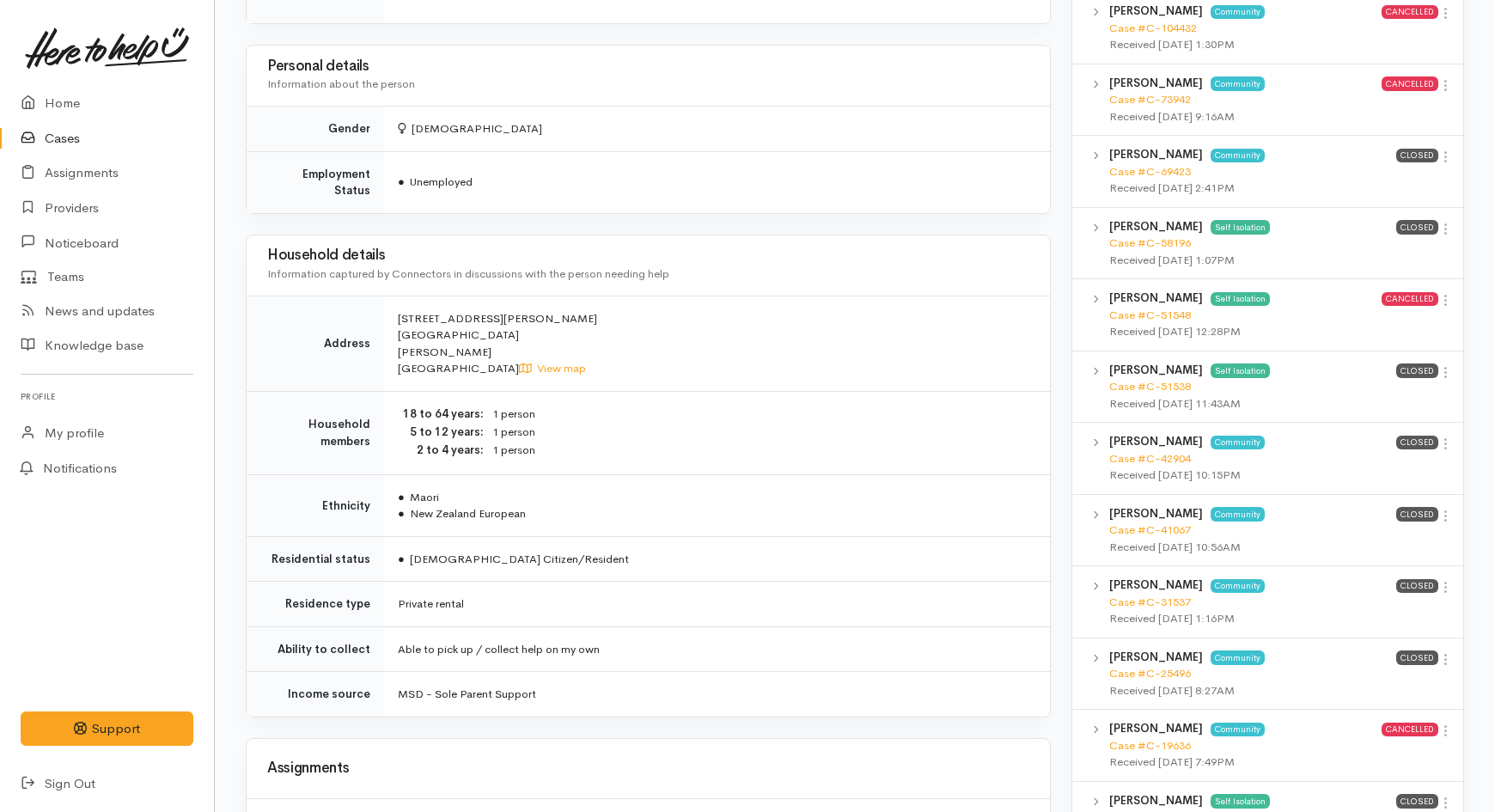
scroll to position [1049, 0]
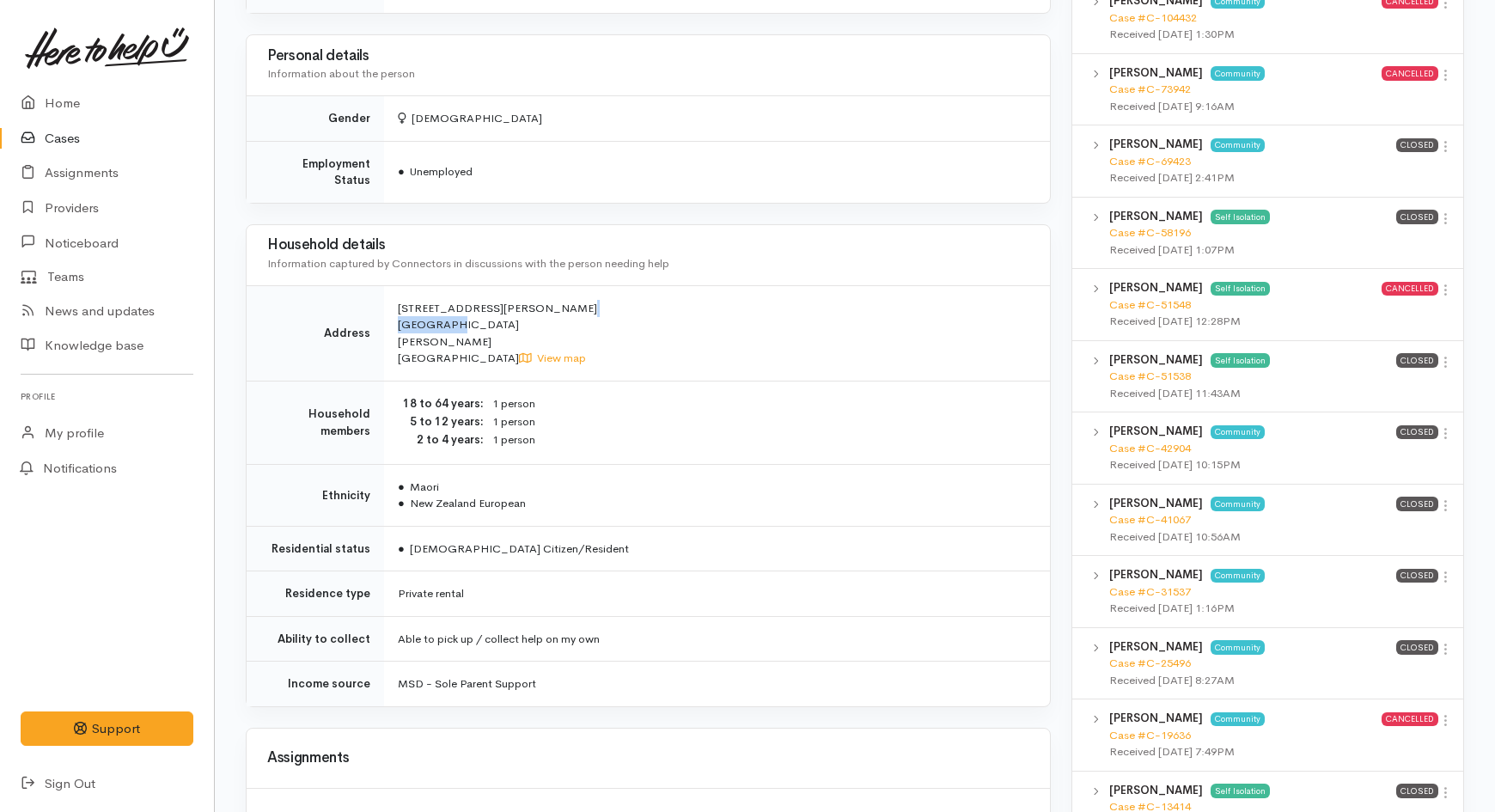
drag, startPoint x: 398, startPoint y: 275, endPoint x: 453, endPoint y: 294, distance: 58.2
click at [453, 294] on td "5 Marshall Street Fairfield Hamilton New Zealand View map" at bounding box center [717, 333] width 666 height 95
copy span "5 Marshall Street Fairfield"
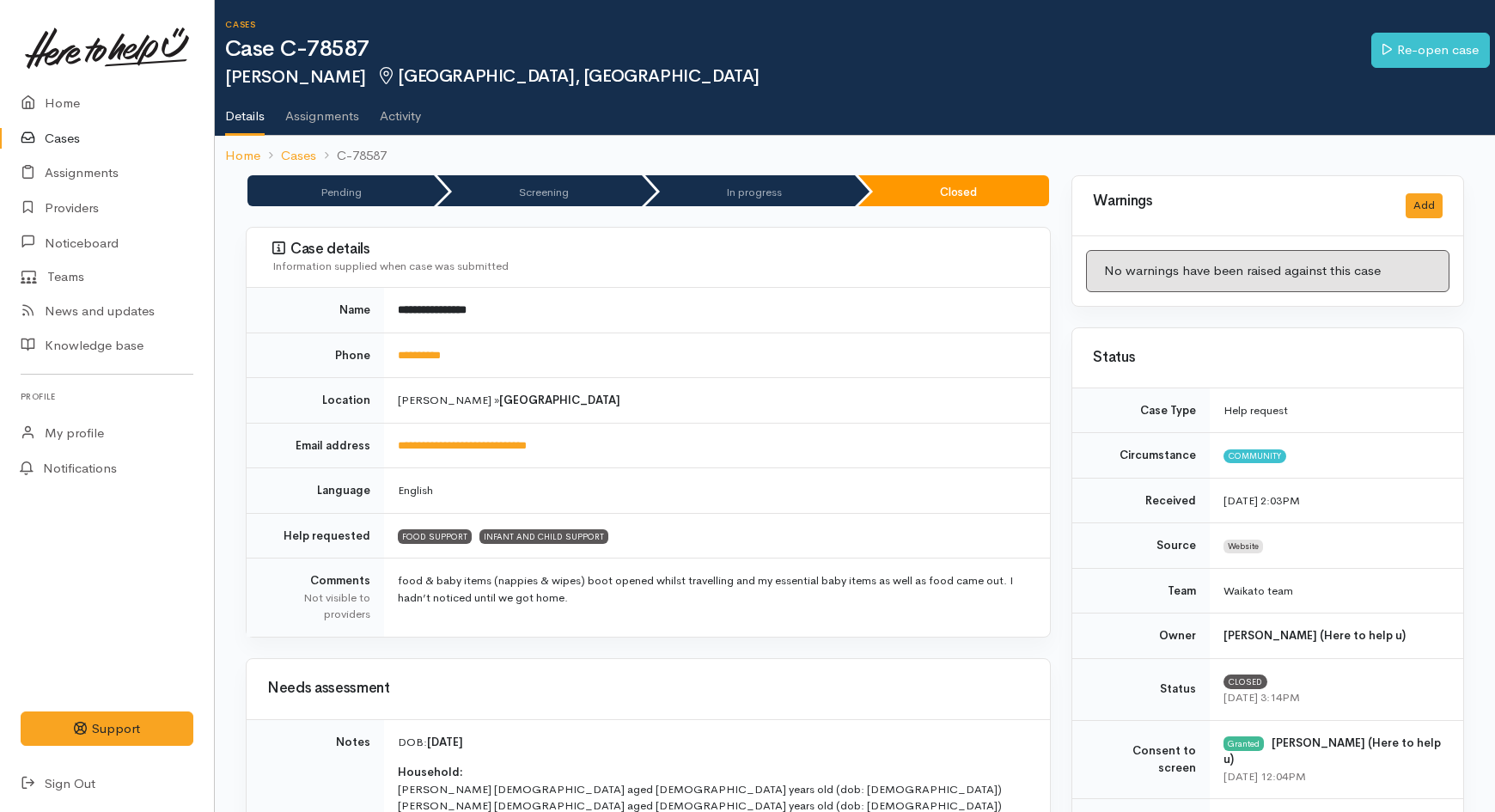
scroll to position [0, 0]
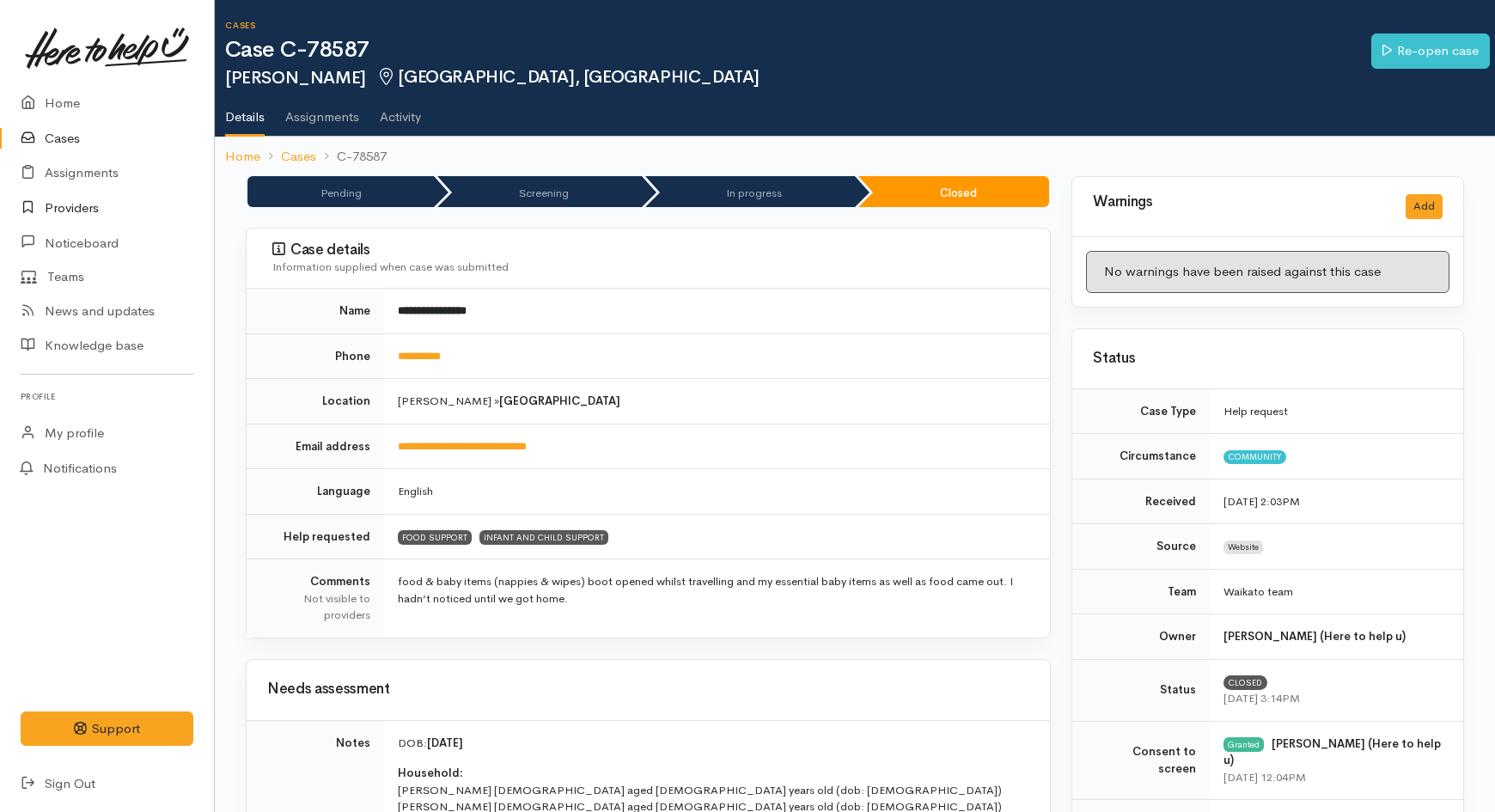
click at [84, 205] on link "Providers" at bounding box center [106, 209] width 214 height 35
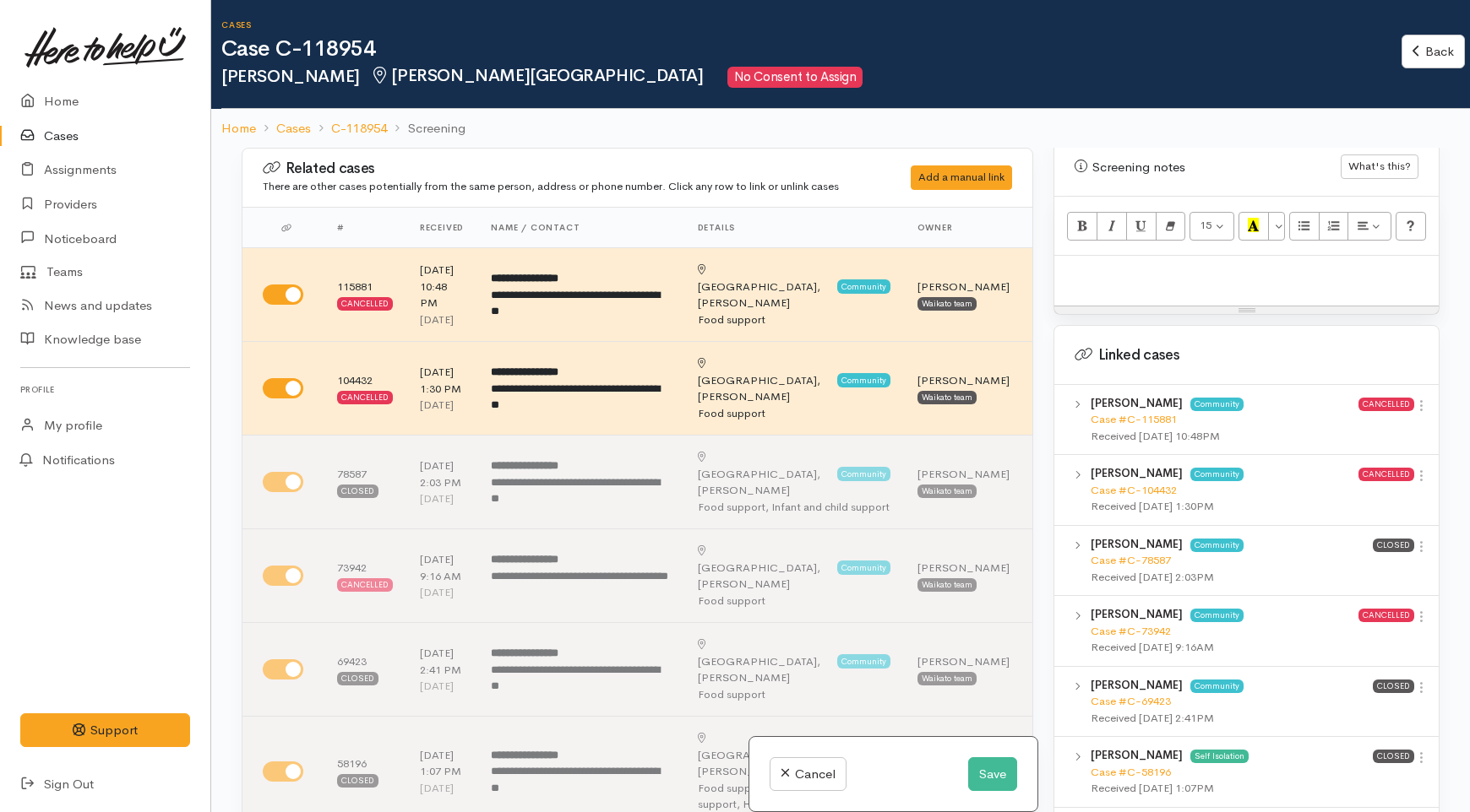
click at [1120, 275] on div at bounding box center [1246, 280] width 384 height 49
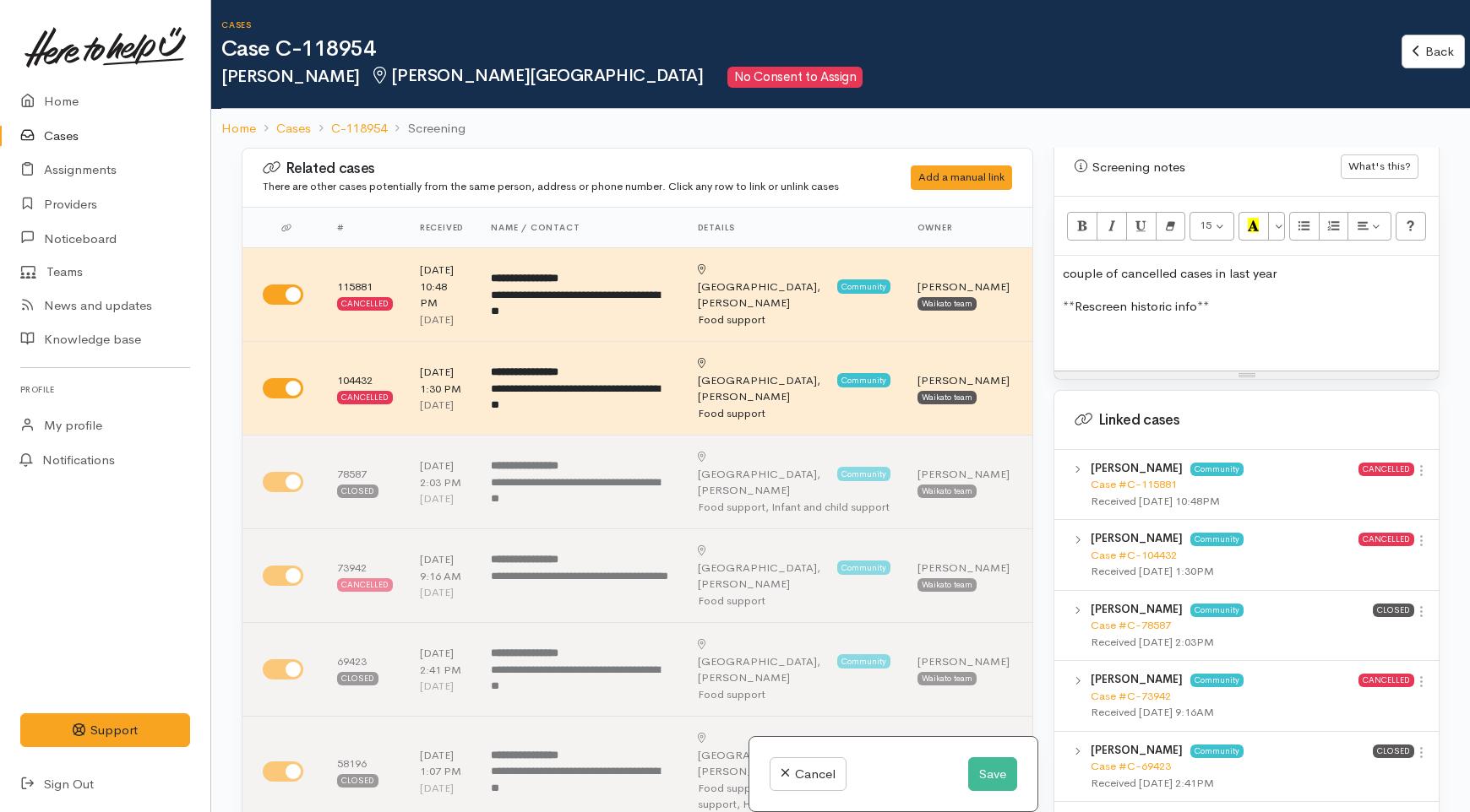
click at [1144, 332] on p at bounding box center [1247, 339] width 368 height 19
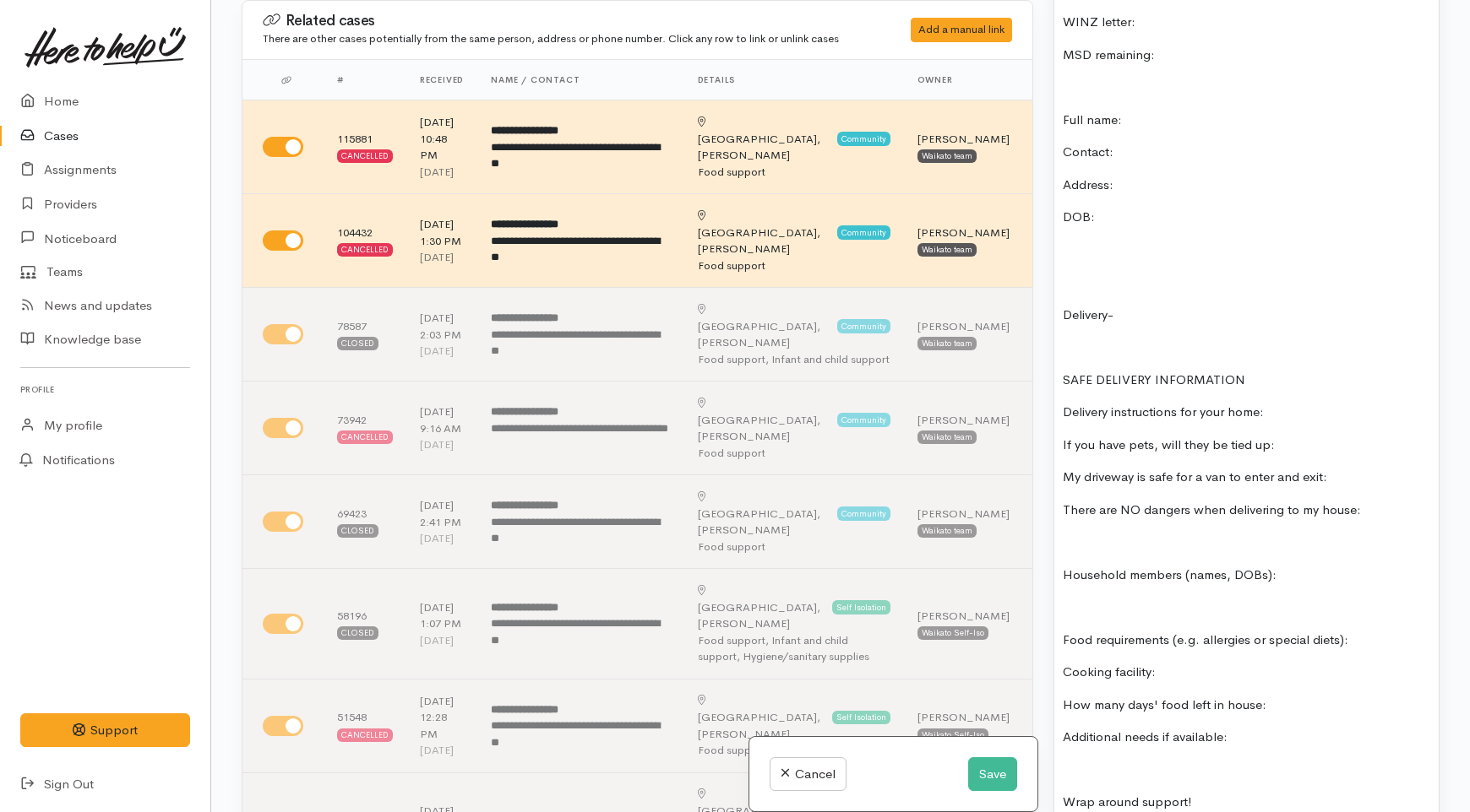
scroll to position [1235, 0]
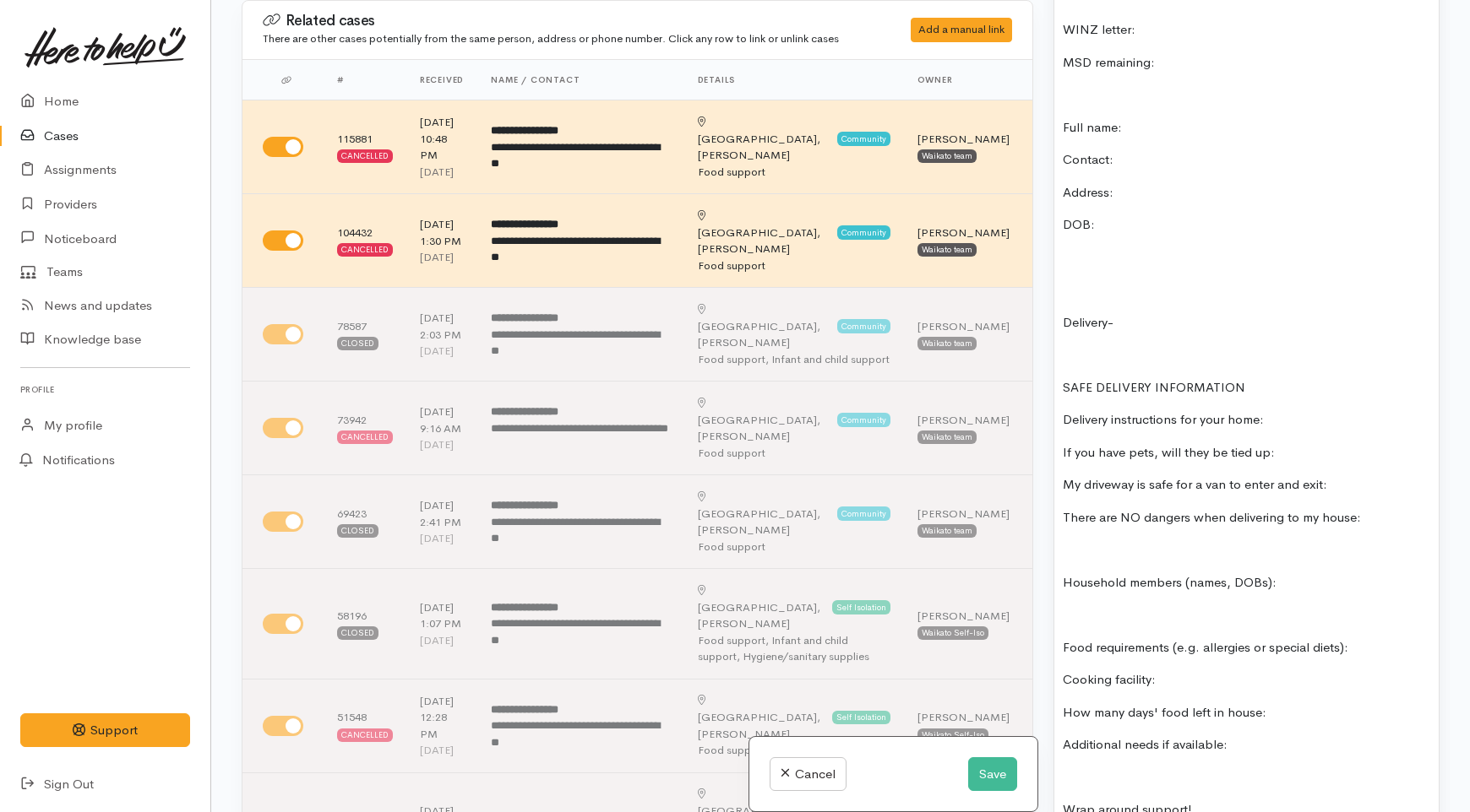
click at [1129, 215] on p "DOB:" at bounding box center [1247, 225] width 368 height 19
click at [1096, 606] on p at bounding box center [1247, 616] width 368 height 19
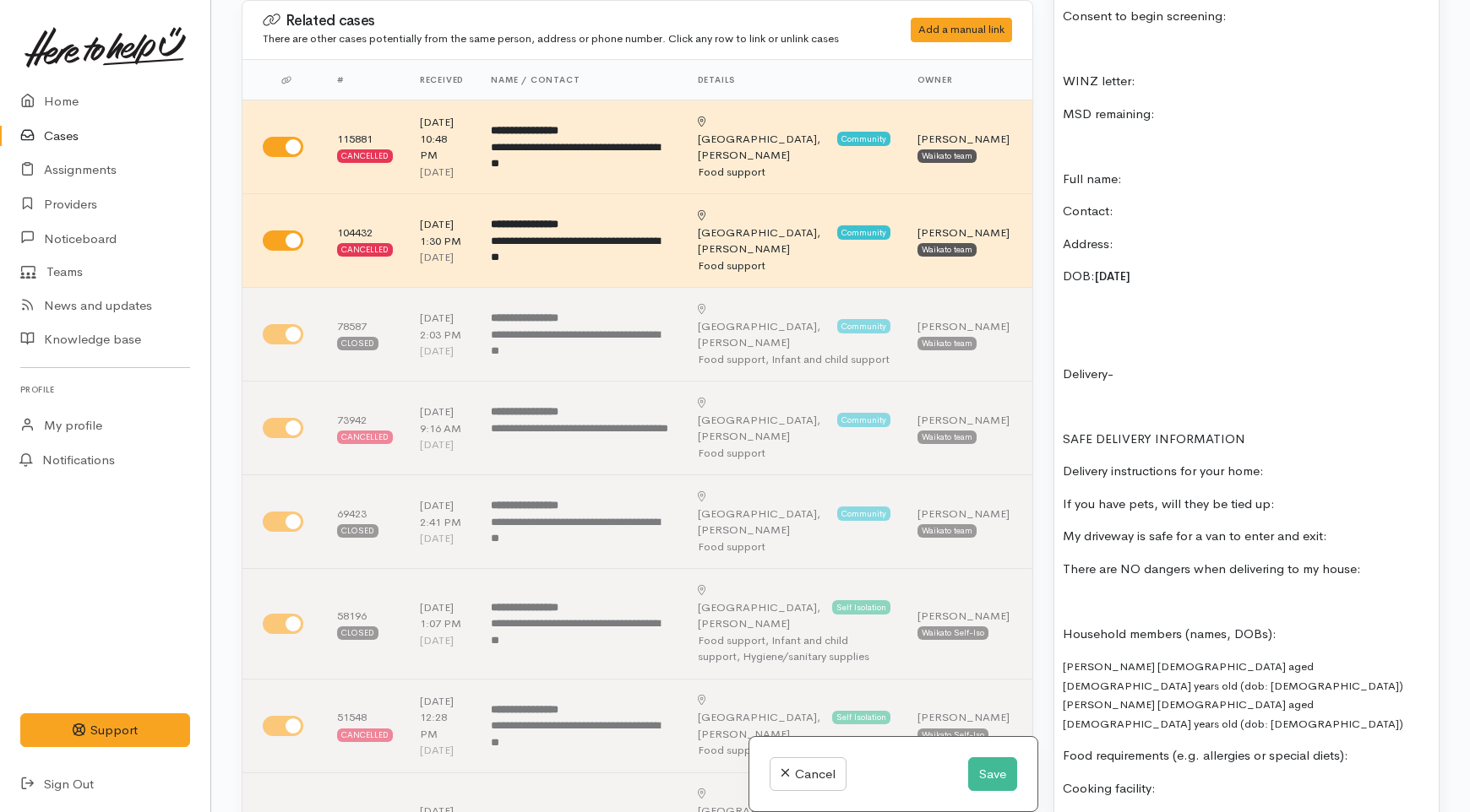
scroll to position [1141, 0]
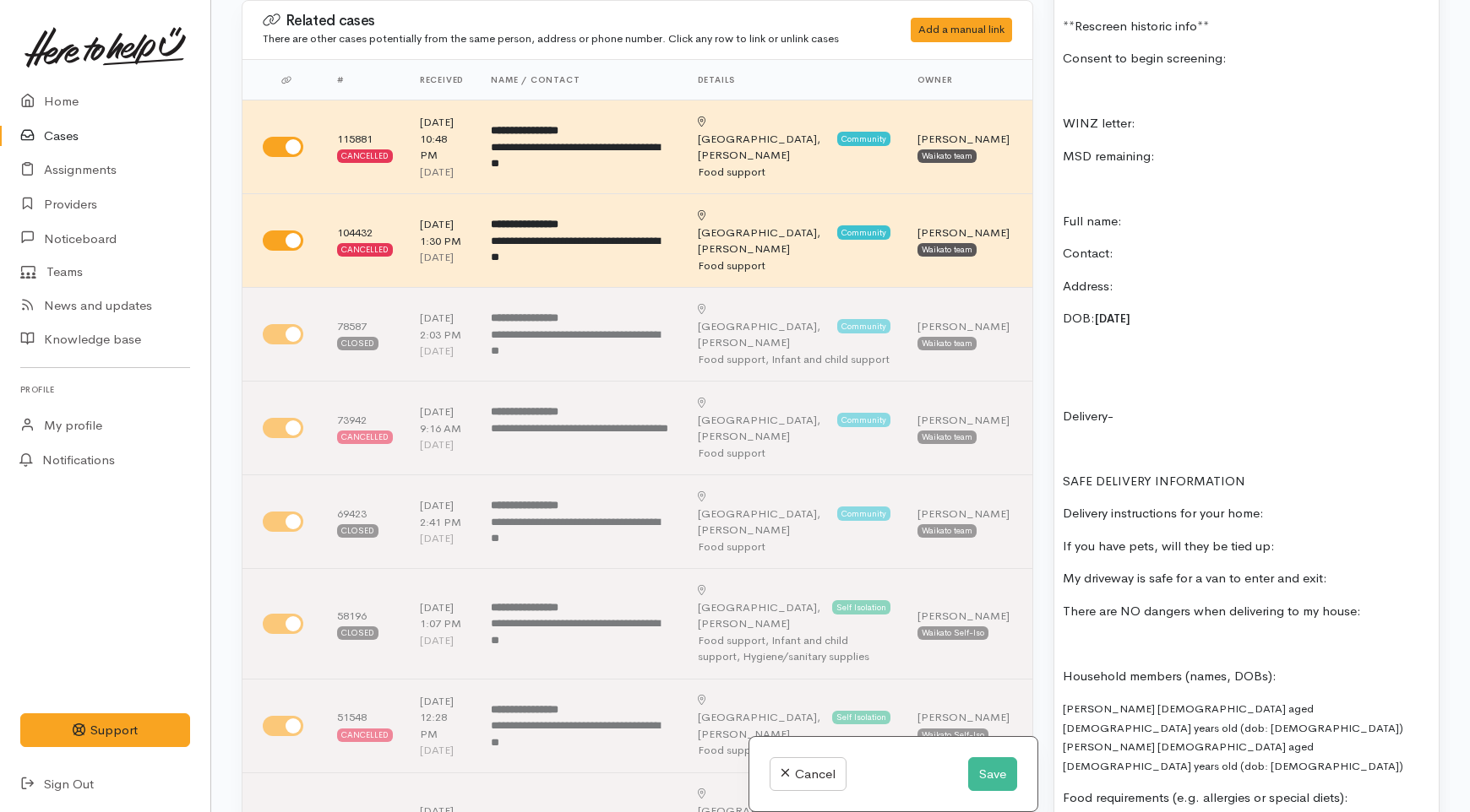
click at [1147, 277] on p "Address:" at bounding box center [1247, 286] width 368 height 19
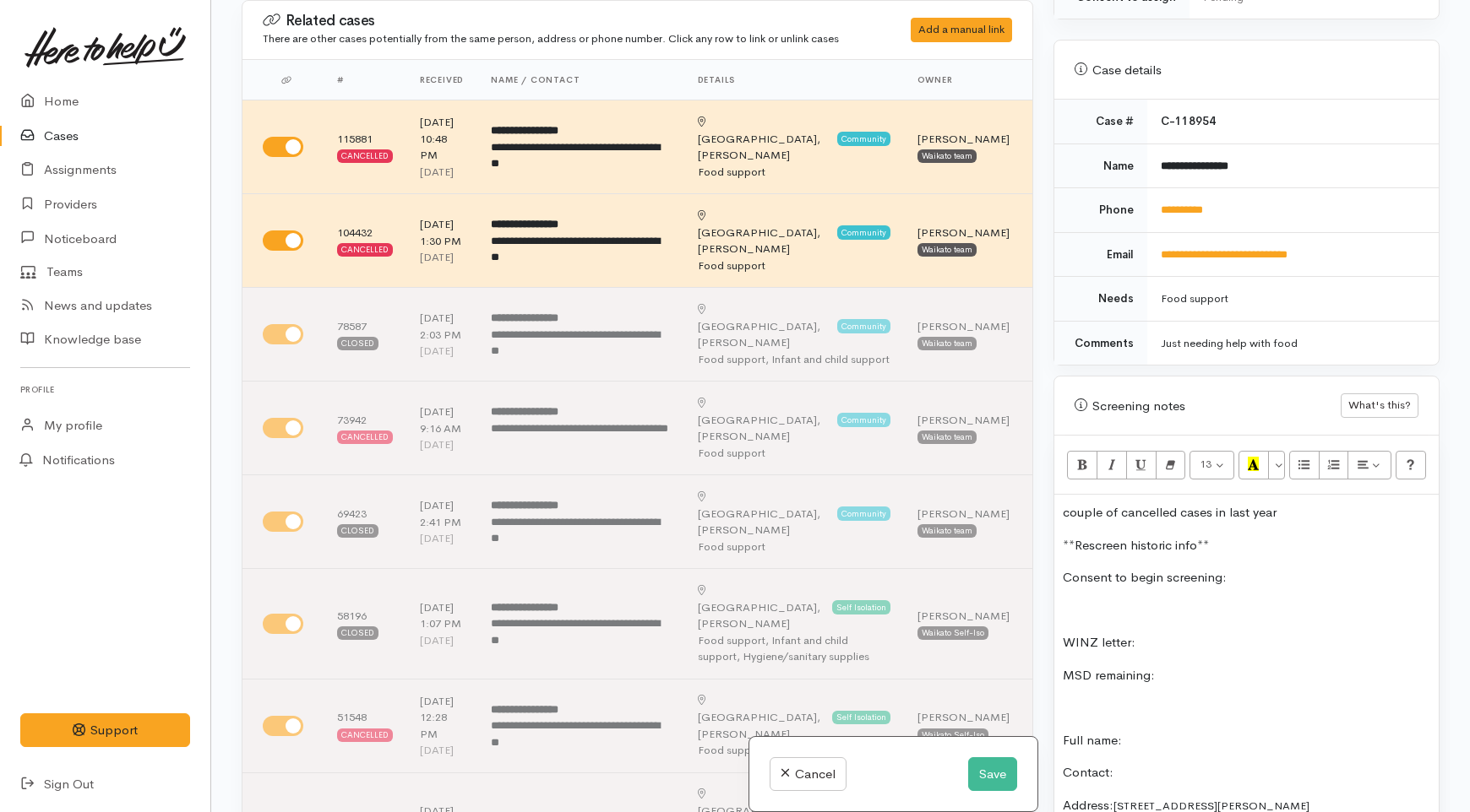
scroll to position [578, 0]
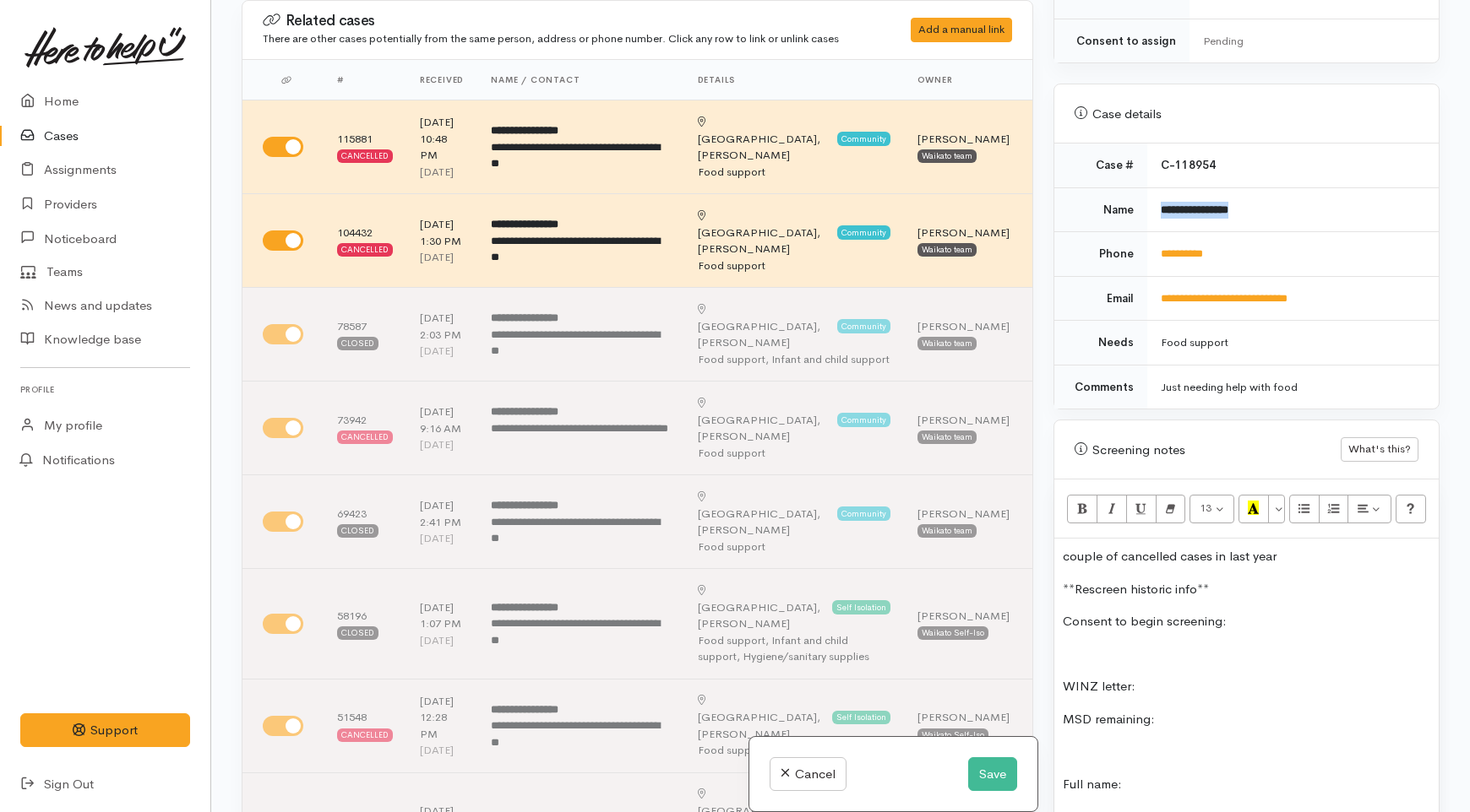
drag, startPoint x: 1271, startPoint y: 204, endPoint x: 1161, endPoint y: 201, distance: 110.0
click at [1161, 201] on td "**********" at bounding box center [1293, 210] width 291 height 45
copy b "**********"
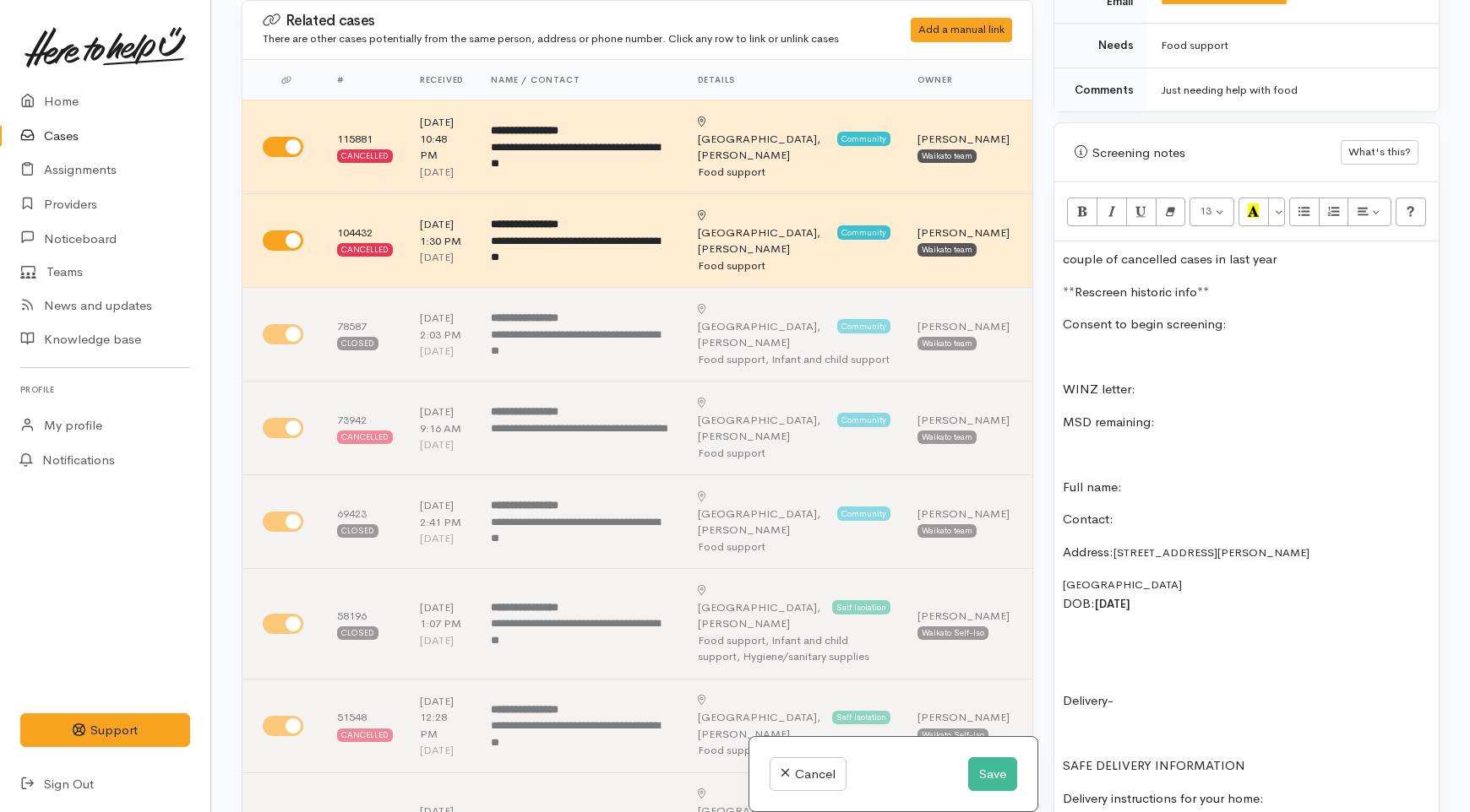
scroll to position [952, 0]
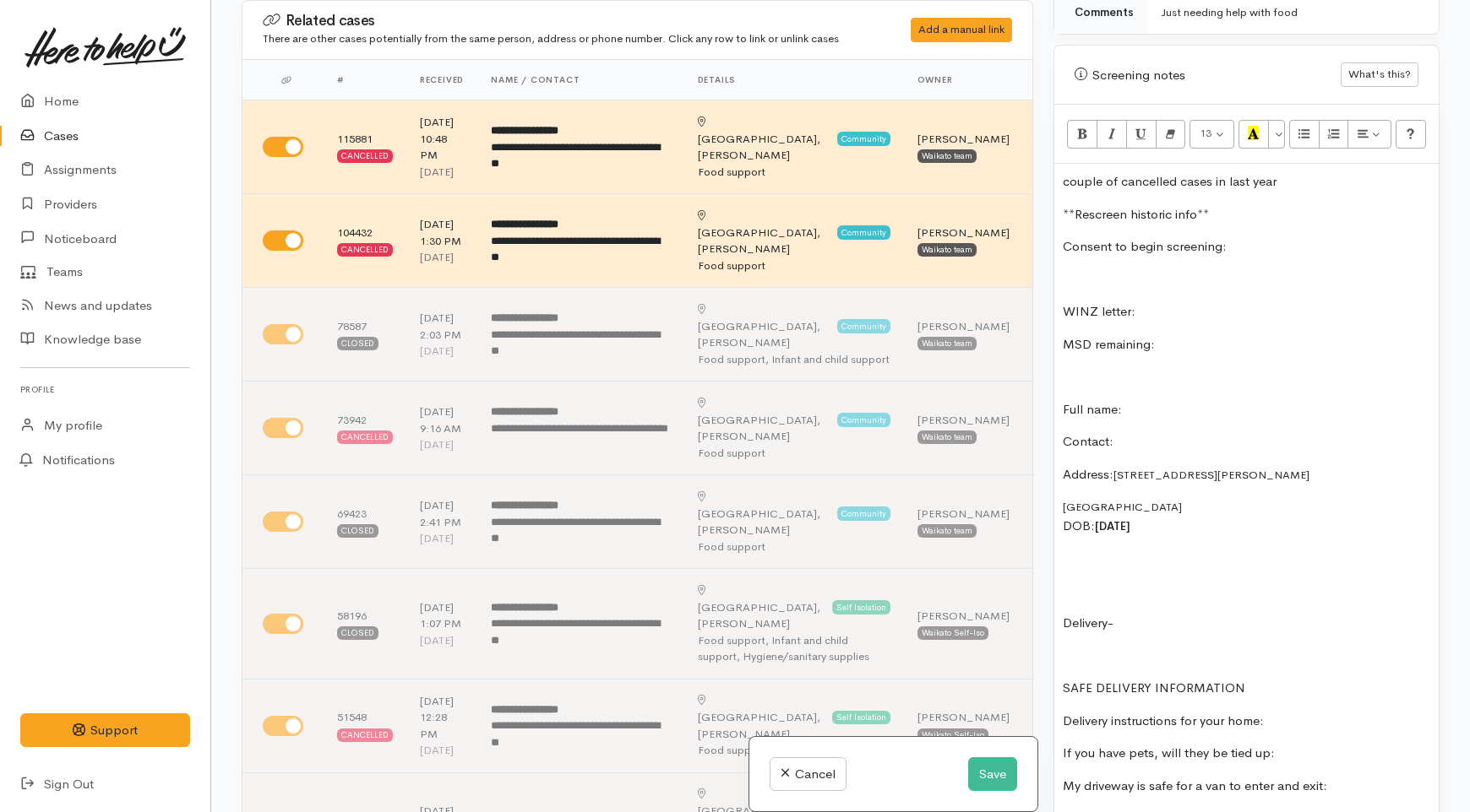
click at [1137, 401] on p "Full name:" at bounding box center [1247, 410] width 368 height 19
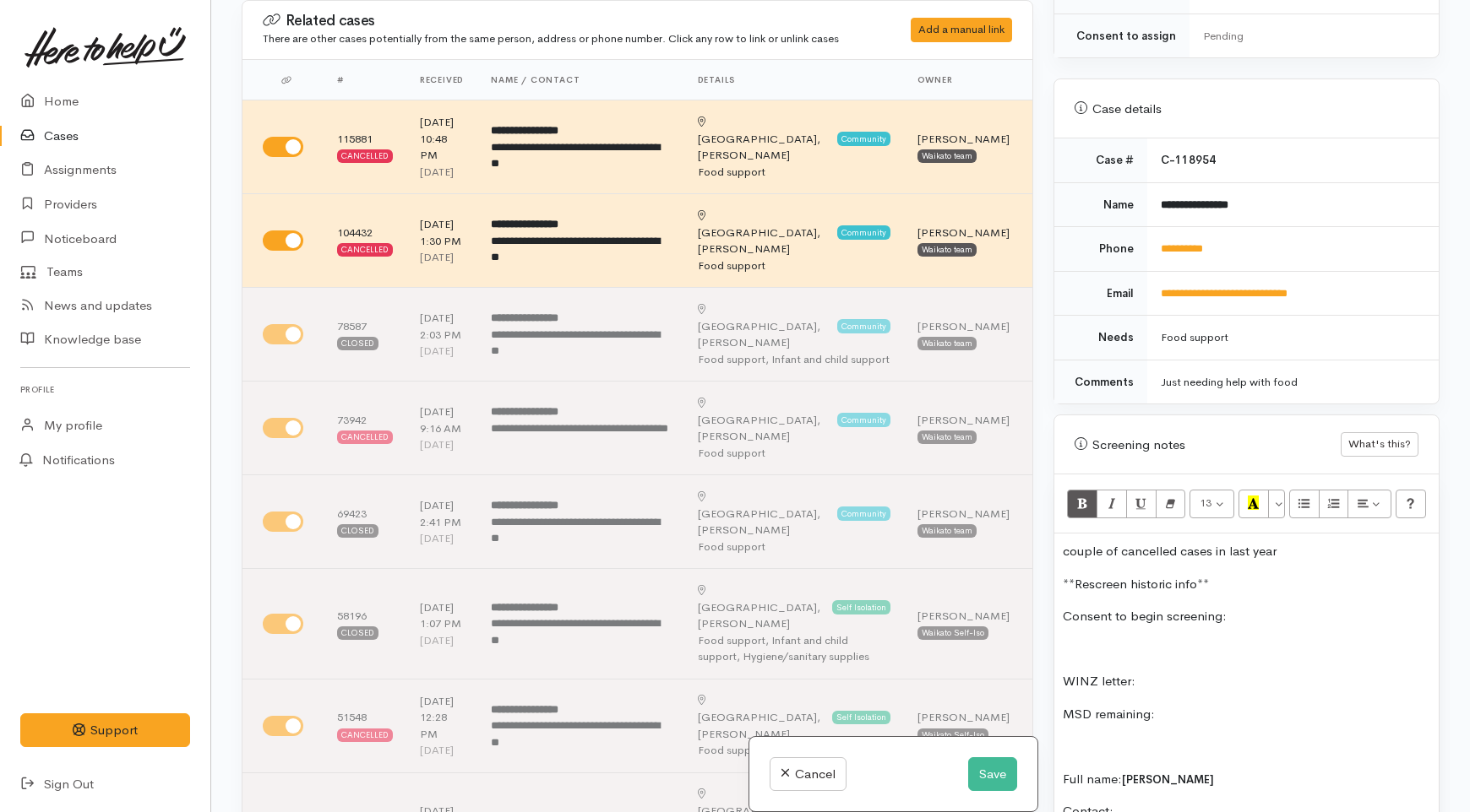
scroll to position [578, 0]
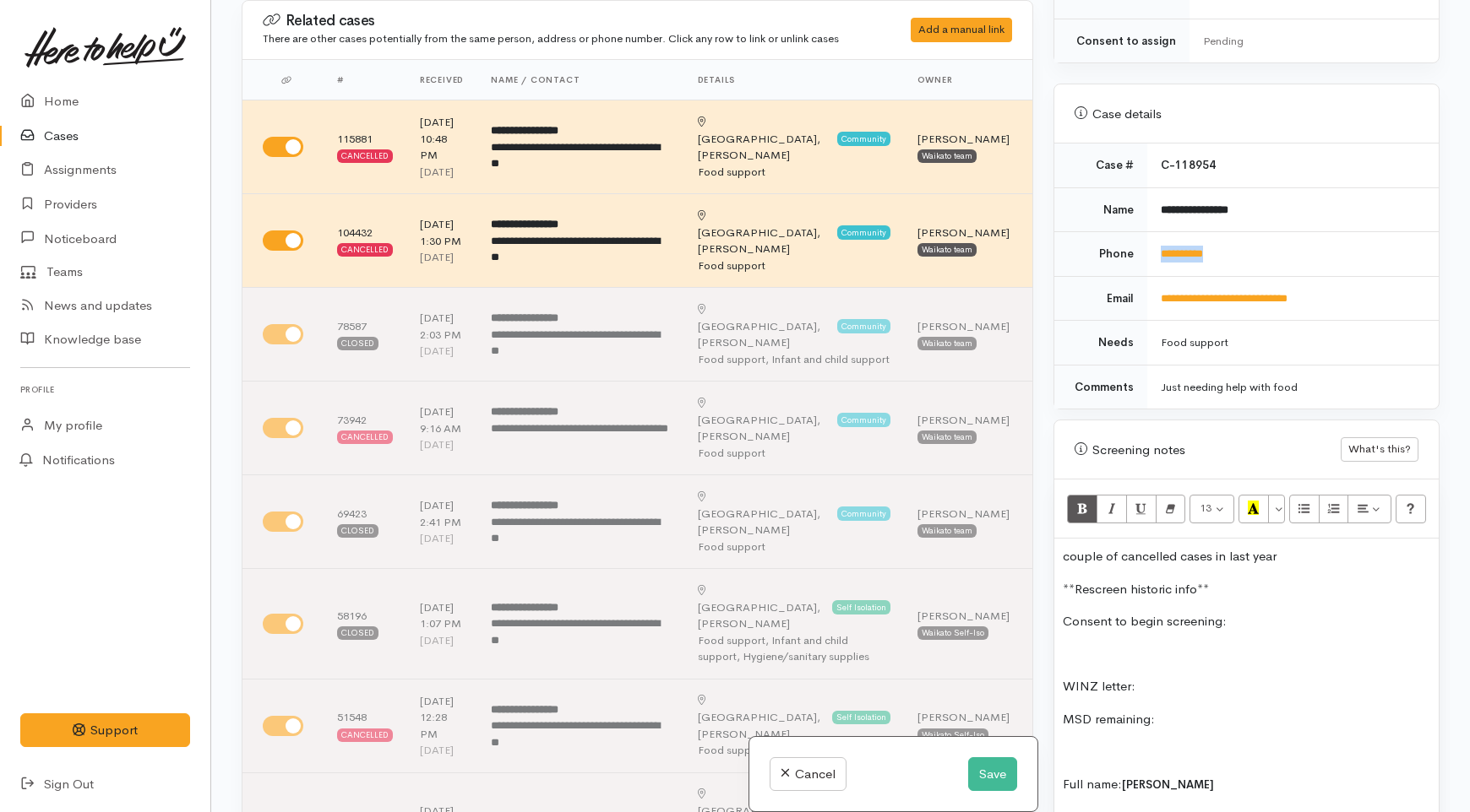
drag, startPoint x: 1231, startPoint y: 239, endPoint x: 1138, endPoint y: 250, distance: 93.6
click at [1138, 250] on tr "**********" at bounding box center [1246, 255] width 384 height 45
copy tr "**********"
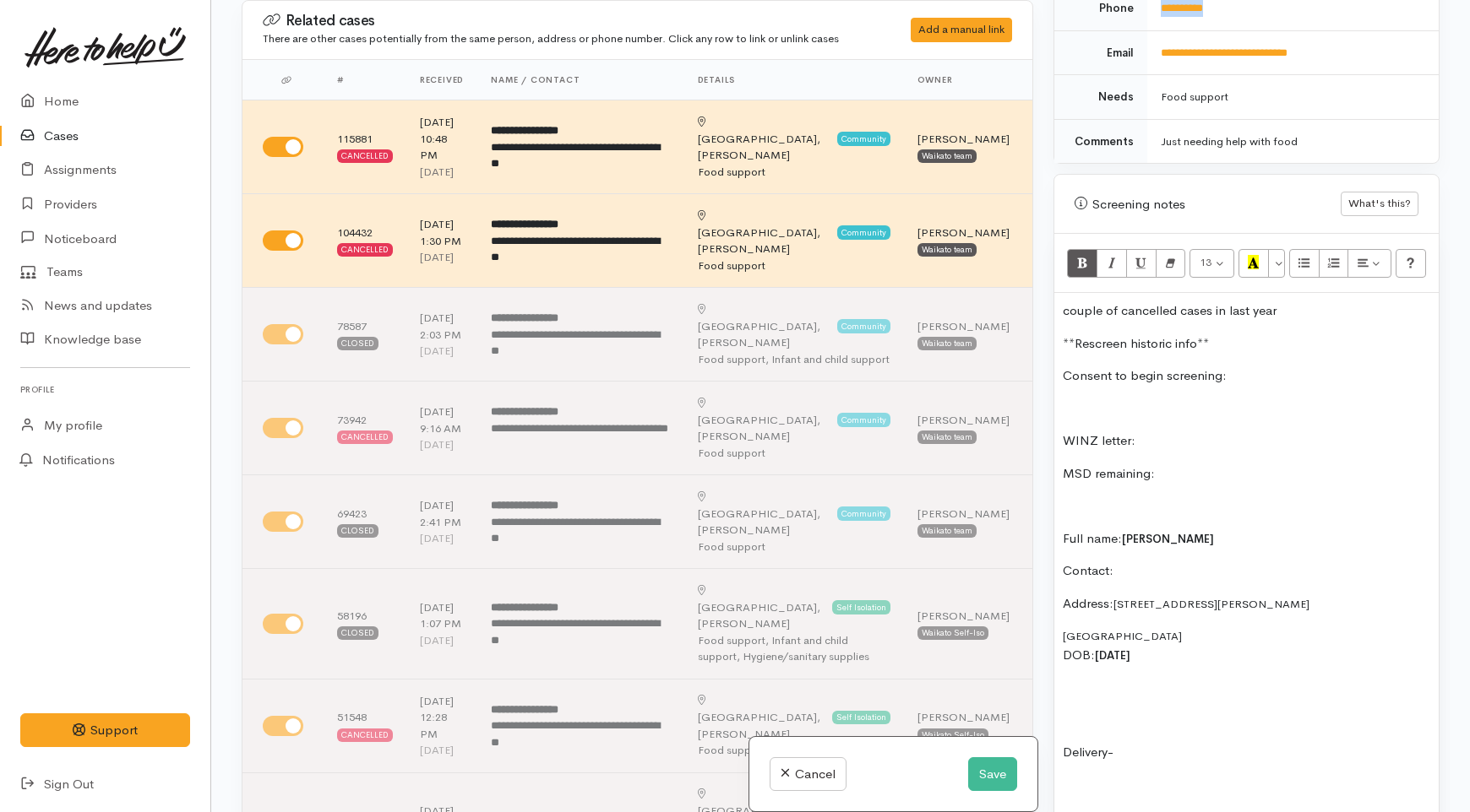
scroll to position [858, 0]
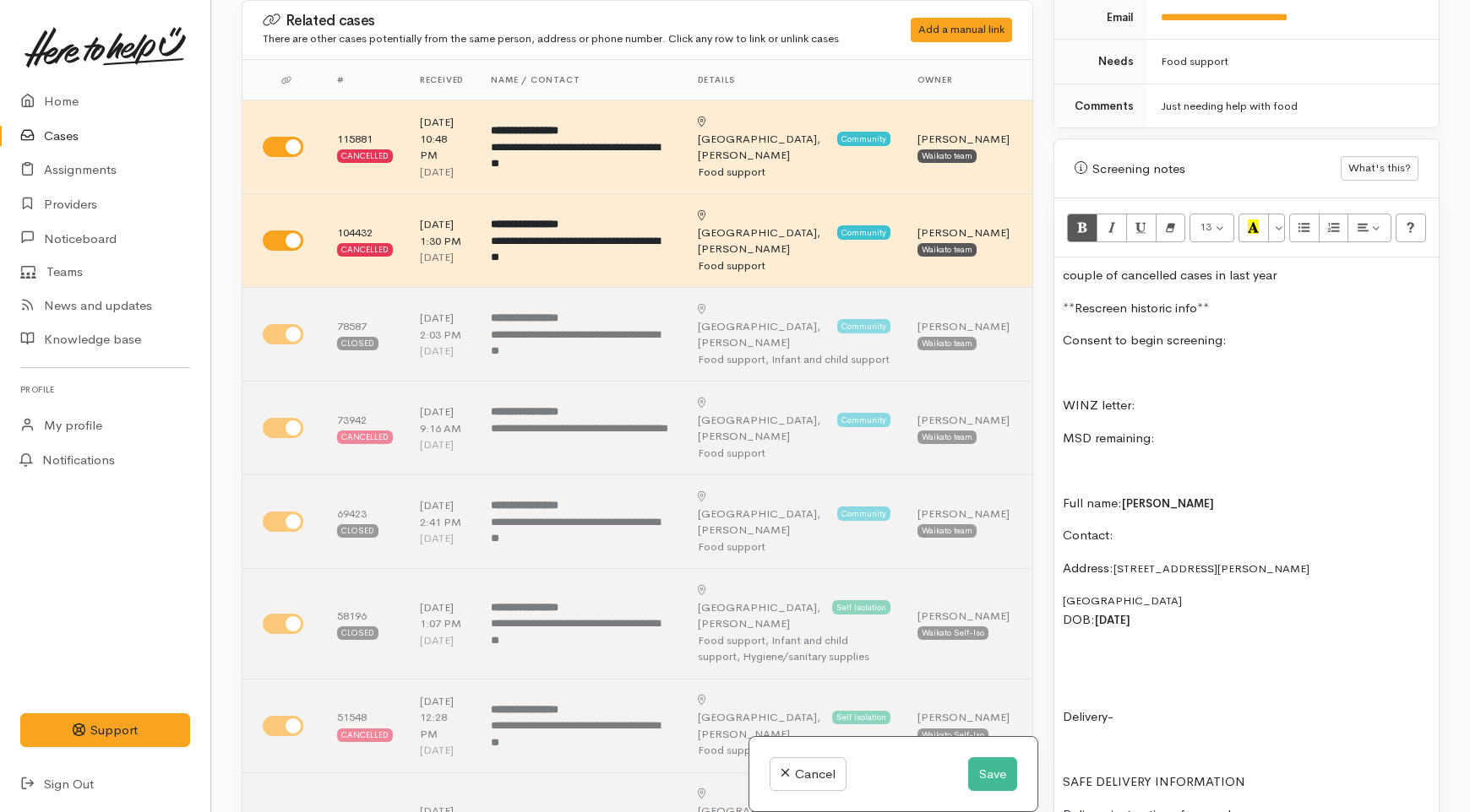
click at [1156, 526] on p "Contact:" at bounding box center [1247, 536] width 368 height 19
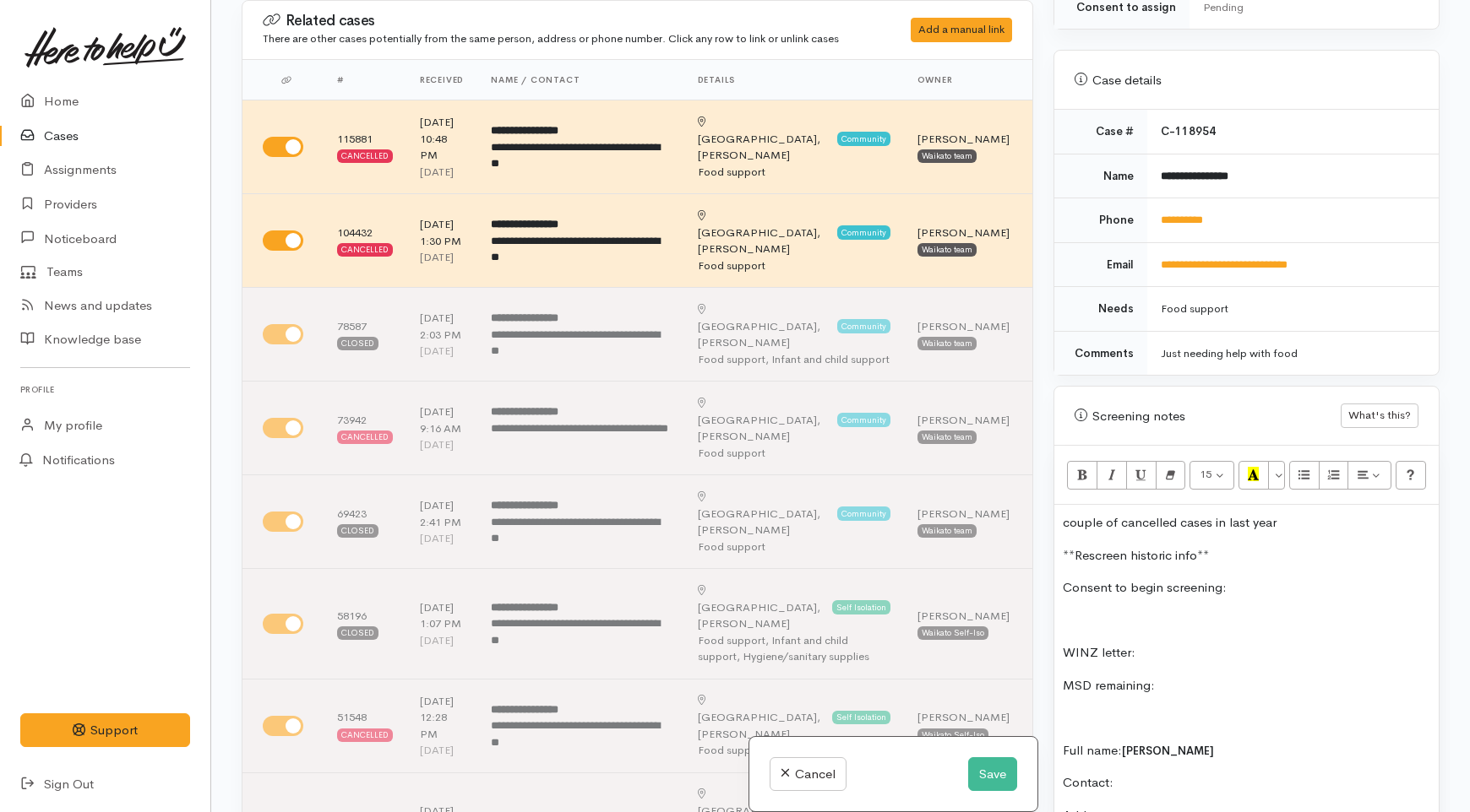
scroll to position [578, 0]
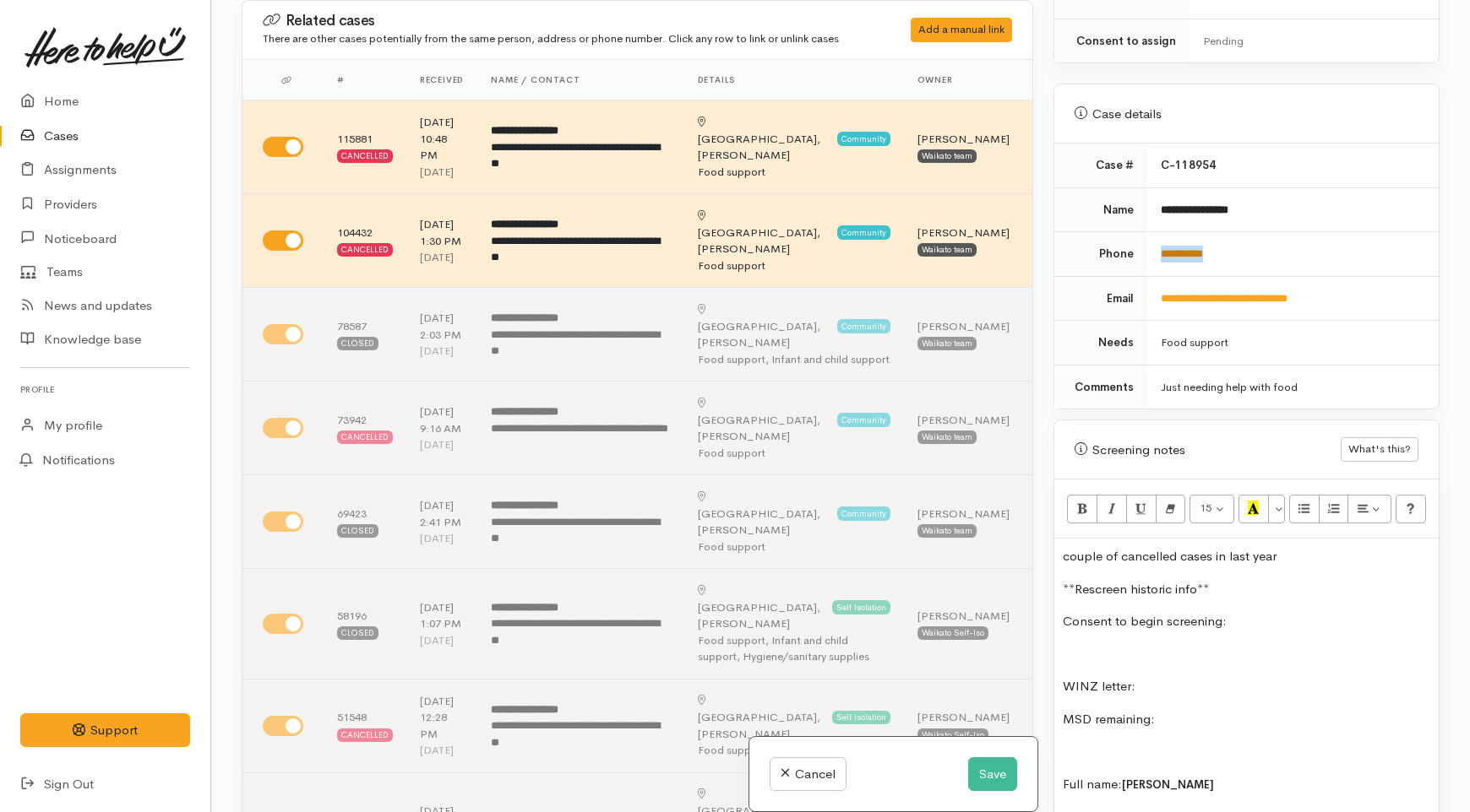
drag, startPoint x: 1229, startPoint y: 234, endPoint x: 1158, endPoint y: 242, distance: 71.4
click at [1158, 242] on td "**********" at bounding box center [1293, 255] width 291 height 45
copy link "**********"
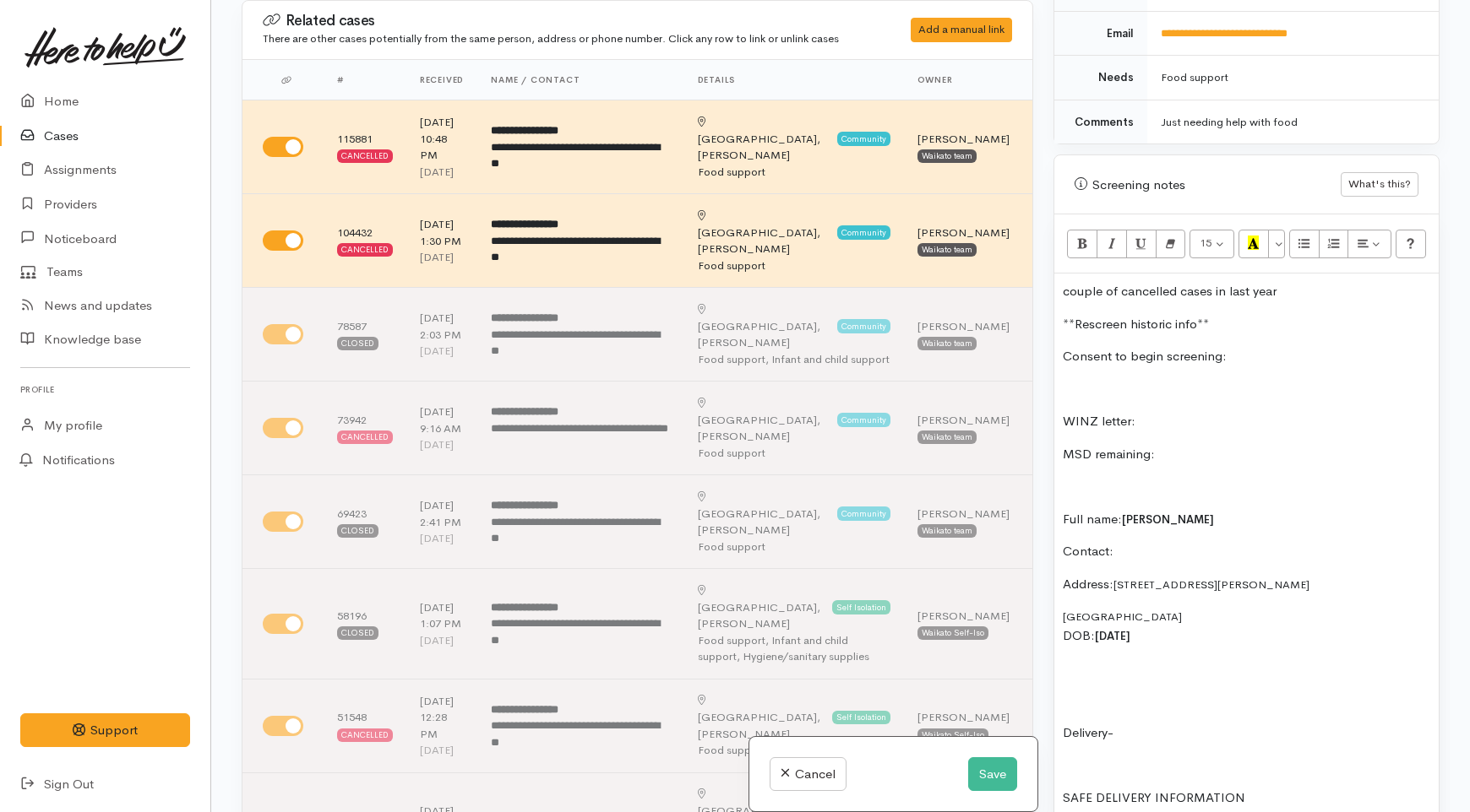
scroll to position [952, 0]
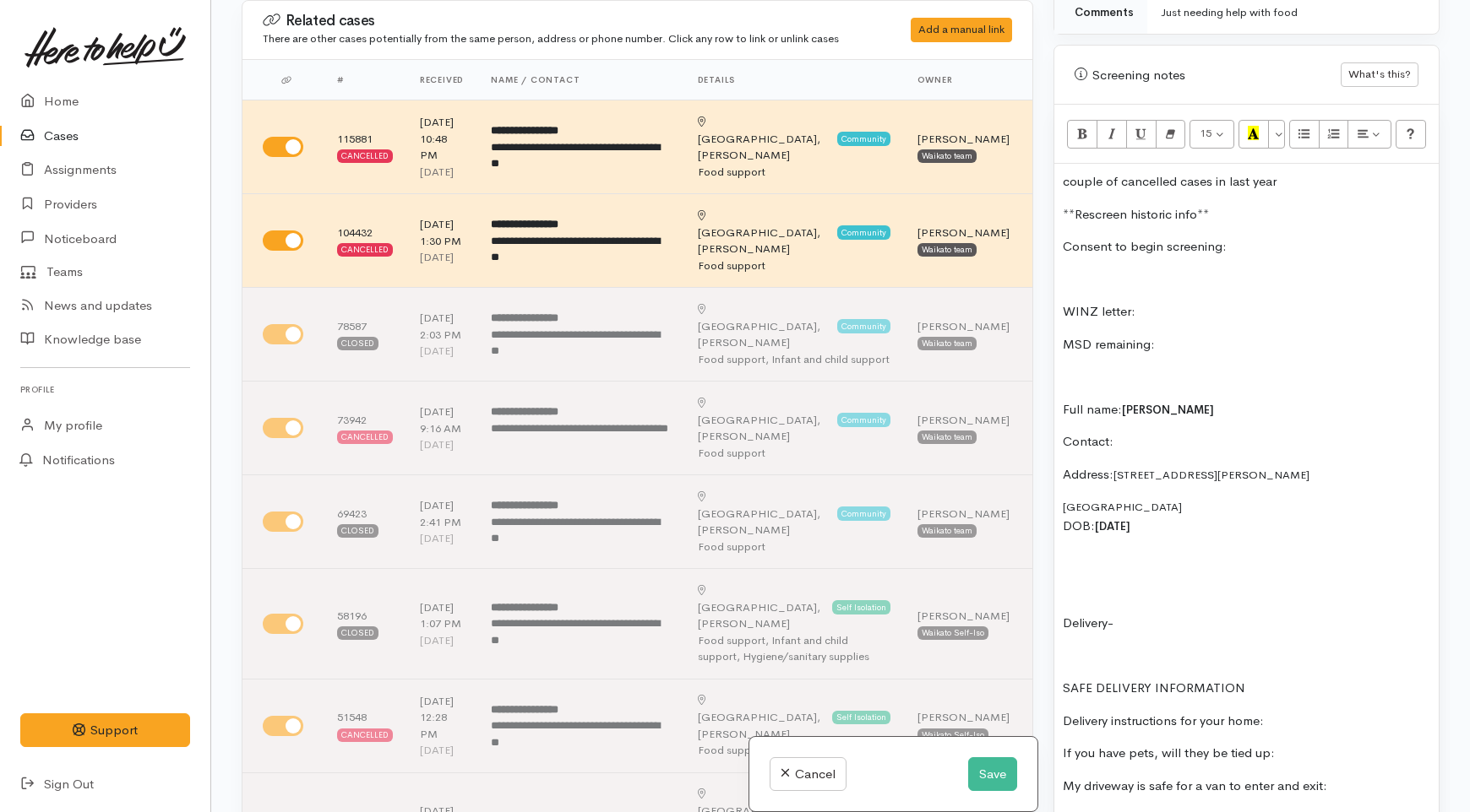
click at [1136, 433] on p "Contact:" at bounding box center [1247, 442] width 368 height 19
drag, startPoint x: 1234, startPoint y: 460, endPoint x: 1117, endPoint y: 463, distance: 117.0
click at [1117, 466] on p "Address: 5 Marshall Street" at bounding box center [1247, 475] width 368 height 19
copy span "5 Marshall Street"
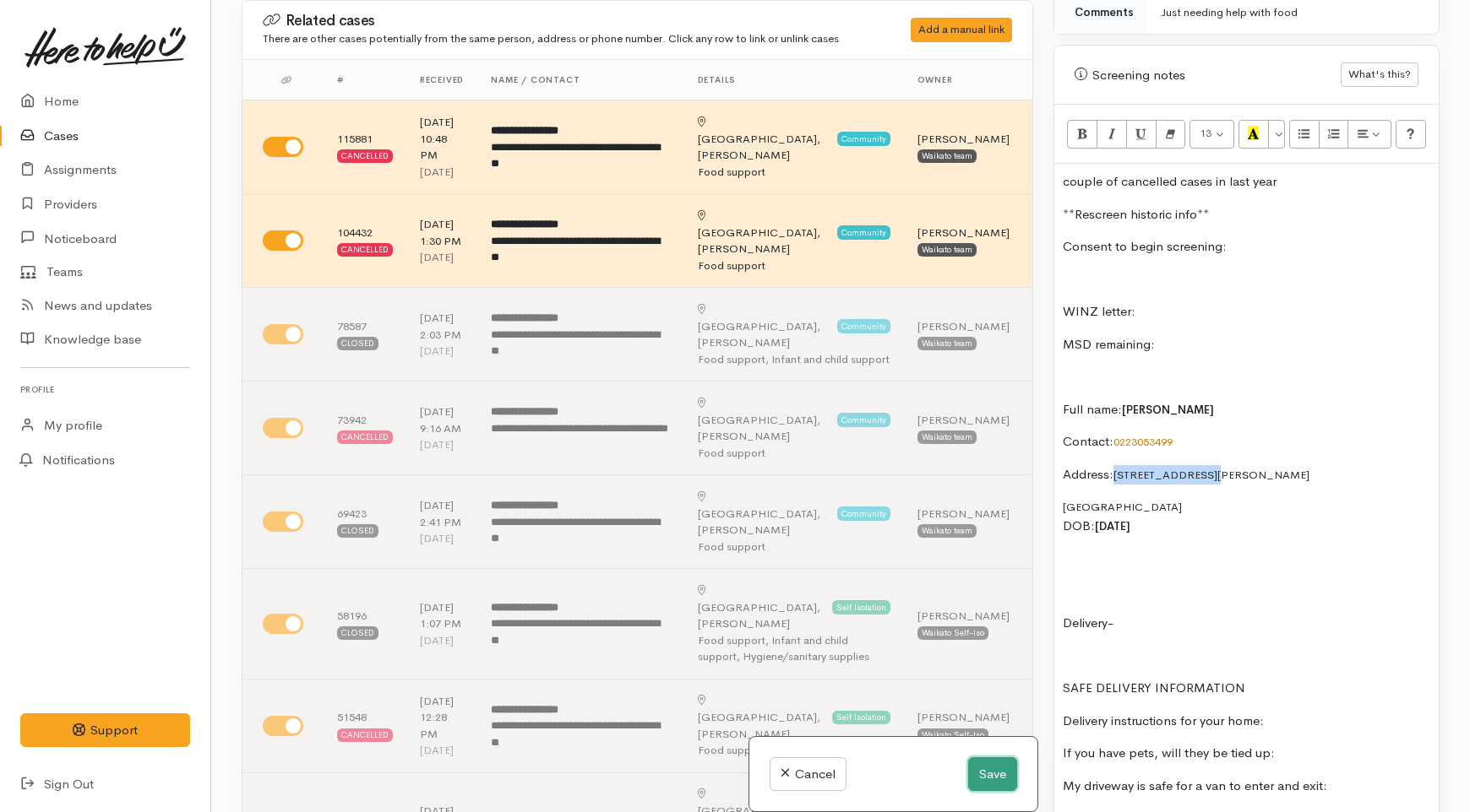
click at [997, 781] on button "Save" at bounding box center [993, 775] width 49 height 35
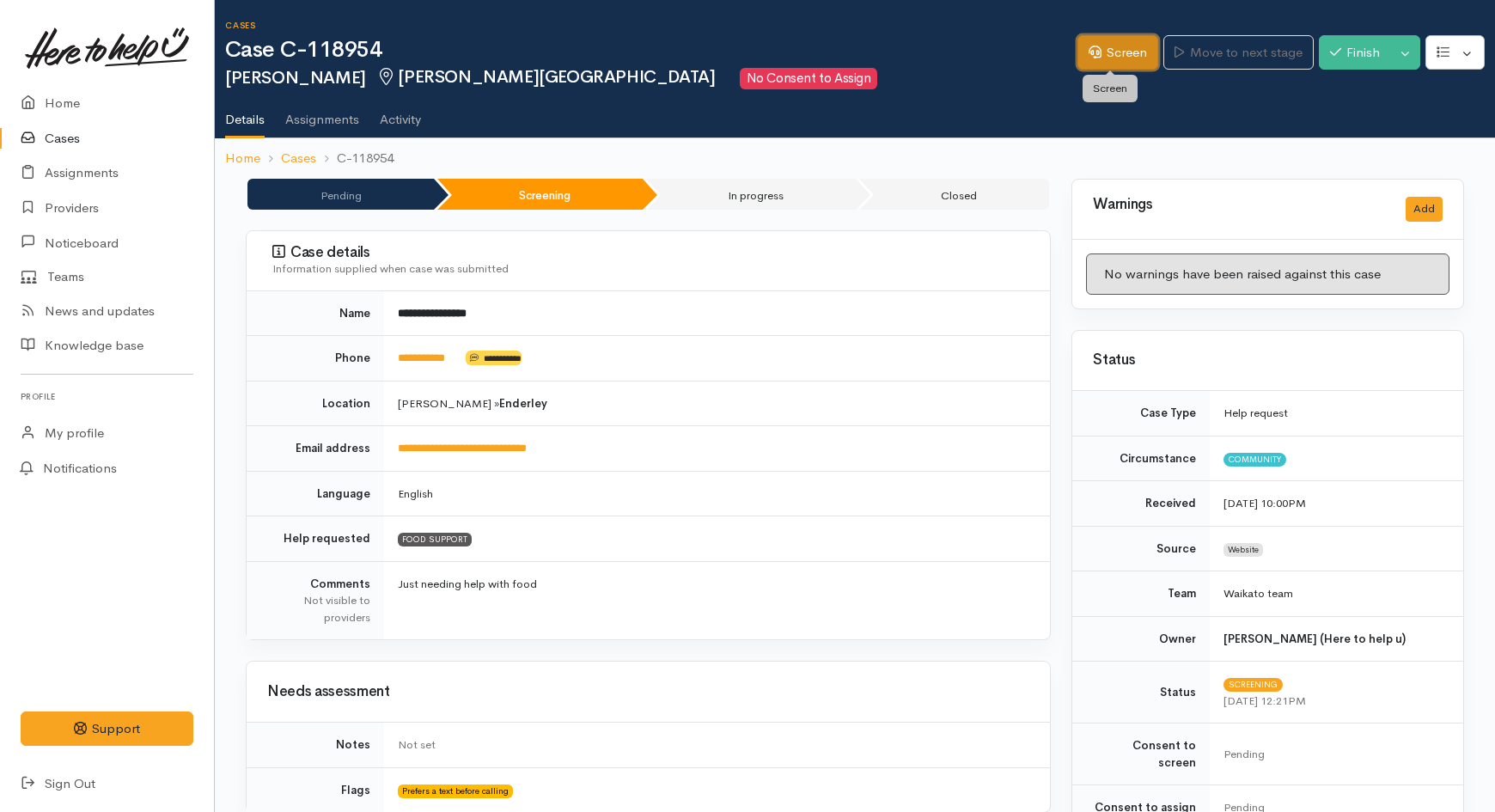
click at [1112, 46] on link "Screen" at bounding box center [1118, 53] width 81 height 35
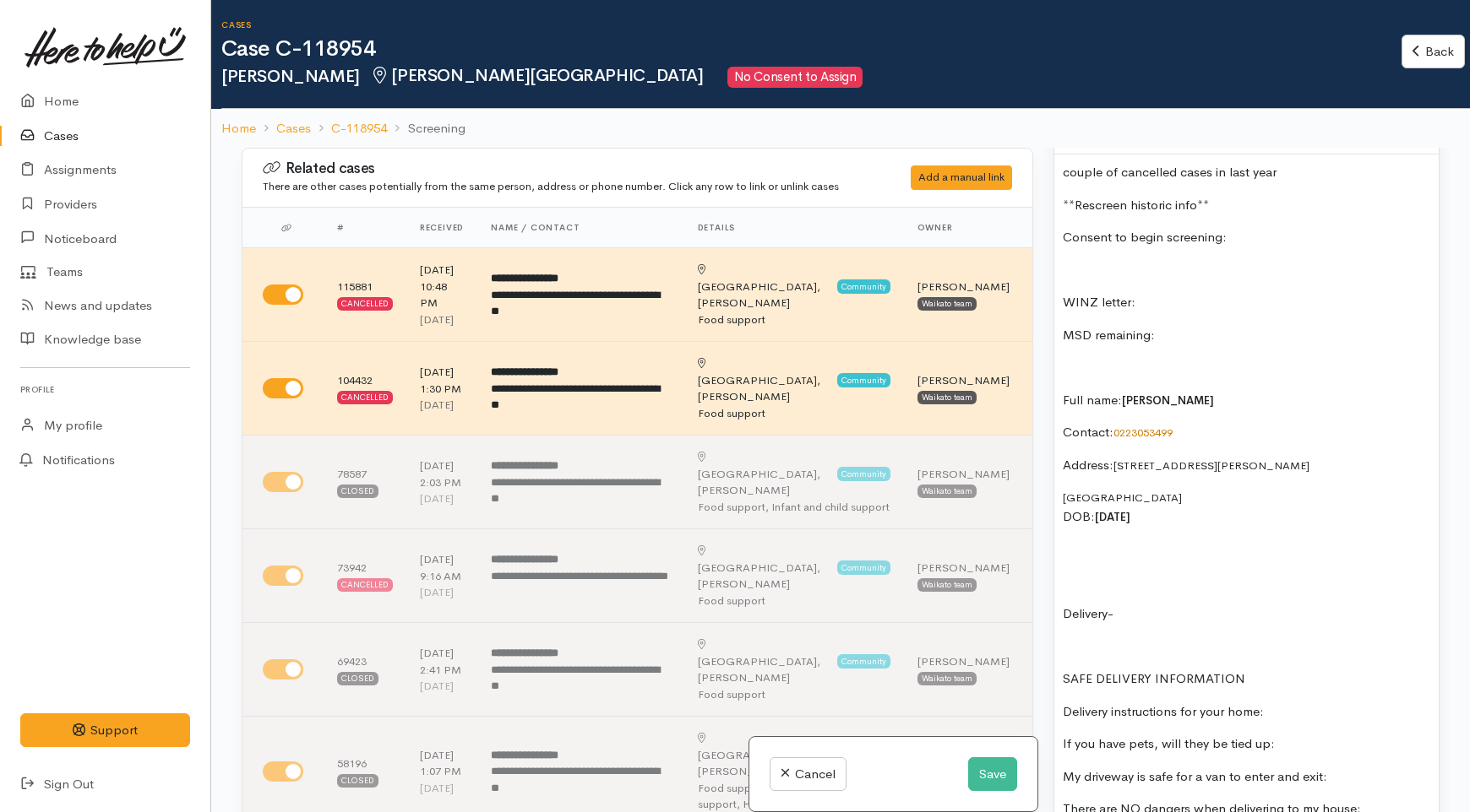
scroll to position [1126, 0]
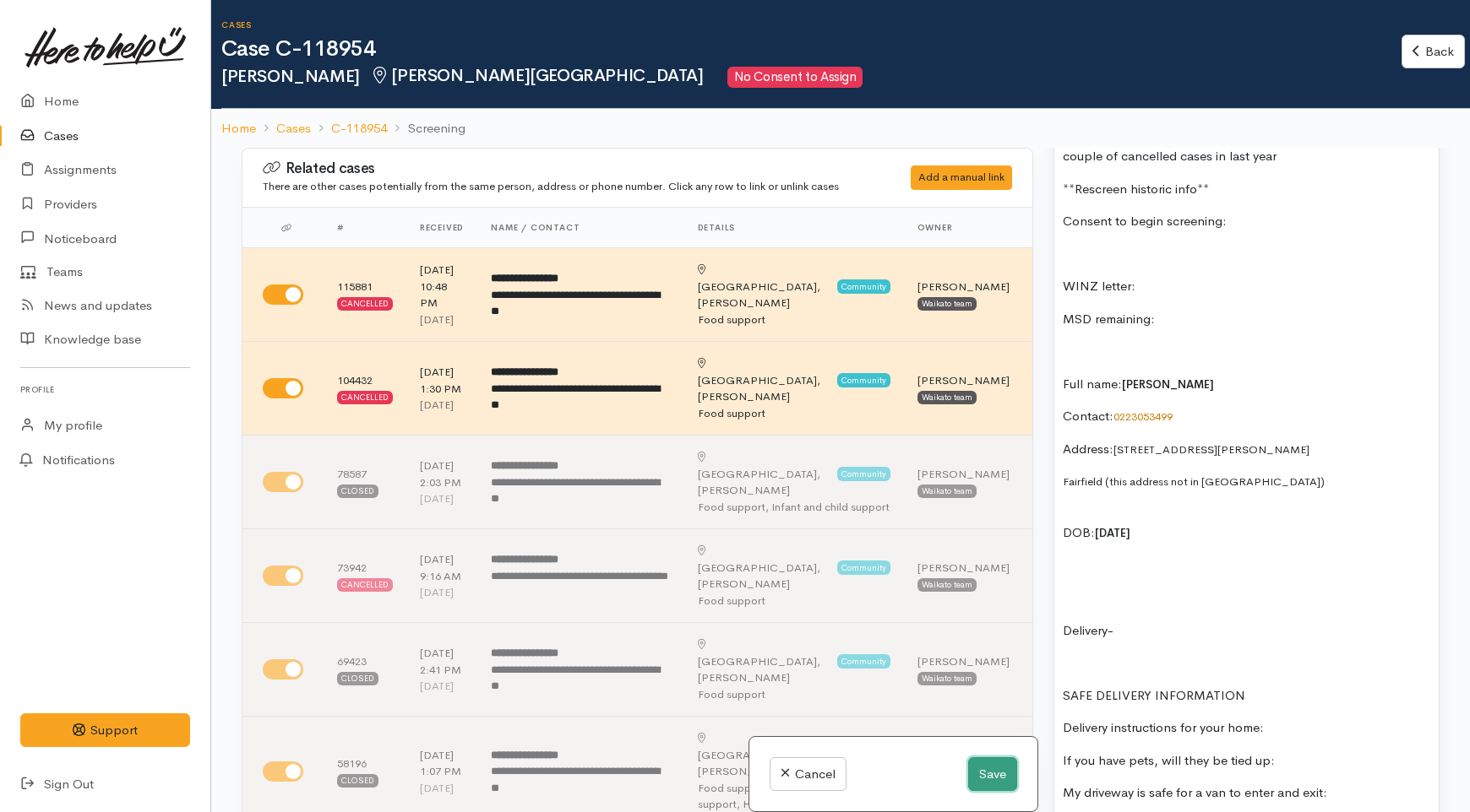
click at [976, 771] on button "Save" at bounding box center [993, 775] width 49 height 35
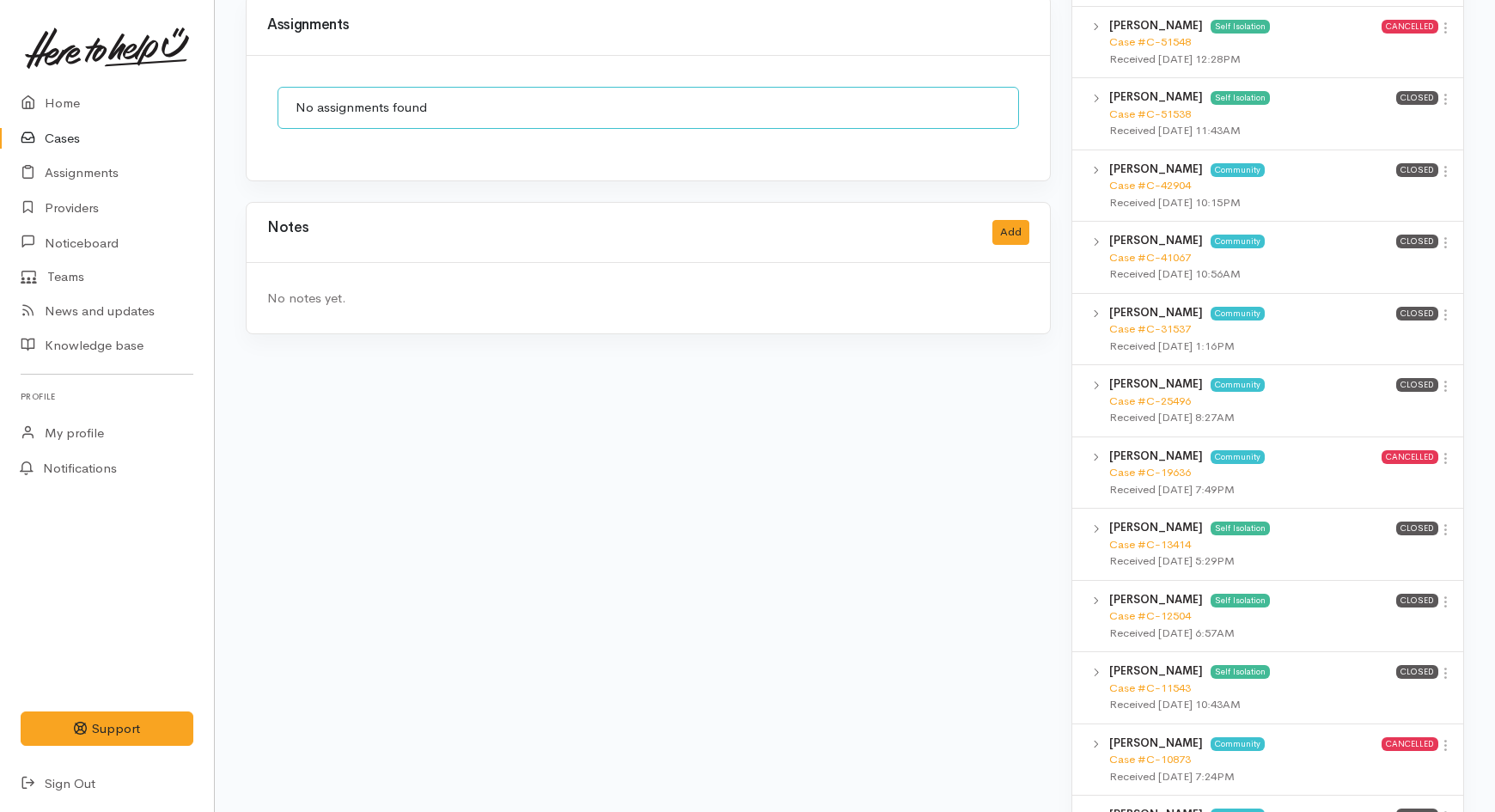
scroll to position [2004, 0]
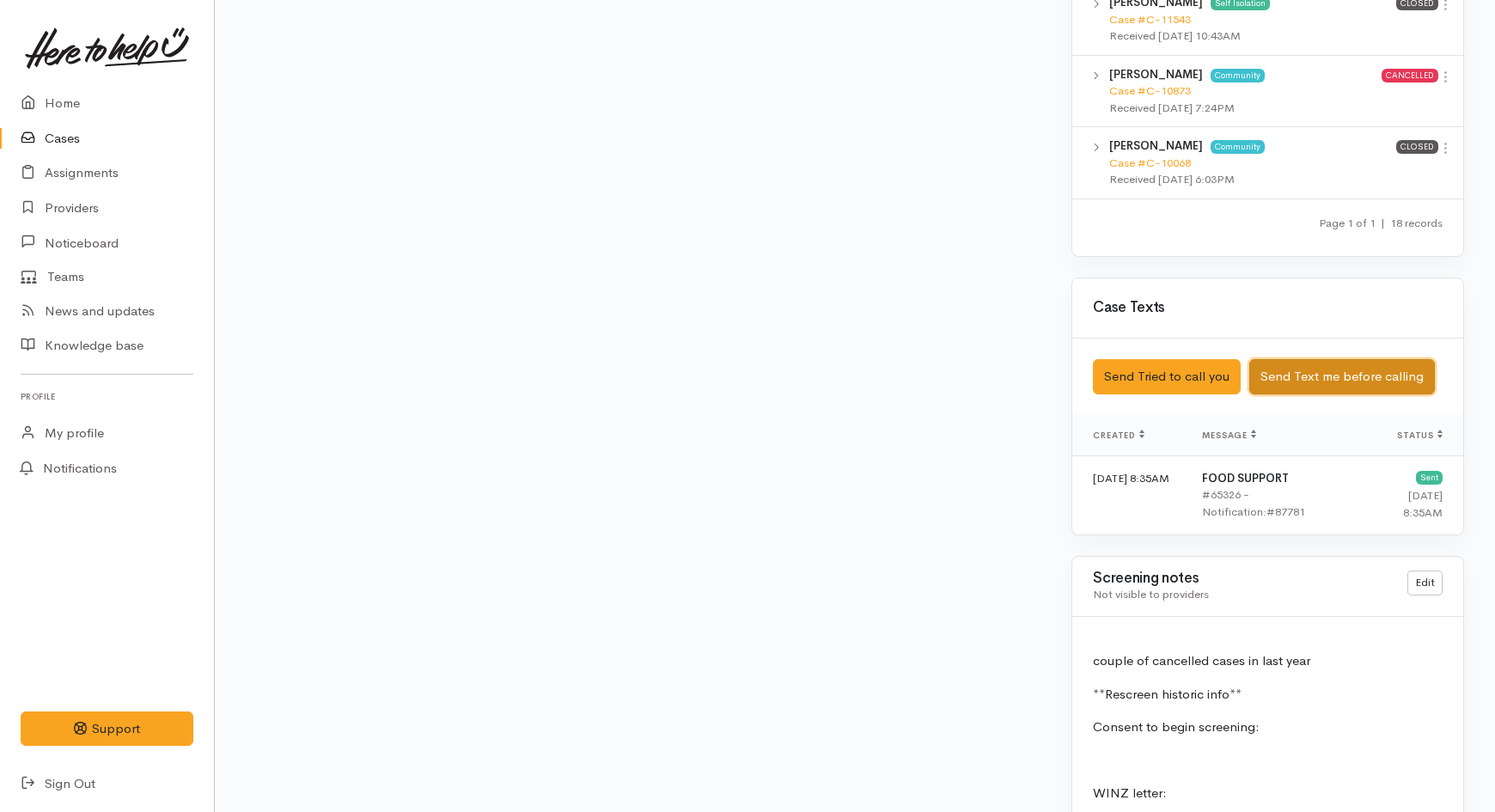
click at [1329, 359] on button "Send Text me before calling" at bounding box center [1342, 377] width 185 height 35
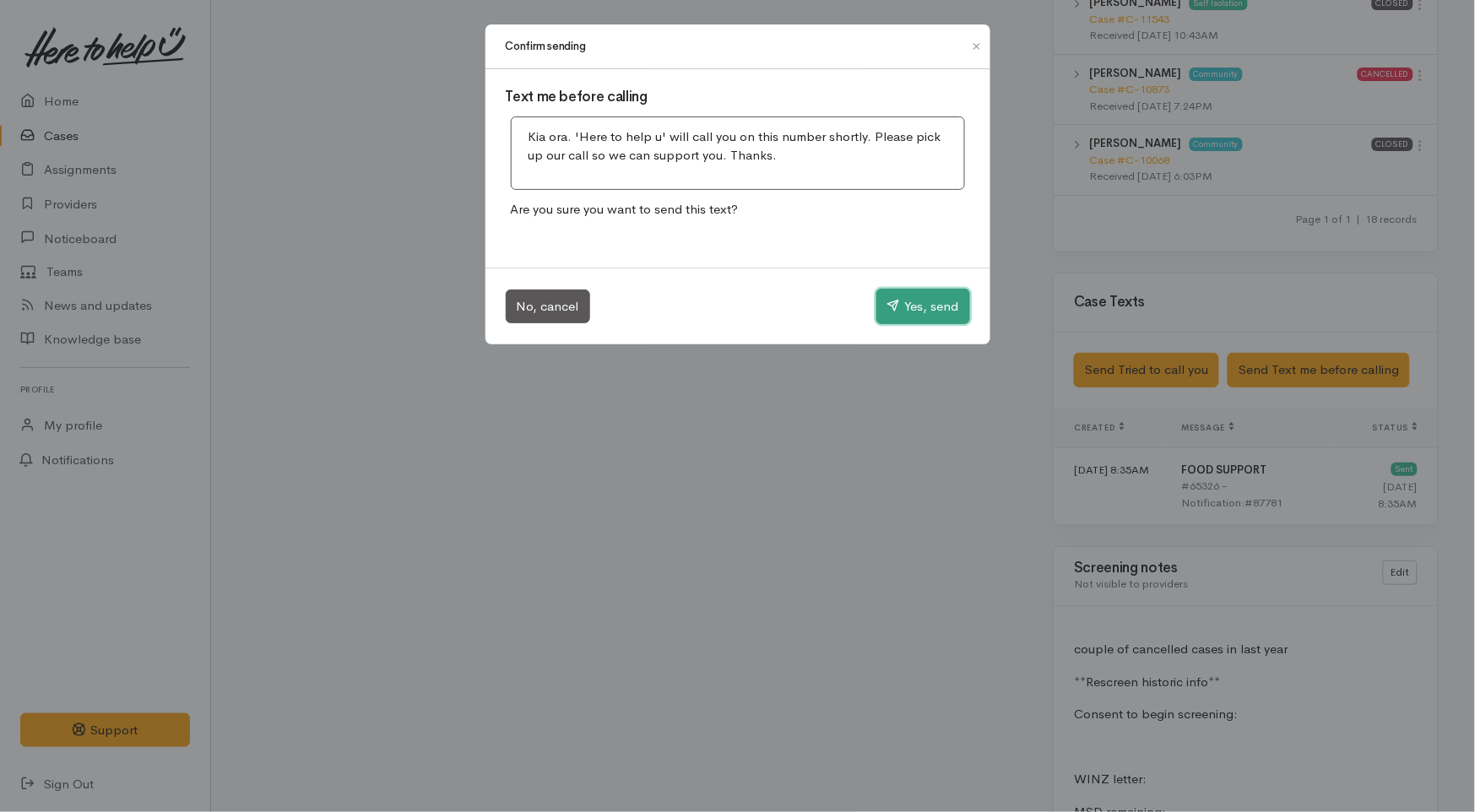
click at [889, 315] on button "Yes, send" at bounding box center [923, 306] width 94 height 36
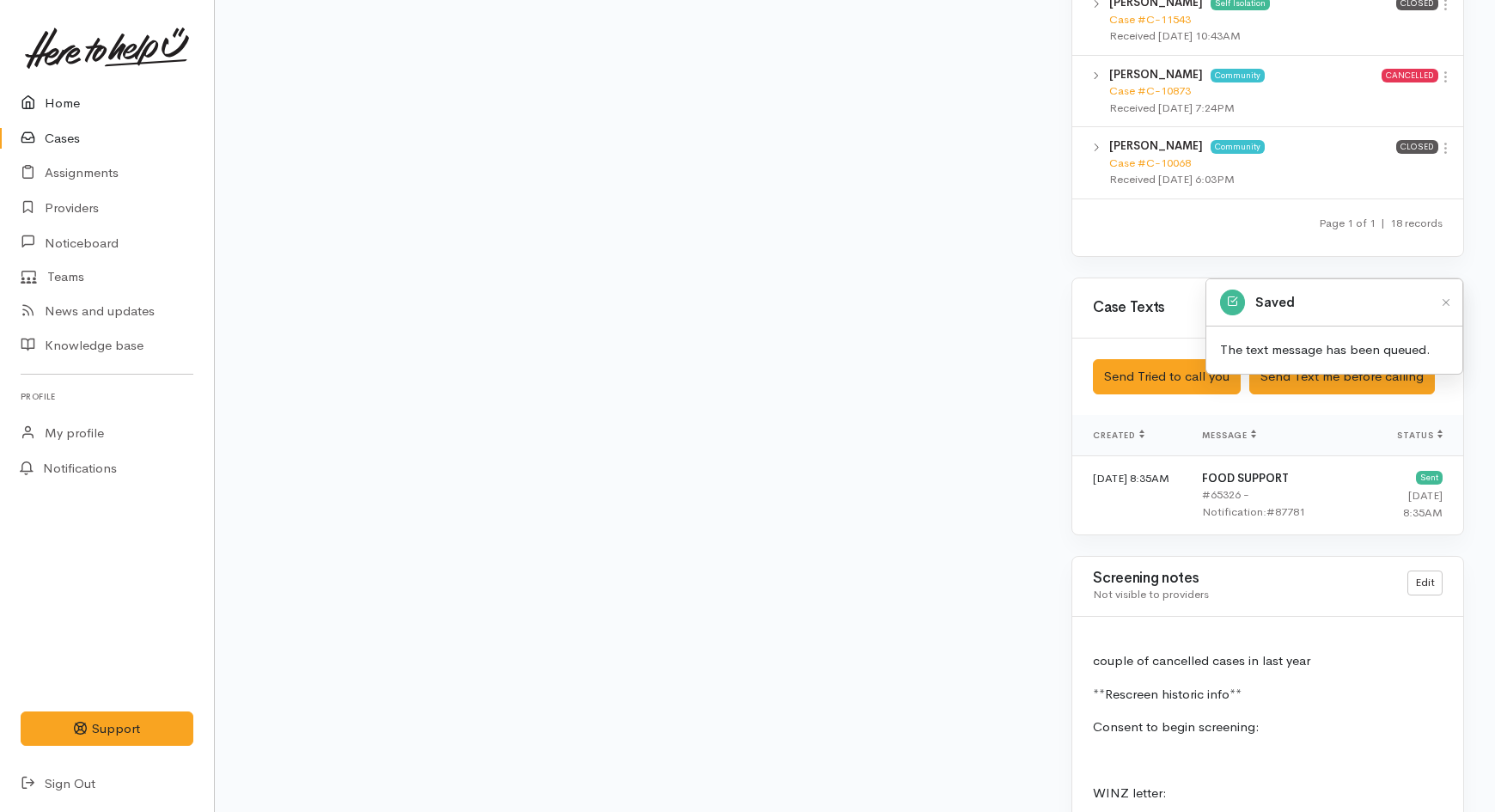
click at [70, 106] on link "Home" at bounding box center [106, 103] width 214 height 35
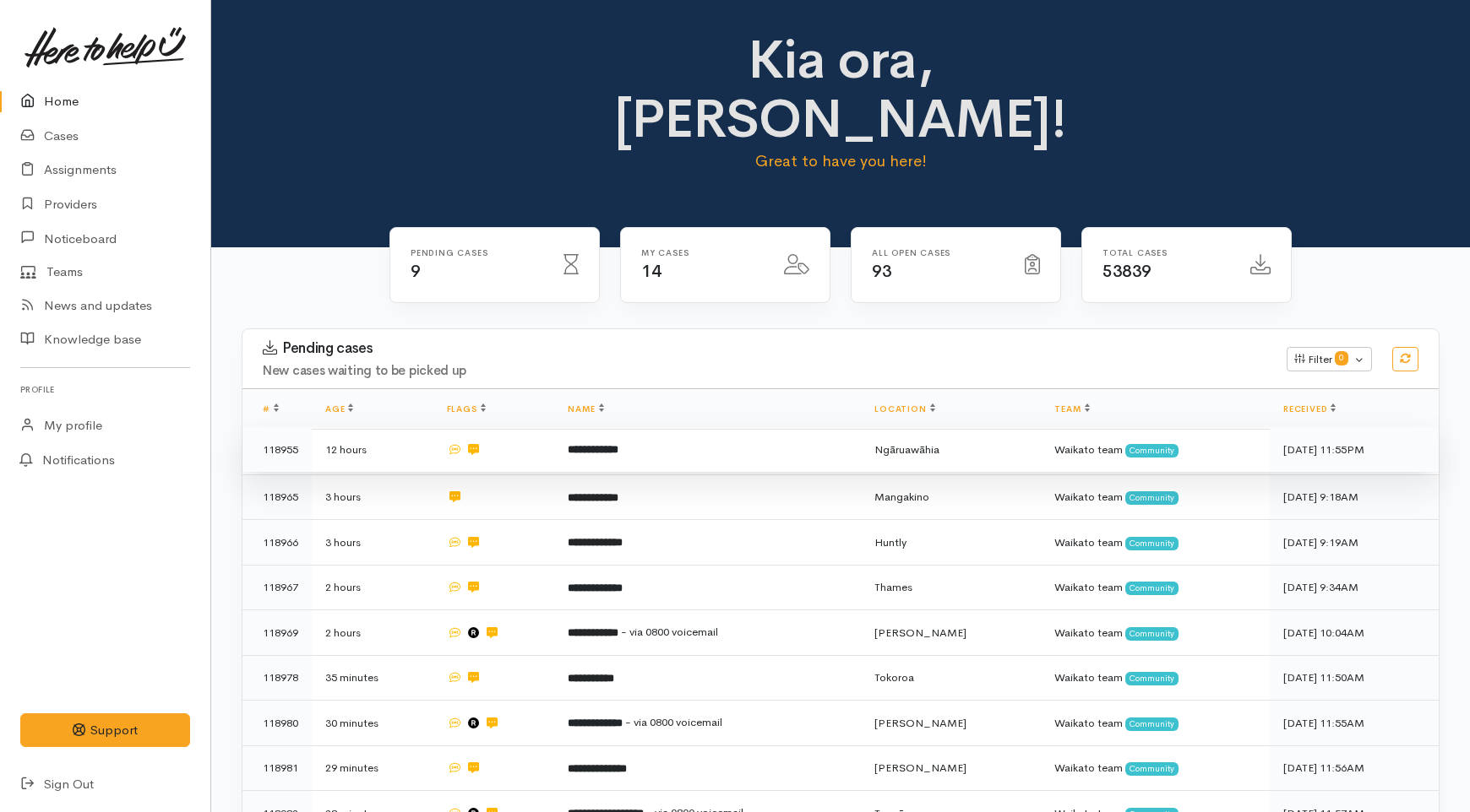
click at [592, 444] on b "**********" at bounding box center [593, 449] width 50 height 11
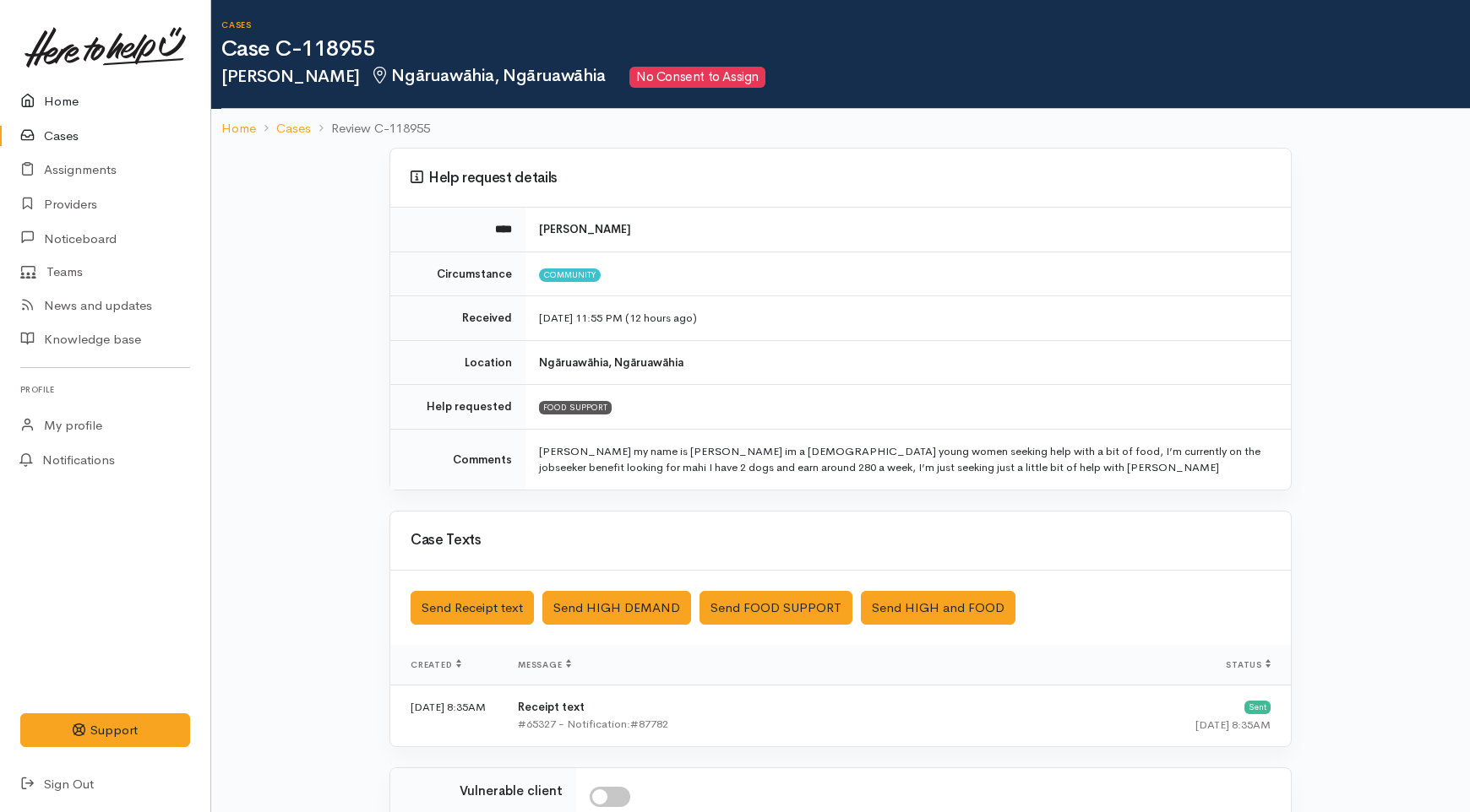
click at [72, 90] on link "Home" at bounding box center [105, 102] width 210 height 35
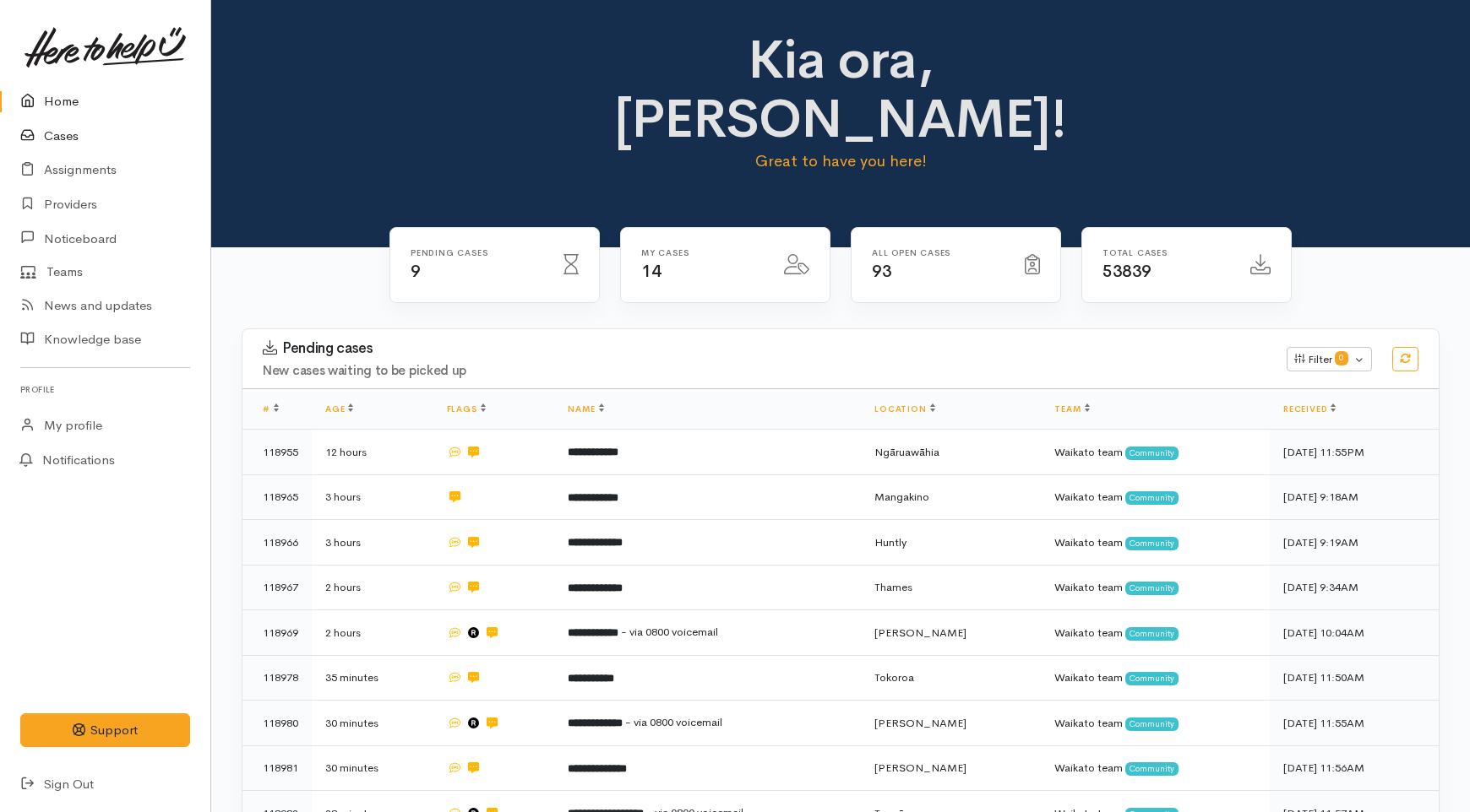
click at [56, 129] on link "Cases" at bounding box center [105, 136] width 210 height 35
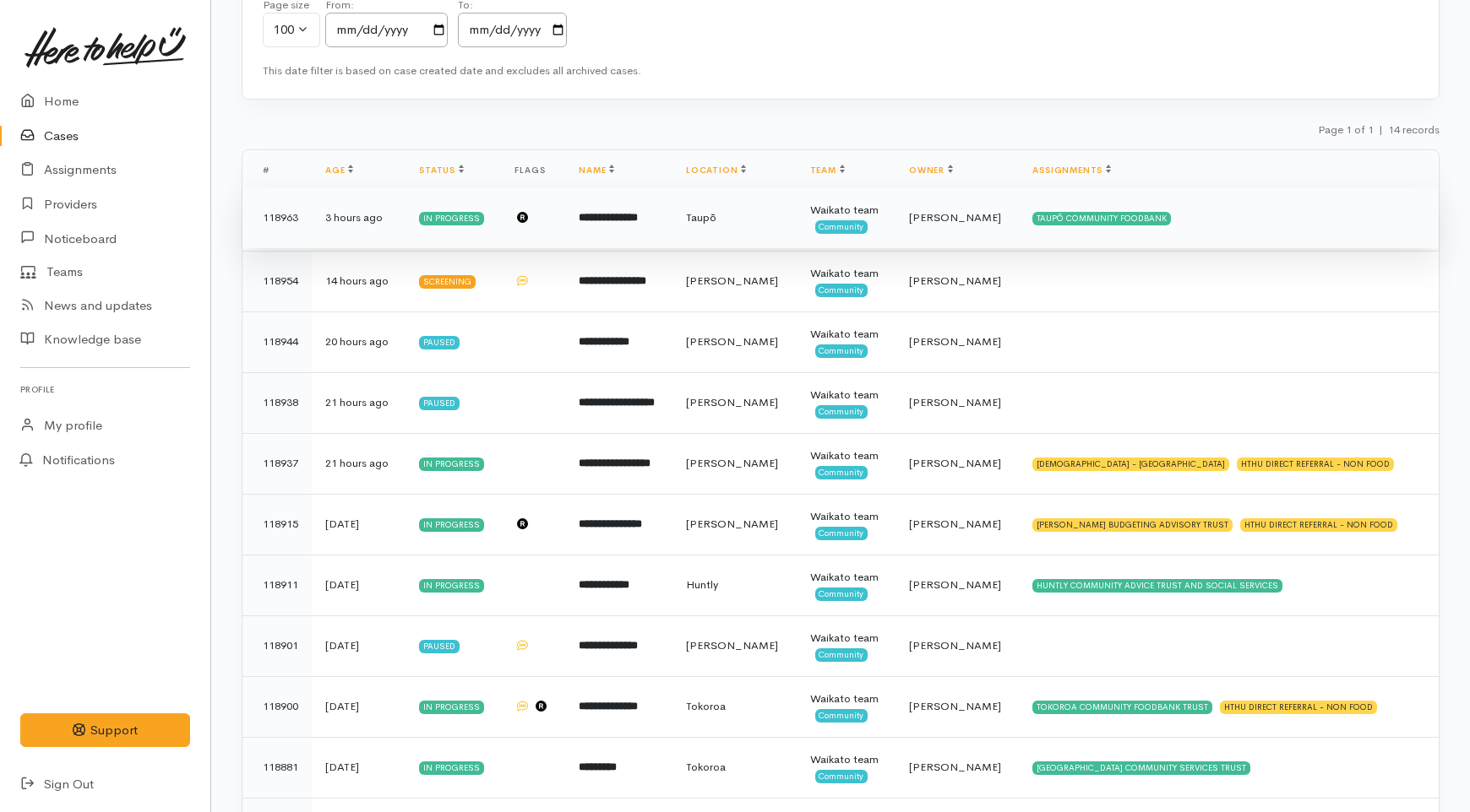
scroll to position [177, 0]
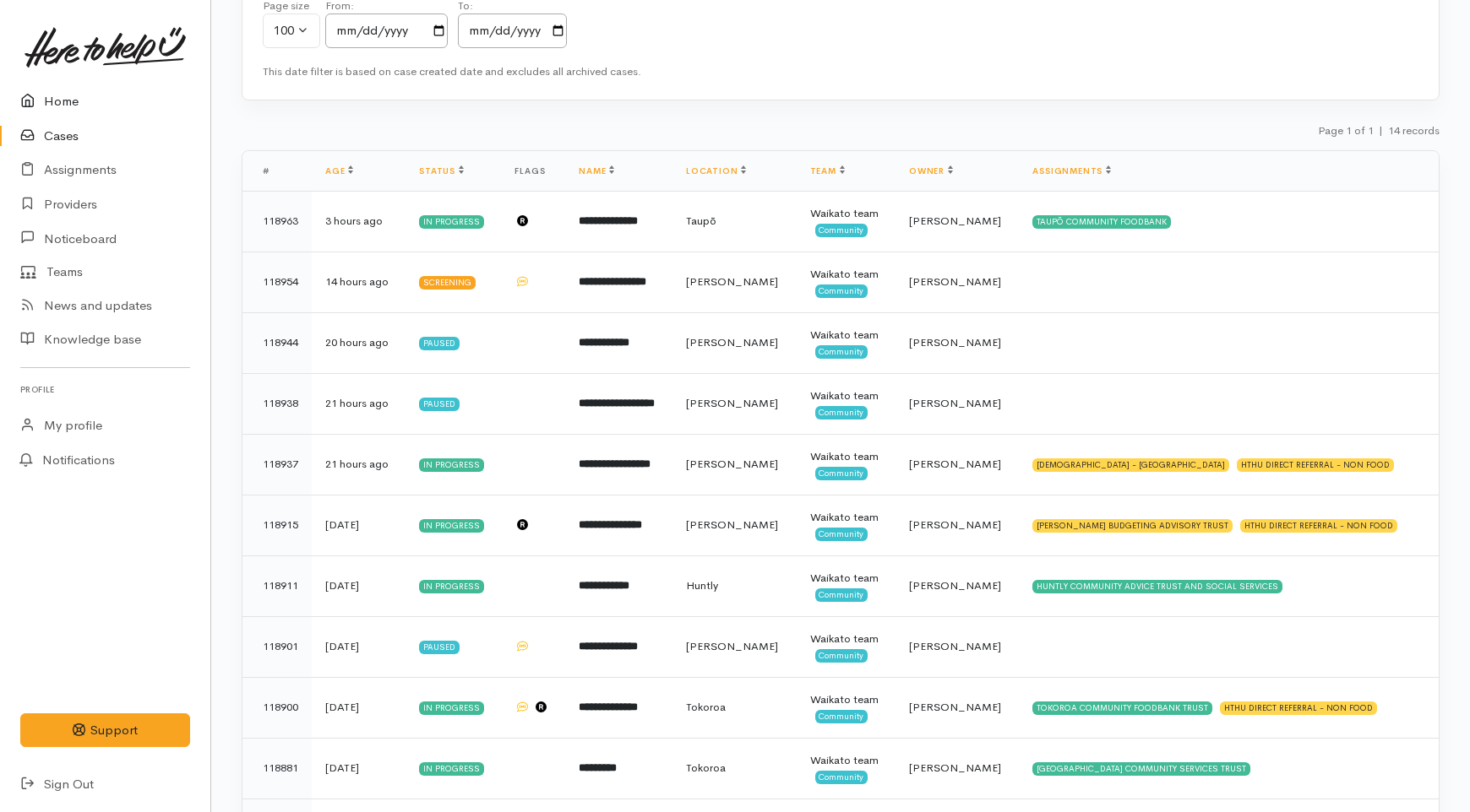
click at [70, 105] on link "Home" at bounding box center [105, 102] width 210 height 35
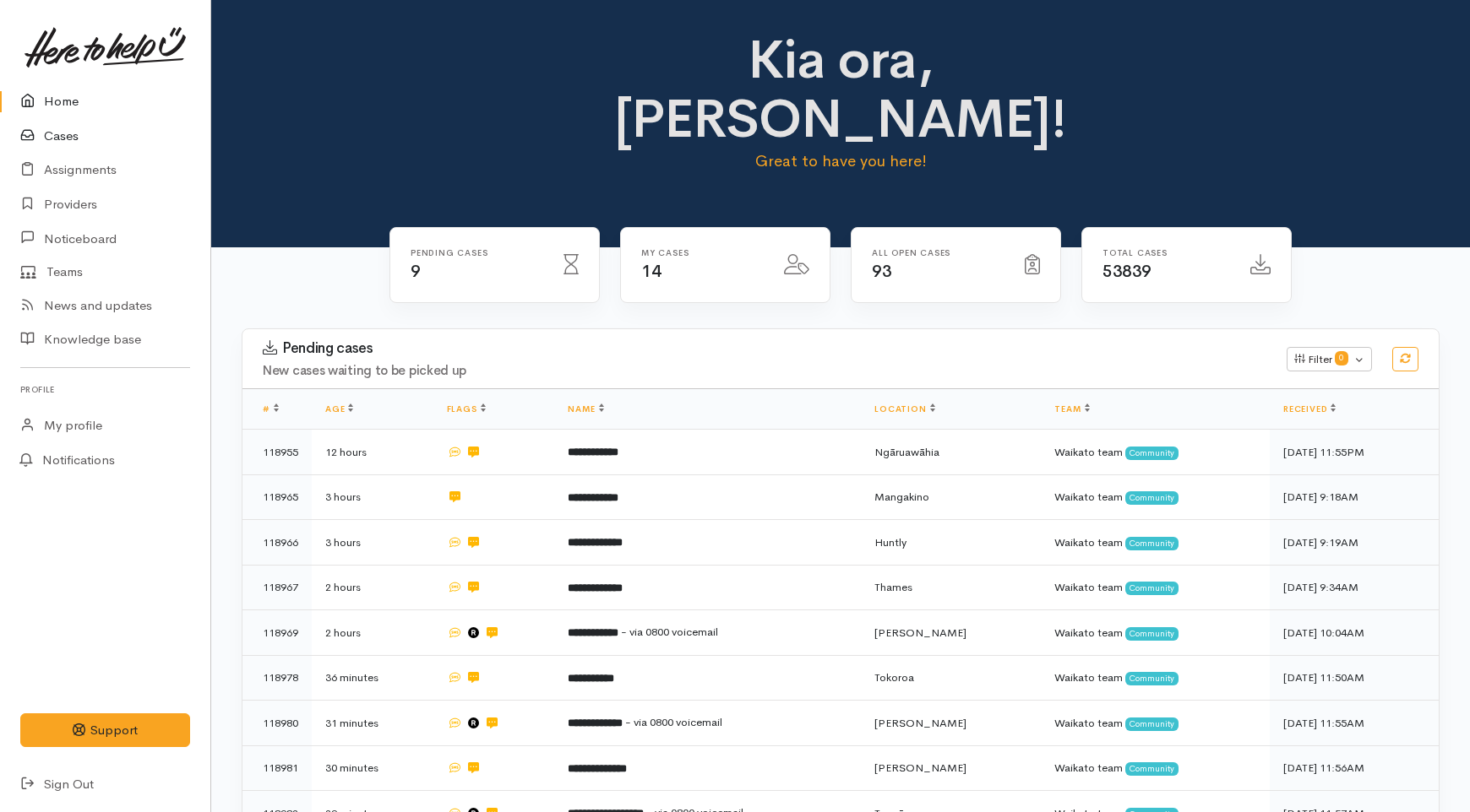
click at [70, 132] on link "Cases" at bounding box center [105, 136] width 210 height 35
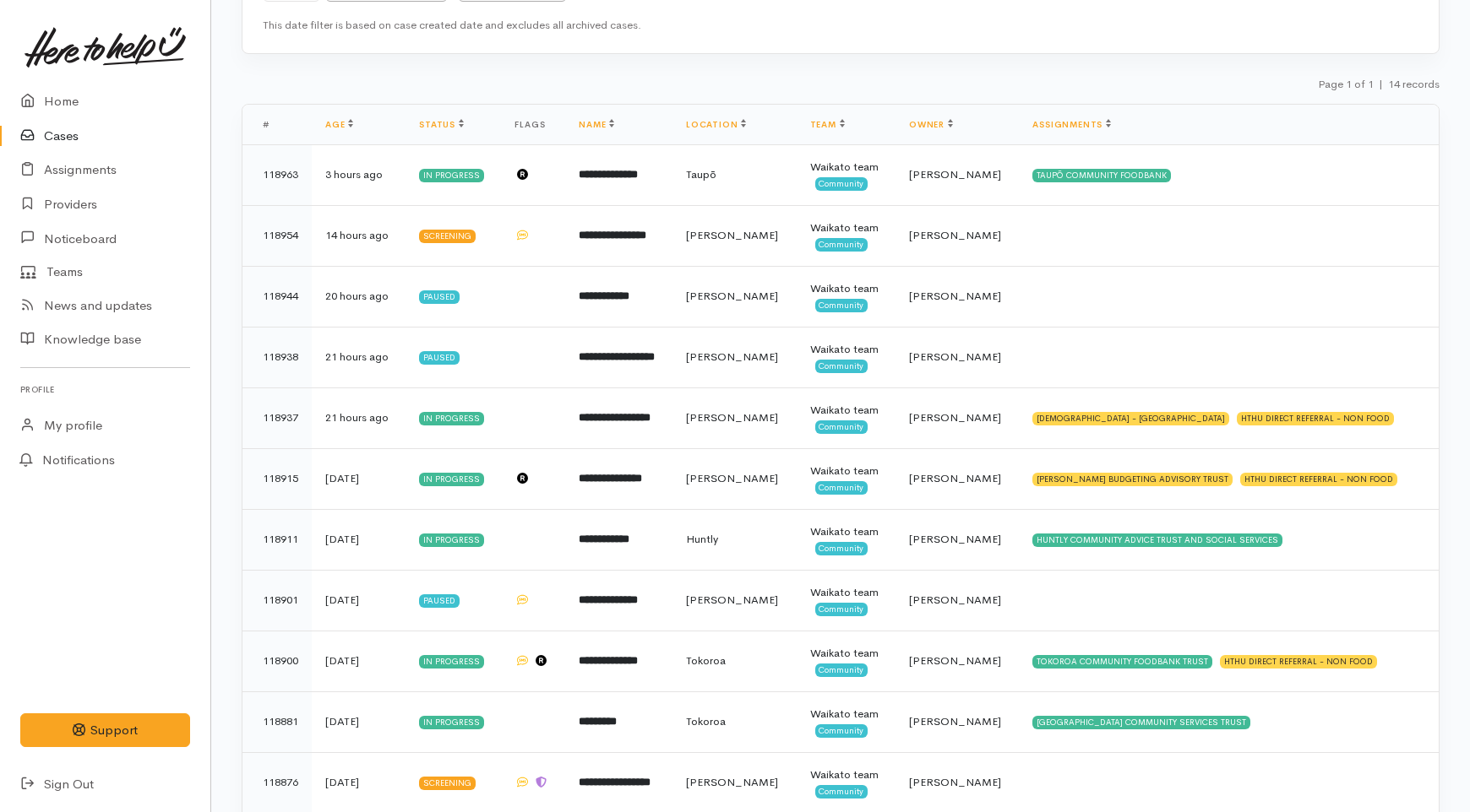
scroll to position [282, 0]
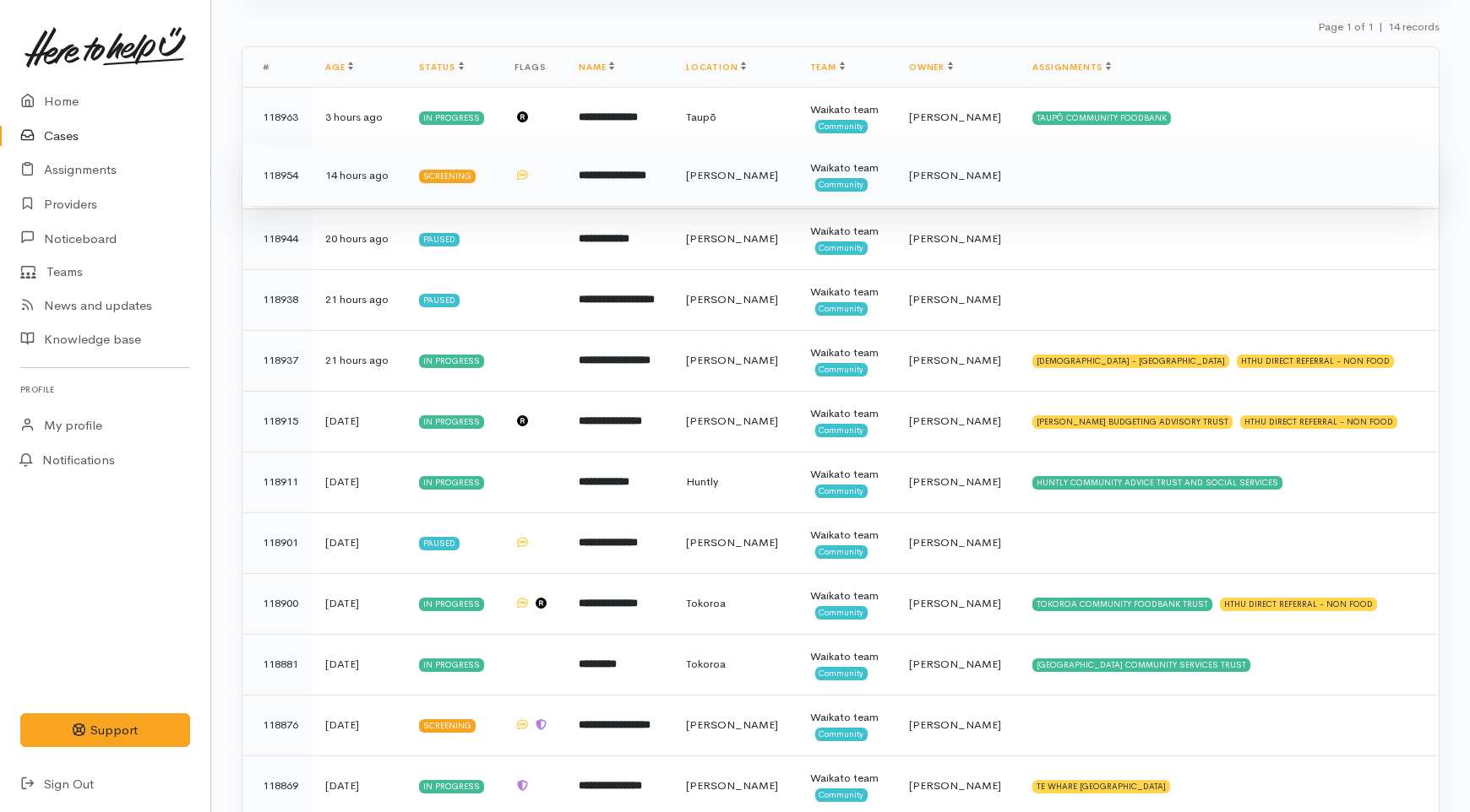
click at [496, 186] on td "Screening" at bounding box center [453, 175] width 96 height 61
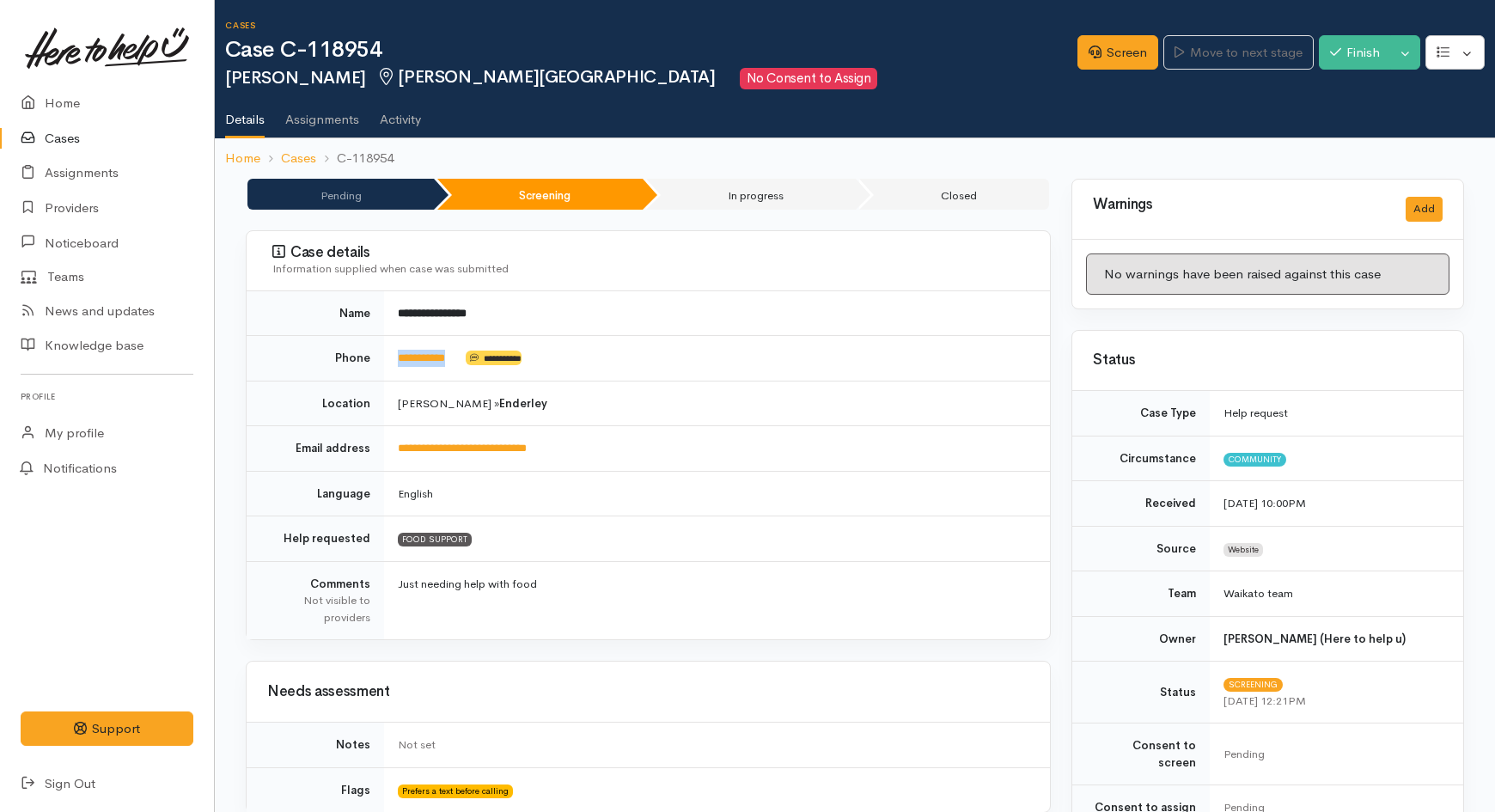
drag, startPoint x: 468, startPoint y: 365, endPoint x: 398, endPoint y: 365, distance: 70.0
click at [398, 365] on td "**********" at bounding box center [717, 358] width 666 height 45
copy td "**********"
click at [1088, 51] on icon at bounding box center [1094, 51] width 13 height 13
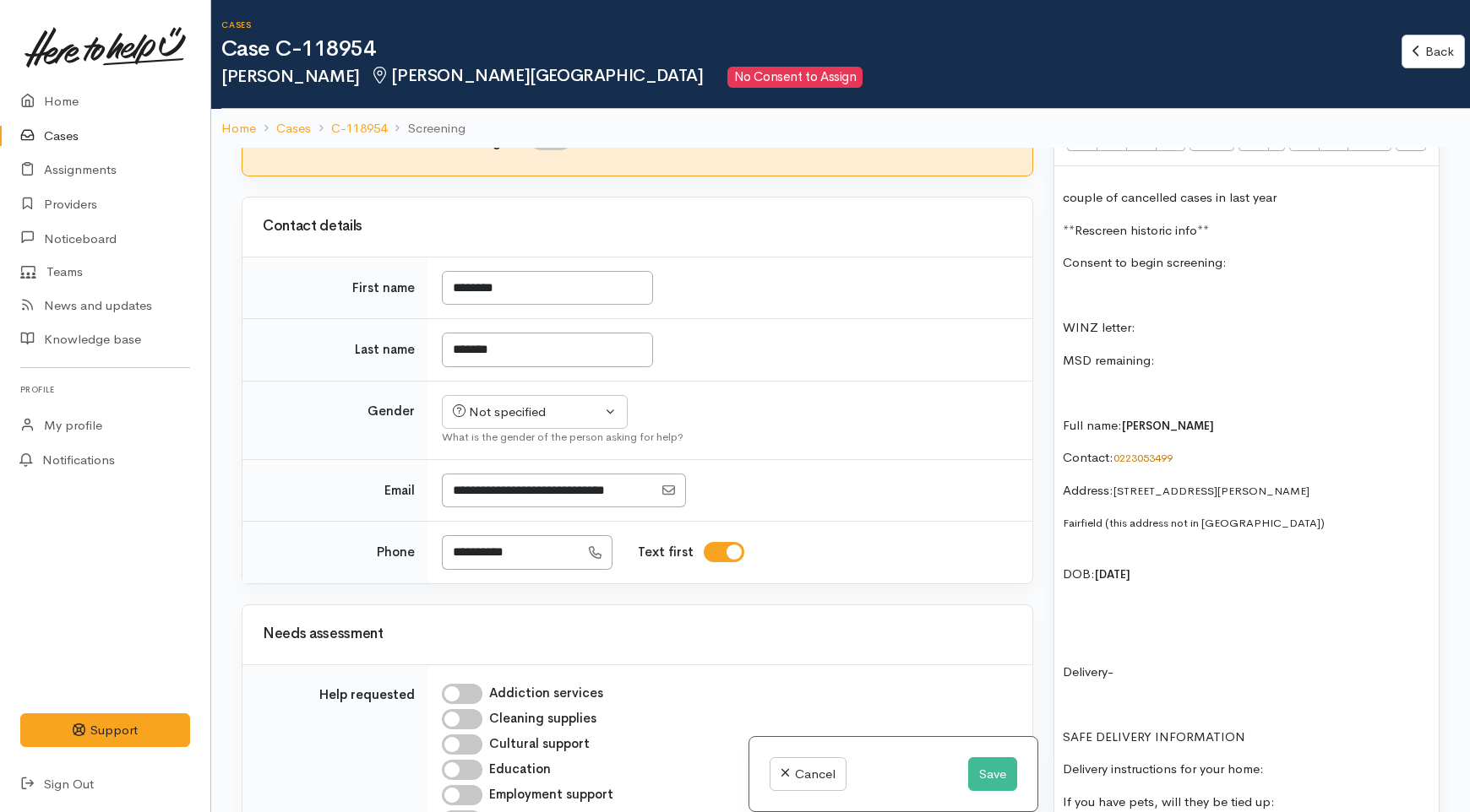
scroll to position [1219, 0]
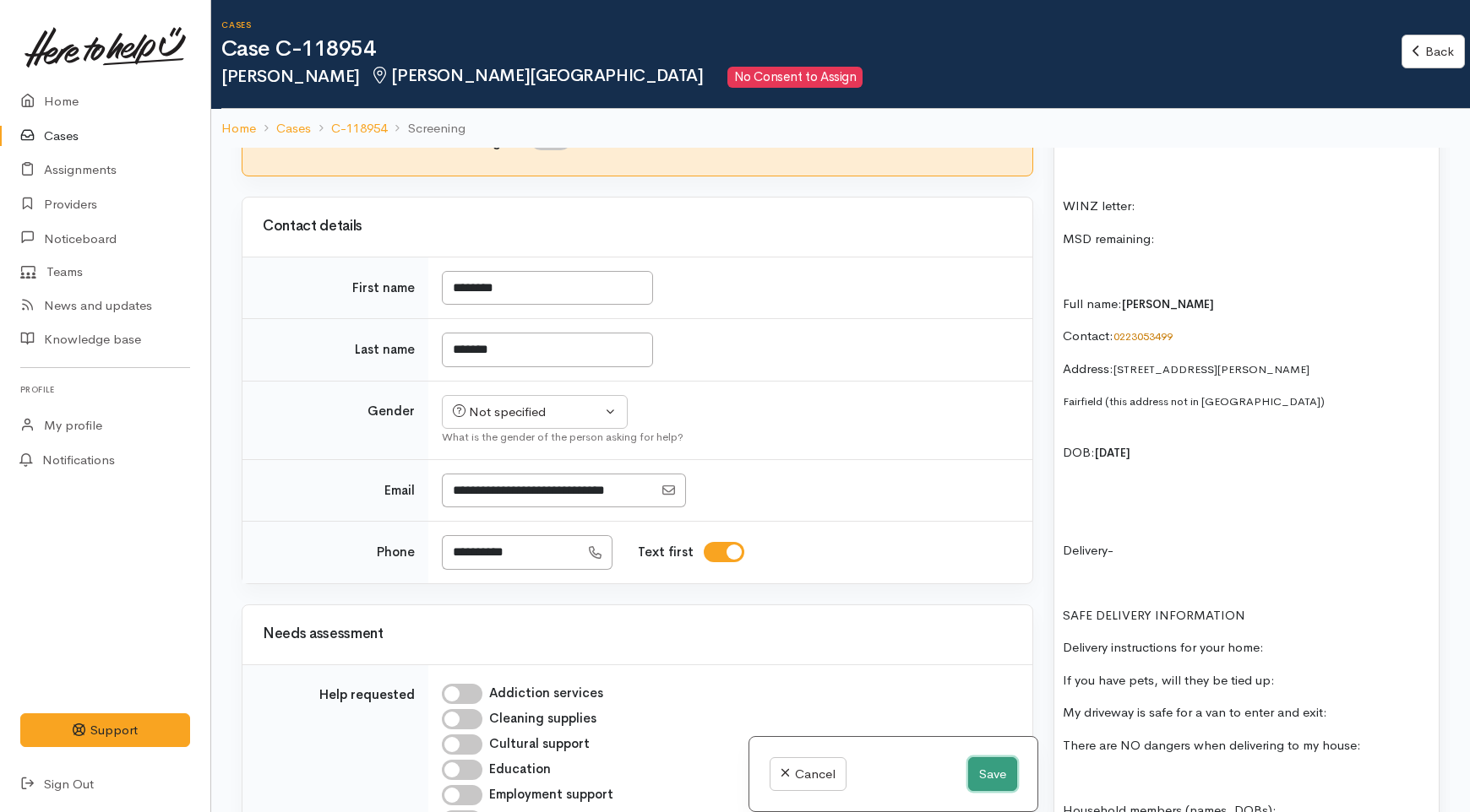
click at [984, 777] on button "Save" at bounding box center [993, 775] width 49 height 35
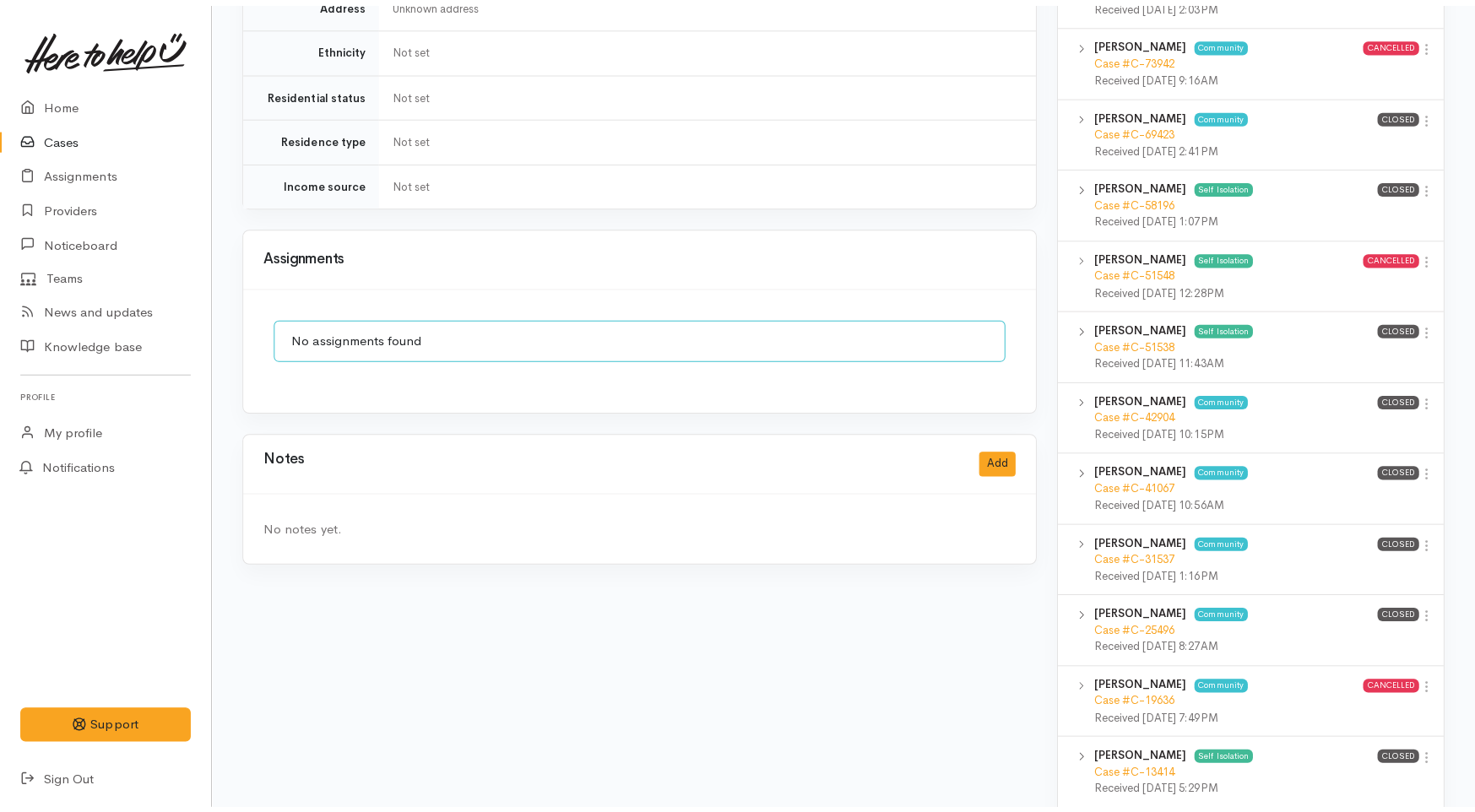
scroll to position [1313, 0]
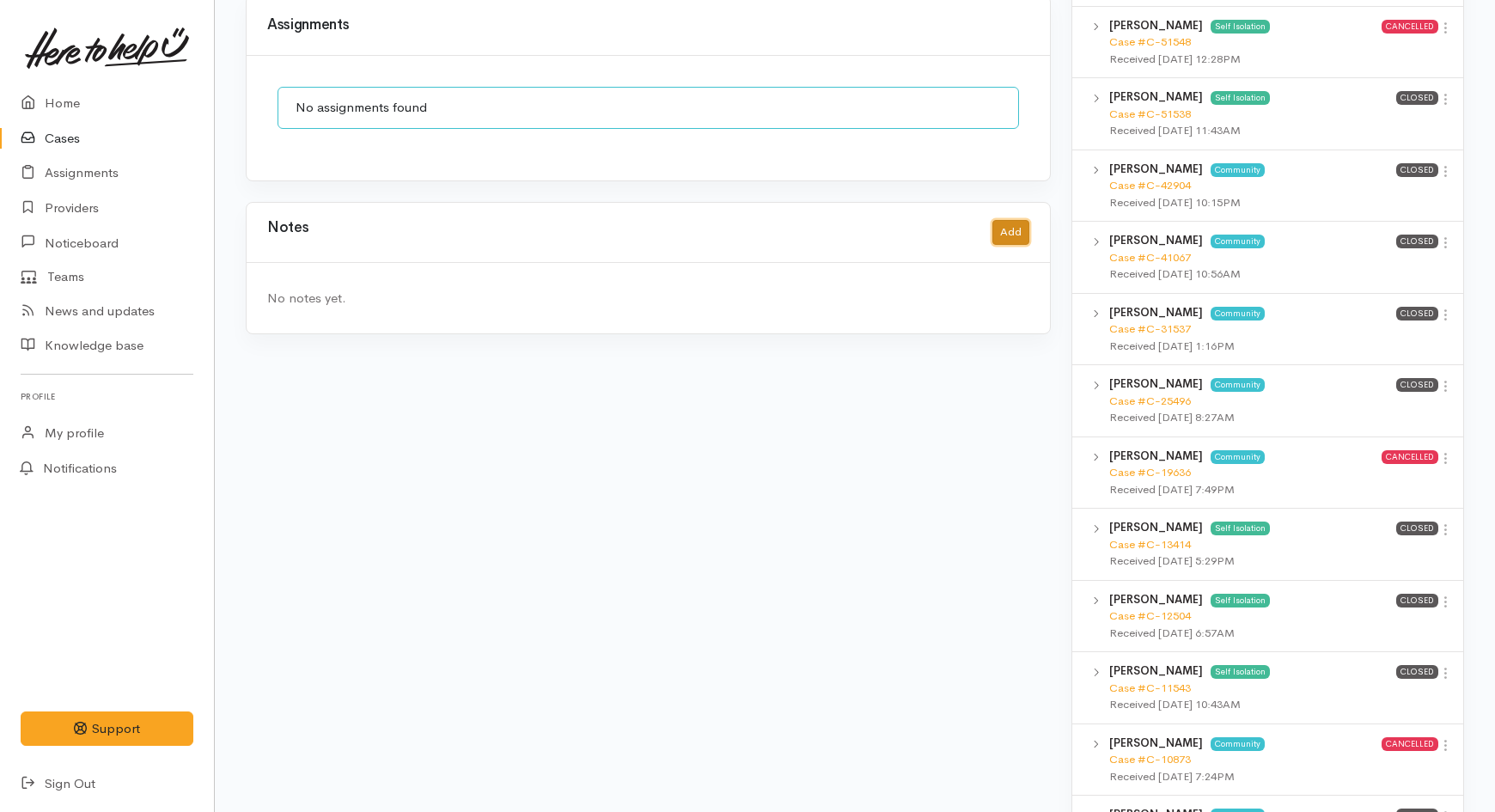
click at [1010, 219] on button "Add" at bounding box center [1011, 231] width 37 height 25
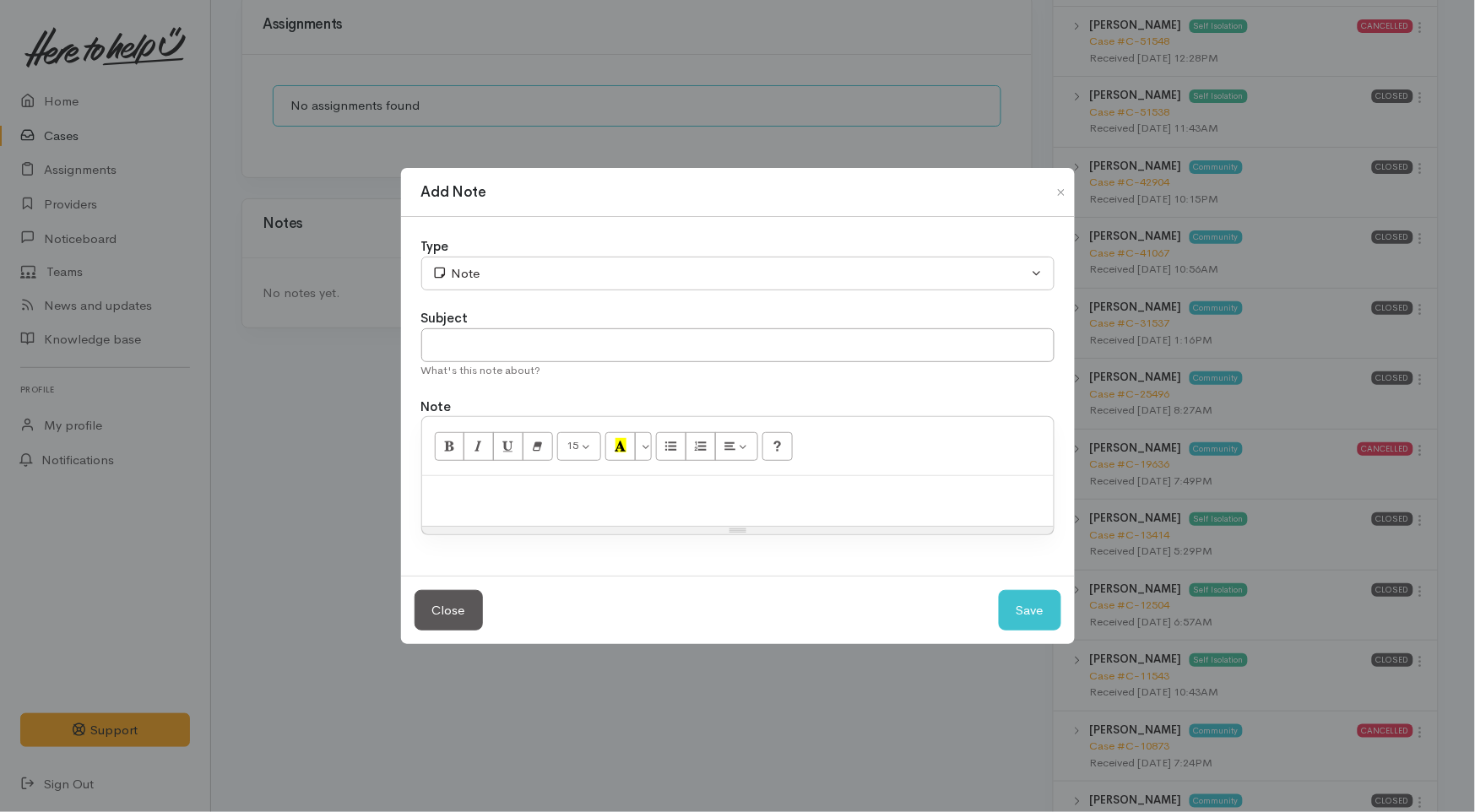
click at [520, 480] on div at bounding box center [738, 500] width 632 height 49
paste div
click at [487, 322] on div "Subject" at bounding box center [738, 318] width 633 height 19
click at [482, 329] on input "text" at bounding box center [738, 346] width 633 height 35
type input "Attempted contact no.1"
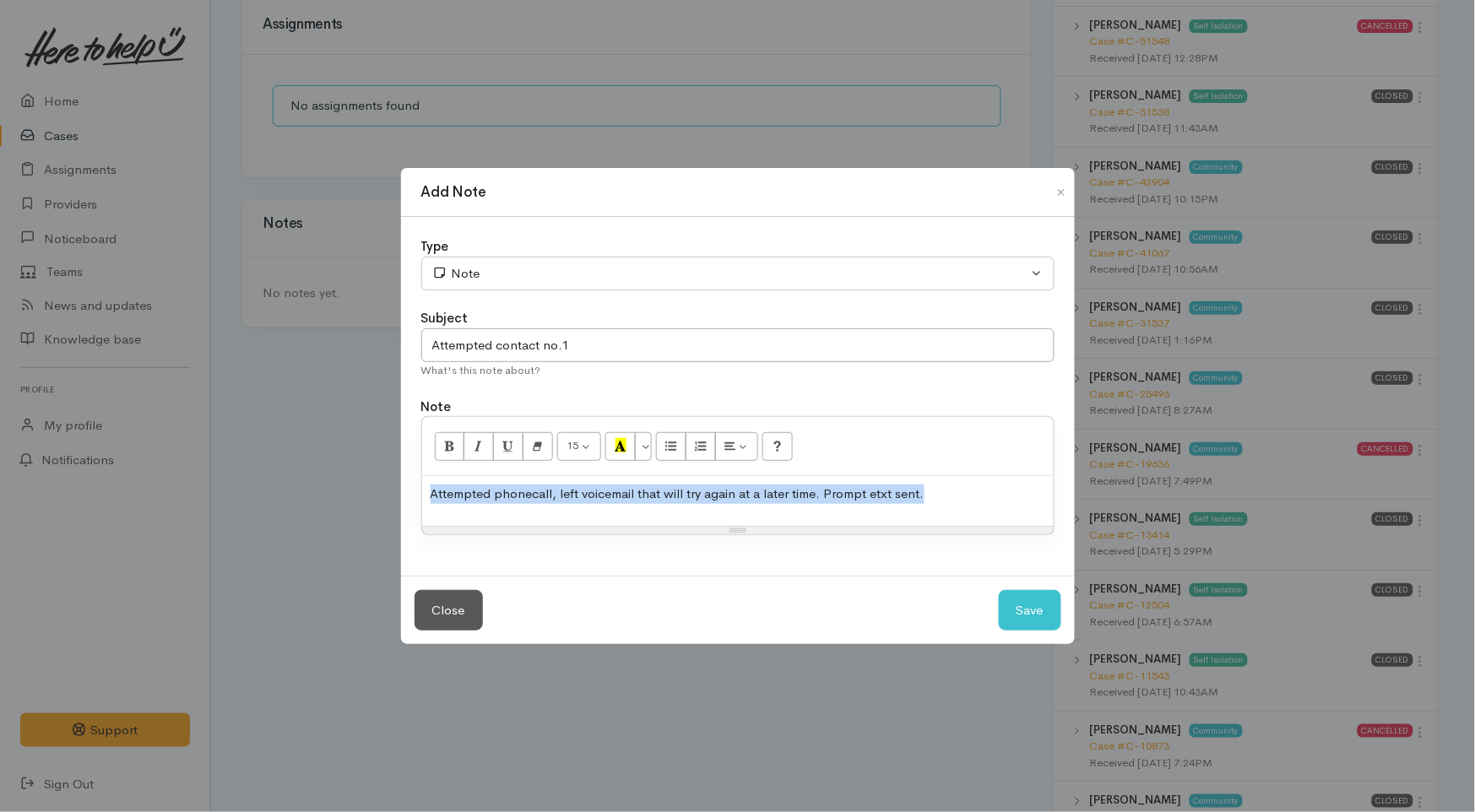
drag, startPoint x: 927, startPoint y: 498, endPoint x: 368, endPoint y: 468, distance: 559.8
click at [368, 468] on div "Add Note Type Correspondence Discussion Email Note Phone call SMS text message …" at bounding box center [738, 406] width 1475 height 812
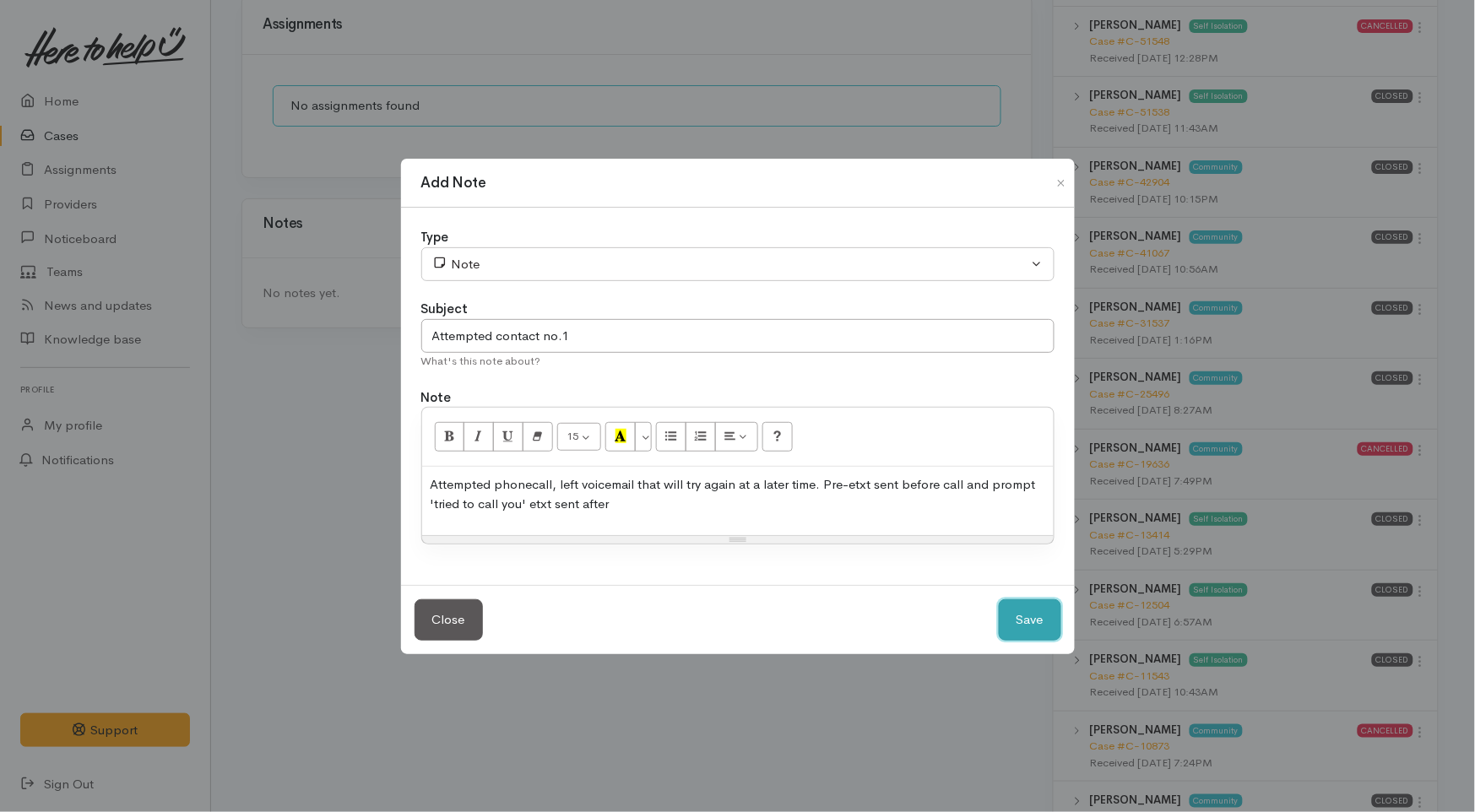
click at [1030, 618] on button "Save" at bounding box center [1030, 619] width 63 height 42
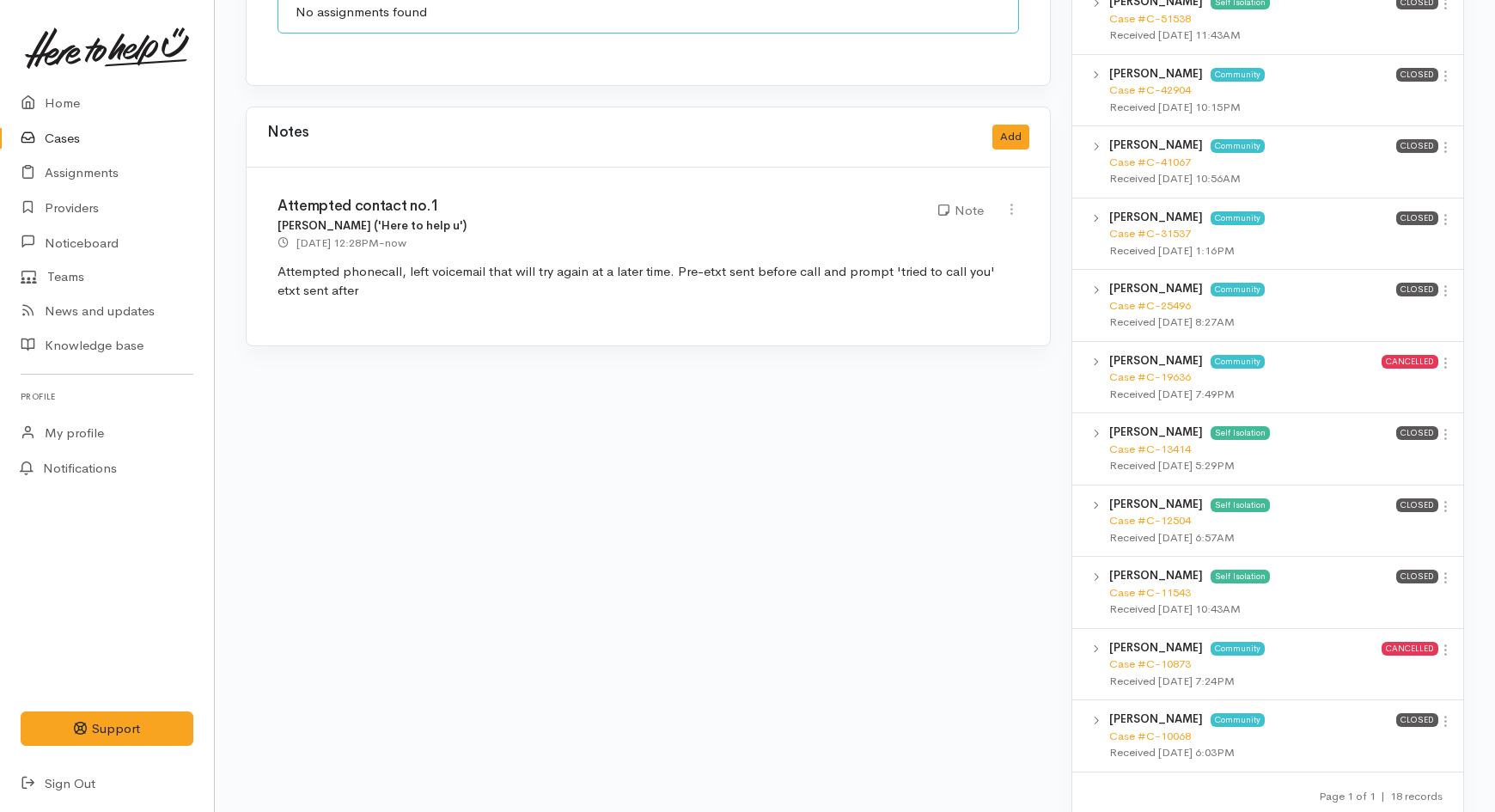
scroll to position [2004, 0]
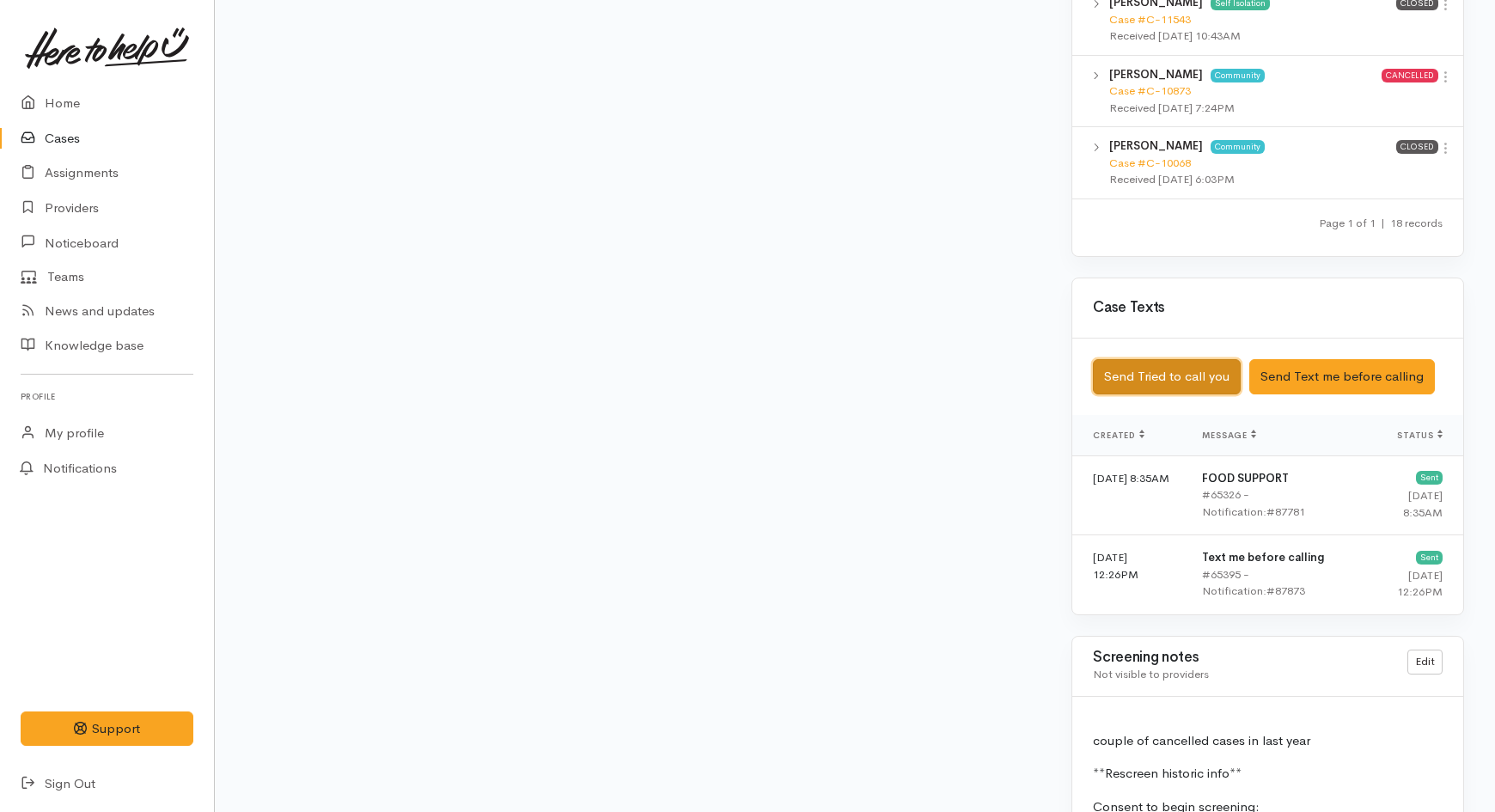
click at [1182, 359] on button "Send Tried to call you" at bounding box center [1167, 377] width 148 height 35
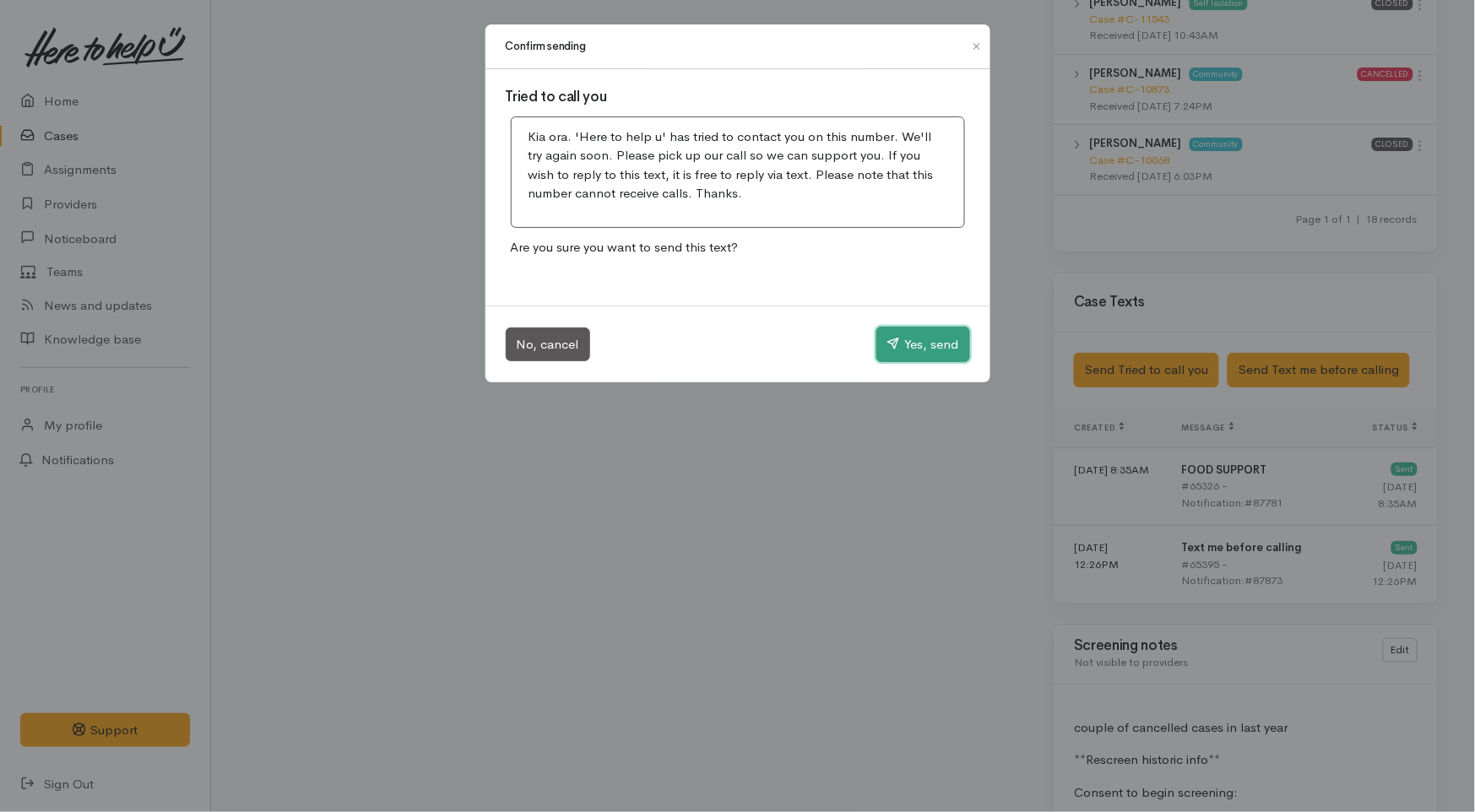
click at [918, 339] on button "Yes, send" at bounding box center [923, 345] width 94 height 36
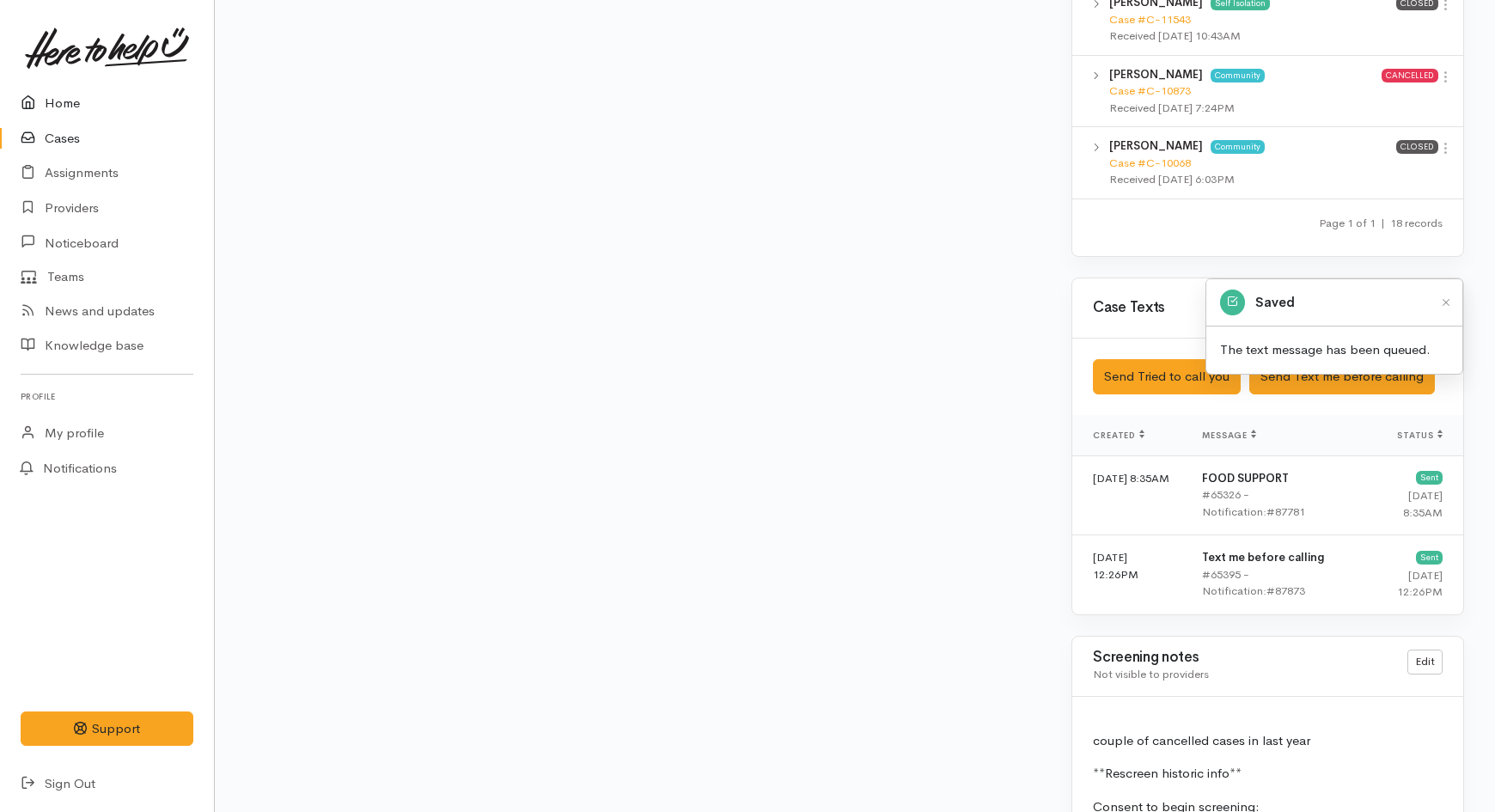
click at [69, 100] on link "Home" at bounding box center [106, 103] width 214 height 35
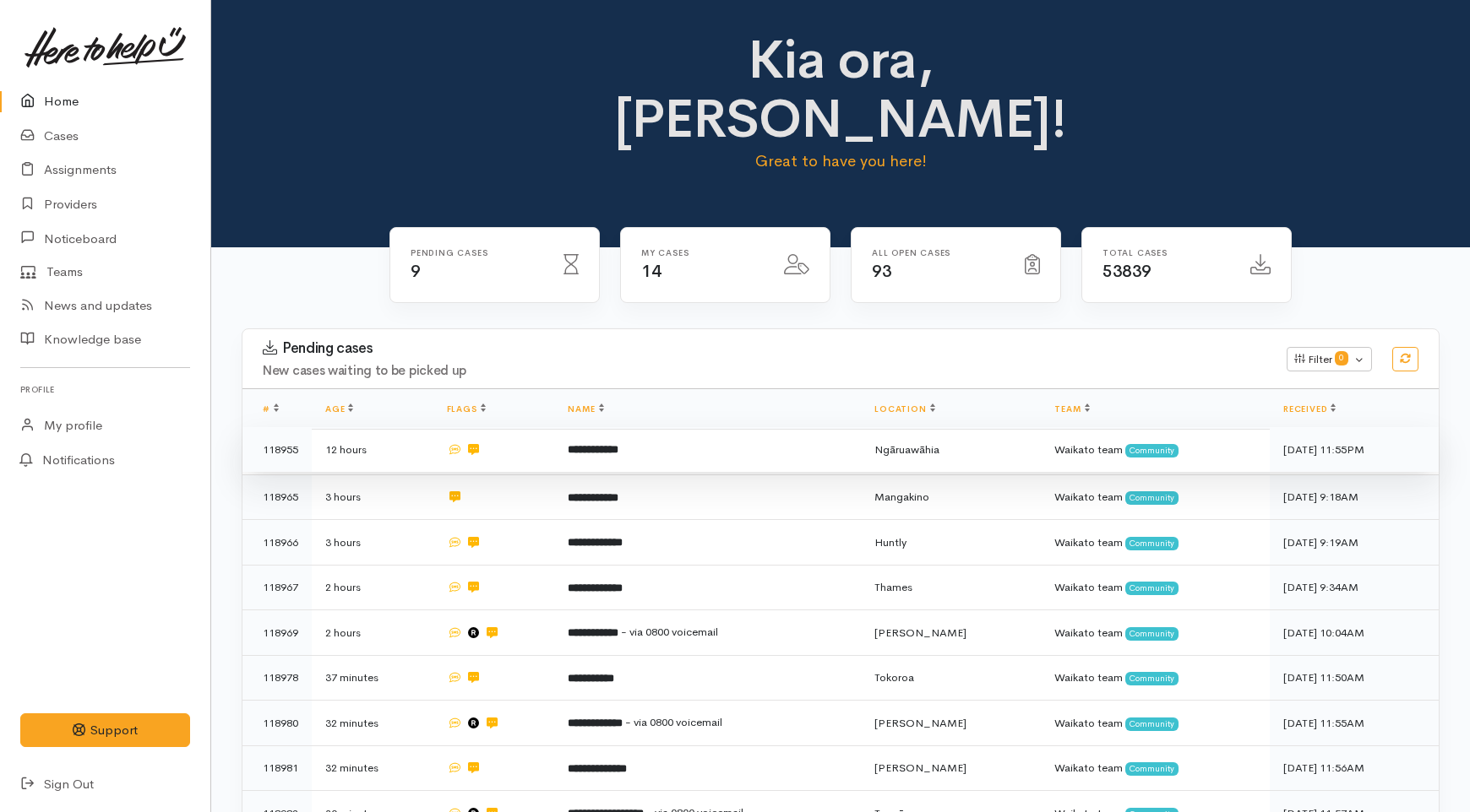
click at [596, 427] on td "**********" at bounding box center [707, 449] width 307 height 45
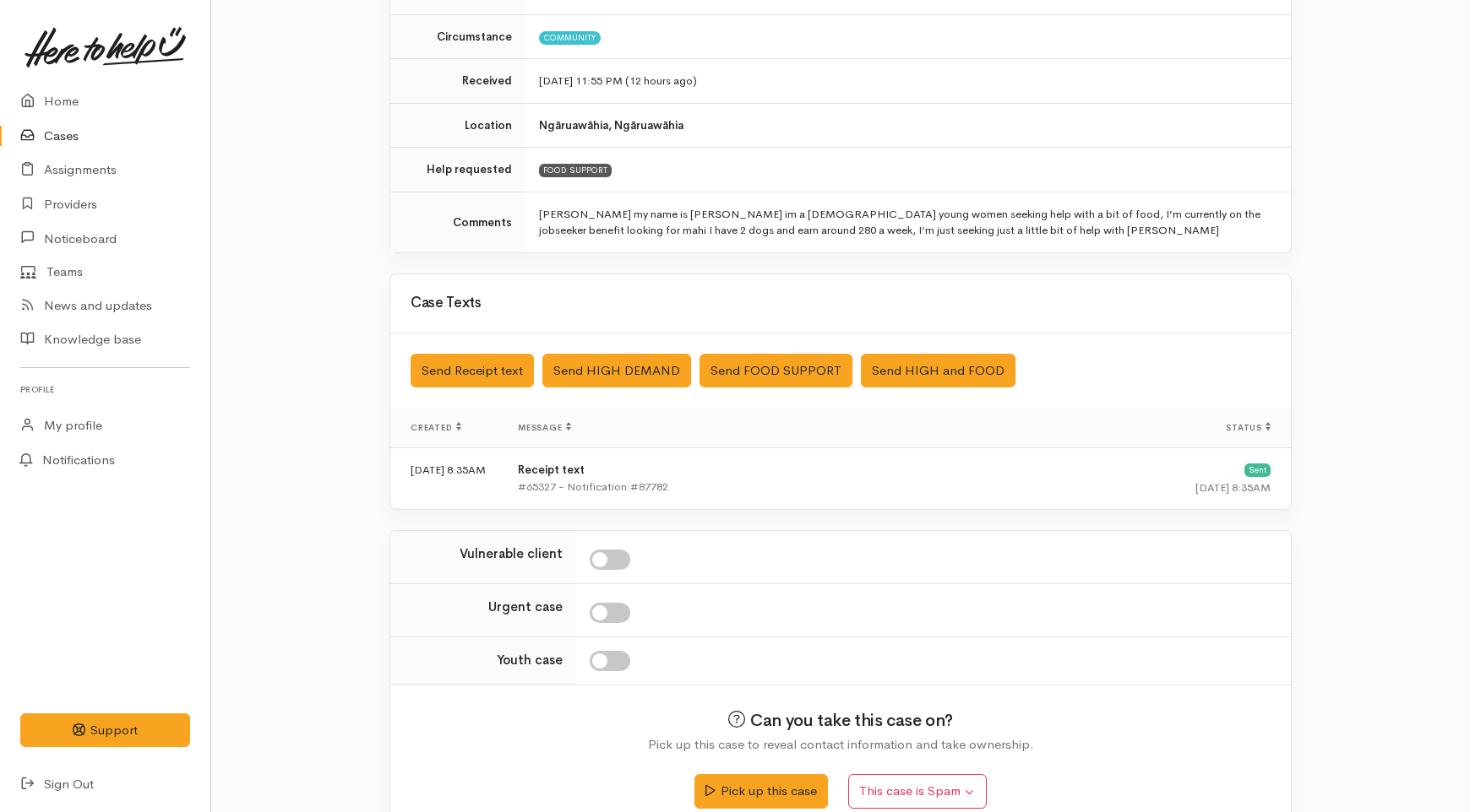
scroll to position [266, 0]
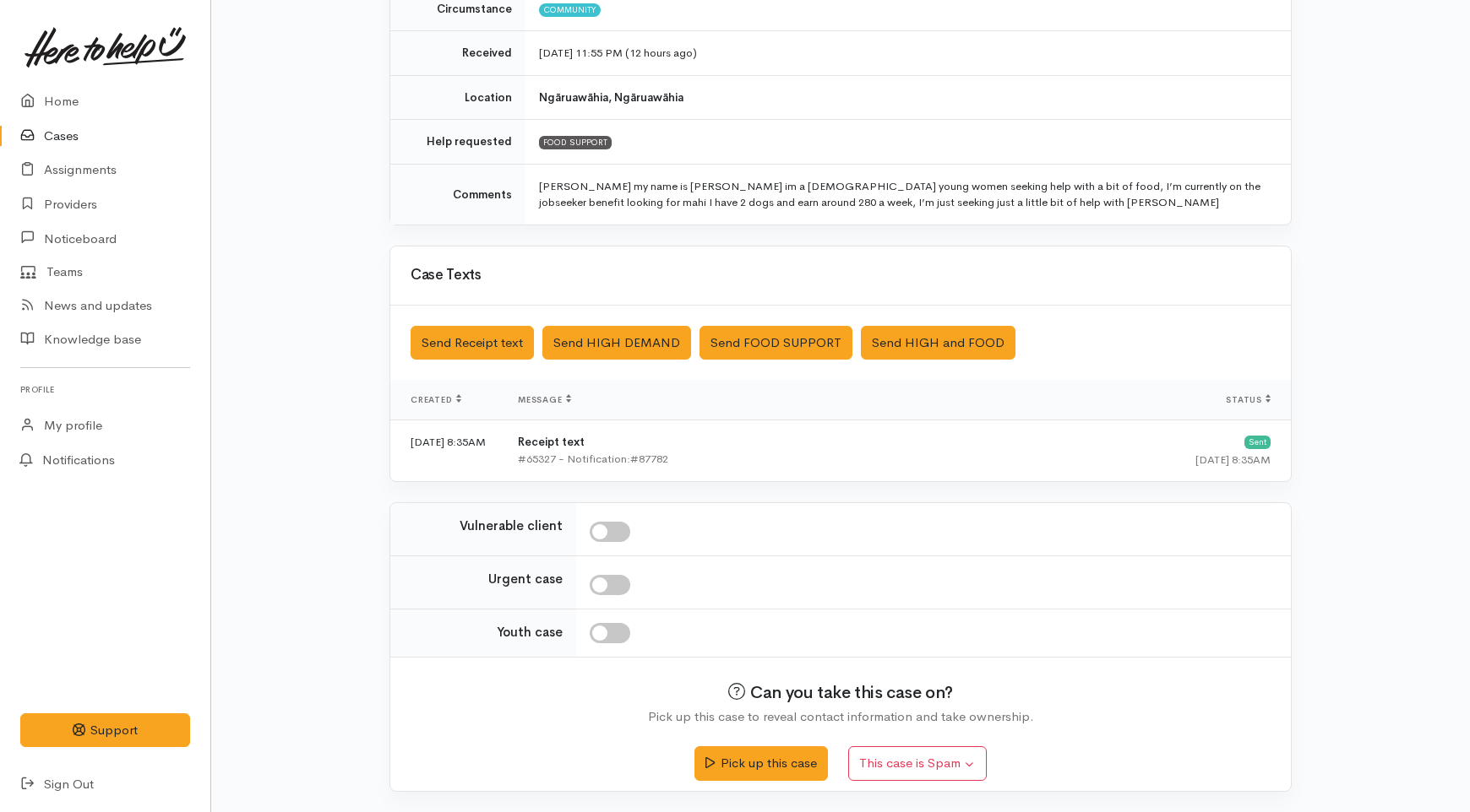
click at [806, 784] on div "Pick up this case This case is Spam Yes, cancel this case as spam" at bounding box center [841, 756] width 860 height 60
click at [795, 770] on button "Pick up this case" at bounding box center [760, 762] width 133 height 35
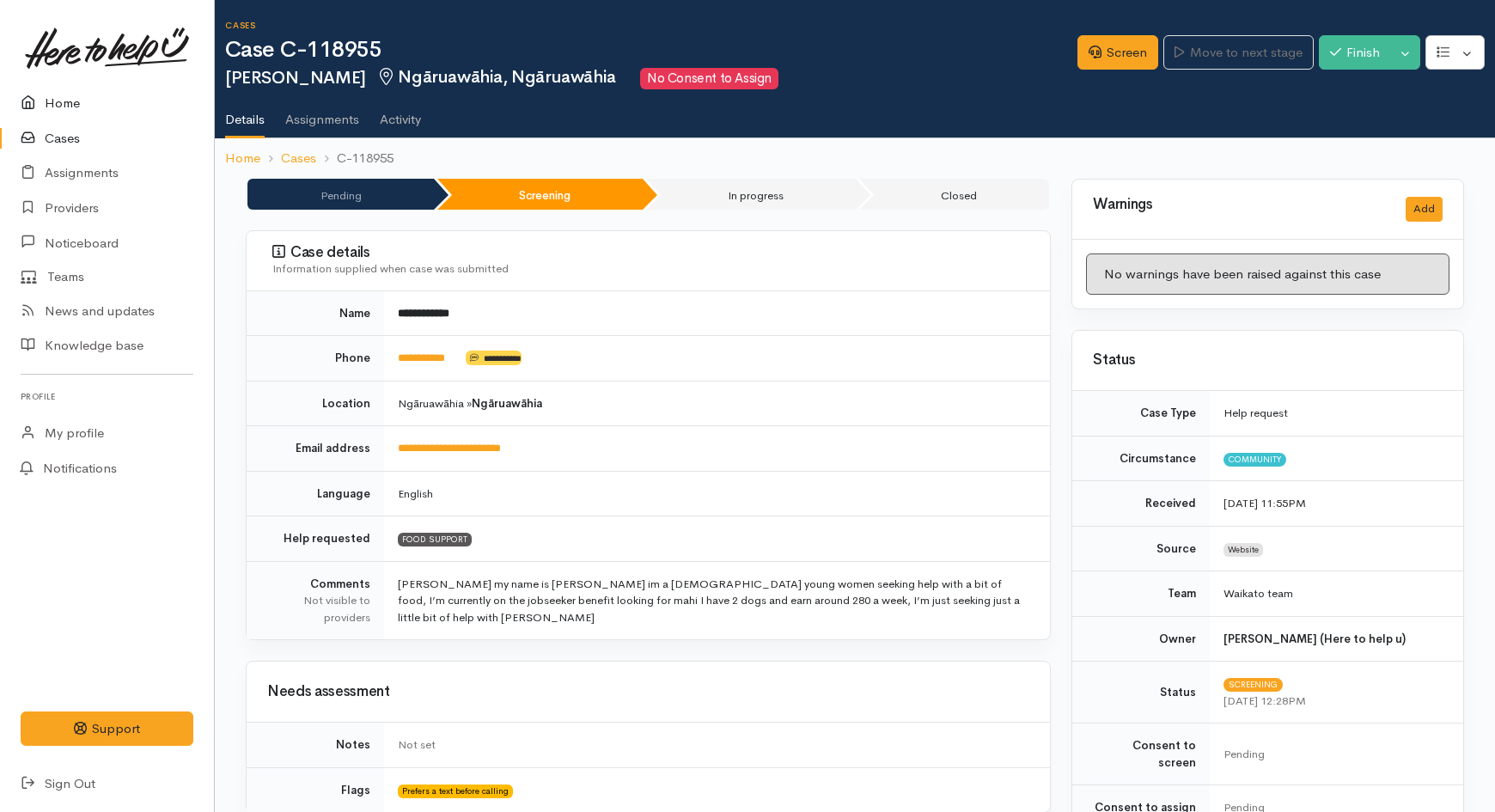
click at [74, 101] on link "Home" at bounding box center [106, 103] width 214 height 35
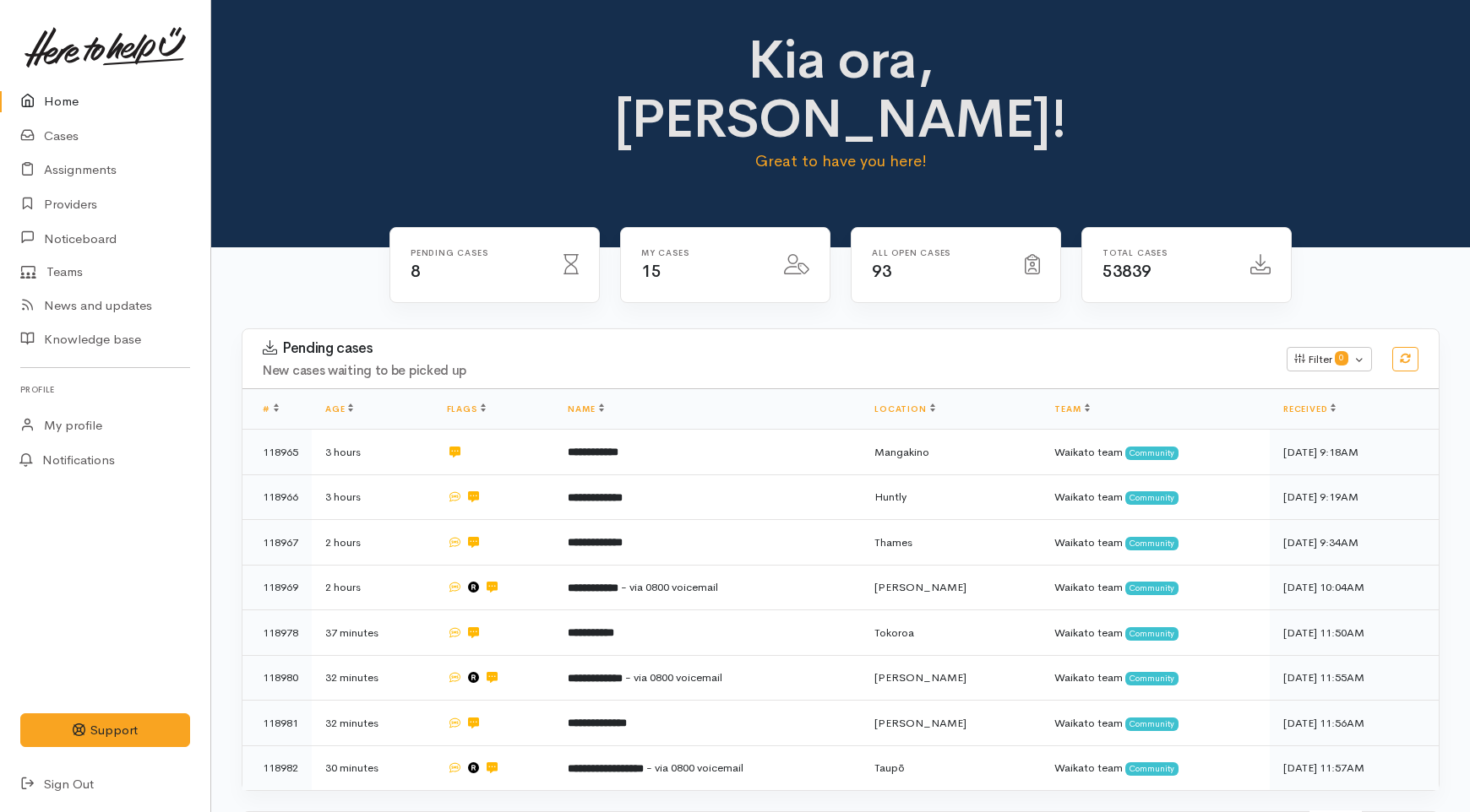
click at [80, 106] on link "Home" at bounding box center [105, 102] width 210 height 35
click at [77, 142] on link "Cases" at bounding box center [105, 136] width 210 height 35
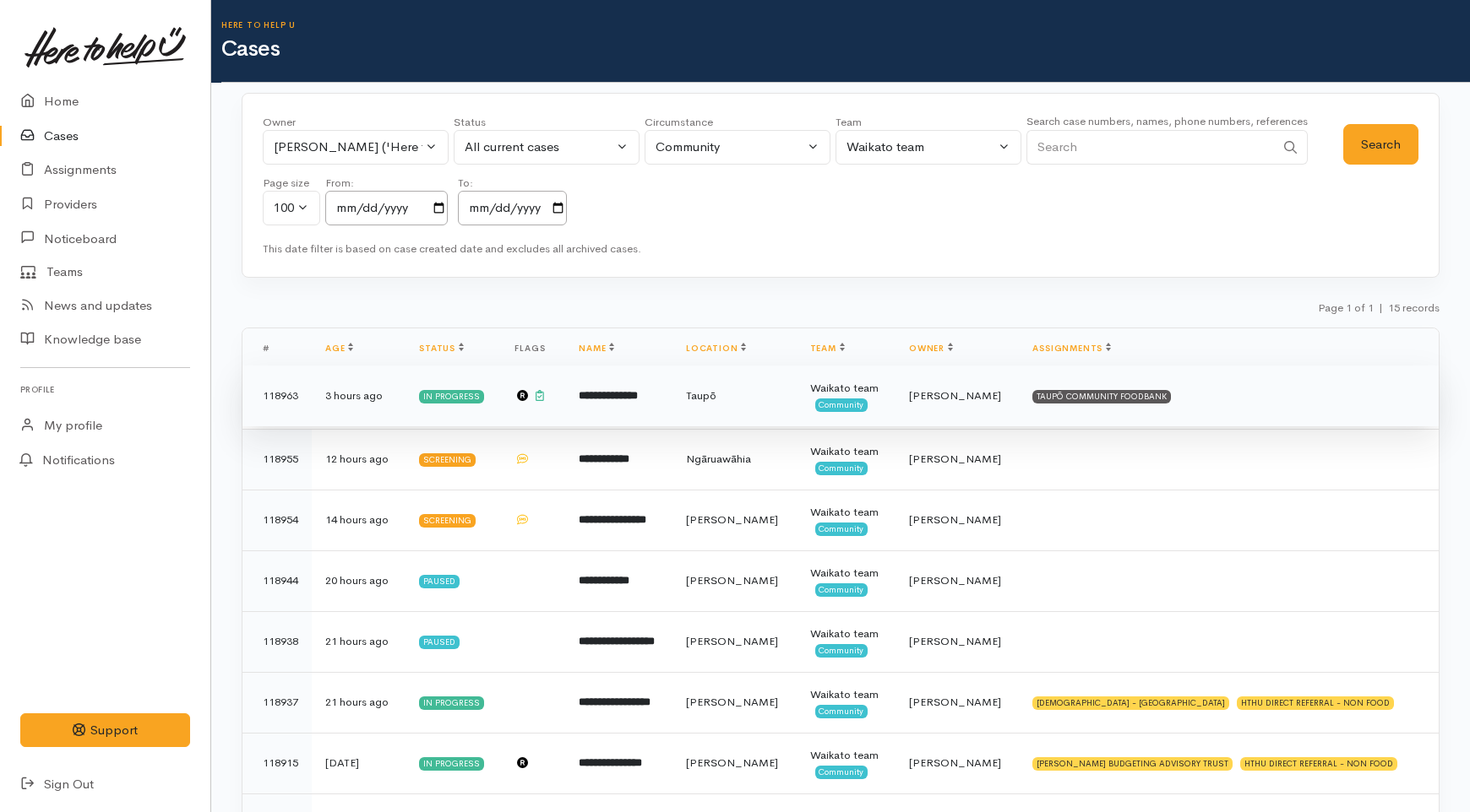
click at [772, 415] on td "Taupō" at bounding box center [735, 396] width 124 height 61
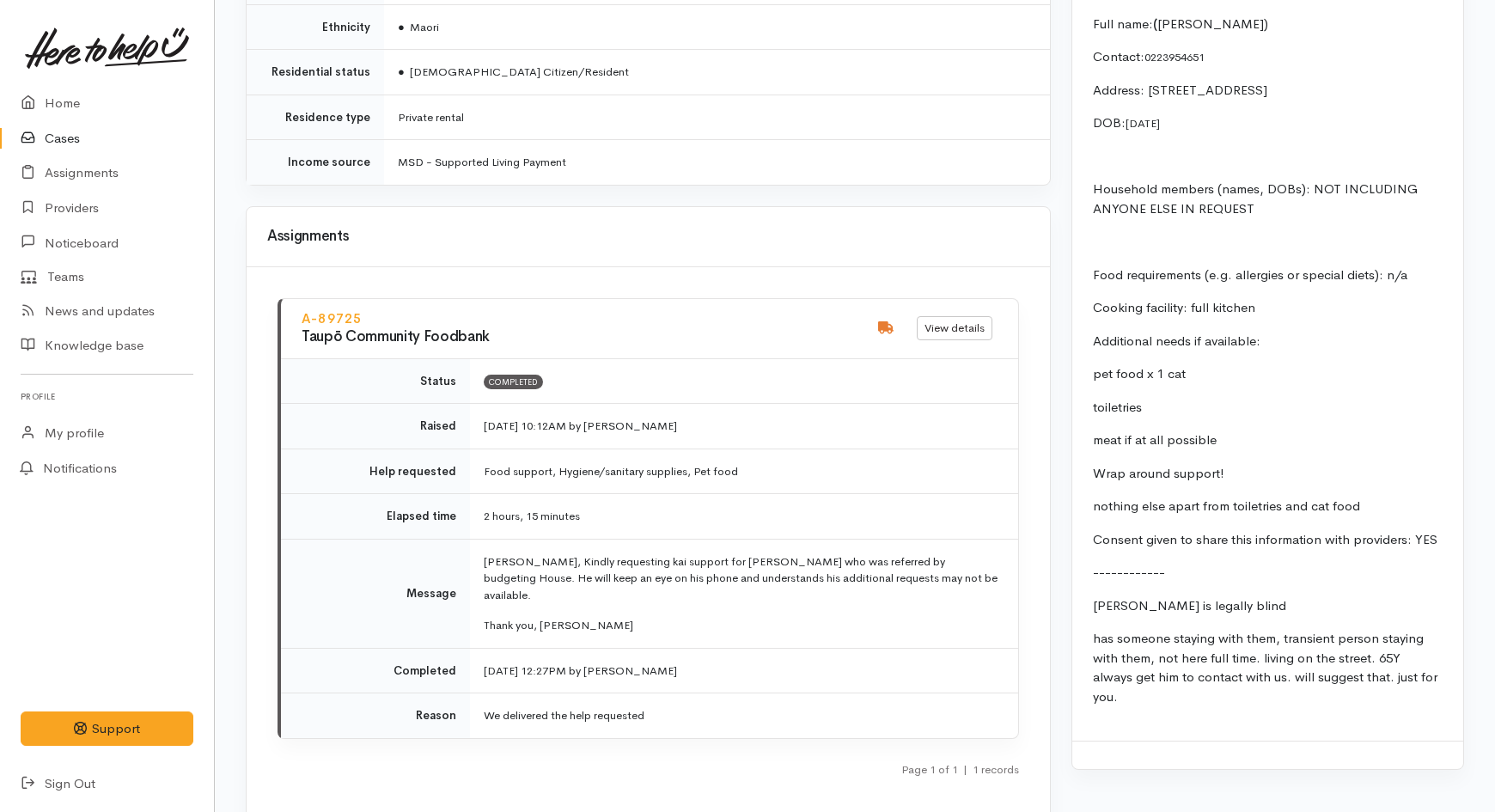
scroll to position [2139, 0]
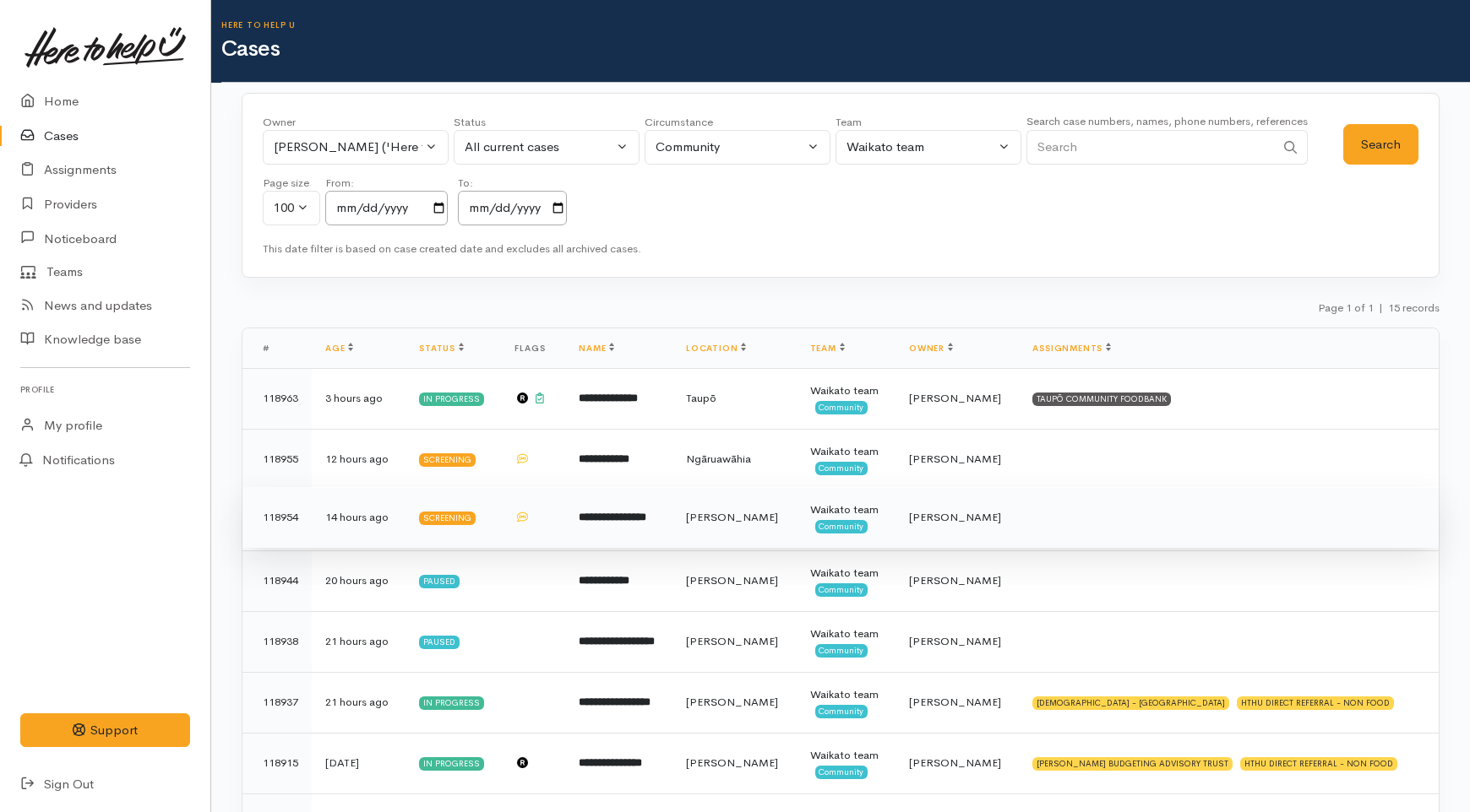
click at [659, 504] on td "**********" at bounding box center [619, 517] width 107 height 61
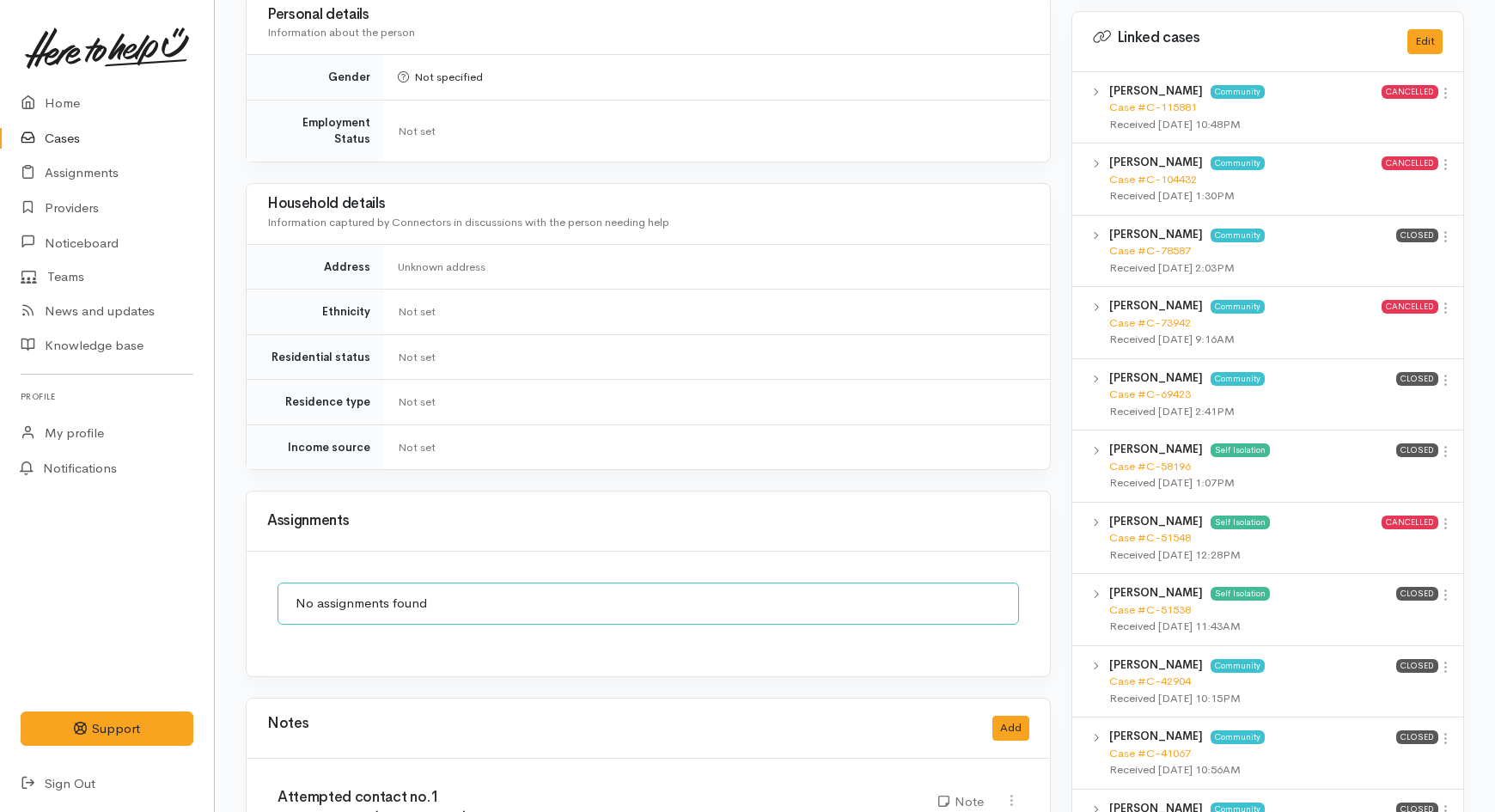
scroll to position [1240, 0]
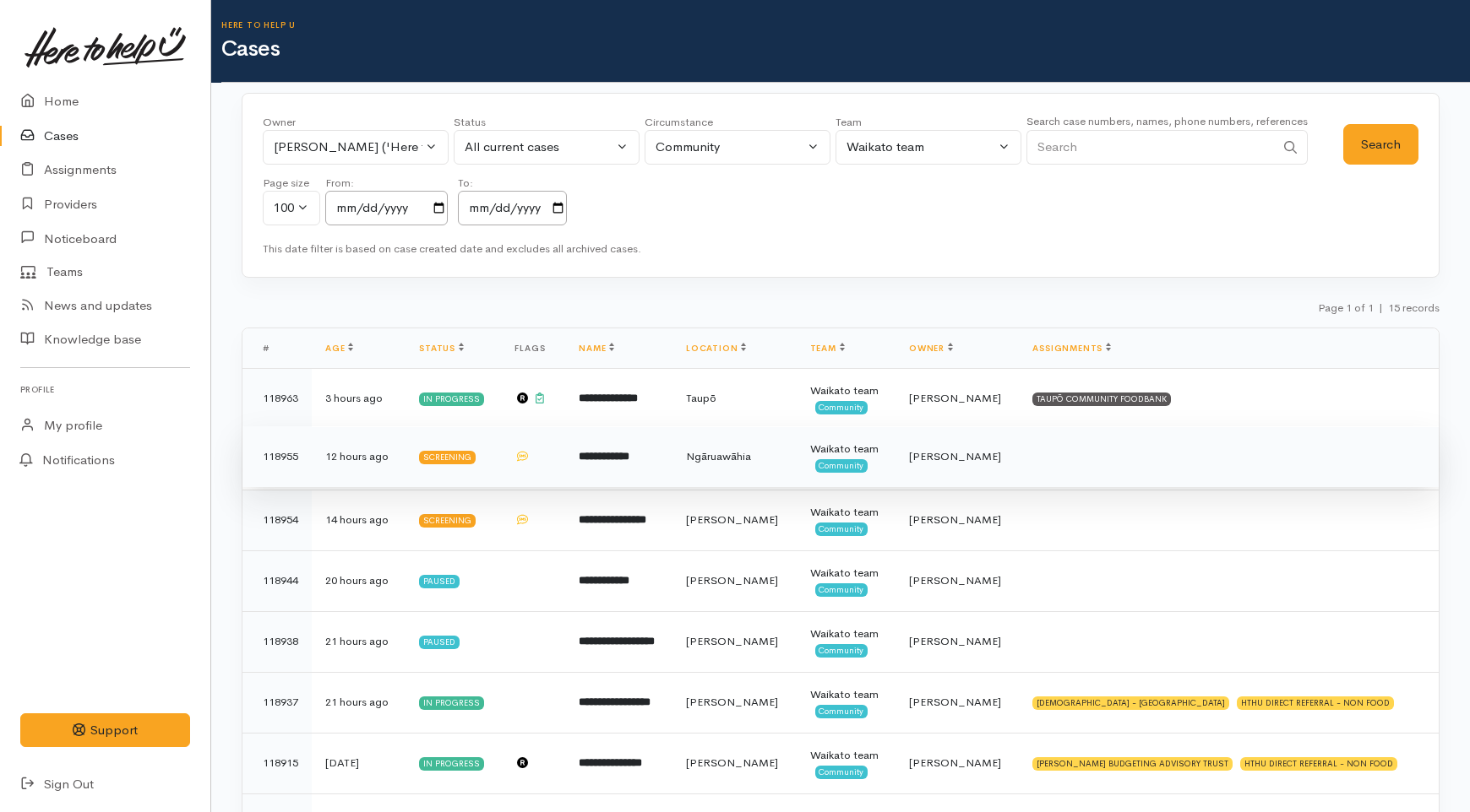
click at [614, 468] on td "**********" at bounding box center [619, 457] width 107 height 61
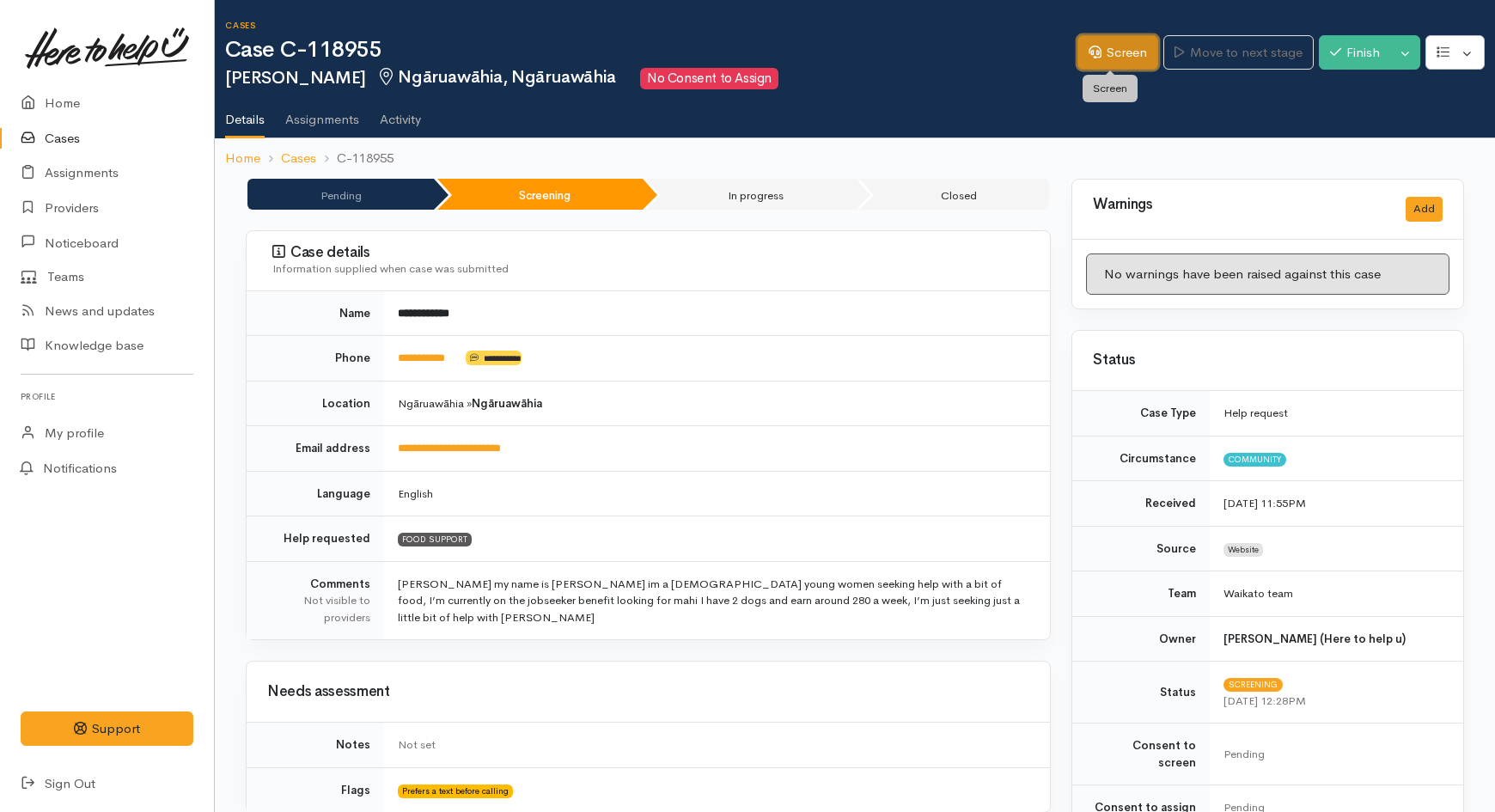
click at [1132, 43] on link "Screen" at bounding box center [1118, 53] width 81 height 35
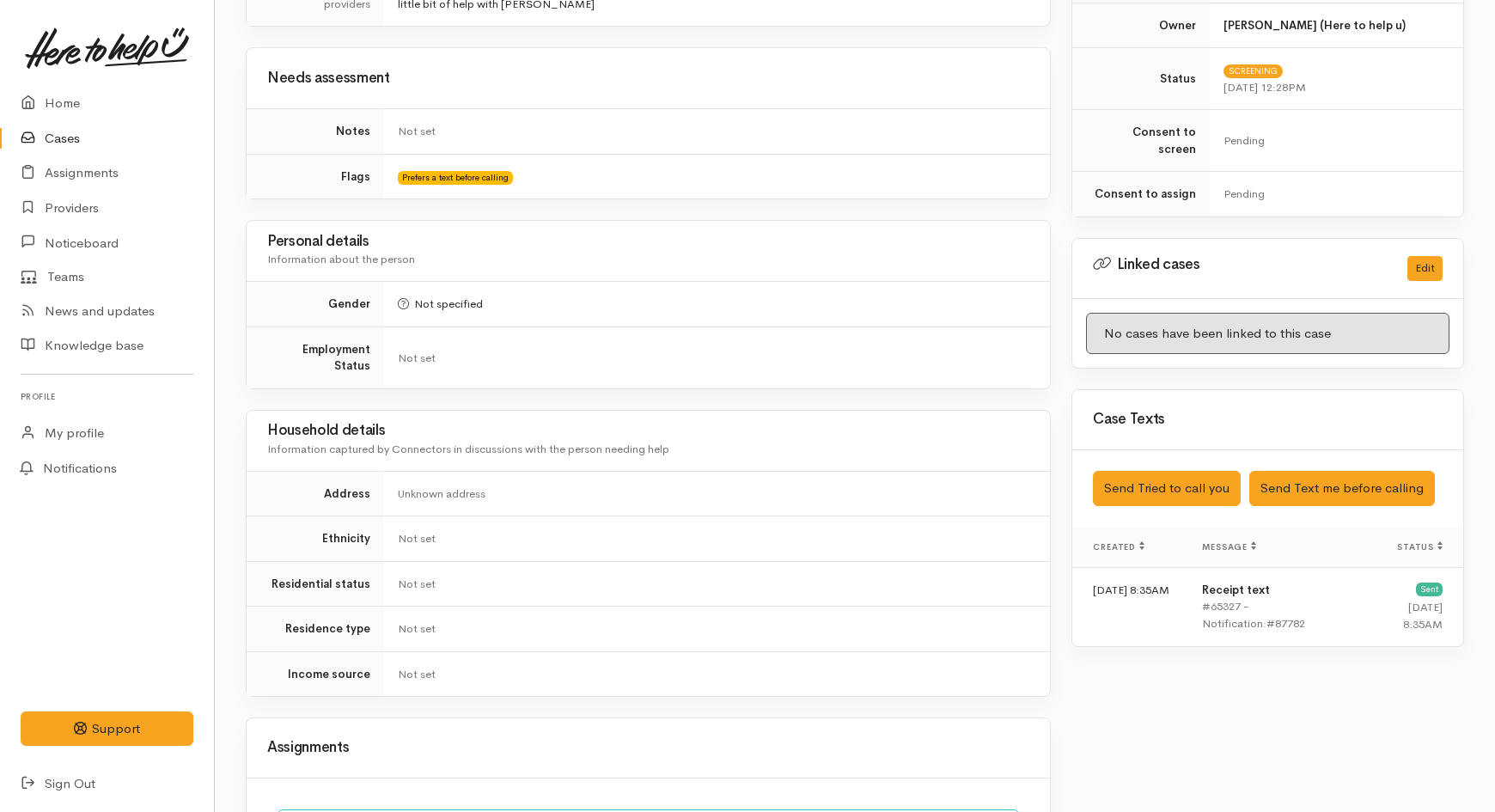
scroll to position [667, 0]
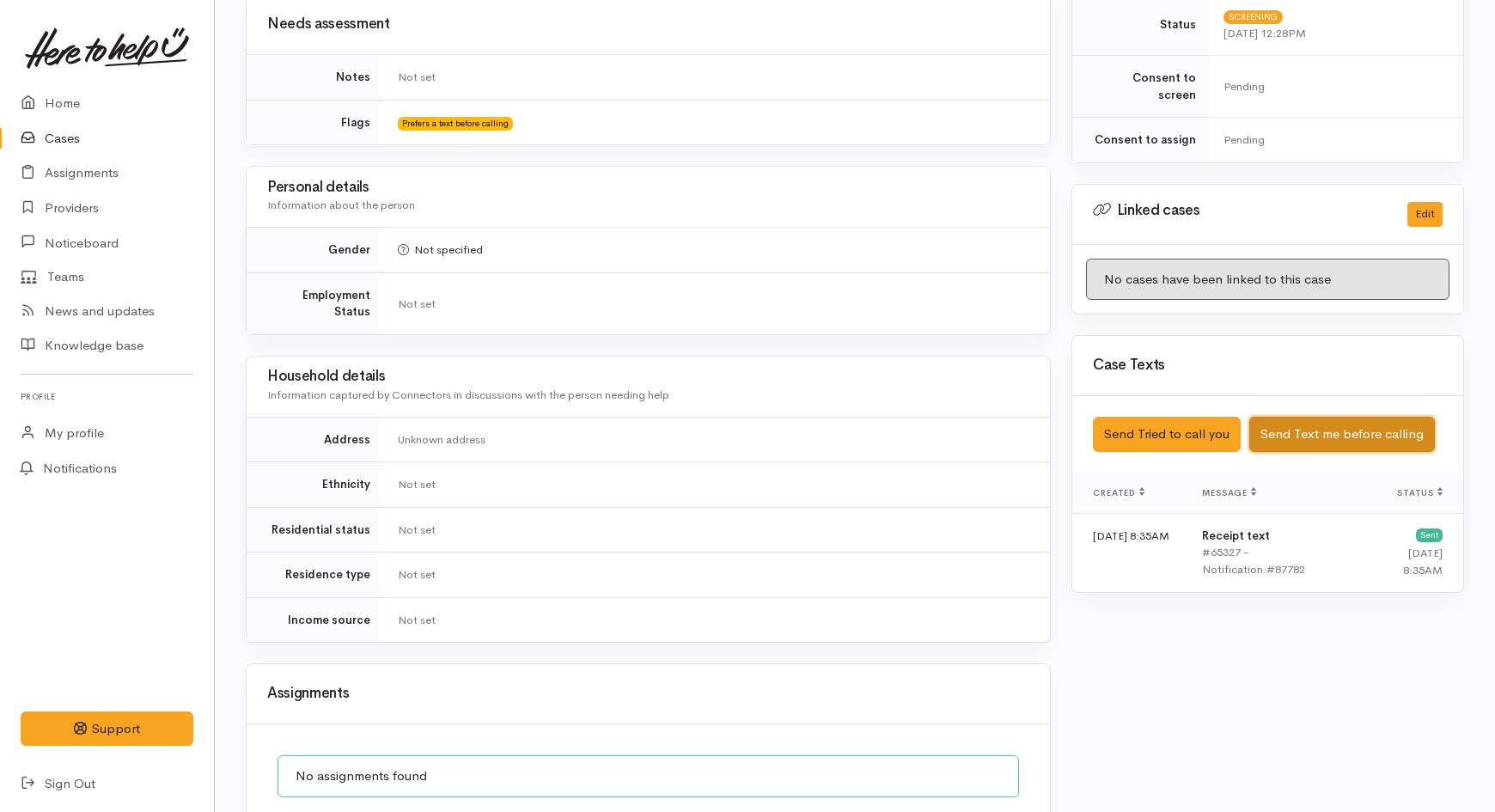
click at [1337, 416] on button "Send Text me before calling" at bounding box center [1342, 434] width 185 height 35
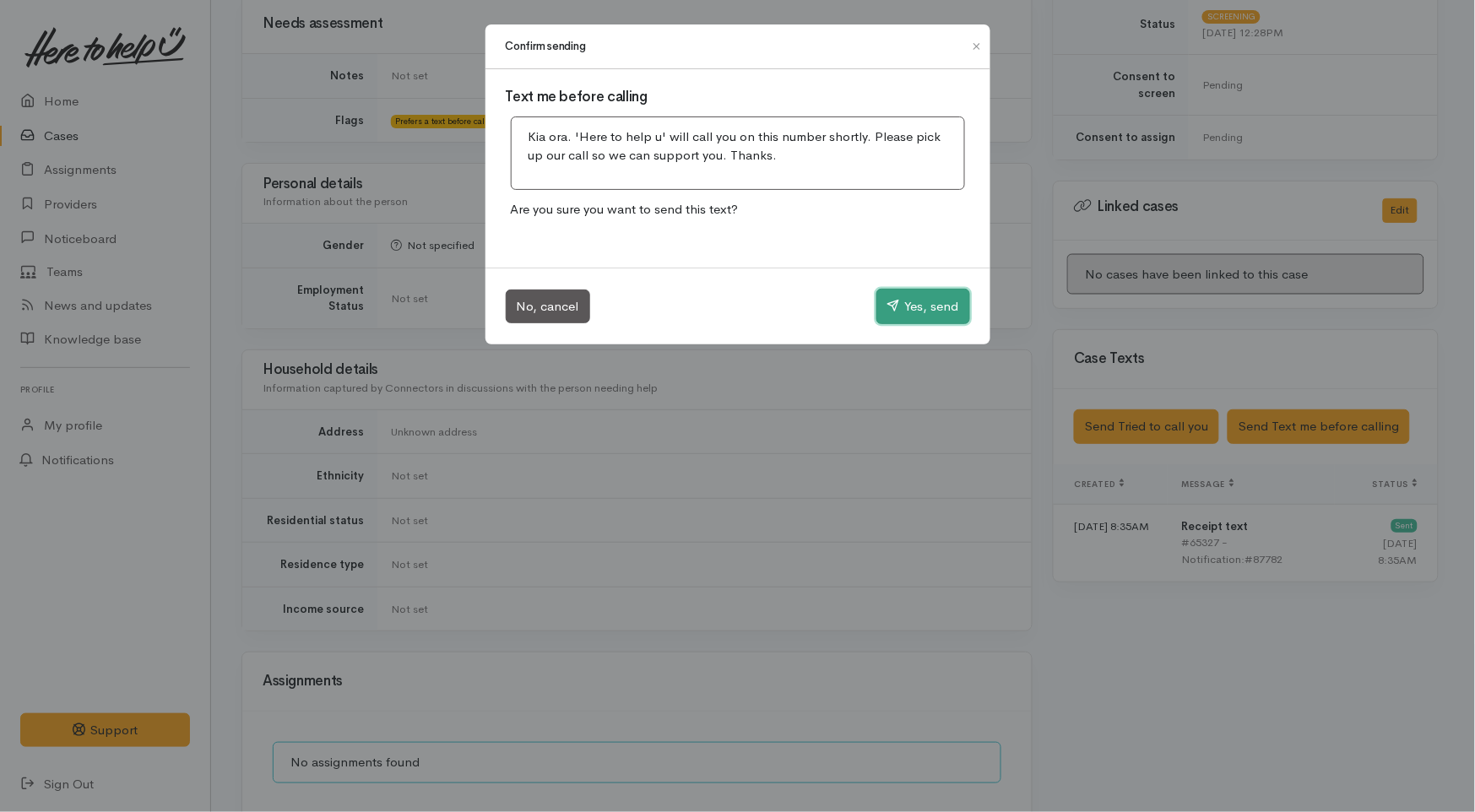
click at [918, 315] on button "Yes, send" at bounding box center [923, 306] width 94 height 36
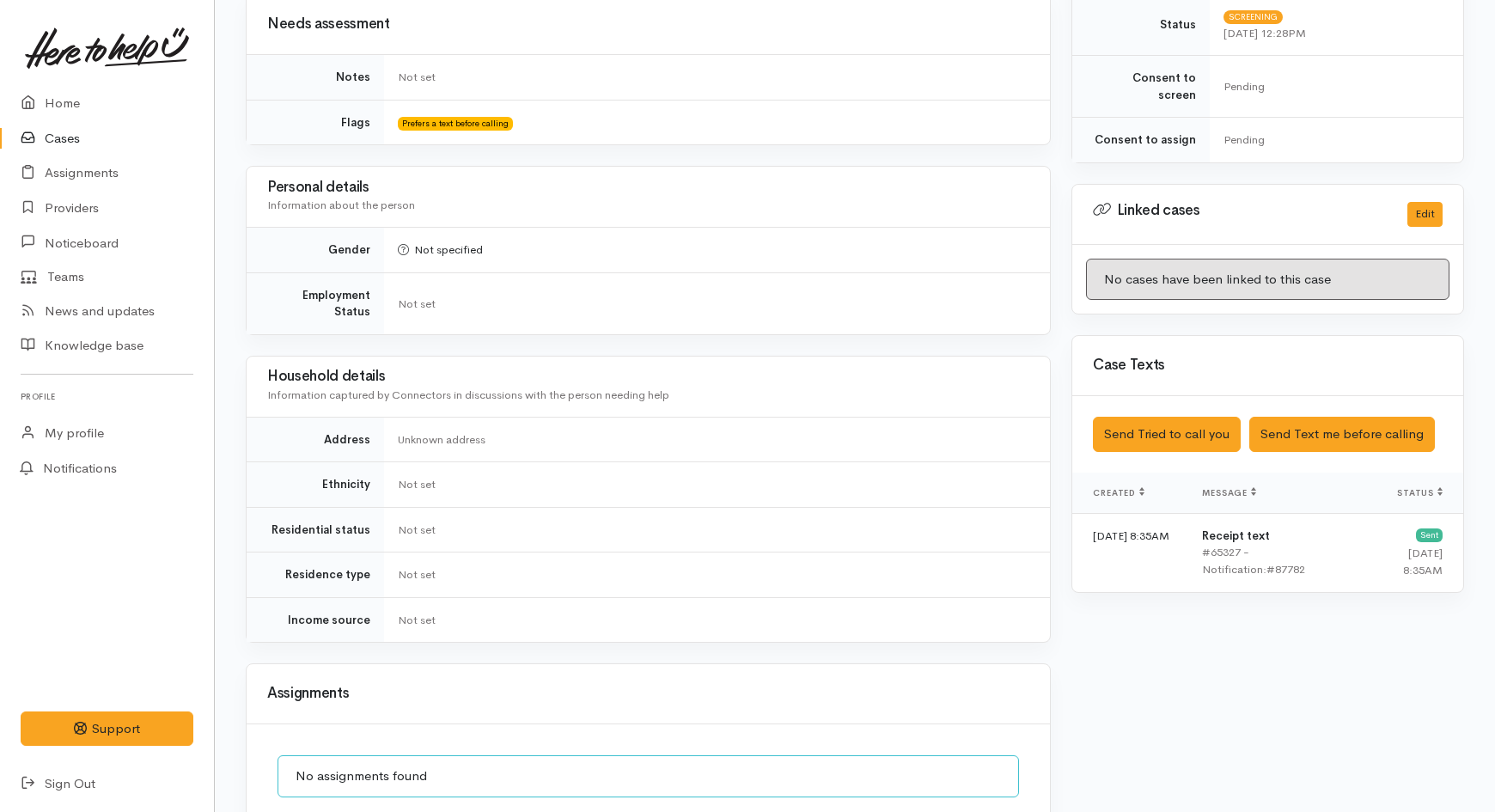
click at [76, 143] on link "Cases" at bounding box center [106, 139] width 214 height 35
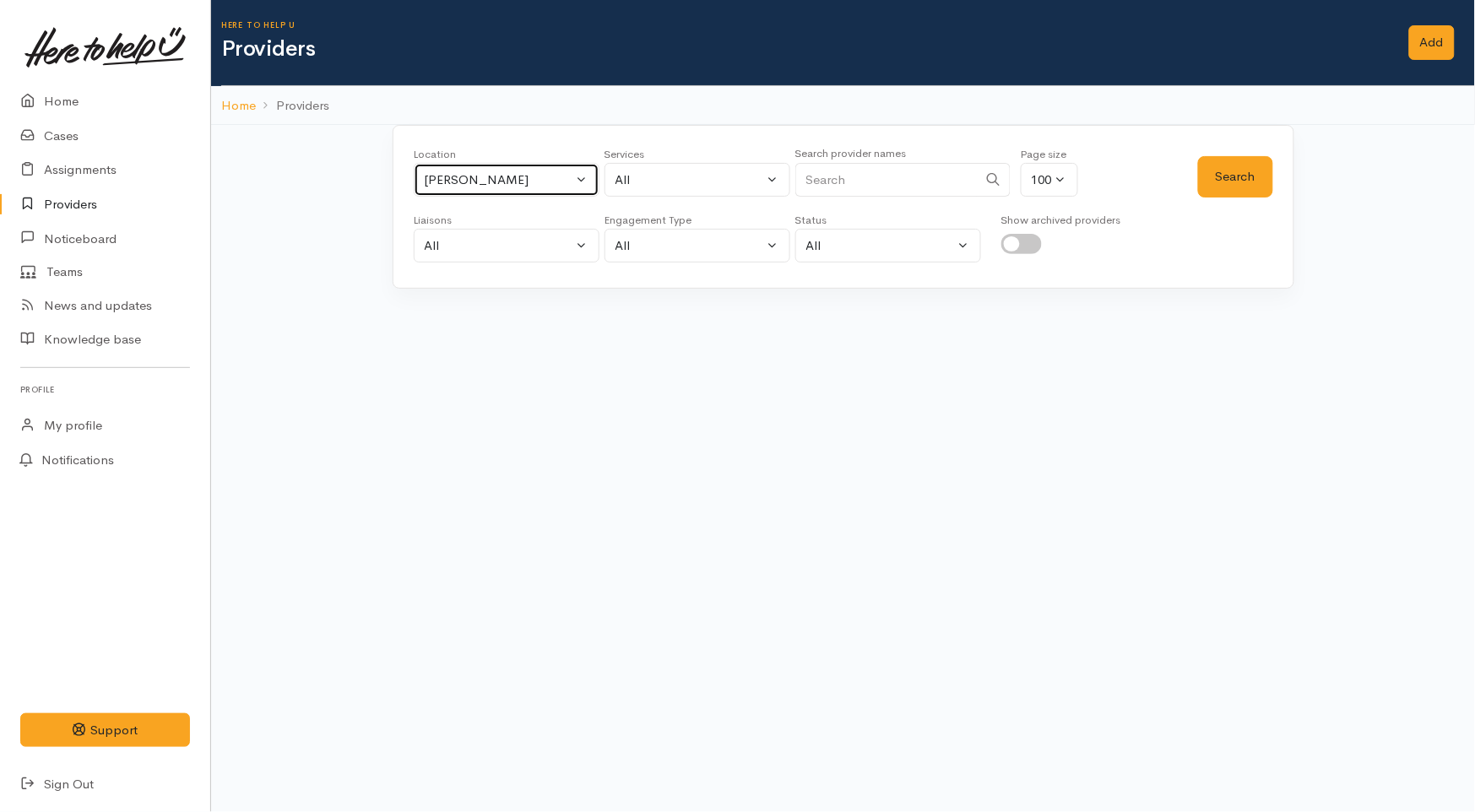
click at [466, 172] on div "Hamilton" at bounding box center [499, 180] width 149 height 19
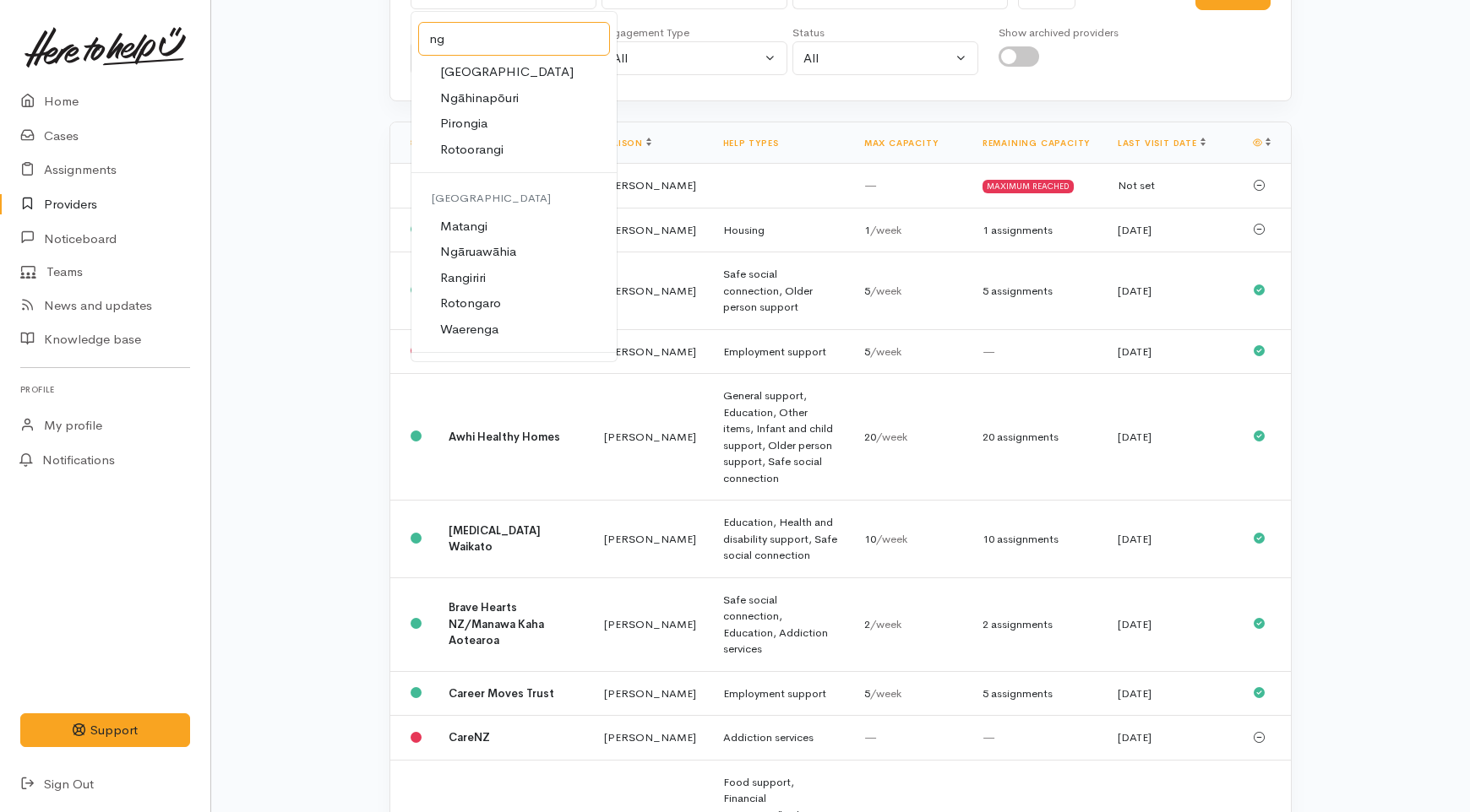
scroll to position [267, 0]
type input "ng"
click at [497, 300] on span "Ngāruawāhia" at bounding box center [478, 298] width 77 height 19
select select "116"
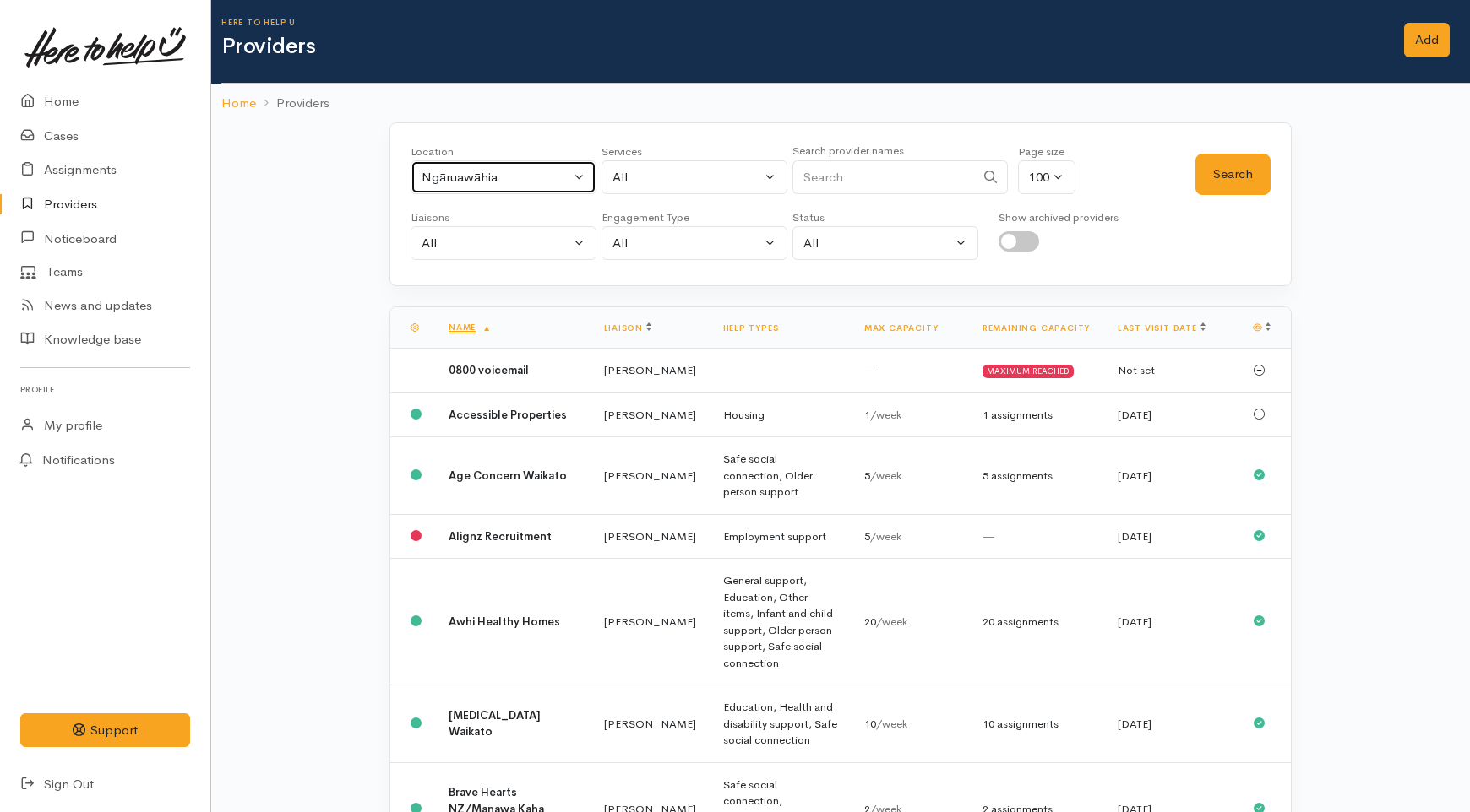
scroll to position [0, 0]
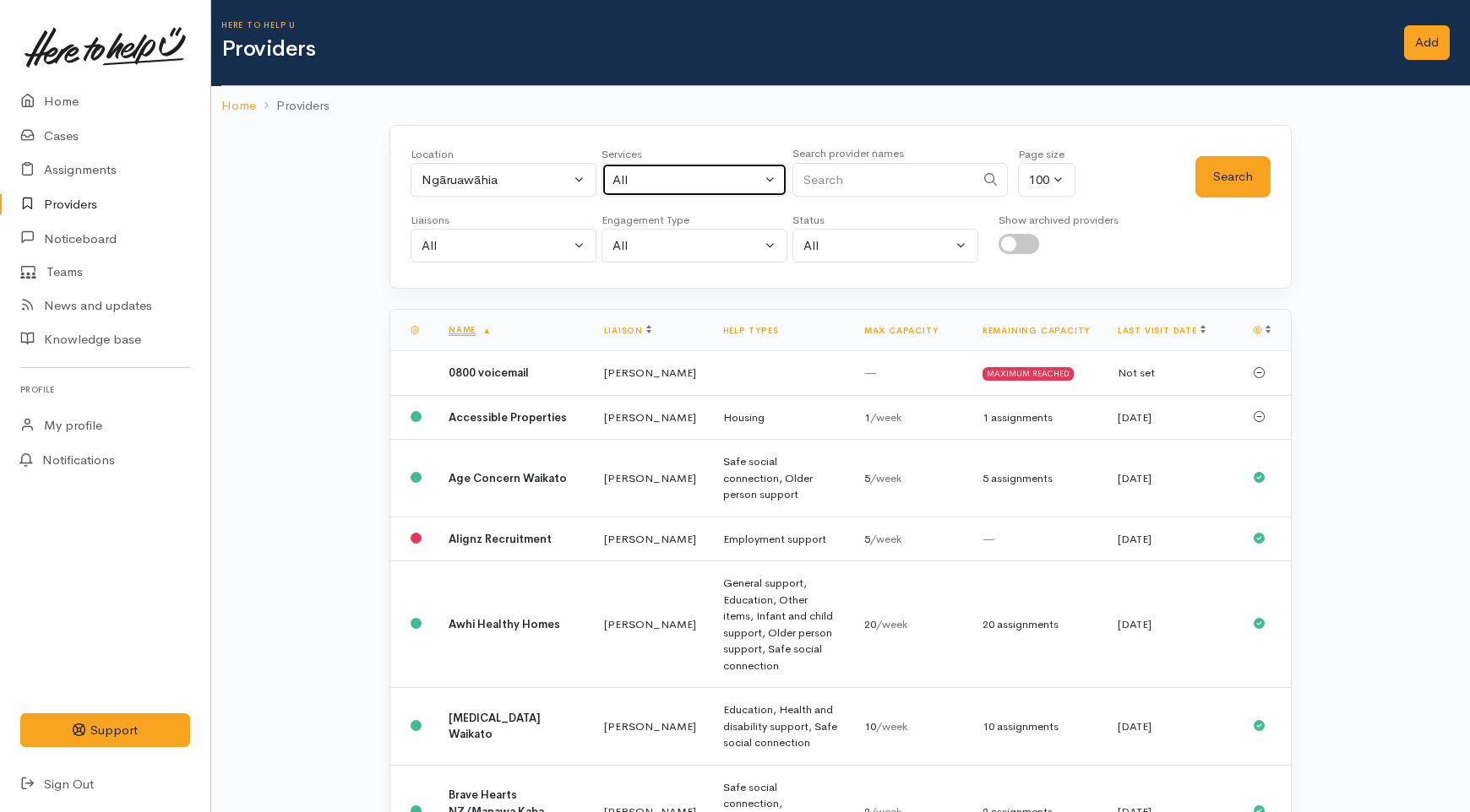
click at [670, 175] on div "All" at bounding box center [688, 180] width 149 height 19
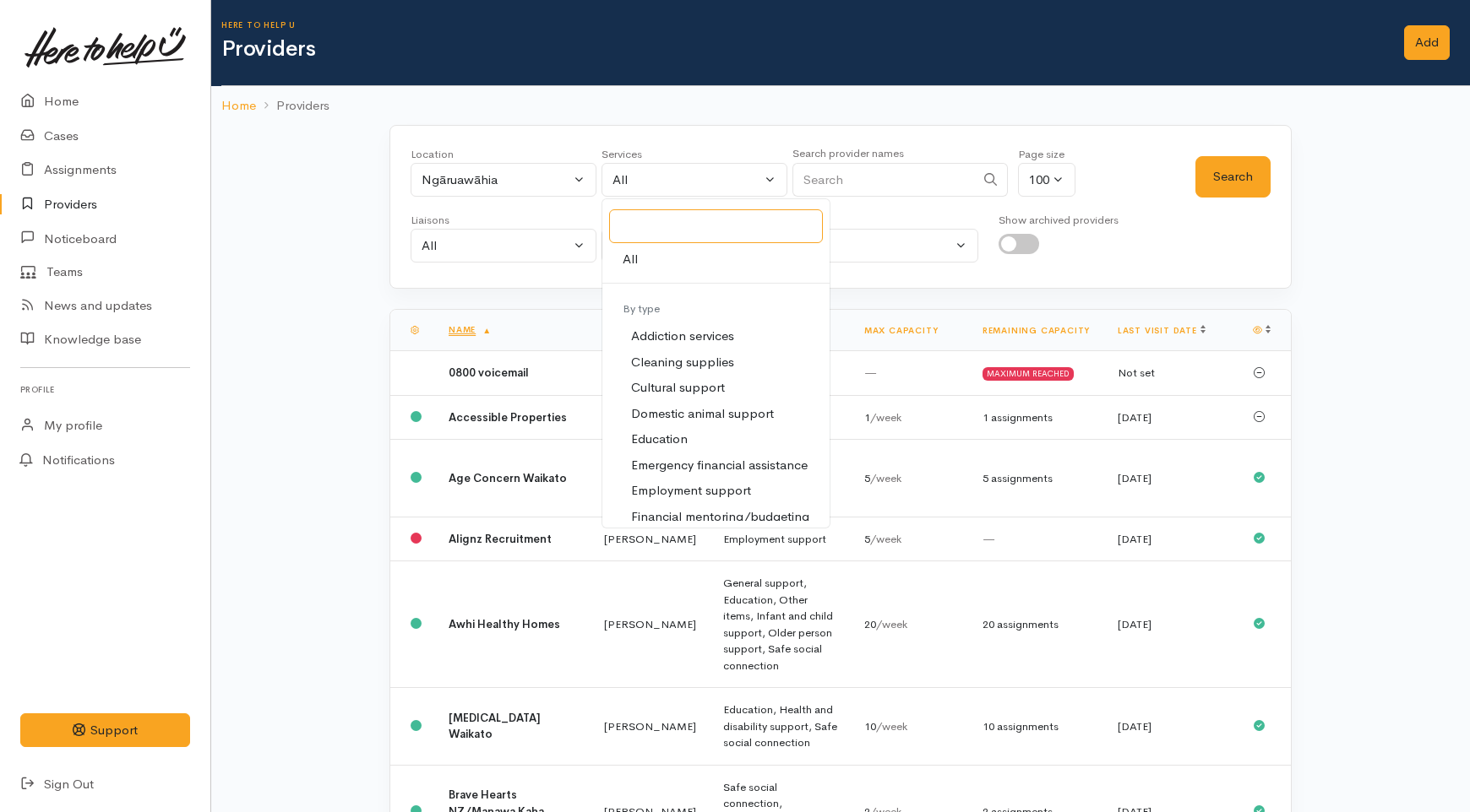
scroll to position [94, 0]
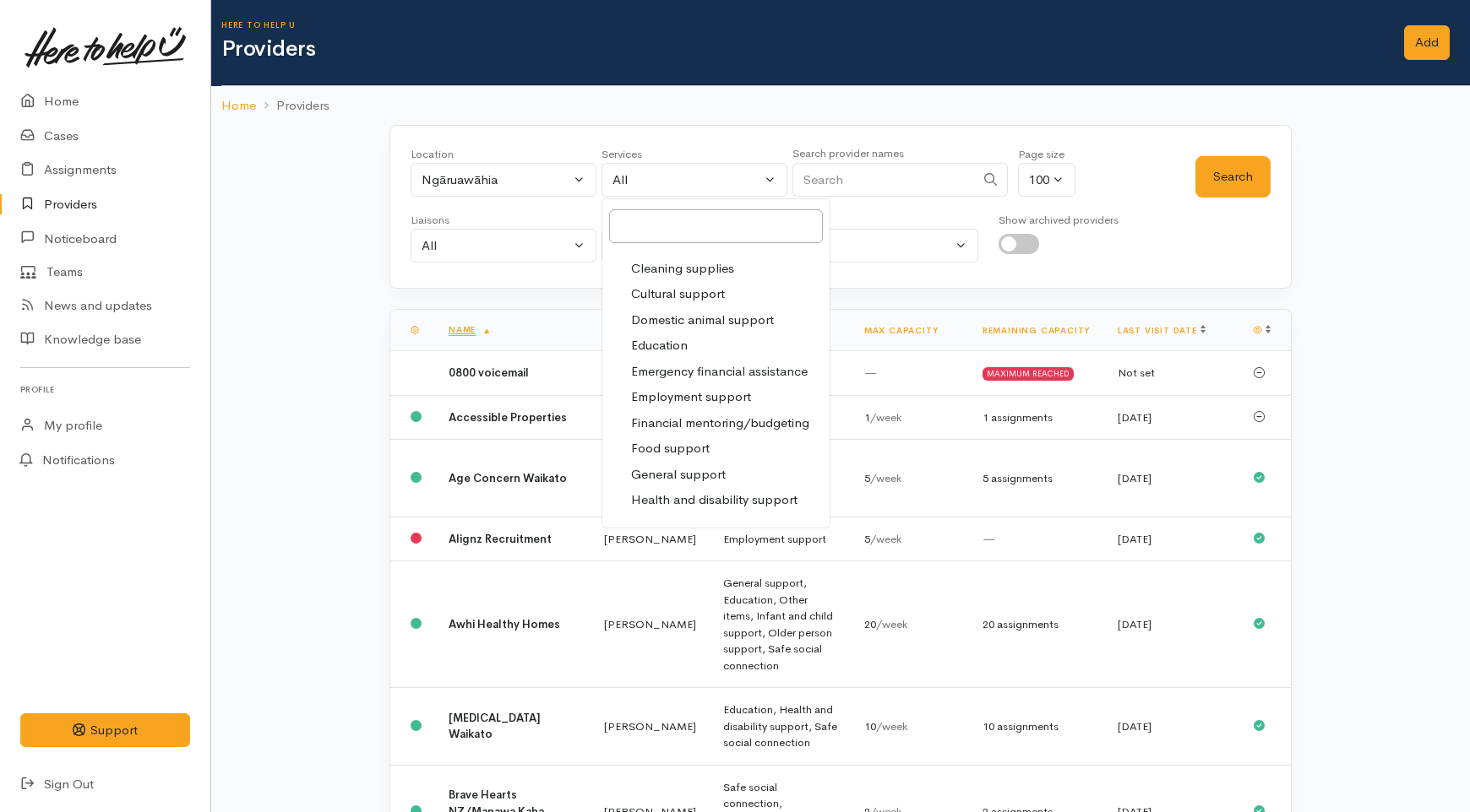
click at [687, 453] on span "Food support" at bounding box center [670, 449] width 78 height 19
select select "3"
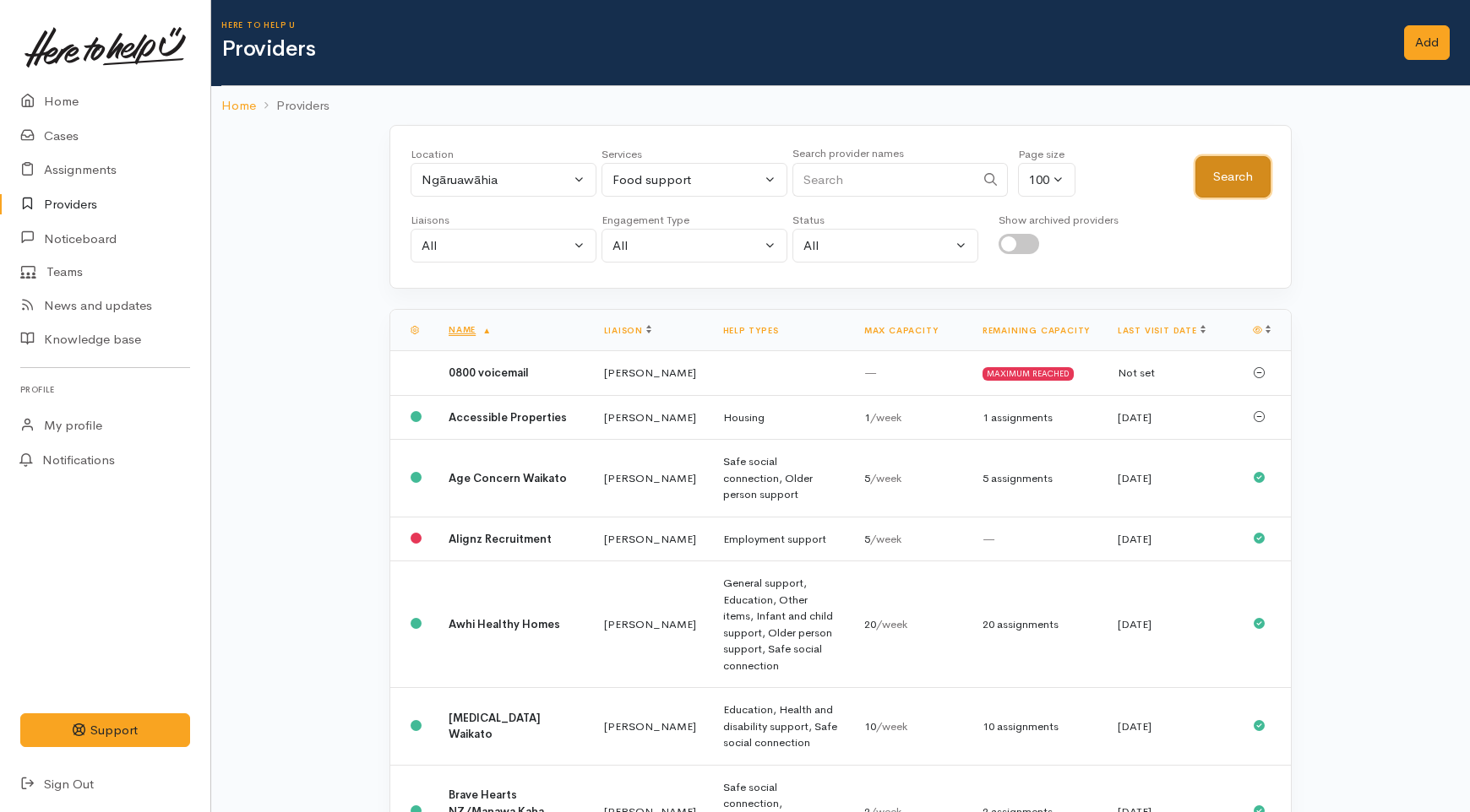
click at [1203, 188] on button "Search" at bounding box center [1234, 176] width 76 height 42
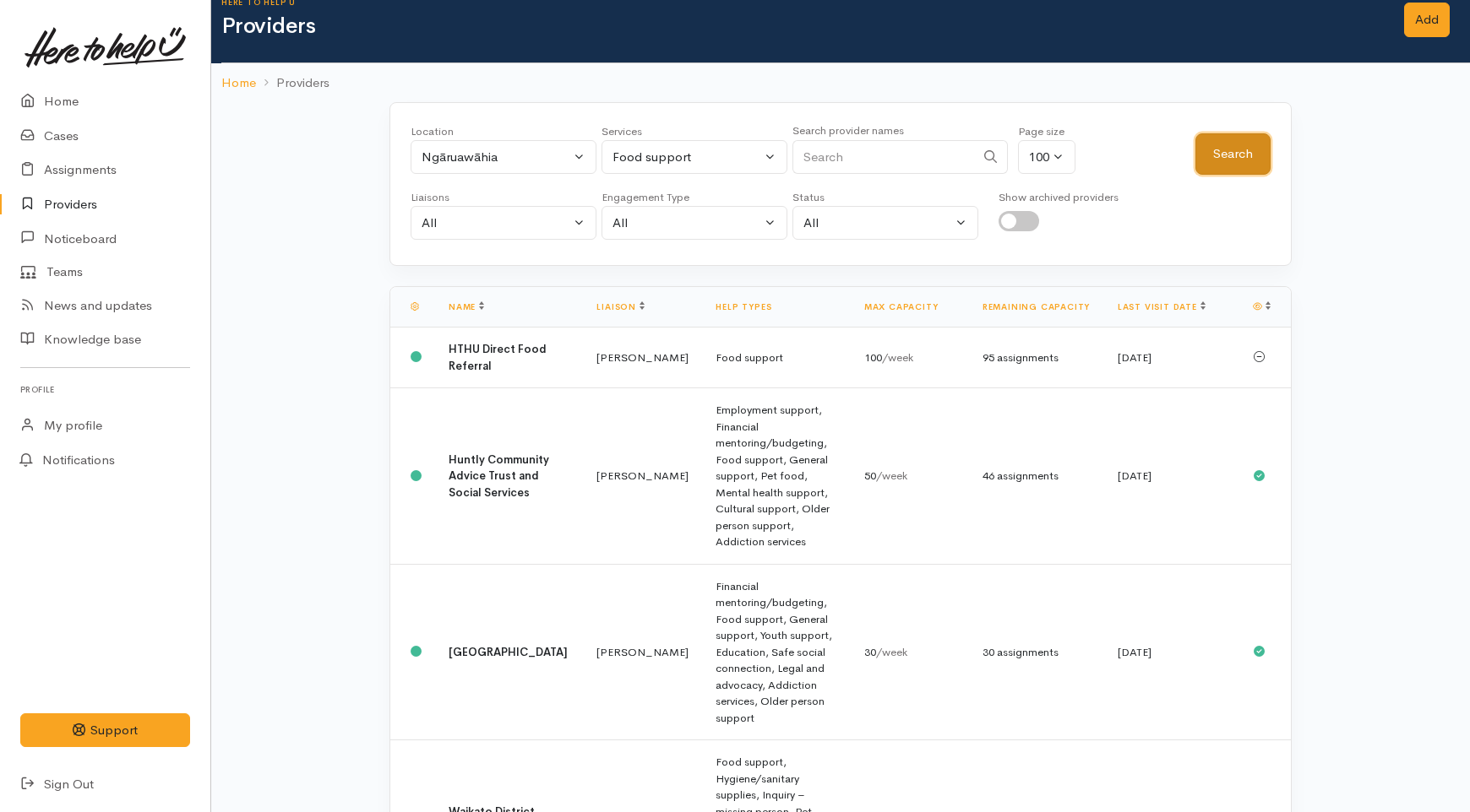
scroll to position [29, 0]
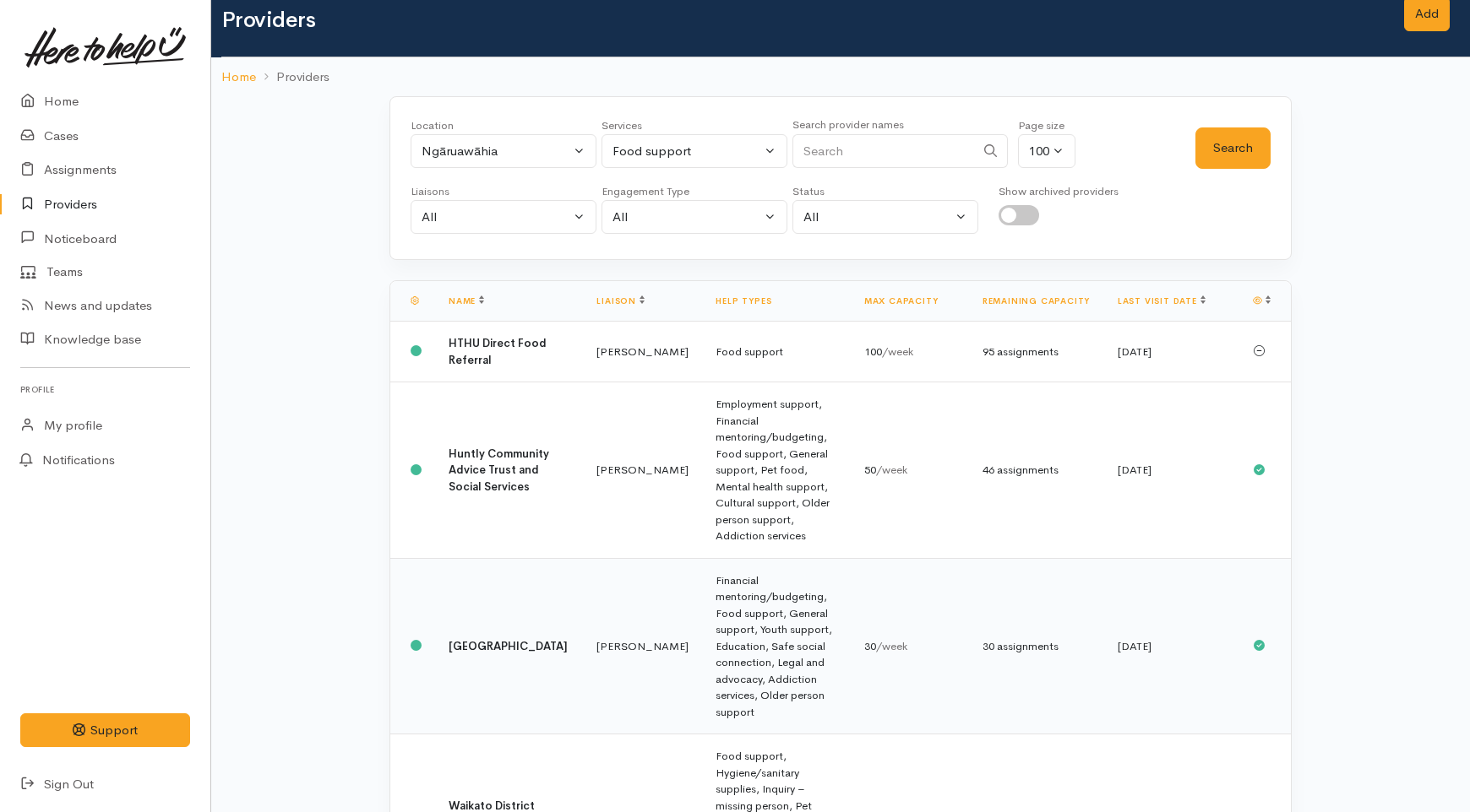
click at [592, 568] on td "Kyleigh Pike" at bounding box center [642, 647] width 119 height 176
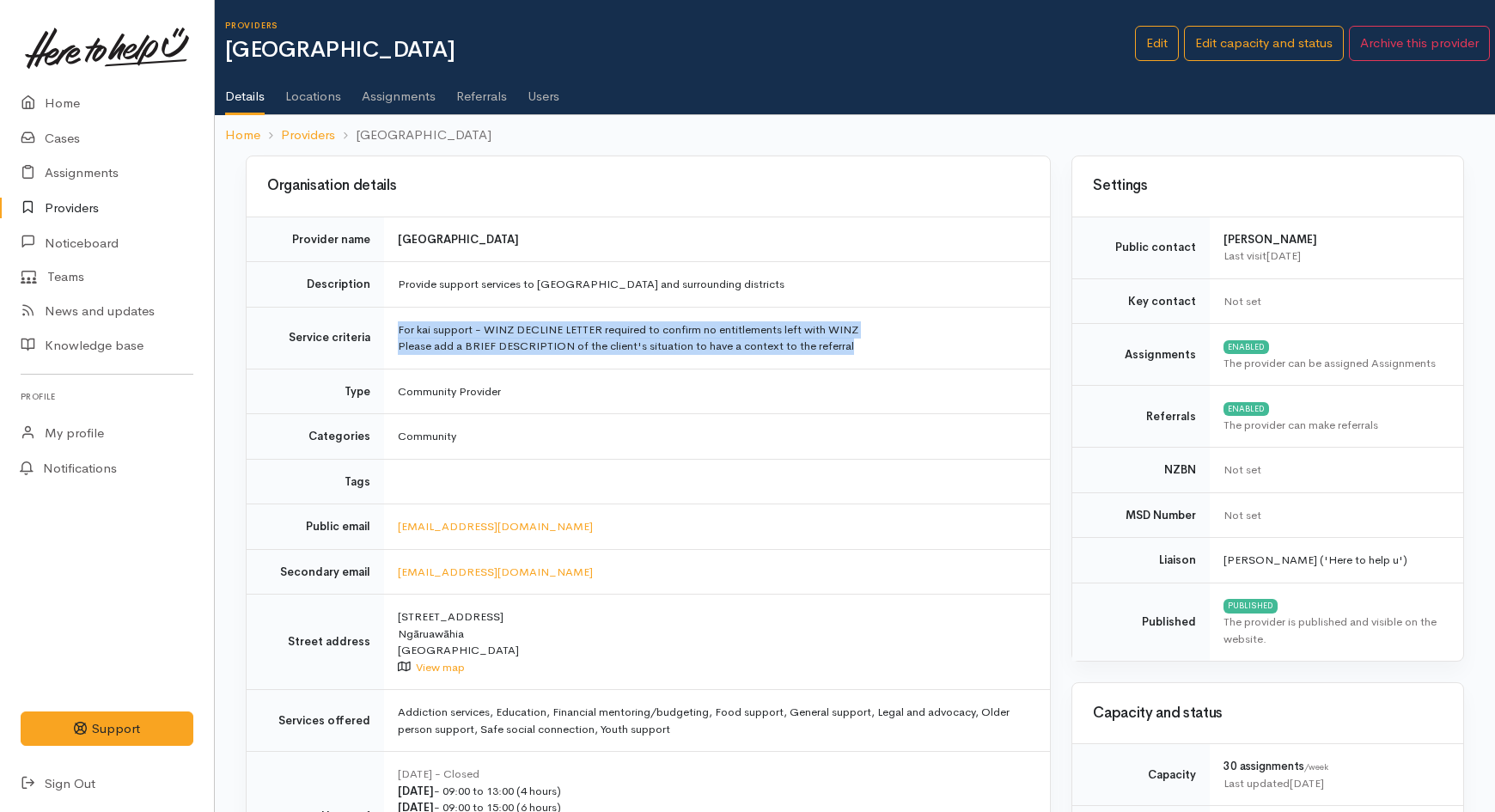
drag, startPoint x: 855, startPoint y: 347, endPoint x: 397, endPoint y: 333, distance: 458.2
click at [397, 333] on td "For kai support - WINZ DECLINE LETTER required to confirm no entitlements left …" at bounding box center [717, 337] width 666 height 62
copy td "For kai support - WINZ DECLINE LETTER required to confirm no entitlements left …"
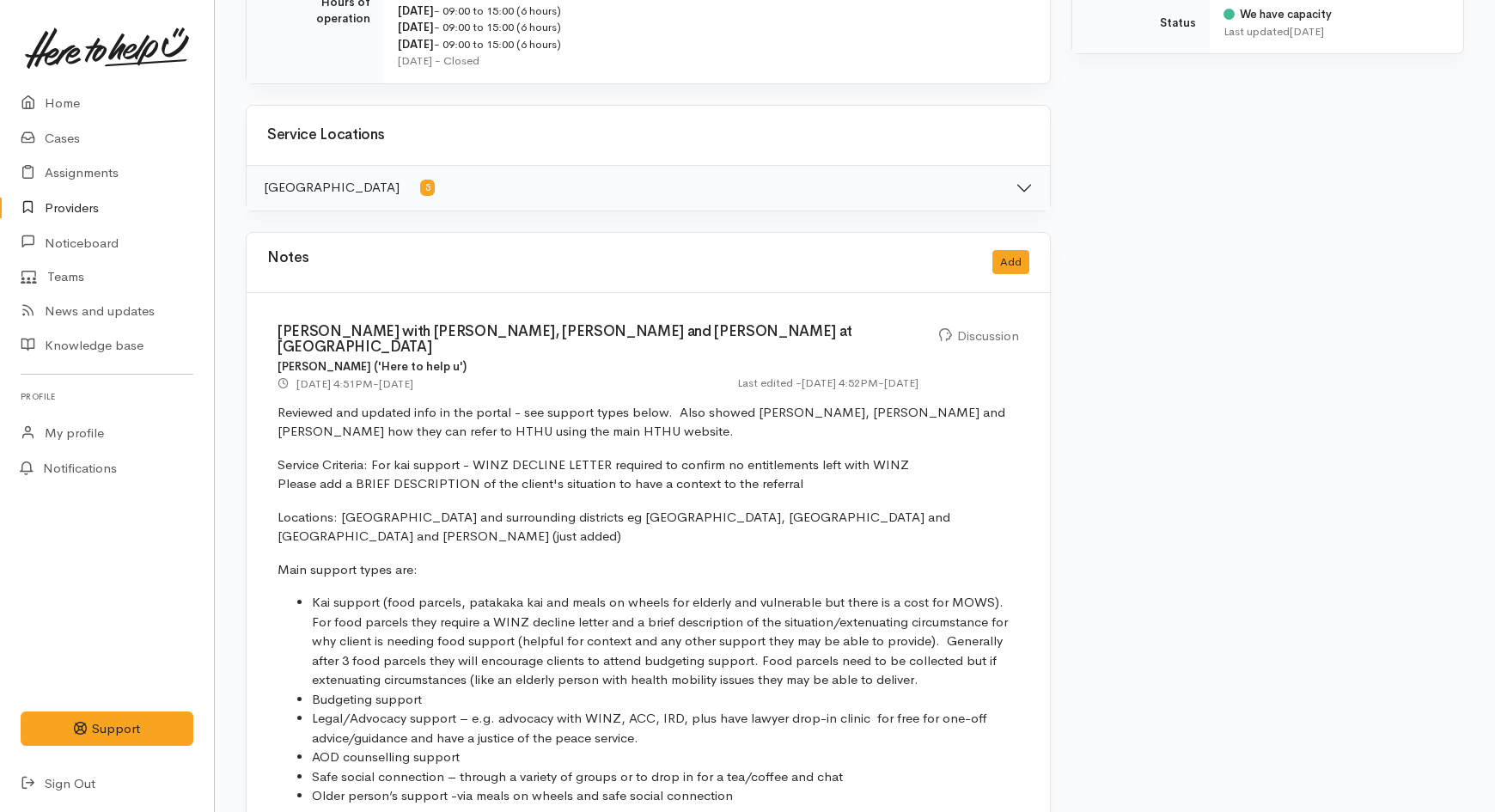
scroll to position [859, 0]
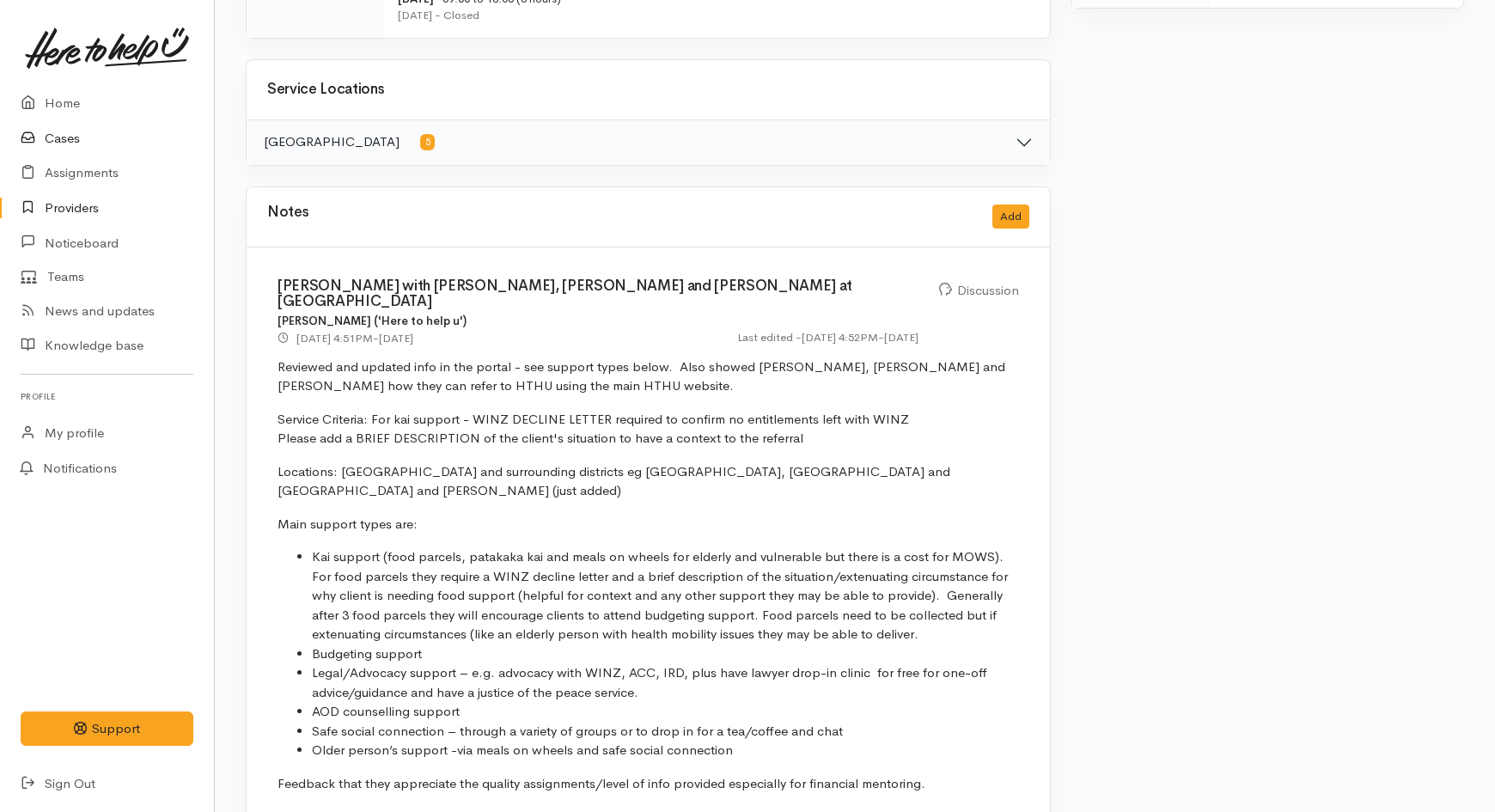
click at [57, 139] on link "Cases" at bounding box center [106, 139] width 214 height 35
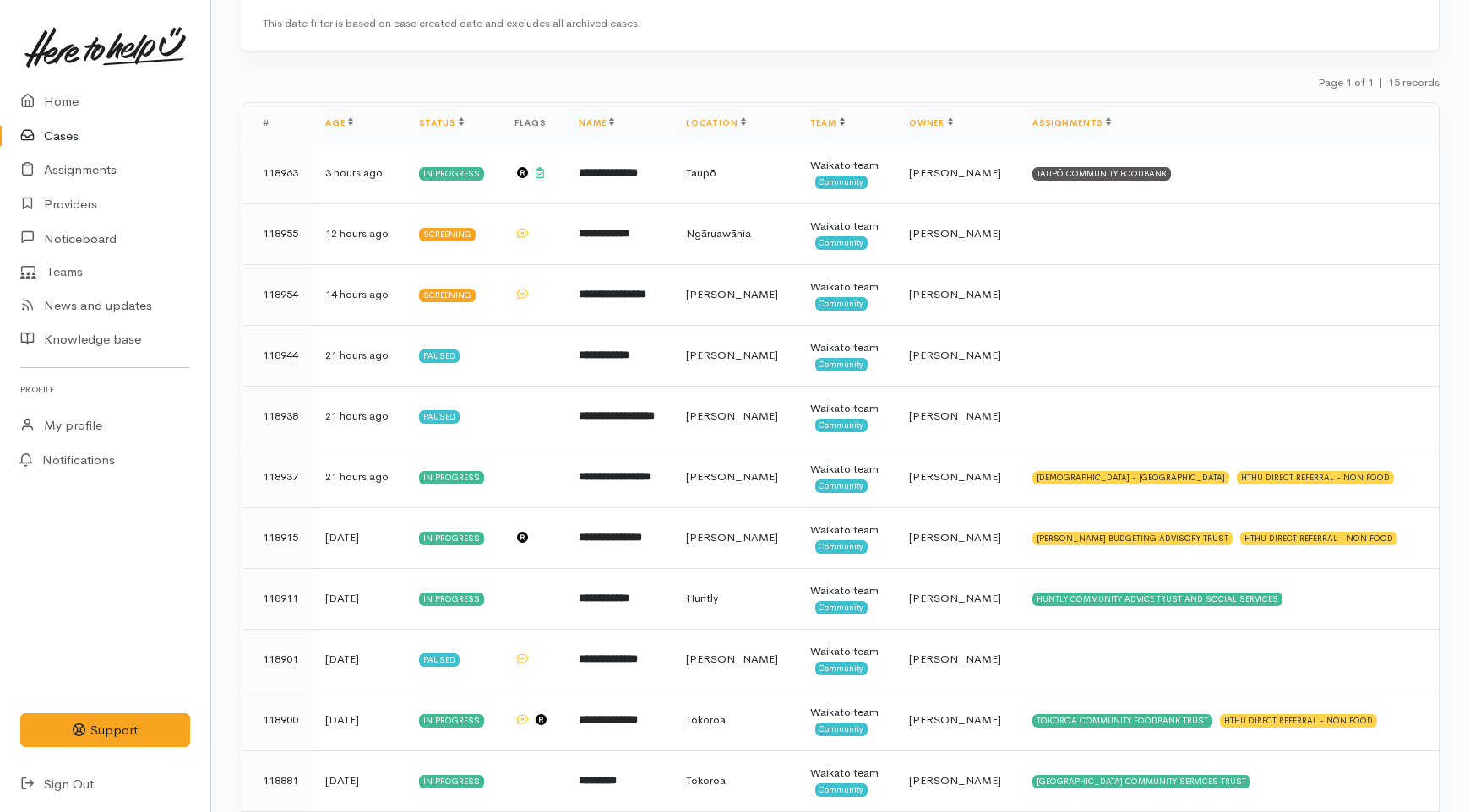
scroll to position [143, 0]
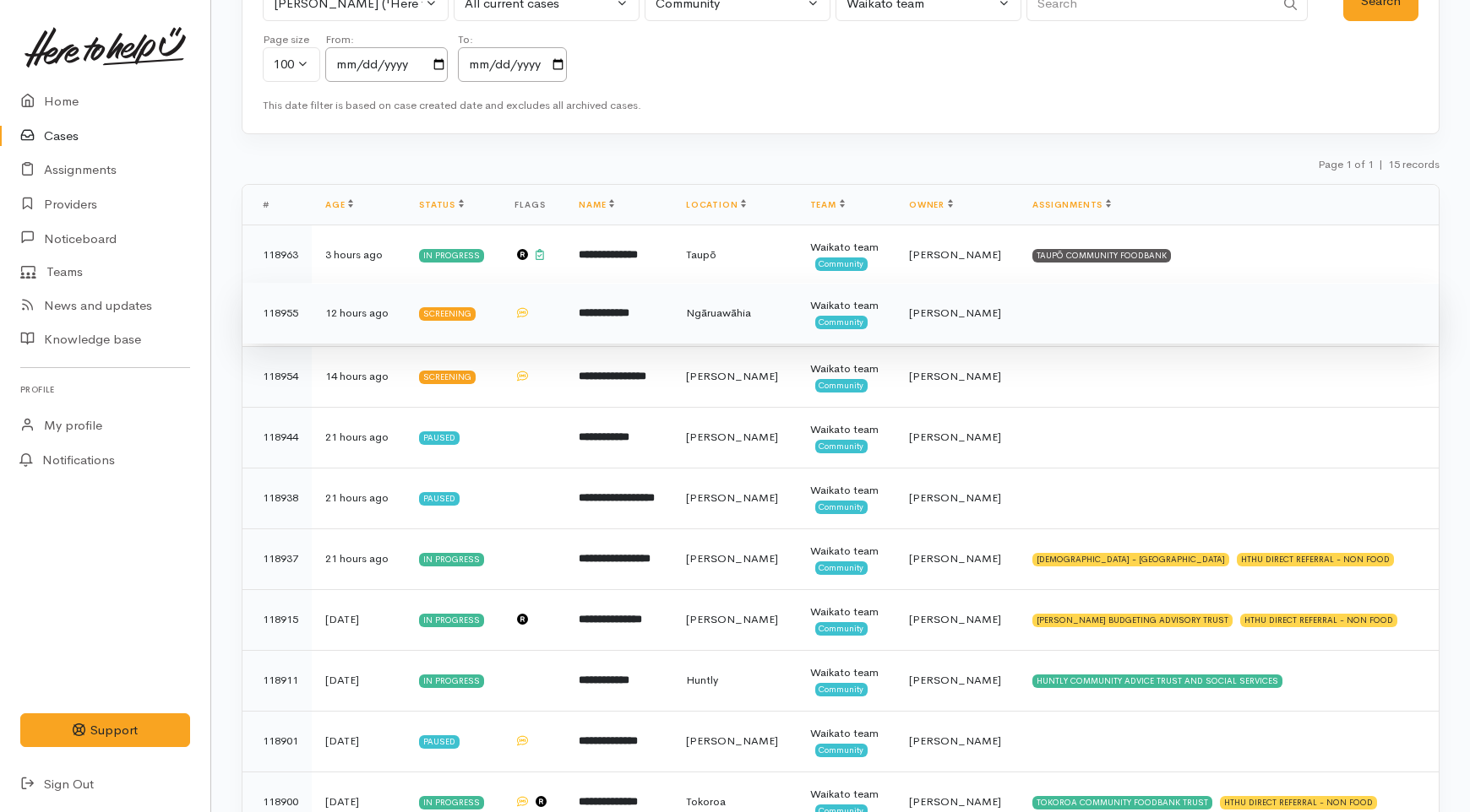
click at [721, 308] on td "Ngāruawāhia" at bounding box center [735, 313] width 124 height 61
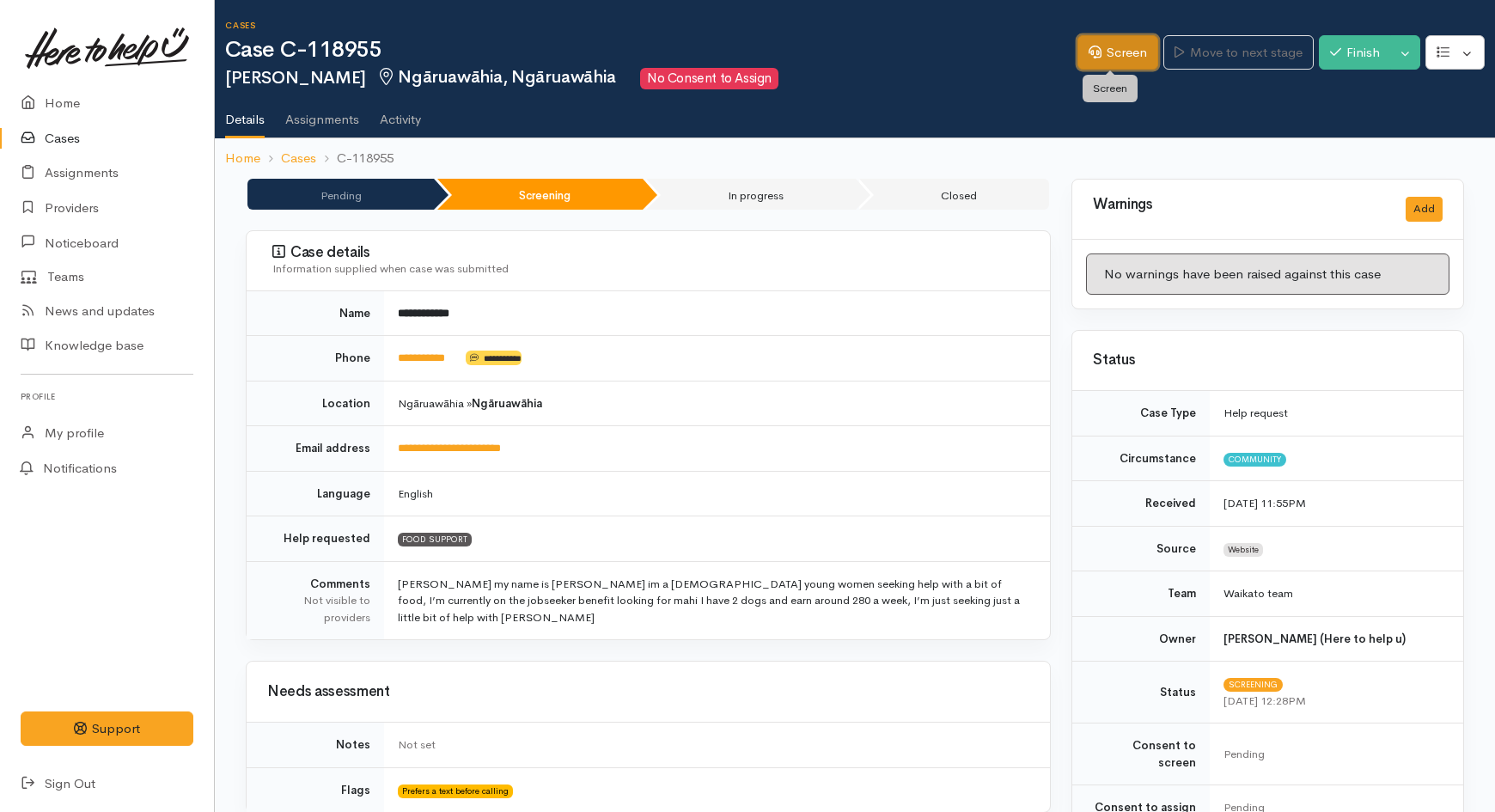
click at [1129, 48] on link "Screen" at bounding box center [1118, 53] width 81 height 35
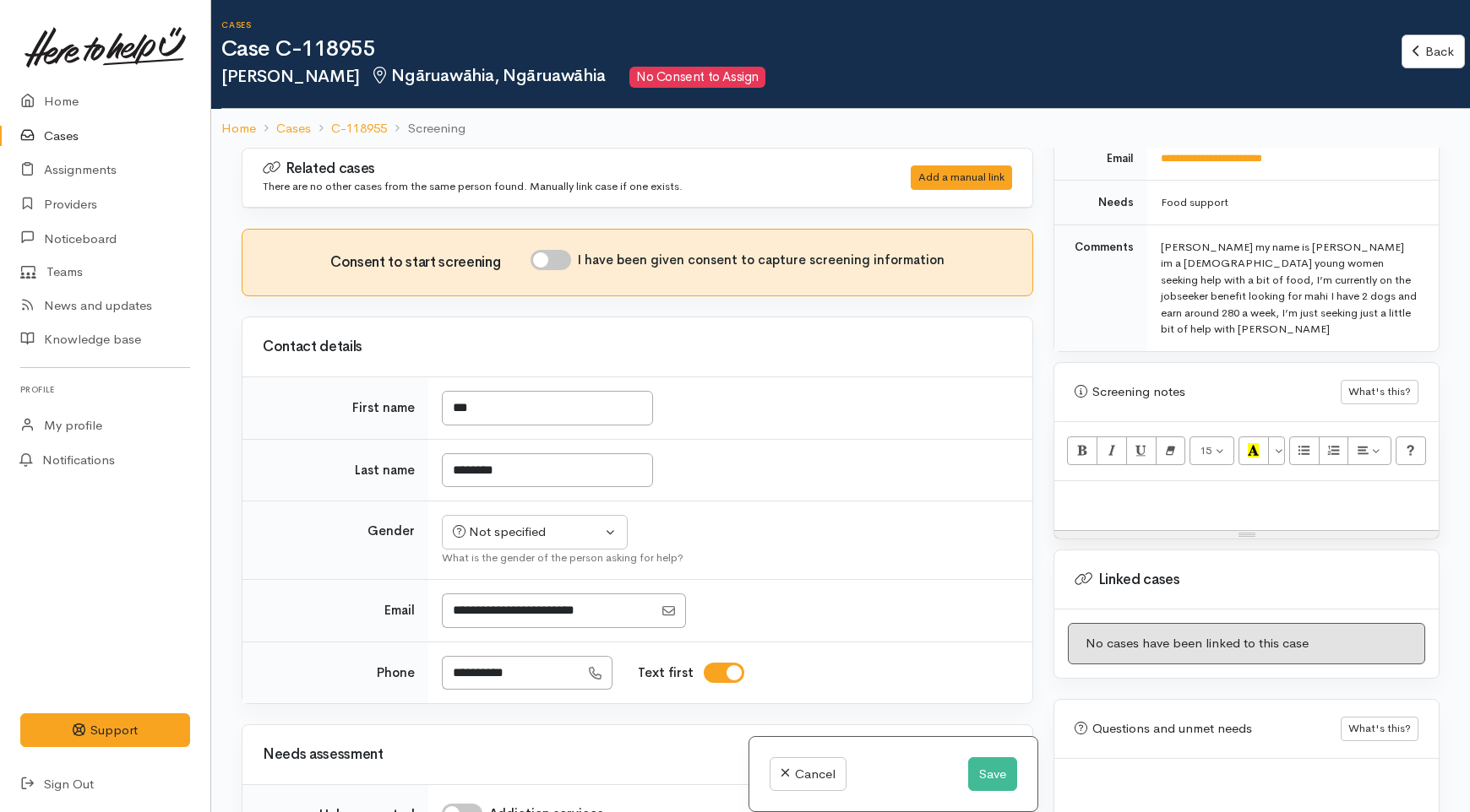
scroll to position [887, 0]
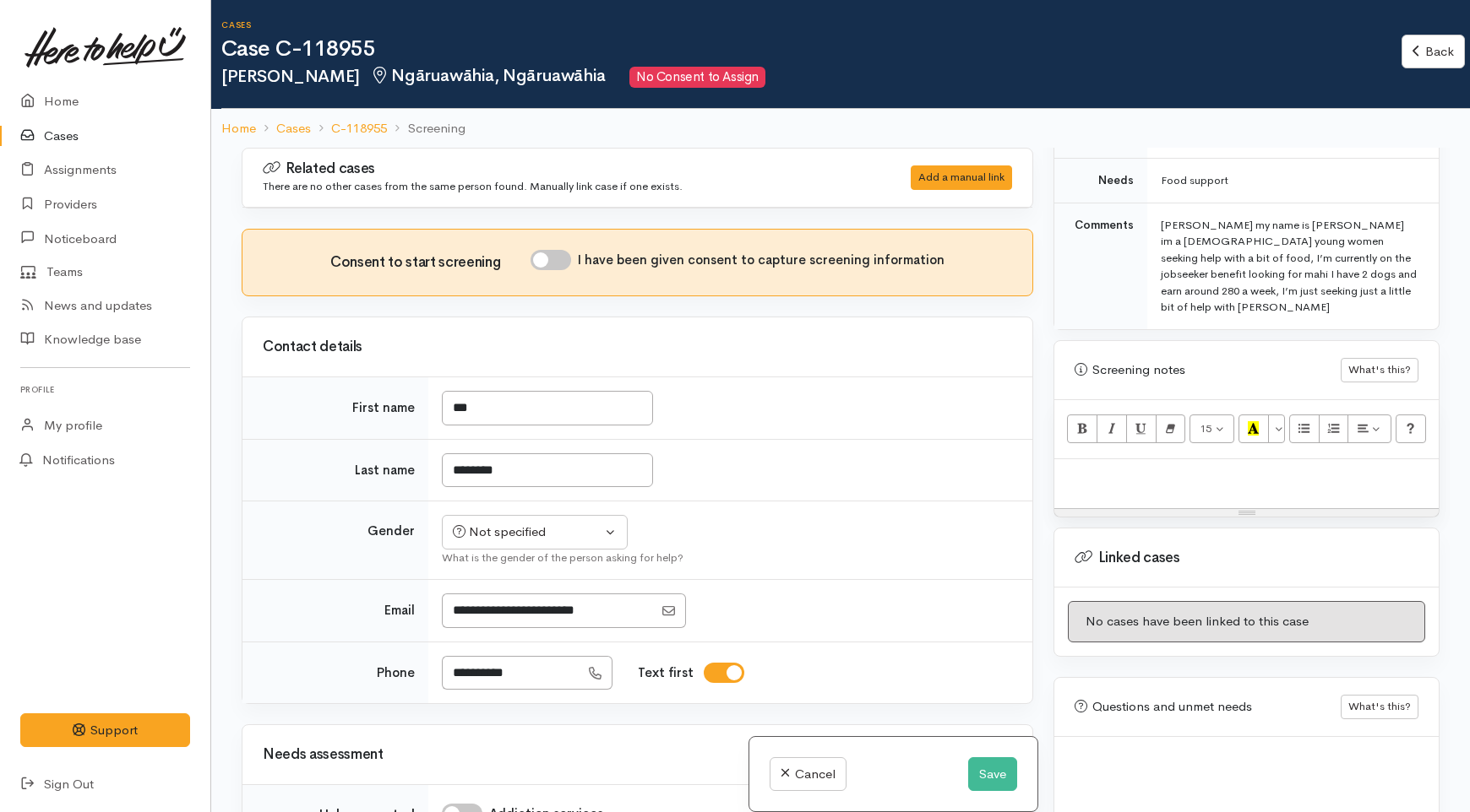
click at [1130, 467] on p at bounding box center [1247, 477] width 368 height 19
paste div
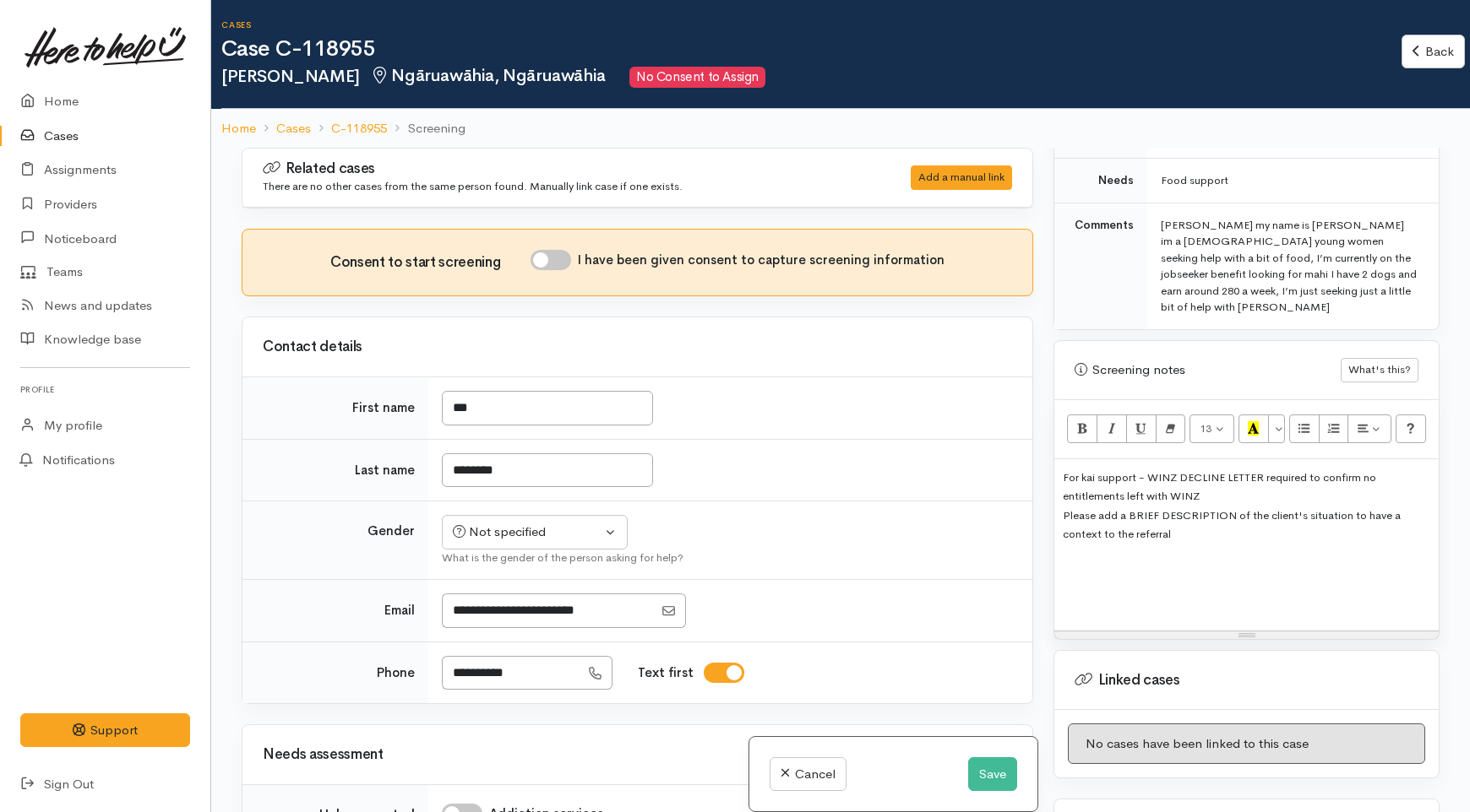
click at [921, 433] on td "***" at bounding box center [730, 408] width 604 height 63
click at [1159, 555] on div "For kai support - WINZ DECLINE LETTER required to confirm no entitlements left …" at bounding box center [1246, 545] width 384 height 171
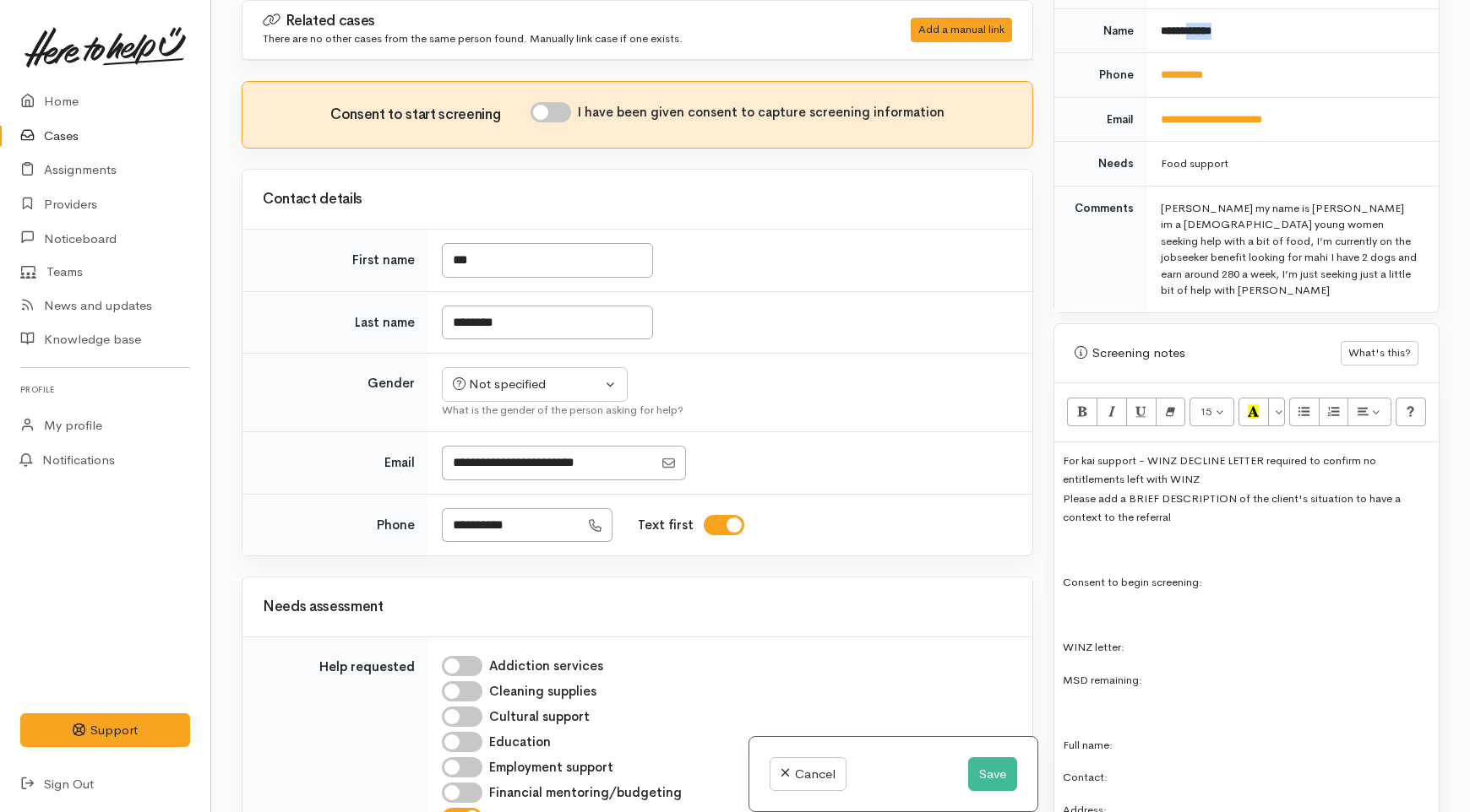
scroll to position [749, 0]
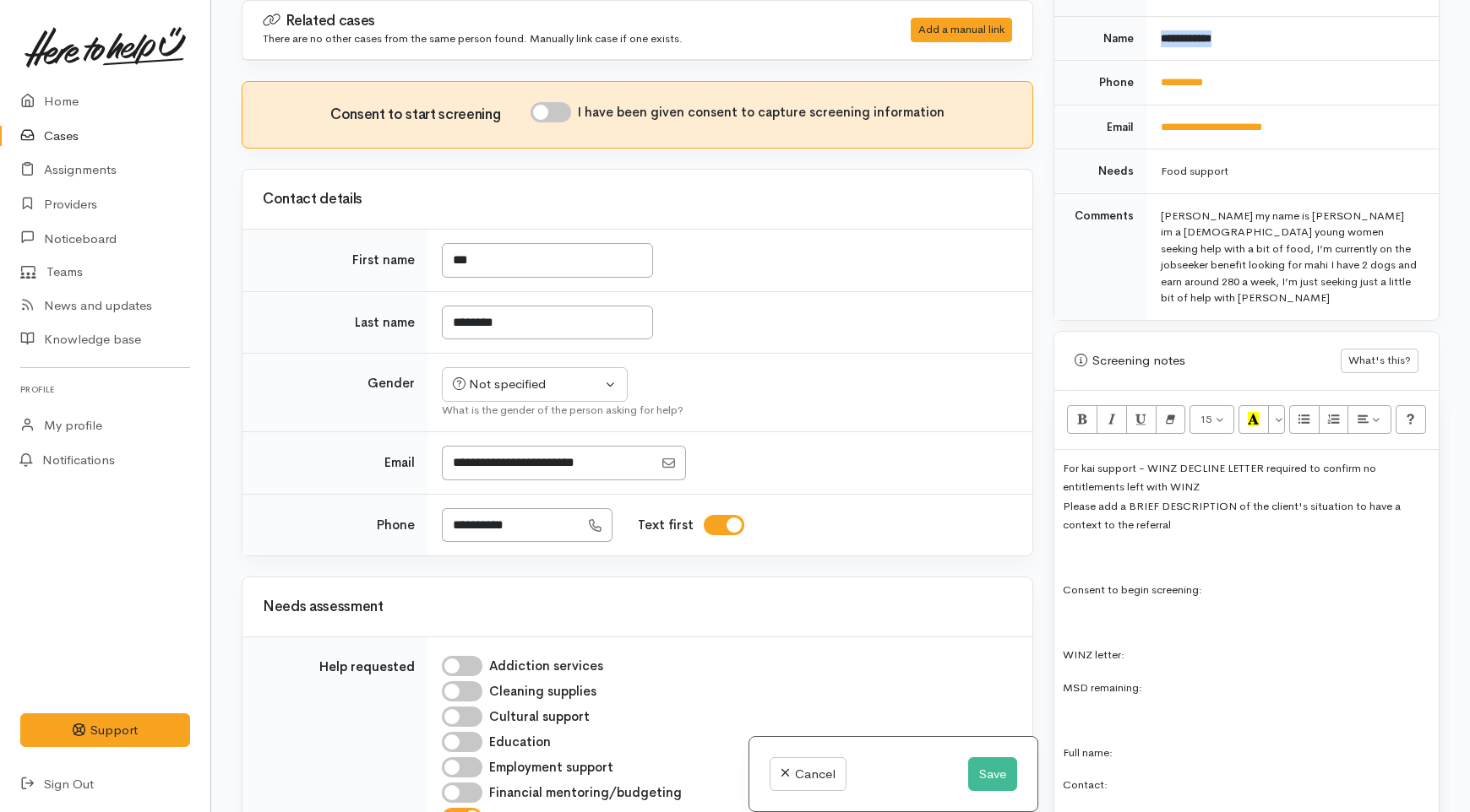
drag, startPoint x: 1226, startPoint y: 14, endPoint x: 1150, endPoint y: 21, distance: 76.3
click at [1150, 21] on td "**********" at bounding box center [1293, 39] width 291 height 45
copy b "**********"
click at [1160, 743] on p "Full name:" at bounding box center [1247, 753] width 368 height 19
drag, startPoint x: 1229, startPoint y: 74, endPoint x: 1156, endPoint y: 74, distance: 73.0
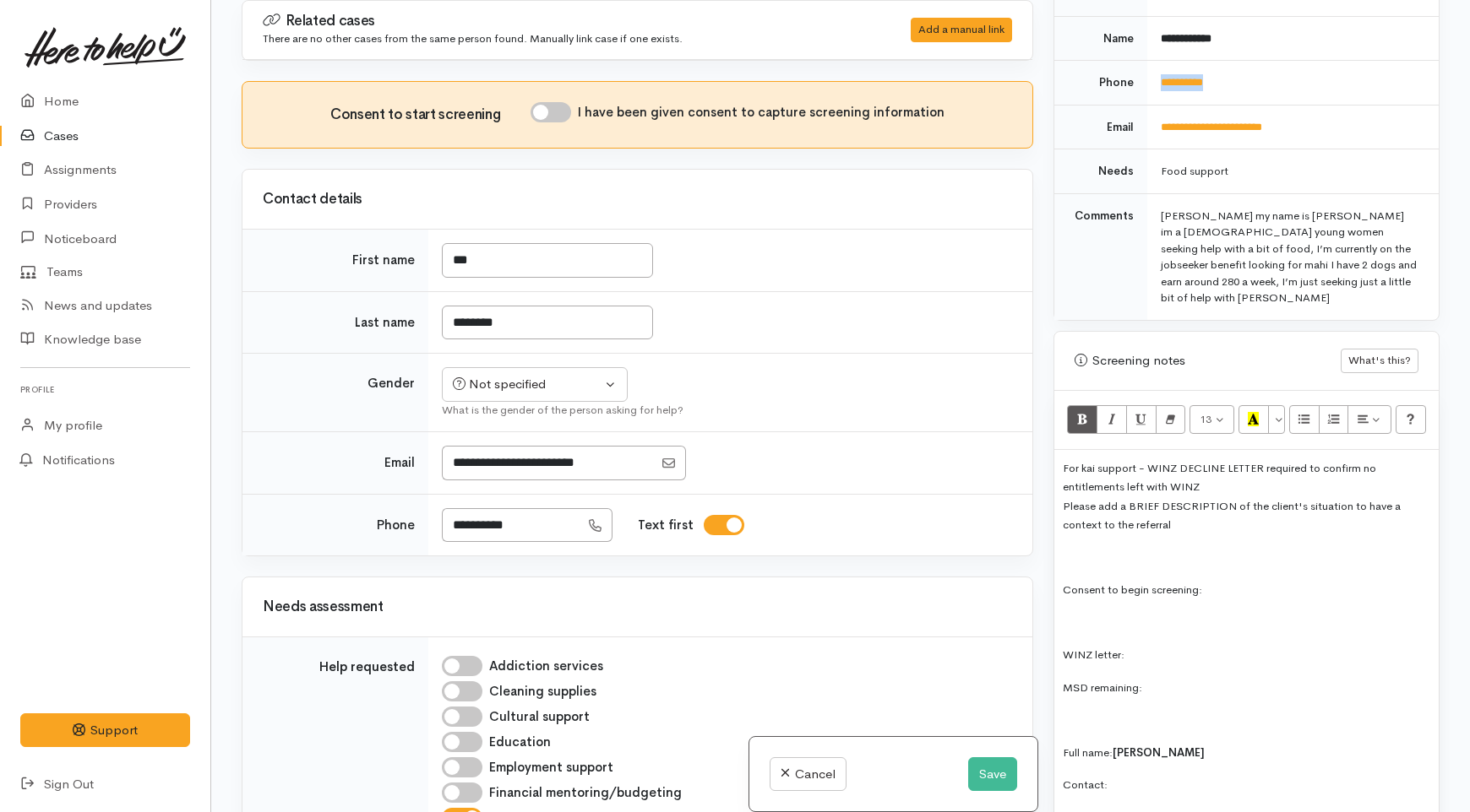
click at [1156, 74] on td "**********" at bounding box center [1293, 83] width 291 height 45
copy link "**********"
click at [1142, 775] on p "Contact:" at bounding box center [1247, 785] width 368 height 19
click at [983, 774] on button "Save" at bounding box center [993, 775] width 49 height 35
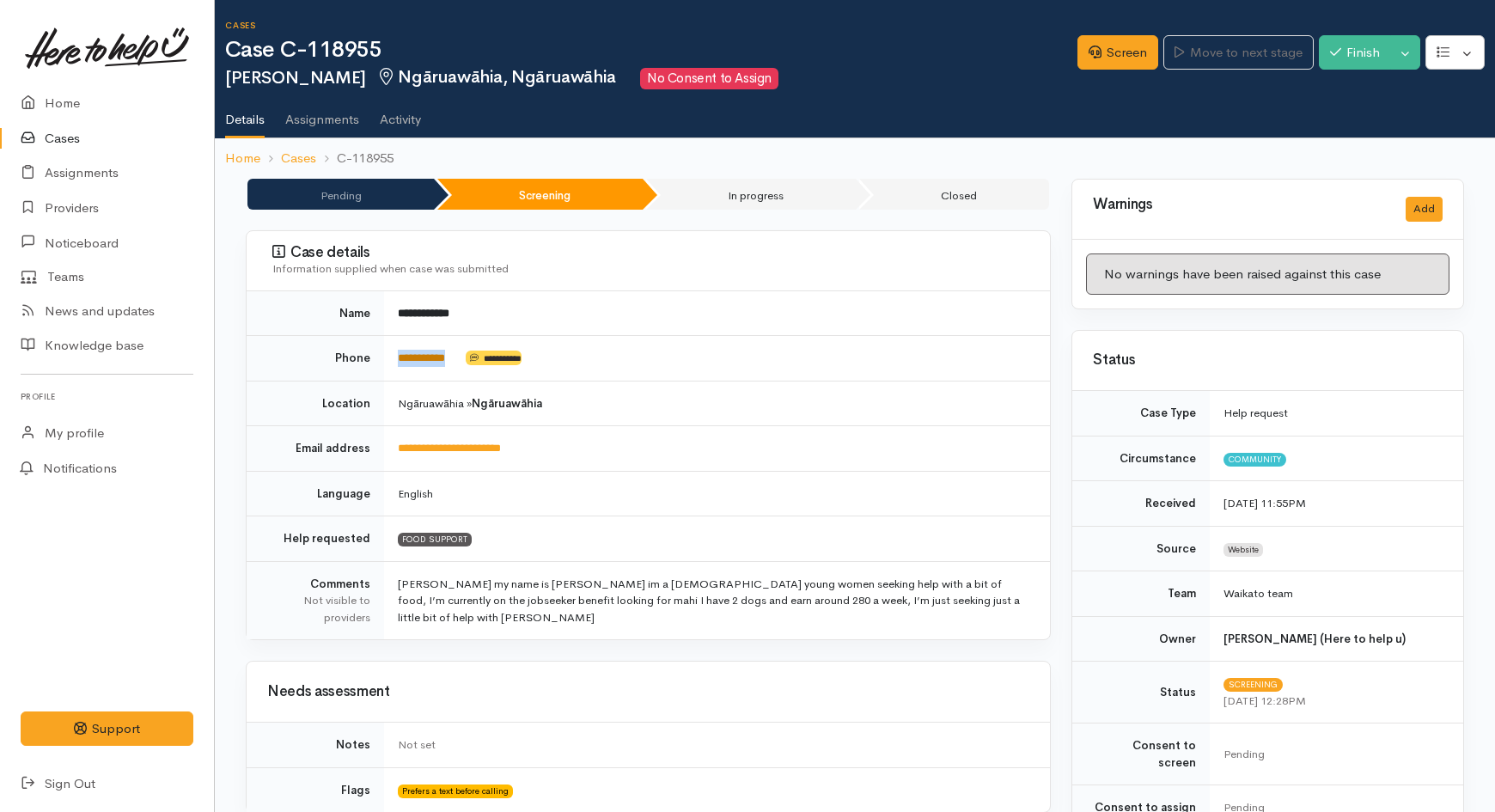
drag, startPoint x: 468, startPoint y: 360, endPoint x: 397, endPoint y: 362, distance: 71.0
click at [397, 362] on td "**********" at bounding box center [717, 358] width 666 height 45
copy td "**********"
click at [1077, 64] on link "Screen" at bounding box center [1118, 53] width 81 height 35
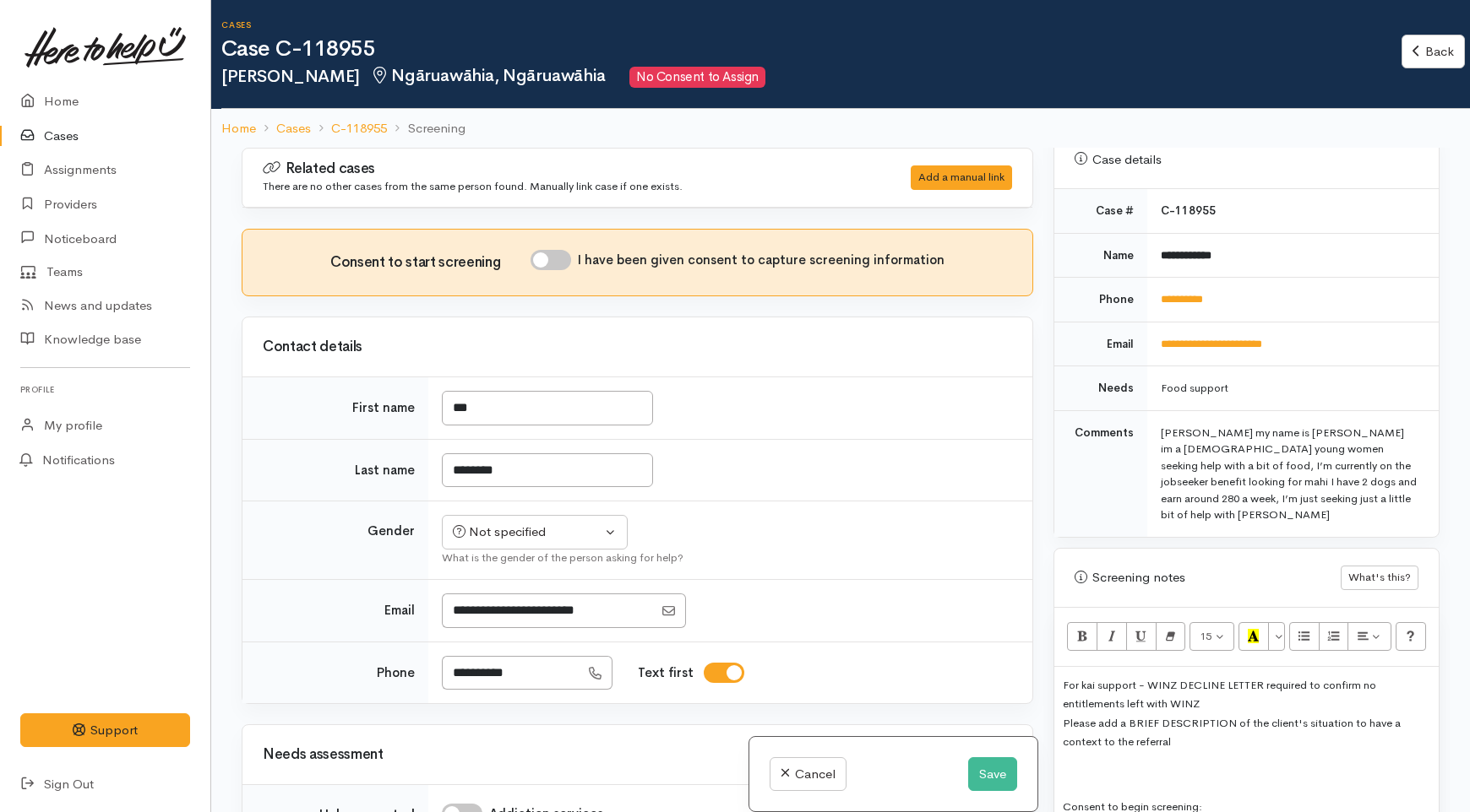
scroll to position [750, 0]
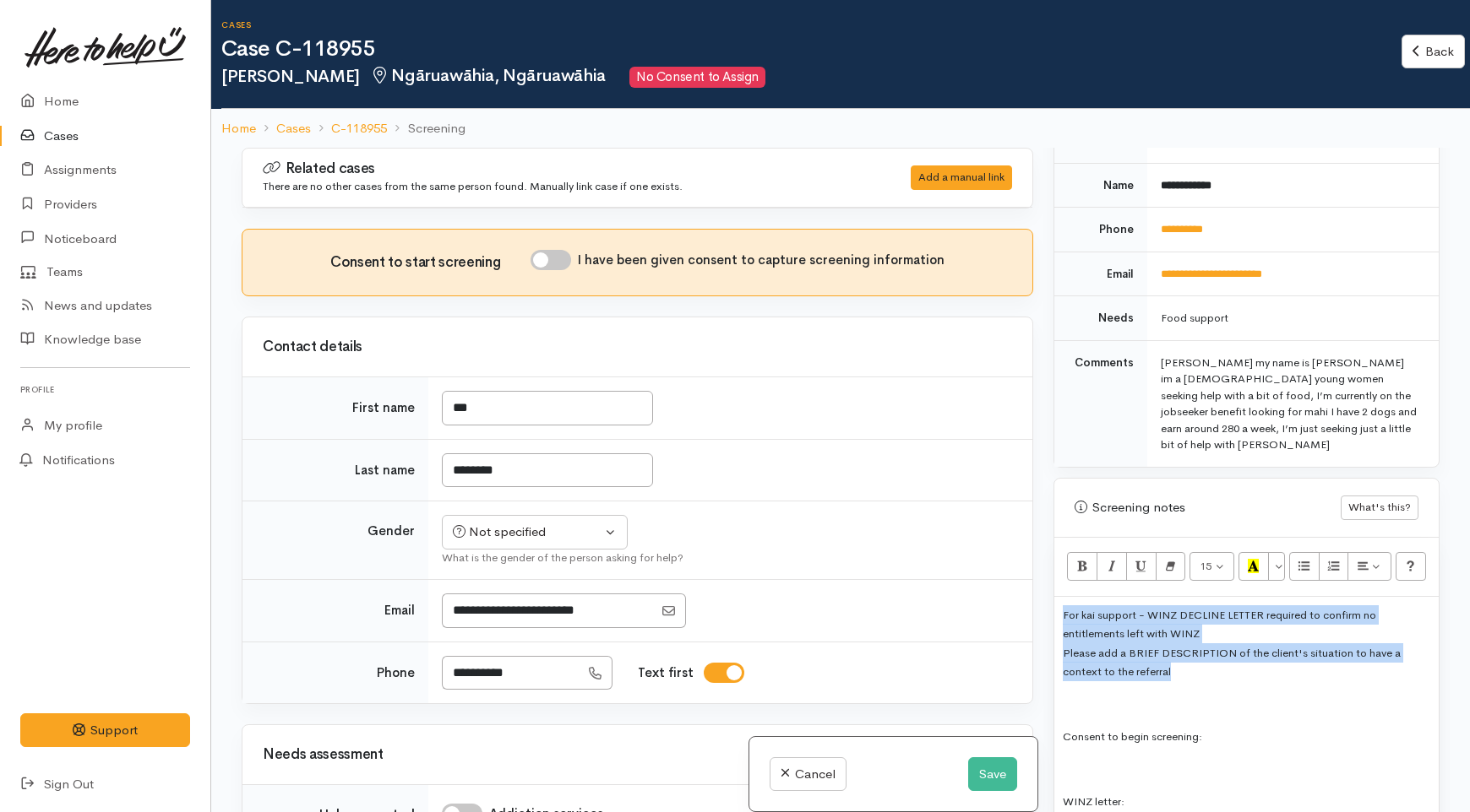
drag, startPoint x: 1114, startPoint y: 619, endPoint x: 1058, endPoint y: 586, distance: 65.0
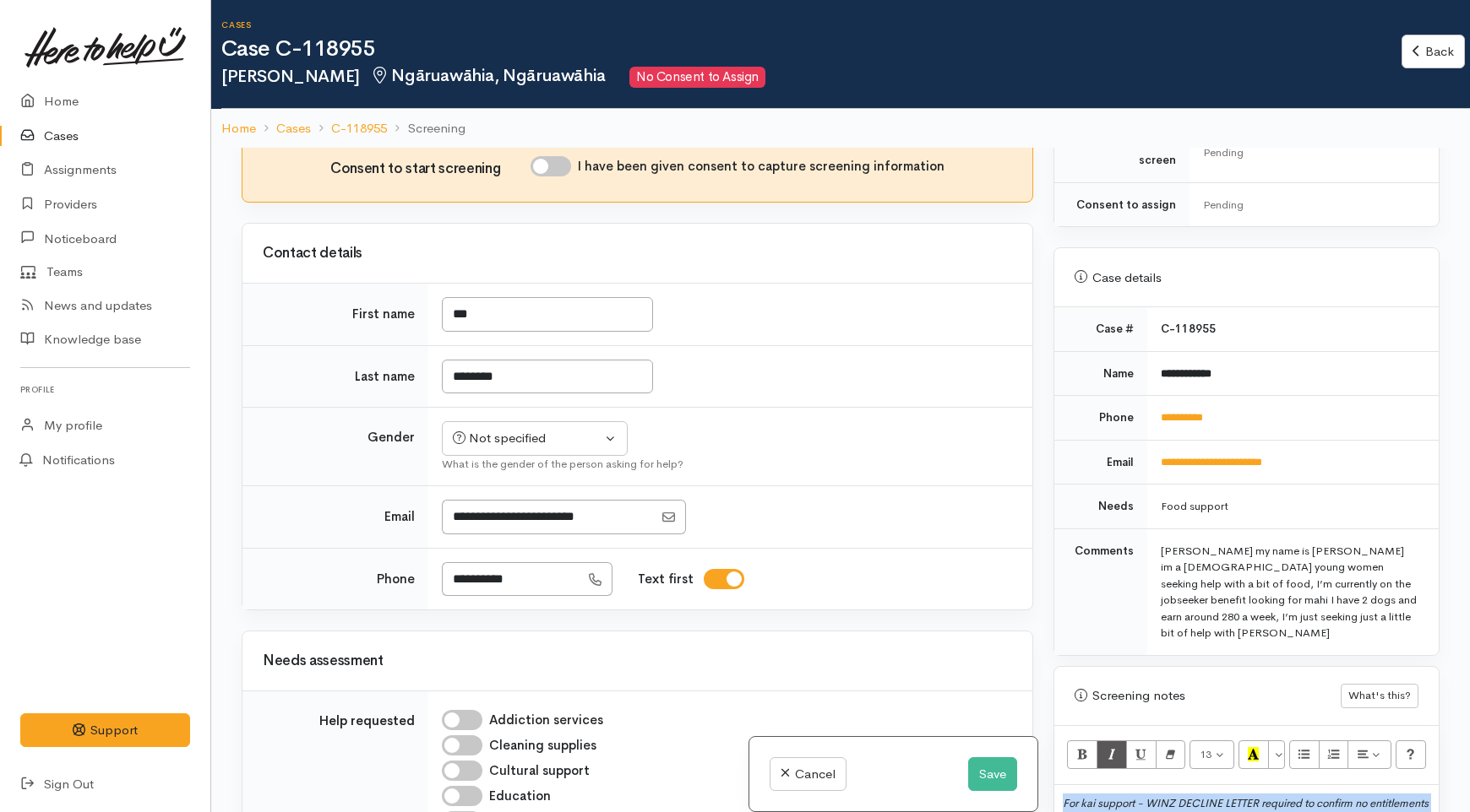
scroll to position [562, 0]
click at [1271, 144] on ol "Home Cases C-118955 Screening" at bounding box center [841, 129] width 1239 height 40
click at [1007, 771] on button "Save" at bounding box center [993, 775] width 49 height 35
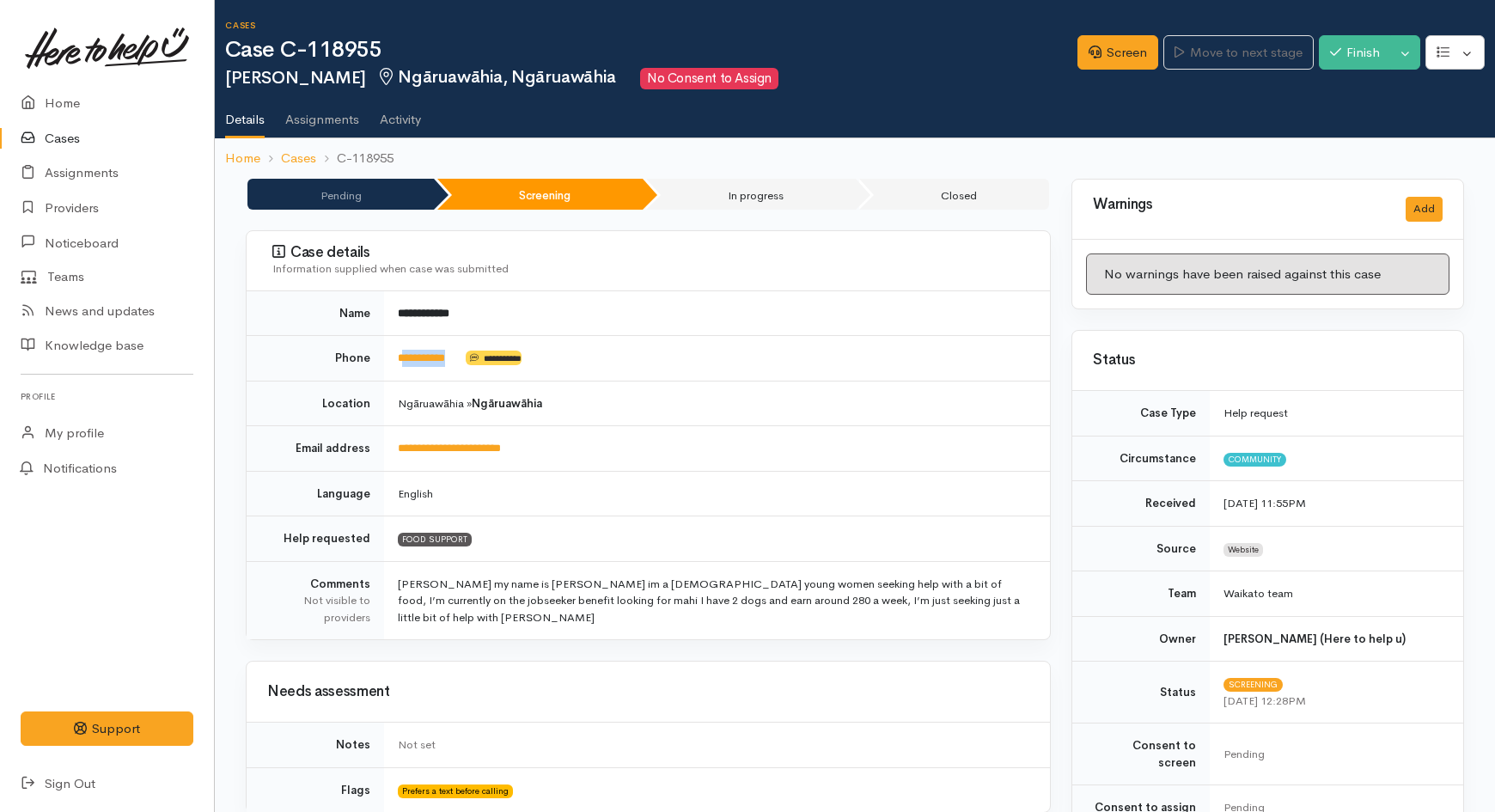
drag, startPoint x: 445, startPoint y: 363, endPoint x: 402, endPoint y: 367, distance: 43.2
click at [402, 367] on td "**********" at bounding box center [717, 358] width 666 height 45
copy td "*********"
drag, startPoint x: 383, startPoint y: 54, endPoint x: 306, endPoint y: 51, distance: 77.1
click at [306, 51] on h1 "Case C-118955" at bounding box center [652, 49] width 853 height 25
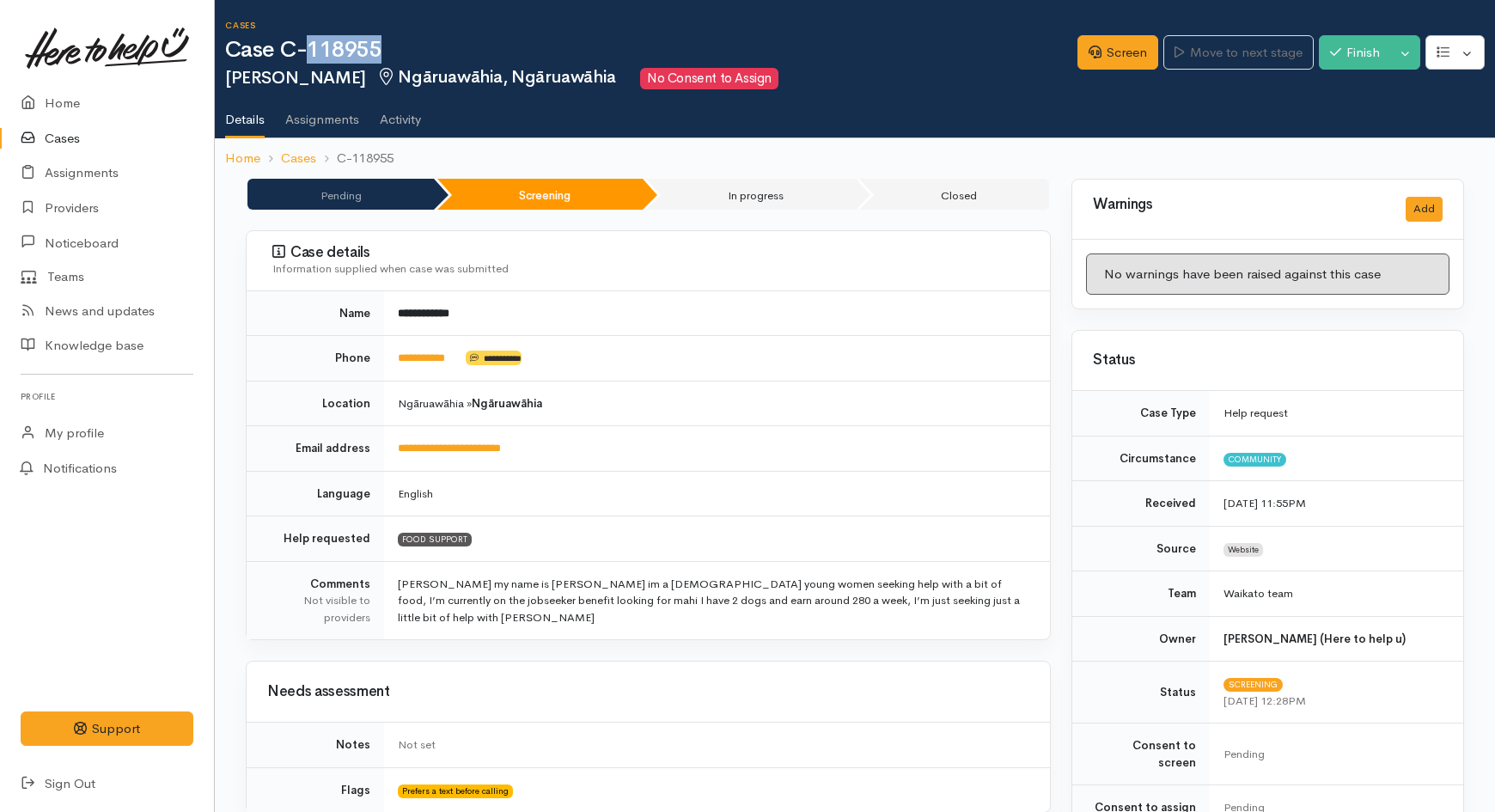
copy h1 "118955"
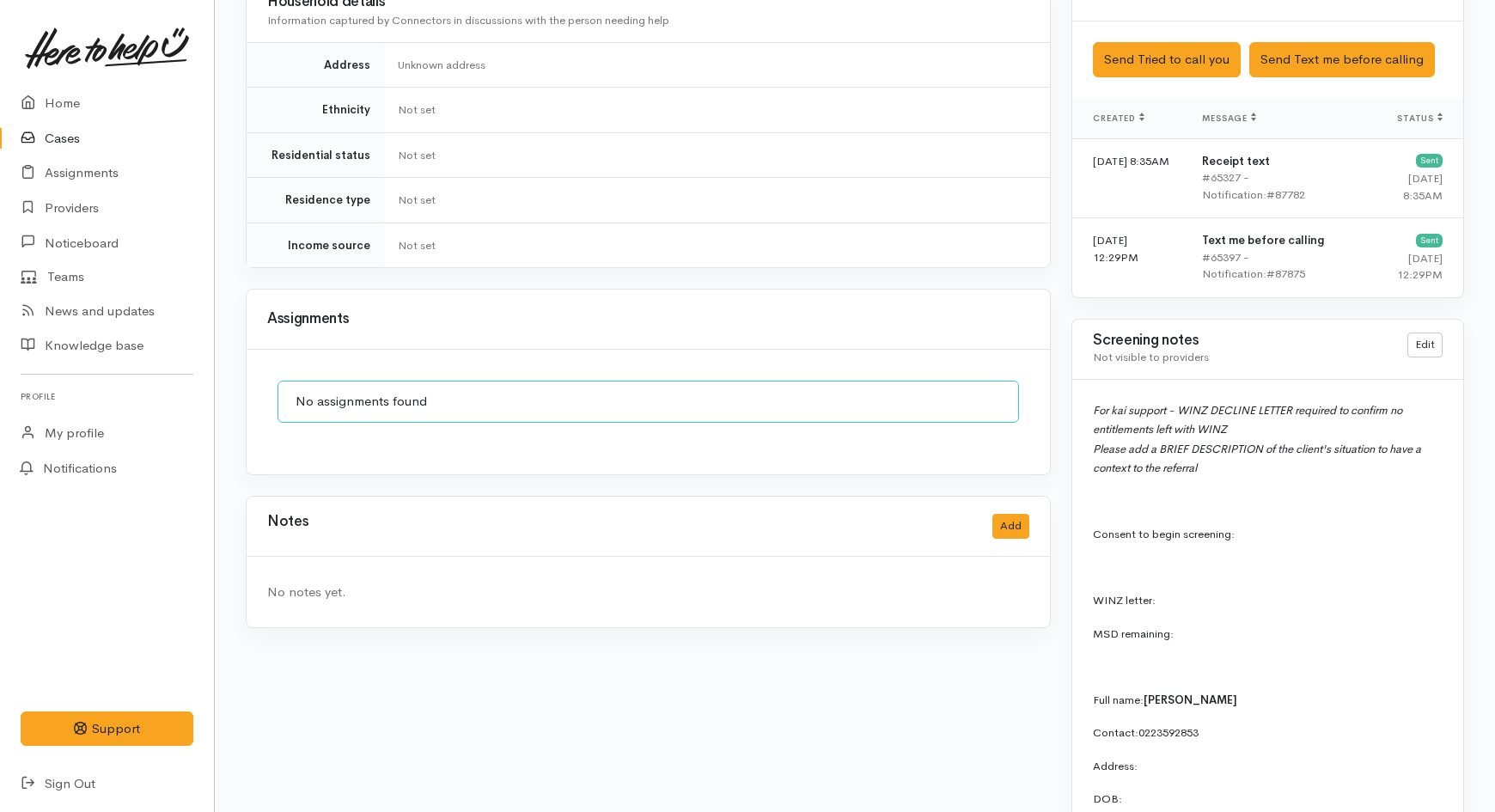
scroll to position [1240, 0]
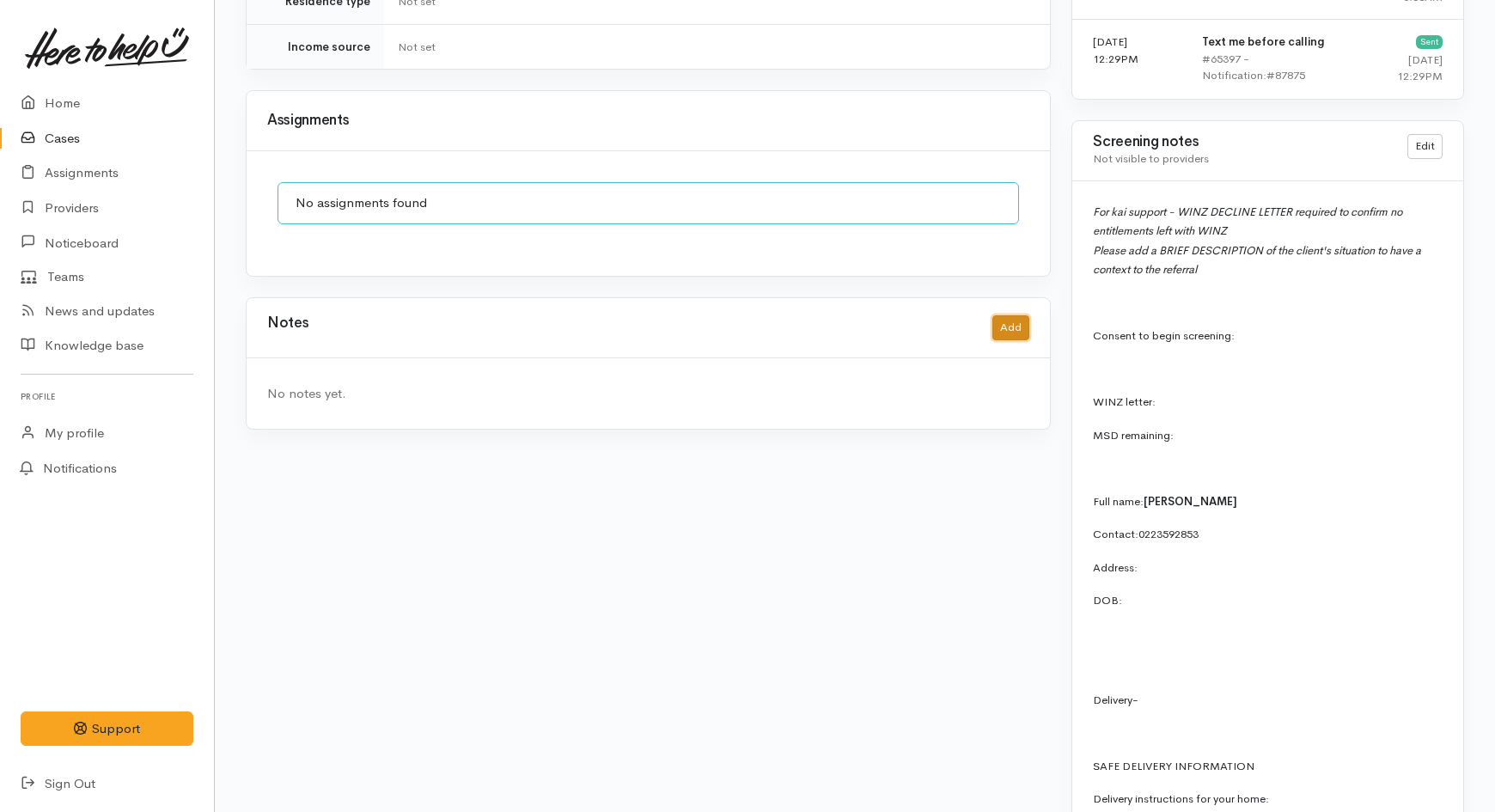
click at [999, 315] on button "Add" at bounding box center [1011, 327] width 37 height 25
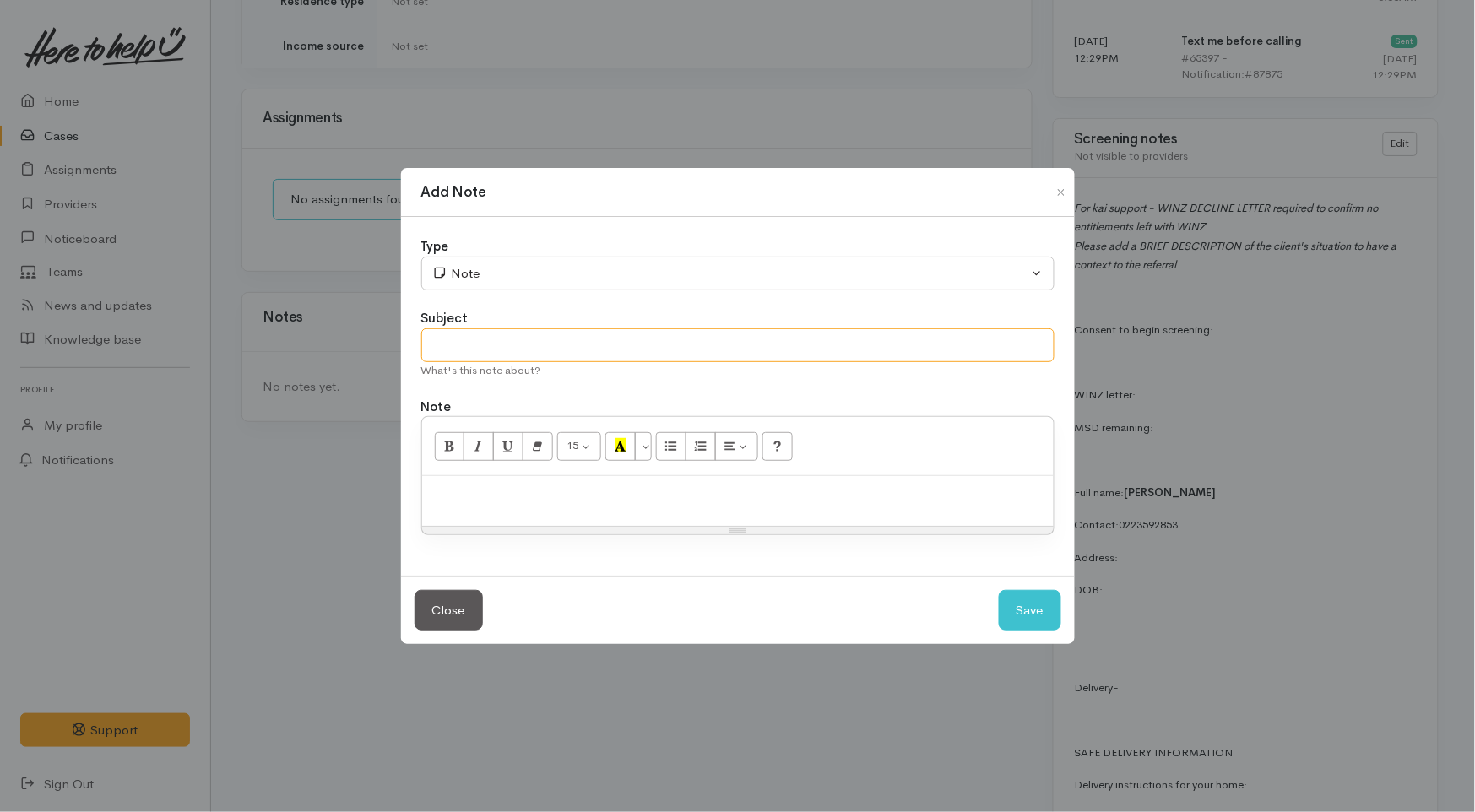
click at [492, 360] on input "text" at bounding box center [738, 346] width 633 height 35
type input "PAUSE for WINZ callback 15/10/2025"
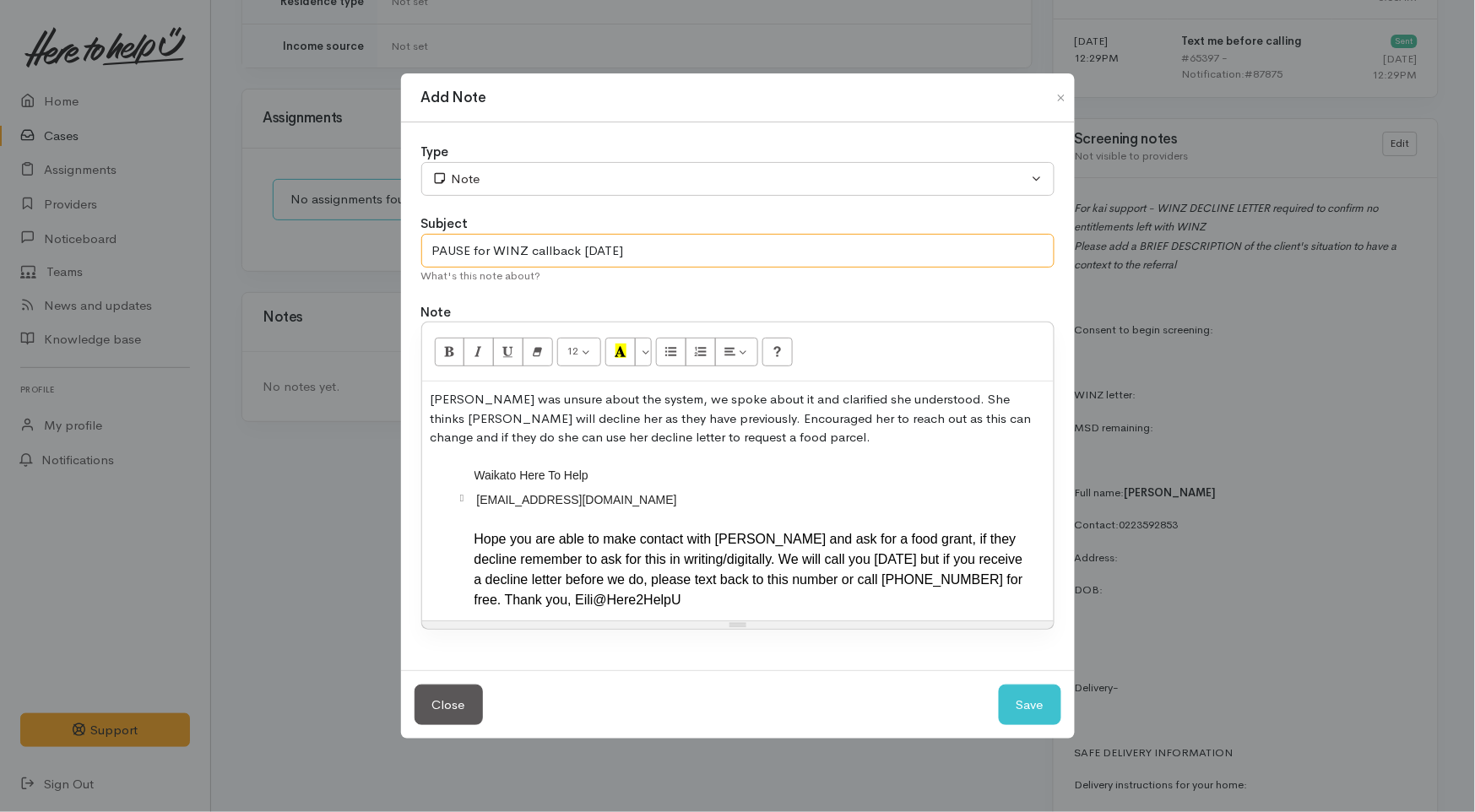
click at [815, 258] on input "PAUSE for WINZ callback 15/10/2025" at bounding box center [738, 252] width 633 height 35
type input "PAUSE for WINZ callback 15/10/2025 11am"
click at [1032, 710] on button "Save" at bounding box center [1030, 706] width 63 height 42
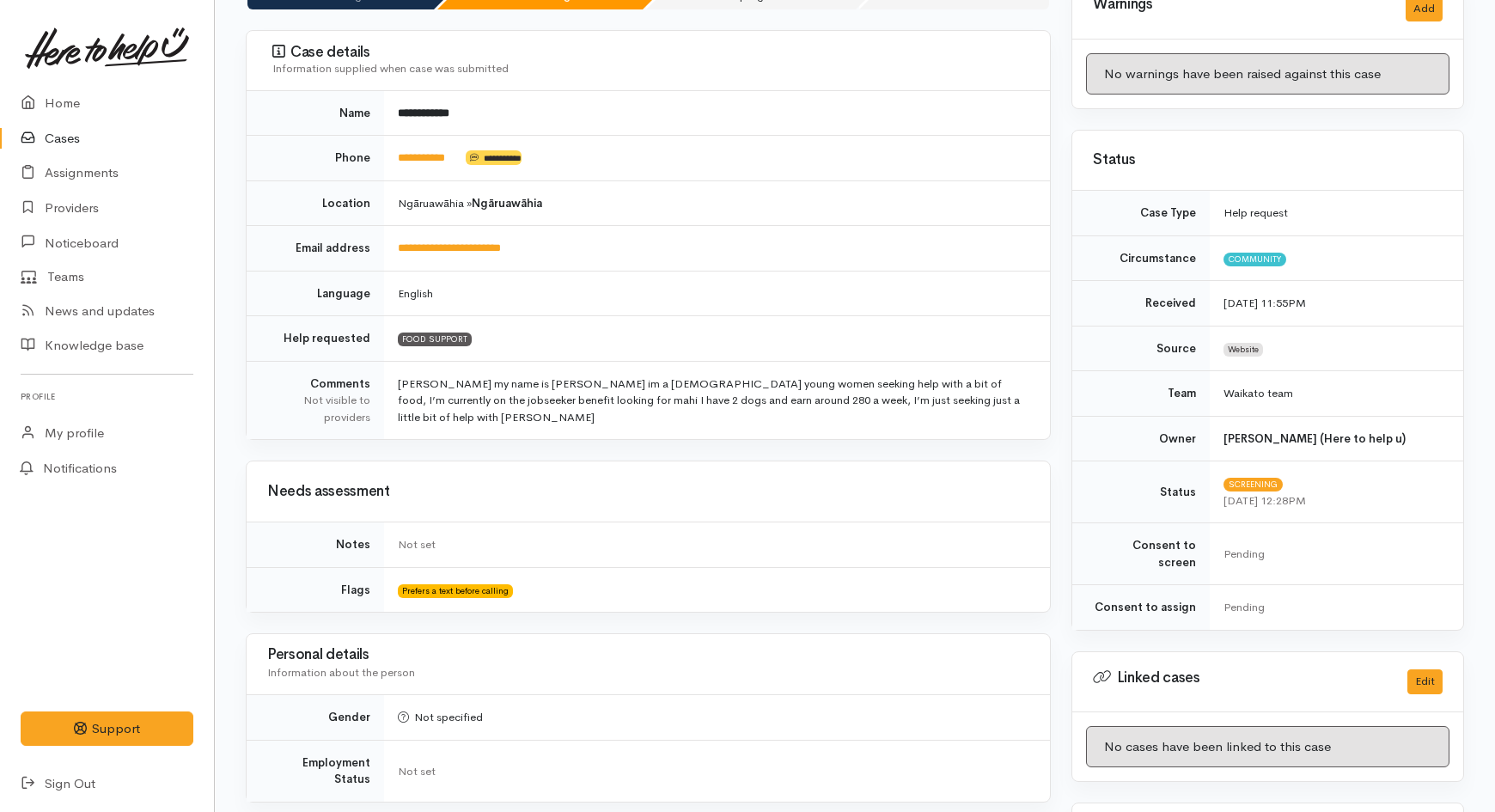
scroll to position [0, 0]
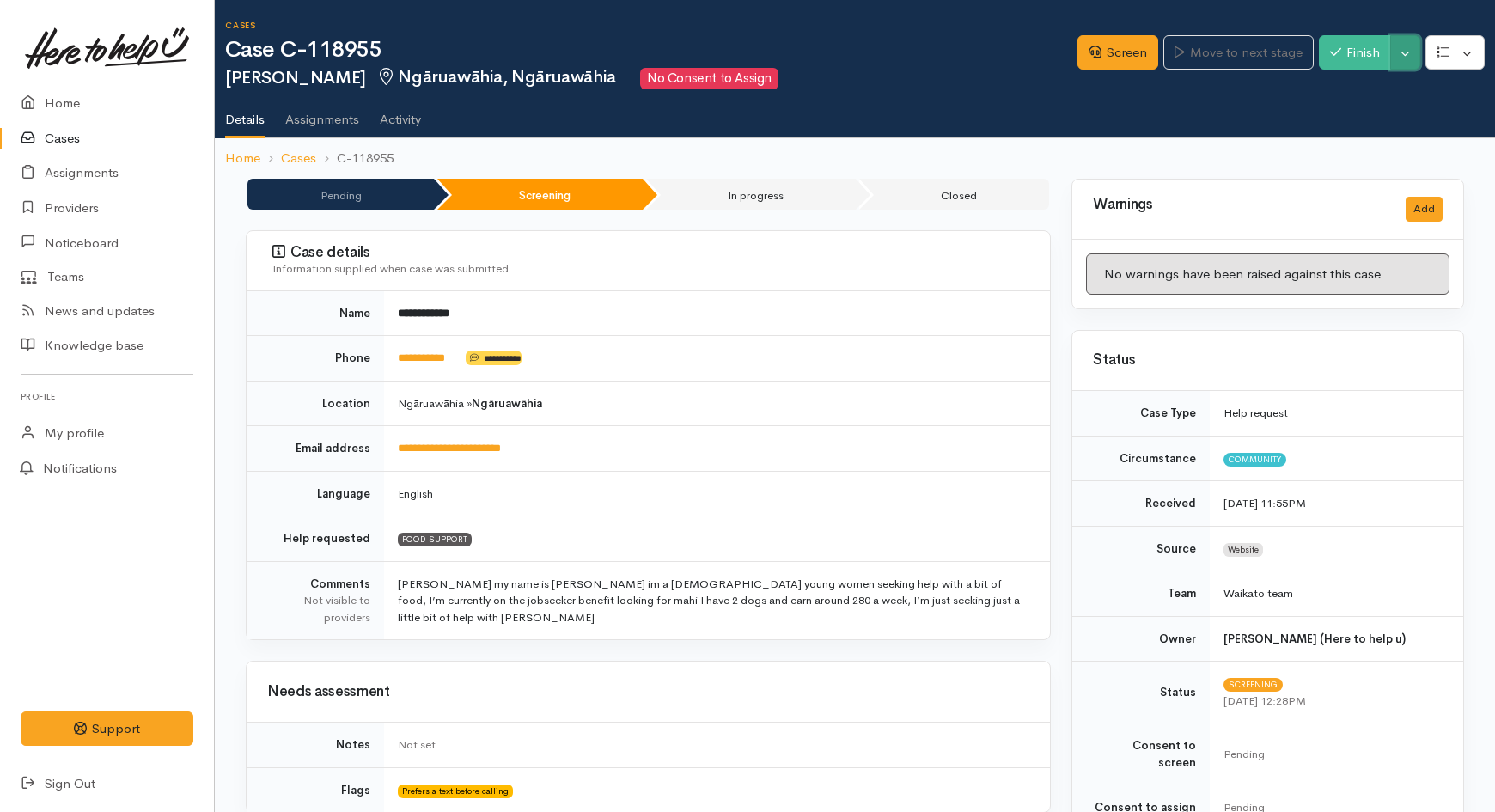
click at [1404, 45] on button "Toggle Dropdown" at bounding box center [1405, 53] width 31 height 35
click at [1351, 87] on link "Pause" at bounding box center [1351, 92] width 136 height 27
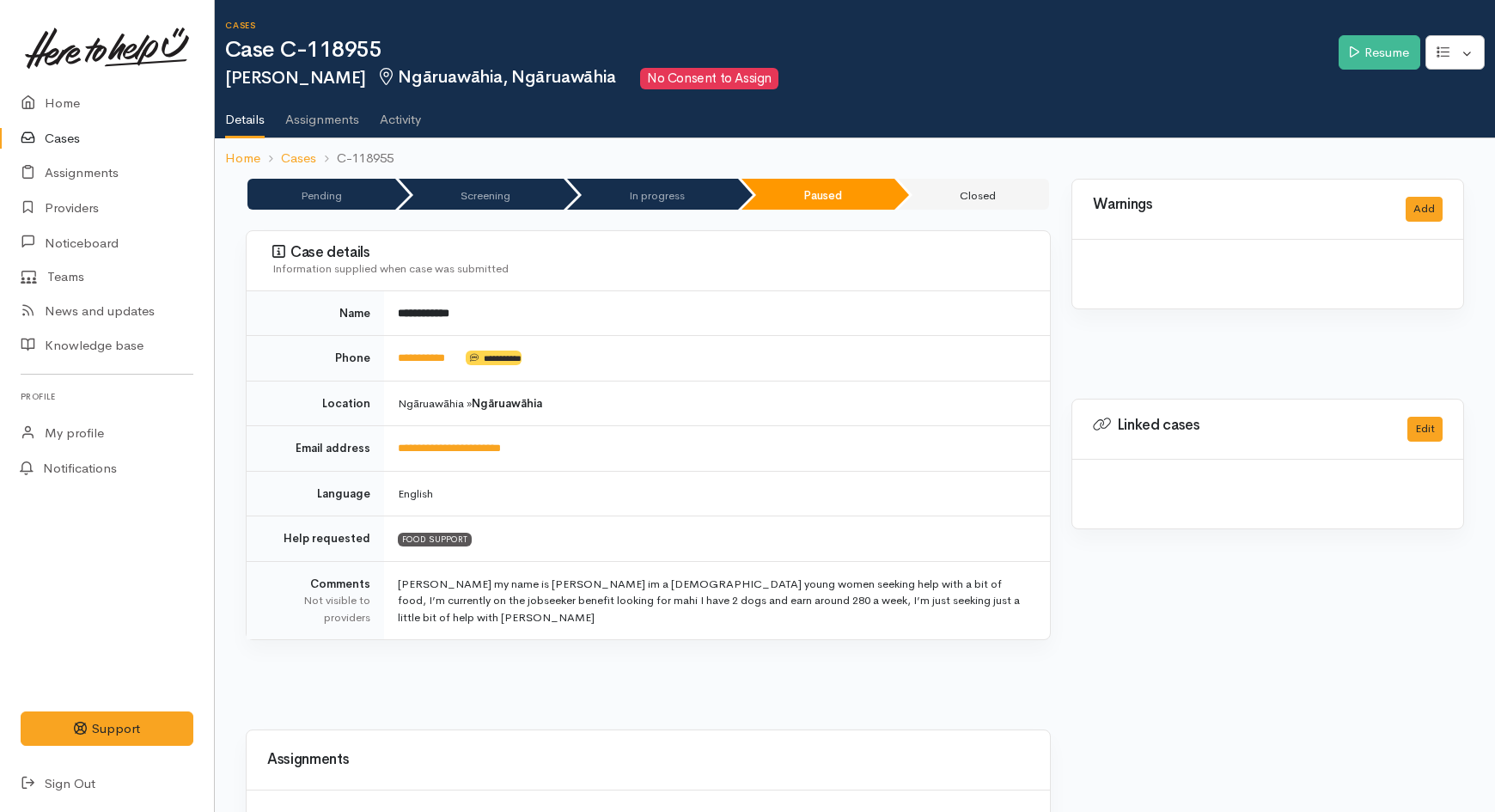
click at [57, 140] on link "Cases" at bounding box center [106, 139] width 214 height 35
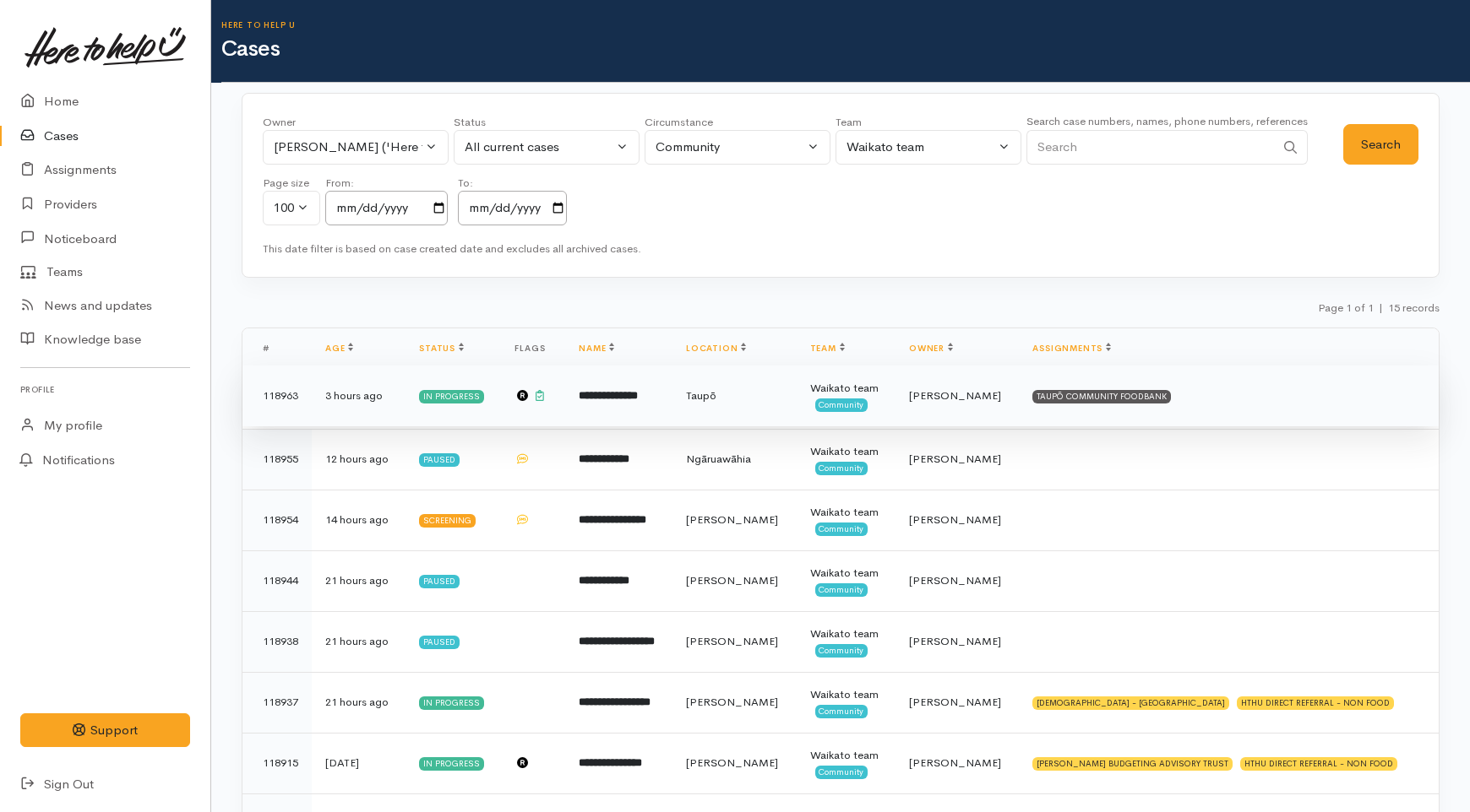
click at [731, 404] on td "Taupō" at bounding box center [735, 396] width 124 height 61
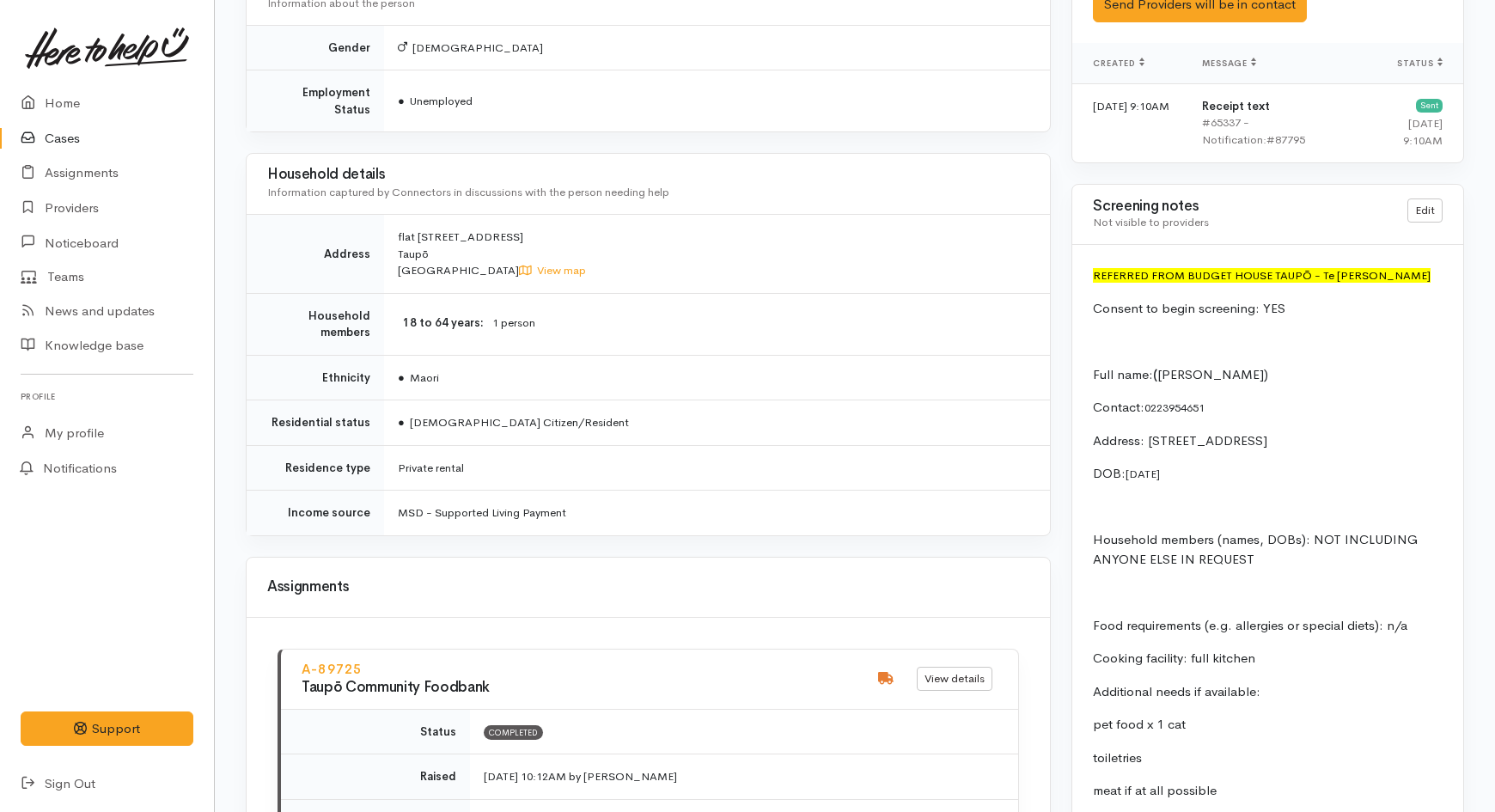
scroll to position [1566, 0]
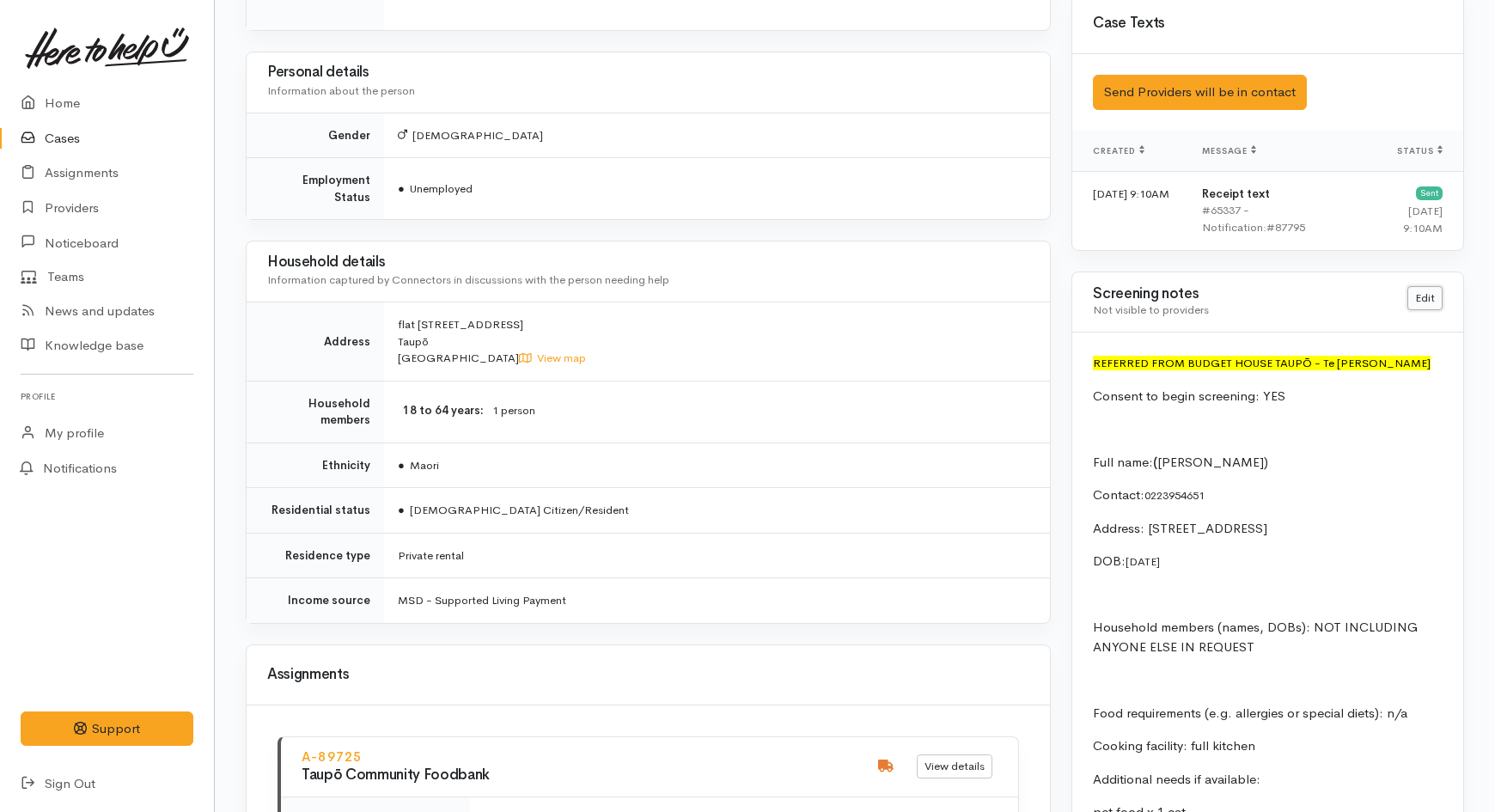
click at [1424, 286] on link "Edit" at bounding box center [1425, 298] width 35 height 25
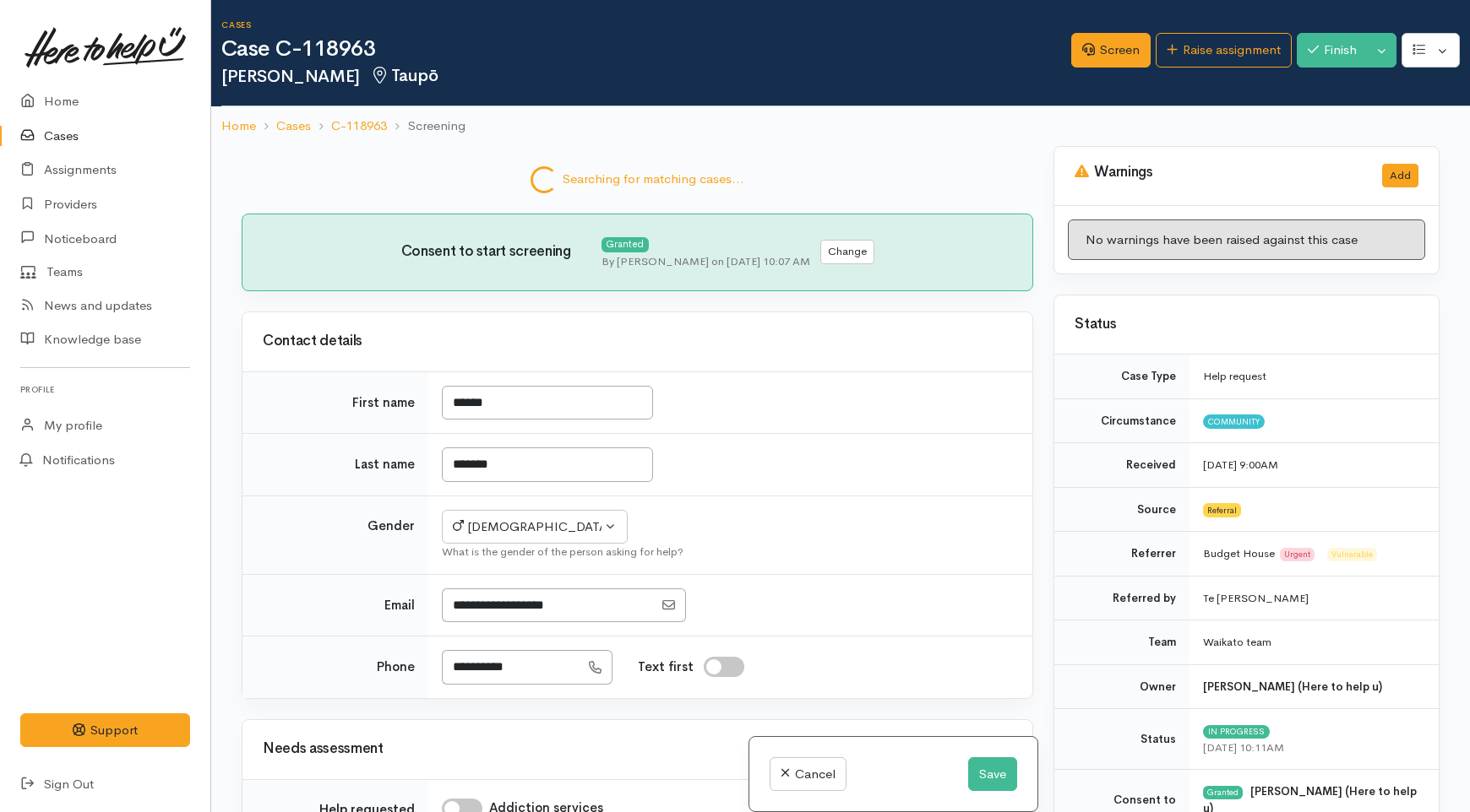
select select "7"
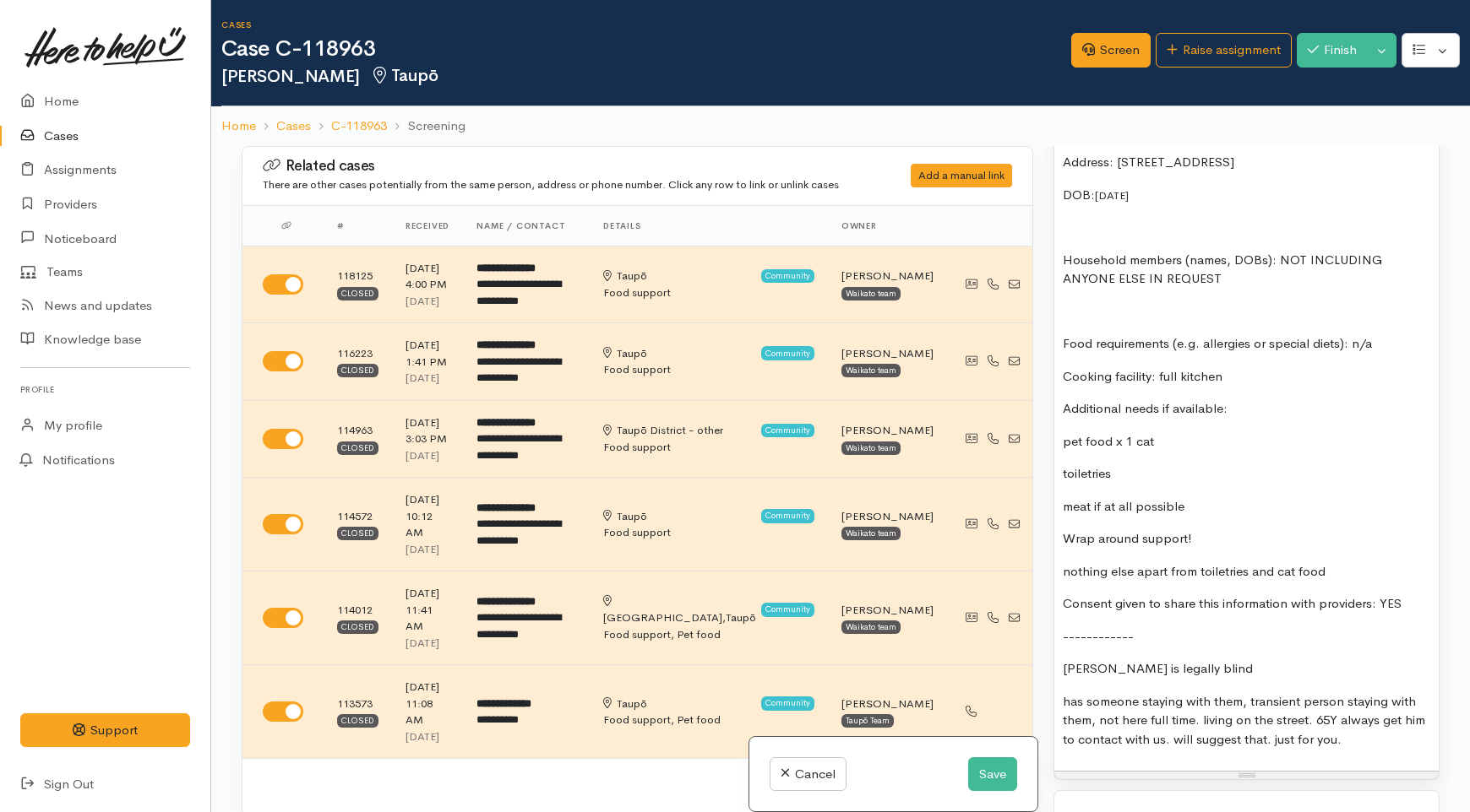
scroll to position [1970, 0]
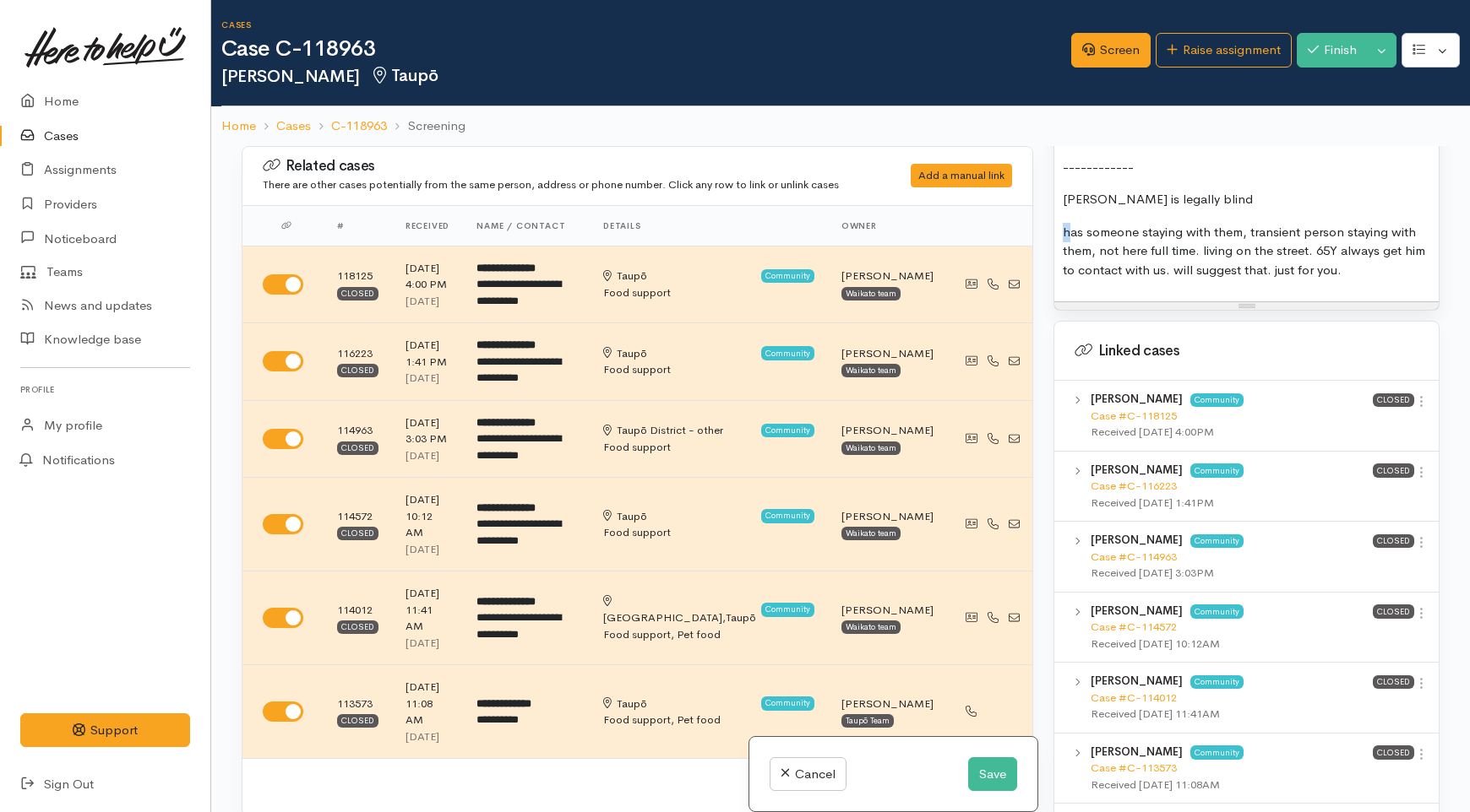
drag, startPoint x: 1071, startPoint y: 198, endPoint x: 1063, endPoint y: 197, distance: 8.1
click at [1063, 223] on p "has someone staying with them, transient person staying with them, not here ful…" at bounding box center [1247, 251] width 368 height 57
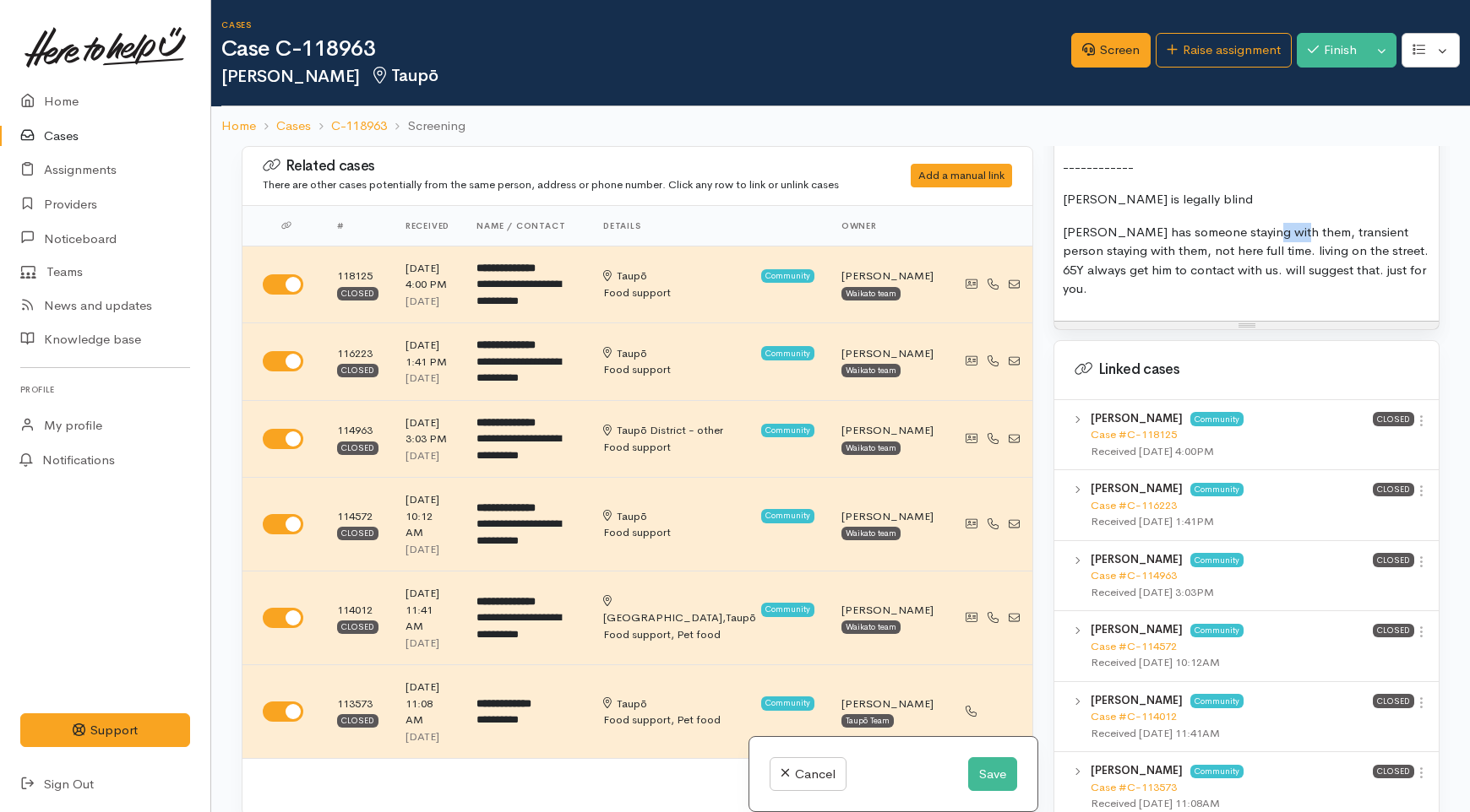
drag, startPoint x: 1289, startPoint y: 199, endPoint x: 1260, endPoint y: 199, distance: 29.0
click at [1260, 223] on p "Rodney has someone staying with them, transient person staying with them, not h…" at bounding box center [1247, 260] width 368 height 76
drag, startPoint x: 1125, startPoint y: 223, endPoint x: 1062, endPoint y: 222, distance: 63.0
click at [1063, 223] on p "Rodney has someone staying with him, transient person staying with them, not he…" at bounding box center [1247, 260] width 368 height 76
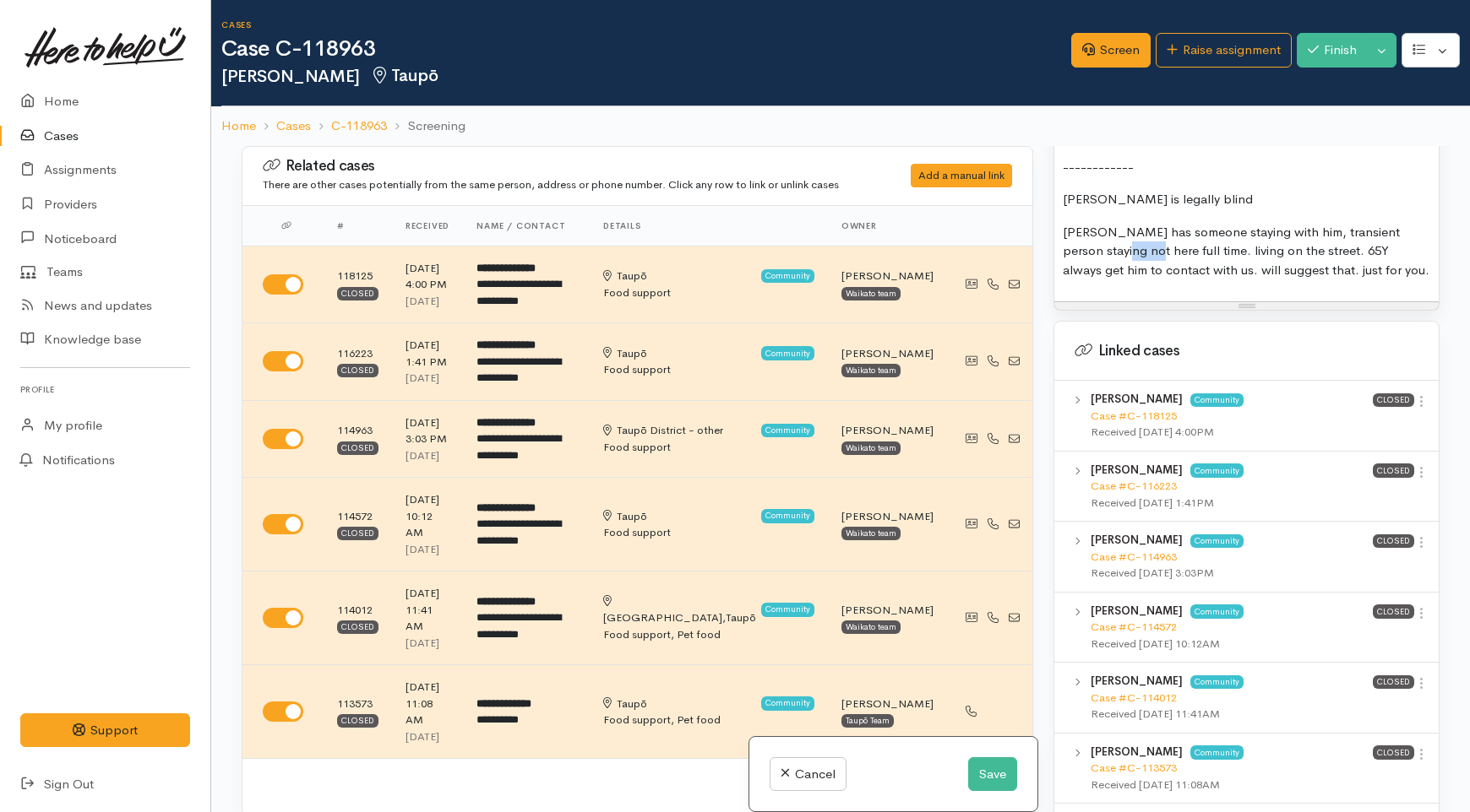
drag, startPoint x: 1113, startPoint y: 216, endPoint x: 1087, endPoint y: 217, distance: 26.0
click at [1087, 223] on p "Rodney has someone staying with him, transient person staying not here full tim…" at bounding box center [1247, 251] width 368 height 57
click at [1276, 223] on p "Rodney has someone staying with him, transient person staying not full time. li…" at bounding box center [1247, 251] width 368 height 57
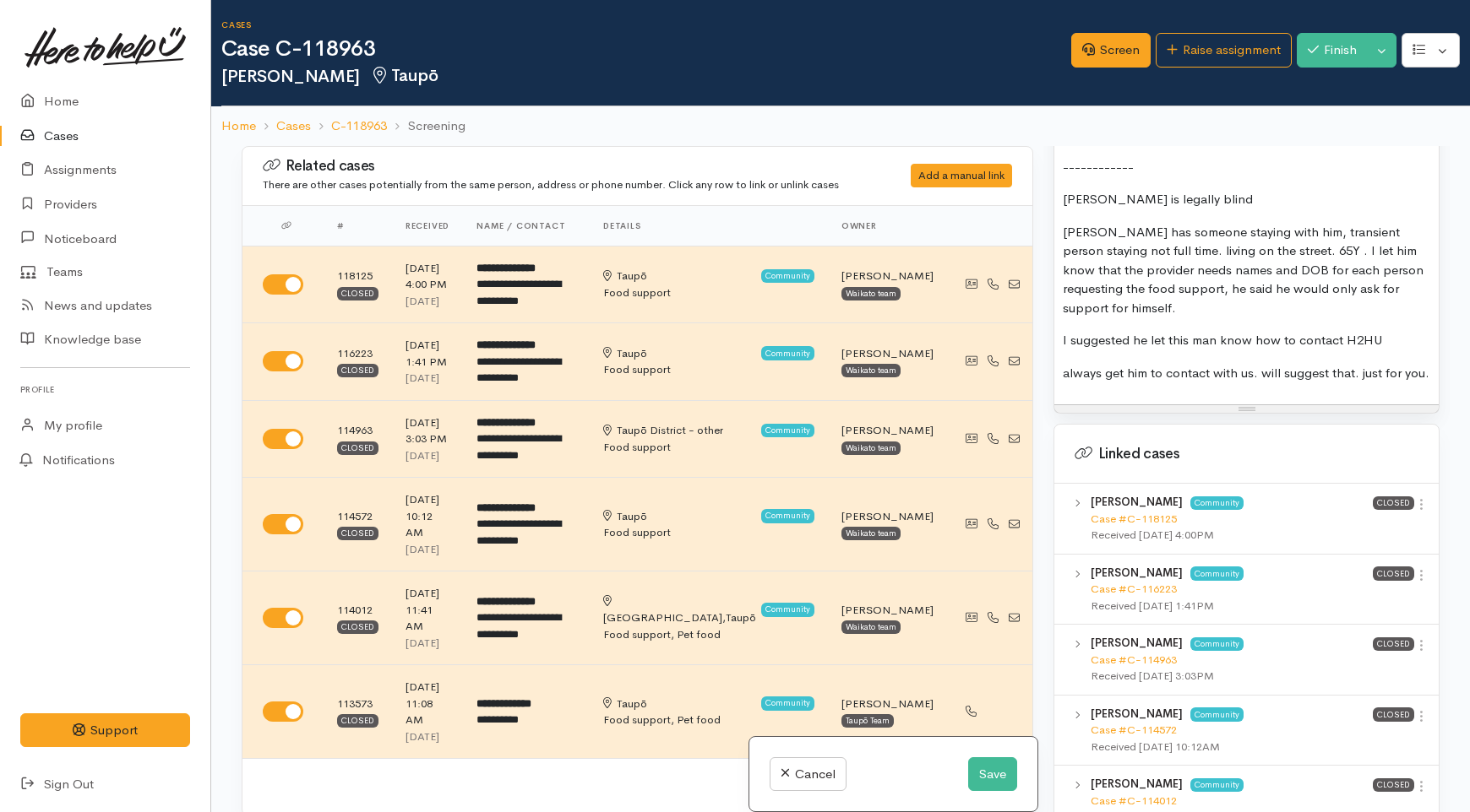
click at [1388, 331] on p "I suggested he let this man know how to contact H2HU" at bounding box center [1247, 341] width 368 height 19
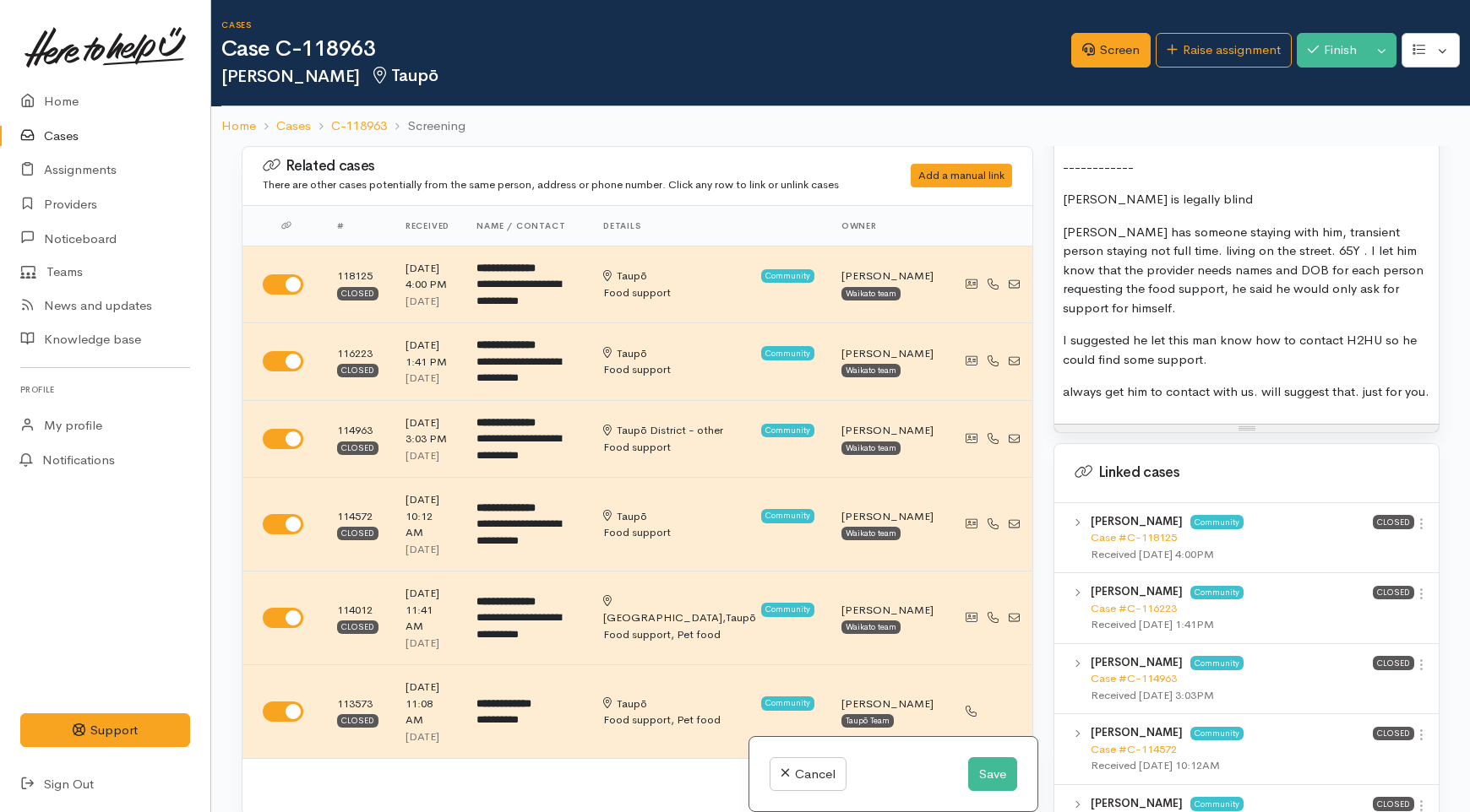
drag, startPoint x: 1110, startPoint y: 361, endPoint x: 1058, endPoint y: 336, distance: 57.7
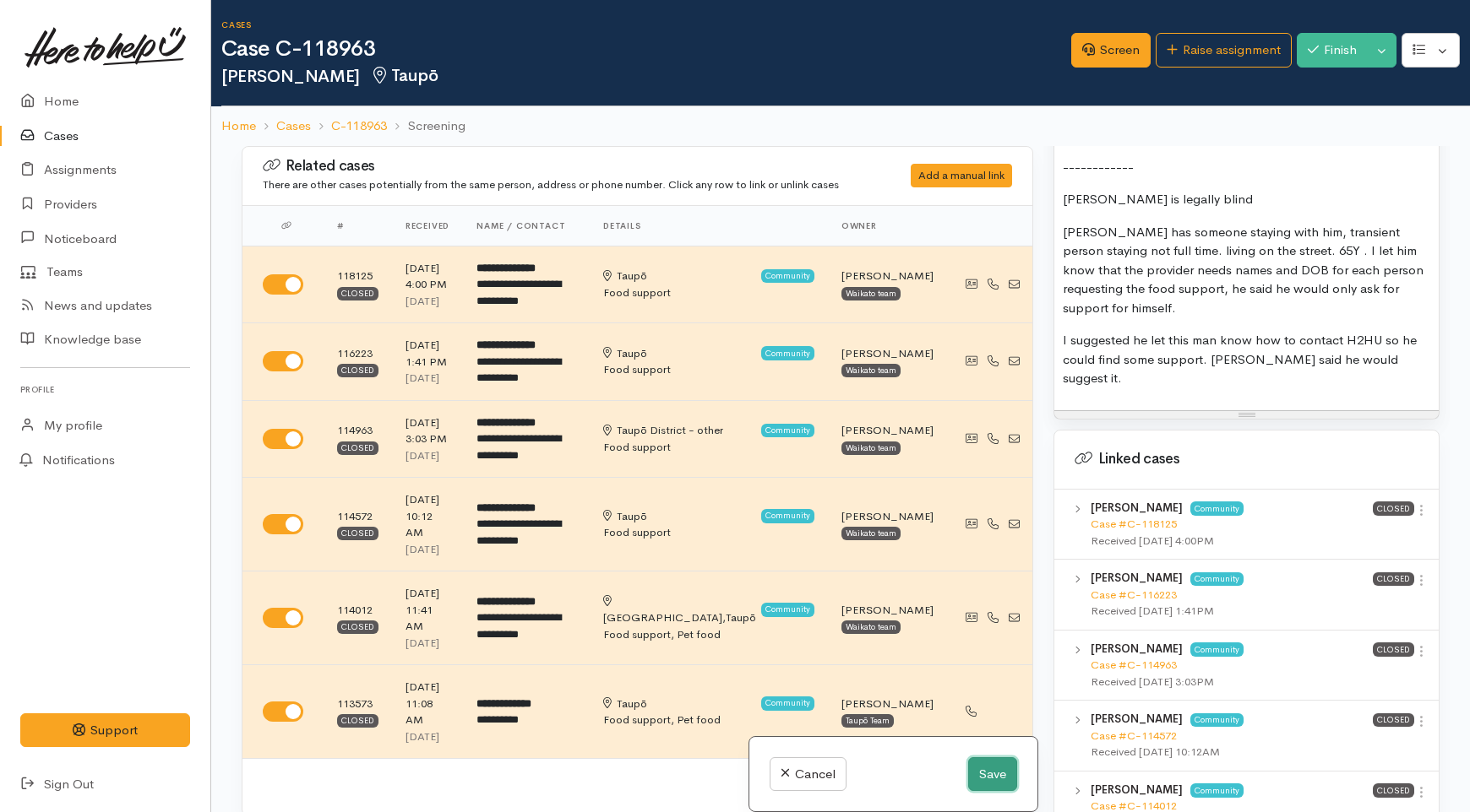
click at [983, 773] on button "Save" at bounding box center [993, 775] width 49 height 35
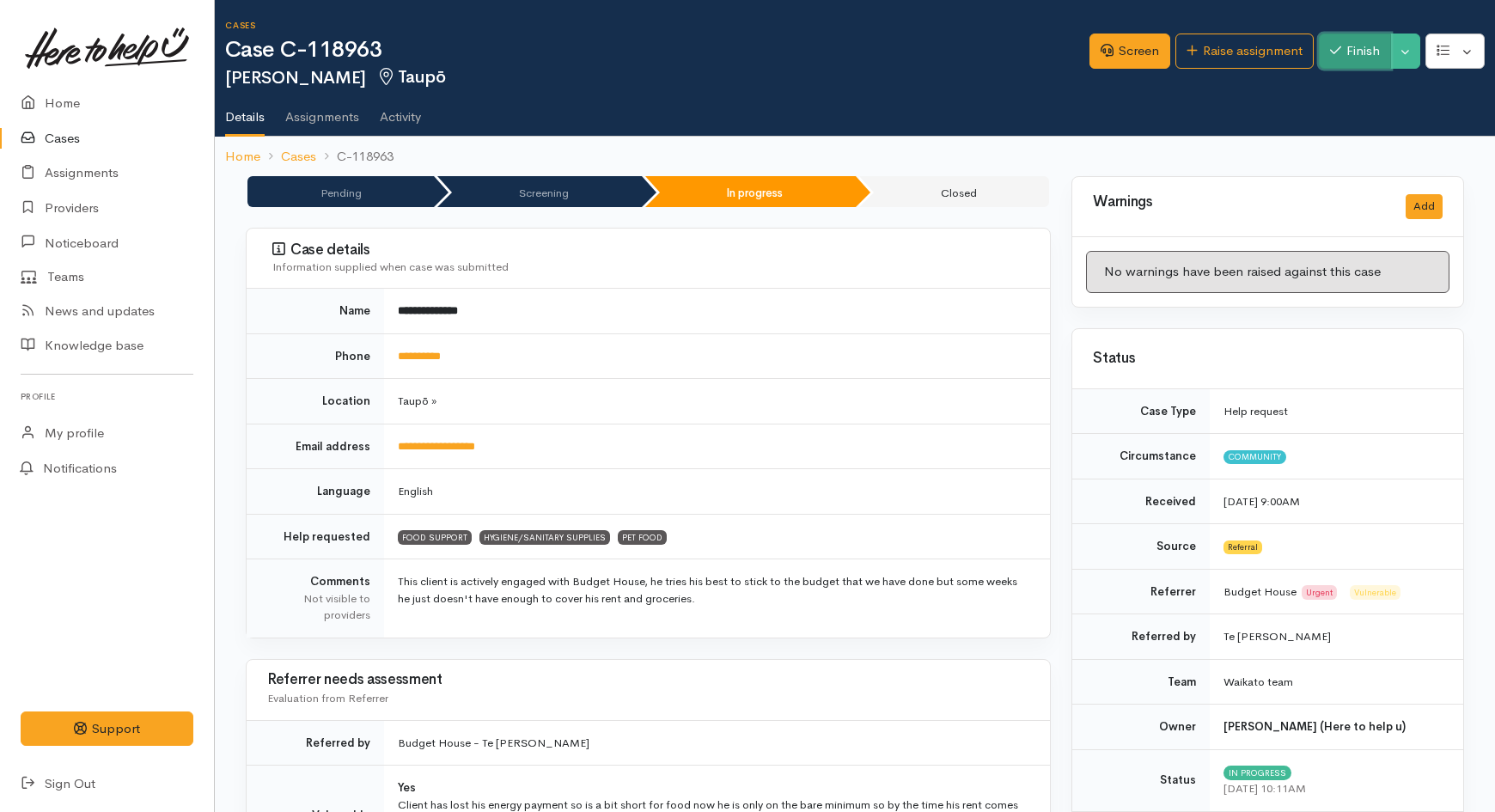
click at [1346, 55] on button "Finish" at bounding box center [1354, 51] width 72 height 35
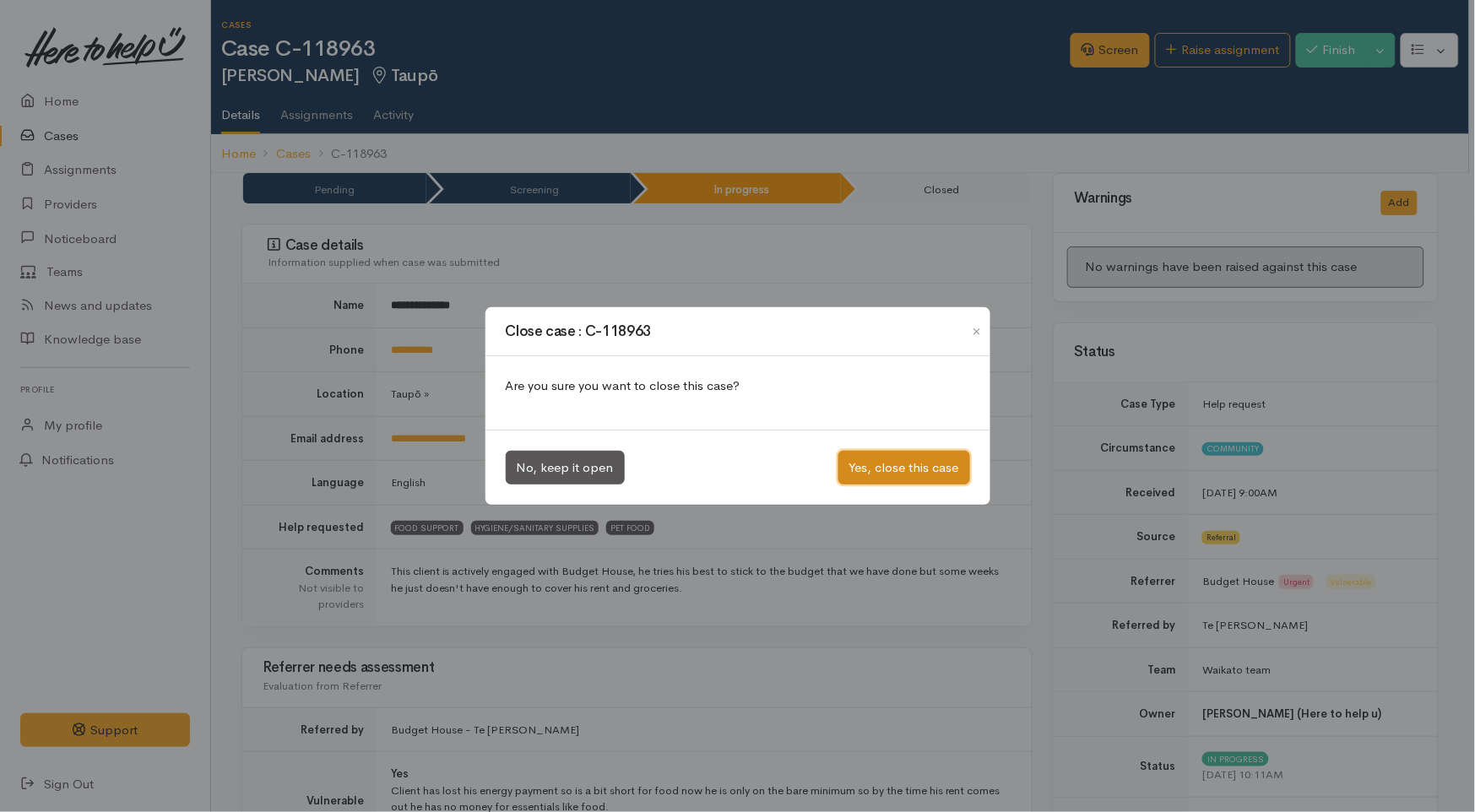
click at [906, 466] on button "Yes, close this case" at bounding box center [904, 468] width 132 height 35
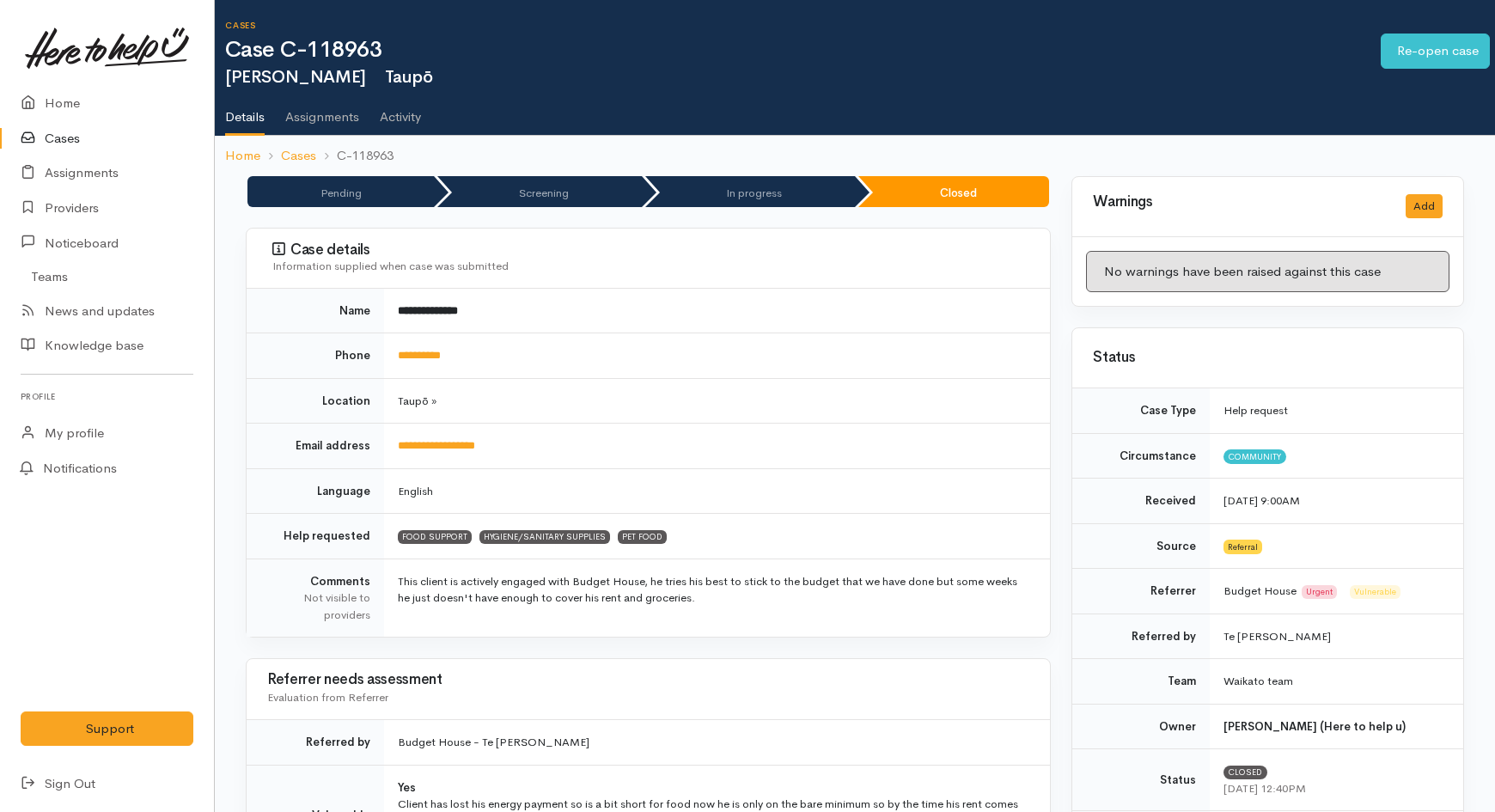
click at [45, 130] on link "Cases" at bounding box center [106, 139] width 214 height 35
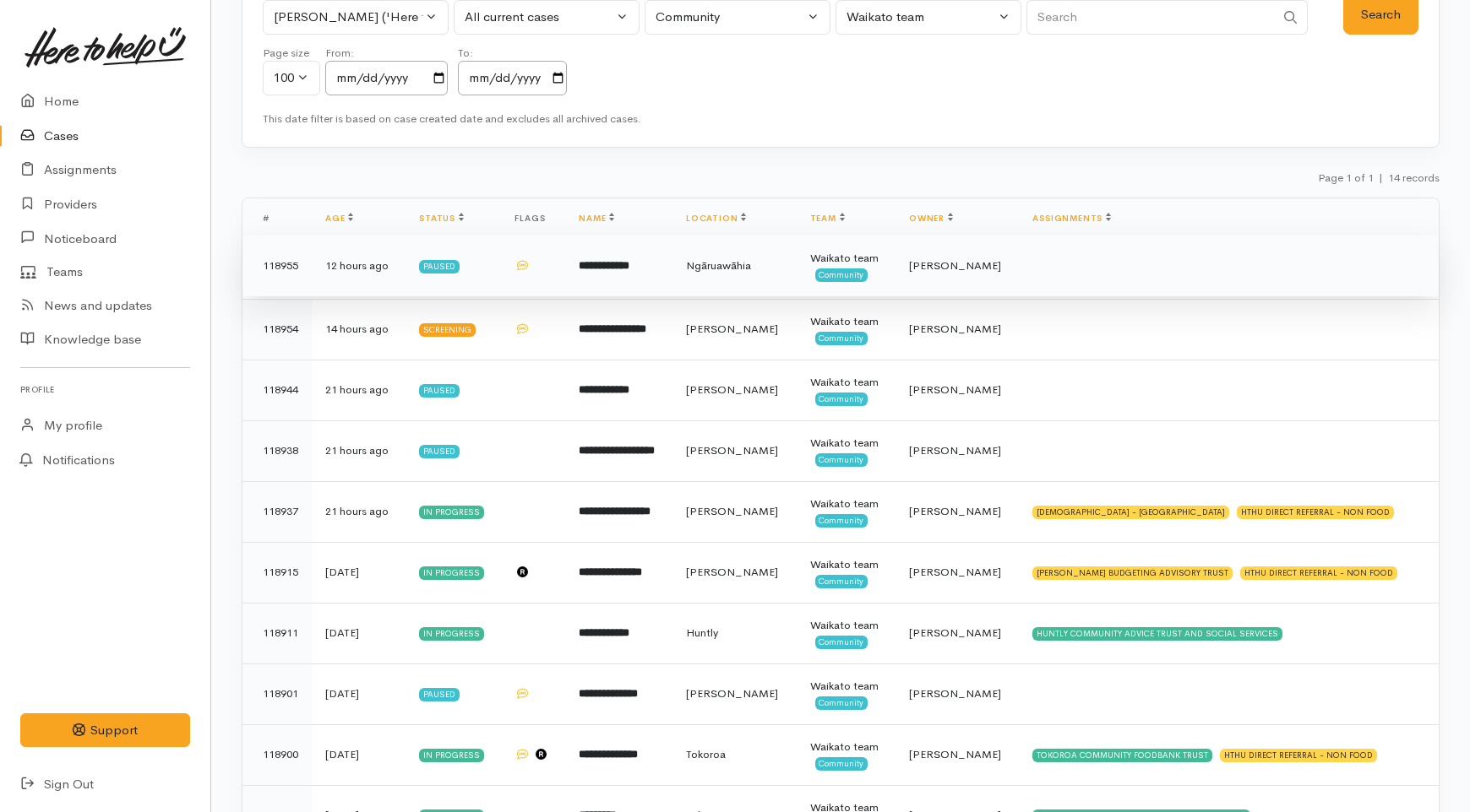
scroll to position [188, 0]
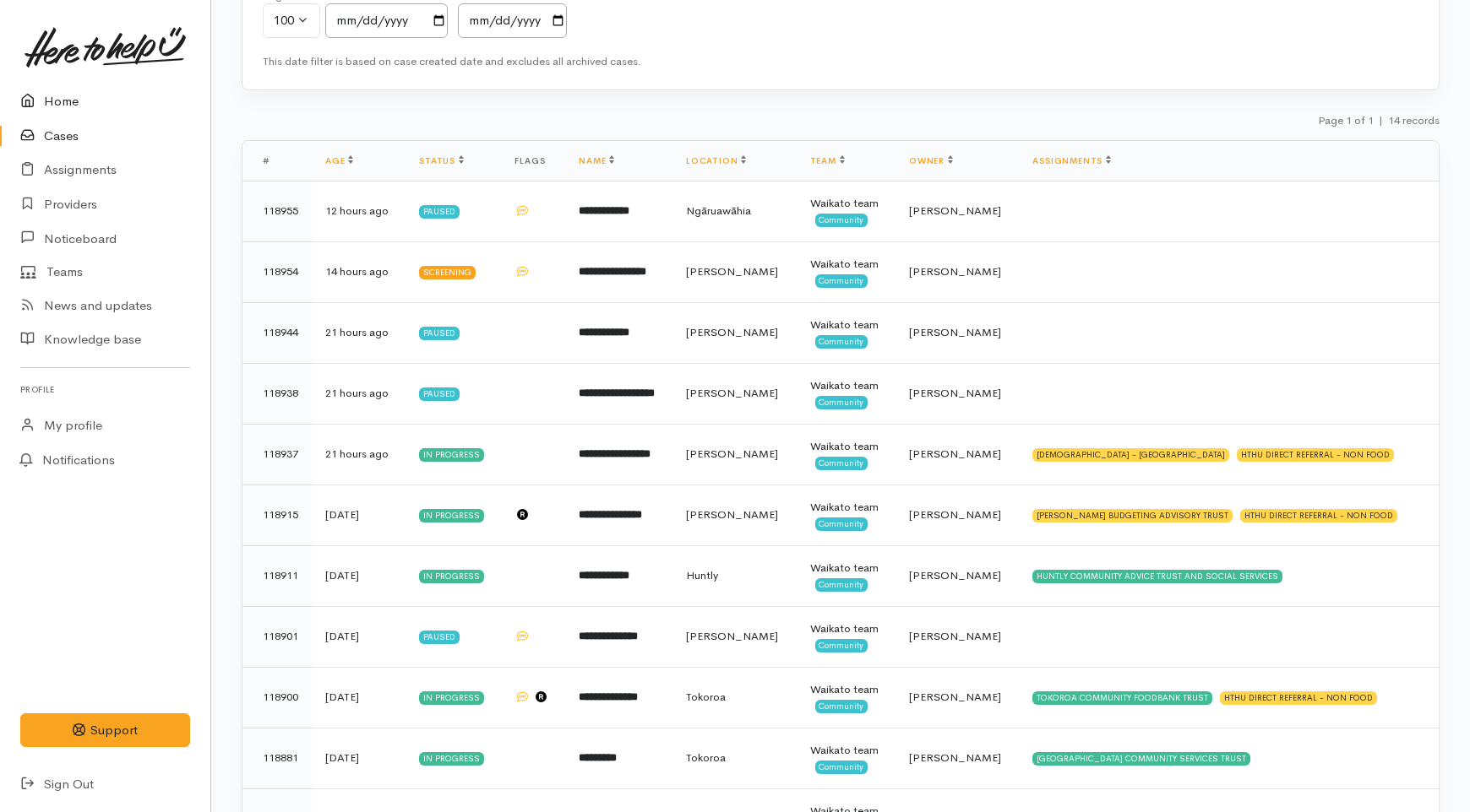
click at [64, 98] on link "Home" at bounding box center [105, 102] width 210 height 35
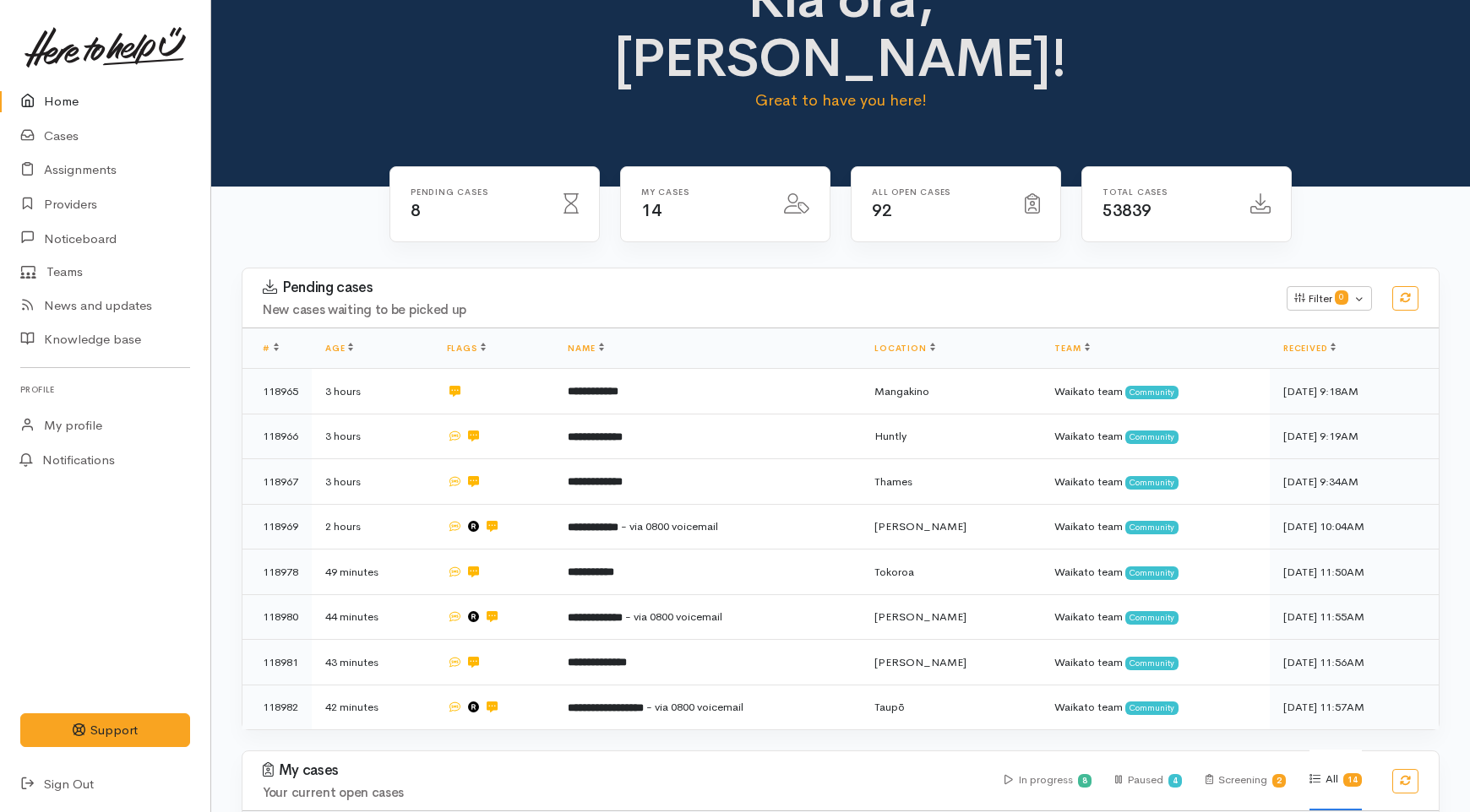
scroll to position [94, 0]
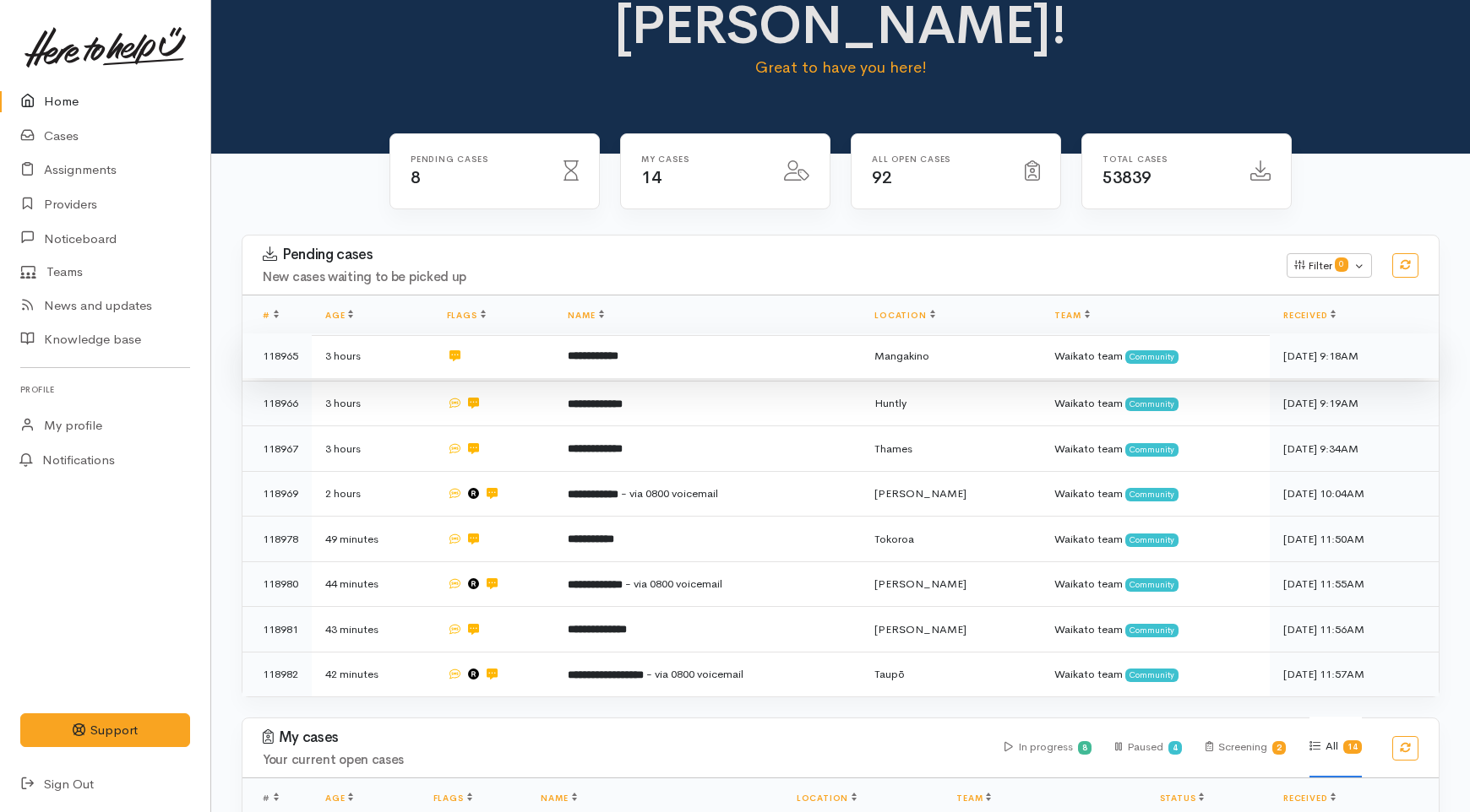
click at [714, 334] on td "**********" at bounding box center [707, 356] width 307 height 45
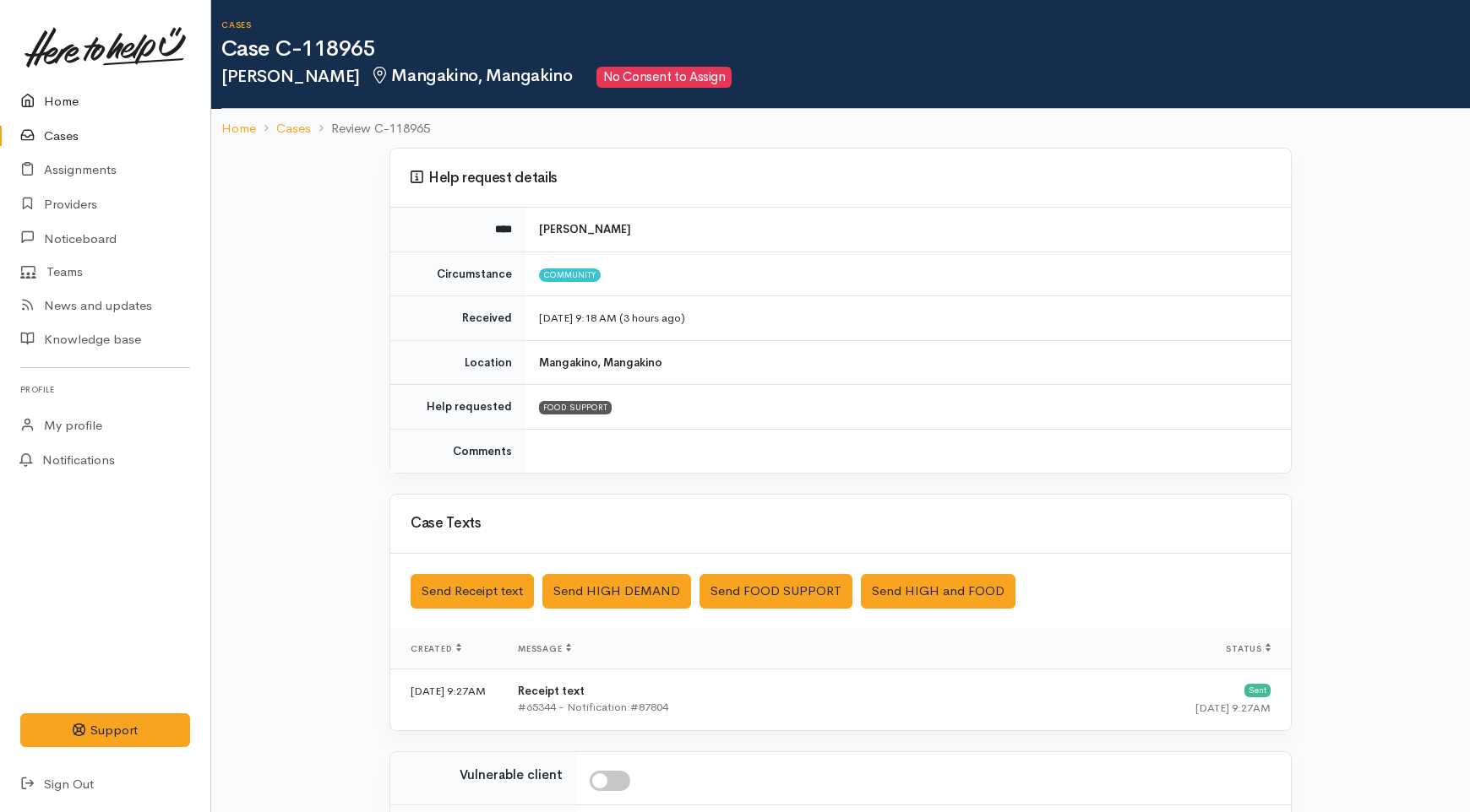
click at [41, 103] on icon at bounding box center [32, 102] width 23 height 21
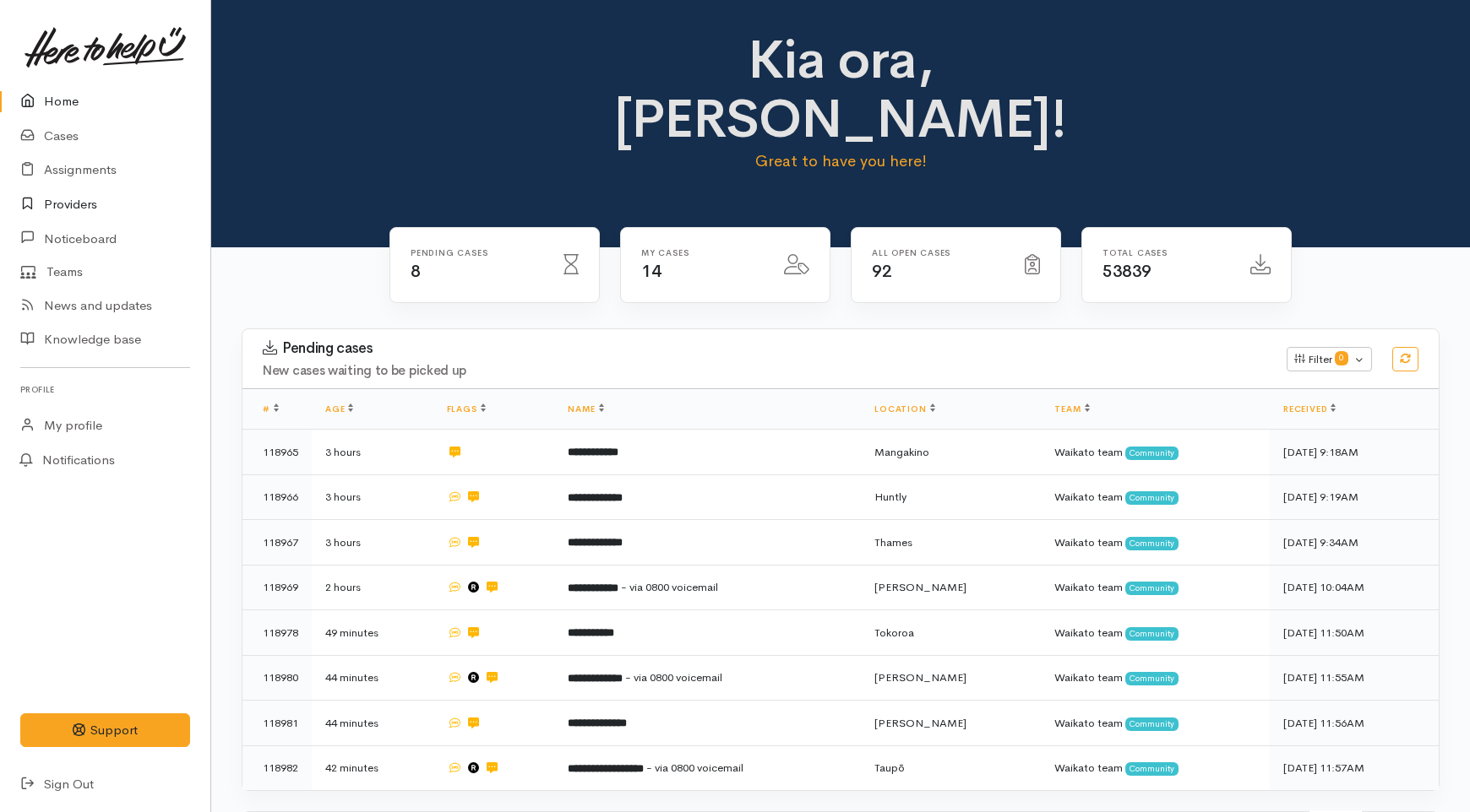
click at [77, 214] on link "Providers" at bounding box center [105, 205] width 210 height 35
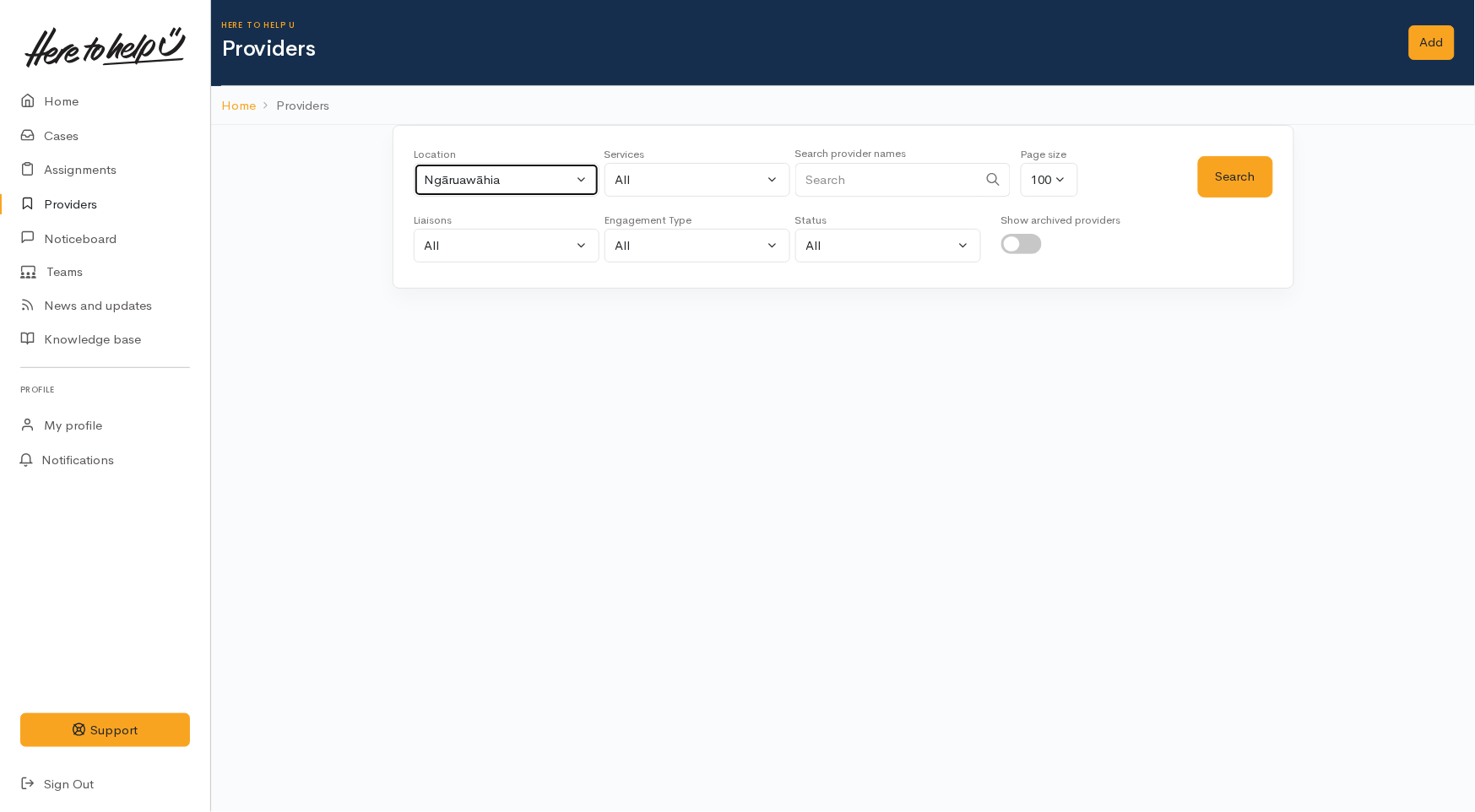
click at [462, 173] on div "Ngāruawāhia" at bounding box center [499, 180] width 149 height 19
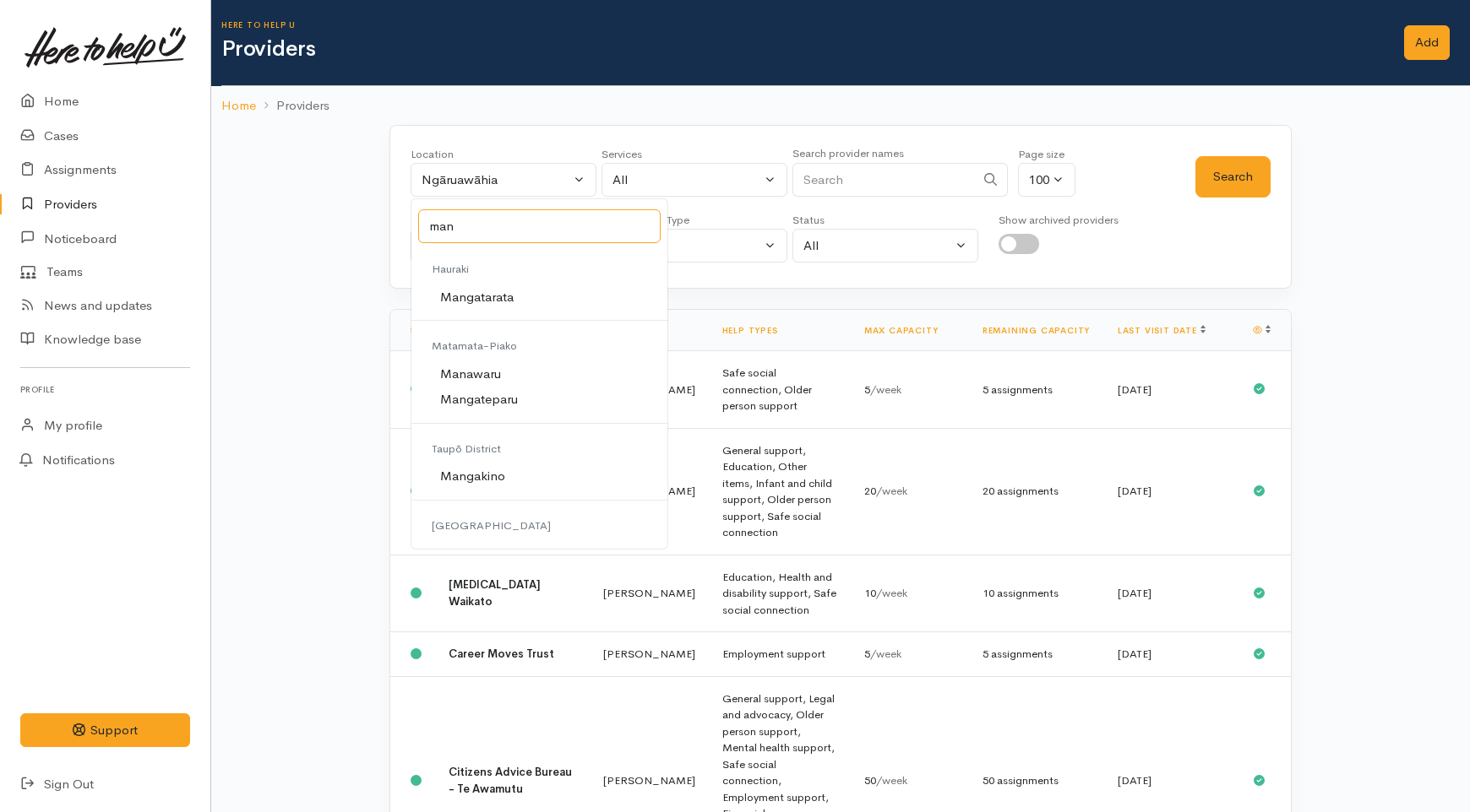
scroll to position [144, 0]
type input "man"
click at [477, 444] on span "Mangakino" at bounding box center [473, 453] width 65 height 19
select select "180"
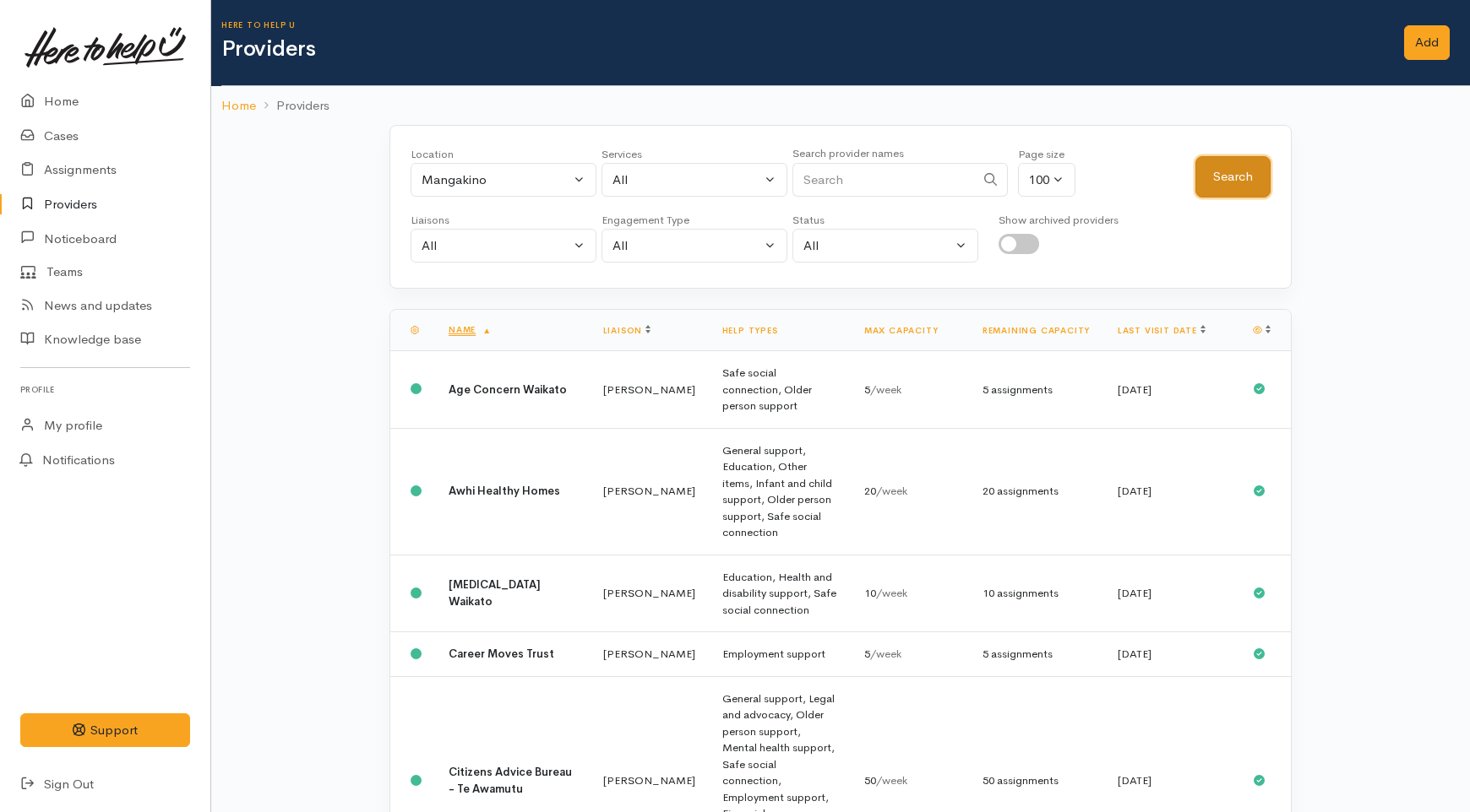
drag, startPoint x: 1219, startPoint y: 184, endPoint x: 1215, endPoint y: 171, distance: 13.6
click at [1219, 182] on button "Search" at bounding box center [1234, 176] width 76 height 42
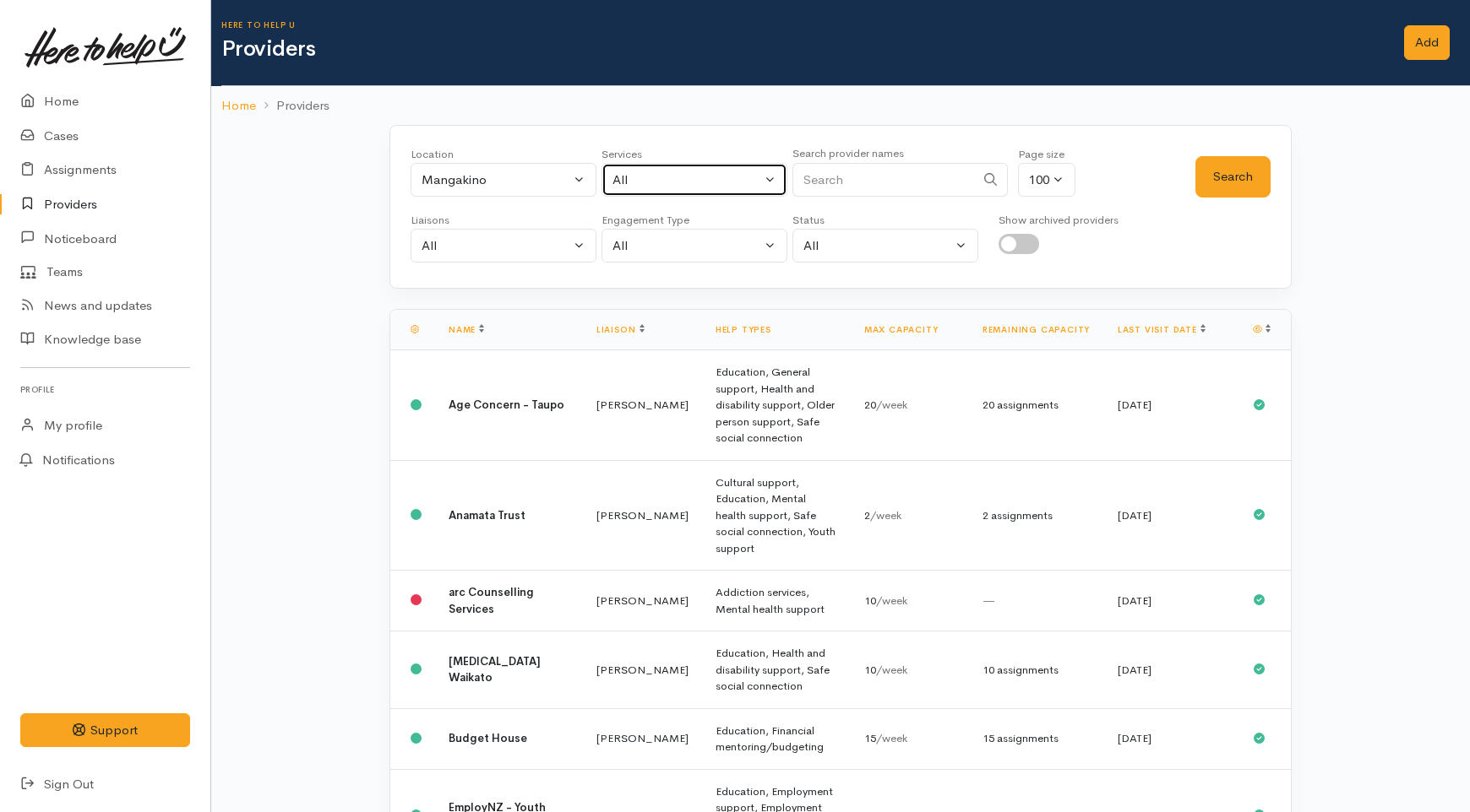
click at [669, 172] on div "All" at bounding box center [688, 180] width 149 height 19
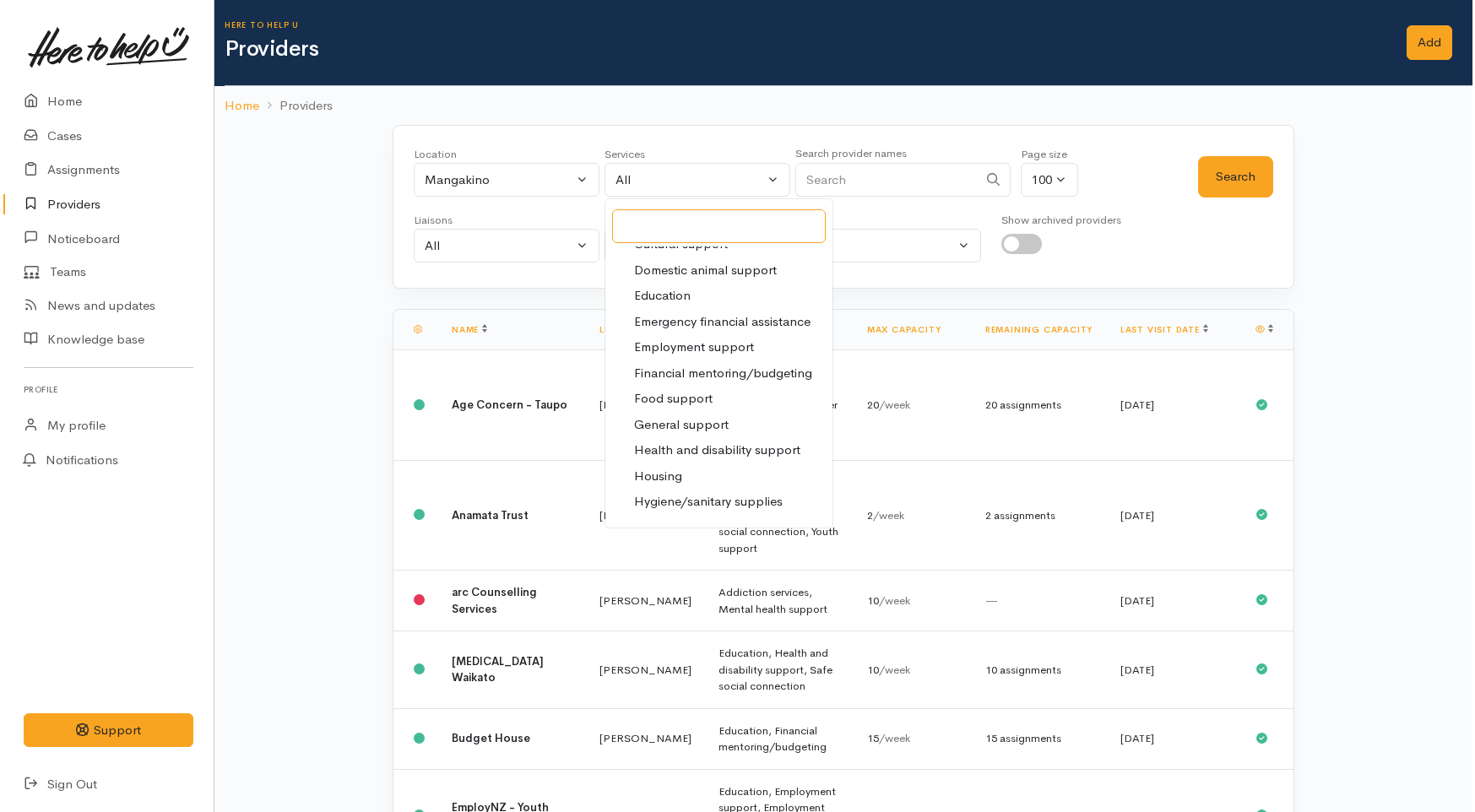
scroll to position [188, 0]
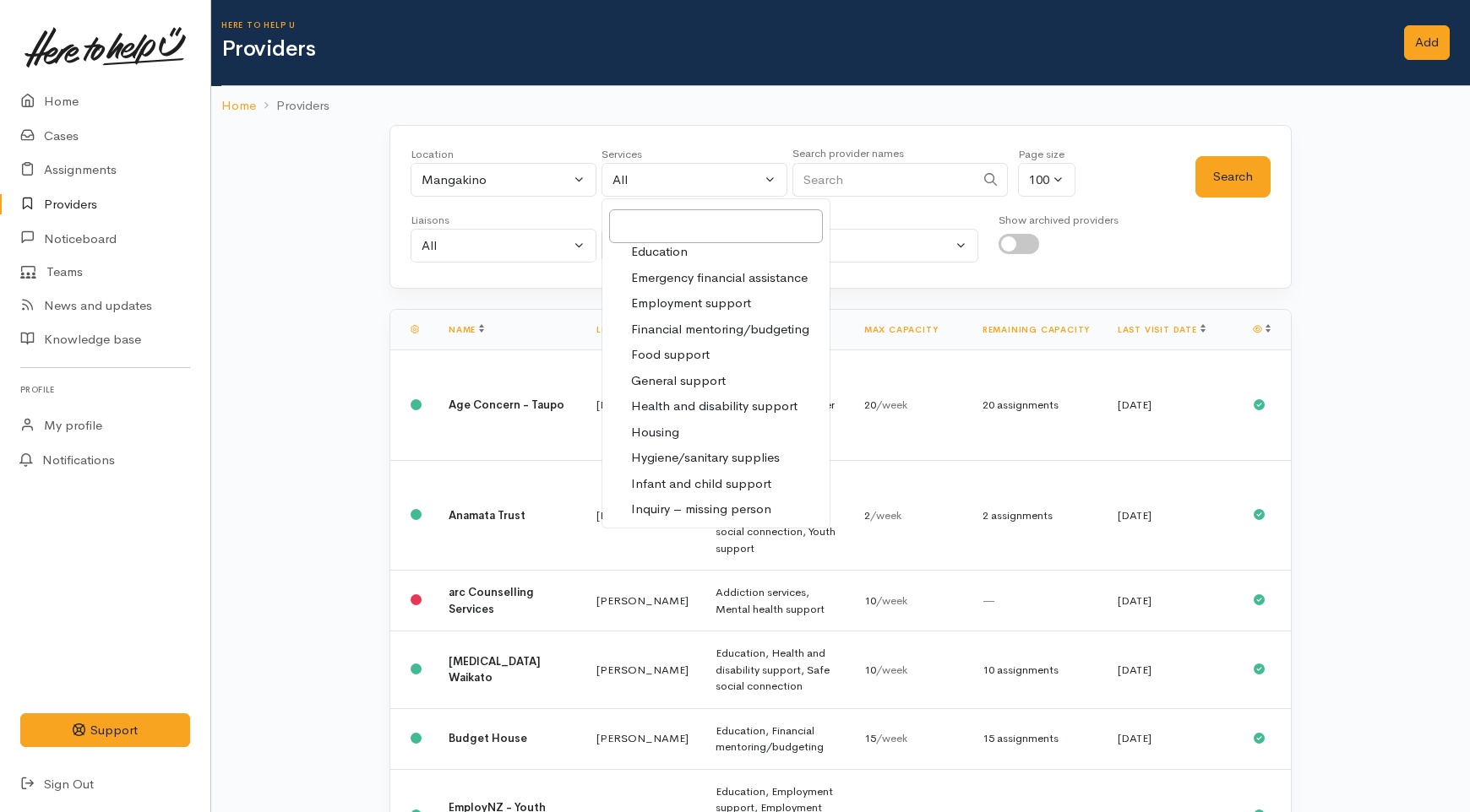
click at [667, 352] on span "Food support" at bounding box center [670, 355] width 78 height 19
select select "3"
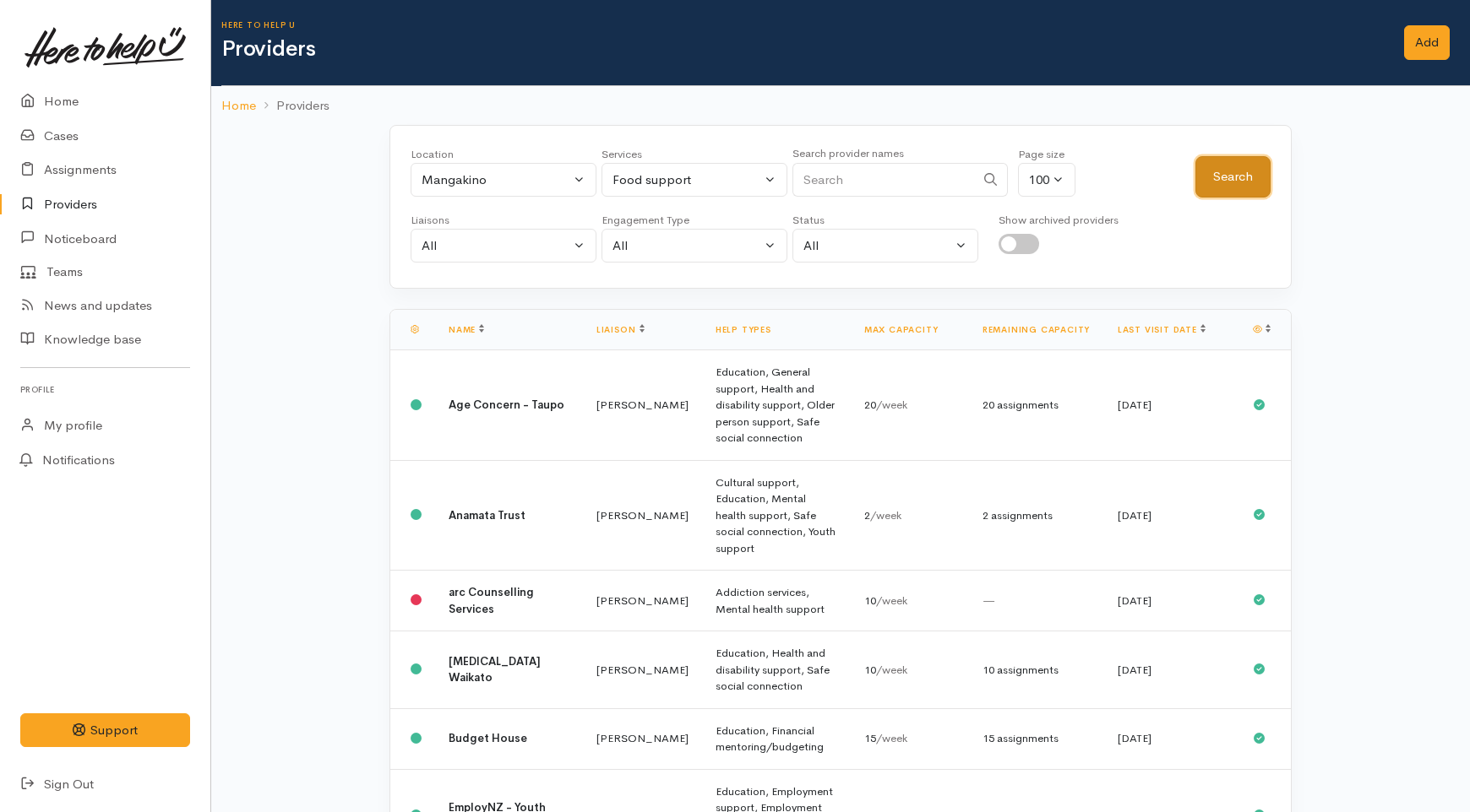
click at [1237, 182] on button "Search" at bounding box center [1234, 176] width 76 height 42
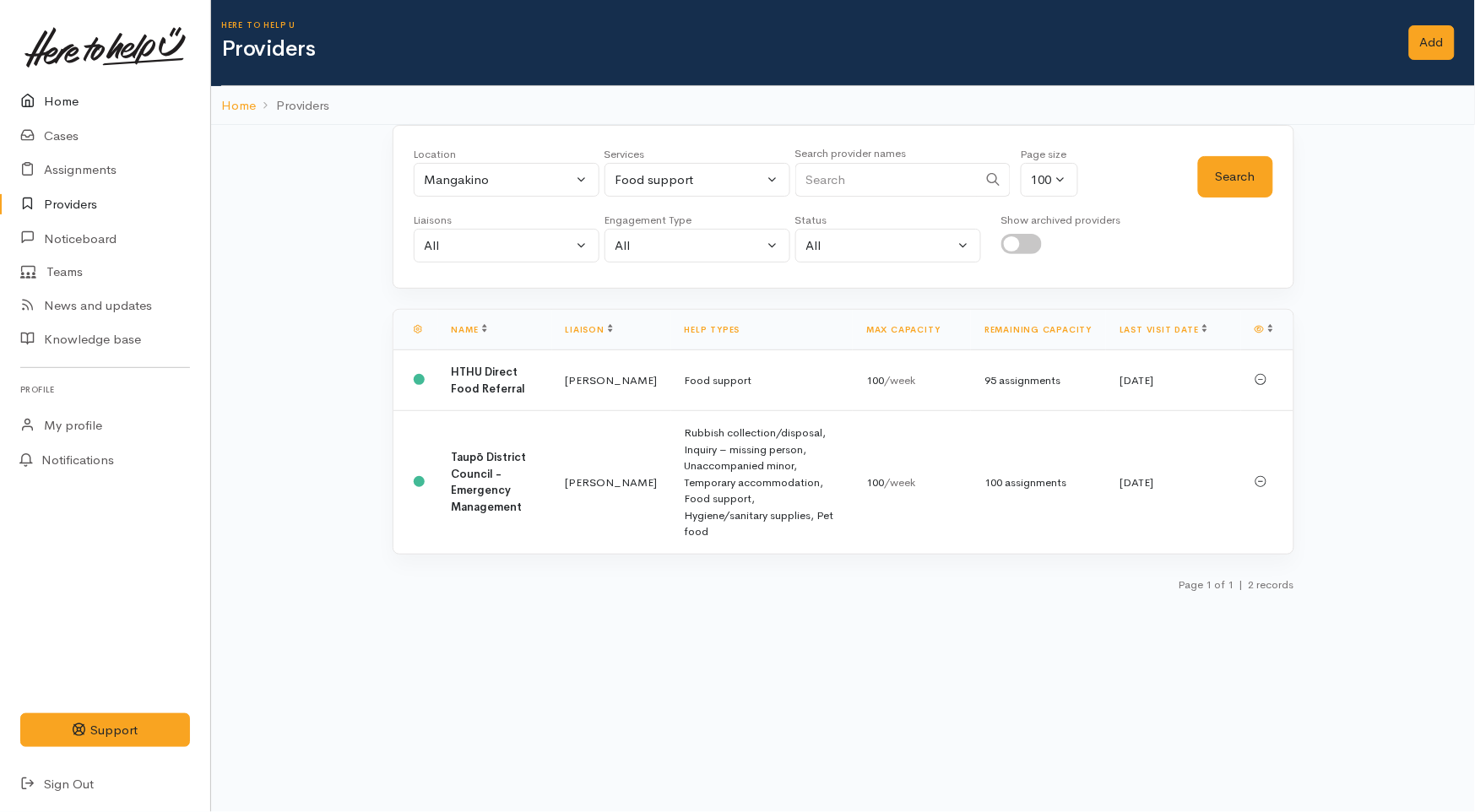
click at [62, 95] on link "Home" at bounding box center [105, 102] width 210 height 35
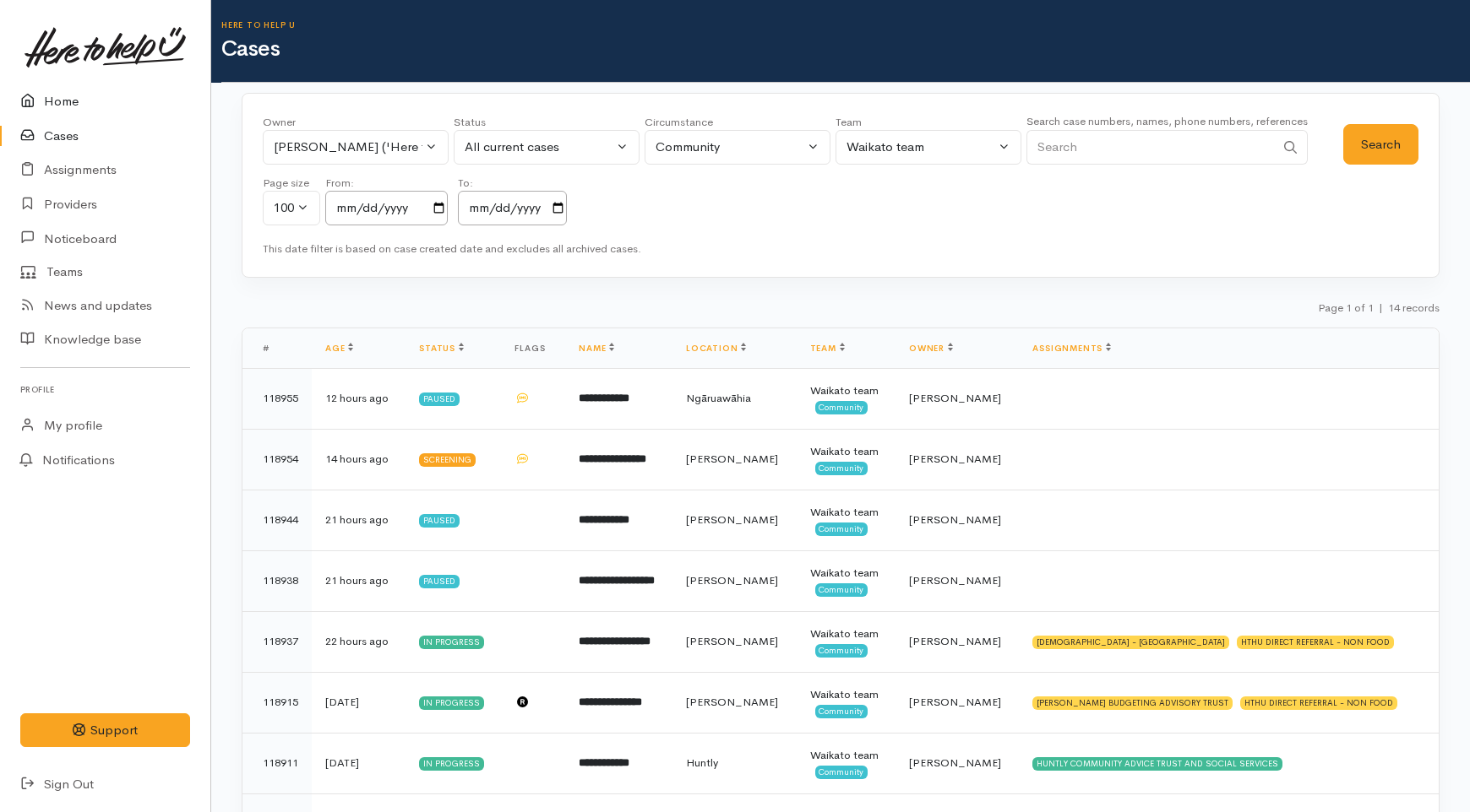
click at [46, 109] on link "Home" at bounding box center [105, 102] width 210 height 35
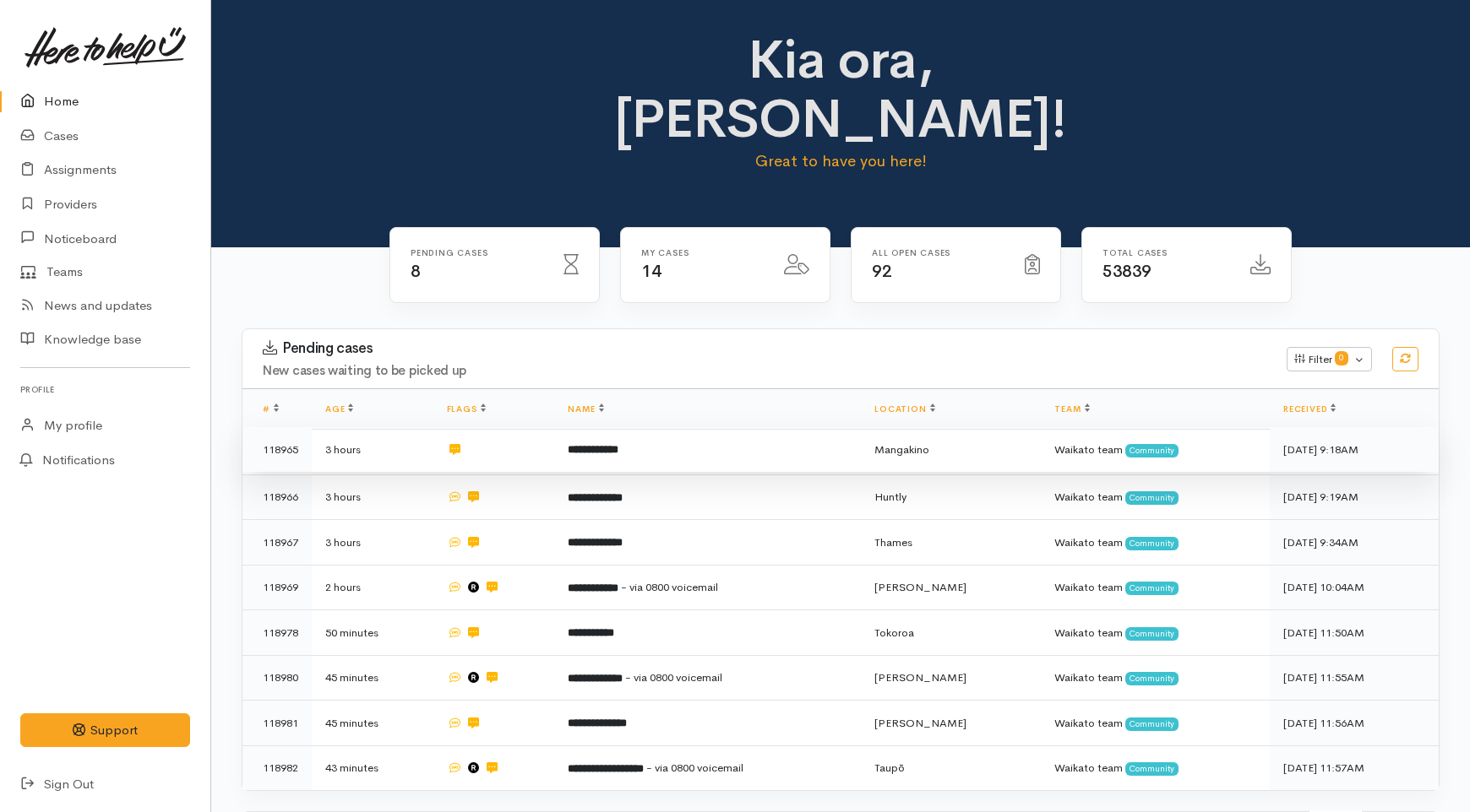
click at [619, 444] on b "**********" at bounding box center [593, 449] width 50 height 11
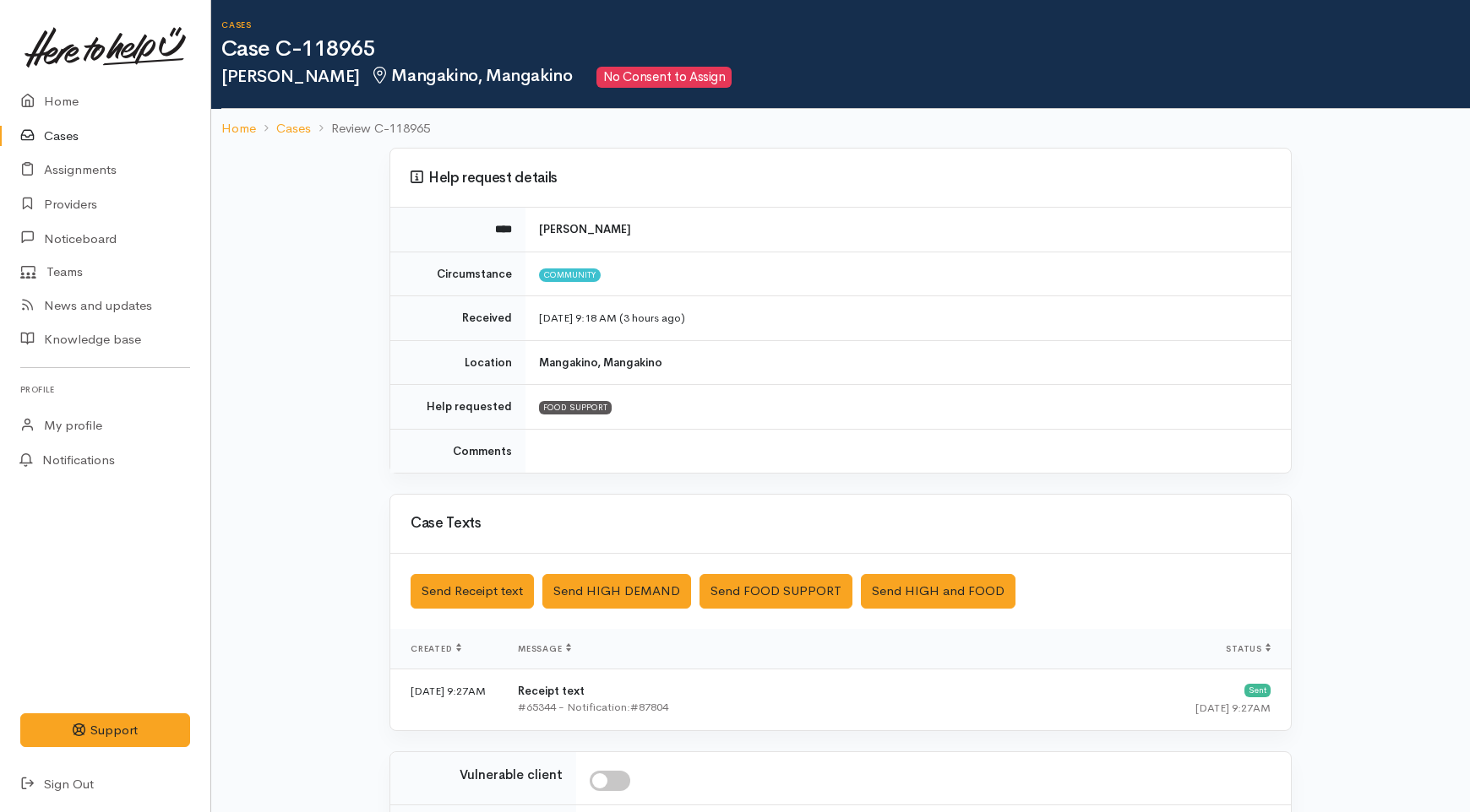
click at [63, 134] on link "Cases" at bounding box center [105, 136] width 210 height 35
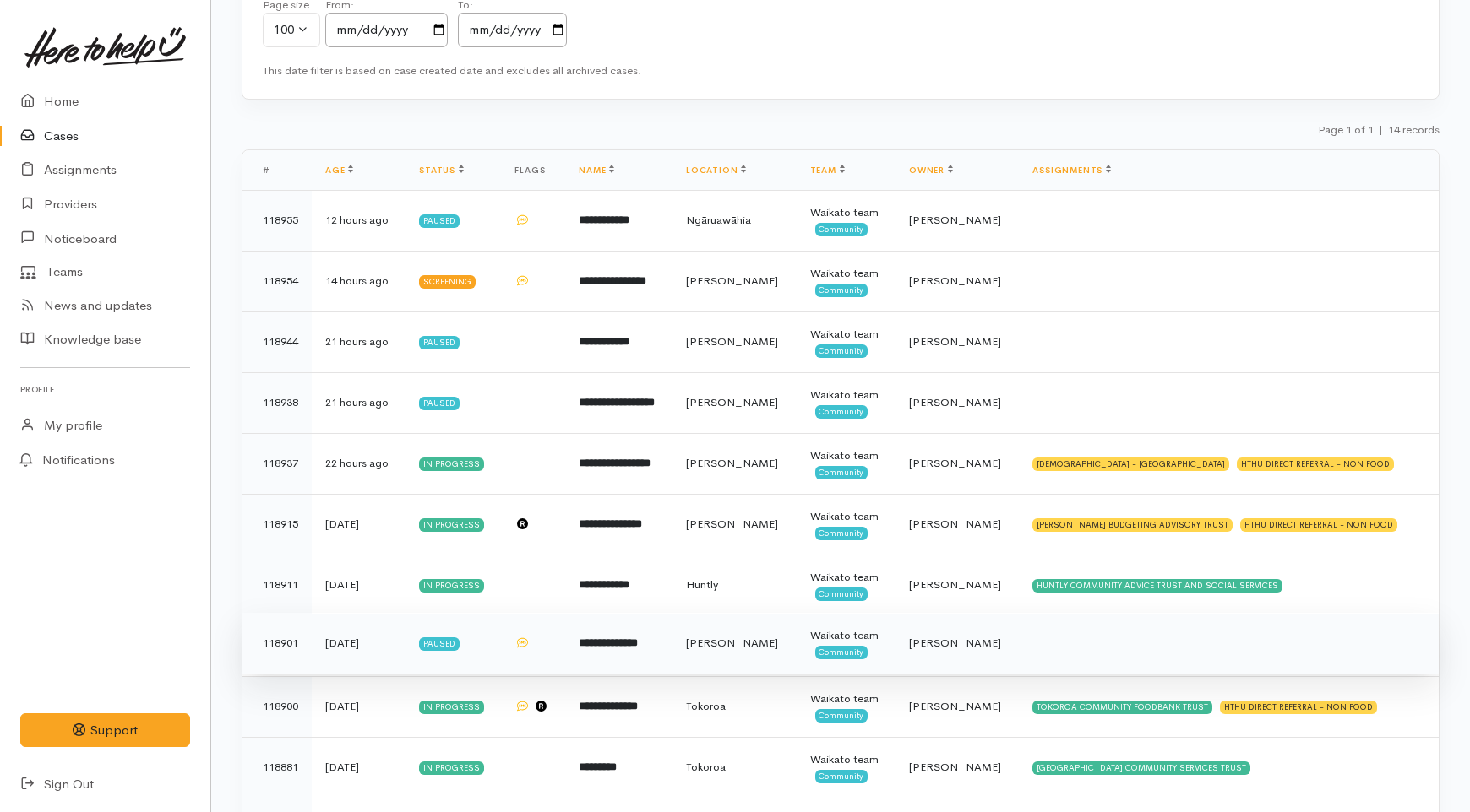
scroll to position [177, 0]
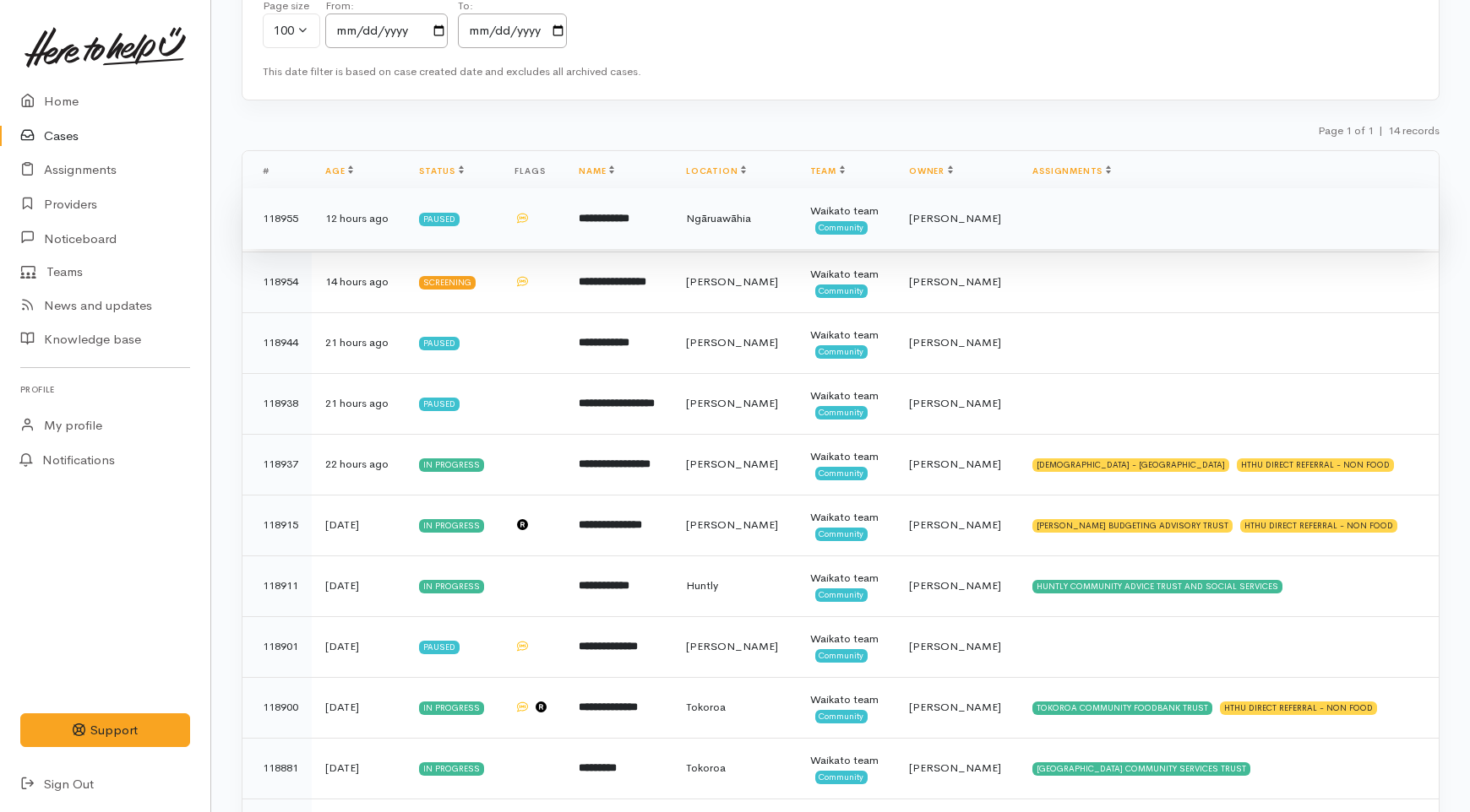
click at [744, 225] on span "Ngāruawāhia" at bounding box center [718, 218] width 65 height 15
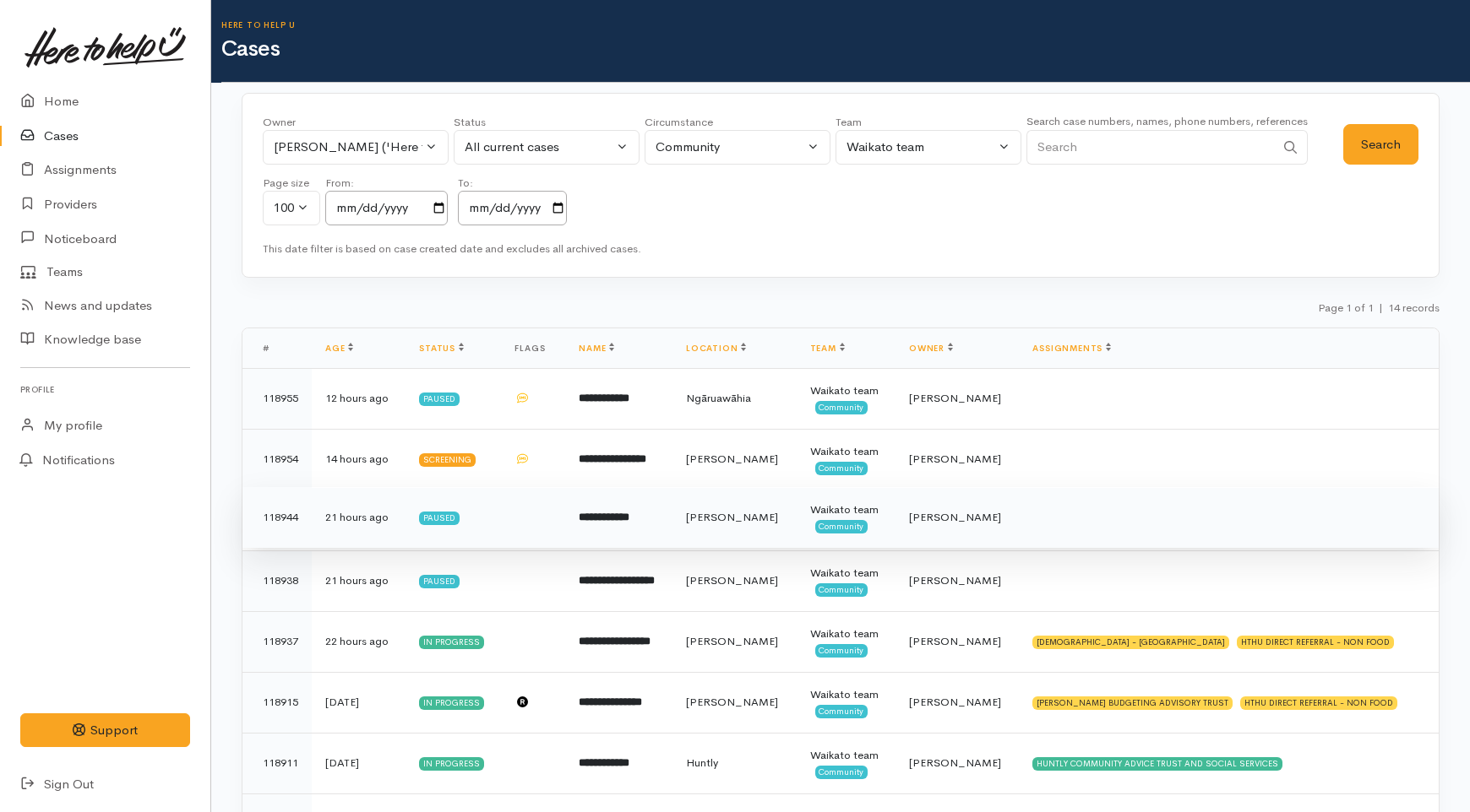
scroll to position [175, 0]
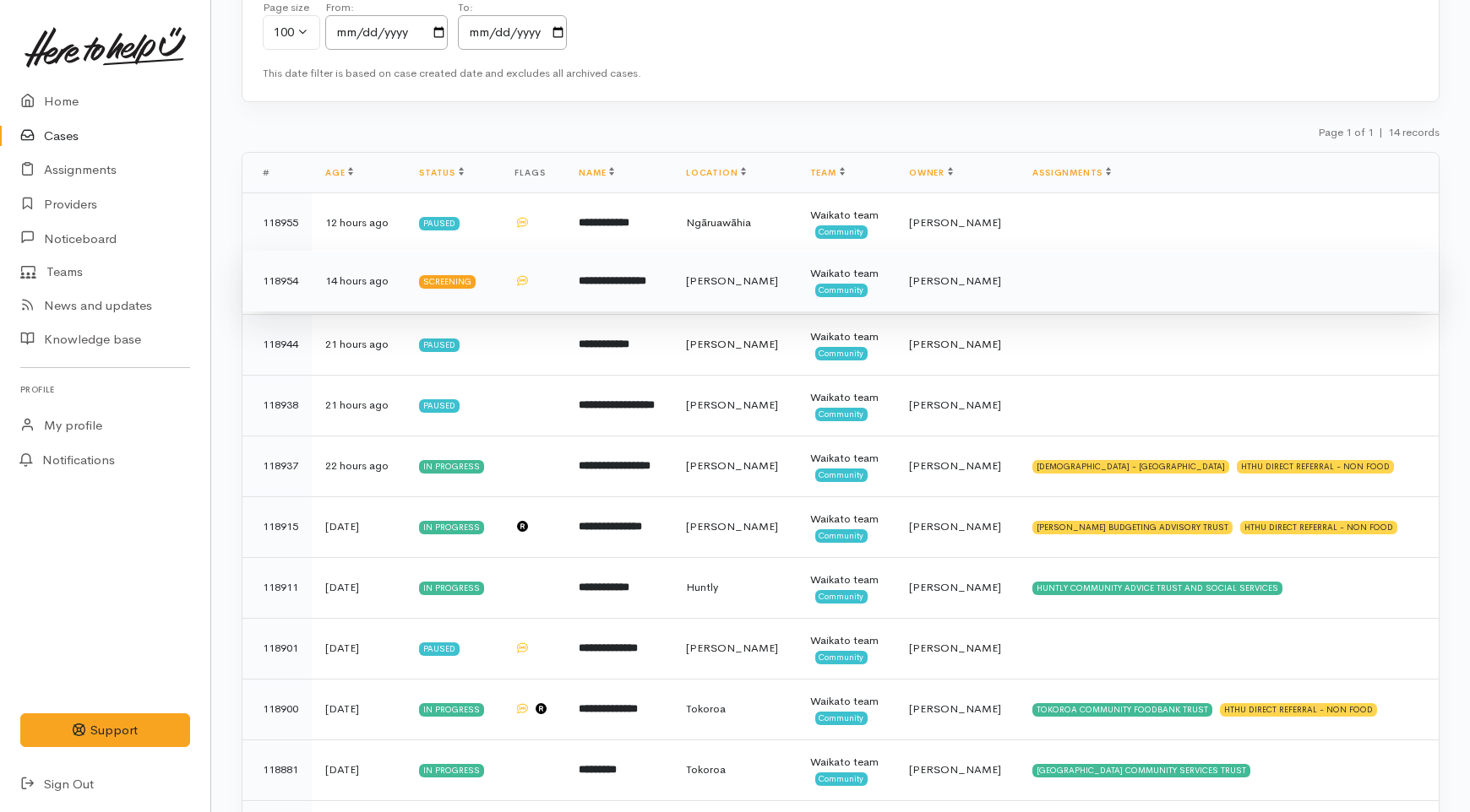
click at [564, 292] on td at bounding box center [533, 281] width 64 height 61
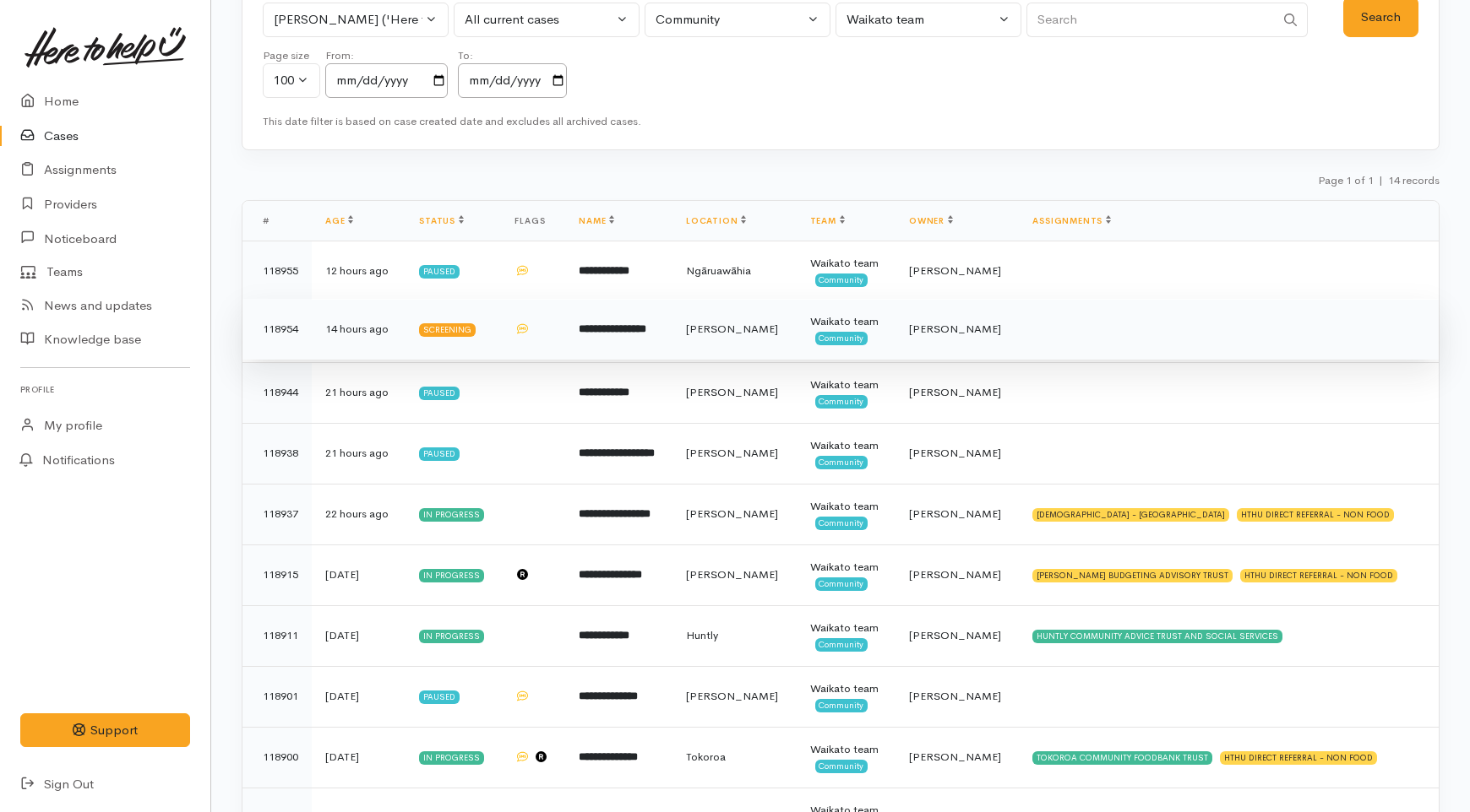
scroll to position [83, 0]
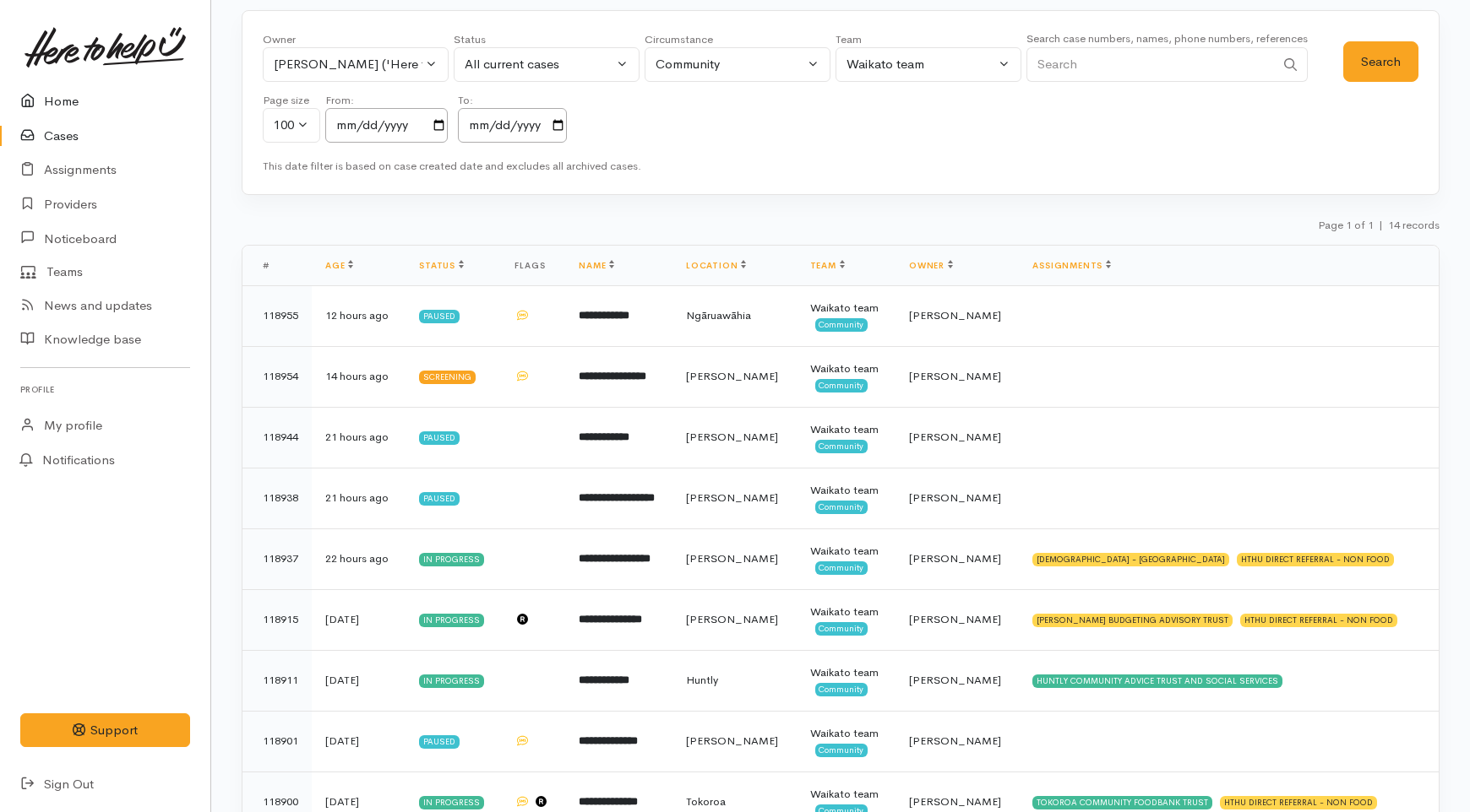
click at [97, 108] on link "Home" at bounding box center [105, 102] width 210 height 35
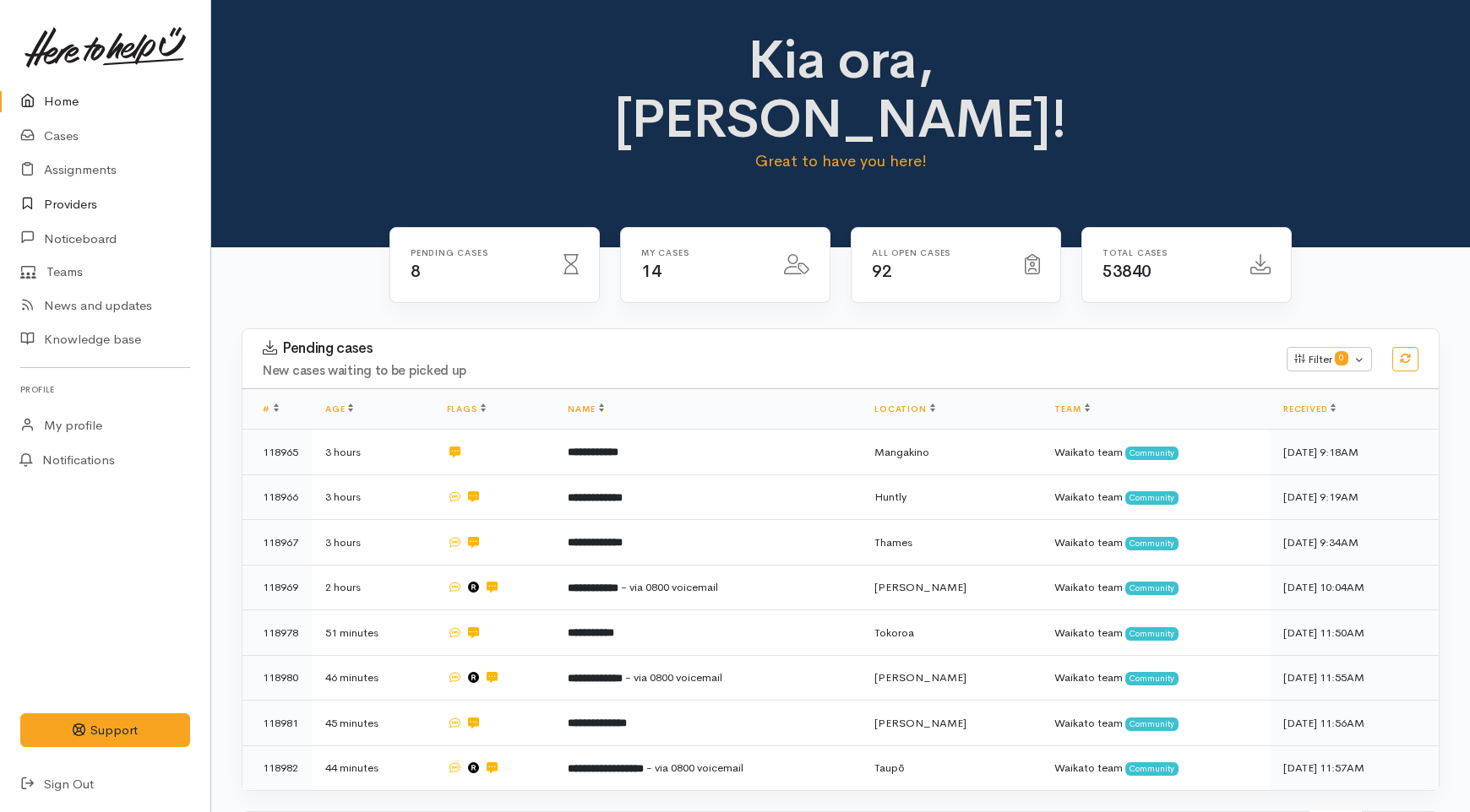
click at [51, 202] on link "Providers" at bounding box center [105, 205] width 210 height 35
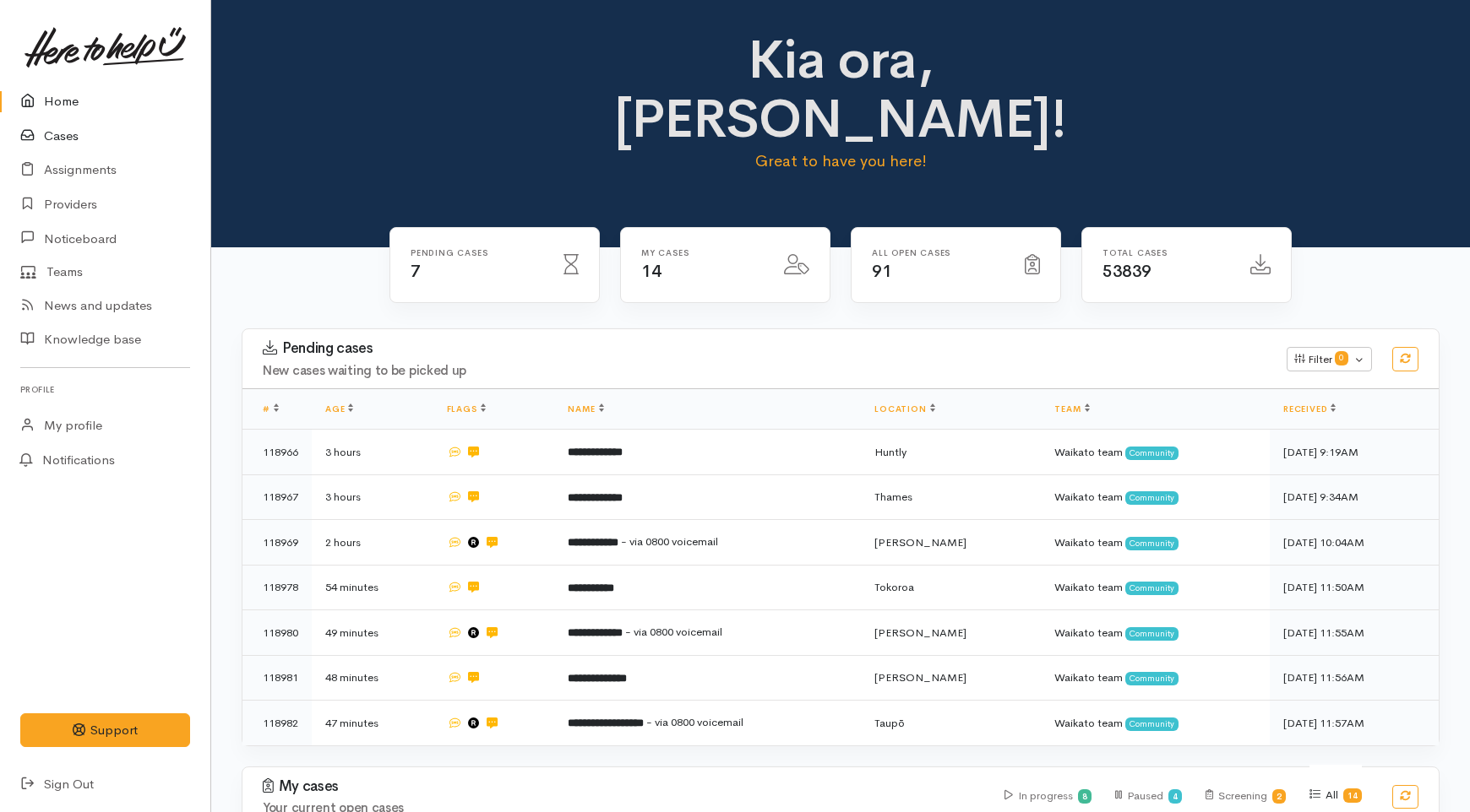
click at [55, 141] on link "Cases" at bounding box center [105, 136] width 210 height 35
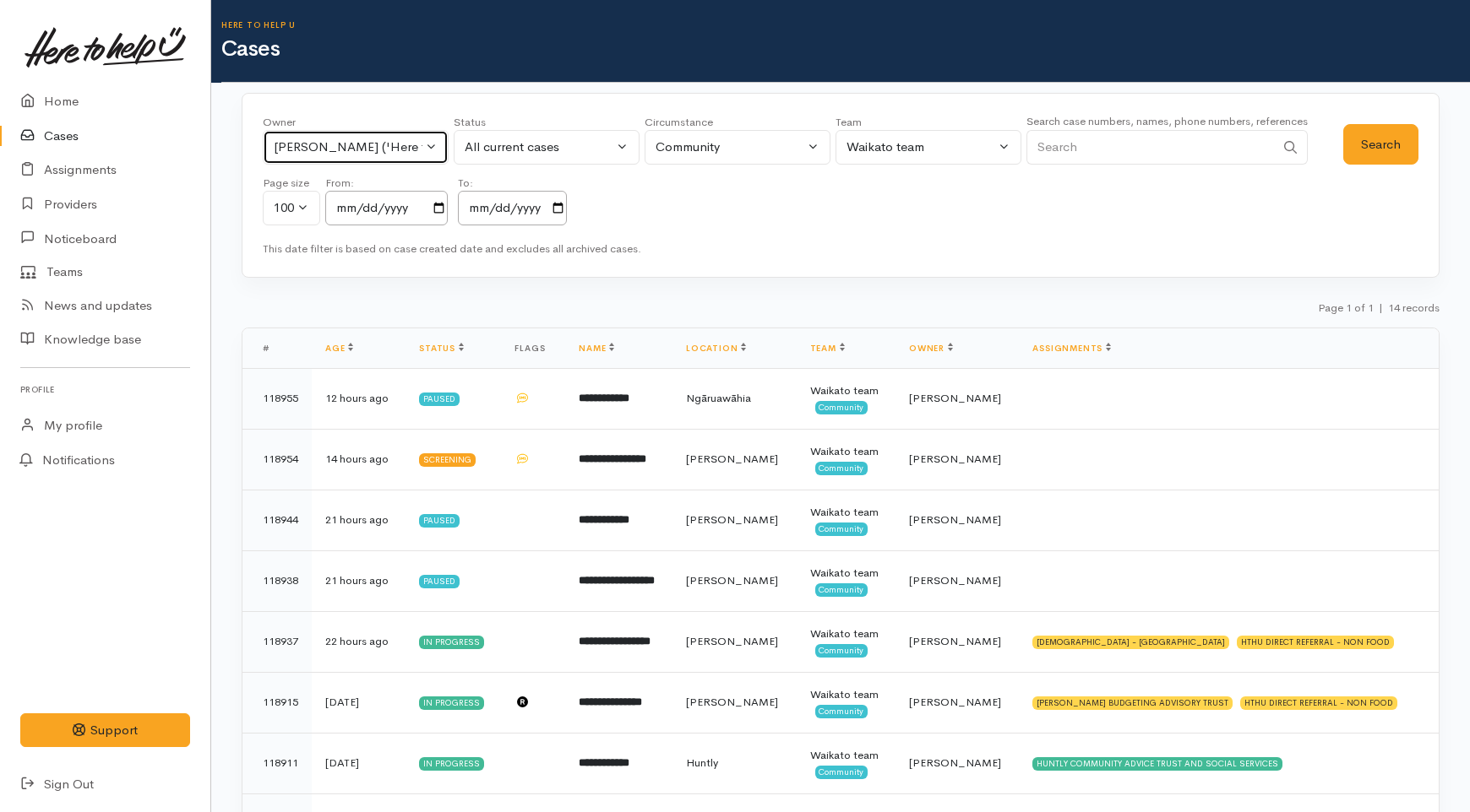
click at [390, 139] on div "Eilidh Botha ('Here to help u')" at bounding box center [349, 147] width 149 height 19
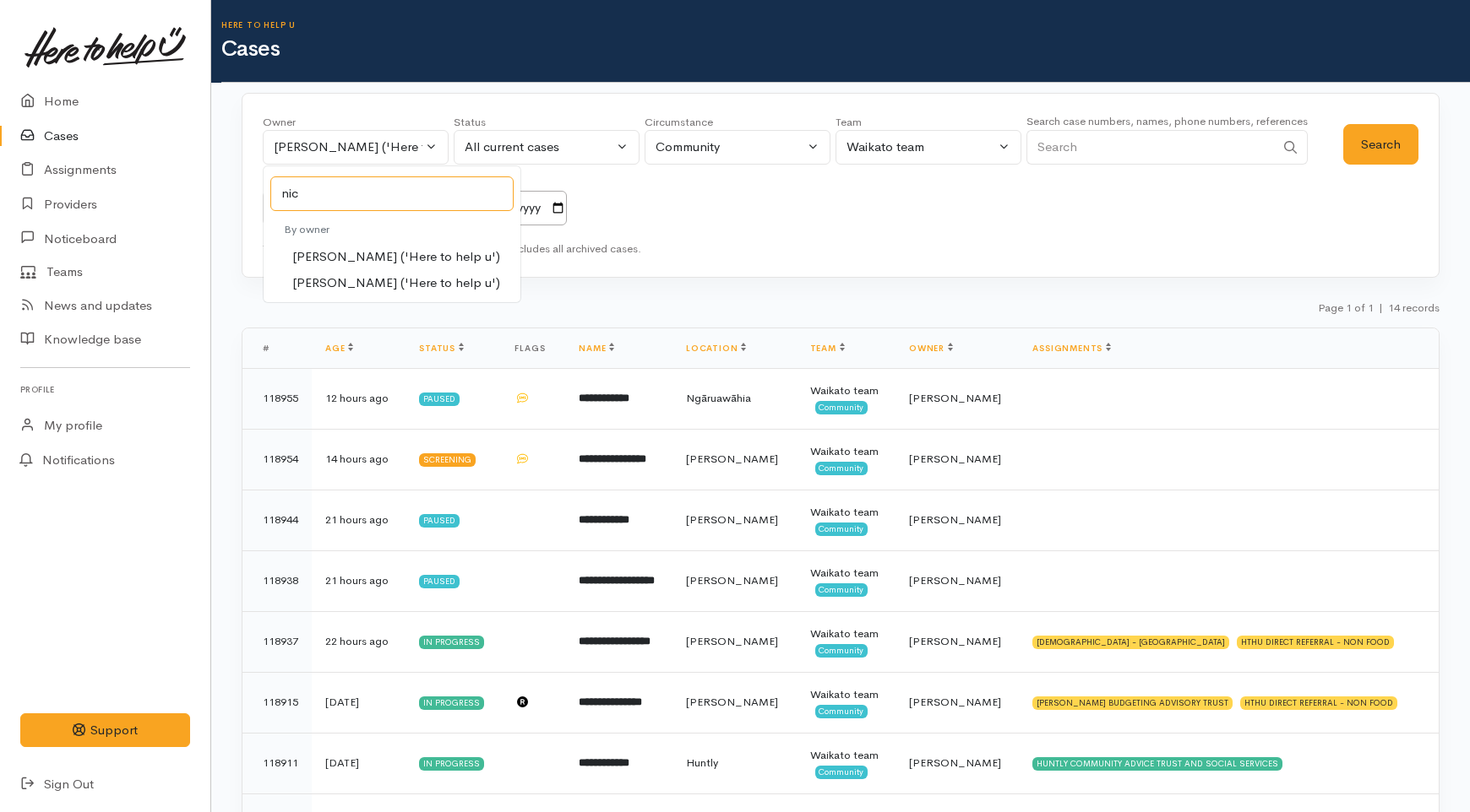
type input "nic"
click at [361, 274] on span "Nicole Rusk ('Here to help u')" at bounding box center [396, 284] width 208 height 19
select select "2314"
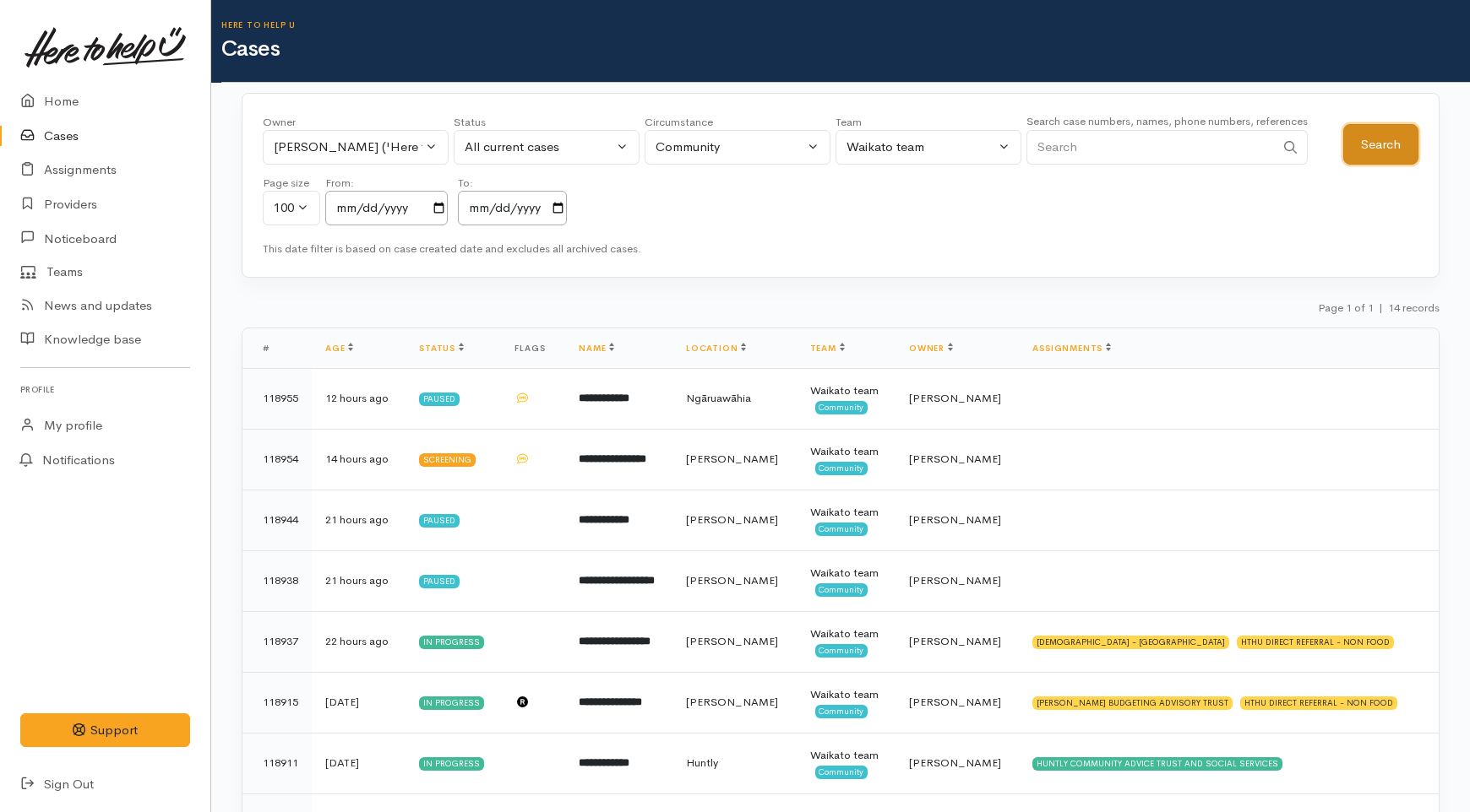
click at [1372, 144] on button "Search" at bounding box center [1381, 144] width 76 height 42
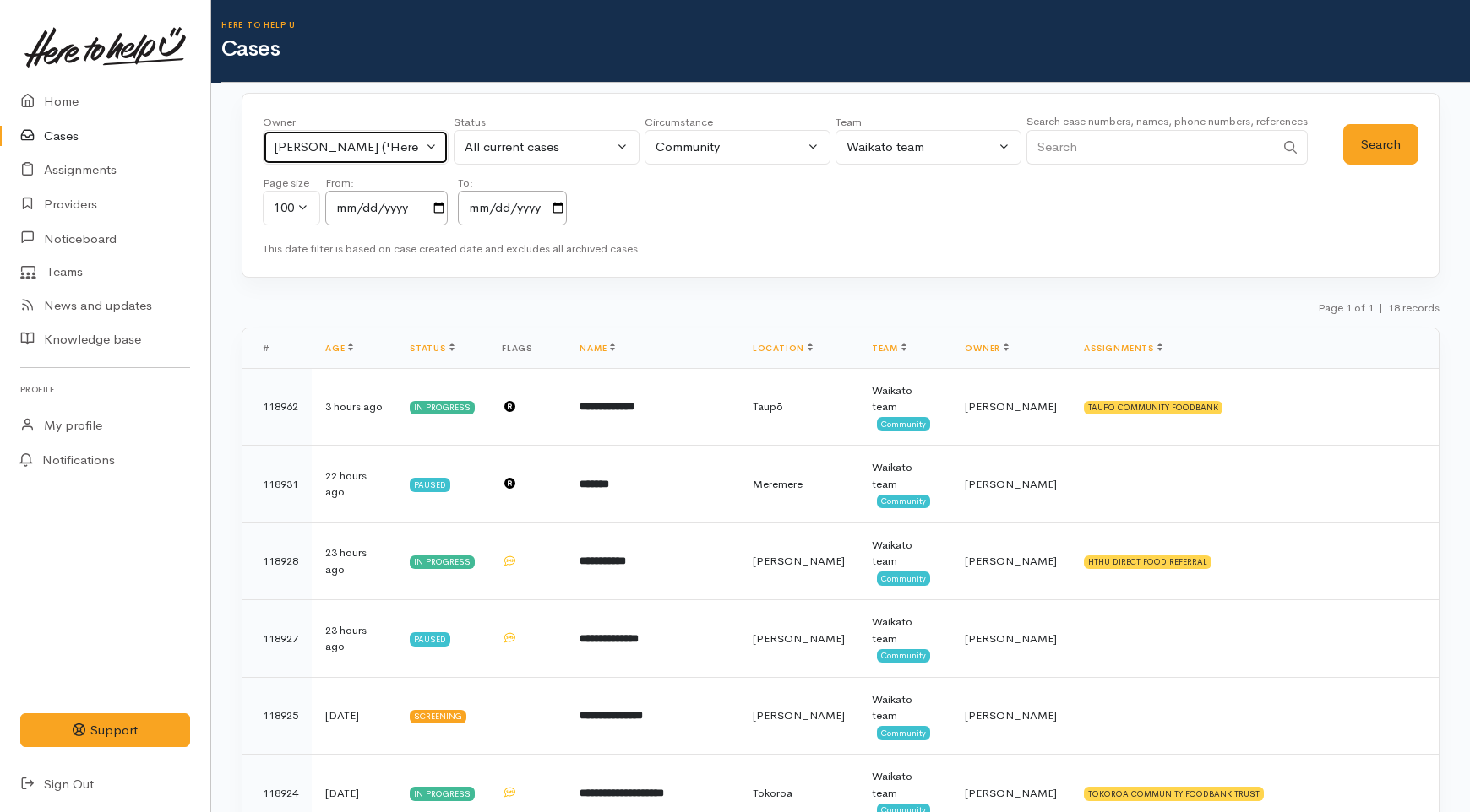
click at [341, 161] on button "Nicole Rusk ('Here to help u')" at bounding box center [355, 147] width 186 height 35
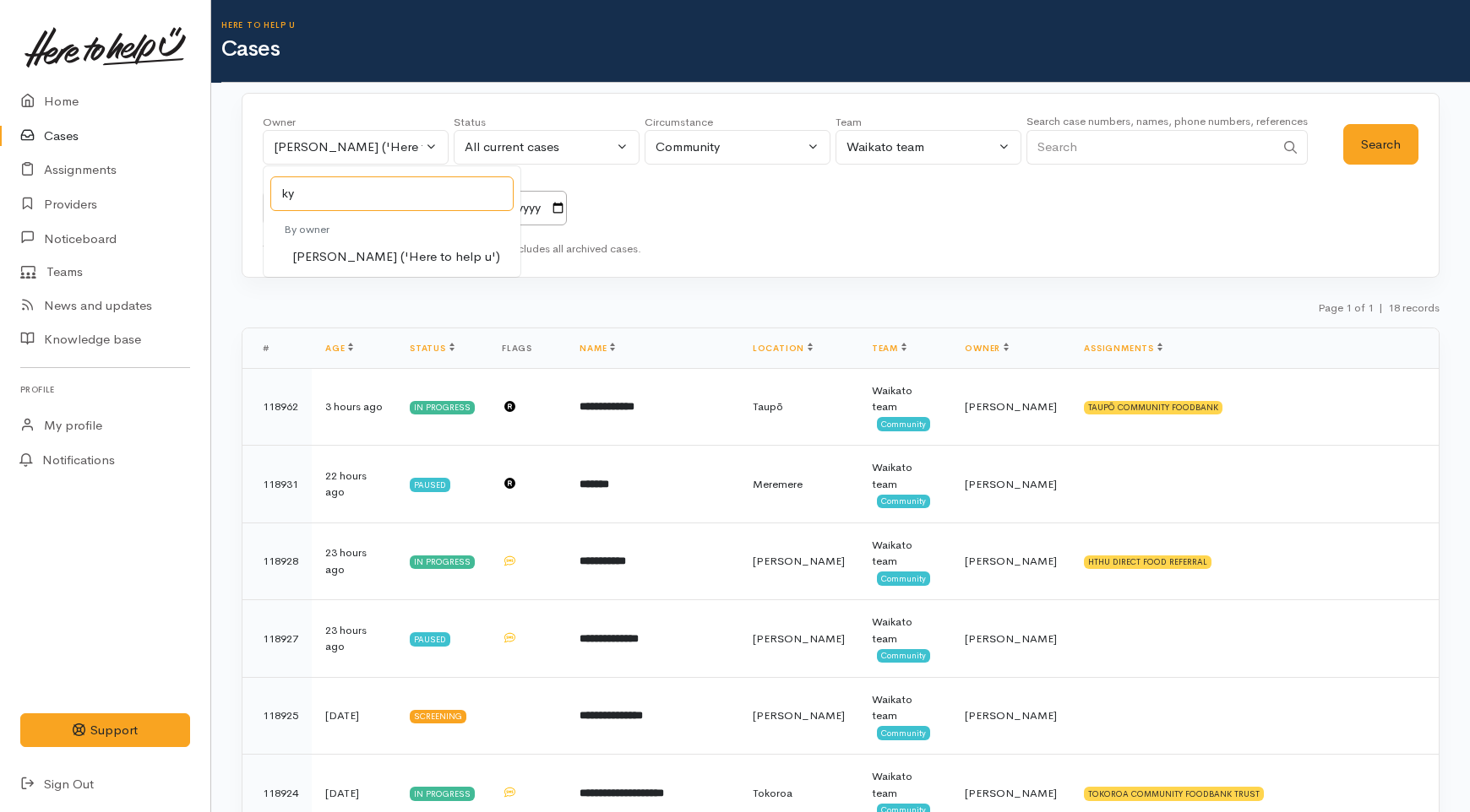
type input "ky"
click at [404, 257] on span "Kyleigh Pike ('Here to help u')" at bounding box center [396, 257] width 208 height 19
select select "1759"
click at [1359, 146] on button "Search" at bounding box center [1381, 144] width 76 height 42
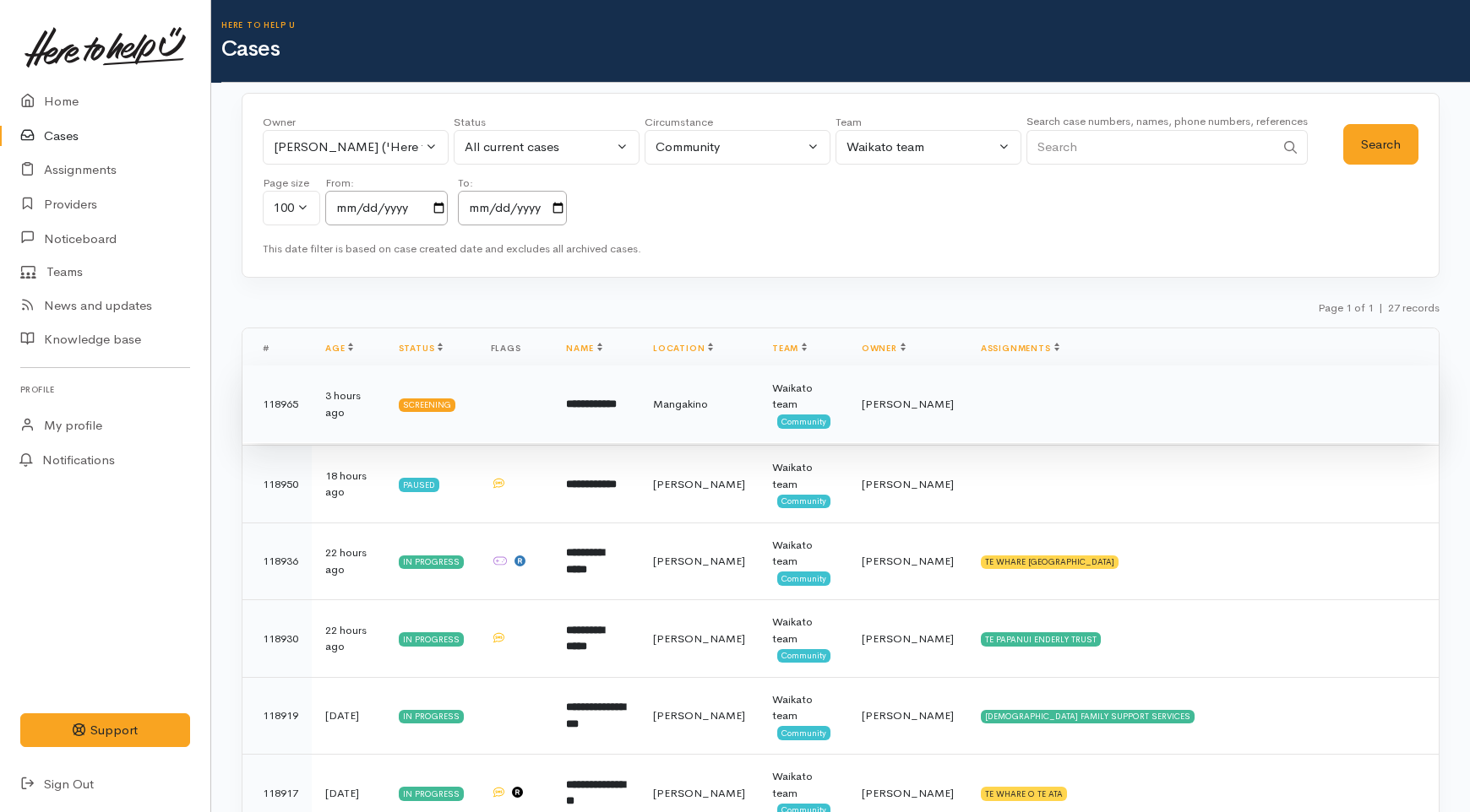
click at [593, 399] on b "**********" at bounding box center [592, 404] width 50 height 11
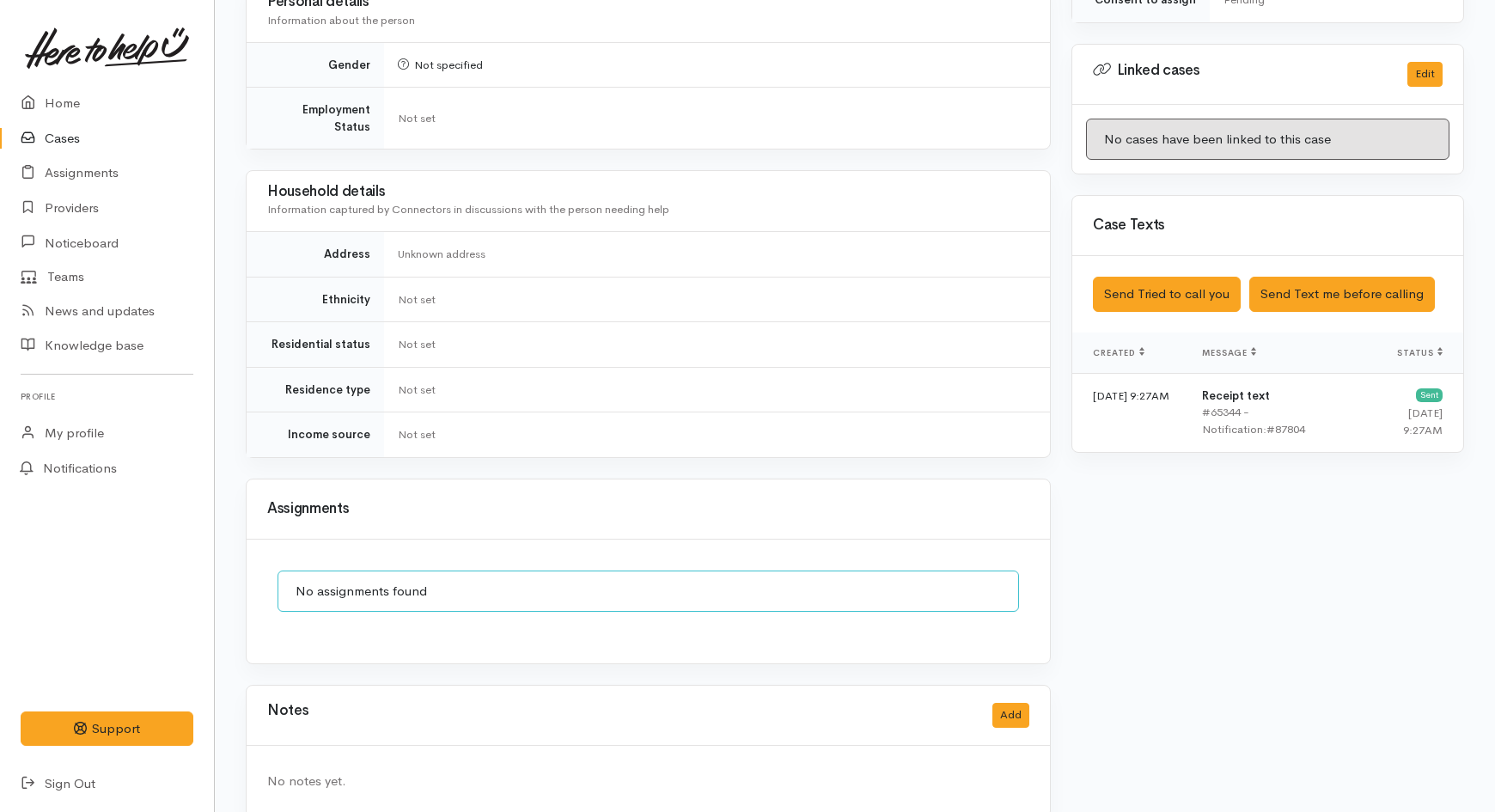
scroll to position [818, 0]
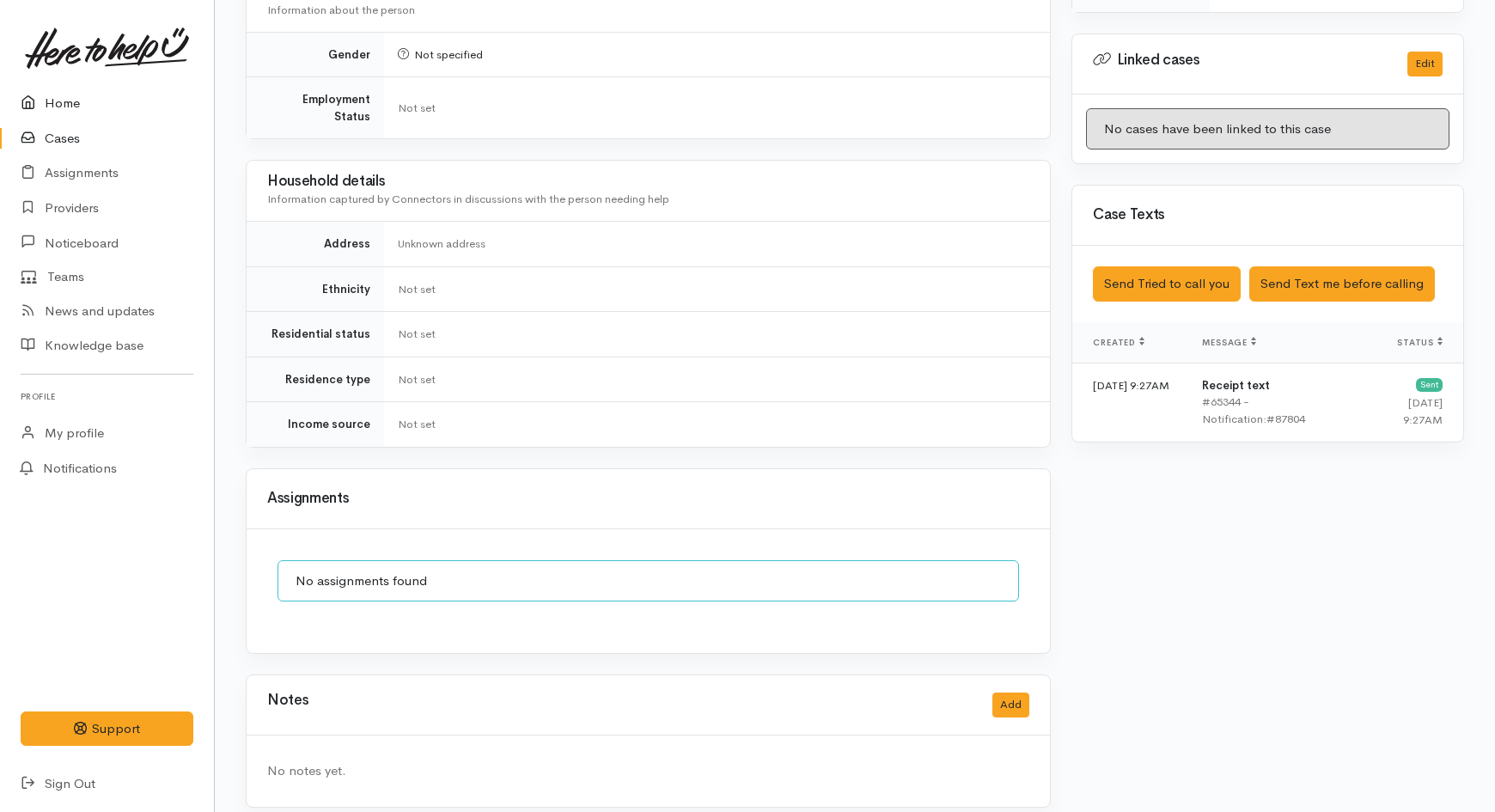
click at [43, 105] on icon at bounding box center [32, 103] width 24 height 22
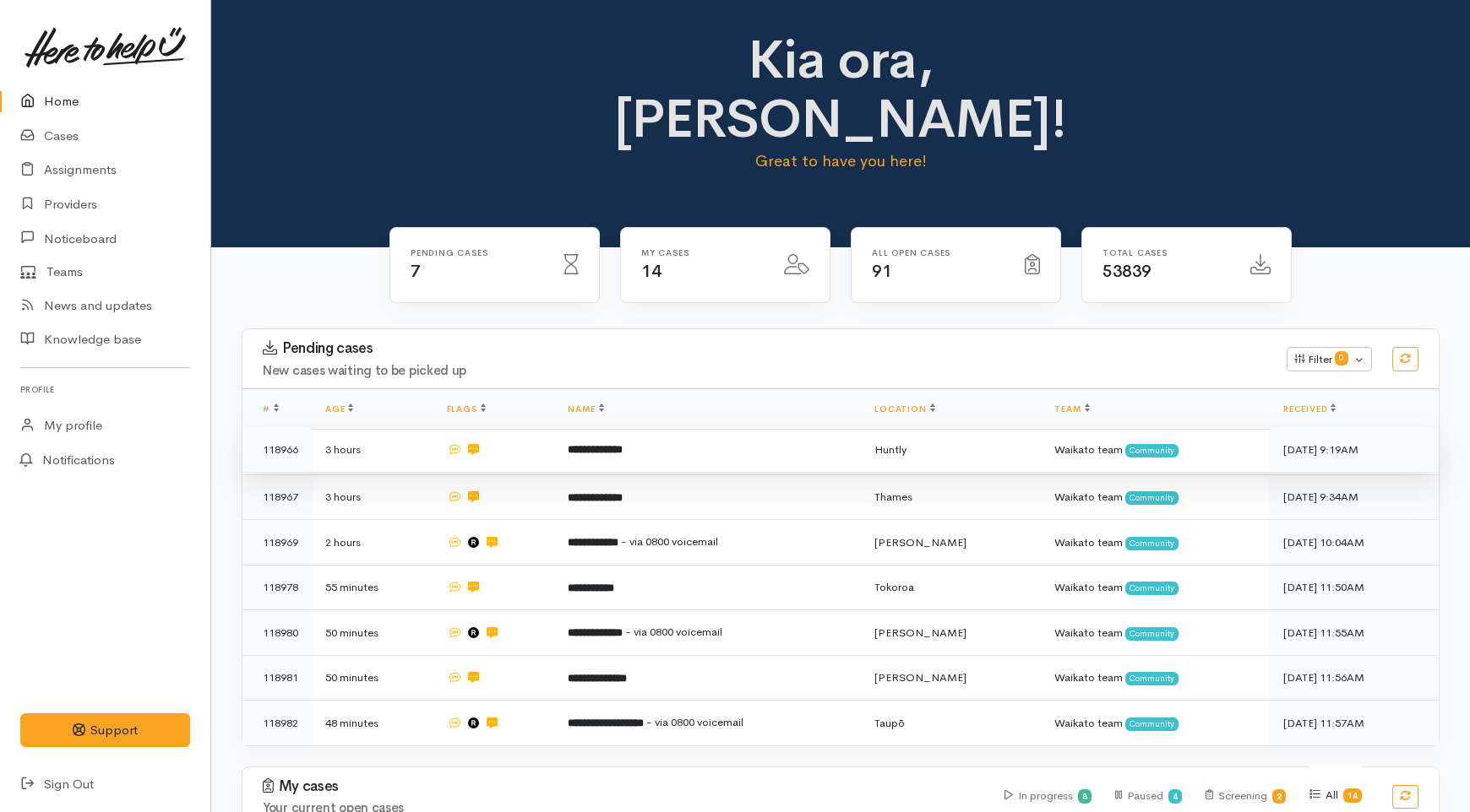
click at [600, 427] on td "**********" at bounding box center [707, 449] width 307 height 45
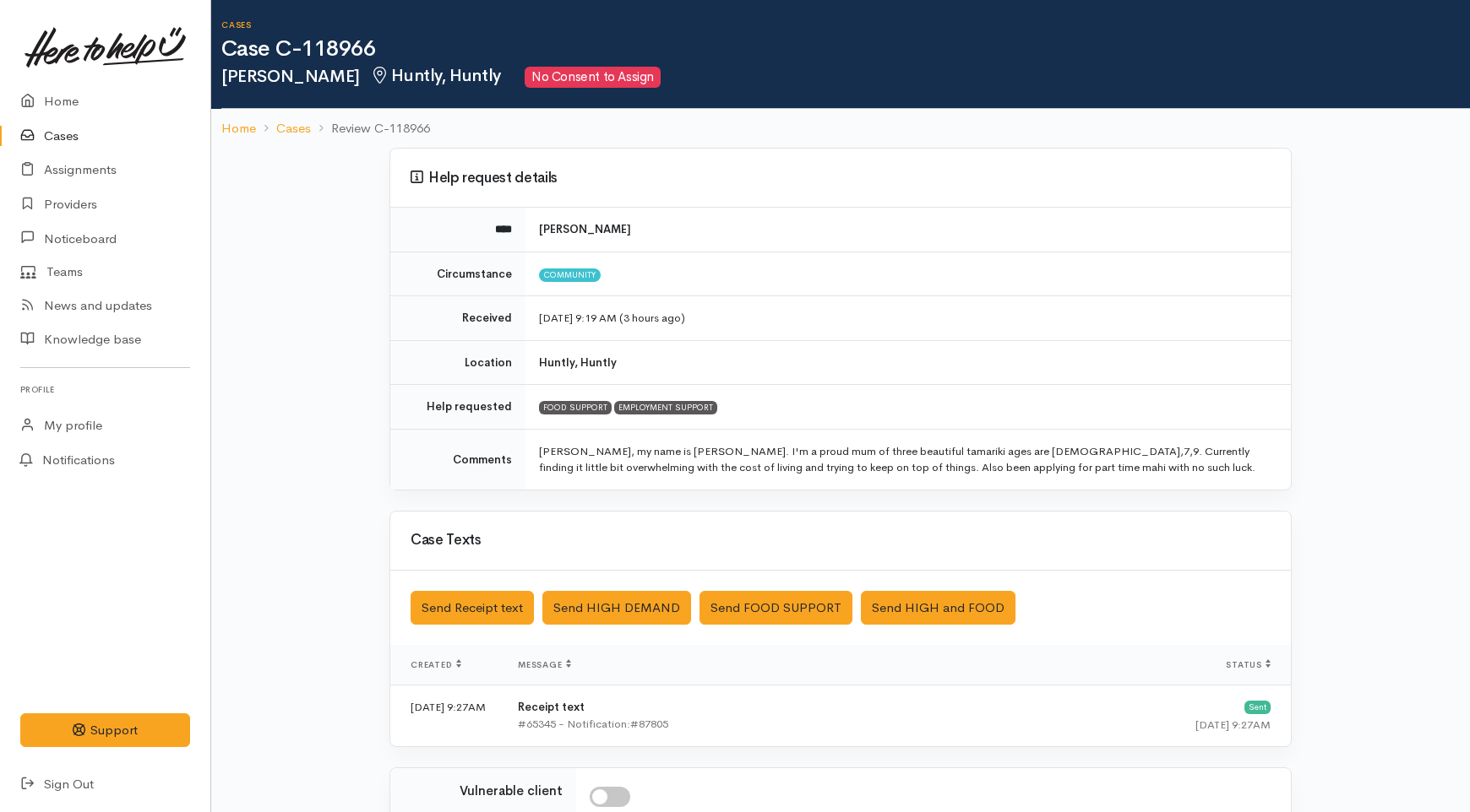
click at [63, 144] on link "Cases" at bounding box center [105, 136] width 210 height 35
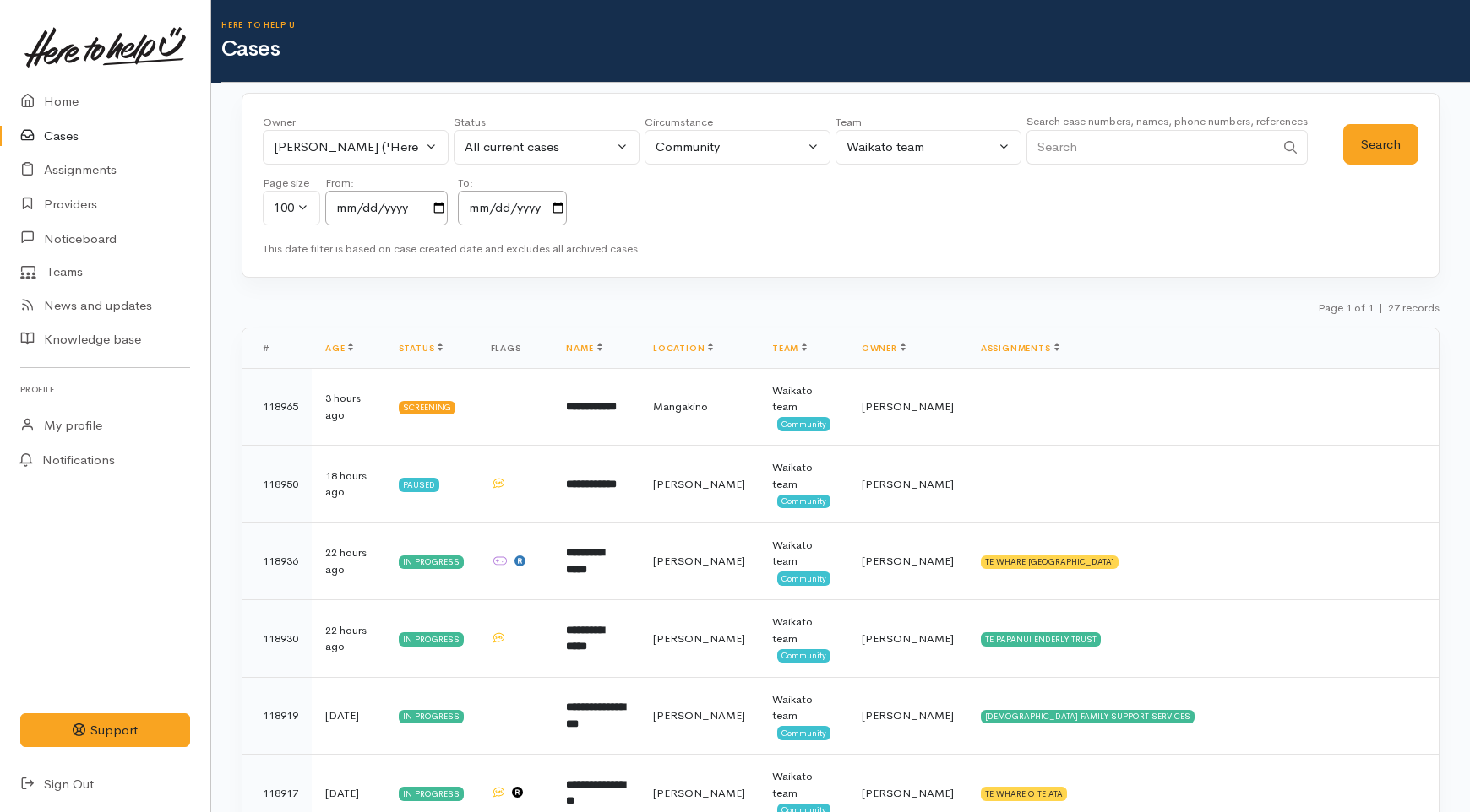
click at [1096, 147] on input "Search" at bounding box center [1150, 147] width 249 height 35
type input "krystal"
click at [1375, 155] on button "Search" at bounding box center [1381, 144] width 76 height 42
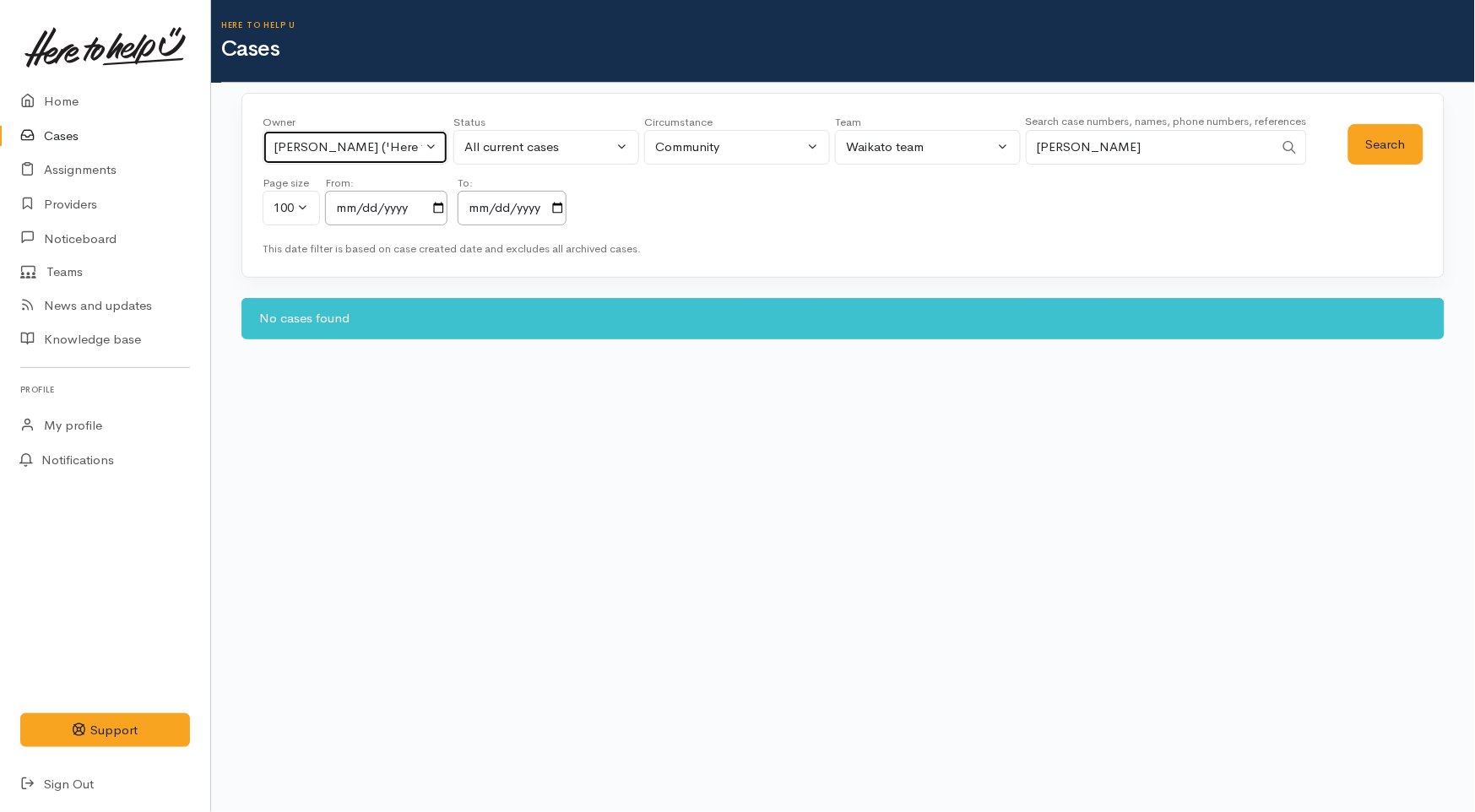
click at [417, 141] on div "Kyleigh Pike ('Here to help u')" at bounding box center [348, 147] width 149 height 19
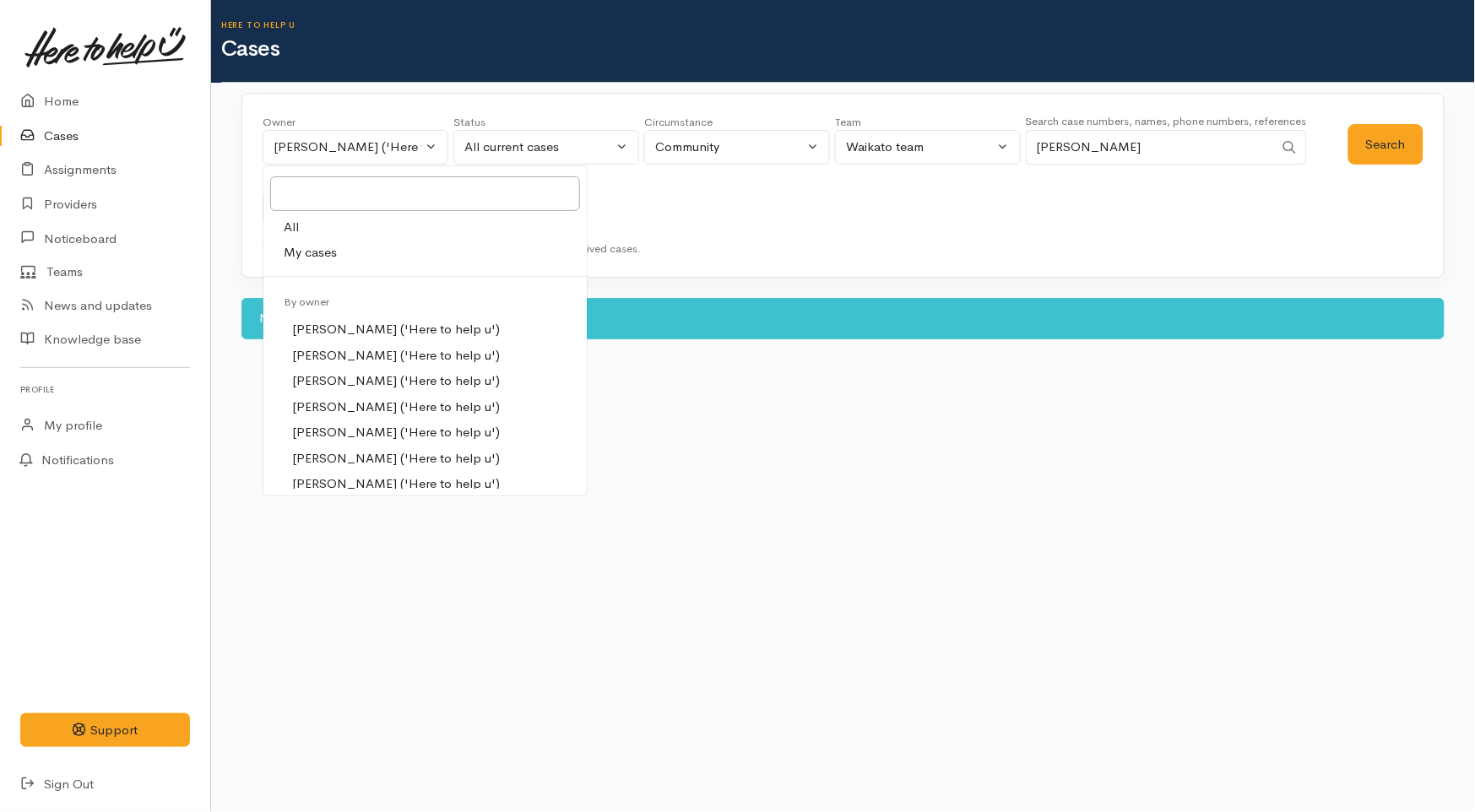
click at [328, 228] on link "All" at bounding box center [425, 227] width 323 height 26
select select "-1"
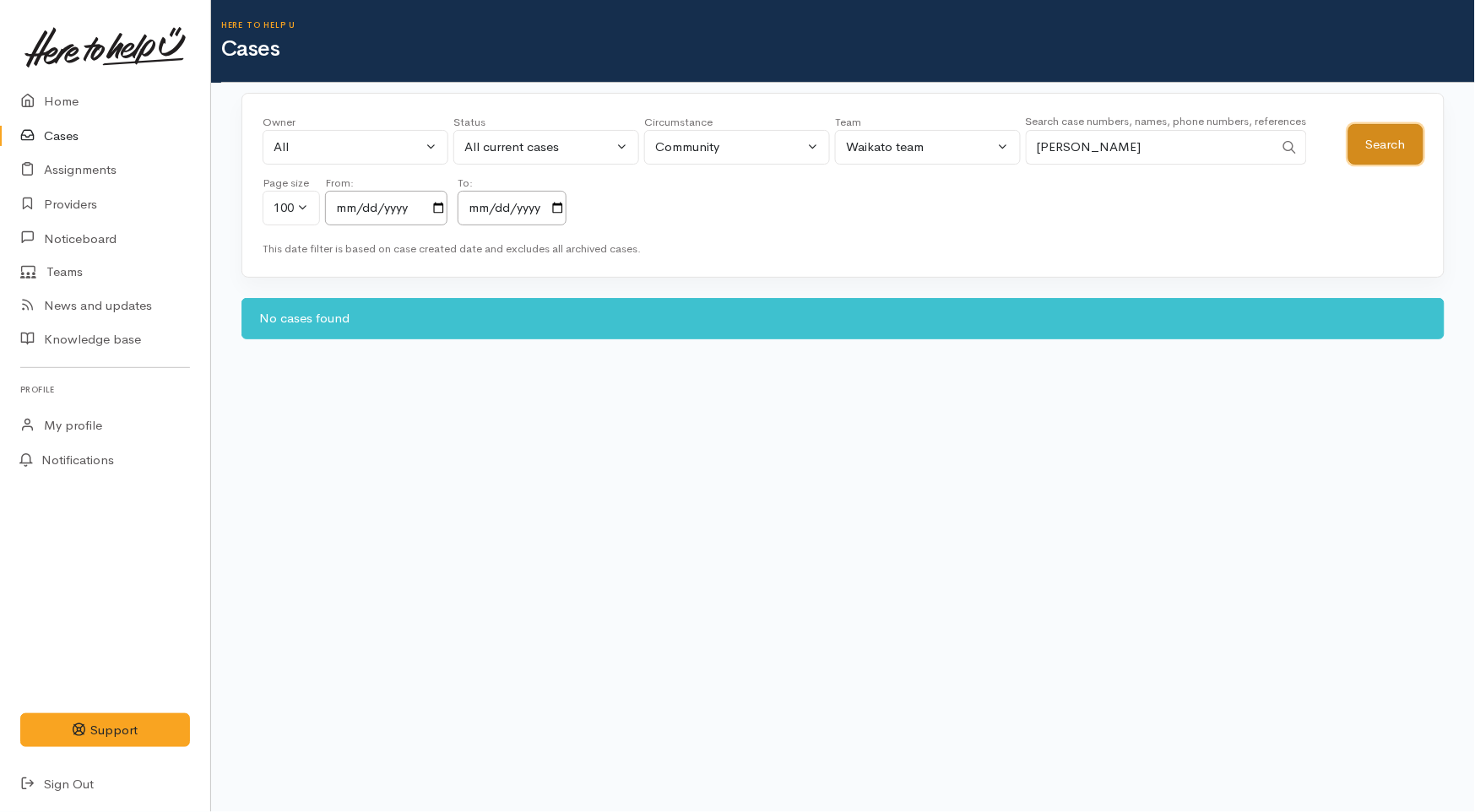
click at [1400, 141] on button "Search" at bounding box center [1386, 144] width 75 height 42
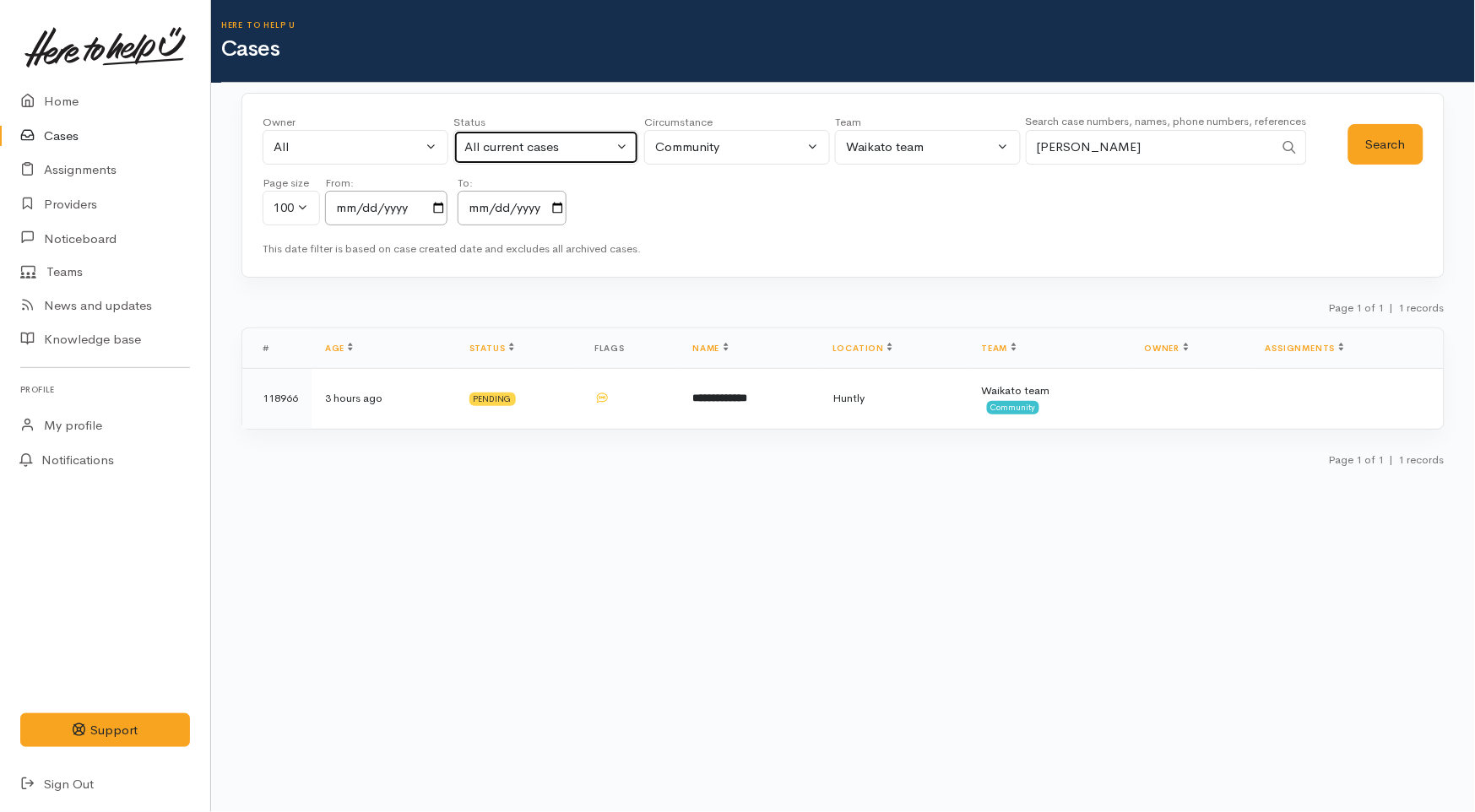
click at [508, 139] on div "All current cases" at bounding box center [539, 147] width 149 height 19
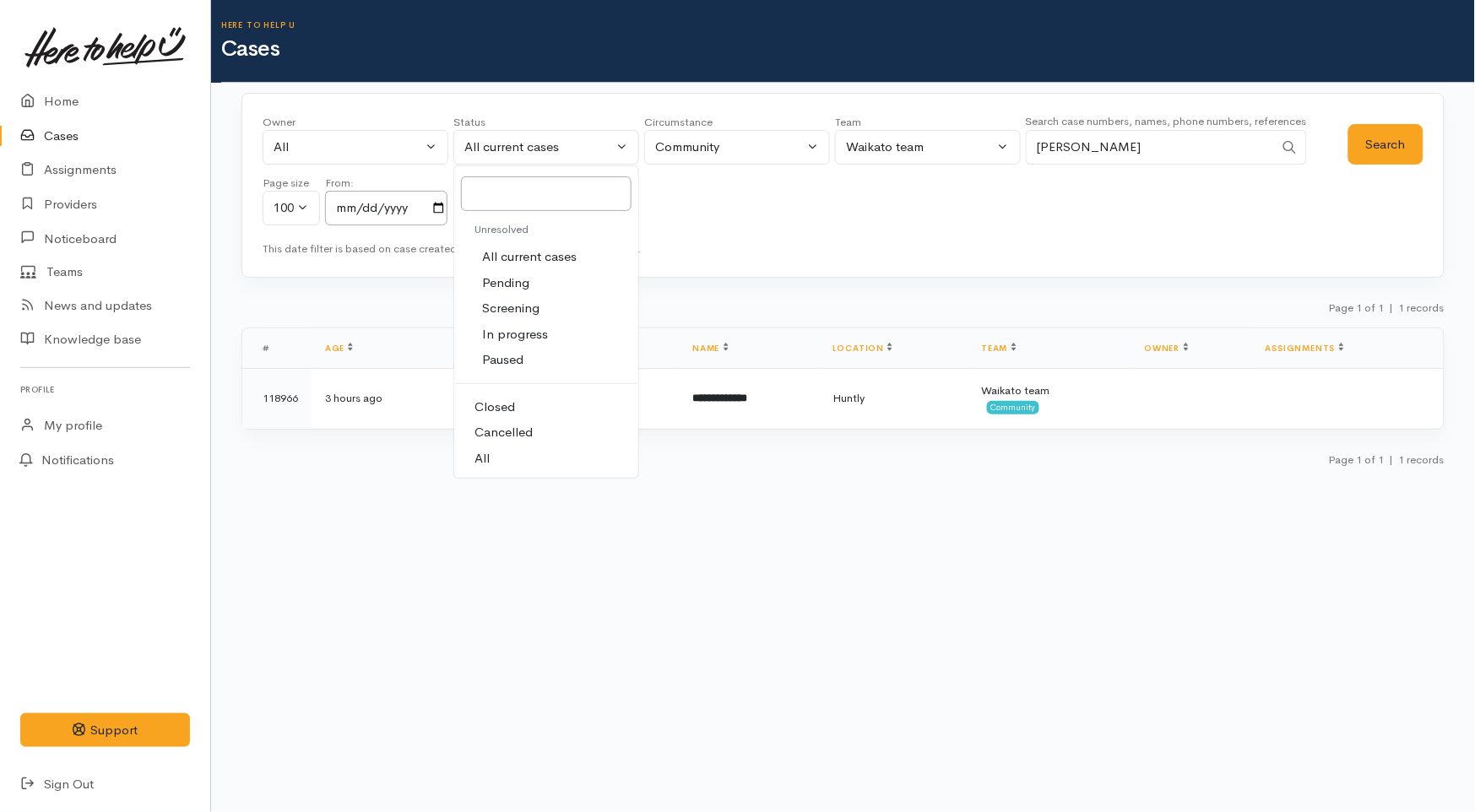
click at [498, 453] on link "All" at bounding box center [546, 459] width 184 height 26
select select "All"
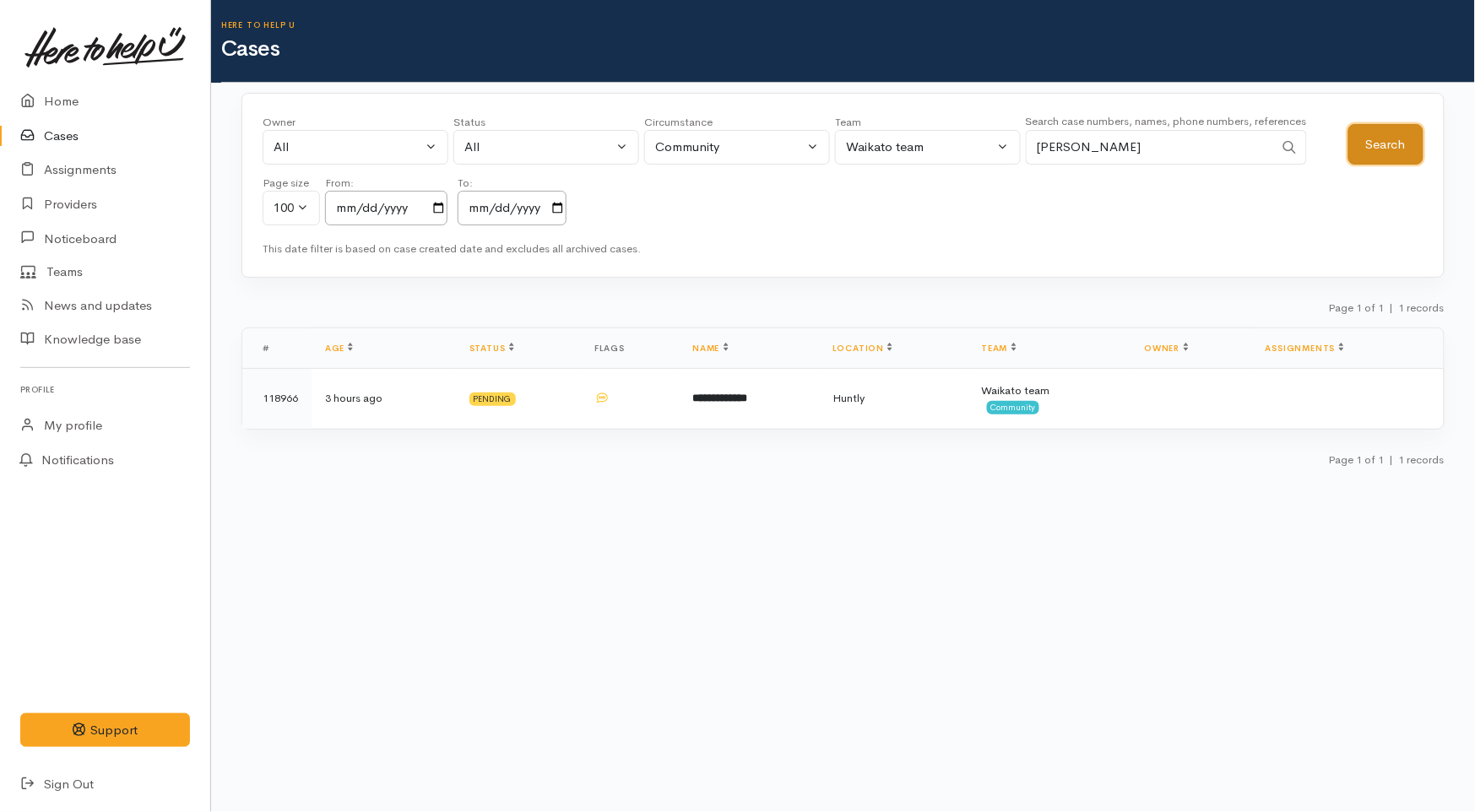
click at [1395, 139] on button "Search" at bounding box center [1386, 144] width 75 height 42
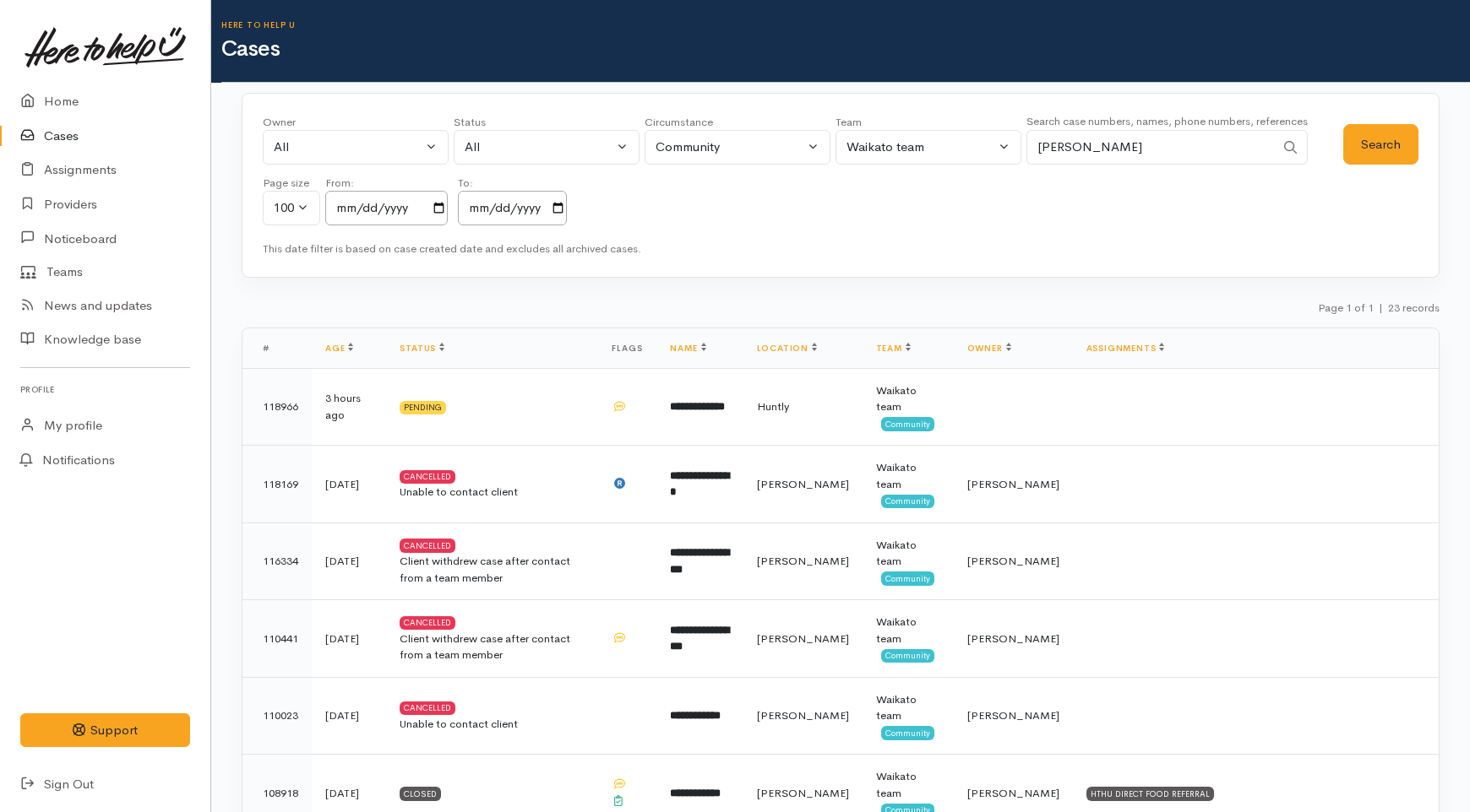
click at [1138, 148] on input "krystal" at bounding box center [1150, 147] width 249 height 35
type input "krystal kelly"
click at [1368, 148] on button "Search" at bounding box center [1381, 144] width 76 height 42
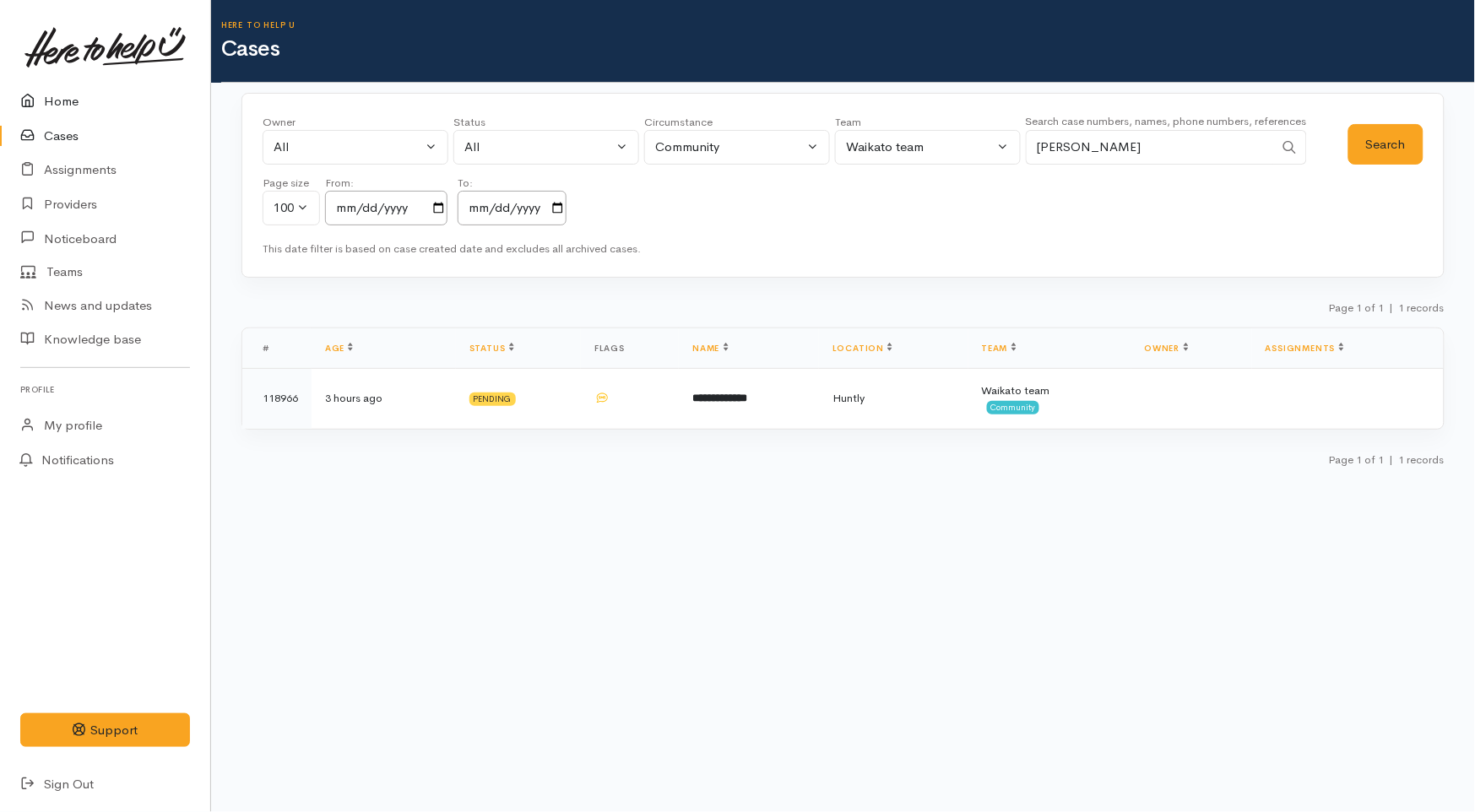
click at [68, 103] on link "Home" at bounding box center [105, 102] width 210 height 35
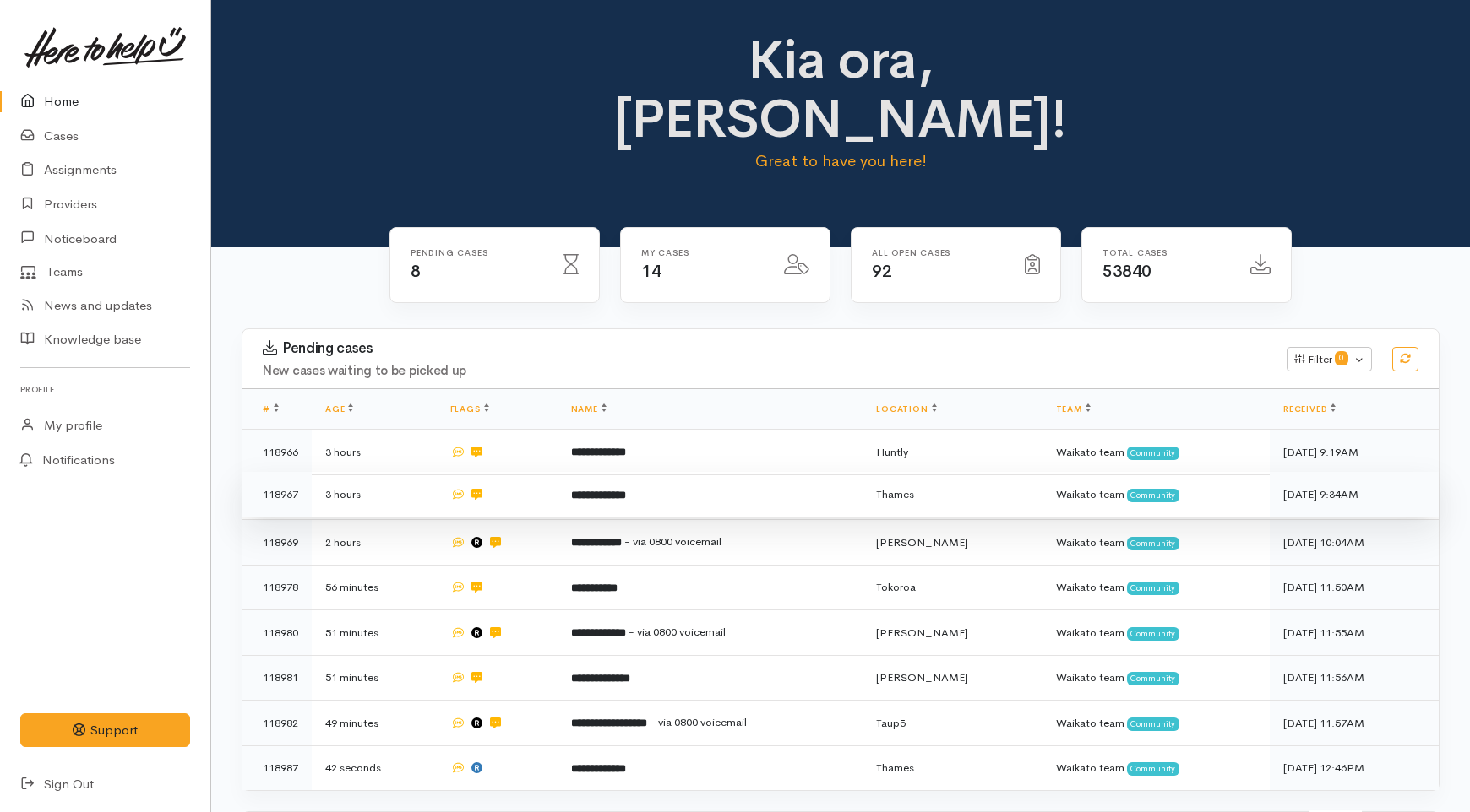
click at [622, 490] on b "**********" at bounding box center [598, 495] width 55 height 11
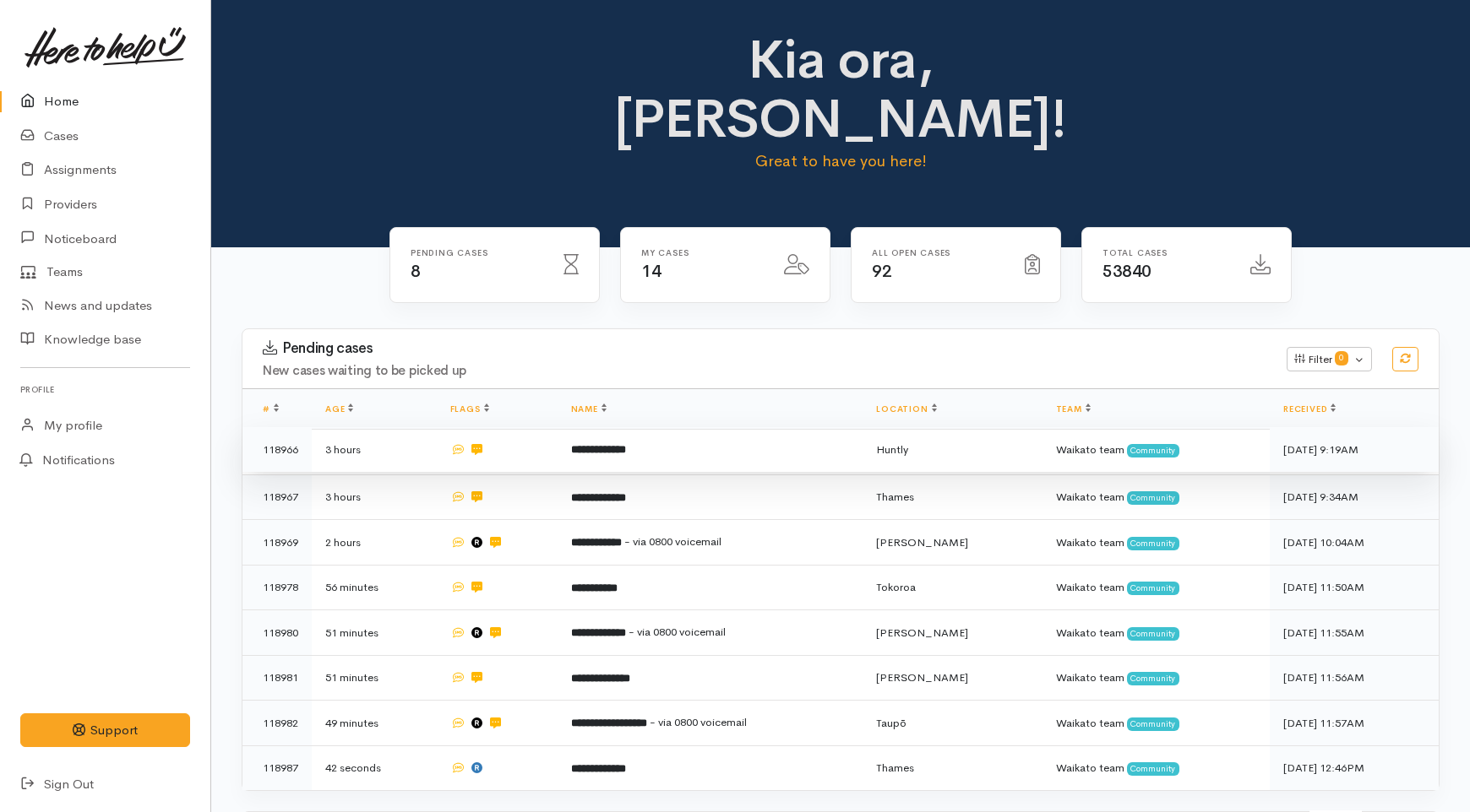
click at [618, 444] on b "**********" at bounding box center [598, 449] width 55 height 11
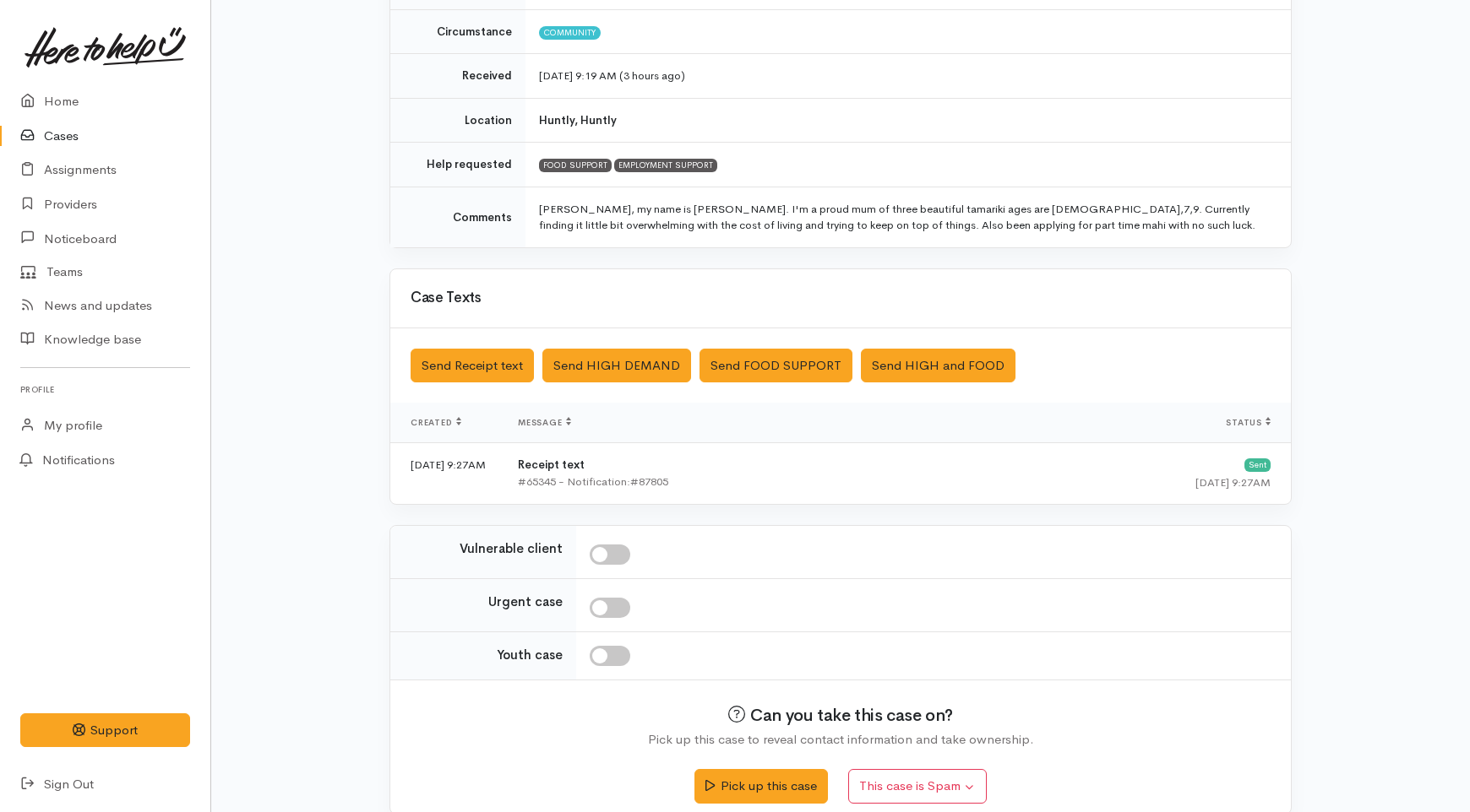
scroll to position [266, 0]
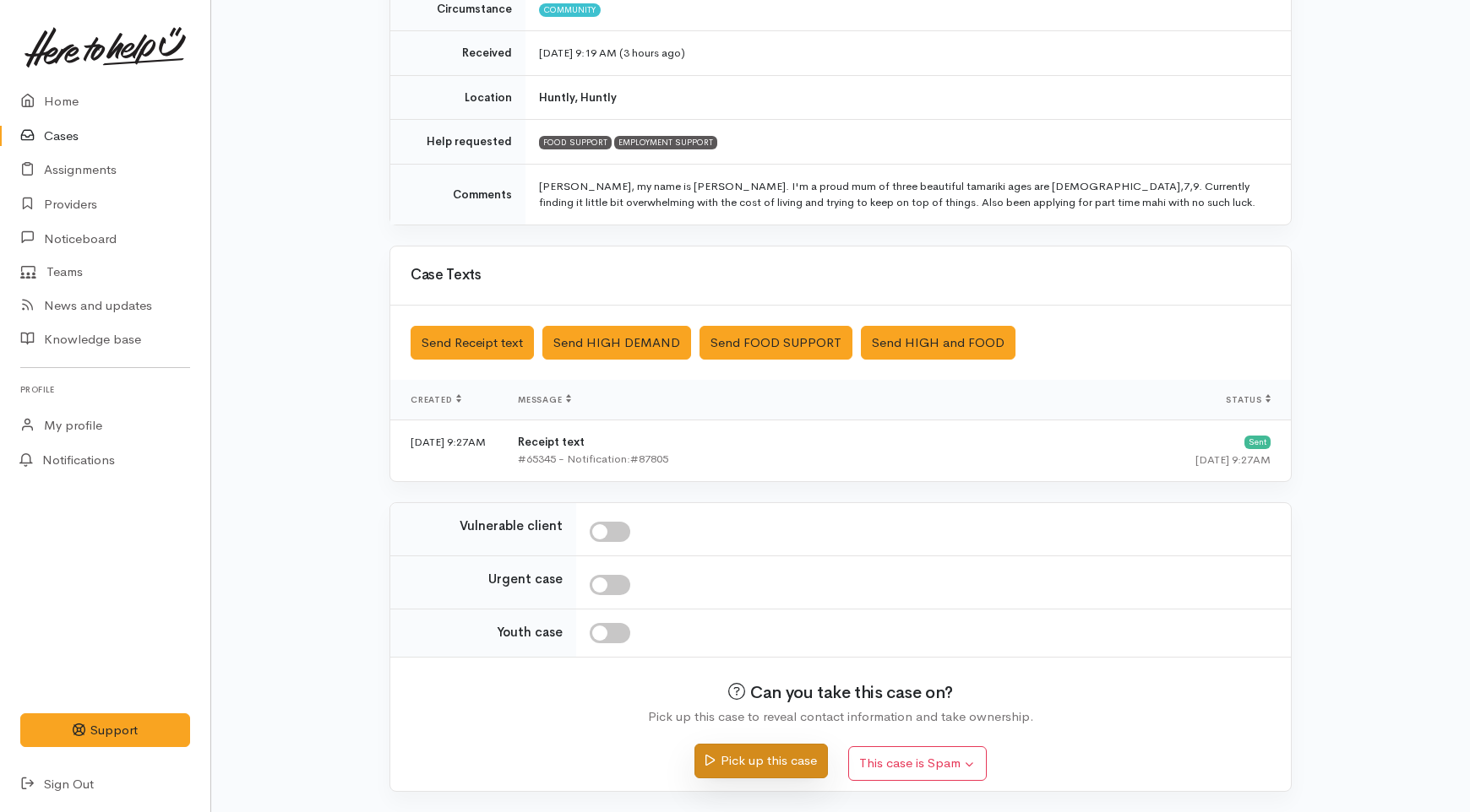
click at [761, 759] on button "Pick up this case" at bounding box center [760, 762] width 133 height 35
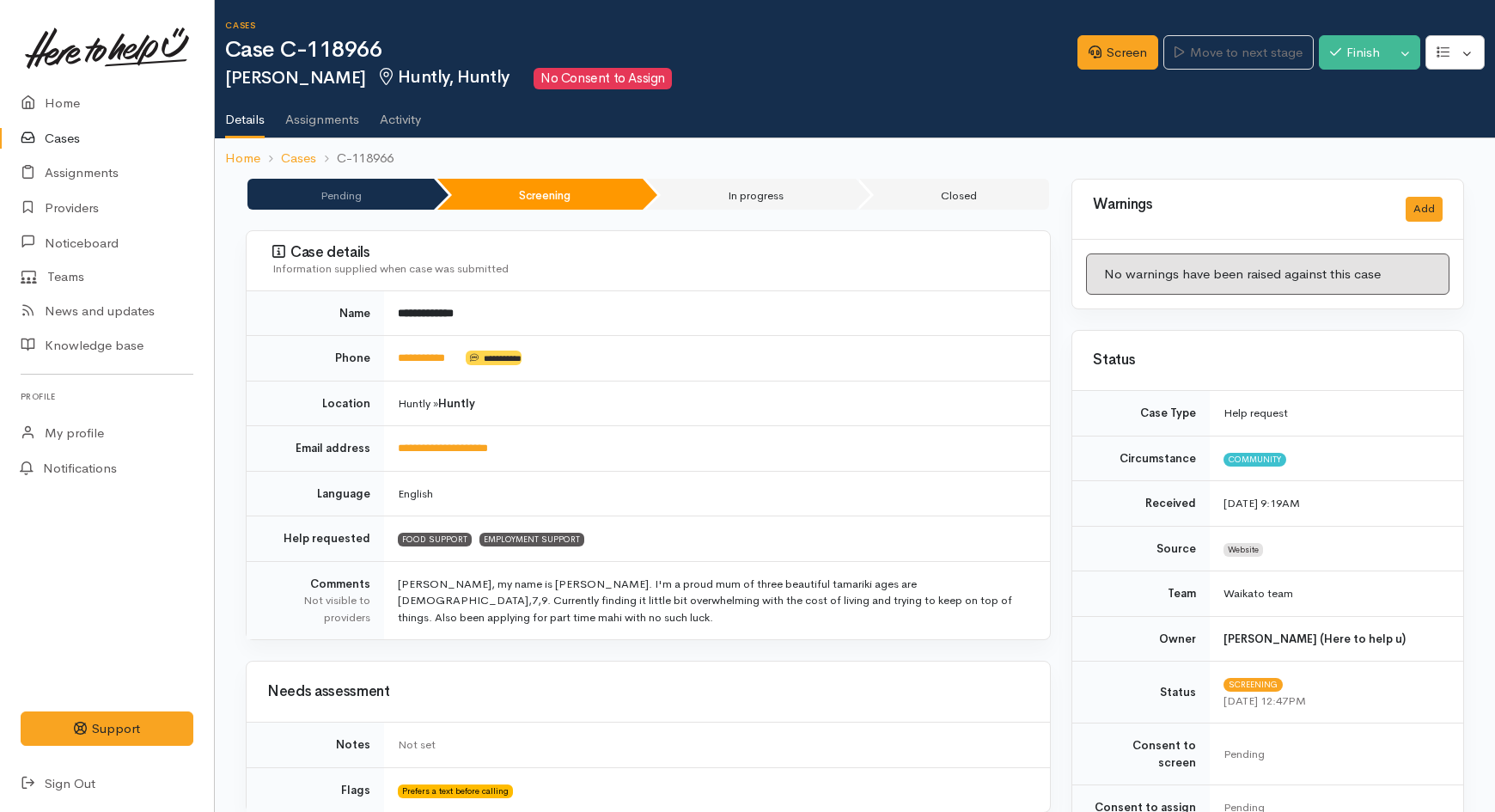
click at [62, 134] on link "Cases" at bounding box center [106, 139] width 214 height 35
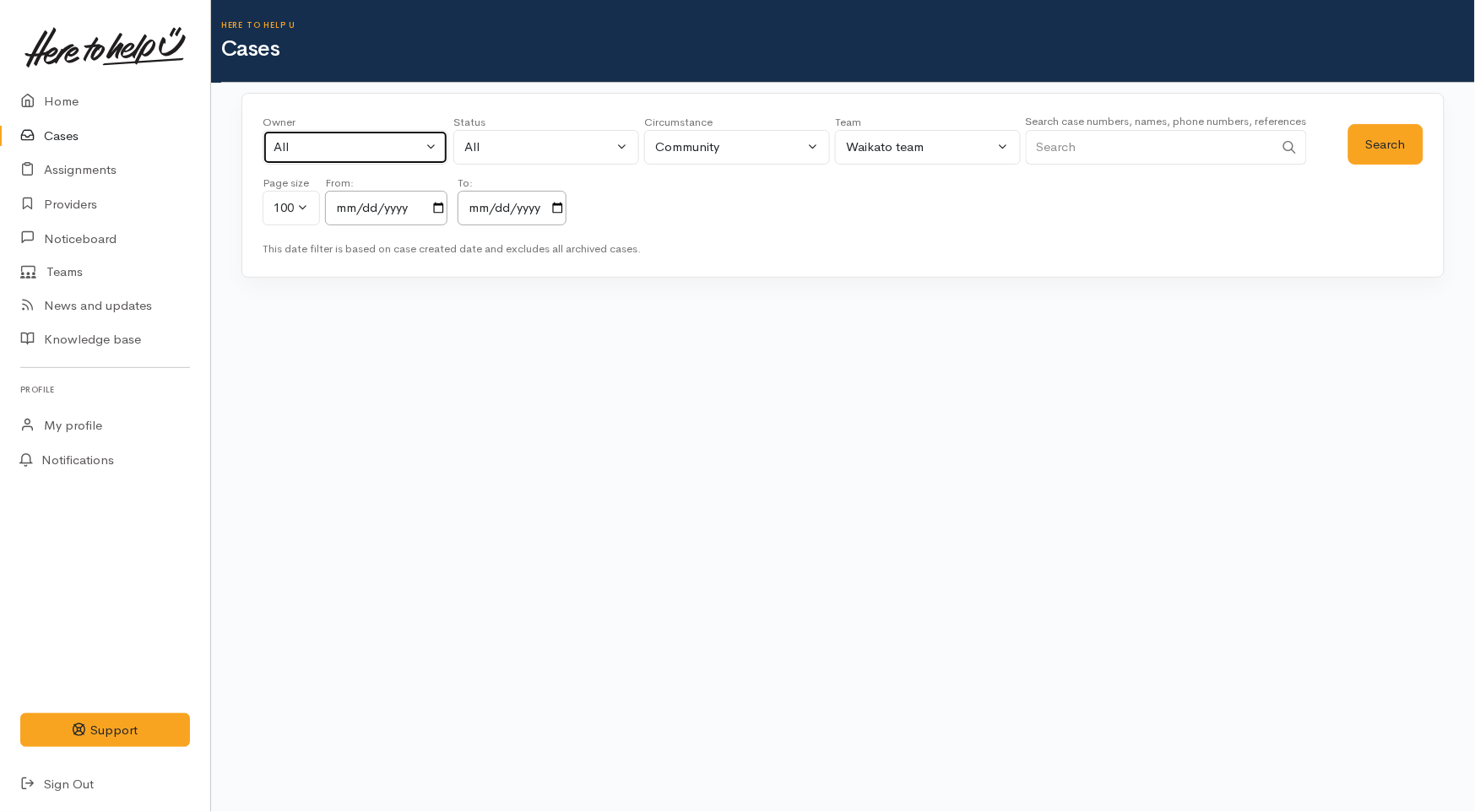
click at [361, 141] on div "All" at bounding box center [348, 147] width 149 height 19
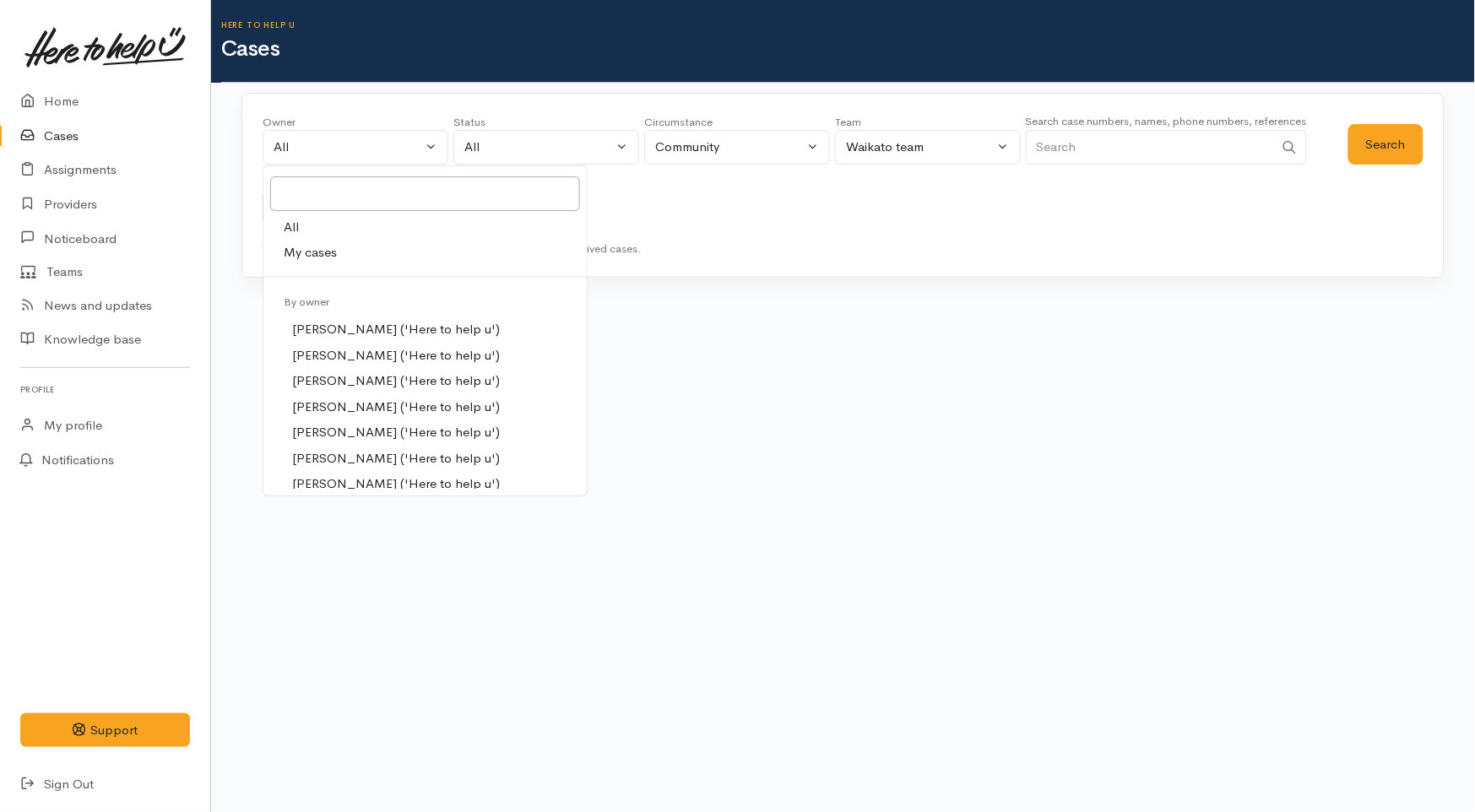
click at [328, 255] on span "My cases" at bounding box center [310, 253] width 53 height 19
select select "1648"
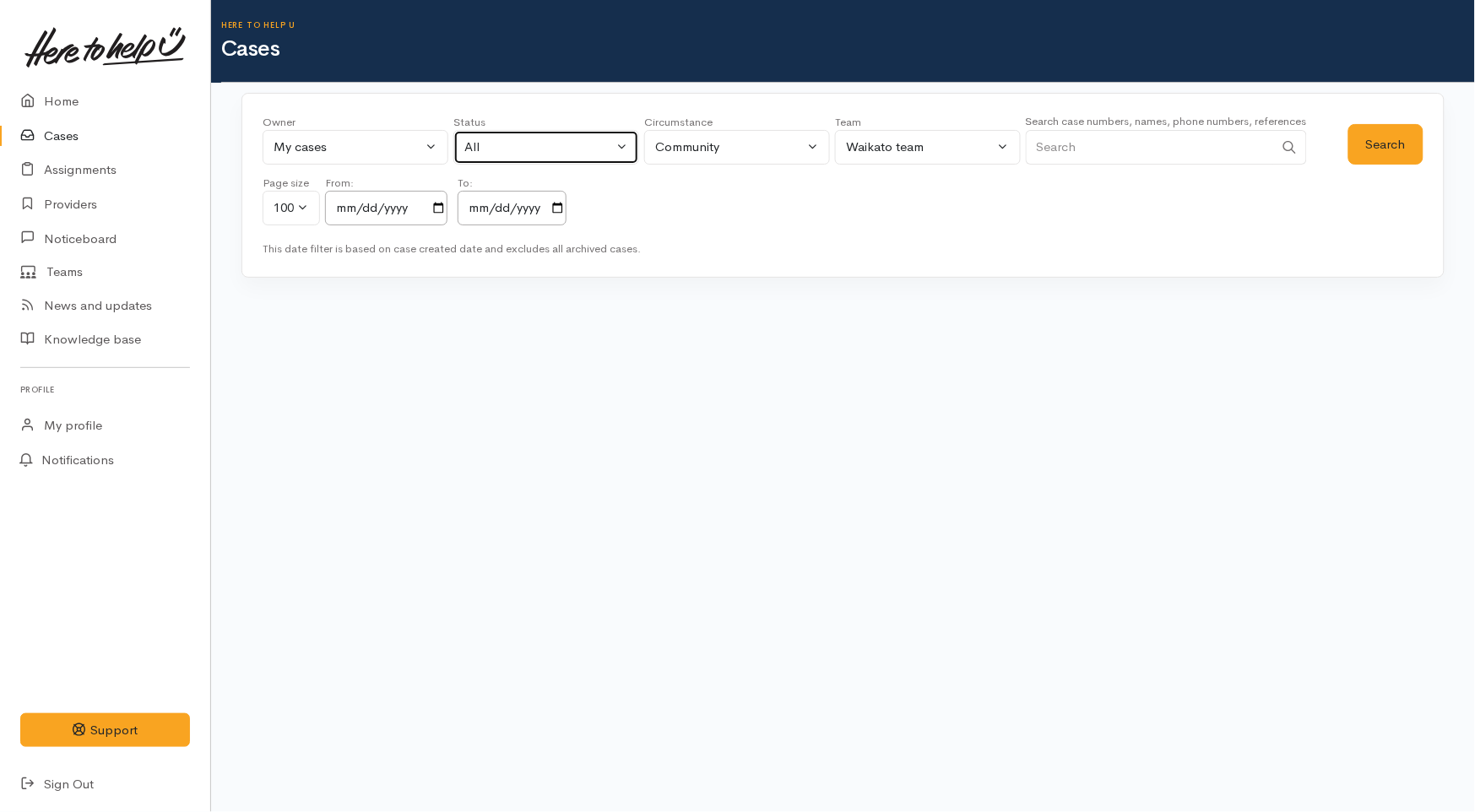
click at [555, 145] on div "All" at bounding box center [539, 147] width 149 height 19
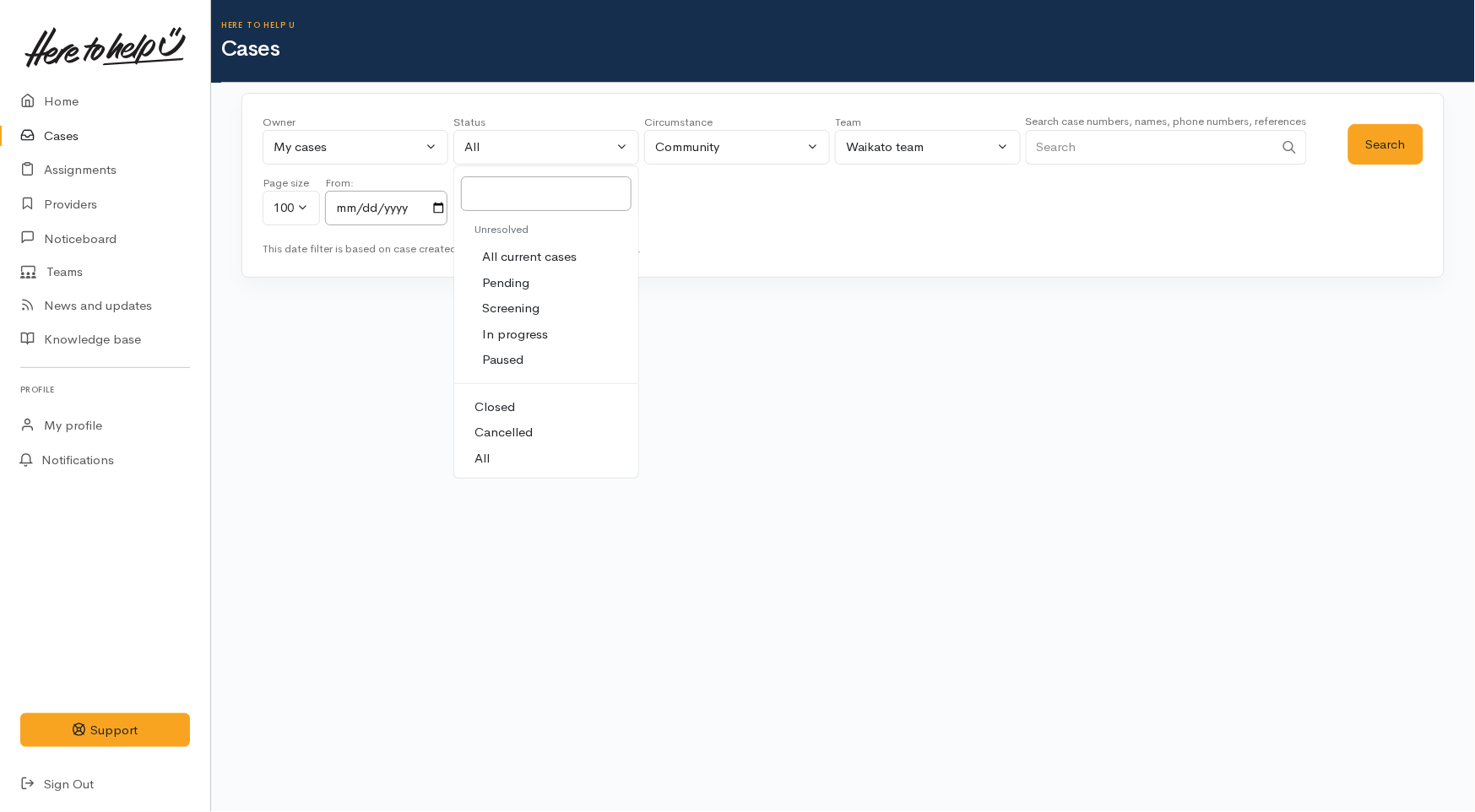
click at [526, 258] on span "All current cases" at bounding box center [530, 257] width 95 height 19
select select "Unresolved"
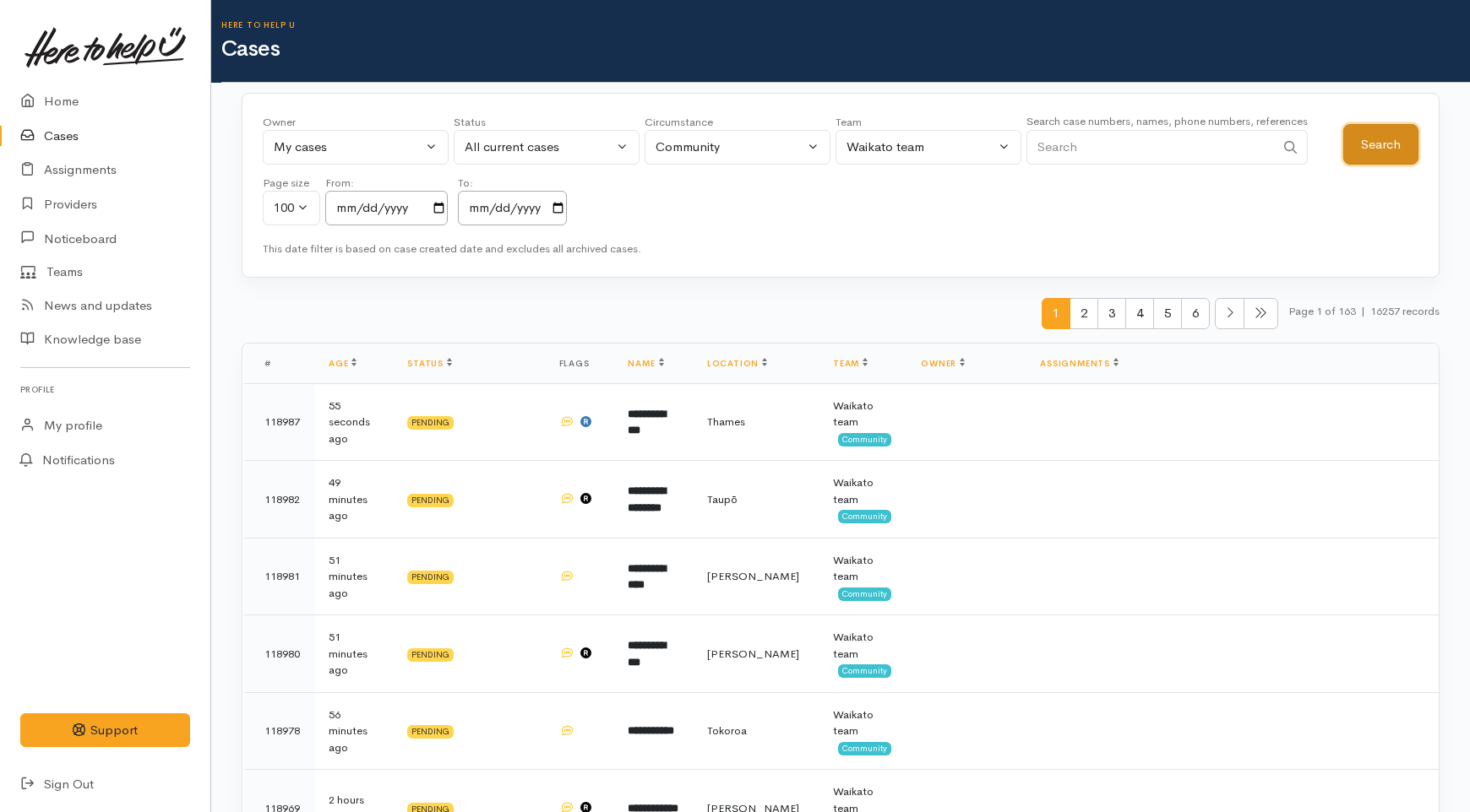
click at [1377, 142] on button "Search" at bounding box center [1381, 144] width 76 height 42
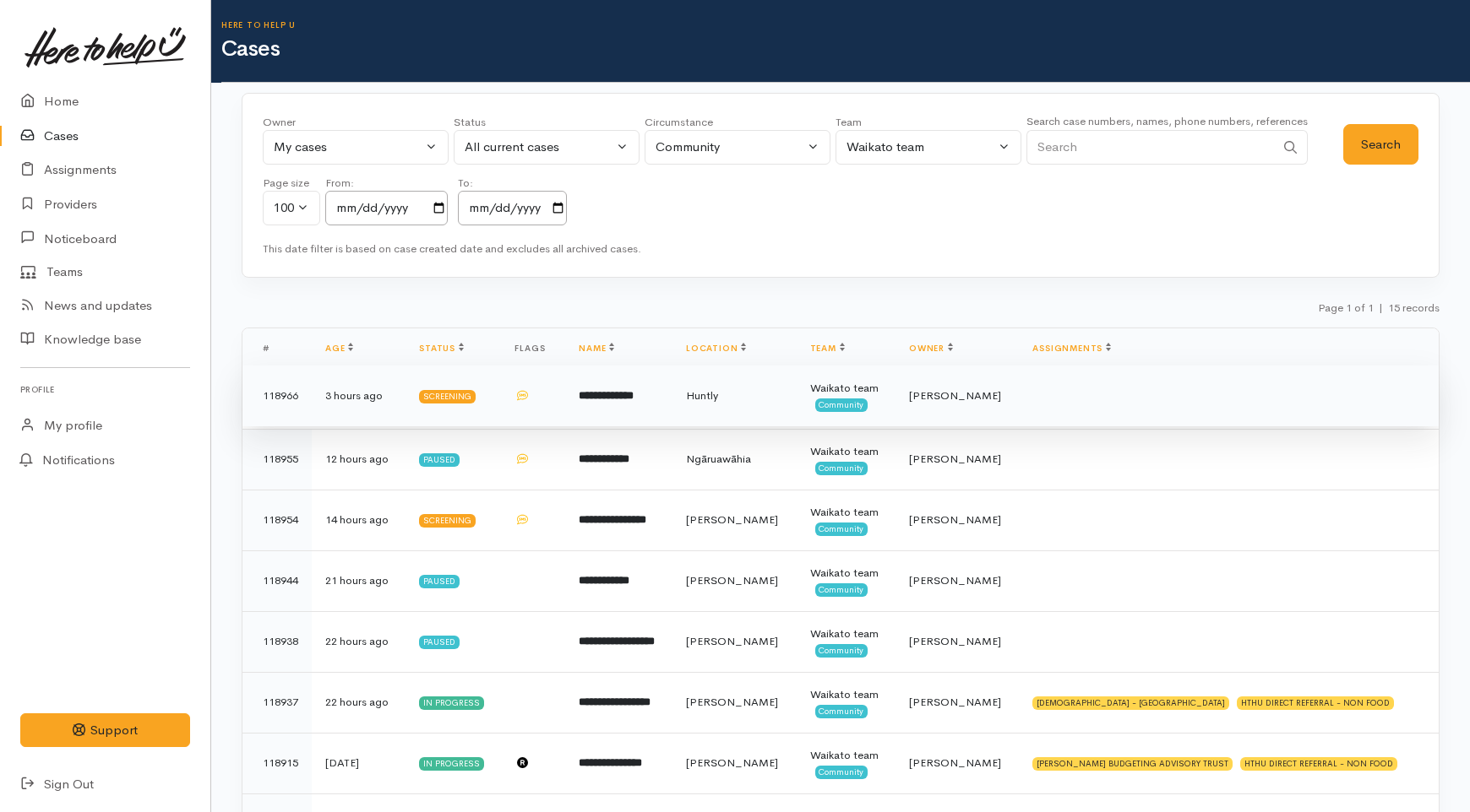
click at [673, 403] on td "**********" at bounding box center [619, 396] width 107 height 61
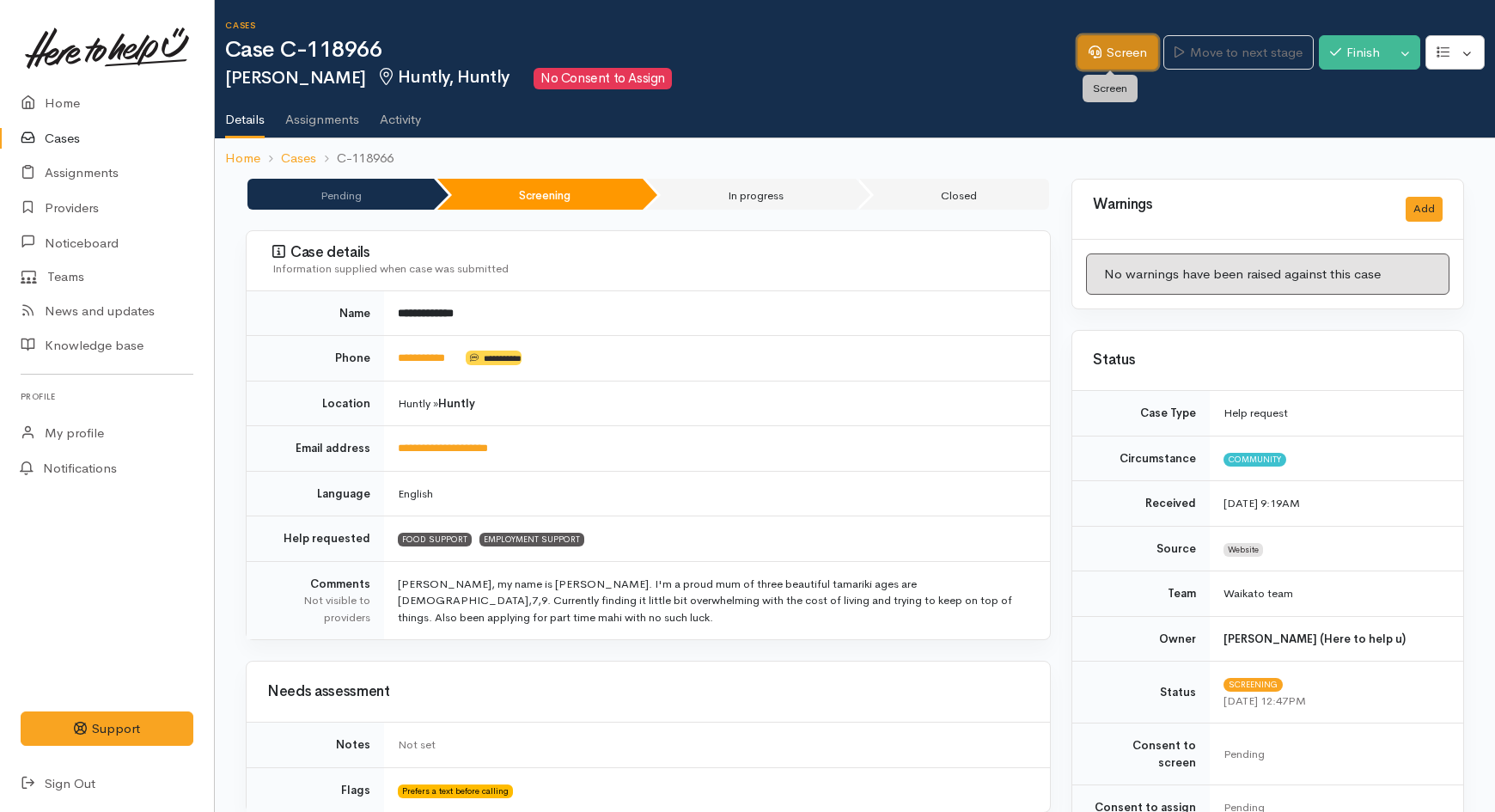
click at [1088, 45] on icon at bounding box center [1094, 51] width 13 height 13
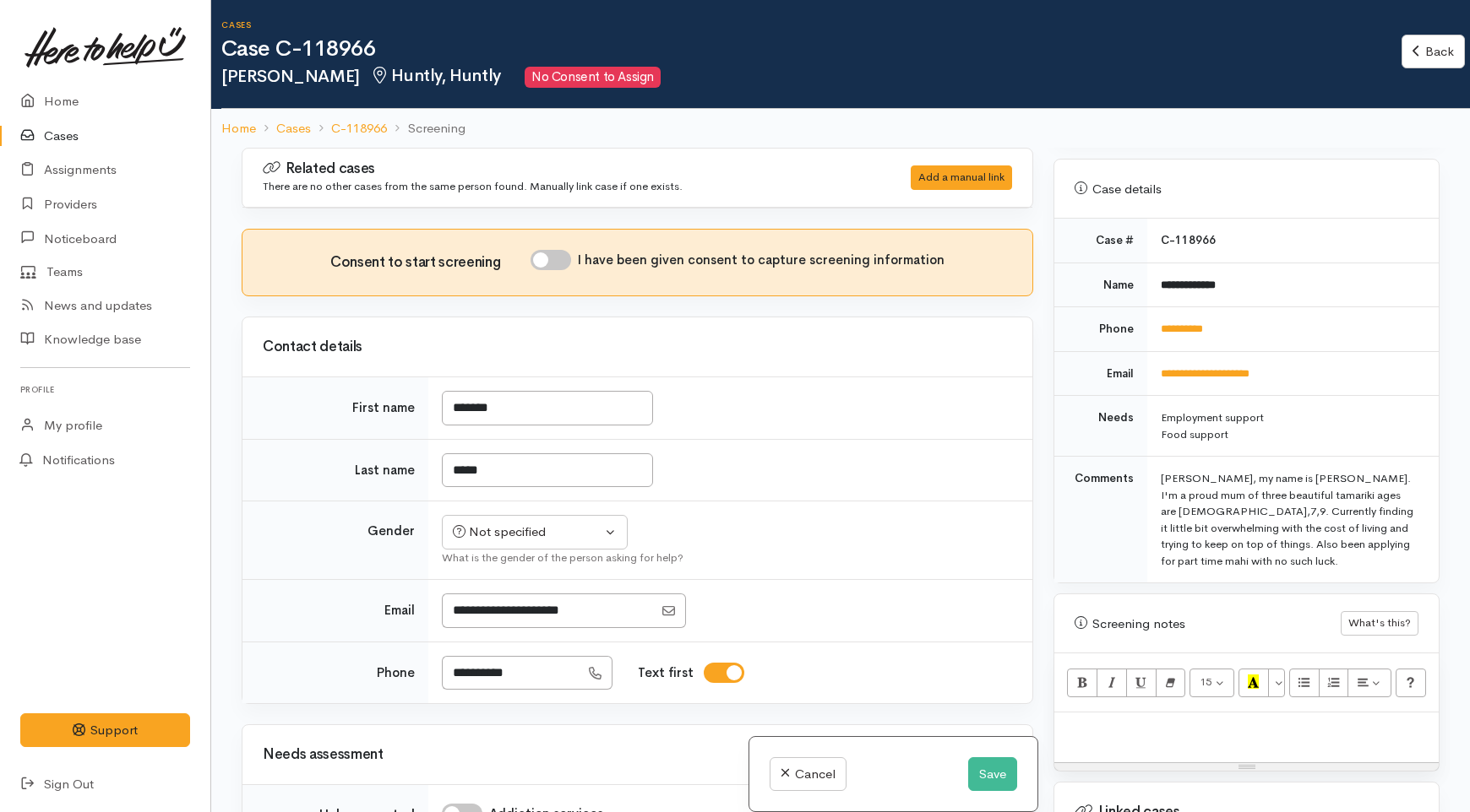
scroll to position [656, 0]
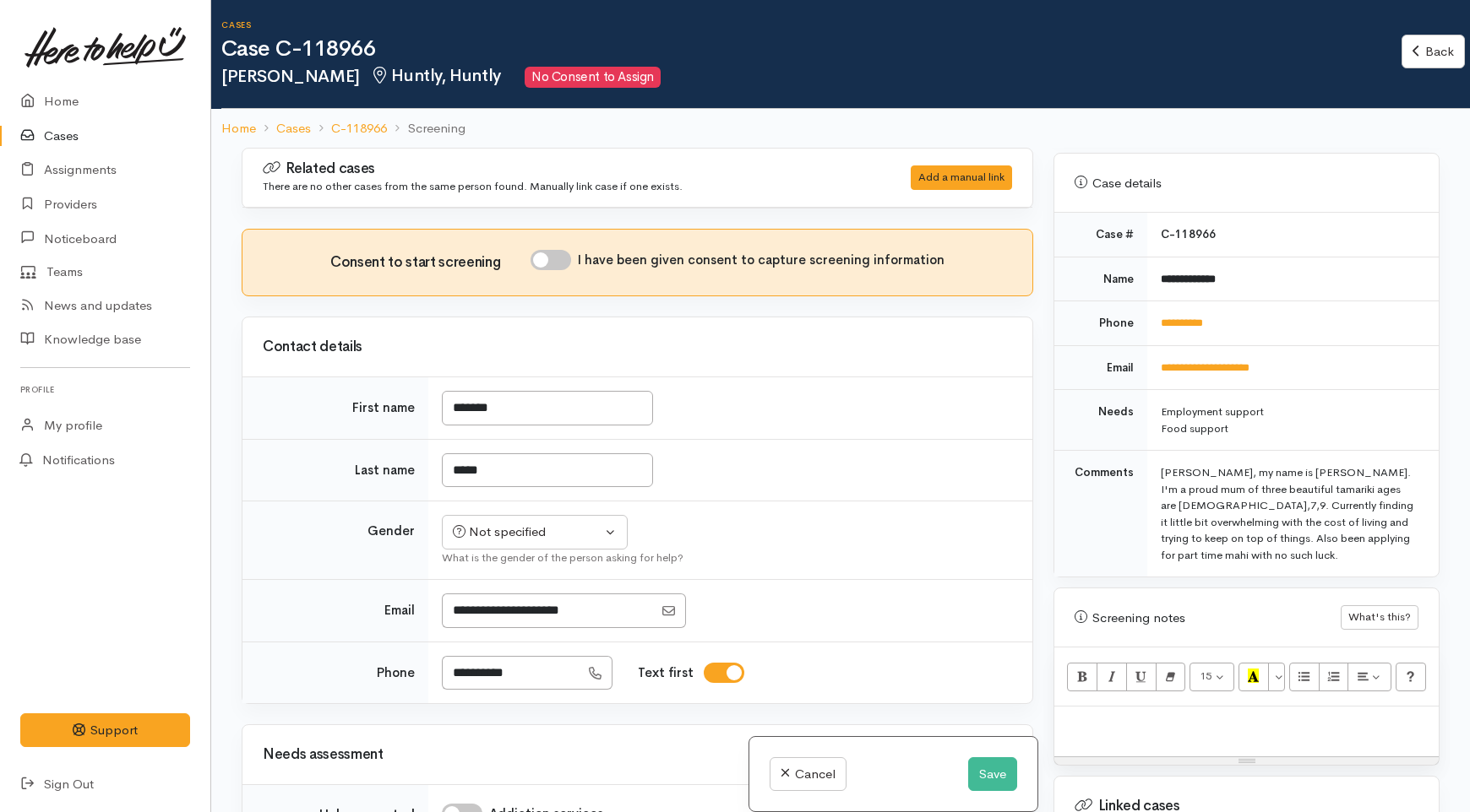
click at [1117, 707] on div at bounding box center [1246, 731] width 384 height 49
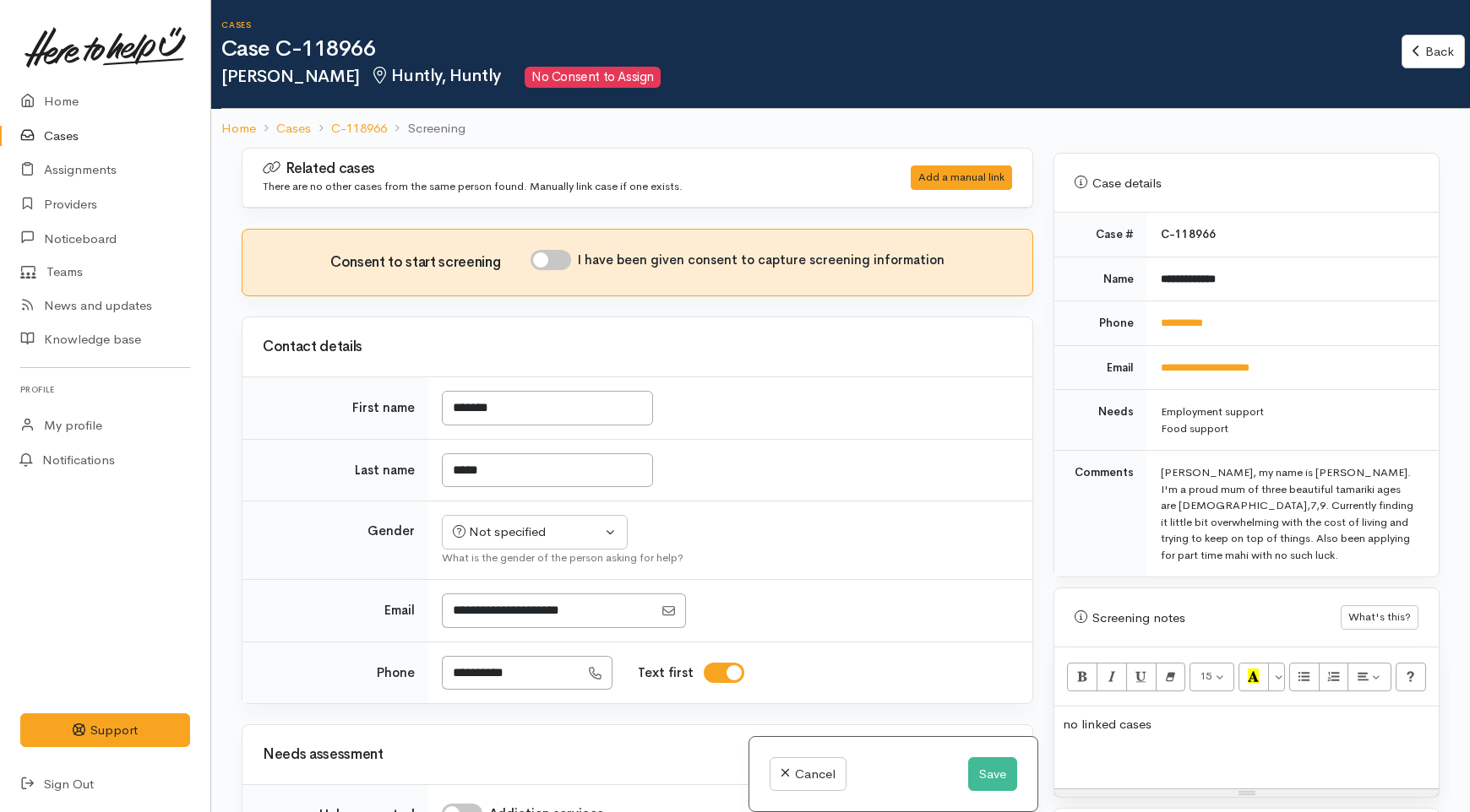
click at [968, 215] on div "Related cases There are no other cases from the same person found. Manually lin…" at bounding box center [637, 554] width 812 height 812
click at [1116, 713] on div "no linked cases" at bounding box center [1246, 747] width 384 height 82
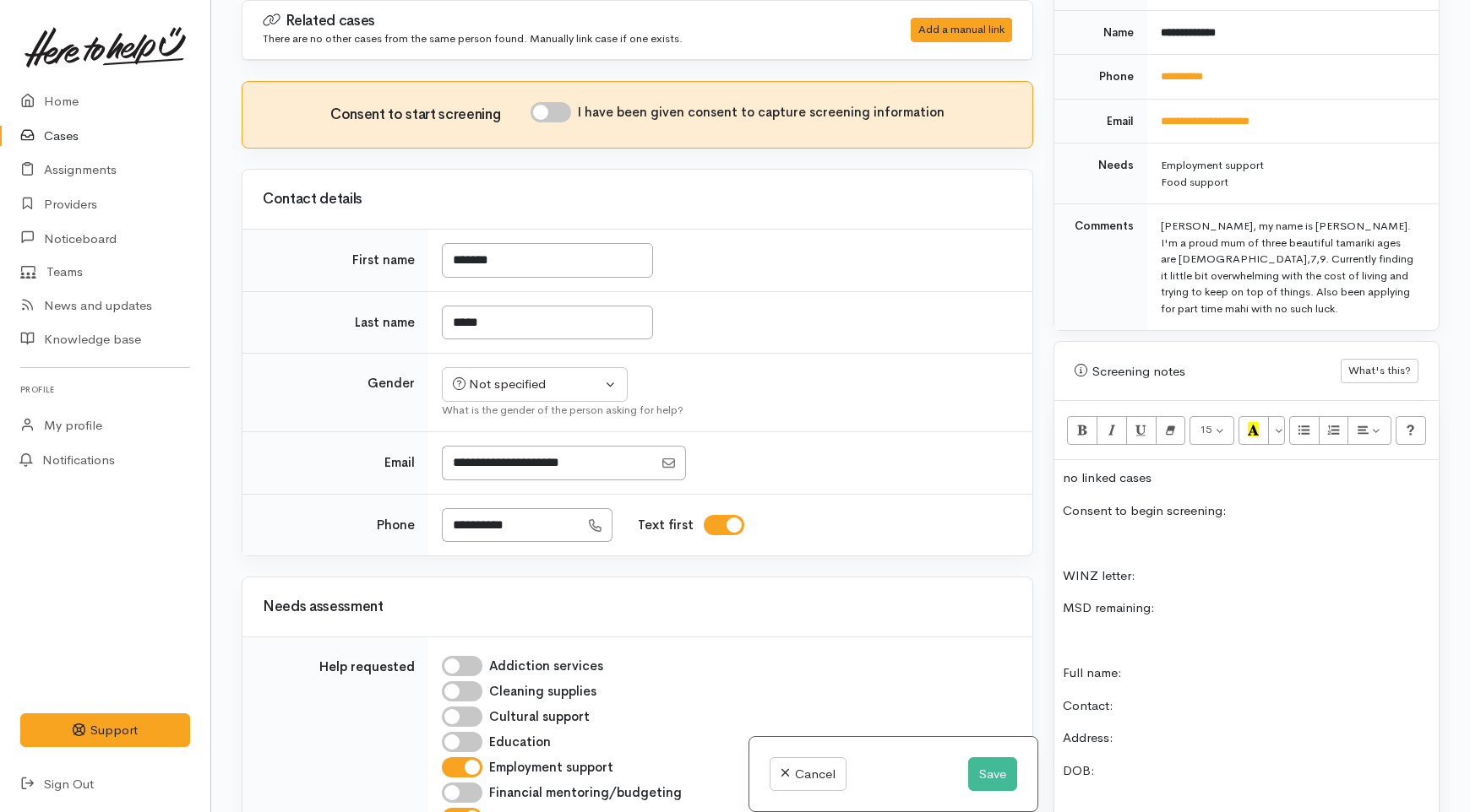
scroll to position [722, 0]
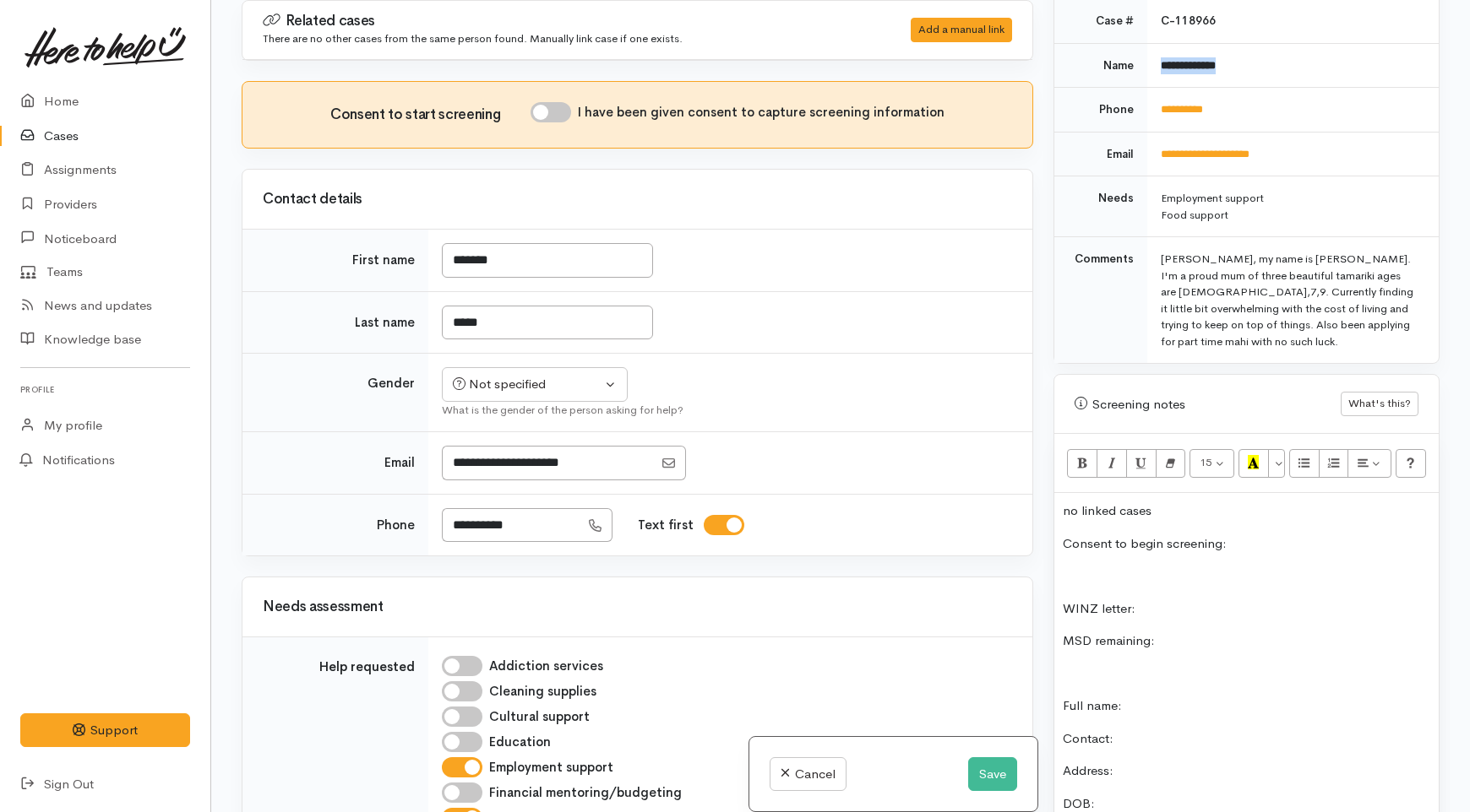
drag, startPoint x: 1239, startPoint y: 51, endPoint x: 1157, endPoint y: 51, distance: 82.0
click at [1157, 51] on td "**********" at bounding box center [1293, 65] width 291 height 45
copy b "**********"
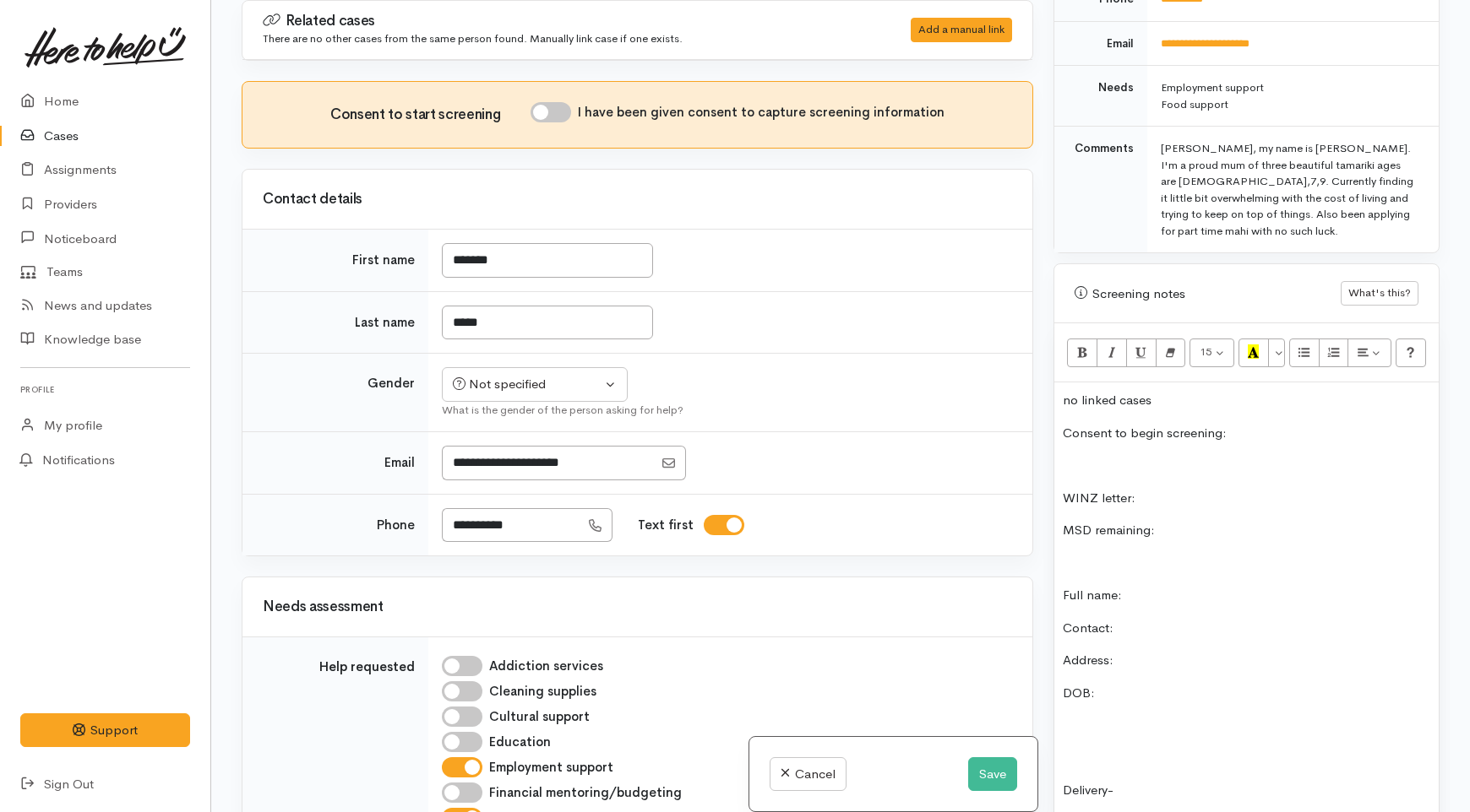
scroll to position [1004, 0]
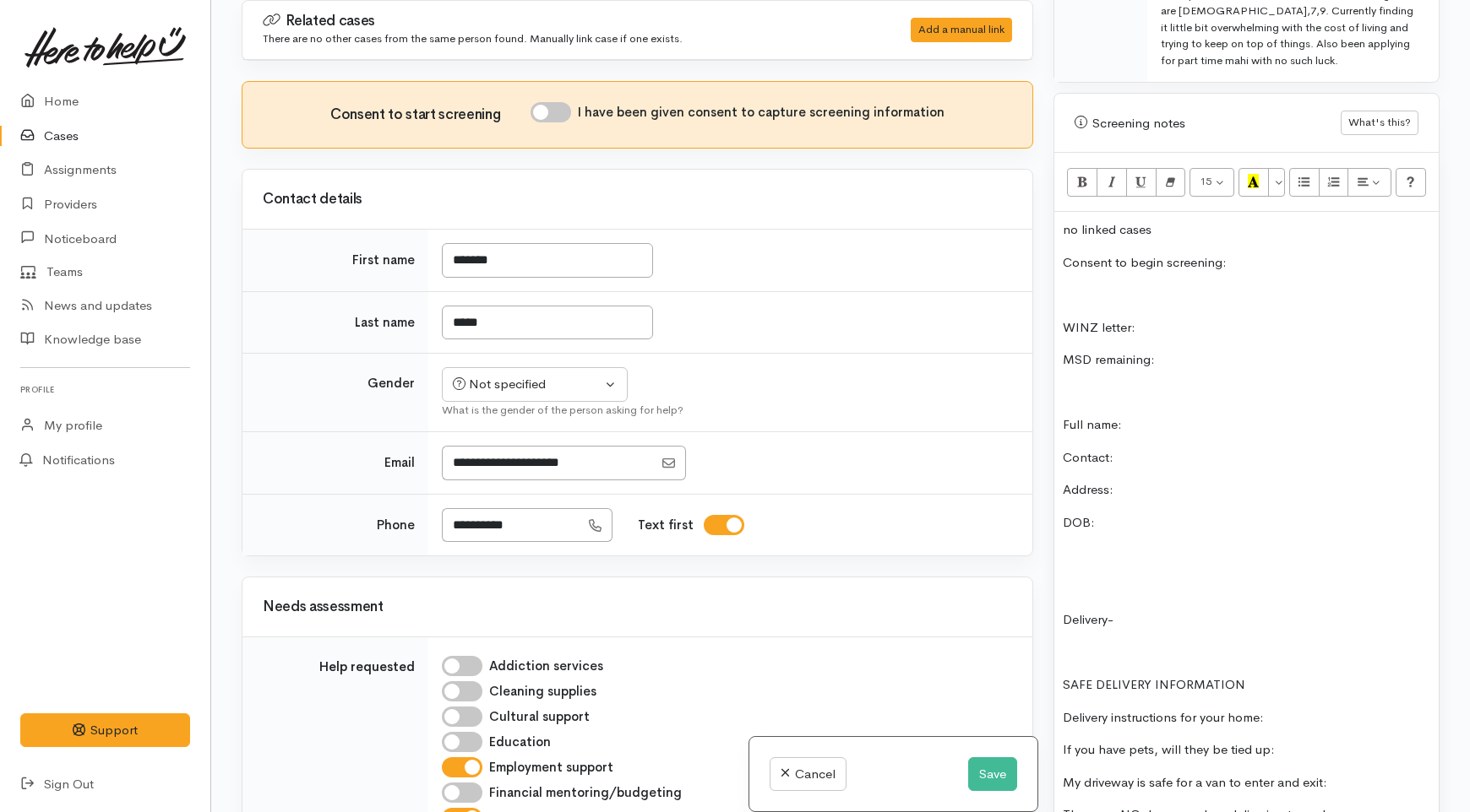
click at [1147, 415] on p "Full name:" at bounding box center [1247, 425] width 368 height 19
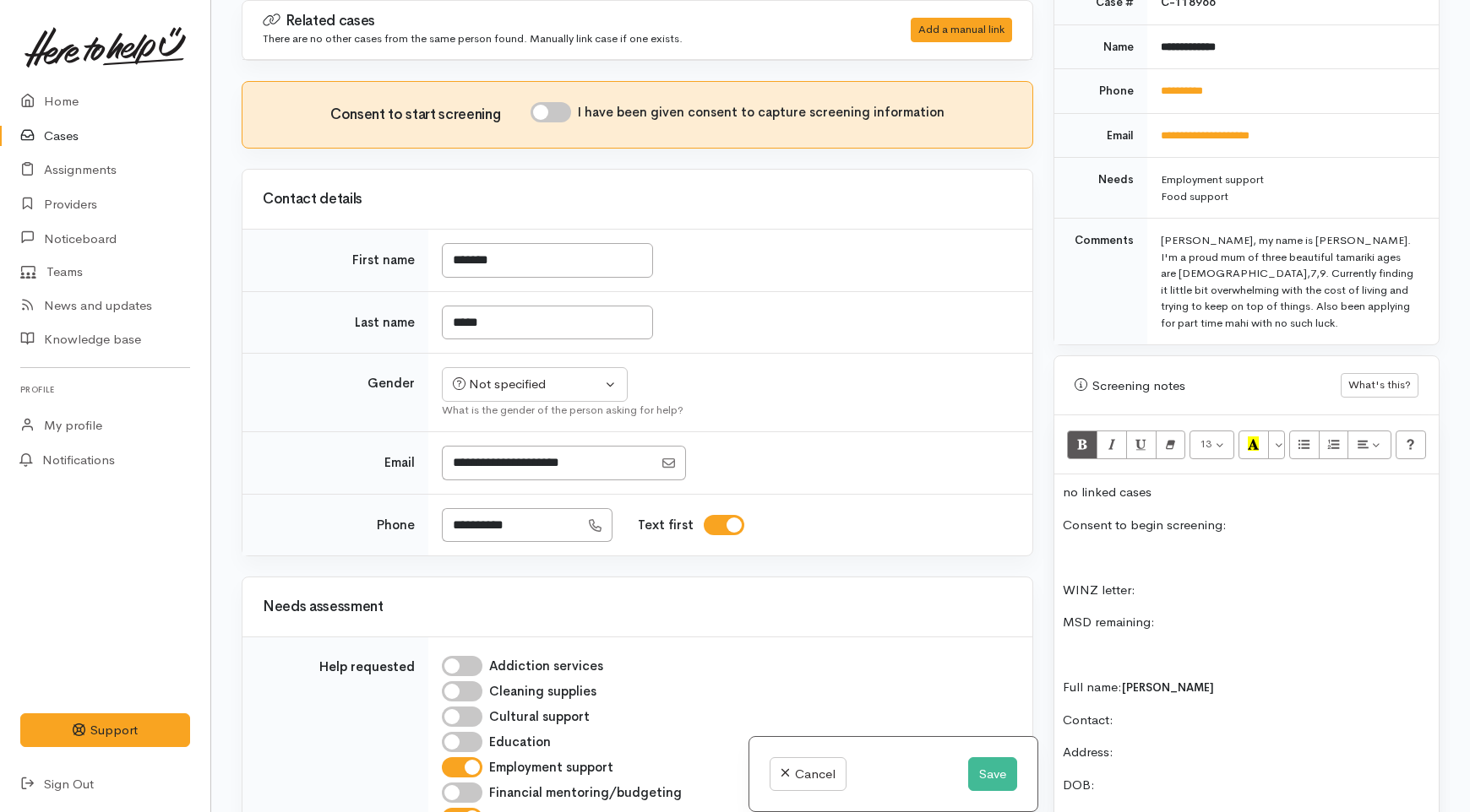
scroll to position [628, 0]
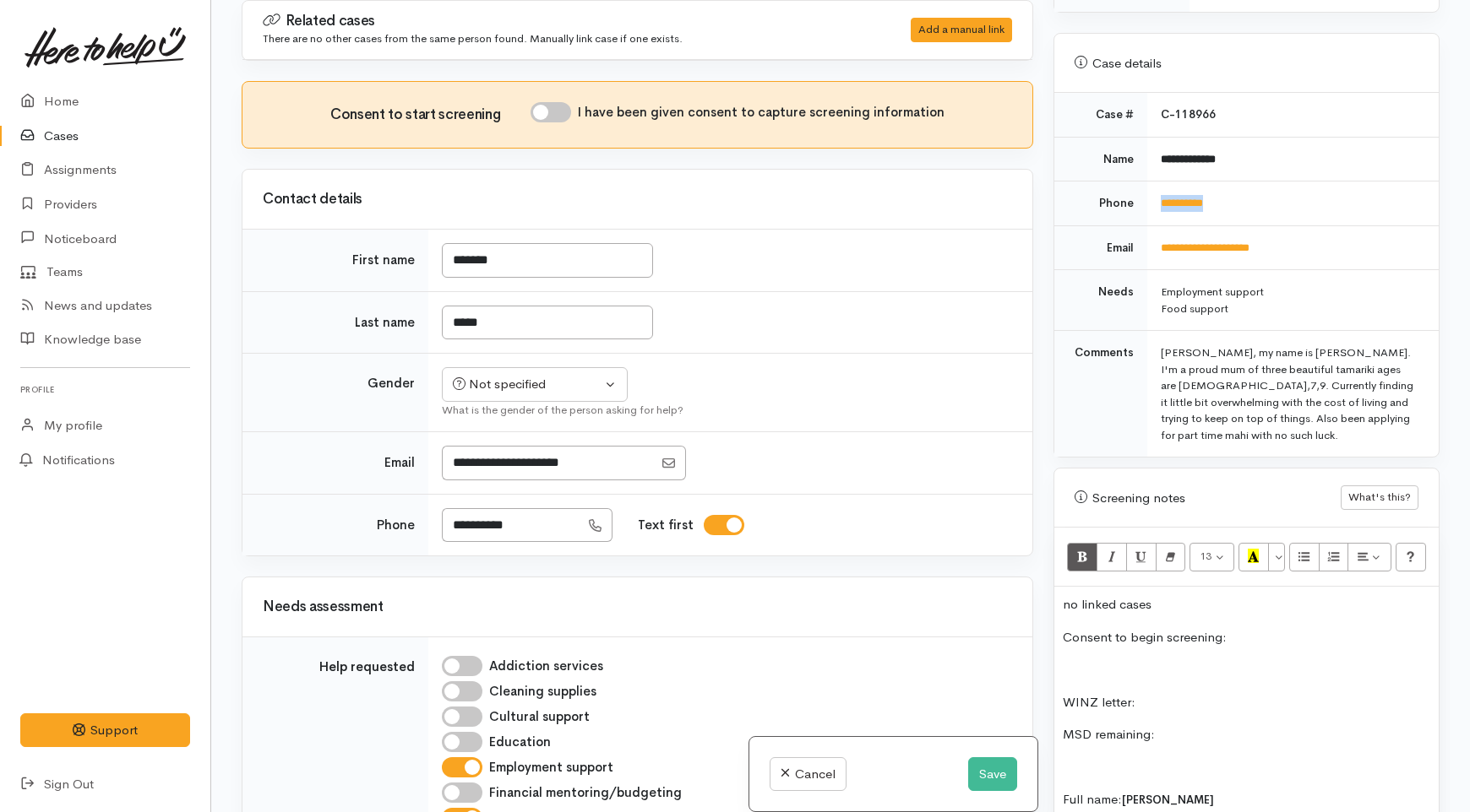
drag, startPoint x: 1231, startPoint y: 182, endPoint x: 1146, endPoint y: 184, distance: 85.0
click at [1148, 184] on td "**********" at bounding box center [1293, 204] width 291 height 45
copy link "**********"
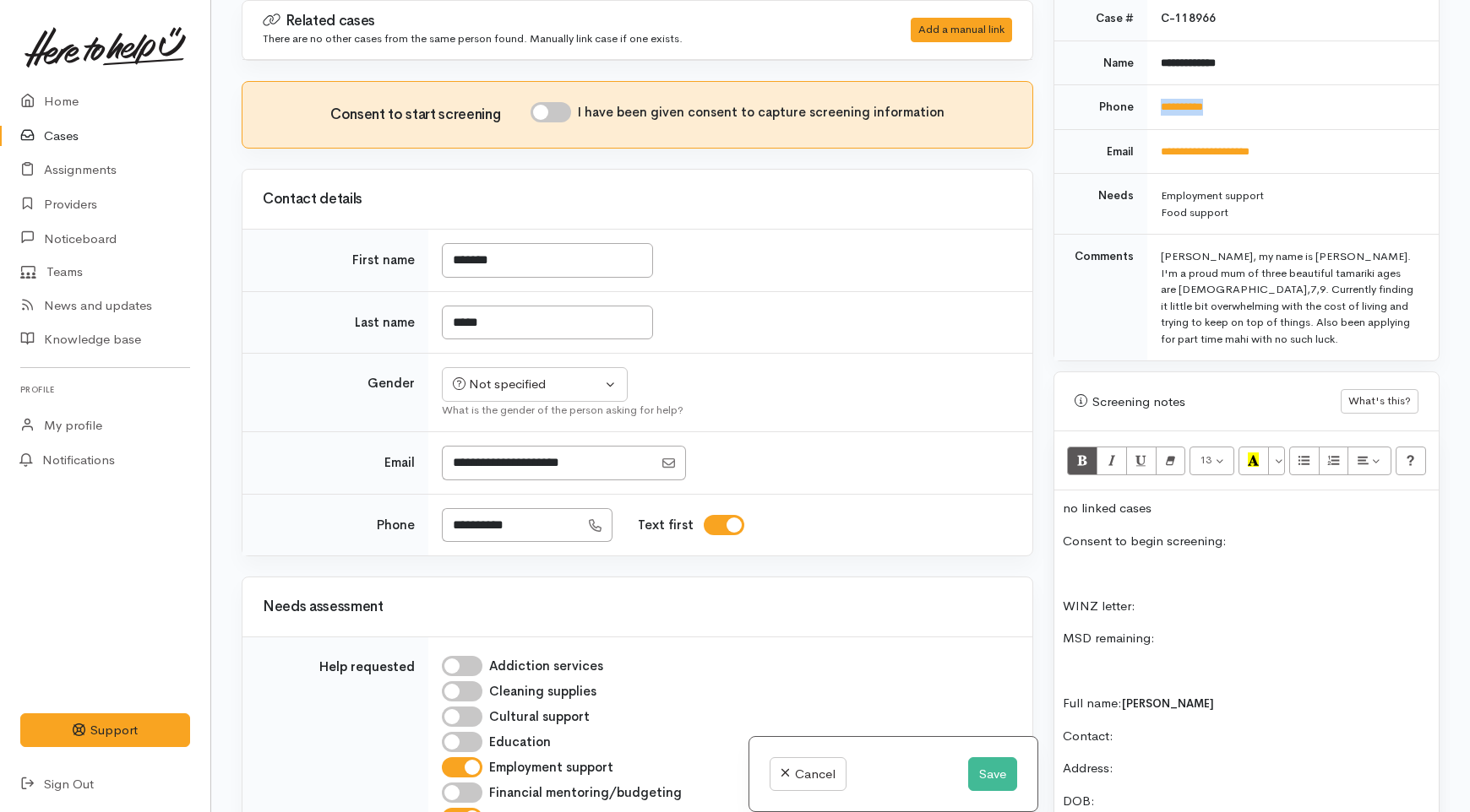
scroll to position [816, 0]
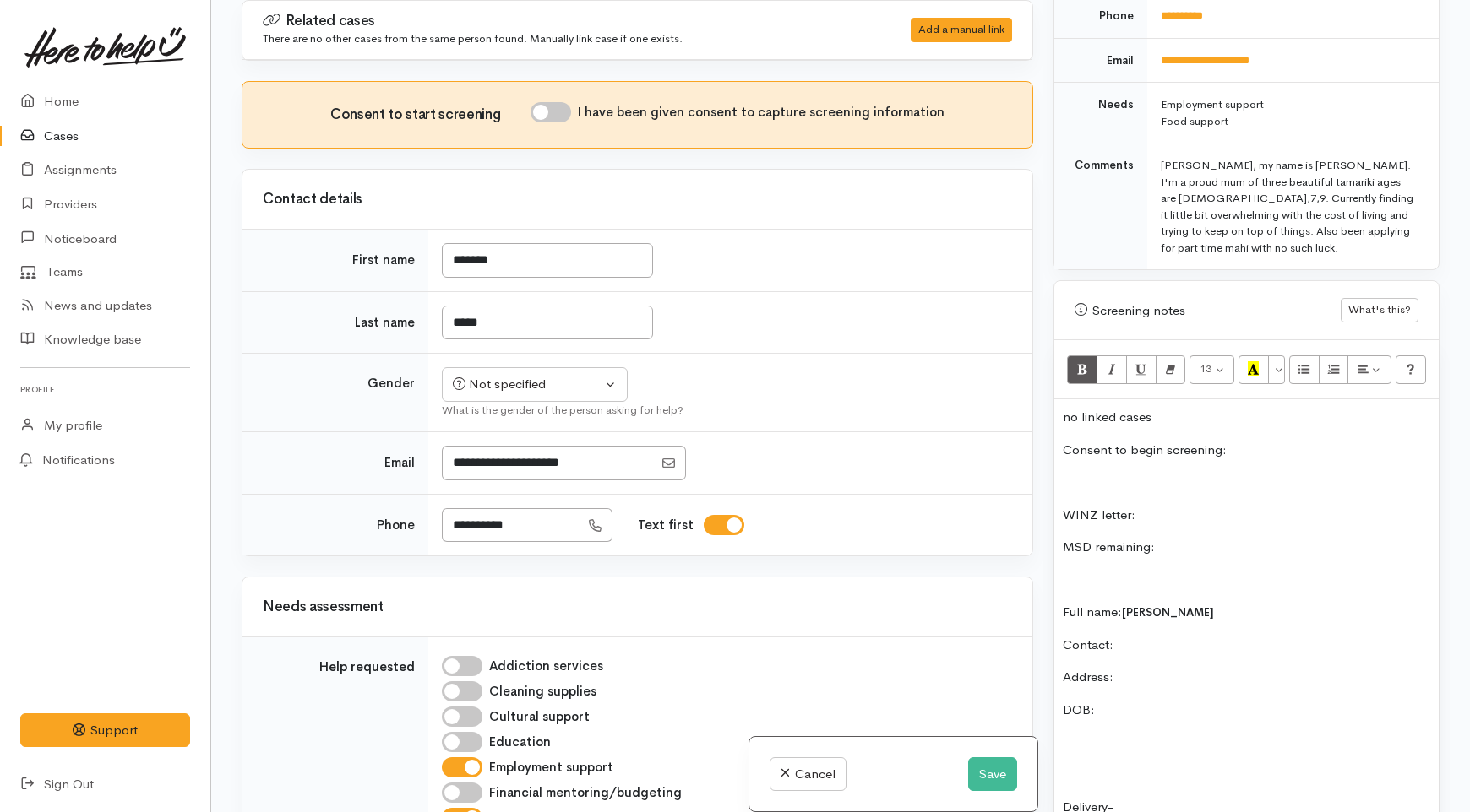
click at [1003, 783] on button "Save" at bounding box center [993, 775] width 49 height 35
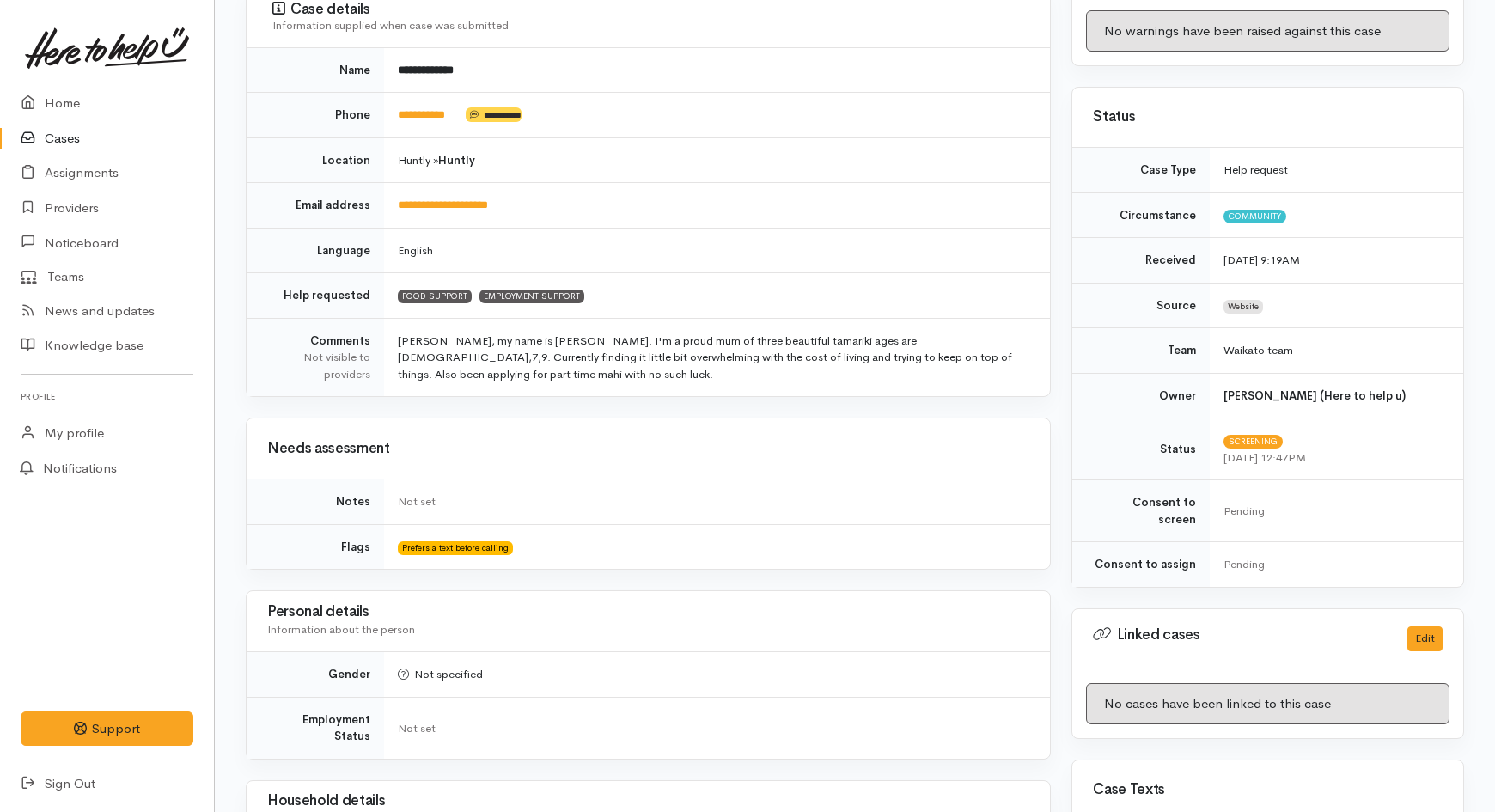
scroll to position [572, 0]
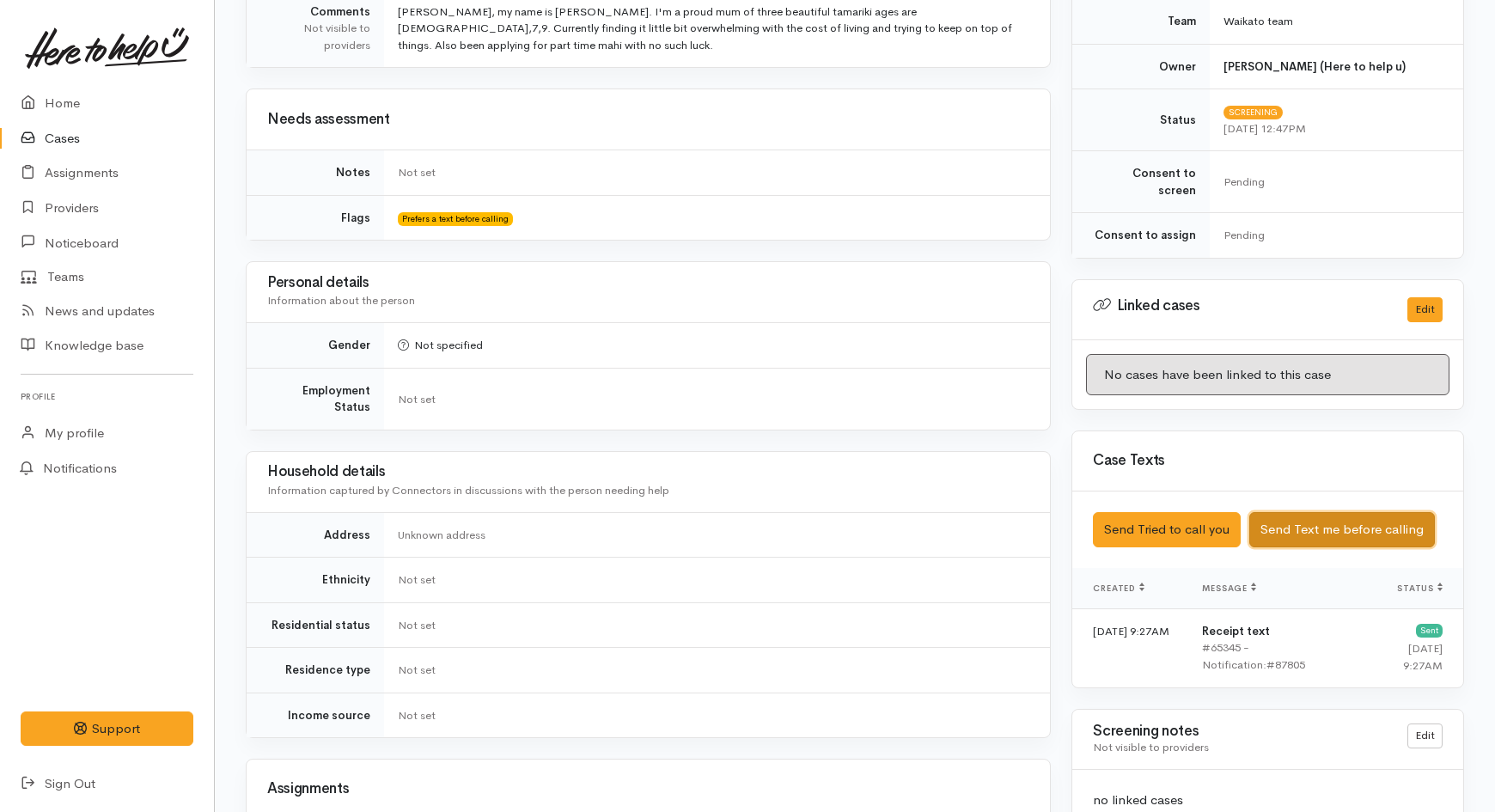
click at [1328, 512] on button "Send Text me before calling" at bounding box center [1342, 530] width 185 height 35
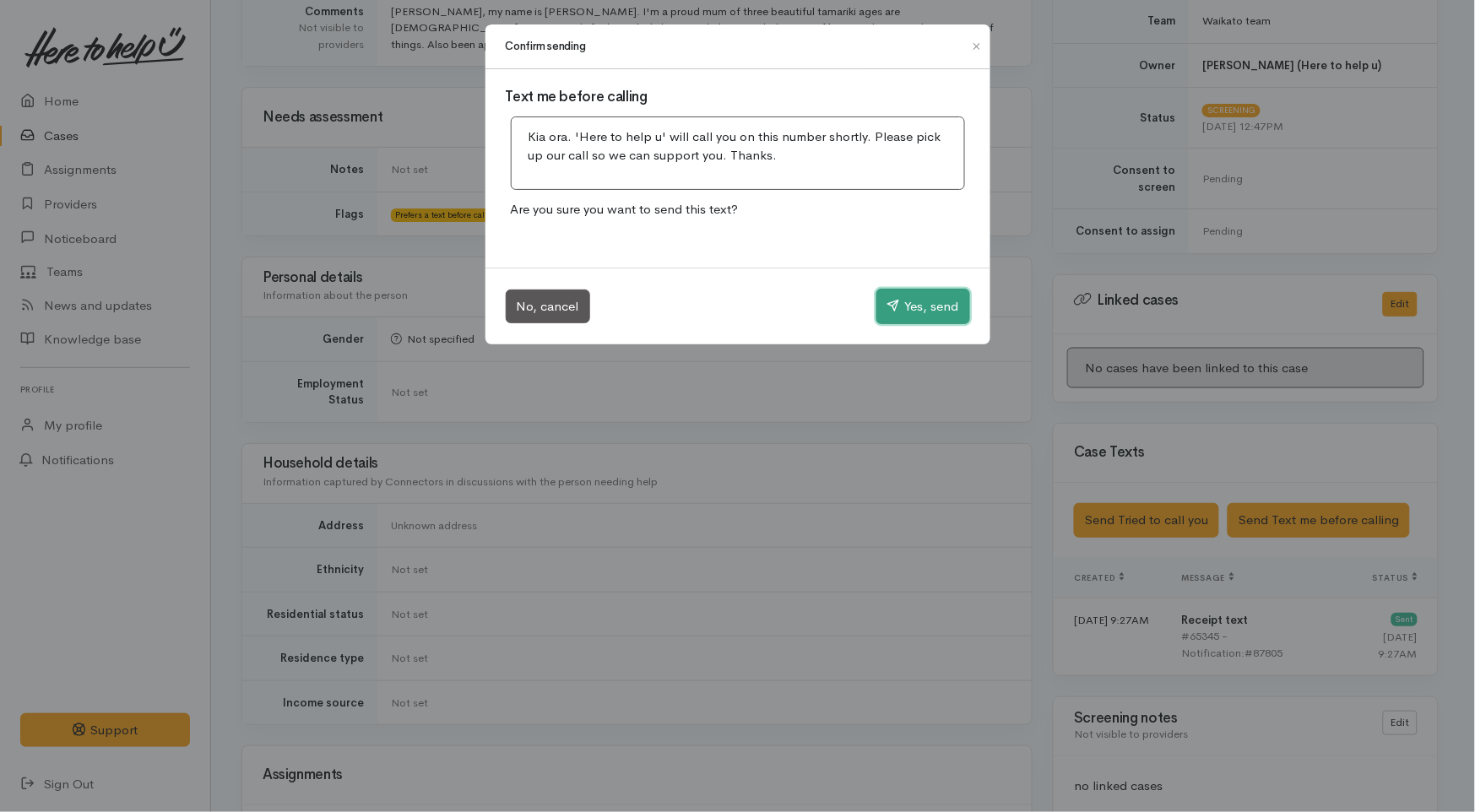
click at [915, 309] on button "Yes, send" at bounding box center [923, 306] width 94 height 36
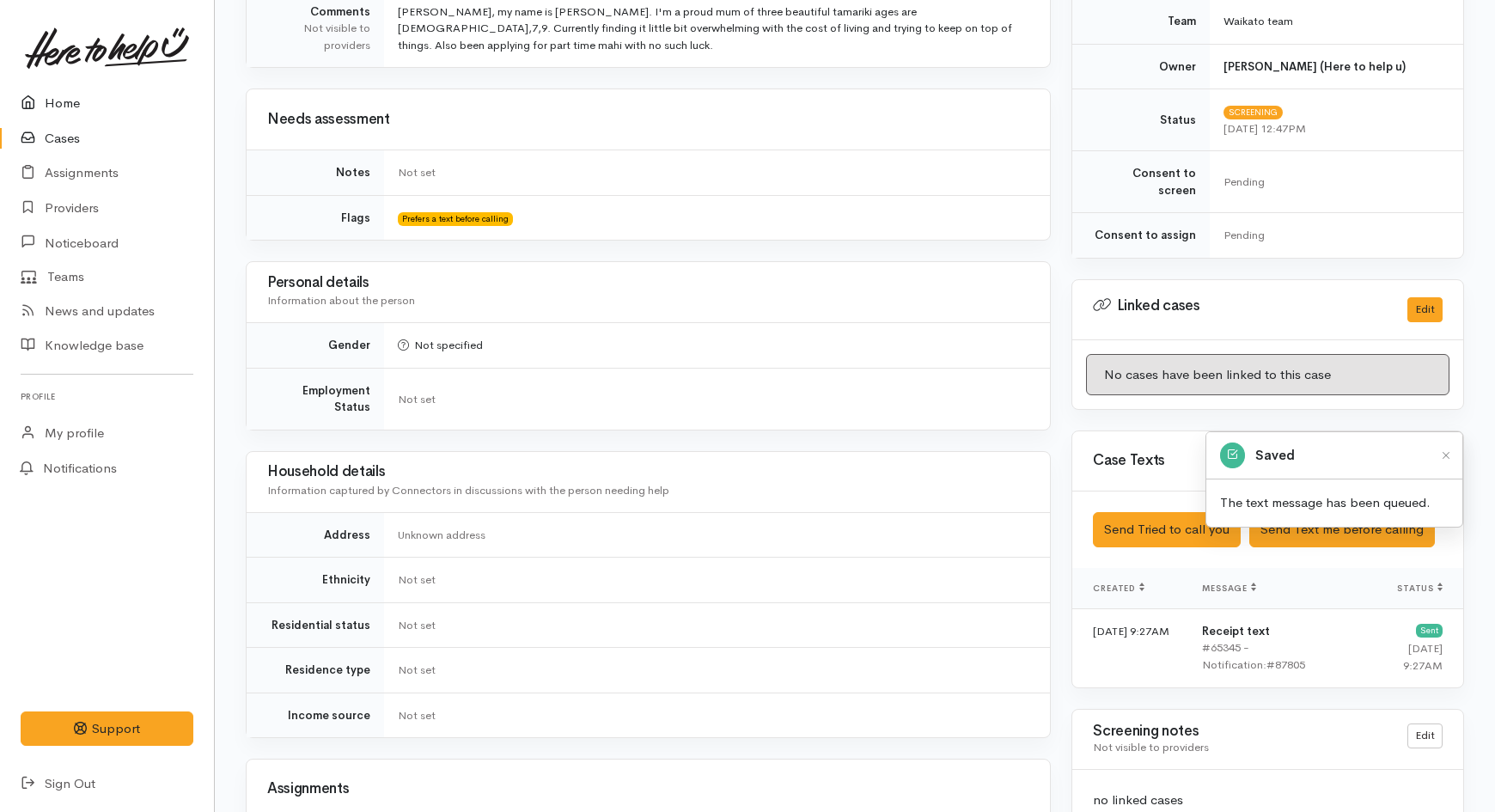
click at [86, 101] on link "Home" at bounding box center [106, 103] width 214 height 35
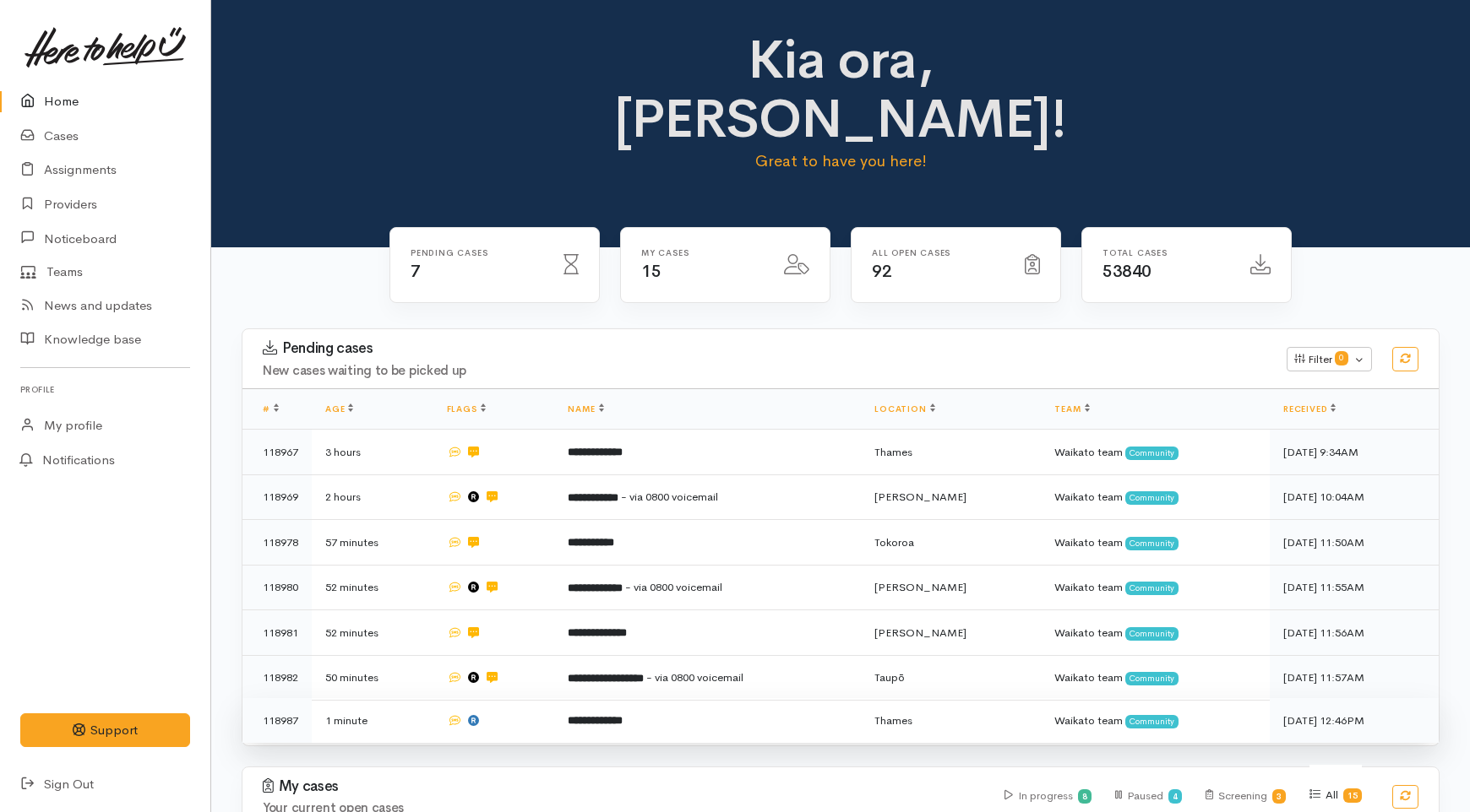
click at [423, 699] on td "1 minute" at bounding box center [373, 721] width 122 height 45
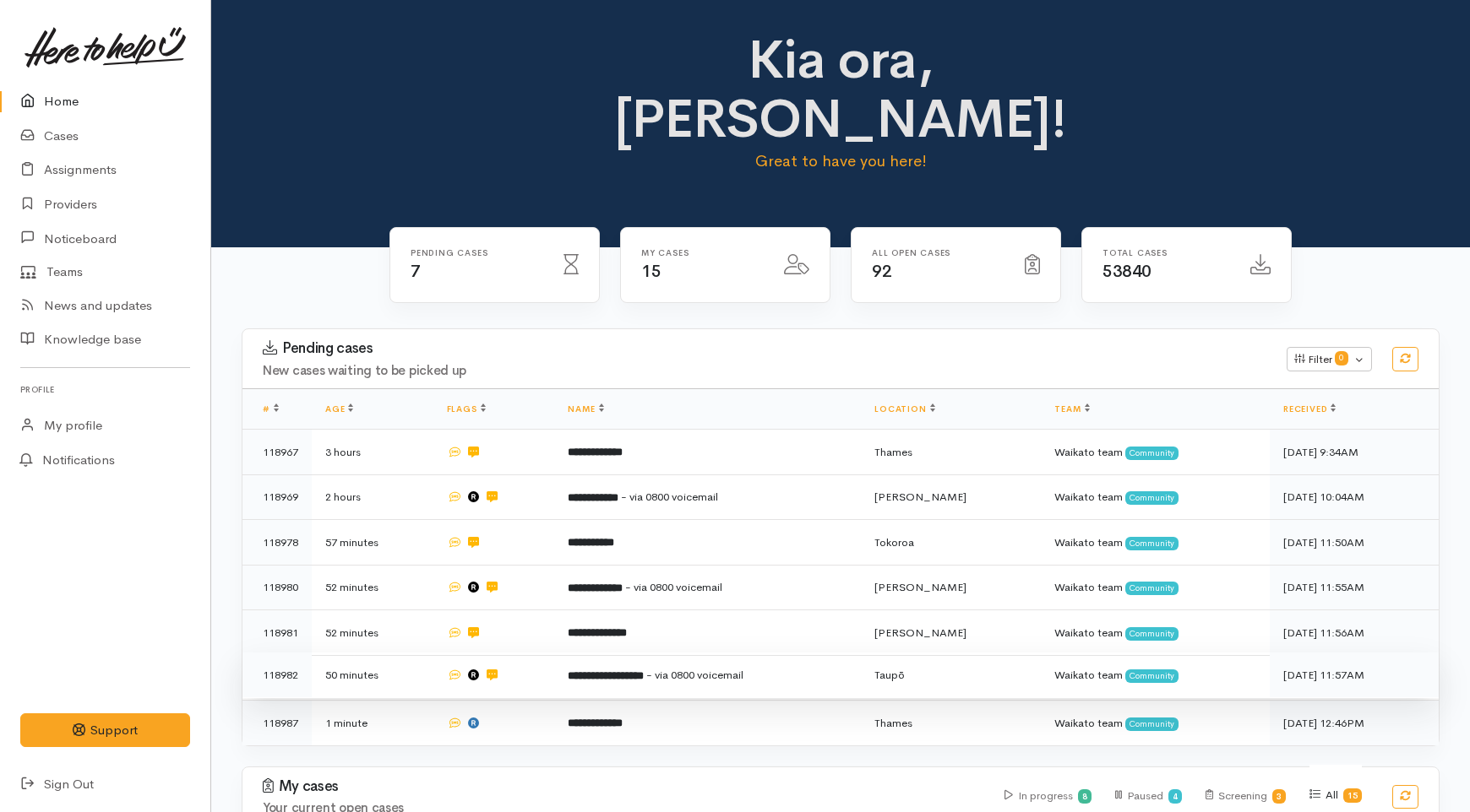
click at [511, 652] on td at bounding box center [495, 675] width 122 height 45
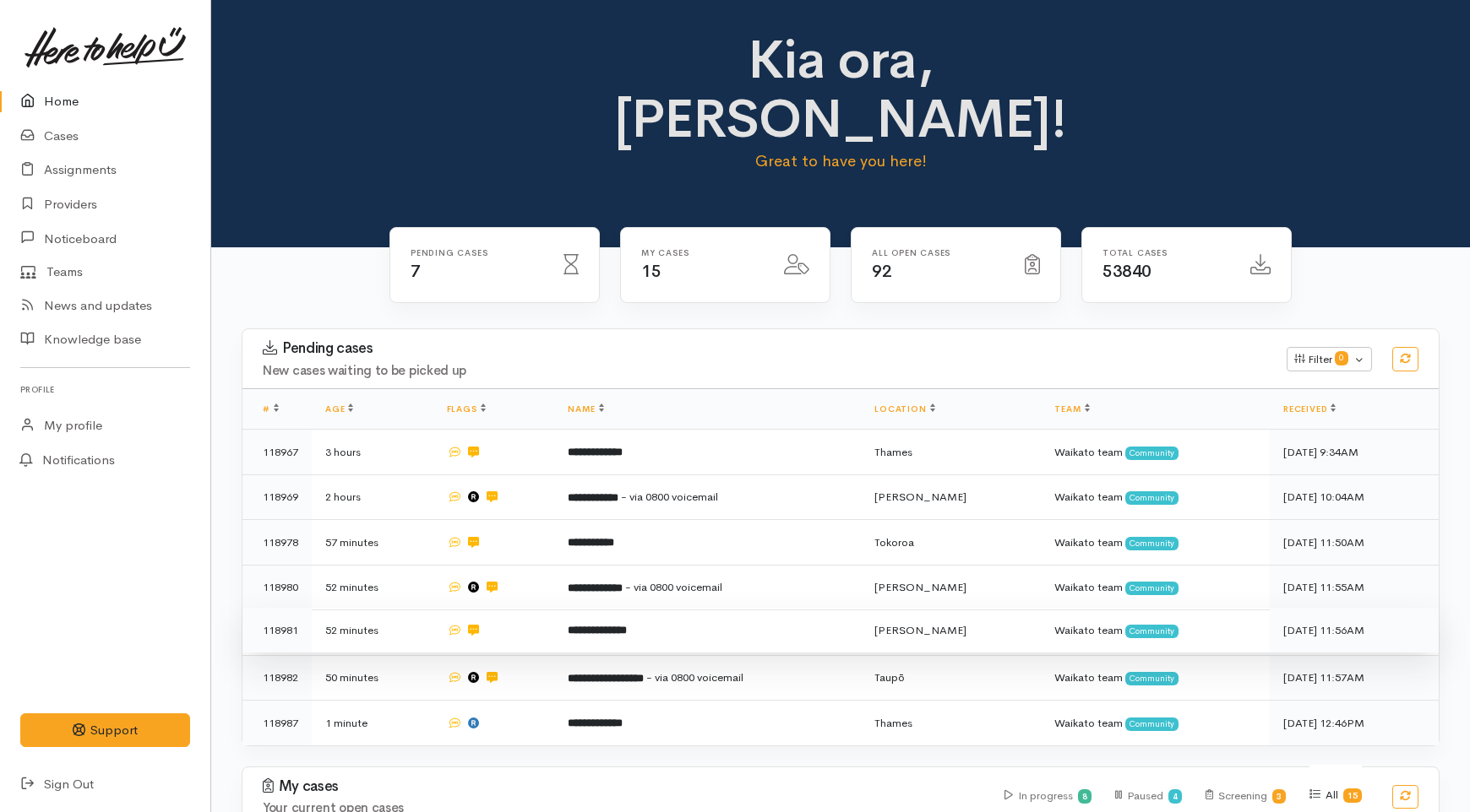
click at [545, 608] on td at bounding box center [495, 630] width 122 height 45
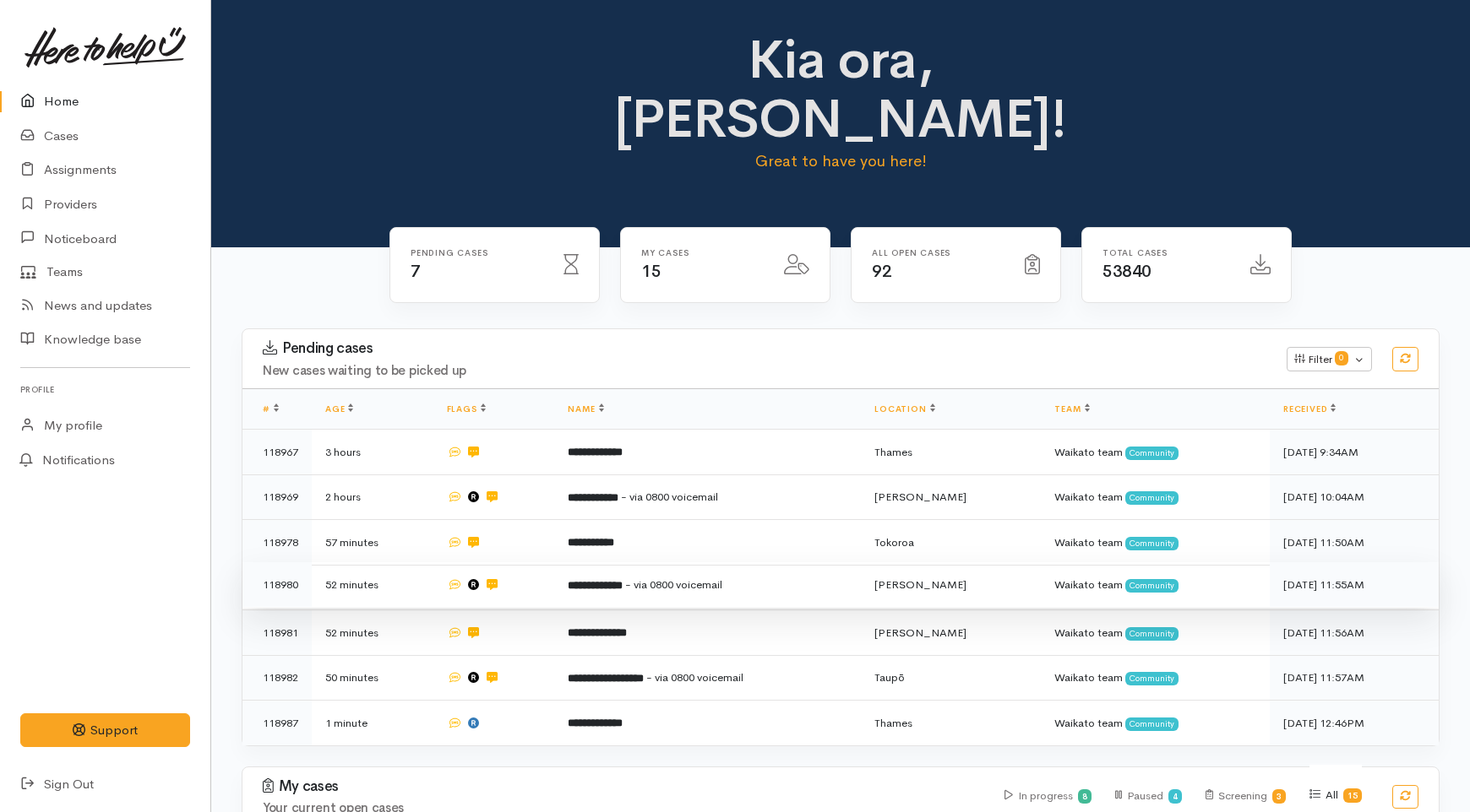
click at [577, 562] on td "**********" at bounding box center [707, 585] width 307 height 45
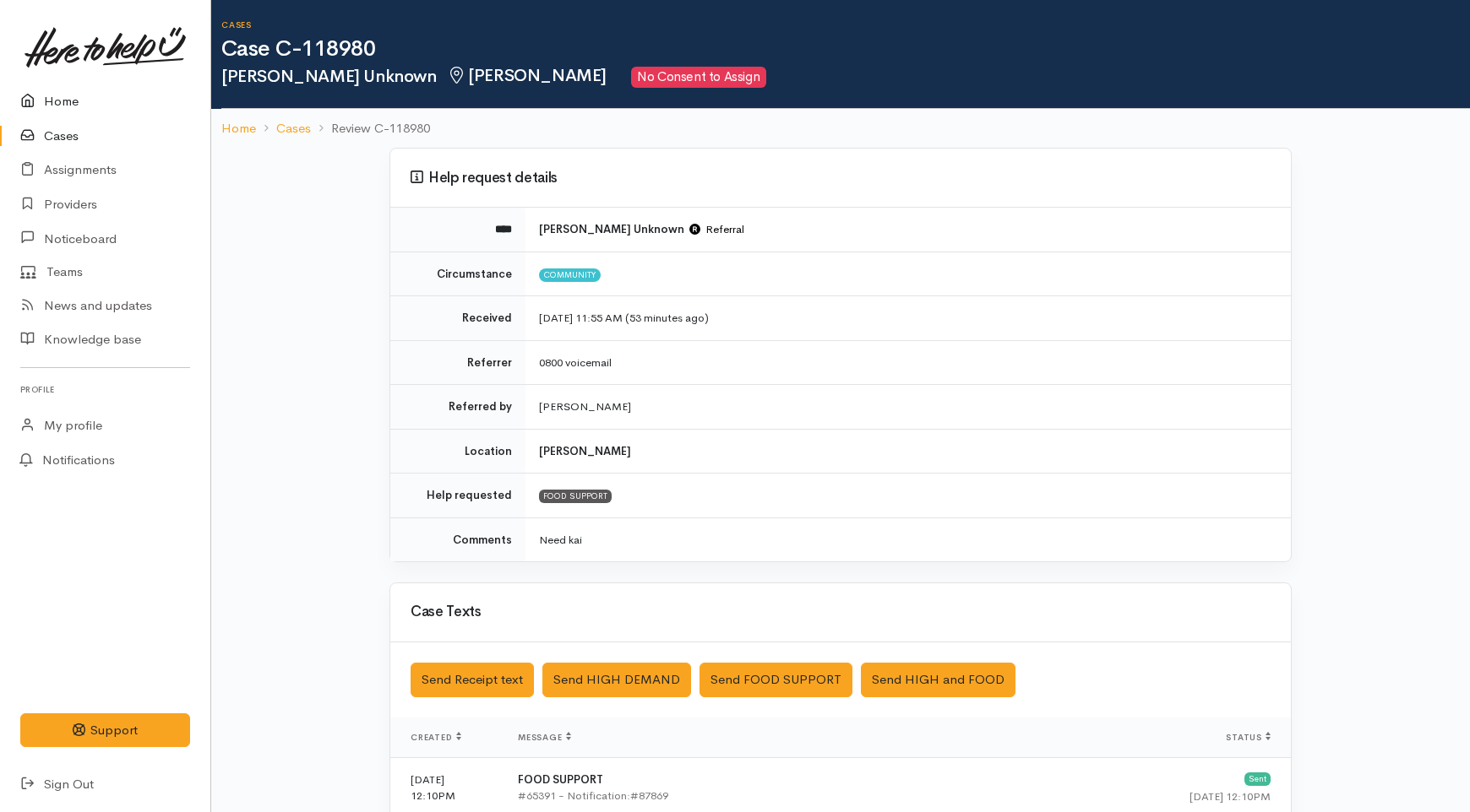
click at [50, 103] on link "Home" at bounding box center [105, 102] width 210 height 35
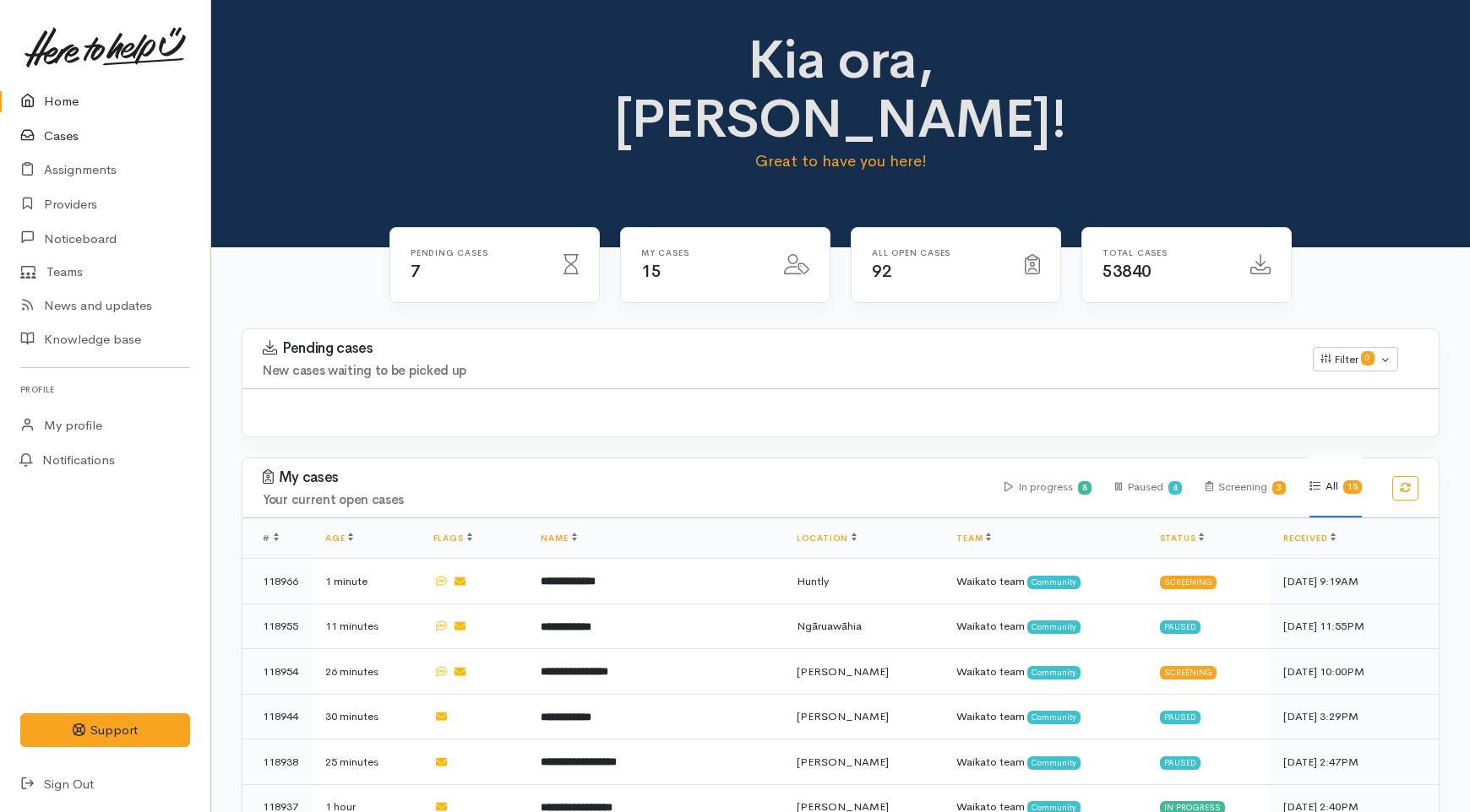
click at [62, 141] on link "Cases" at bounding box center [105, 136] width 210 height 35
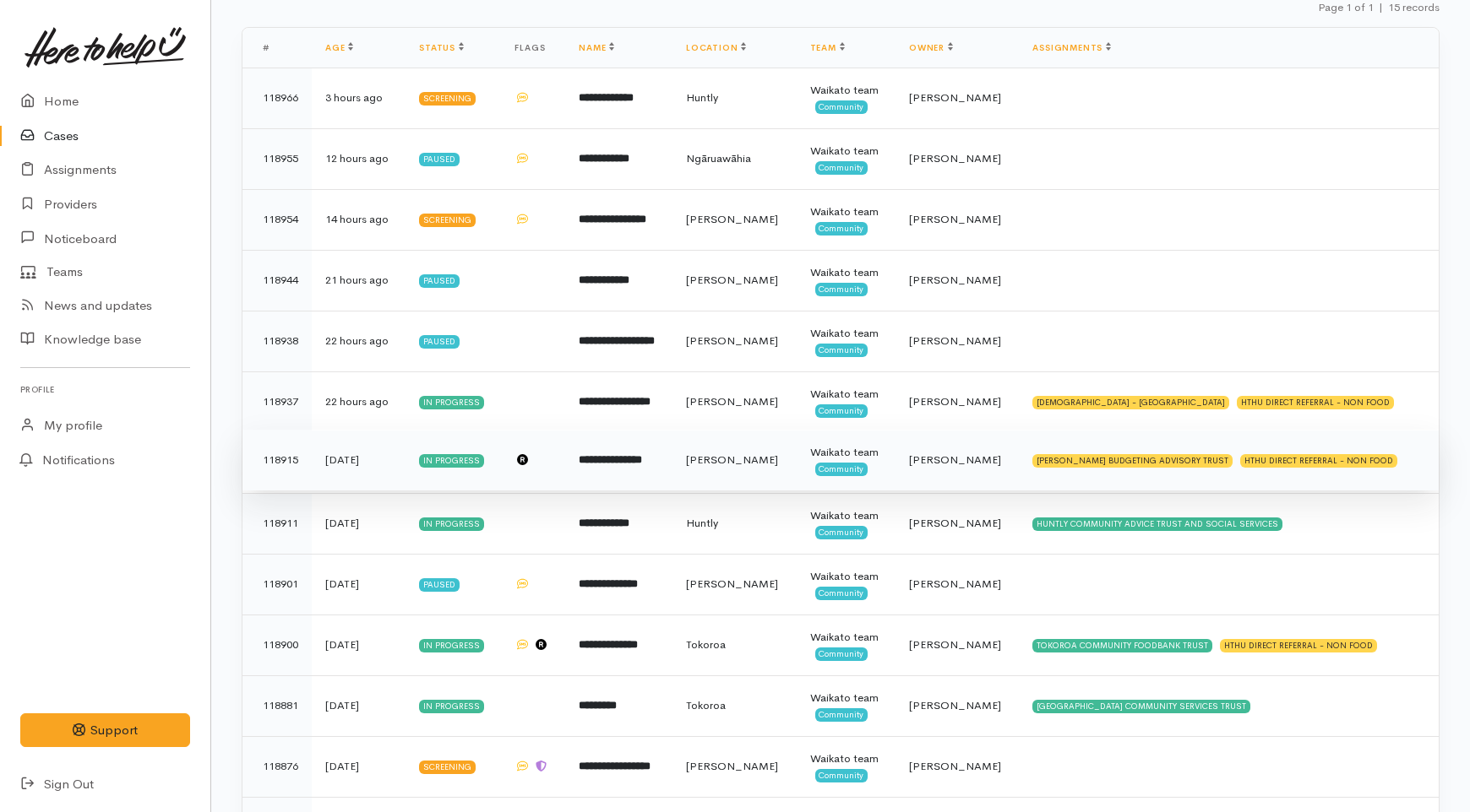
scroll to position [237, 0]
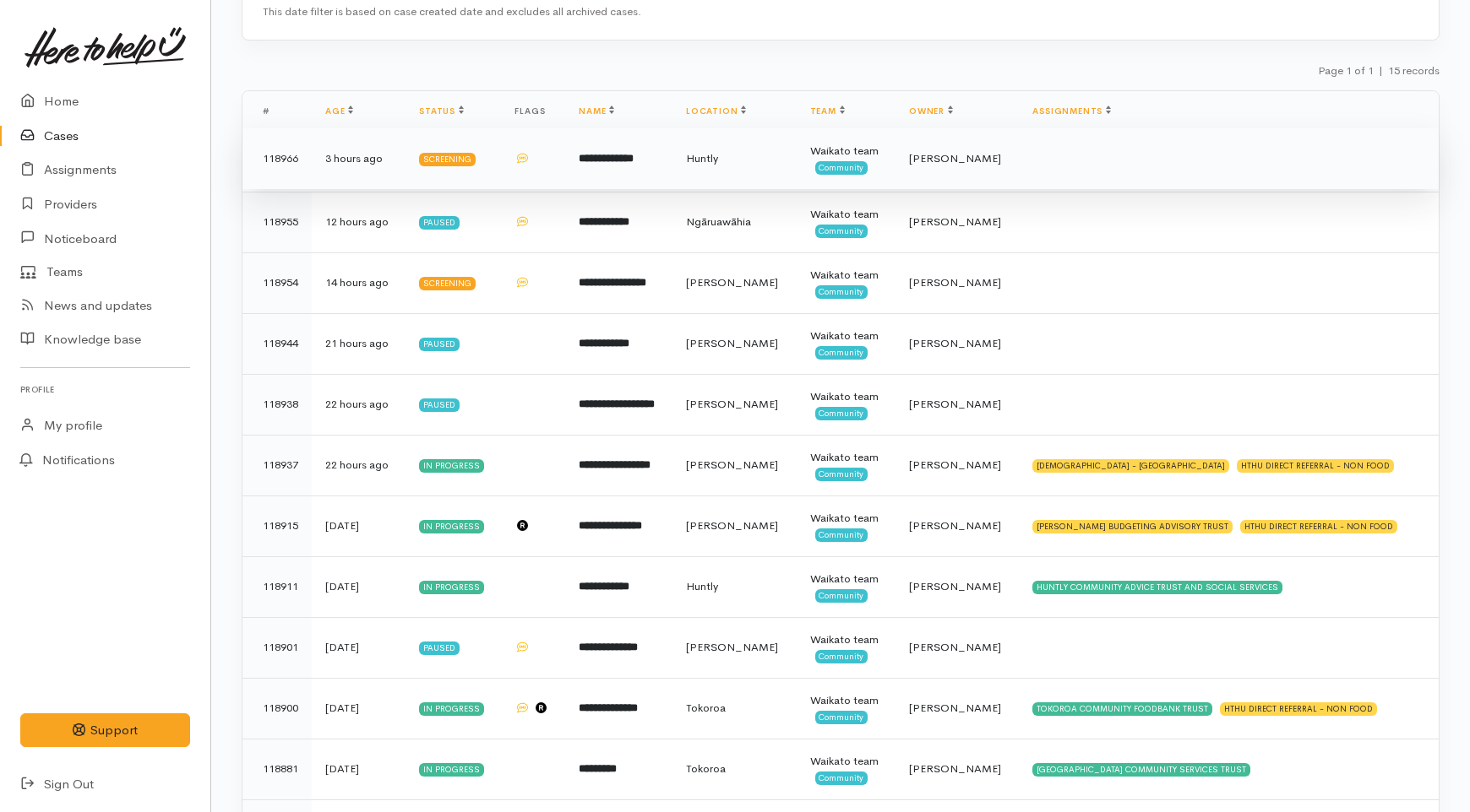
click at [1036, 171] on td at bounding box center [1229, 159] width 420 height 61
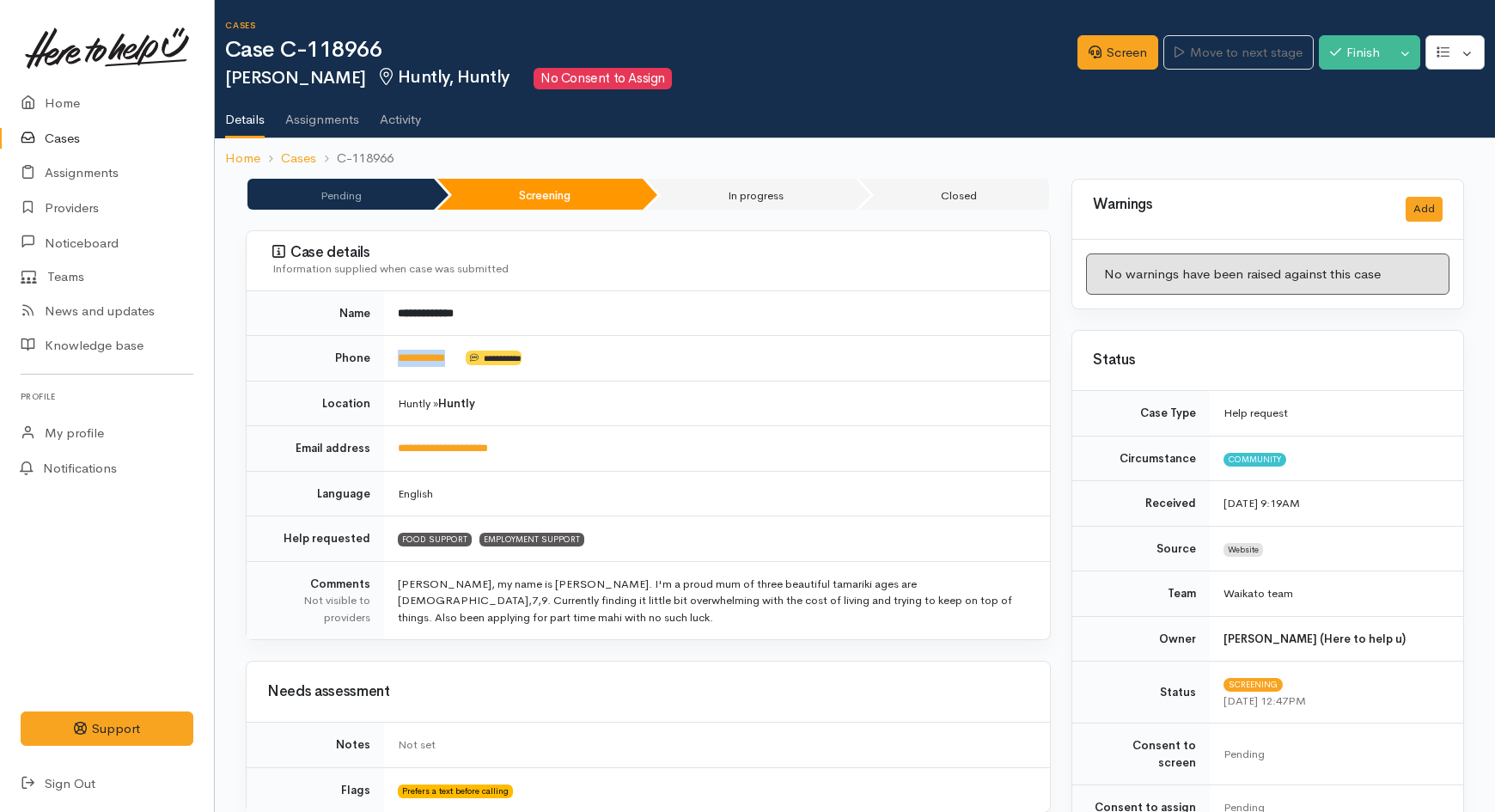
drag, startPoint x: 453, startPoint y: 367, endPoint x: 395, endPoint y: 367, distance: 58.0
click at [395, 367] on td "**********" at bounding box center [717, 358] width 666 height 45
copy td "**********"
click at [1105, 45] on link "Screen" at bounding box center [1118, 53] width 81 height 35
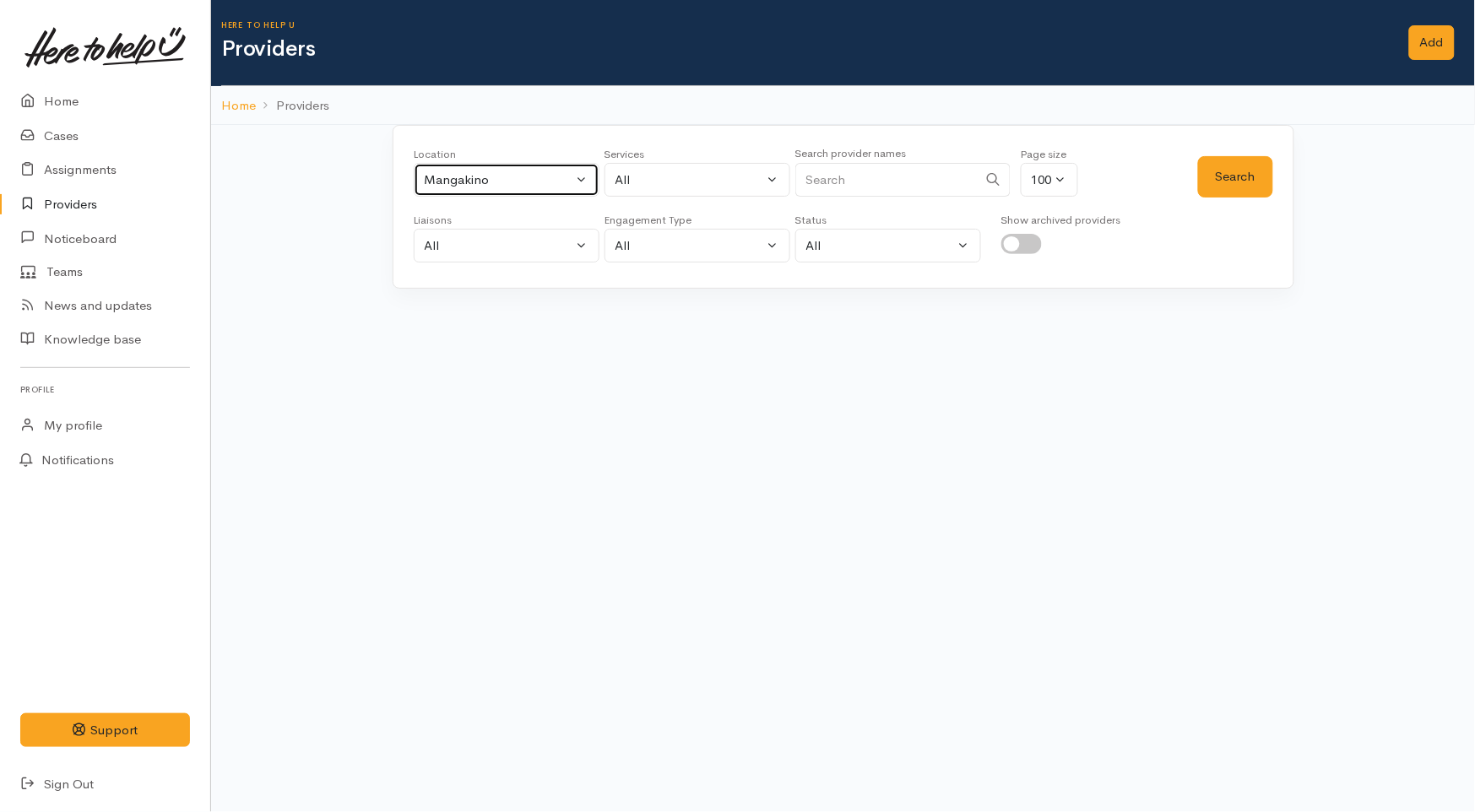
click at [510, 189] on div "Mangakino" at bounding box center [499, 180] width 149 height 19
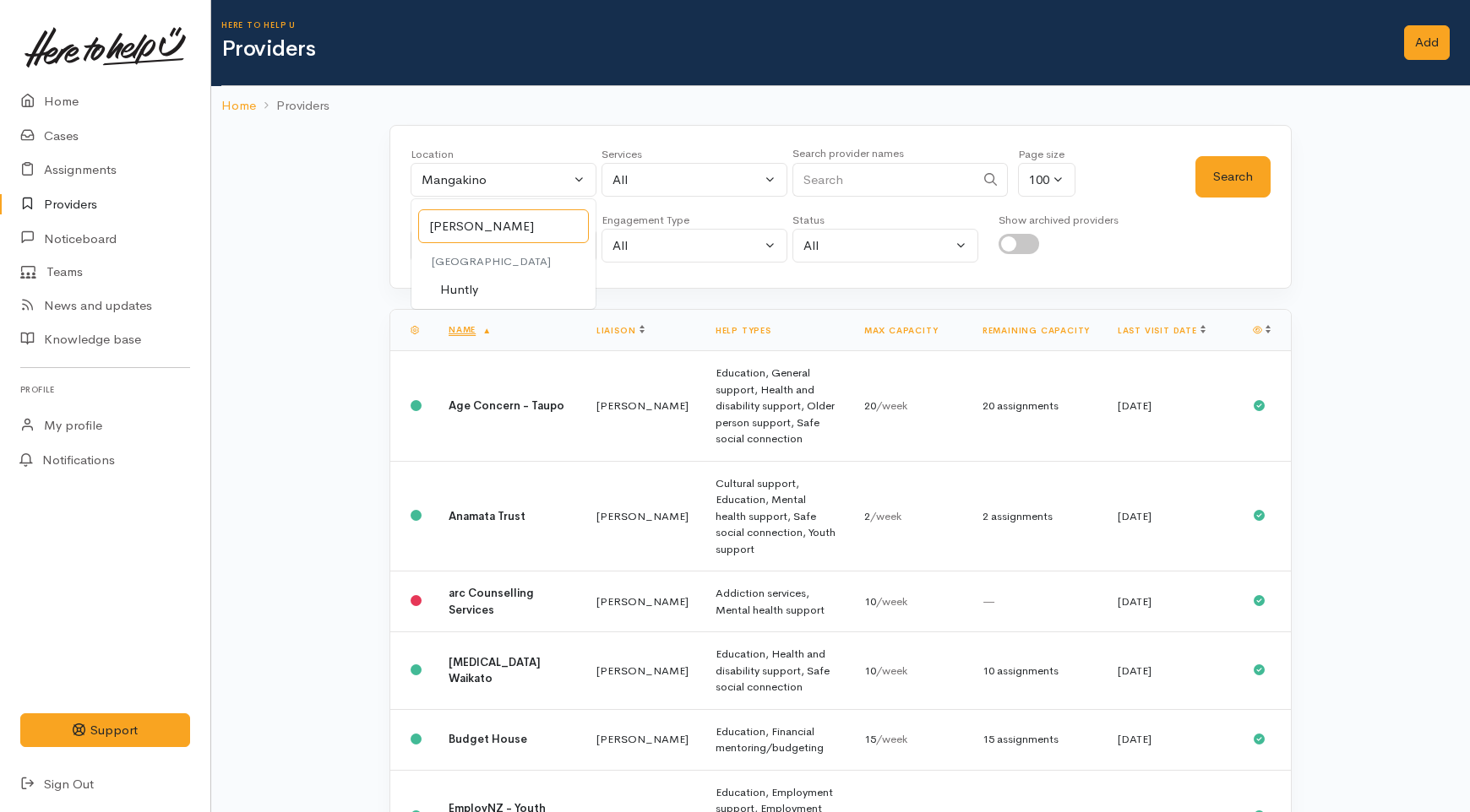
type input "hunt"
click at [501, 290] on link "Huntly" at bounding box center [504, 289] width 184 height 26
select select "110"
click at [1234, 178] on button "Search" at bounding box center [1234, 176] width 76 height 42
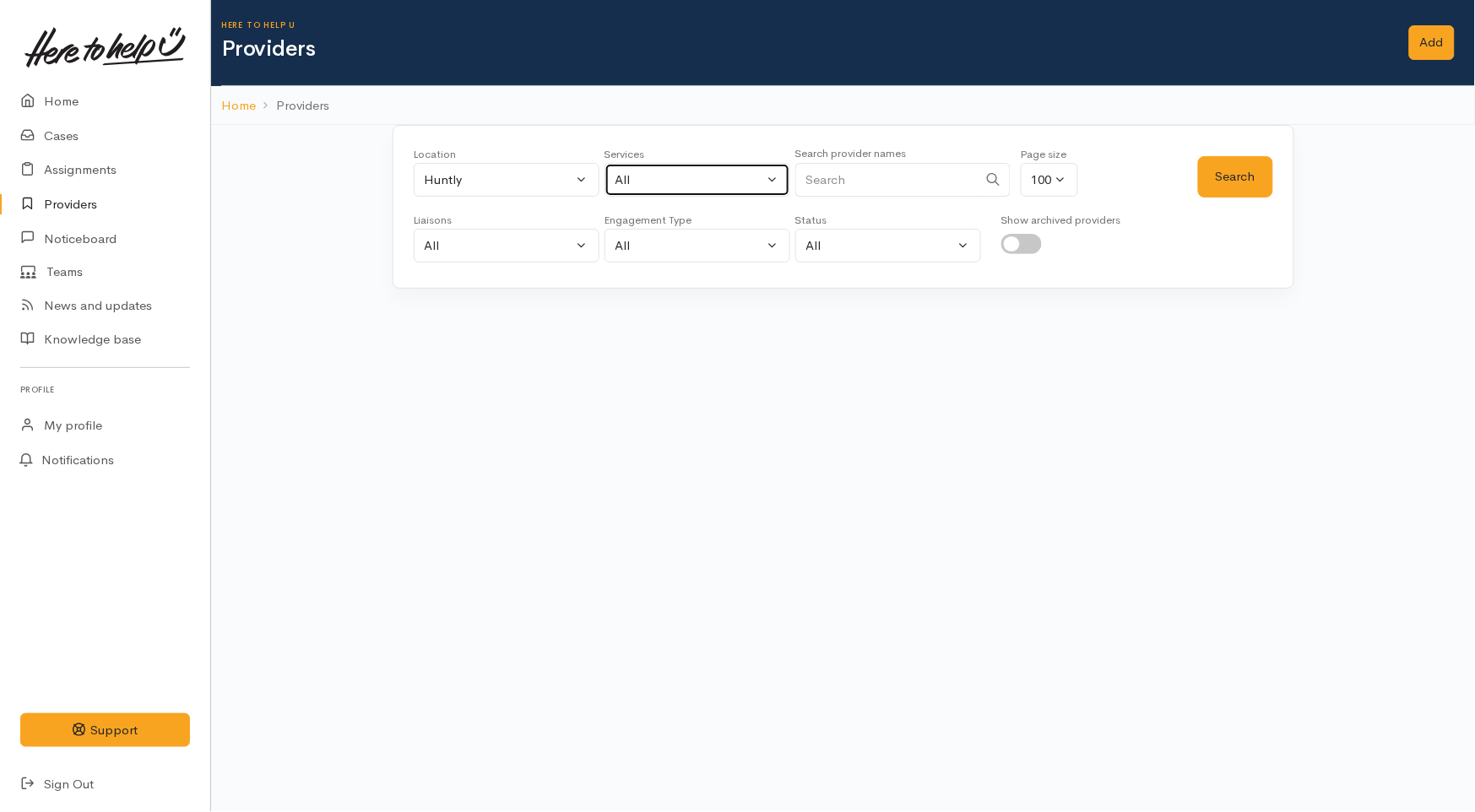
click at [629, 182] on div "All" at bounding box center [690, 180] width 149 height 19
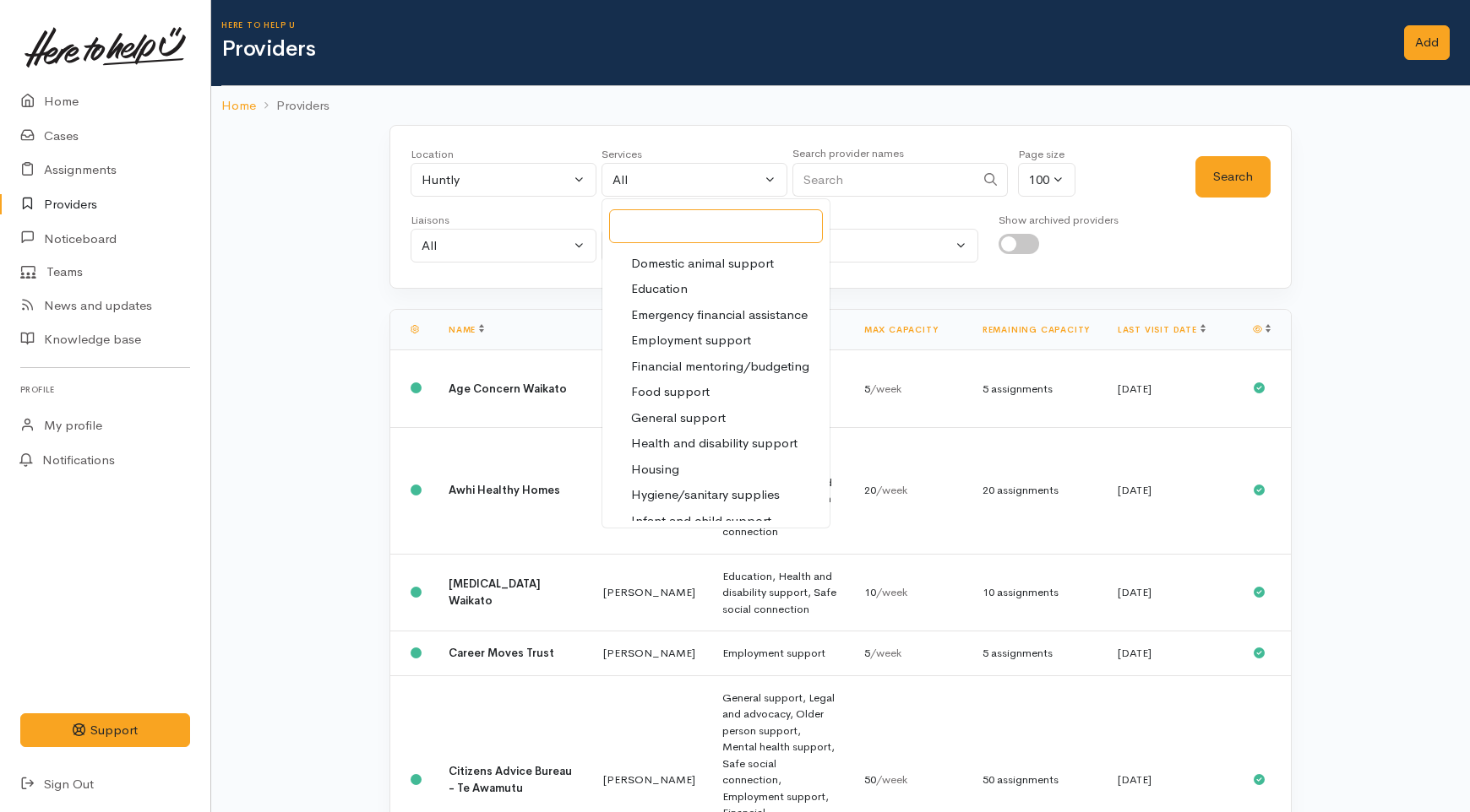
scroll to position [188, 0]
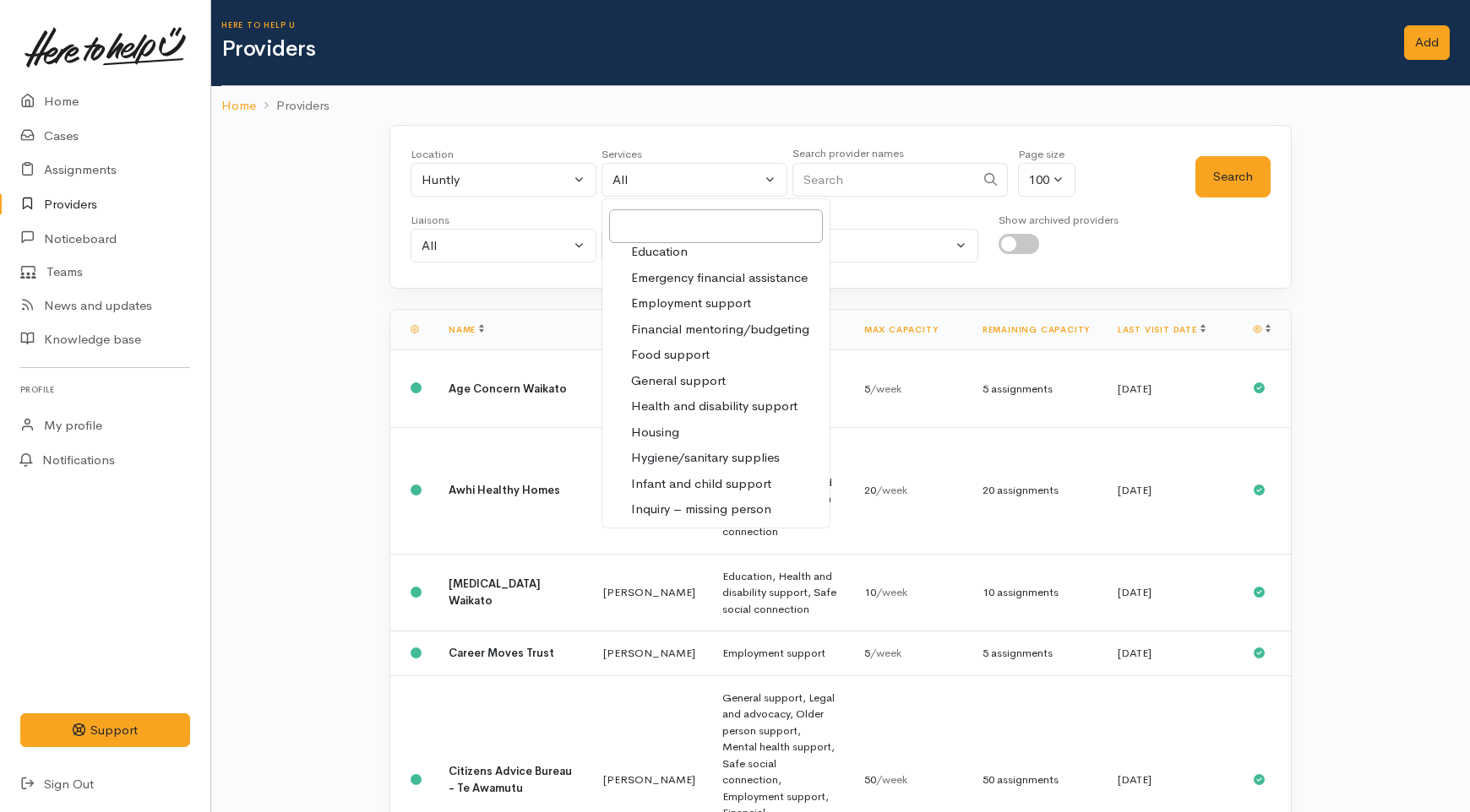
click at [679, 301] on span "Employment support" at bounding box center [691, 304] width 120 height 19
select select "10"
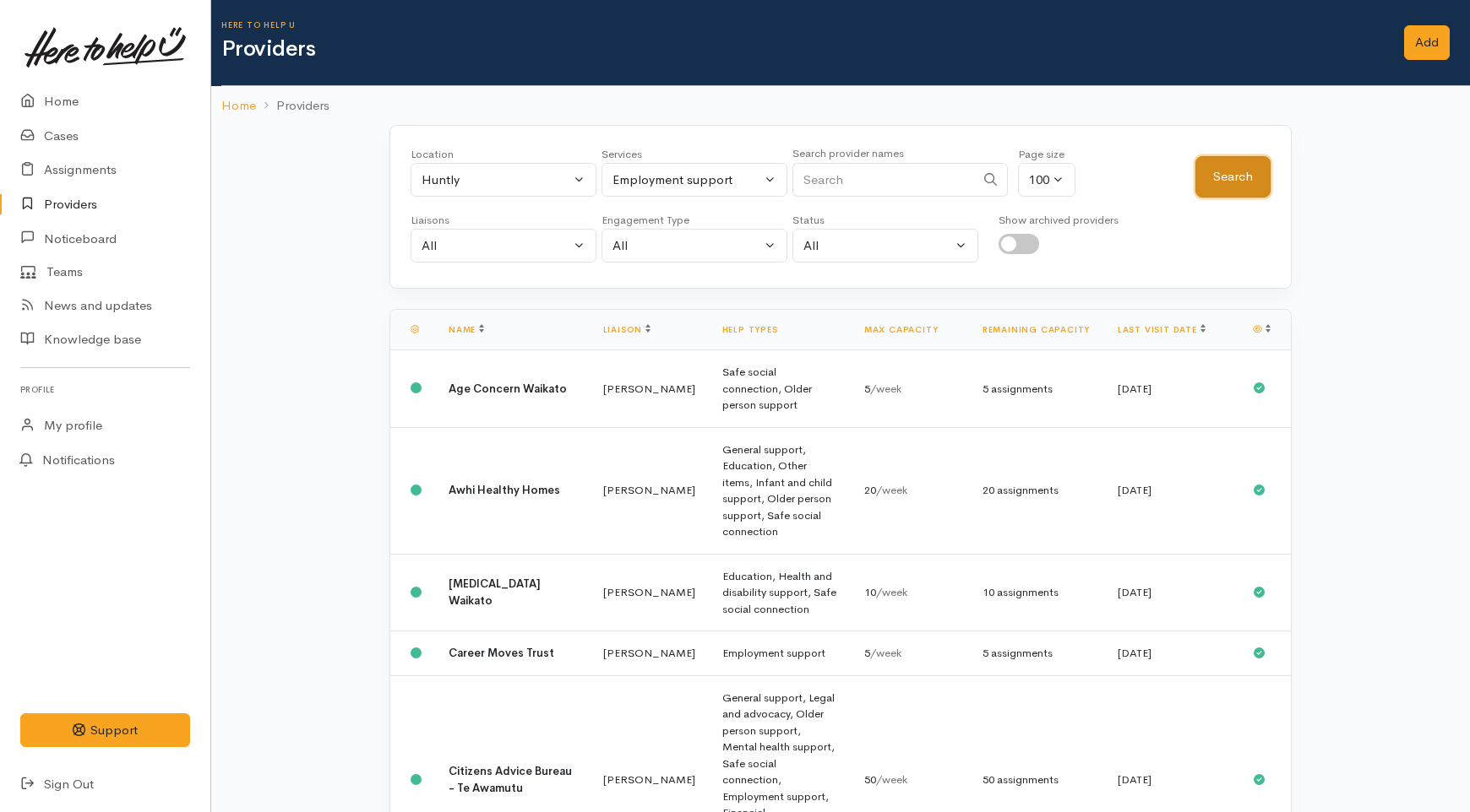
drag, startPoint x: 1232, startPoint y: 180, endPoint x: 1044, endPoint y: 243, distance: 198.3
click at [1232, 179] on button "Search" at bounding box center [1234, 176] width 76 height 42
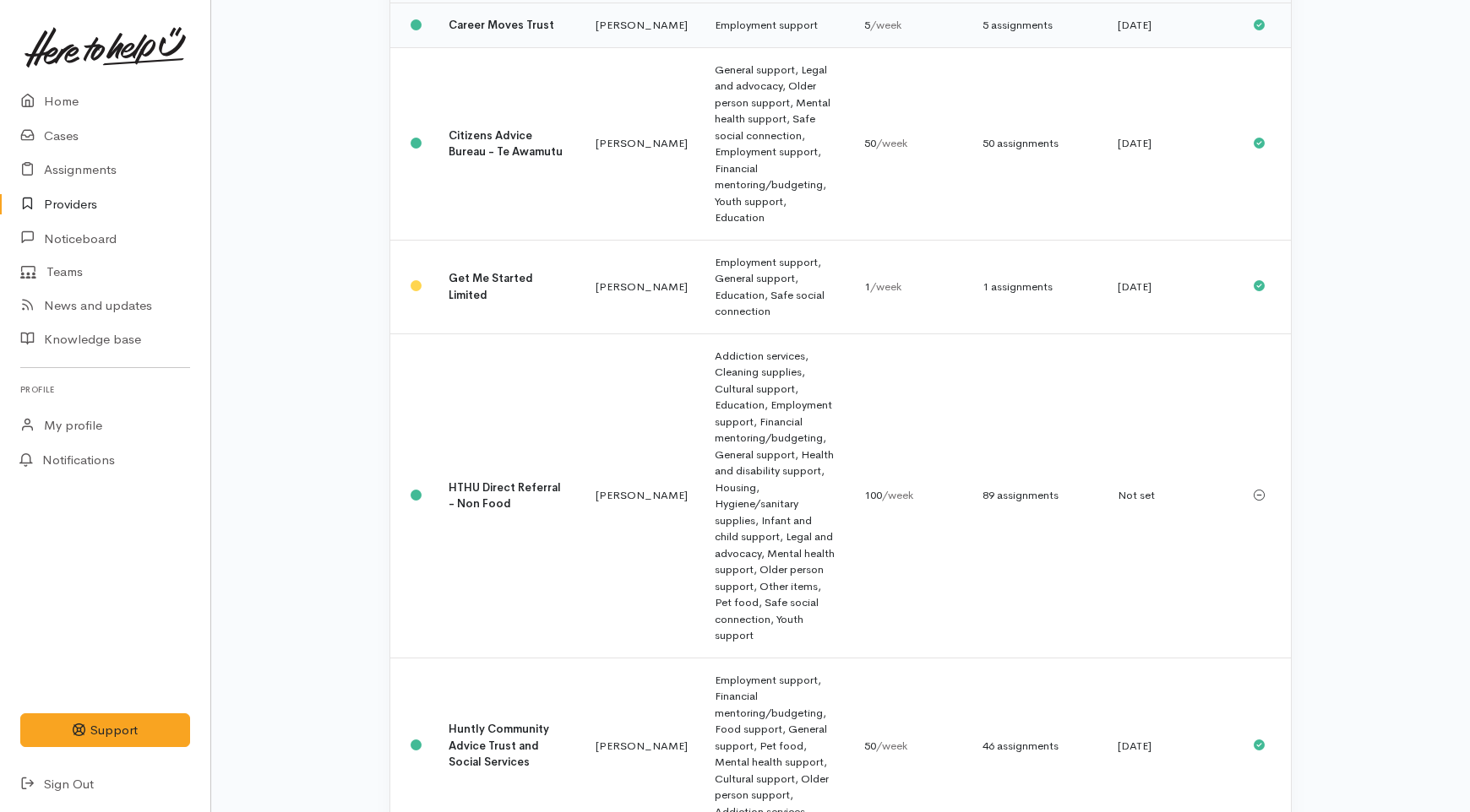
scroll to position [468, 0]
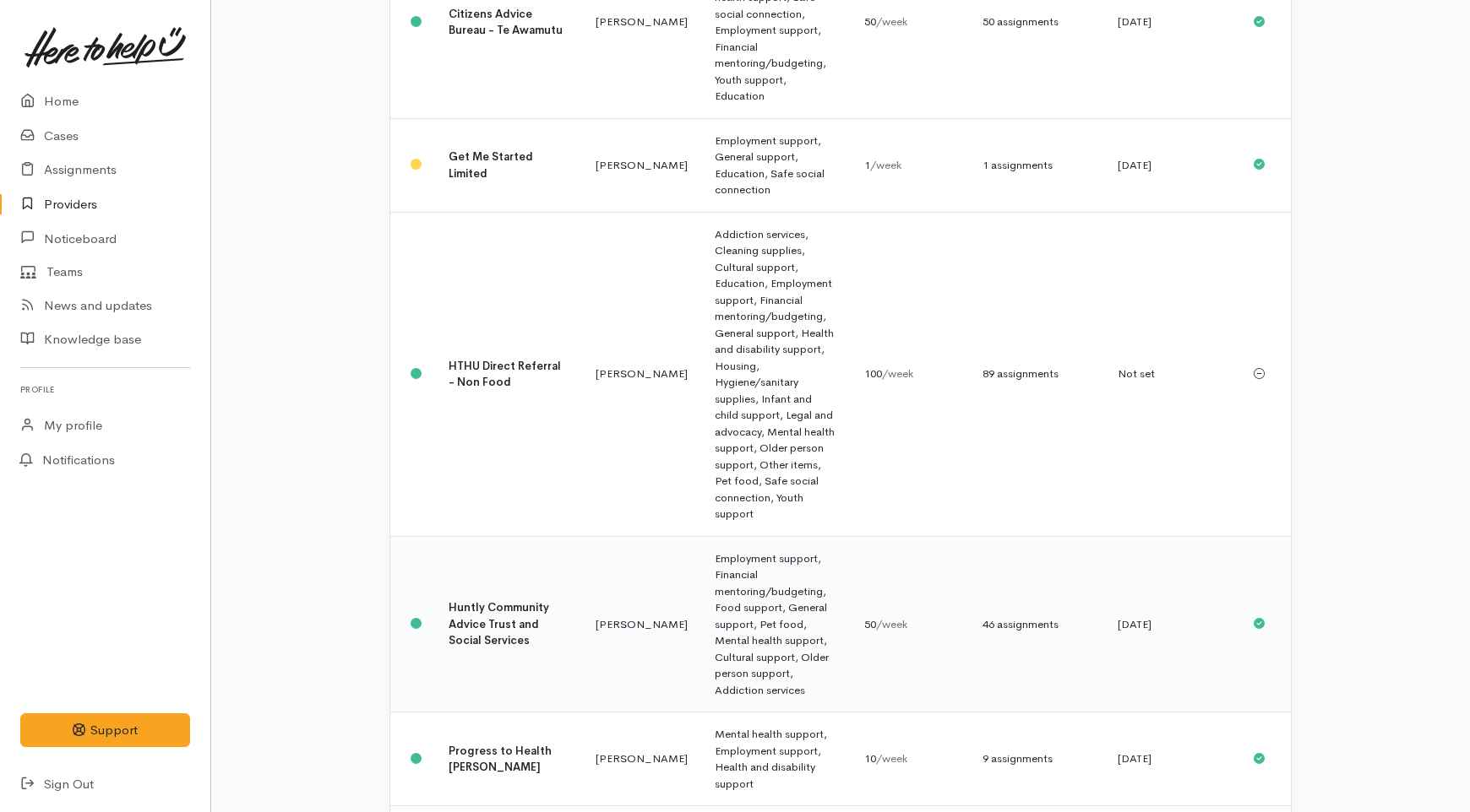
click at [582, 536] on td "[PERSON_NAME]" at bounding box center [641, 624] width 119 height 176
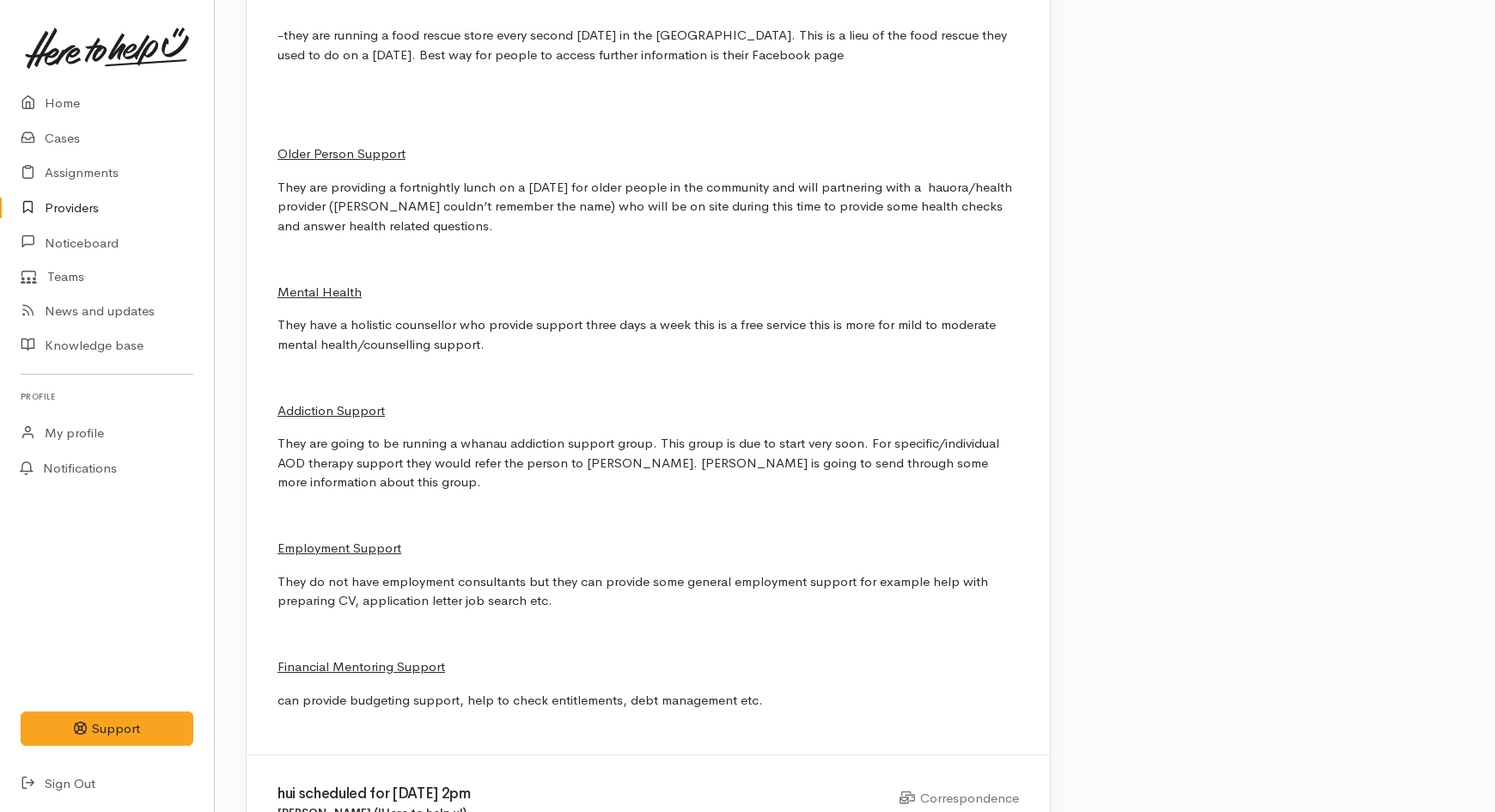
scroll to position [4866, 0]
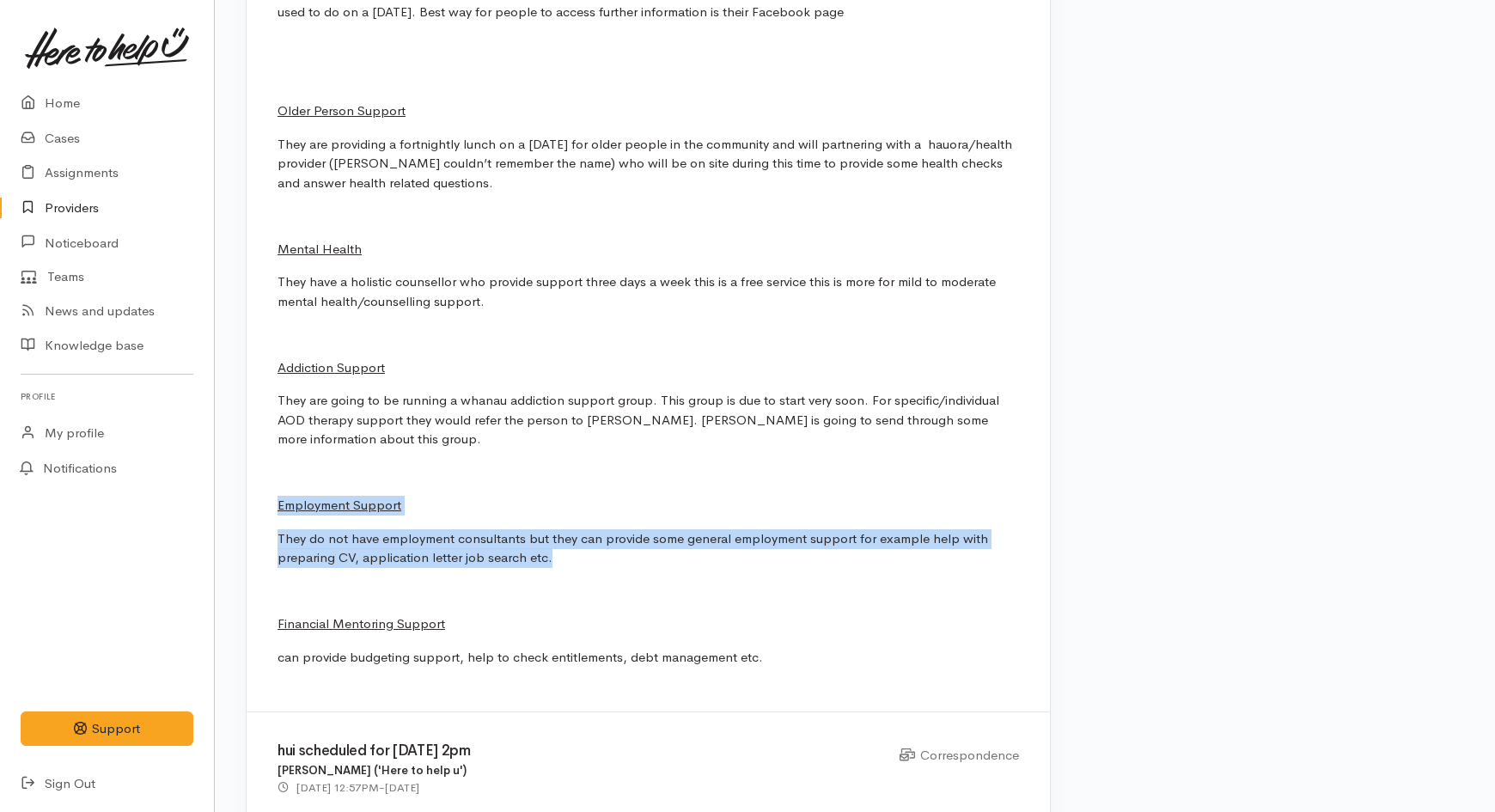
drag, startPoint x: 556, startPoint y: 545, endPoint x: 266, endPoint y: 481, distance: 297.0
copy div "Employment Support They do not have employment consultants but they can provide…"
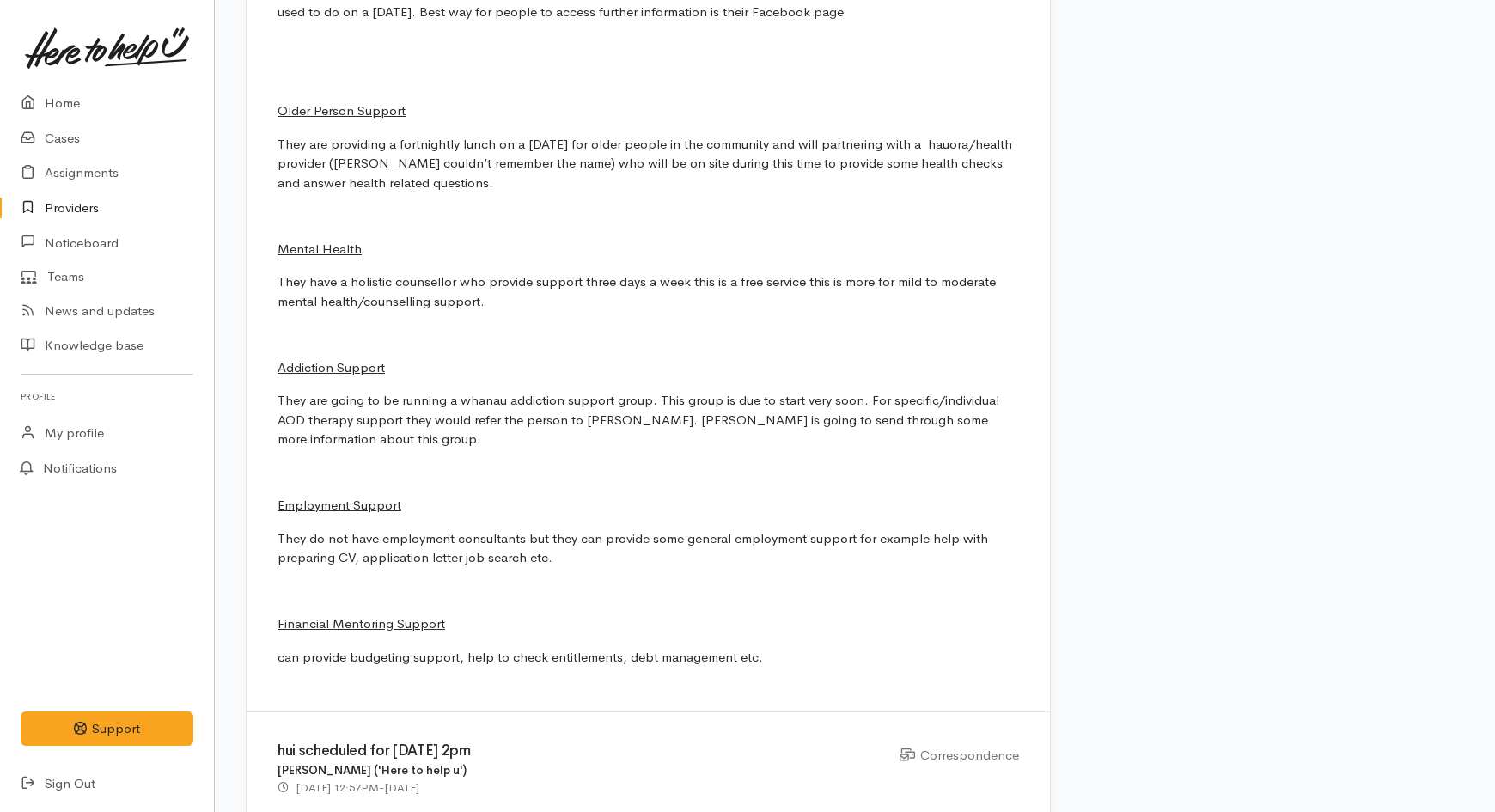
click at [392, 412] on p "They are going to be running a whanau addiction support group. This group is du…" at bounding box center [648, 419] width 742 height 58
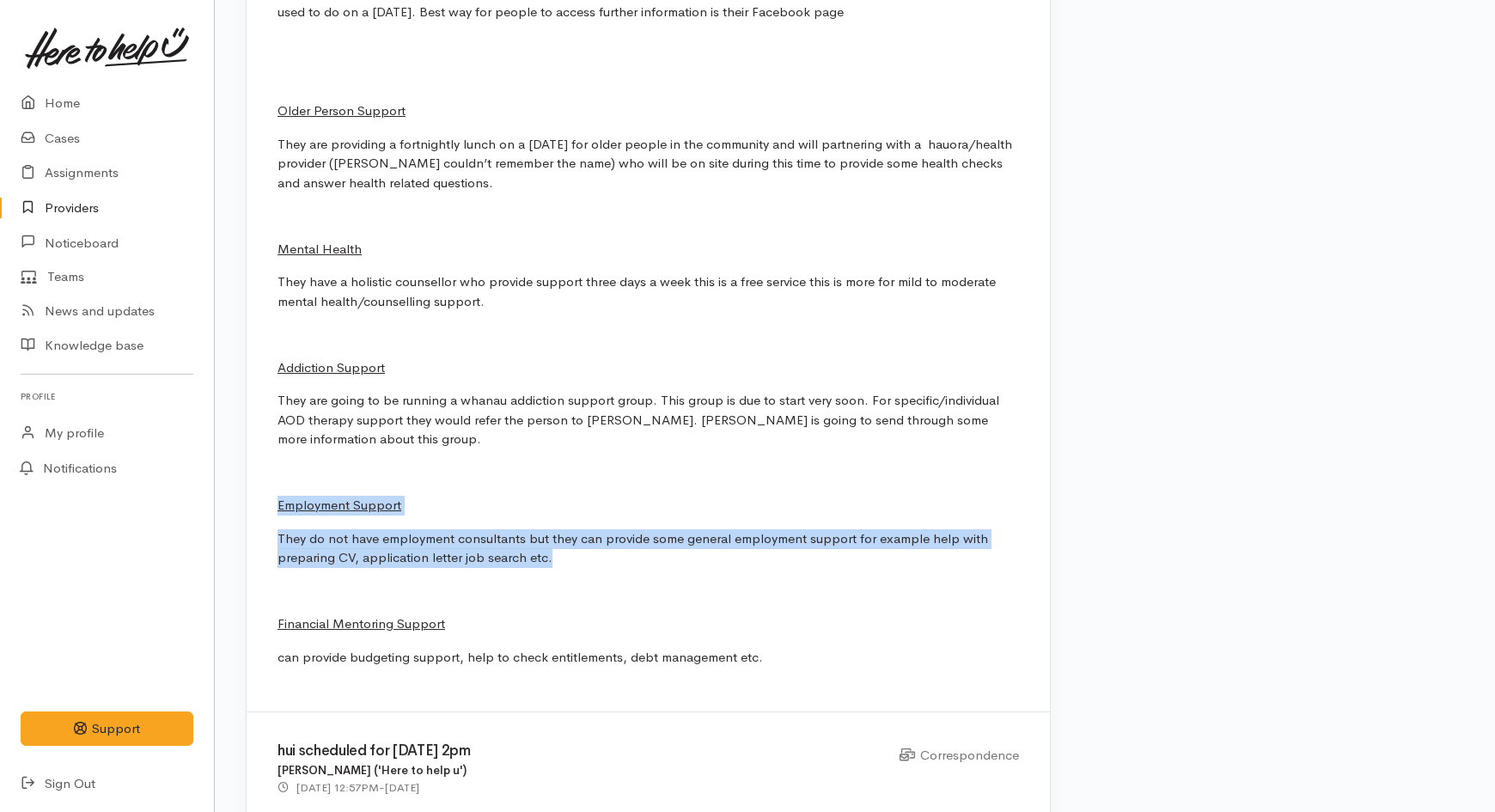
drag, startPoint x: 550, startPoint y: 532, endPoint x: 250, endPoint y: 476, distance: 305.2
copy div "Employment Support They do not have employment consultants but they can provide…"
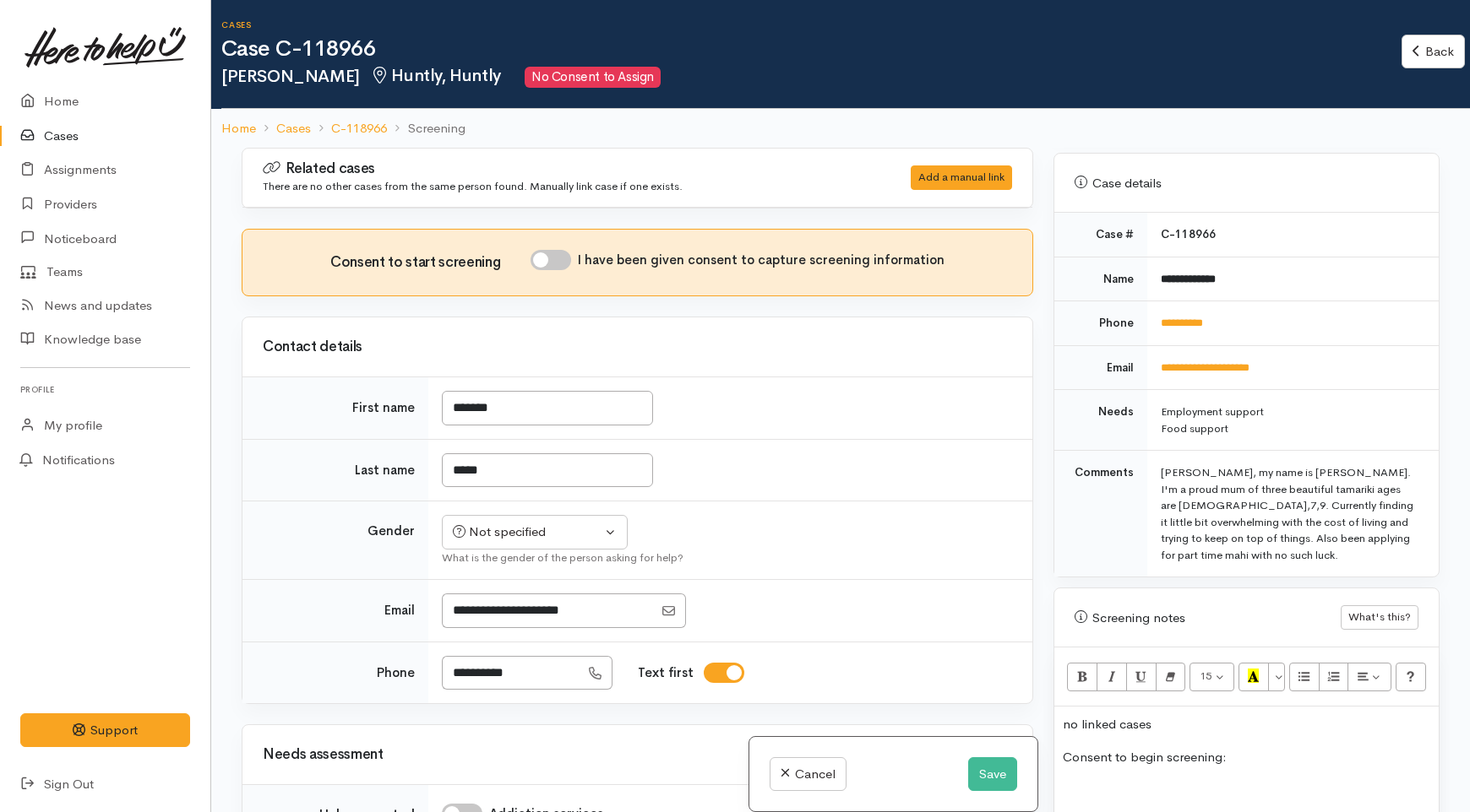
scroll to position [562, 0]
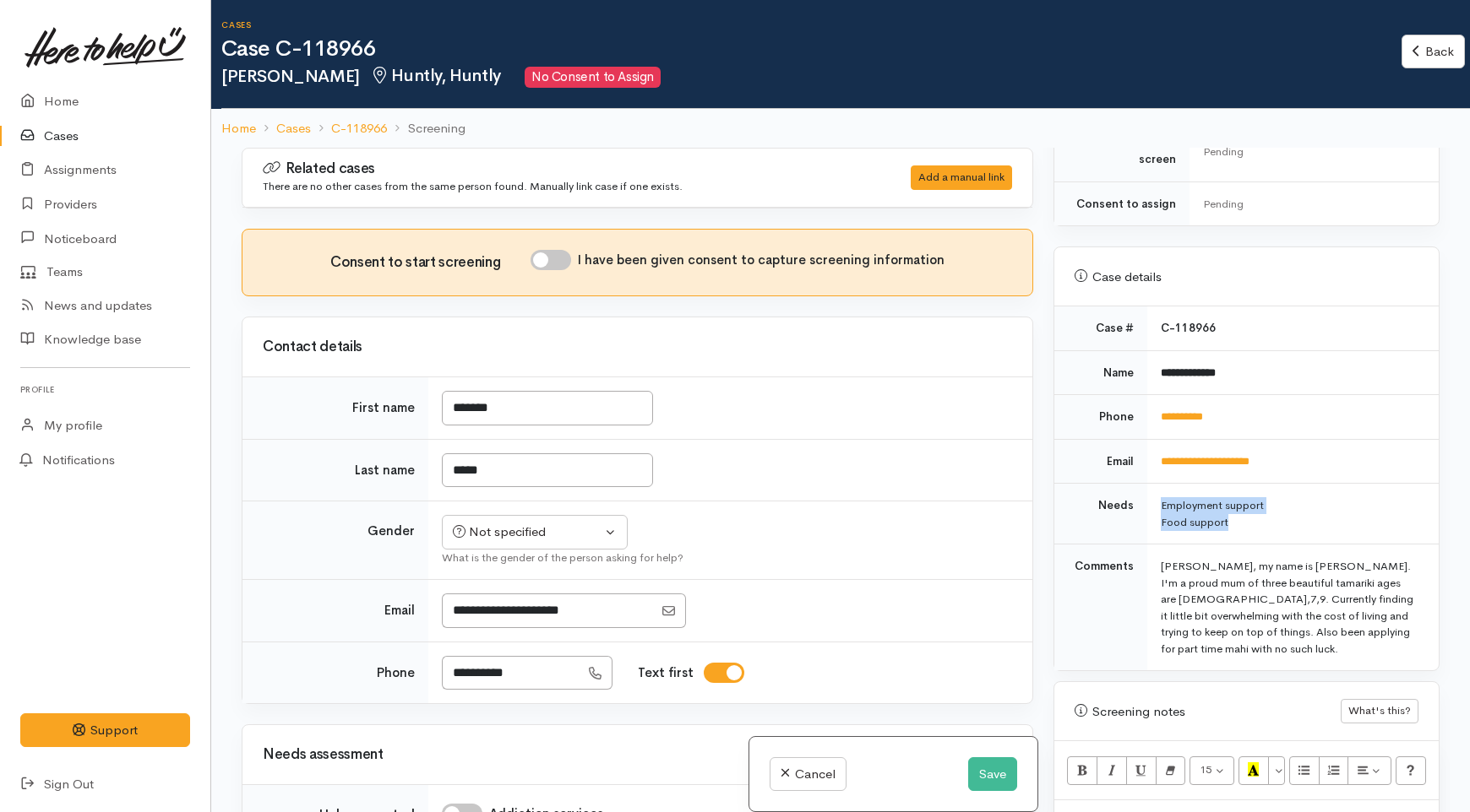
drag, startPoint x: 1230, startPoint y: 511, endPoint x: 1130, endPoint y: 501, distance: 100.5
click at [1130, 501] on tr "Needs Employment support Food support" at bounding box center [1246, 514] width 384 height 61
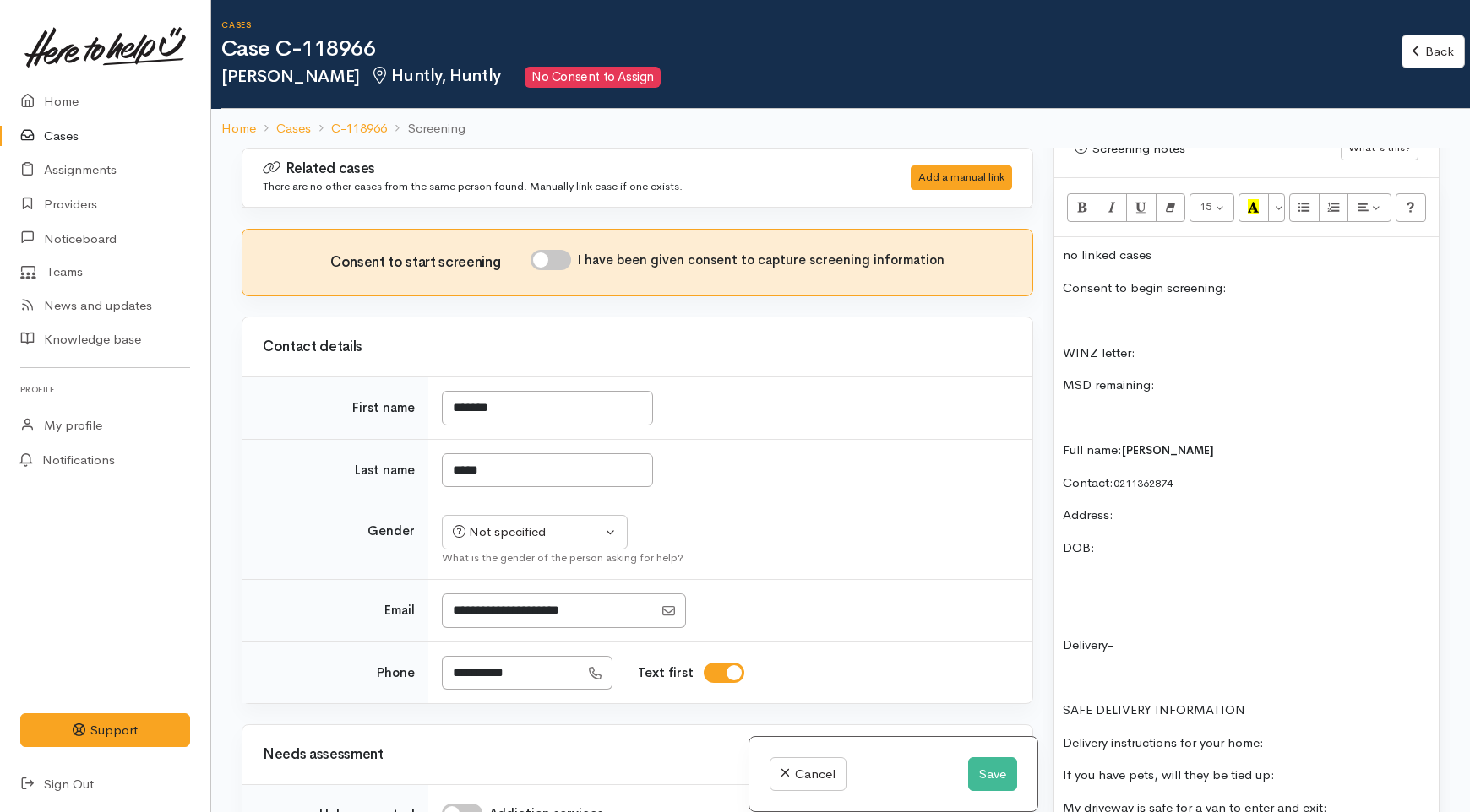
scroll to position [1032, 0]
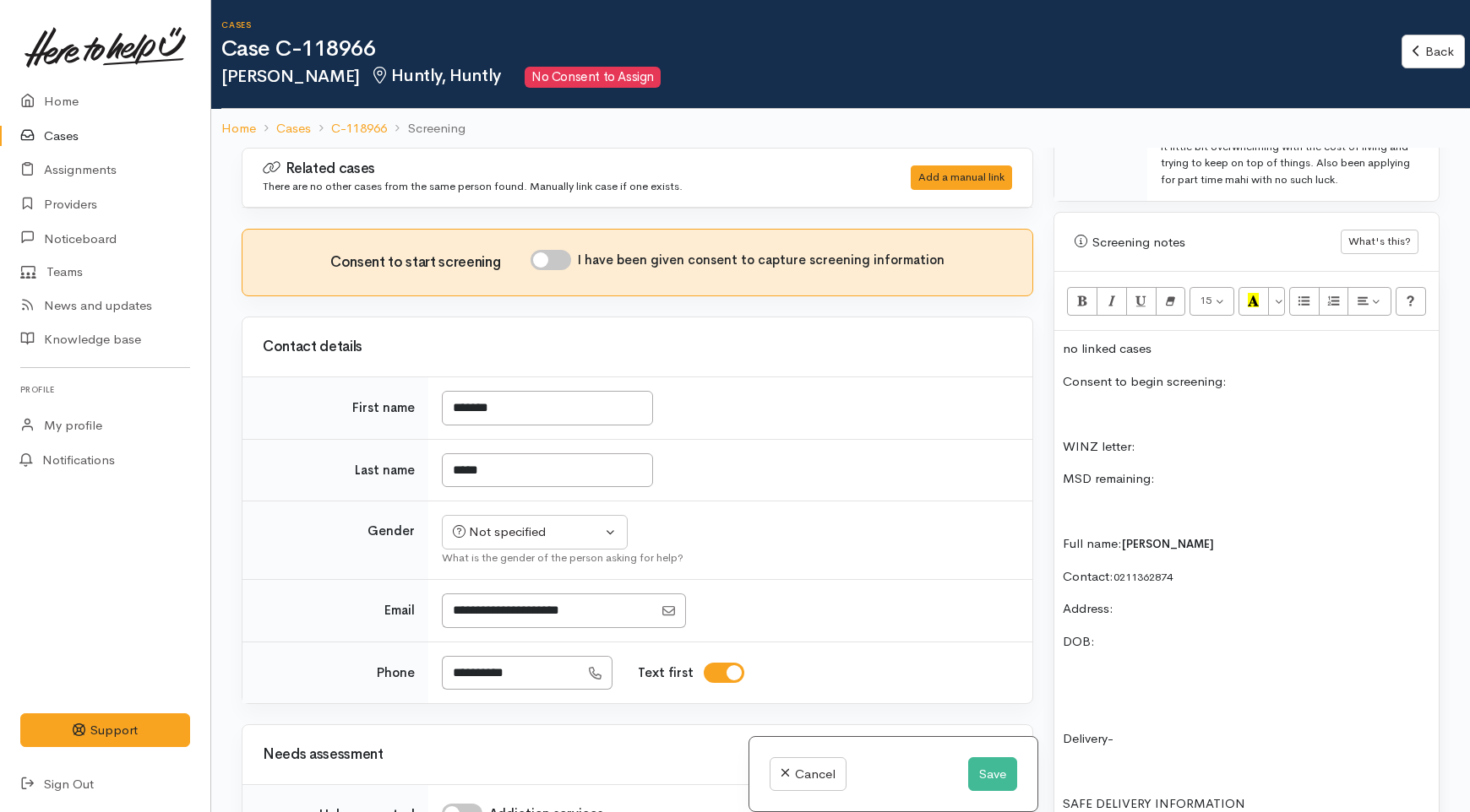
click at [1153, 340] on p "no linked cases" at bounding box center [1247, 349] width 368 height 19
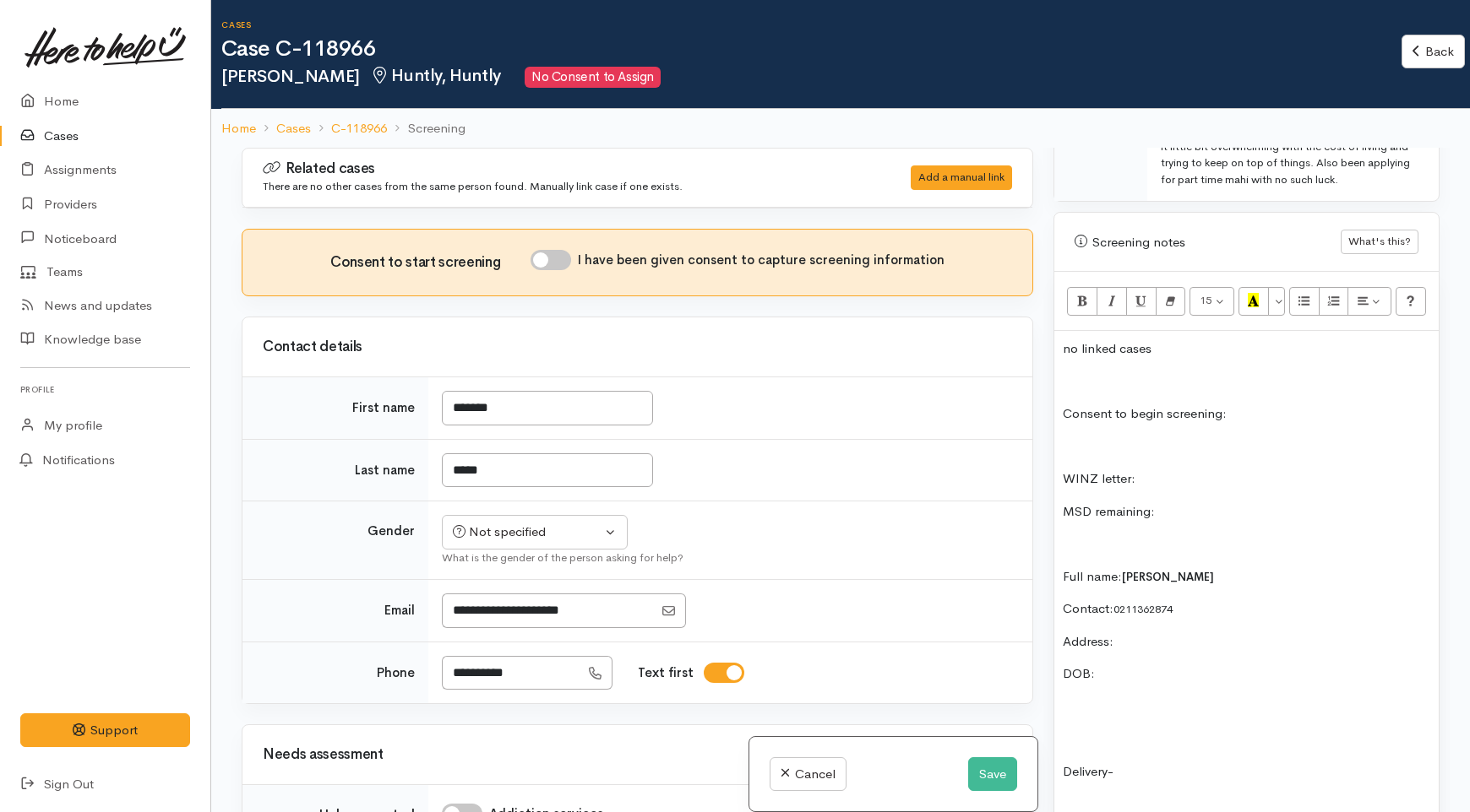
paste div
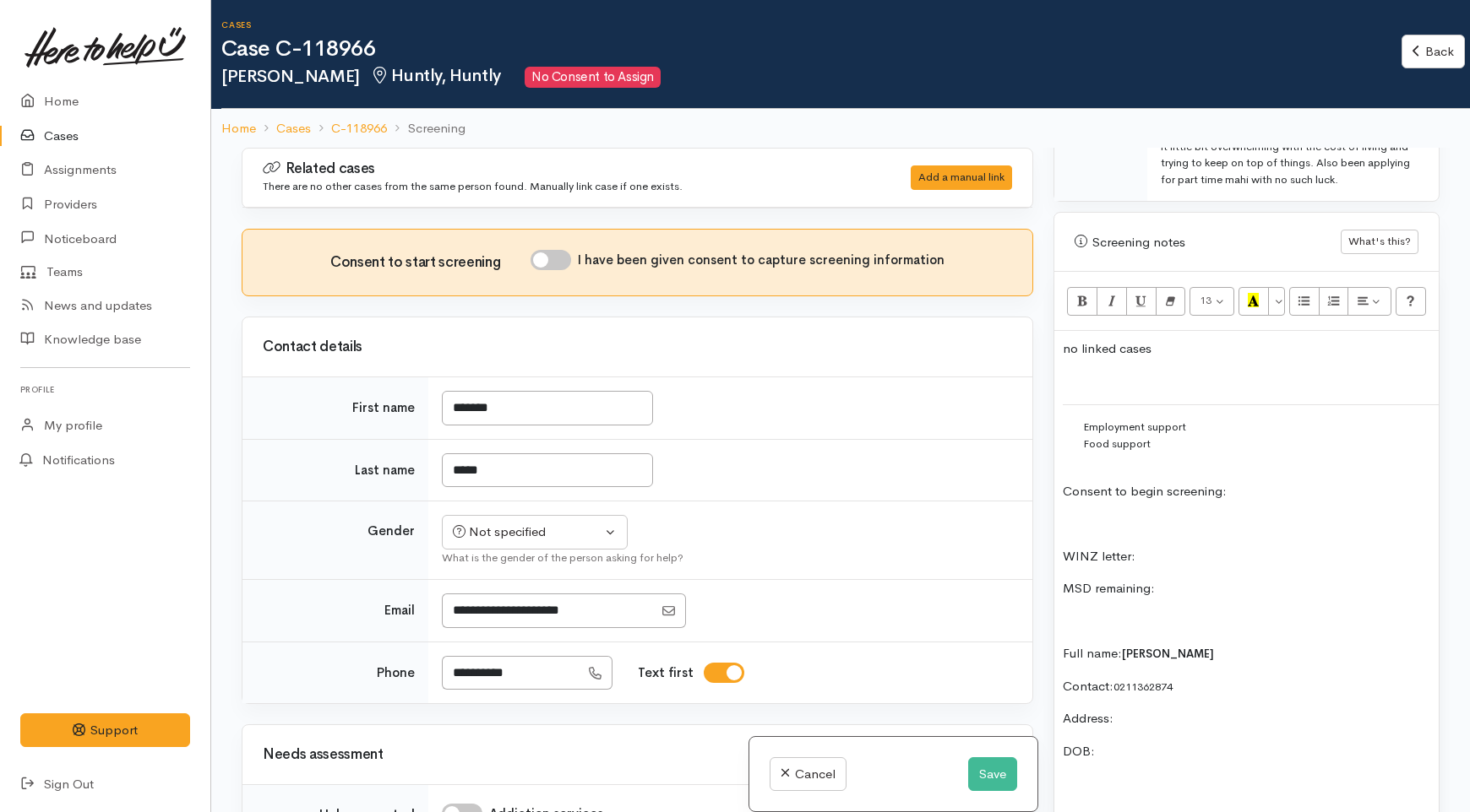
click at [1084, 441] on td "Employment support Food support" at bounding box center [1252, 443] width 378 height 76
click at [1088, 452] on div at bounding box center [1252, 460] width 337 height 16
click at [1291, 436] on div "Food support" at bounding box center [1252, 443] width 337 height 16
click at [1127, 514] on p at bounding box center [1247, 524] width 368 height 19
click at [1063, 482] on p "Consent to begin screening:" at bounding box center [1247, 492] width 368 height 19
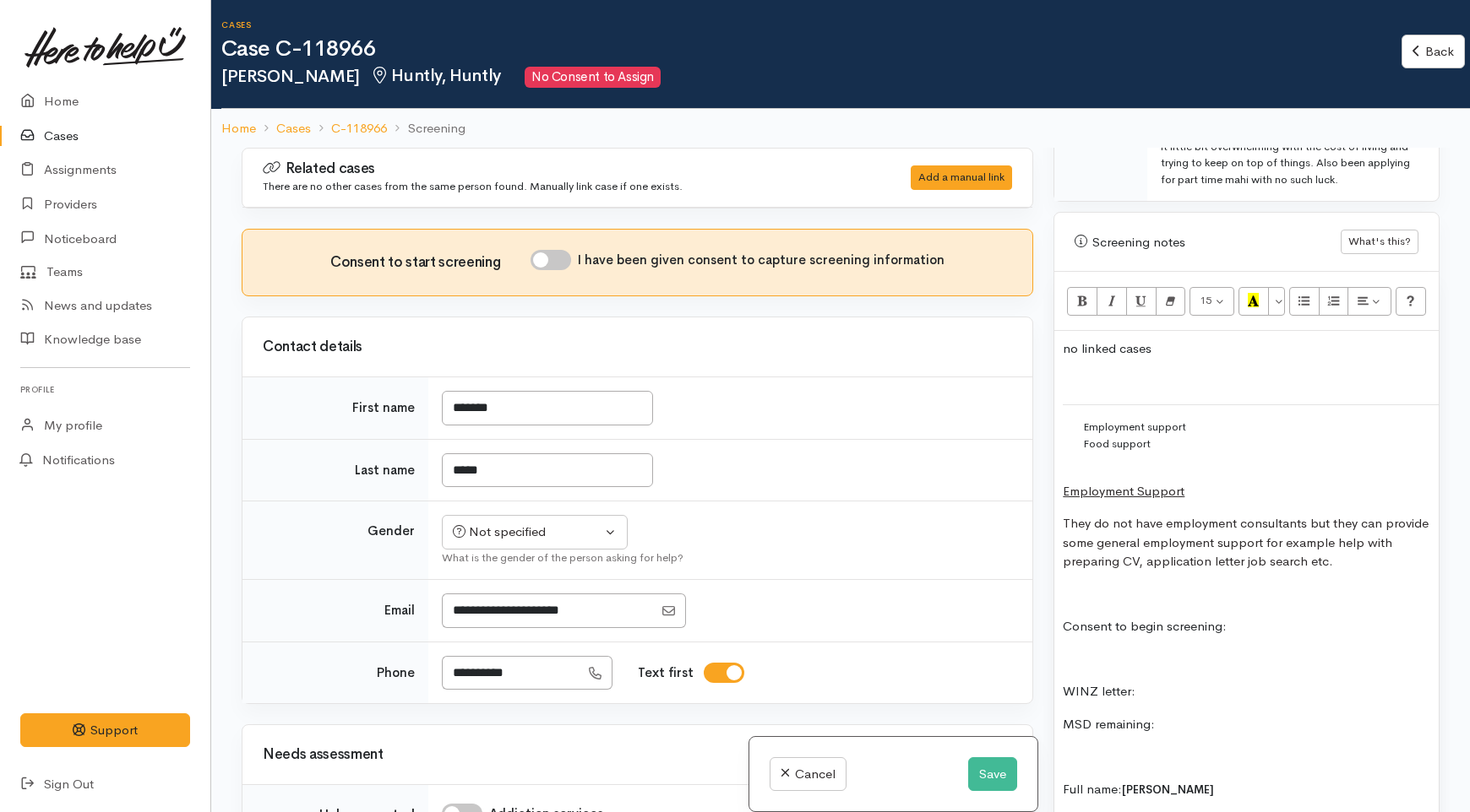
click at [1200, 482] on p "Employment Support" at bounding box center [1247, 492] width 368 height 19
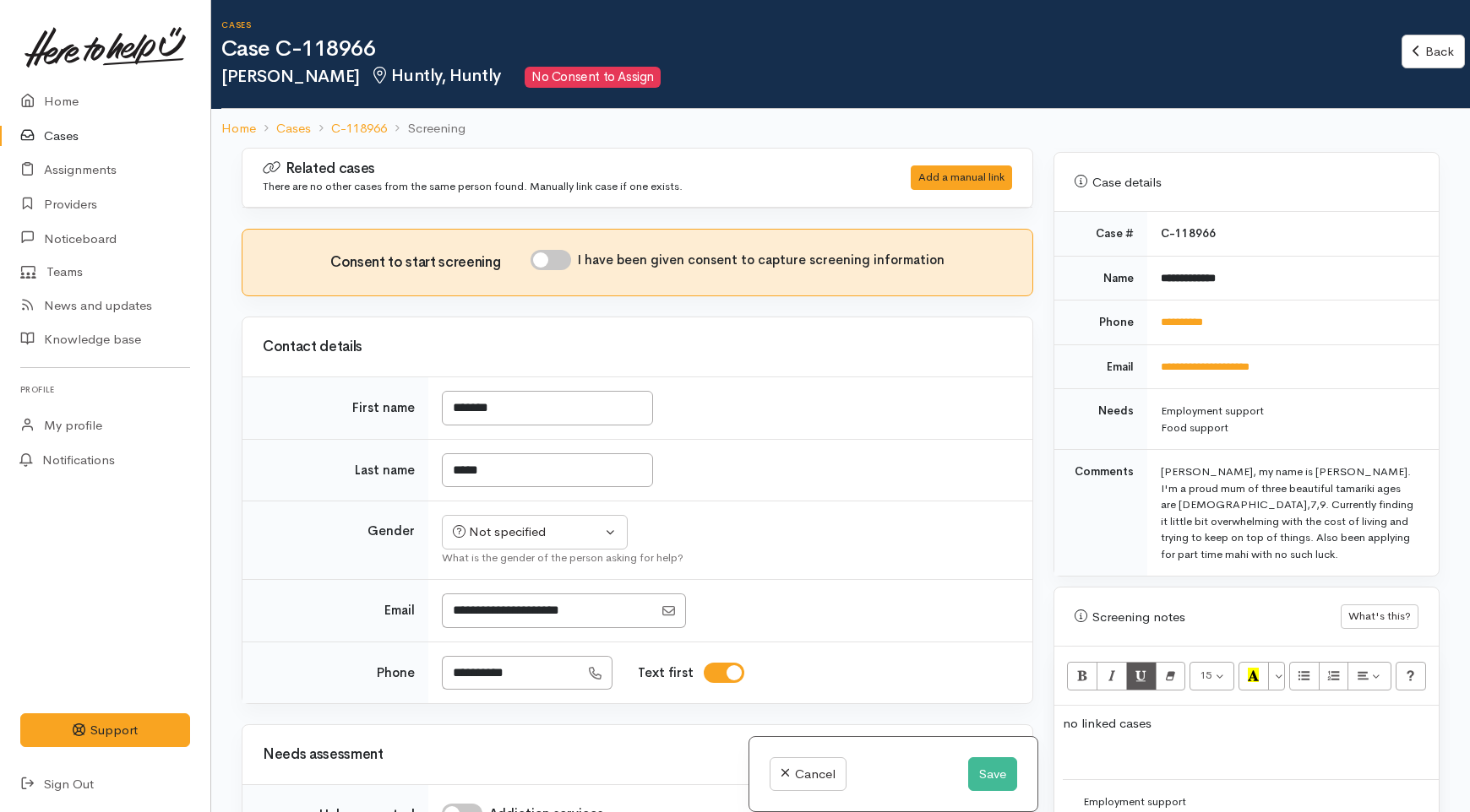
scroll to position [562, 0]
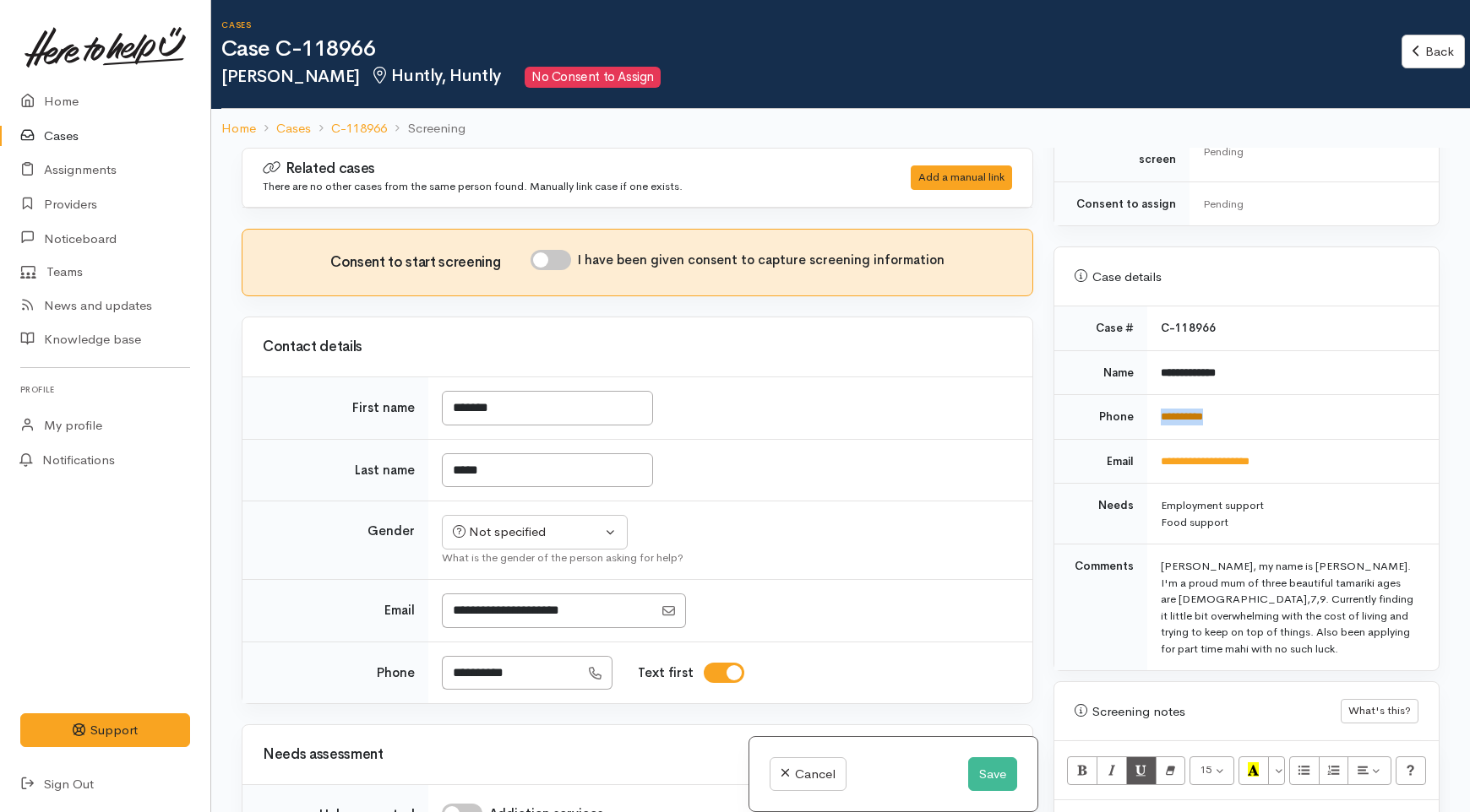
drag, startPoint x: 1239, startPoint y: 398, endPoint x: 1159, endPoint y: 401, distance: 80.1
click at [1159, 401] on td "**********" at bounding box center [1293, 417] width 291 height 45
copy link "**********"
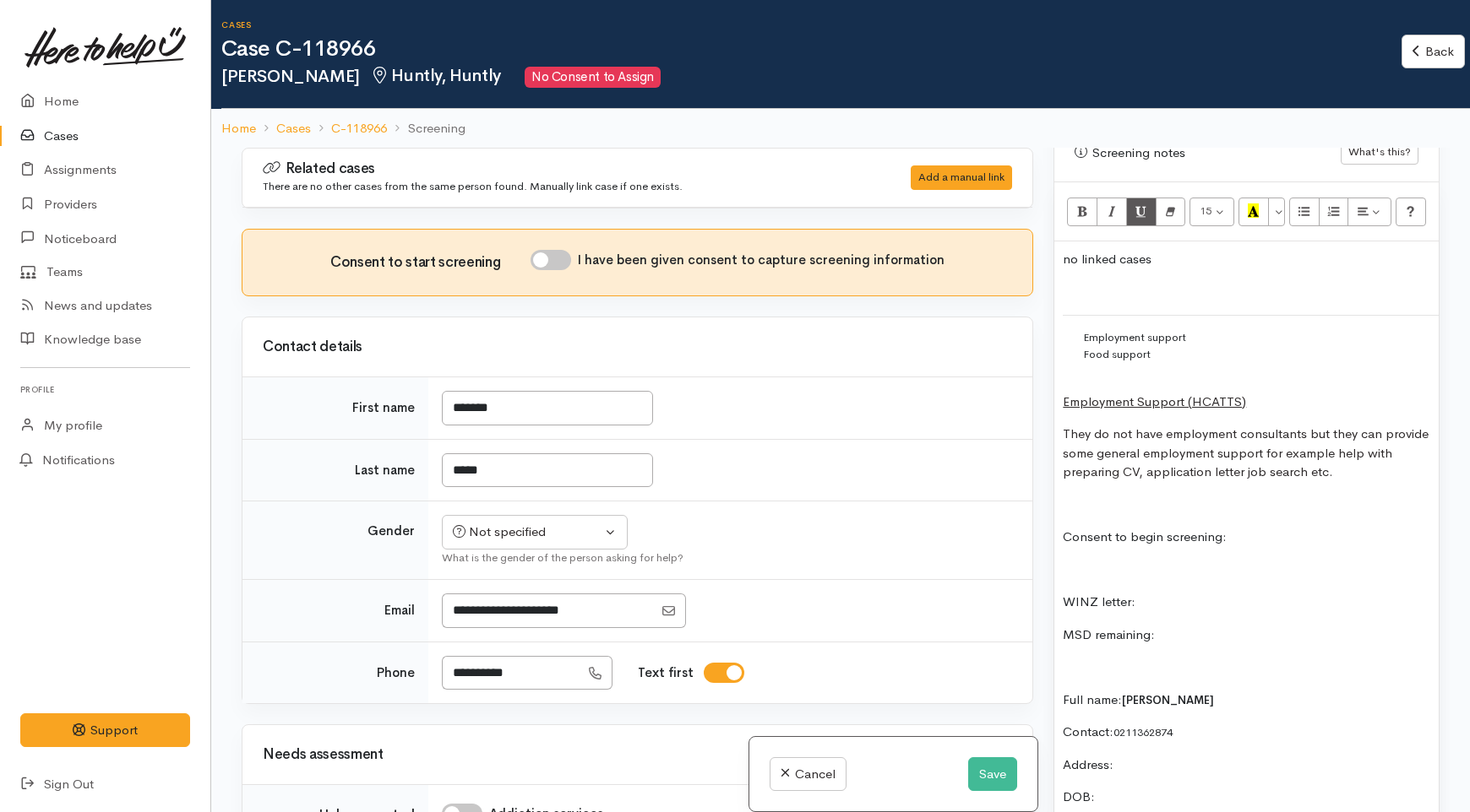
scroll to position [1126, 0]
click at [1158, 342] on div "Food support" at bounding box center [1252, 349] width 337 height 16
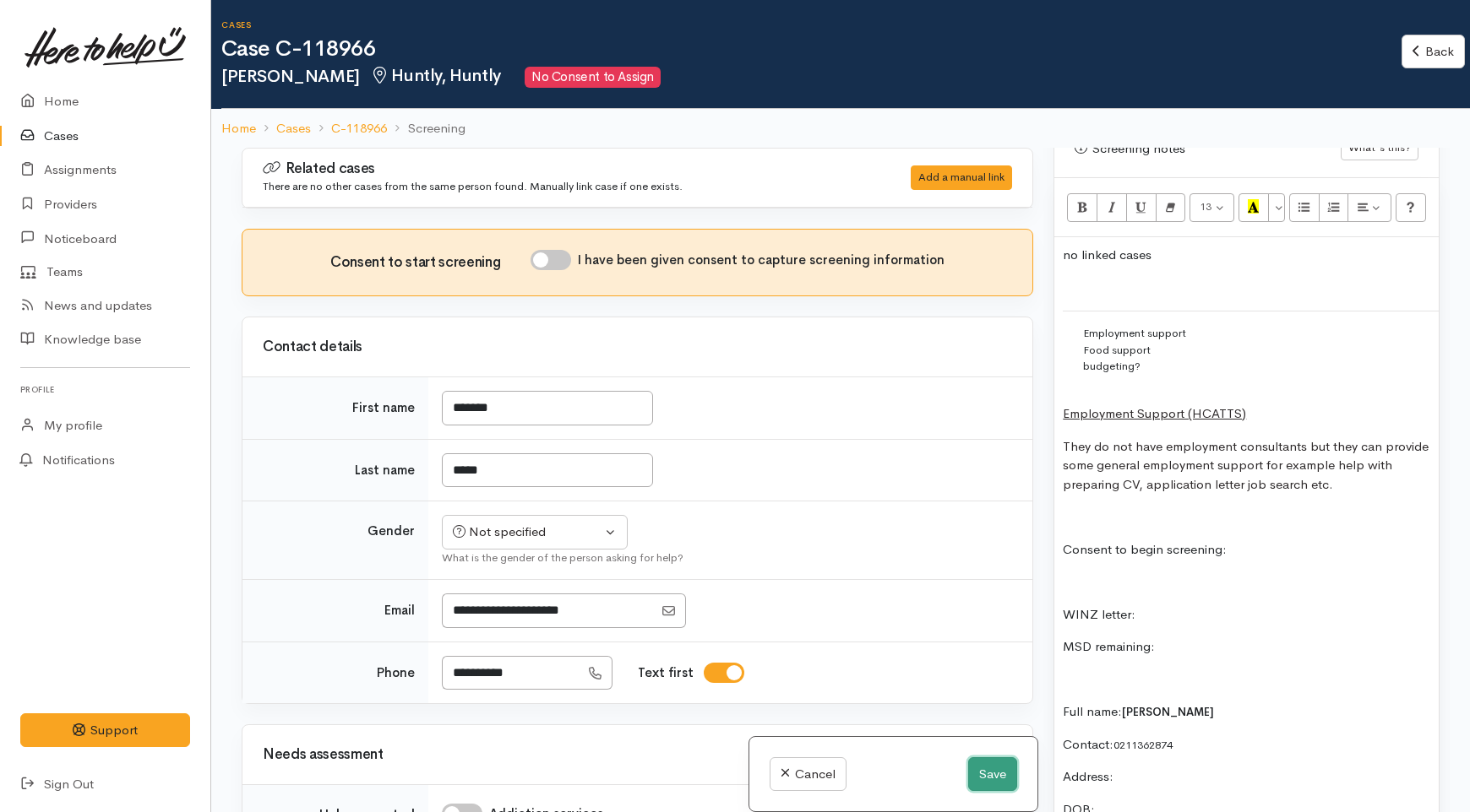
click at [994, 779] on button "Save" at bounding box center [993, 775] width 49 height 35
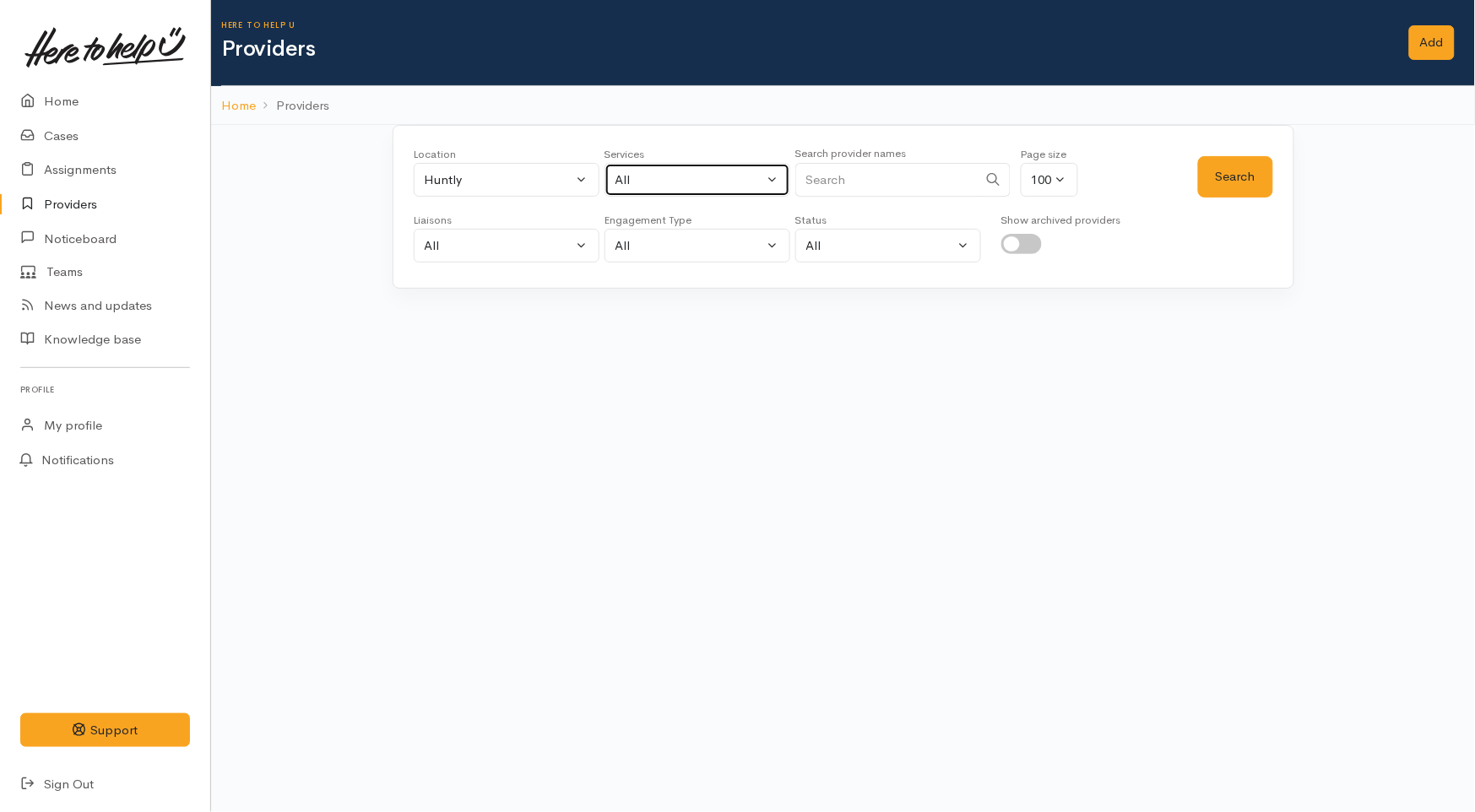
click at [679, 184] on div "All" at bounding box center [690, 180] width 149 height 19
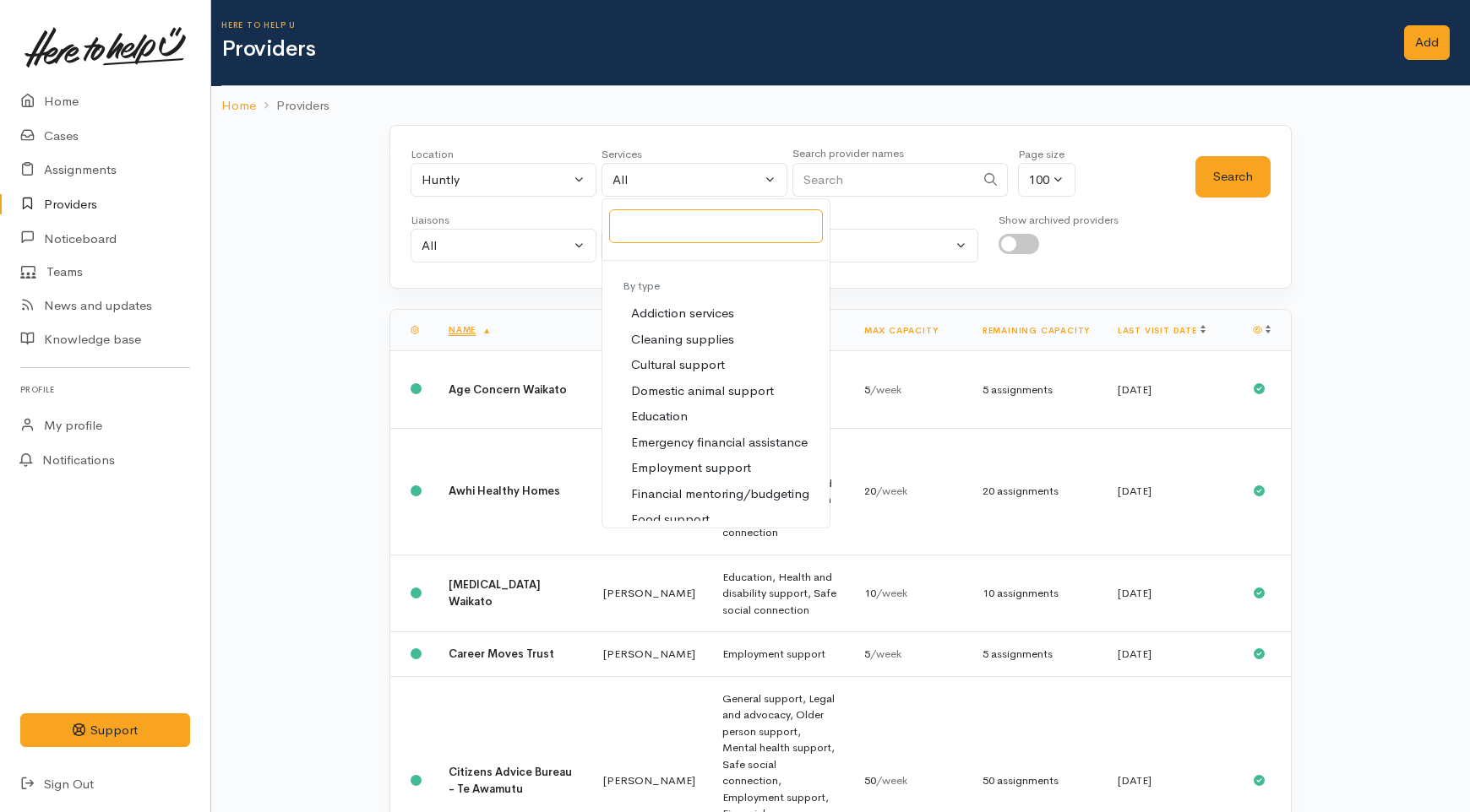
scroll to position [94, 0]
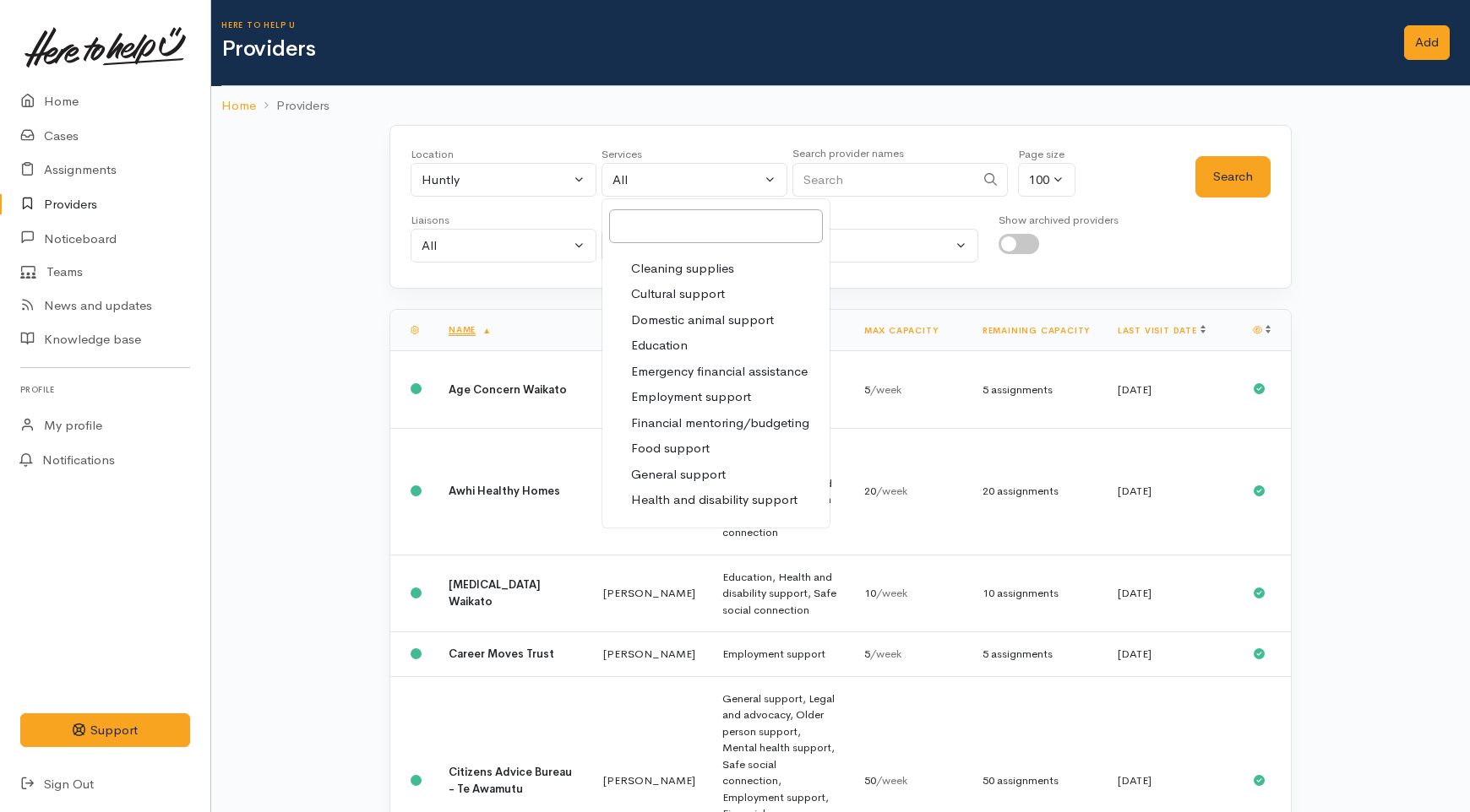
click at [713, 395] on span "Employment support" at bounding box center [691, 397] width 120 height 19
select select "10"
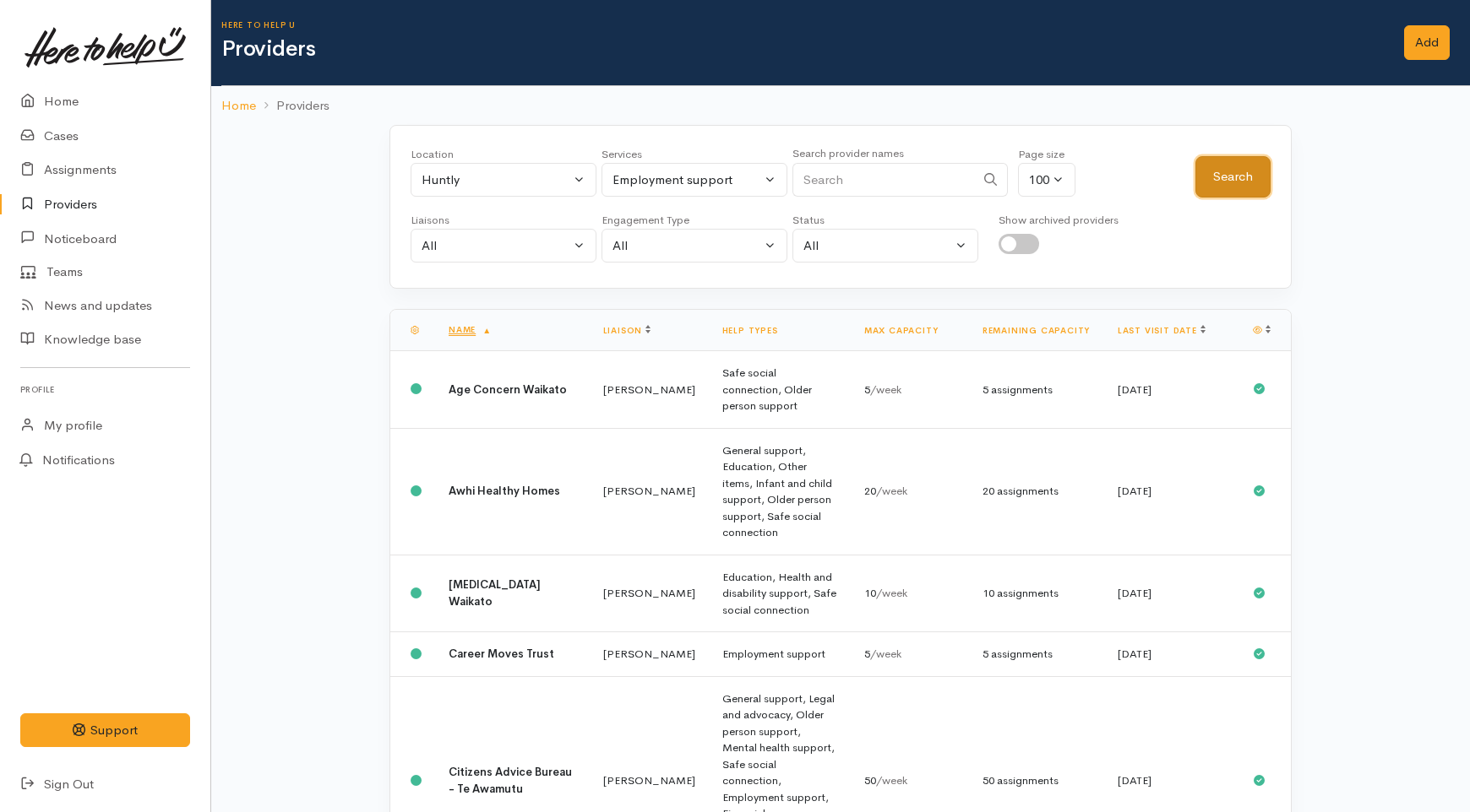
click at [1229, 177] on button "Search" at bounding box center [1234, 176] width 76 height 42
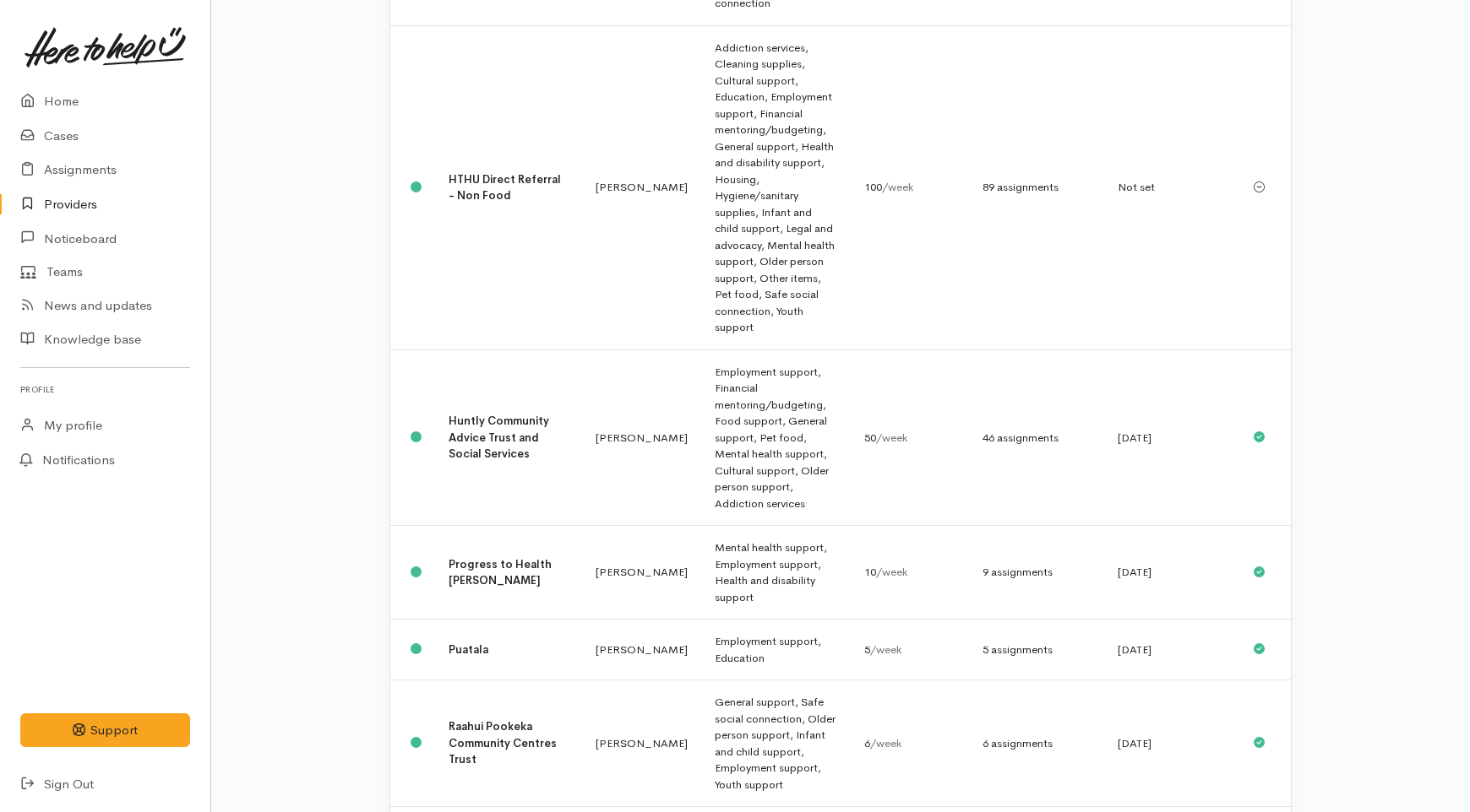
scroll to position [656, 0]
click at [582, 526] on td "[PERSON_NAME]" at bounding box center [641, 572] width 119 height 94
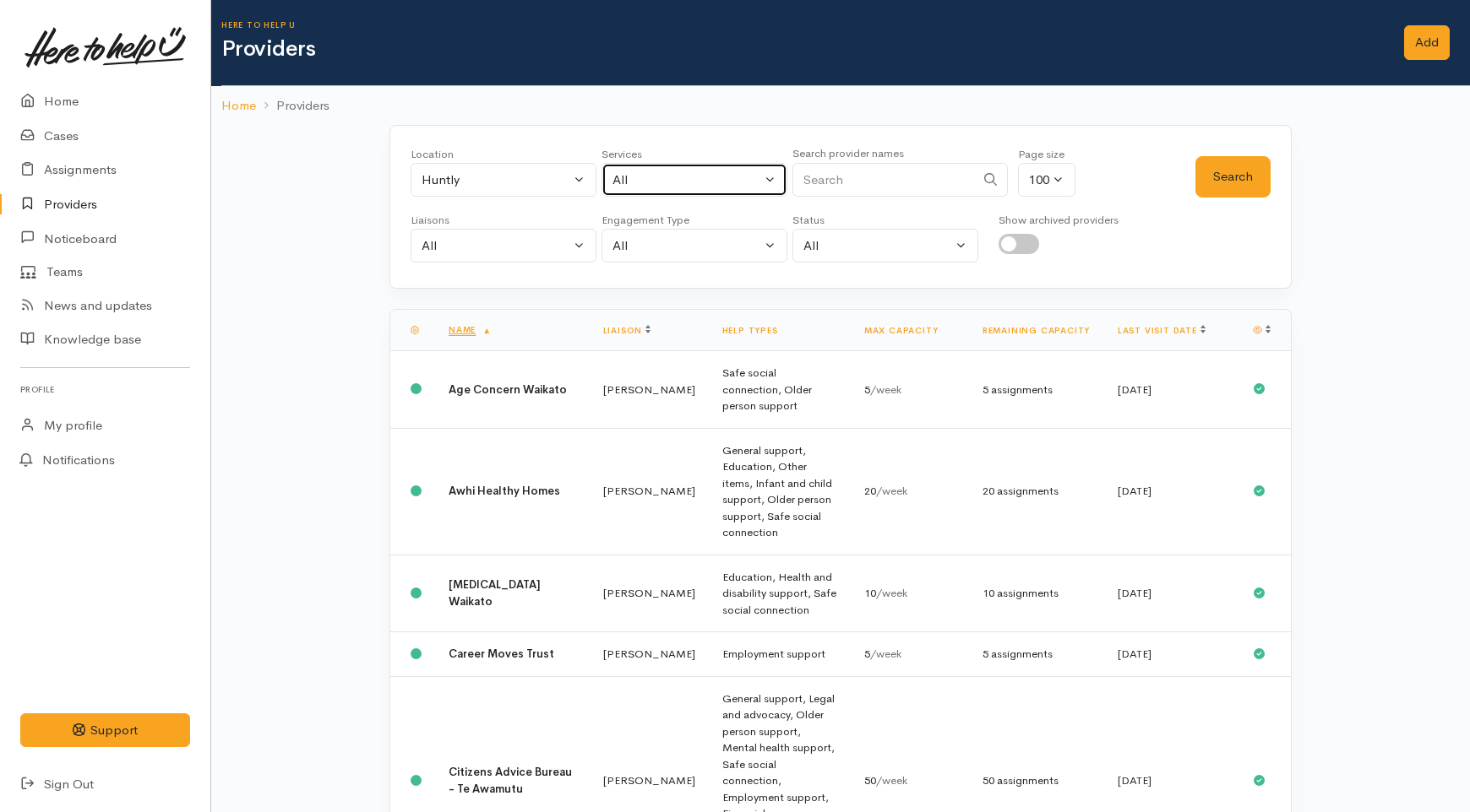
click at [740, 172] on div "All" at bounding box center [688, 180] width 149 height 19
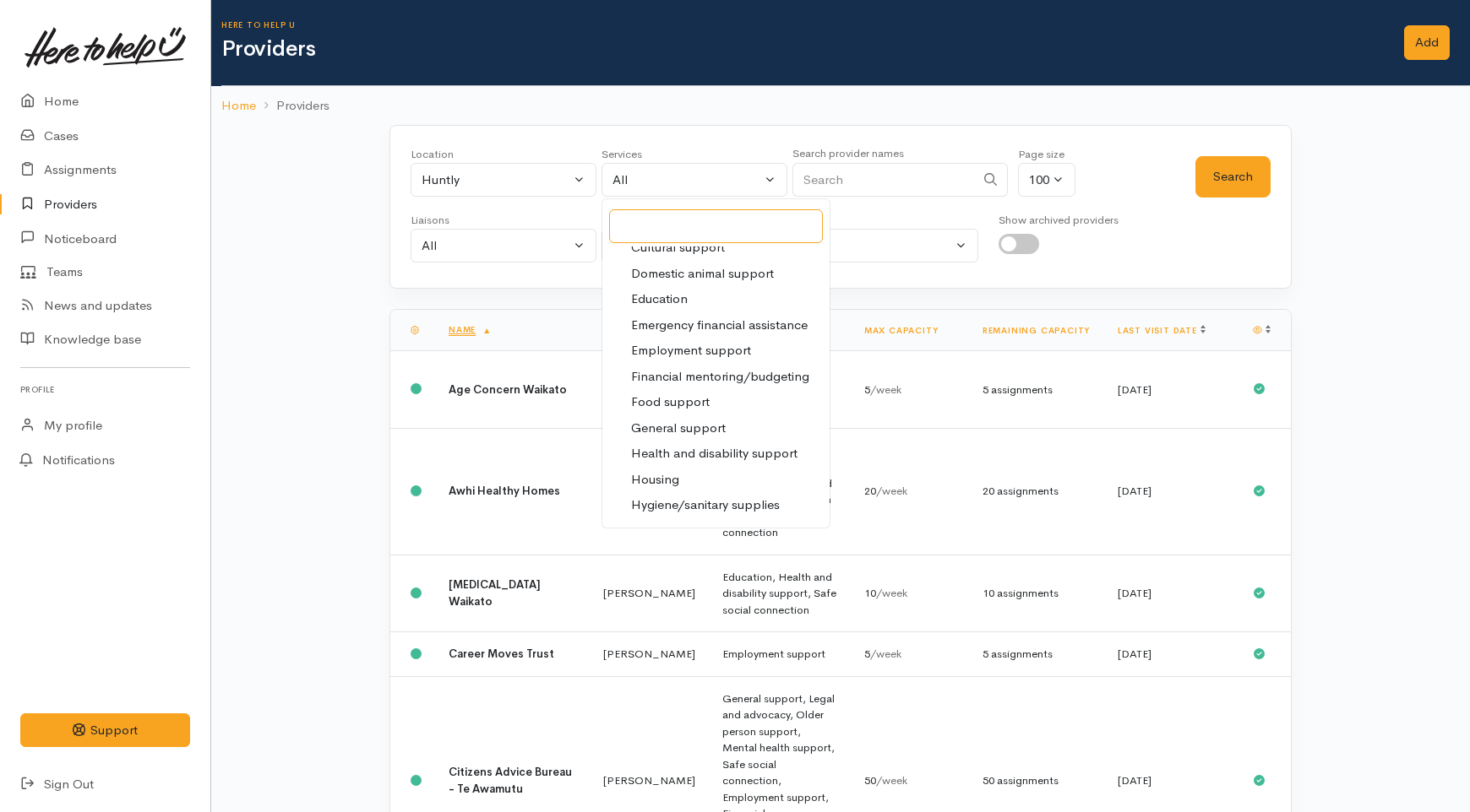
scroll to position [188, 0]
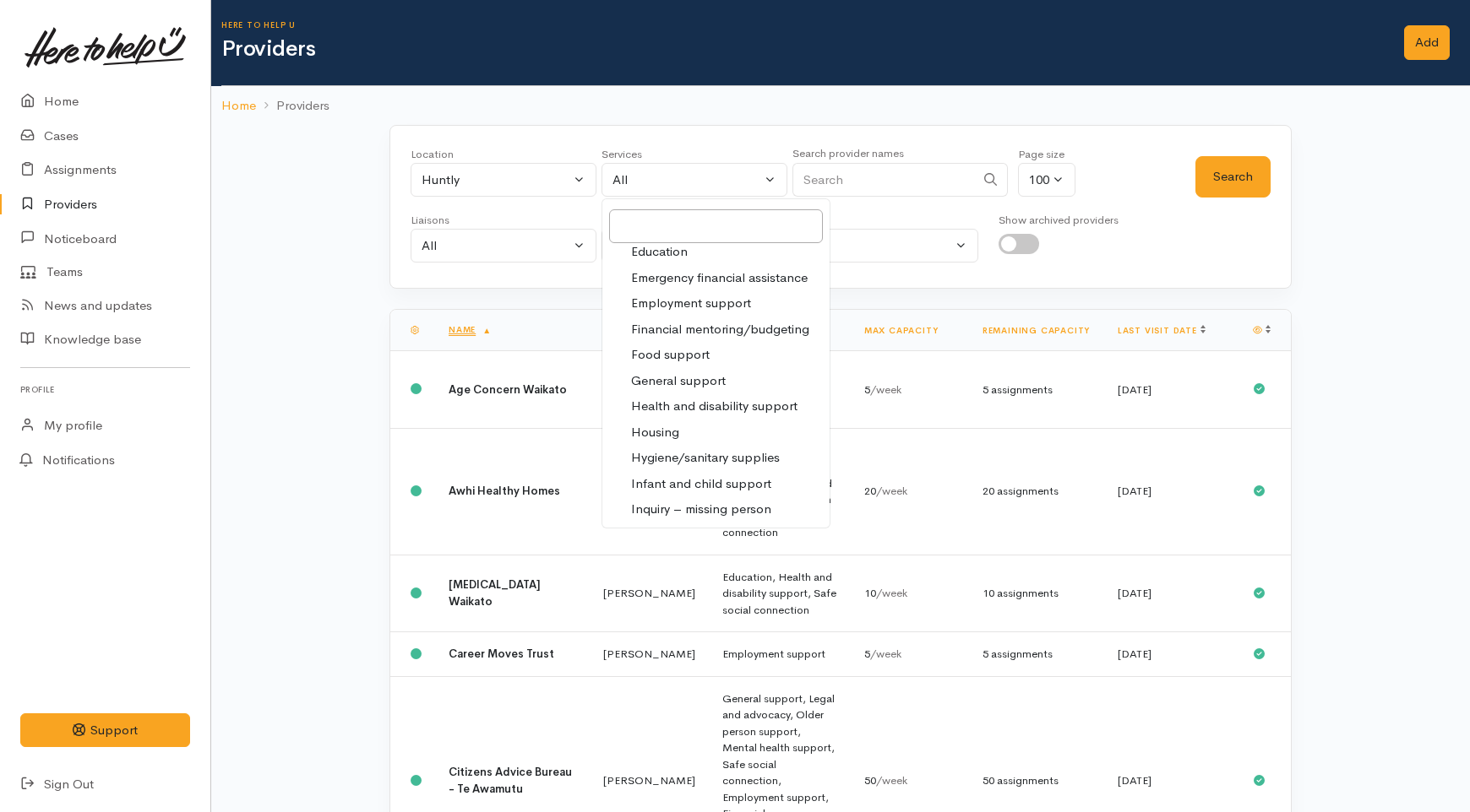
click at [686, 300] on span "Employment support" at bounding box center [691, 304] width 120 height 19
select select "10"
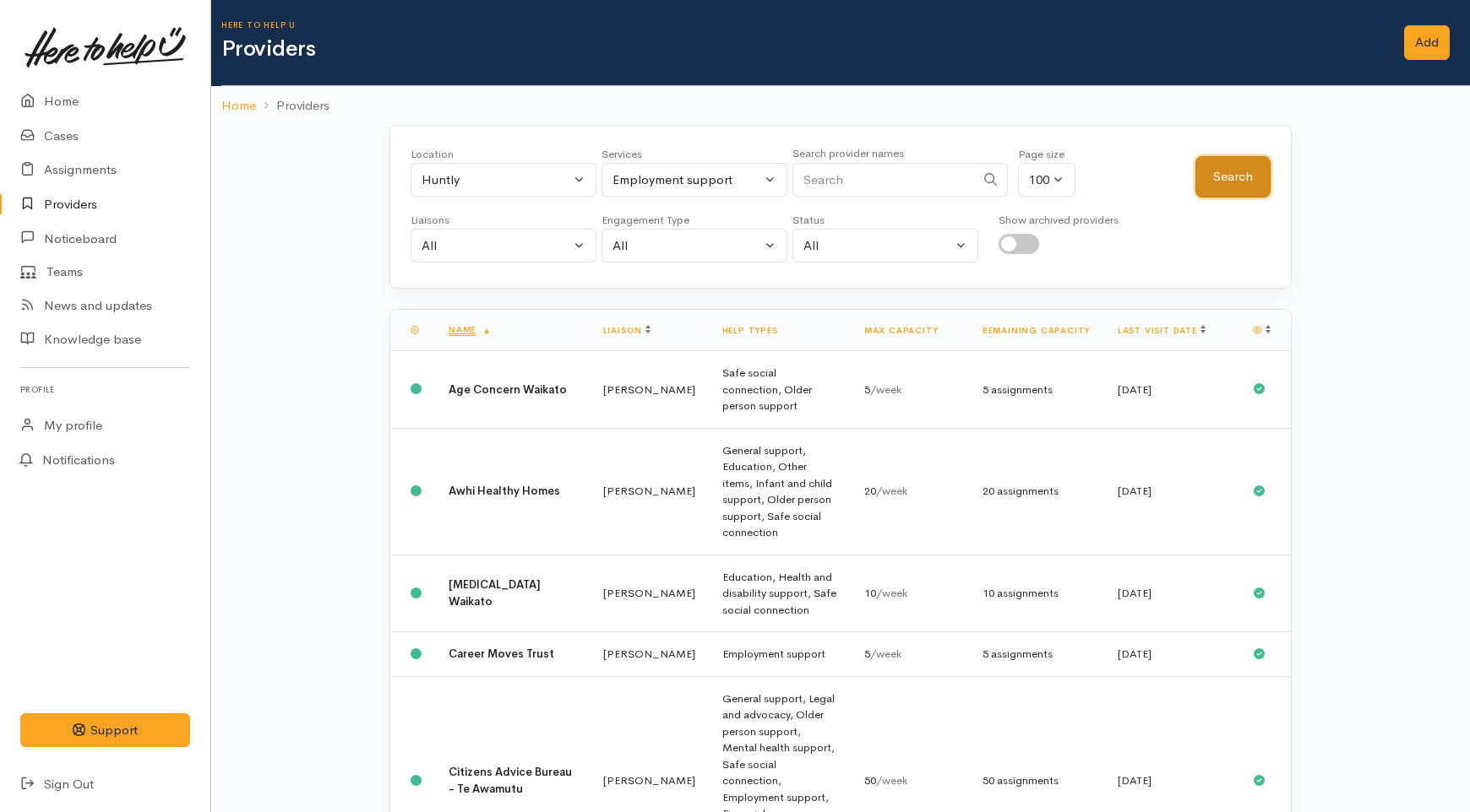
click at [1226, 177] on button "Search" at bounding box center [1234, 176] width 76 height 42
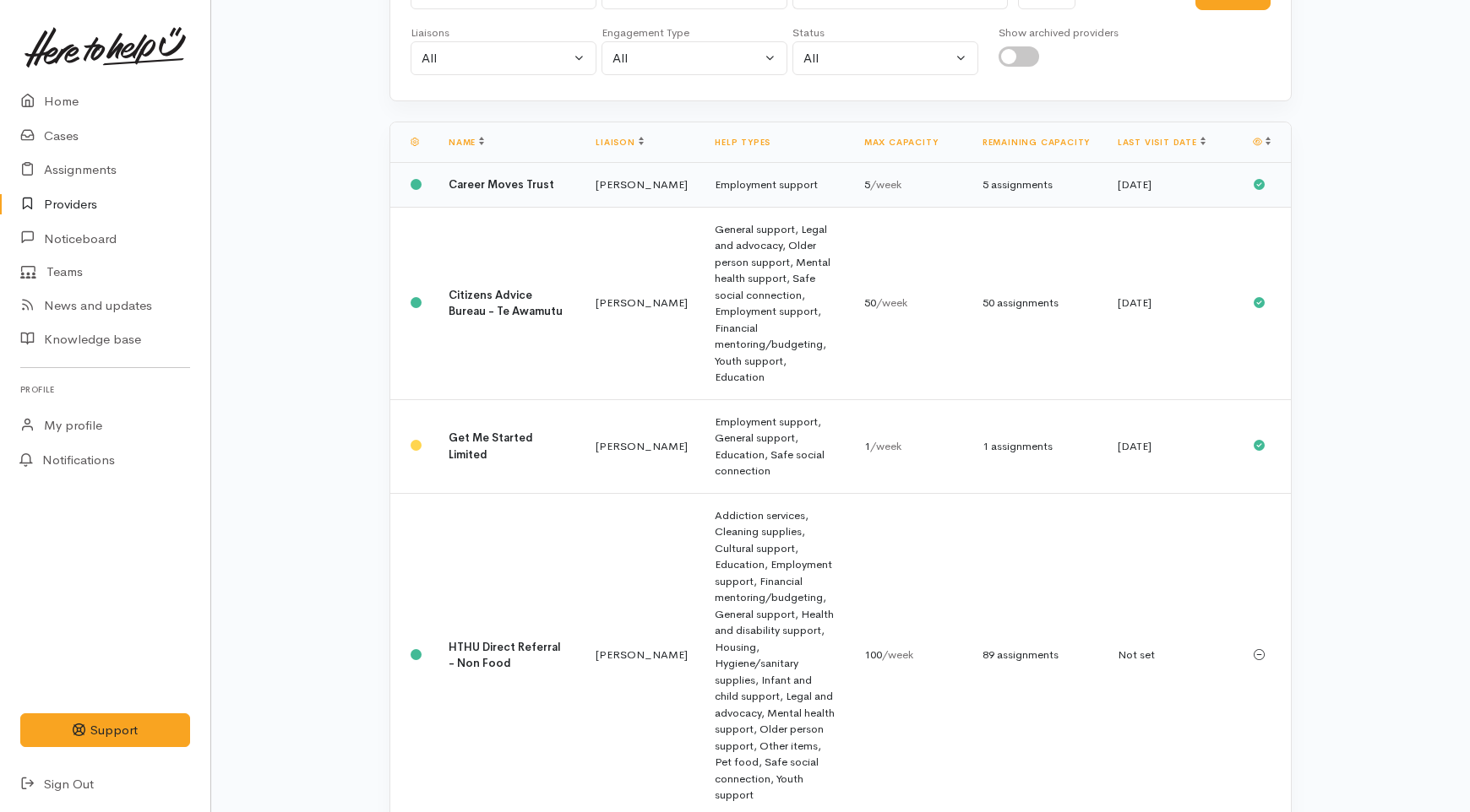
click at [620, 208] on td "[PERSON_NAME]" at bounding box center [641, 185] width 119 height 45
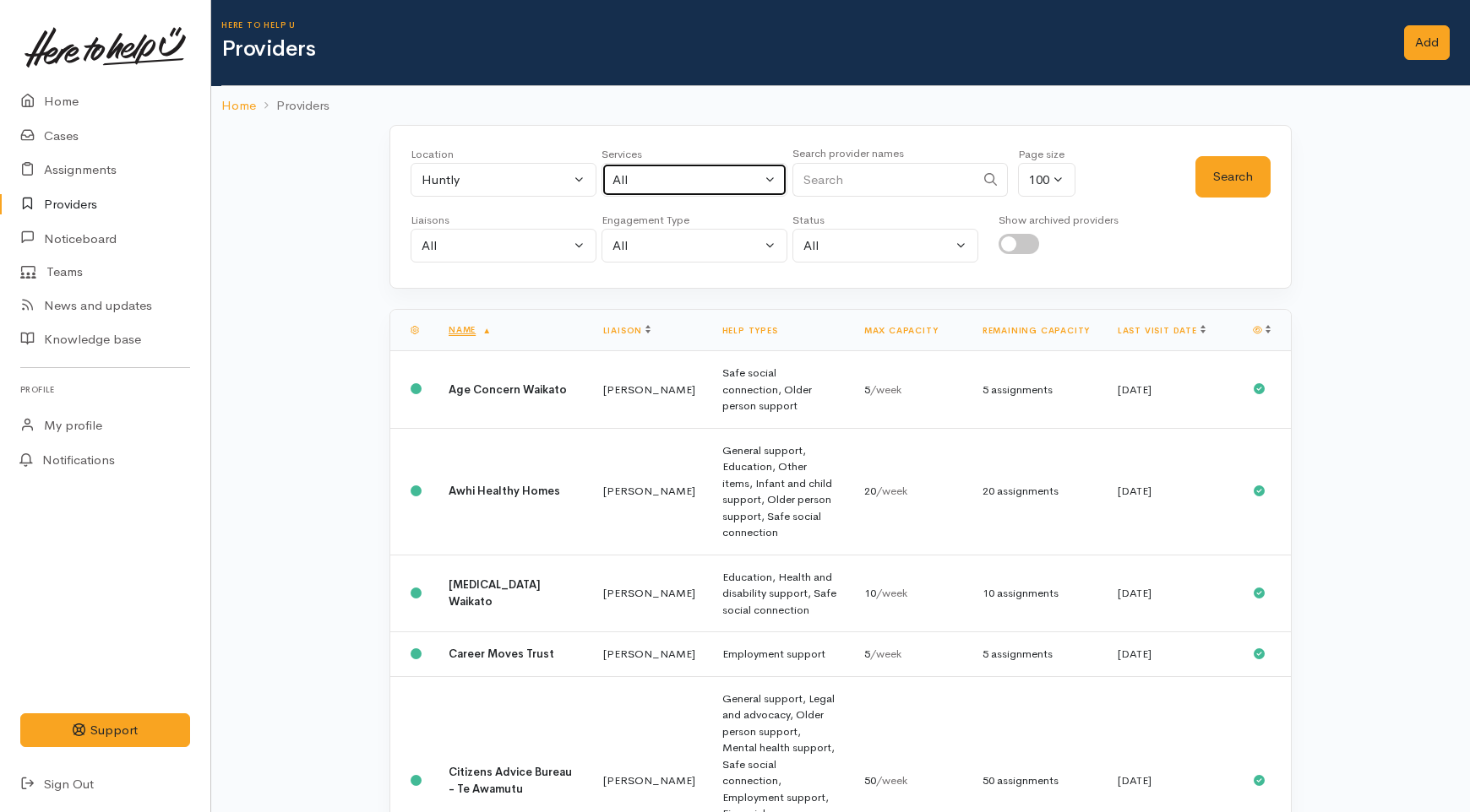
click at [681, 164] on button "All" at bounding box center [694, 180] width 186 height 35
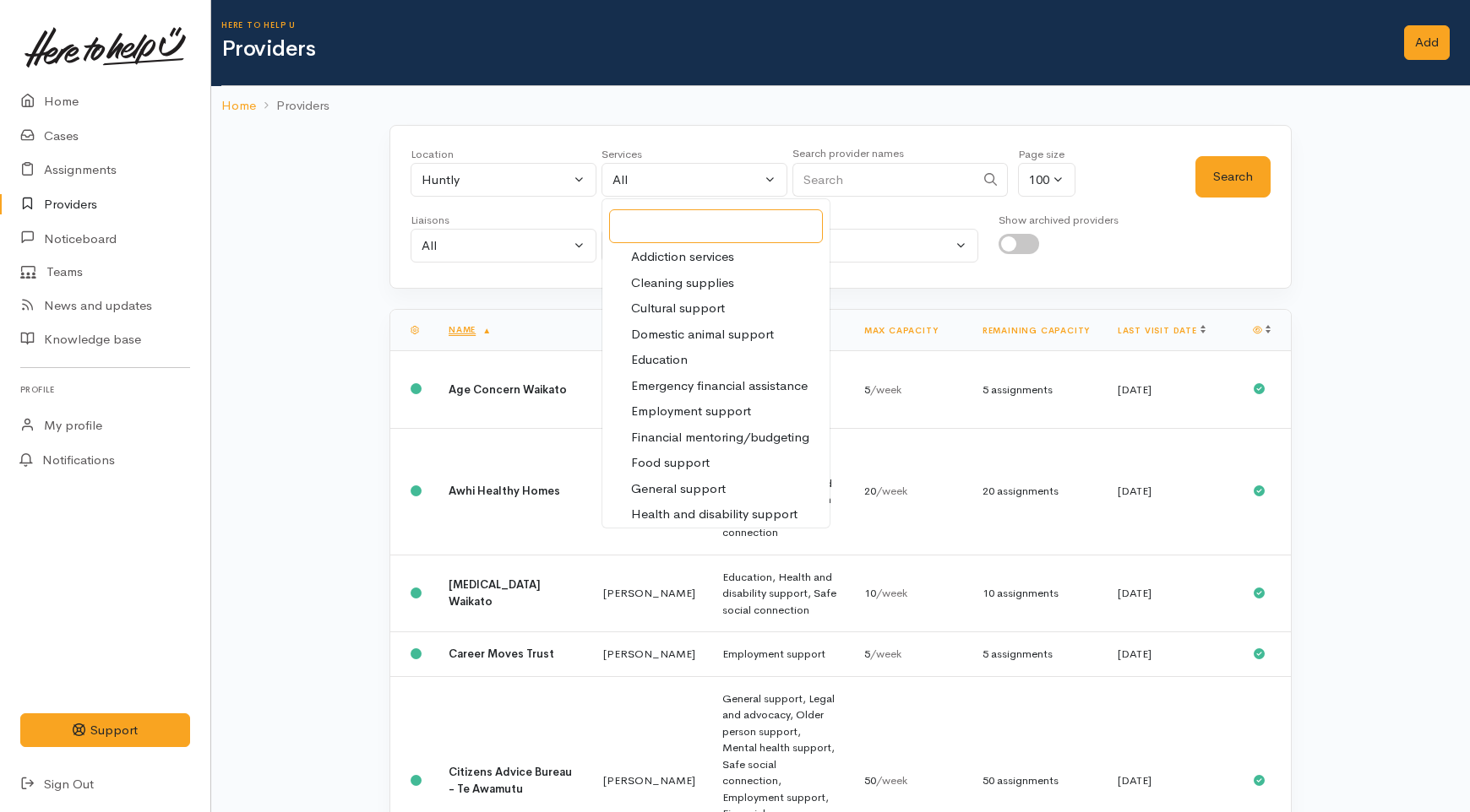
scroll to position [188, 0]
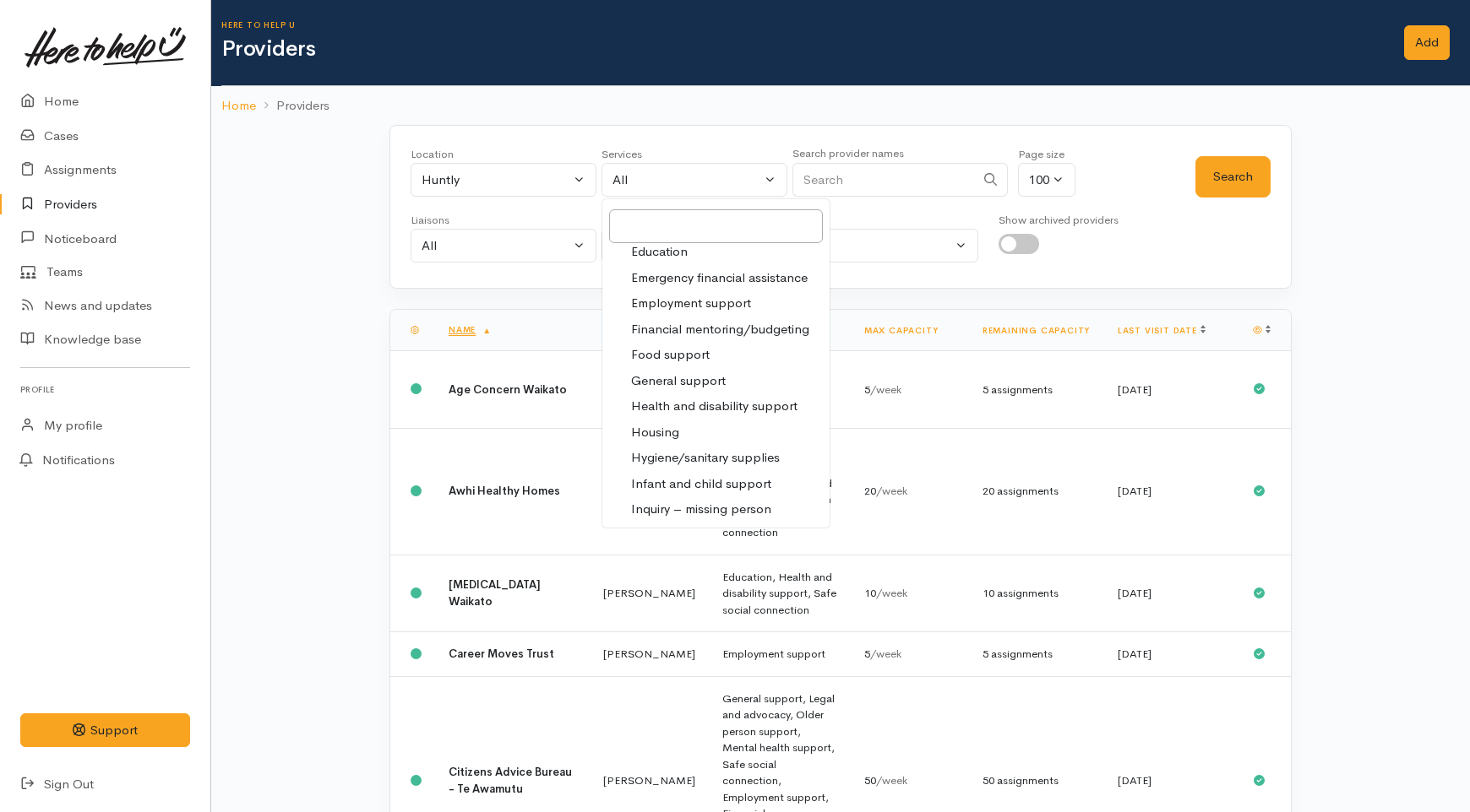
click at [681, 294] on span "Employment support" at bounding box center [691, 304] width 120 height 19
select select "10"
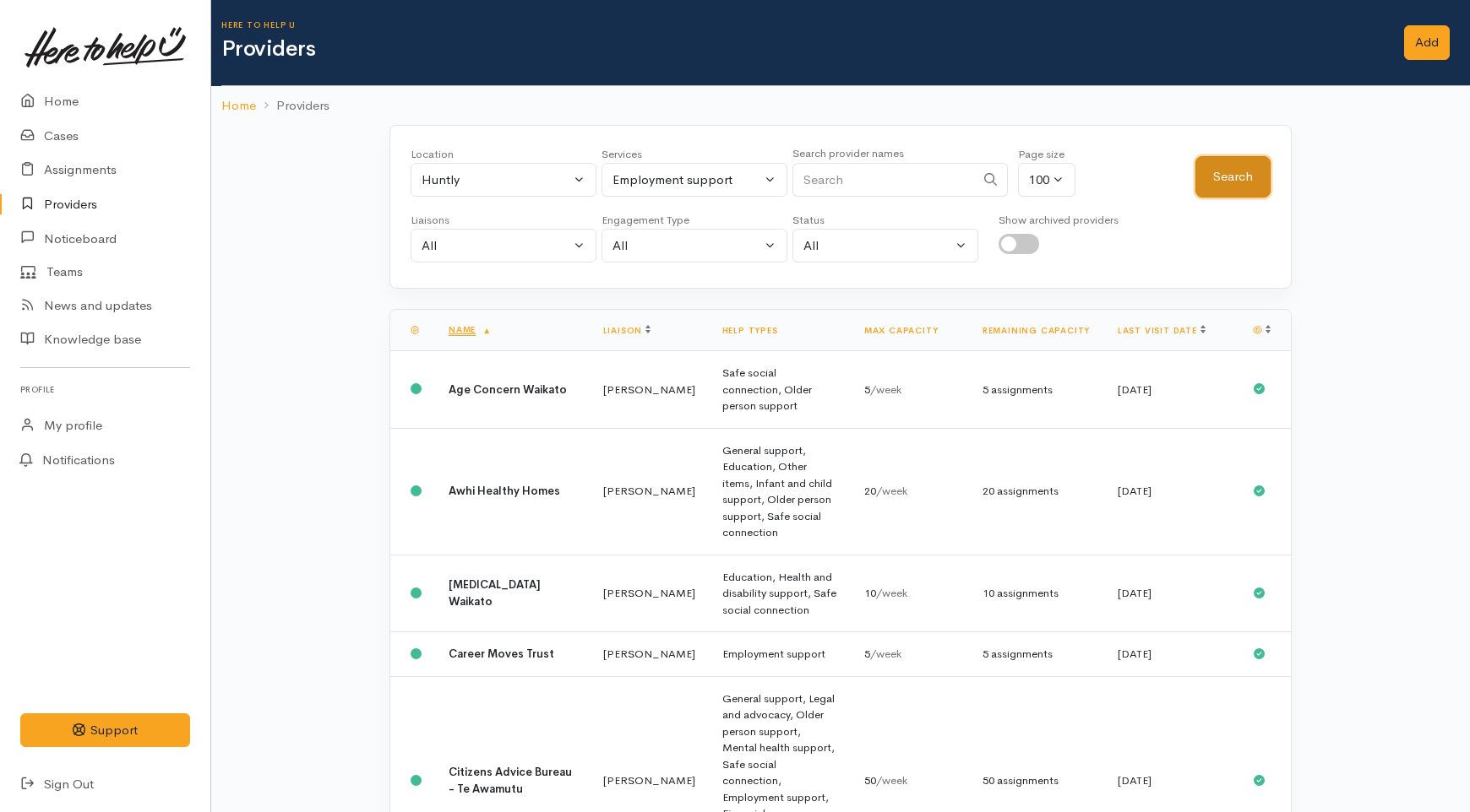
click at [1225, 181] on button "Search" at bounding box center [1234, 176] width 76 height 42
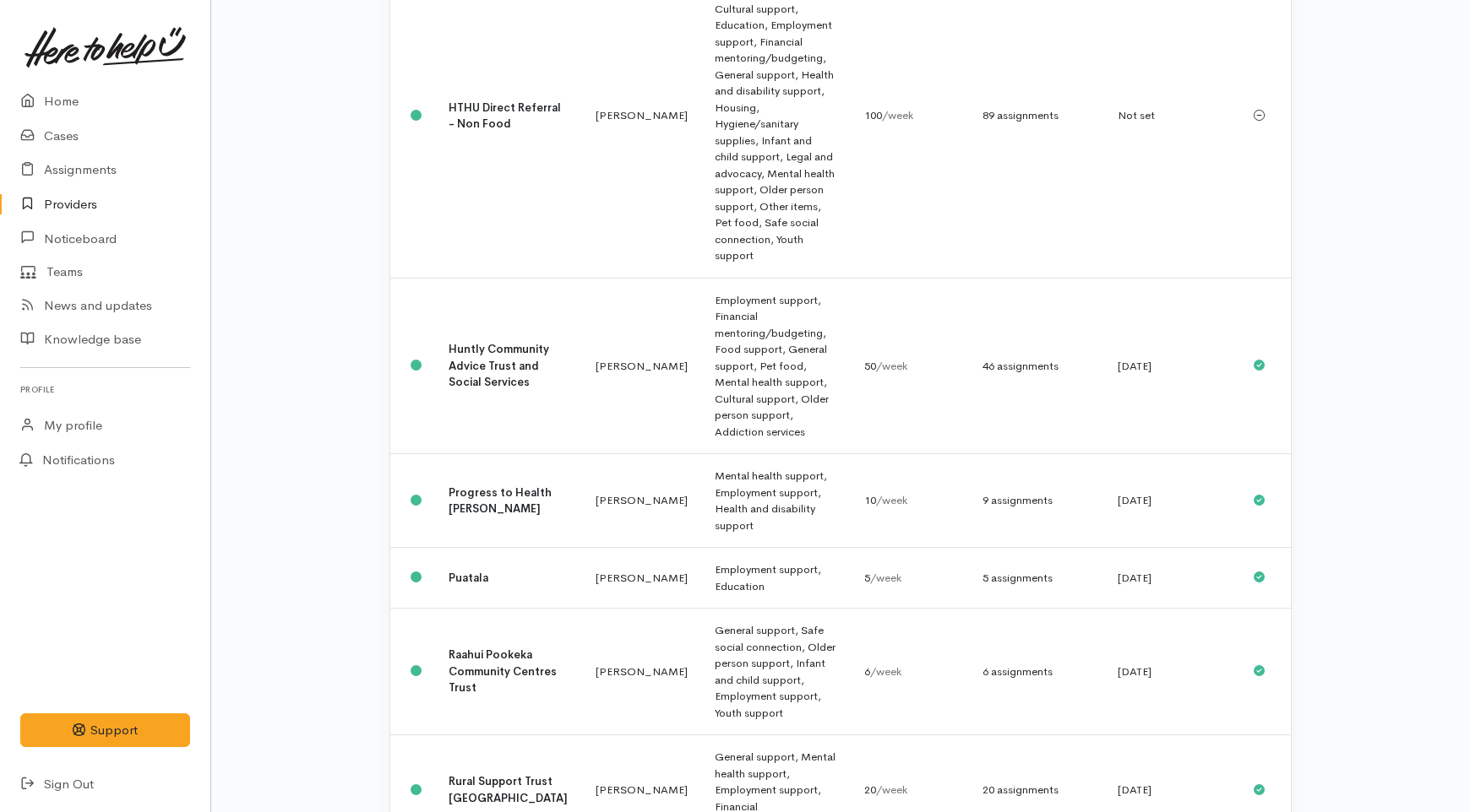
scroll to position [750, 0]
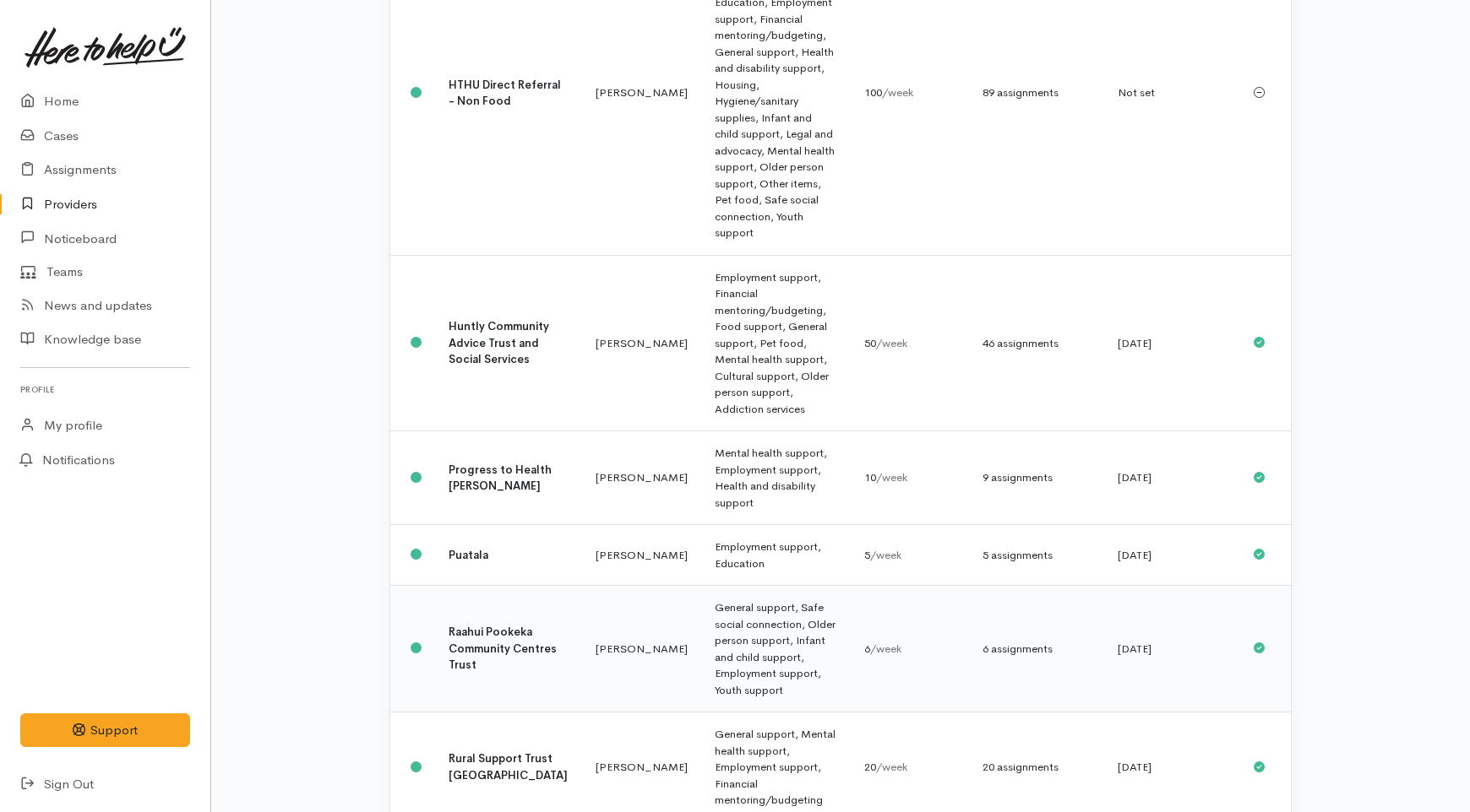
click at [504, 586] on td "Raahui Pookeka Community Centres Trust" at bounding box center [508, 649] width 147 height 127
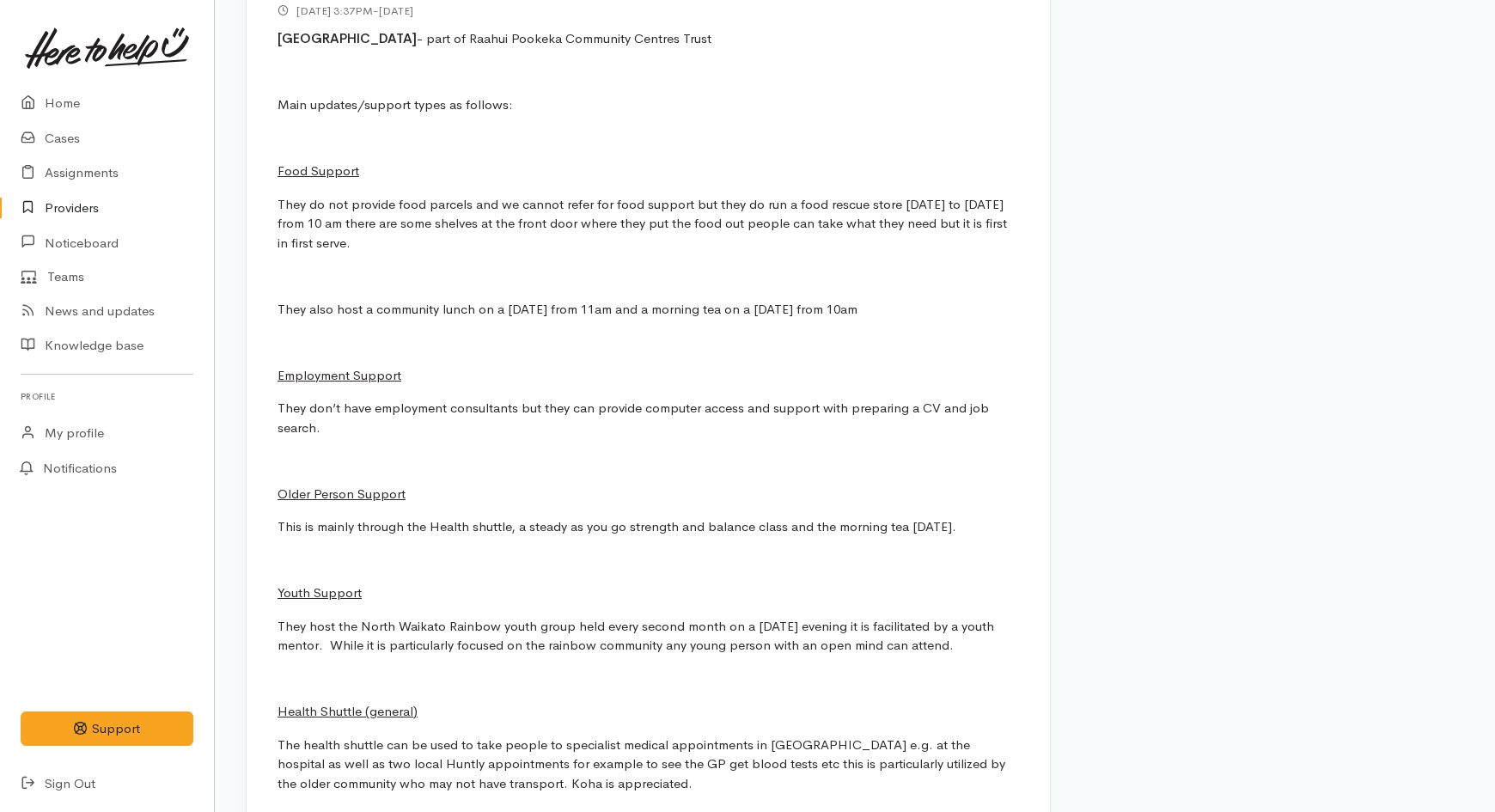
scroll to position [1240, 0]
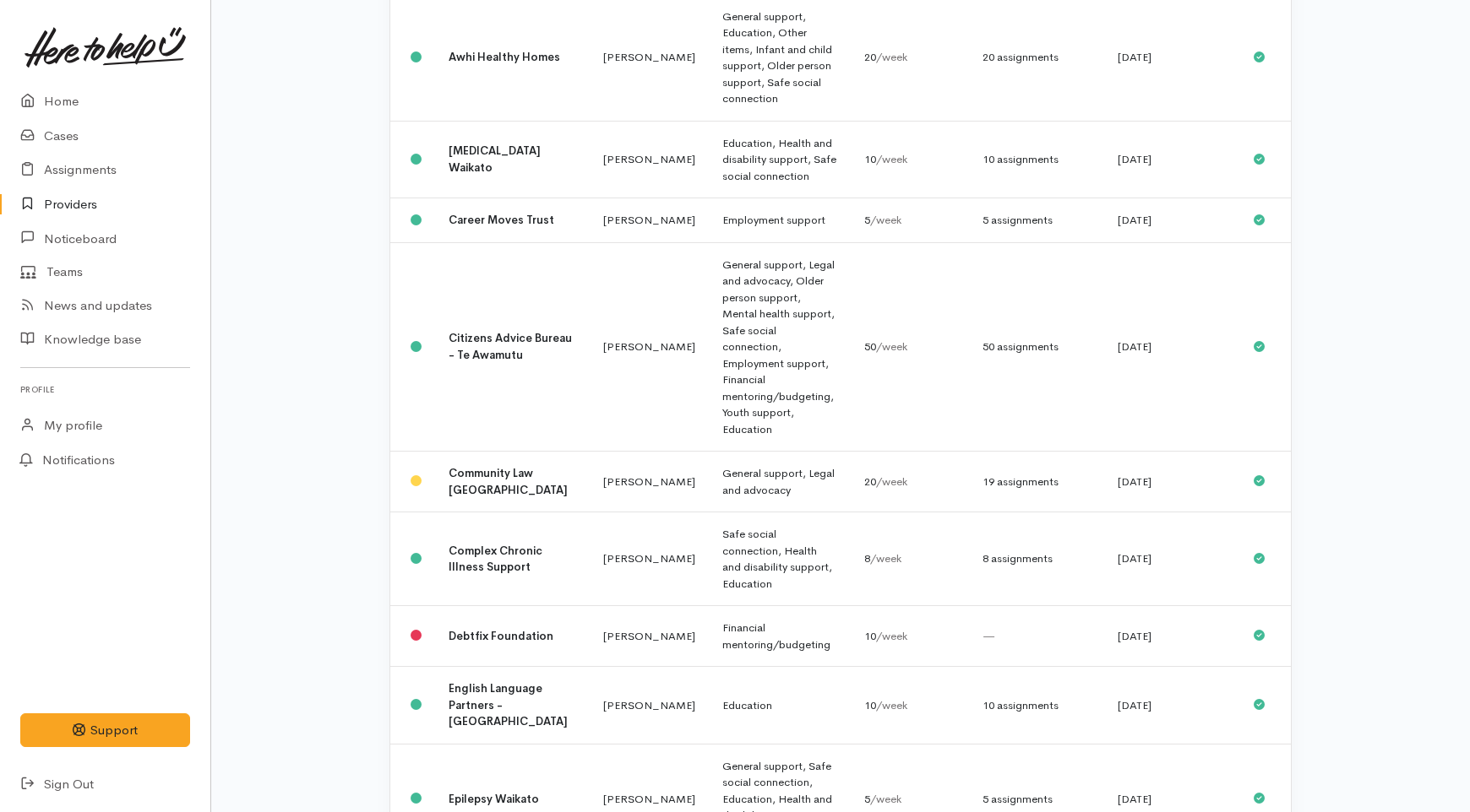
scroll to position [45, 0]
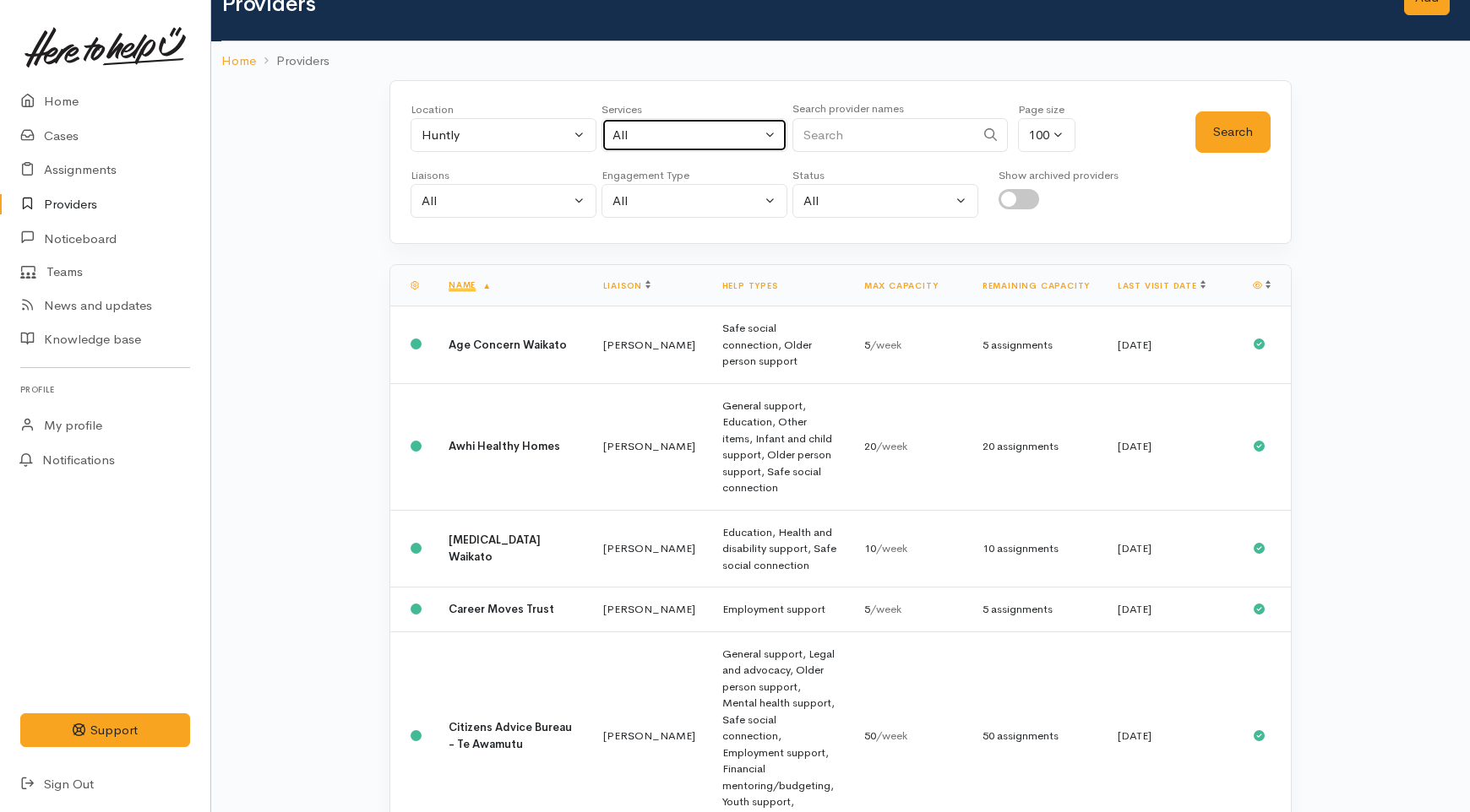
click at [663, 135] on div "All" at bounding box center [688, 135] width 149 height 19
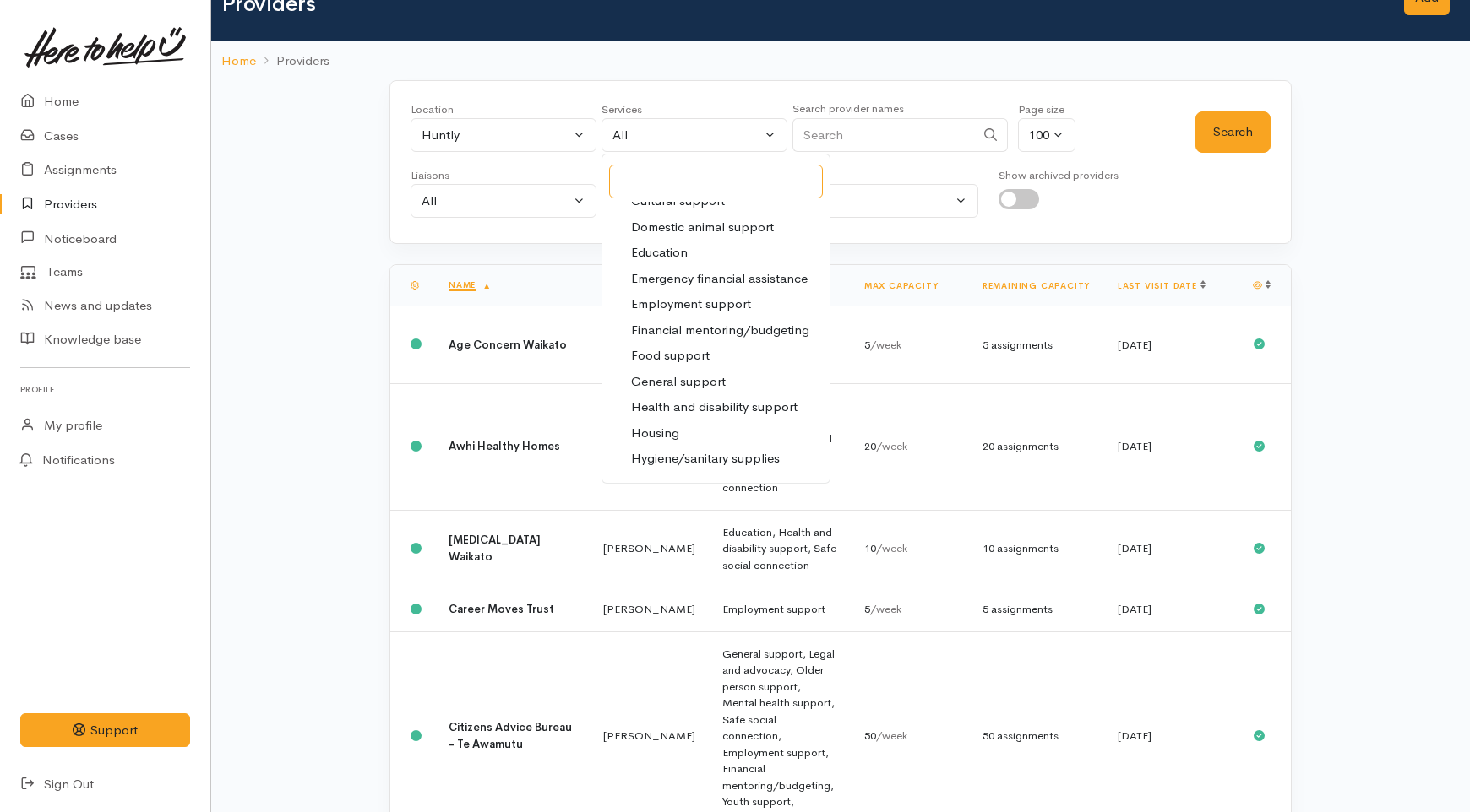
scroll to position [188, 0]
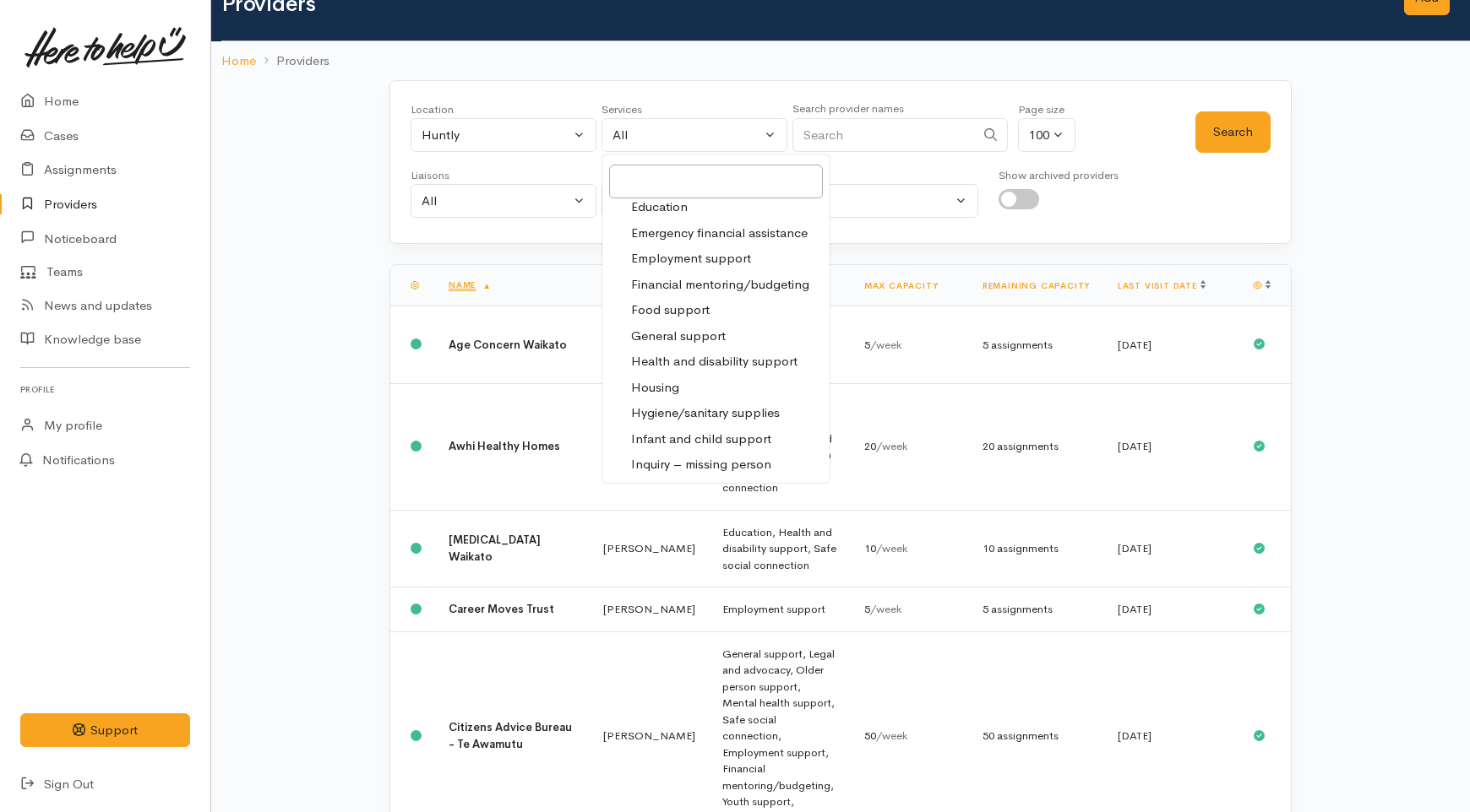
click at [686, 250] on span "Employment support" at bounding box center [691, 258] width 120 height 19
select select "10"
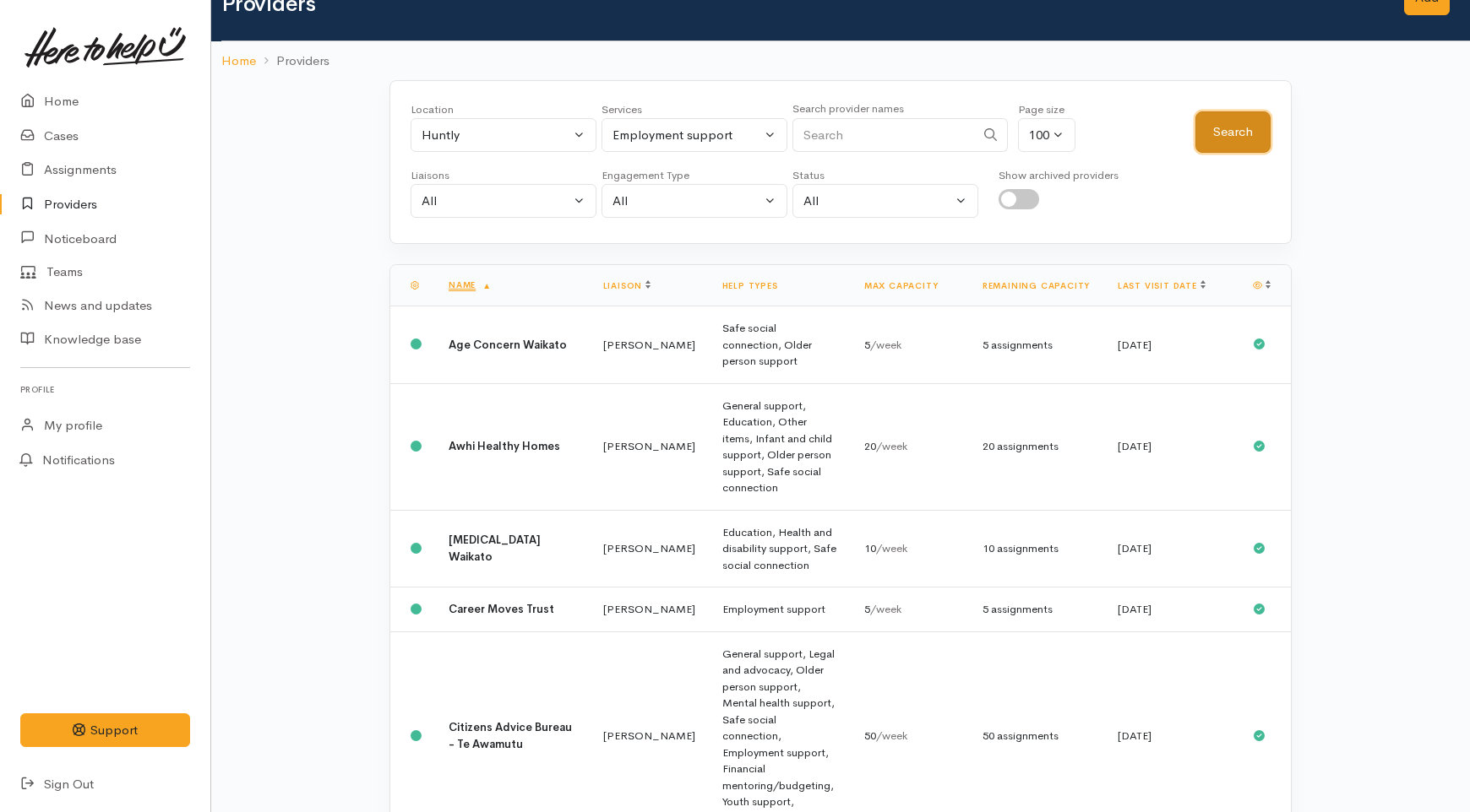
click at [1216, 144] on button "Search" at bounding box center [1234, 132] width 76 height 42
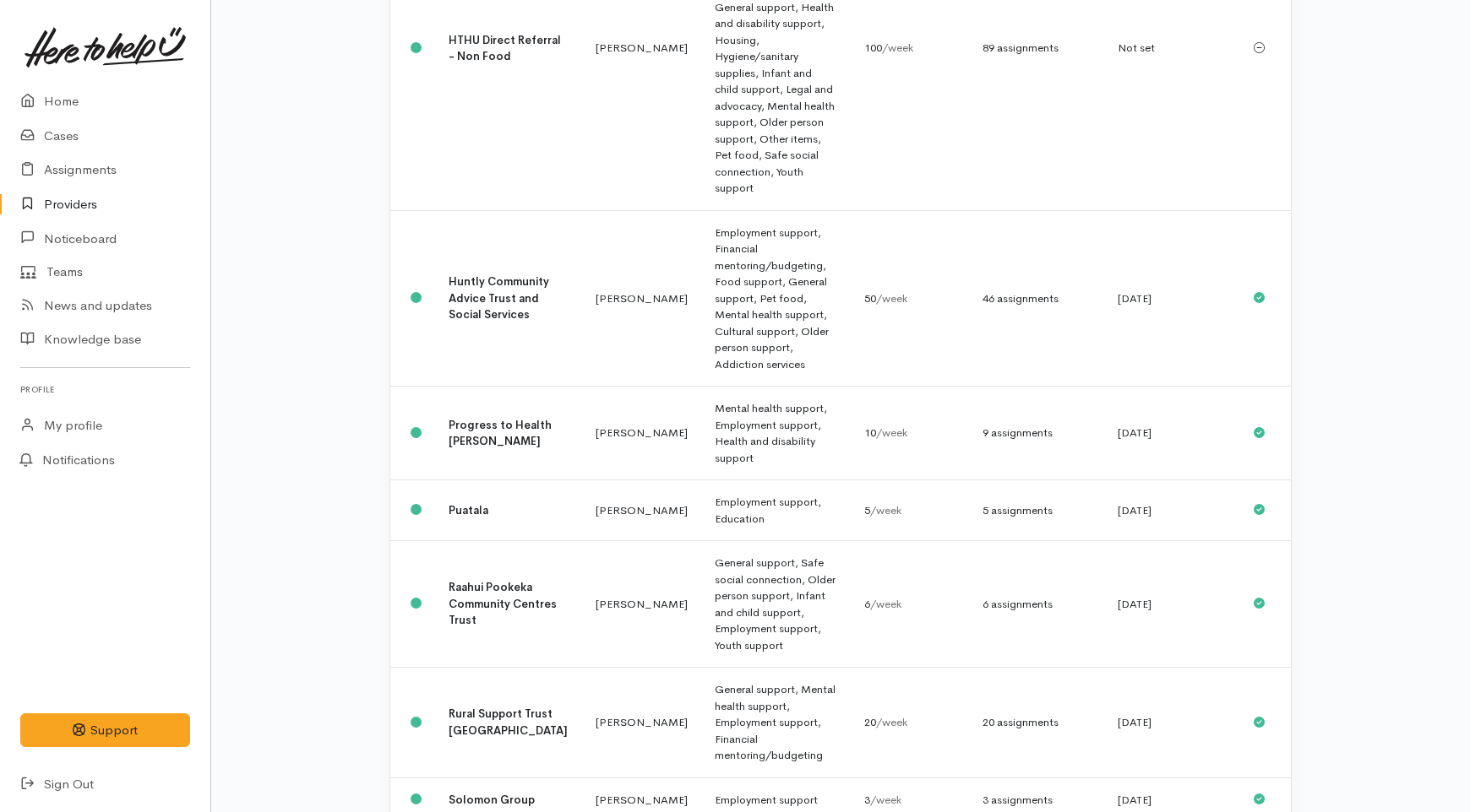
scroll to position [807, 0]
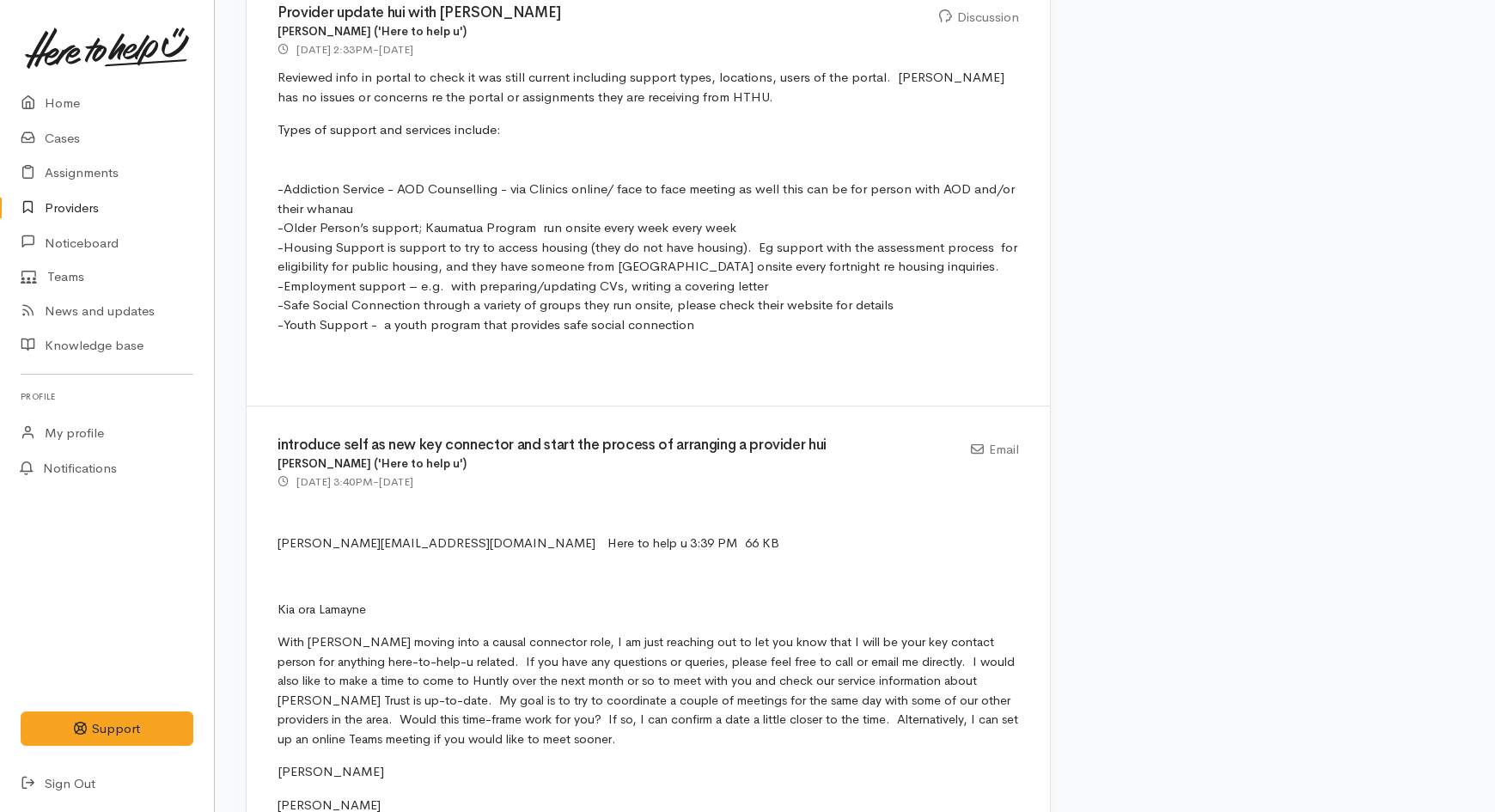
scroll to position [1145, 0]
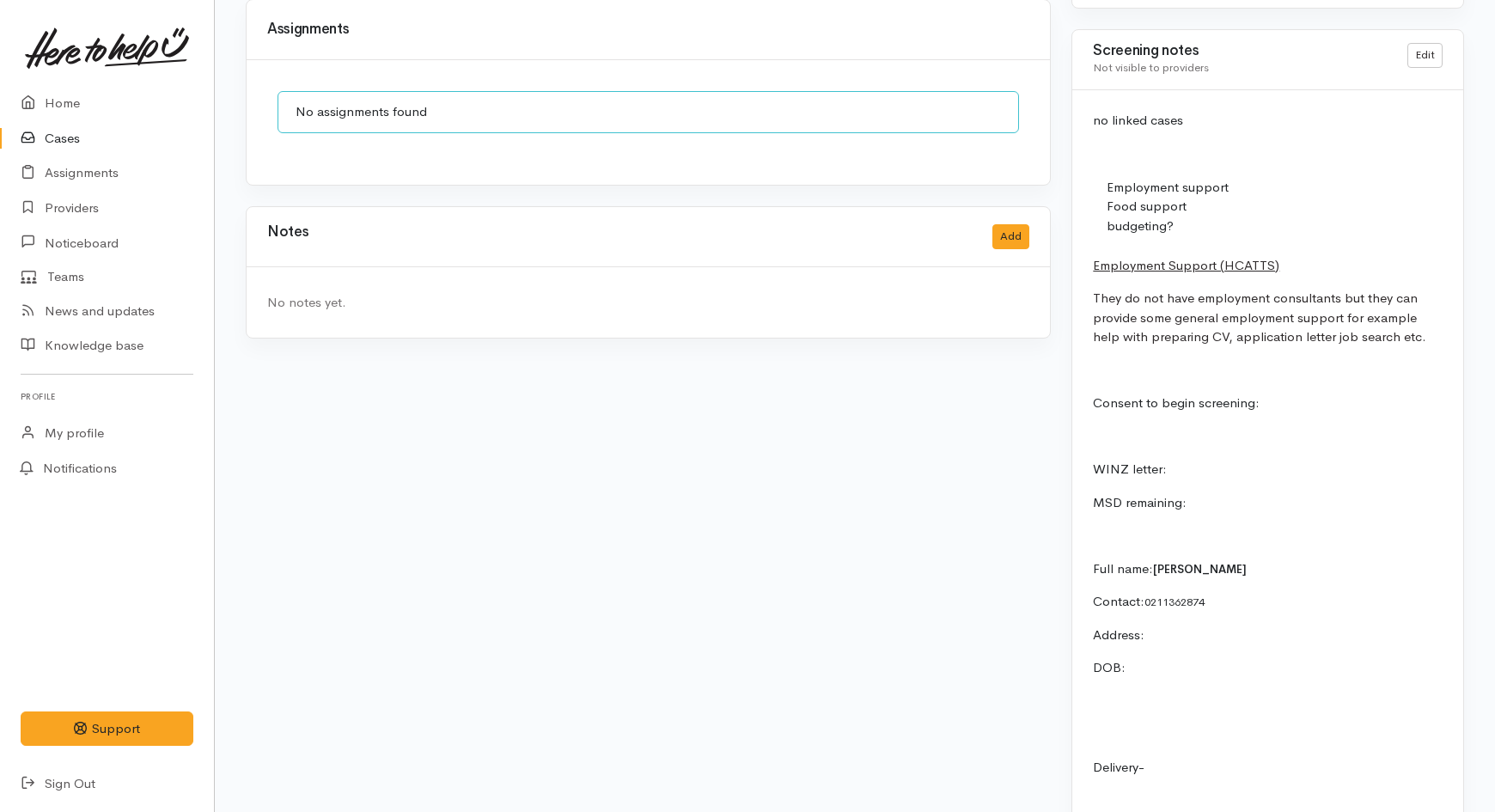
scroll to position [1336, 0]
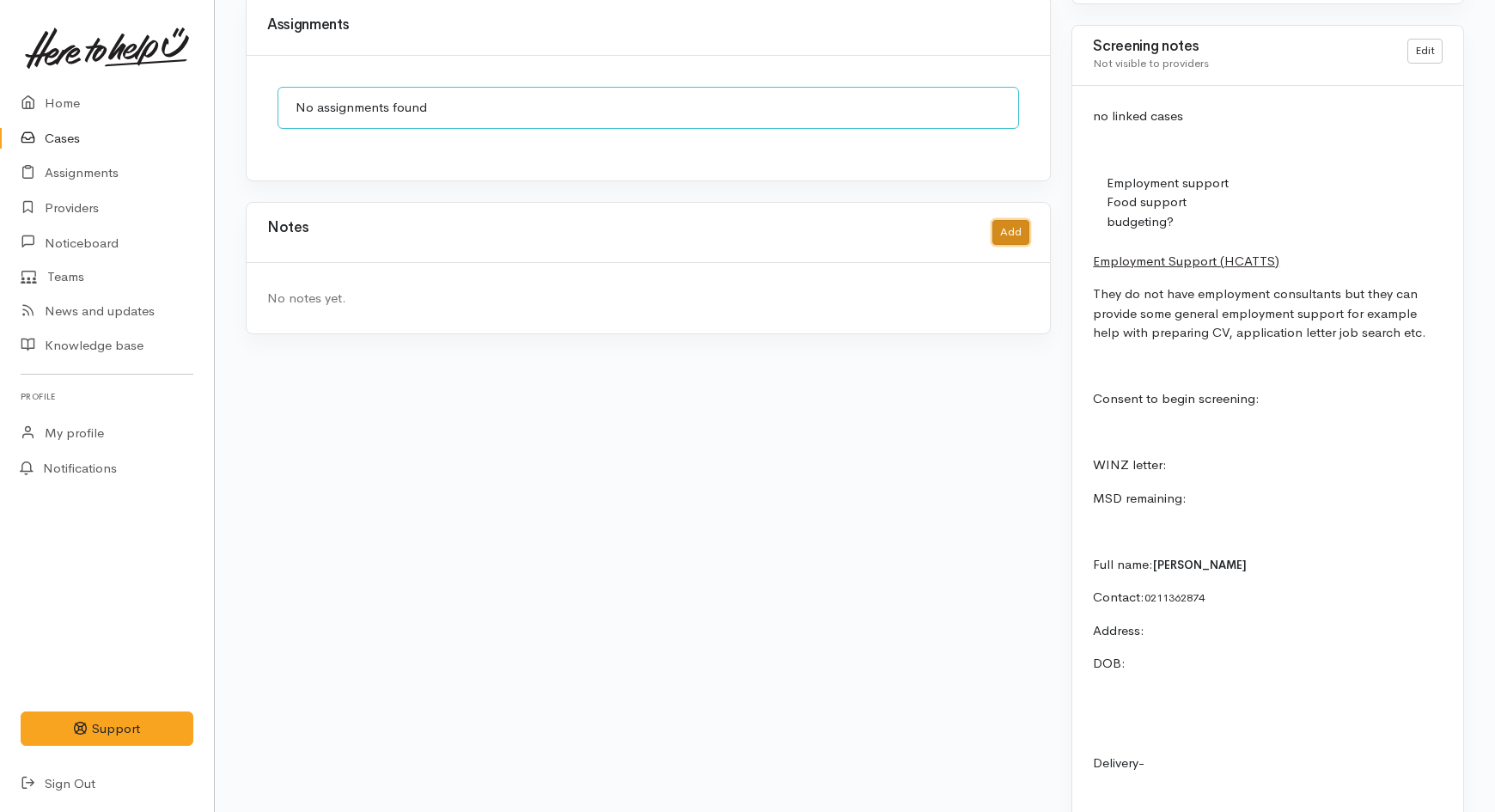
click at [999, 219] on button "Add" at bounding box center [1011, 231] width 37 height 25
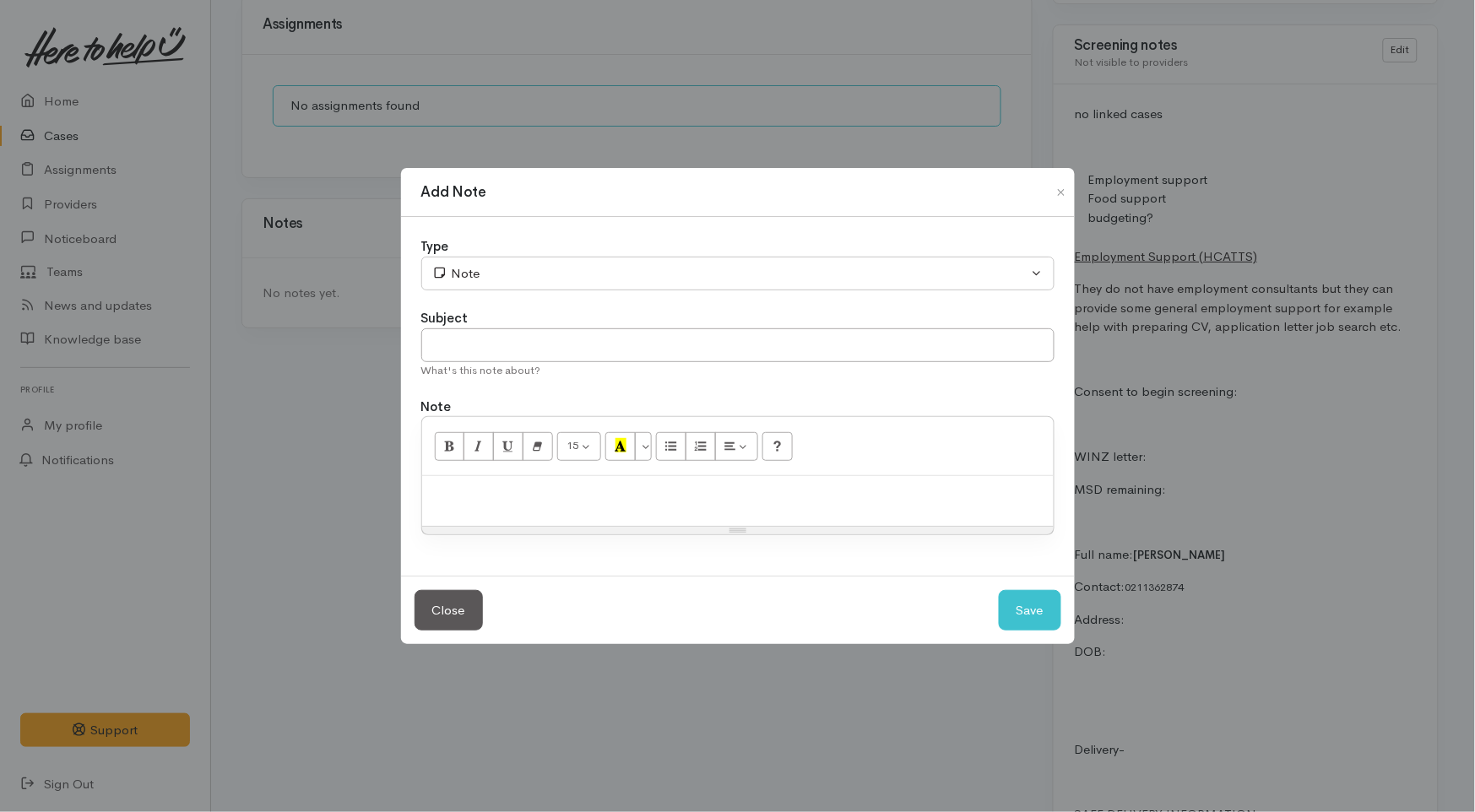
click at [580, 492] on p at bounding box center [738, 495] width 615 height 19
paste div
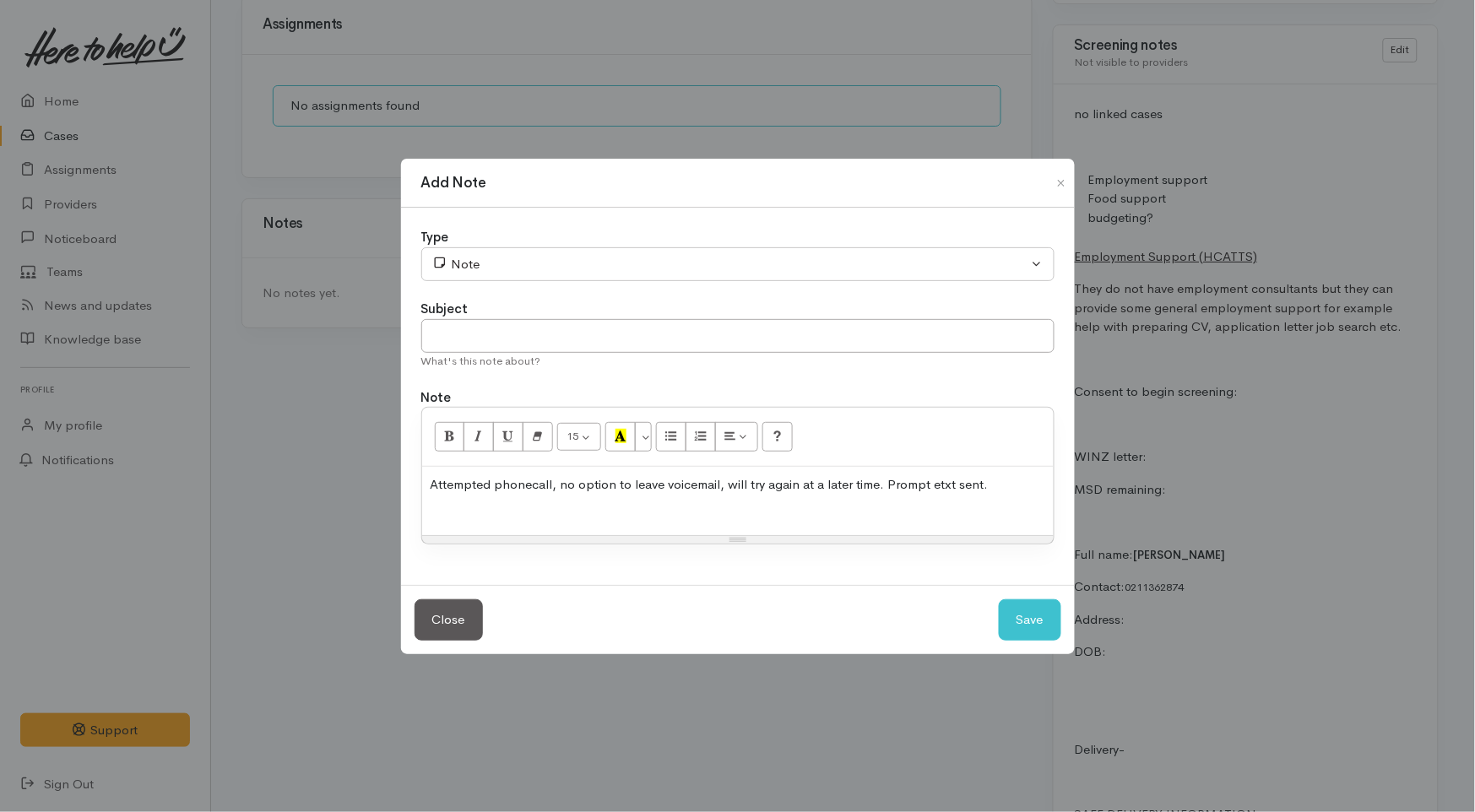
click at [719, 483] on p "Attempted phonecall, no option to leave voicemail, will try again at a later ti…" at bounding box center [738, 485] width 615 height 19
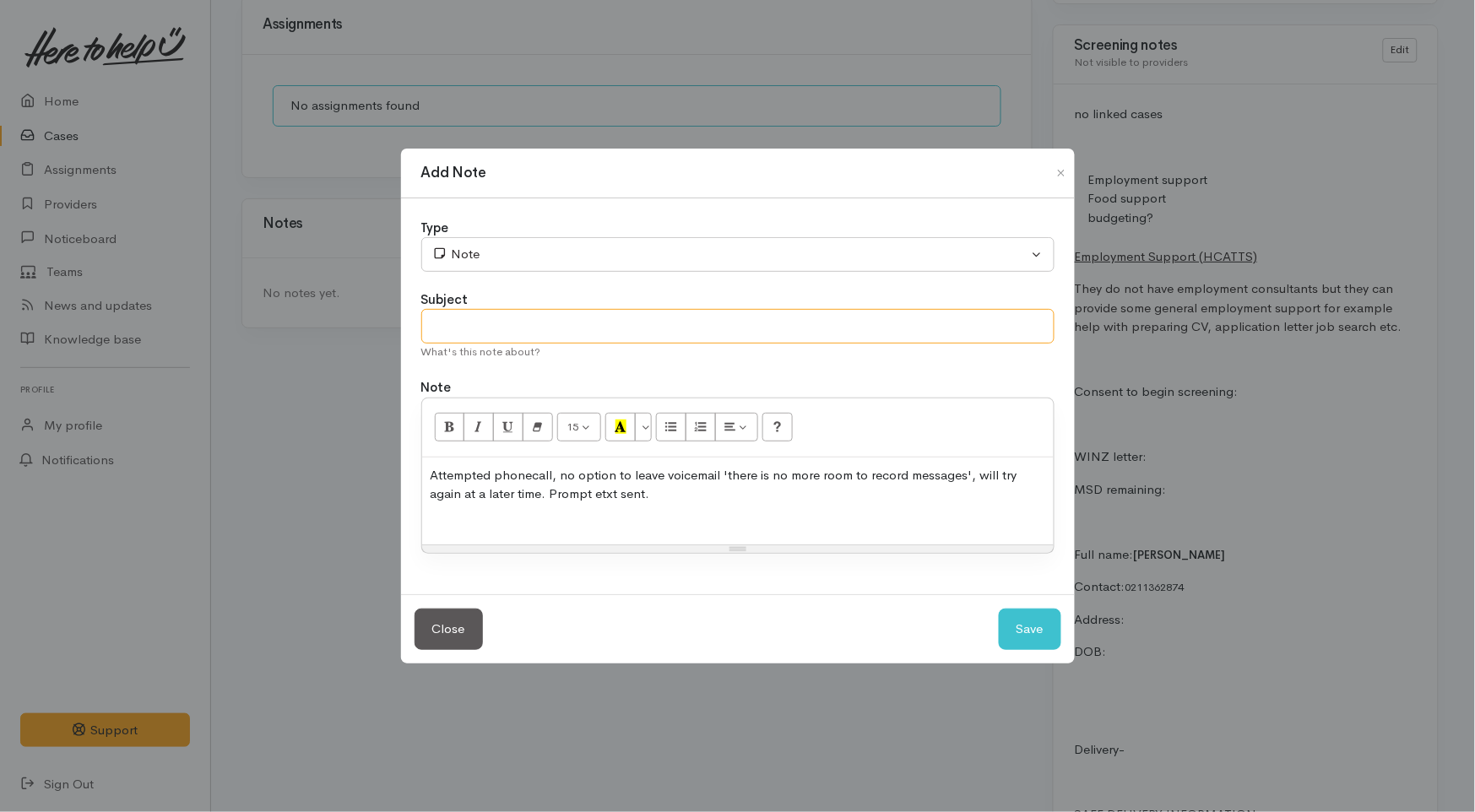
click at [615, 326] on input "text" at bounding box center [738, 326] width 633 height 35
type input "Attempted contact no.1"
click at [1047, 617] on button "Save" at bounding box center [1030, 629] width 63 height 42
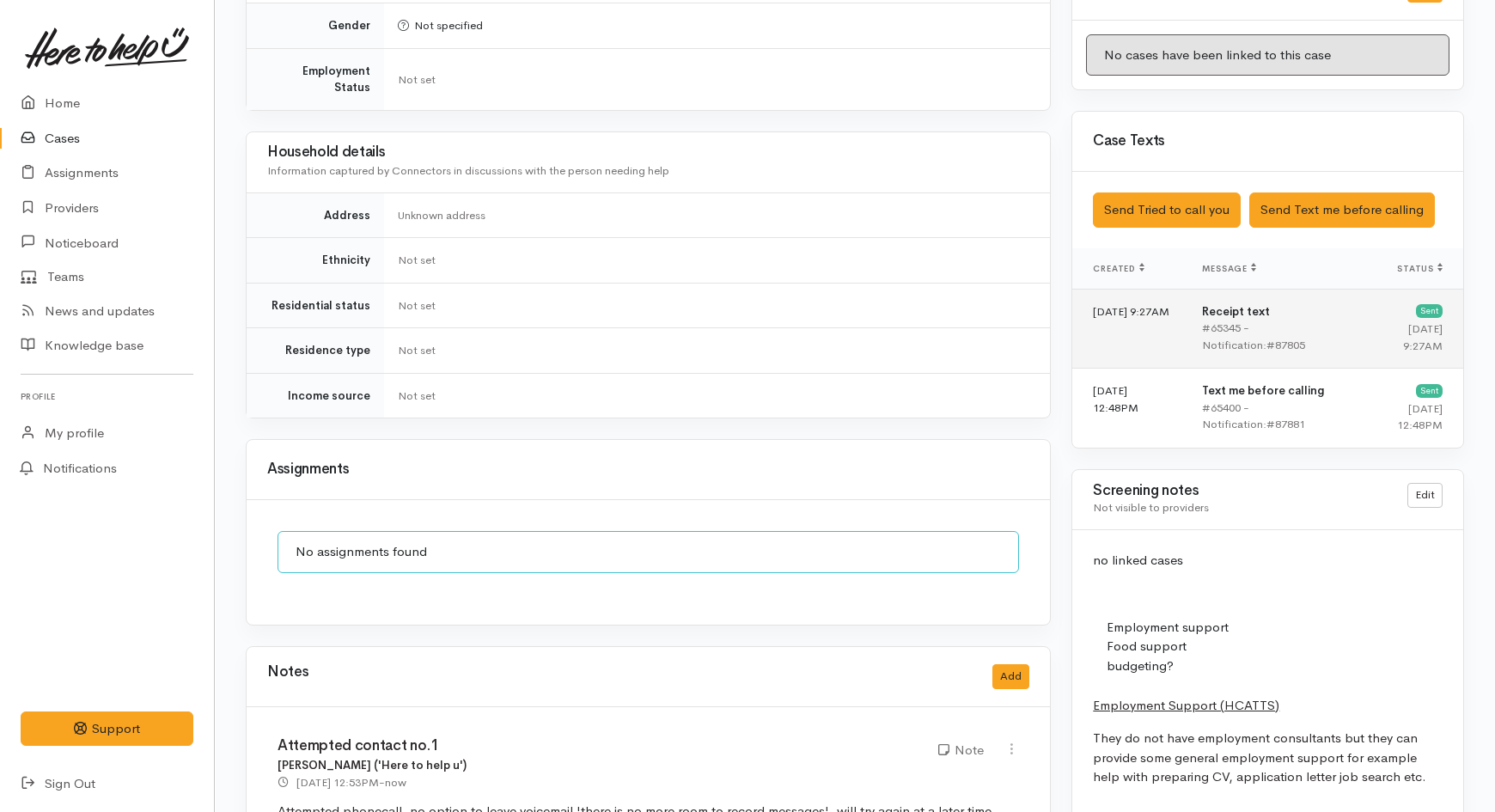
scroll to position [859, 0]
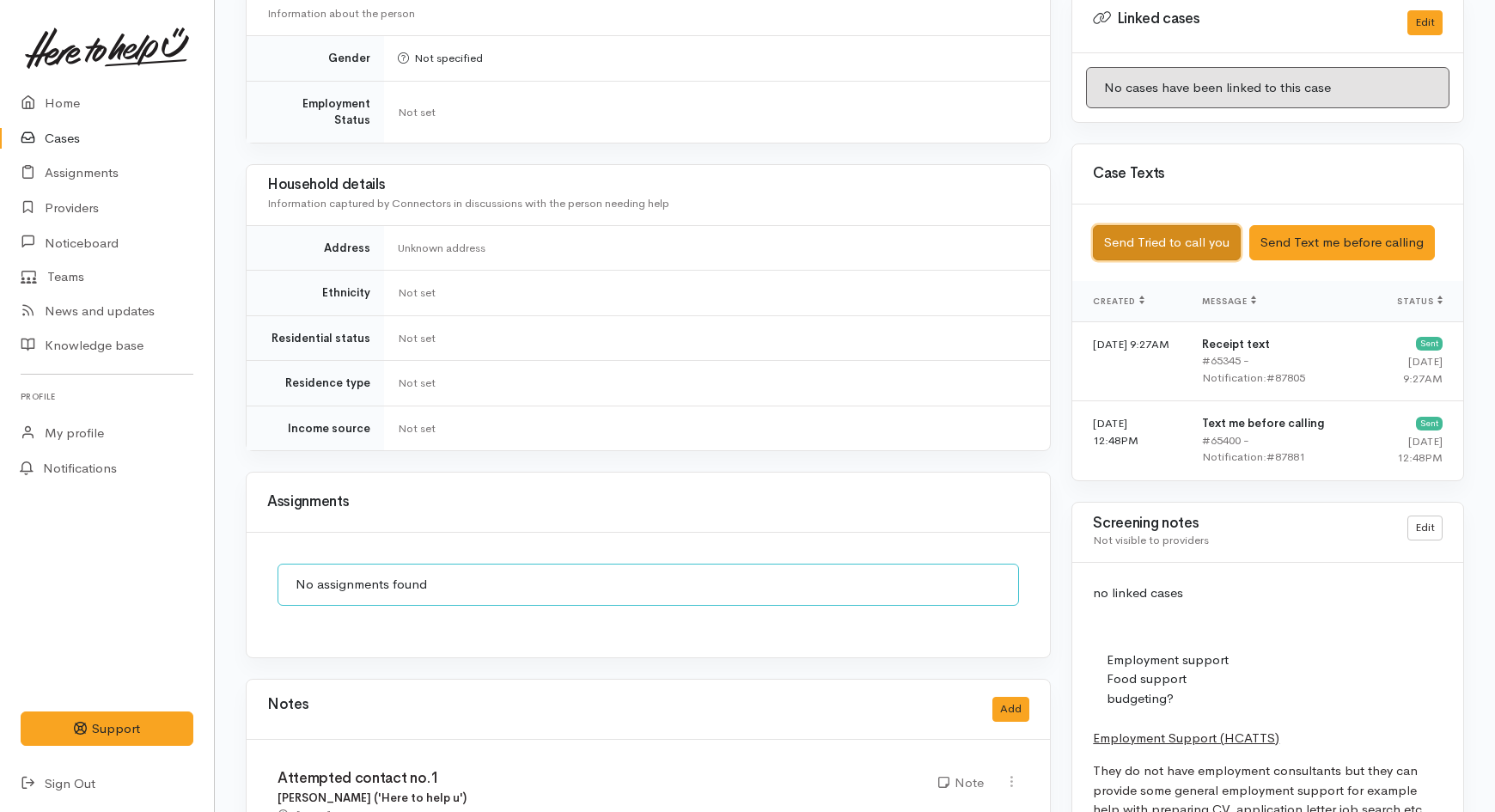
click at [1166, 225] on button "Send Tried to call you" at bounding box center [1167, 243] width 148 height 35
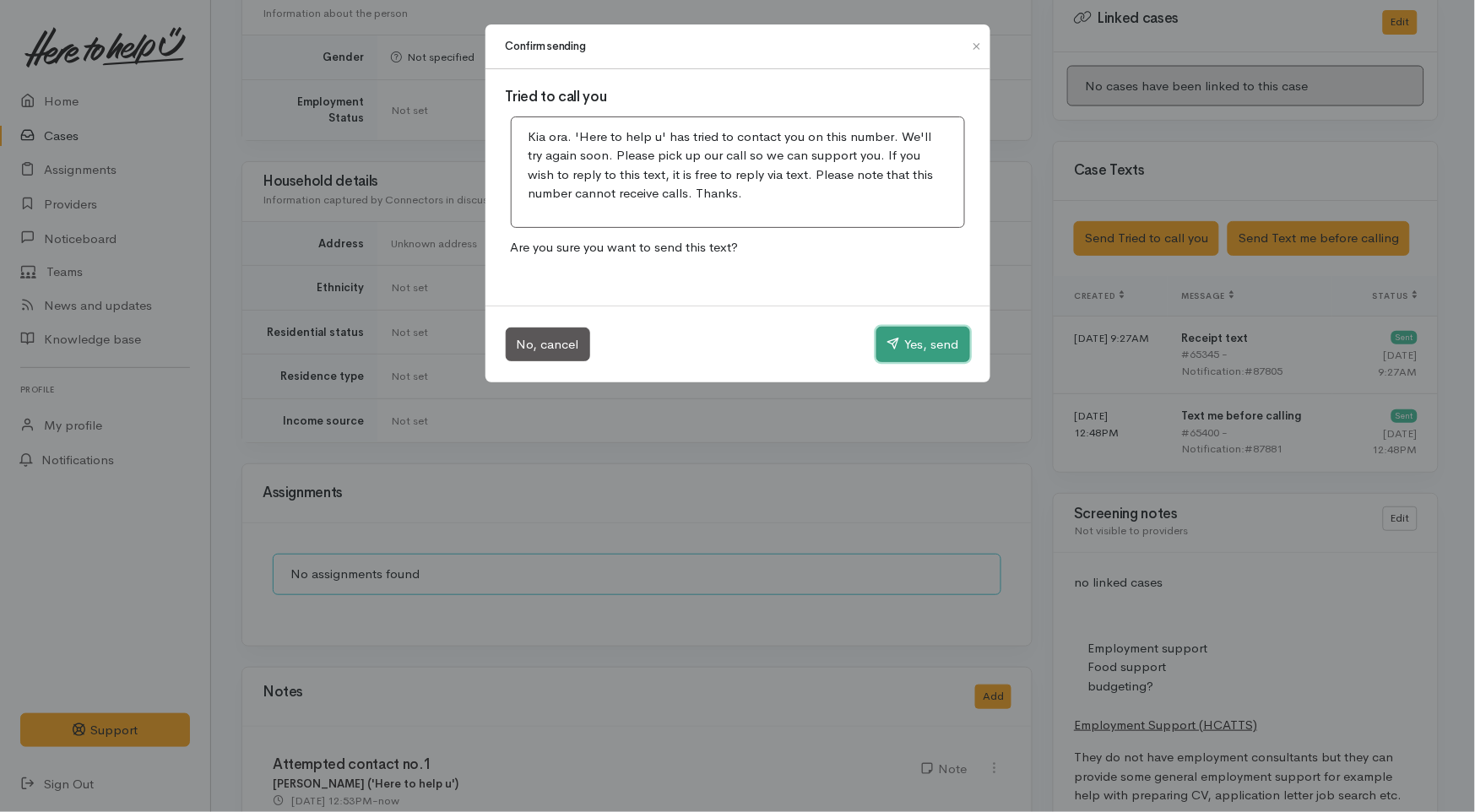
click at [904, 341] on button "Yes, send" at bounding box center [923, 345] width 94 height 36
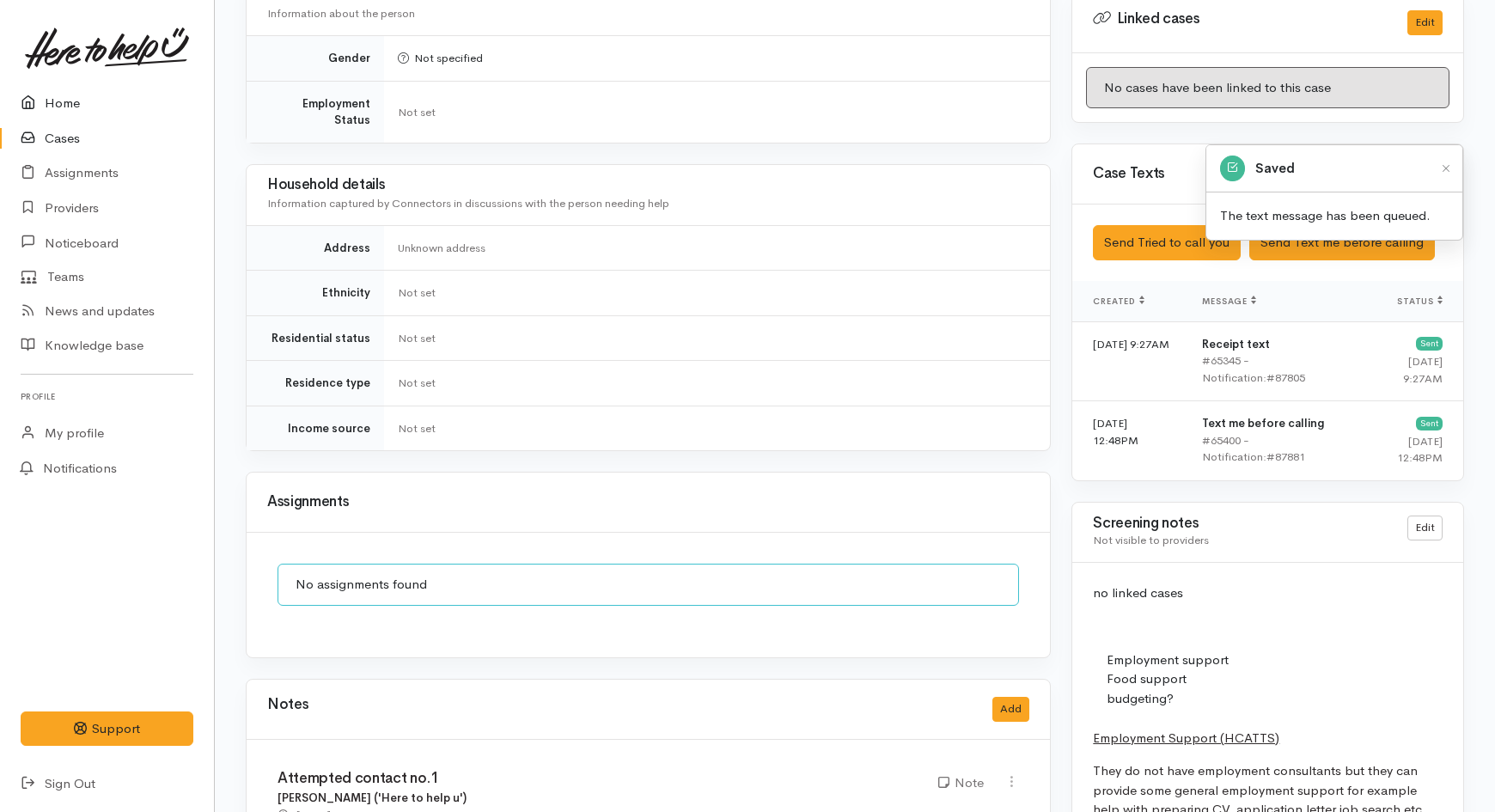
click at [64, 111] on link "Home" at bounding box center [106, 103] width 214 height 35
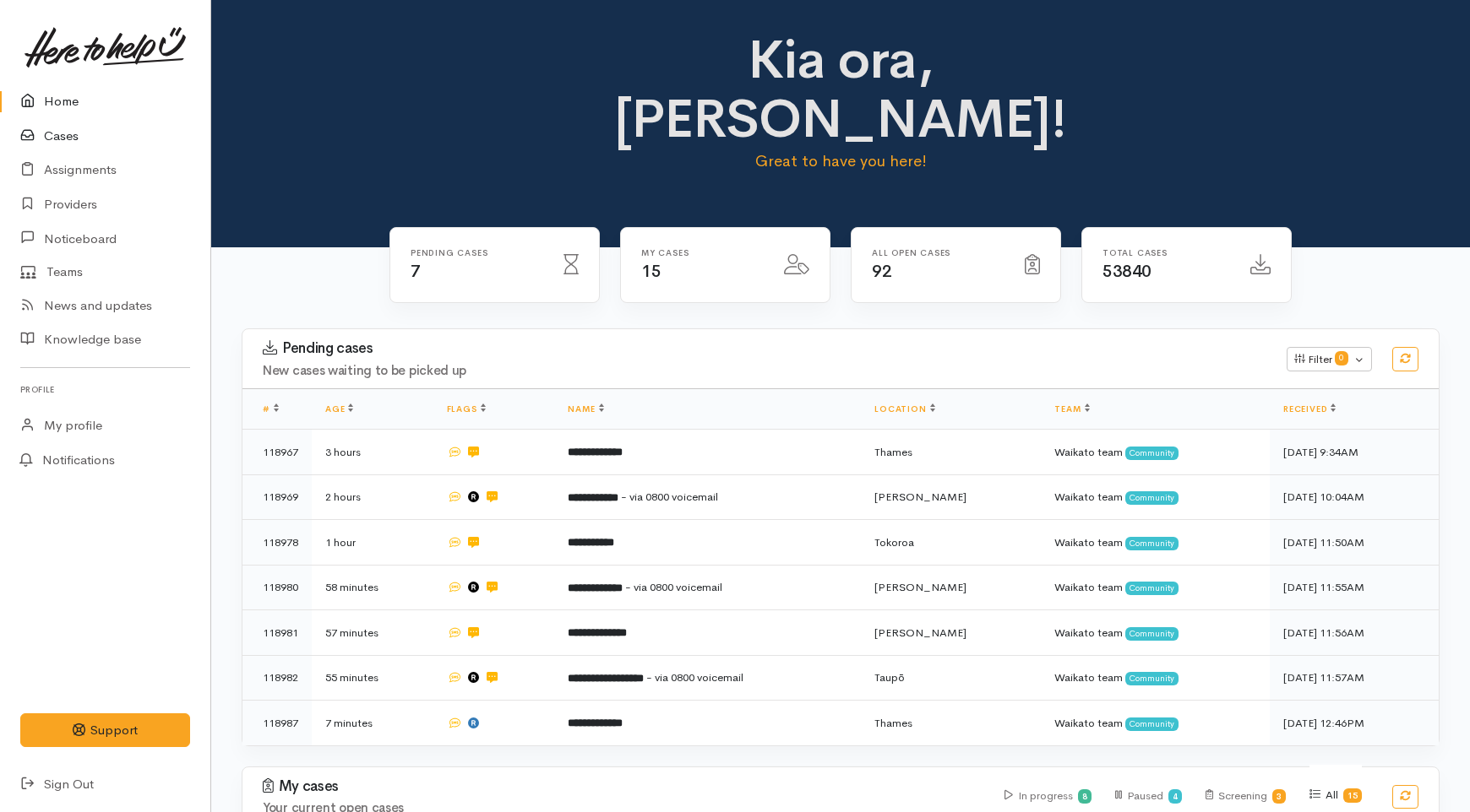
click at [68, 139] on link "Cases" at bounding box center [105, 136] width 210 height 35
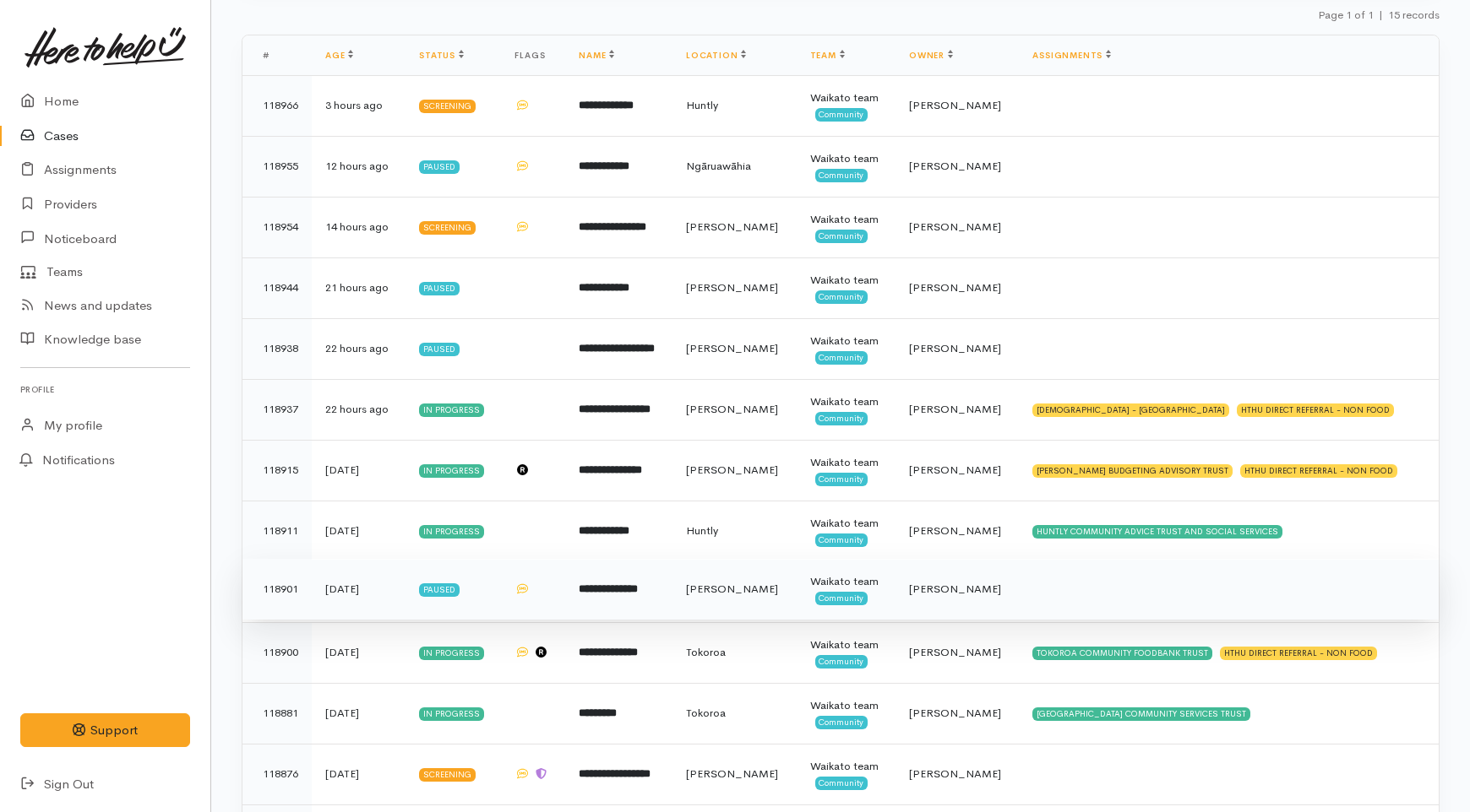
scroll to position [237, 0]
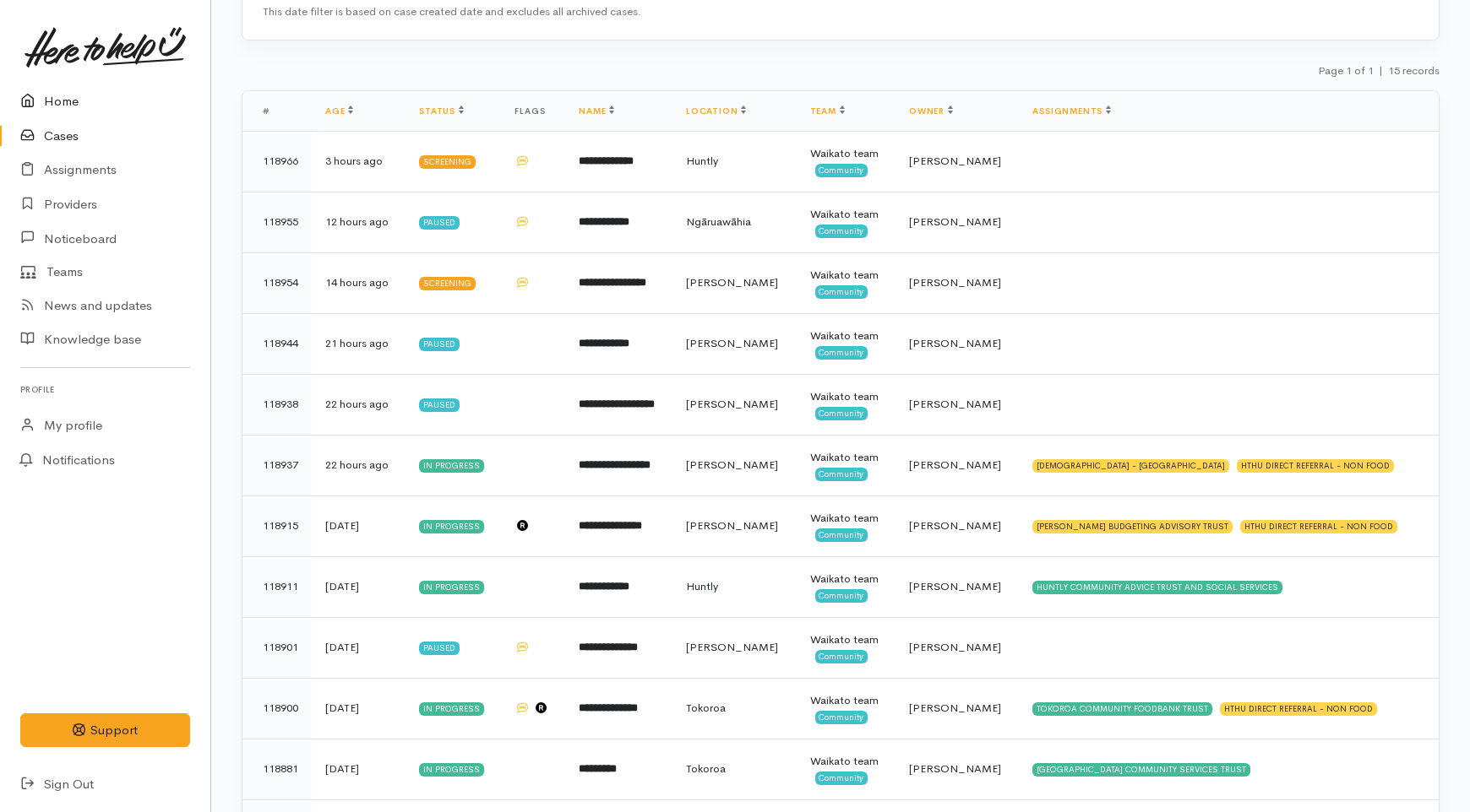
click at [81, 105] on link "Home" at bounding box center [105, 102] width 210 height 35
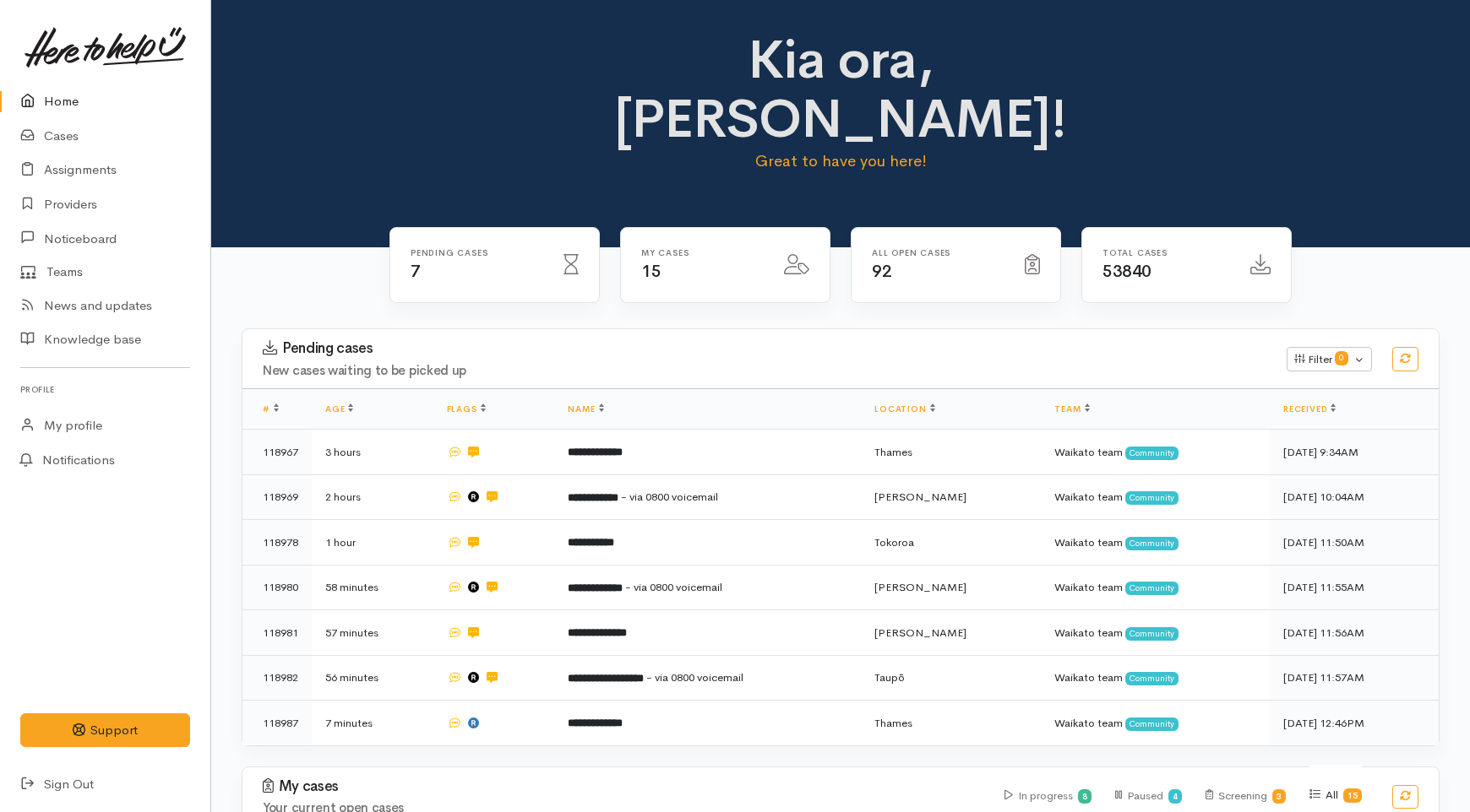
click at [62, 108] on link "Home" at bounding box center [105, 102] width 210 height 35
click at [84, 137] on link "Cases" at bounding box center [105, 136] width 210 height 35
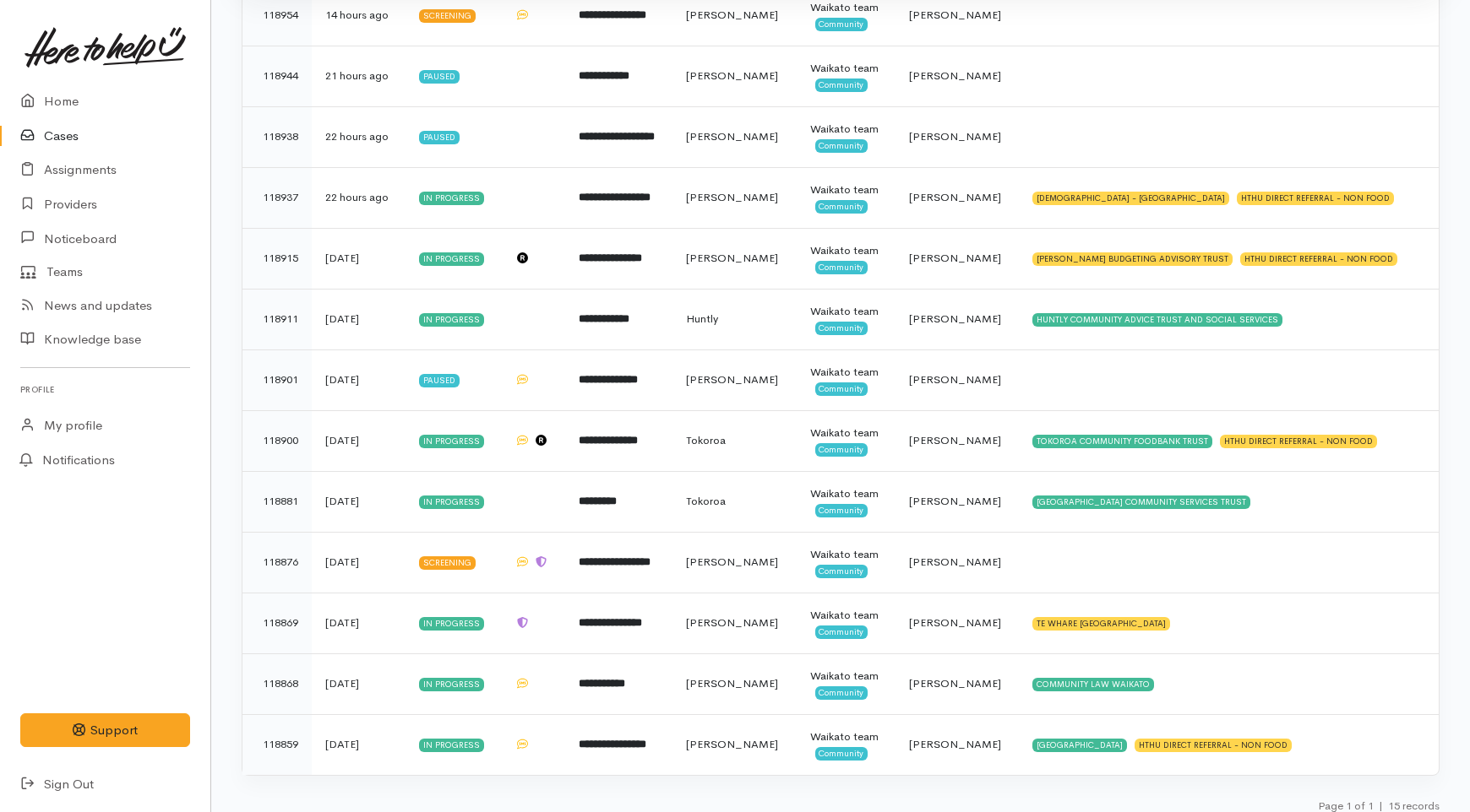
scroll to position [519, 0]
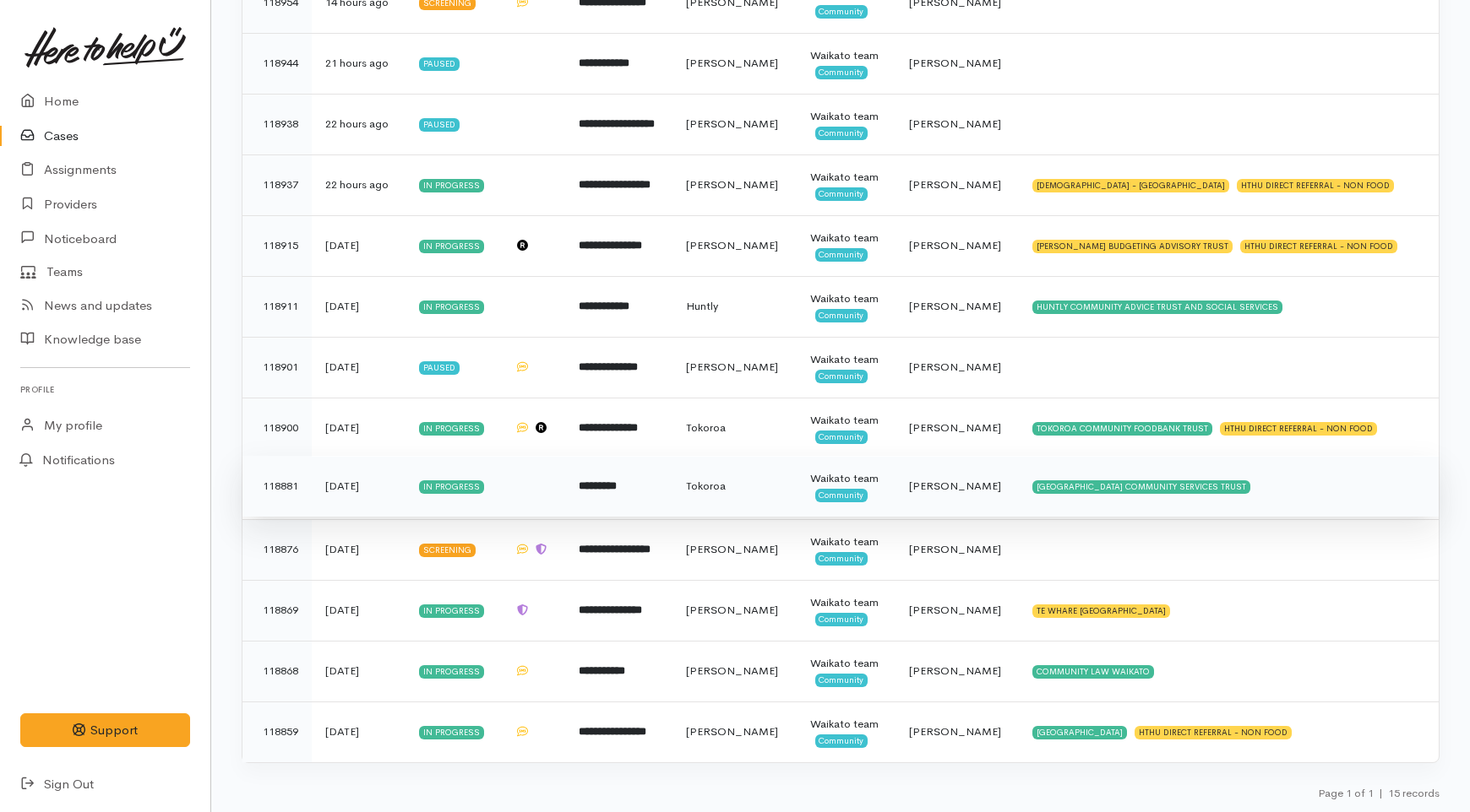
click at [673, 476] on td "*********" at bounding box center [619, 486] width 107 height 61
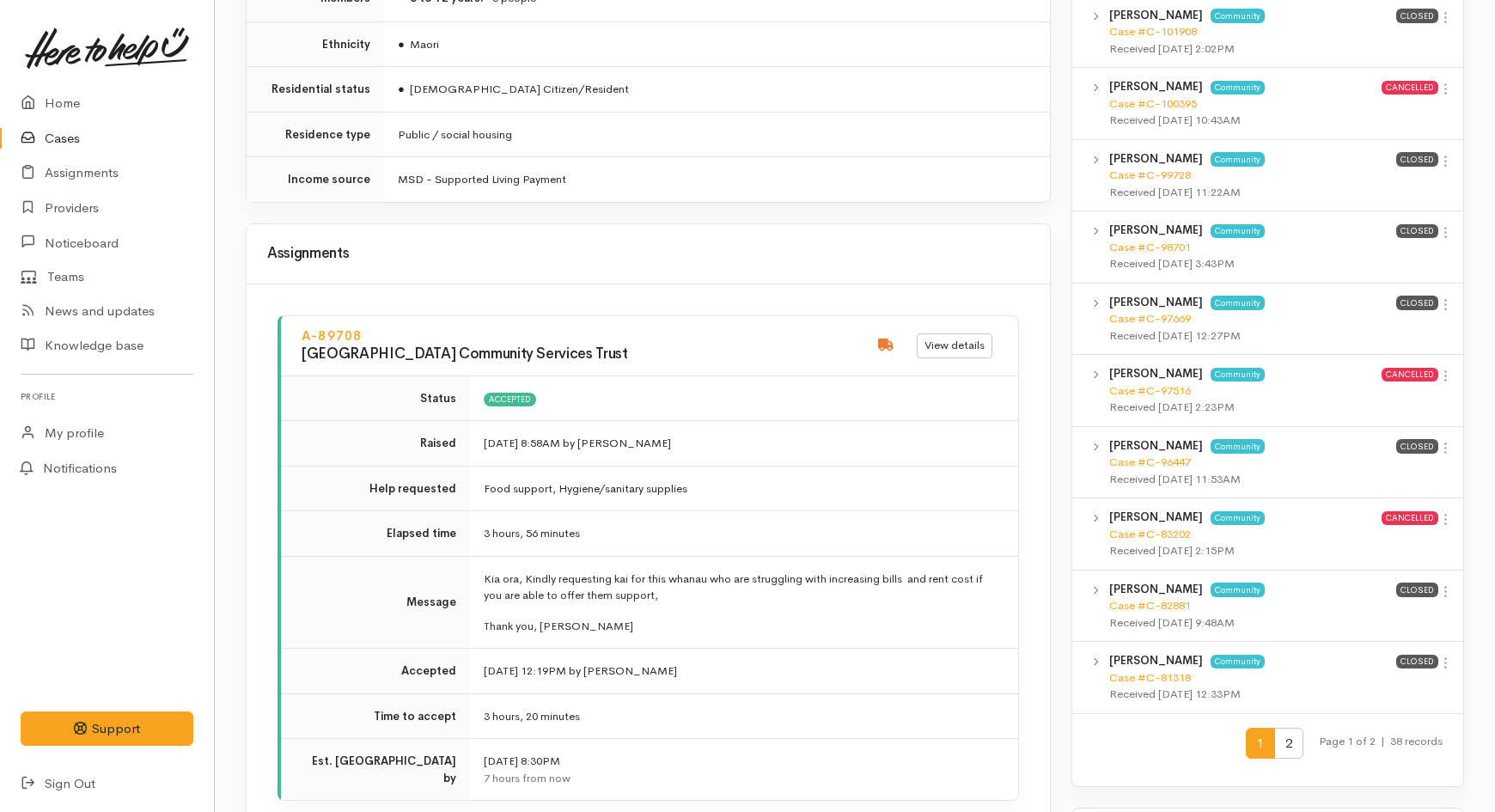
scroll to position [1718, 0]
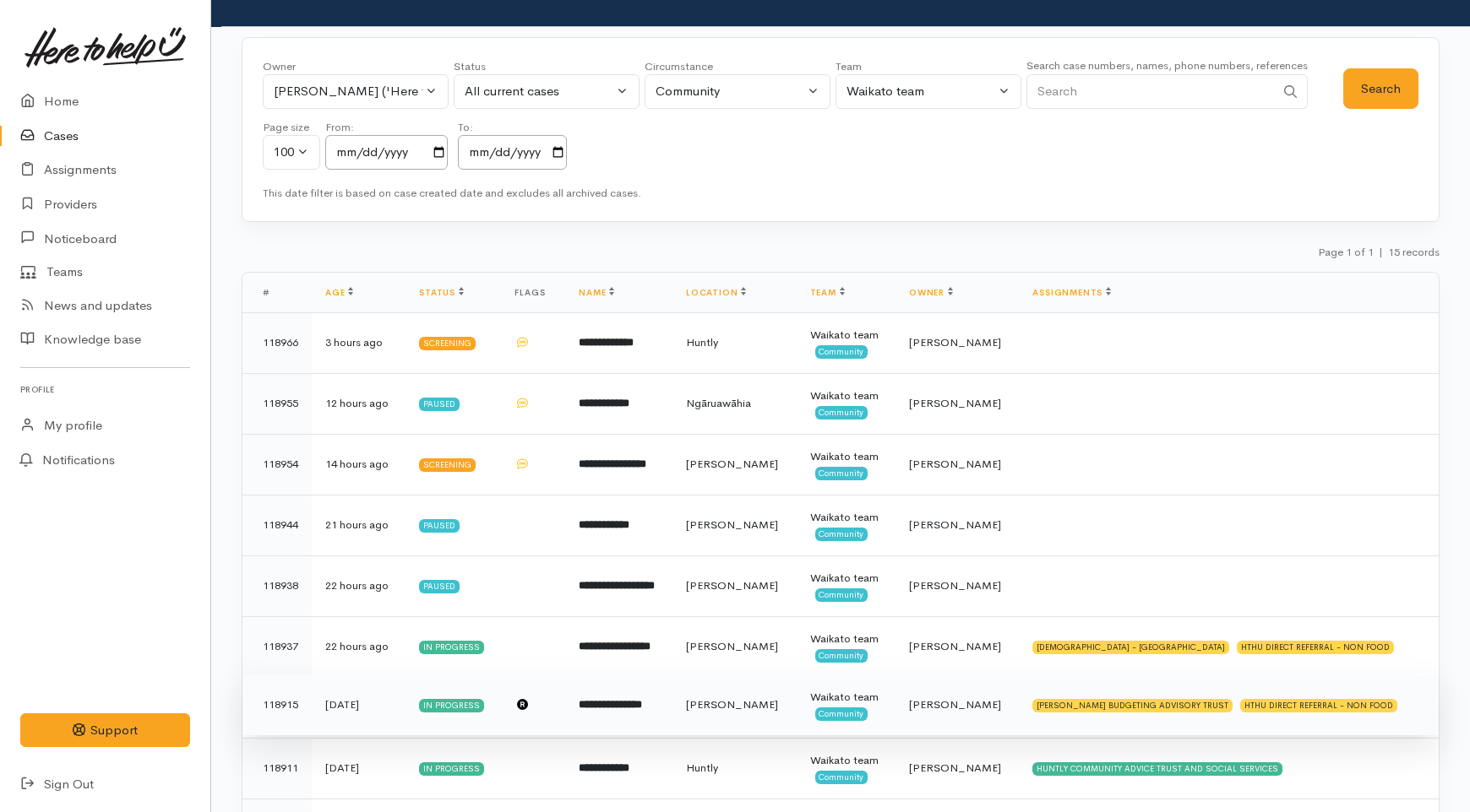
scroll to position [26, 0]
